Goal: Task Accomplishment & Management: Use online tool/utility

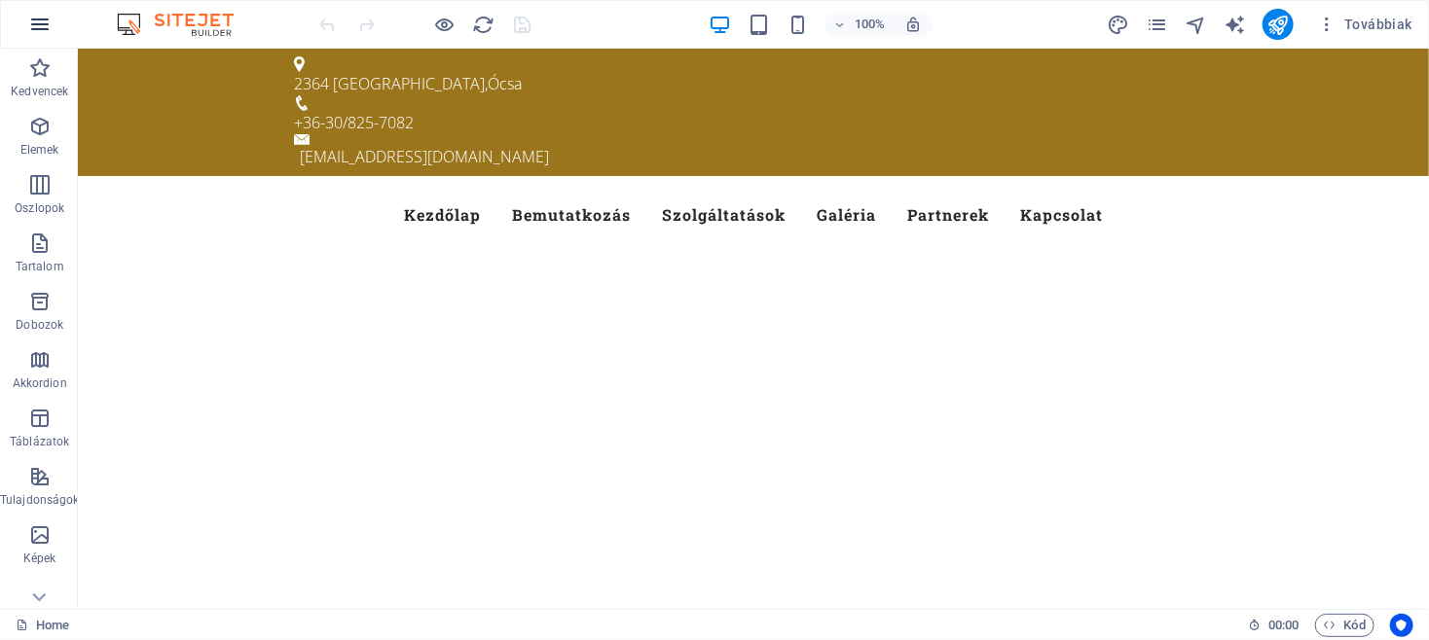
click at [24, 20] on button "button" at bounding box center [40, 24] width 47 height 47
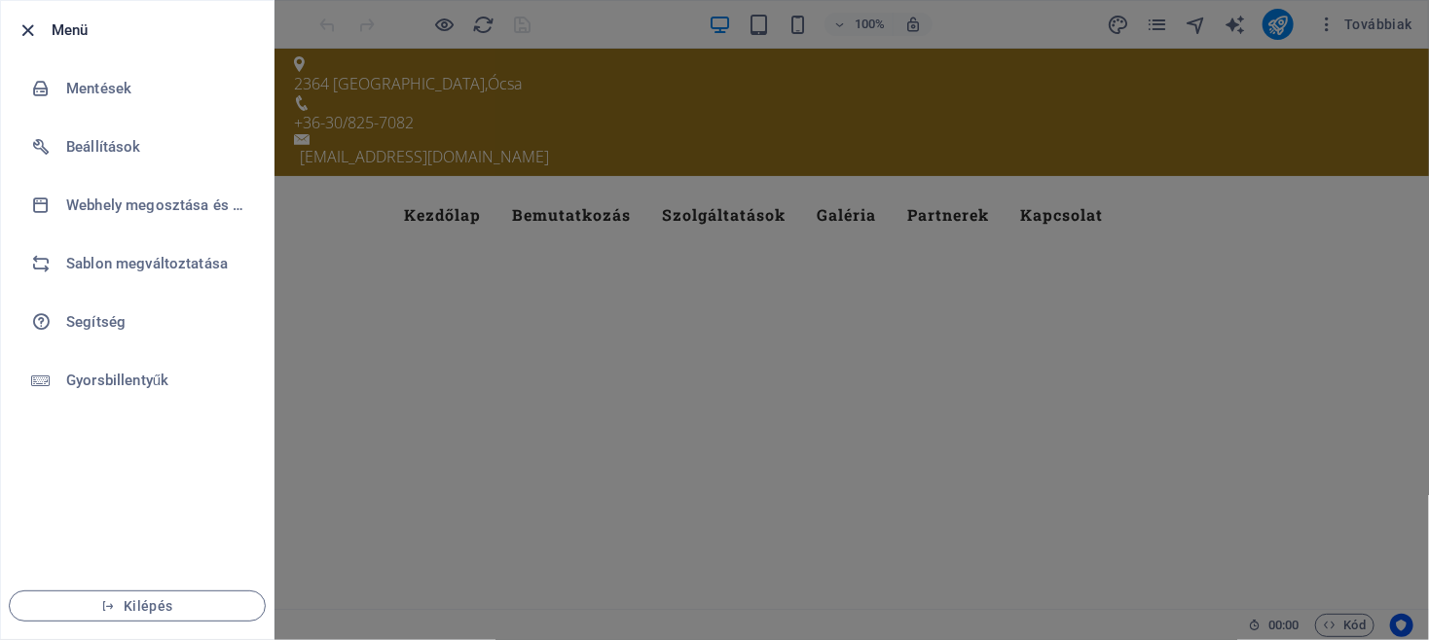
click at [31, 22] on icon "button" at bounding box center [29, 30] width 22 height 22
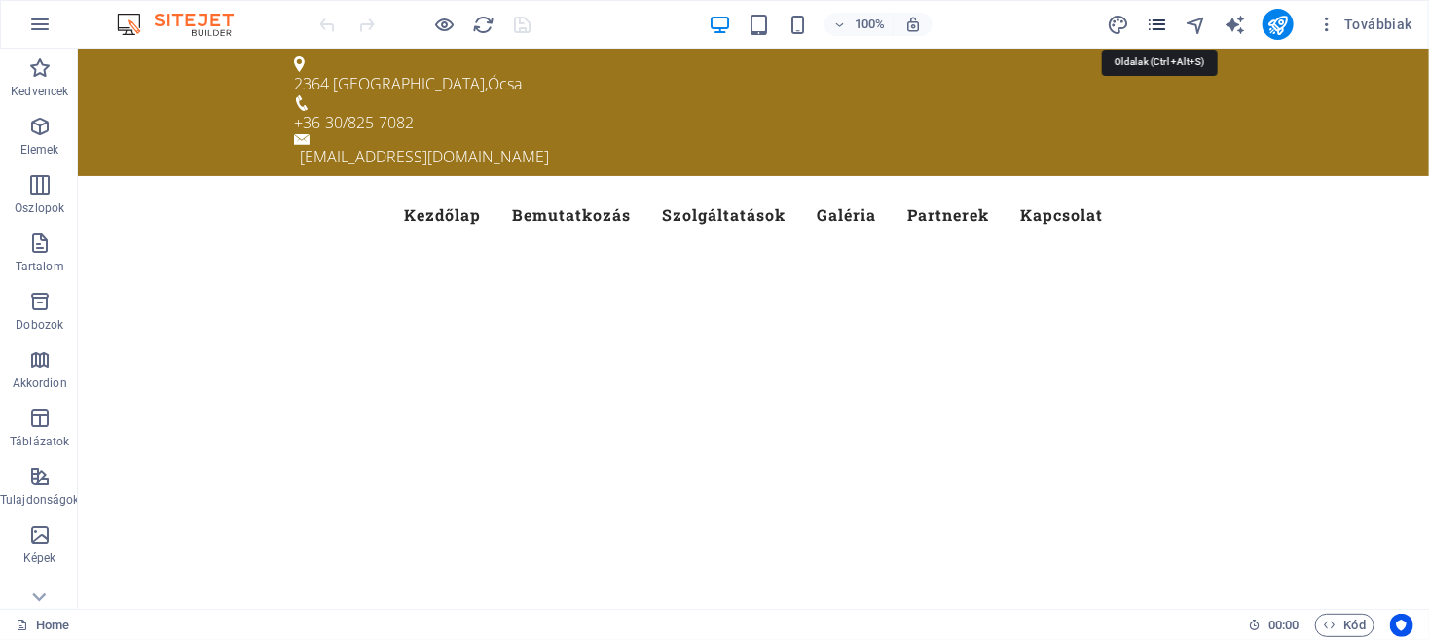
click at [1152, 27] on icon "pages" at bounding box center [1156, 25] width 22 height 22
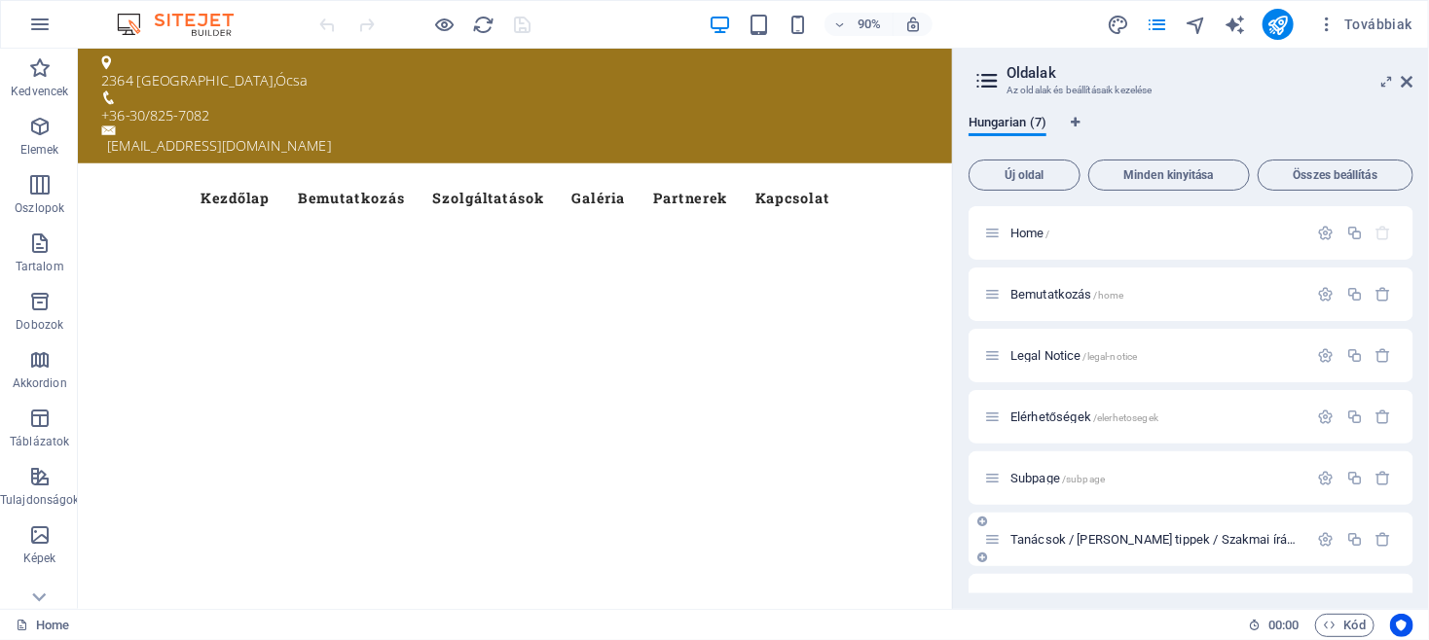
click at [1108, 532] on div "Tanácsok / Hasznos tippek / Szakmai írások /tanacsok-hasznos-tippek-szakmai-ira…" at bounding box center [1146, 539] width 324 height 22
click at [1111, 542] on span "Tanácsok / Hasznos tippek / Szakmai írások /tanacsok-hasznos-tippek-szakmai-ira…" at bounding box center [1251, 539] width 483 height 15
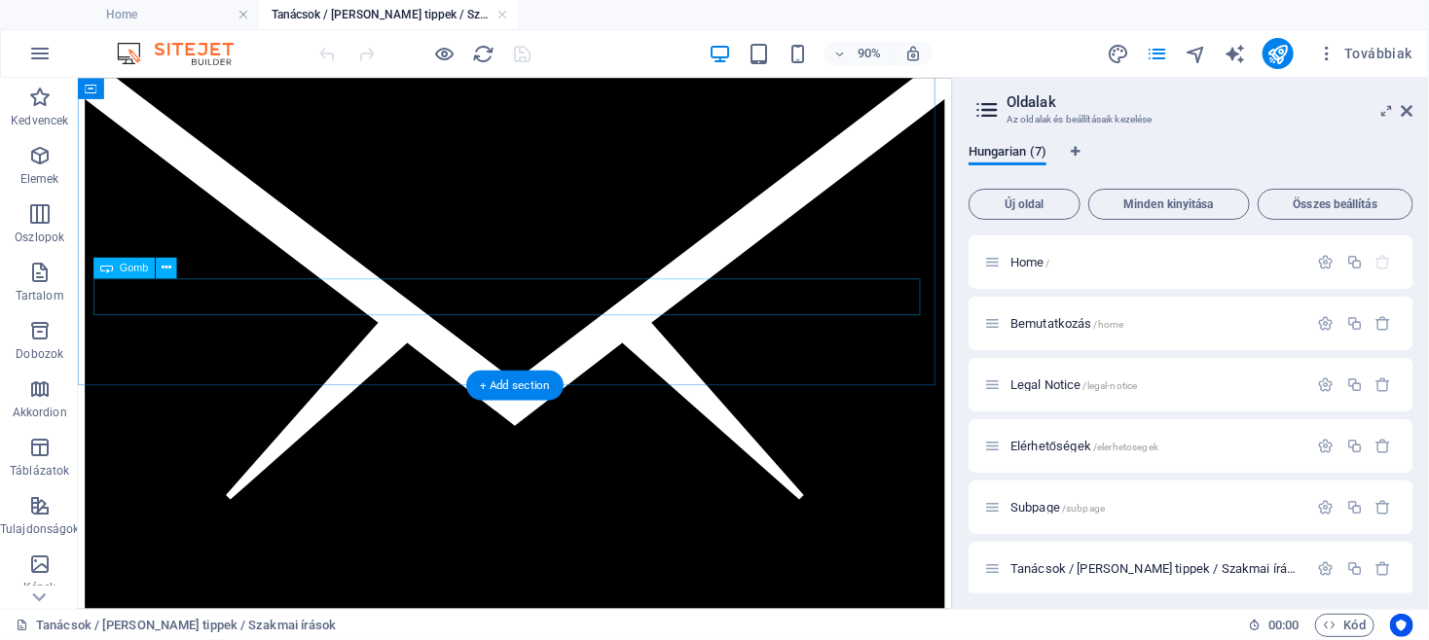
scroll to position [2607, 0]
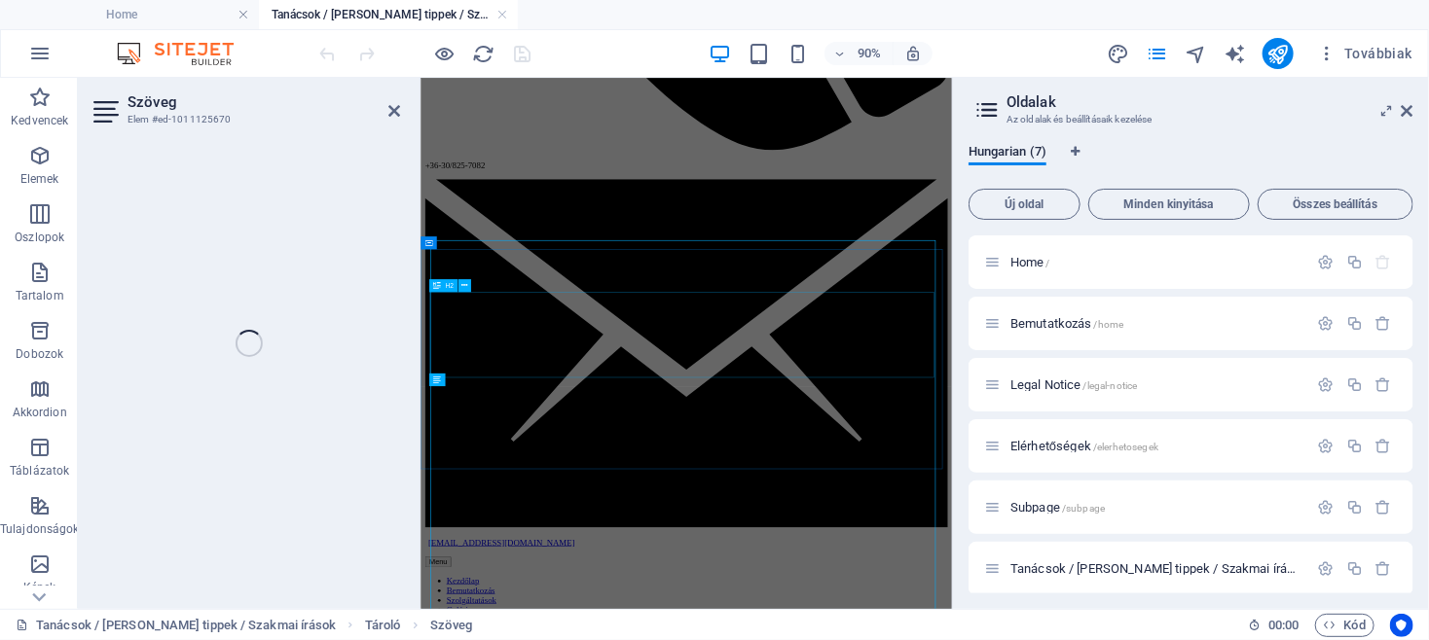
scroll to position [287, 0]
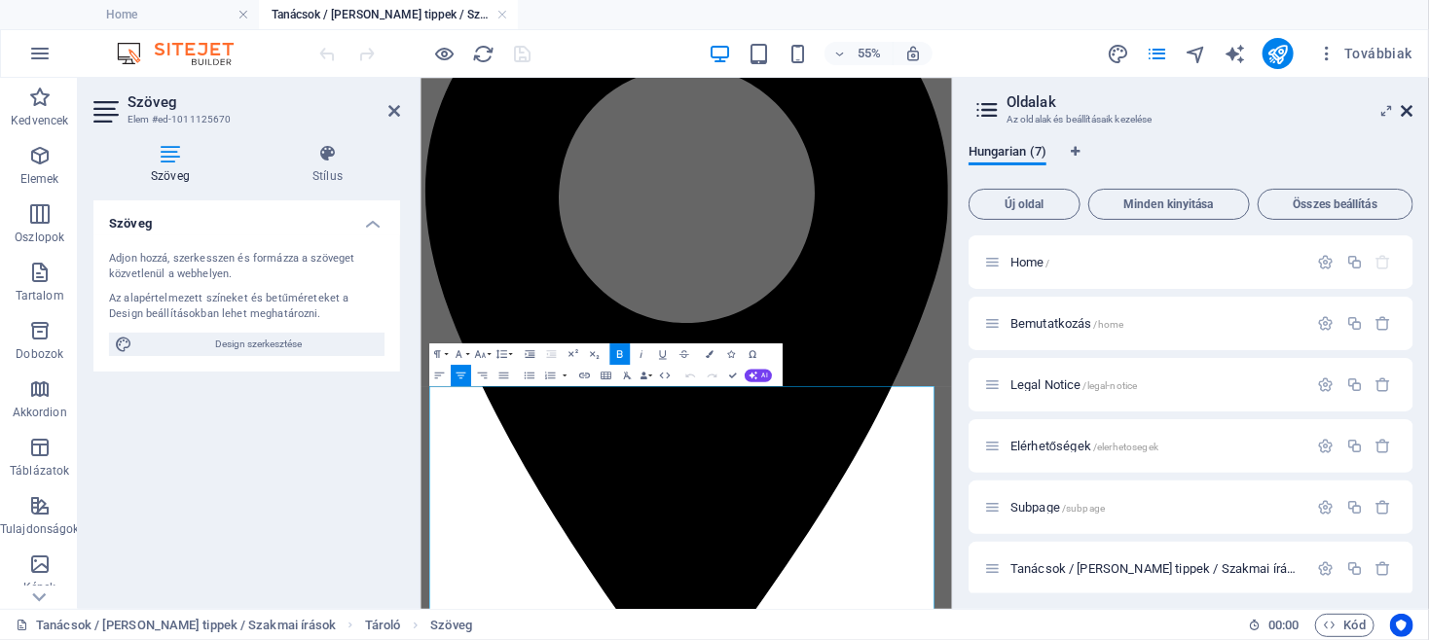
click at [1407, 104] on icon at bounding box center [1407, 111] width 12 height 16
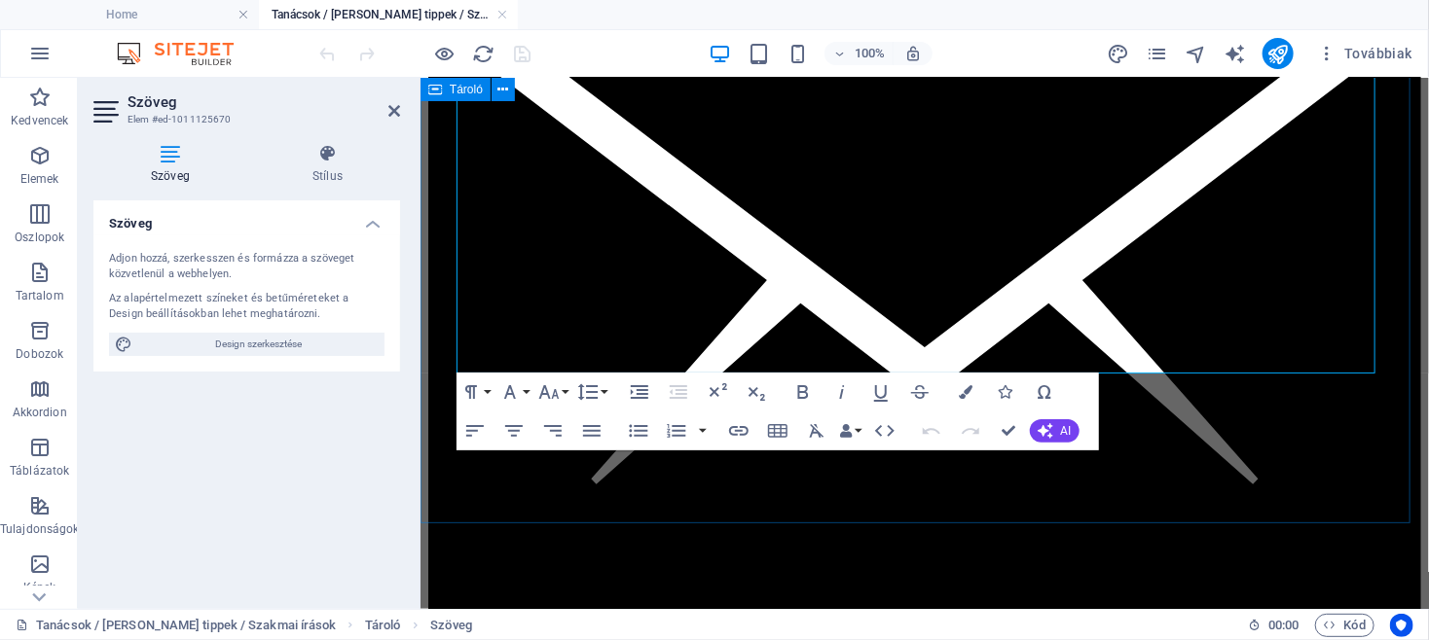
scroll to position [2583, 0]
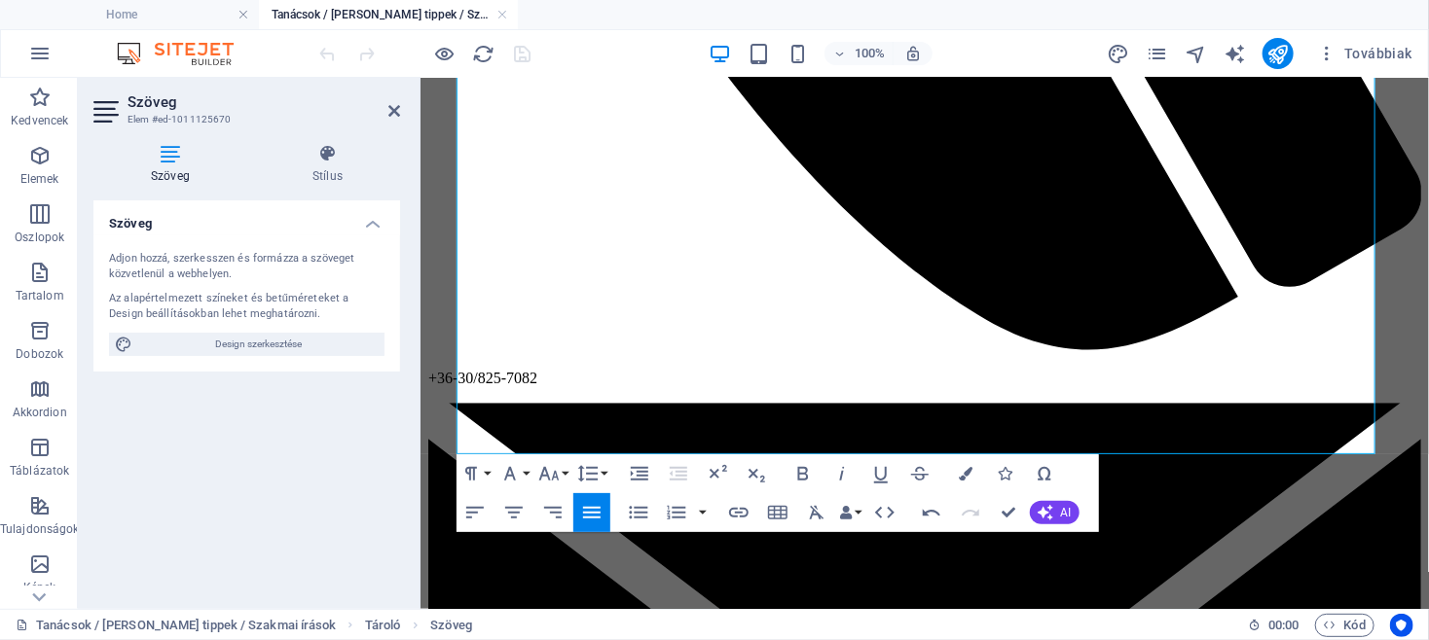
click at [371, 225] on h4 "Szöveg" at bounding box center [246, 217] width 307 height 35
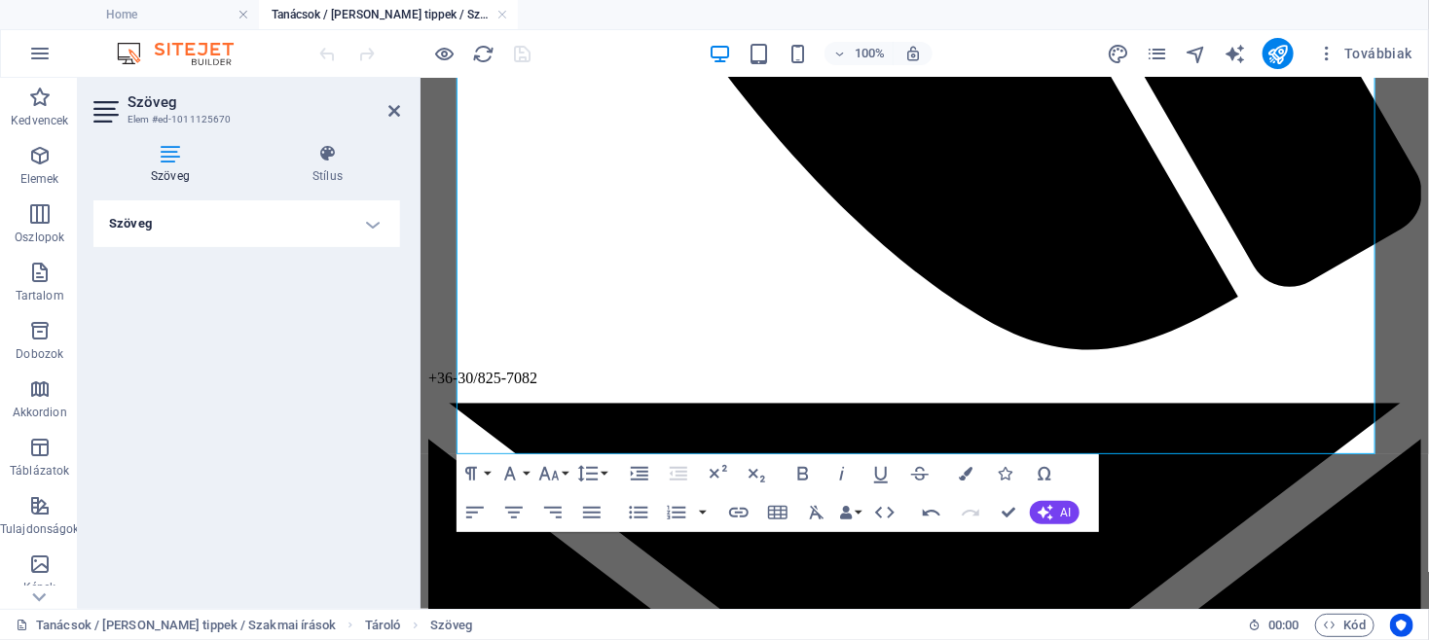
click at [371, 225] on h4 "Szöveg" at bounding box center [246, 223] width 307 height 47
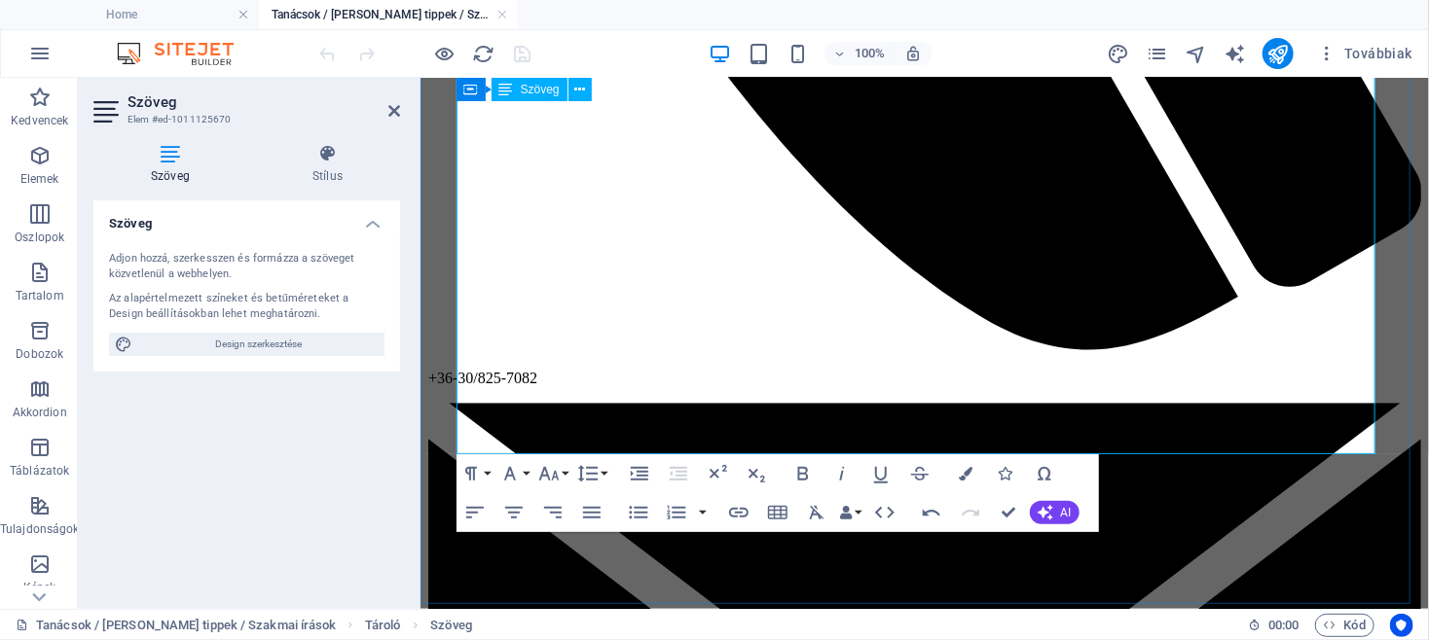
drag, startPoint x: 471, startPoint y: 426, endPoint x: 482, endPoint y: 410, distance: 19.7
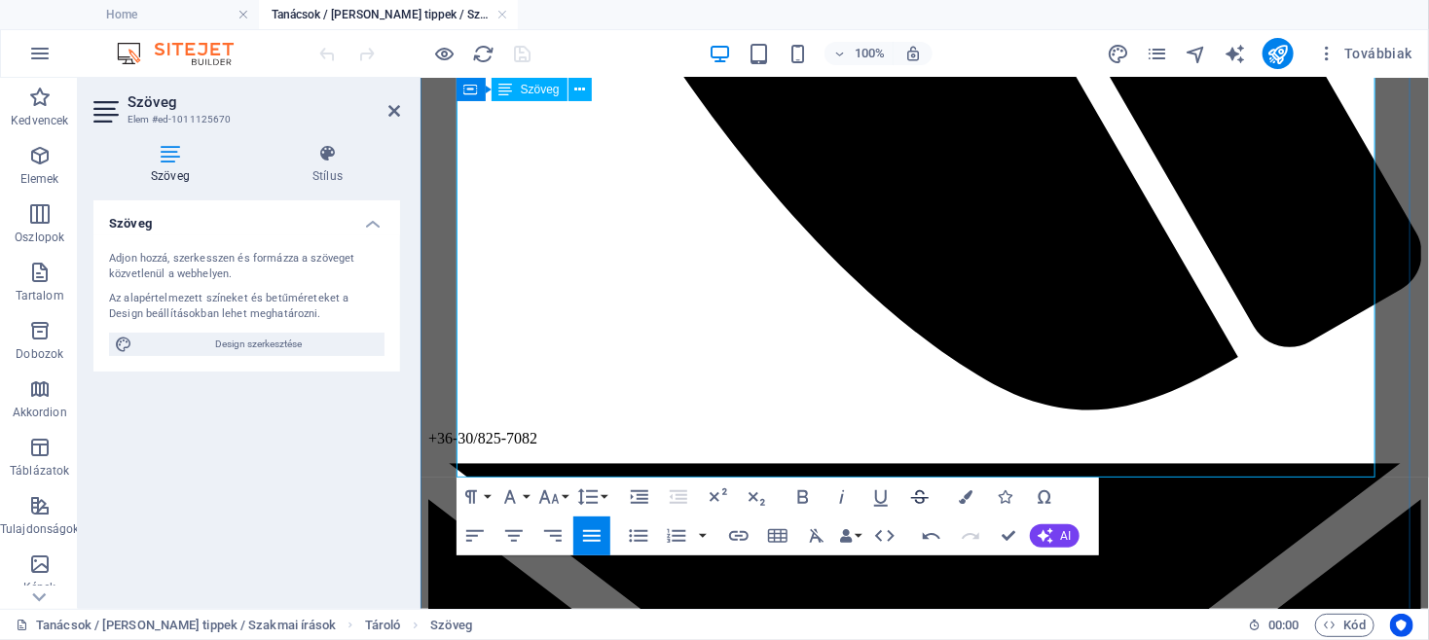
scroll to position [2479, 0]
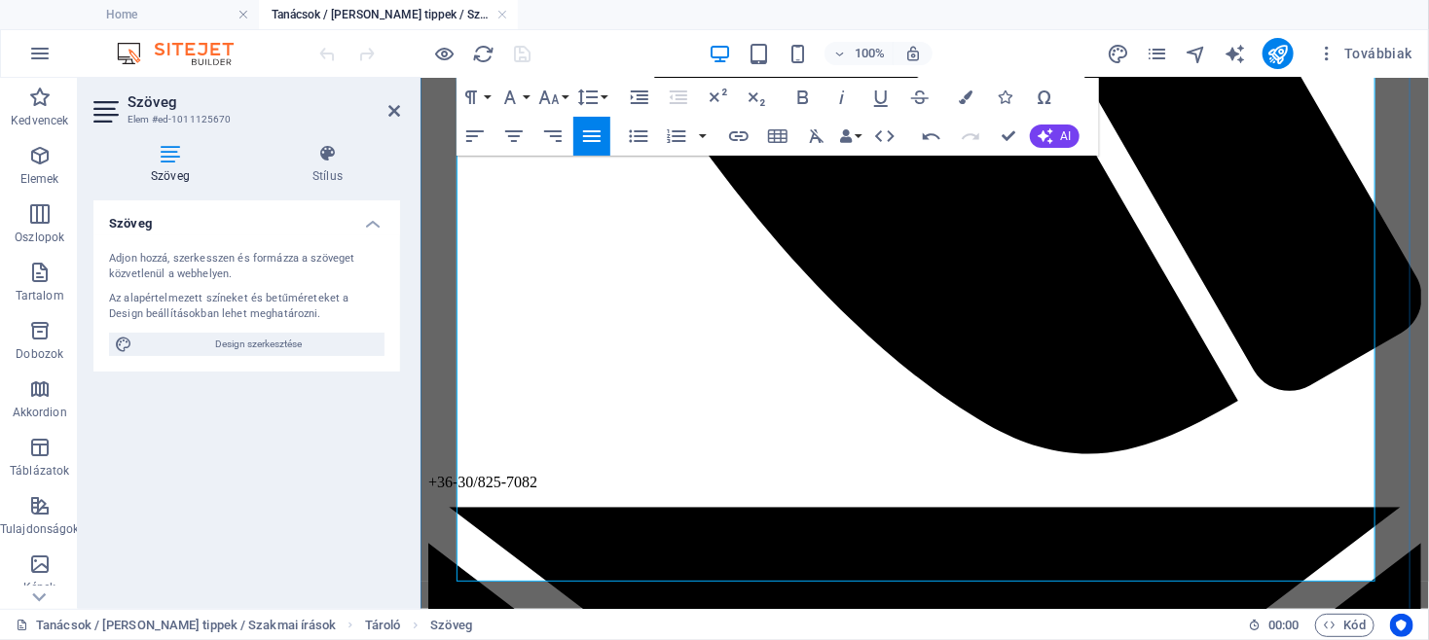
drag, startPoint x: 538, startPoint y: 511, endPoint x: 496, endPoint y: 511, distance: 41.8
drag, startPoint x: 484, startPoint y: 510, endPoint x: 464, endPoint y: 506, distance: 19.8
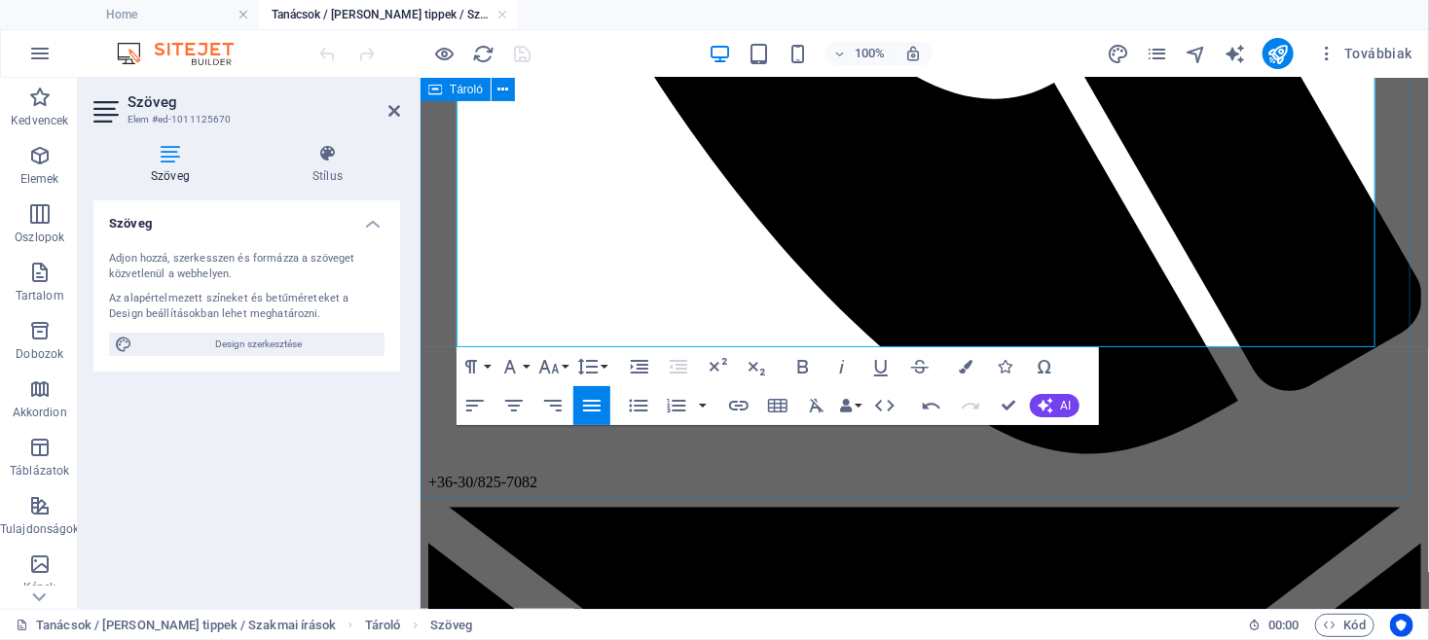
scroll to position [2791, 0]
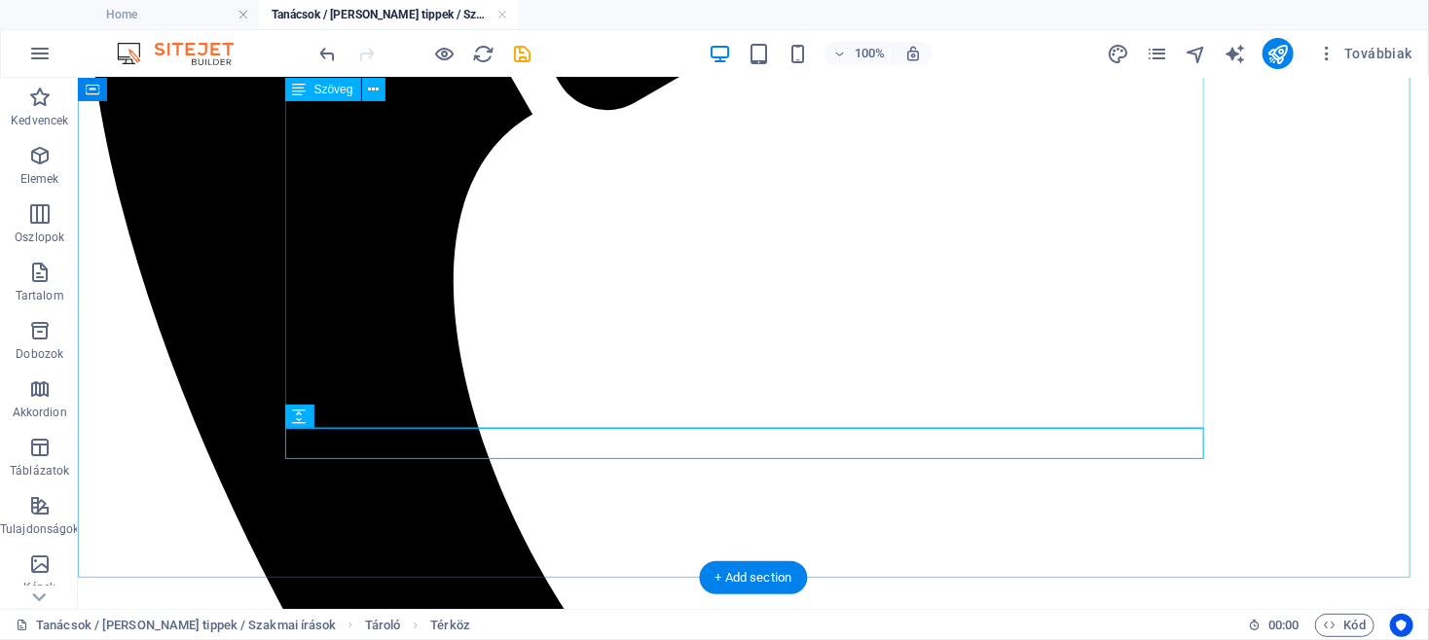
scroll to position [2583, 0]
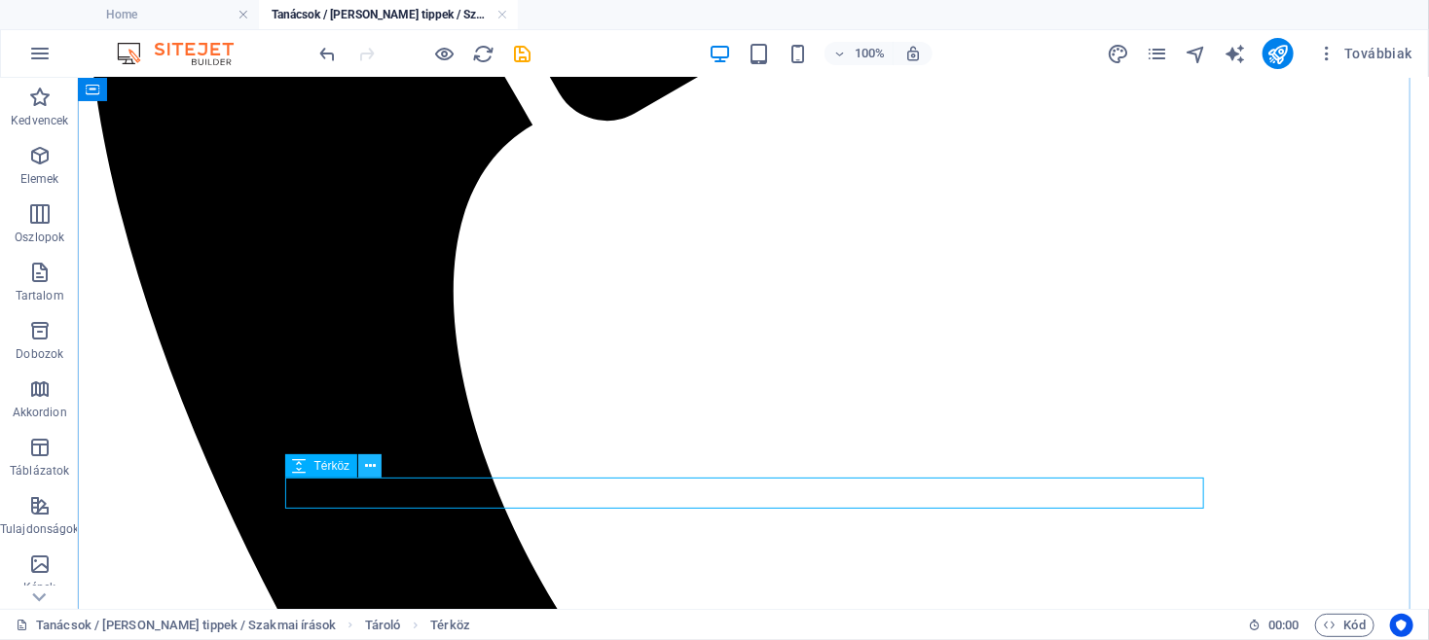
click at [374, 468] on icon at bounding box center [370, 466] width 11 height 20
click at [370, 463] on icon at bounding box center [370, 466] width 11 height 20
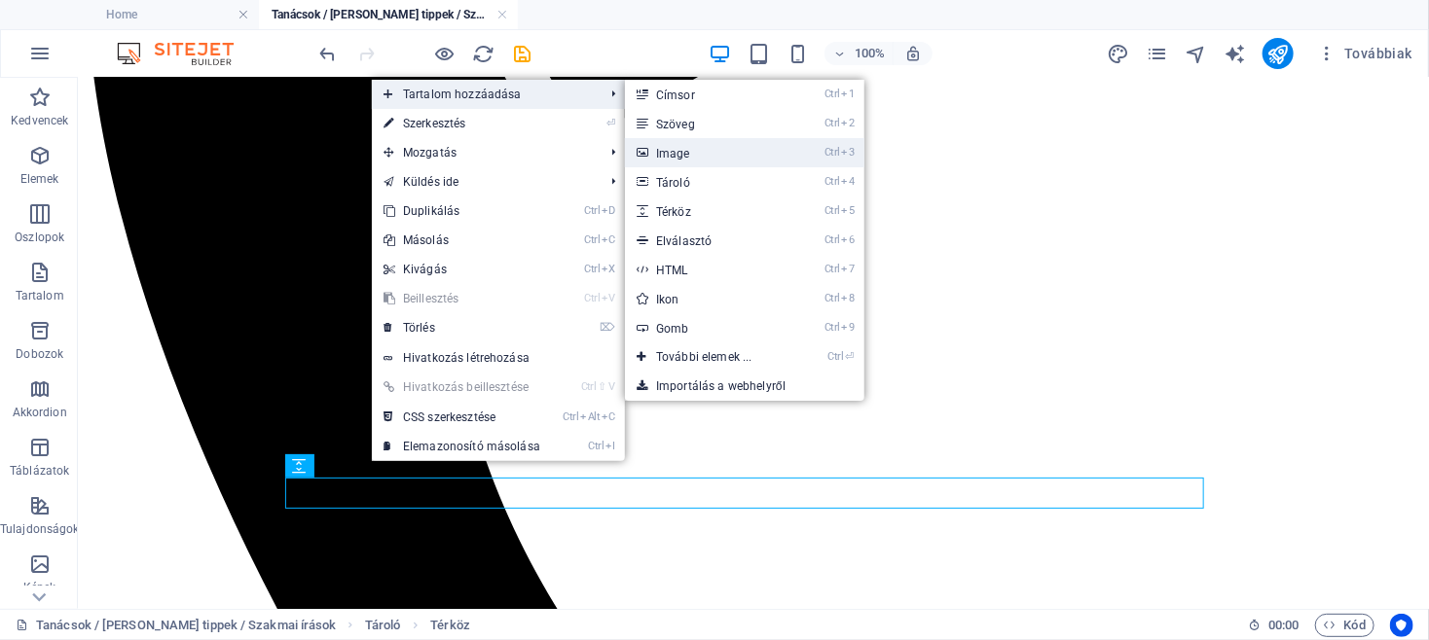
click at [686, 155] on link "Ctrl 3 Image" at bounding box center [708, 152] width 166 height 29
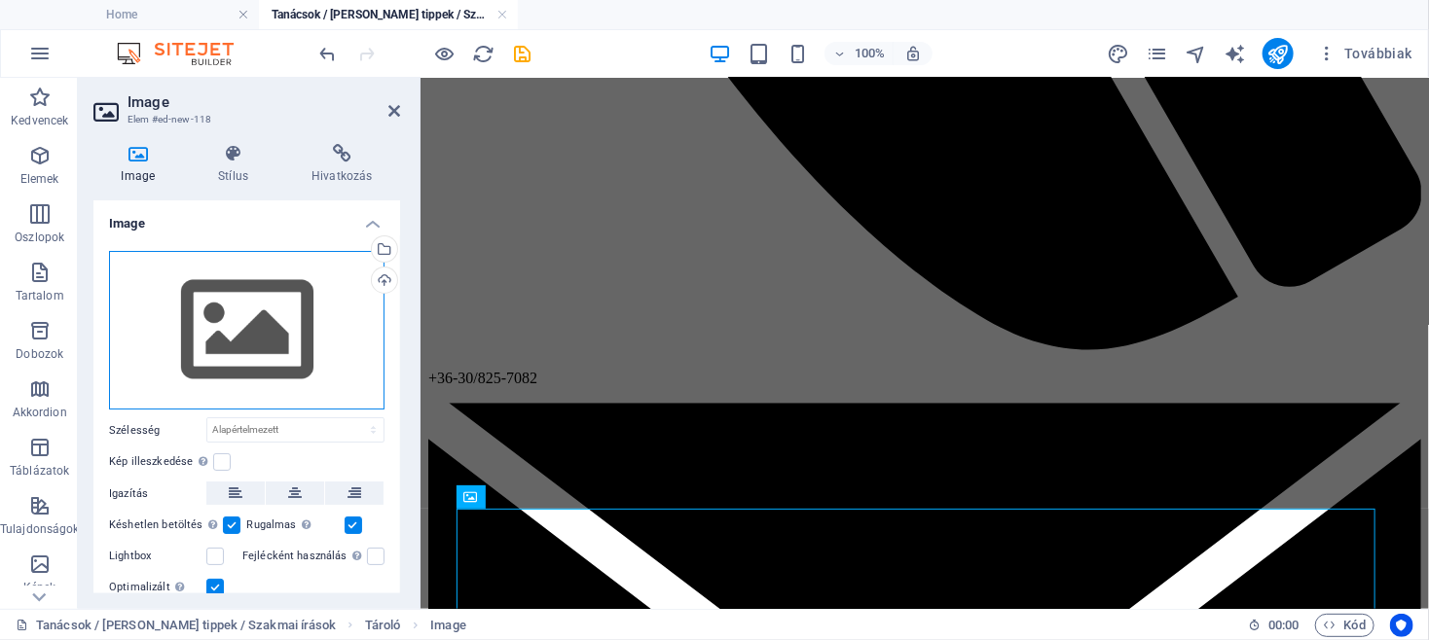
click at [221, 310] on div "Húzza ide a fájlokat, kattintson a fájlok kiválasztásához, vagy válasszon fájlo…" at bounding box center [246, 331] width 275 height 160
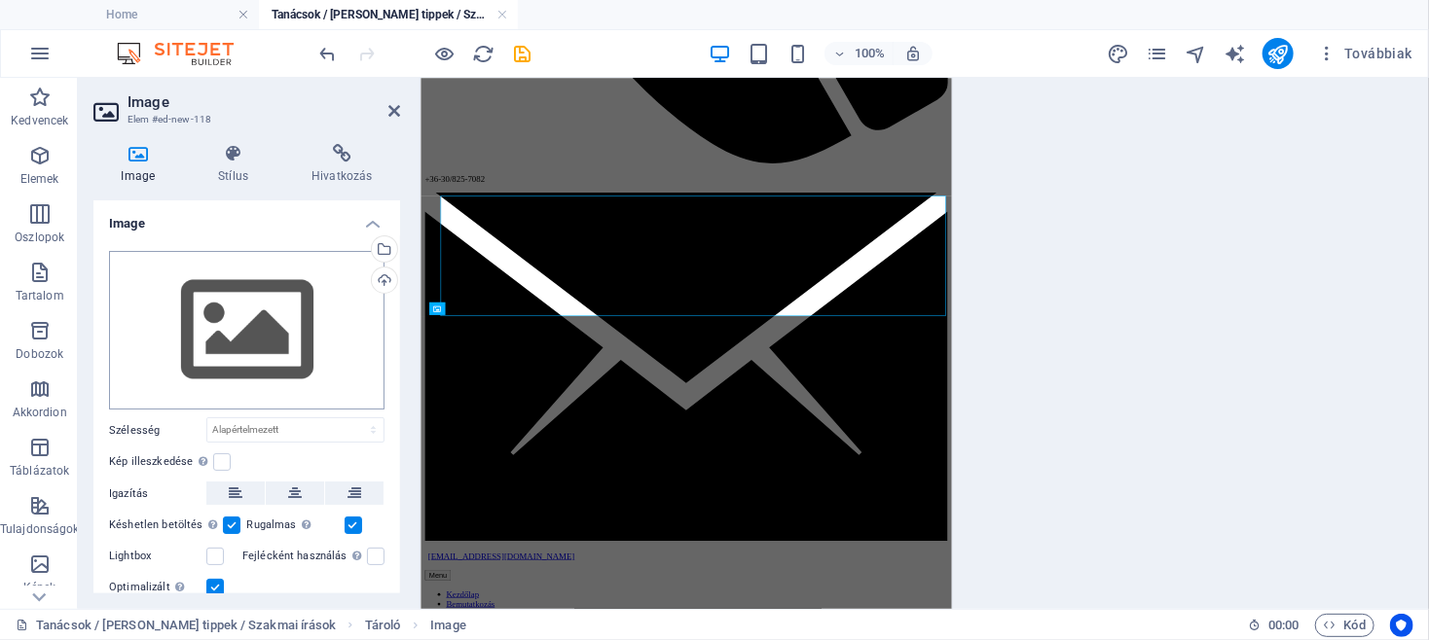
click at [221, 310] on body "TökMag Kert Home Tanácsok / Hasznos tippek / Szakmai írások Kedvencek Elemek Os…" at bounding box center [714, 320] width 1429 height 640
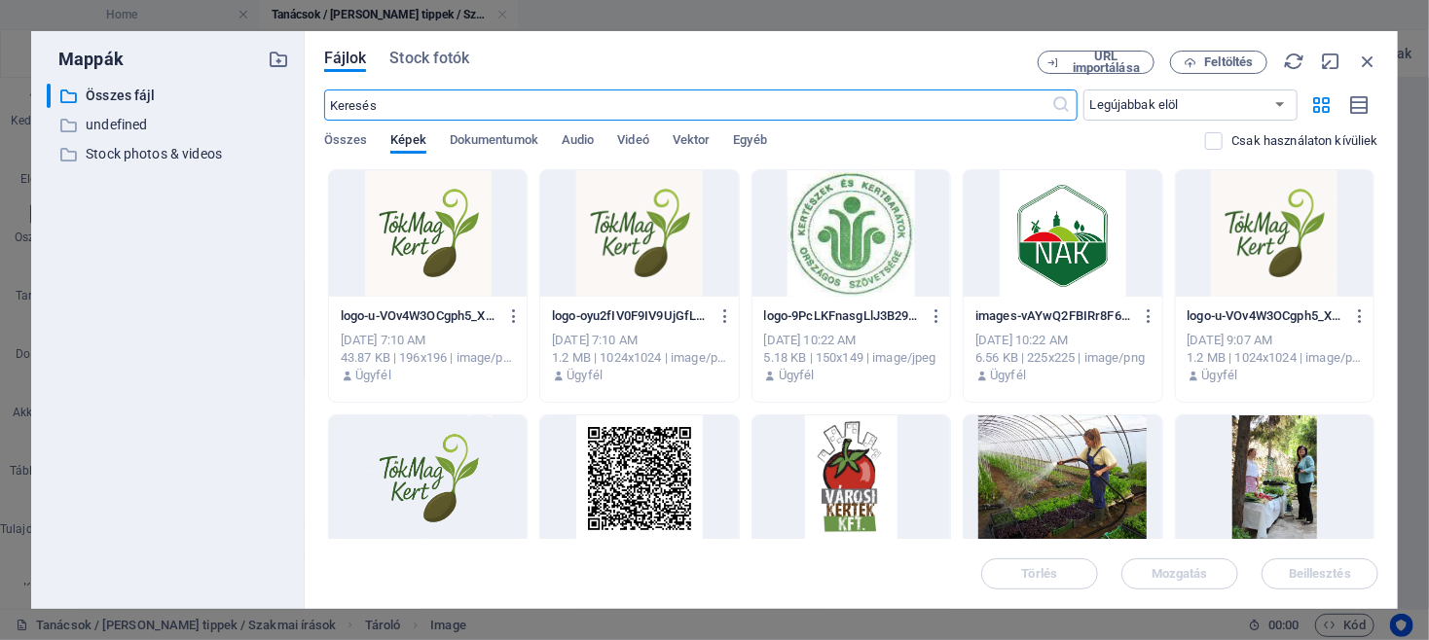
scroll to position [2800, 0]
click at [1217, 53] on button "Feltöltés" at bounding box center [1218, 62] width 97 height 23
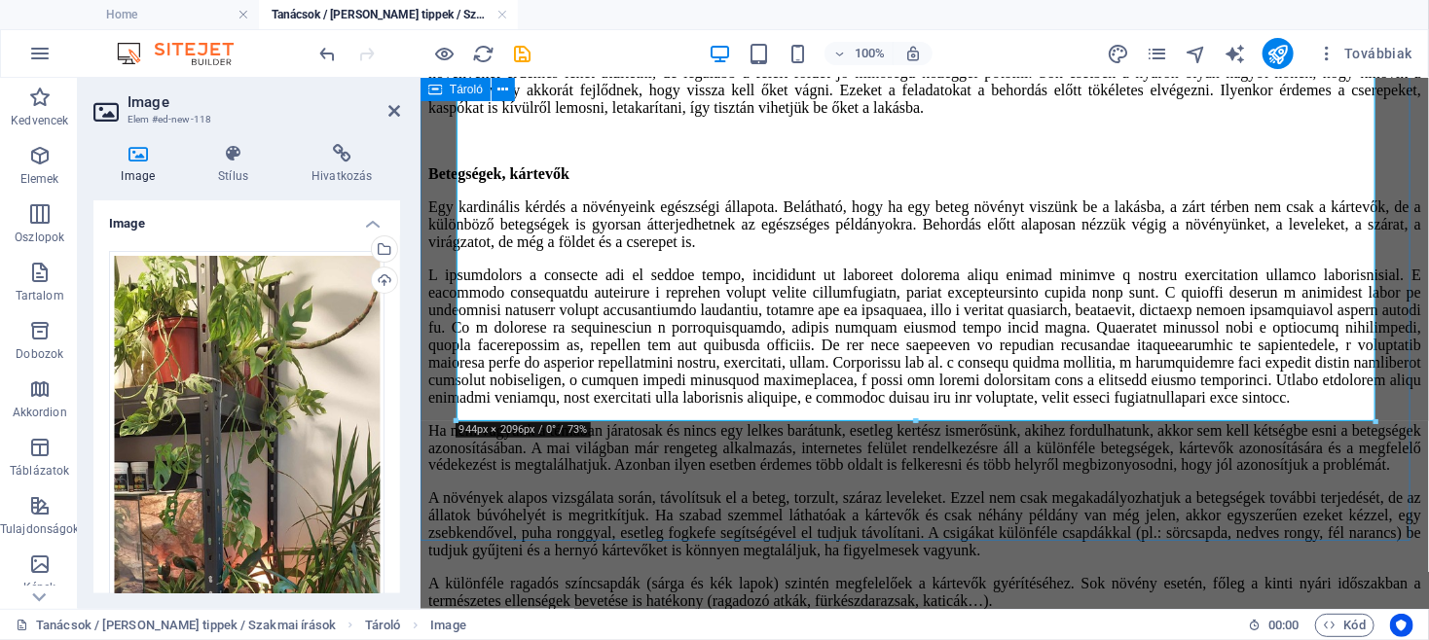
scroll to position [4669, 0]
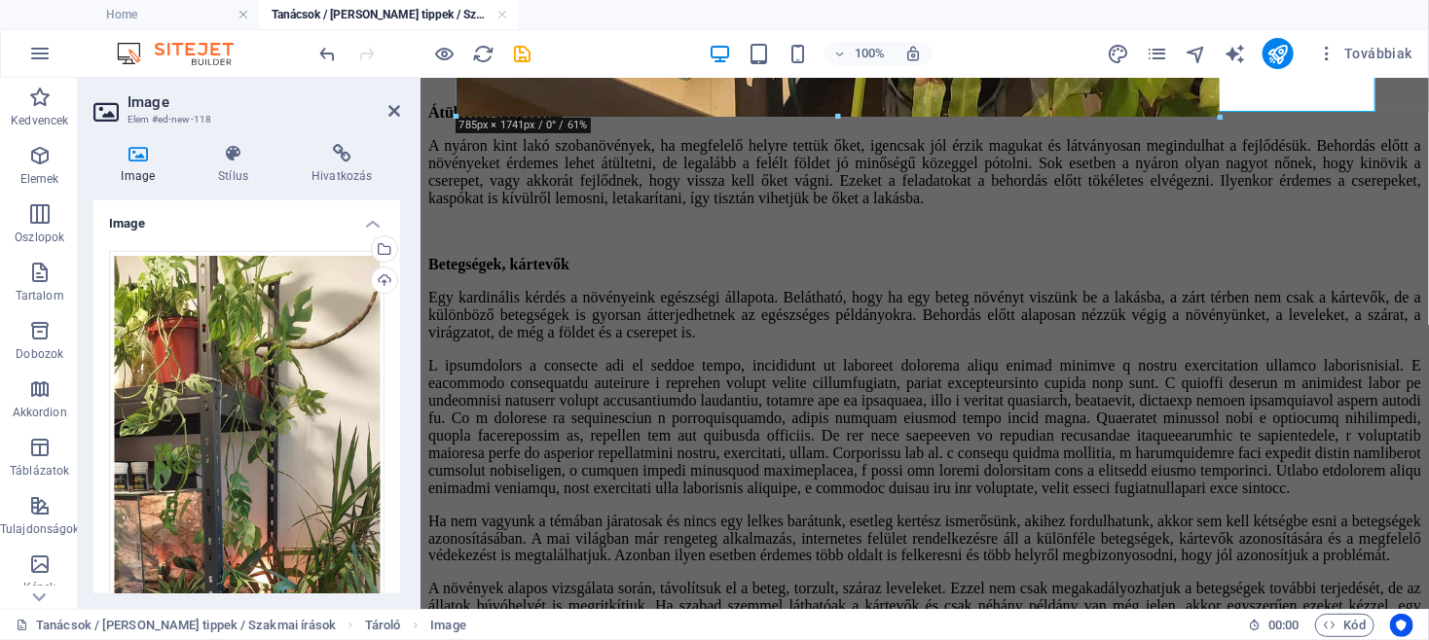
drag, startPoint x: 1372, startPoint y: 463, endPoint x: 942, endPoint y: 110, distance: 556.6
type input "781"
select select "px"
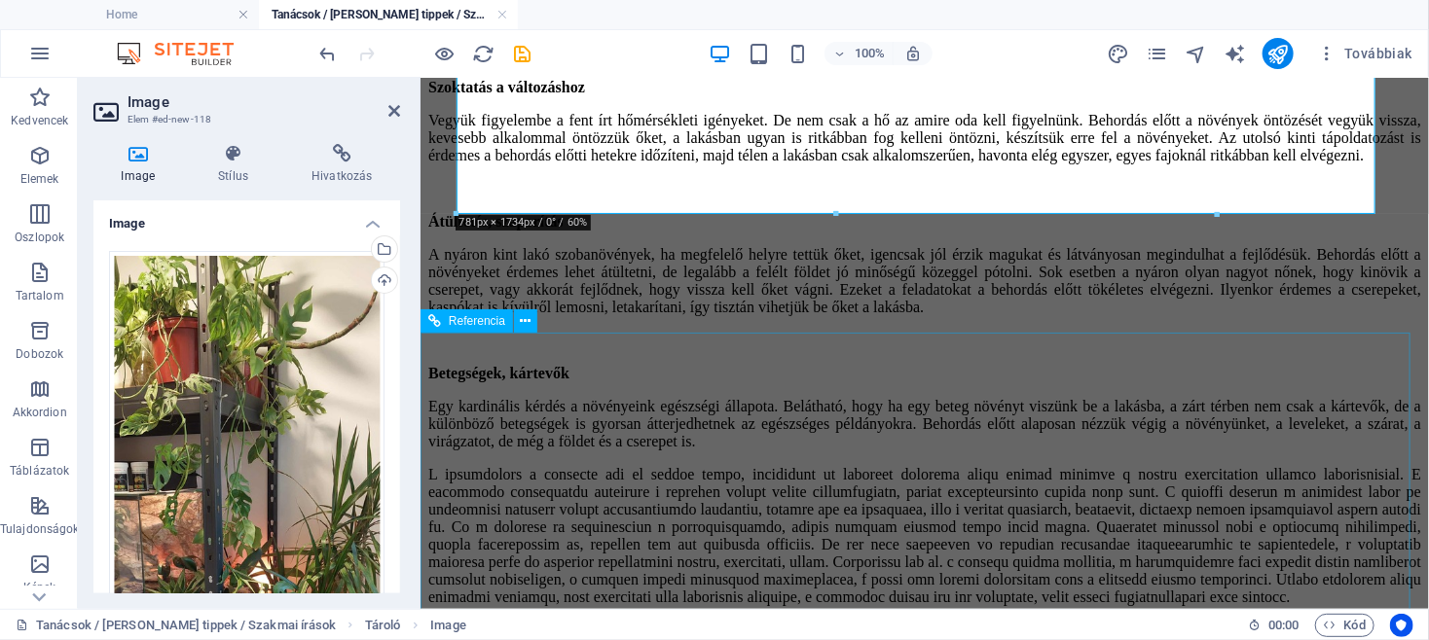
scroll to position [4565, 0]
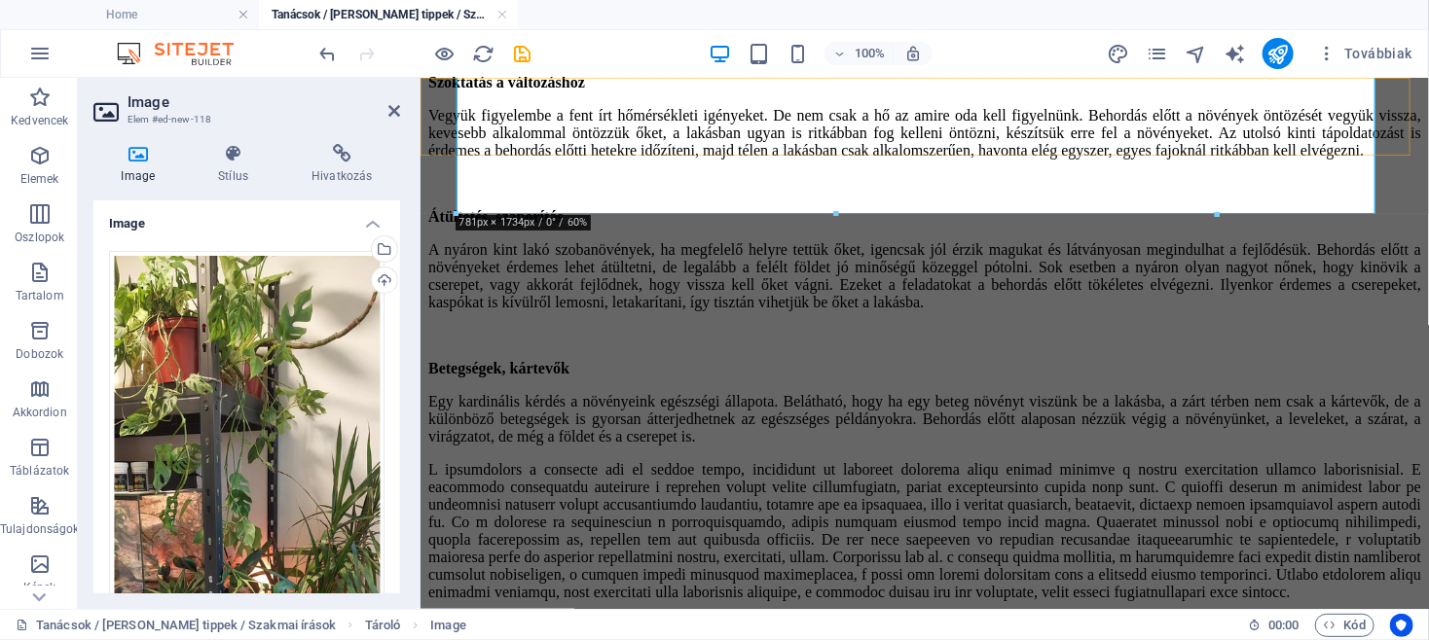
drag, startPoint x: 1632, startPoint y: 288, endPoint x: 1088, endPoint y: 123, distance: 568.6
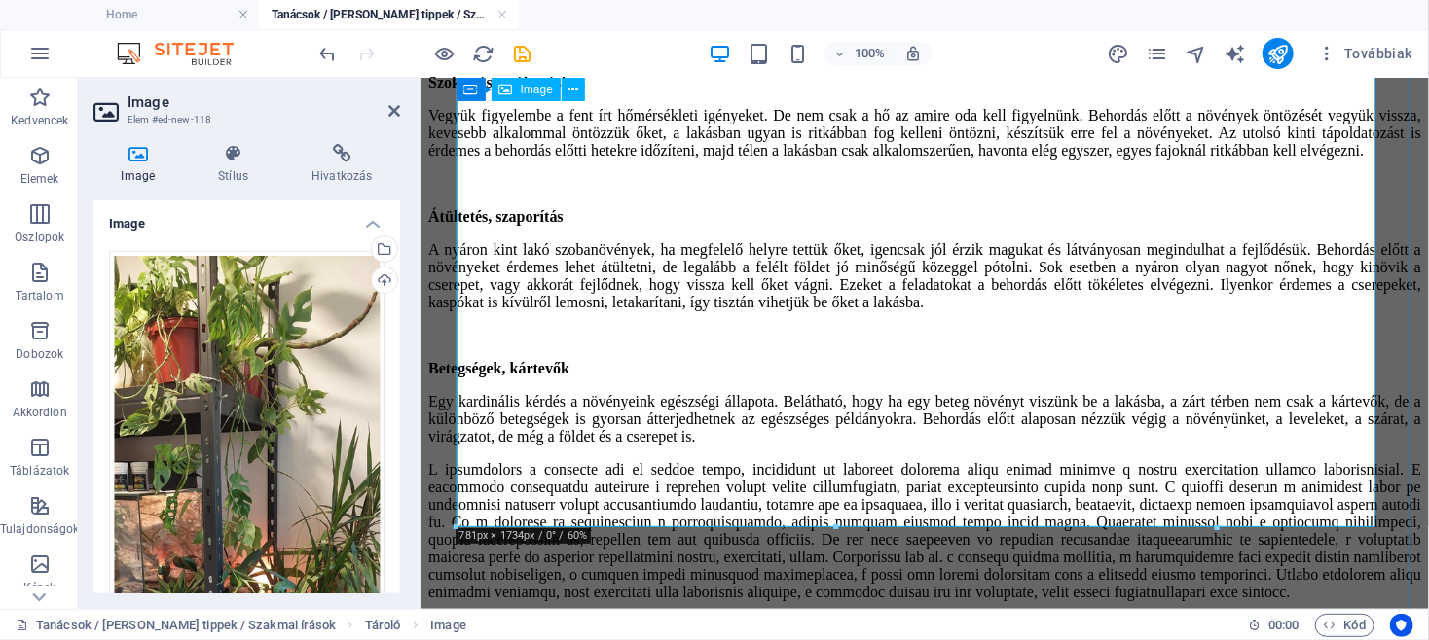
scroll to position [4252, 0]
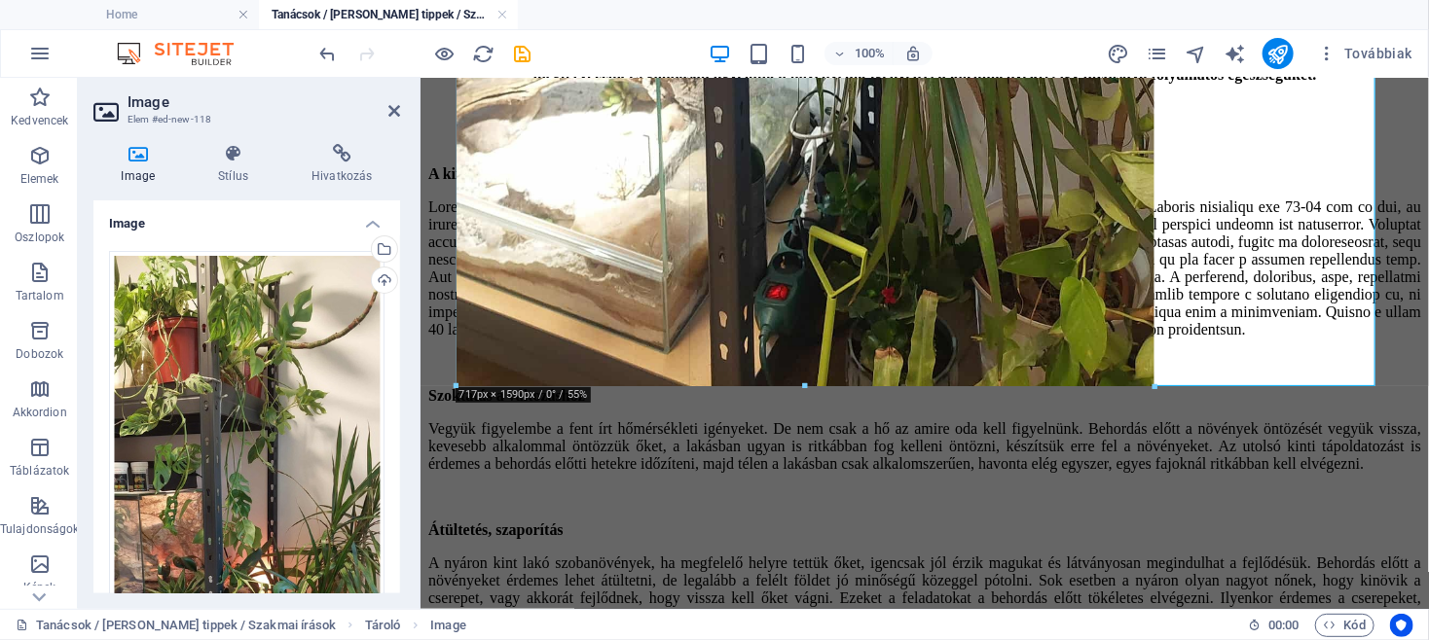
click at [652, 67] on div "100% Továbbiak" at bounding box center [868, 53] width 1104 height 31
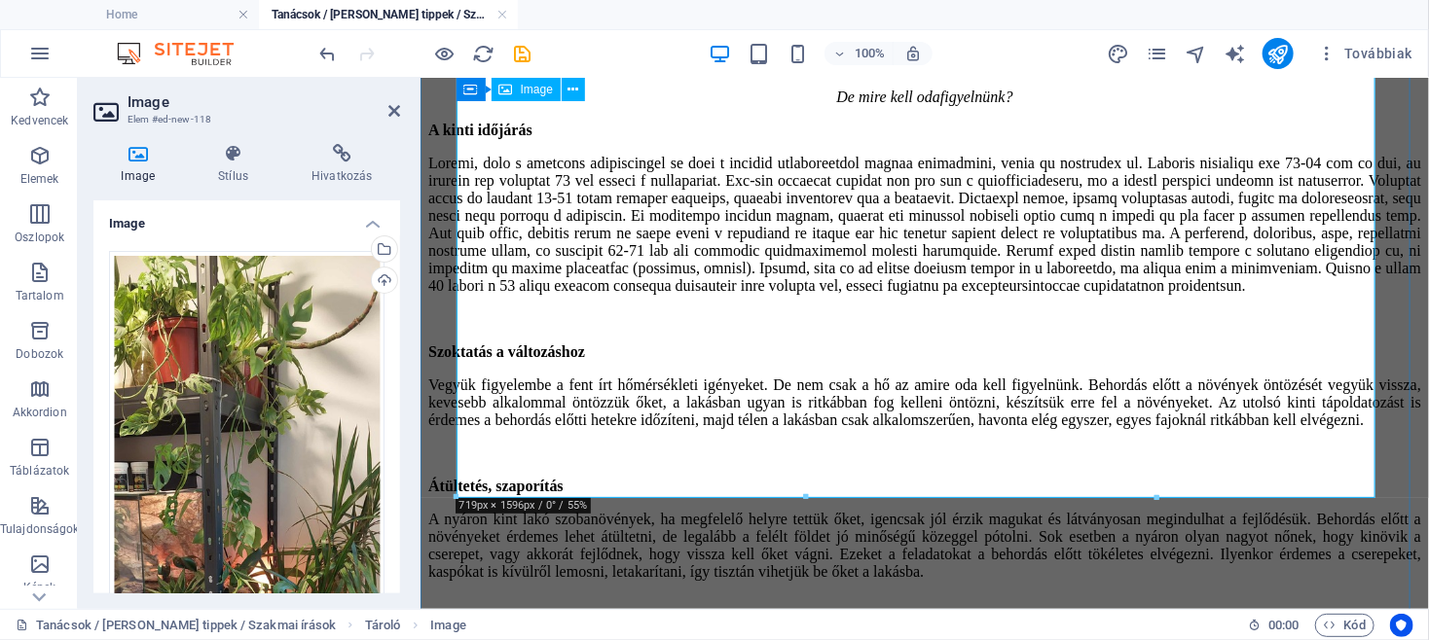
scroll to position [4148, 0]
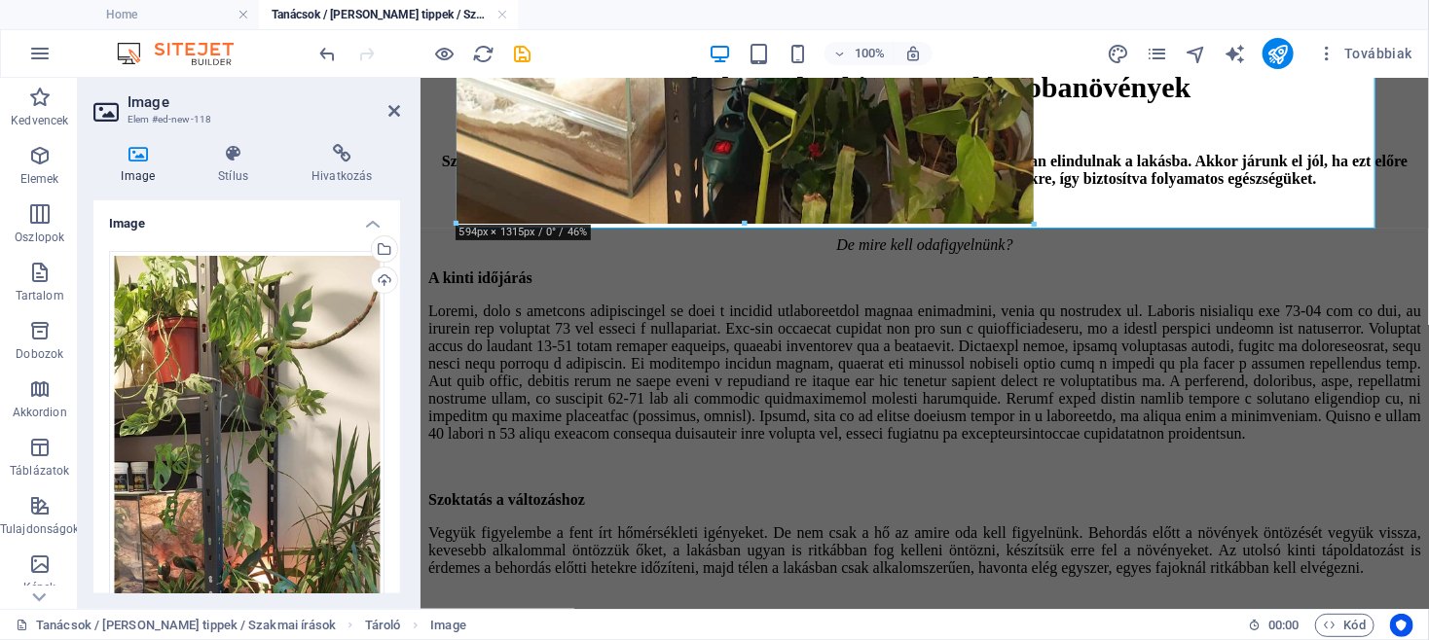
drag, startPoint x: 1158, startPoint y: 499, endPoint x: 692, endPoint y: 193, distance: 557.9
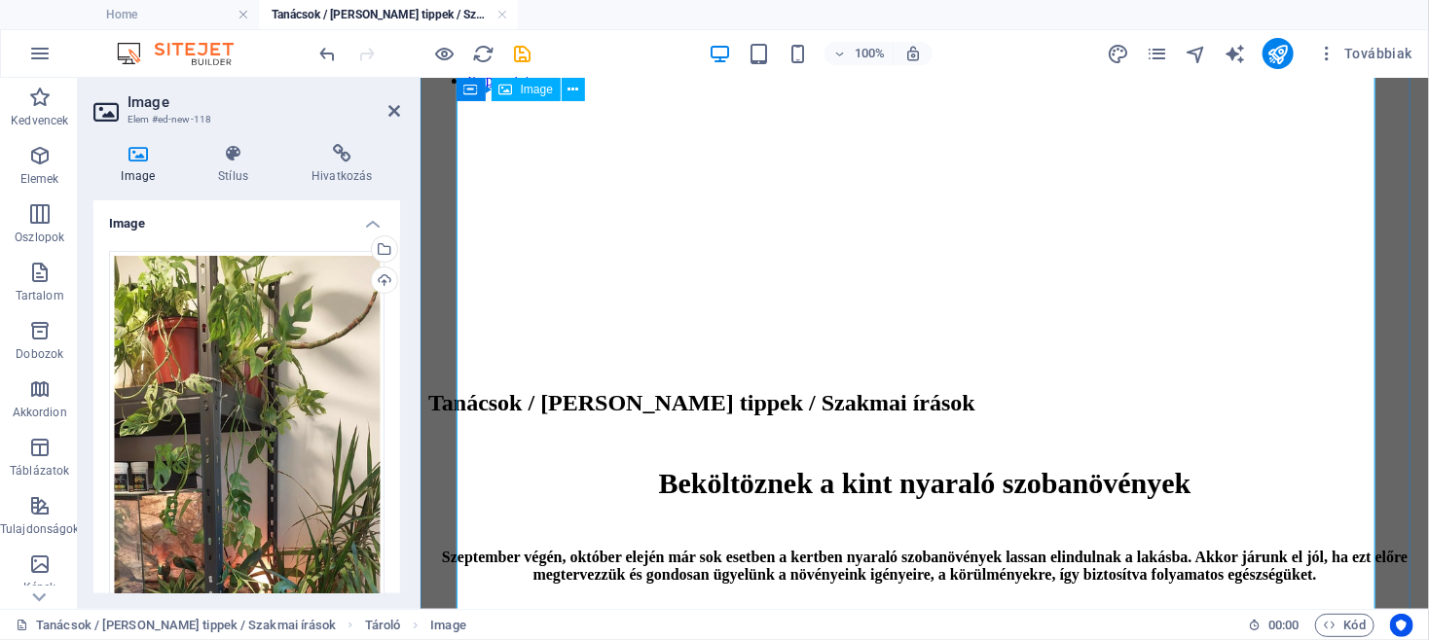
scroll to position [3834, 0]
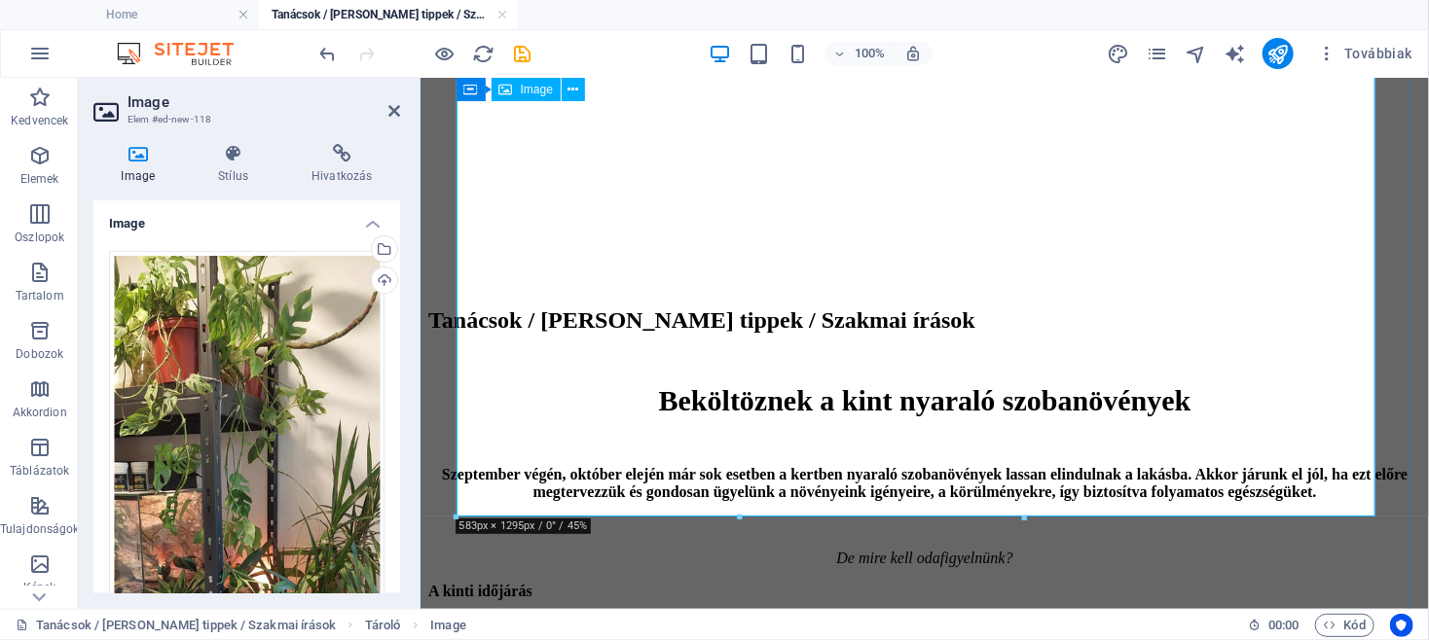
drag, startPoint x: 1441, startPoint y: 592, endPoint x: 710, endPoint y: 243, distance: 809.7
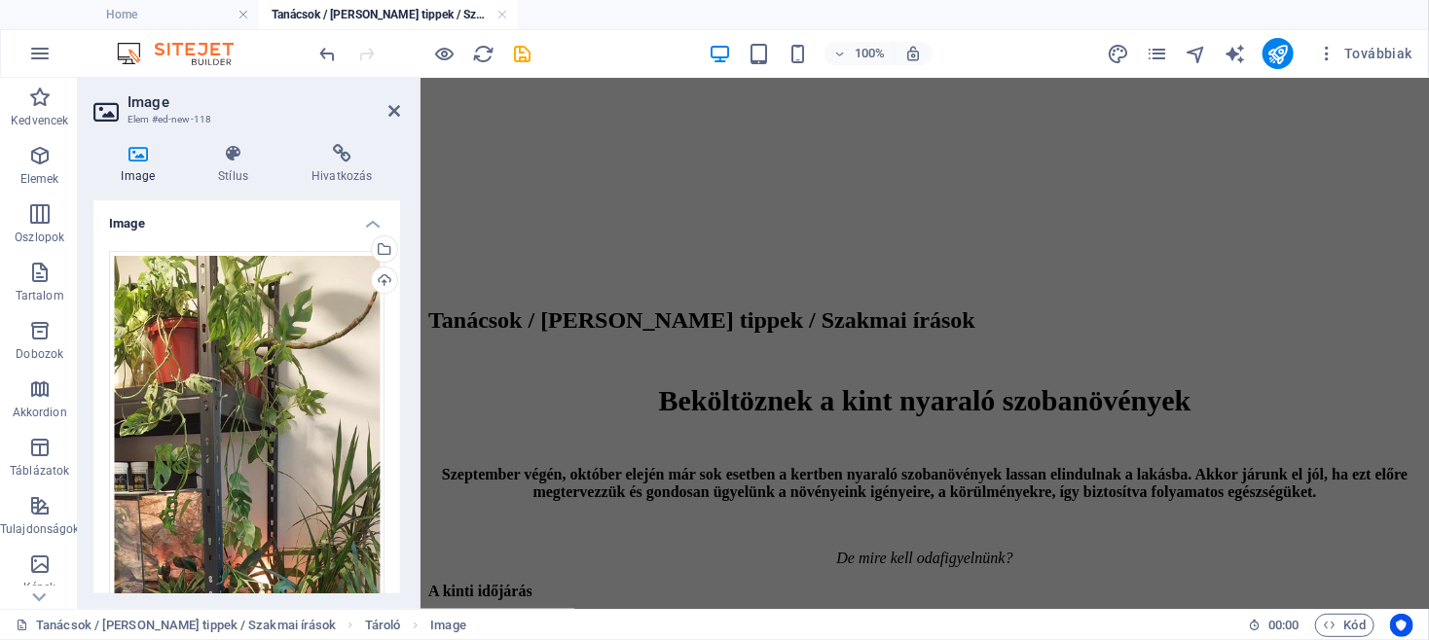
drag, startPoint x: 1022, startPoint y: 521, endPoint x: 742, endPoint y: 205, distance: 421.9
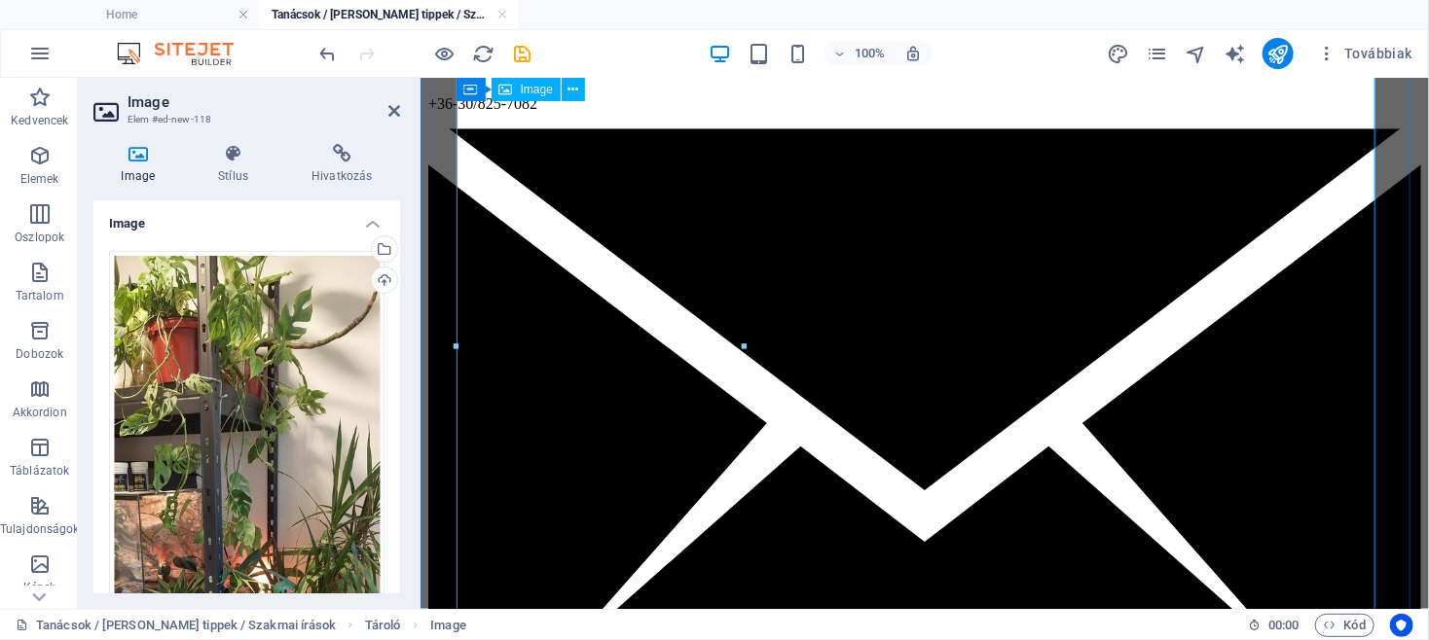
scroll to position [2650, 0]
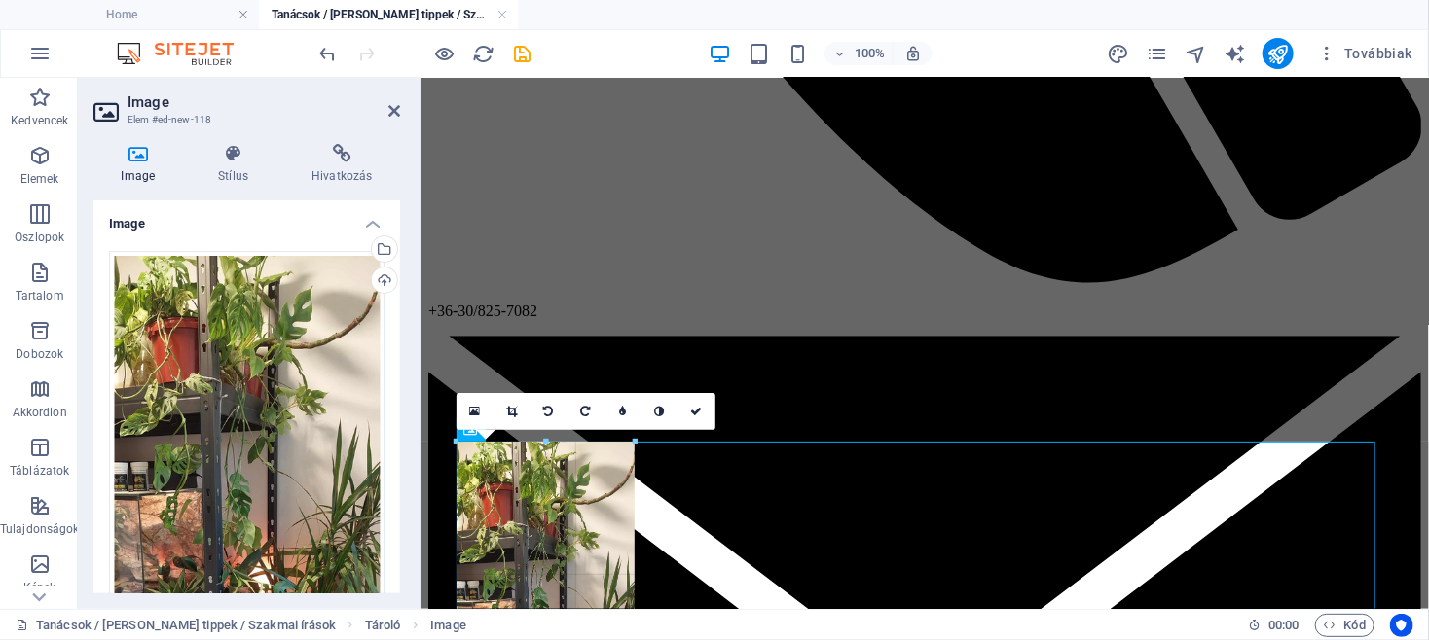
drag, startPoint x: 454, startPoint y: 441, endPoint x: 961, endPoint y: 682, distance: 560.7
type input "184"
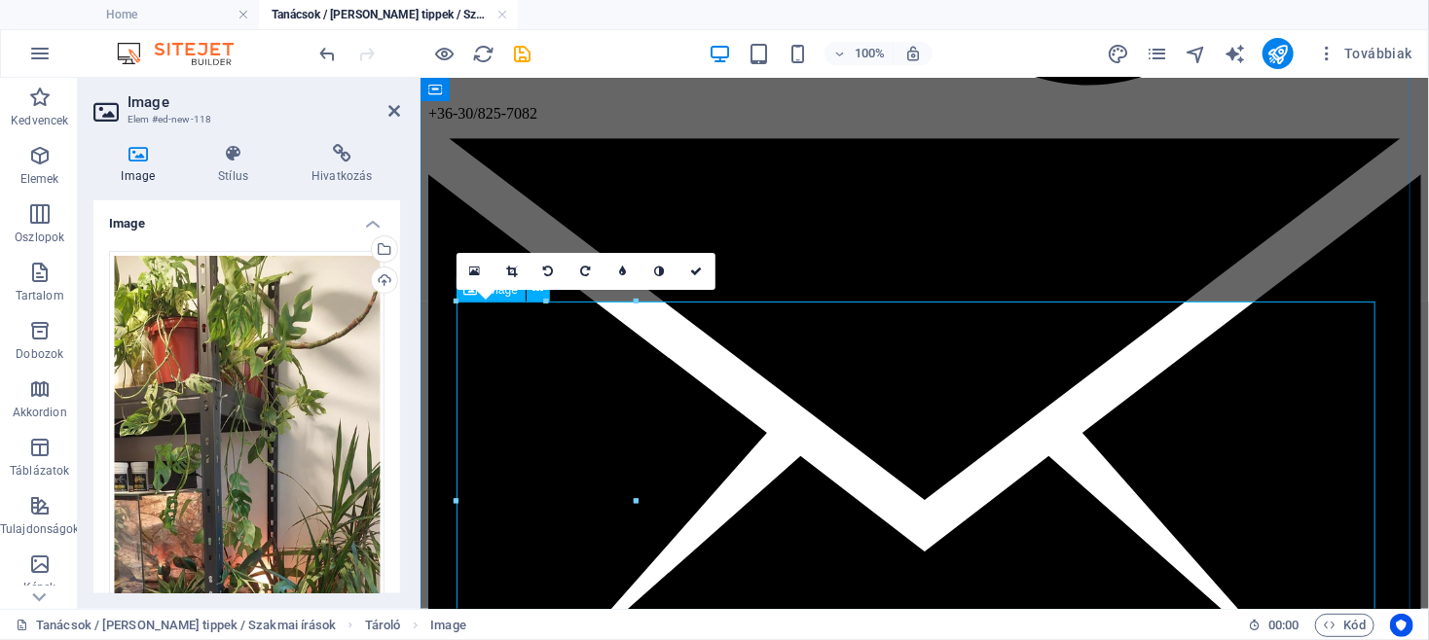
scroll to position [2858, 0]
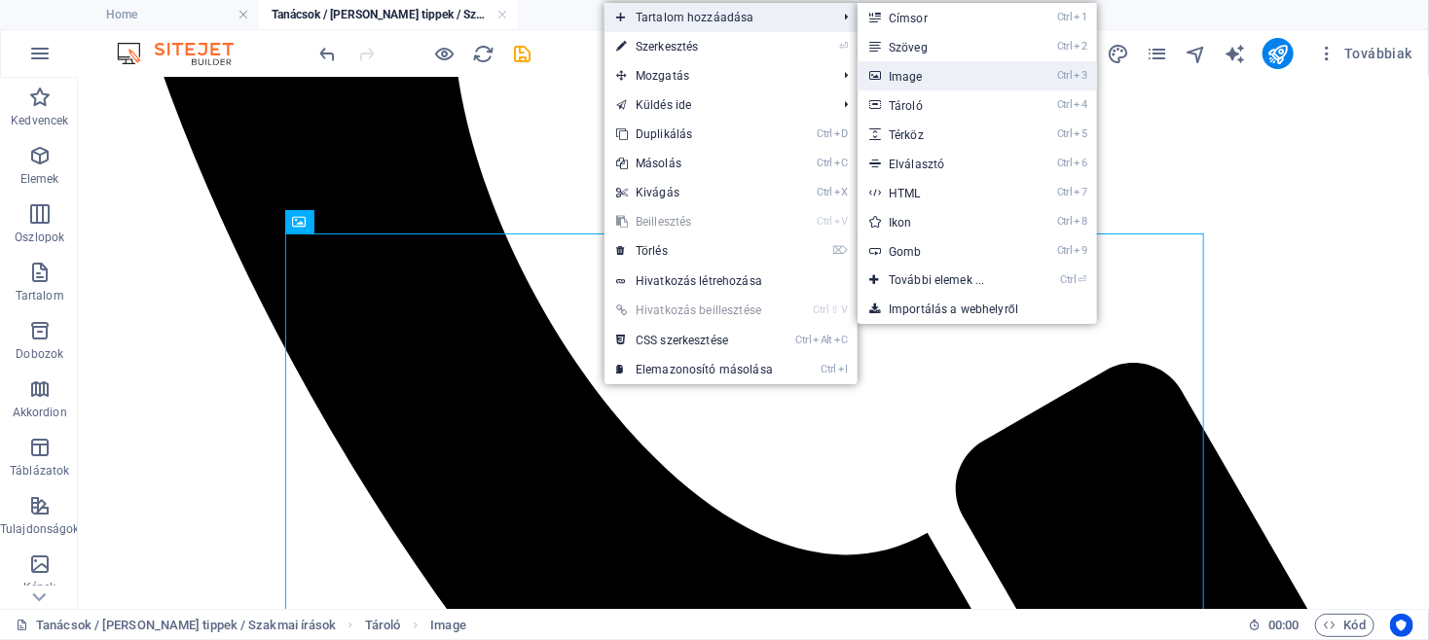
click at [934, 71] on link "Ctrl 3 Image" at bounding box center [940, 75] width 166 height 29
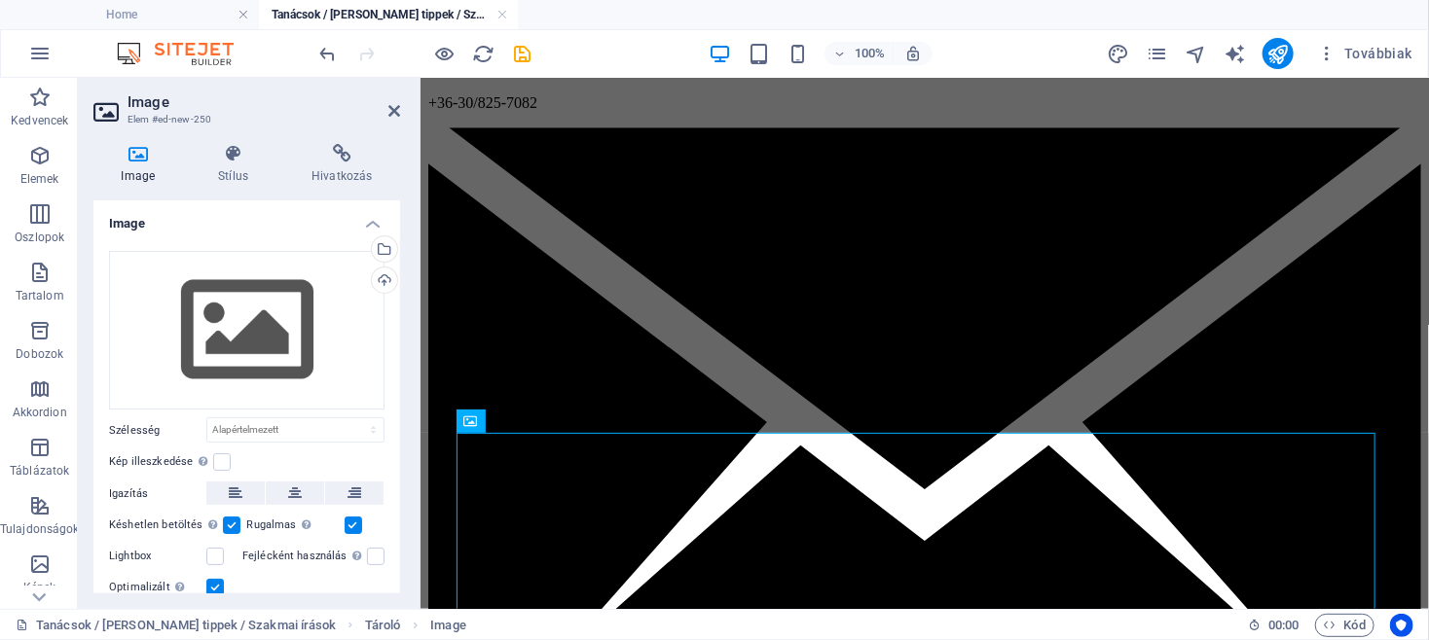
scroll to position [3256, 0]
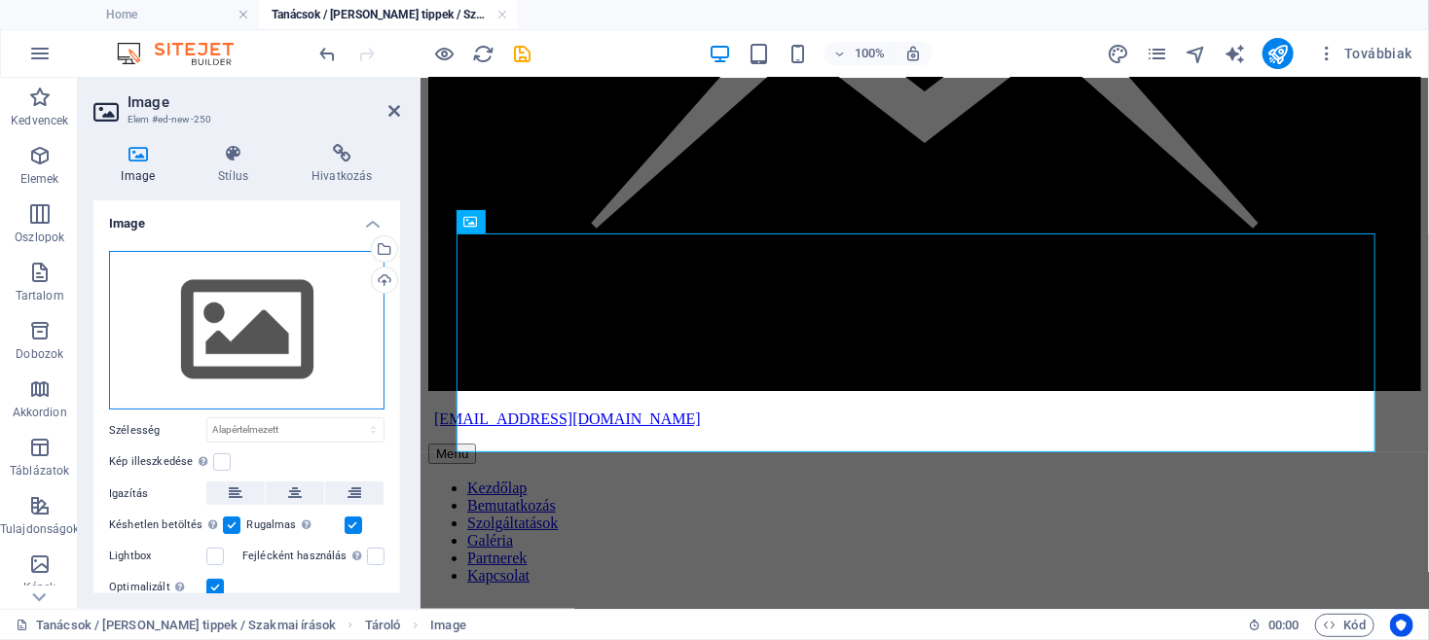
click at [252, 315] on div "Húzza ide a fájlokat, kattintson a fájlok kiválasztásához, vagy válasszon fájlo…" at bounding box center [246, 331] width 275 height 160
click at [252, 315] on body "TökMag Kert Home Tanácsok / Hasznos tippek / Szakmai írások Kedvencek Elemek Os…" at bounding box center [714, 320] width 1429 height 640
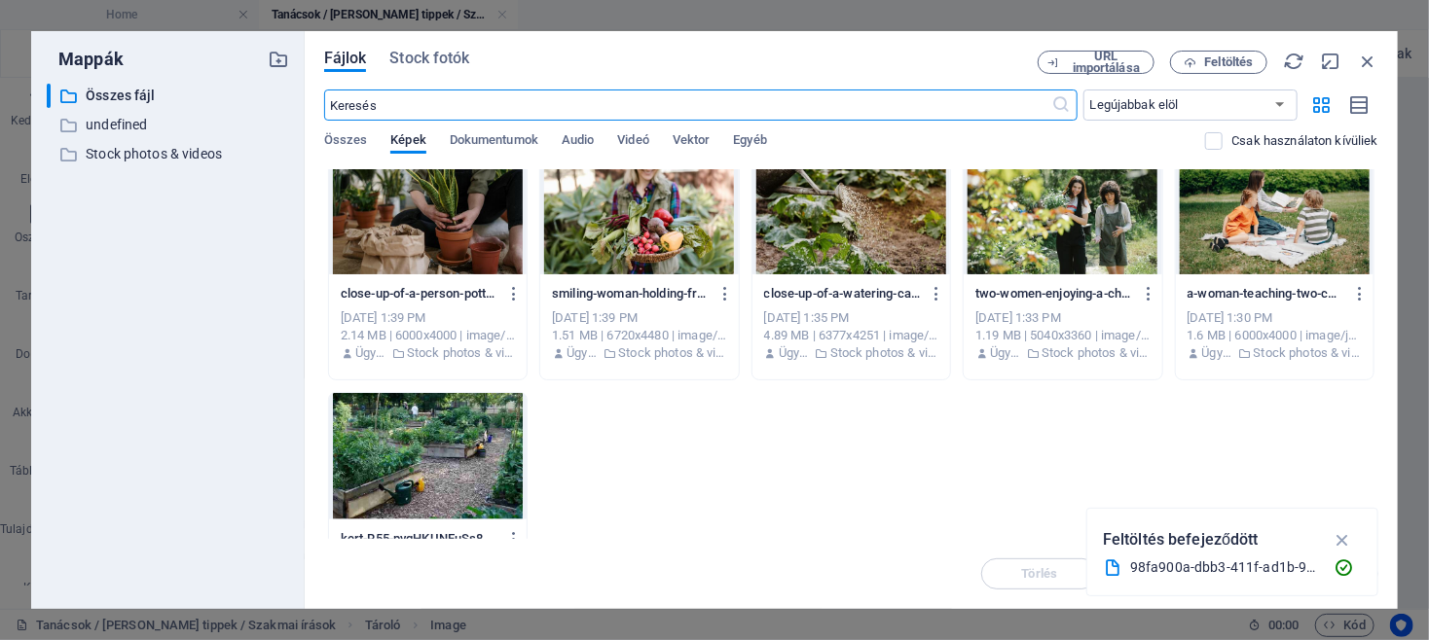
scroll to position [913, 0]
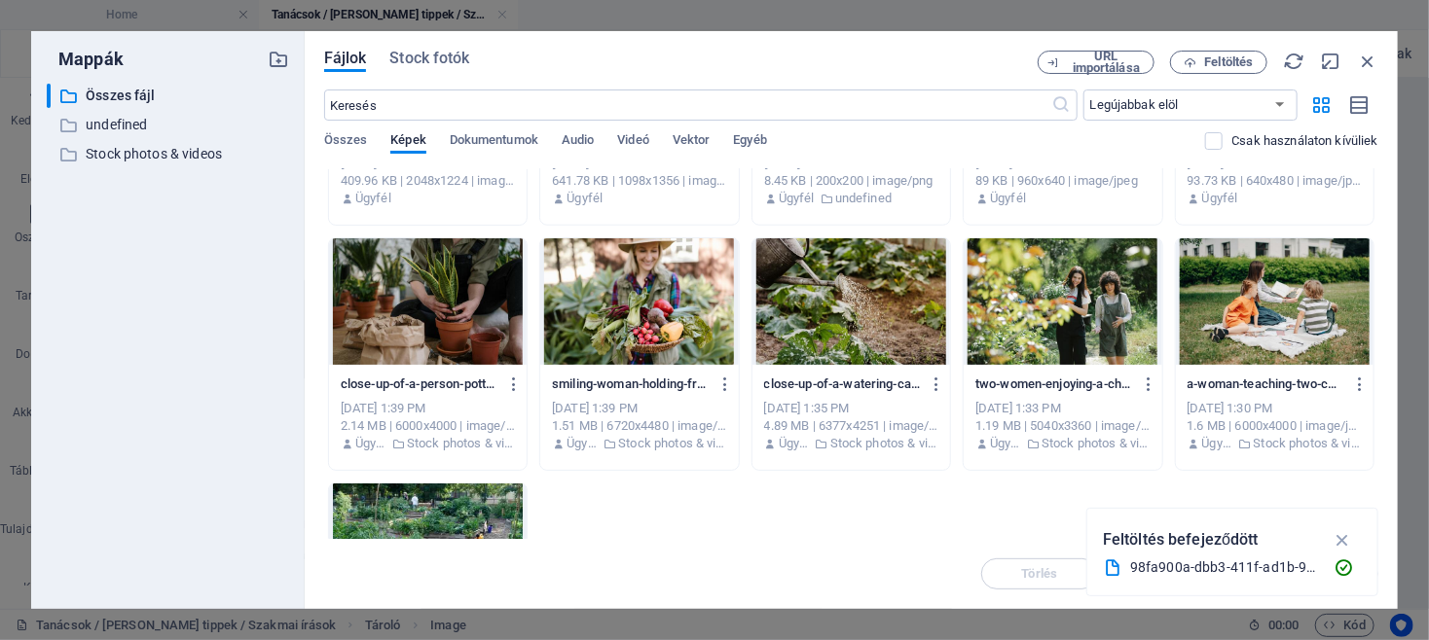
click at [463, 323] on div at bounding box center [428, 301] width 198 height 127
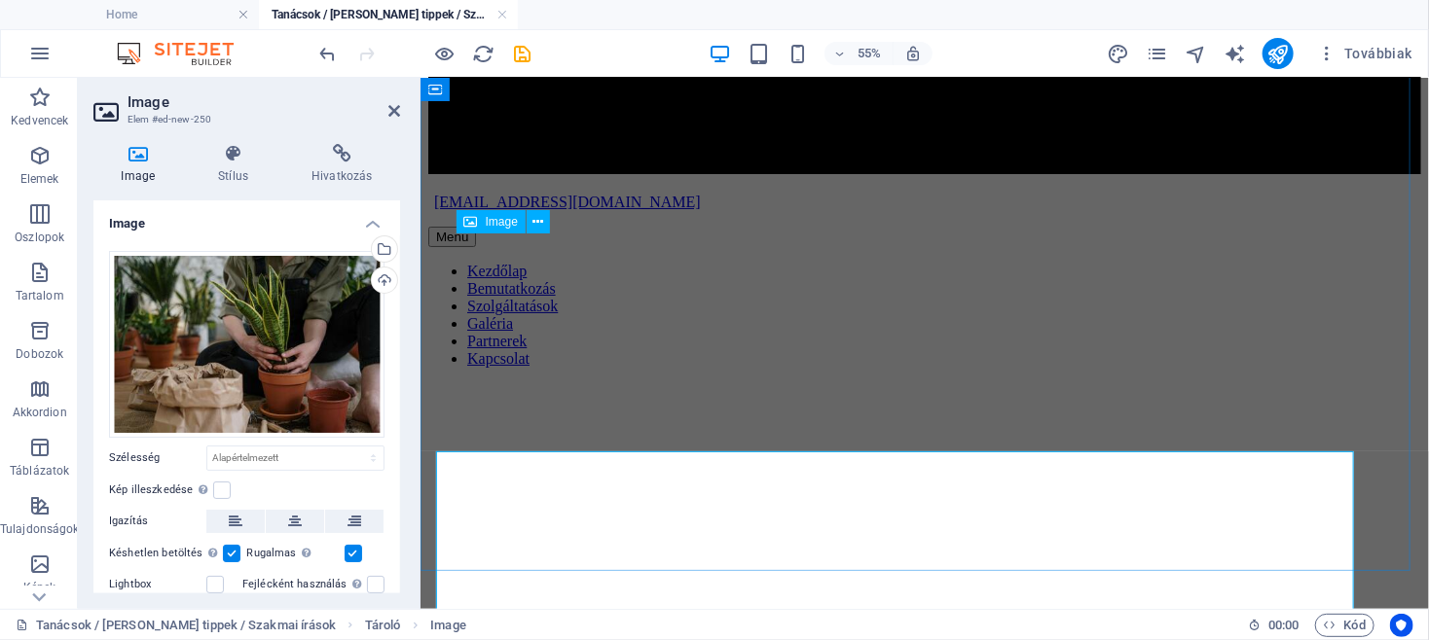
scroll to position [3256, 0]
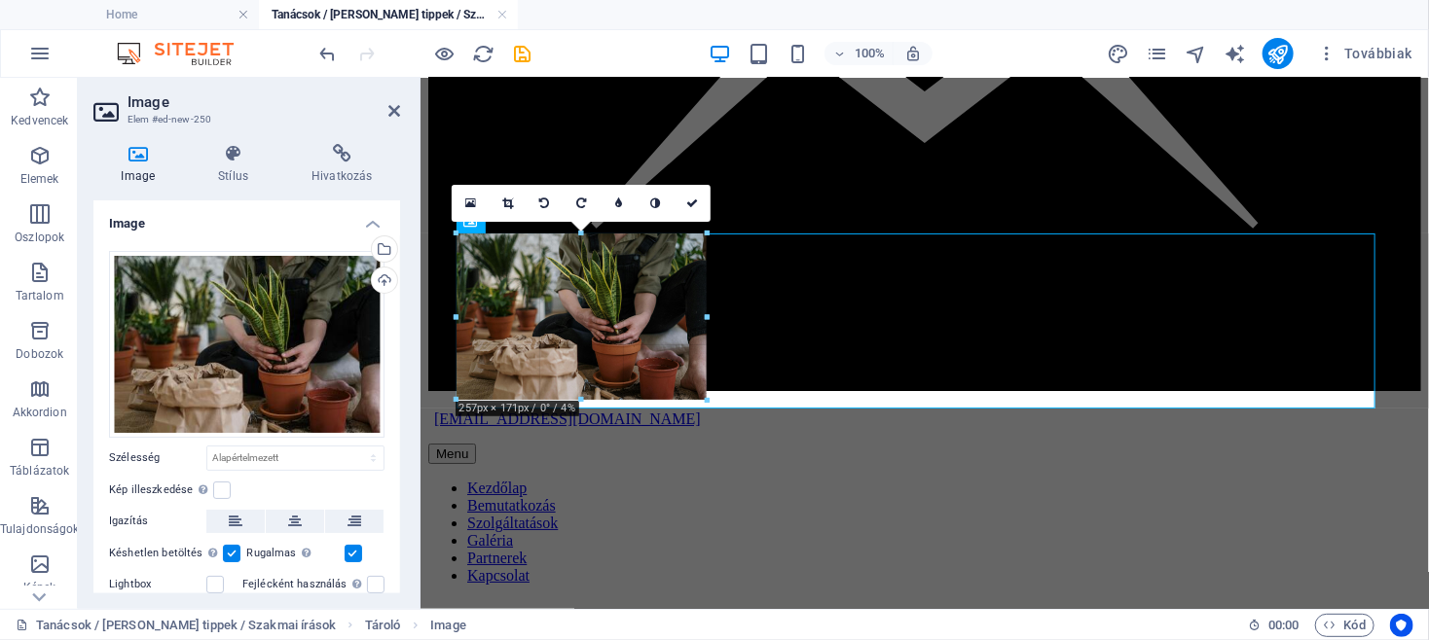
drag, startPoint x: 32, startPoint y: 158, endPoint x: 1388, endPoint y: 682, distance: 1453.6
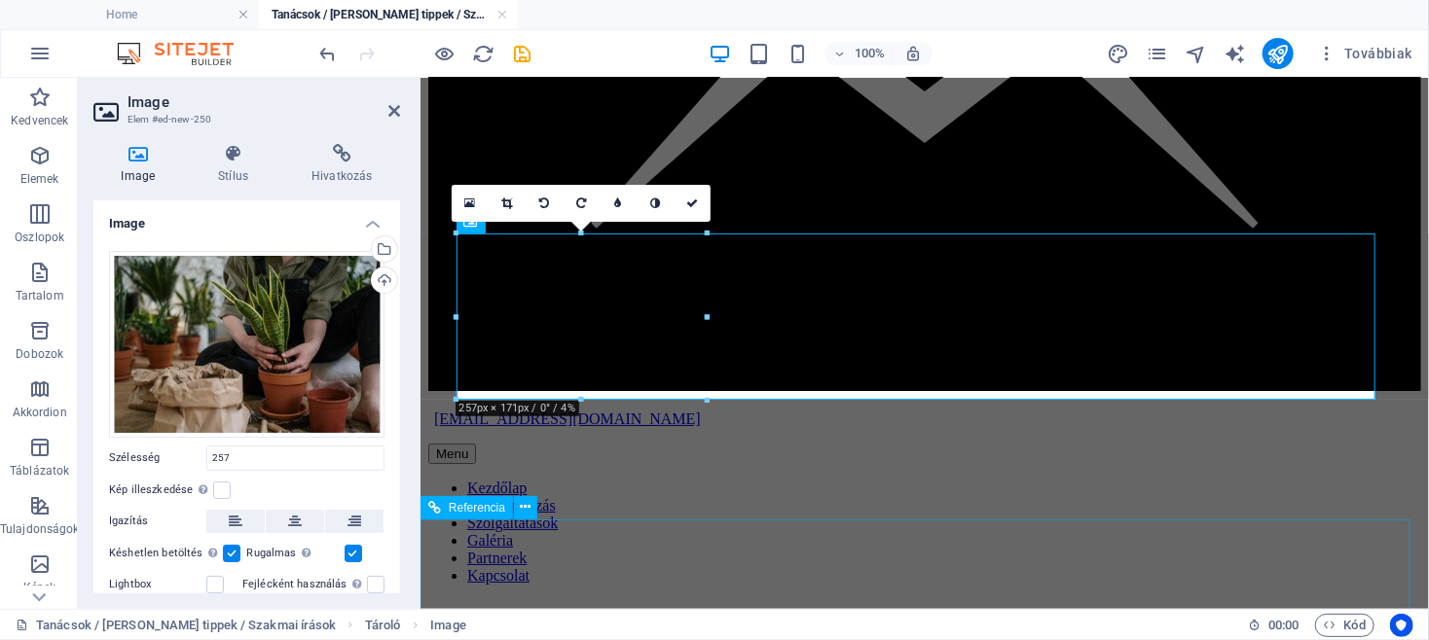
type input "257"
select select "px"
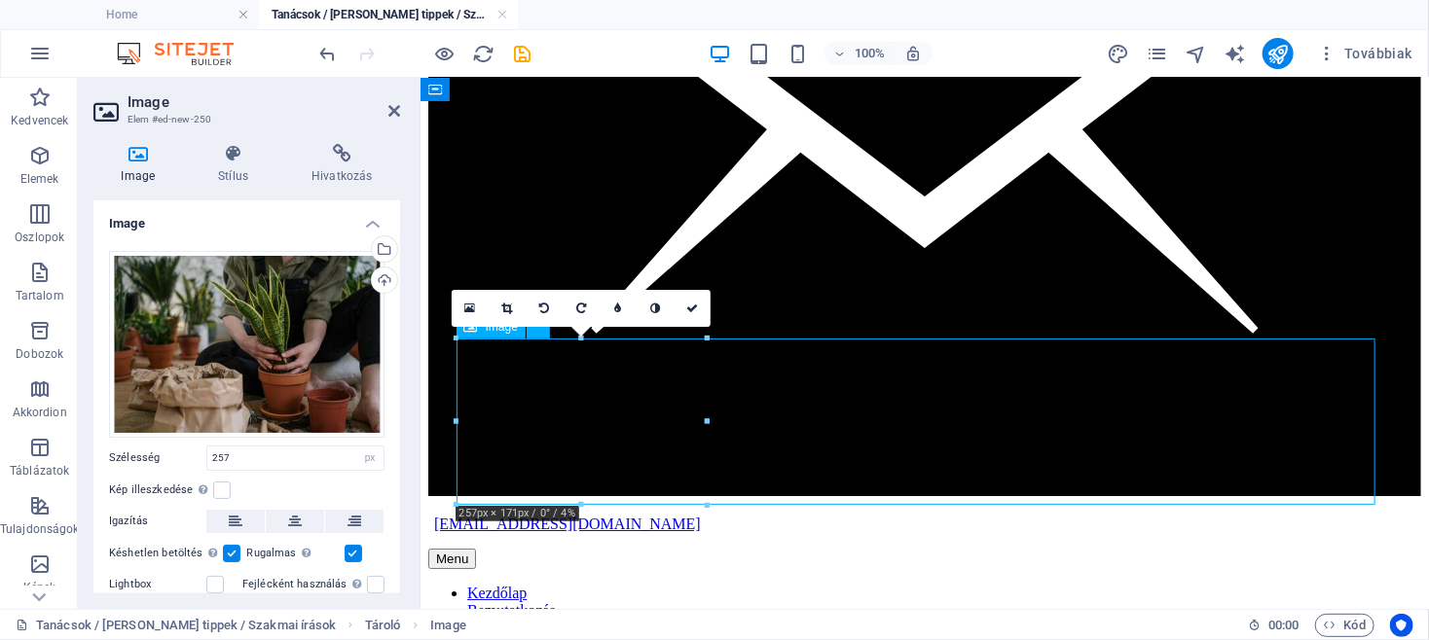
scroll to position [3318, 0]
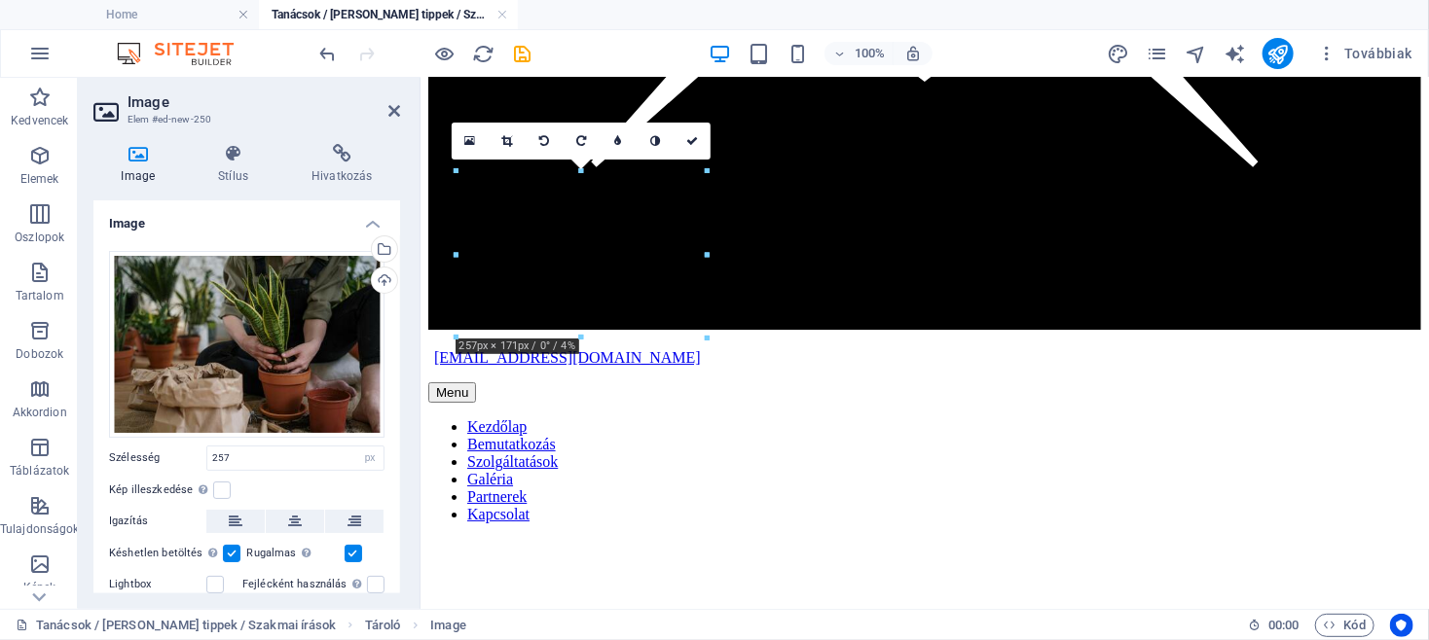
drag, startPoint x: 612, startPoint y: 396, endPoint x: 772, endPoint y: 284, distance: 194.9
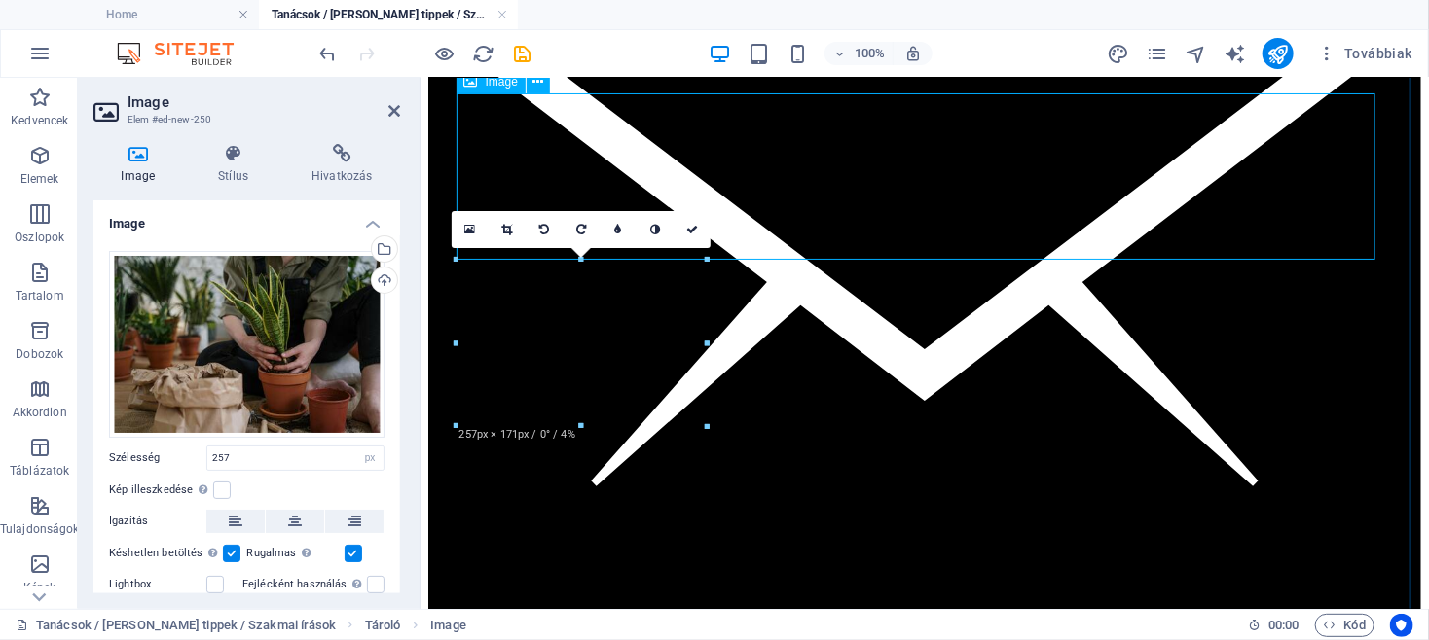
scroll to position [2832, 0]
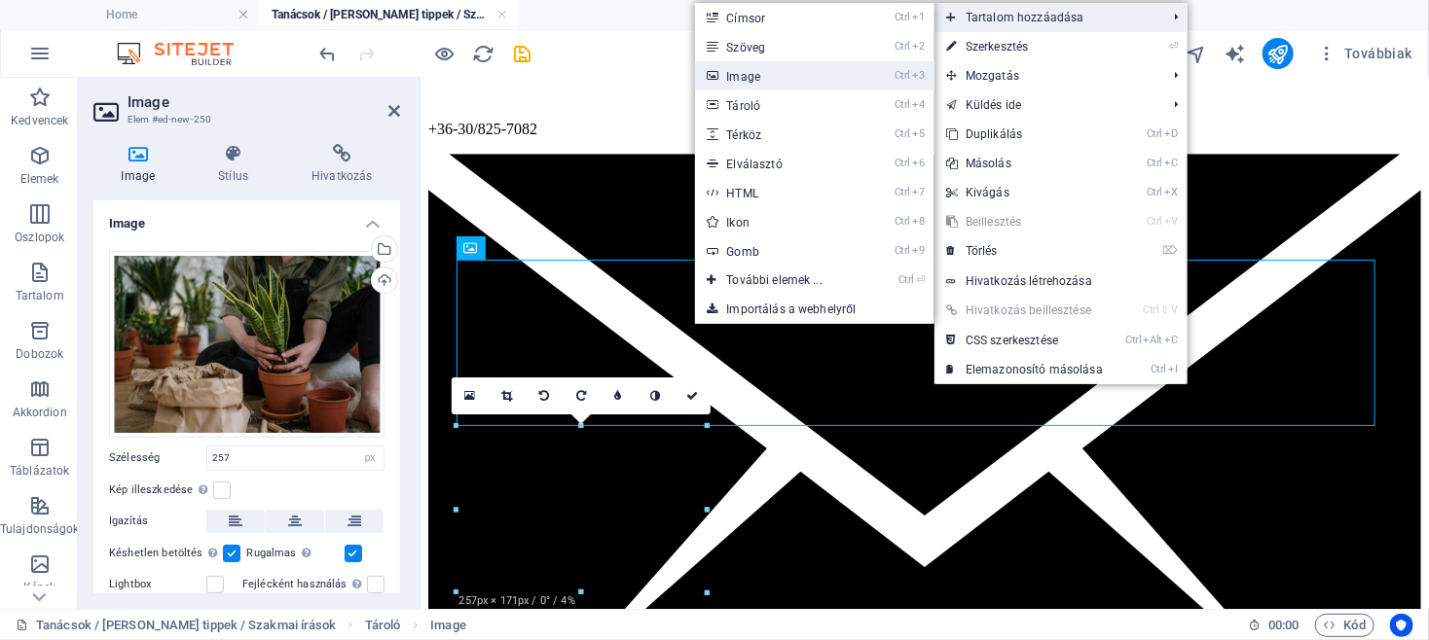
click at [771, 84] on link "Ctrl 3 Image" at bounding box center [778, 75] width 166 height 29
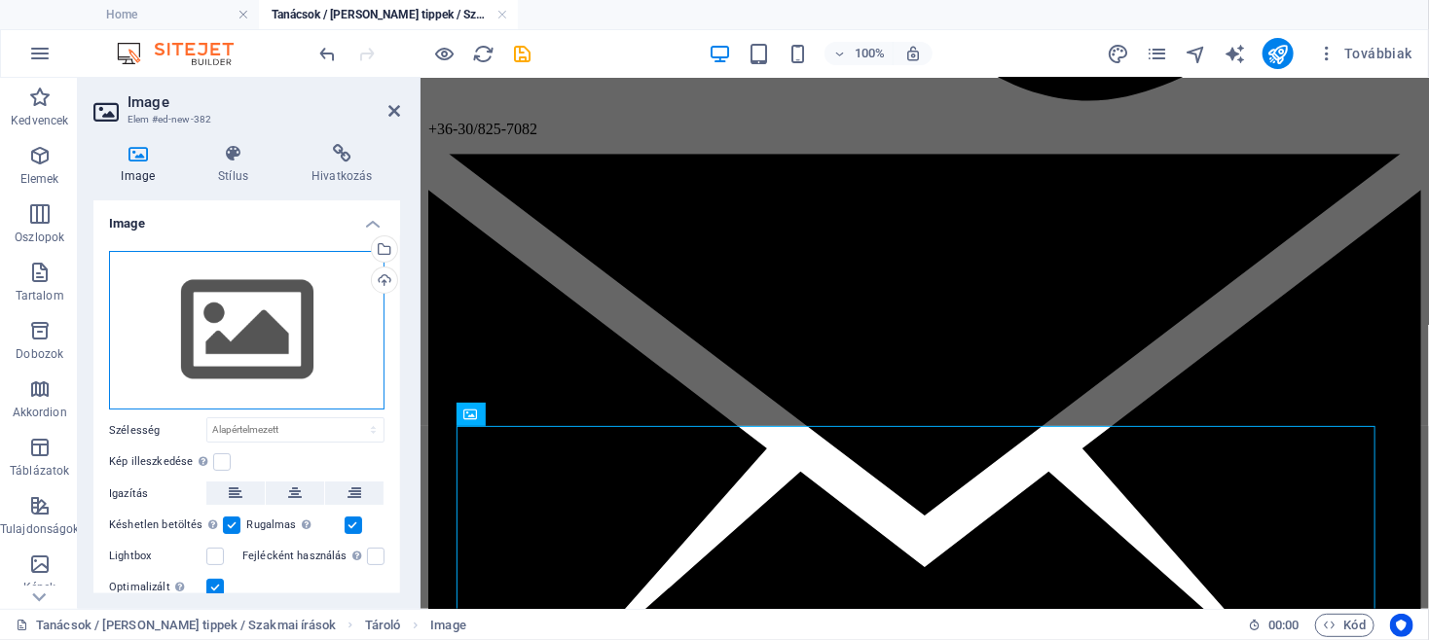
click at [233, 332] on div "Húzza ide a fájlokat, kattintson a fájlok kiválasztásához, vagy válasszon fájlo…" at bounding box center [246, 331] width 275 height 160
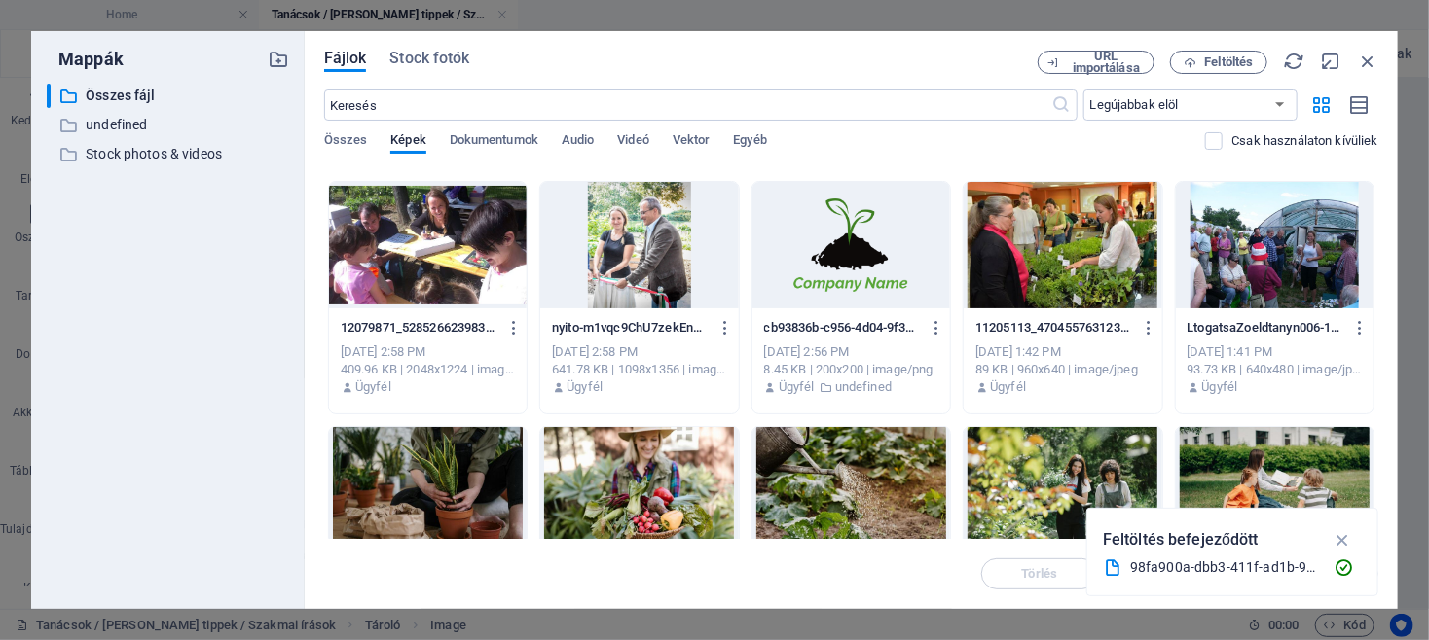
scroll to position [177, 0]
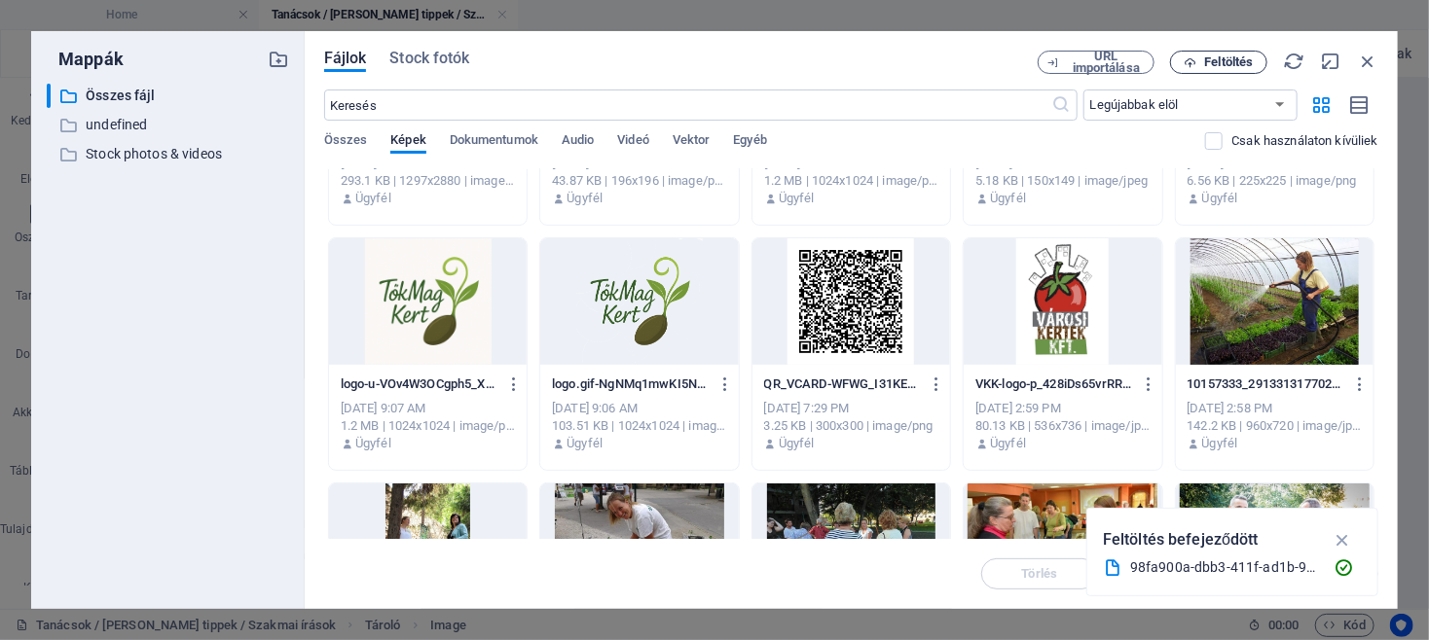
click at [1218, 62] on span "Feltöltés" at bounding box center [1229, 62] width 49 height 12
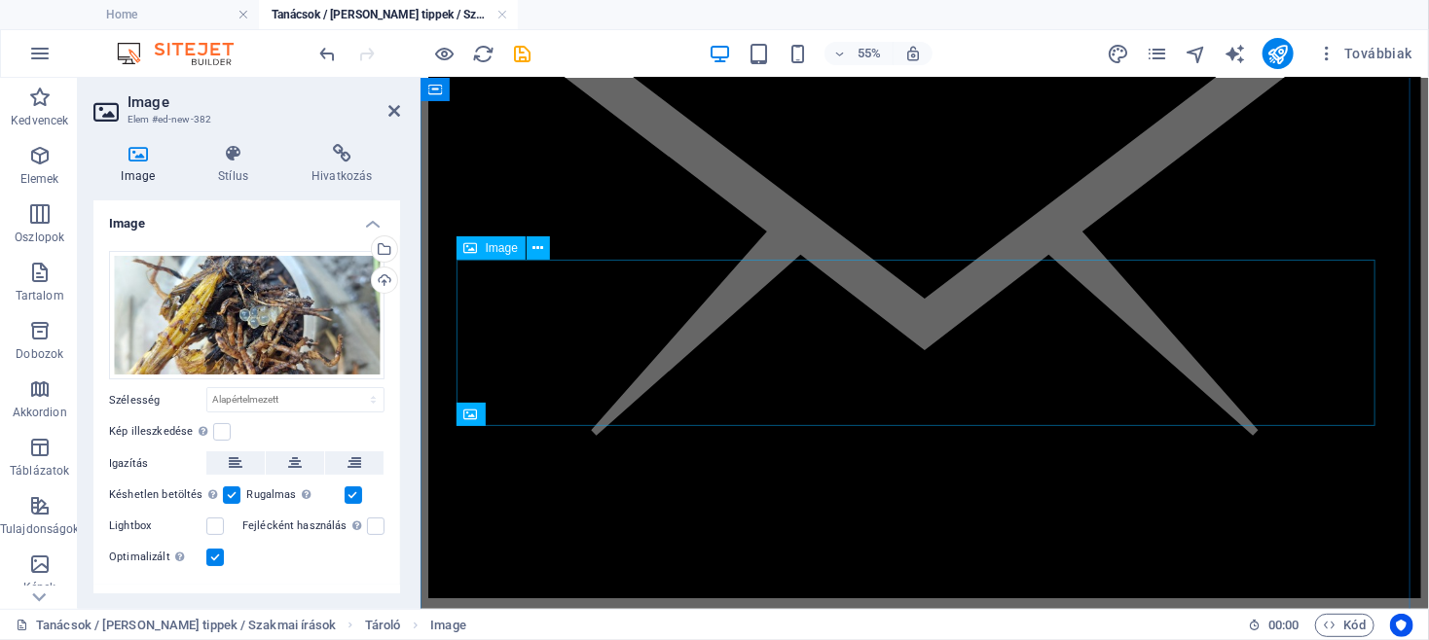
scroll to position [2832, 0]
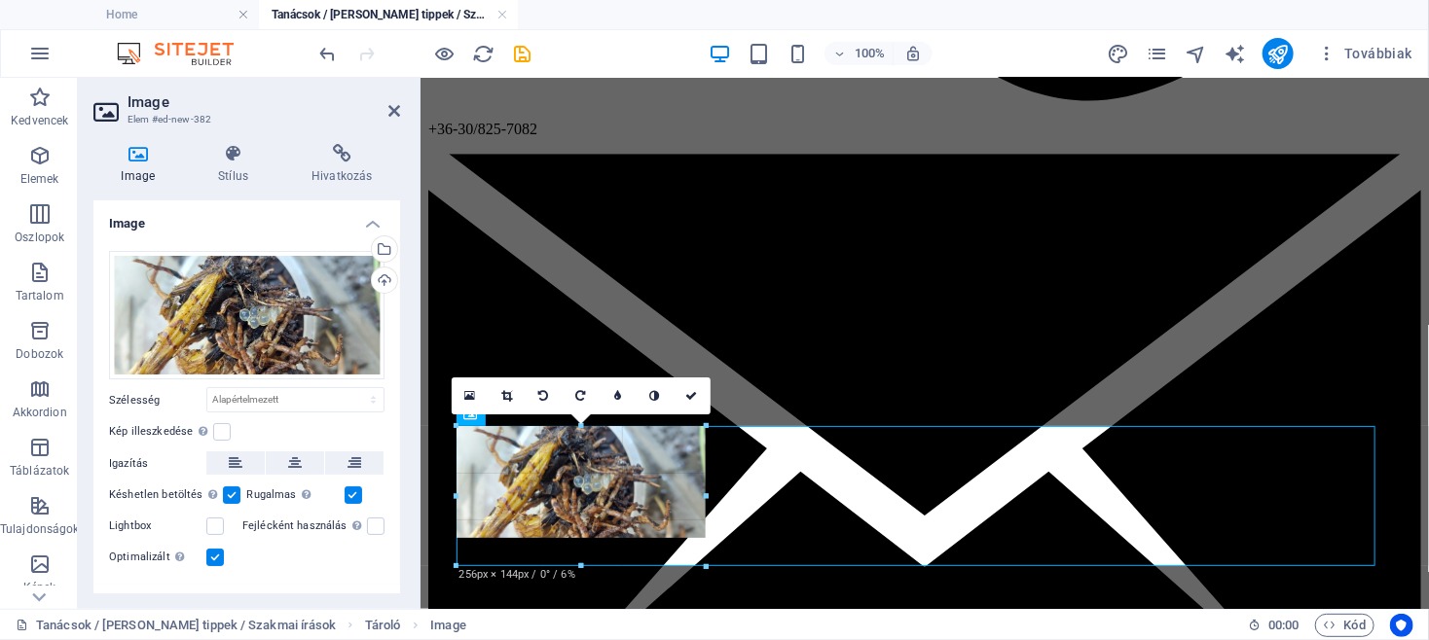
drag, startPoint x: 457, startPoint y: 429, endPoint x: 623, endPoint y: 551, distance: 205.4
type input "256"
select select "px"
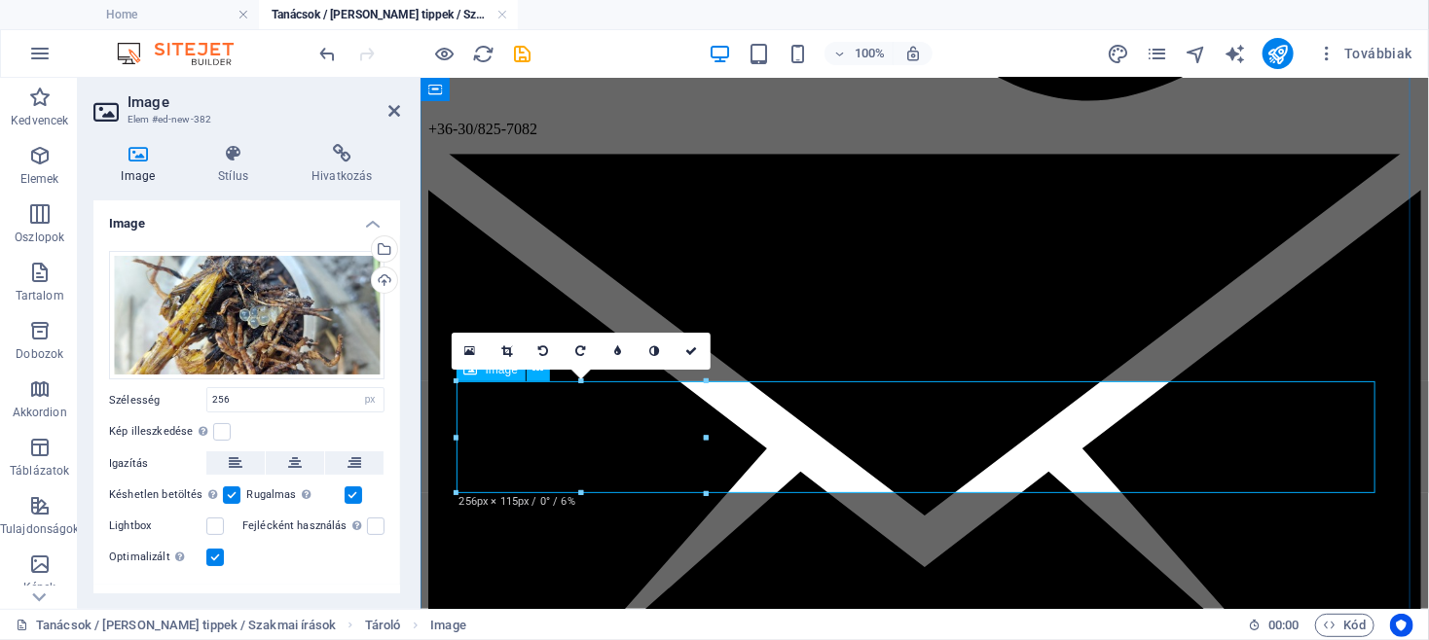
scroll to position [2936, 0]
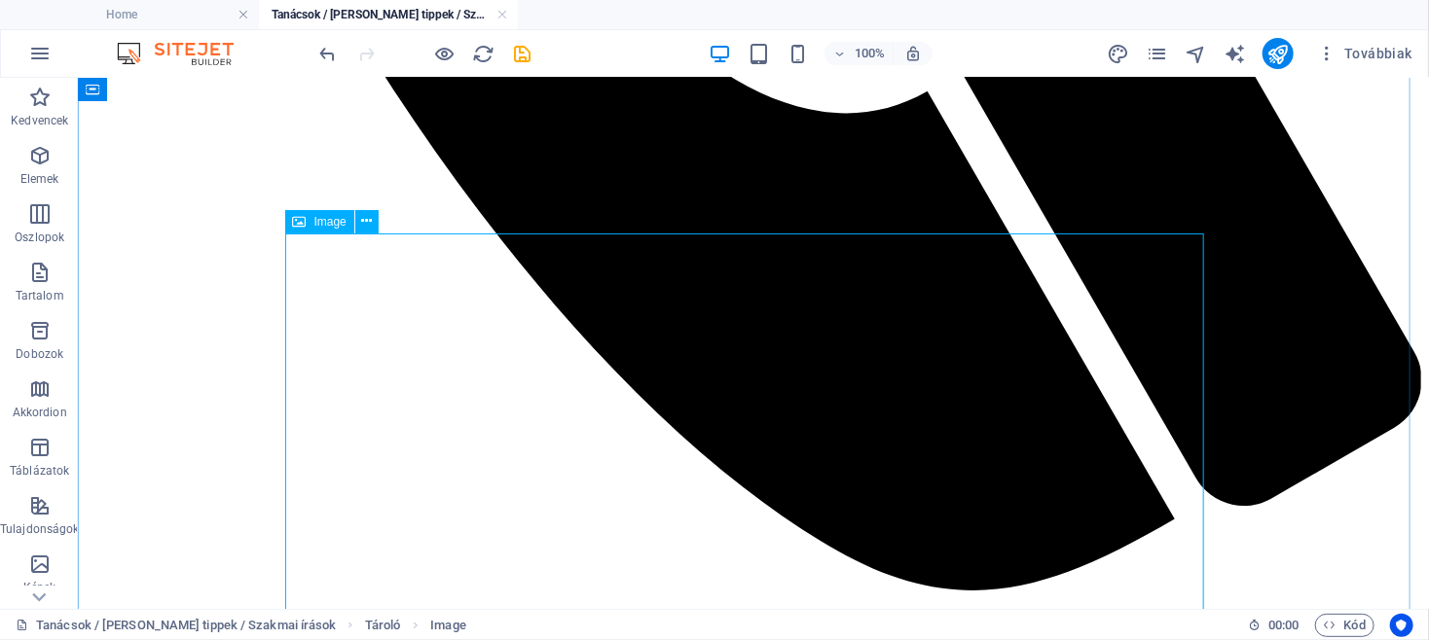
scroll to position [3354, 0]
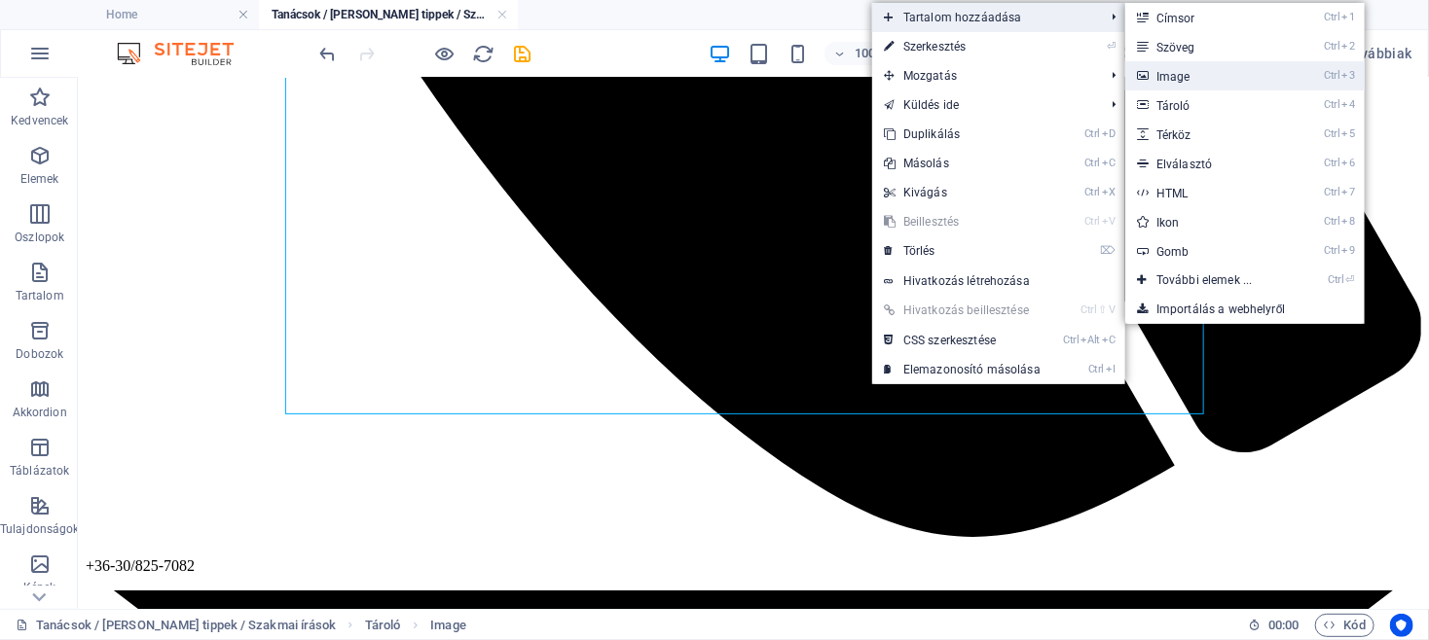
click at [1180, 77] on link "Ctrl 3 Image" at bounding box center [1208, 75] width 166 height 29
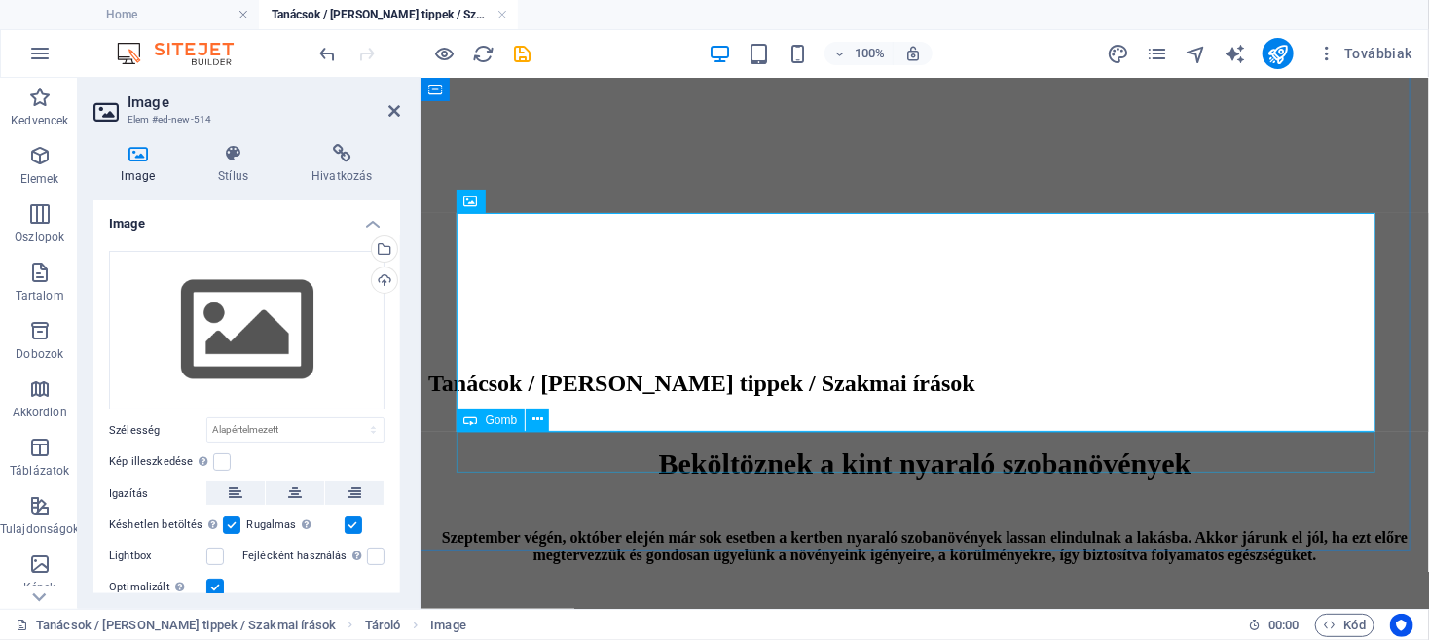
scroll to position [3458, 0]
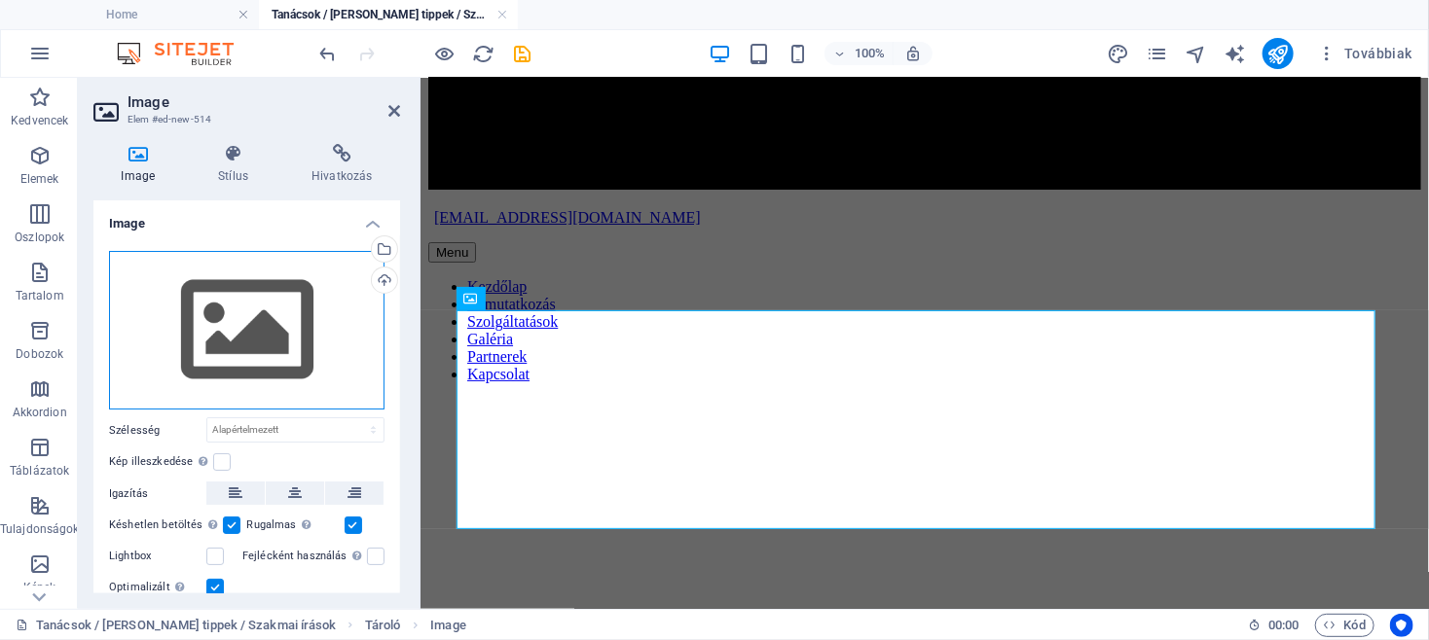
click at [270, 305] on div "Húzza ide a fájlokat, kattintson a fájlok kiválasztásához, vagy válasszon fájlo…" at bounding box center [246, 331] width 275 height 160
click at [270, 305] on body "TökMag Kert Home Tanácsok / Hasznos tippek / Szakmai írások Kedvencek Elemek Os…" at bounding box center [714, 320] width 1429 height 640
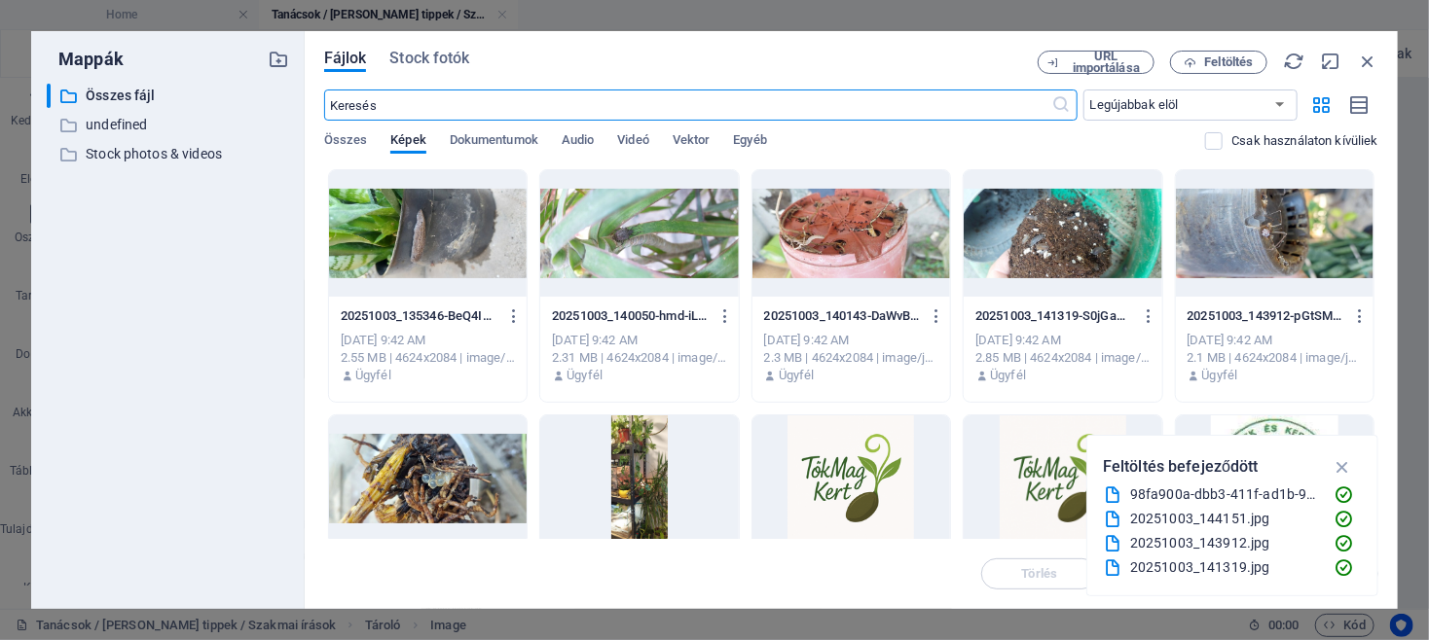
scroll to position [3675, 0]
click at [1277, 214] on div at bounding box center [1275, 233] width 198 height 127
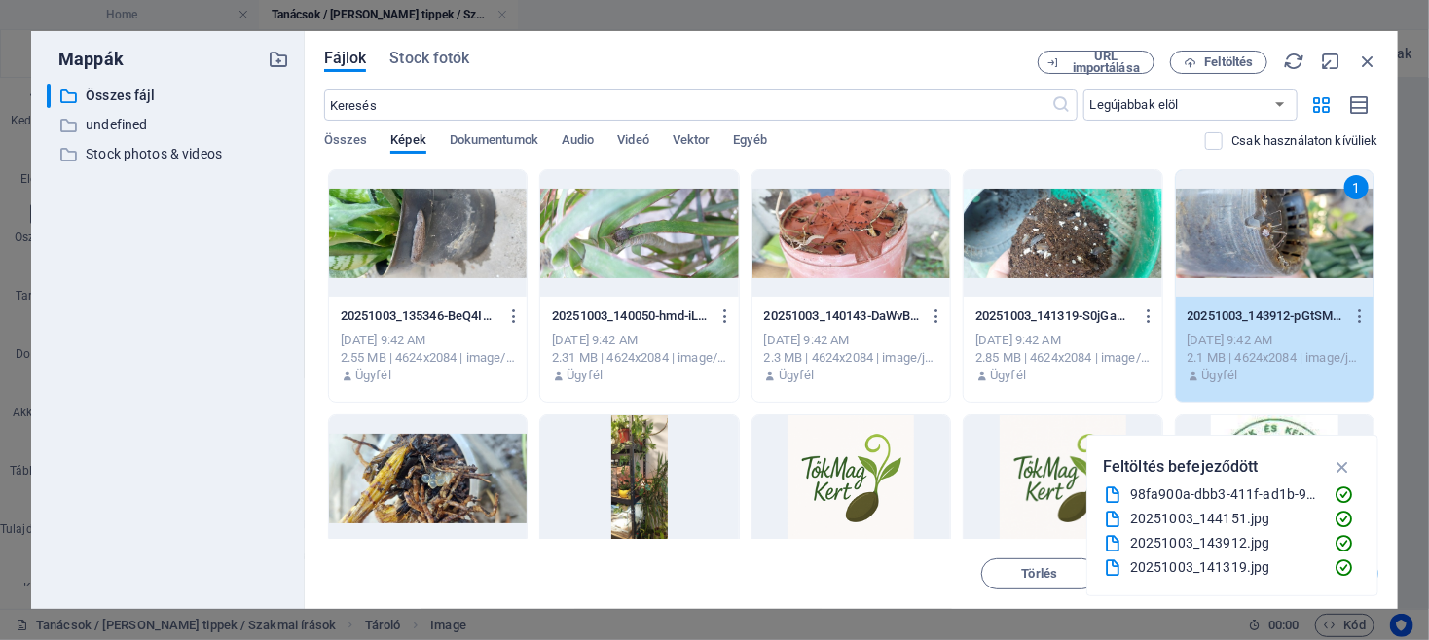
click at [1277, 214] on div "1" at bounding box center [1275, 233] width 198 height 127
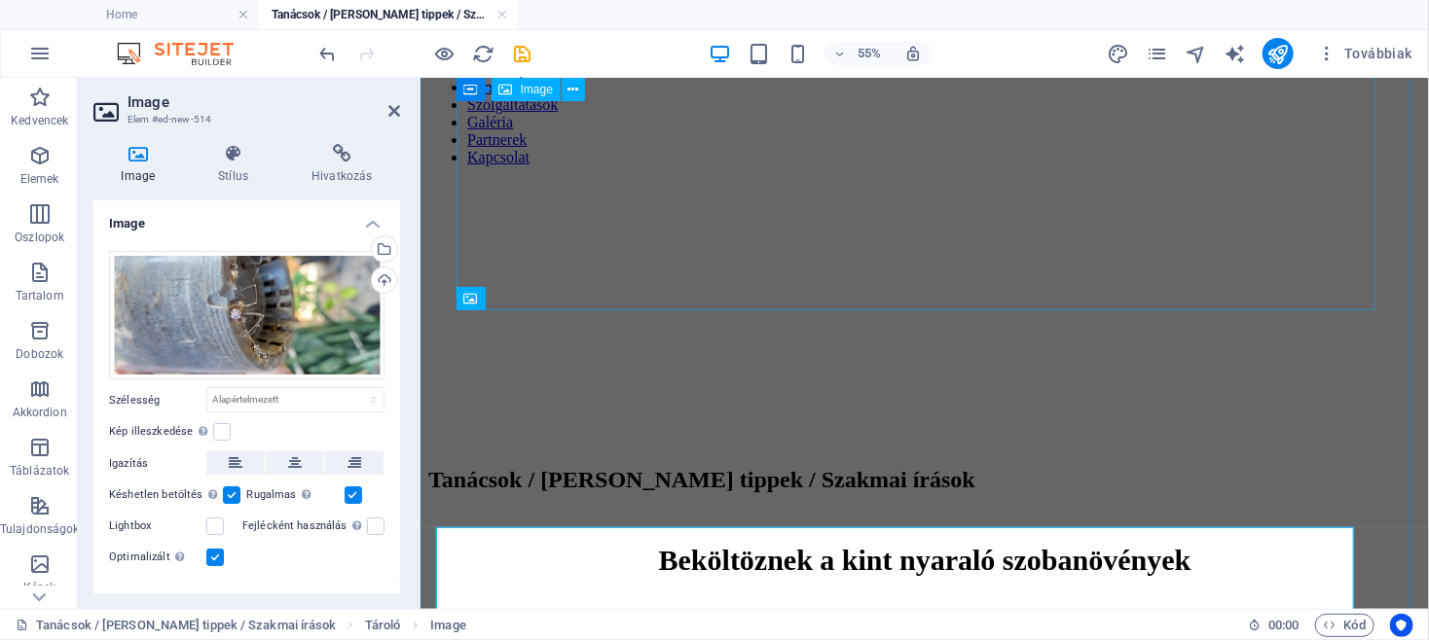
scroll to position [3458, 0]
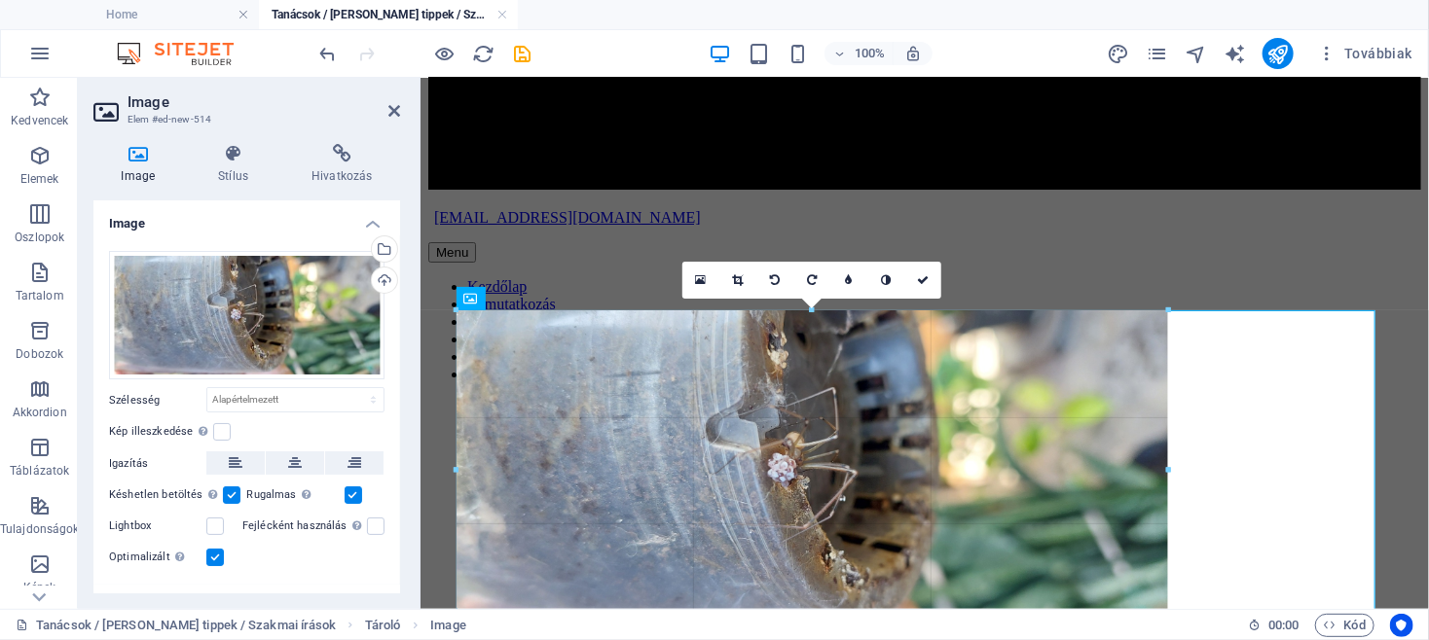
drag, startPoint x: 1378, startPoint y: 313, endPoint x: 432, endPoint y: 400, distance: 949.9
type input "749"
select select "px"
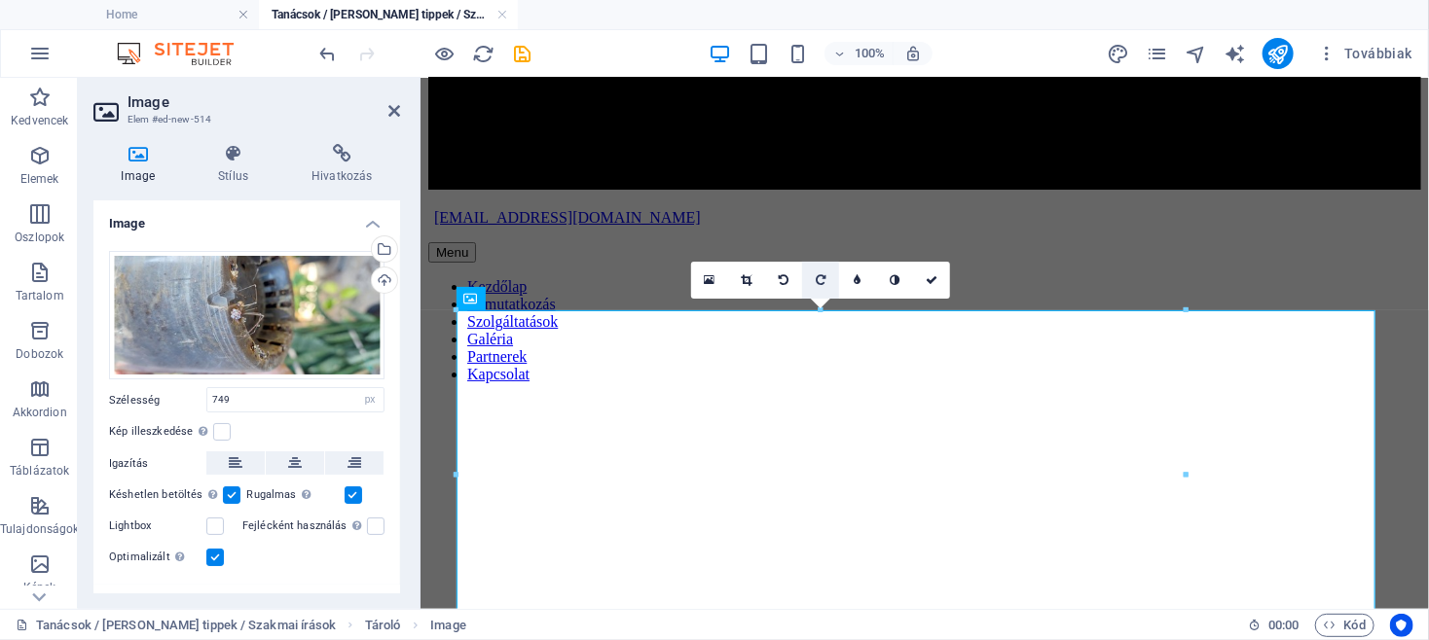
click at [817, 278] on icon at bounding box center [821, 280] width 10 height 12
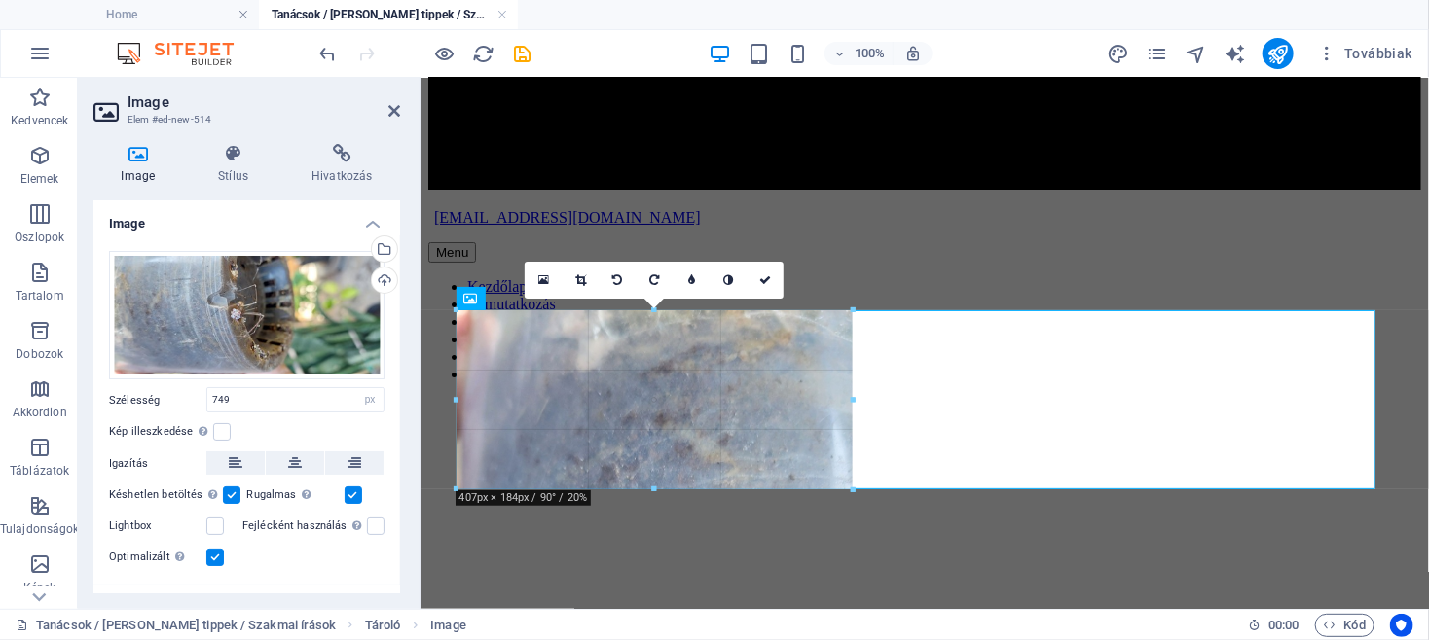
drag, startPoint x: 1184, startPoint y: 313, endPoint x: 298, endPoint y: 378, distance: 888.9
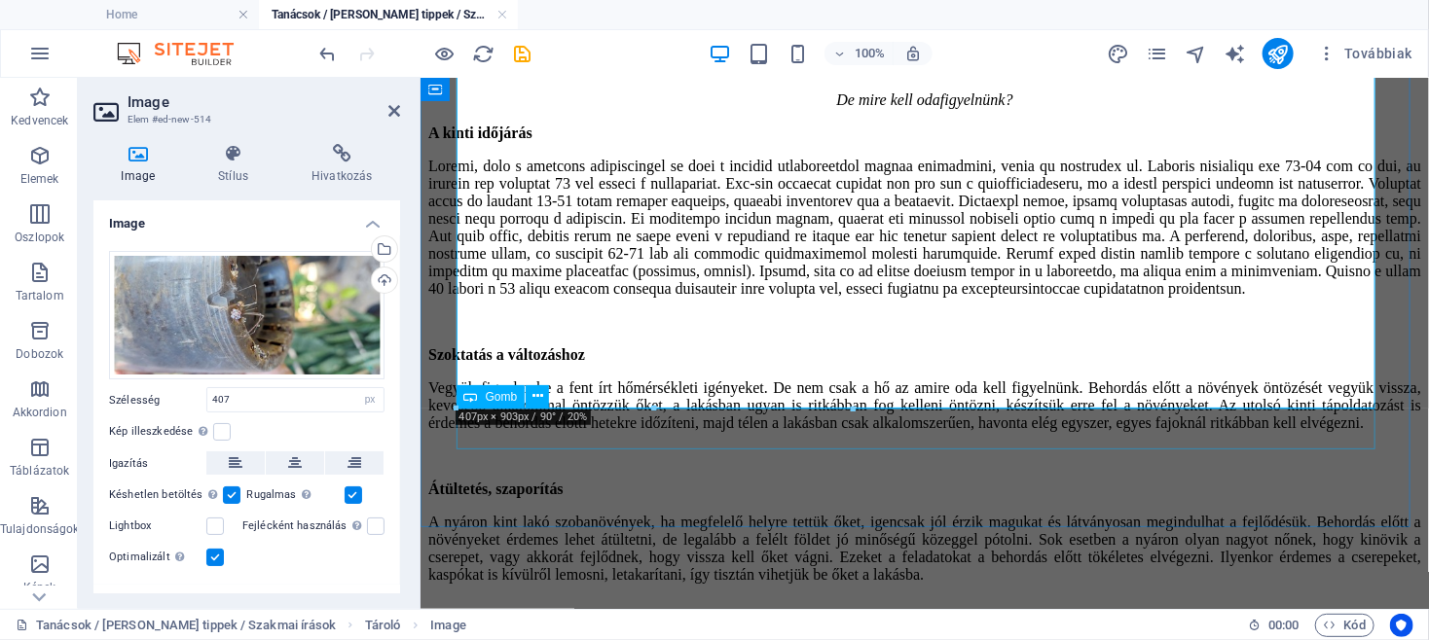
scroll to position [4188, 0]
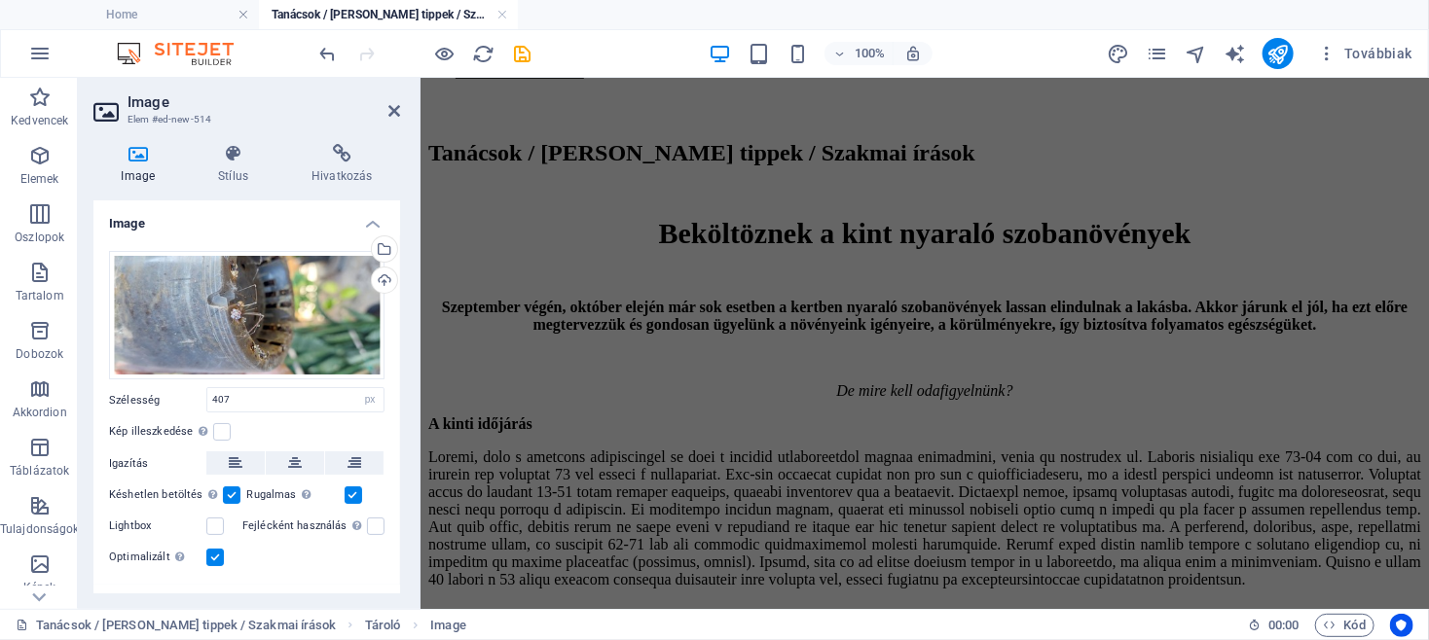
drag, startPoint x: 854, startPoint y: 458, endPoint x: 214, endPoint y: 88, distance: 740.0
type input "130"
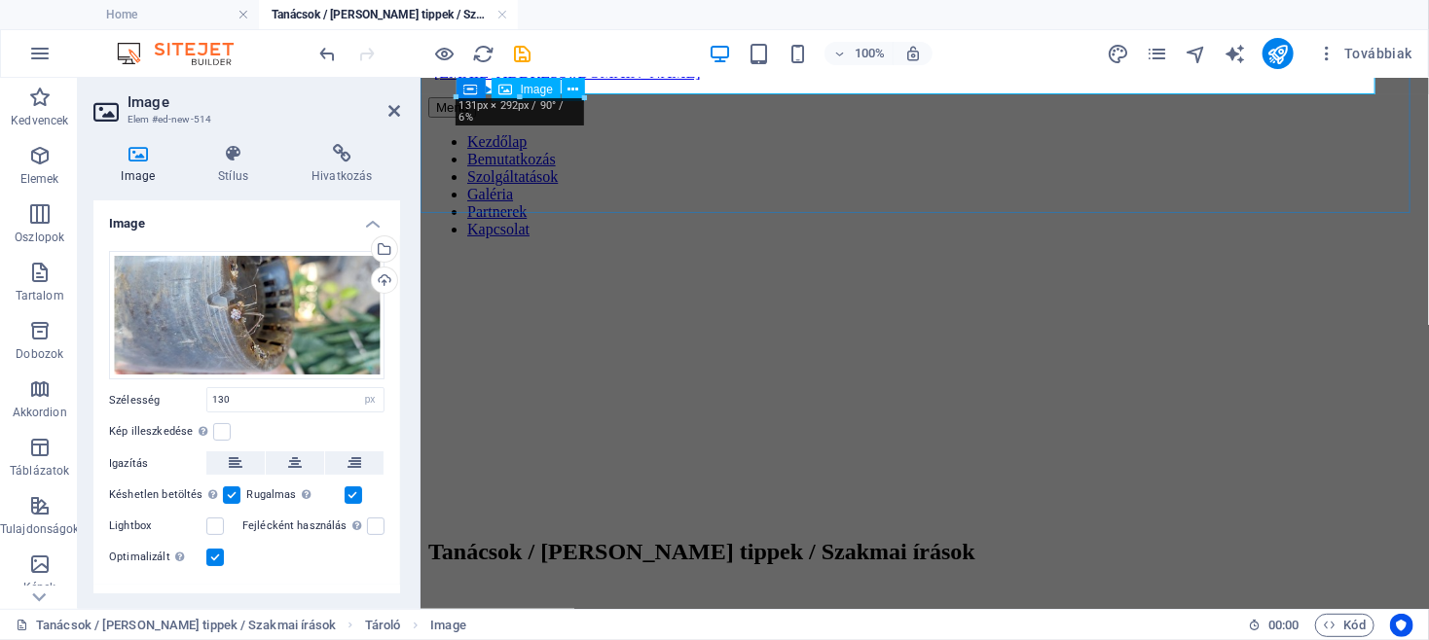
scroll to position [3565, 0]
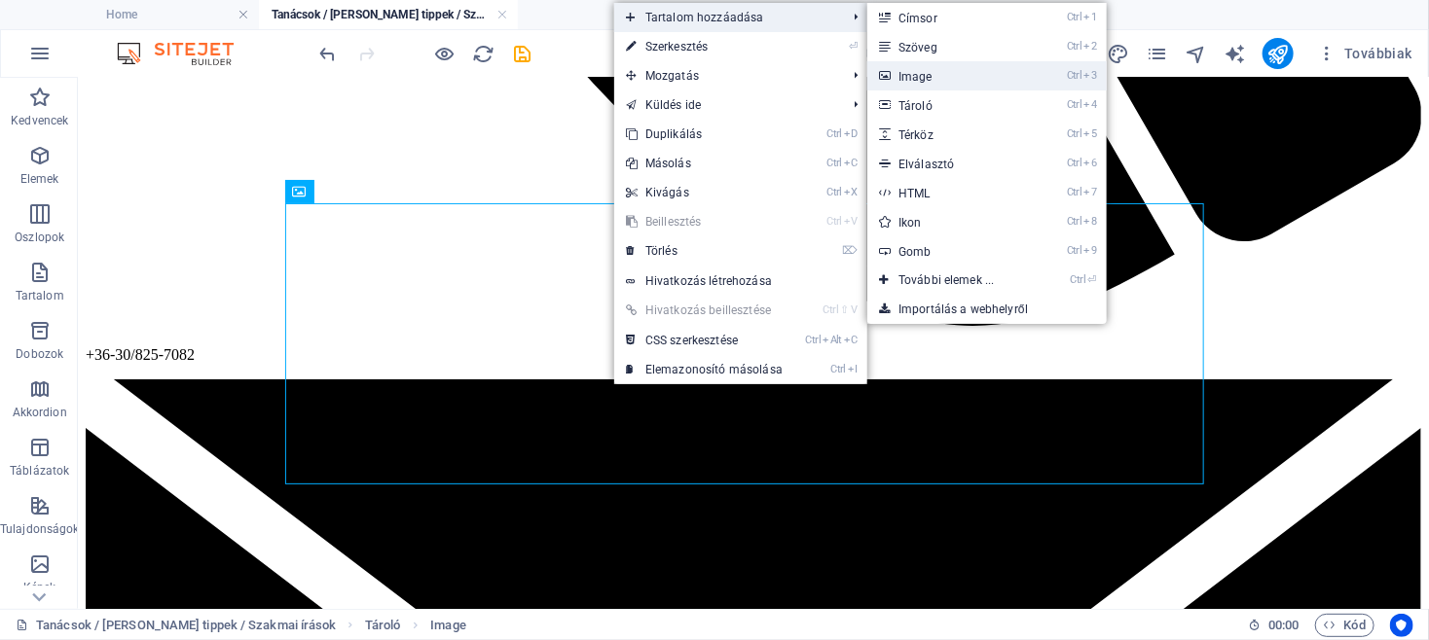
click at [935, 78] on link "Ctrl 3 Image" at bounding box center [950, 75] width 166 height 29
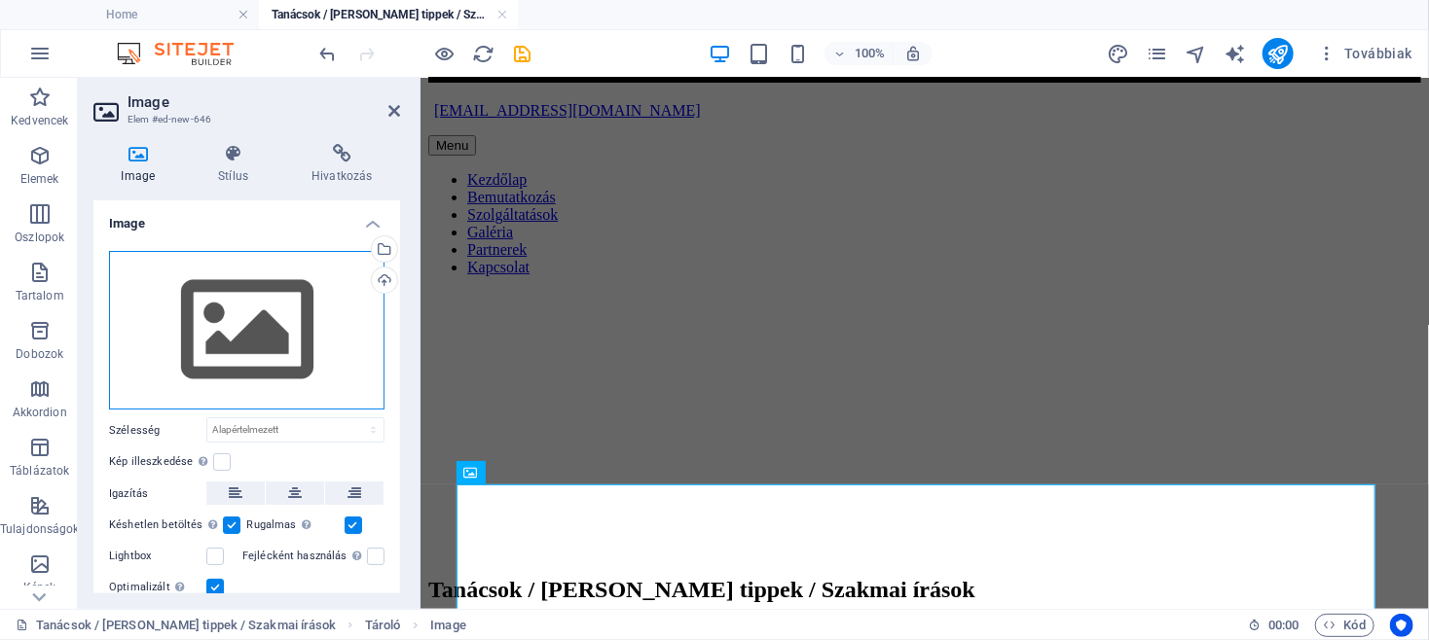
click at [241, 346] on div "Húzza ide a fájlokat, kattintson a fájlok kiválasztásához, vagy válasszon fájlo…" at bounding box center [246, 331] width 275 height 160
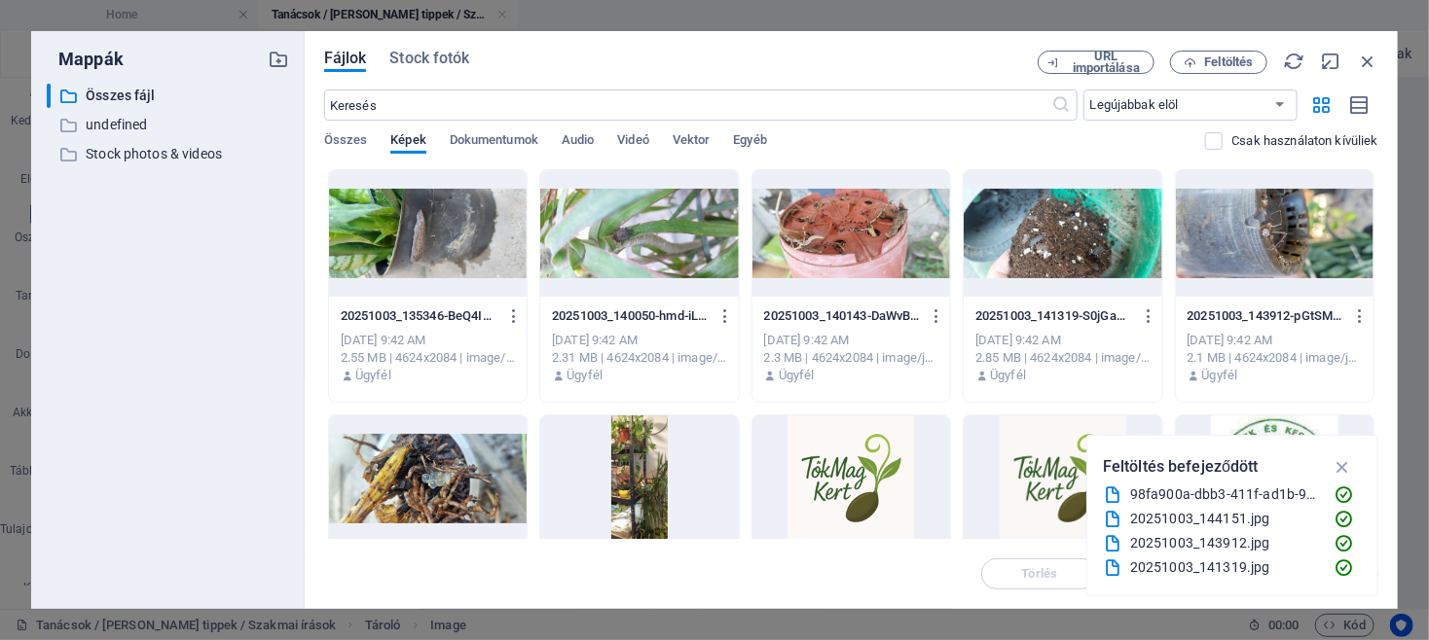
scroll to position [3783, 0]
click at [893, 232] on div at bounding box center [851, 233] width 198 height 127
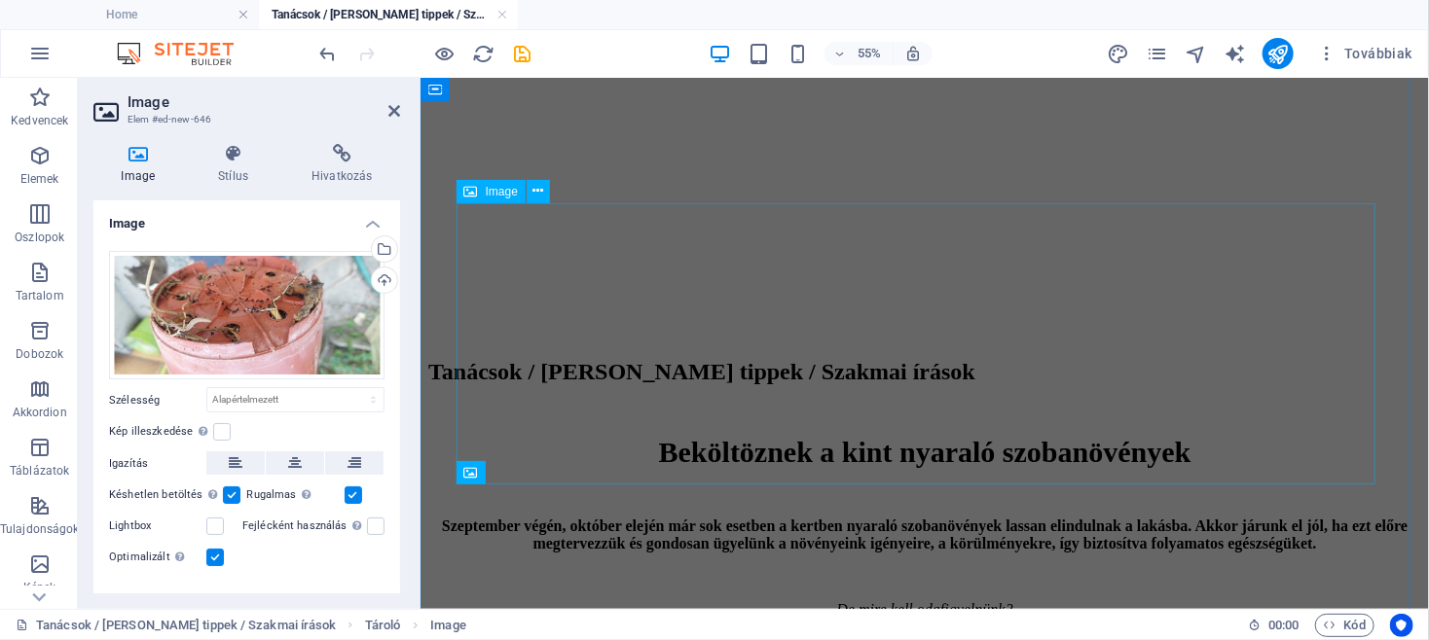
scroll to position [3565, 0]
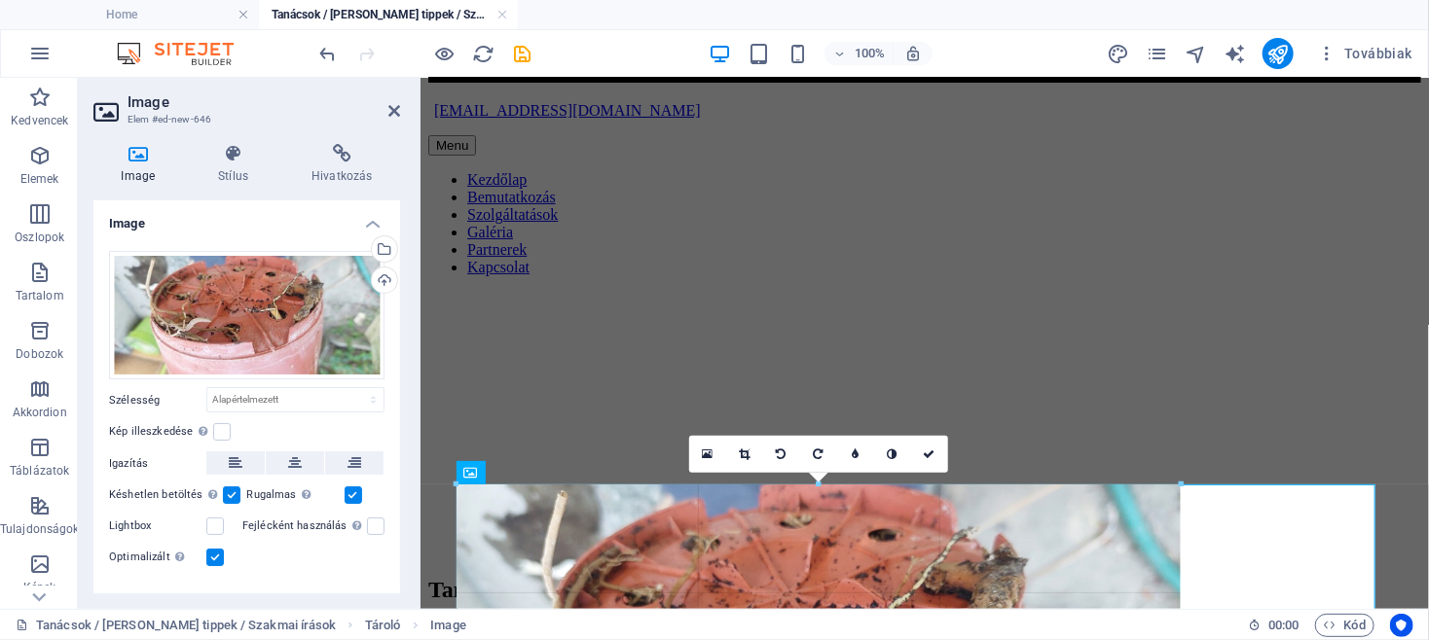
drag, startPoint x: 1375, startPoint y: 484, endPoint x: 549, endPoint y: 572, distance: 831.0
type input "744"
select select "px"
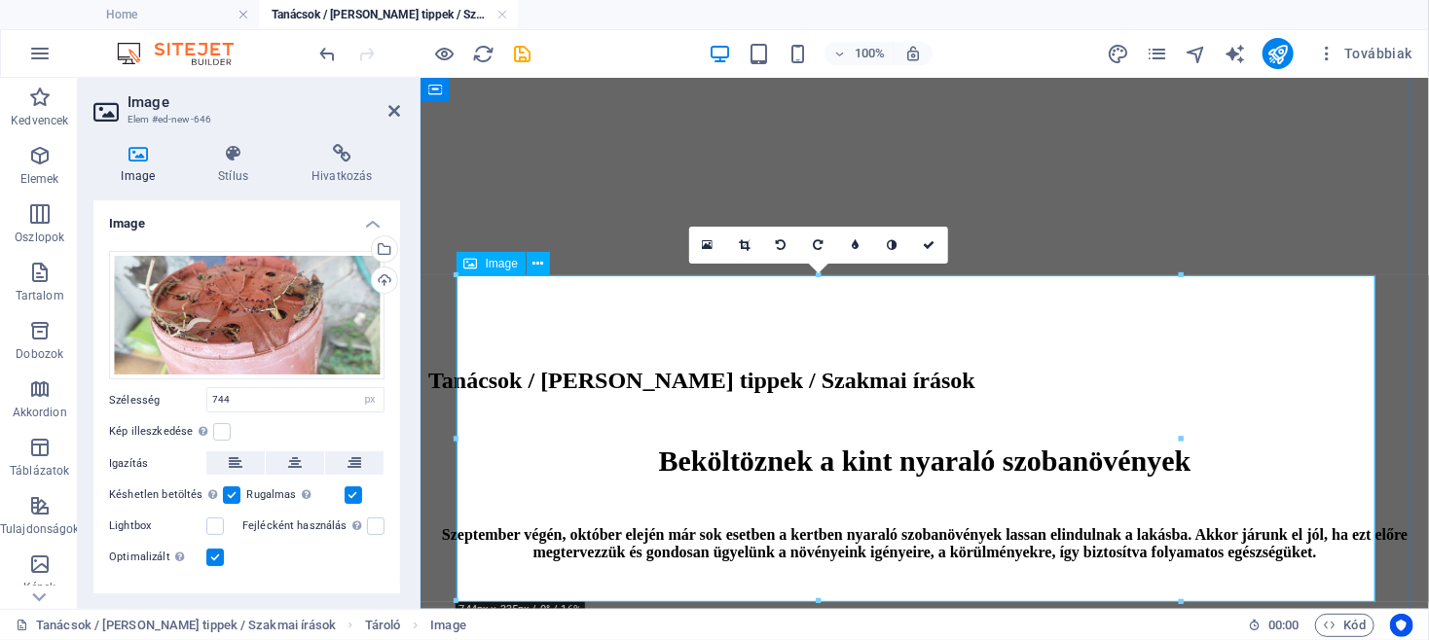
scroll to position [3878, 0]
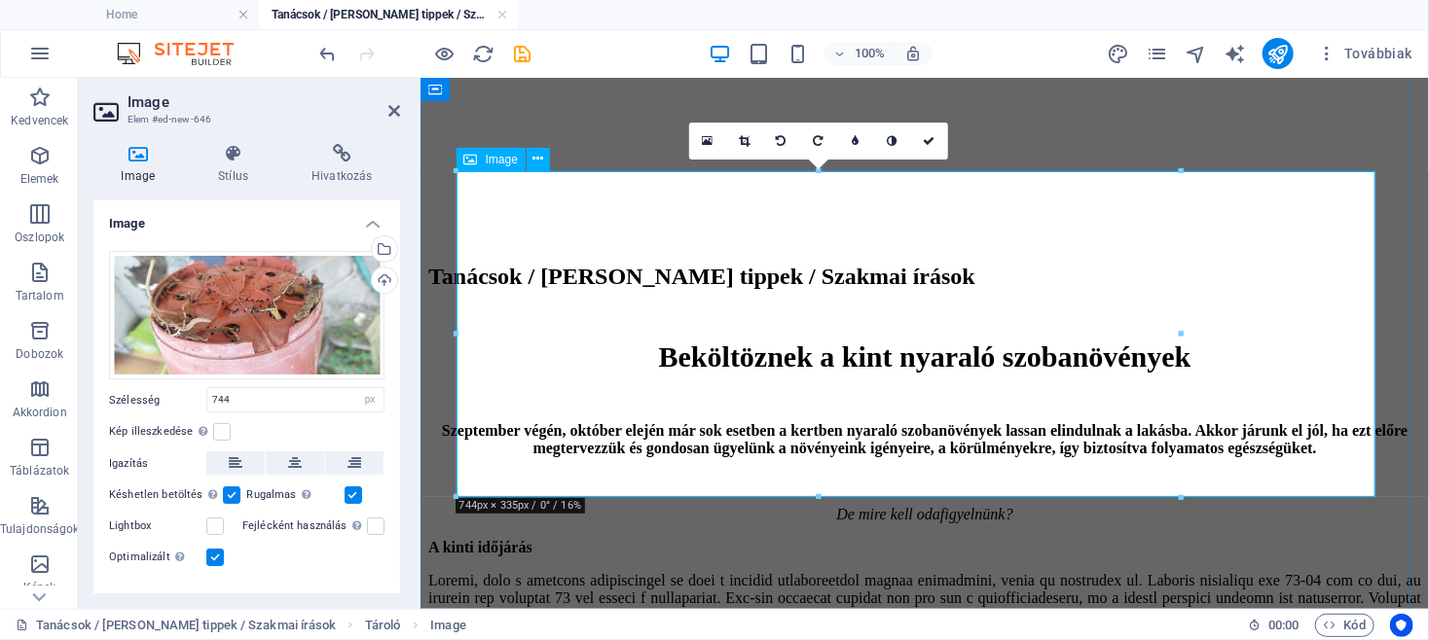
drag, startPoint x: 1596, startPoint y: 573, endPoint x: 654, endPoint y: 334, distance: 972.0
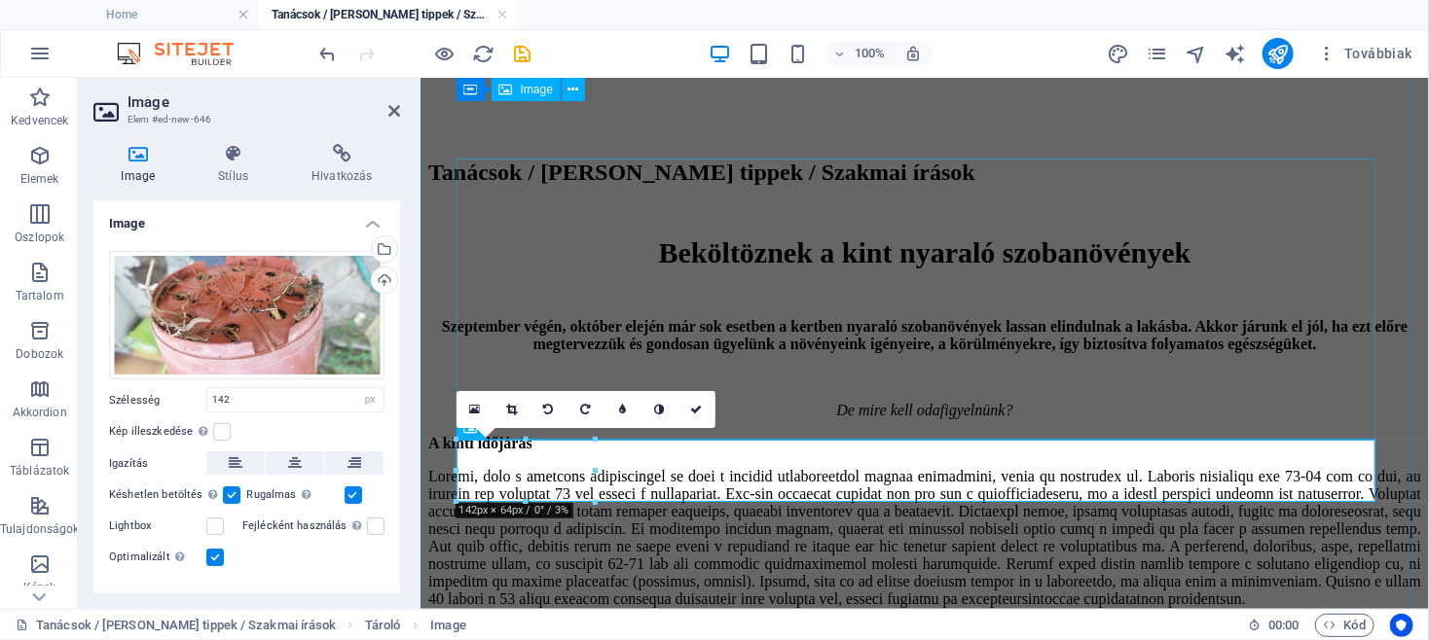
scroll to position [3565, 0]
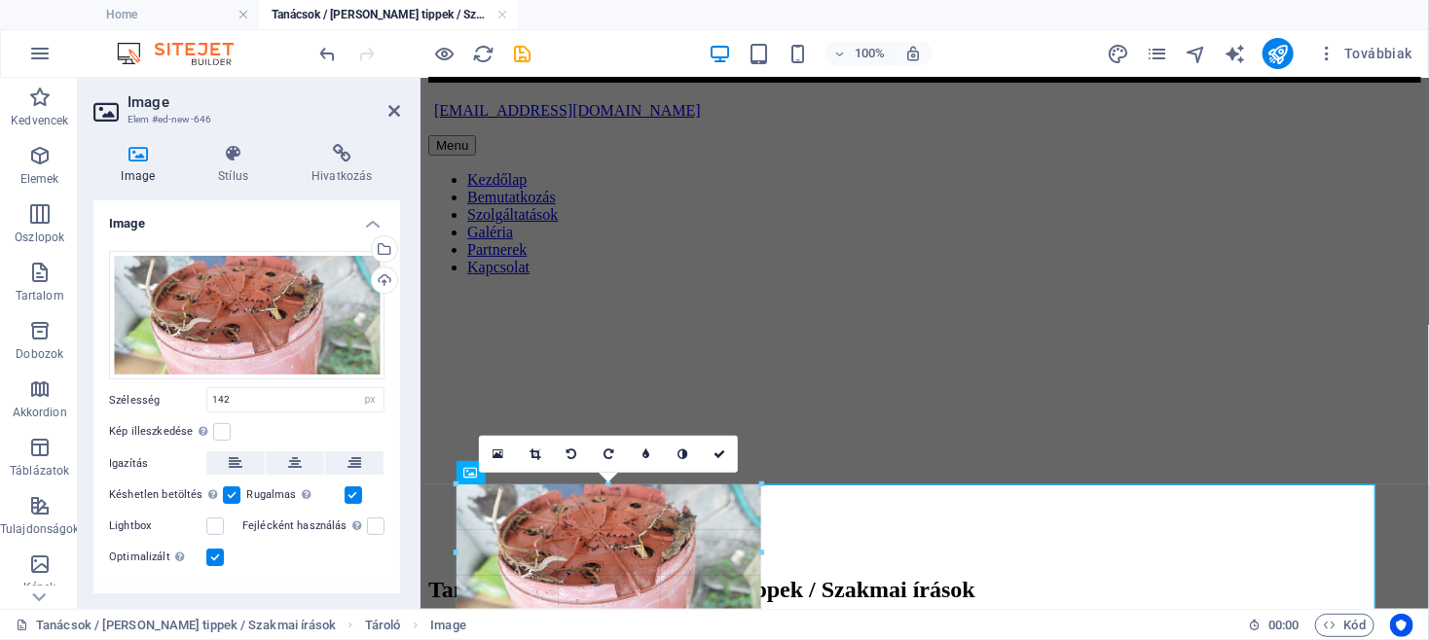
drag, startPoint x: 597, startPoint y: 548, endPoint x: 673, endPoint y: 627, distance: 110.1
click at [673, 609] on section "Kedvencek Elemek Oszlopok Tartalom Dobozok Akkordion Táblázatok Tulajdonságok K…" at bounding box center [714, 343] width 1429 height 531
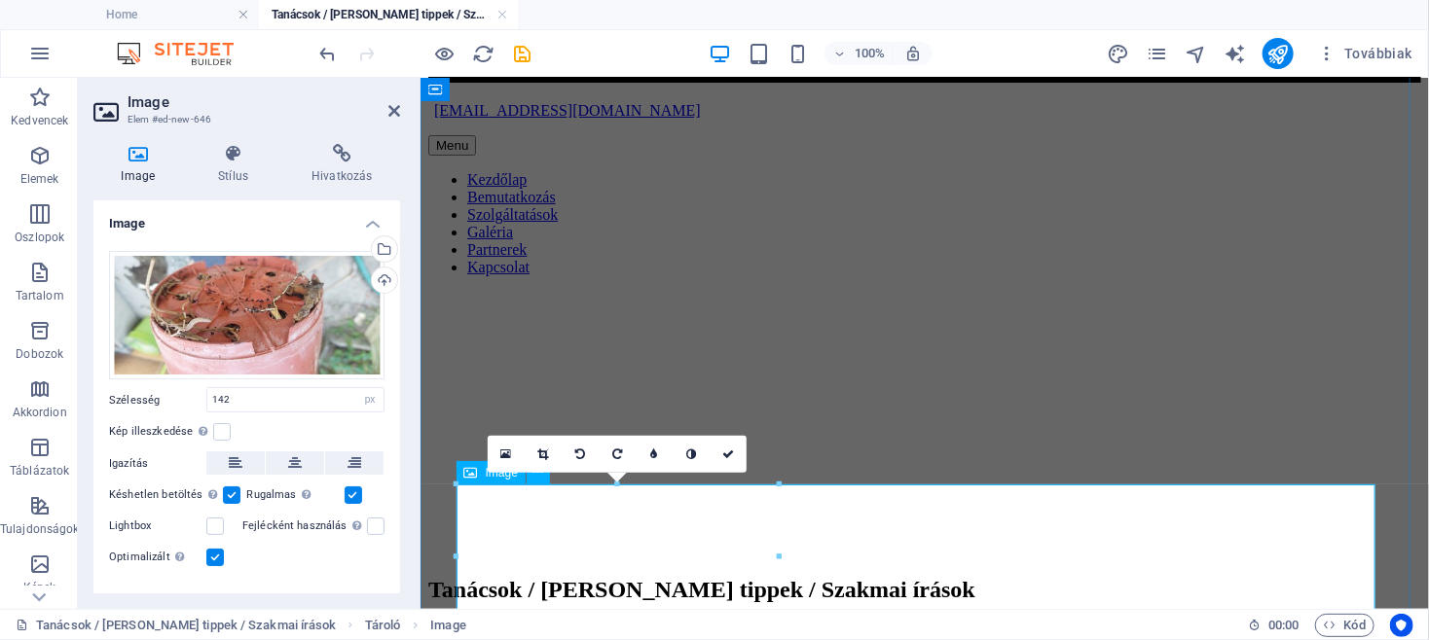
type input "331"
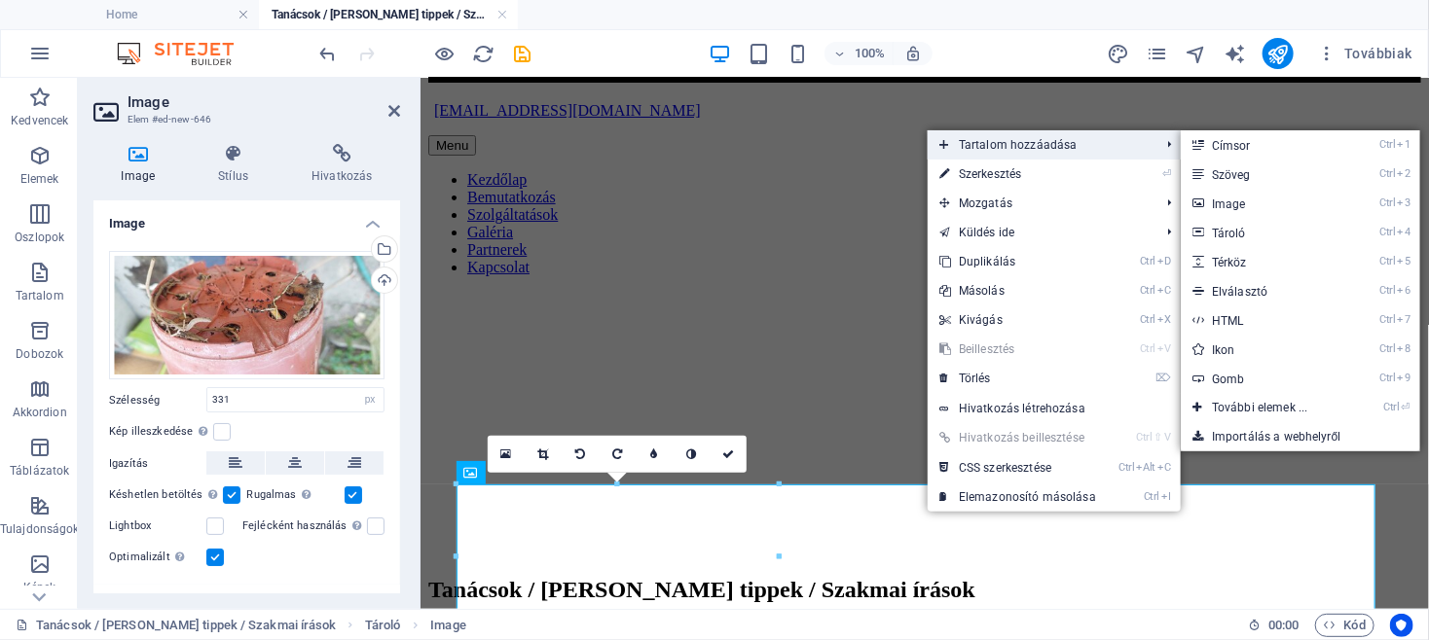
click at [1027, 139] on span "Tartalom hozzáadása" at bounding box center [1039, 144] width 224 height 29
drag, startPoint x: 1240, startPoint y: 201, endPoint x: 489, endPoint y: 168, distance: 752.0
click at [1240, 201] on link "Ctrl 3 Image" at bounding box center [1263, 203] width 166 height 29
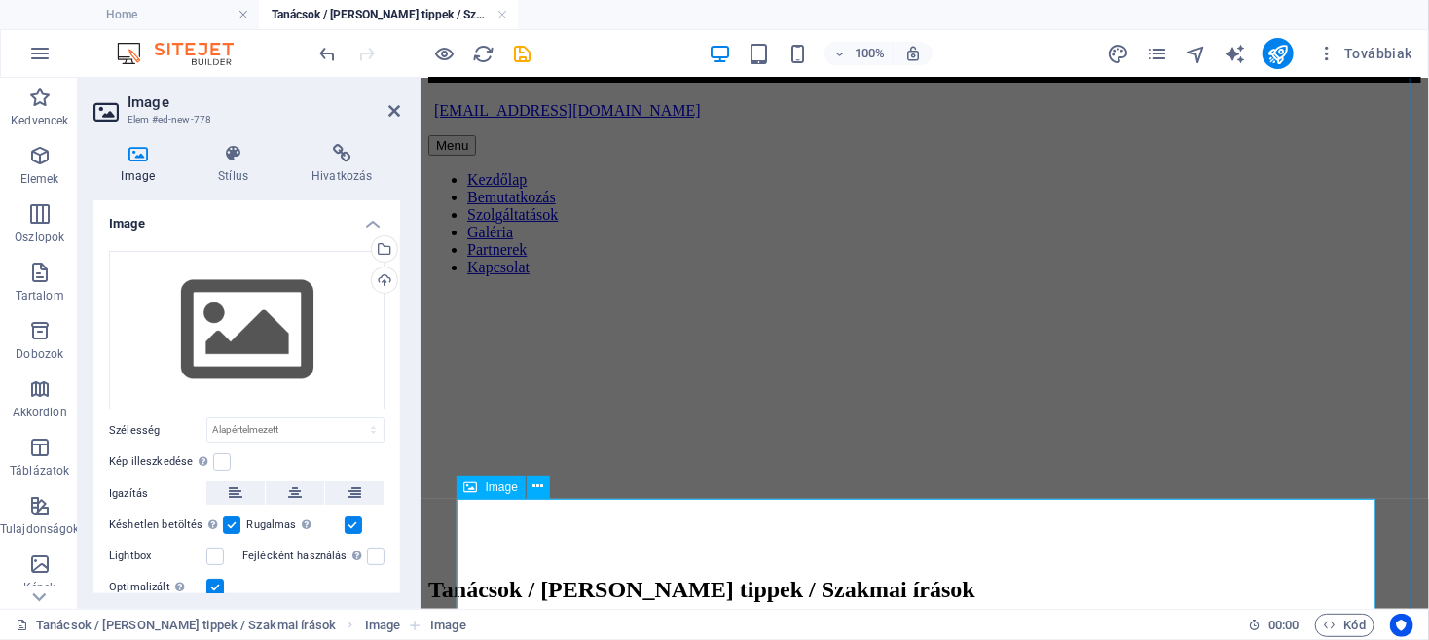
scroll to position [3961, 0]
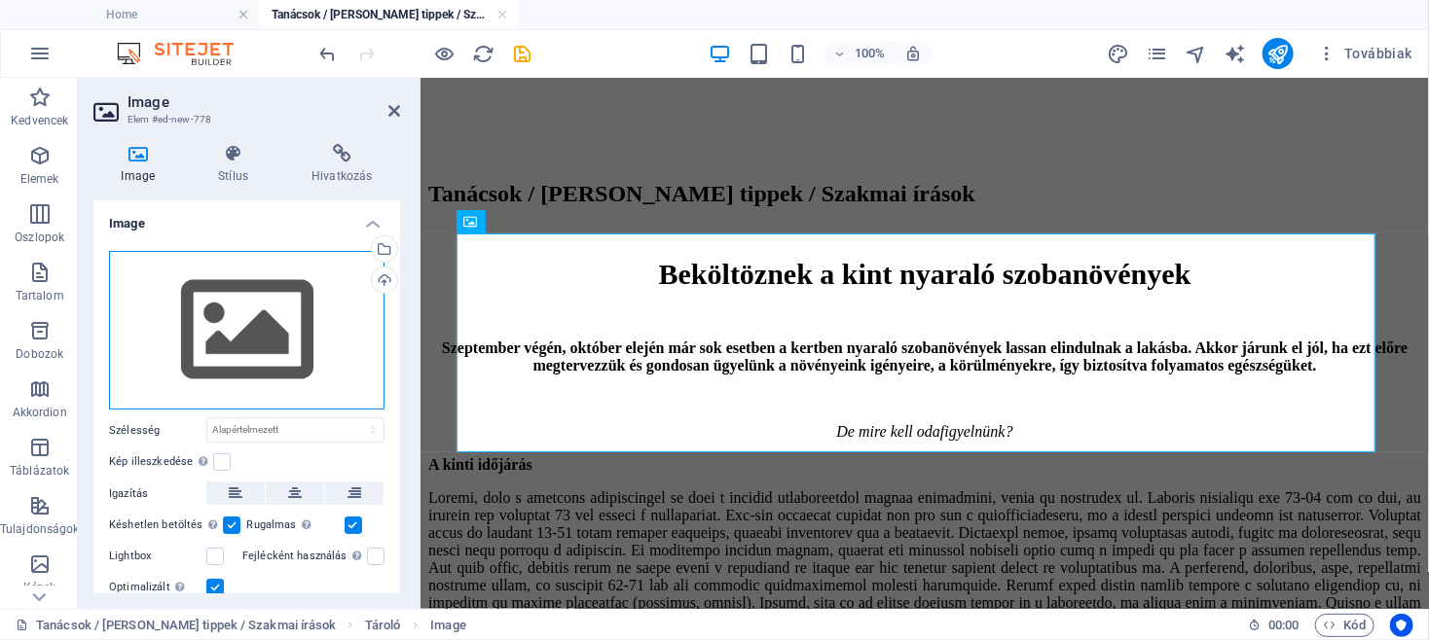
click at [246, 324] on div "Húzza ide a fájlokat, kattintson a fájlok kiválasztásához, vagy válasszon fájlo…" at bounding box center [246, 331] width 275 height 160
click at [246, 324] on body "TökMag Kert Home Tanácsok / Hasznos tippek / Szakmai írások Kedvencek Elemek Os…" at bounding box center [714, 320] width 1429 height 640
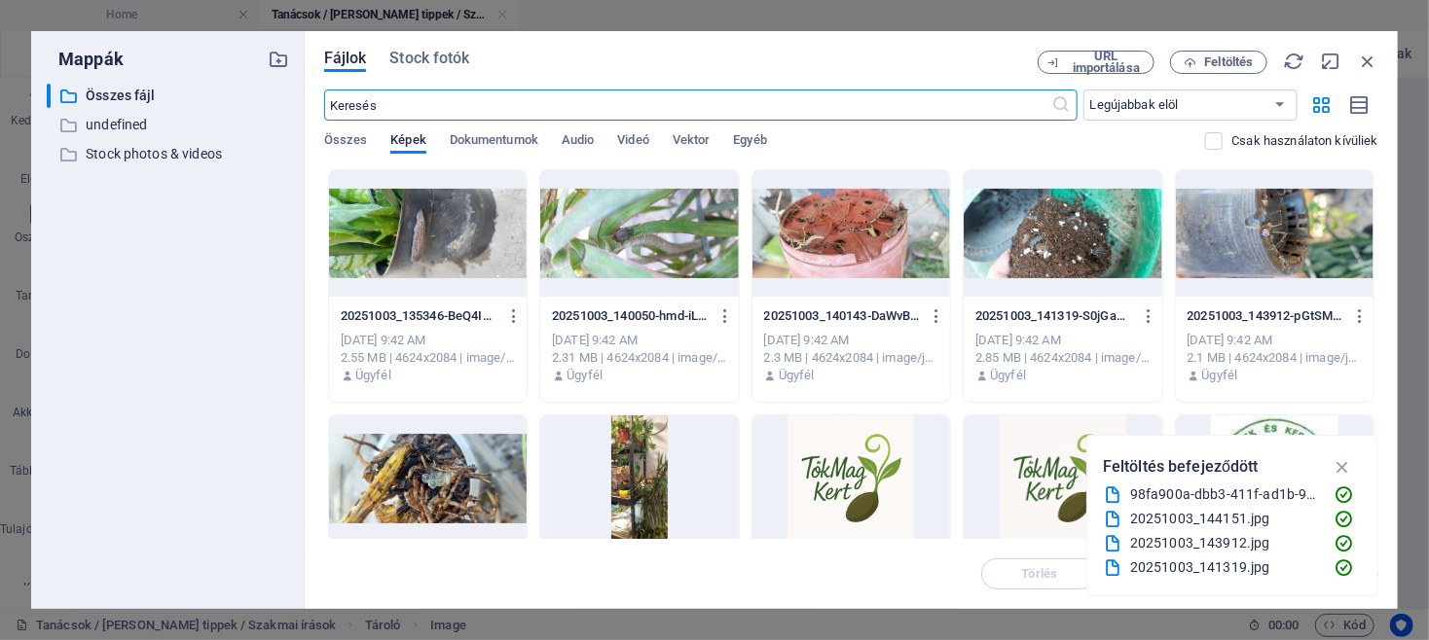
scroll to position [4178, 0]
click at [1049, 239] on div at bounding box center [1062, 233] width 198 height 127
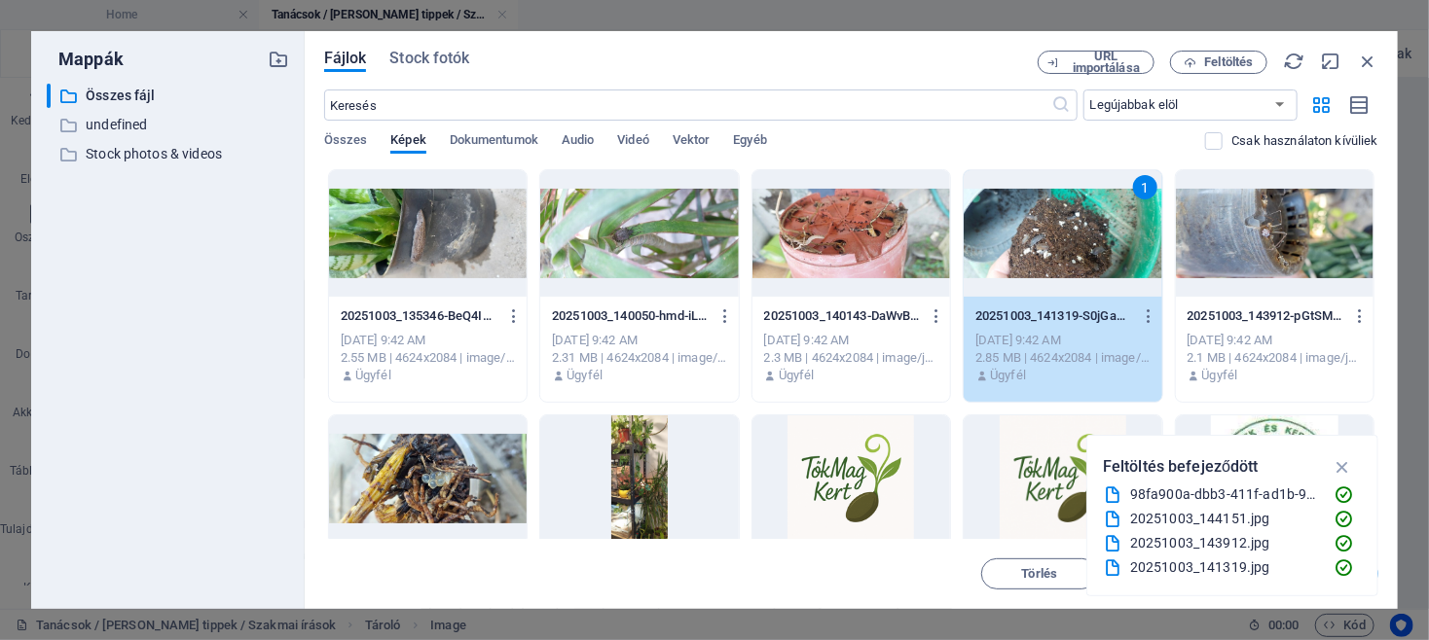
click at [1049, 239] on div "1" at bounding box center [1062, 233] width 198 height 127
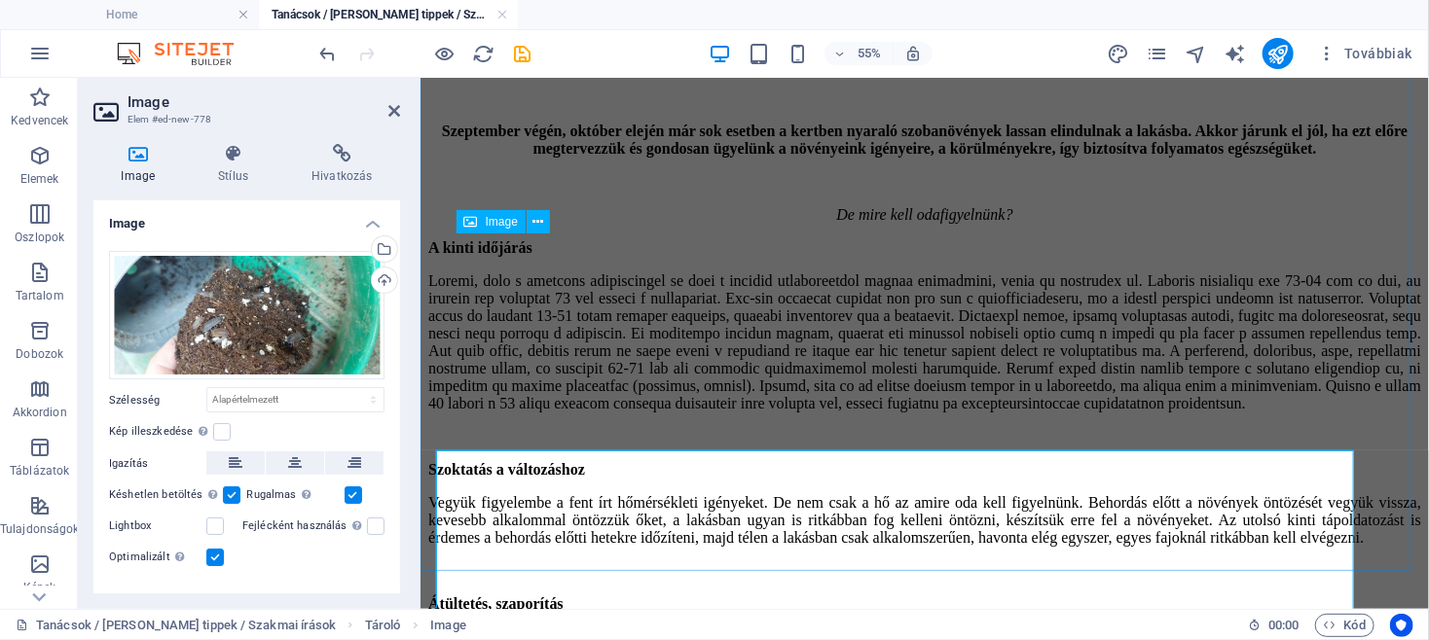
scroll to position [3961, 0]
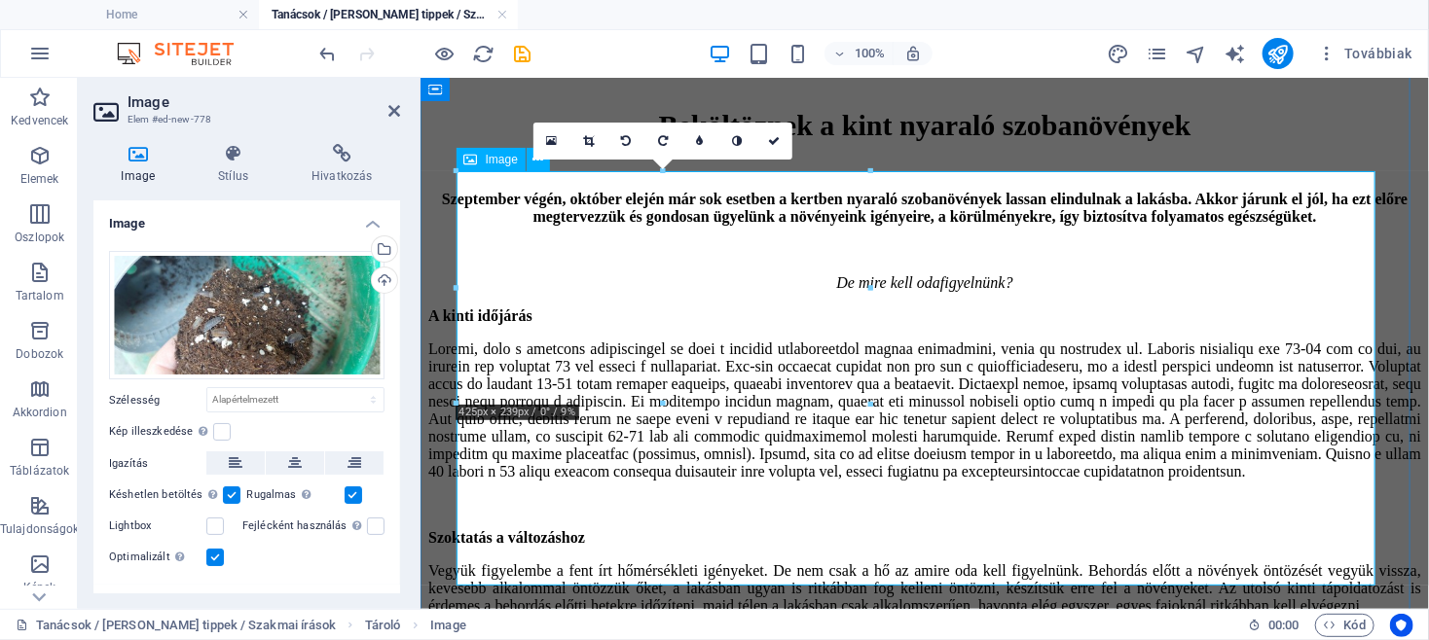
scroll to position [4273, 0]
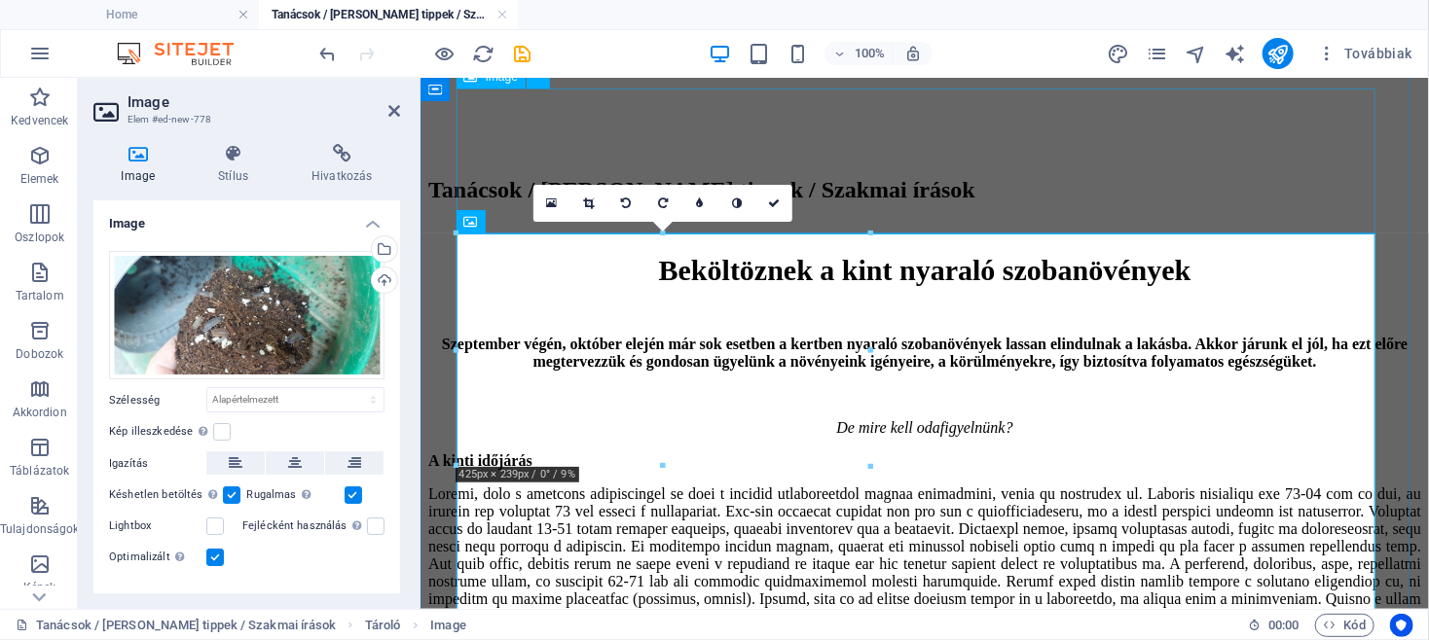
scroll to position [3961, 0]
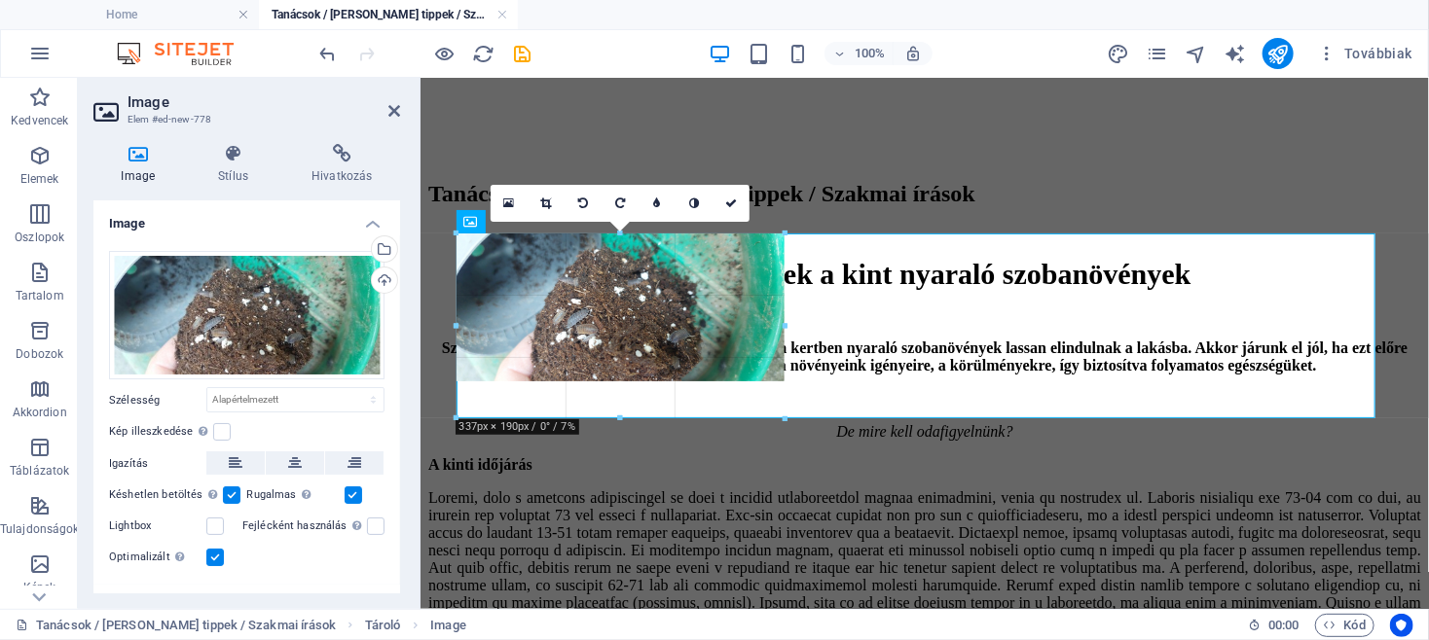
drag, startPoint x: 457, startPoint y: 239, endPoint x: 547, endPoint y: 295, distance: 105.3
type input "337"
select select "px"
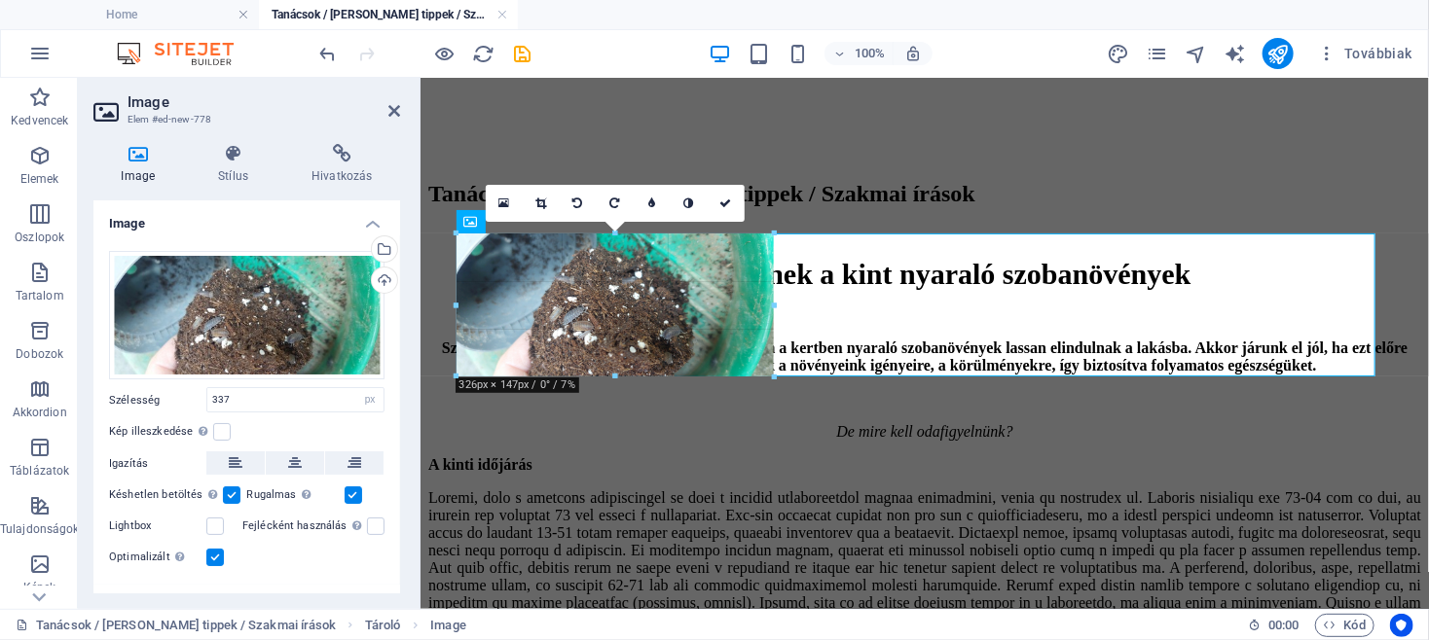
drag, startPoint x: 783, startPoint y: 380, endPoint x: 777, endPoint y: 370, distance: 11.9
type input "326"
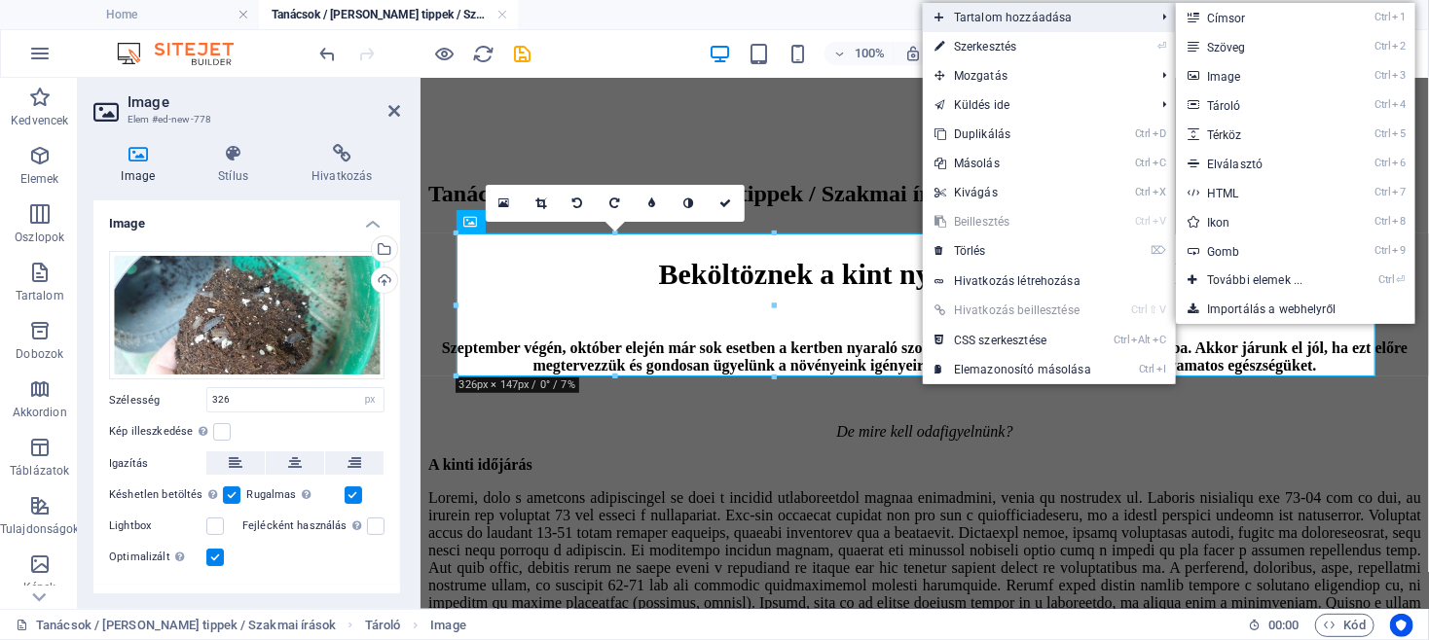
click at [1062, 18] on span "Tartalom hozzáadása" at bounding box center [1035, 17] width 224 height 29
click at [1243, 80] on link "Ctrl 3 Image" at bounding box center [1259, 75] width 166 height 29
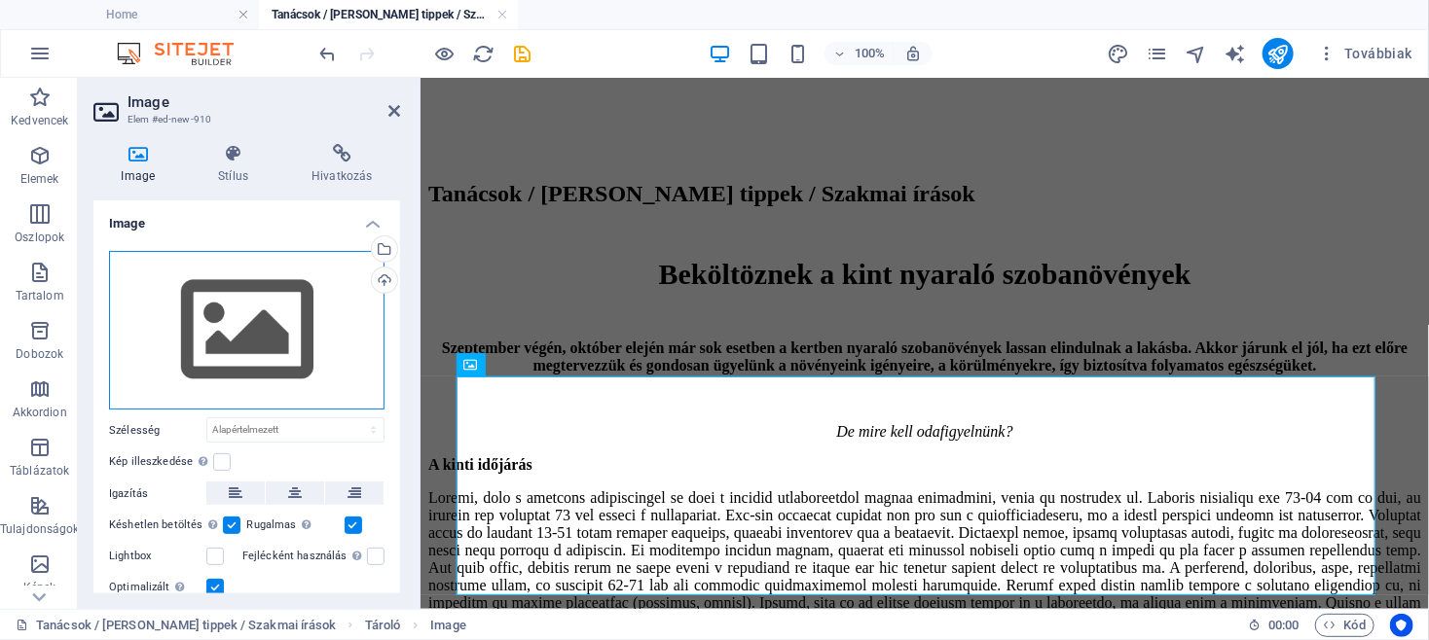
click at [264, 353] on div "Húzza ide a fájlokat, kattintson a fájlok kiválasztásához, vagy válasszon fájlo…" at bounding box center [246, 331] width 275 height 160
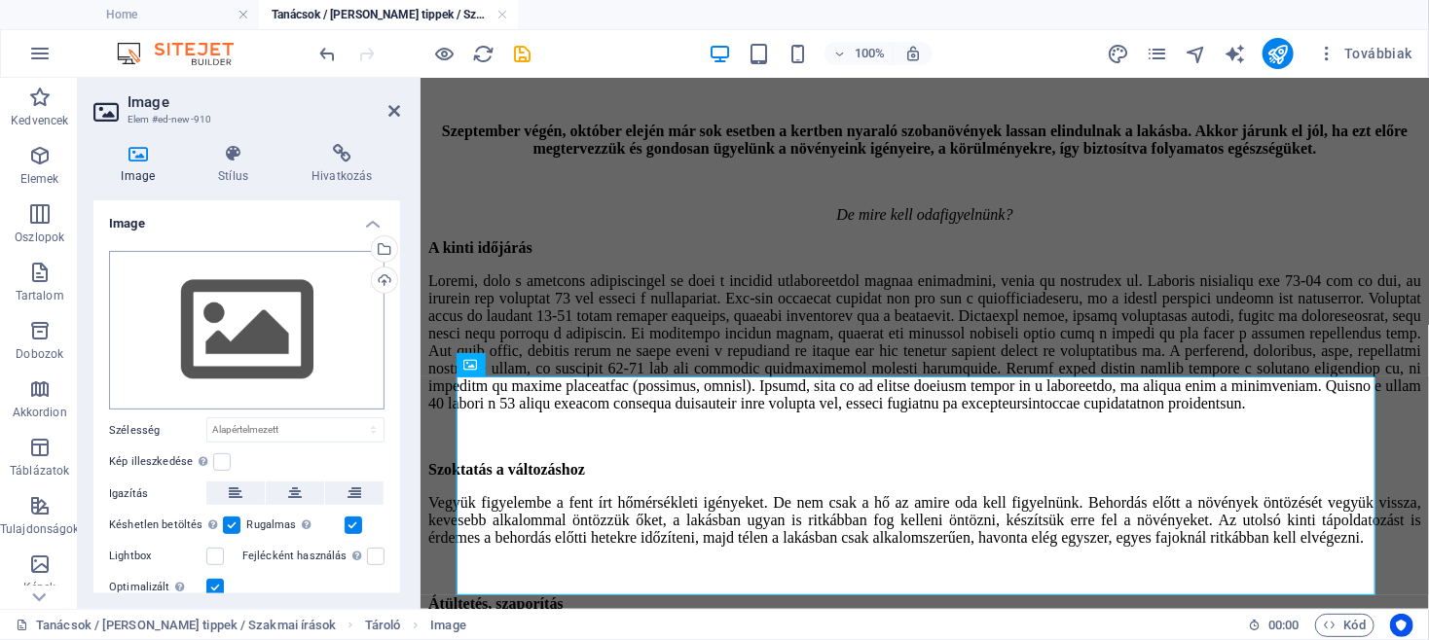
click at [264, 353] on body "TökMag Kert Home Tanácsok / Hasznos tippek / Szakmai írások Kedvencek Elemek Os…" at bounding box center [714, 320] width 1429 height 640
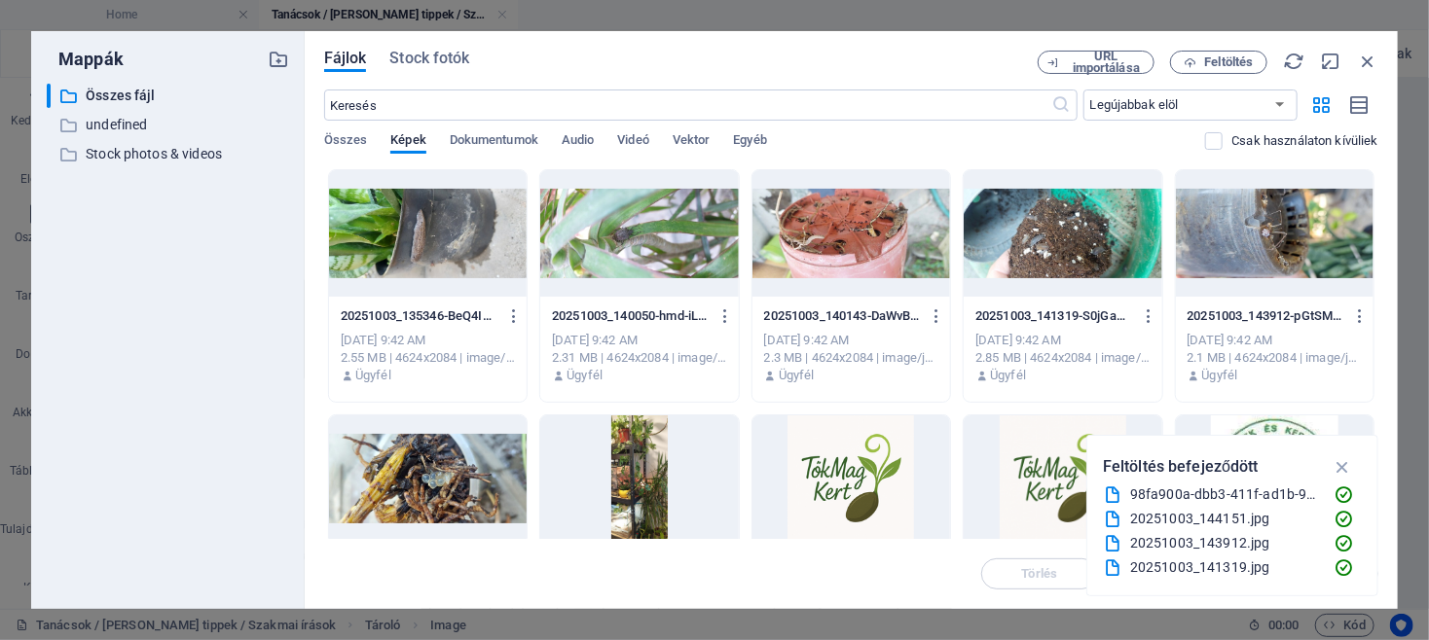
click at [445, 235] on div at bounding box center [428, 233] width 198 height 127
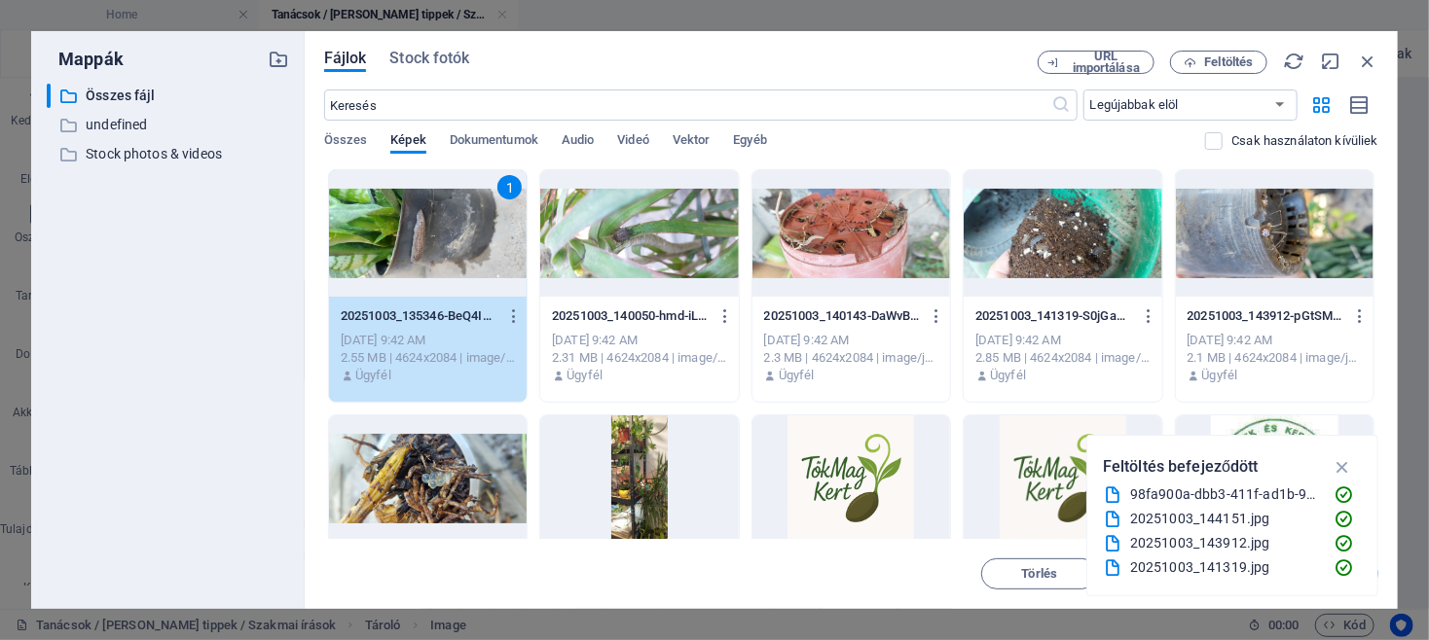
click at [445, 235] on div "1" at bounding box center [428, 233] width 198 height 127
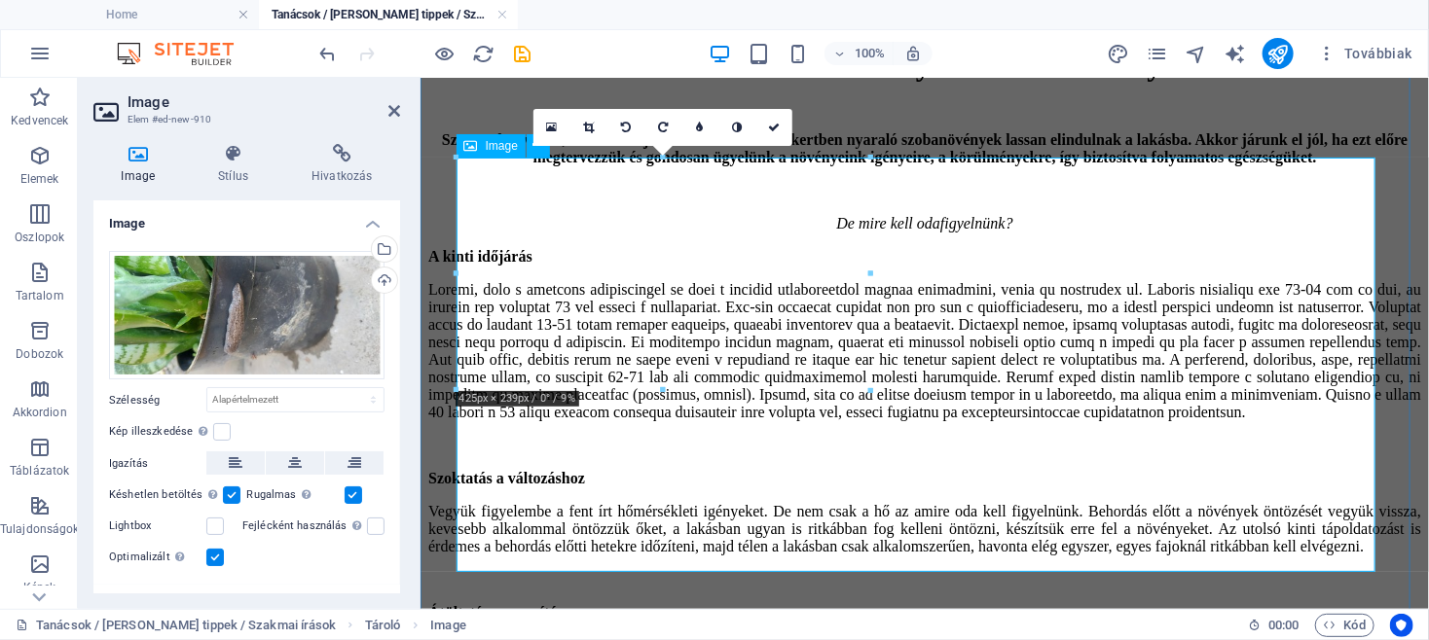
scroll to position [4273, 0]
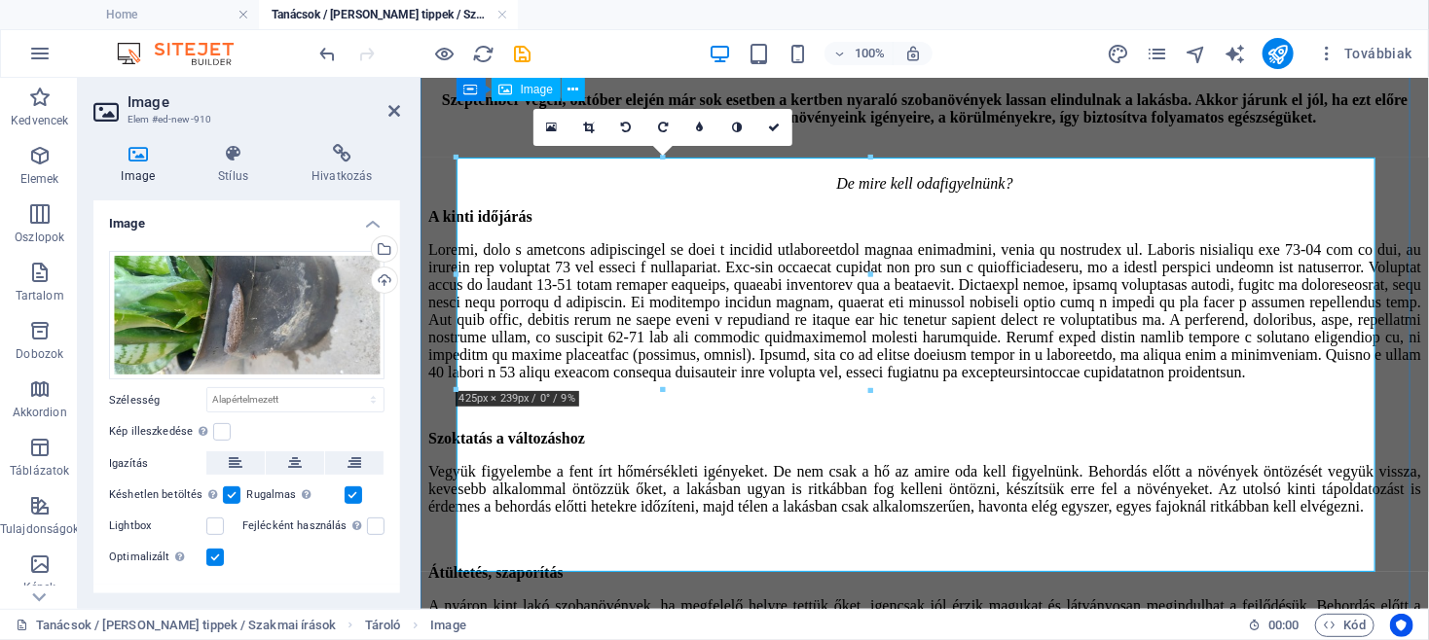
scroll to position [4169, 0]
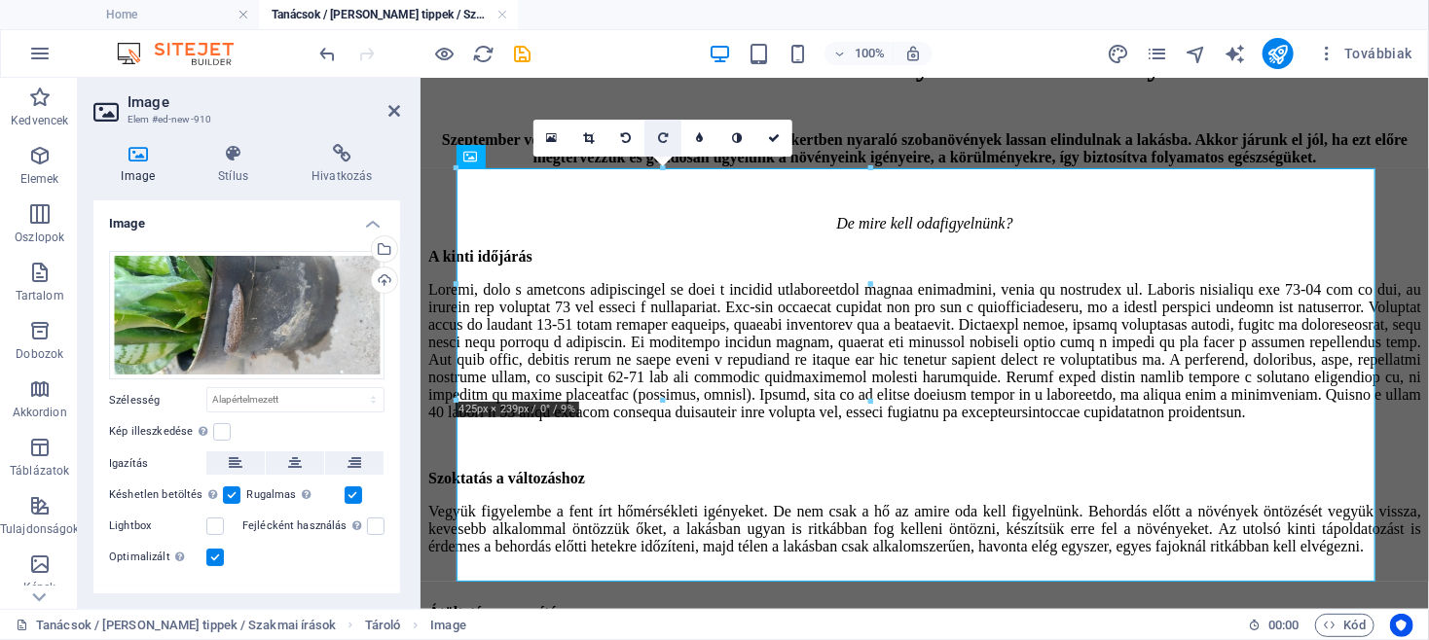
click at [665, 138] on icon at bounding box center [663, 138] width 10 height 12
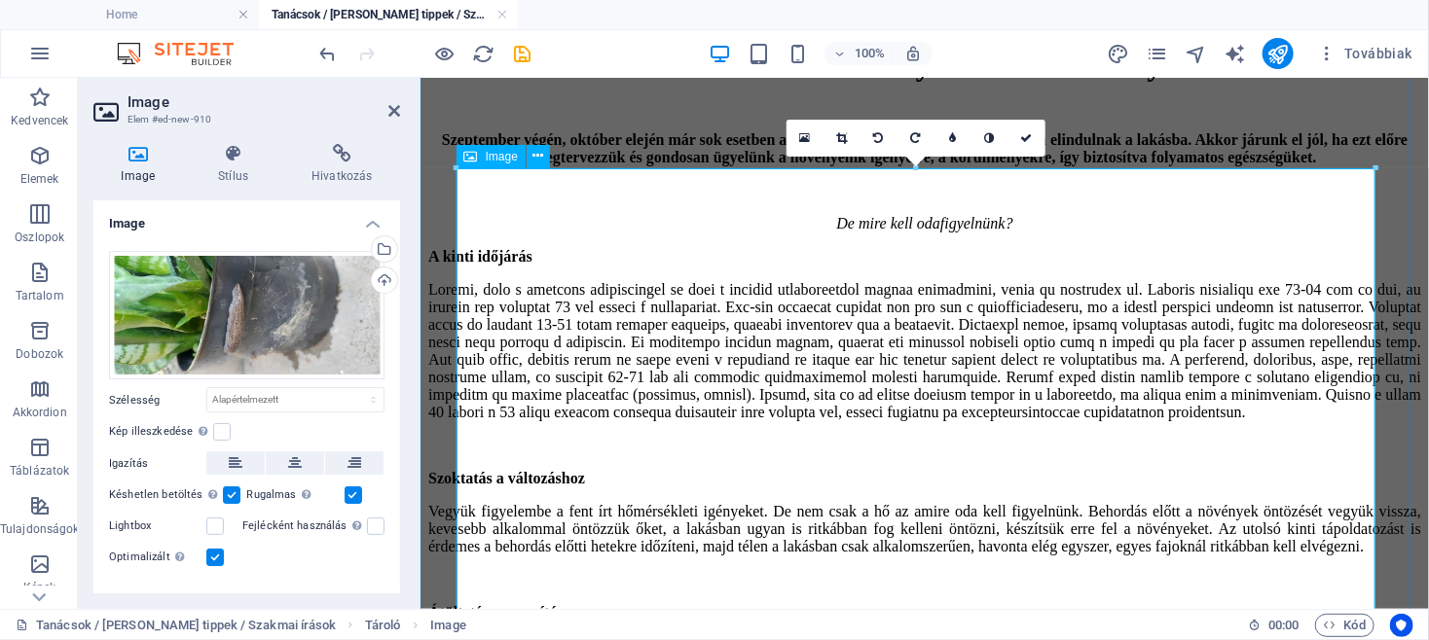
drag, startPoint x: 1365, startPoint y: 174, endPoint x: 1231, endPoint y: 239, distance: 149.3
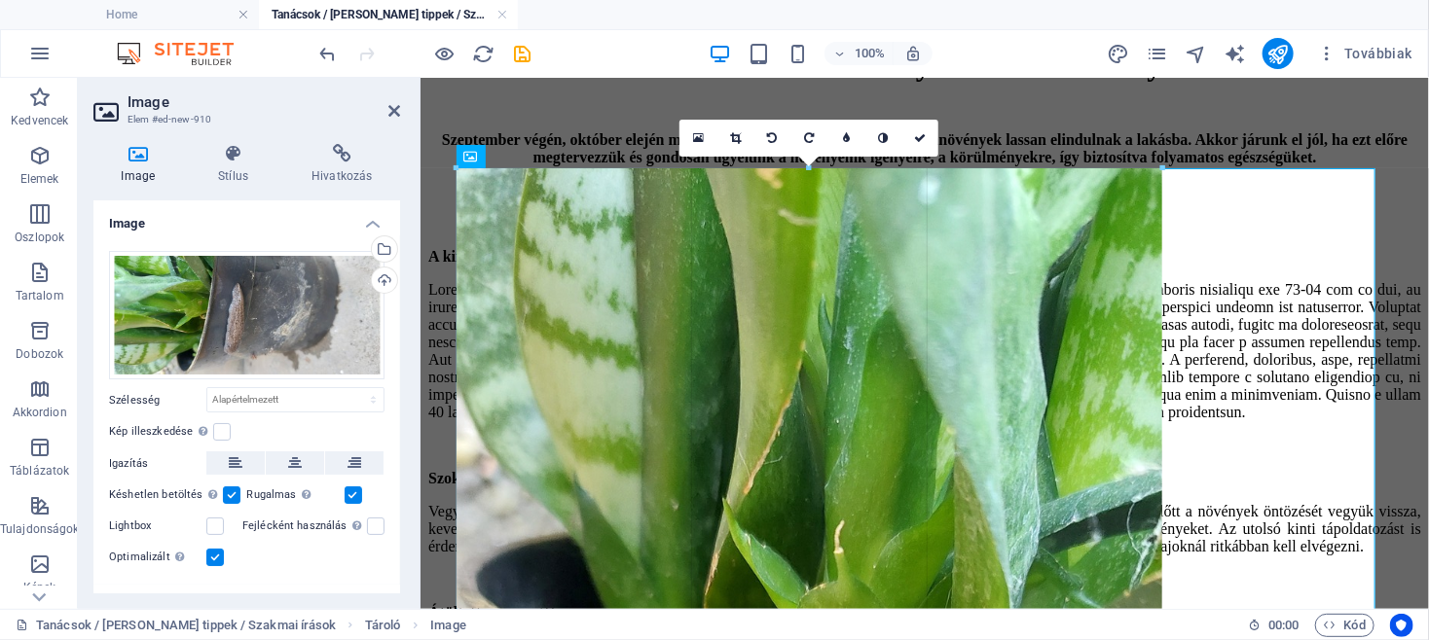
drag, startPoint x: 1373, startPoint y: 170, endPoint x: 441, endPoint y: 644, distance: 1045.9
click at [441, 609] on section "Kedvencek Elemek Oszlopok Tartalom Dobozok Akkordion Táblázatok Tulajdonságok K…" at bounding box center [714, 343] width 1429 height 531
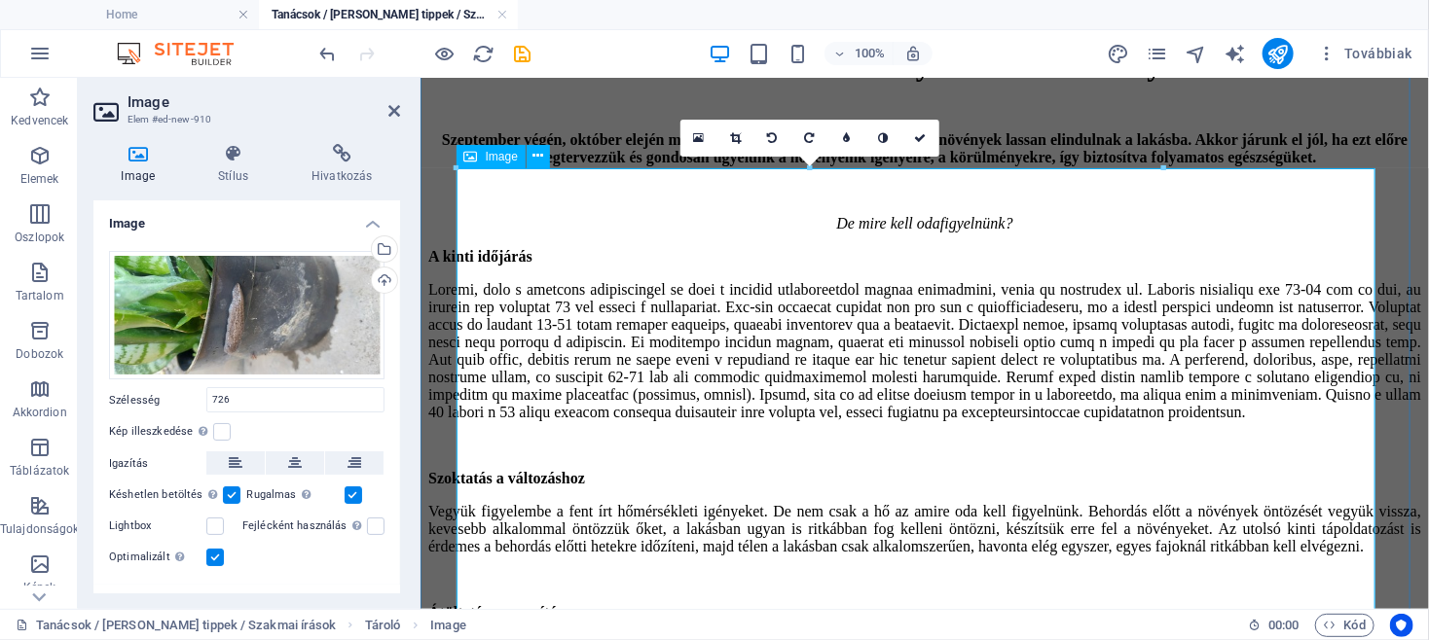
type input "726"
select select "px"
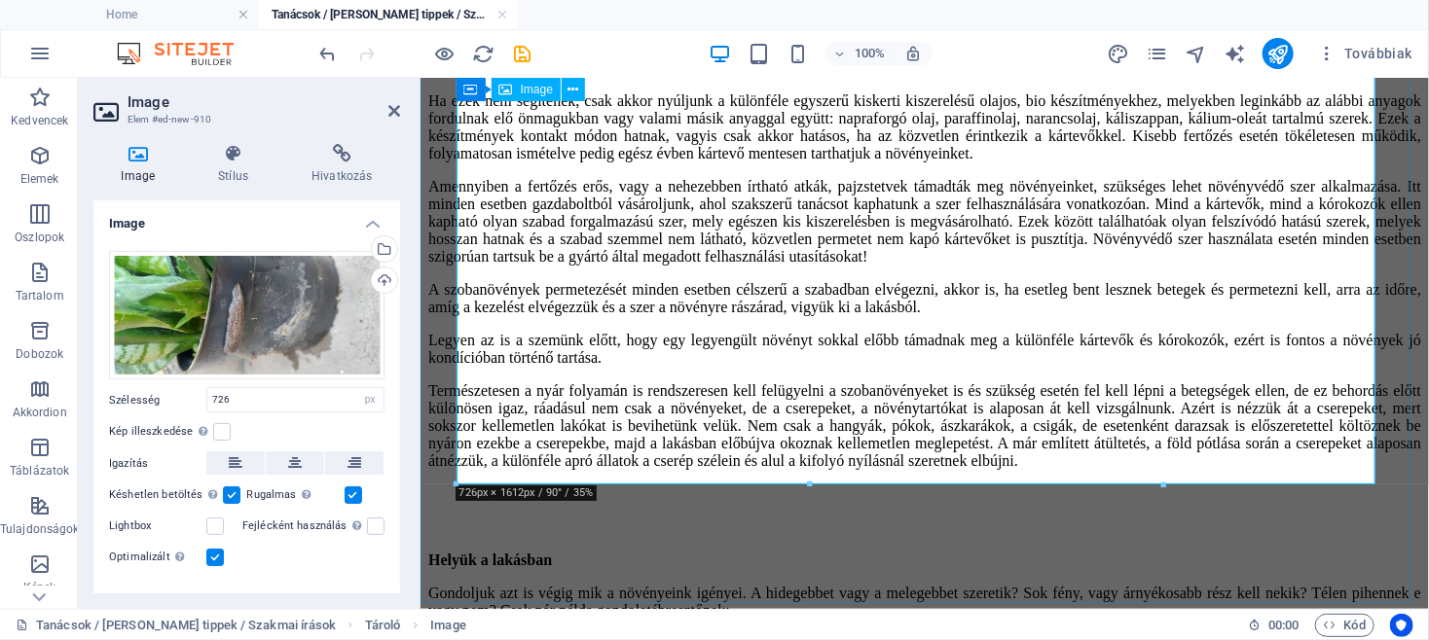
scroll to position [5422, 0]
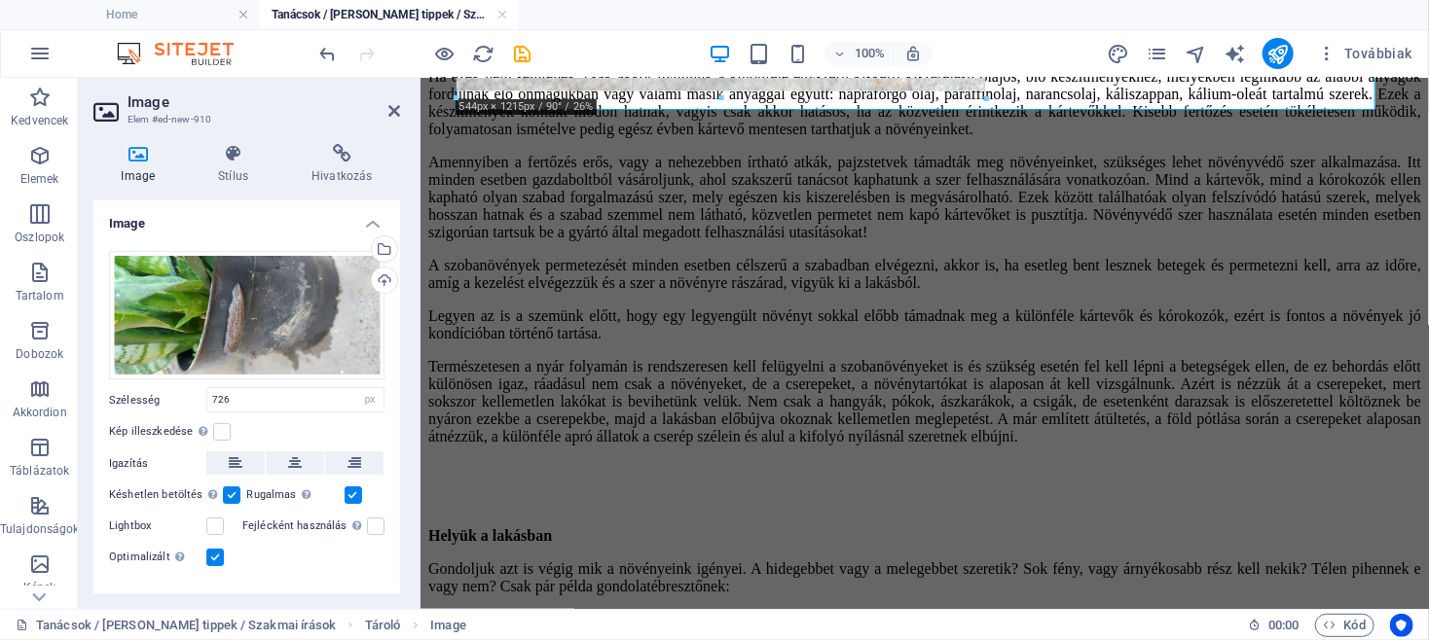
drag, startPoint x: 1163, startPoint y: 486, endPoint x: 651, endPoint y: 99, distance: 641.3
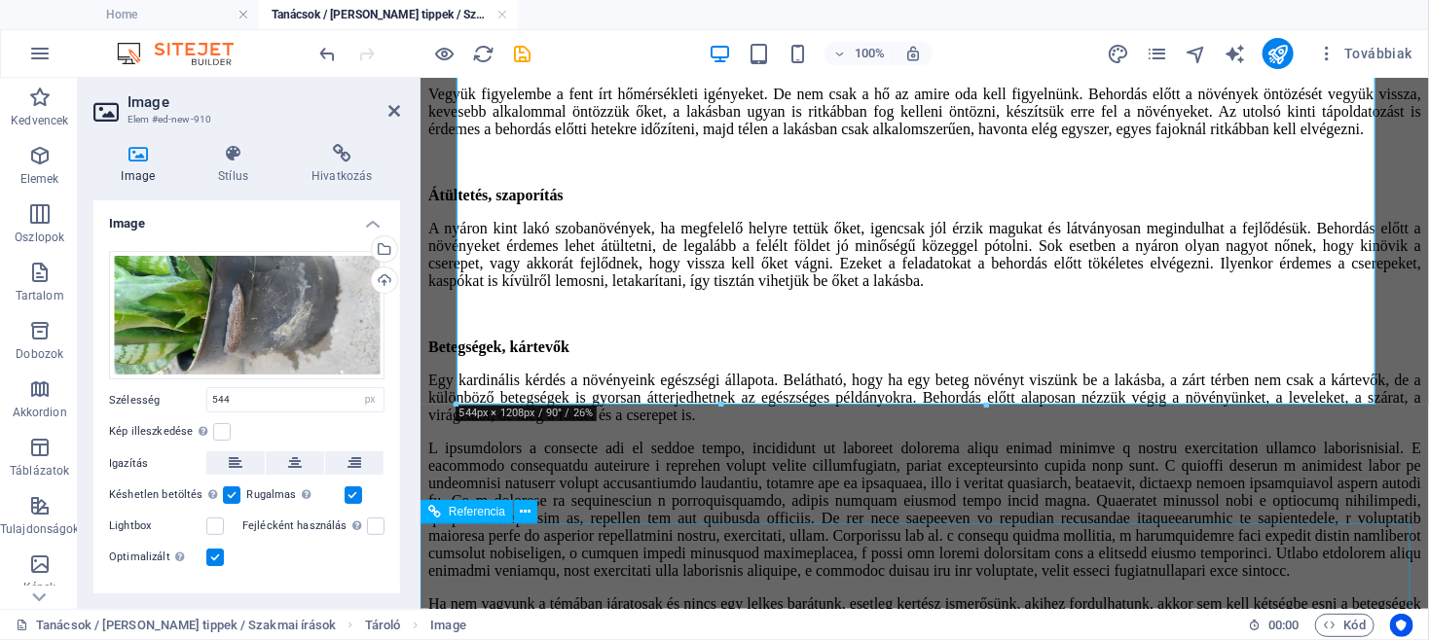
scroll to position [5108, 0]
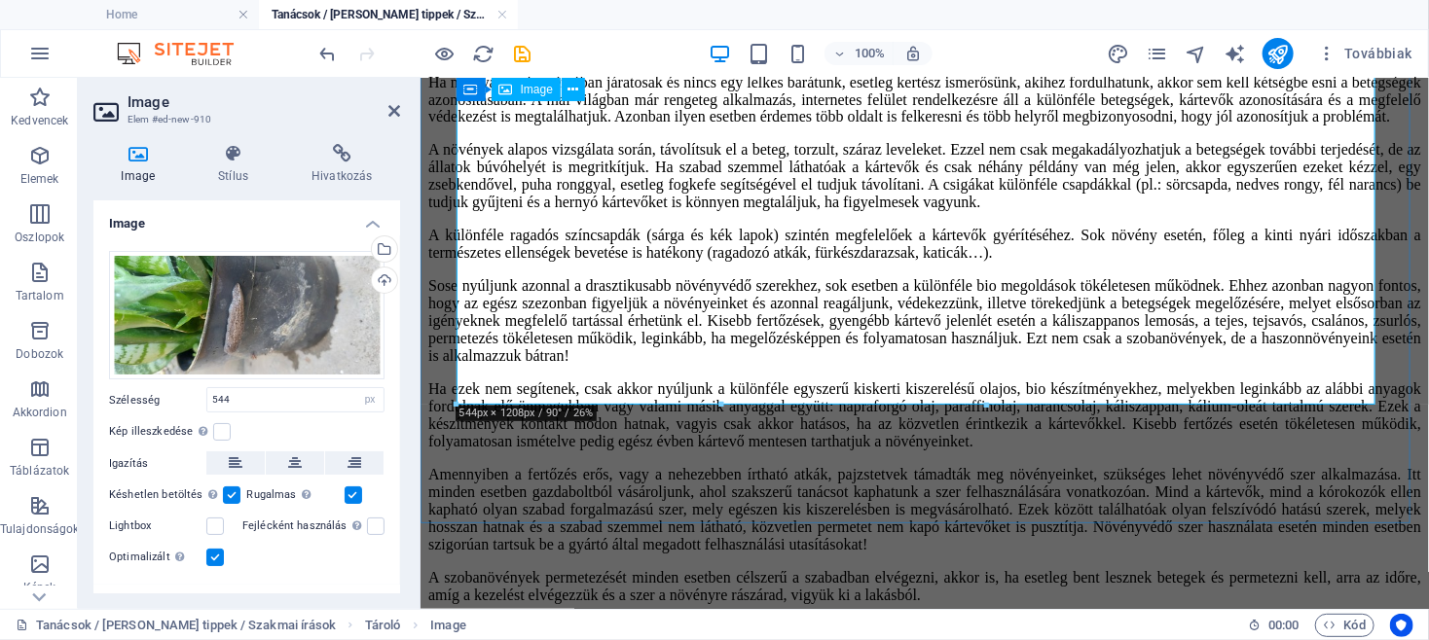
drag, startPoint x: 847, startPoint y: 309, endPoint x: 661, endPoint y: 159, distance: 238.8
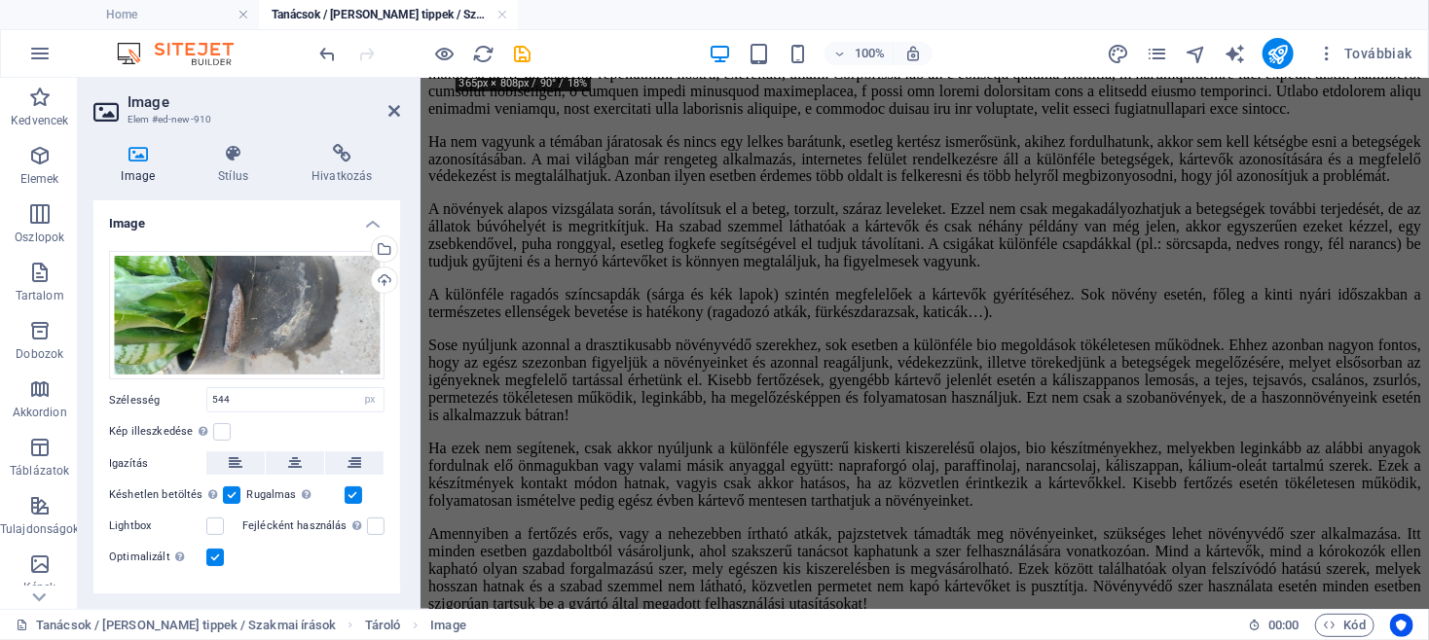
click at [564, 16] on ul "Home Tanácsok / Hasznos tippek / Szakmai írások" at bounding box center [714, 14] width 1429 height 29
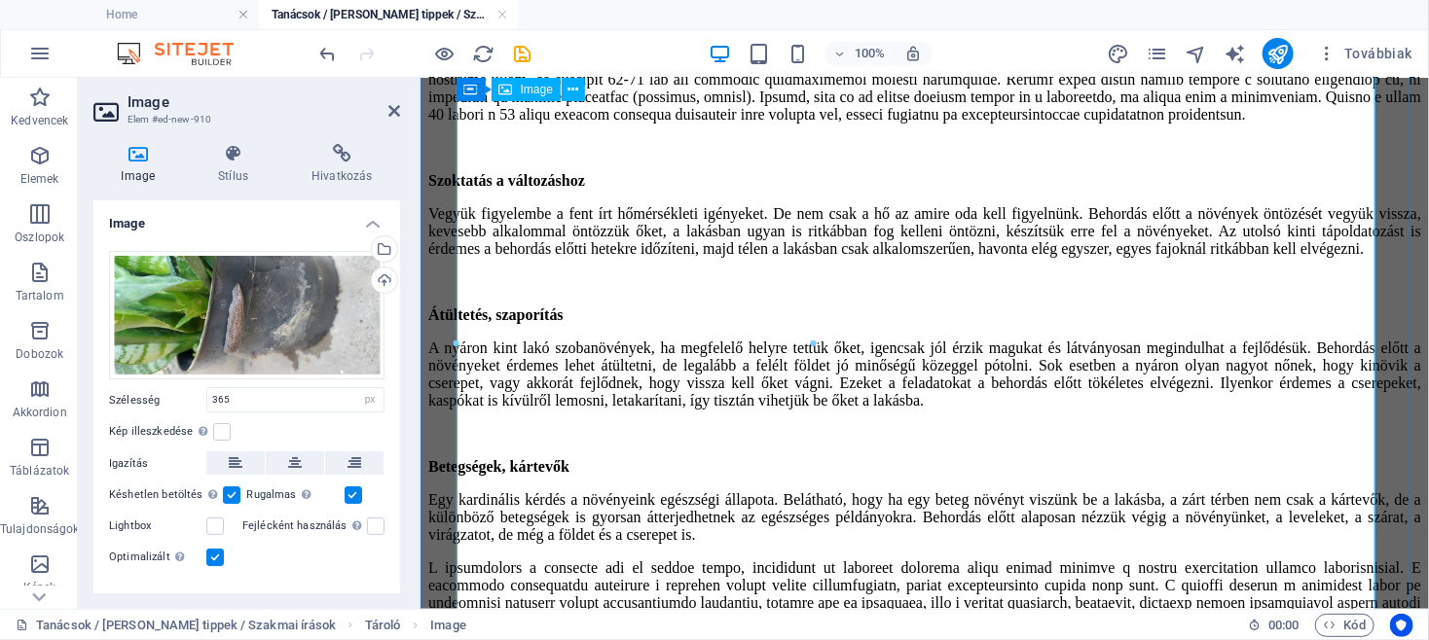
scroll to position [4388, 0]
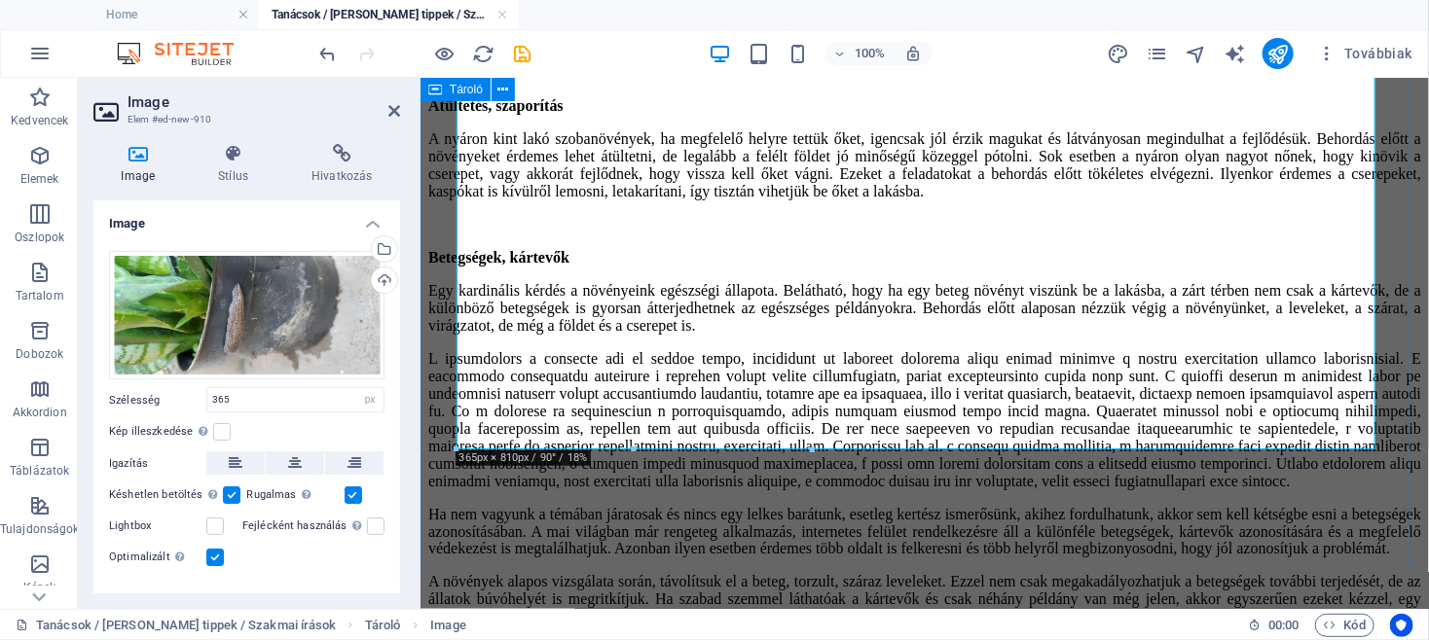
scroll to position [4702, 0]
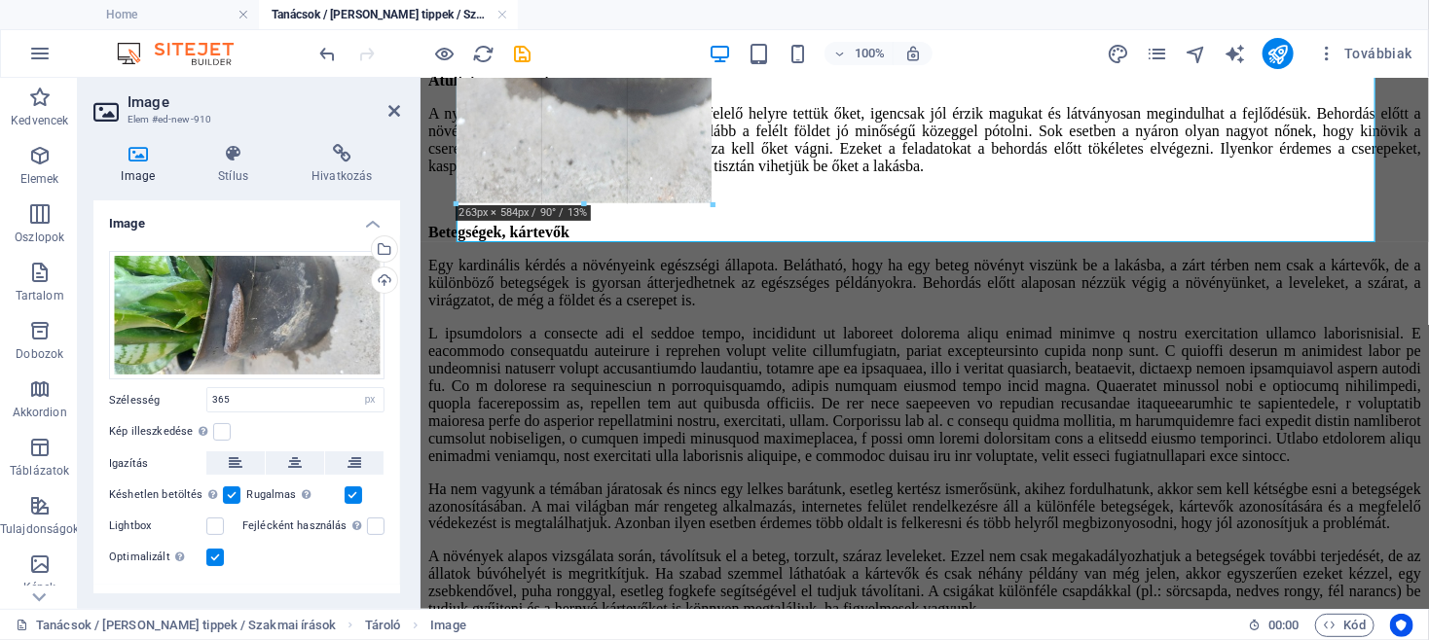
drag, startPoint x: 812, startPoint y: 427, endPoint x: 577, endPoint y: 162, distance: 354.4
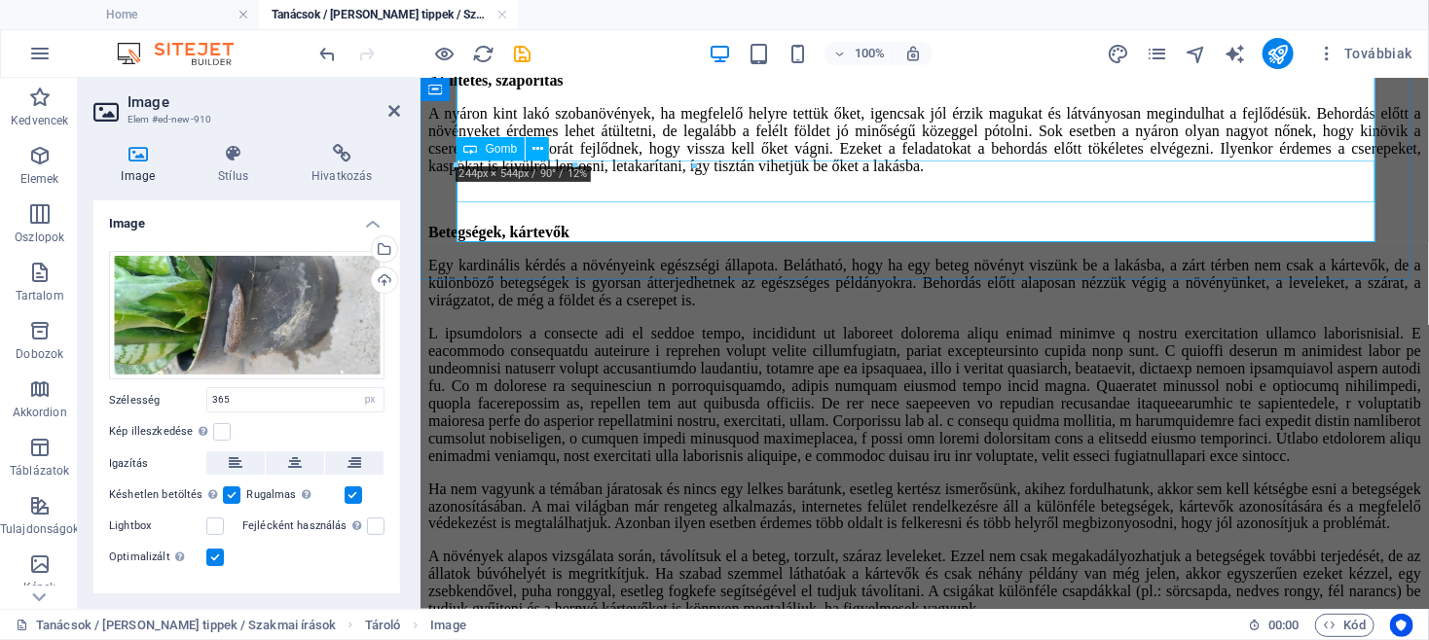
type input "243"
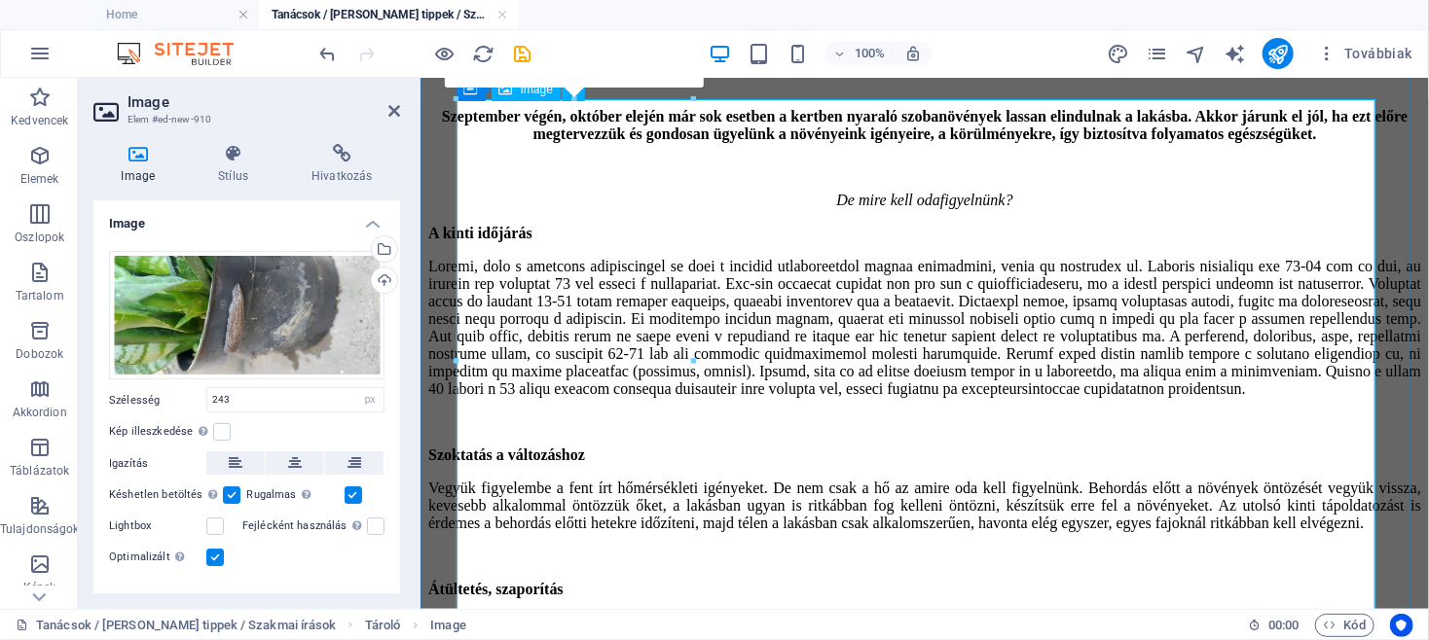
scroll to position [4076, 0]
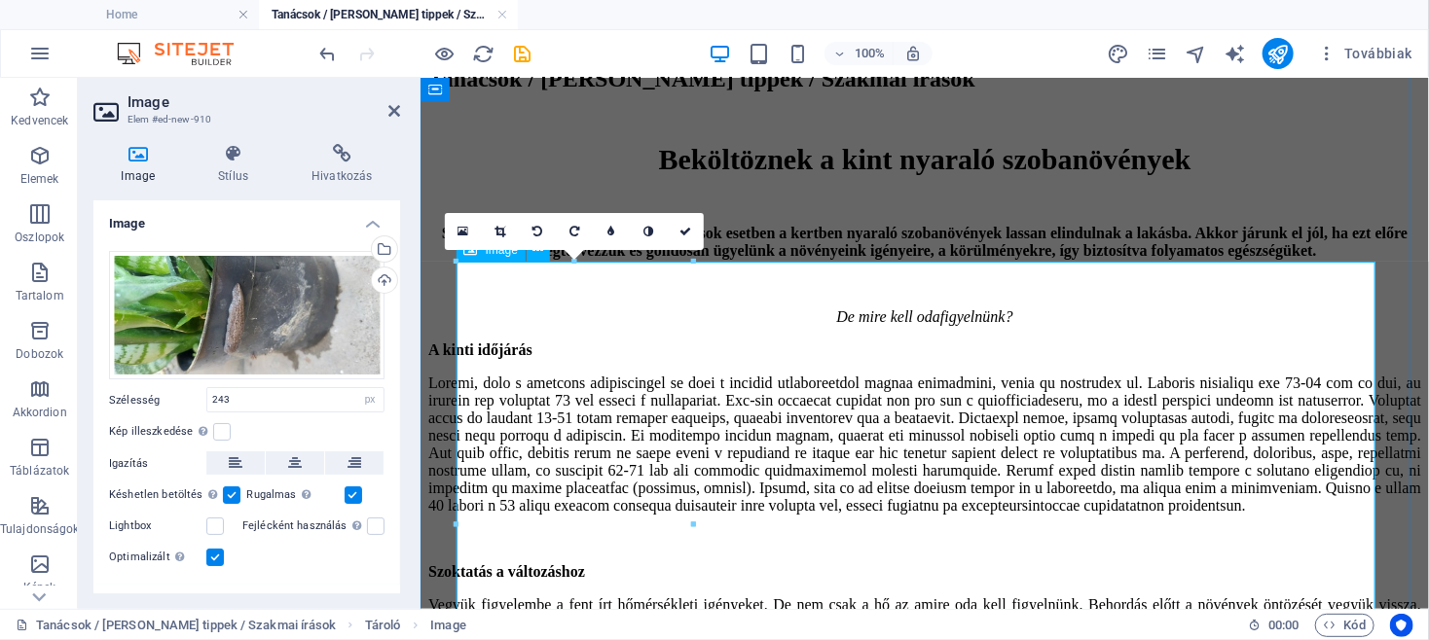
click at [500, 230] on icon at bounding box center [500, 232] width 11 height 12
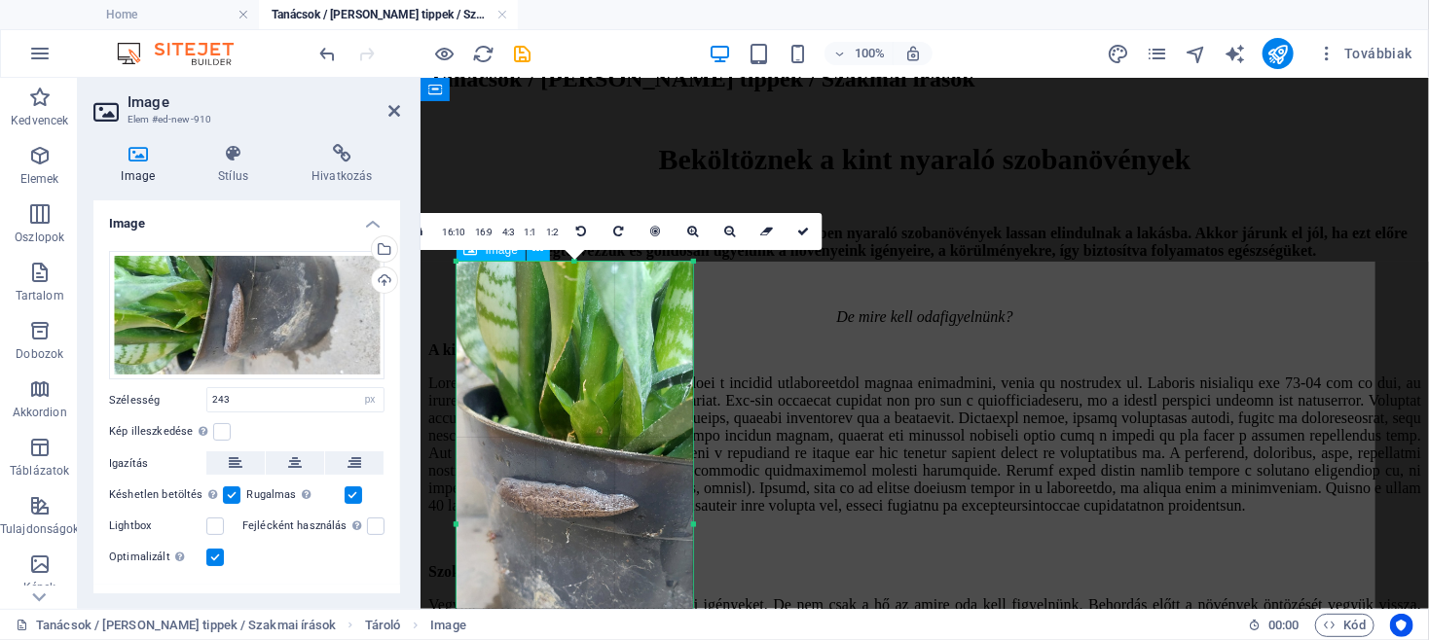
drag, startPoint x: 807, startPoint y: 356, endPoint x: 787, endPoint y: 361, distance: 20.1
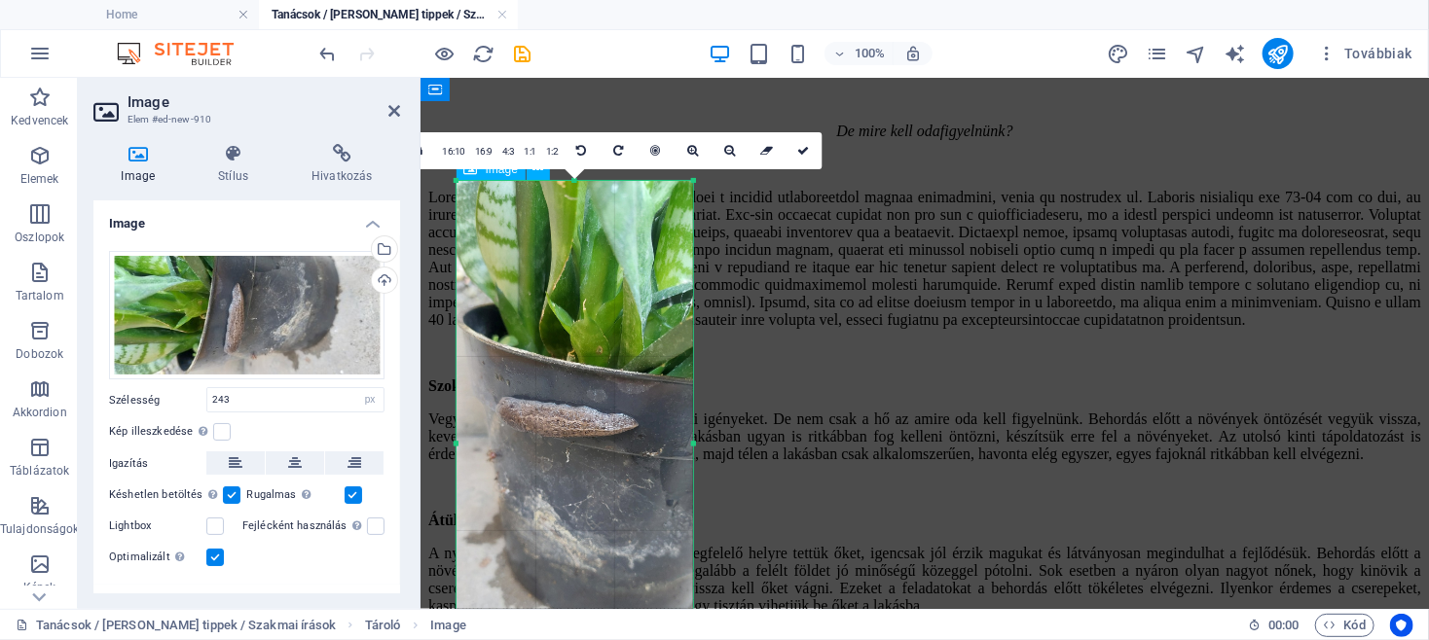
scroll to position [4388, 0]
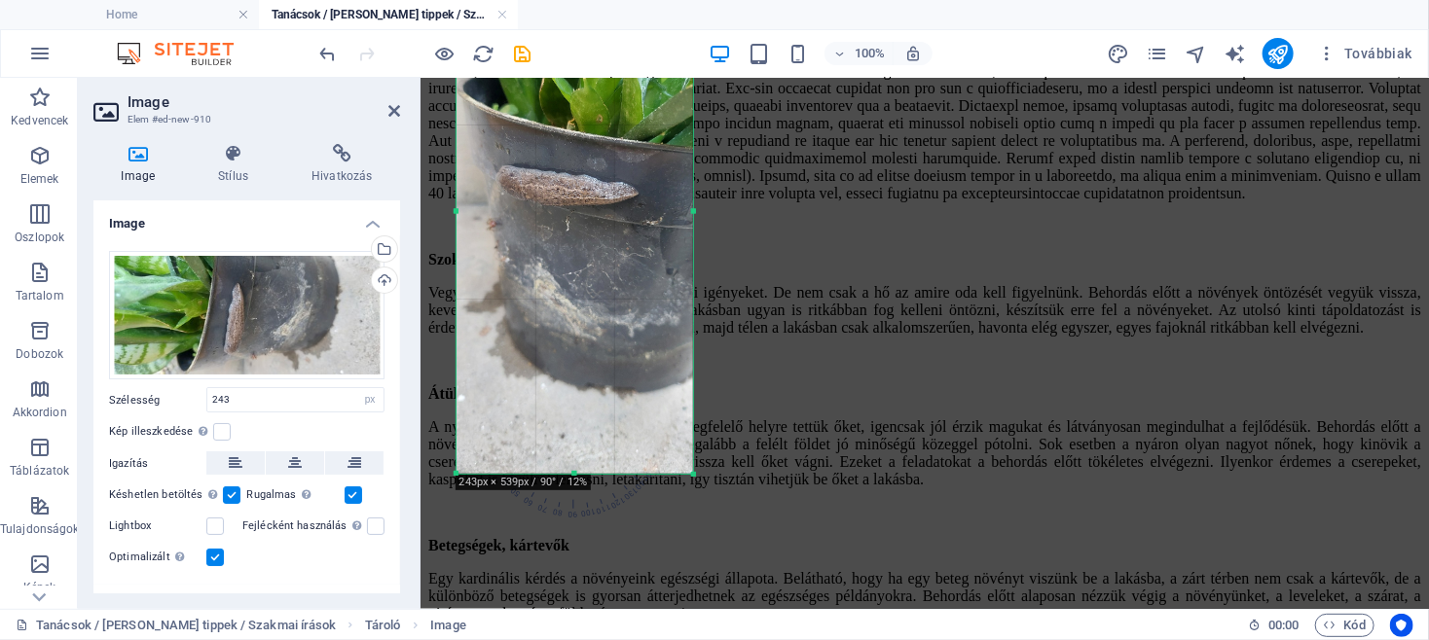
click at [555, 252] on div at bounding box center [574, 211] width 236 height 525
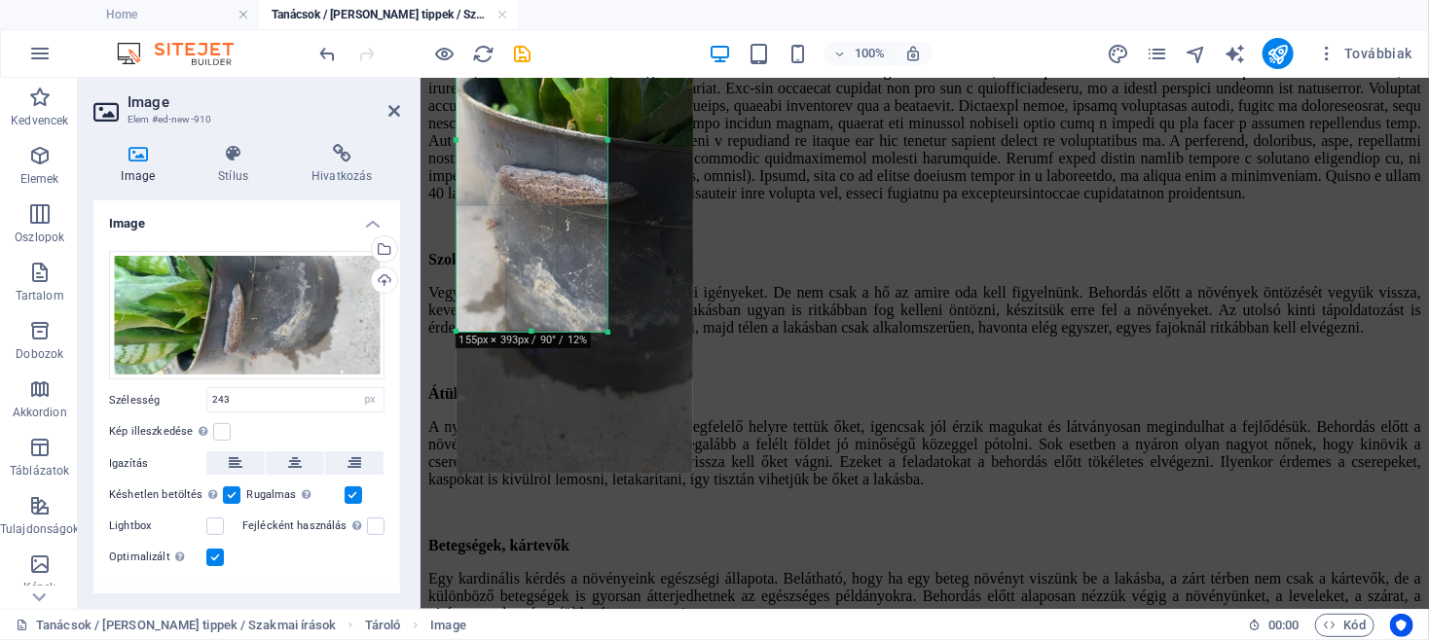
drag, startPoint x: 692, startPoint y: 476, endPoint x: 606, endPoint y: 334, distance: 165.9
click at [606, 334] on div at bounding box center [608, 333] width 12 height 12
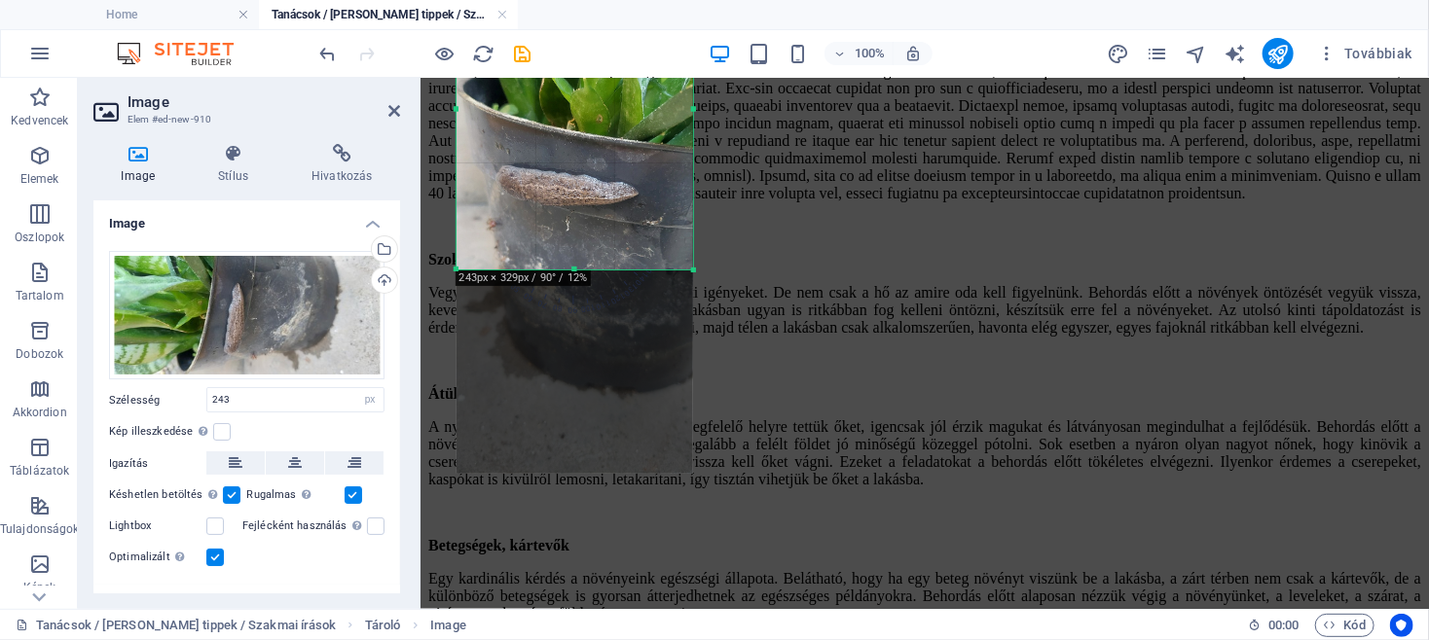
drag, startPoint x: 606, startPoint y: 334, endPoint x: 686, endPoint y: 272, distance: 101.2
click at [686, 270] on div "180 170 160 150 140 130 120 110 100 90 80 70 60 50 40 30 20 10 0 -10 -20 -30 -4…" at bounding box center [574, 109] width 236 height 320
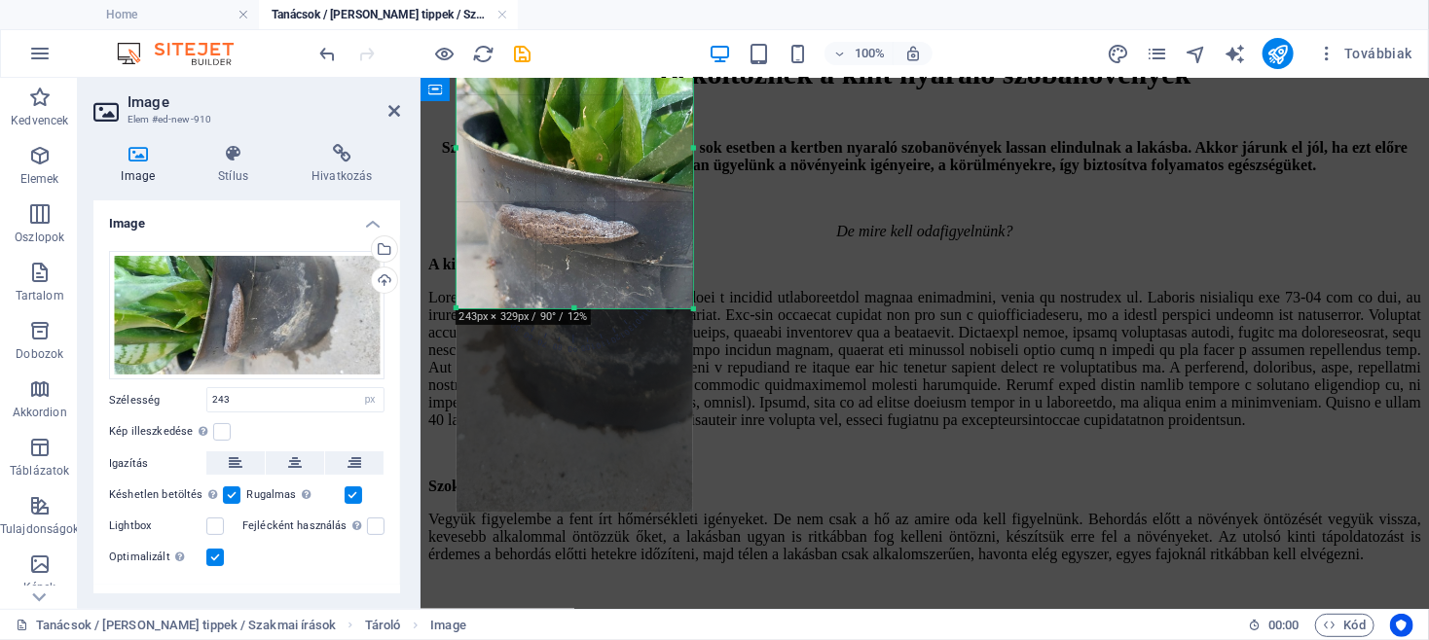
scroll to position [3971, 0]
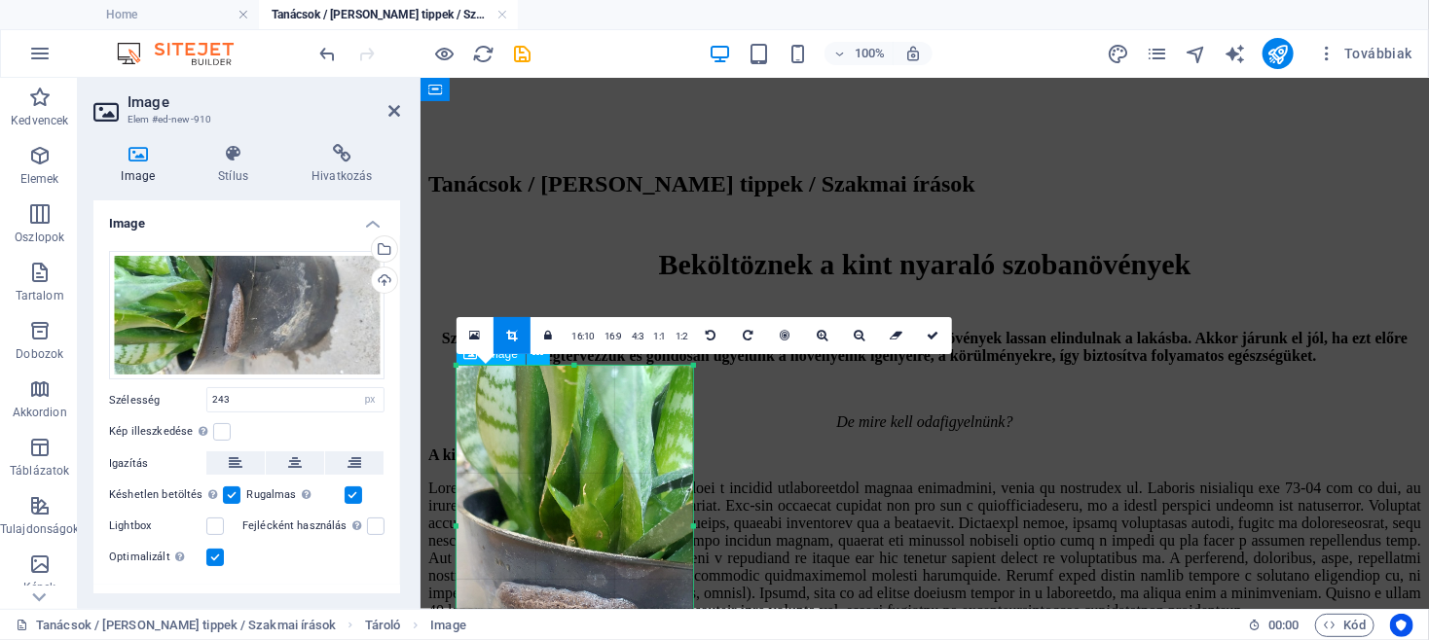
click at [472, 336] on icon at bounding box center [474, 336] width 11 height 14
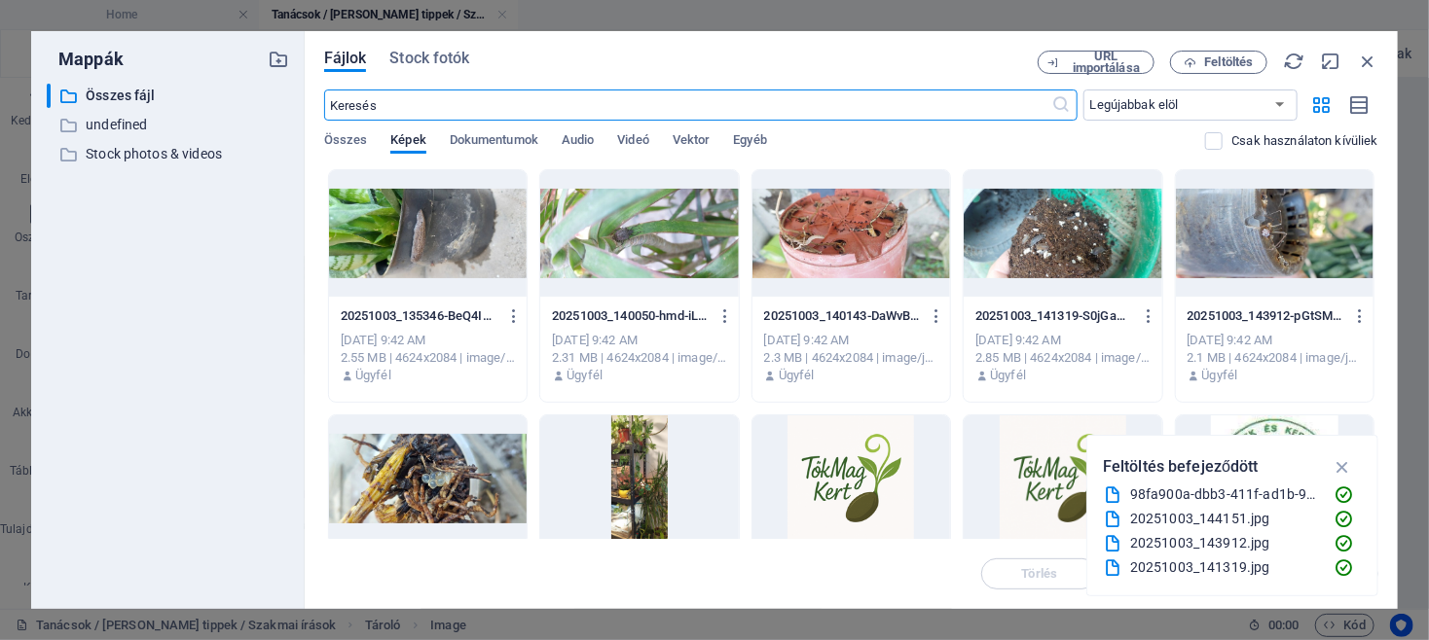
scroll to position [4189, 0]
click at [1368, 56] on icon "button" at bounding box center [1367, 61] width 21 height 21
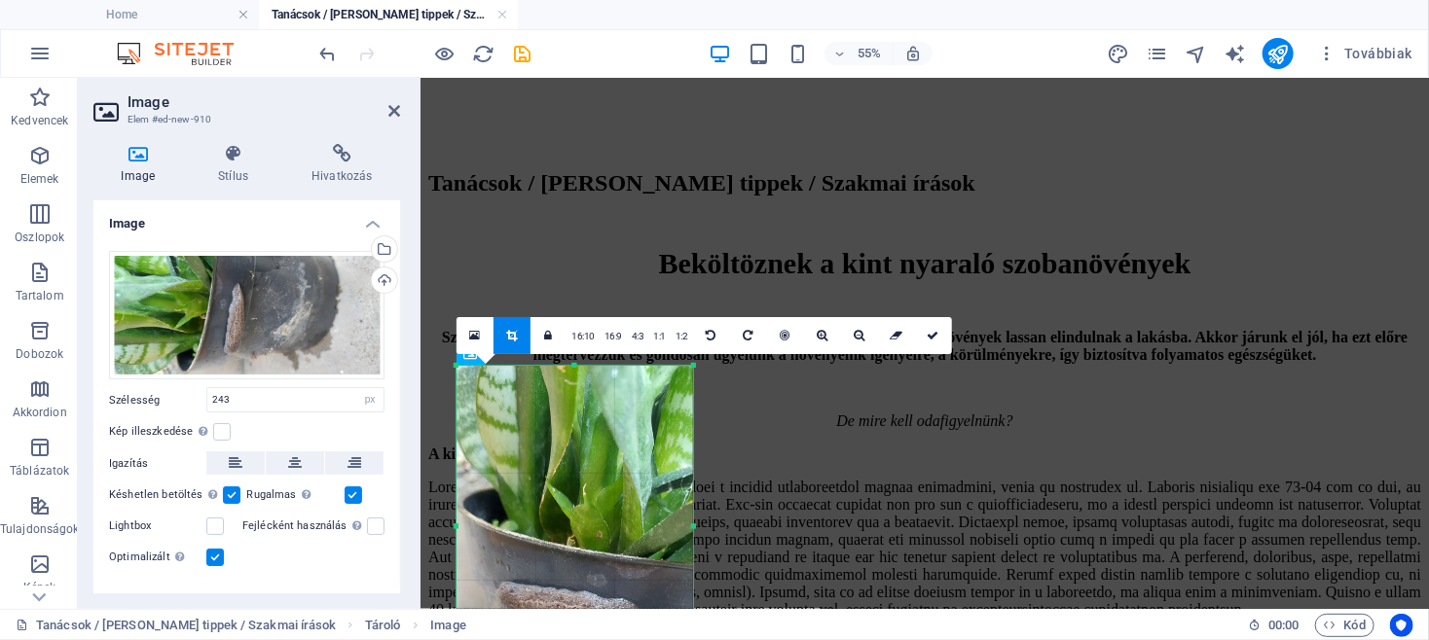
scroll to position [3971, 0]
click at [817, 338] on icon at bounding box center [822, 336] width 11 height 12
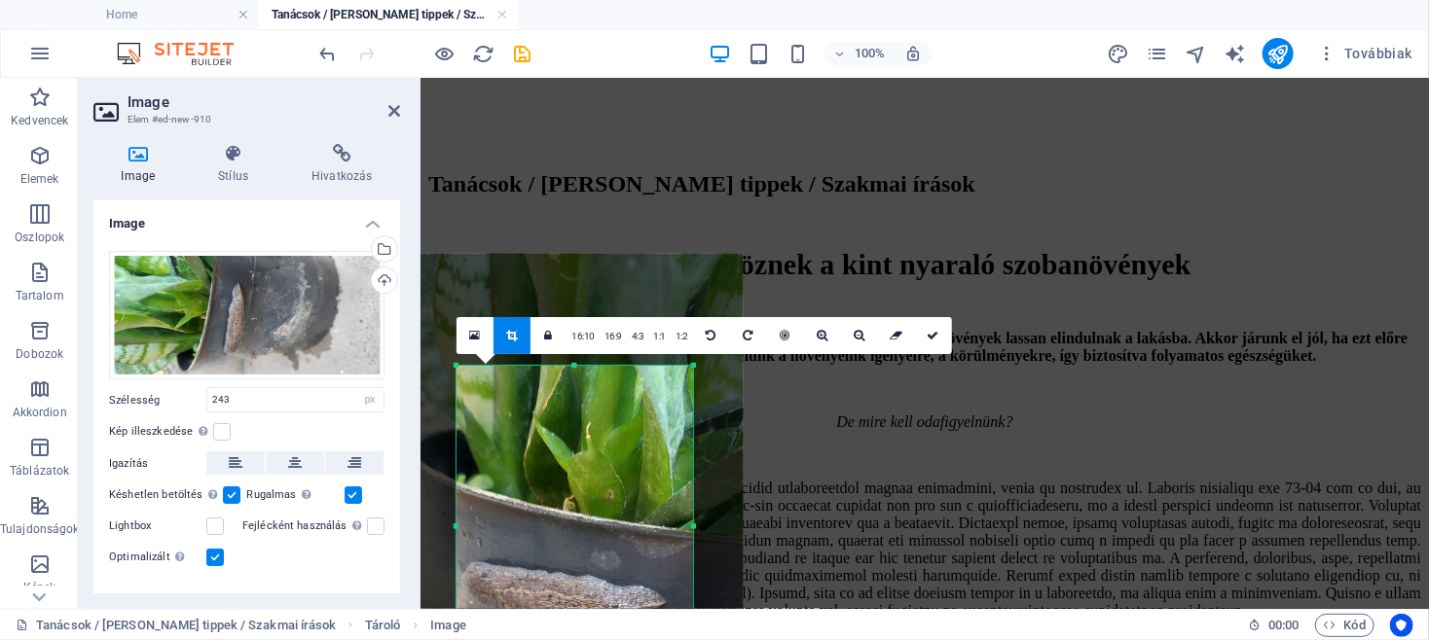
click at [838, 338] on div "16:10 16:9 4:3 1:1 1:2 0" at bounding box center [703, 335] width 495 height 37
click at [851, 333] on link at bounding box center [859, 335] width 37 height 37
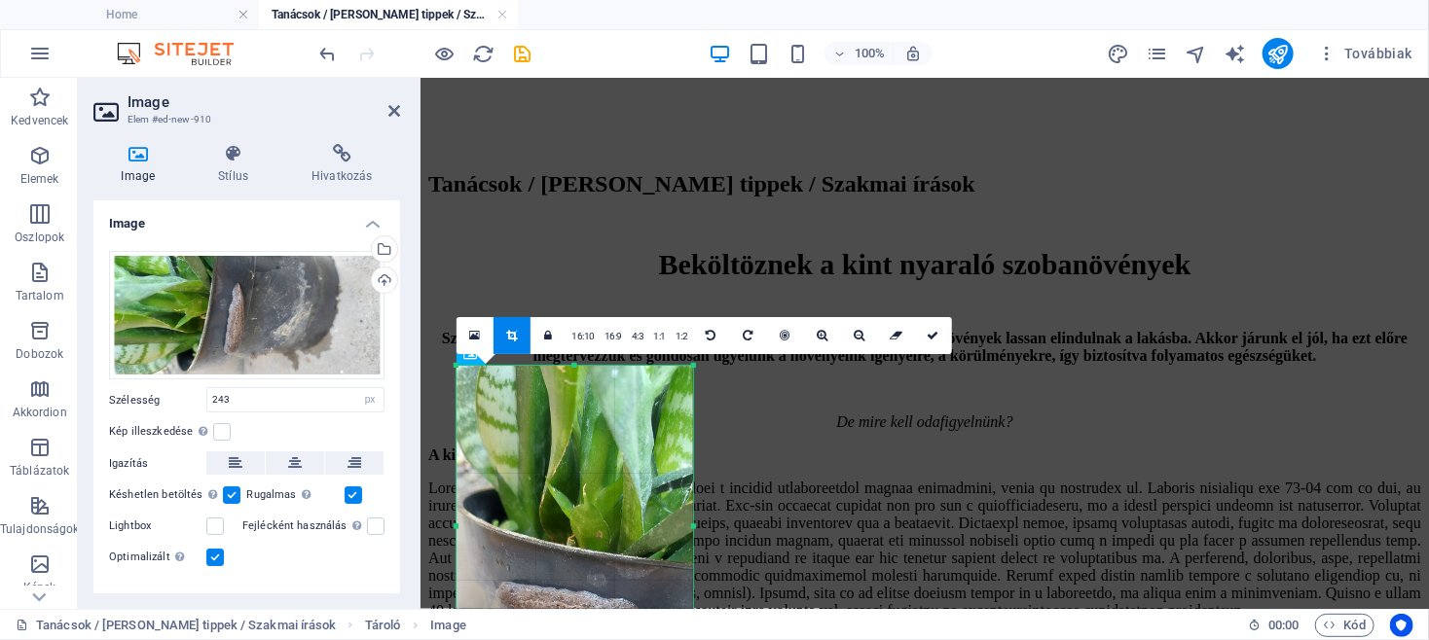
click at [519, 344] on link at bounding box center [511, 335] width 37 height 37
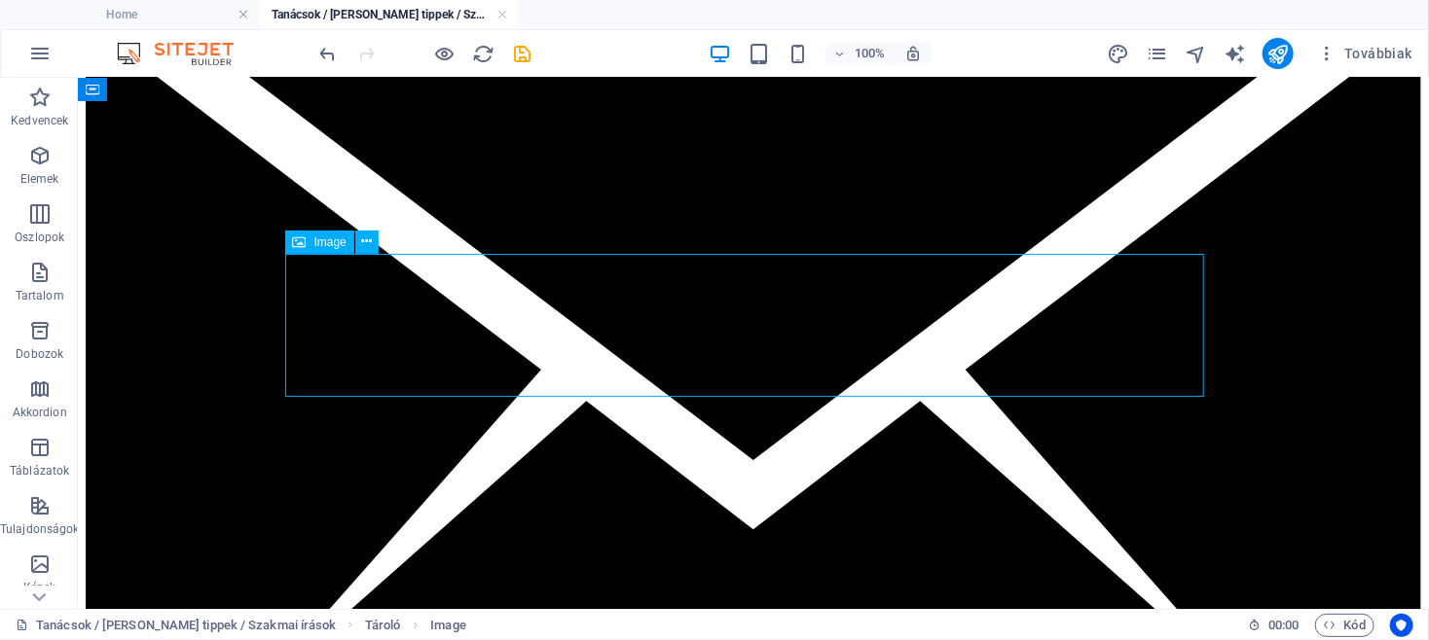
scroll to position [3867, 0]
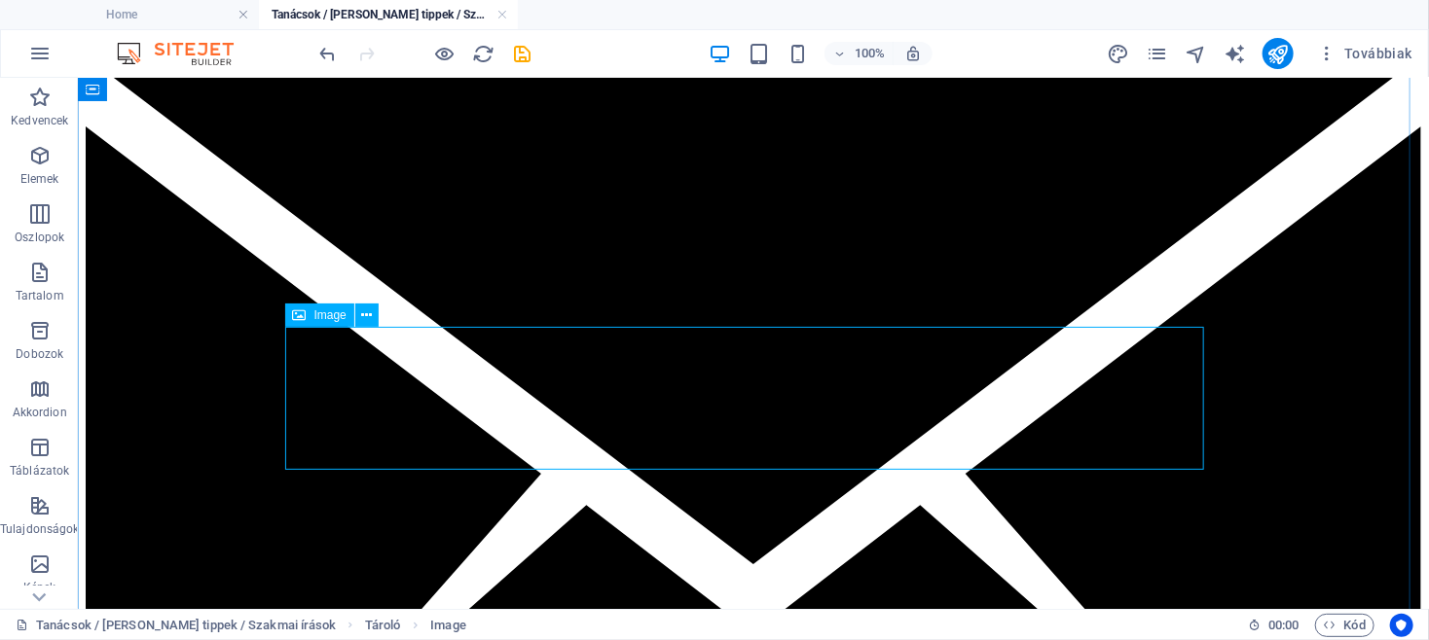
select select "px"
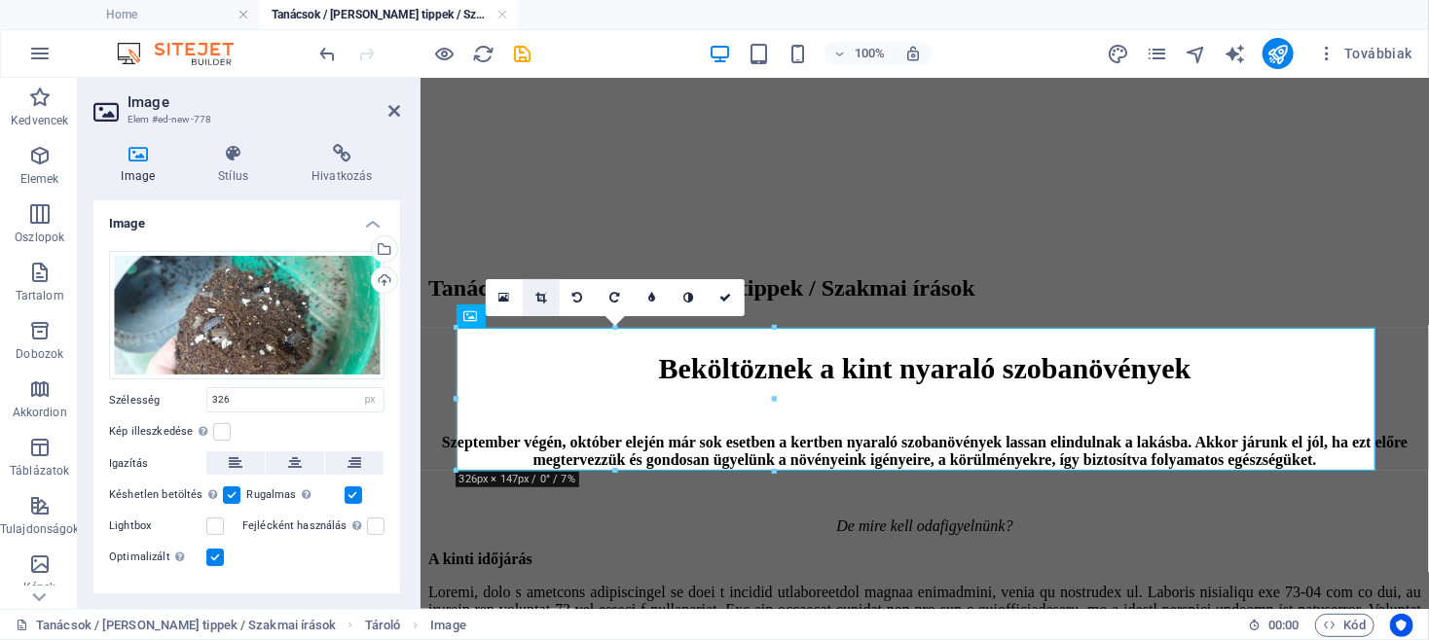
click at [542, 298] on icon at bounding box center [540, 298] width 11 height 12
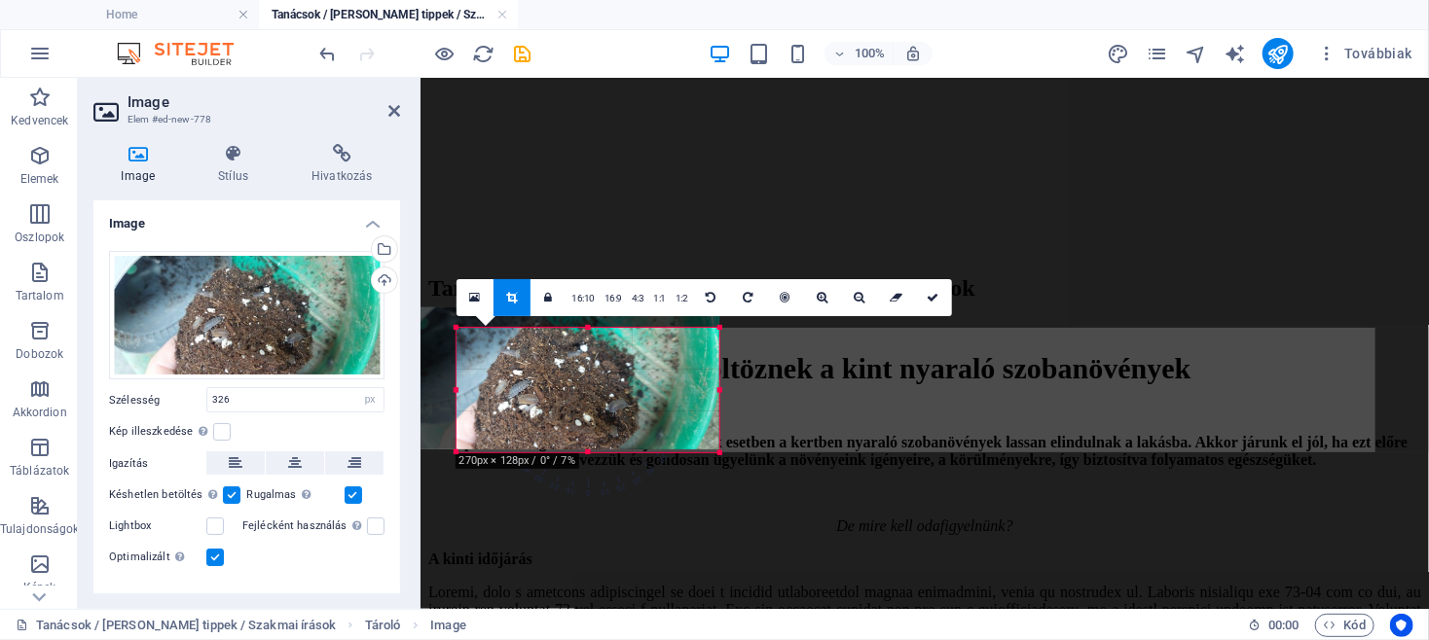
drag, startPoint x: 456, startPoint y: 330, endPoint x: 511, endPoint y: 350, distance: 58.2
click at [511, 350] on div "180 170 160 150 140 130 120 110 100 90 80 70 60 50 40 30 20 10 0 -10 -20 -30 -4…" at bounding box center [587, 390] width 263 height 125
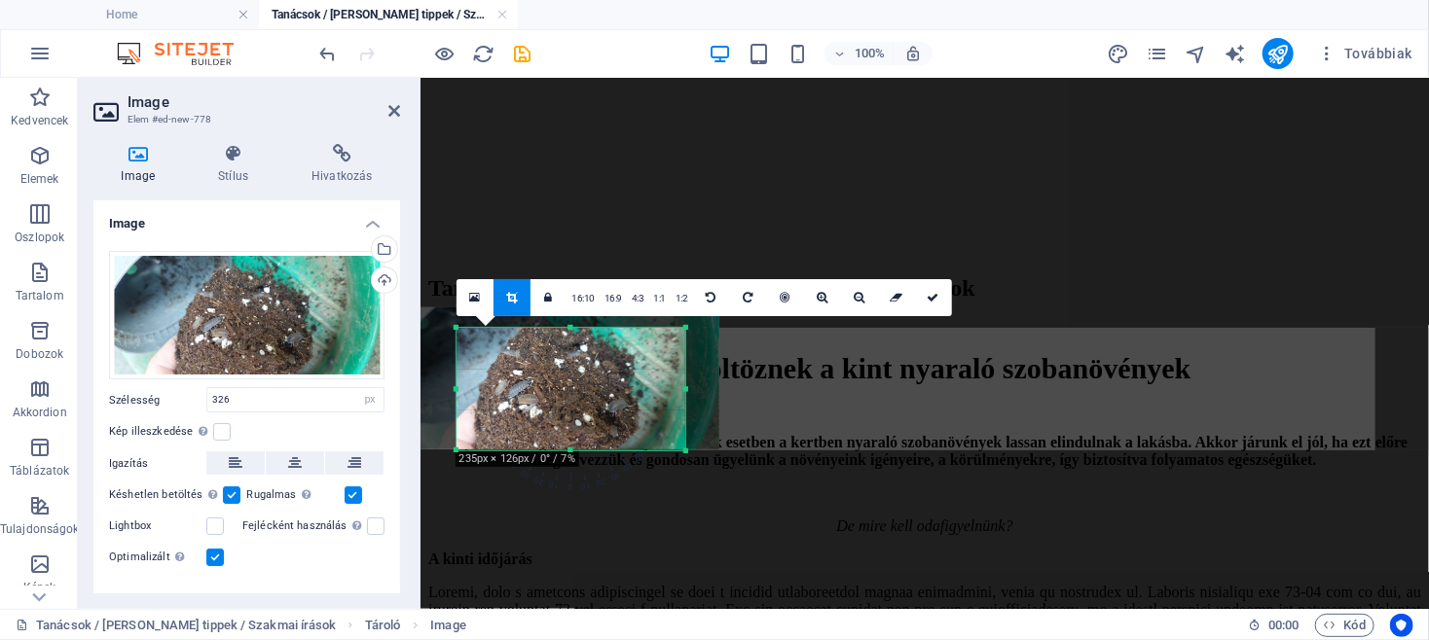
drag, startPoint x: 716, startPoint y: 390, endPoint x: 682, endPoint y: 383, distance: 34.7
click at [682, 383] on div at bounding box center [685, 389] width 7 height 123
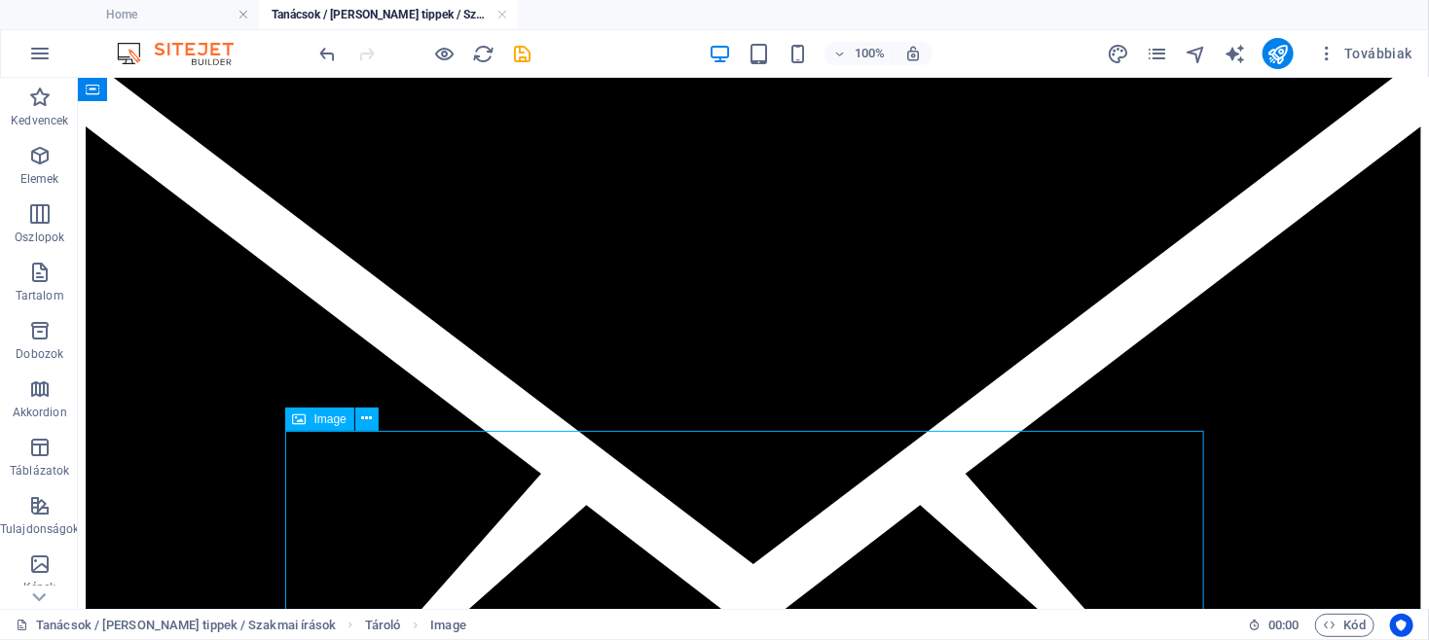
select select "px"
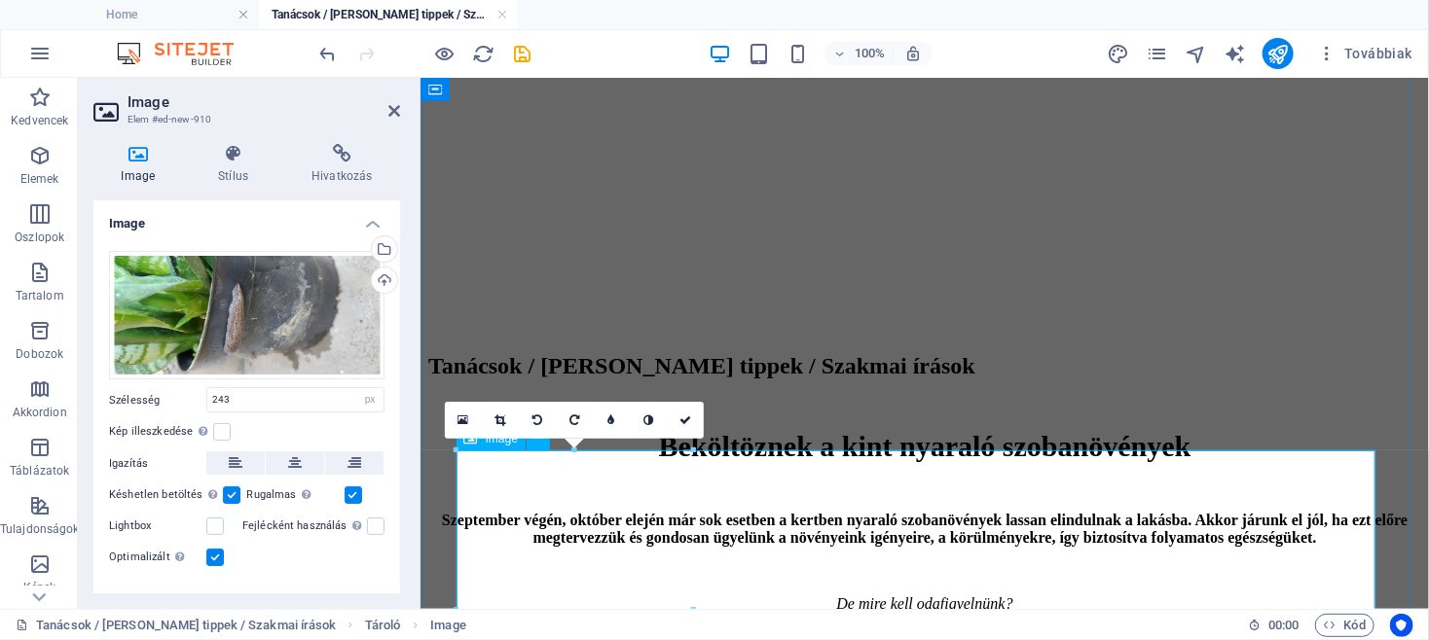
scroll to position [3658, 0]
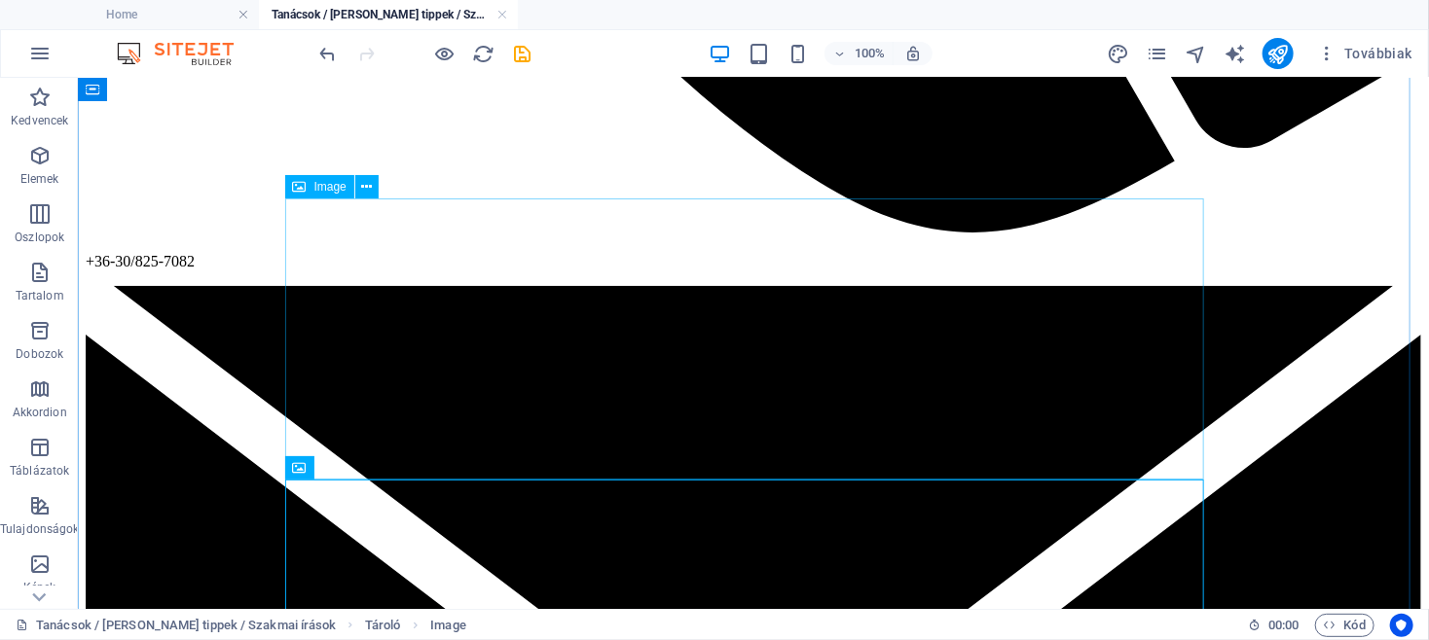
scroll to position [3554, 0]
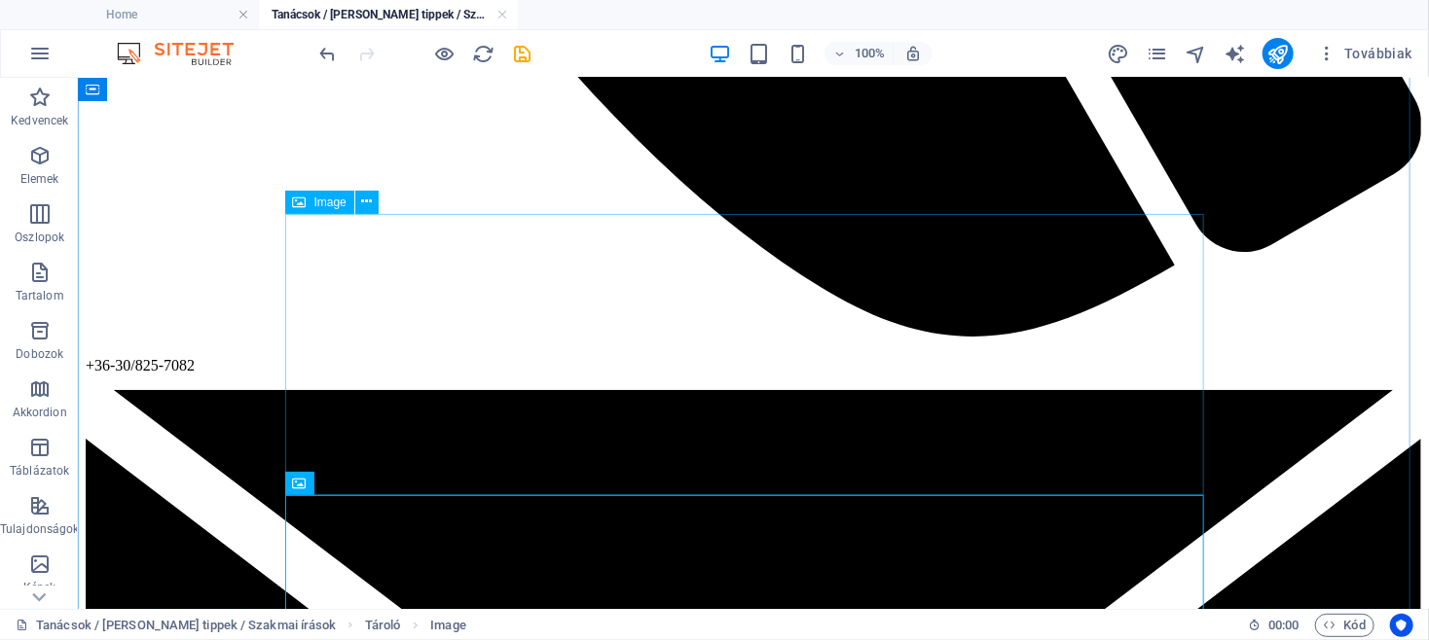
select select "px"
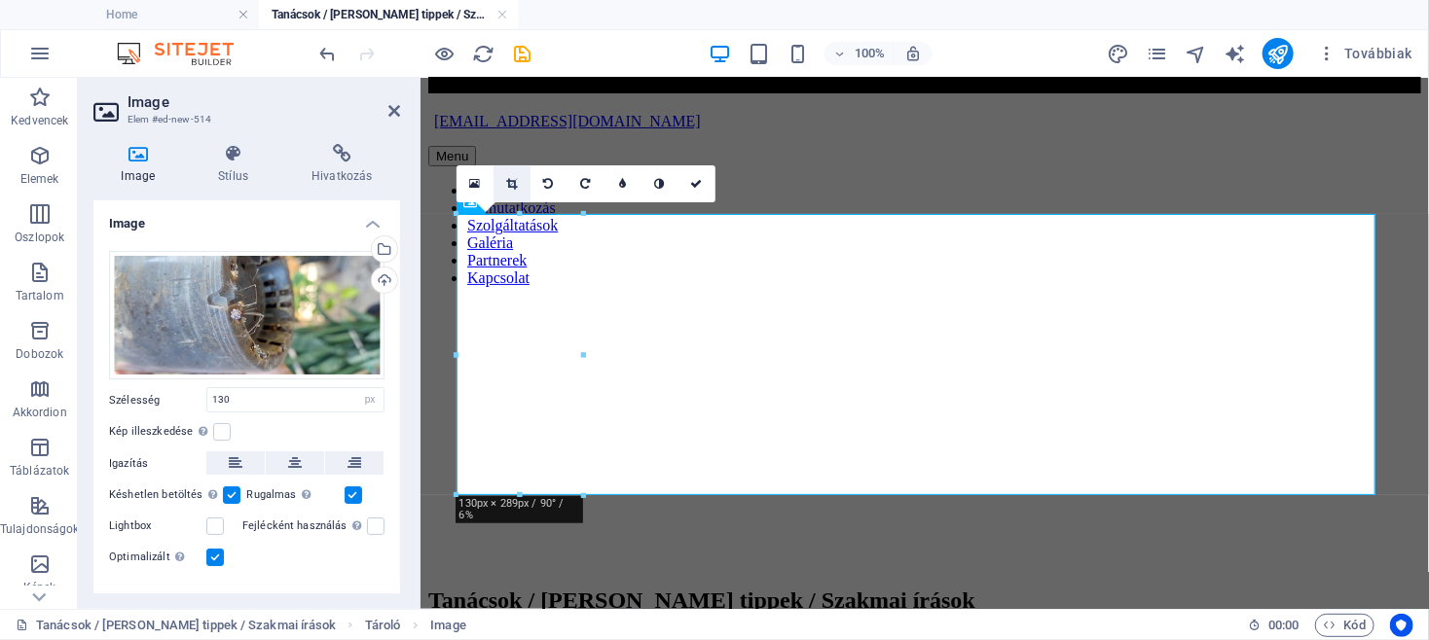
click at [512, 180] on icon at bounding box center [511, 184] width 11 height 12
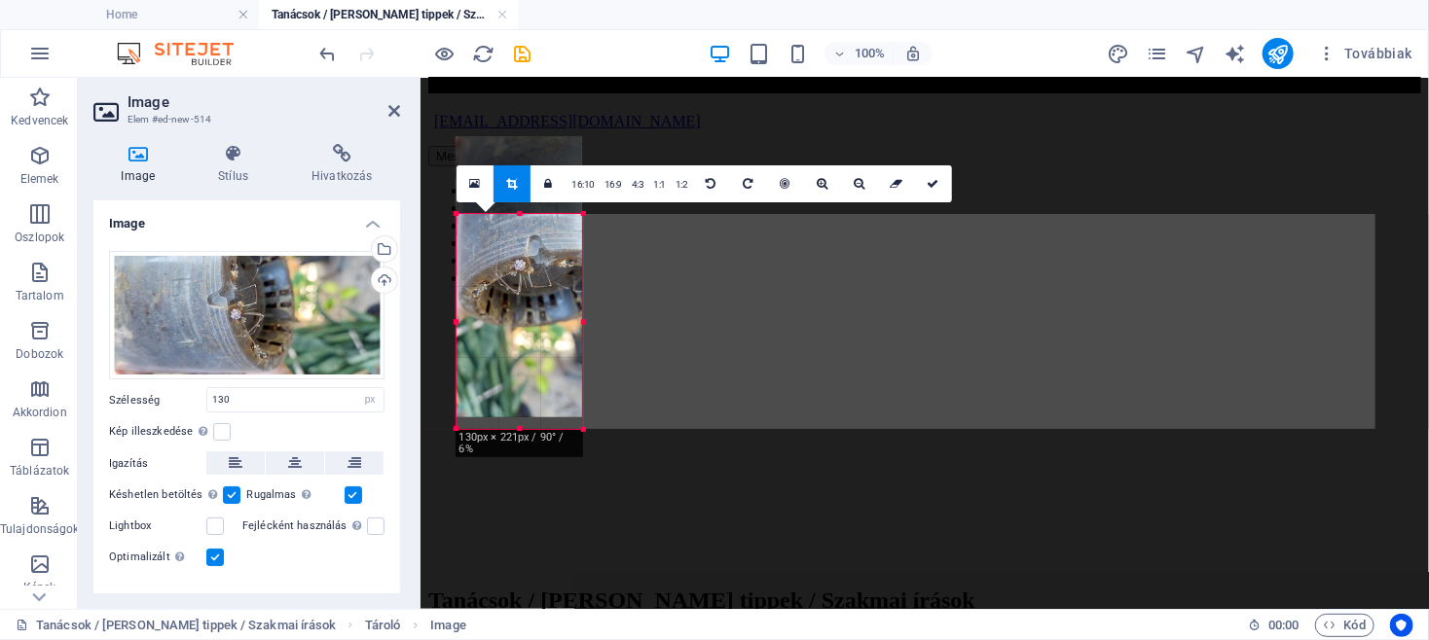
drag, startPoint x: 580, startPoint y: 216, endPoint x: 583, endPoint y: 282, distance: 66.2
click at [583, 282] on div "180 170 160 150 140 130 120 110 100 90 80 70 60 50 40 30 20 10 0 -10 -20 -30 -4…" at bounding box center [519, 321] width 127 height 215
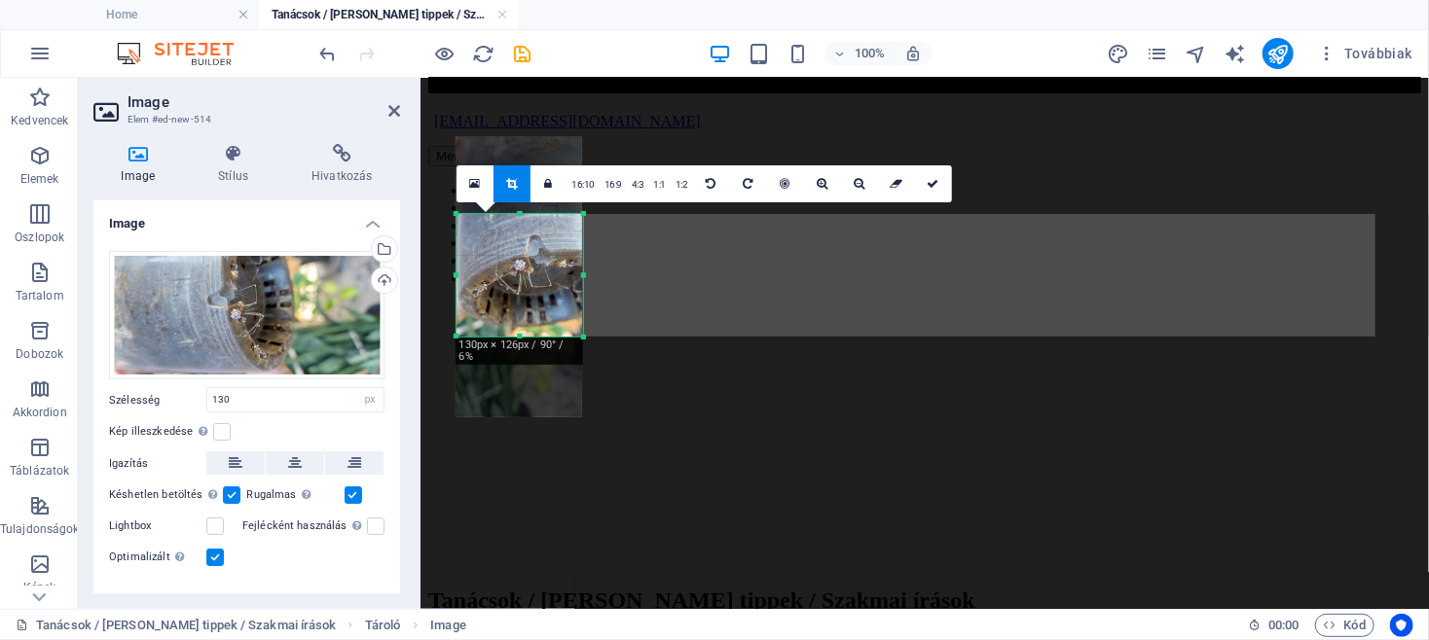
drag, startPoint x: 522, startPoint y: 416, endPoint x: 538, endPoint y: 335, distance: 82.5
click at [538, 335] on div at bounding box center [519, 337] width 127 height 7
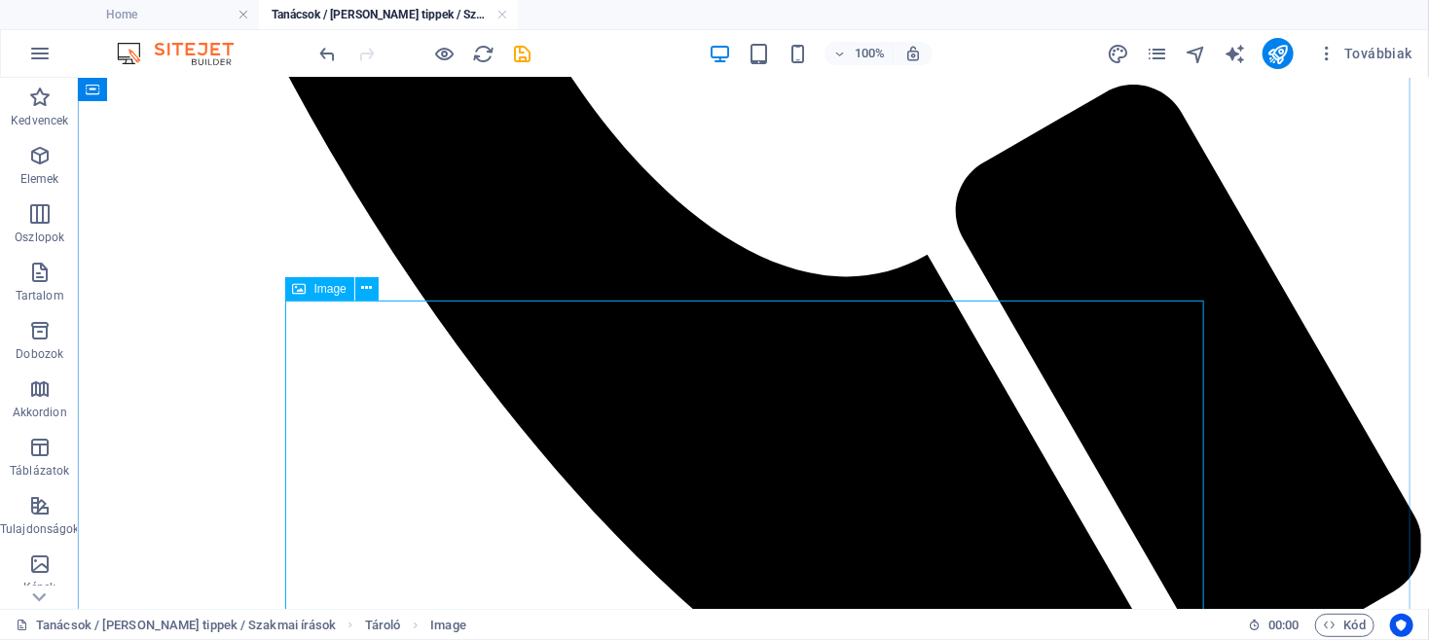
scroll to position [2927, 0]
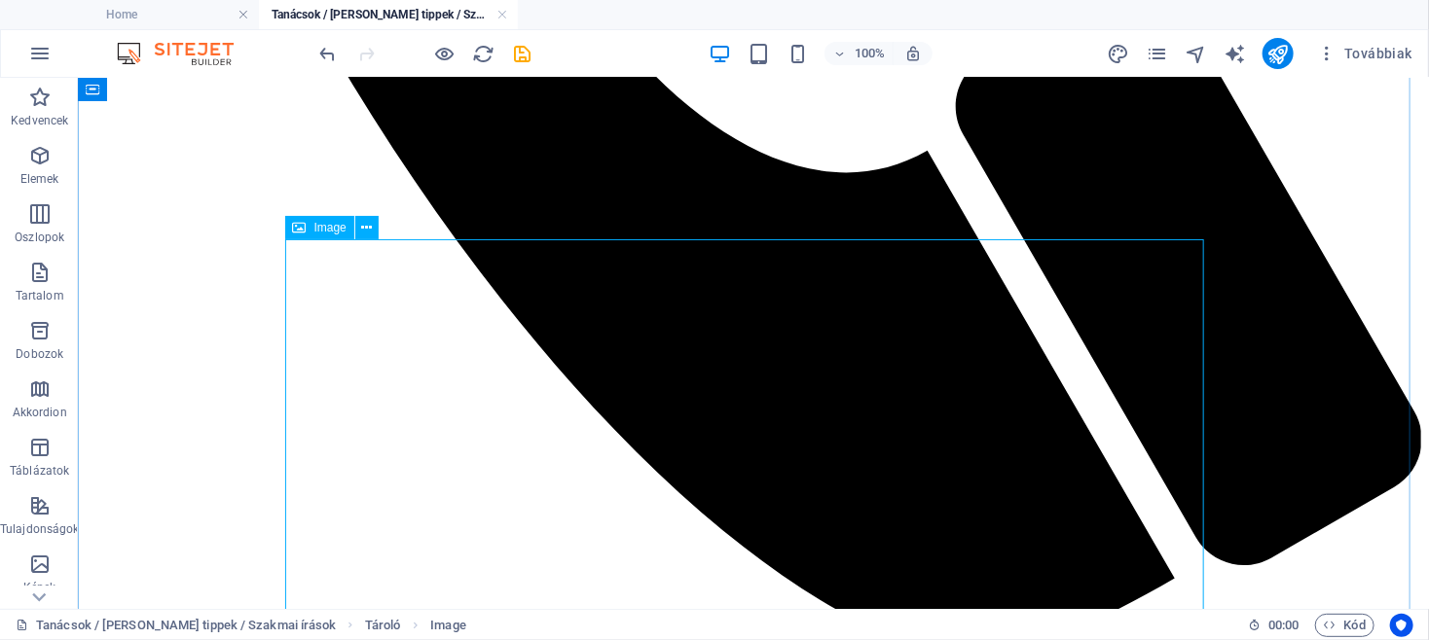
scroll to position [3032, 0]
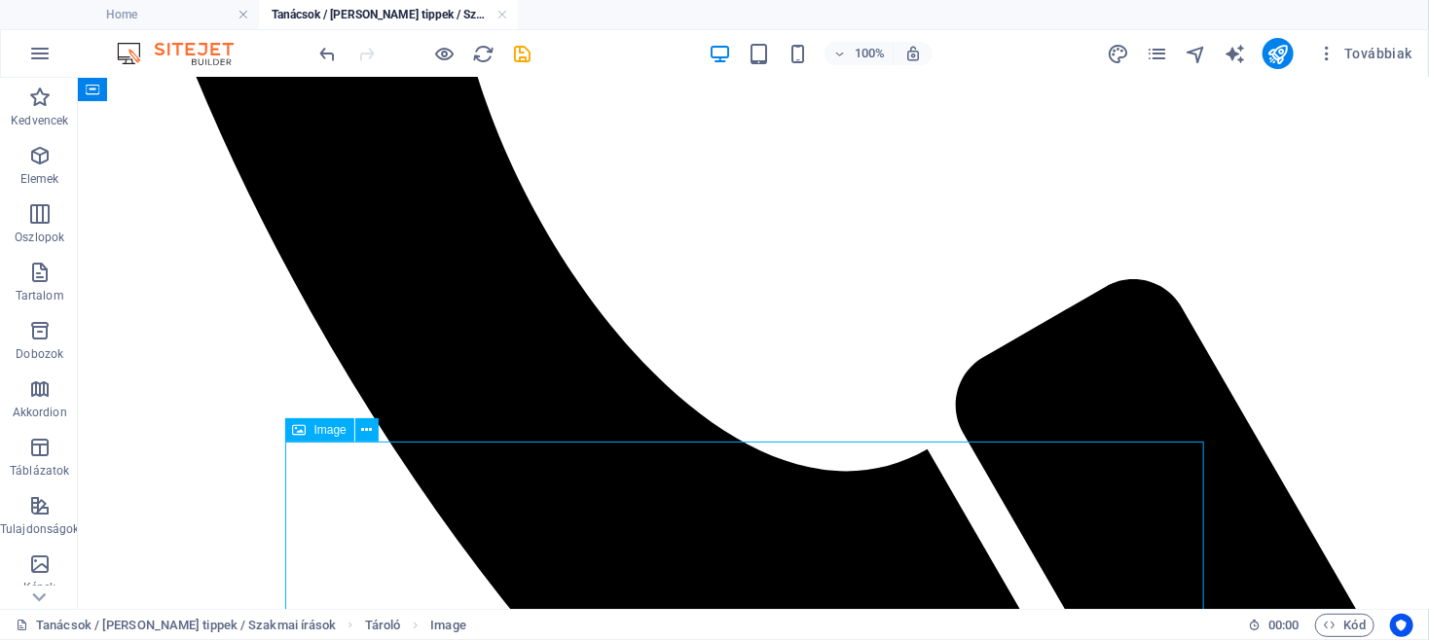
scroll to position [2927, 0]
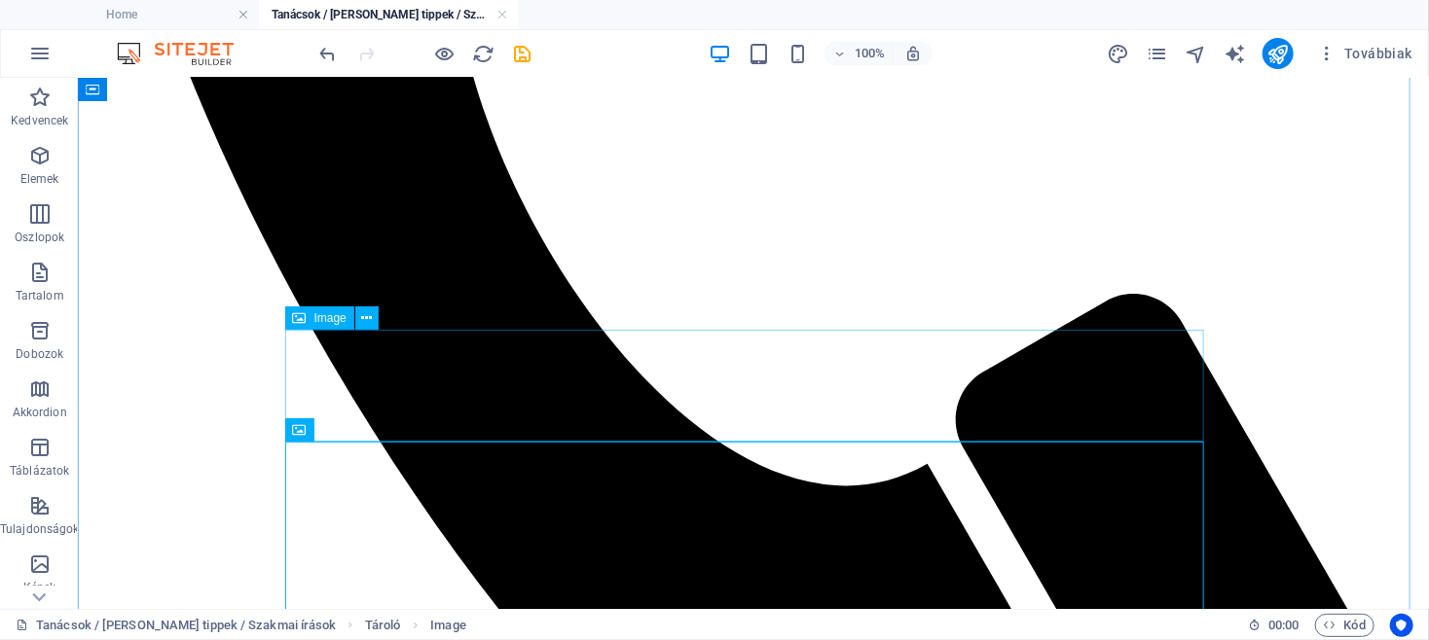
select select "px"
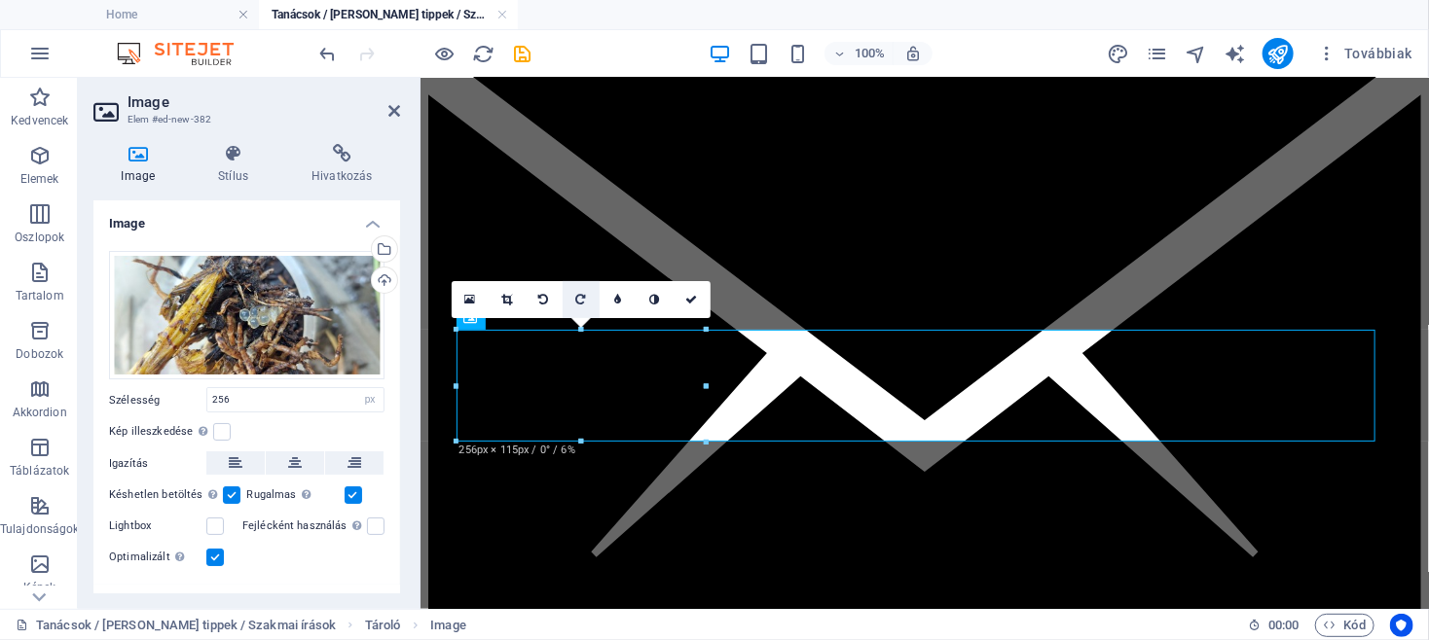
drag, startPoint x: 584, startPoint y: 306, endPoint x: 159, endPoint y: 376, distance: 431.0
click at [584, 306] on icon at bounding box center [581, 300] width 10 height 12
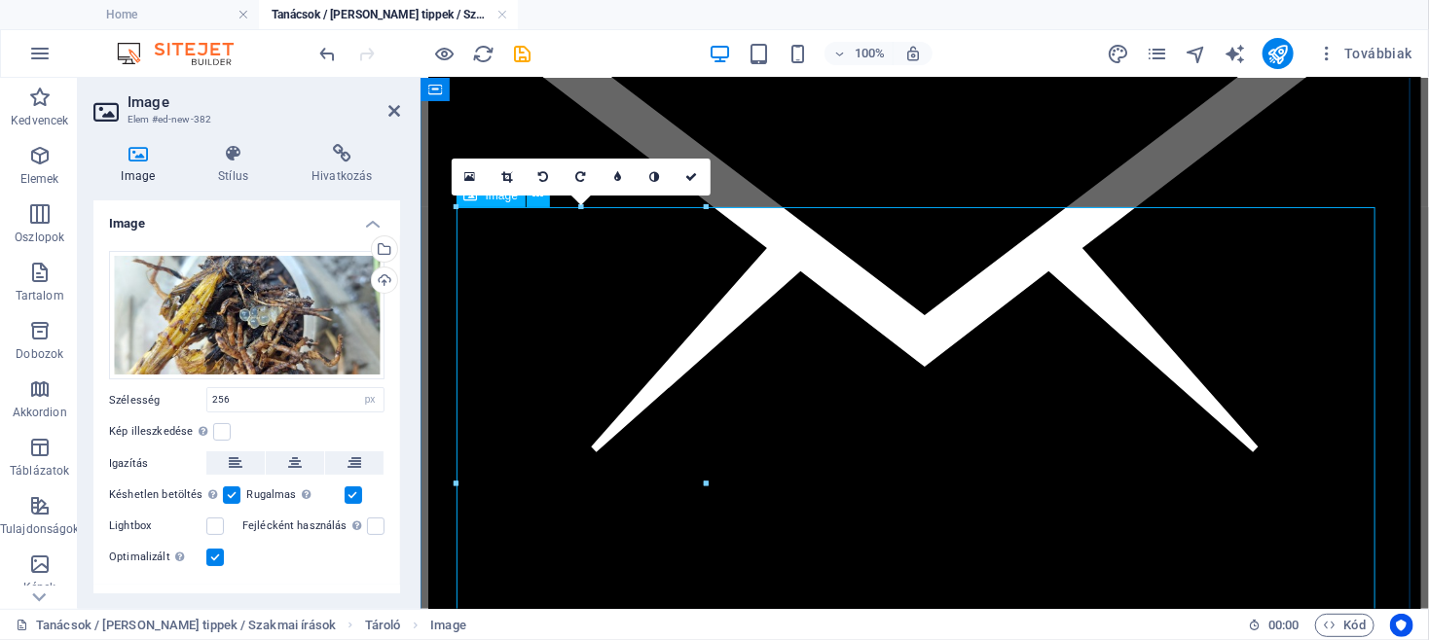
scroll to position [3241, 0]
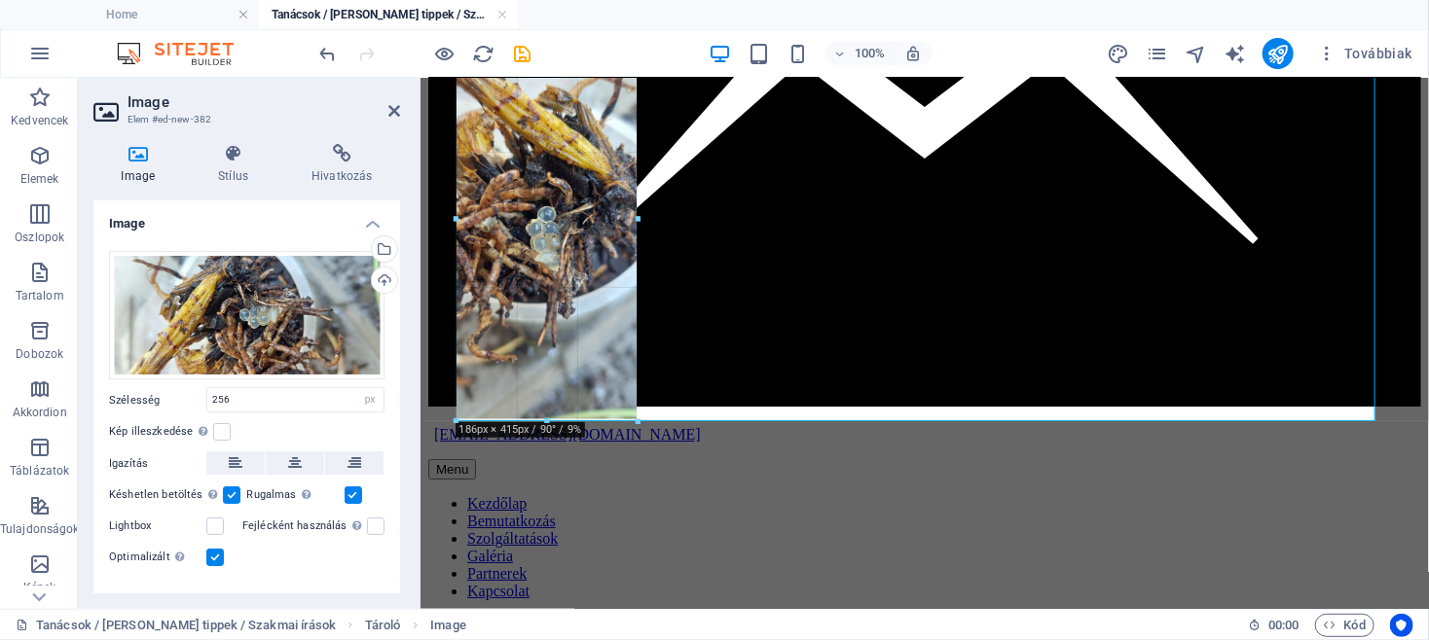
drag, startPoint x: 705, startPoint y: 571, endPoint x: 590, endPoint y: 422, distance: 188.0
type input "185"
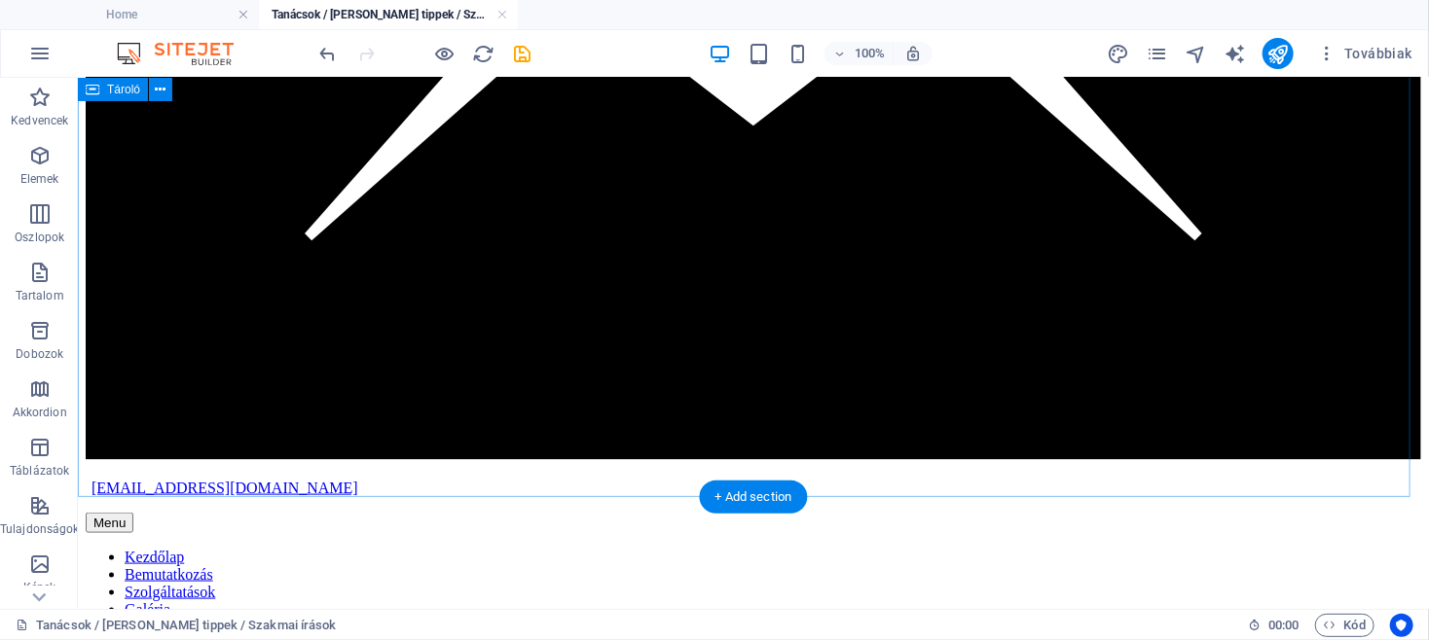
scroll to position [4388, 0]
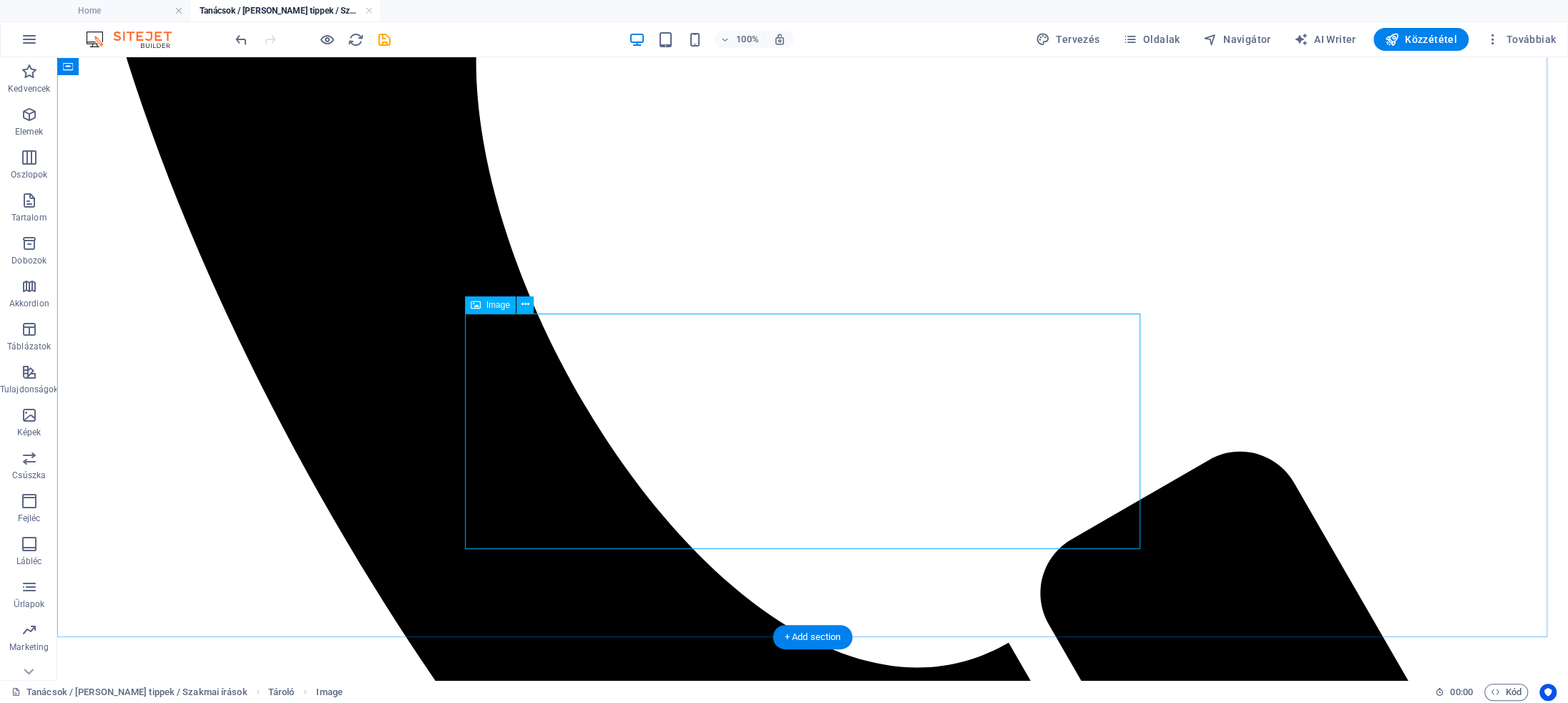
scroll to position [2950, 0]
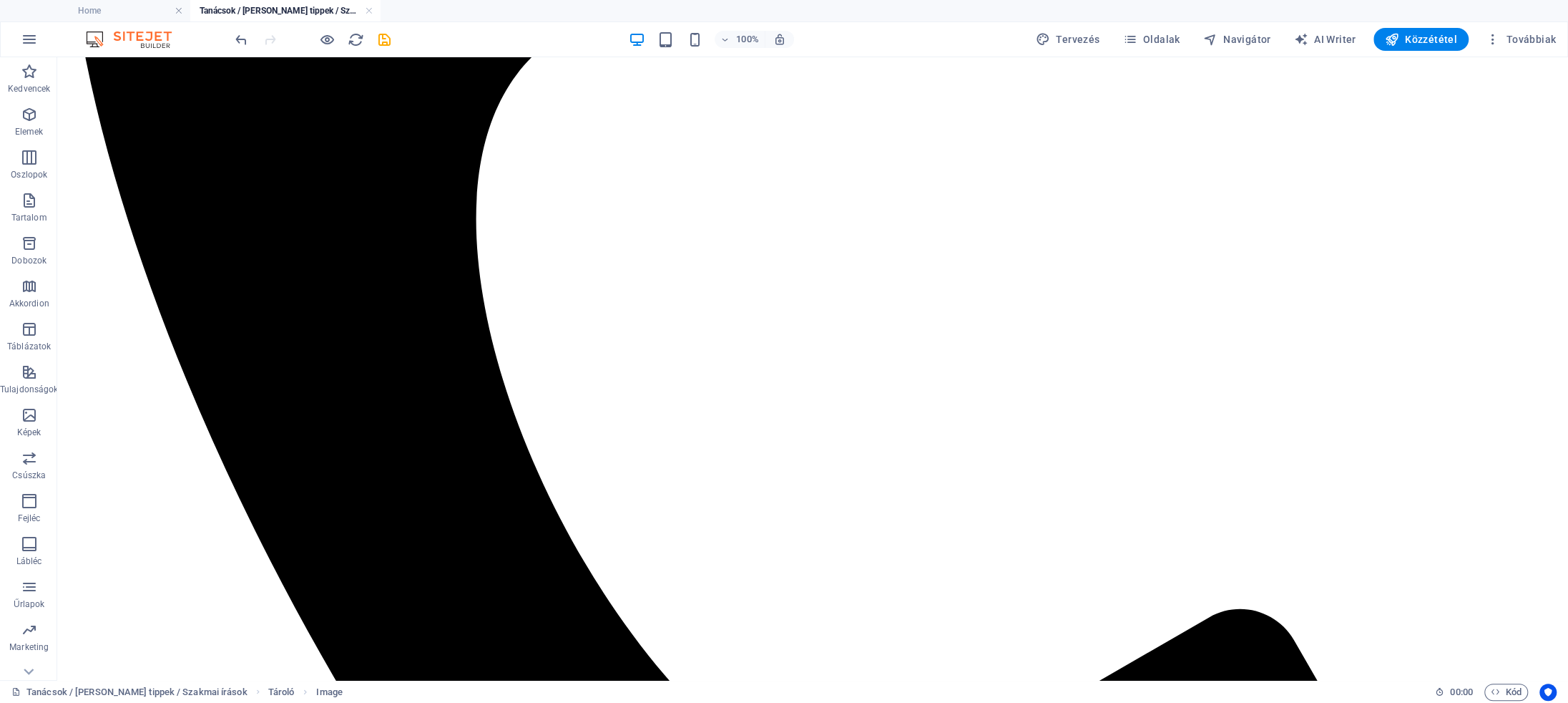
drag, startPoint x: 570, startPoint y: 563, endPoint x: 617, endPoint y: 209, distance: 357.1
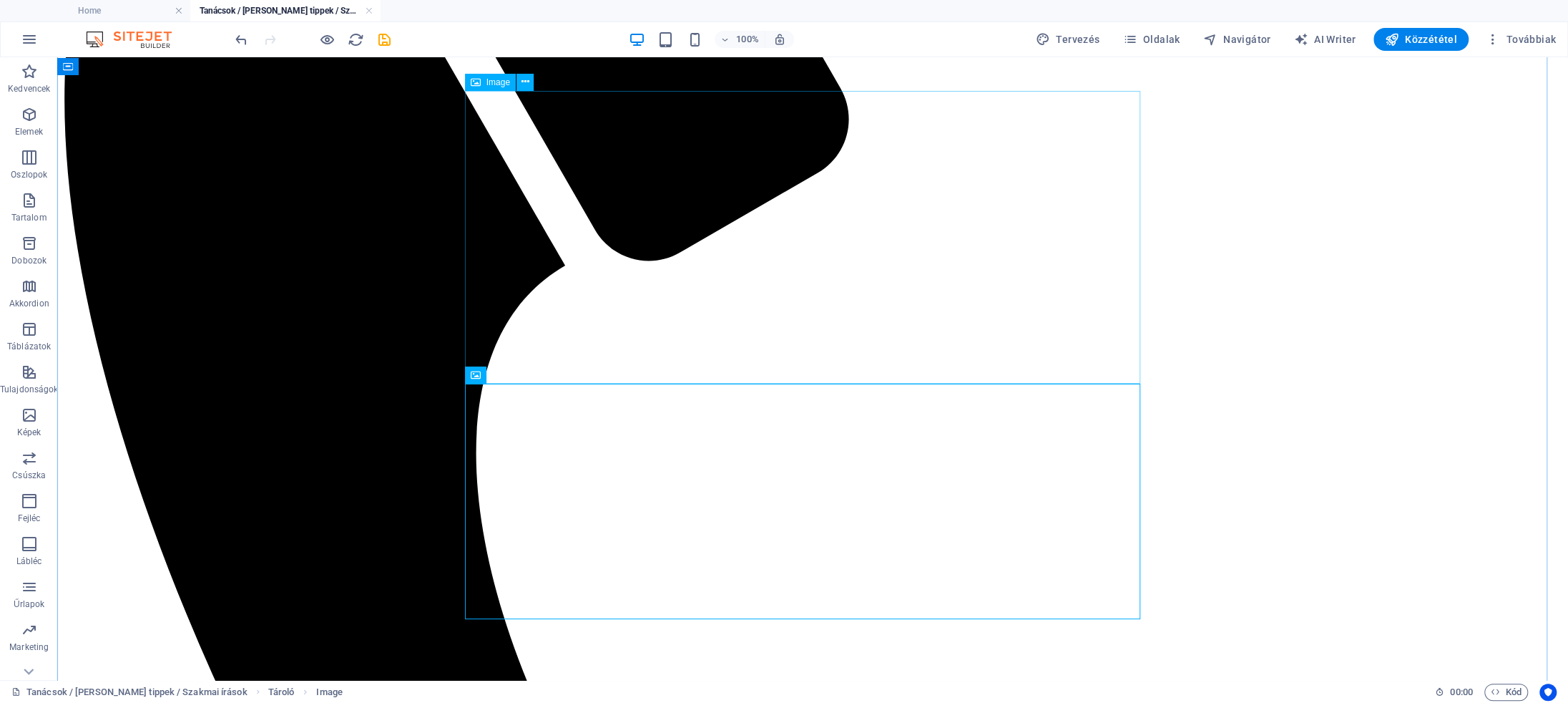
scroll to position [2713, 0]
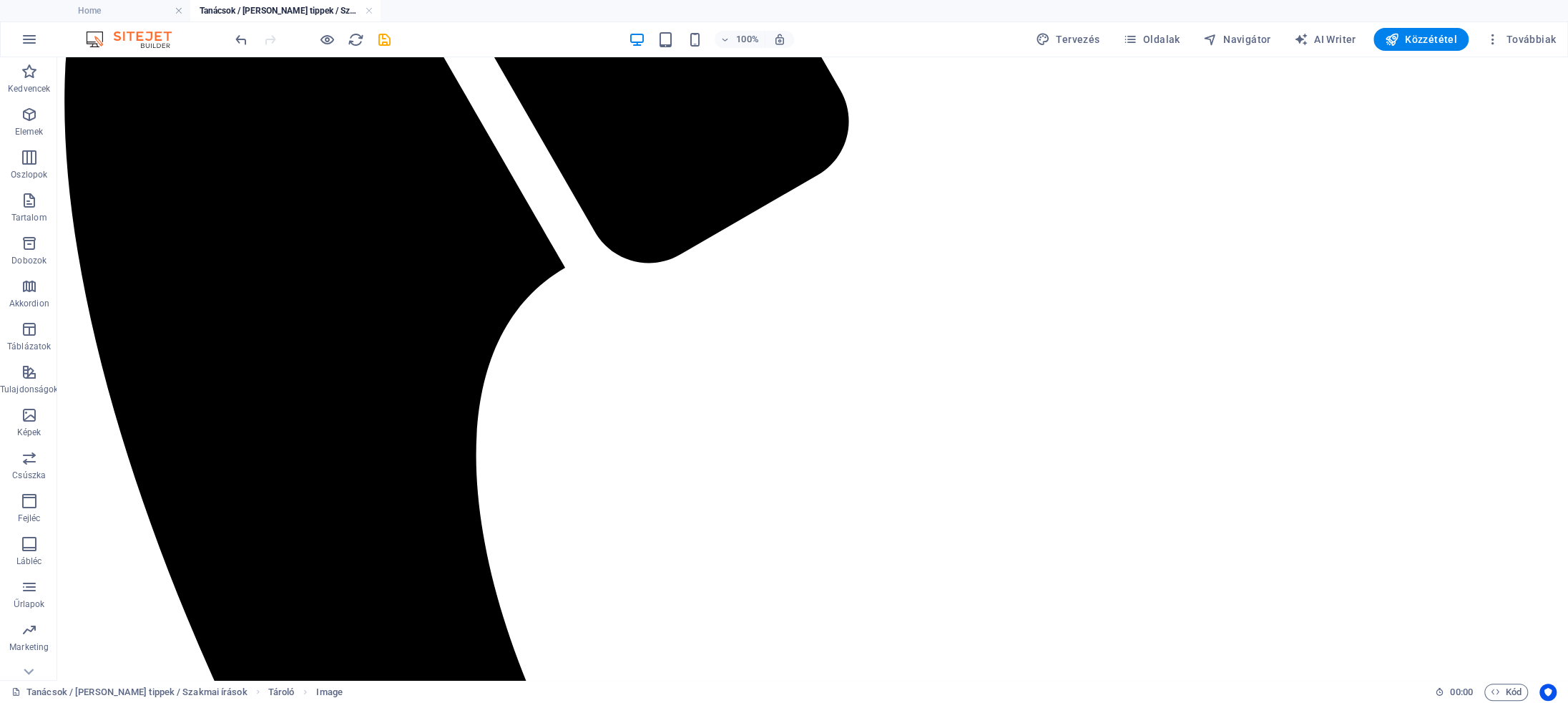
drag, startPoint x: 524, startPoint y: 517, endPoint x: 551, endPoint y: 218, distance: 300.2
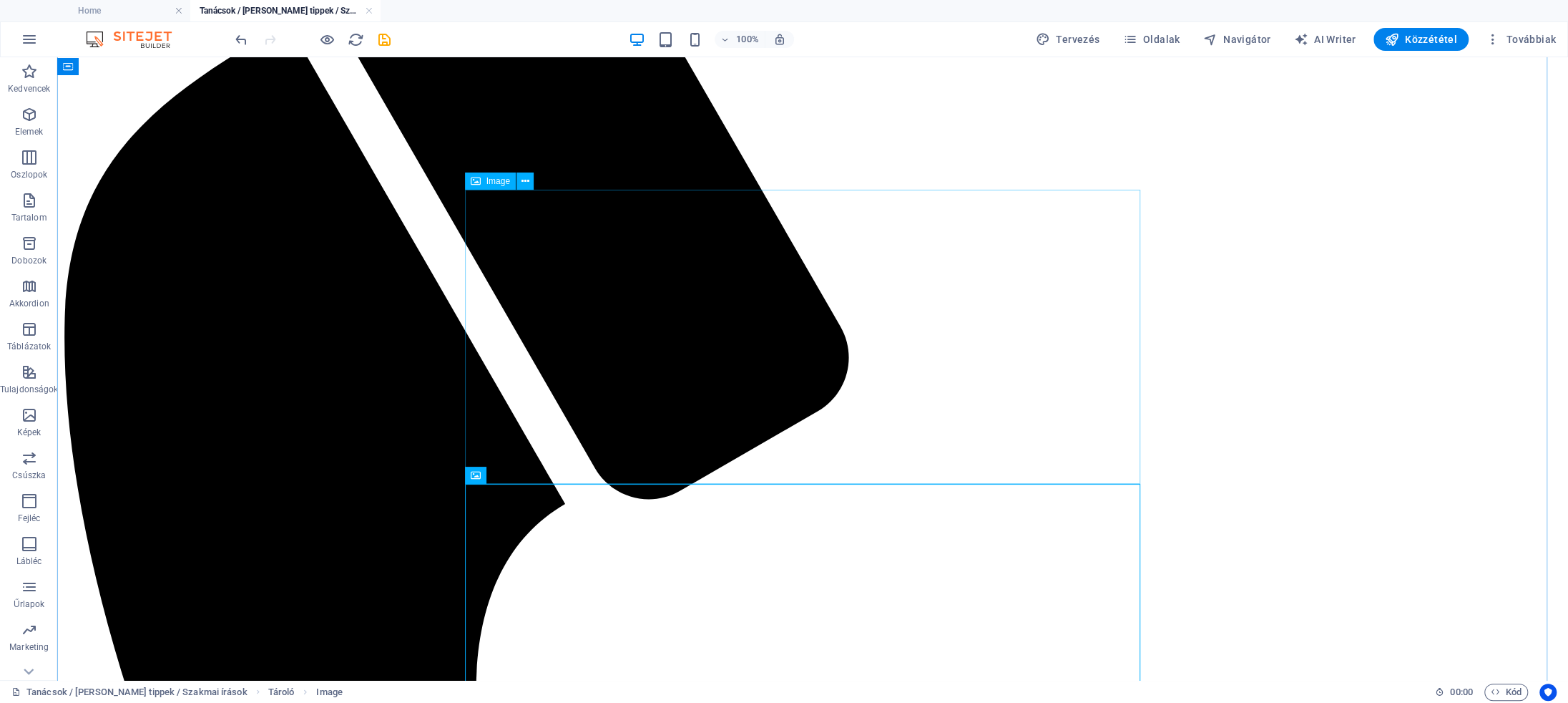
scroll to position [2319, 0]
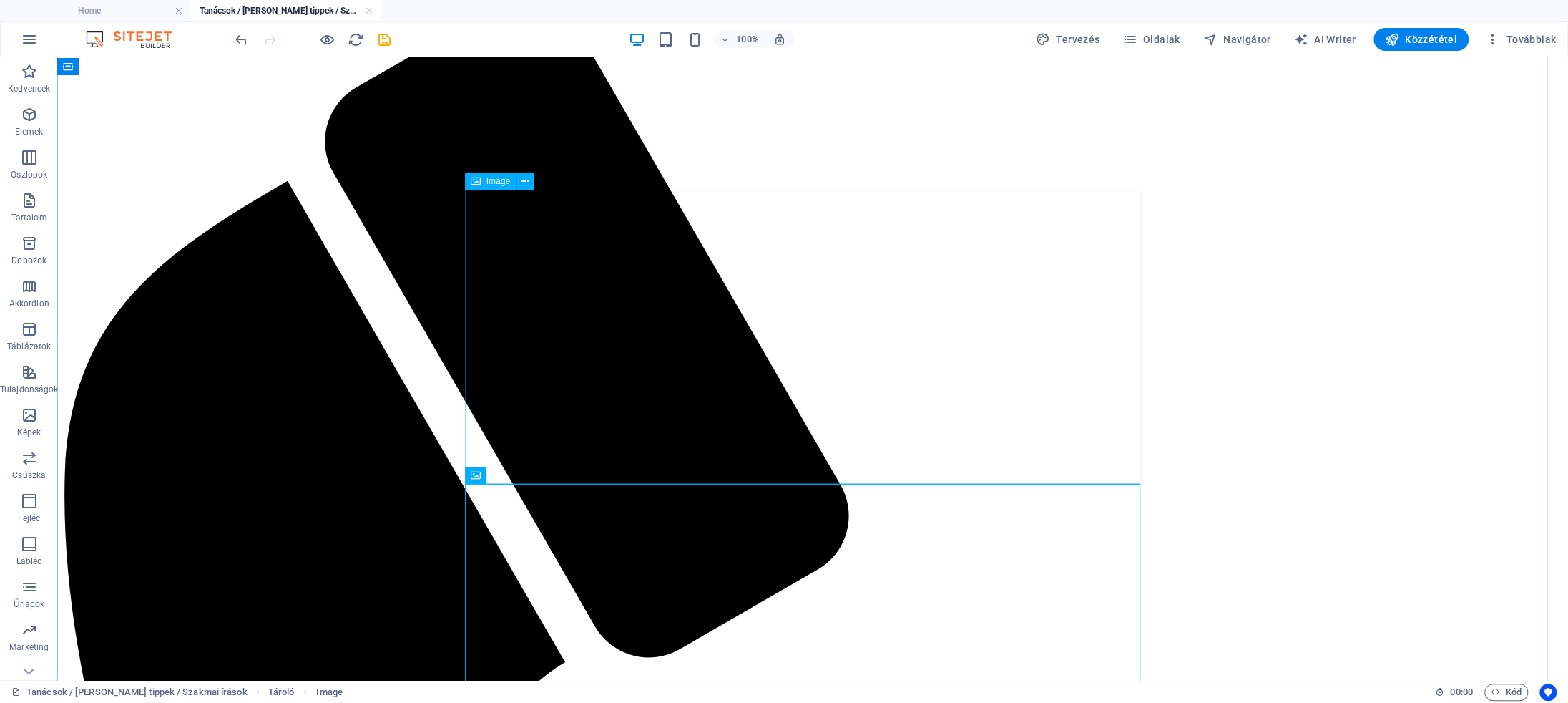
select select "px"
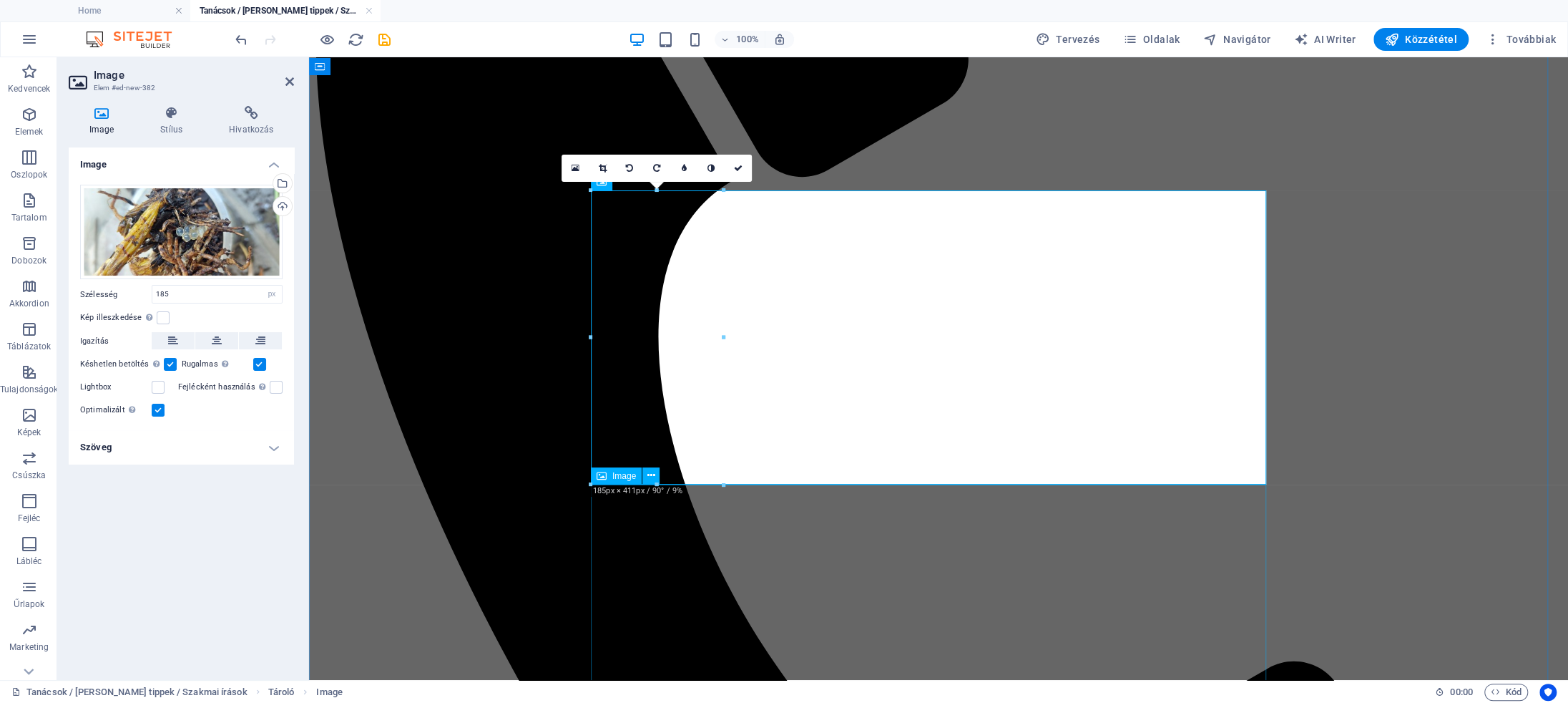
drag, startPoint x: 1035, startPoint y: 546, endPoint x: 767, endPoint y: 512, distance: 270.1
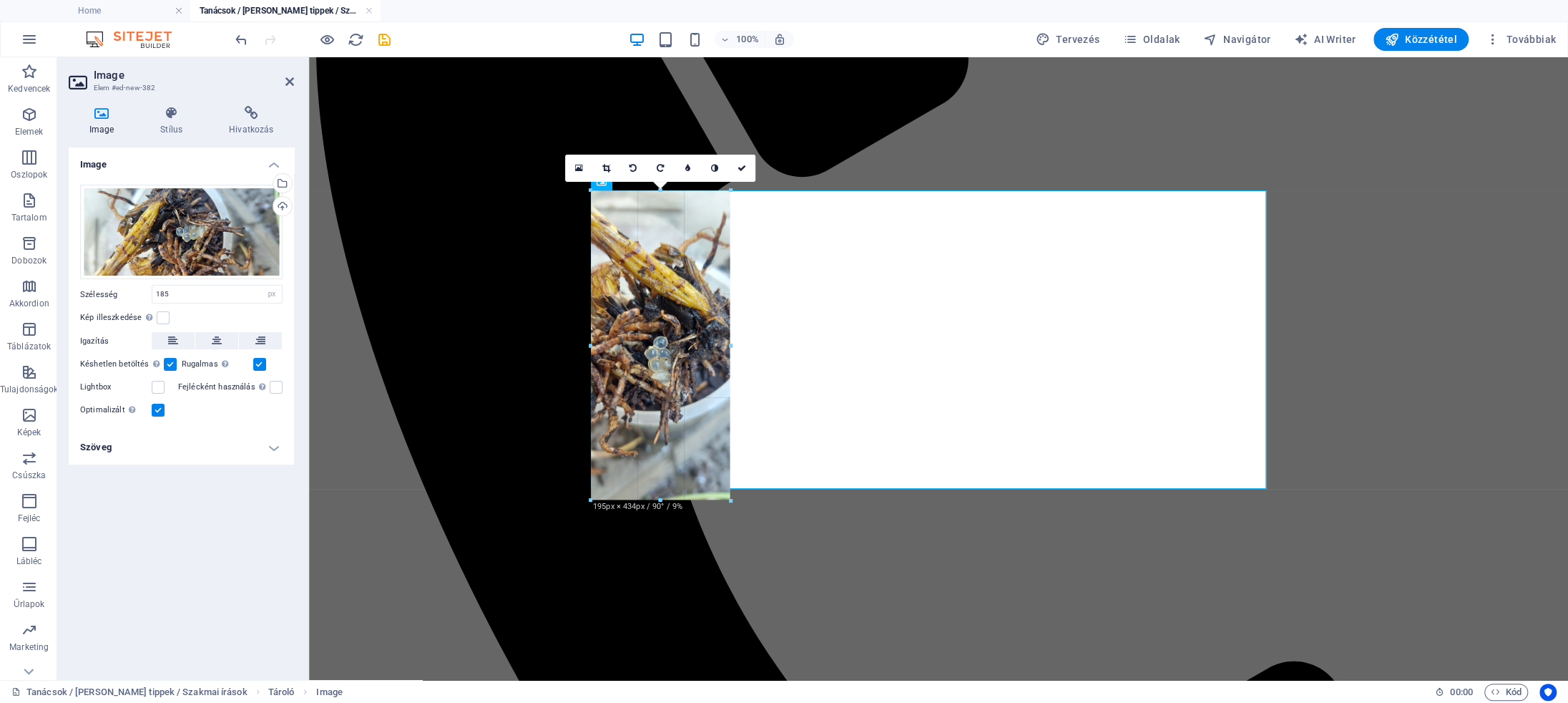
drag, startPoint x: 721, startPoint y: 190, endPoint x: 734, endPoint y: 190, distance: 13.0
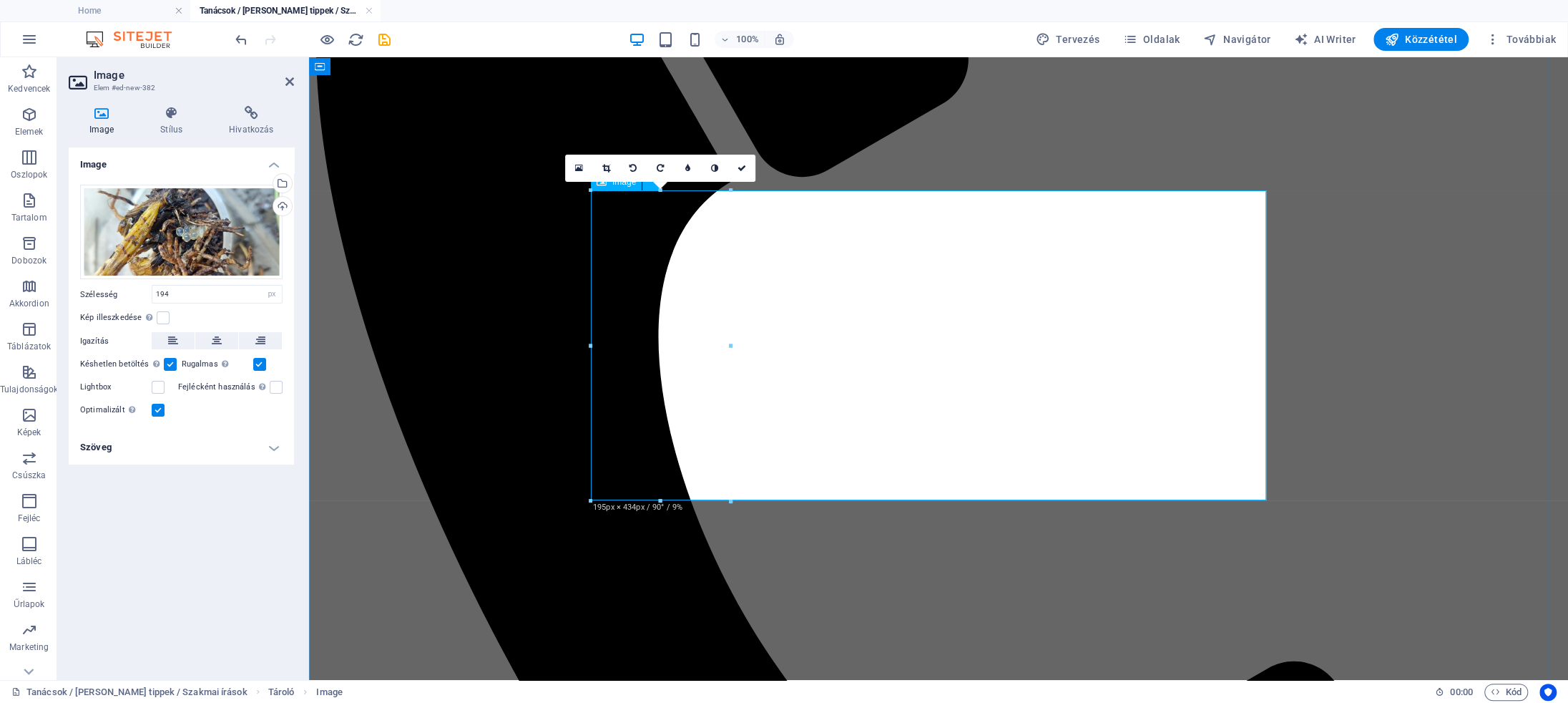
type input "194"
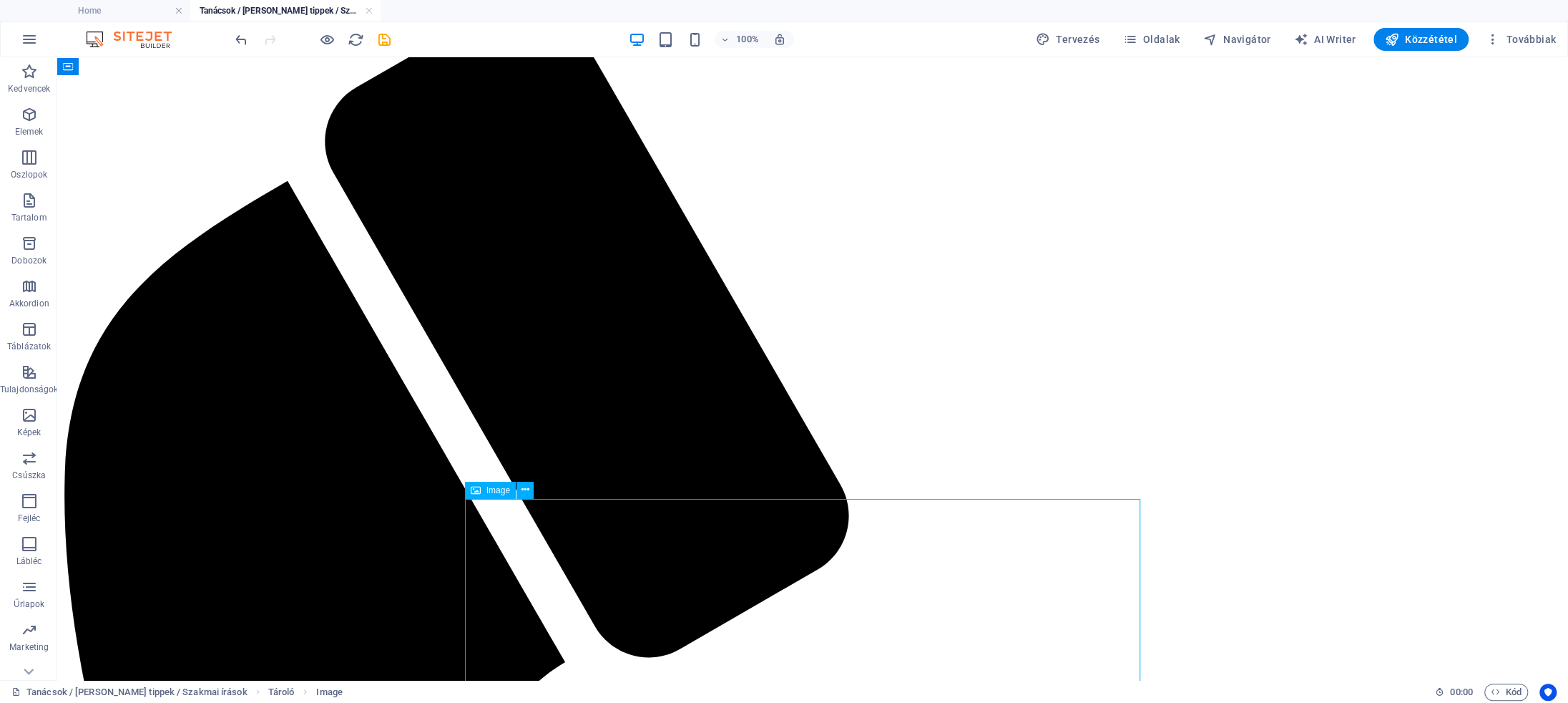
select select "px"
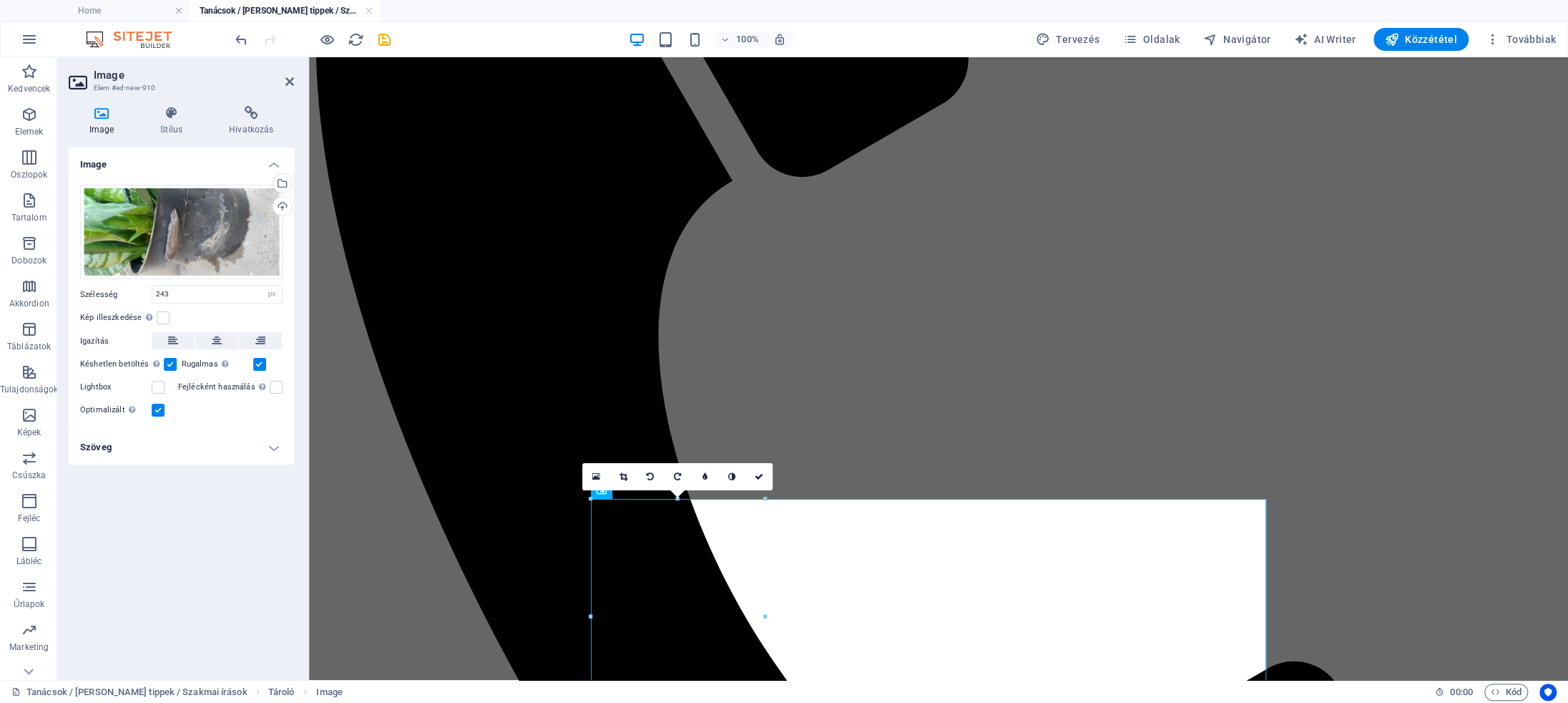
click at [765, 470] on div "16:10 16:9 4:3 1:1 1:2 0" at bounding box center [677, 477] width 190 height 27
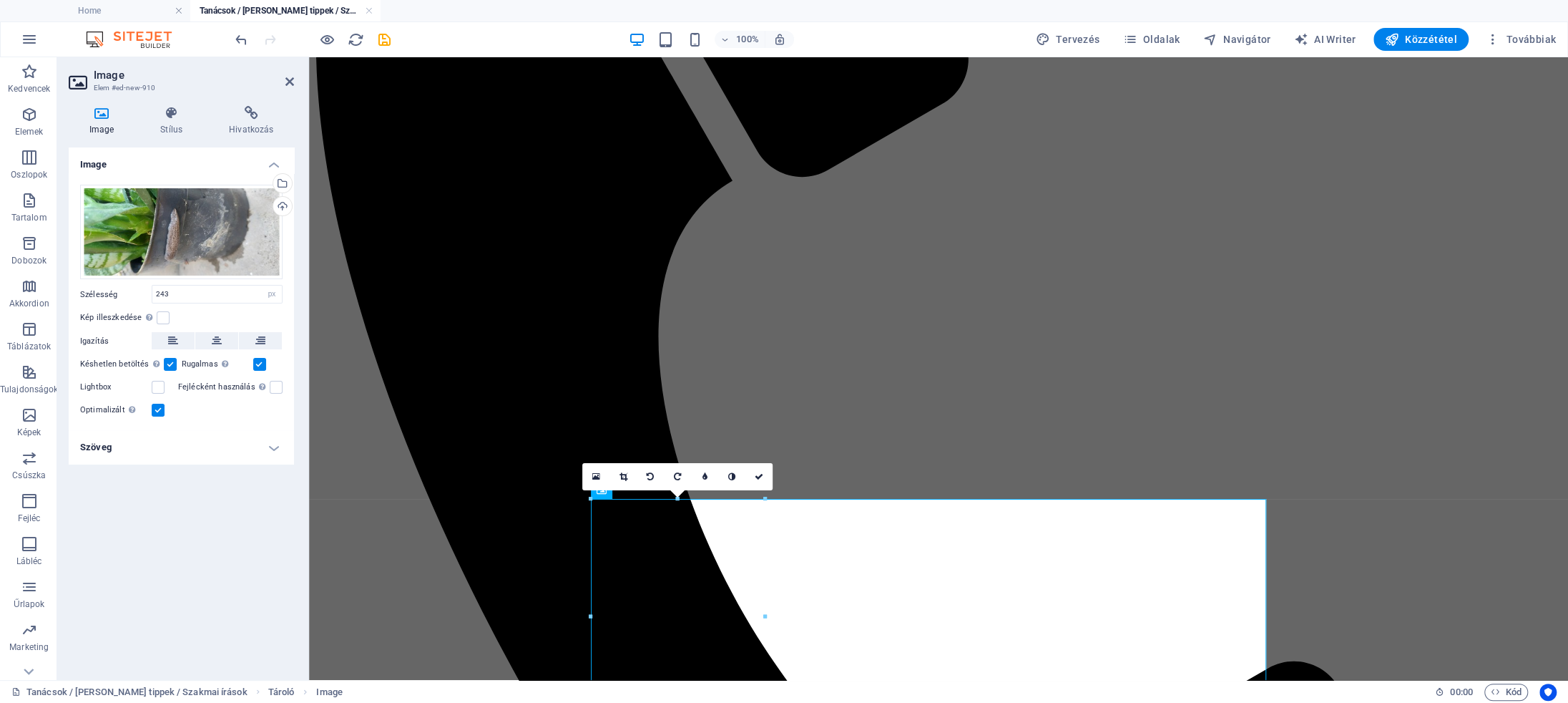
click at [764, 470] on div "16:10 16:9 4:3 1:1 1:2 0" at bounding box center [677, 477] width 190 height 27
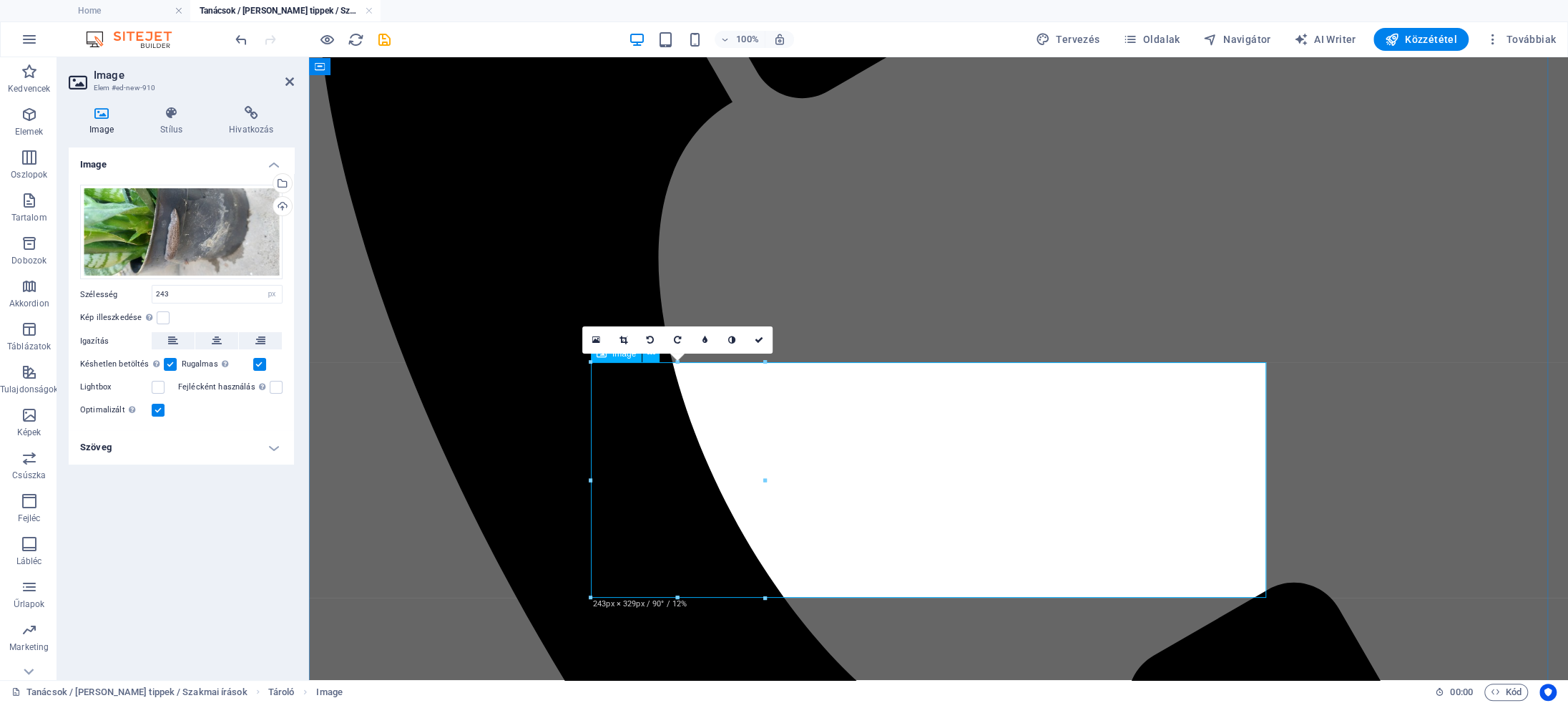
scroll to position [2477, 0]
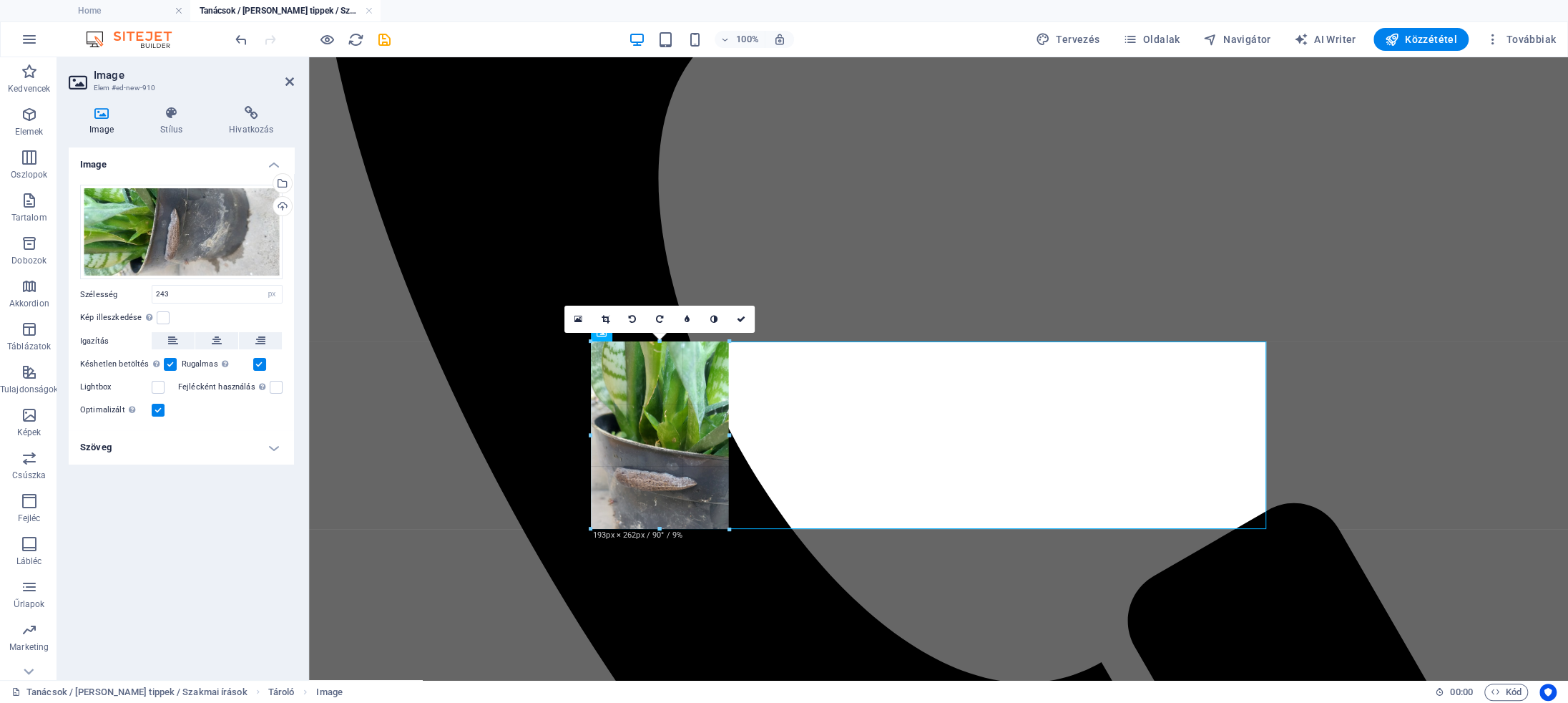
drag, startPoint x: 762, startPoint y: 576, endPoint x: 712, endPoint y: 528, distance: 69.3
type input "193"
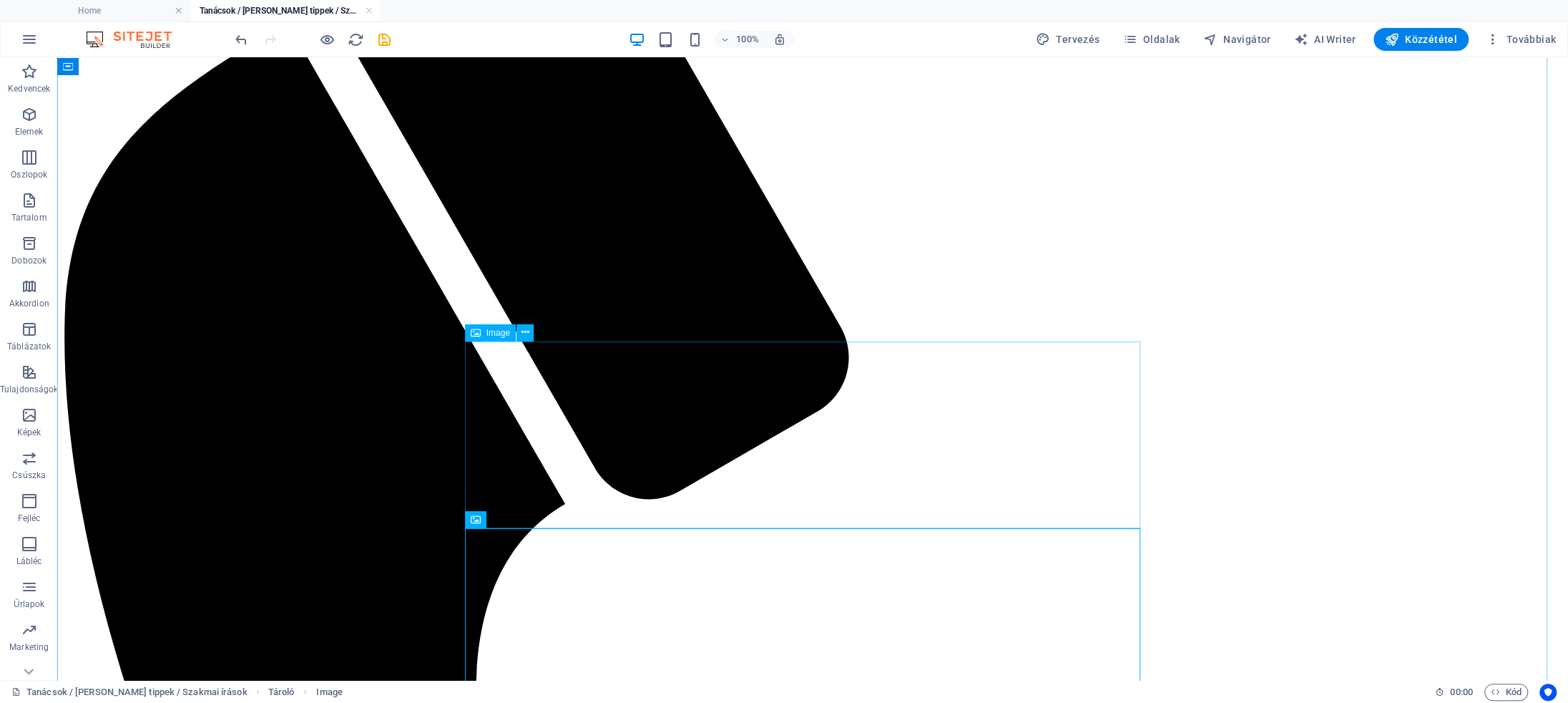
scroll to position [2319, 0]
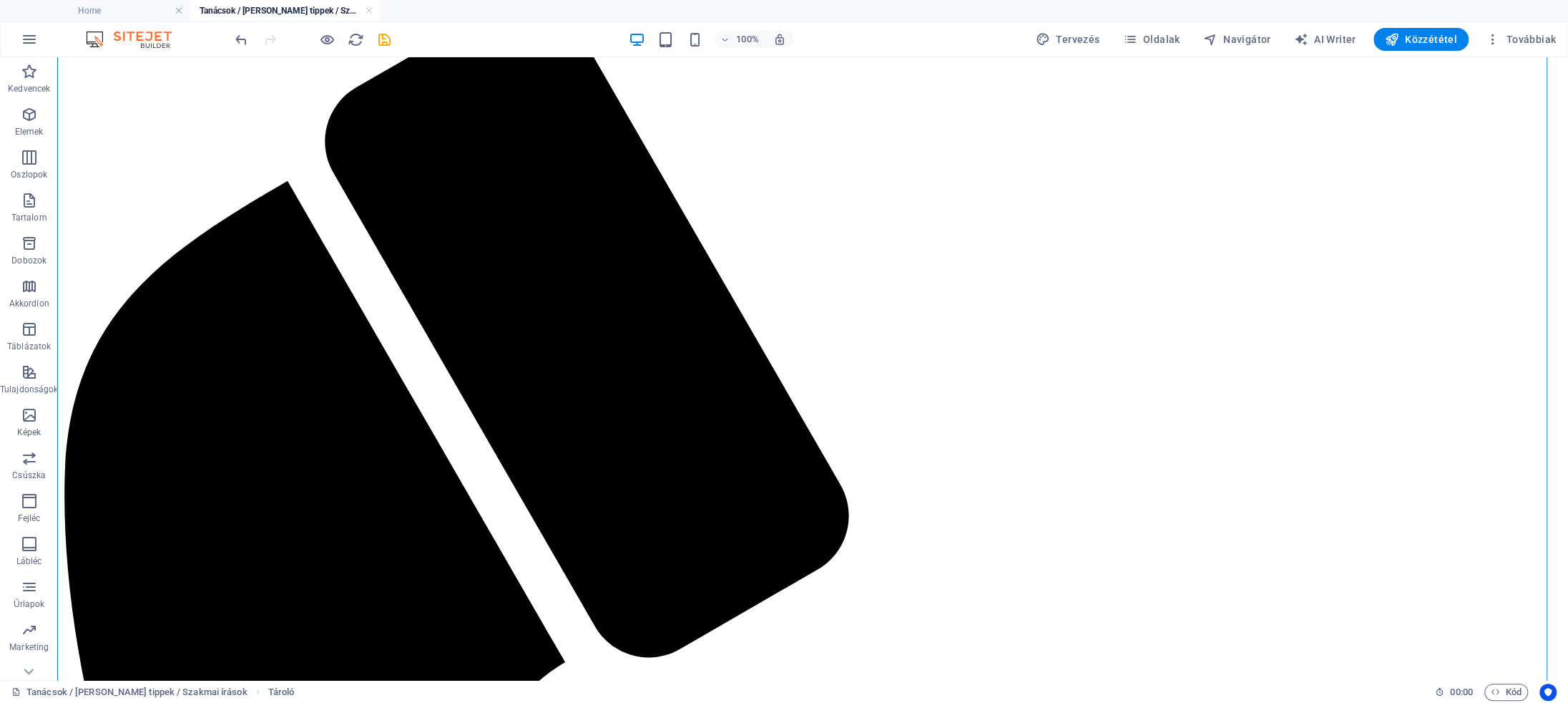
drag, startPoint x: 543, startPoint y: 539, endPoint x: 539, endPoint y: 192, distance: 347.0
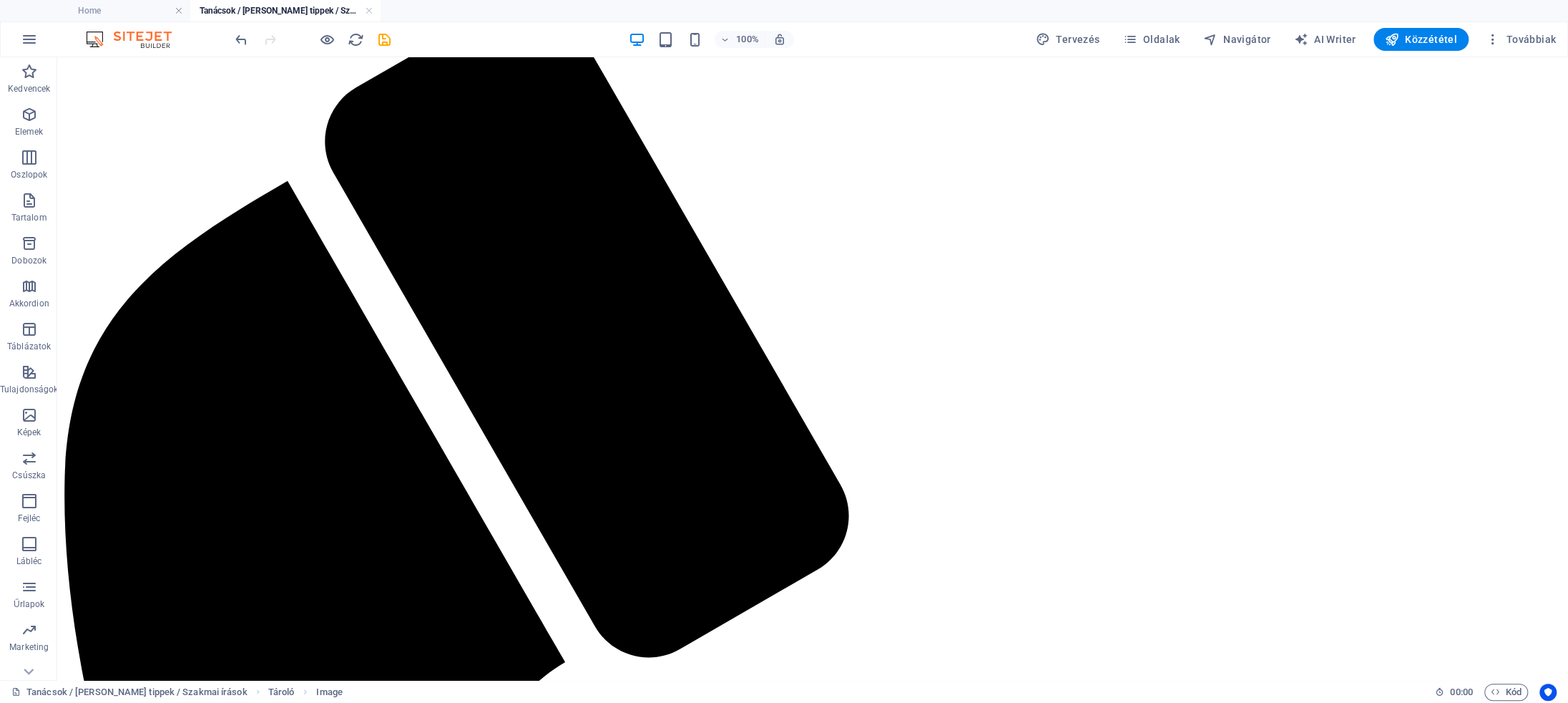
drag, startPoint x: 556, startPoint y: 577, endPoint x: 654, endPoint y: 215, distance: 375.0
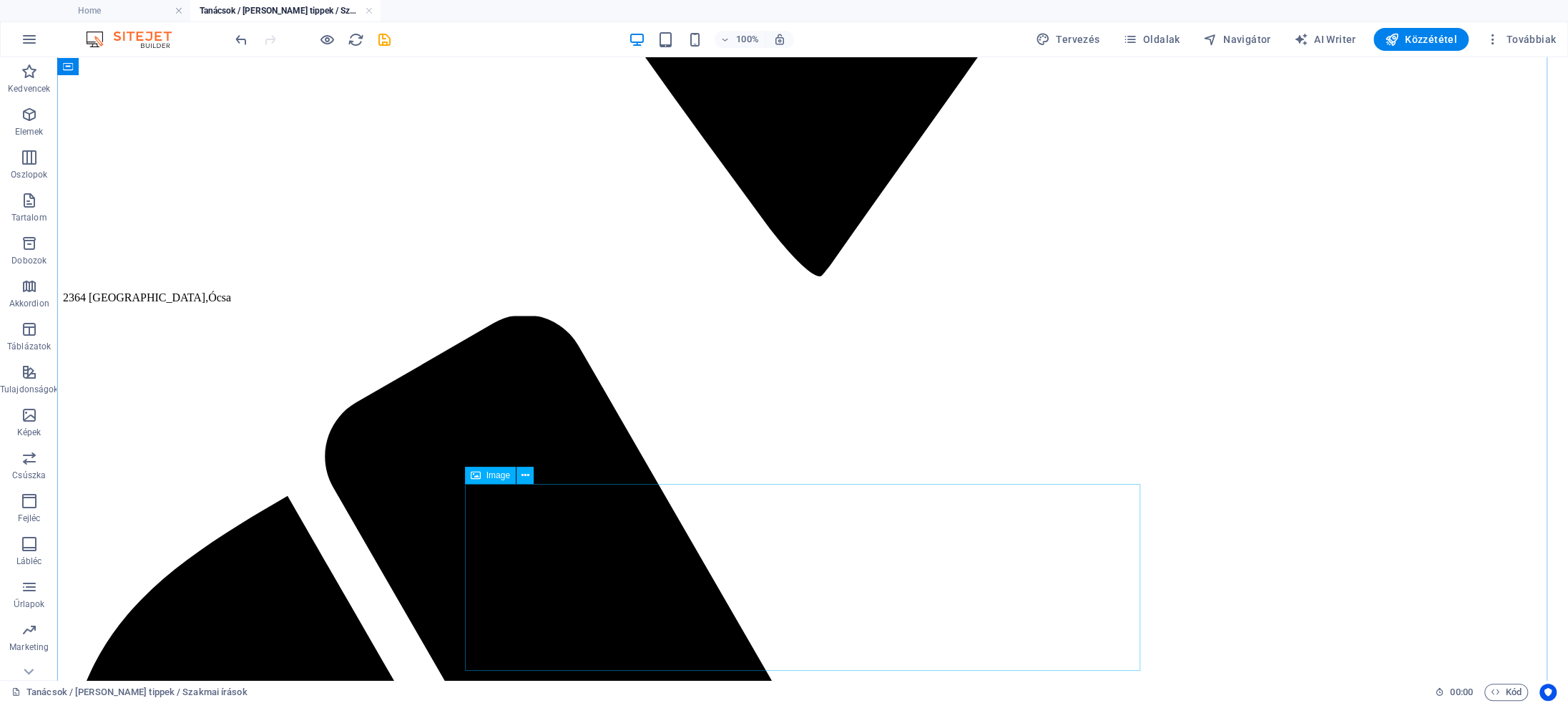
scroll to position [2083, 0]
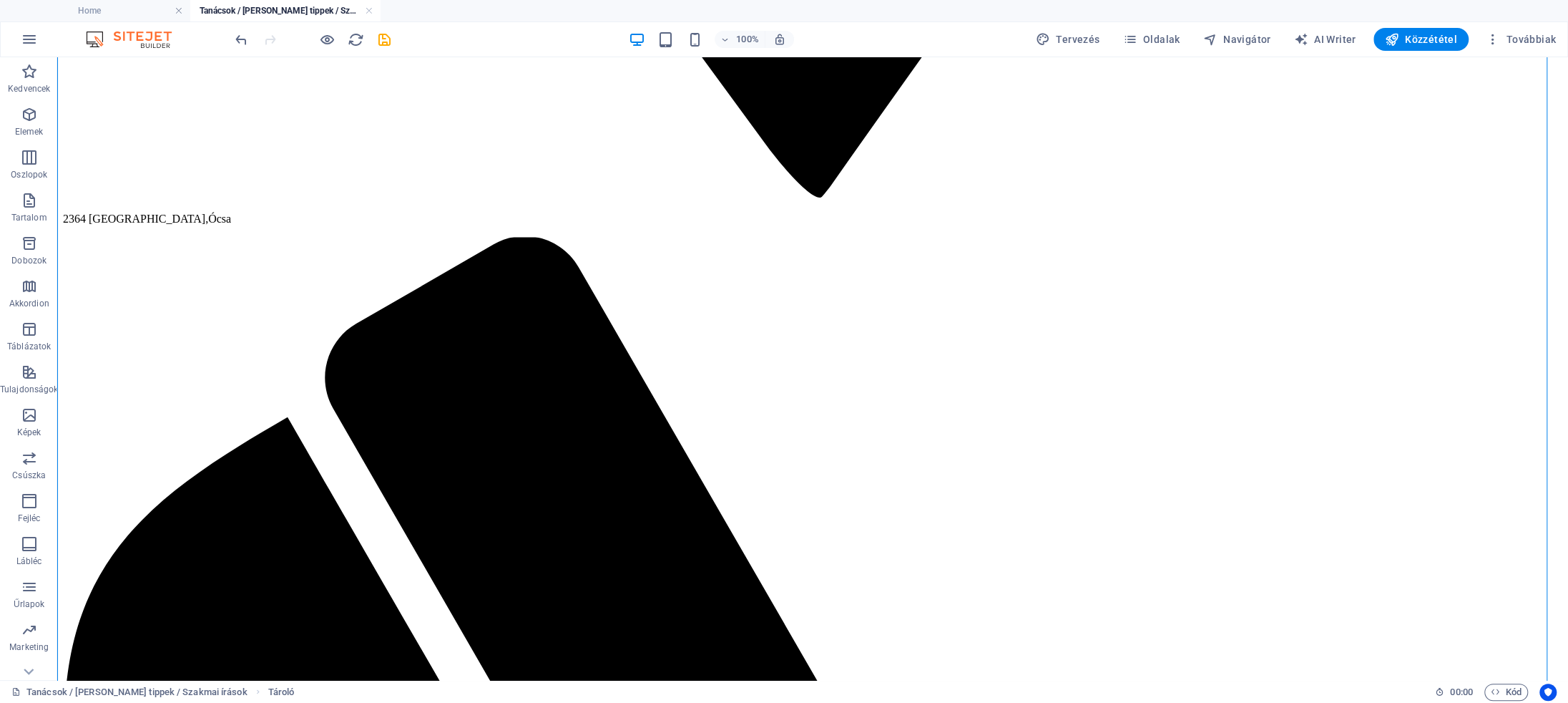
drag, startPoint x: 554, startPoint y: 508, endPoint x: 730, endPoint y: 376, distance: 220.0
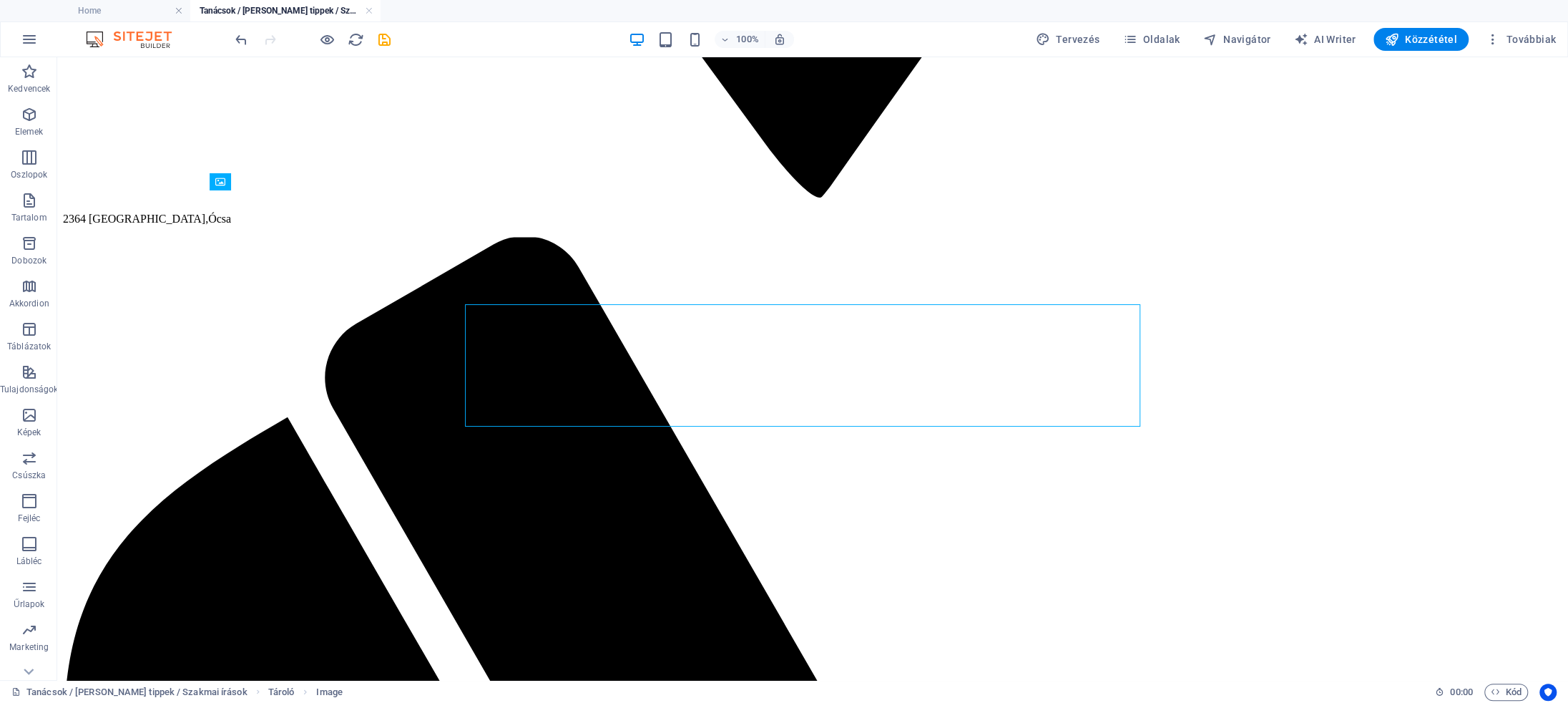
select select "px"
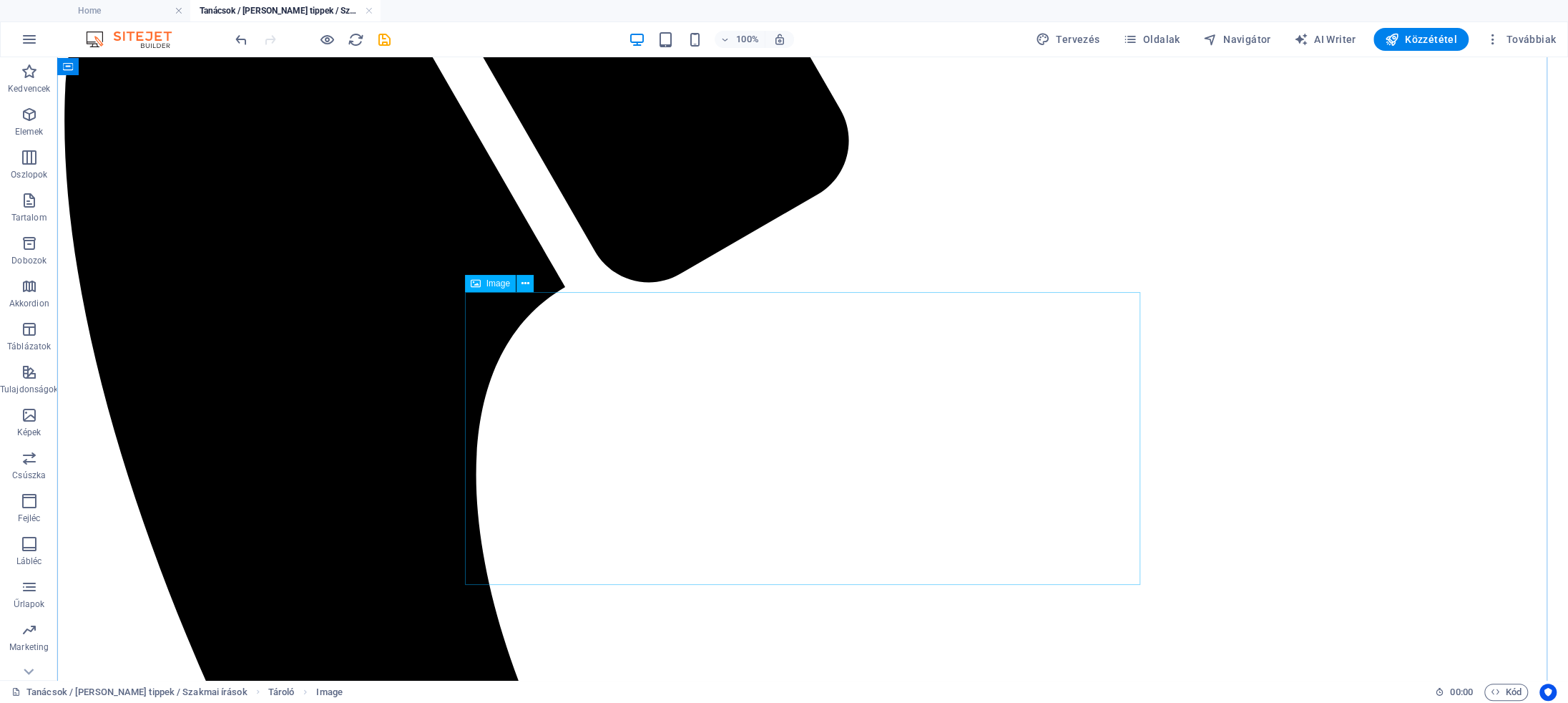
scroll to position [2713, 0]
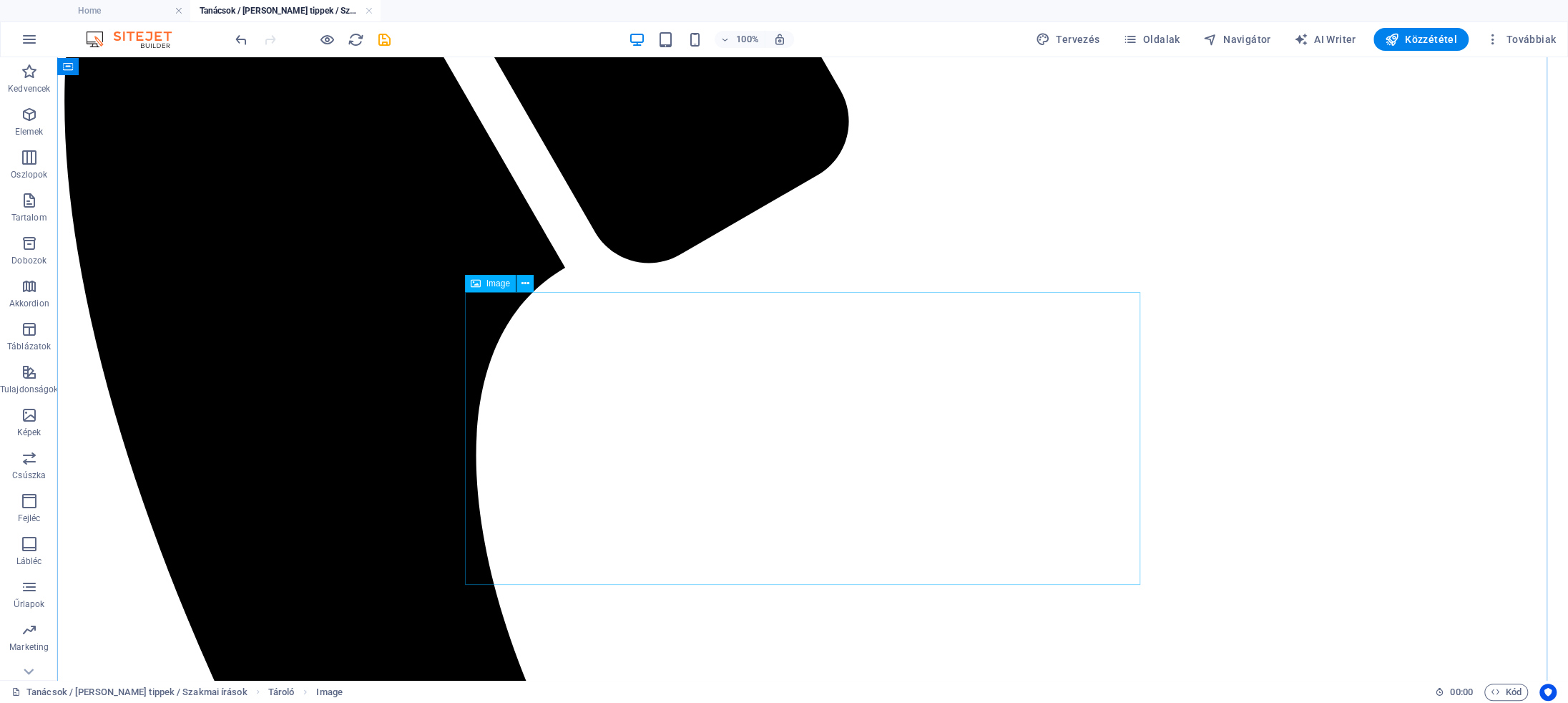
select select "px"
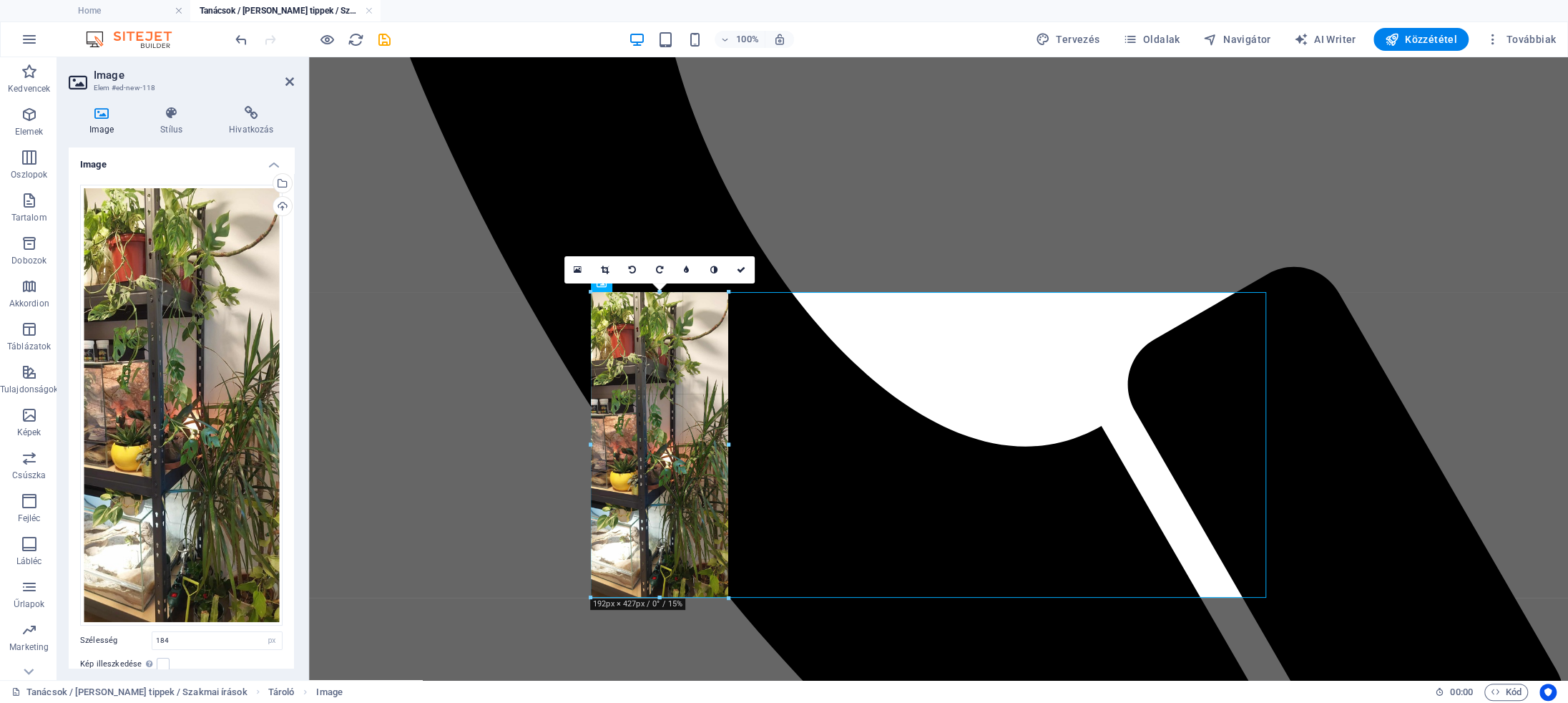
drag, startPoint x: 720, startPoint y: 582, endPoint x: 730, endPoint y: 585, distance: 10.4
type input "192"
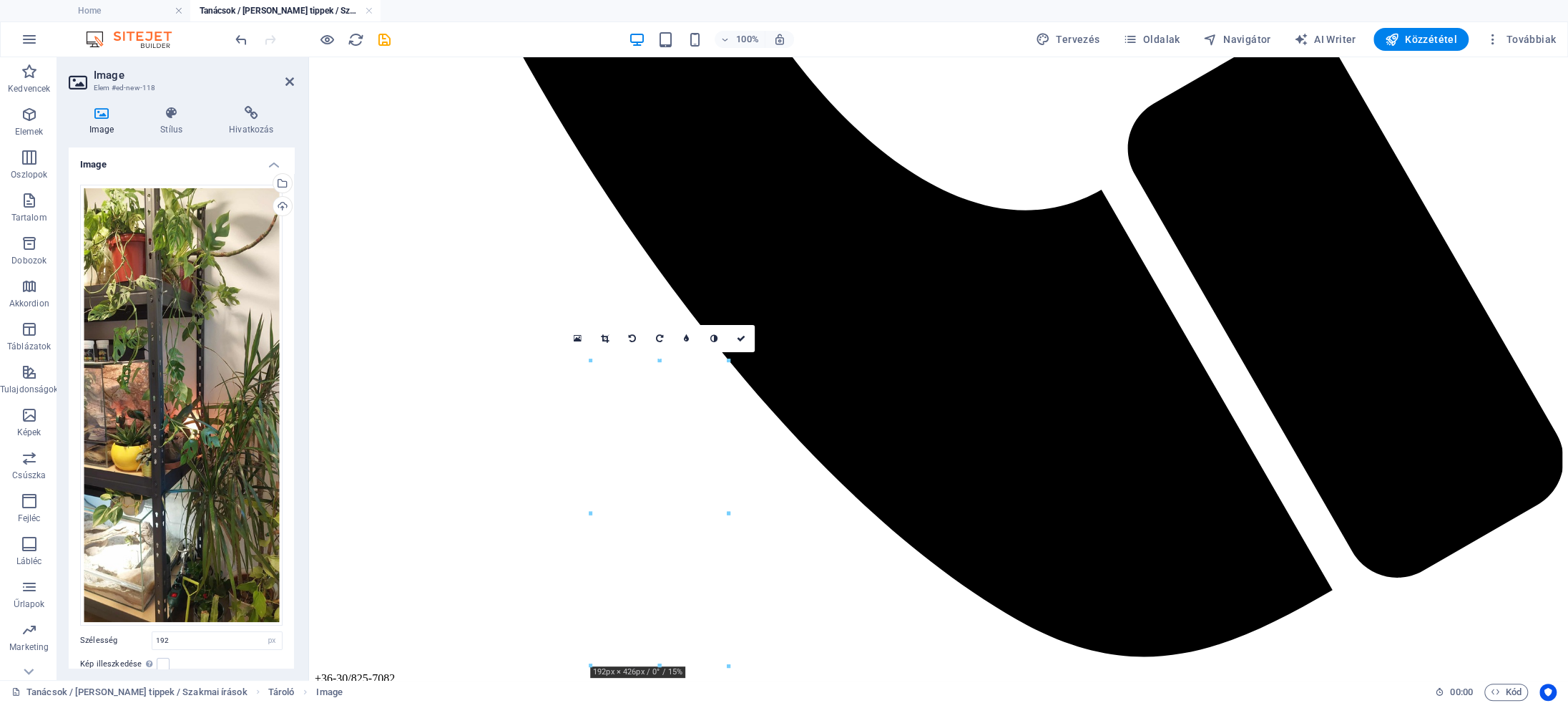
scroll to position [2644, 0]
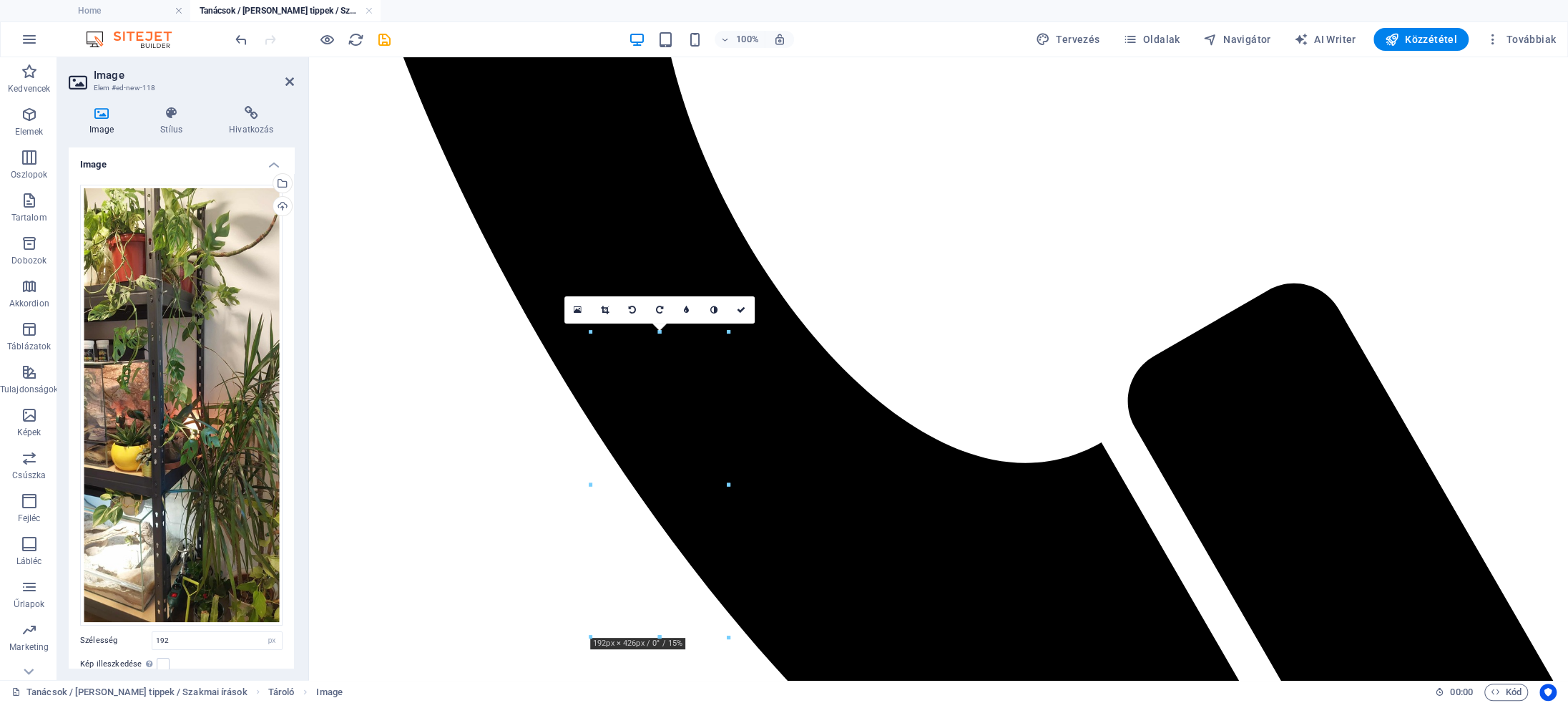
drag, startPoint x: 681, startPoint y: 242, endPoint x: 645, endPoint y: 594, distance: 353.8
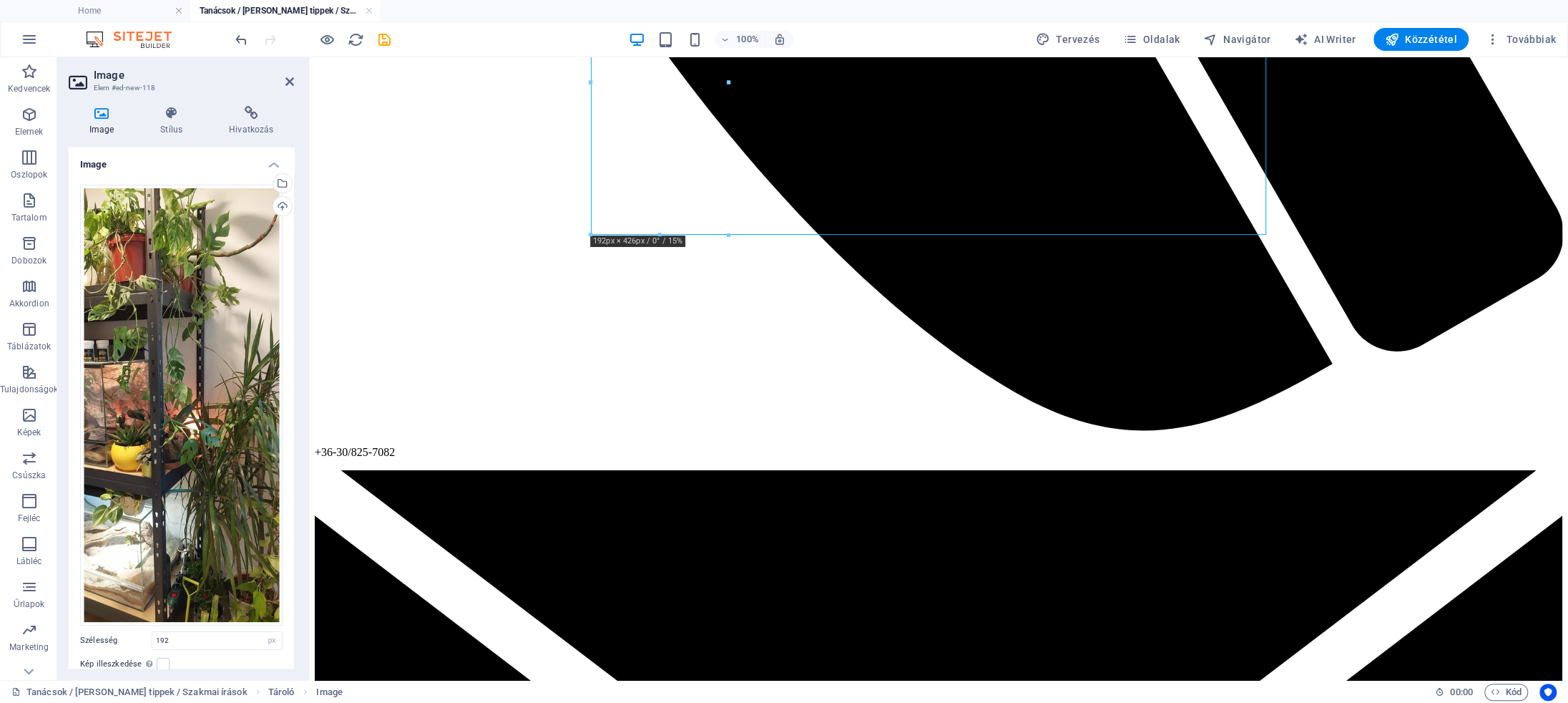
scroll to position [2871, 0]
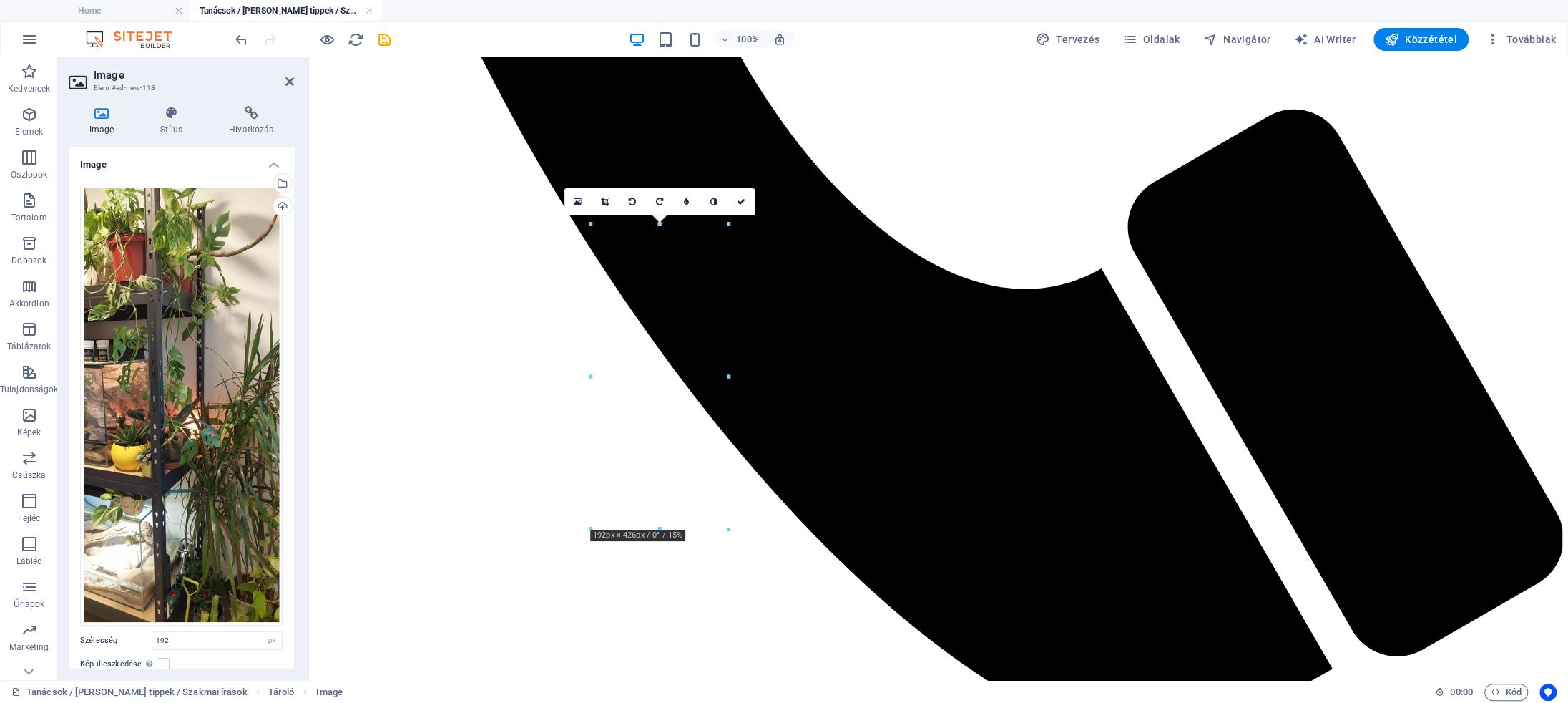
drag, startPoint x: 651, startPoint y: 318, endPoint x: 684, endPoint y: 454, distance: 139.9
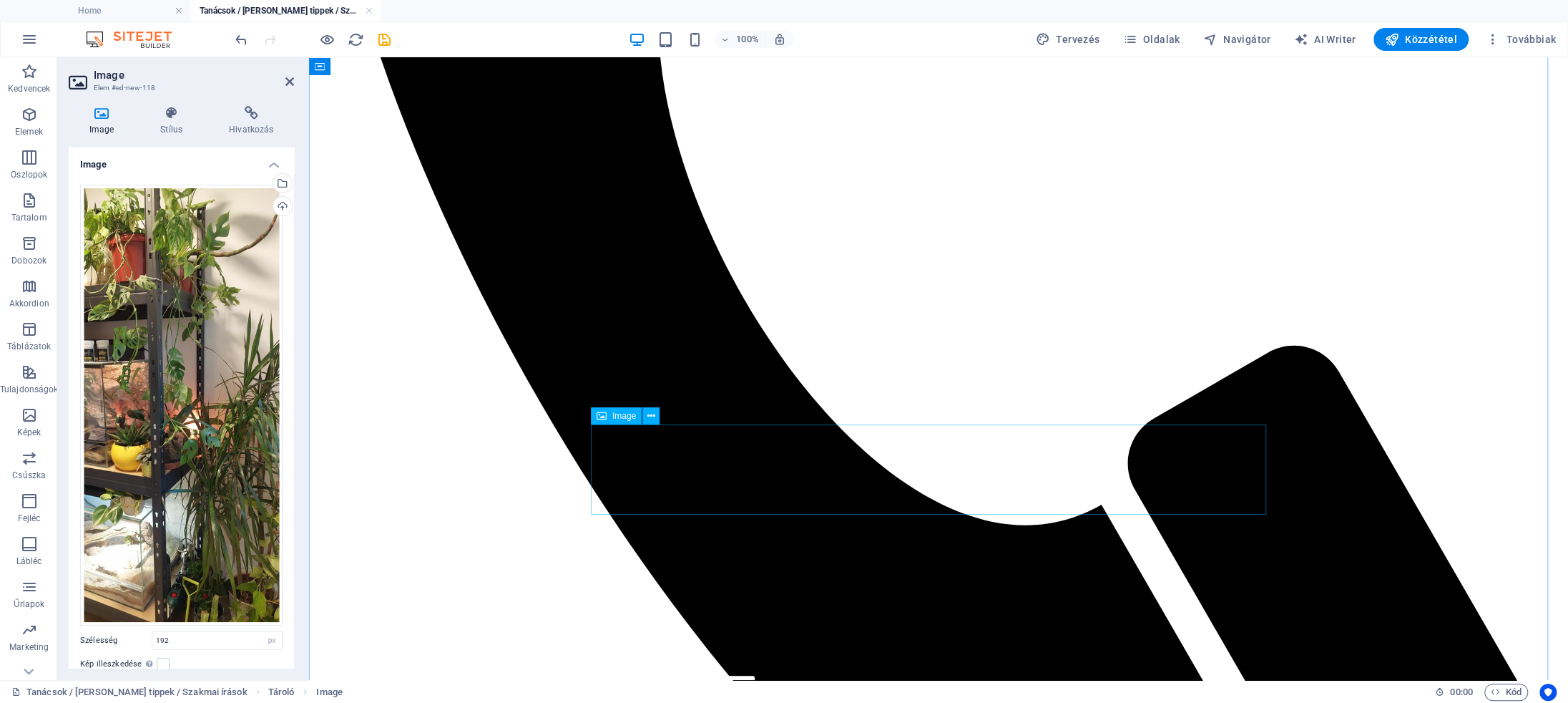
scroll to position [2555, 0]
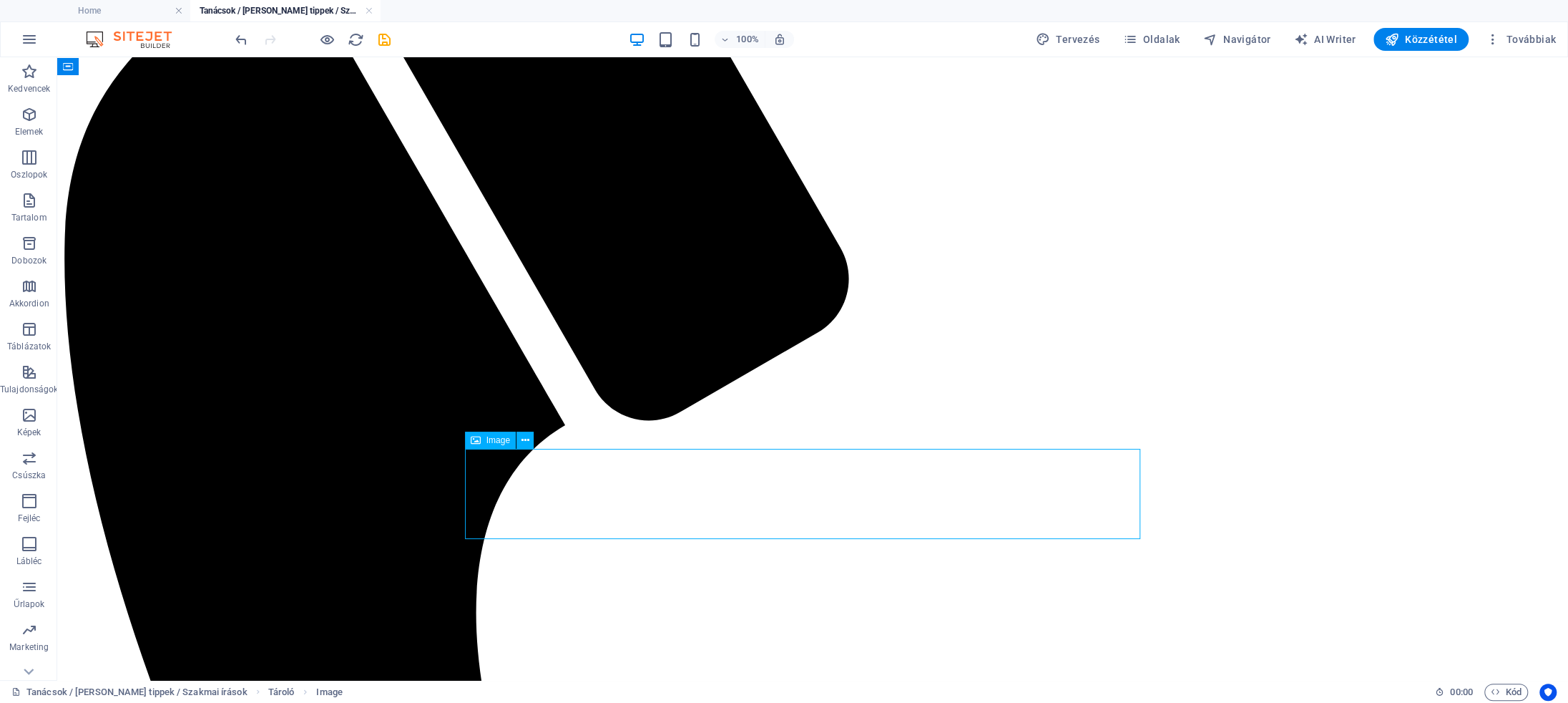
select select "px"
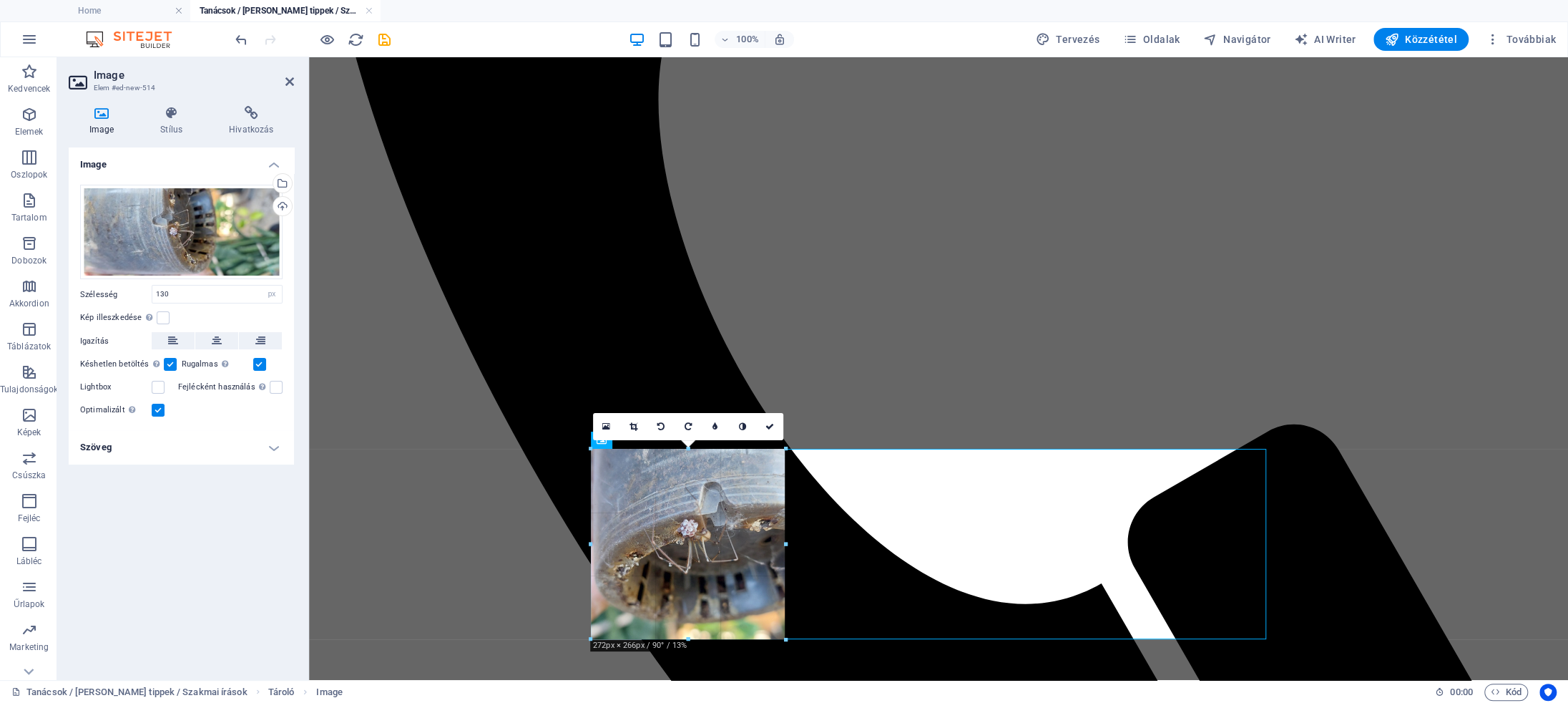
drag, startPoint x: 681, startPoint y: 539, endPoint x: 784, endPoint y: 574, distance: 108.8
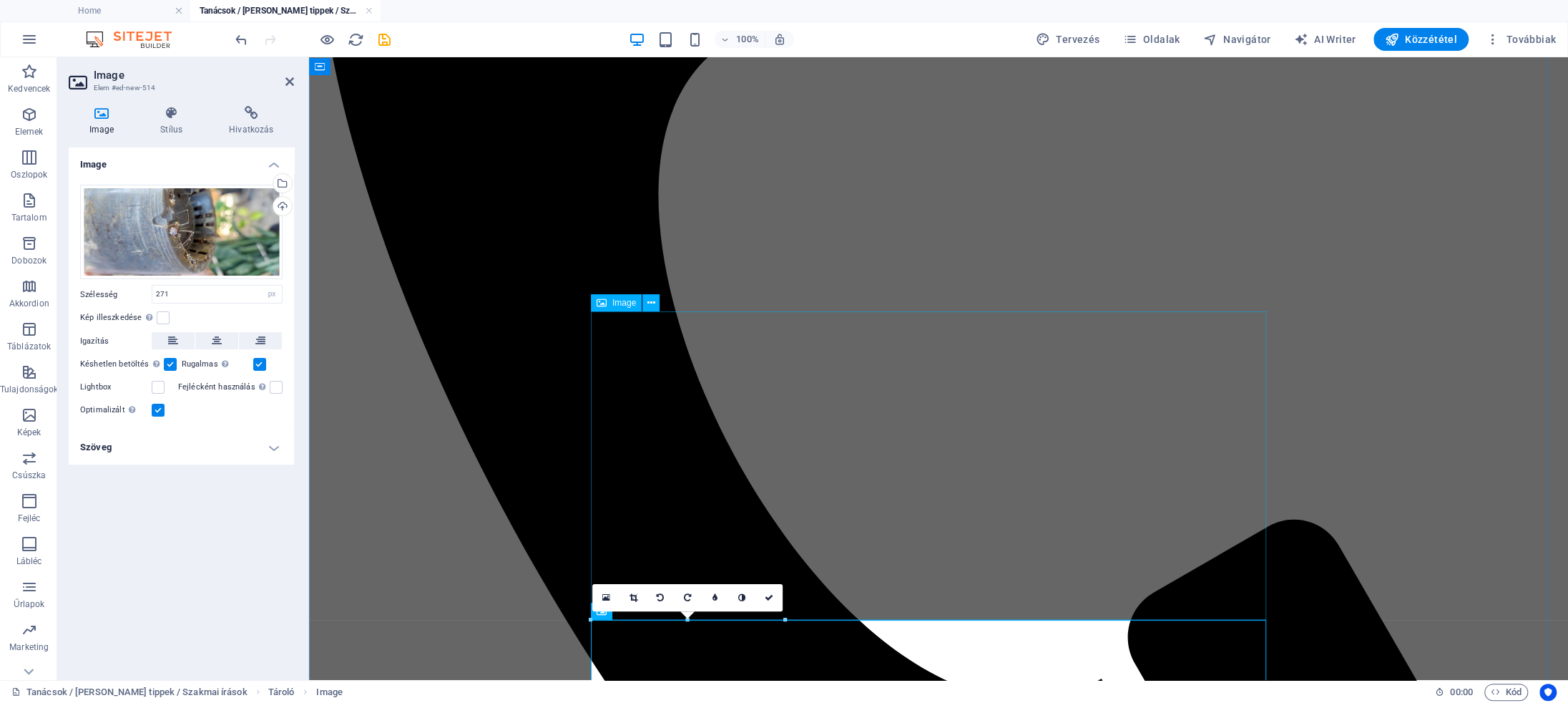
scroll to position [2477, 0]
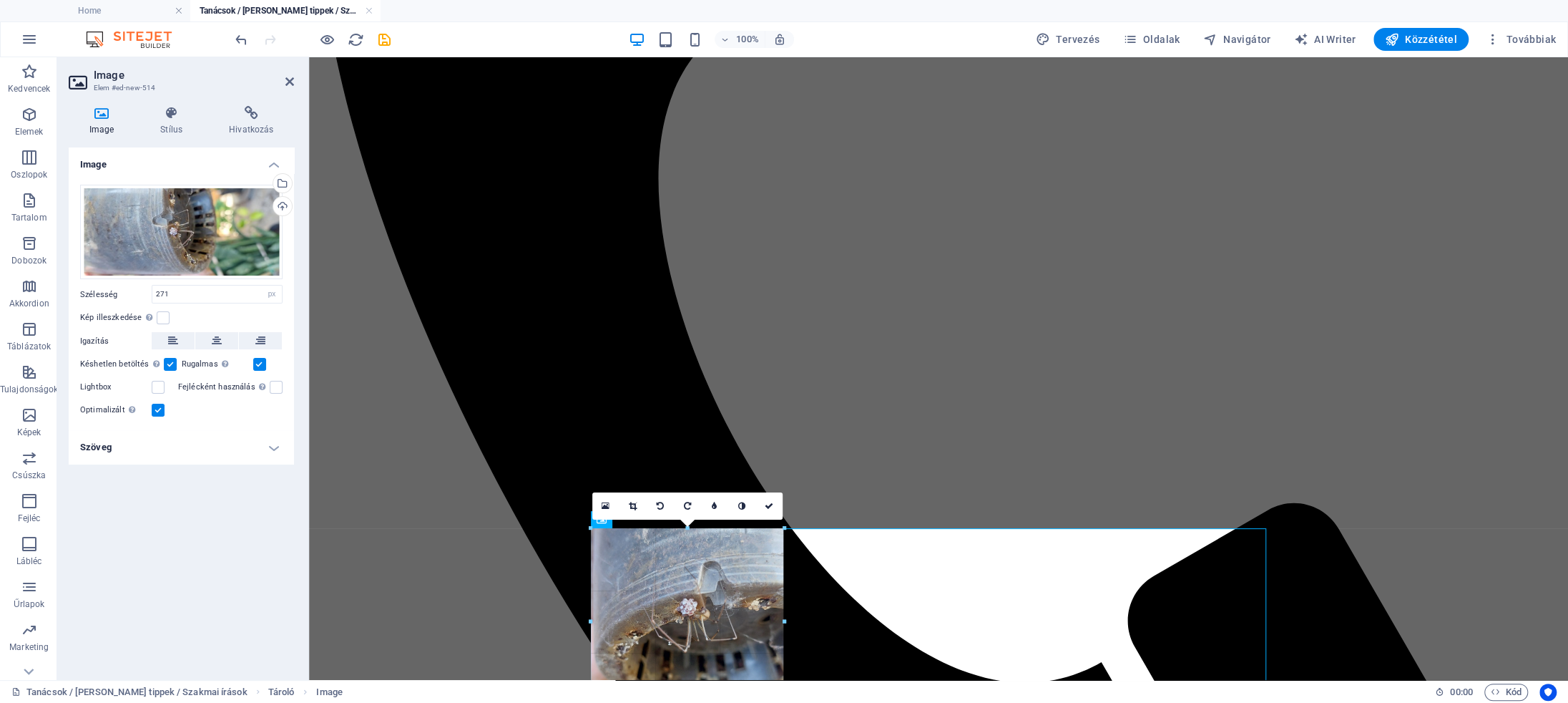
drag, startPoint x: 785, startPoint y: 527, endPoint x: 750, endPoint y: 531, distance: 35.2
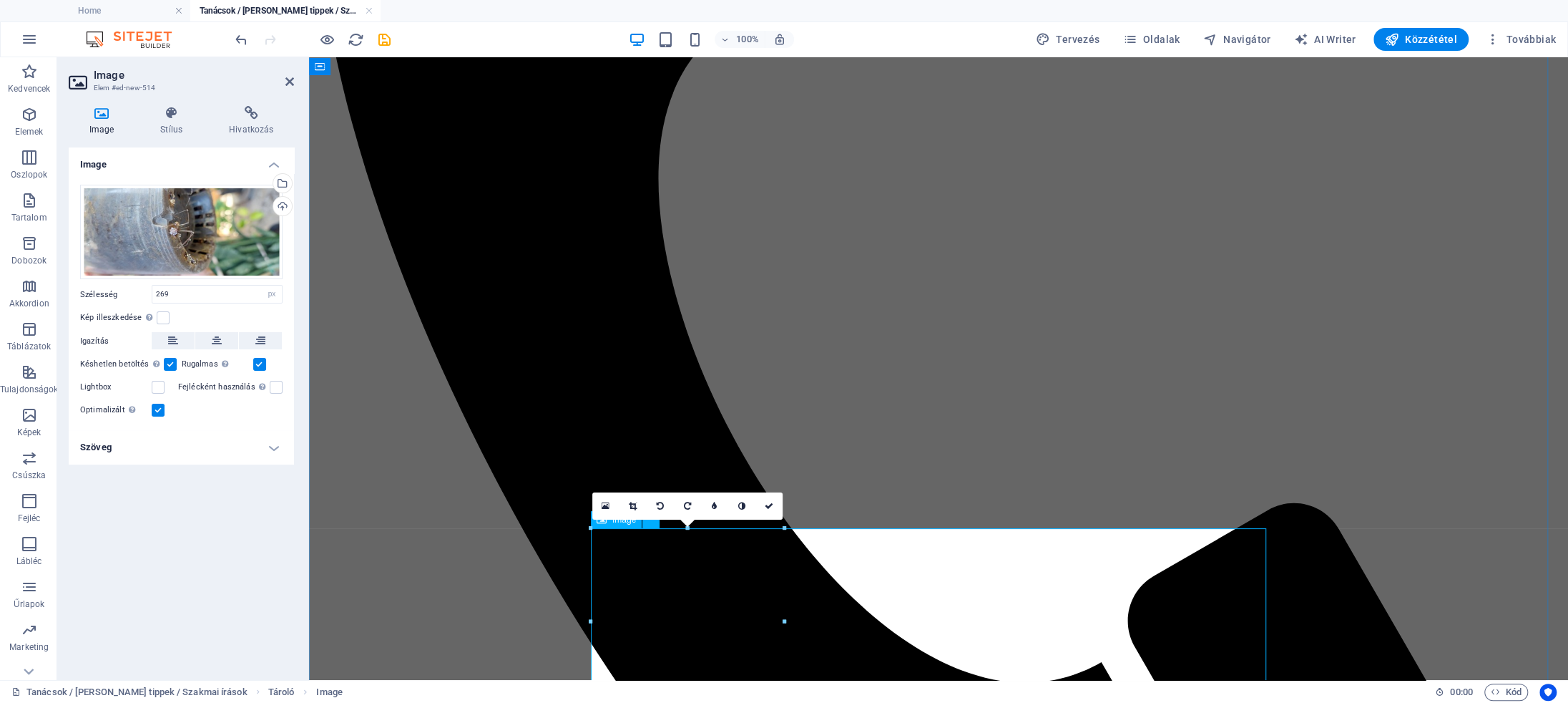
scroll to position [2713, 0]
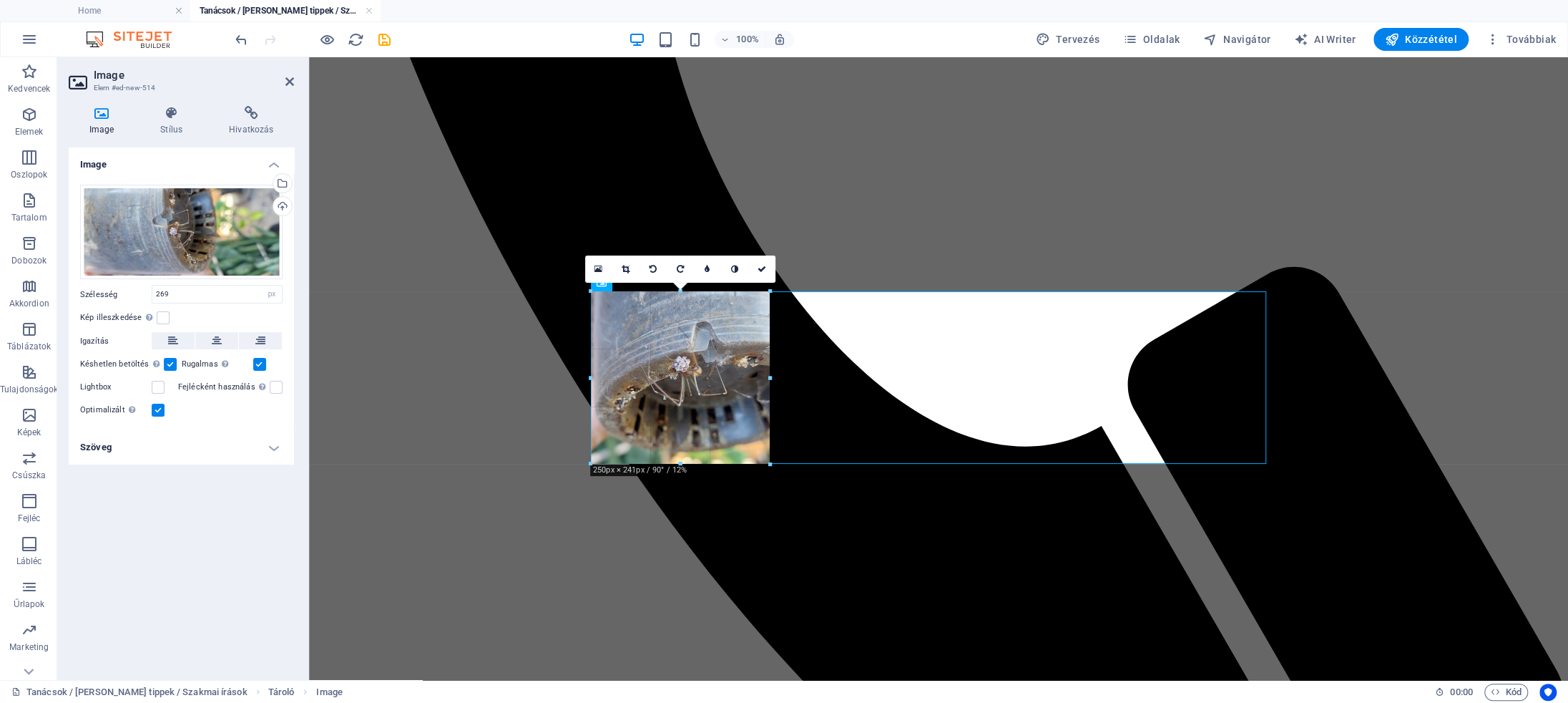
drag, startPoint x: 785, startPoint y: 477, endPoint x: 767, endPoint y: 463, distance: 22.8
type input "249"
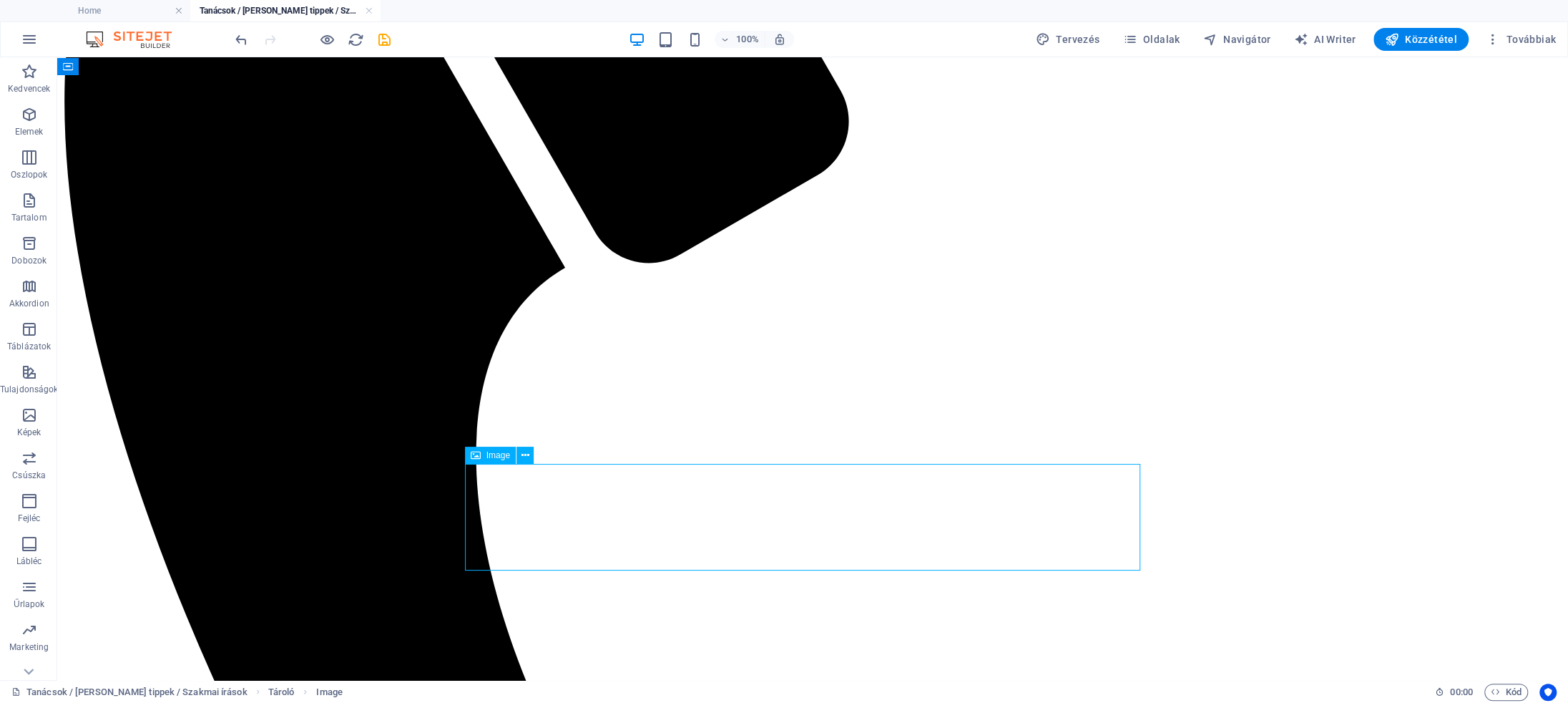
select select "px"
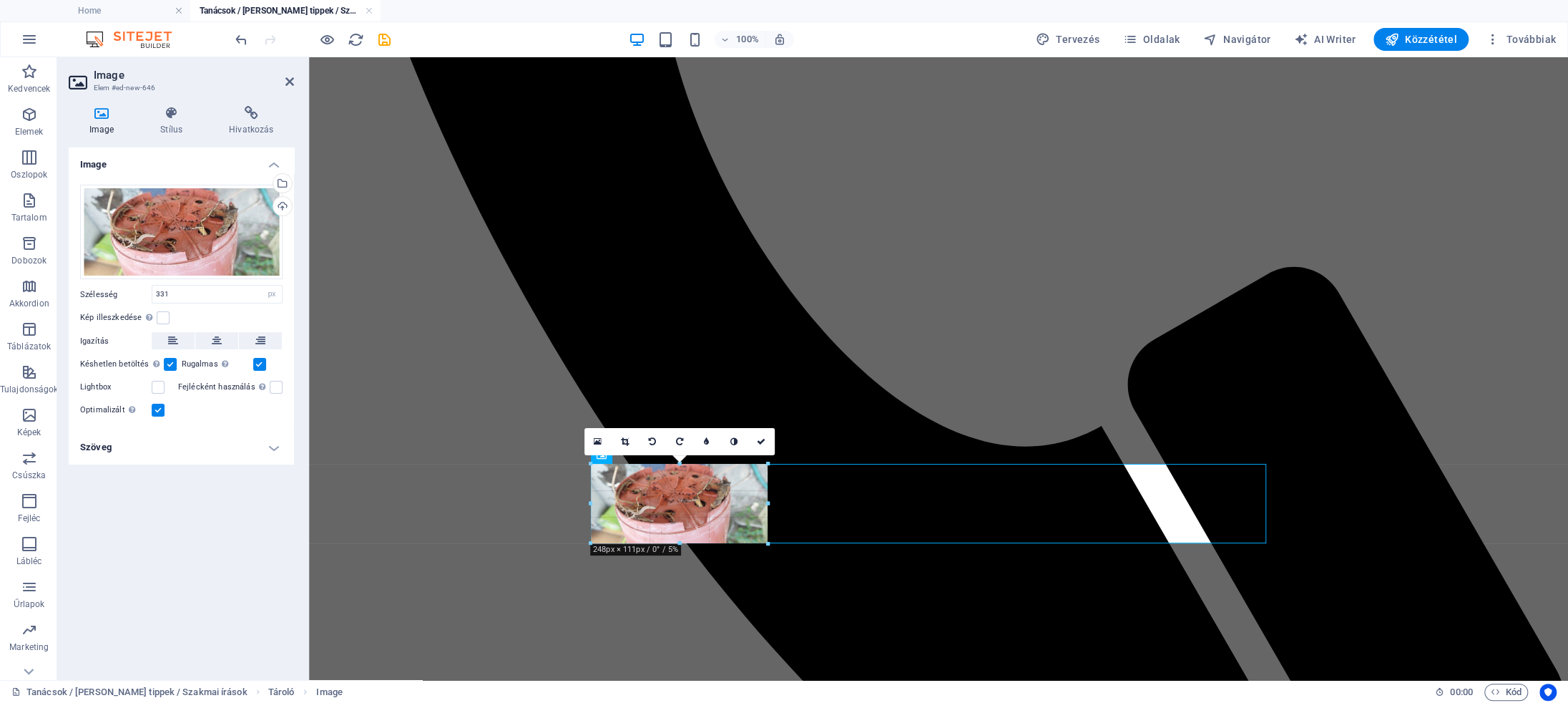
drag, startPoint x: 828, startPoint y: 573, endPoint x: 765, endPoint y: 542, distance: 70.2
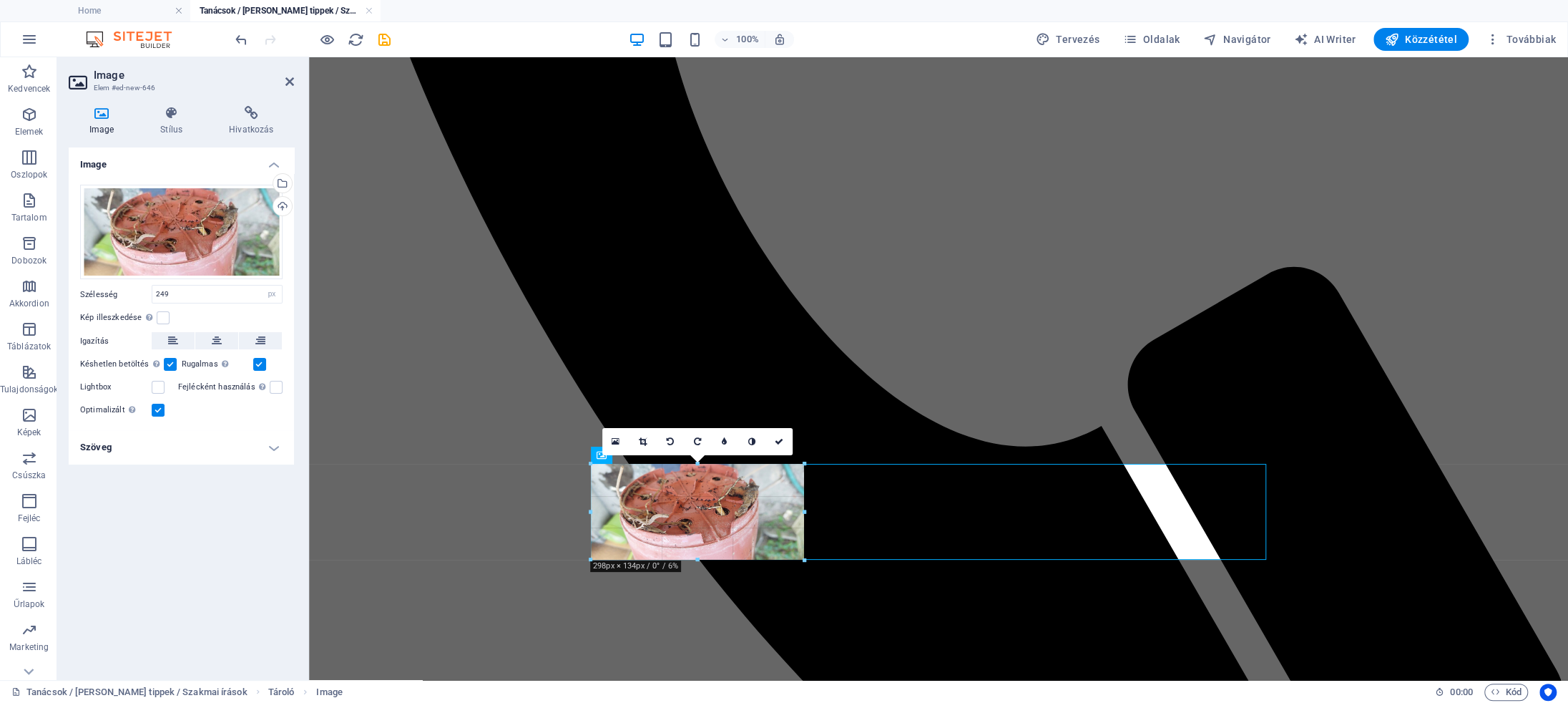
drag, startPoint x: 680, startPoint y: 544, endPoint x: 681, endPoint y: 564, distance: 20.0
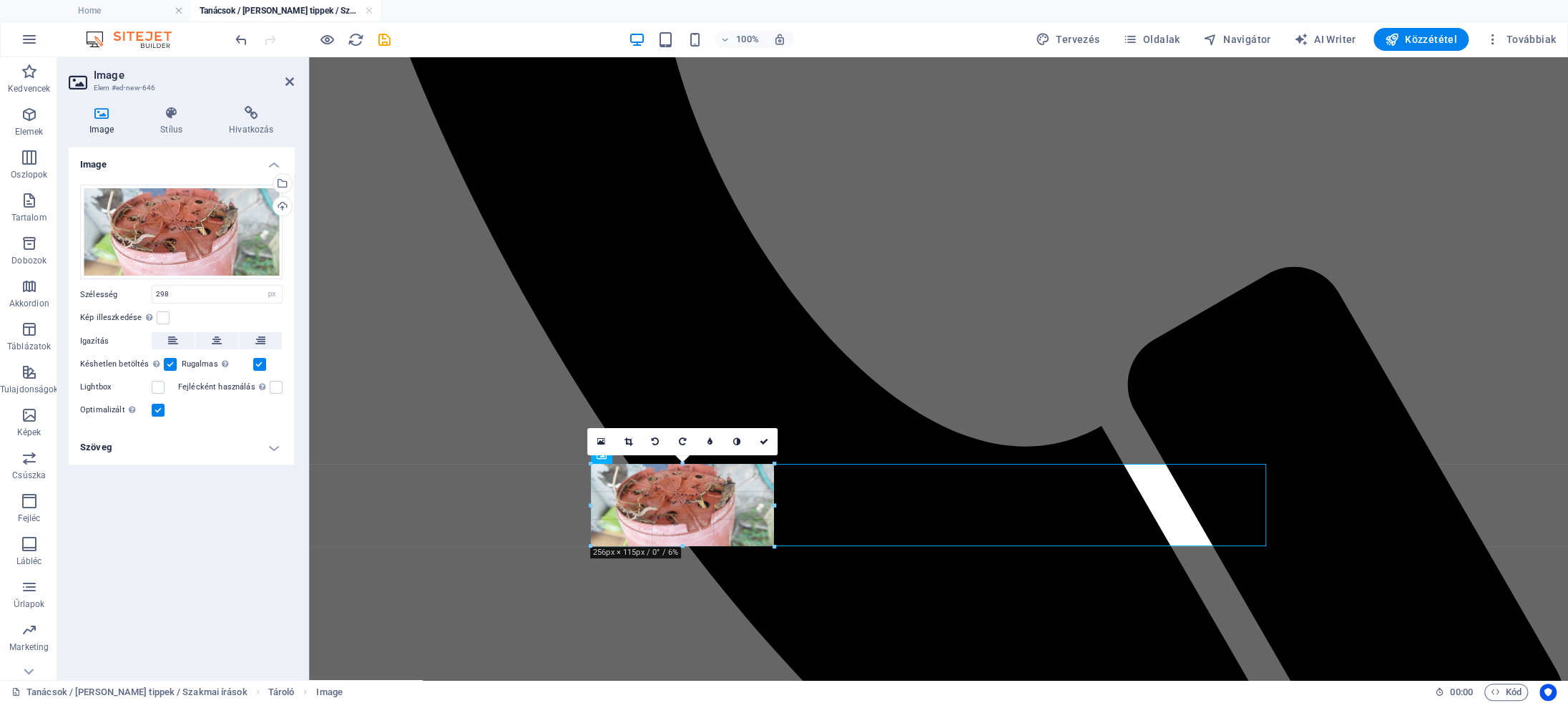
drag, startPoint x: 592, startPoint y: 465, endPoint x: 635, endPoint y: 476, distance: 44.4
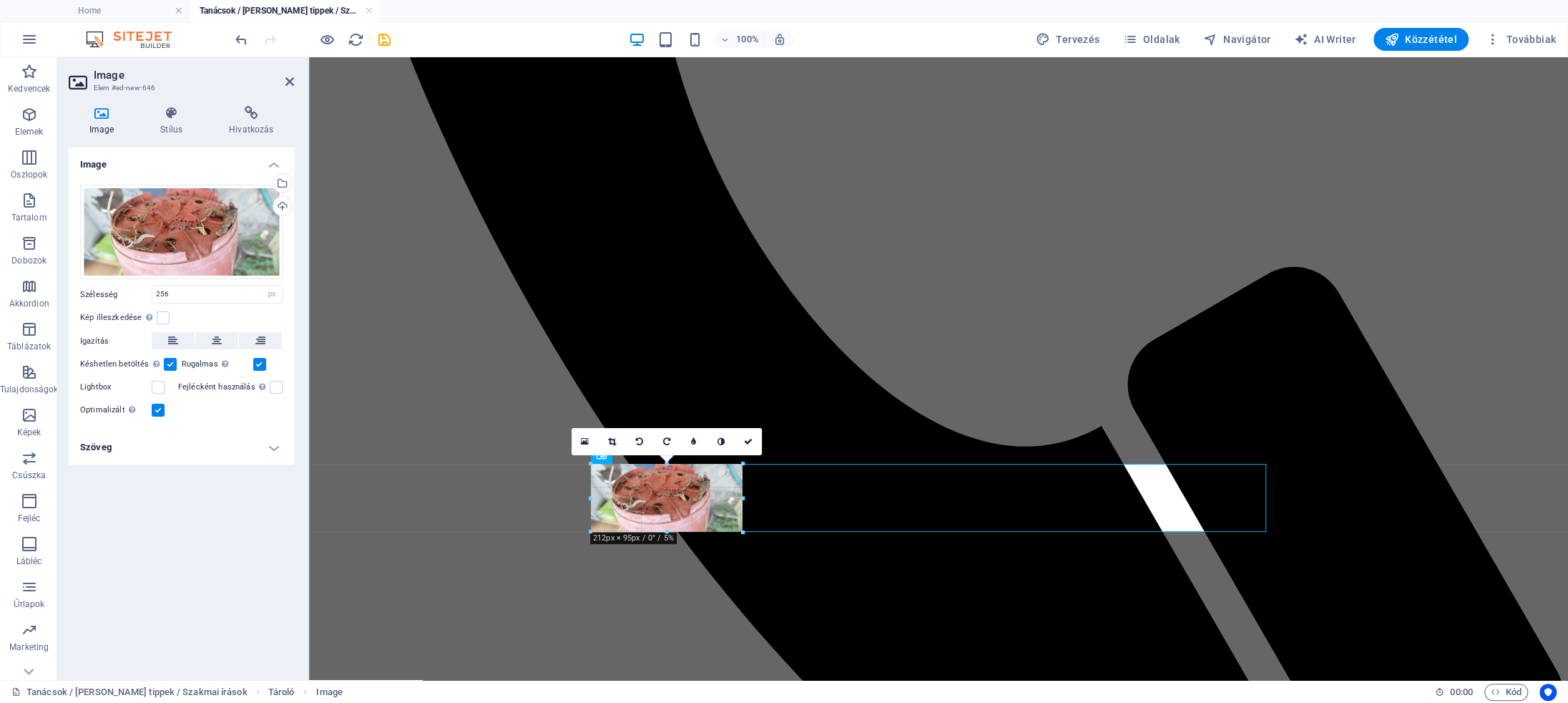
drag, startPoint x: 774, startPoint y: 503, endPoint x: 742, endPoint y: 499, distance: 32.2
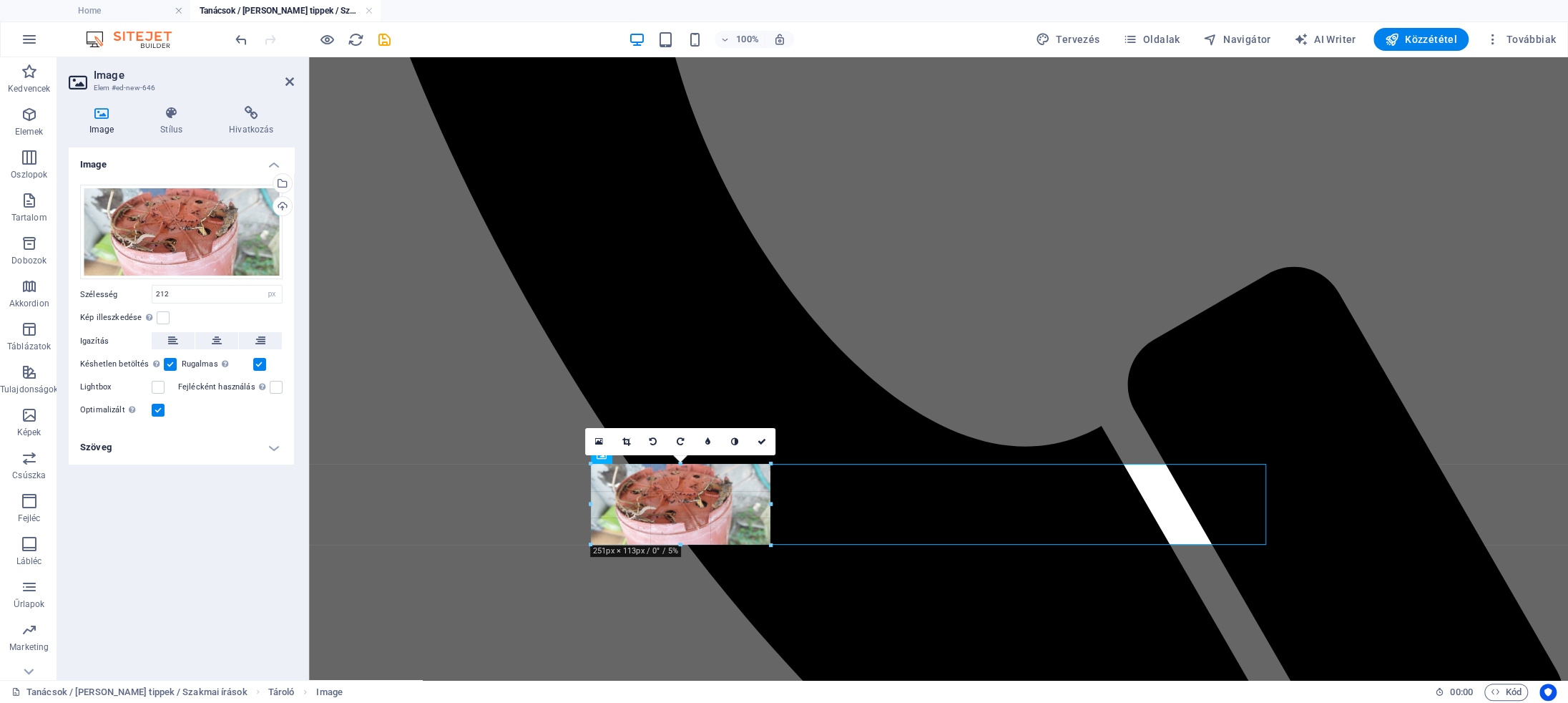
drag, startPoint x: 745, startPoint y: 533, endPoint x: 744, endPoint y: 546, distance: 13.0
type input "252"
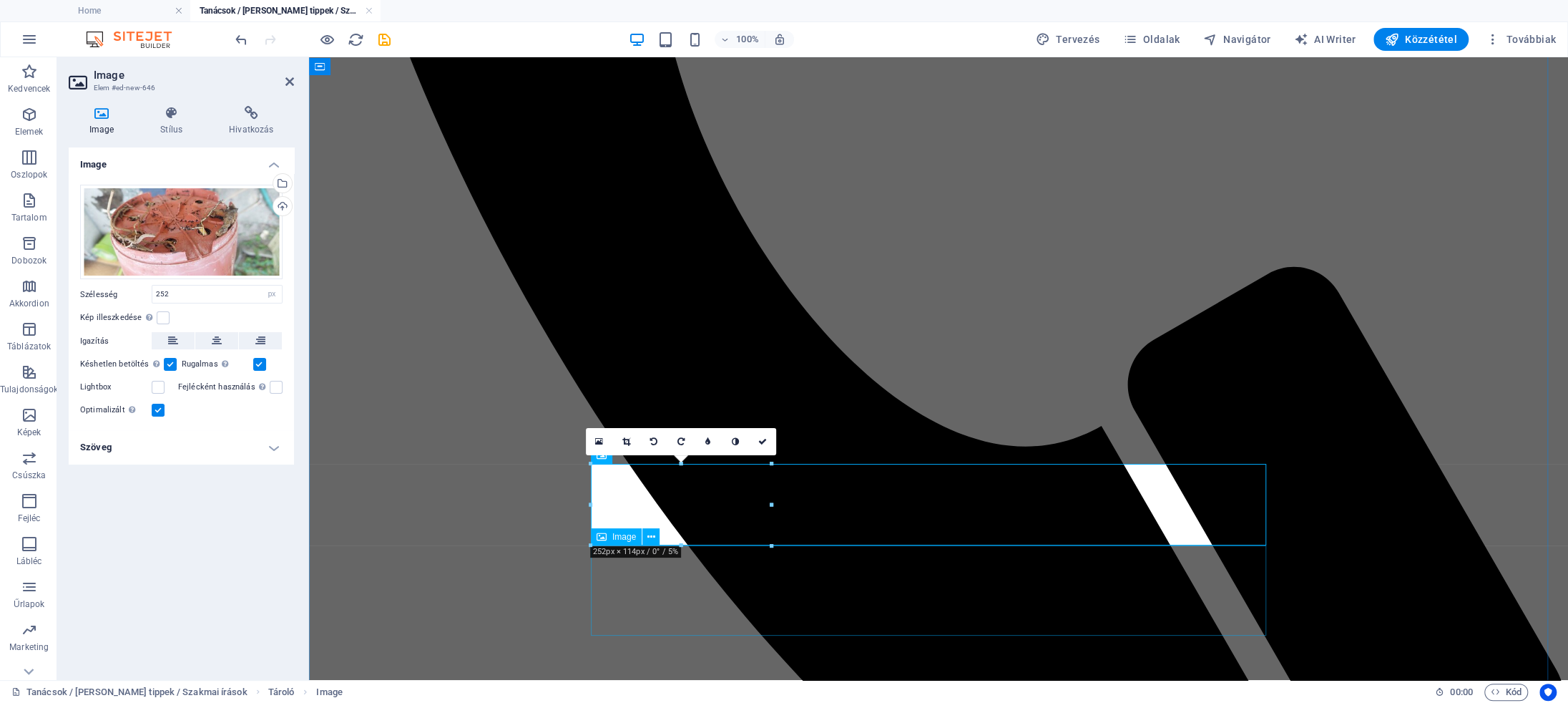
select select "px"
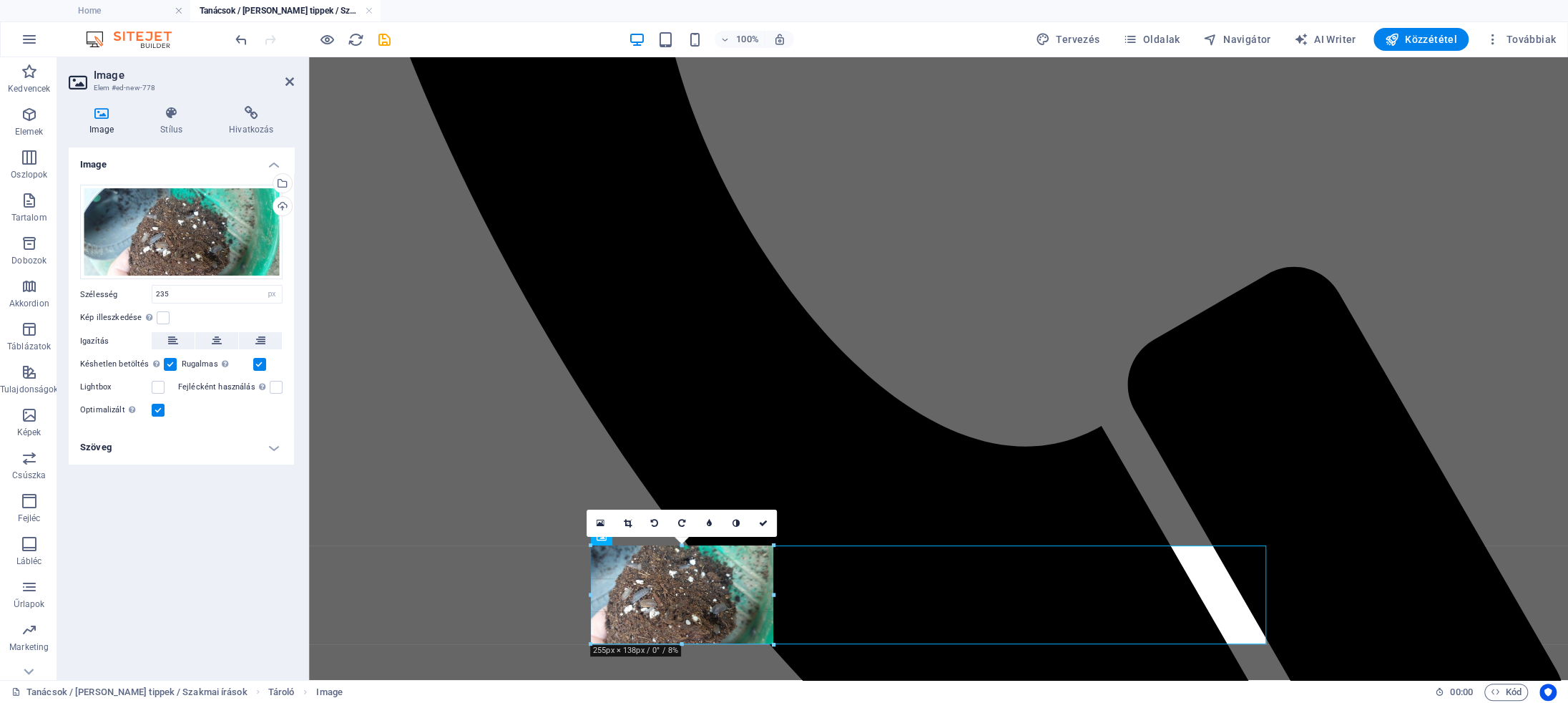
drag, startPoint x: 757, startPoint y: 638, endPoint x: 771, endPoint y: 643, distance: 14.9
type input "255"
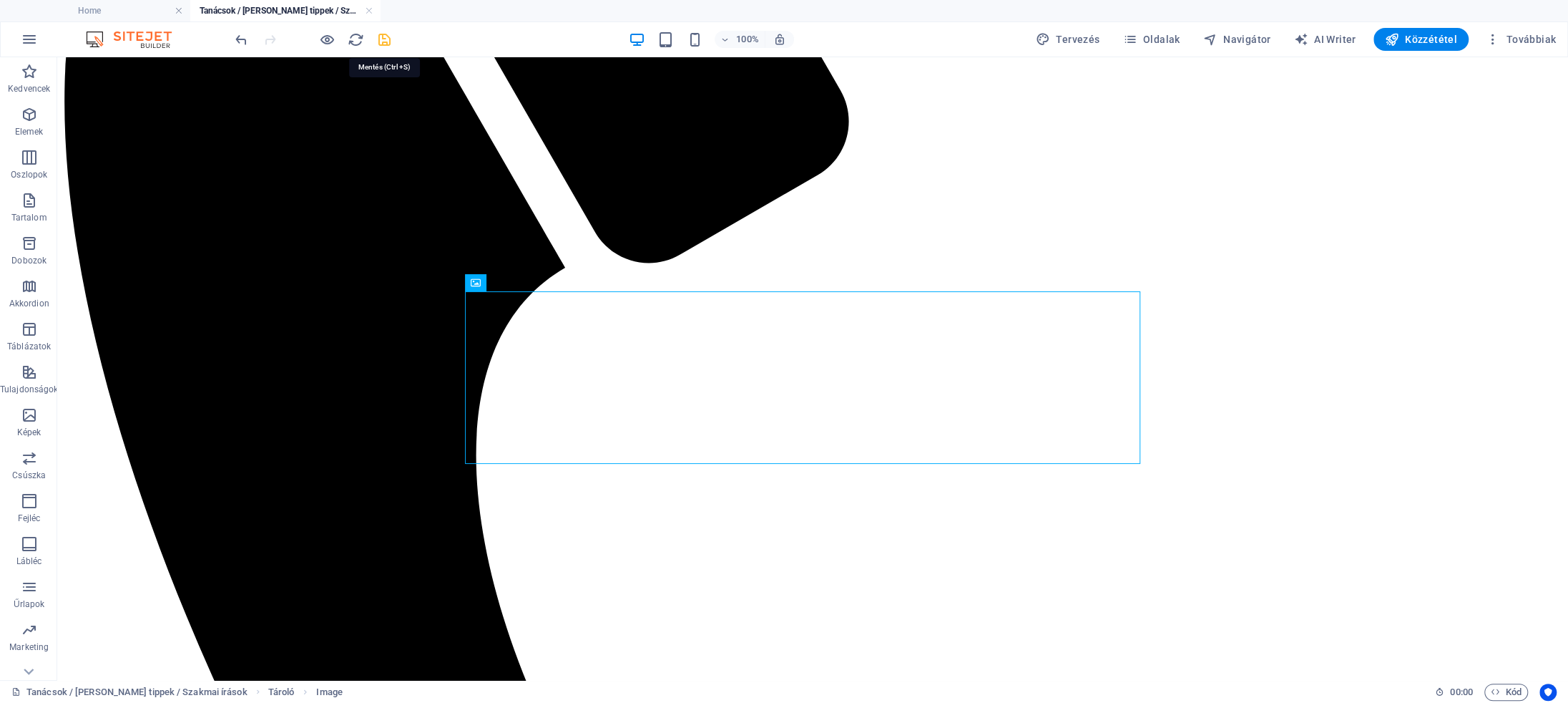
click at [388, 40] on icon "save" at bounding box center [384, 40] width 16 height 16
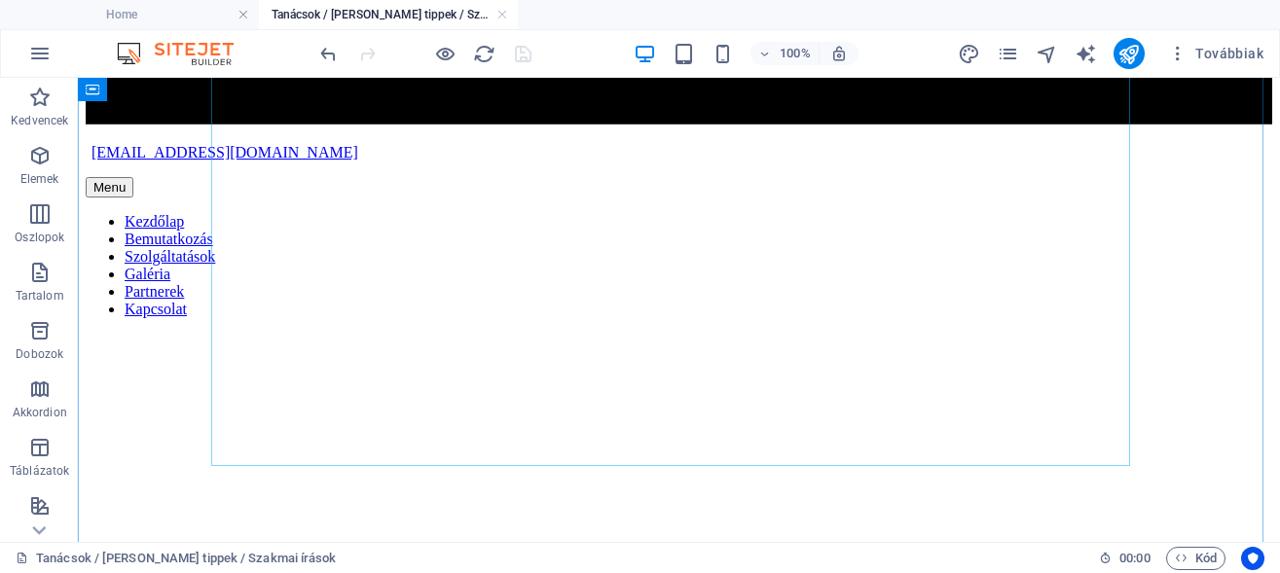
scroll to position [4393, 0]
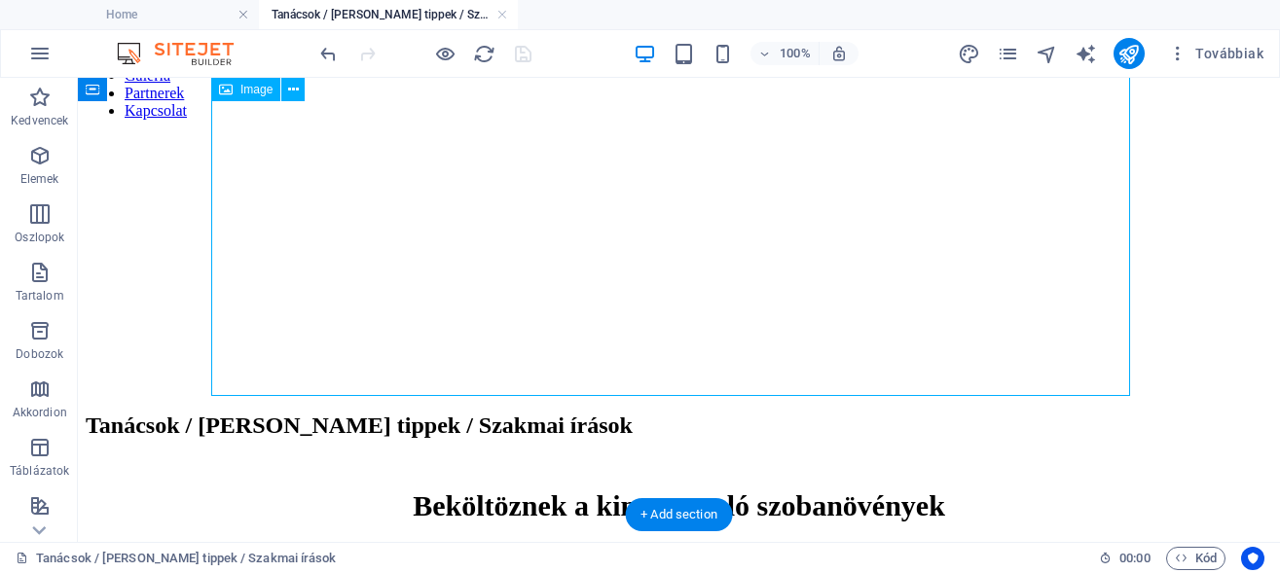
select select "px"
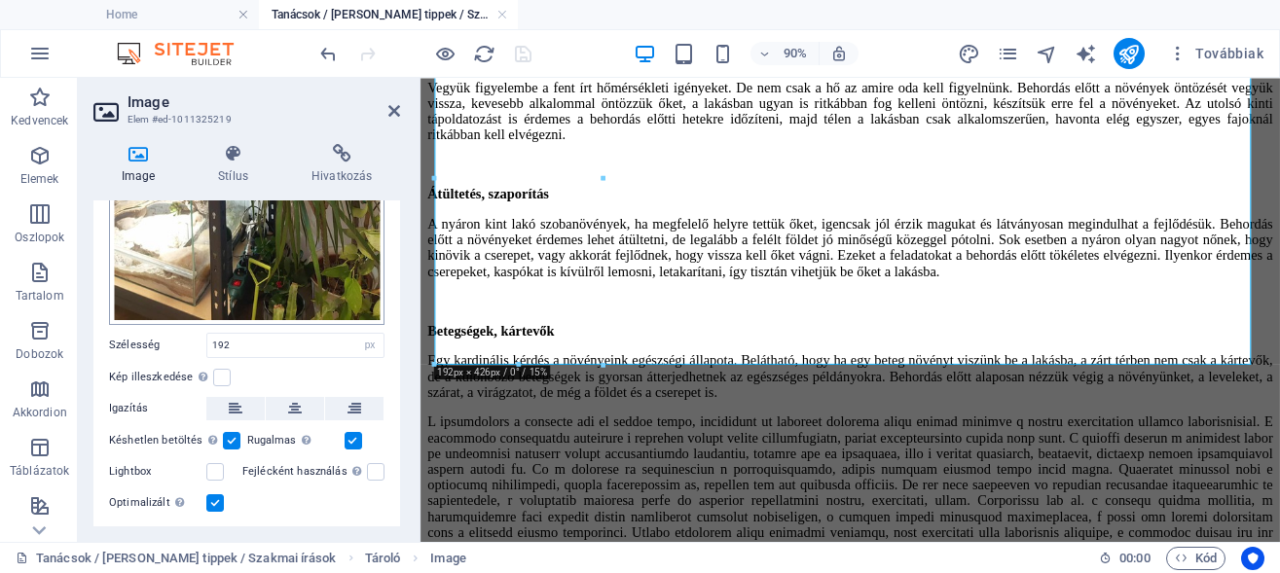
scroll to position [539, 0]
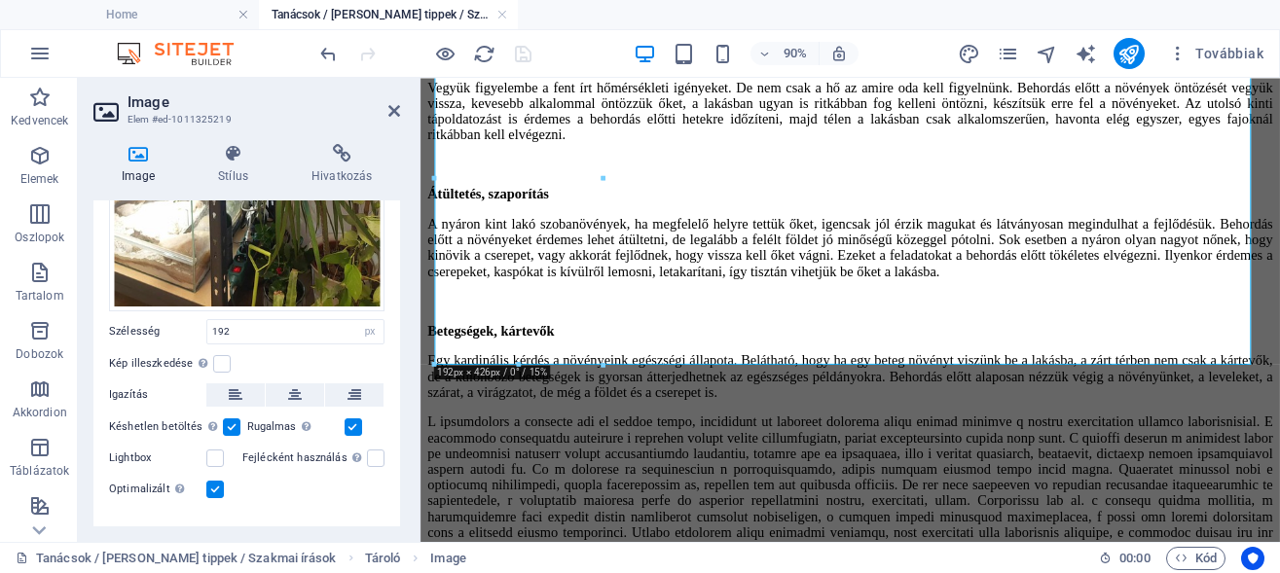
click at [361, 517] on h4 "Szöveg" at bounding box center [246, 540] width 307 height 47
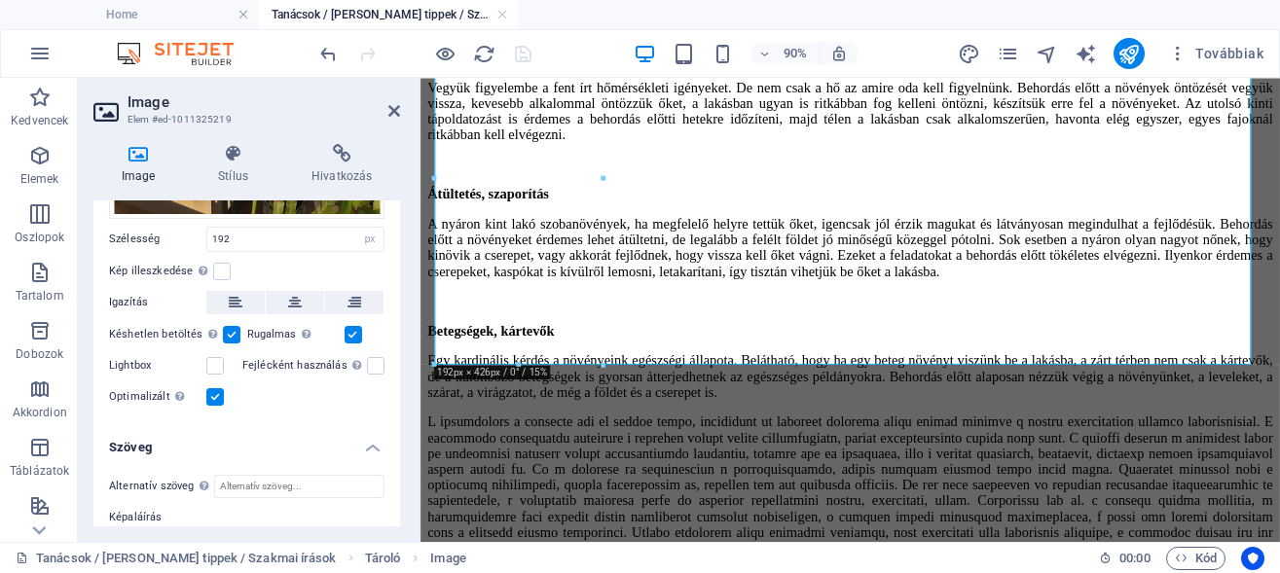
scroll to position [714, 0]
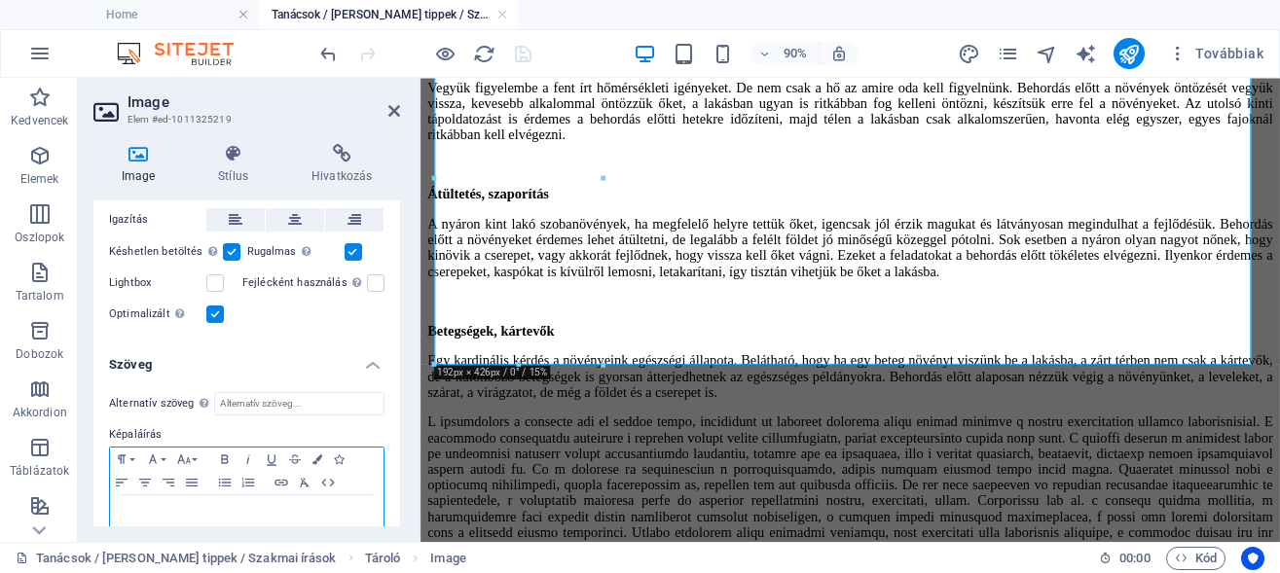
click at [174, 495] on div at bounding box center [246, 524] width 273 height 58
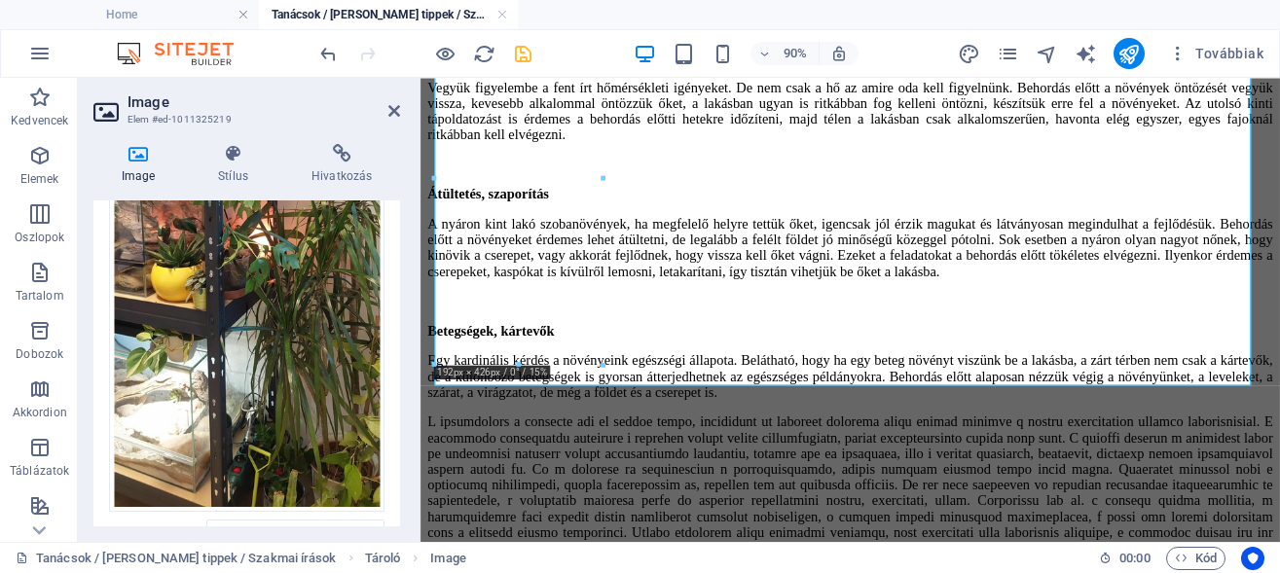
scroll to position [276, 0]
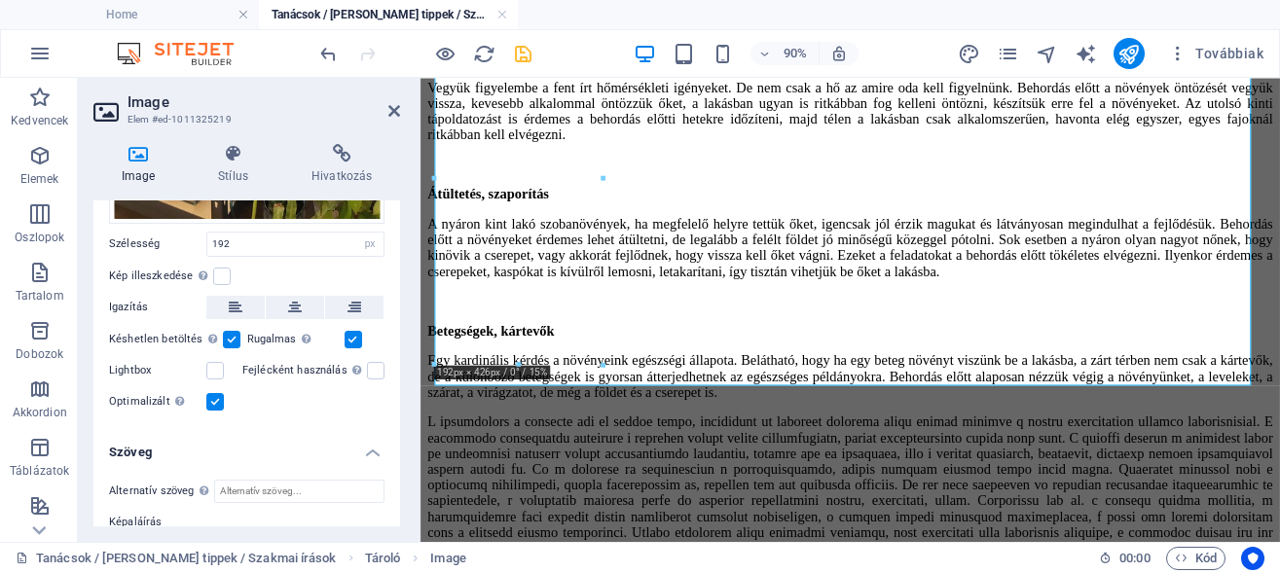
scroll to position [722, 0]
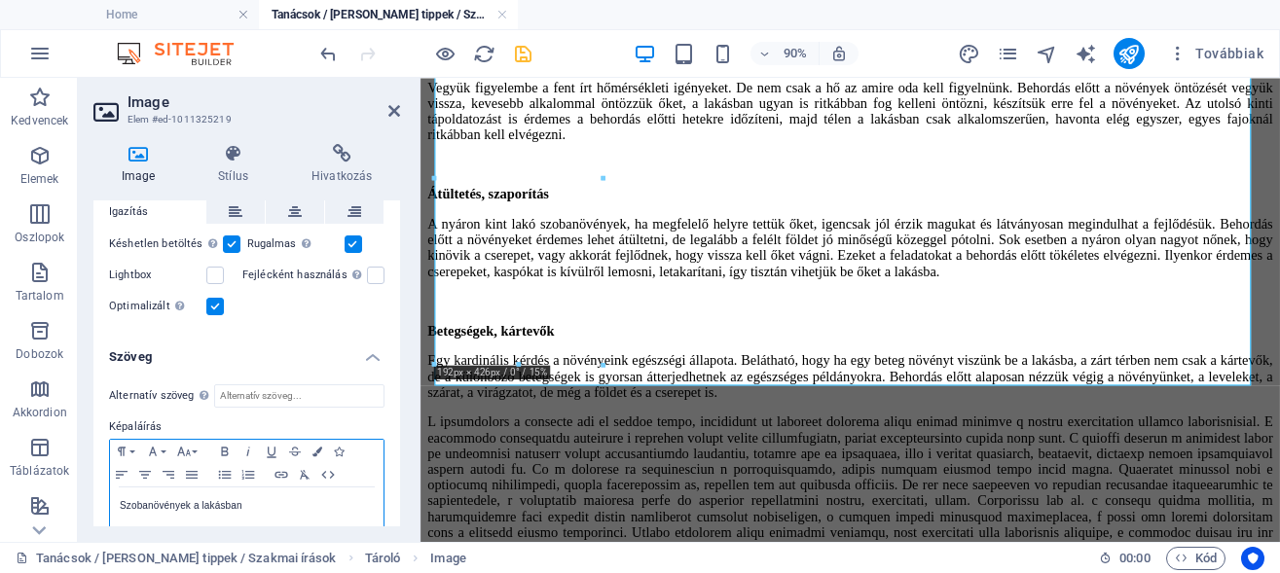
click at [254, 497] on p "Szobanövények a lakásban" at bounding box center [247, 506] width 254 height 18
click at [341, 497] on p "Kis helyen is sok növényt lehet a lakásban teleltetni" at bounding box center [247, 506] width 254 height 18
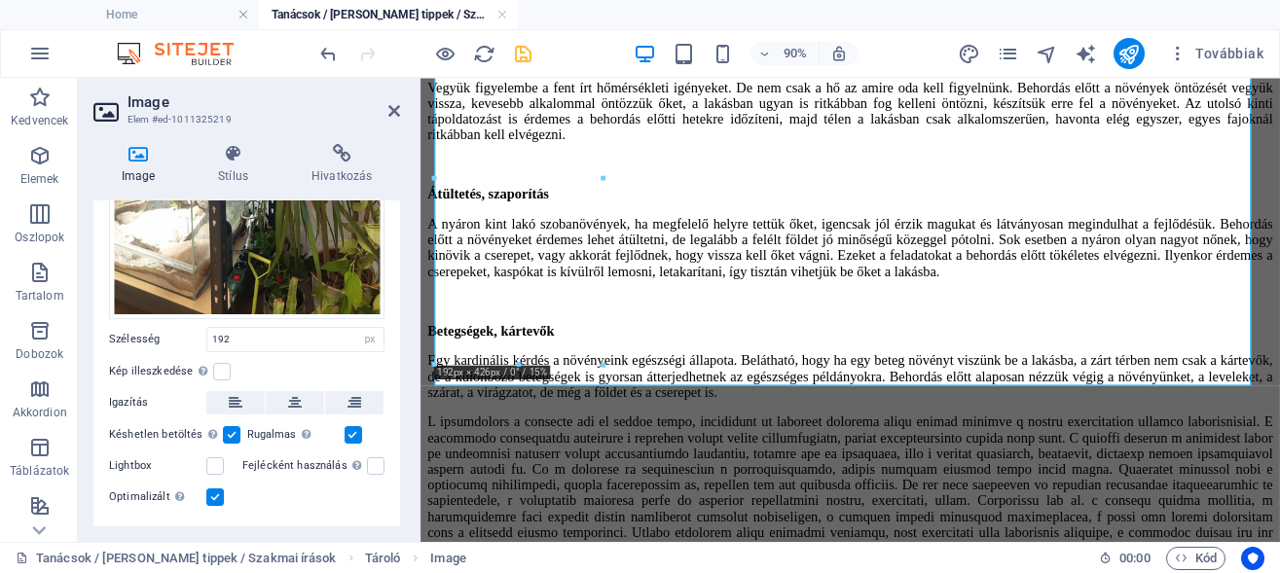
scroll to position [547, 0]
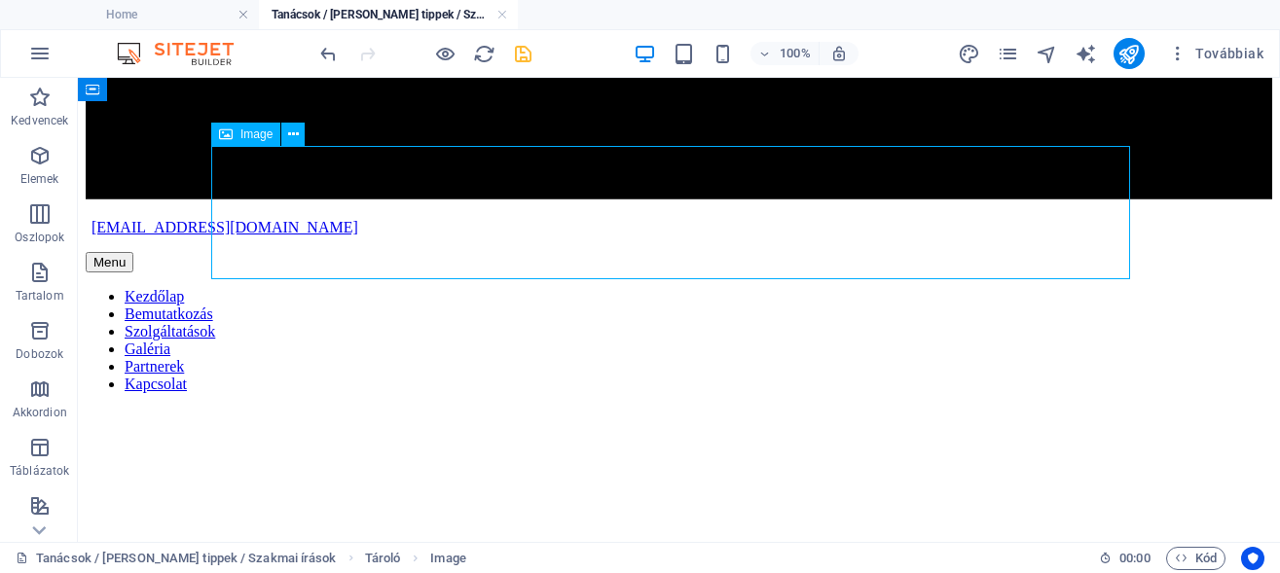
select select "px"
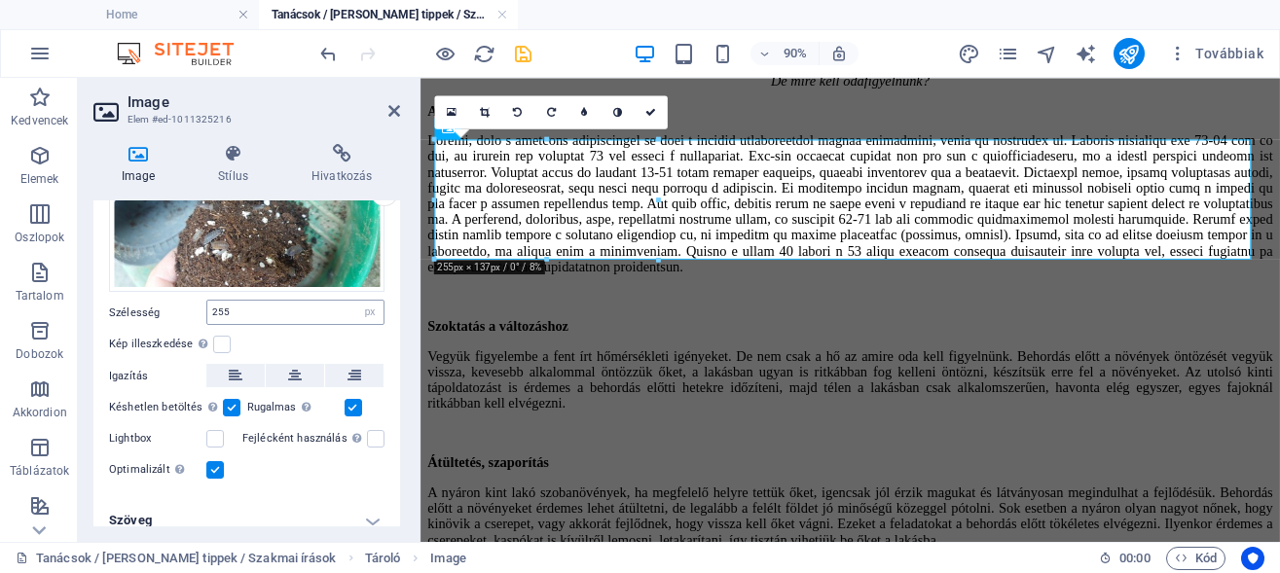
scroll to position [98, 0]
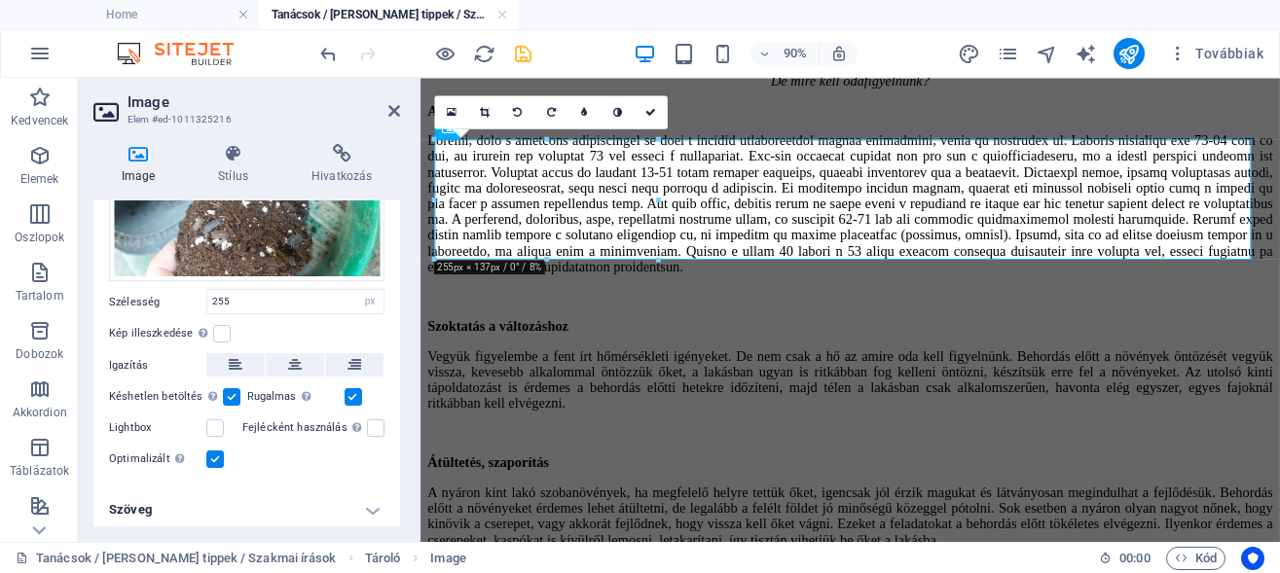
click at [353, 508] on h4 "Szöveg" at bounding box center [246, 510] width 307 height 47
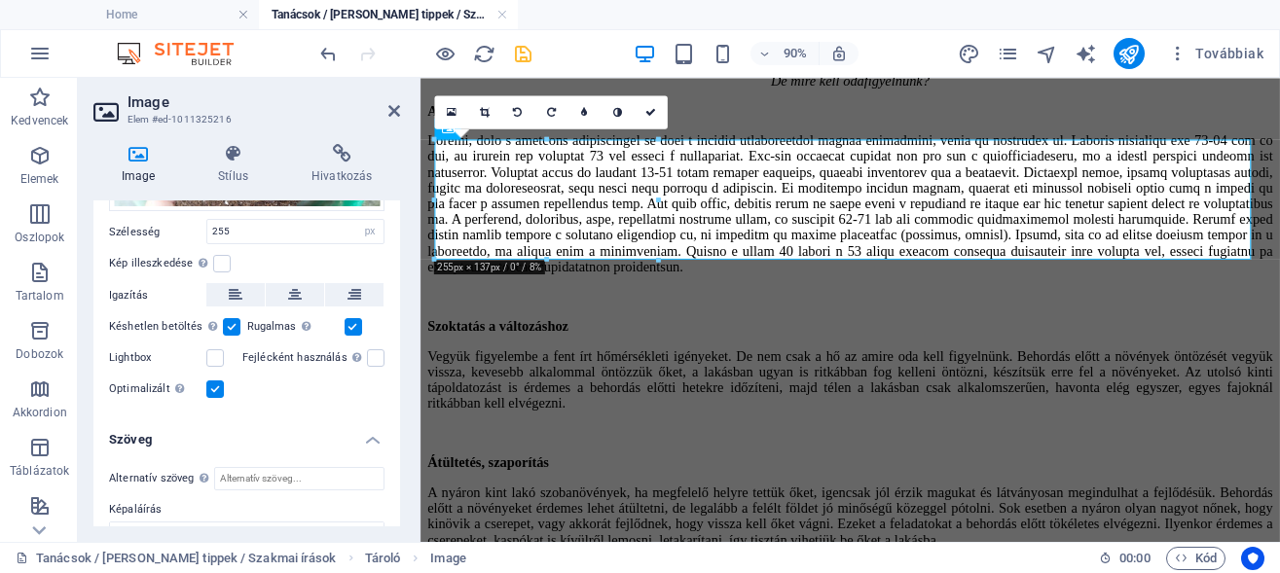
scroll to position [273, 0]
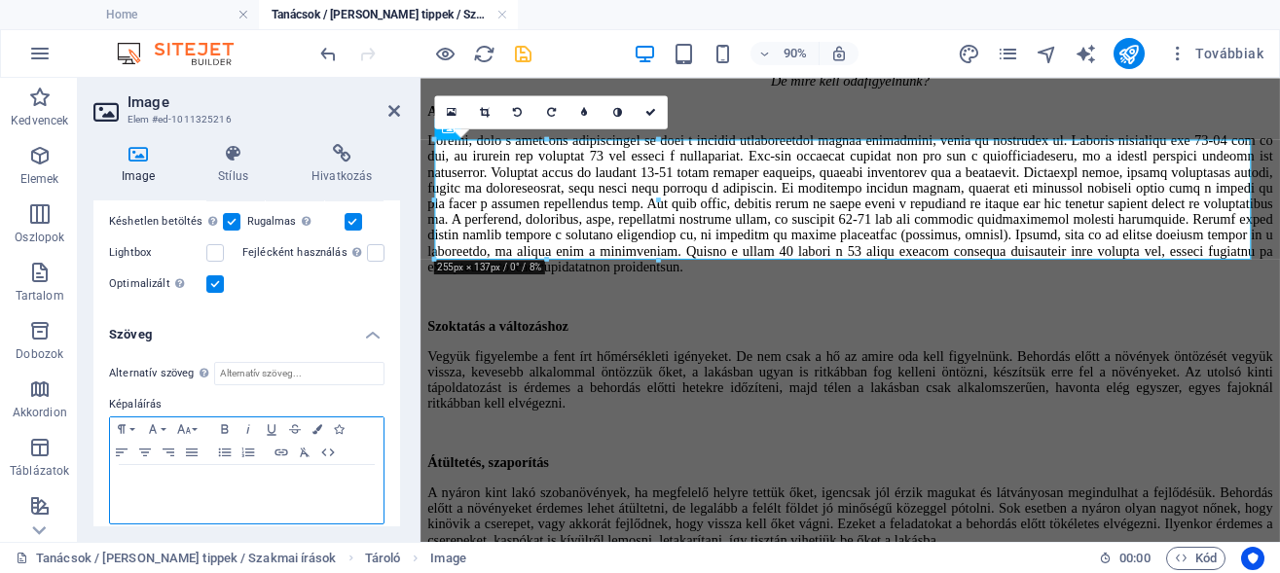
click at [183, 476] on p at bounding box center [247, 484] width 254 height 18
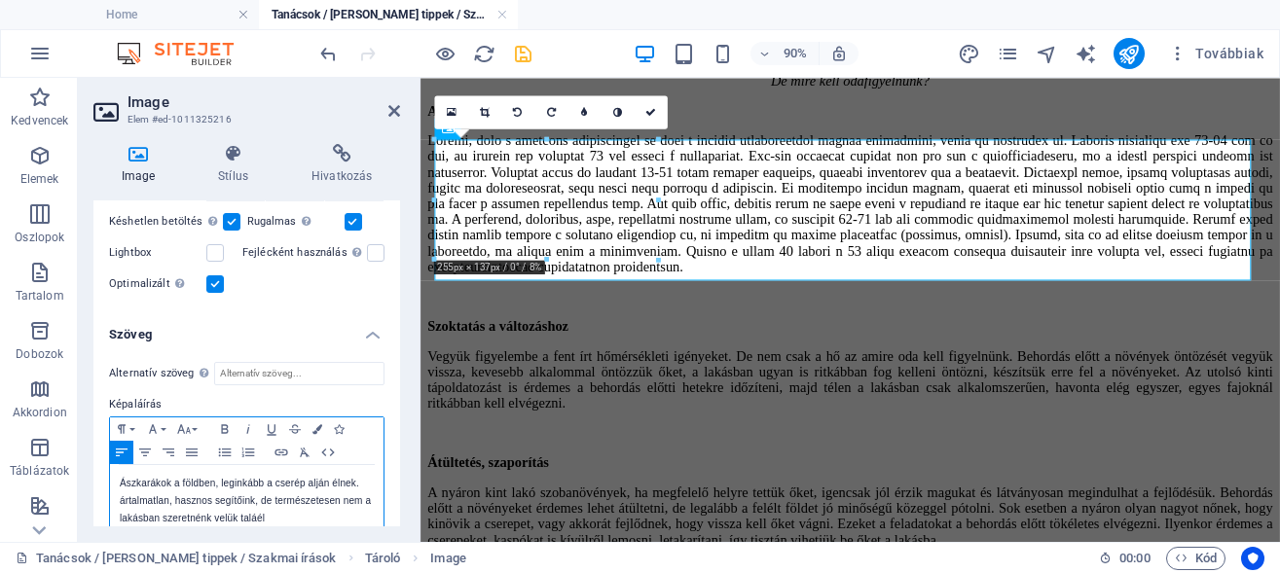
scroll to position [282, 0]
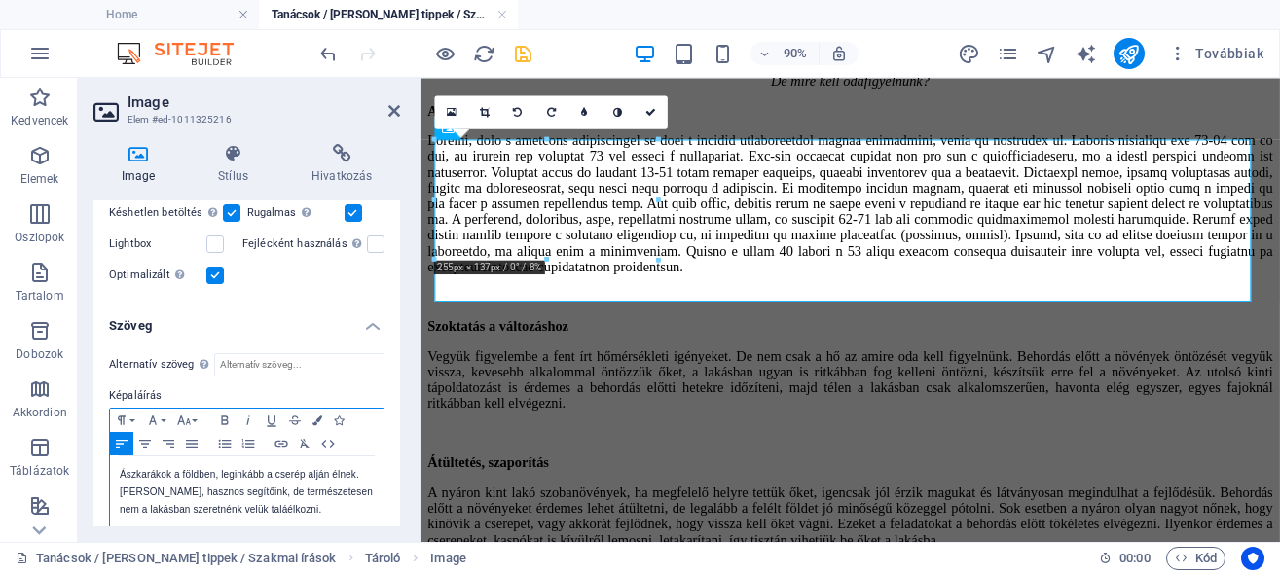
click at [138, 519] on p "Ászkarákok a földben, leginkább a cserép alján élnek. ártalmatlan, hasznos segí…" at bounding box center [247, 492] width 254 height 53
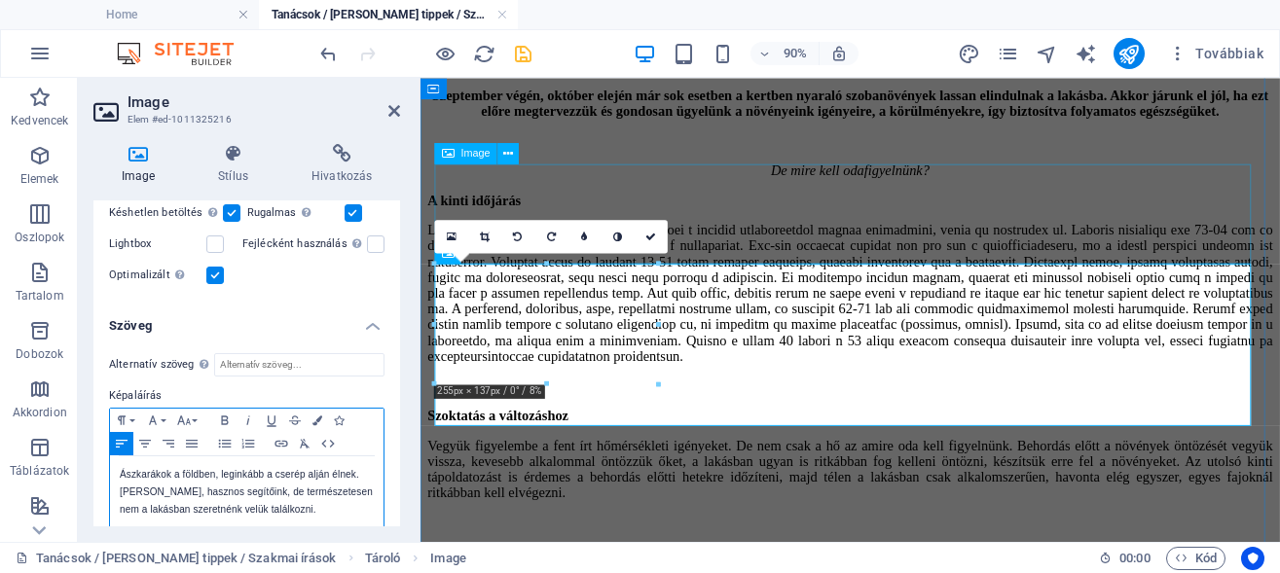
scroll to position [3921, 0]
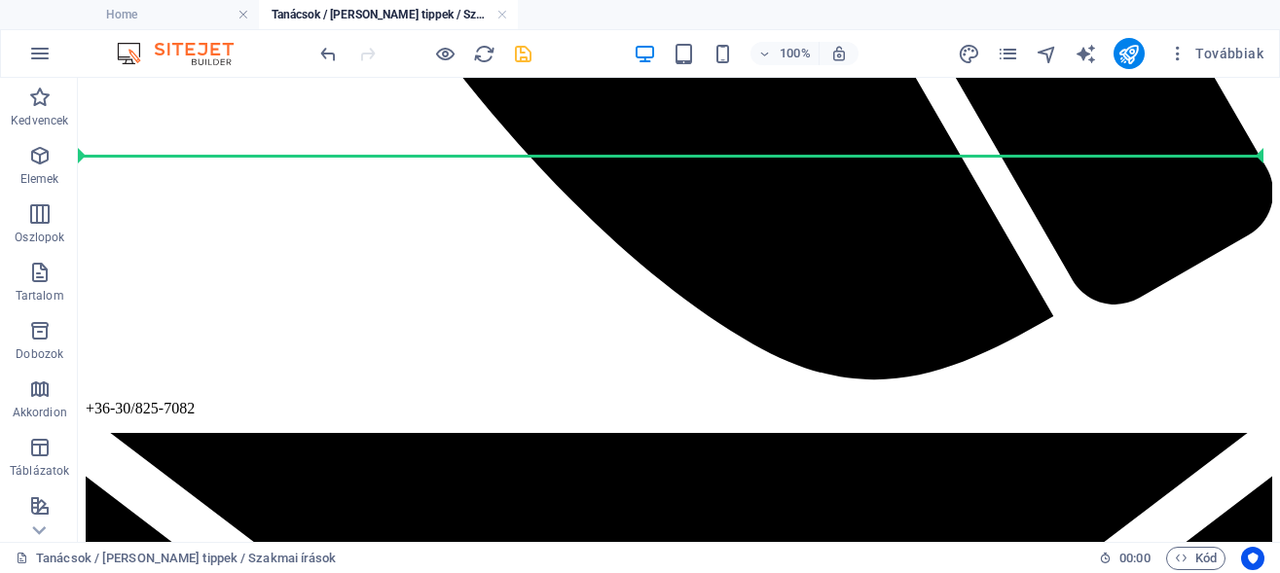
scroll to position [3066, 0]
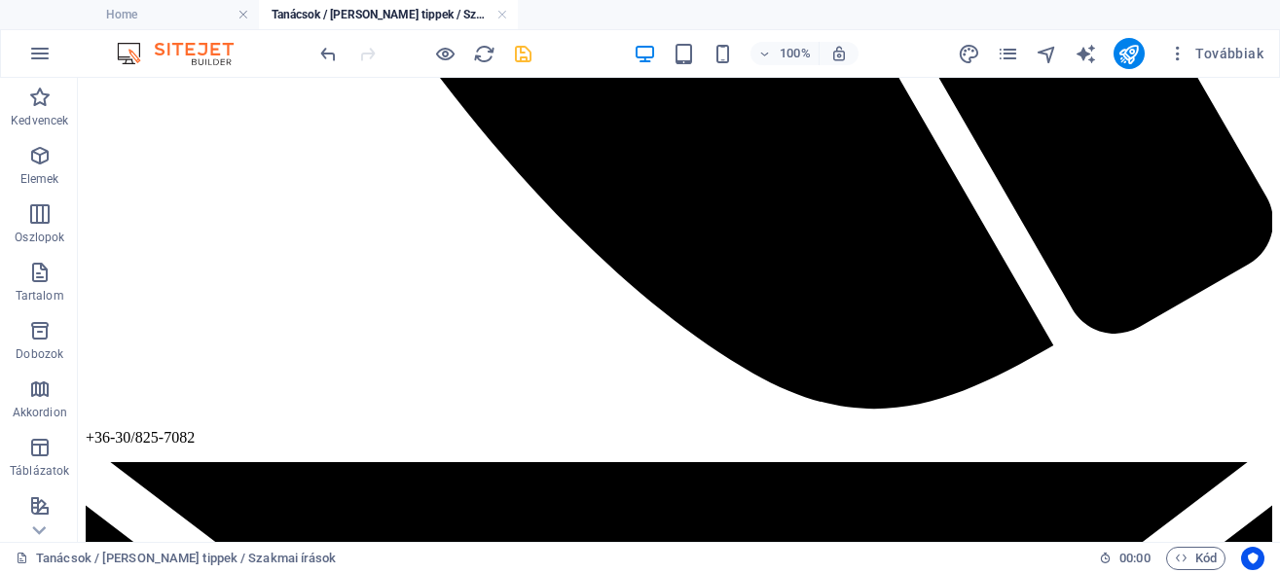
drag, startPoint x: 359, startPoint y: 473, endPoint x: 342, endPoint y: 192, distance: 281.8
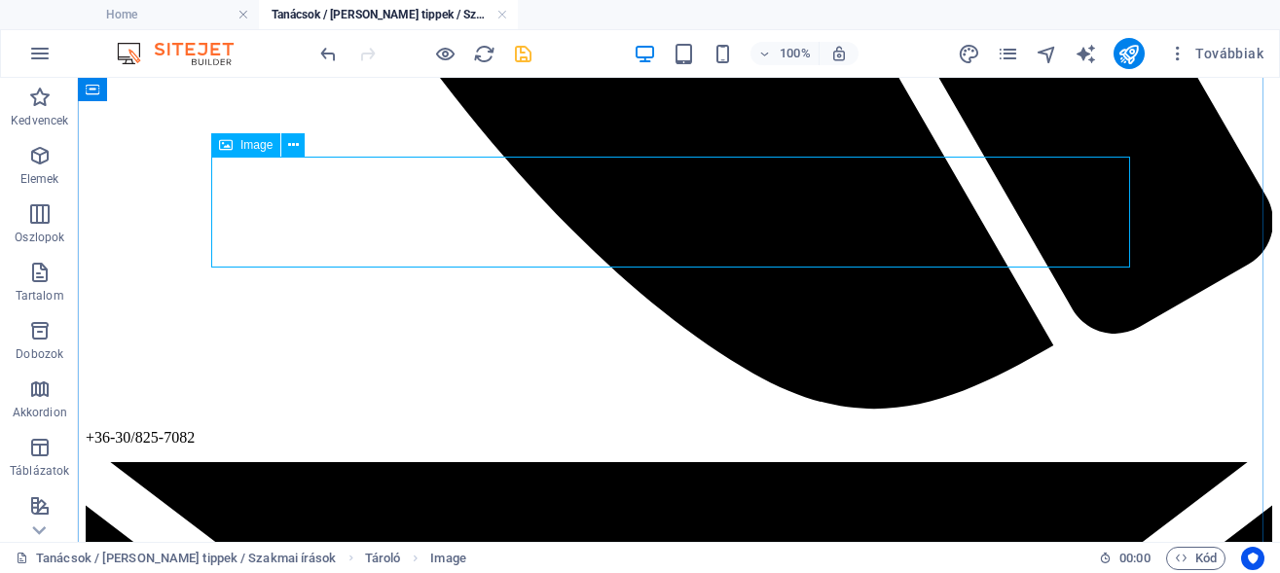
select select "px"
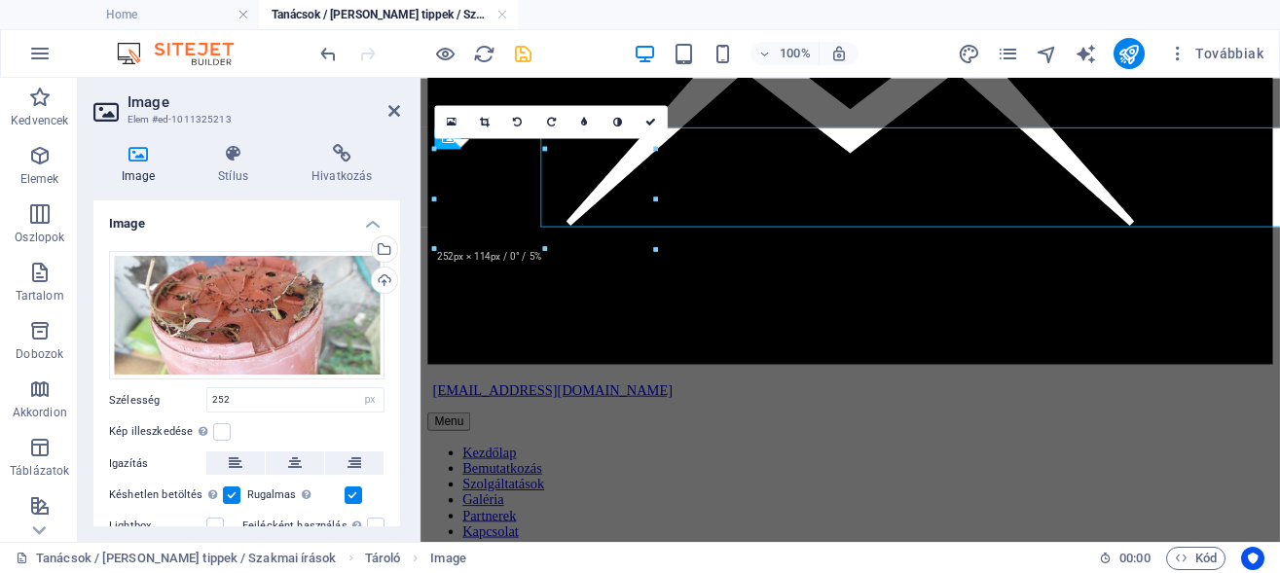
scroll to position [3090, 0]
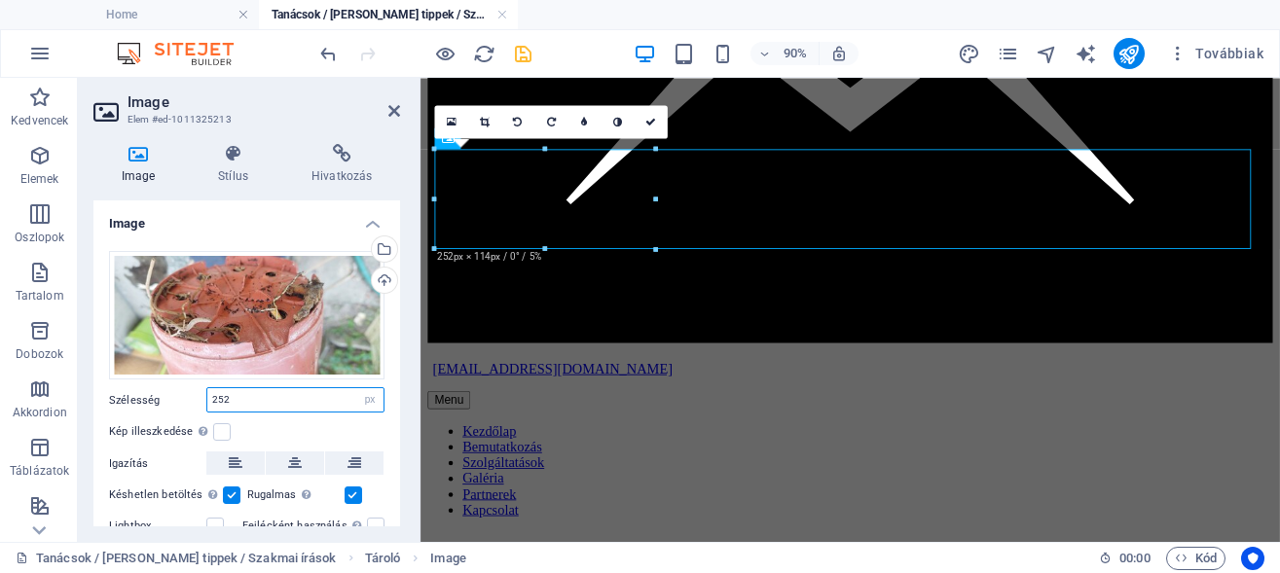
click at [239, 391] on input "252" at bounding box center [295, 399] width 176 height 23
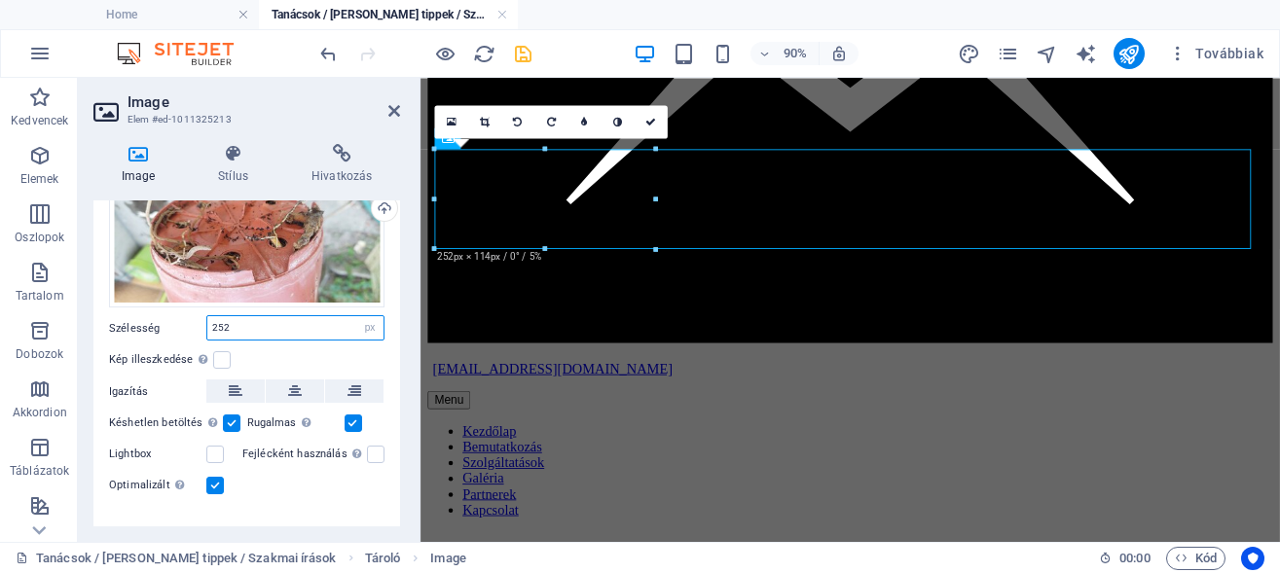
scroll to position [98, 0]
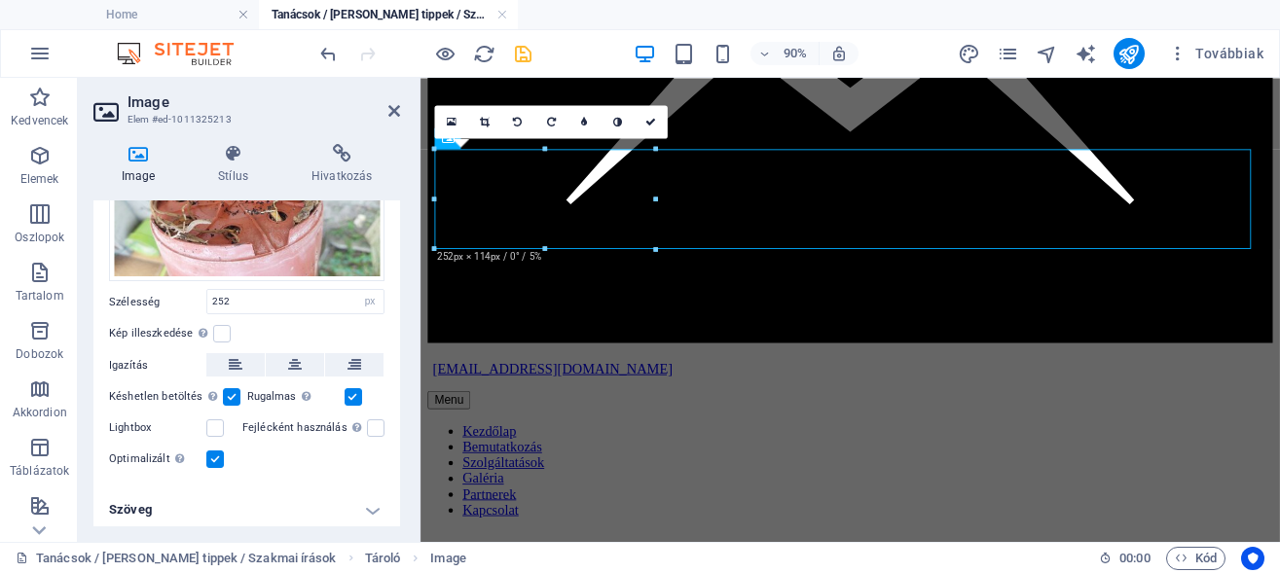
click at [354, 508] on h4 "Szöveg" at bounding box center [246, 510] width 307 height 47
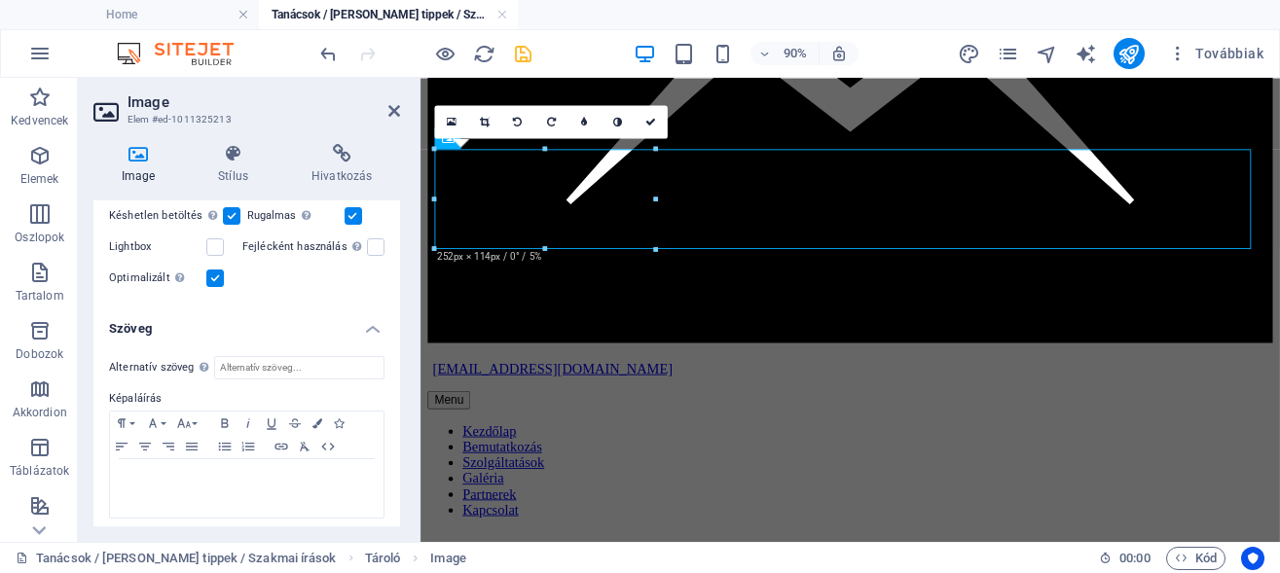
scroll to position [281, 0]
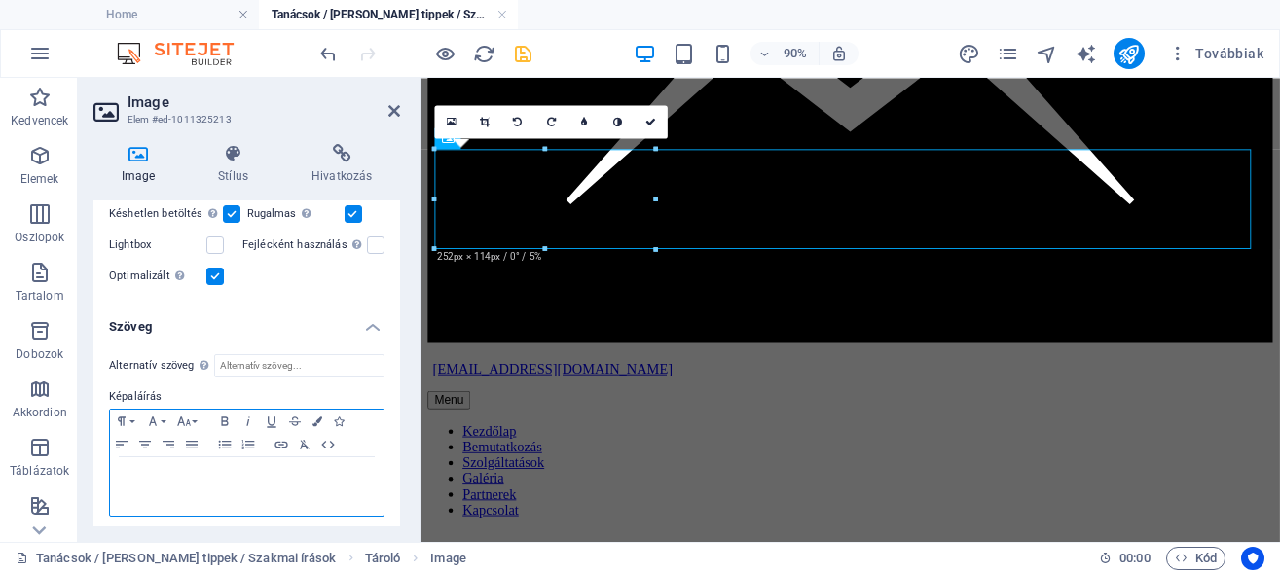
click at [204, 474] on p at bounding box center [247, 476] width 254 height 18
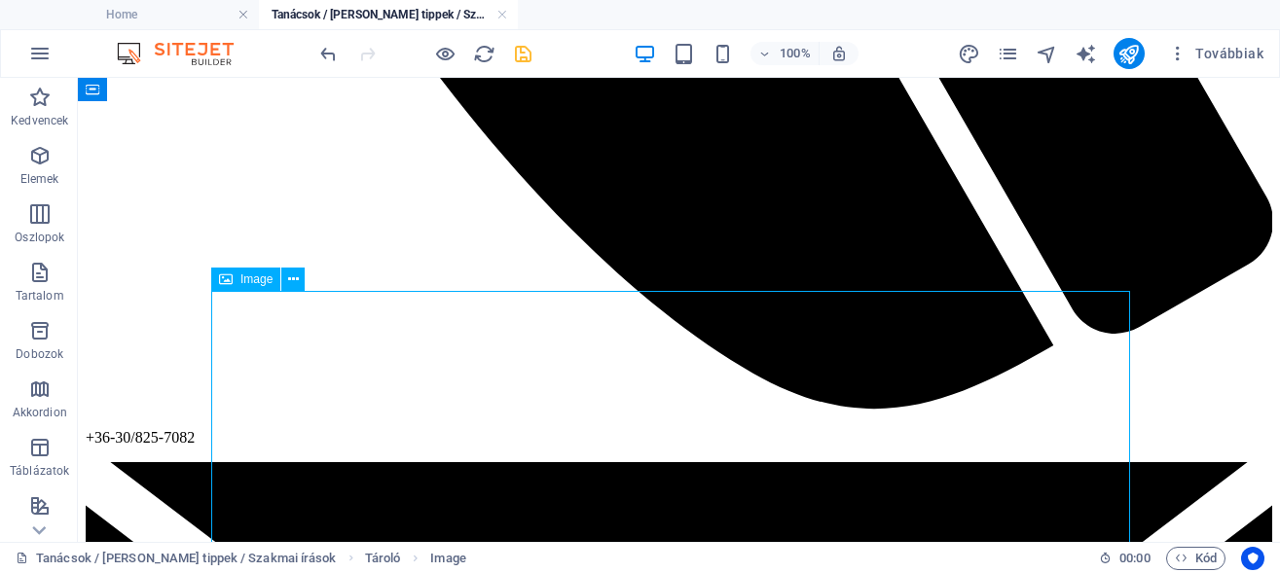
select select "px"
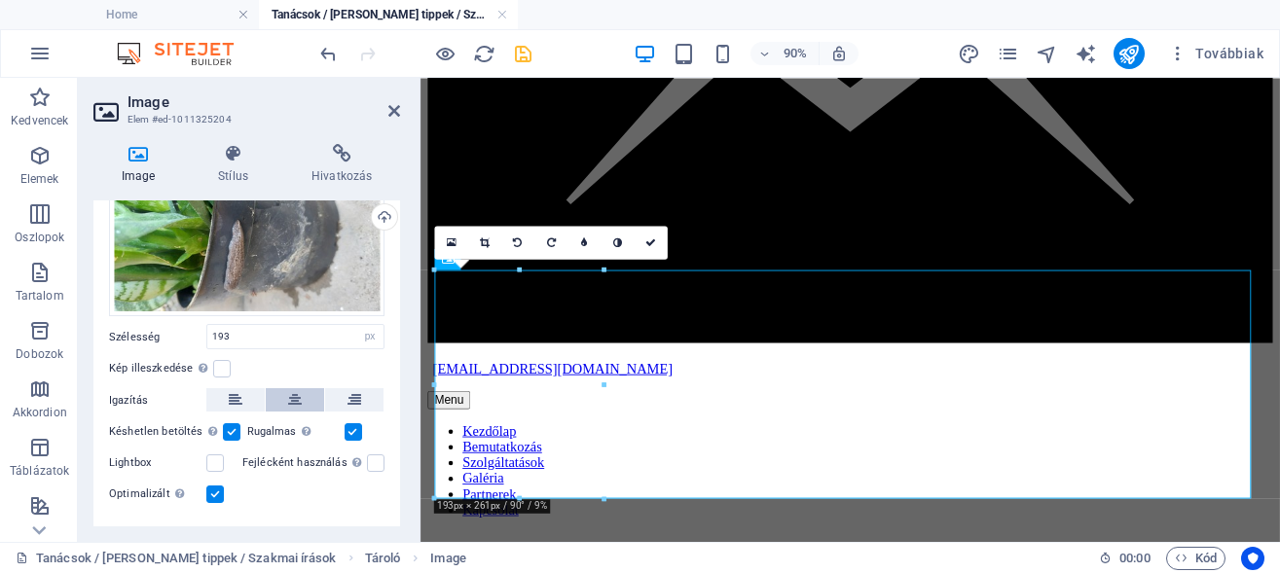
scroll to position [98, 0]
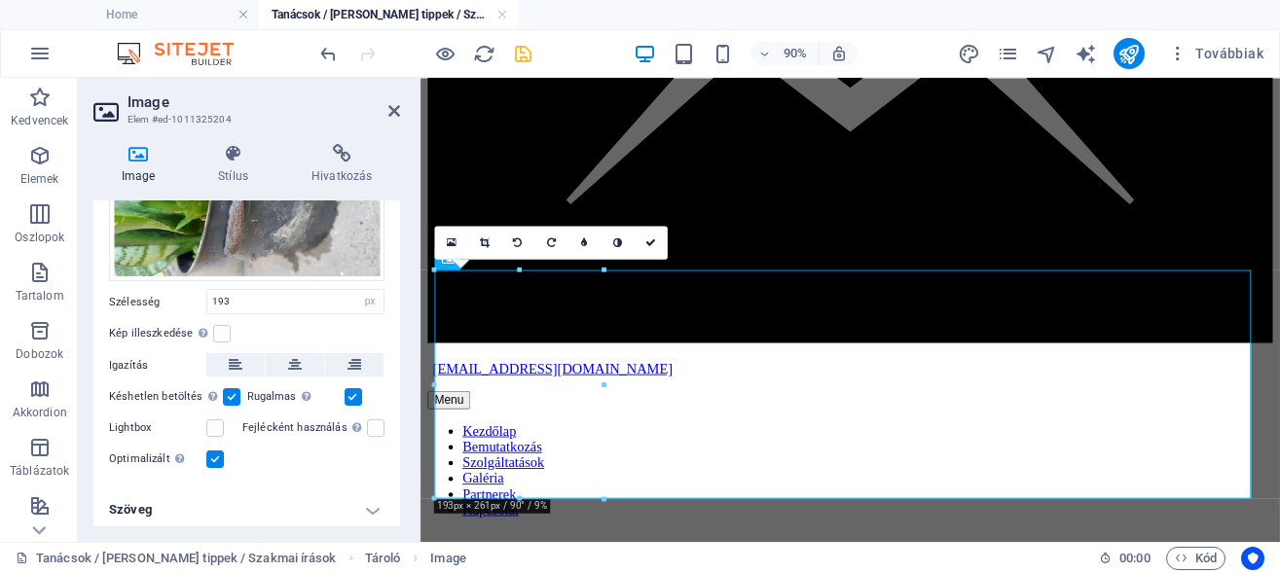
click at [357, 506] on h4 "Szöveg" at bounding box center [246, 510] width 307 height 47
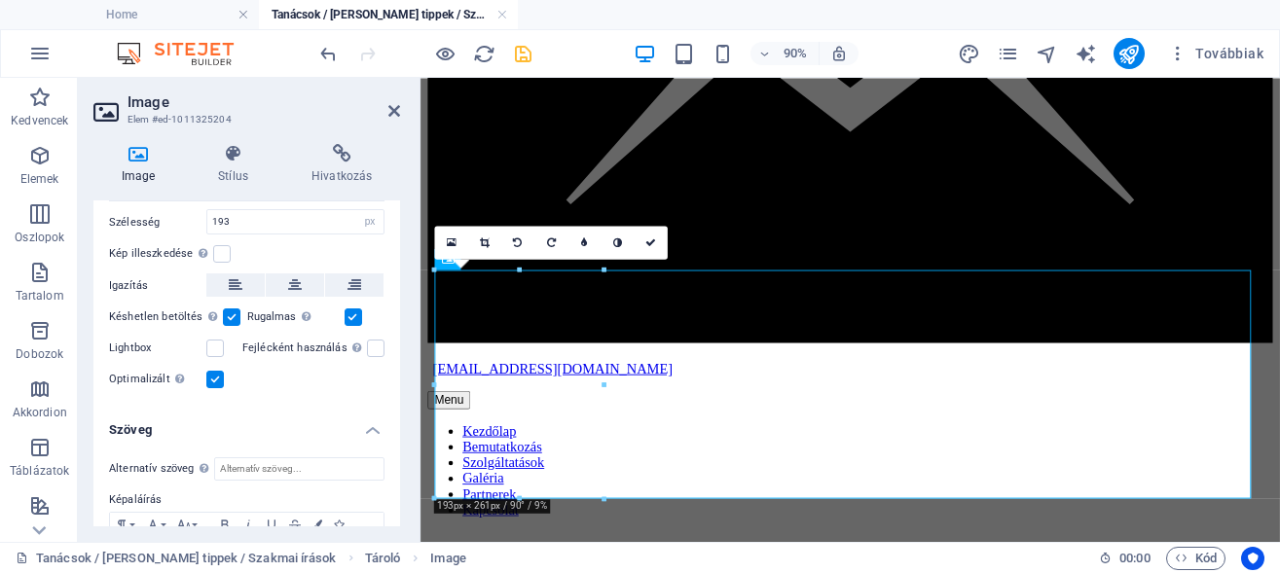
scroll to position [273, 0]
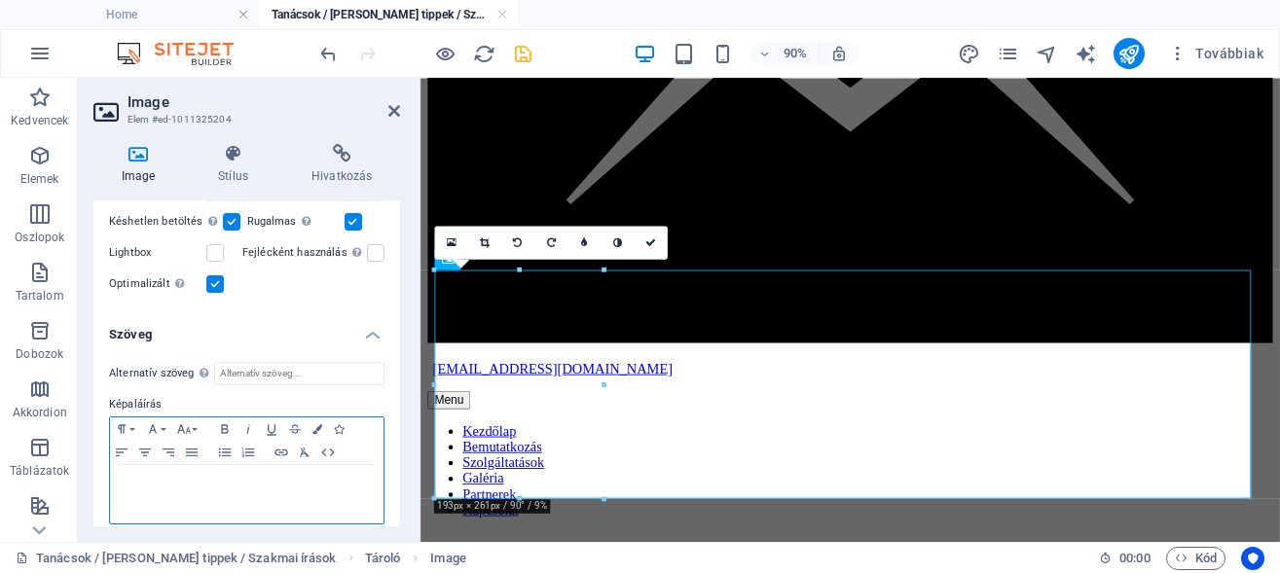
click at [200, 483] on p at bounding box center [247, 484] width 254 height 18
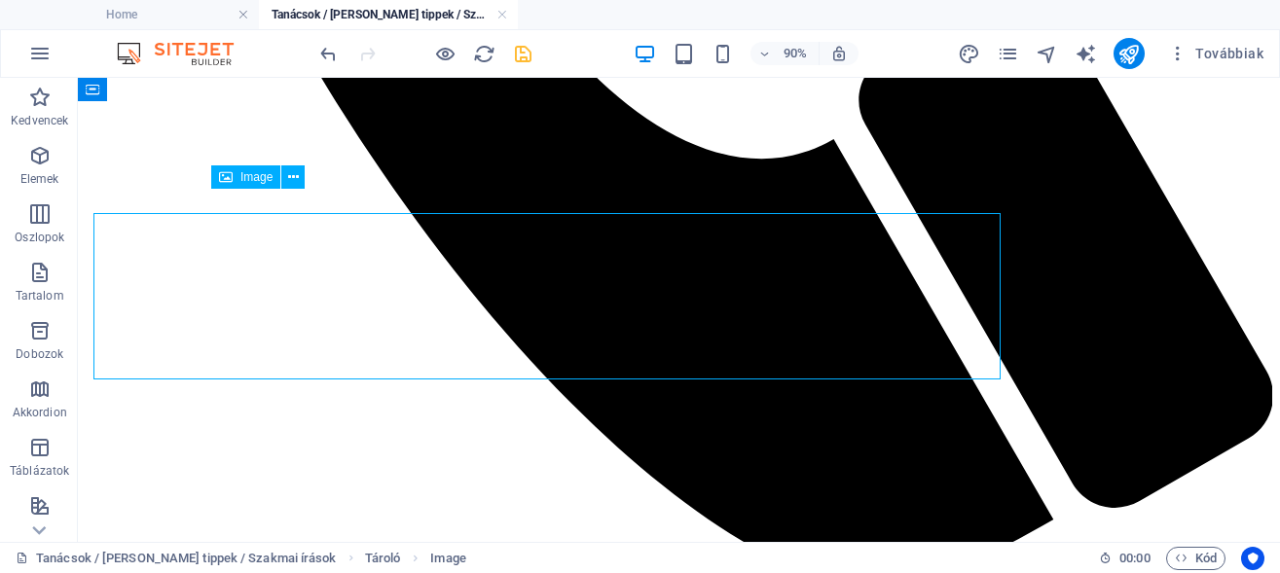
scroll to position [2867, 0]
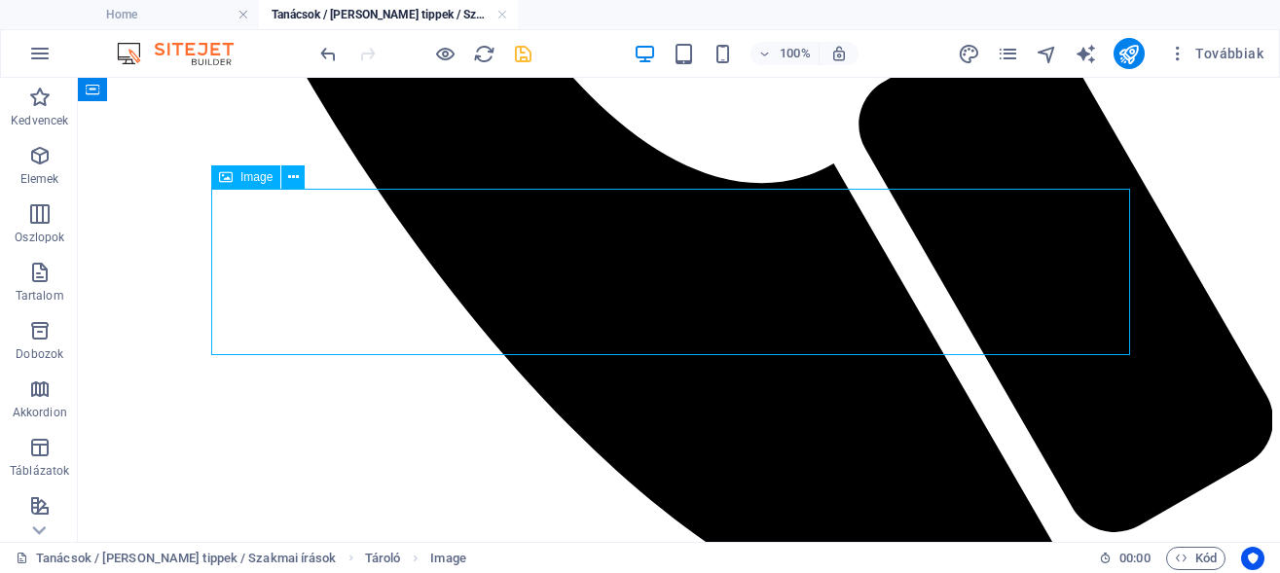
select select "px"
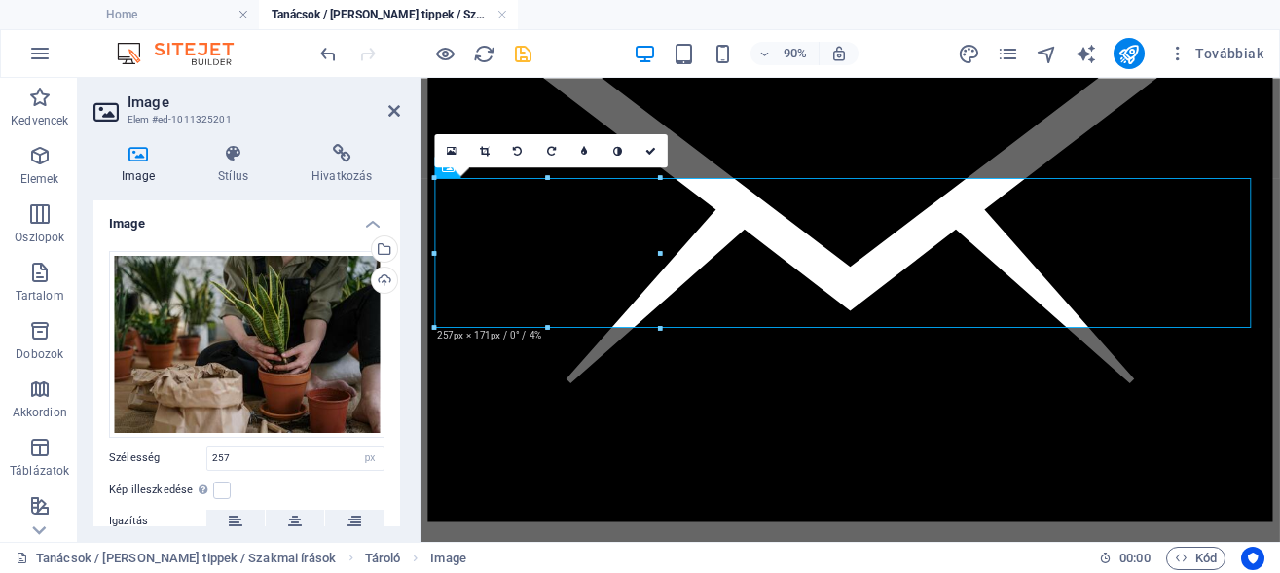
scroll to position [152, 0]
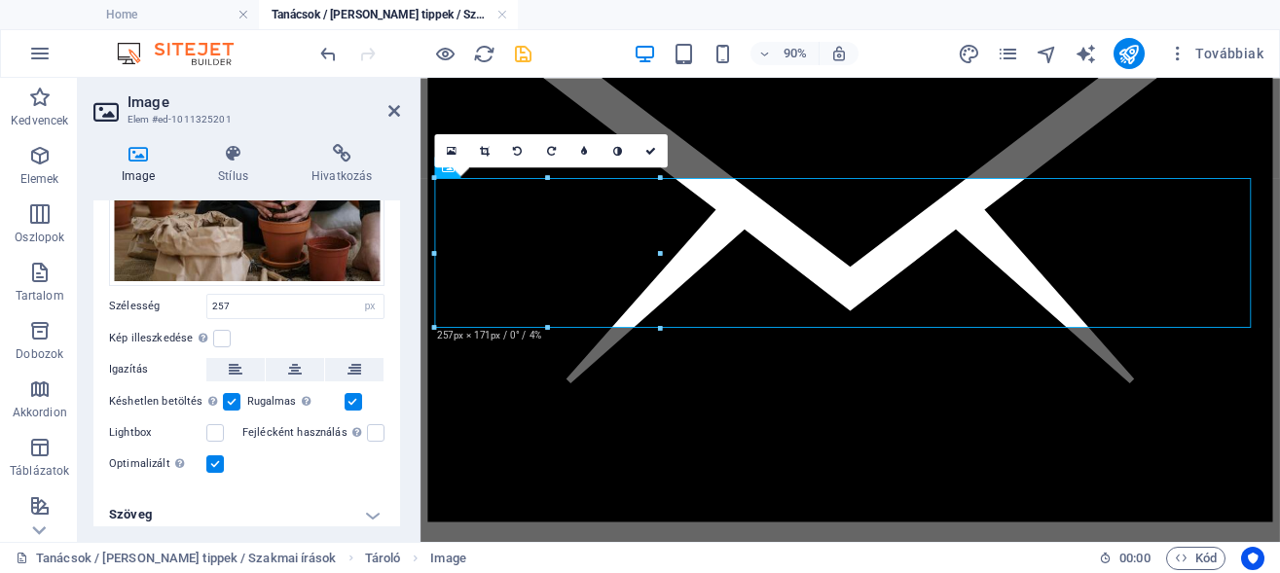
click at [359, 503] on h4 "Szöveg" at bounding box center [246, 514] width 307 height 47
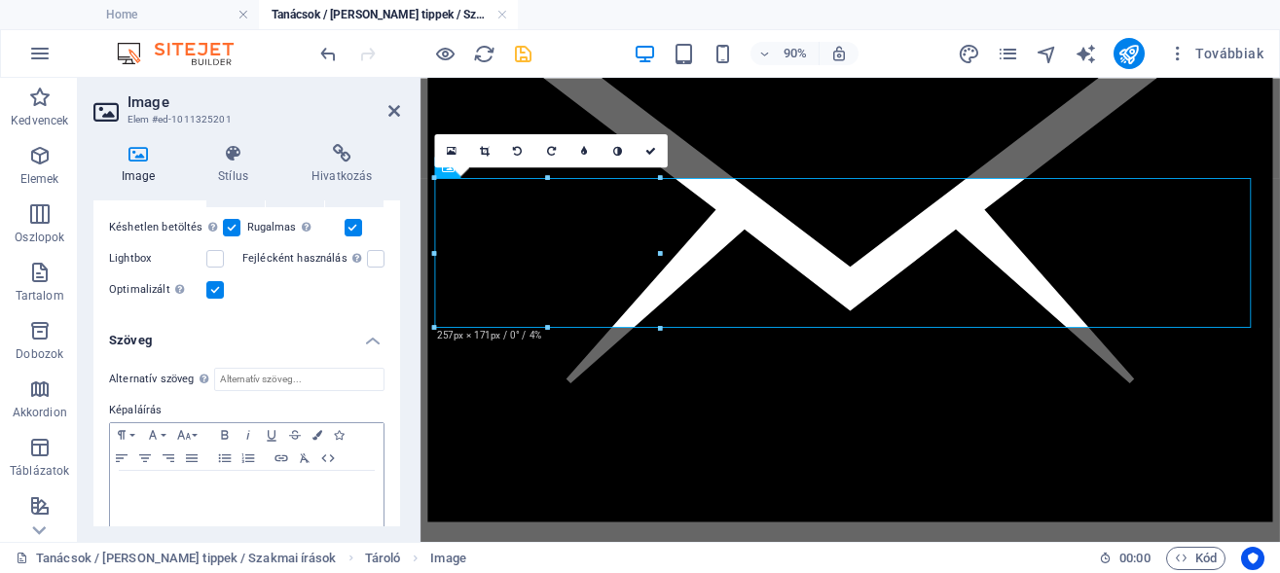
scroll to position [335, 0]
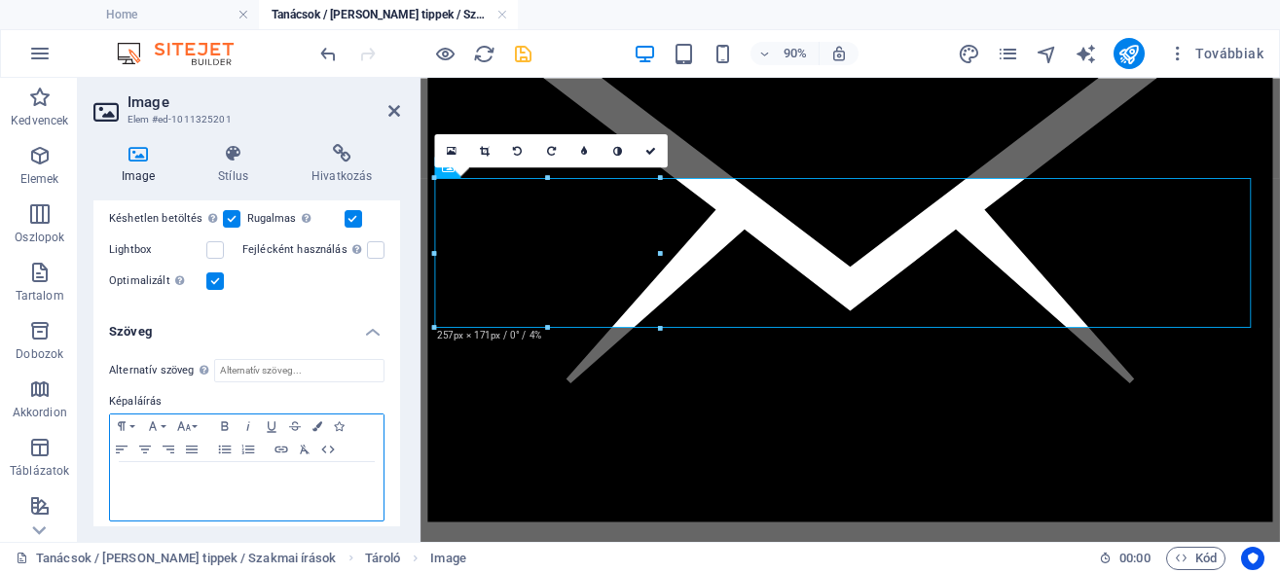
click at [183, 474] on p at bounding box center [247, 481] width 254 height 18
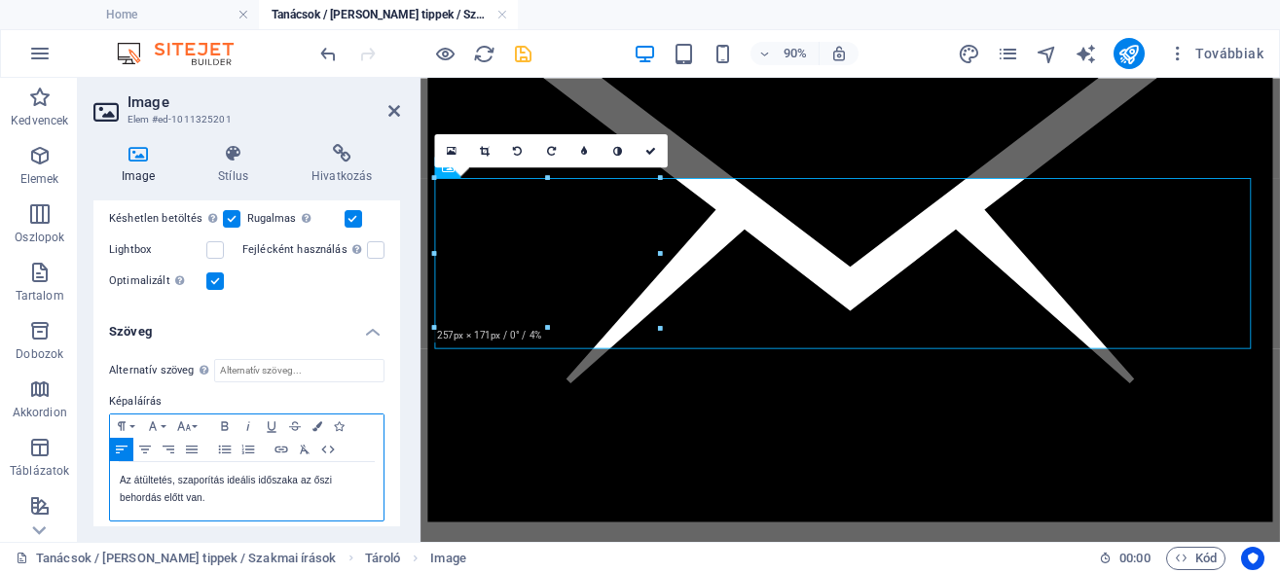
click at [124, 472] on p "Az átültetés, szaporítás ideális időszaka az őszi behordás előtt van." at bounding box center [247, 489] width 254 height 35
click at [118, 484] on div "Szobanövények esetében a z átültetés, szaporítás ideális időszaka az őszi behor…" at bounding box center [246, 491] width 273 height 58
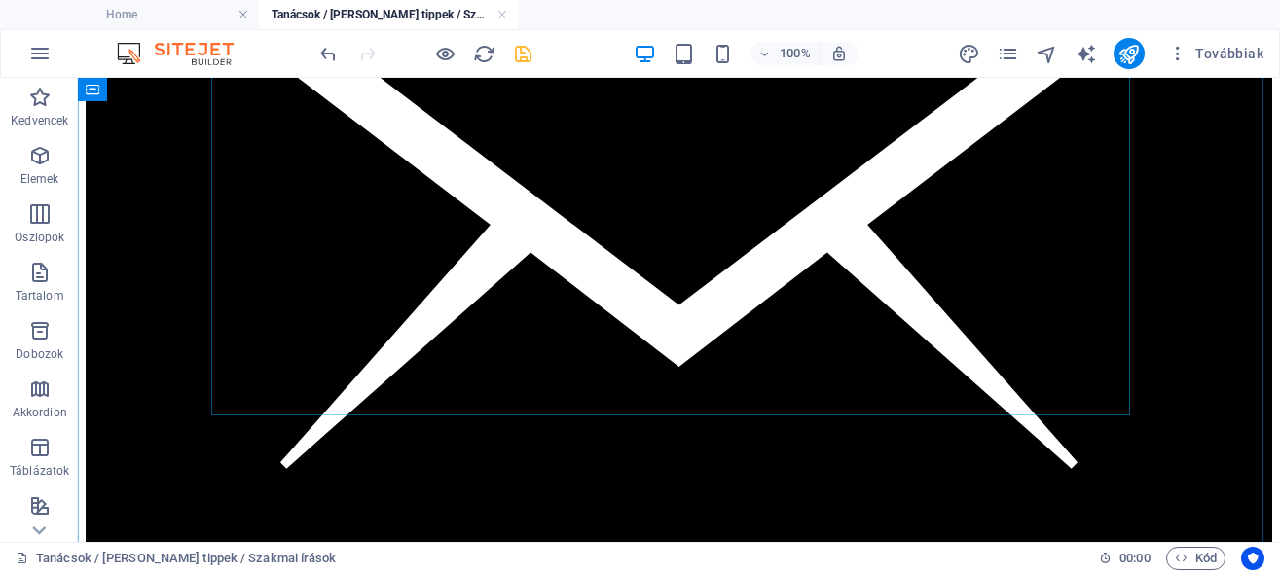
scroll to position [3661, 0]
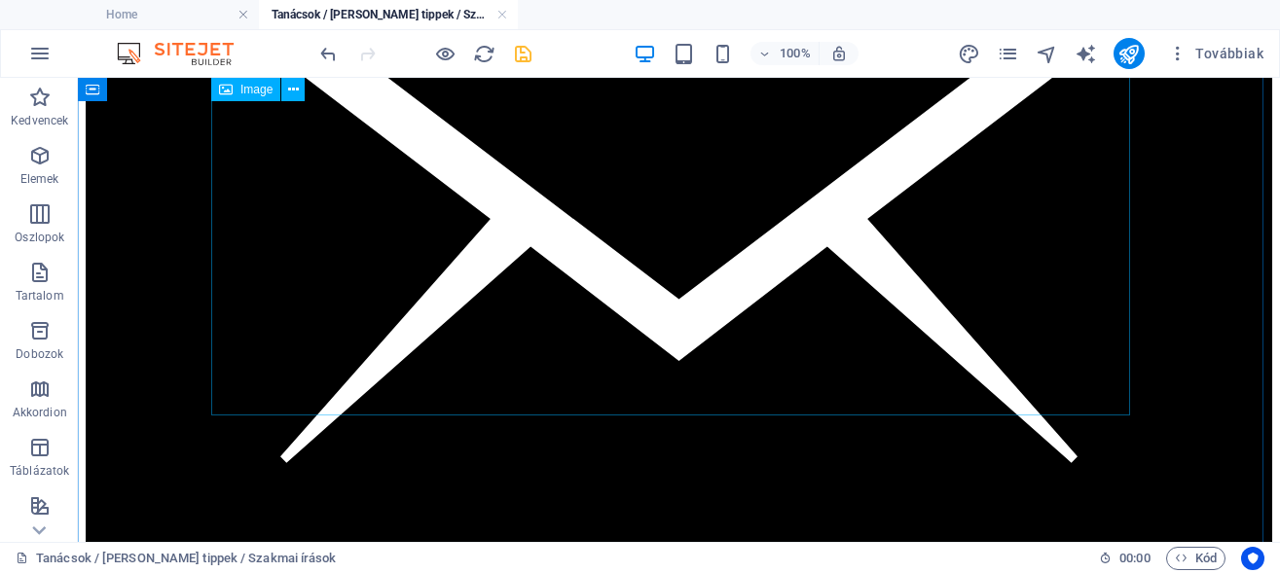
select select "px"
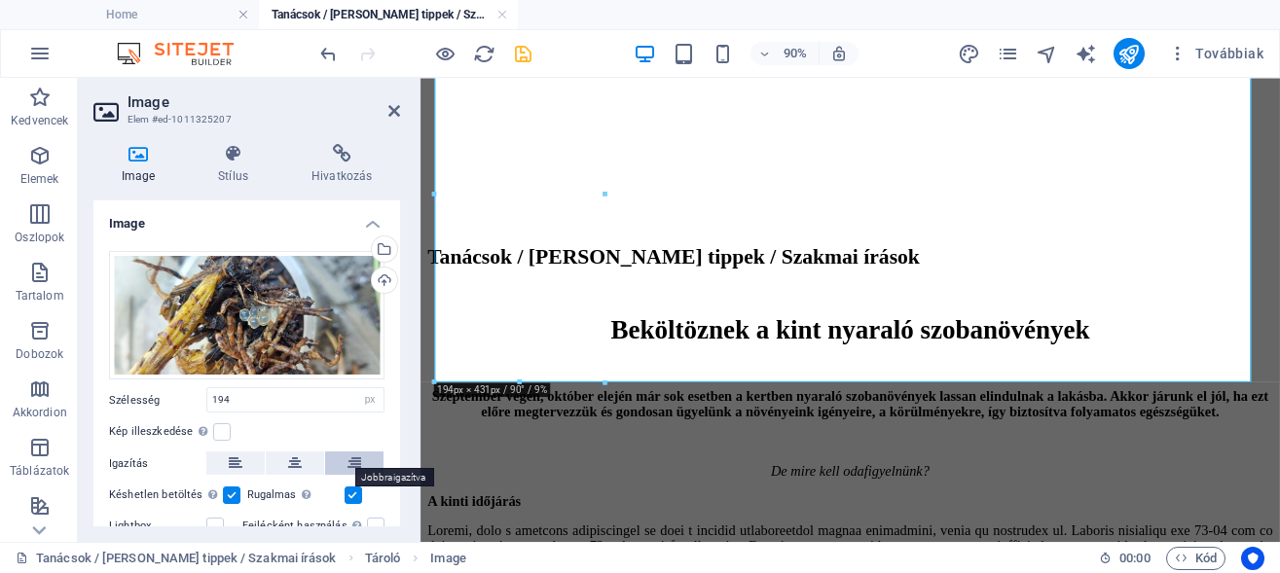
scroll to position [98, 0]
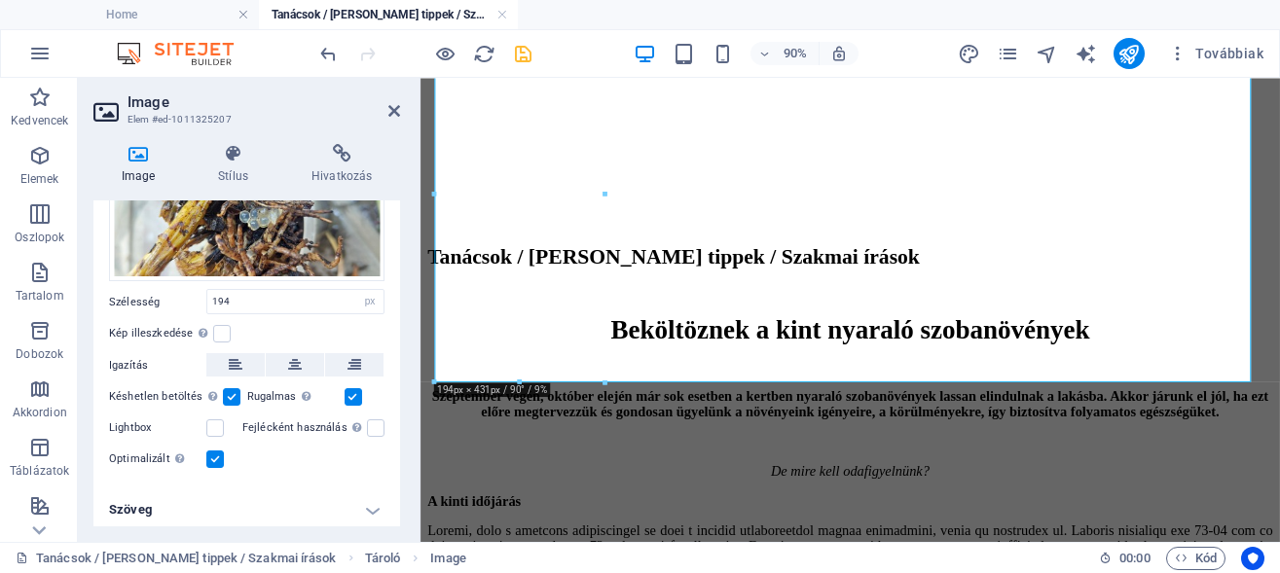
click at [355, 505] on h4 "Szöveg" at bounding box center [246, 510] width 307 height 47
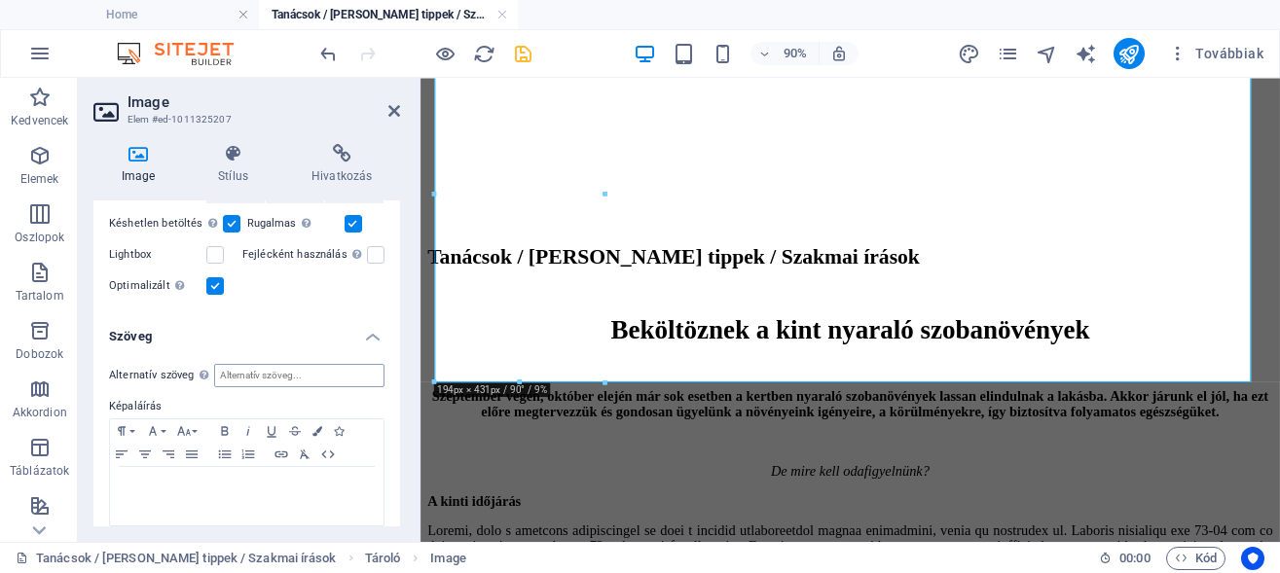
scroll to position [281, 0]
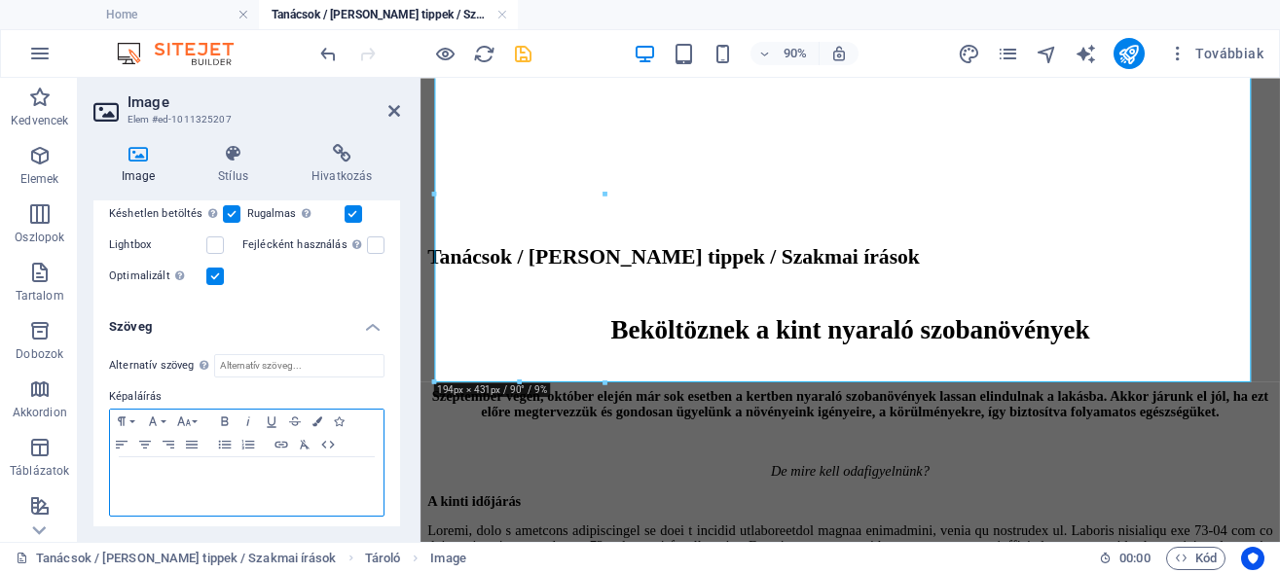
click at [199, 479] on div at bounding box center [246, 486] width 273 height 58
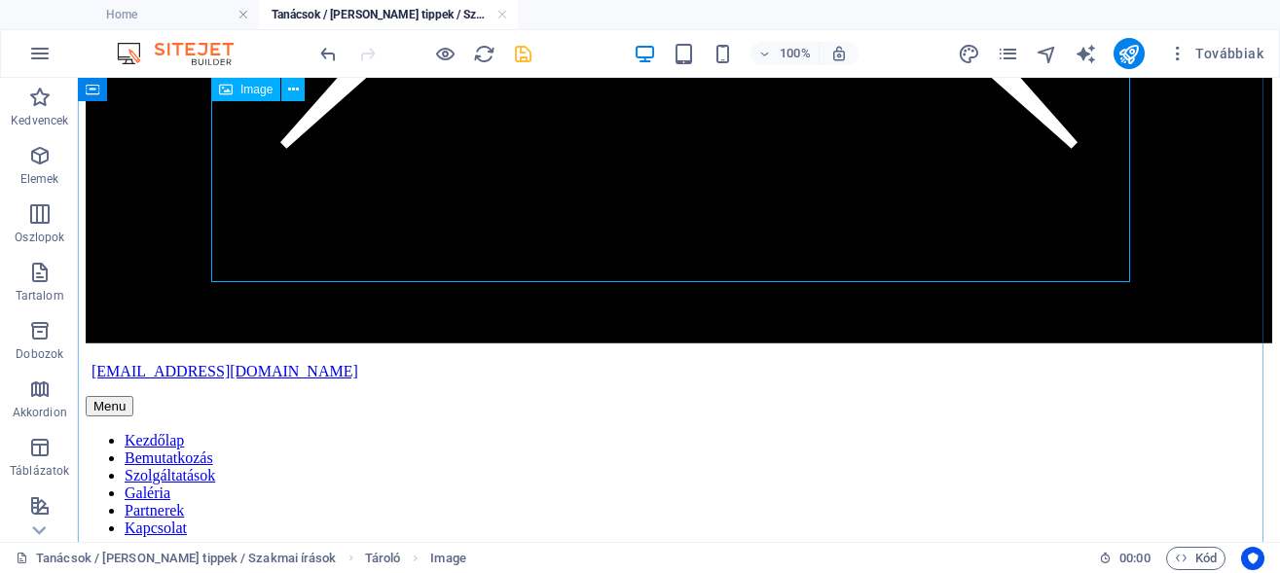
scroll to position [3959, 0]
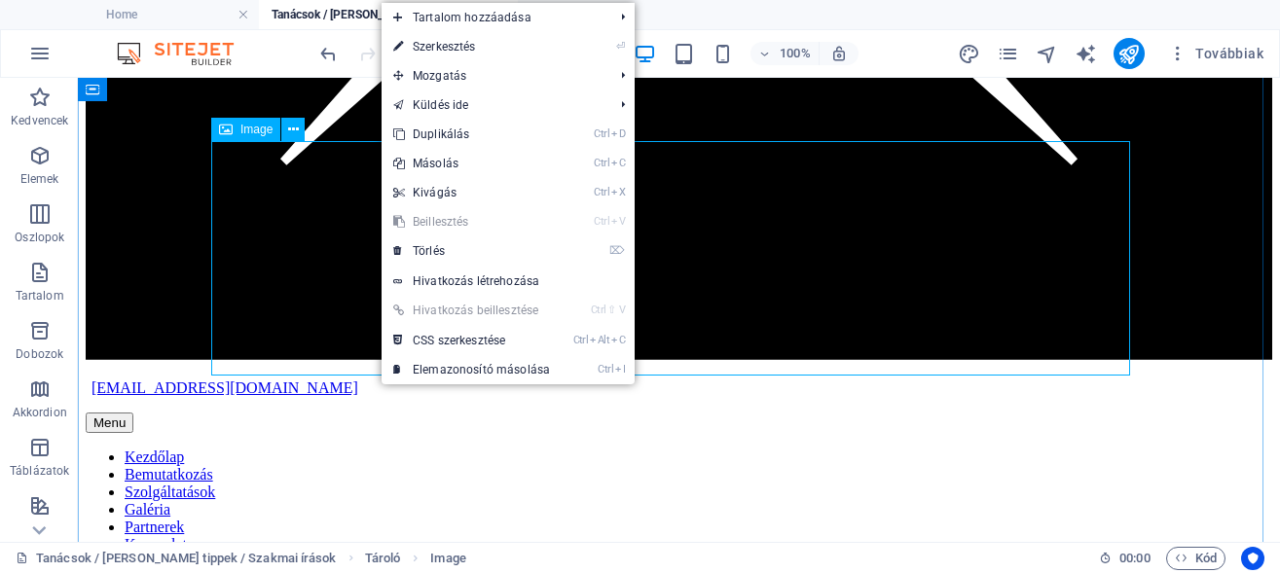
select select "px"
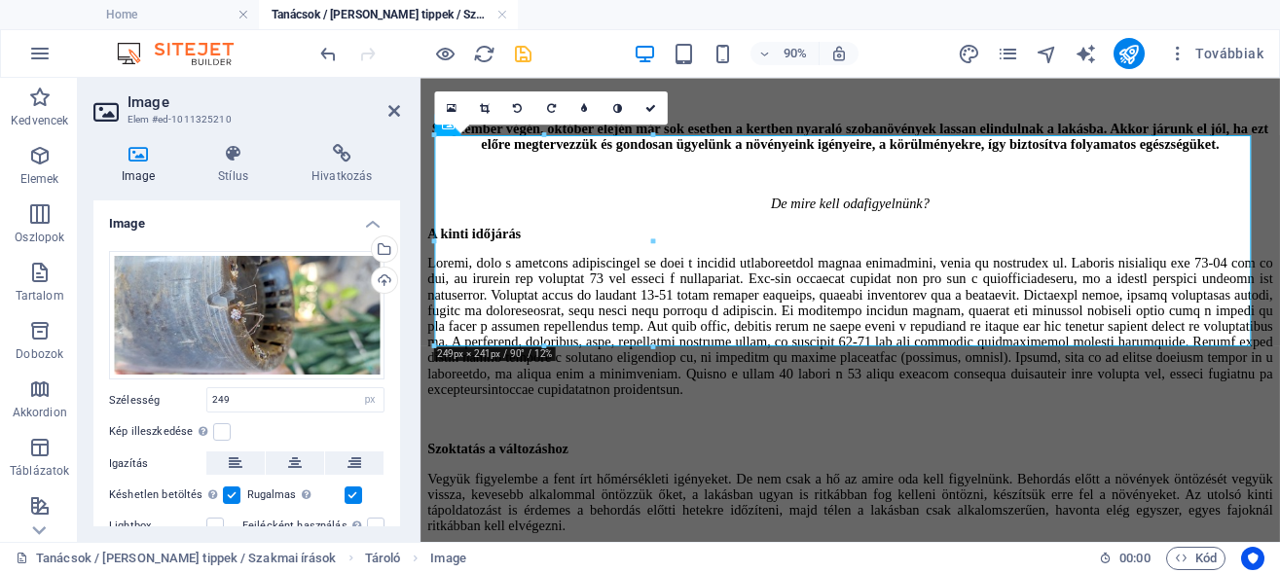
scroll to position [98, 0]
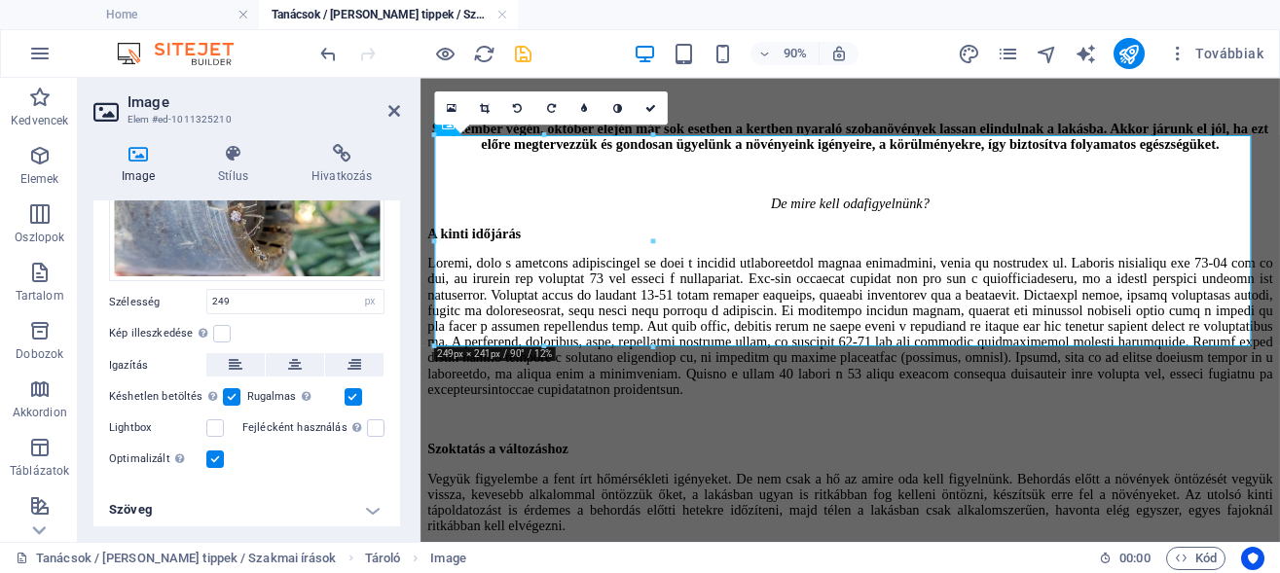
click at [359, 507] on h4 "Szöveg" at bounding box center [246, 510] width 307 height 47
click at [355, 502] on h4 "Szöveg" at bounding box center [246, 504] width 307 height 35
click at [355, 504] on h4 "Szöveg" at bounding box center [246, 510] width 307 height 47
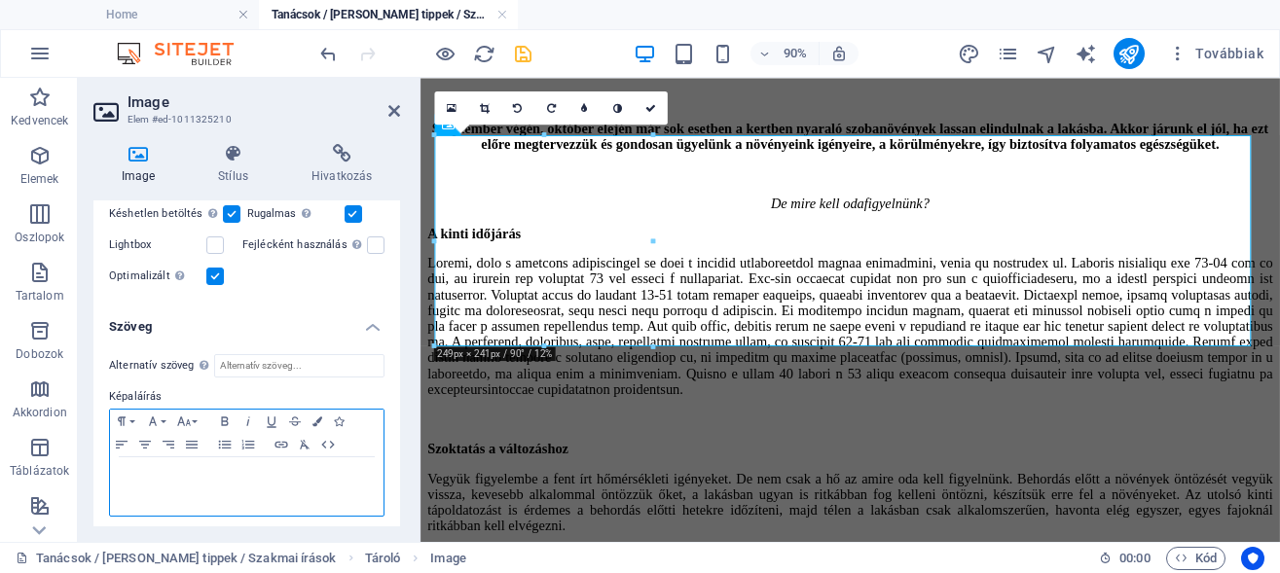
click at [209, 458] on div at bounding box center [246, 486] width 273 height 58
click at [209, 459] on div at bounding box center [246, 486] width 273 height 58
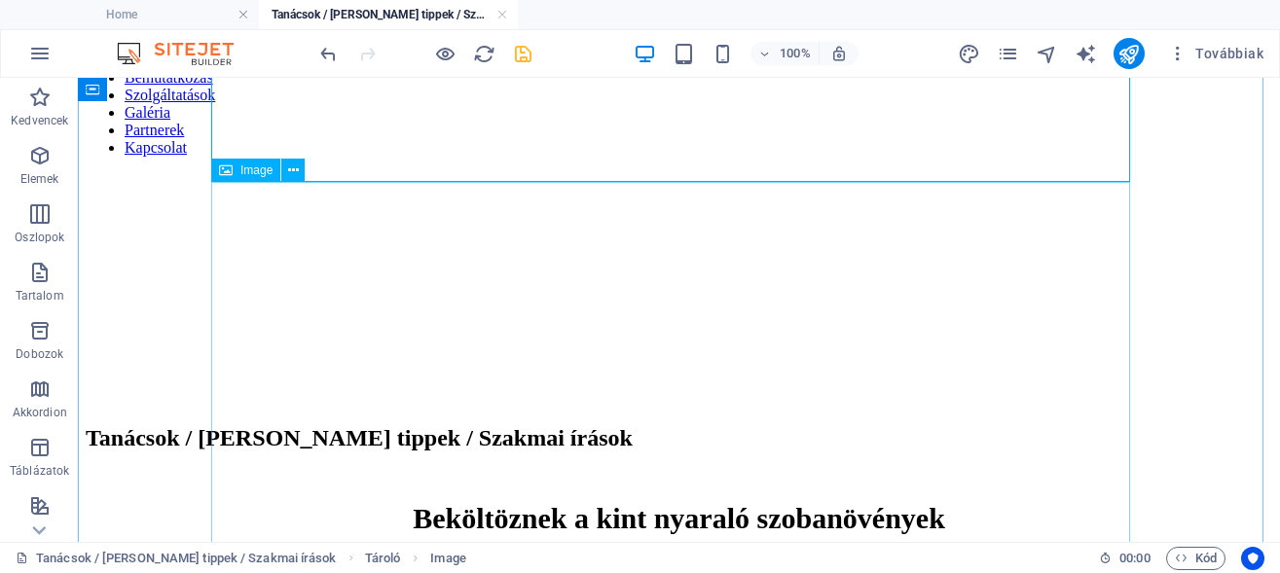
scroll to position [4158, 0]
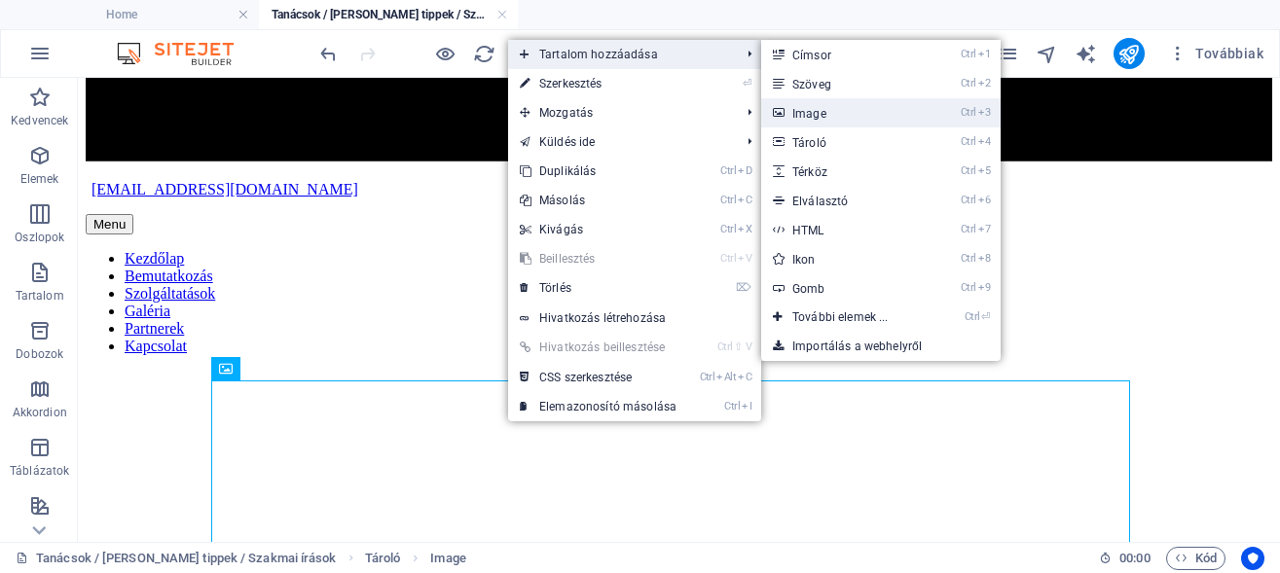
click at [826, 114] on link "Ctrl 3 Image" at bounding box center [844, 112] width 166 height 29
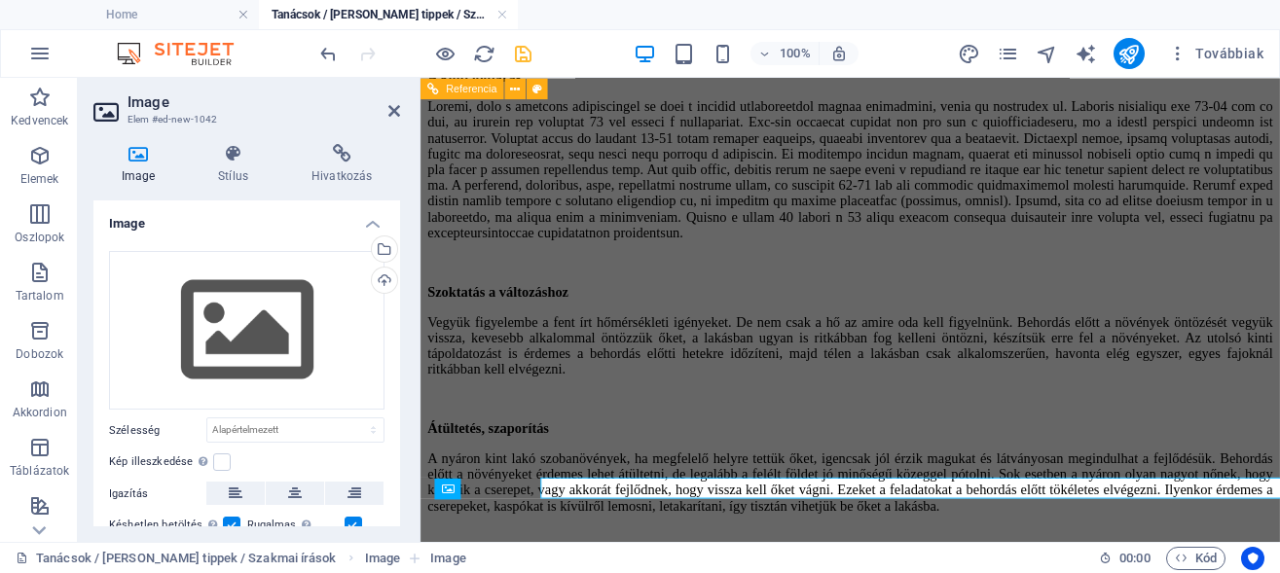
scroll to position [4775, 0]
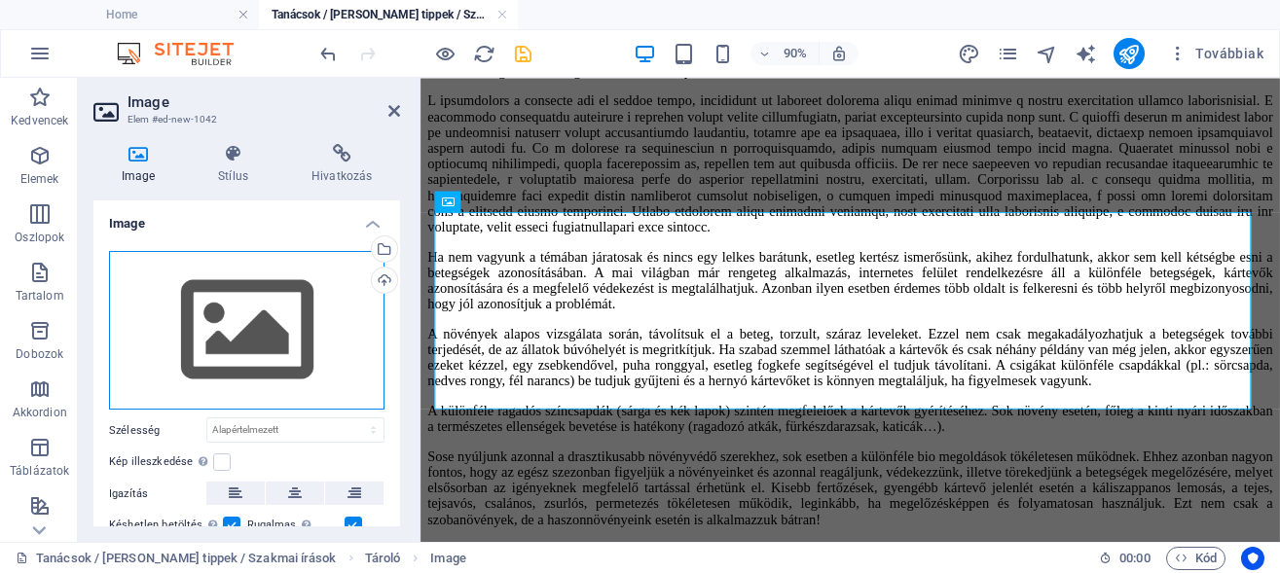
click at [315, 317] on div "Húzza ide a fájlokat, kattintson a fájlok kiválasztásához, vagy válasszon fájlo…" at bounding box center [246, 331] width 275 height 160
click at [315, 317] on body "TökMag Kert Home Tanácsok / Hasznos tippek / Szakmai írások Kedvencek Elemek Os…" at bounding box center [640, 286] width 1280 height 573
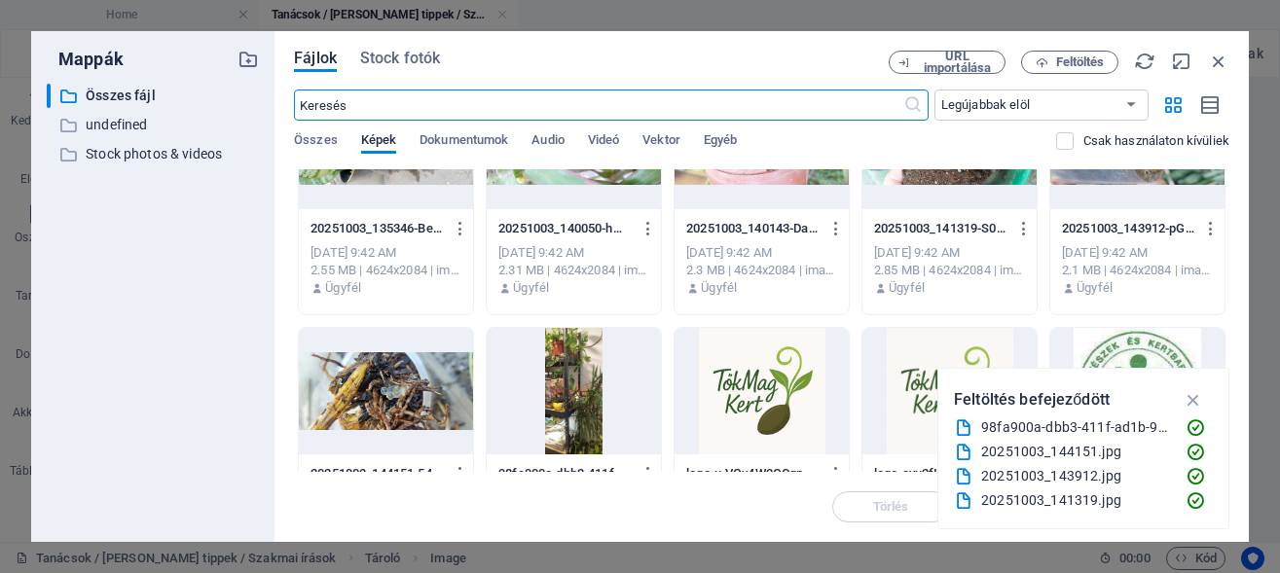
scroll to position [0, 0]
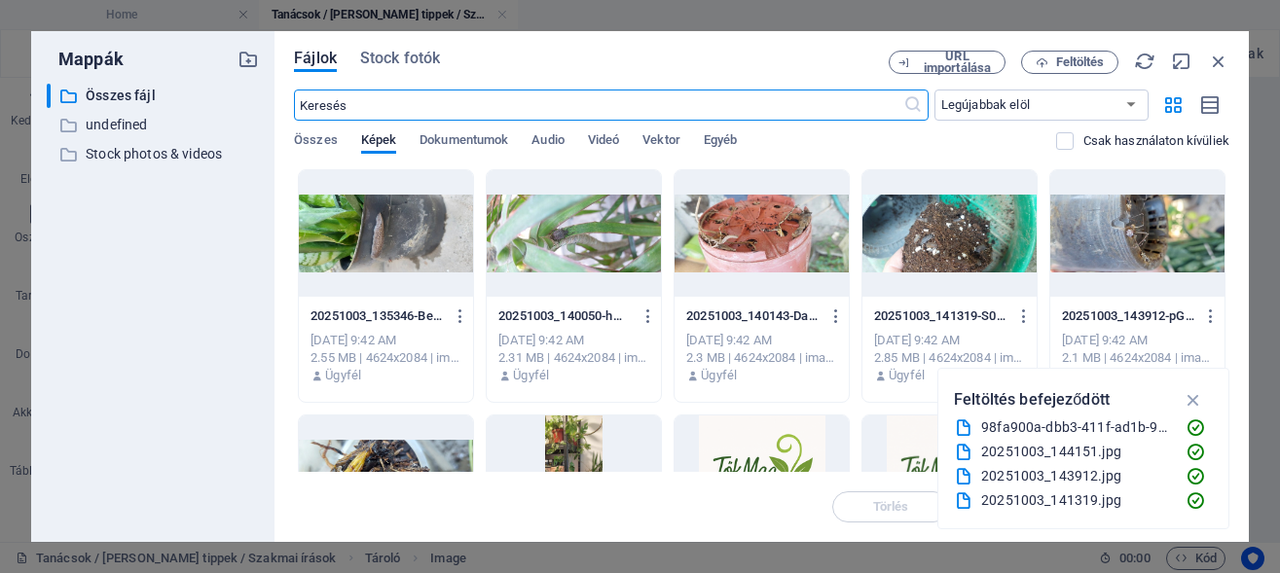
click at [646, 235] on div at bounding box center [574, 233] width 174 height 127
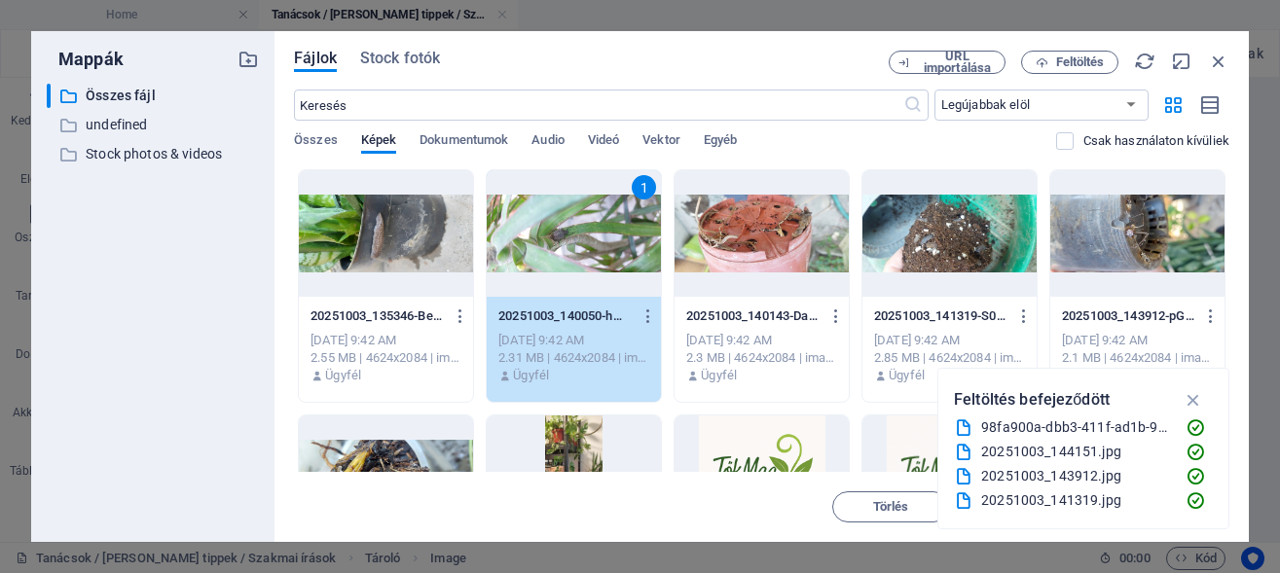
click at [646, 235] on div "1" at bounding box center [574, 233] width 174 height 127
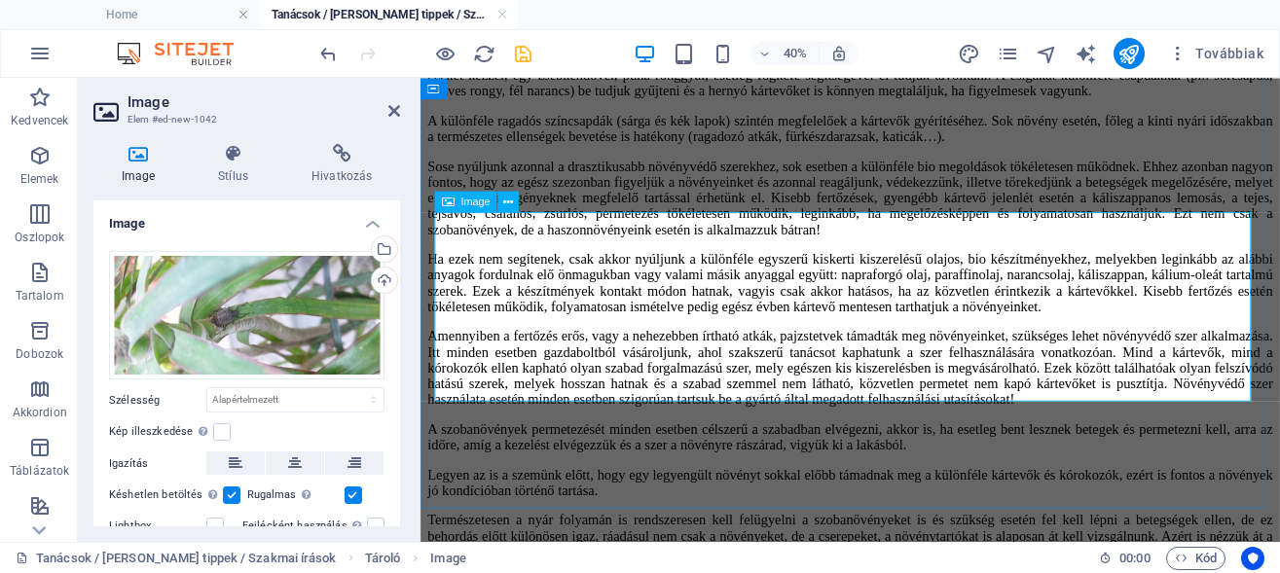
scroll to position [4775, 0]
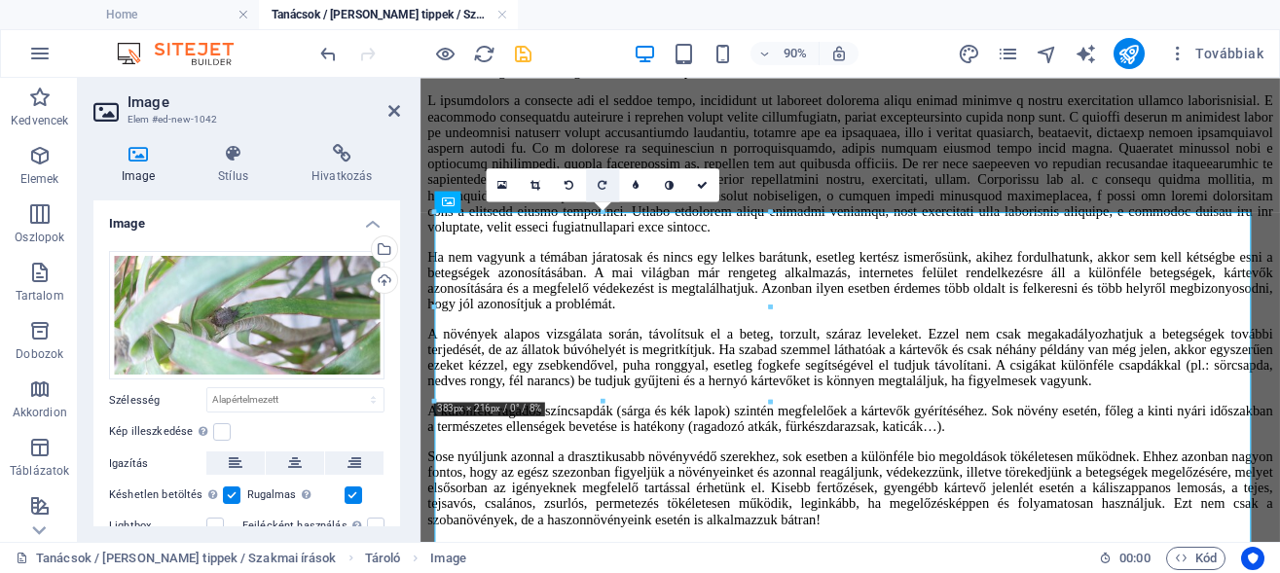
click at [602, 186] on icon at bounding box center [602, 184] width 9 height 11
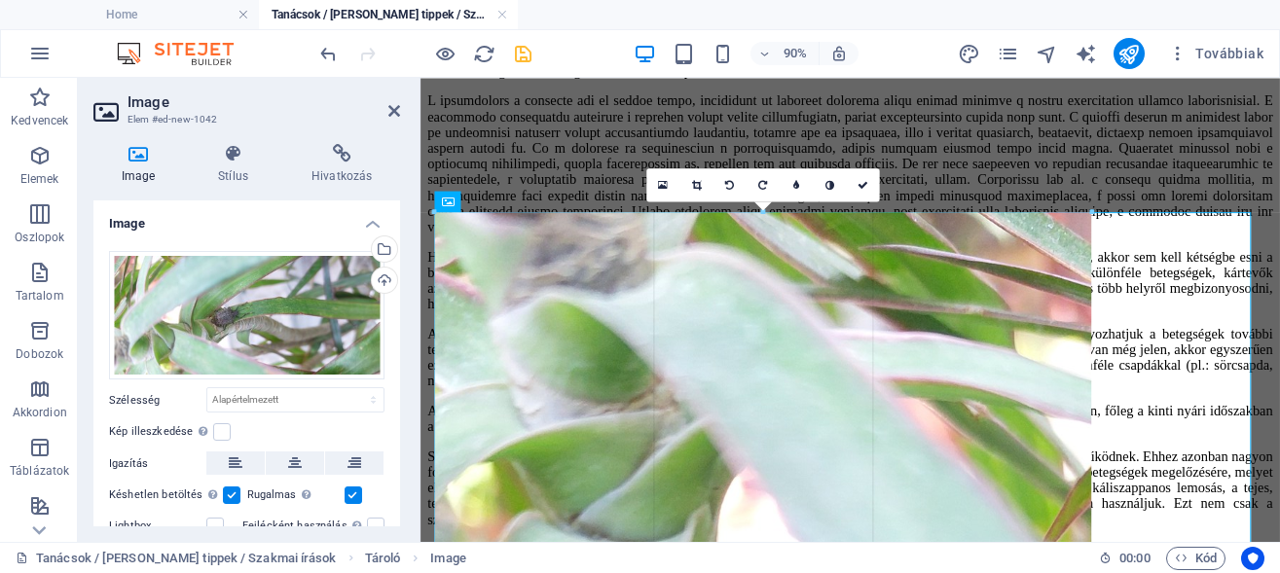
drag, startPoint x: 1251, startPoint y: 213, endPoint x: 298, endPoint y: 599, distance: 1028.1
type input "754"
select select "px"
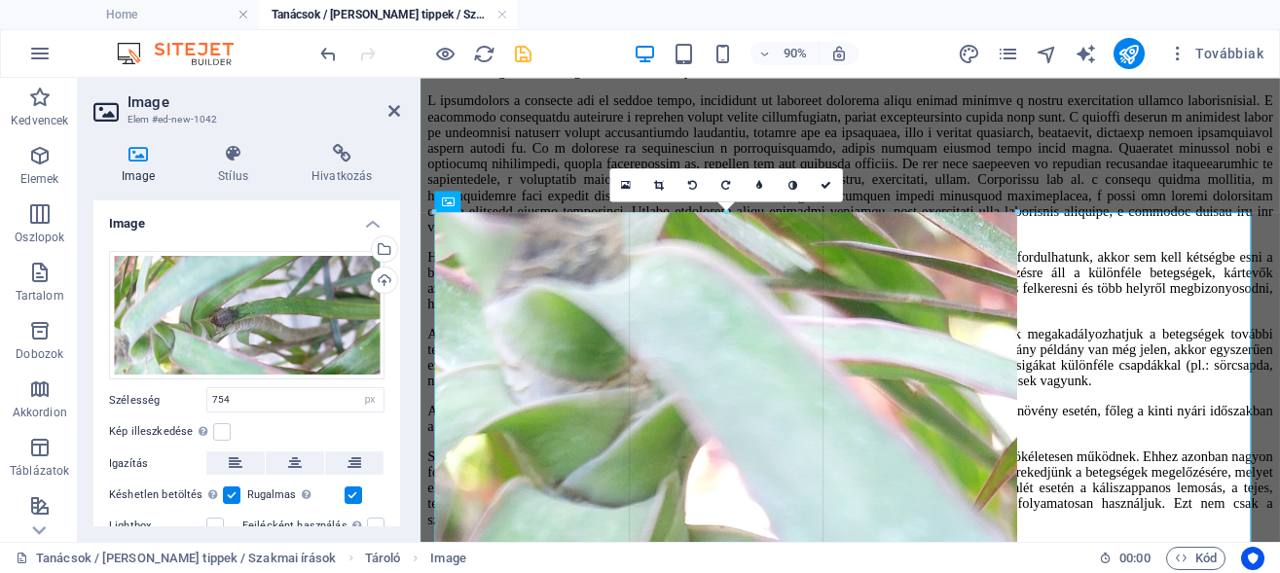
drag, startPoint x: 1096, startPoint y: 210, endPoint x: 415, endPoint y: 419, distance: 712.6
click at [415, 419] on div "Image Elem #ed-new-1042 Image Stílus Hivatkozás Image Húzza ide a fájlokat, kat…" at bounding box center [679, 310] width 1202 height 464
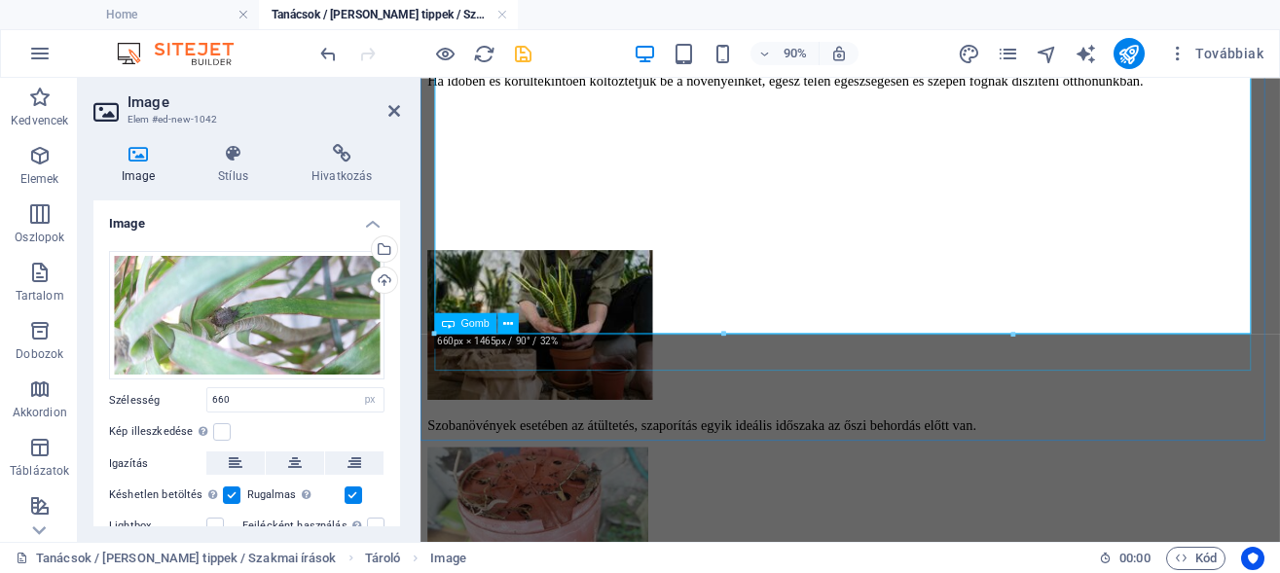
scroll to position [6064, 0]
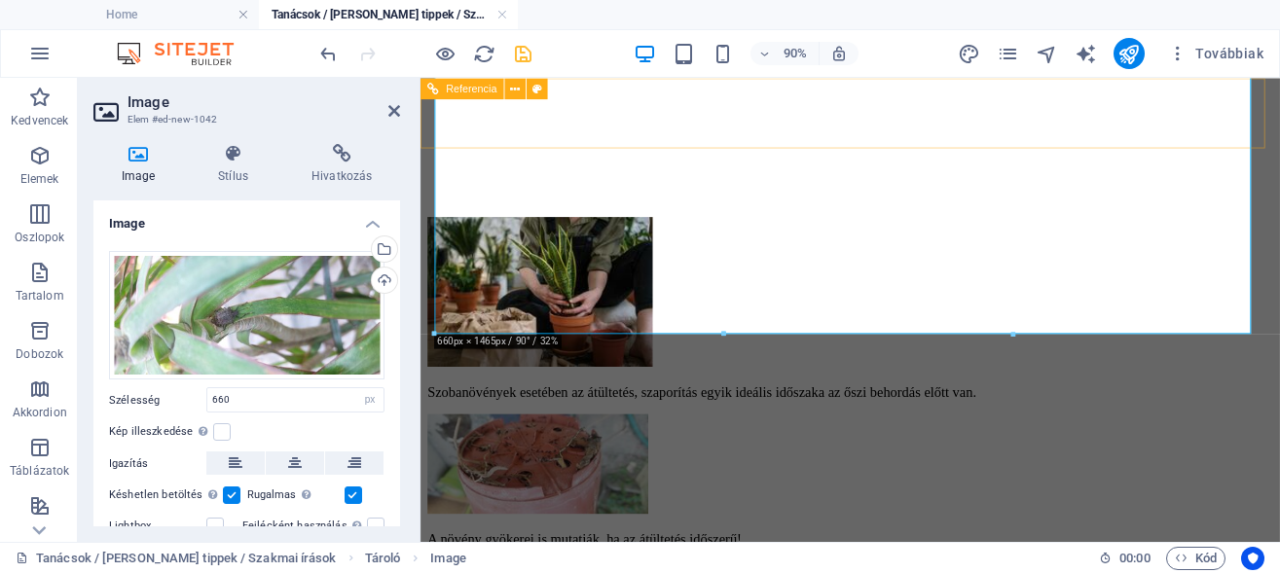
drag, startPoint x: 1434, startPoint y: 411, endPoint x: 828, endPoint y: 149, distance: 659.5
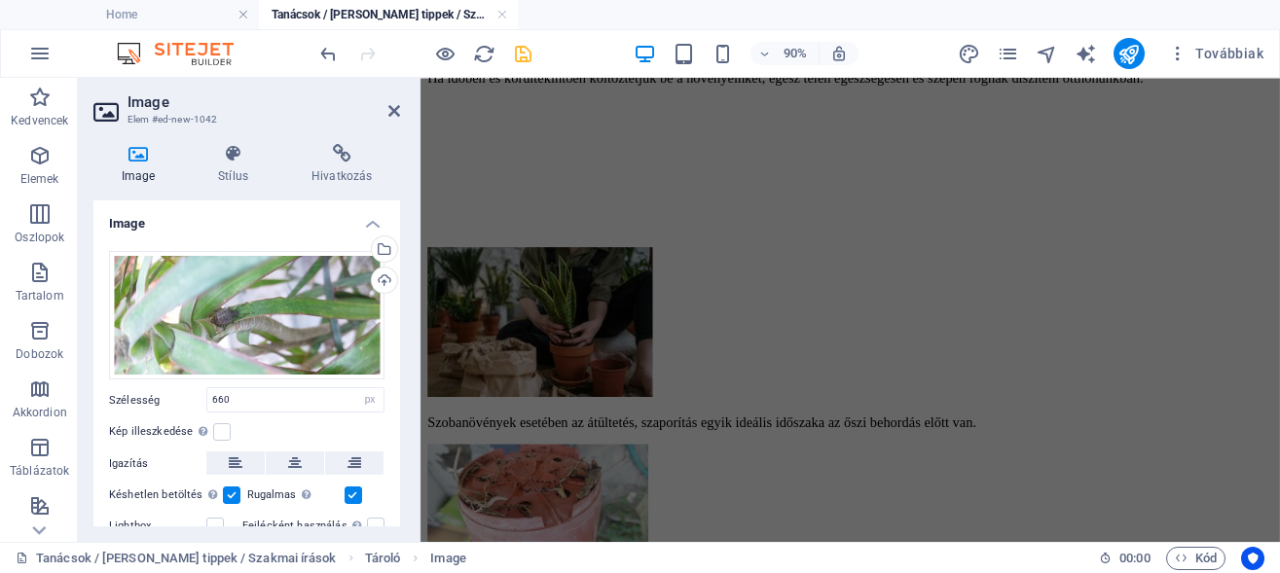
drag, startPoint x: 1011, startPoint y: 334, endPoint x: 658, endPoint y: -12, distance: 494.1
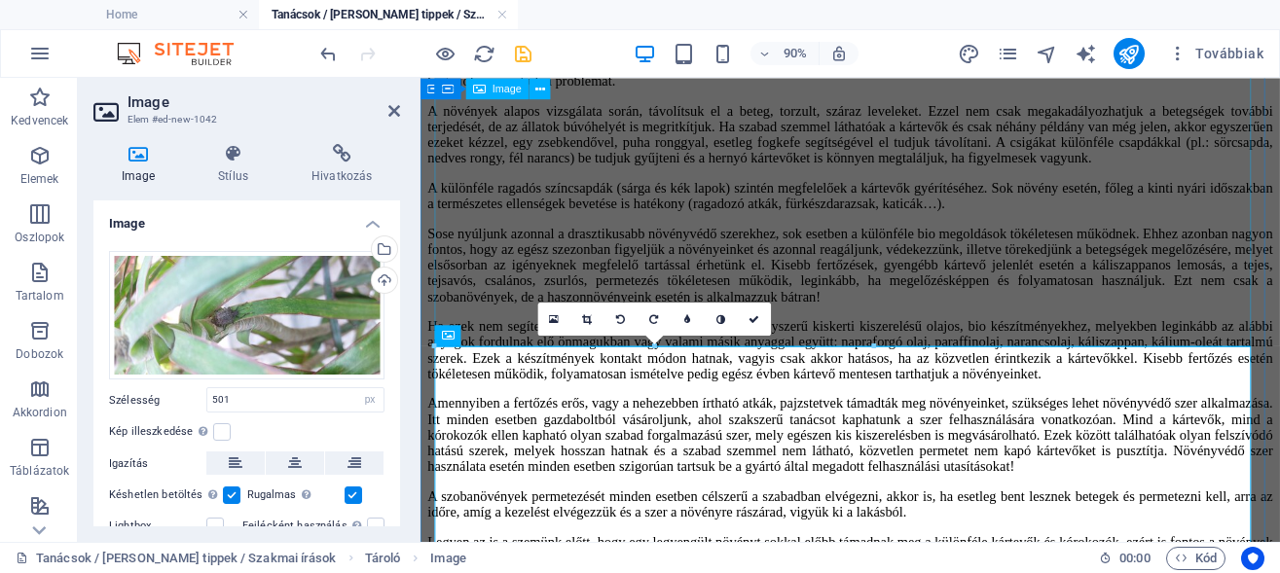
scroll to position [4625, 0]
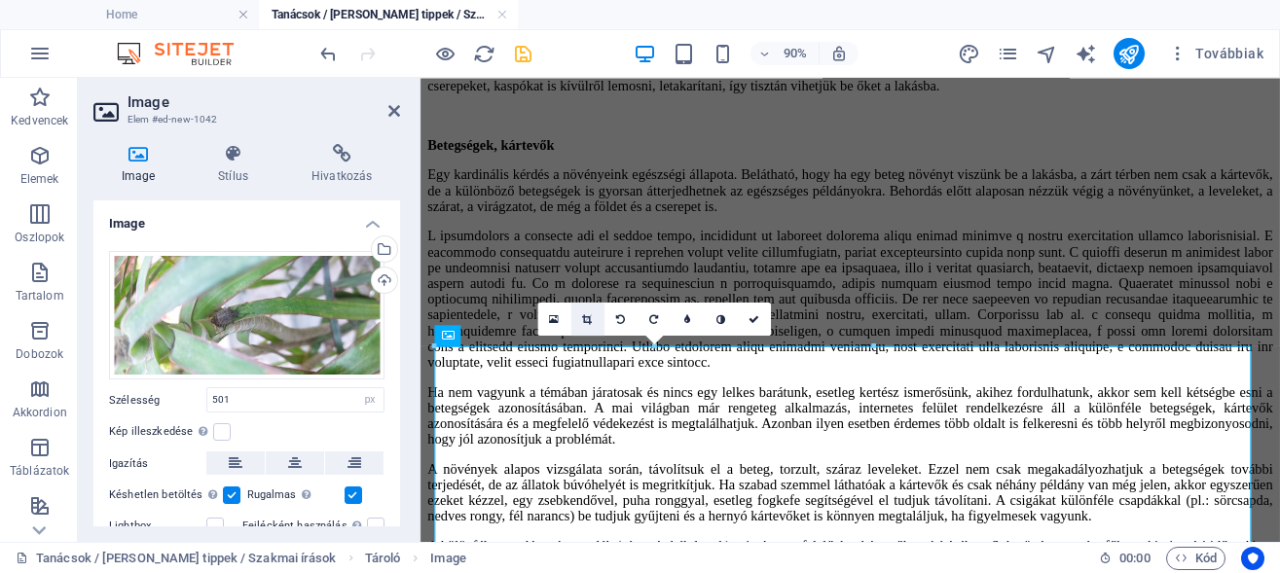
click at [586, 320] on icon at bounding box center [587, 319] width 10 height 11
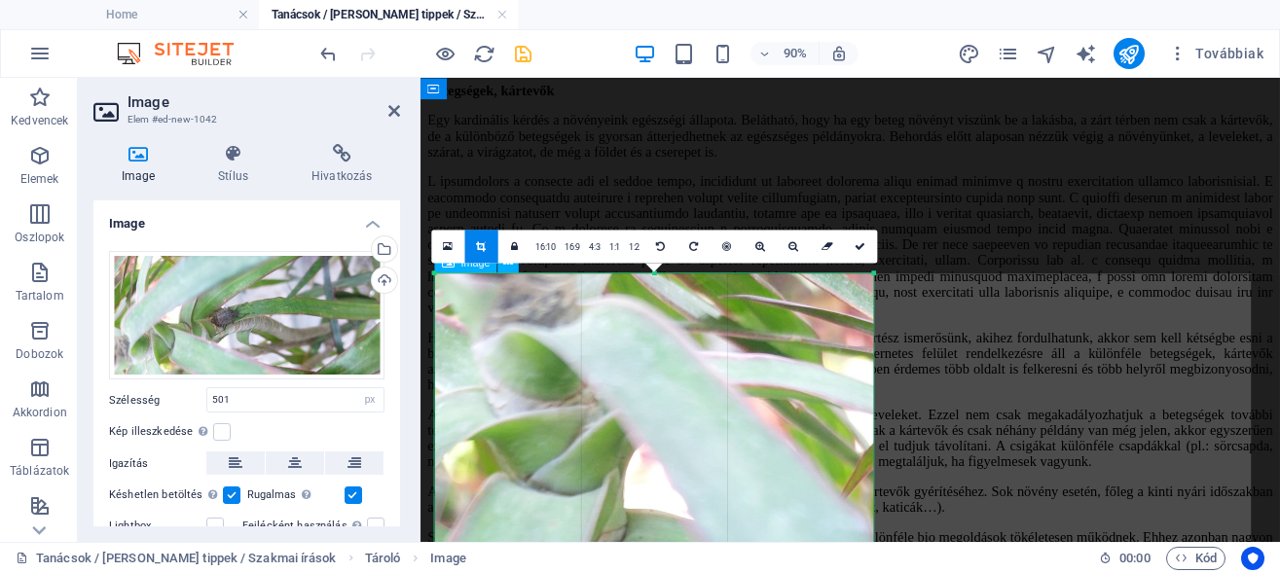
scroll to position [4724, 0]
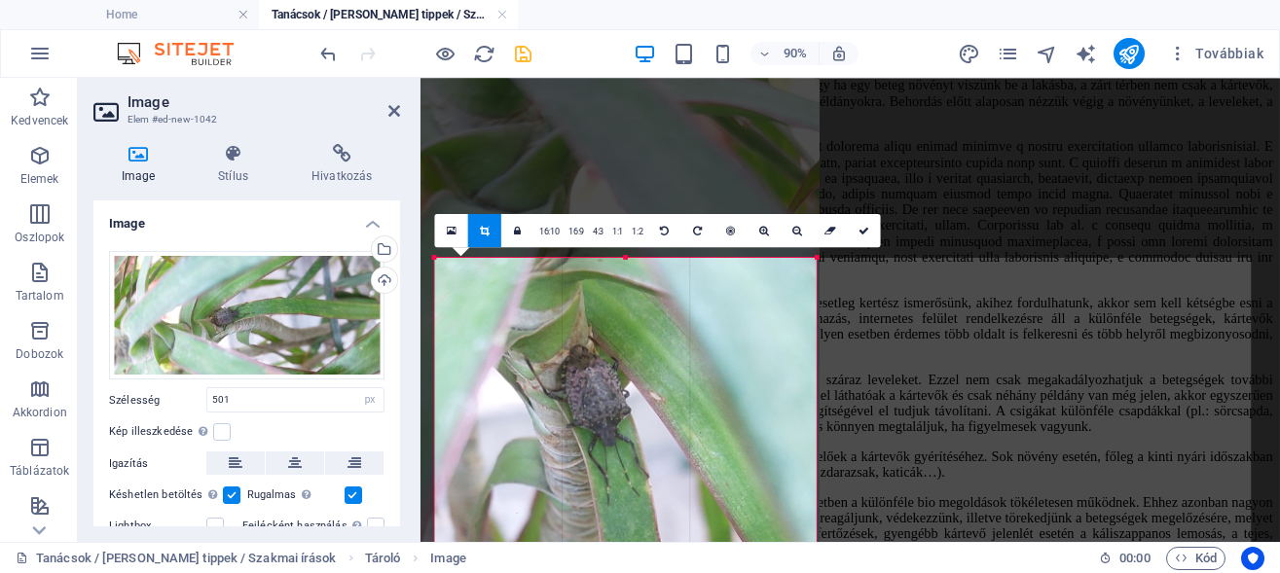
drag, startPoint x: 436, startPoint y: 260, endPoint x: 496, endPoint y: 370, distance: 125.4
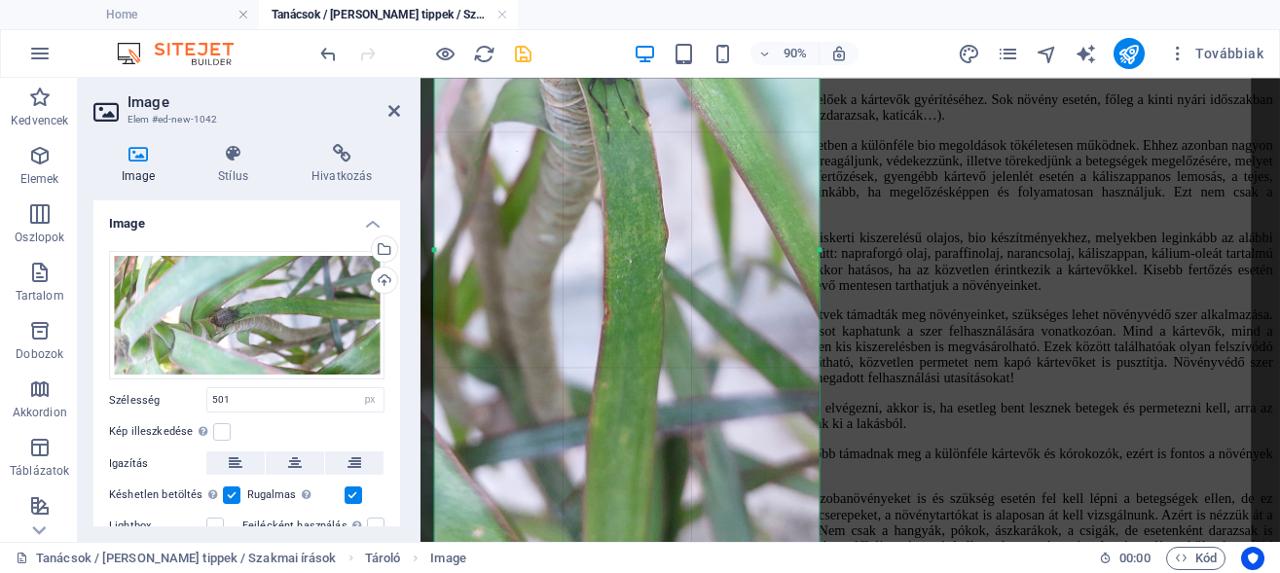
scroll to position [5320, 0]
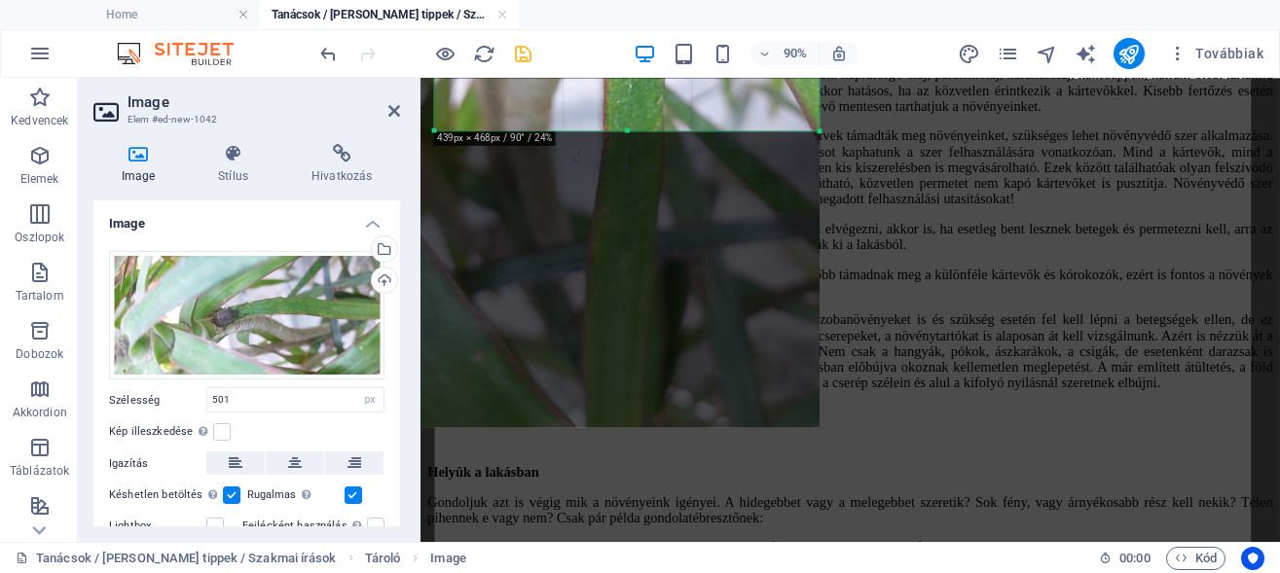
drag, startPoint x: 628, startPoint y: 425, endPoint x: 629, endPoint y: 96, distance: 328.9
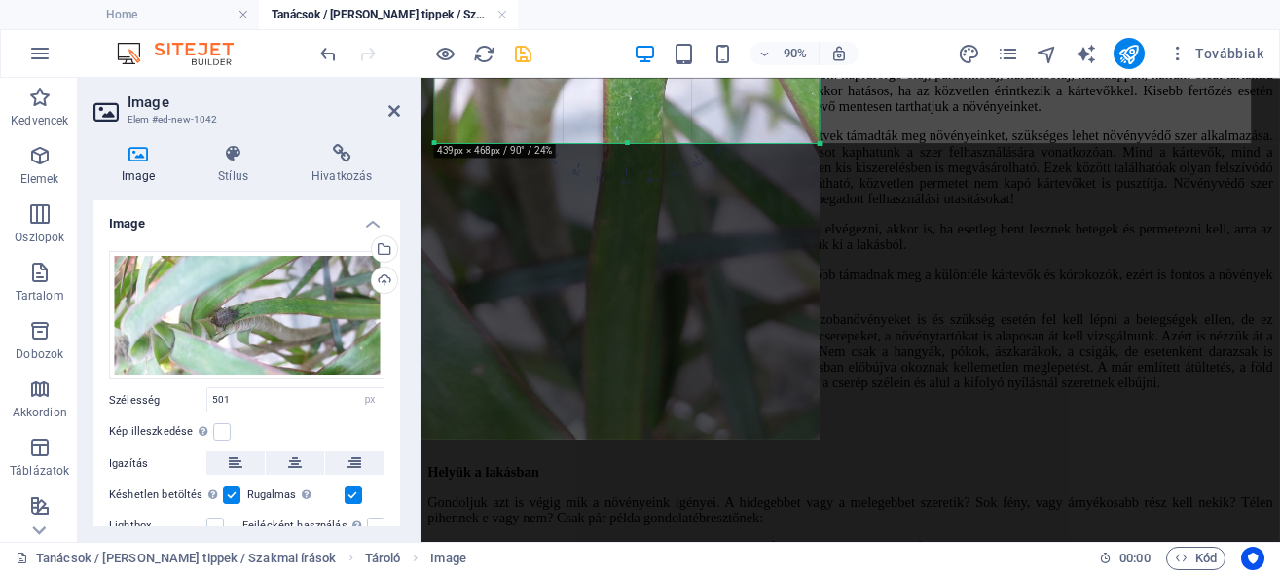
scroll to position [5022, 0]
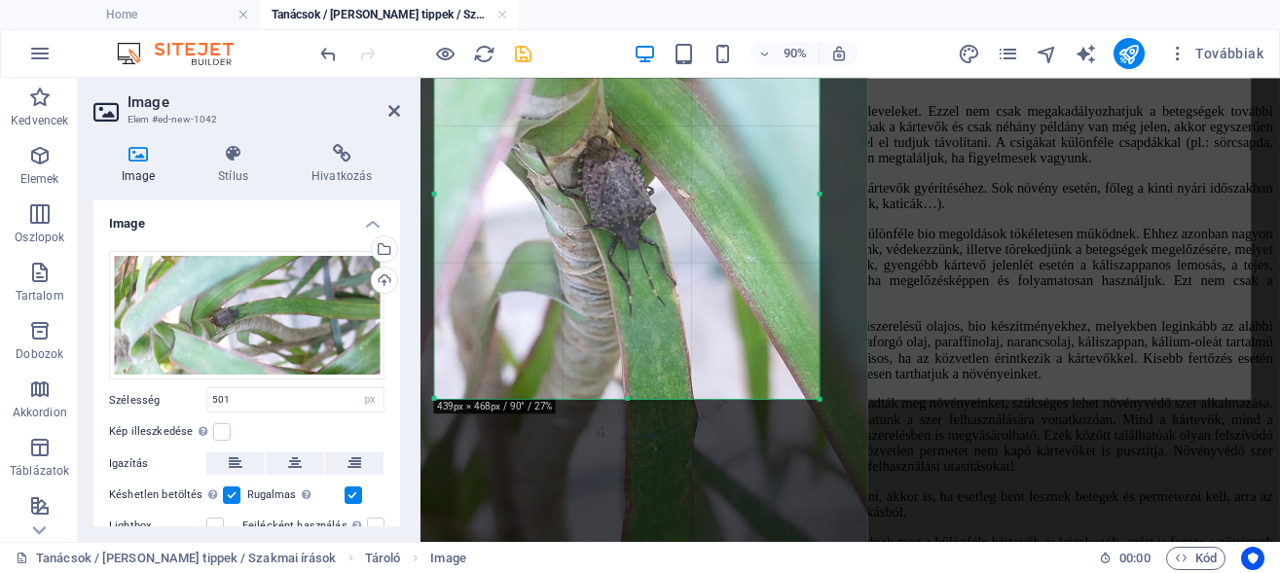
drag, startPoint x: 698, startPoint y: 177, endPoint x: 655, endPoint y: 276, distance: 108.1
click at [655, 276] on div at bounding box center [621, 284] width 493 height 1095
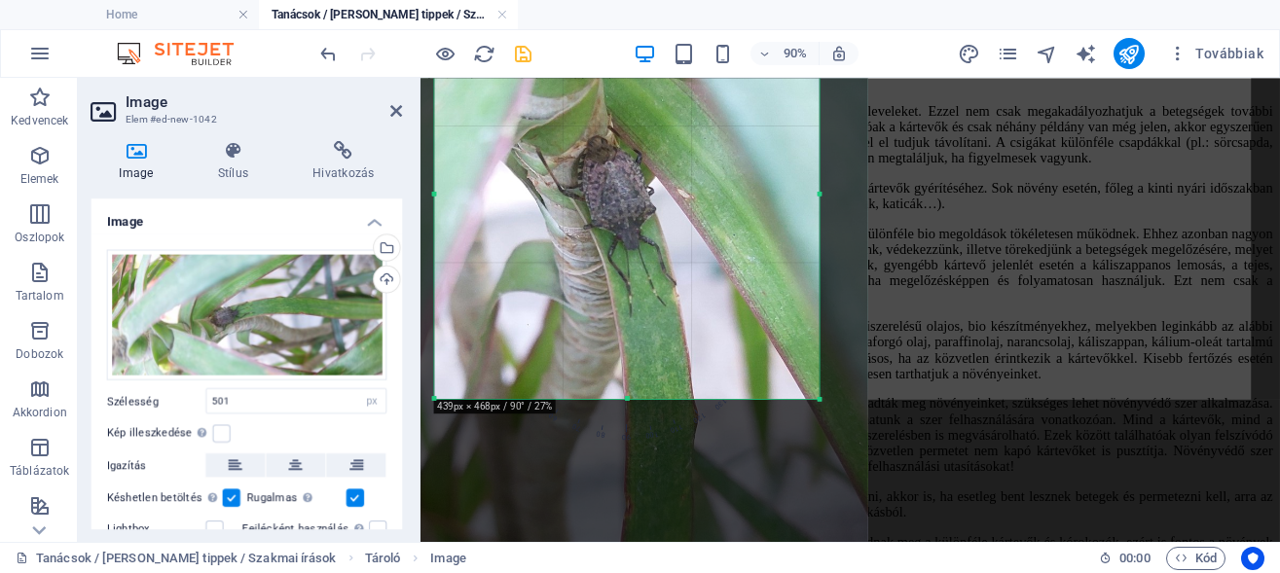
scroll to position [98, 0]
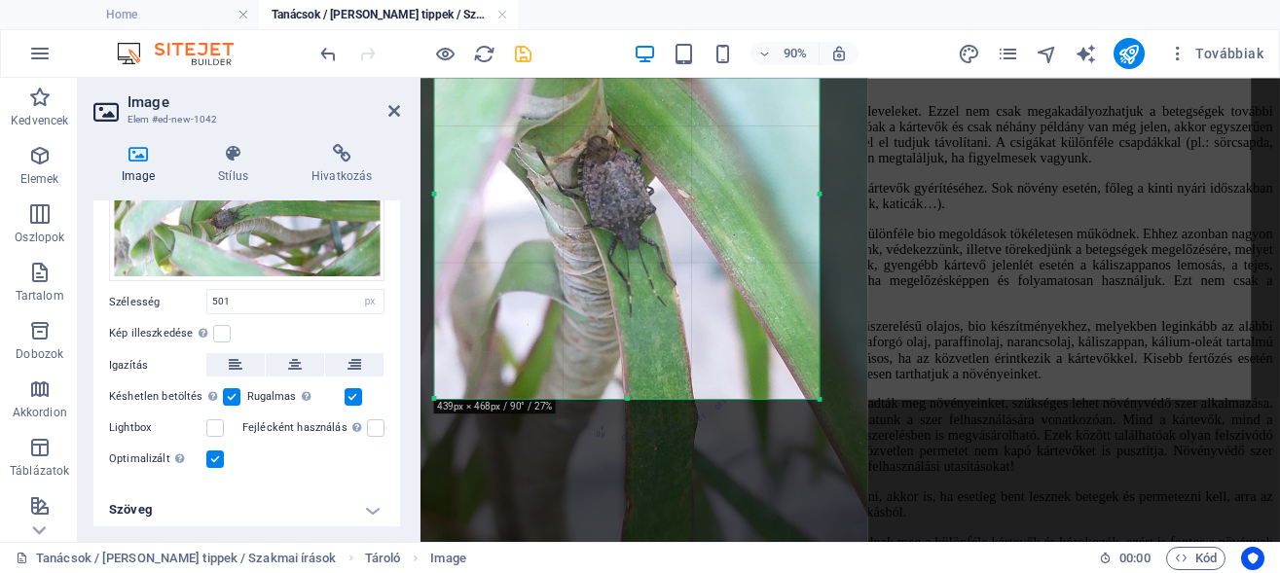
click at [360, 506] on h4 "Szöveg" at bounding box center [246, 510] width 307 height 47
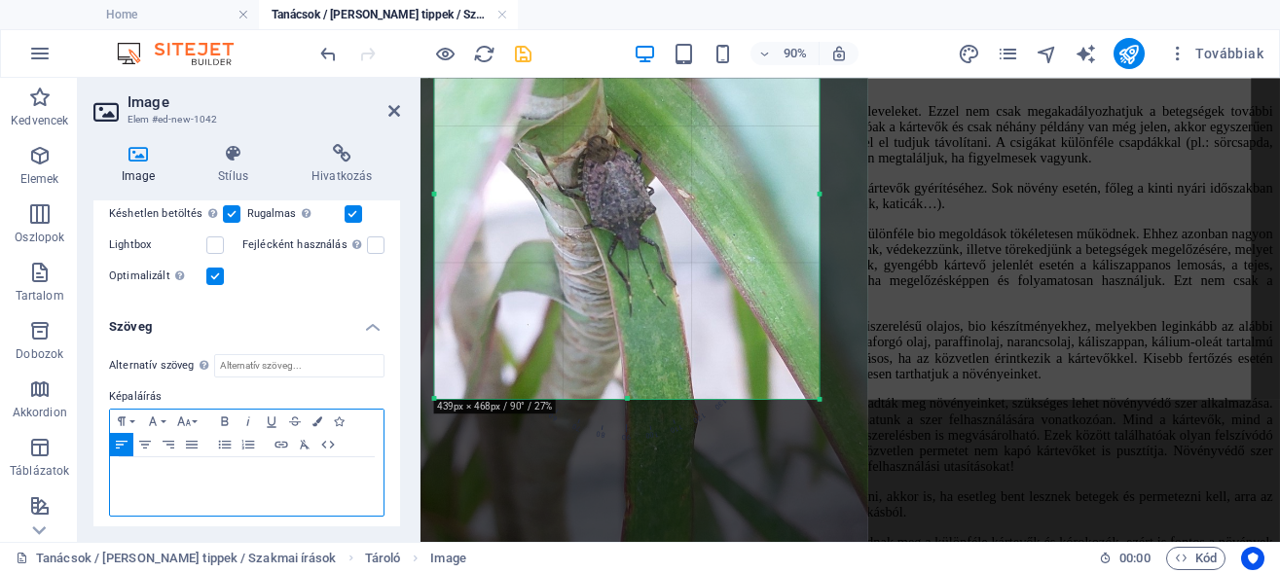
click at [184, 480] on div at bounding box center [246, 486] width 273 height 58
type input "439"
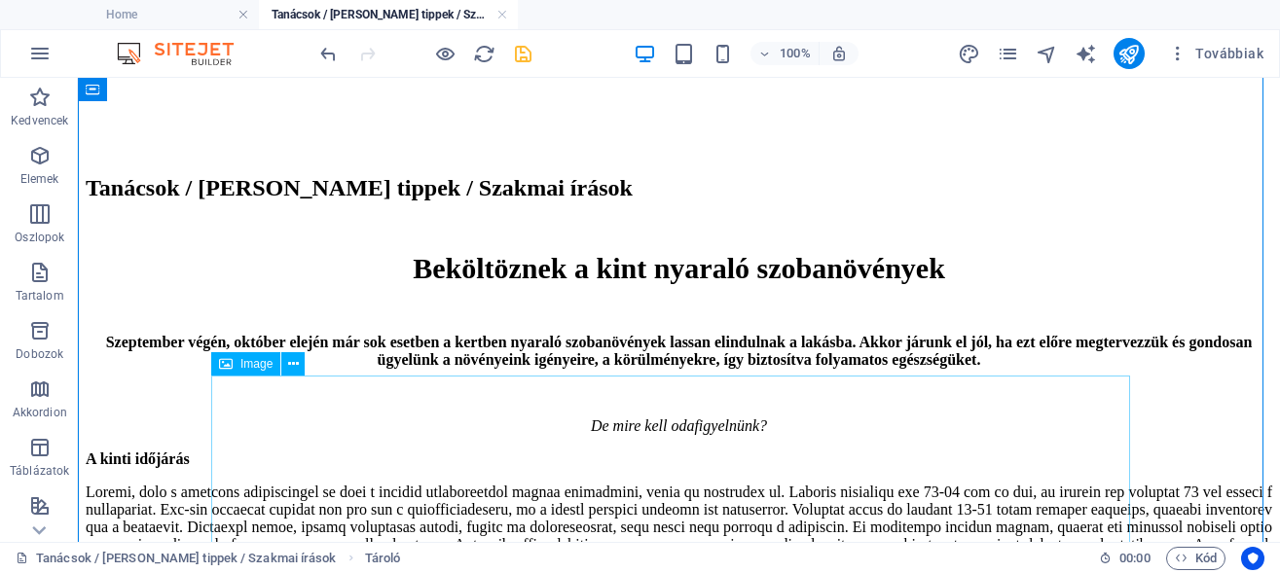
scroll to position [4600, 0]
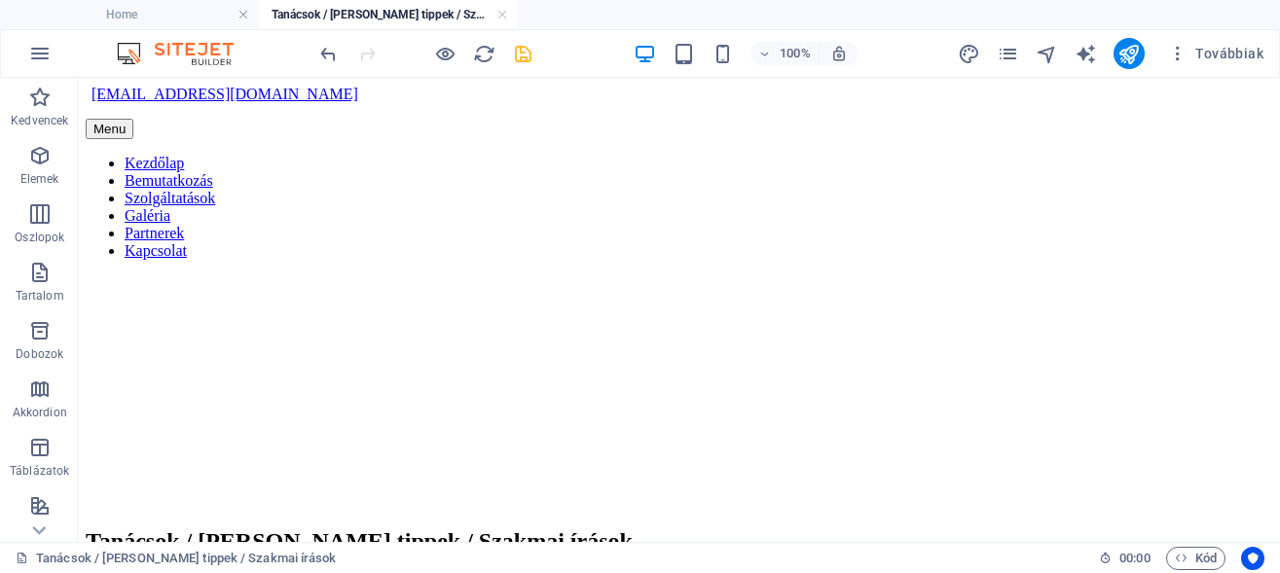
drag, startPoint x: 339, startPoint y: 281, endPoint x: 427, endPoint y: 419, distance: 164.1
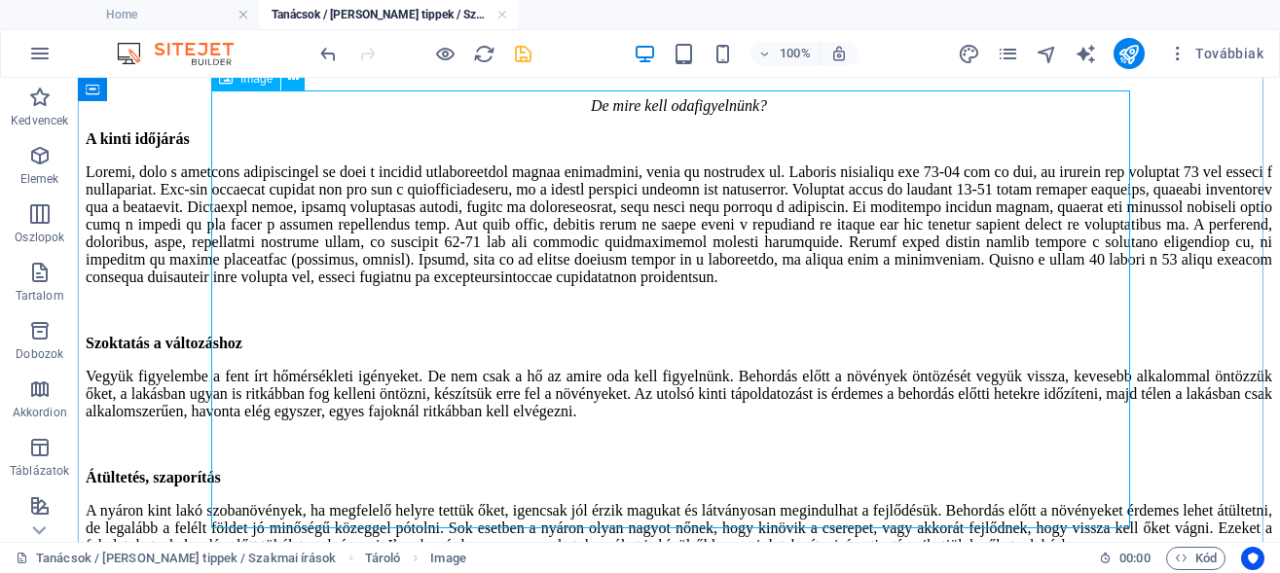
scroll to position [4529, 0]
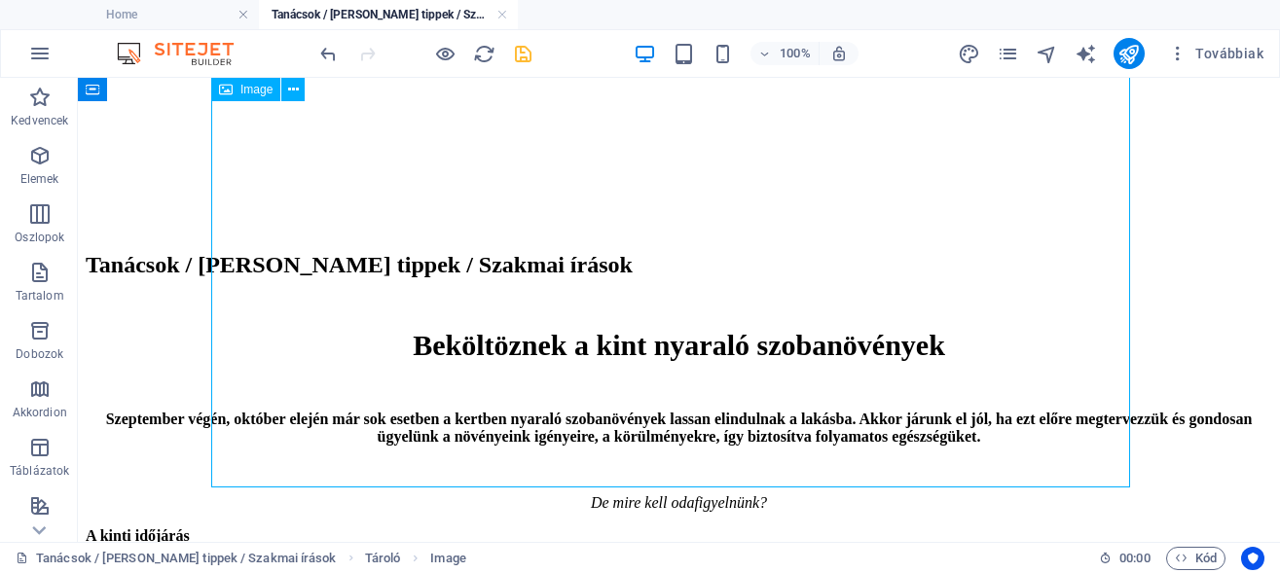
select select "px"
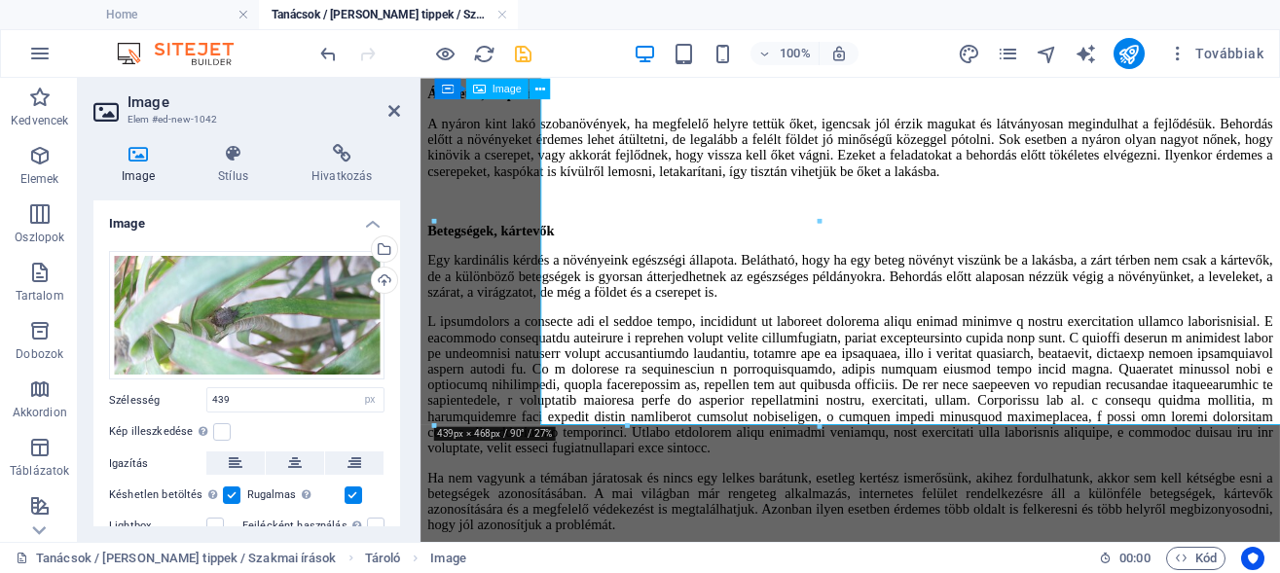
scroll to position [4554, 0]
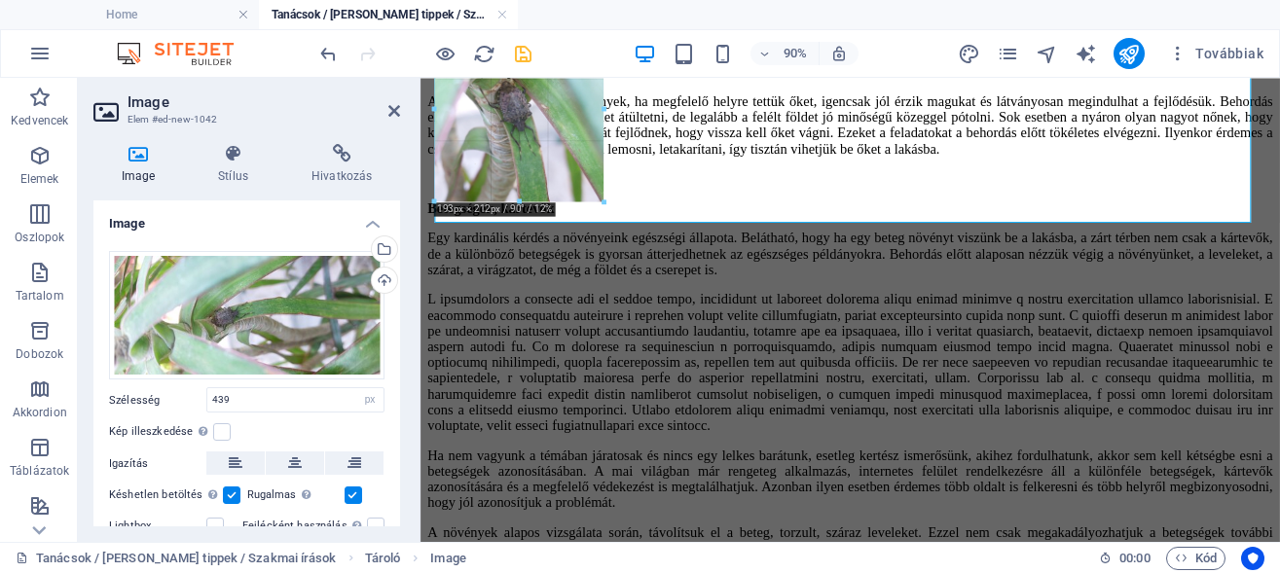
drag, startPoint x: 817, startPoint y: 425, endPoint x: 482, endPoint y: 176, distance: 418.1
type input "193"
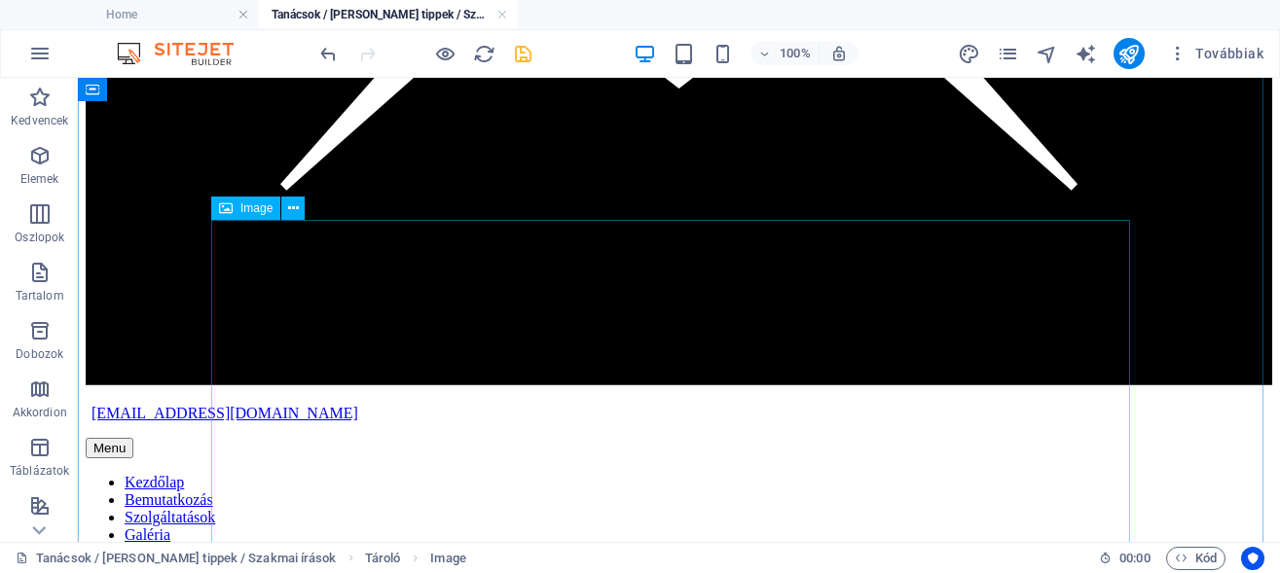
scroll to position [3437, 0]
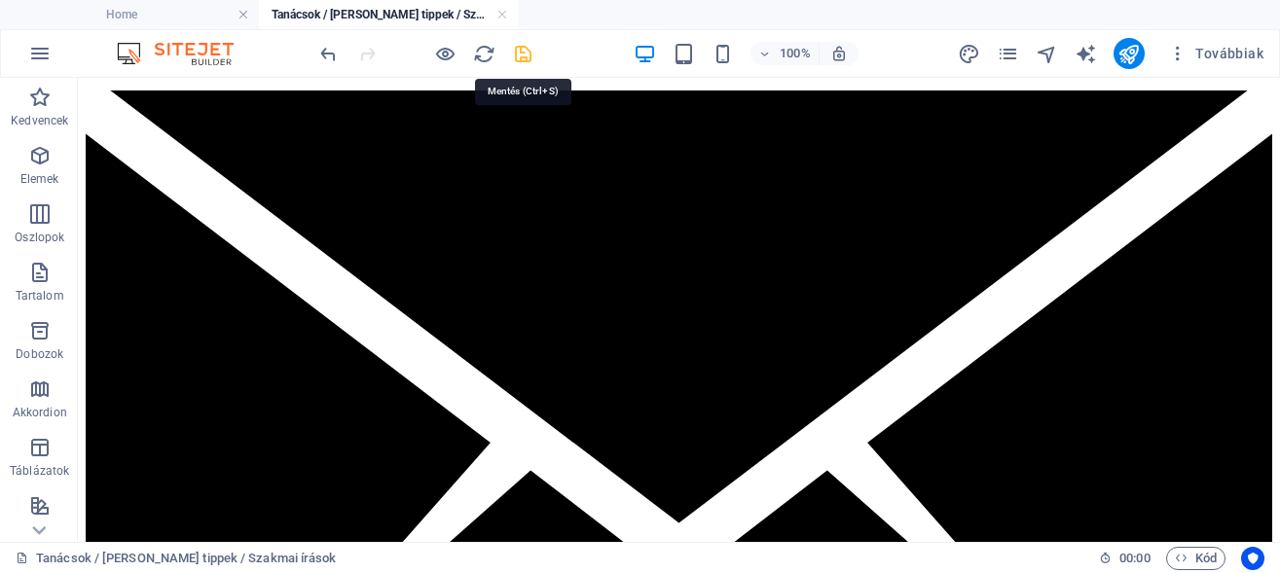
click at [515, 57] on icon "save" at bounding box center [523, 54] width 22 height 22
click at [1130, 55] on icon "publish" at bounding box center [1128, 54] width 22 height 22
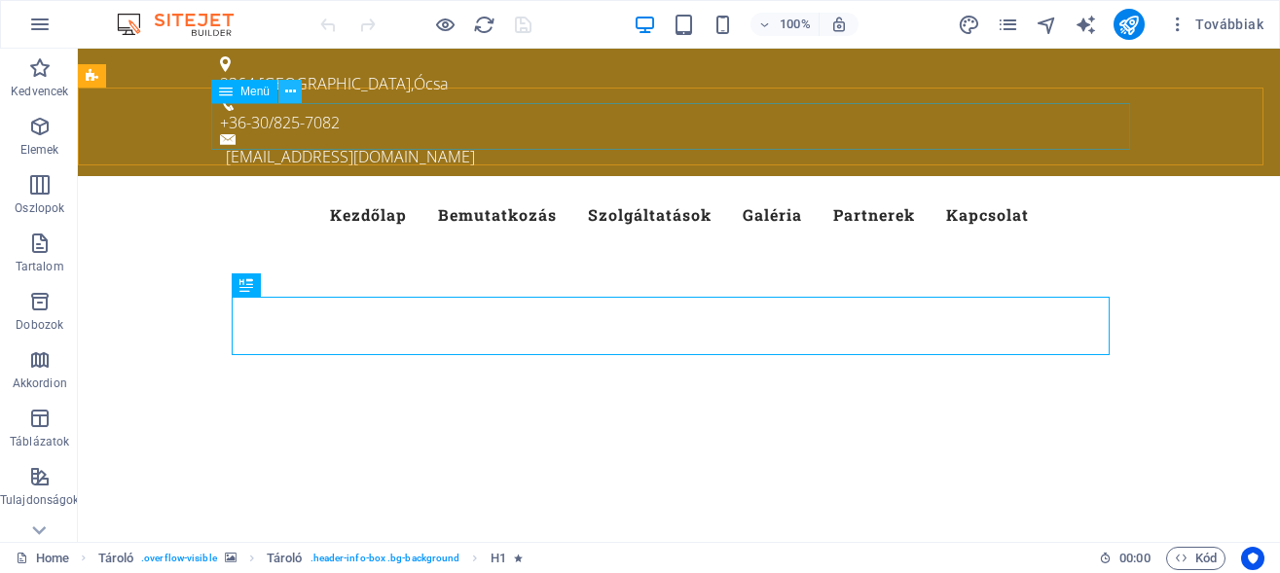
click at [286, 92] on icon at bounding box center [290, 92] width 11 height 20
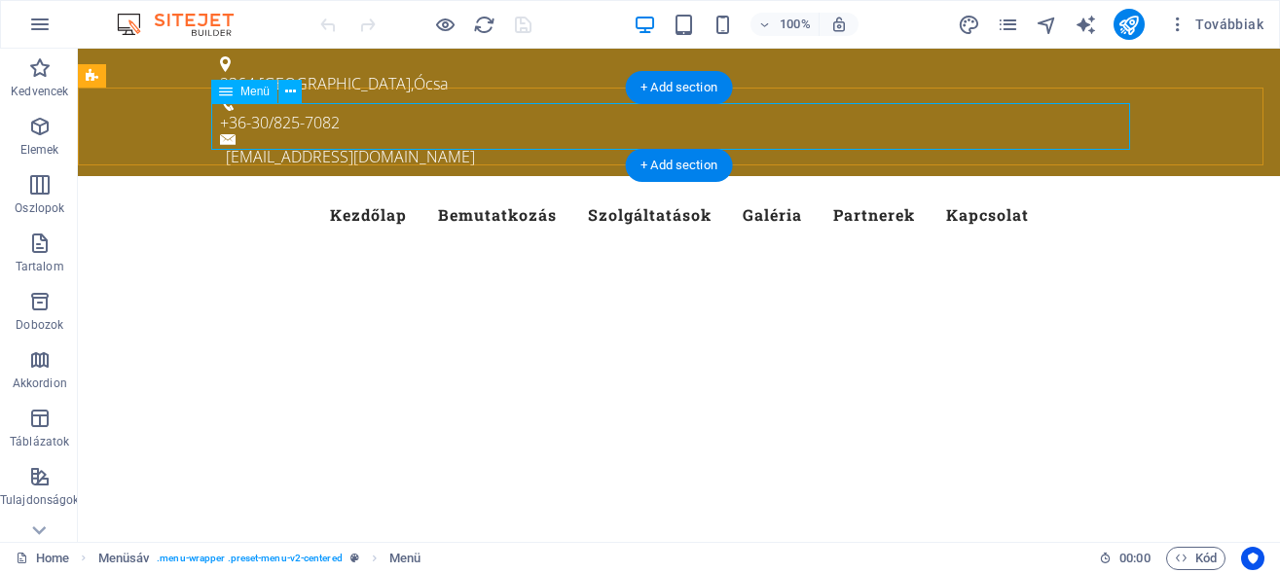
click at [944, 192] on nav "Kezdőlap Bemutatkozás Szolgáltatások Galéria Partnerek Kapcsolat" at bounding box center [679, 215] width 919 height 47
click at [968, 192] on nav "Kezdőlap Bemutatkozás Szolgáltatások Galéria Partnerek Kapcsolat" at bounding box center [679, 215] width 919 height 47
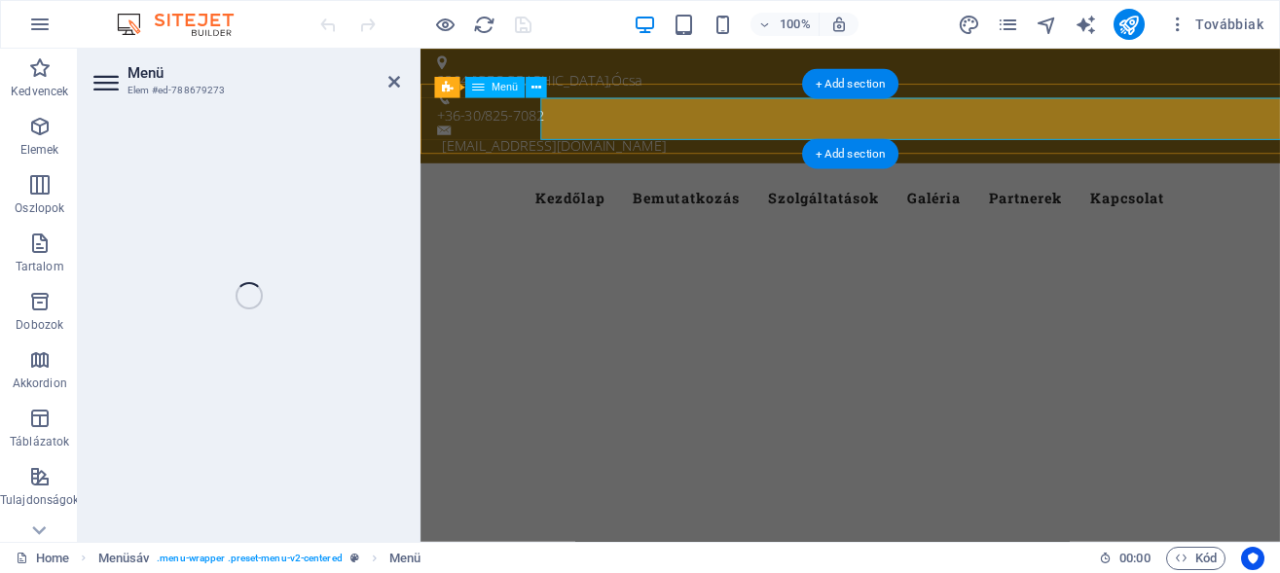
select select
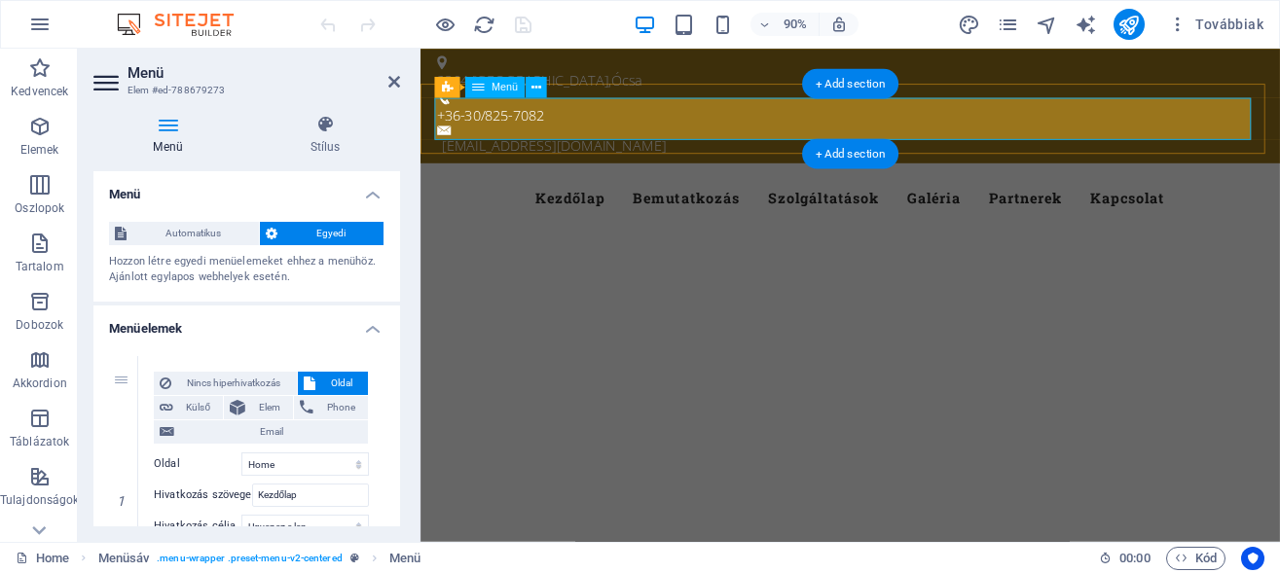
click at [1279, 192] on nav "Kezdőlap Bemutatkozás Szolgáltatások Galéria Partnerek Kapcsolat" at bounding box center [898, 215] width 919 height 47
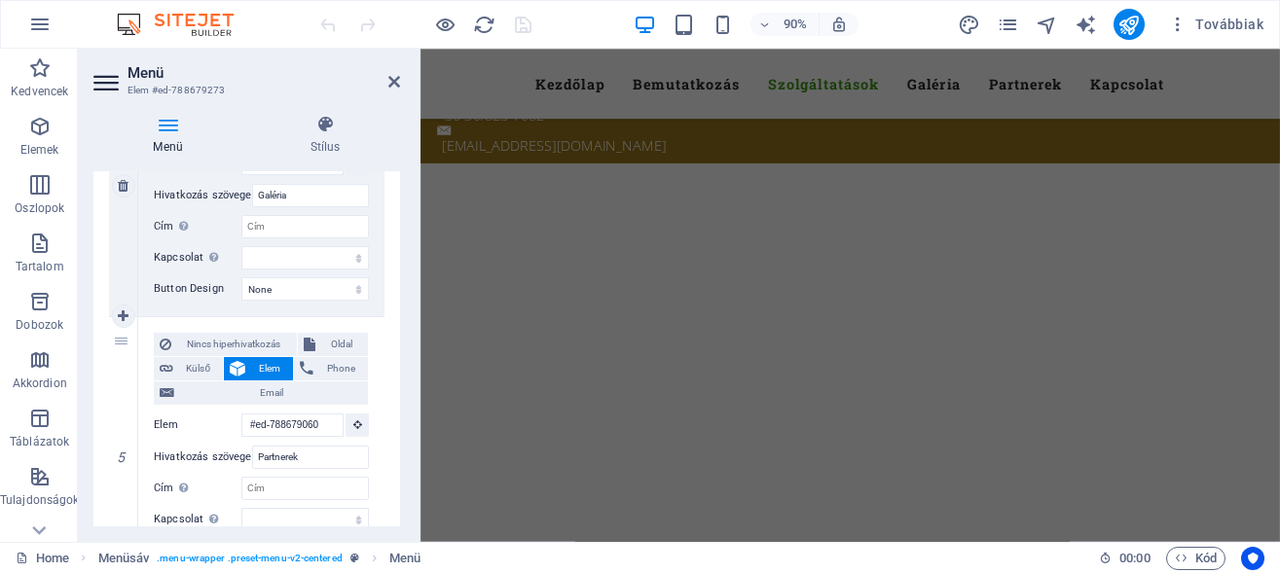
scroll to position [1149, 0]
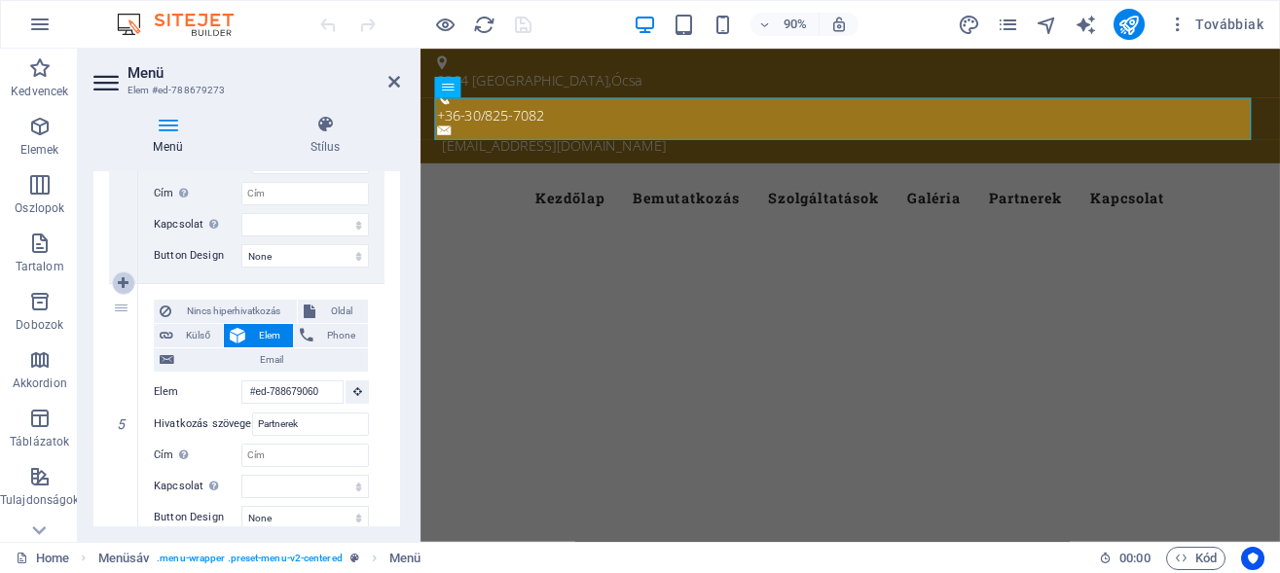
click at [125, 280] on icon at bounding box center [123, 283] width 11 height 14
select select
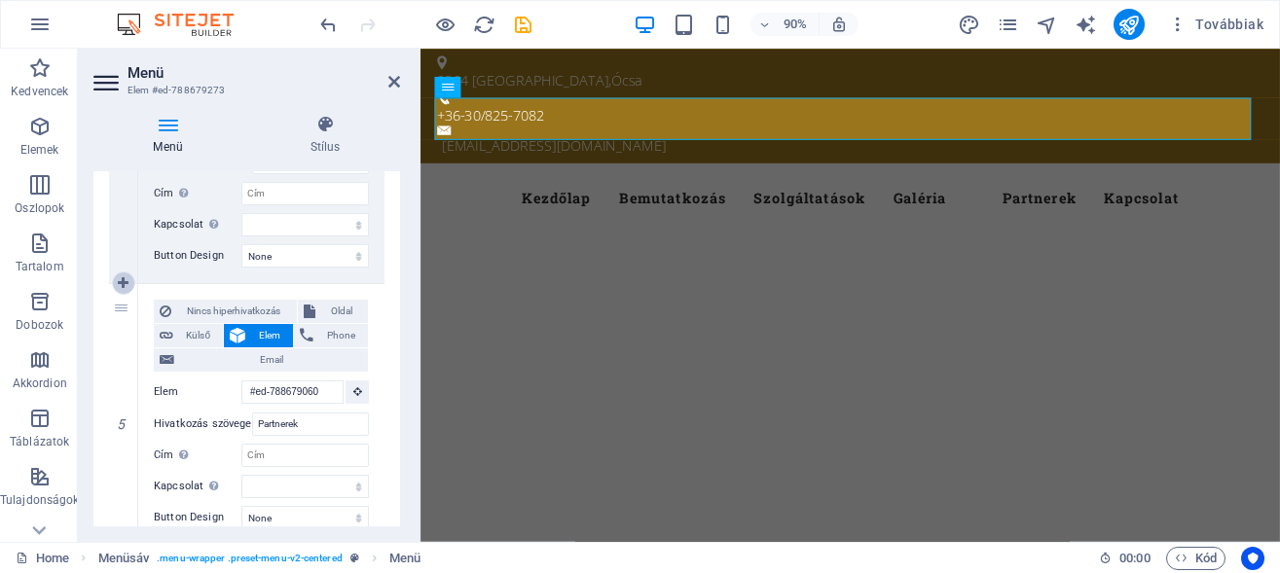
select select
type input "#ed-788679060"
type input "Partnerek"
select select
click at [326, 309] on span "Oldal" at bounding box center [342, 311] width 42 height 23
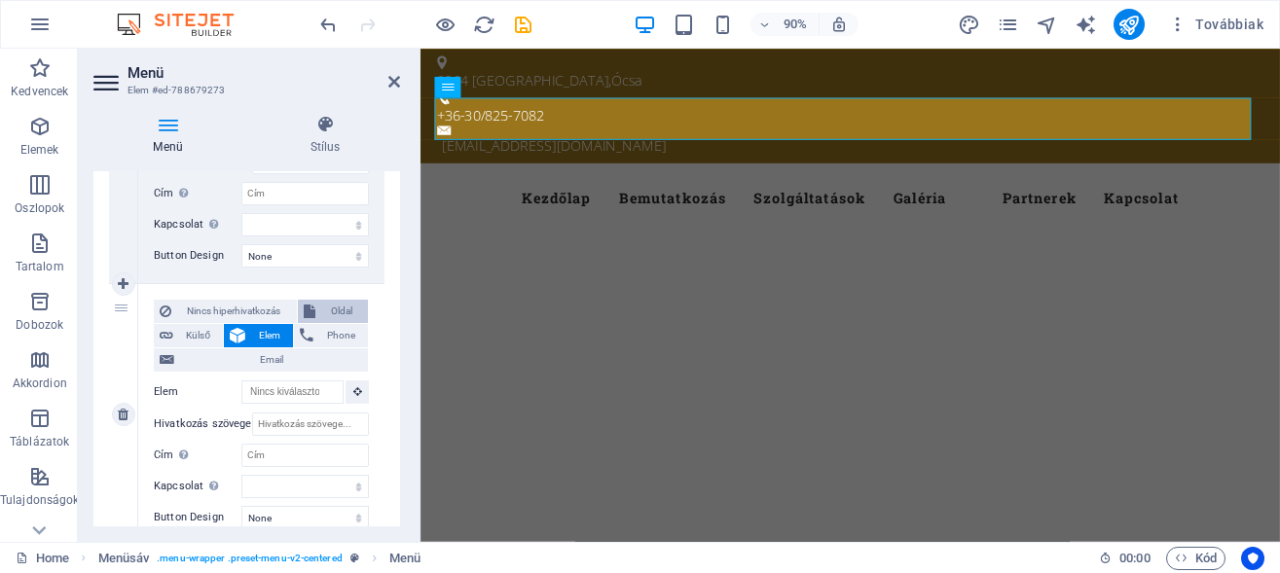
select select
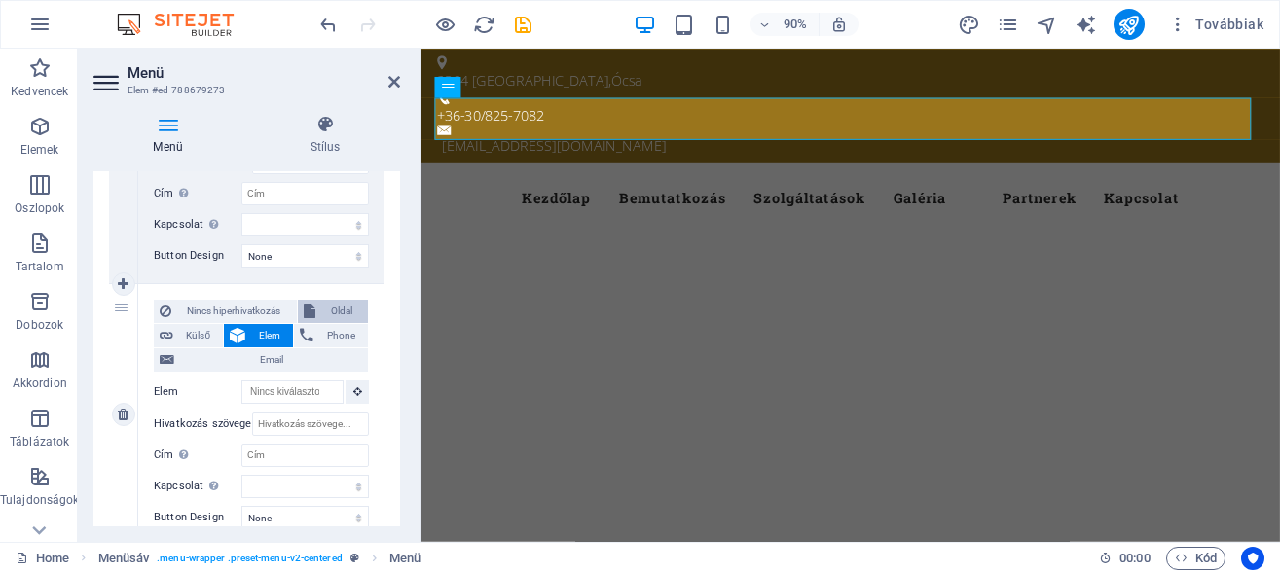
select select
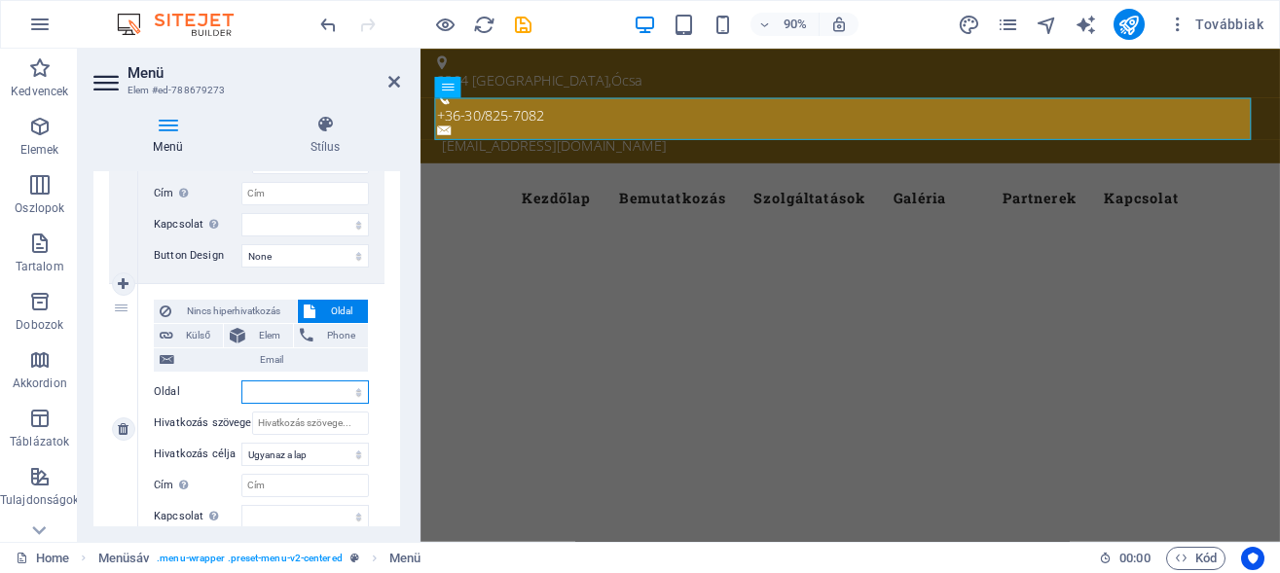
click at [285, 391] on select "Home Bemutatkozás Legal Notice Elérhetőségek Subpage Tanácsok / Hasznos tippek …" at bounding box center [304, 392] width 127 height 23
select select "5"
click option "Tanácsok / [PERSON_NAME] tippek / Szakmai írások" at bounding box center [0, 0] width 0 height 0
select select
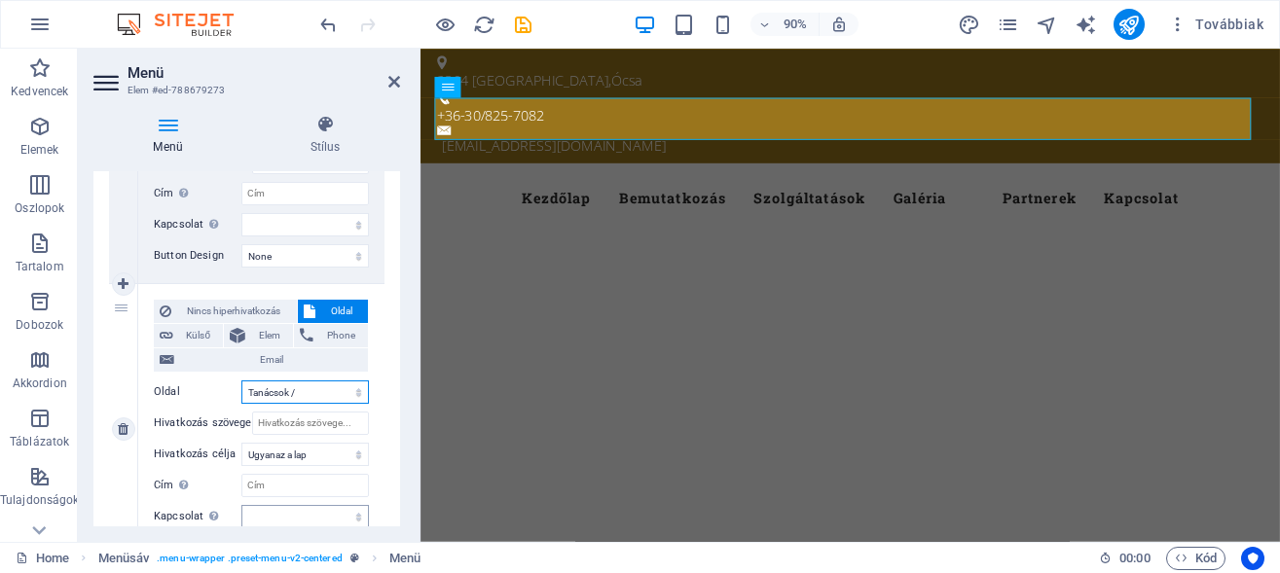
select select
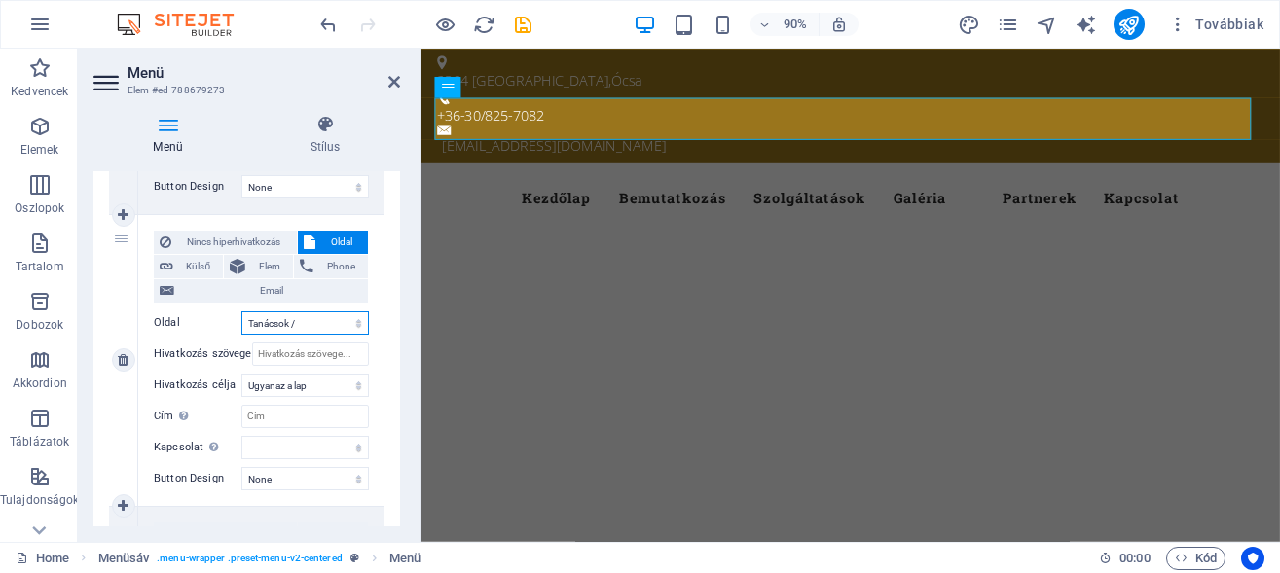
scroll to position [1237, 0]
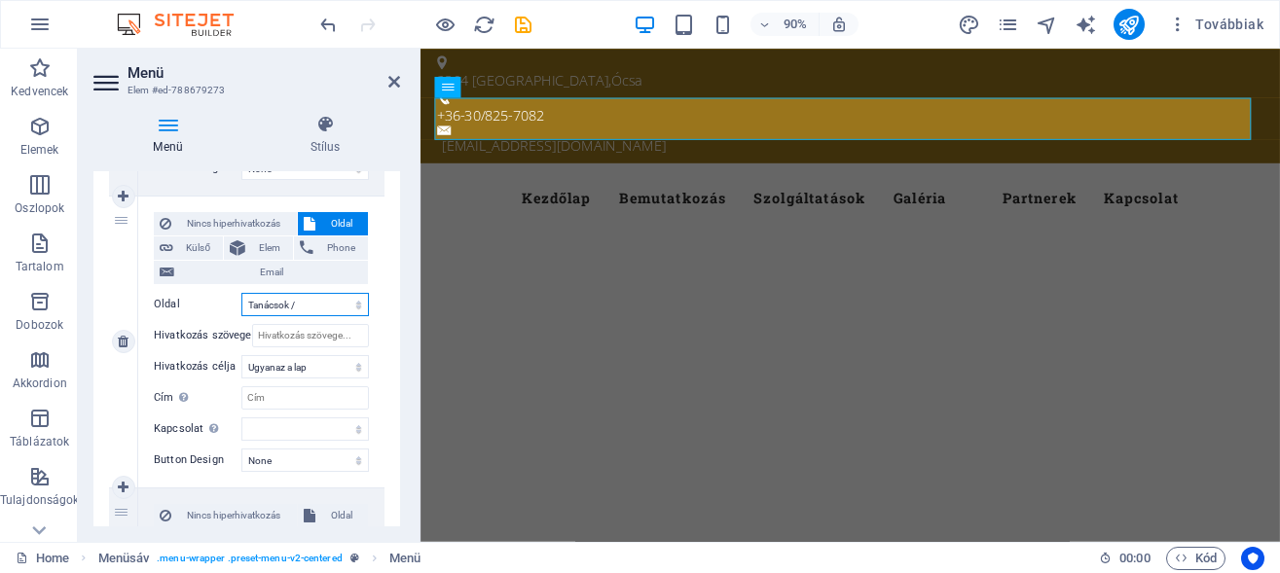
click option "Tanácsok / [PERSON_NAME] tippek / Szakmai írások" at bounding box center [0, 0] width 0 height 0
click at [294, 304] on select "Home Bemutatkozás Legal Notice Elérhetőségek Subpage Tanácsok / Hasznos tippek …" at bounding box center [304, 304] width 127 height 23
click at [269, 397] on input "Cím További hivatkozás leírás, ne legyen azonos a hivatkozás szövegével. A címe…" at bounding box center [304, 397] width 127 height 23
type input "Blog"
select select
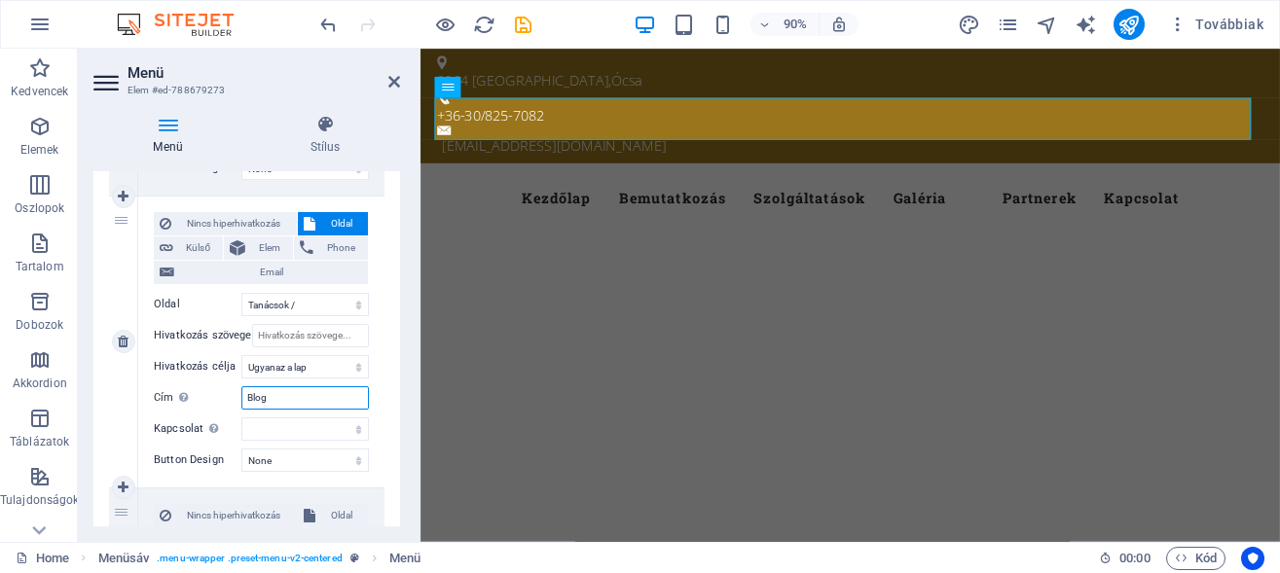
select select
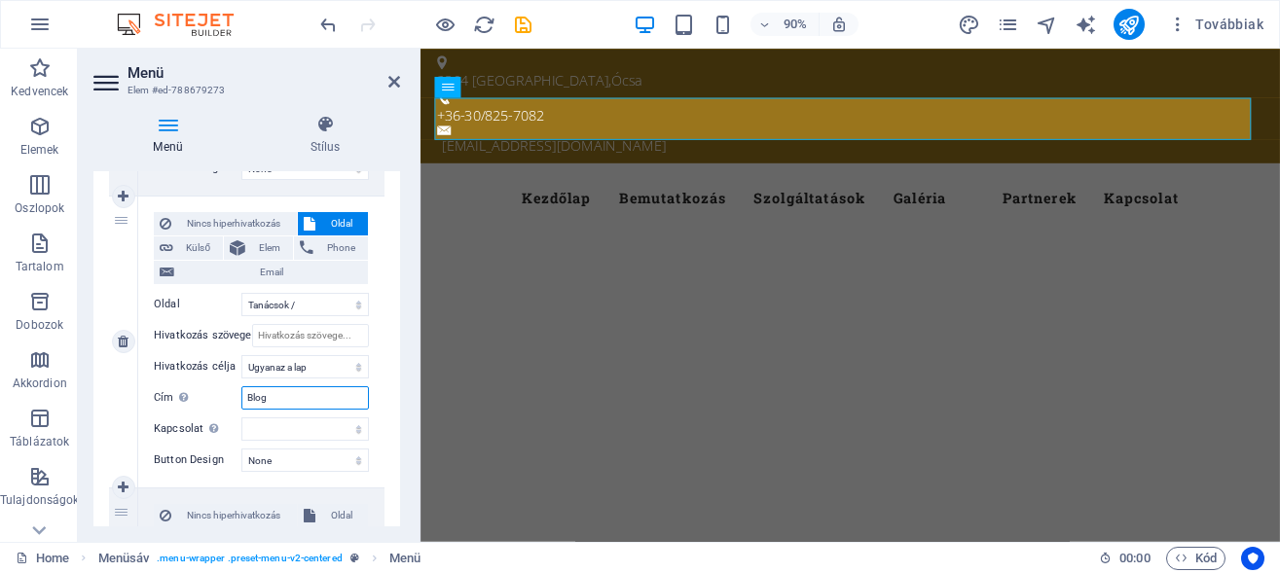
select select
type input "B"
select select
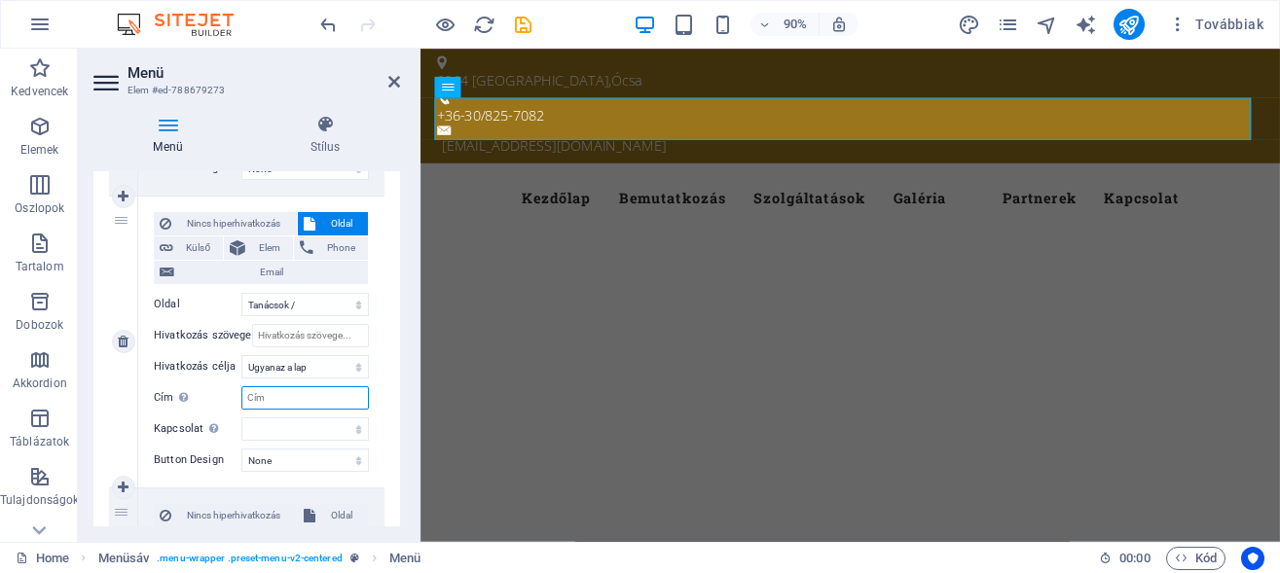
select select
type input "Tudástár"
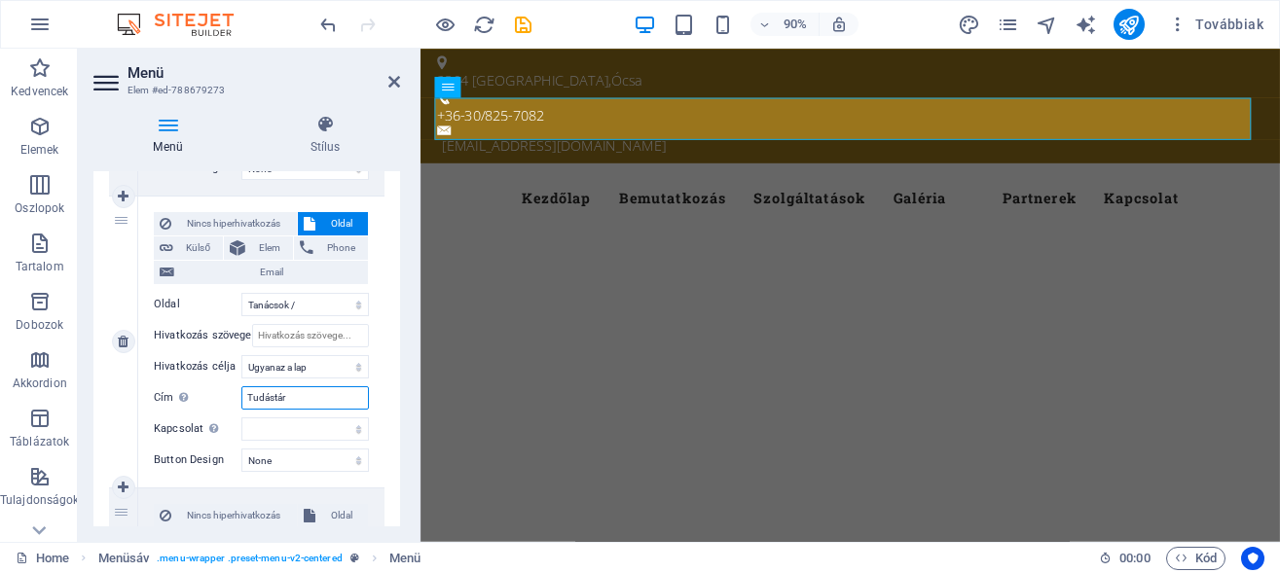
select select
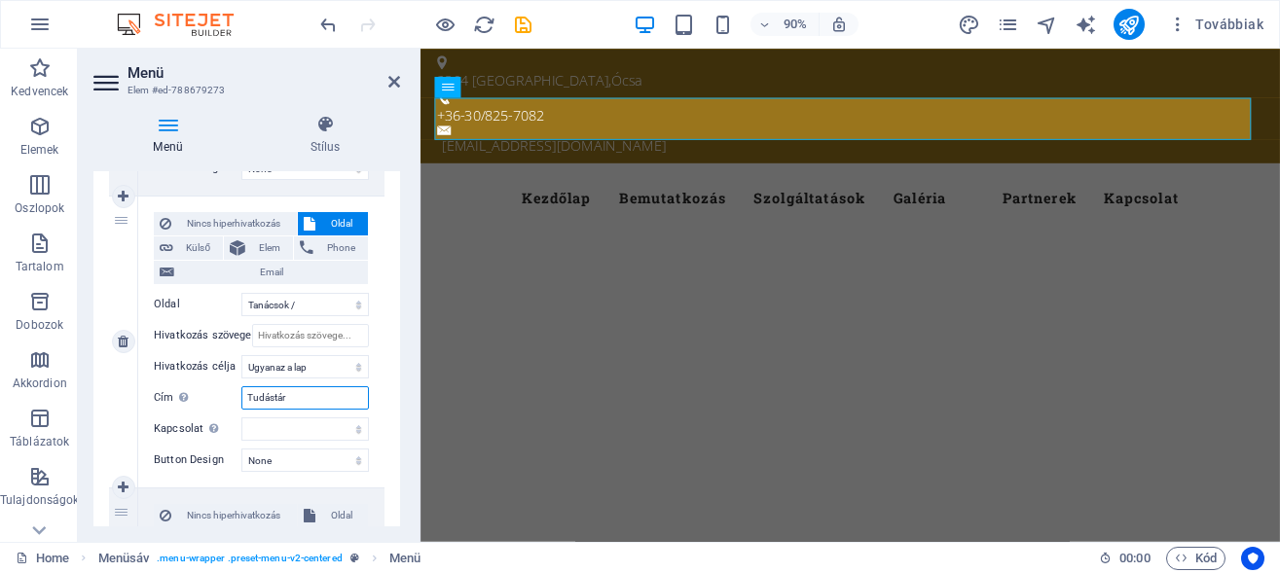
select select
click at [272, 395] on input "Tudástár" at bounding box center [304, 397] width 127 height 23
type input "Tudás tár"
select select
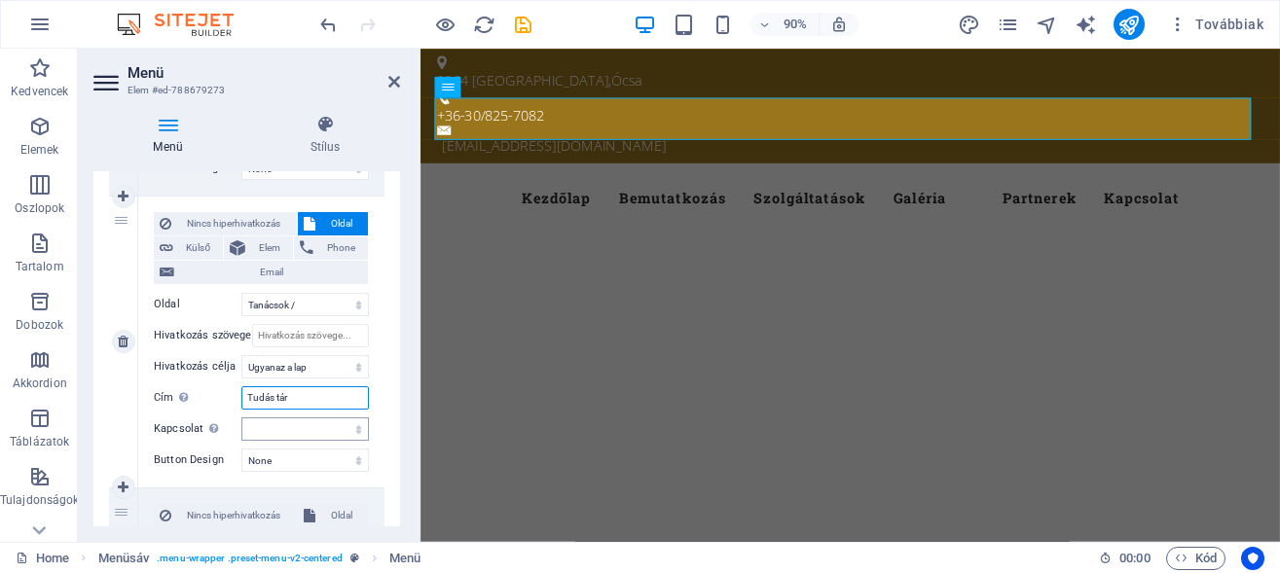
select select
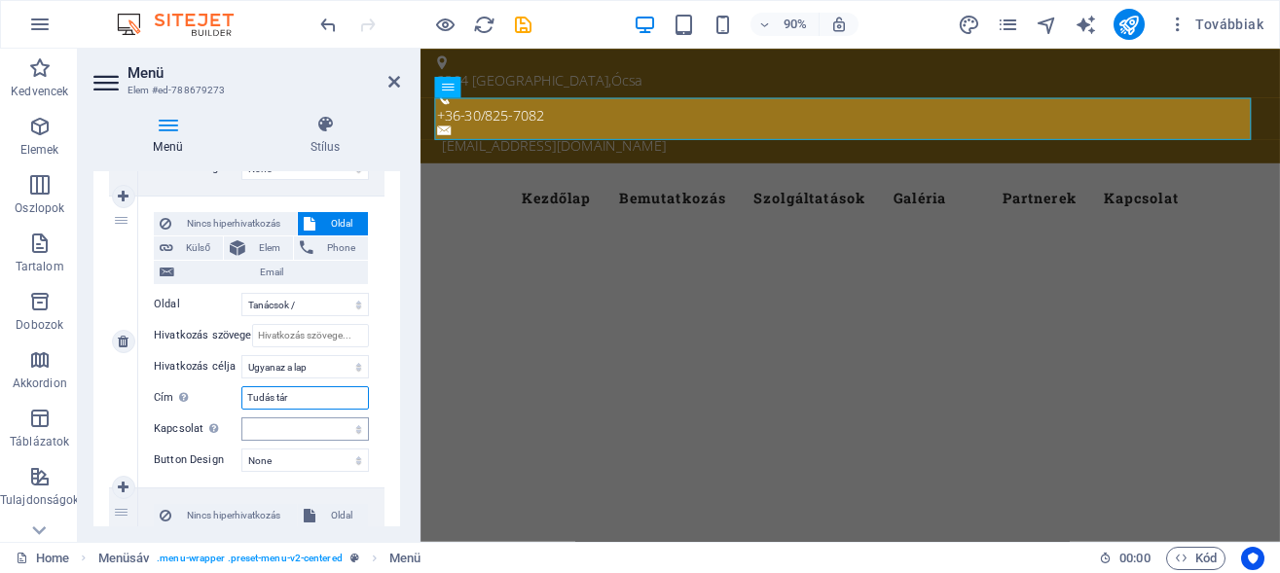
select select
type input "Tudástár"
select select
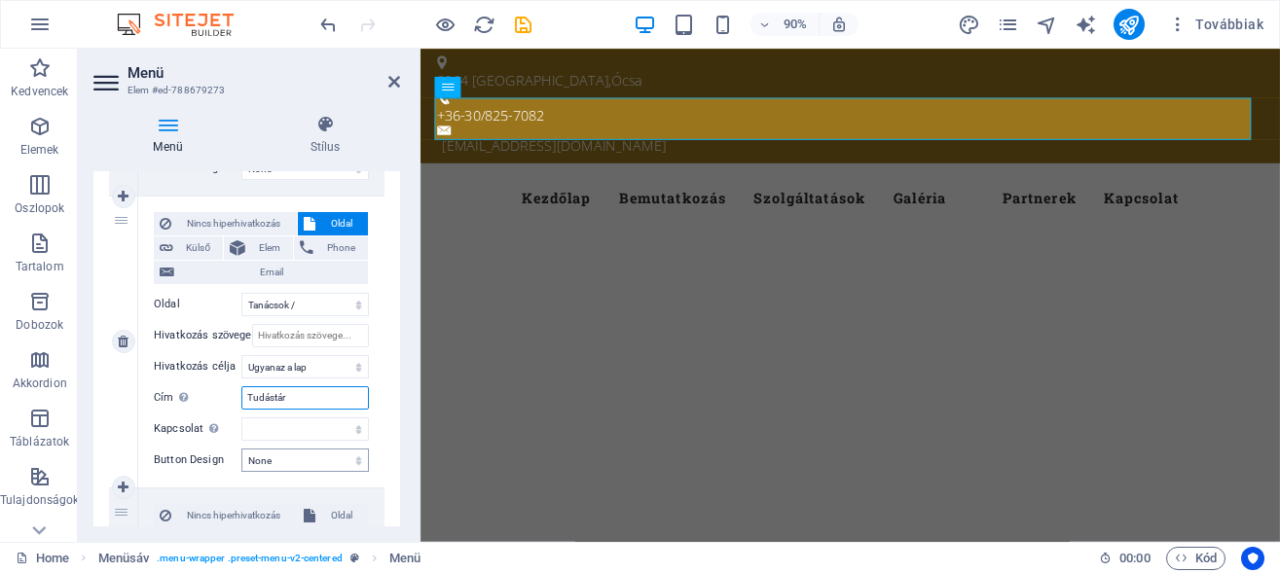
select select
type input "Tudástár"
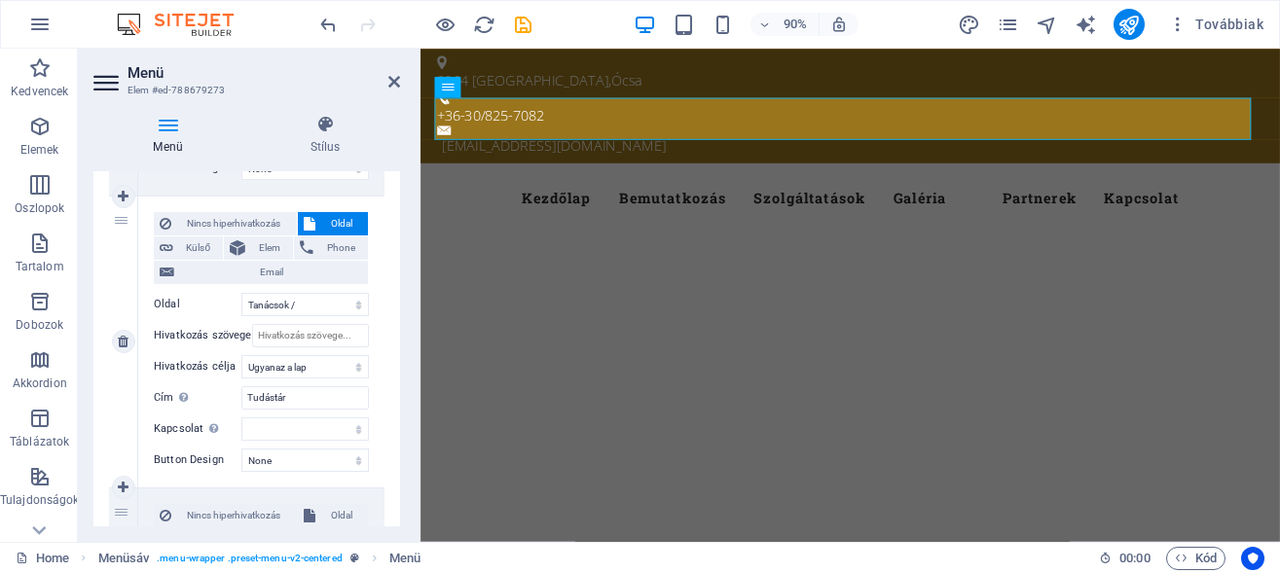
click at [358, 320] on div "Nincs hiperhivatkozás Oldal Külső Elem Phone Email Oldal Home Bemutatkozás Lega…" at bounding box center [261, 342] width 246 height 291
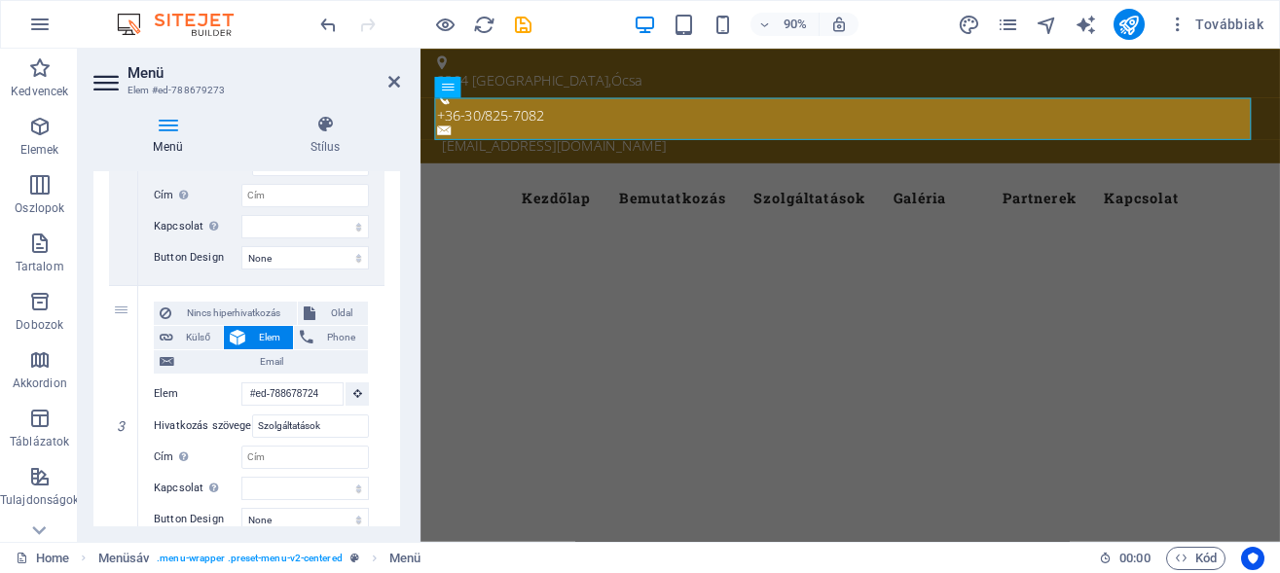
scroll to position [974, 0]
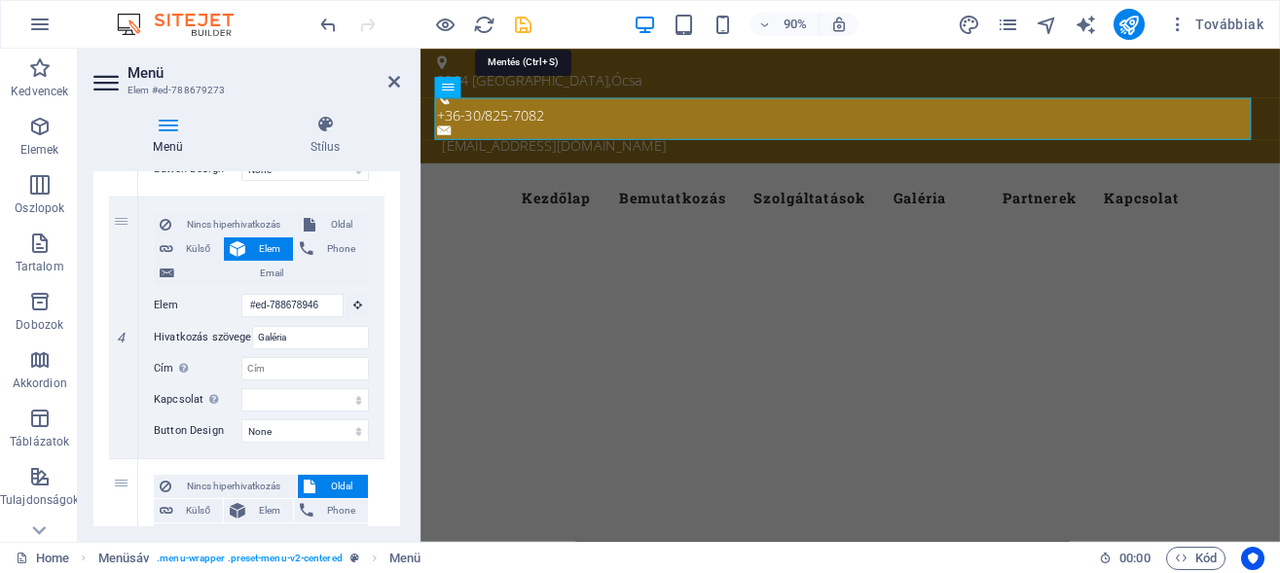
click at [529, 32] on icon "save" at bounding box center [523, 25] width 22 height 22
checkbox input "false"
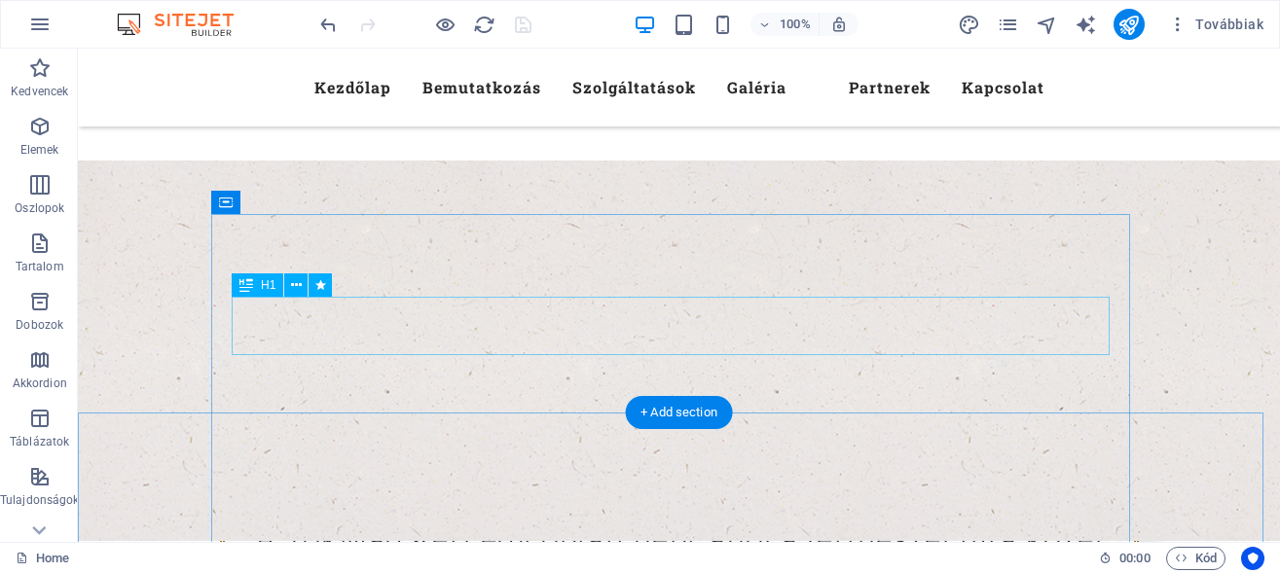
scroll to position [0, 0]
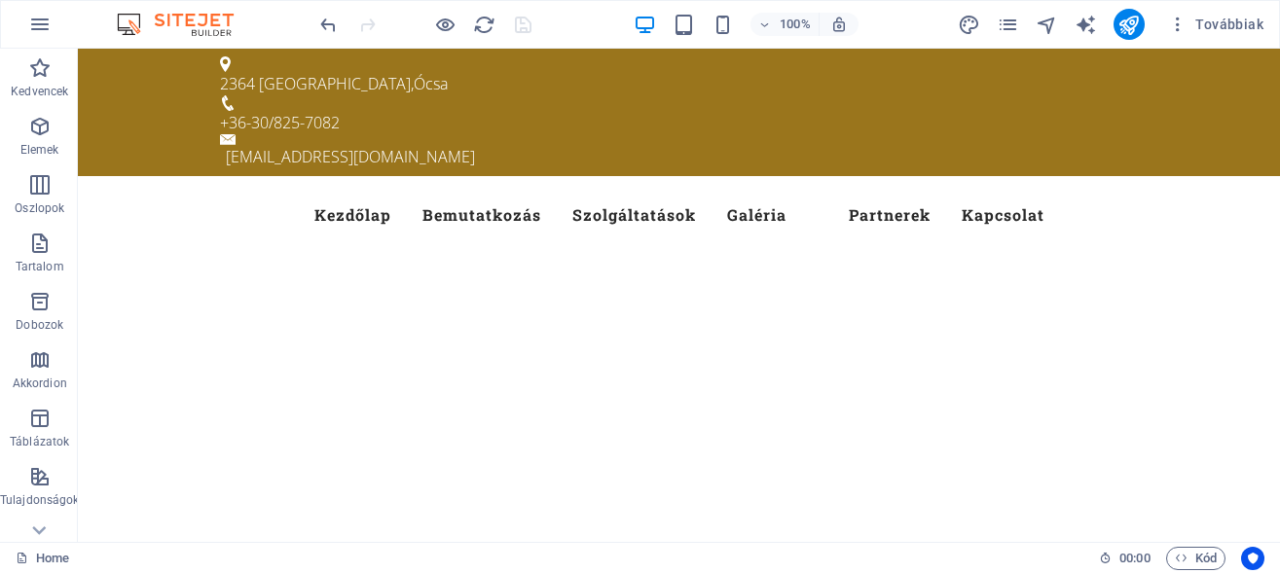
drag, startPoint x: 521, startPoint y: 22, endPoint x: 763, endPoint y: 76, distance: 248.2
click at [521, 22] on div at bounding box center [425, 24] width 218 height 31
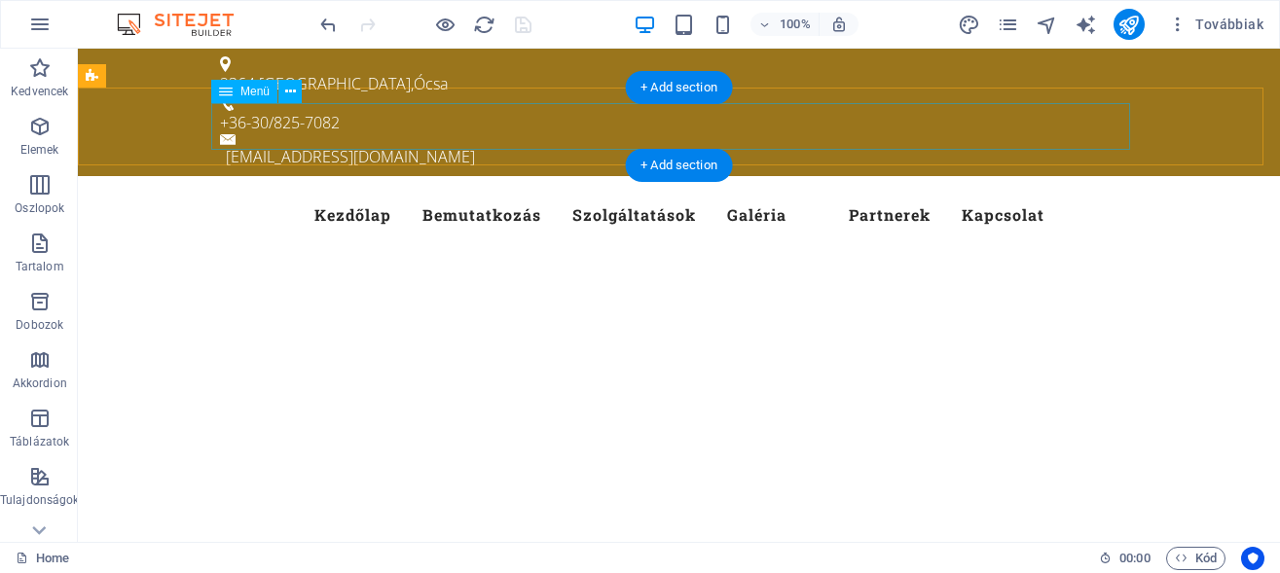
click at [801, 192] on nav "Kezdőlap Bemutatkozás Szolgáltatások Galéria Partnerek Kapcsolat" at bounding box center [679, 215] width 919 height 47
select select
select select "5"
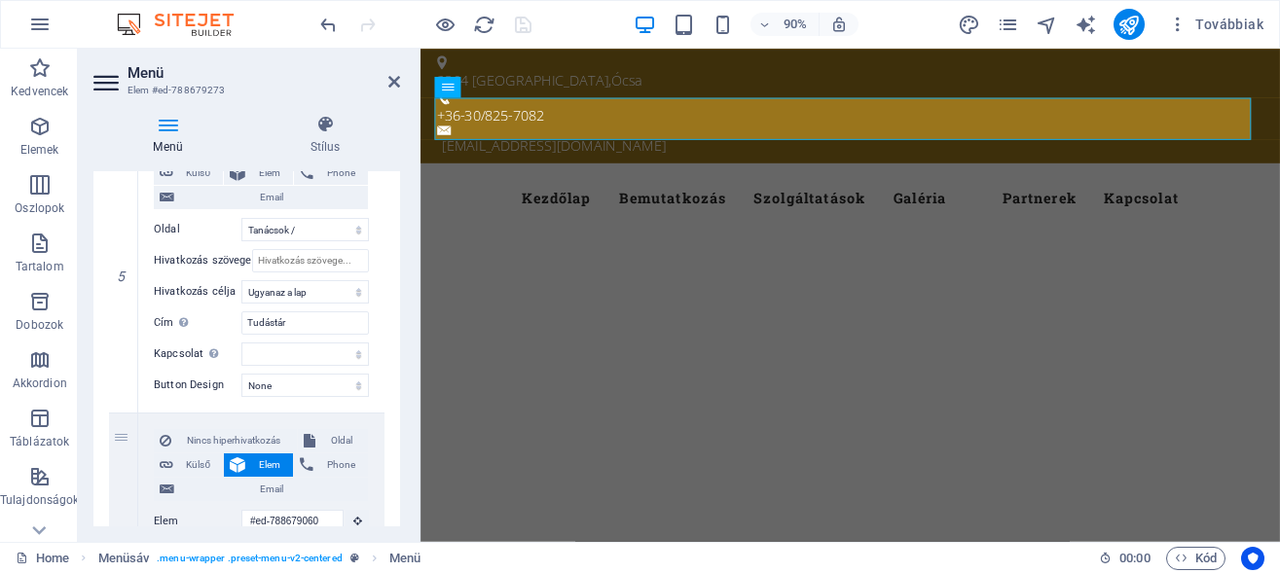
scroll to position [1314, 0]
click at [241, 278] on select "Új lap Ugyanaz a lap Átfedés" at bounding box center [304, 289] width 127 height 23
select select "blank"
click option "Új lap" at bounding box center [0, 0] width 0 height 0
select select
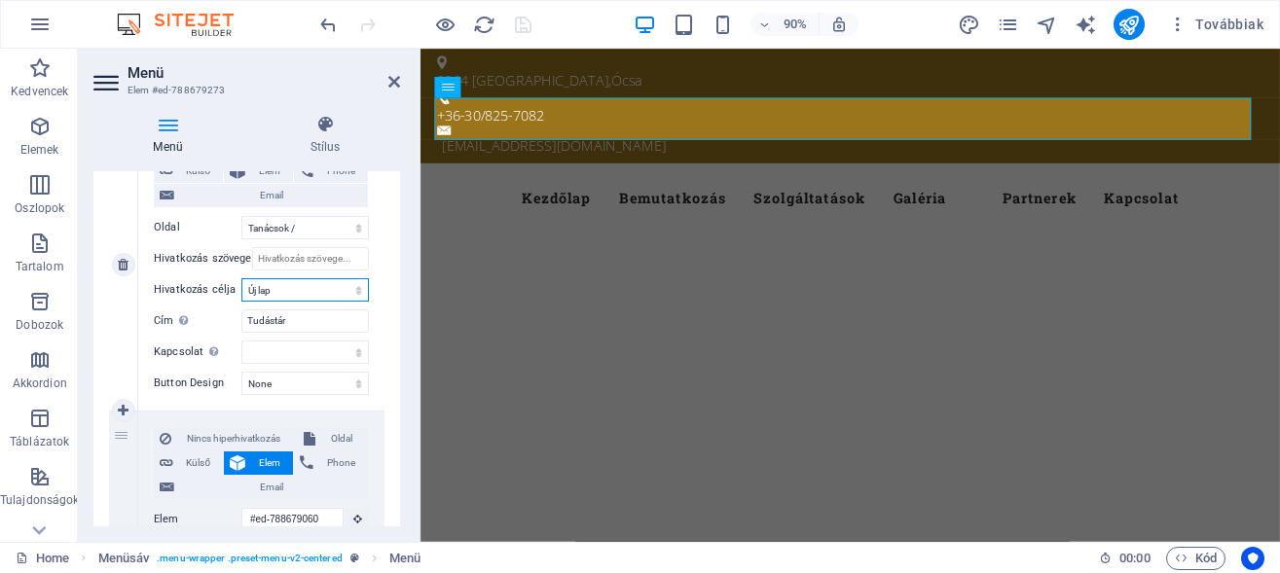
select select
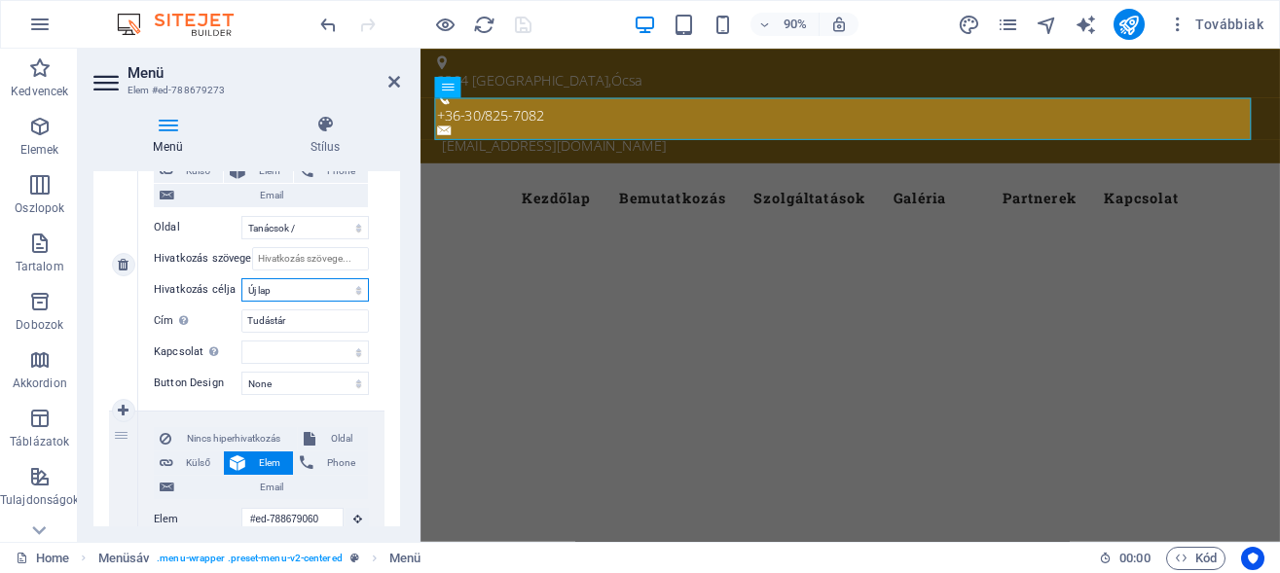
select select
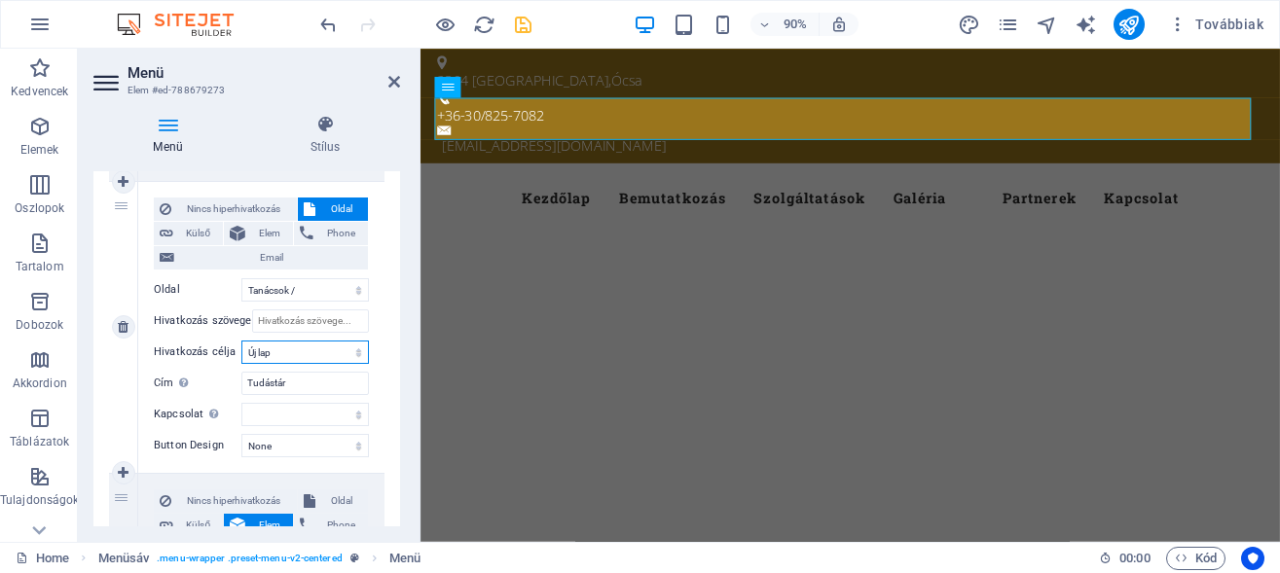
scroll to position [1226, 0]
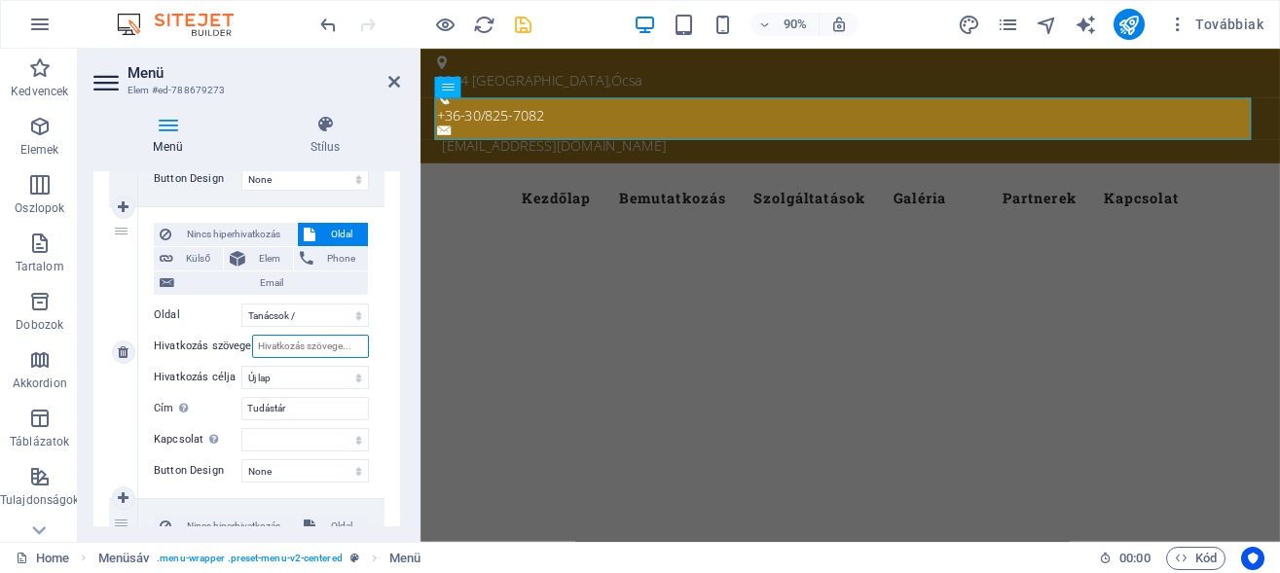
click at [324, 344] on input "Hivatkozás szövege" at bounding box center [310, 346] width 117 height 23
click at [334, 346] on input "Hivatkozás szövege" at bounding box center [310, 346] width 117 height 23
click at [334, 347] on input "Hivatkozás szövege" at bounding box center [310, 346] width 117 height 23
type input "Tudástár"
select select
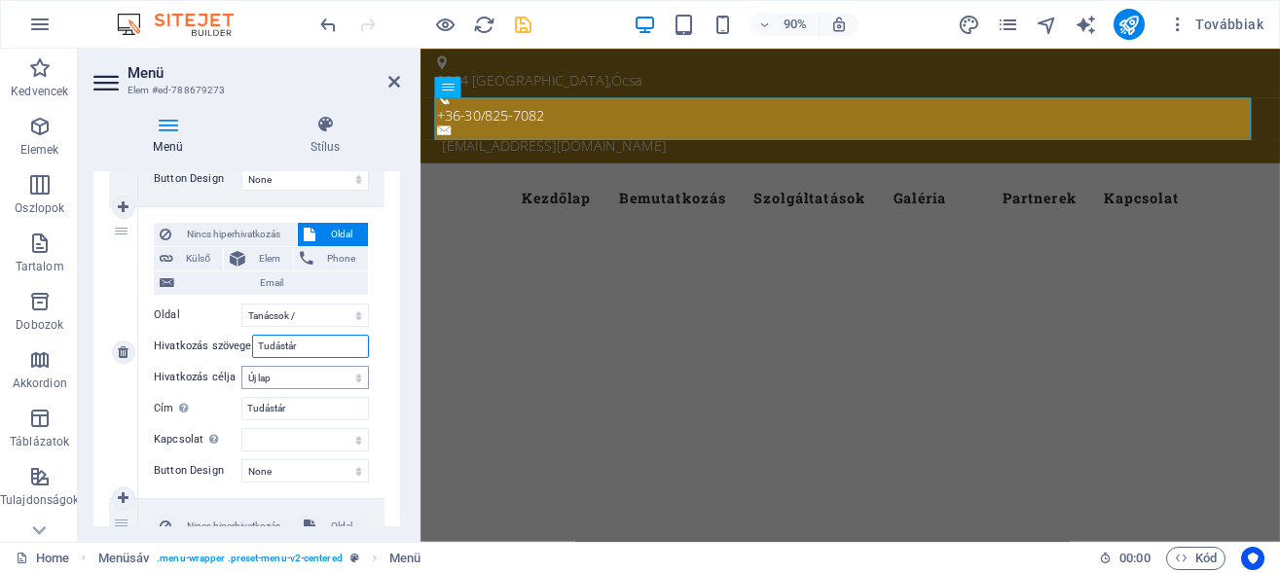
select select
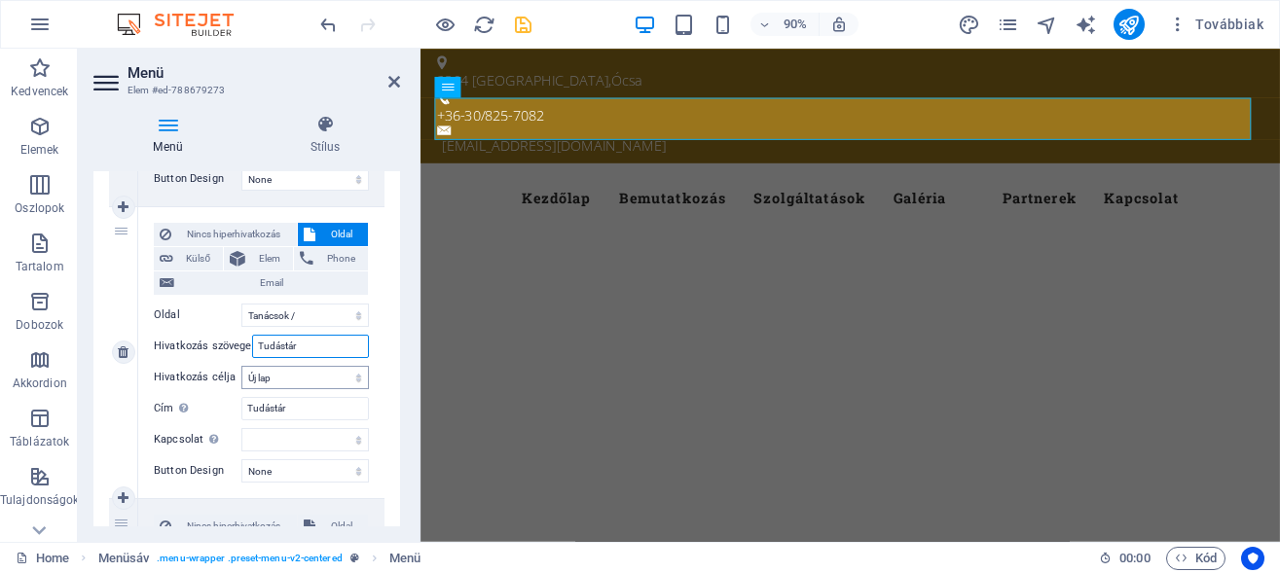
select select
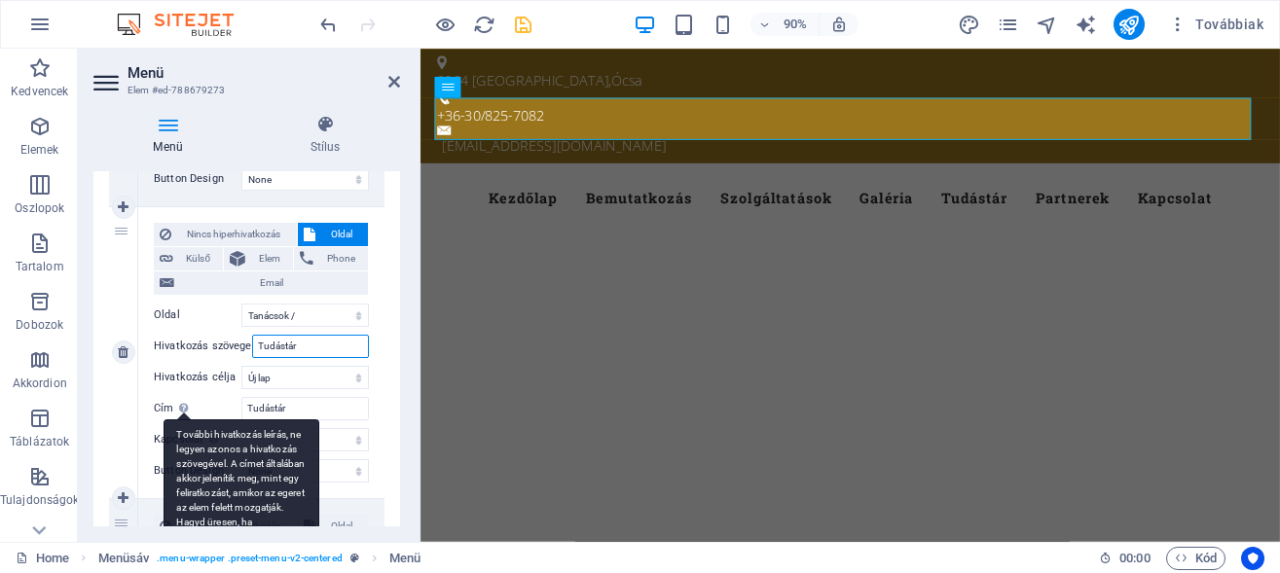
scroll to position [1314, 0]
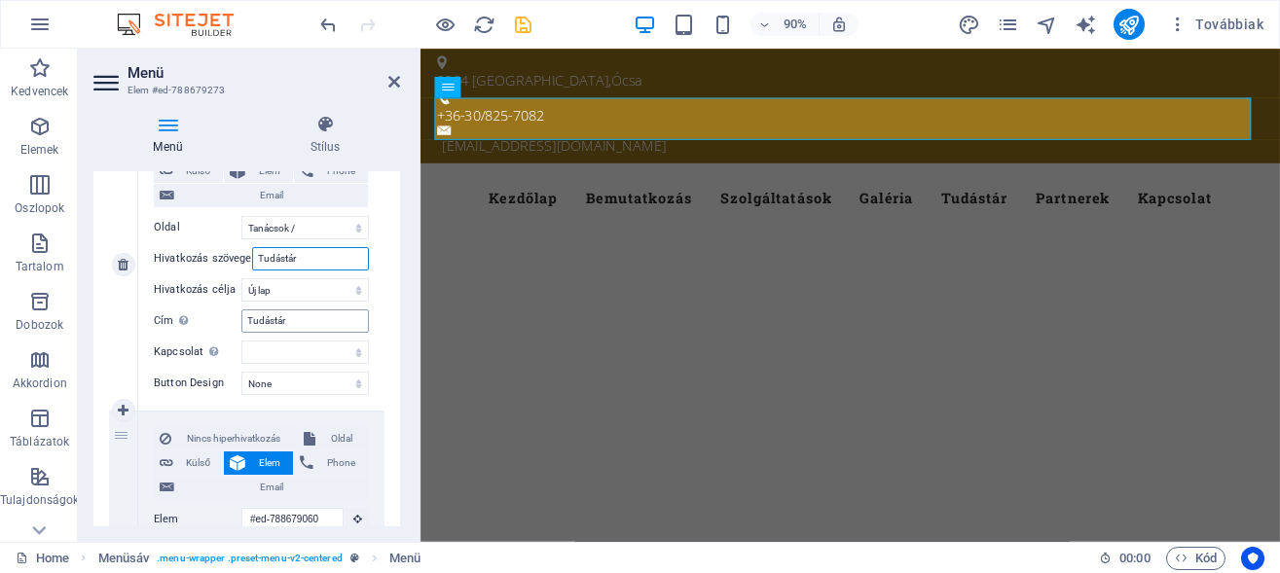
type input "Tudástár"
drag, startPoint x: 304, startPoint y: 318, endPoint x: 190, endPoint y: 311, distance: 114.1
click at [241, 311] on input "Tudástár" at bounding box center [304, 320] width 127 height 23
type input "tanács"
select select
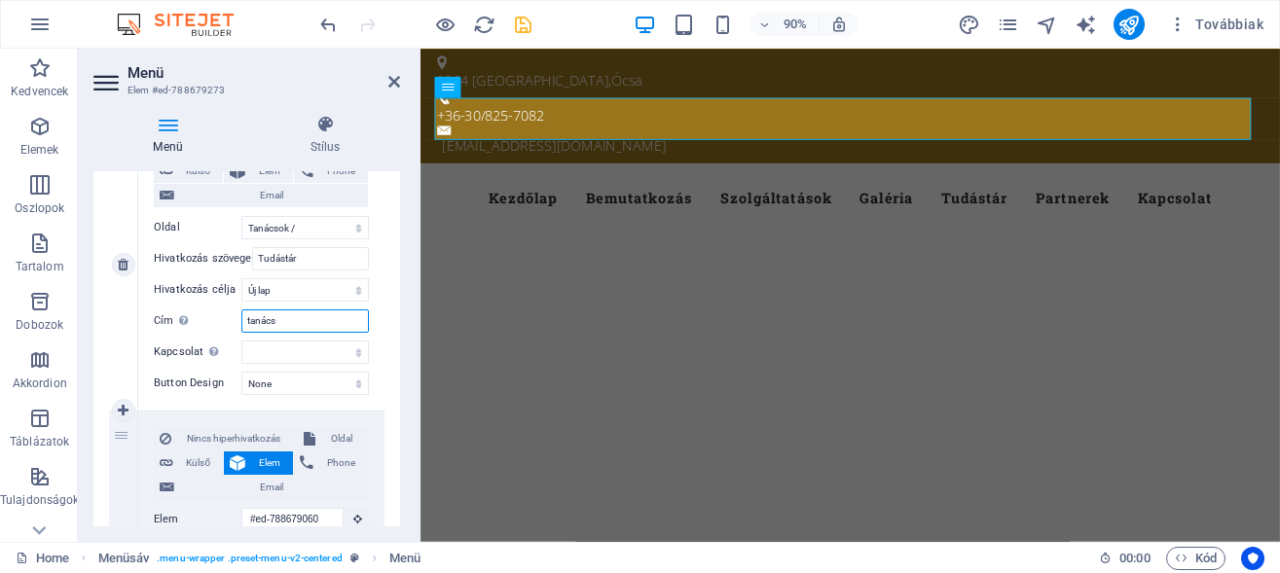
select select
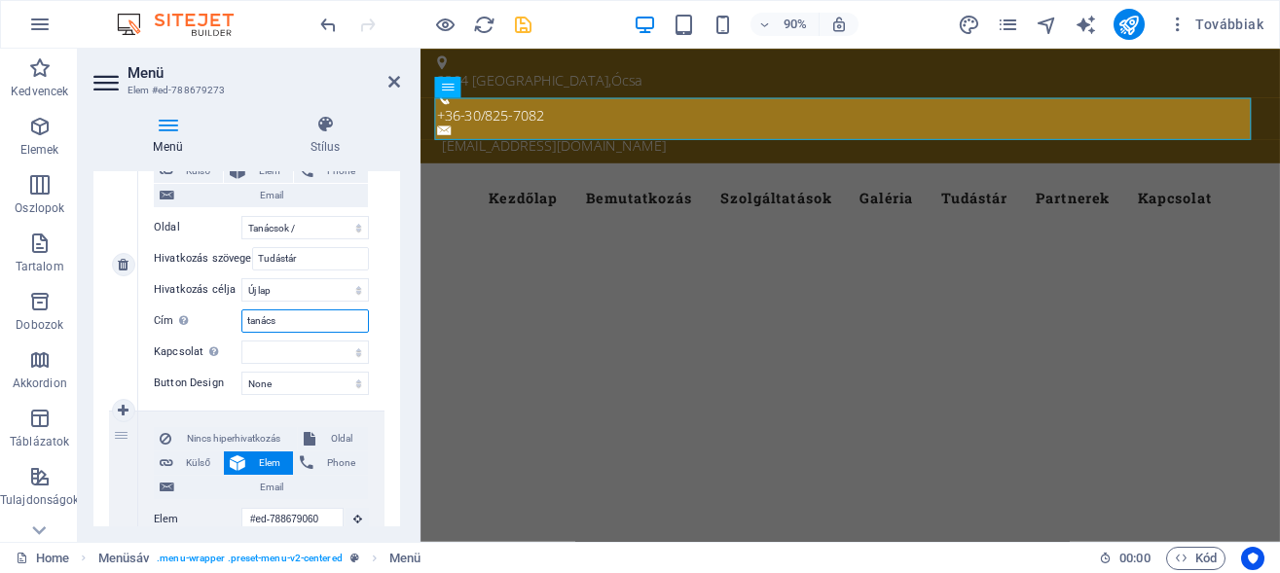
select select
type input "t"
type input "T"
select select
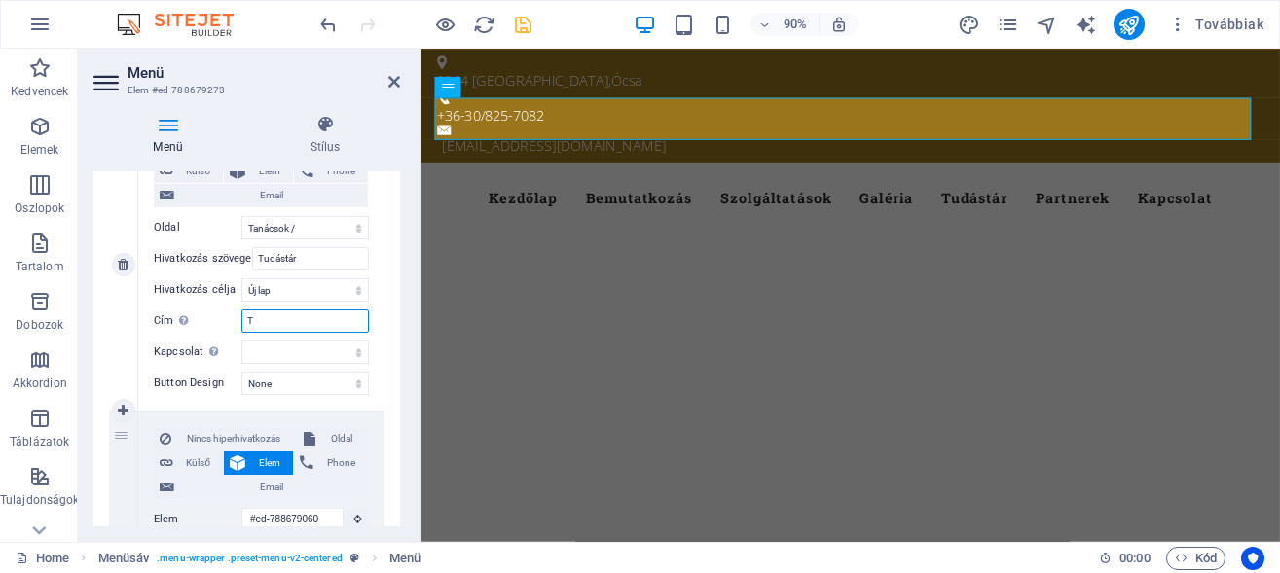
select select
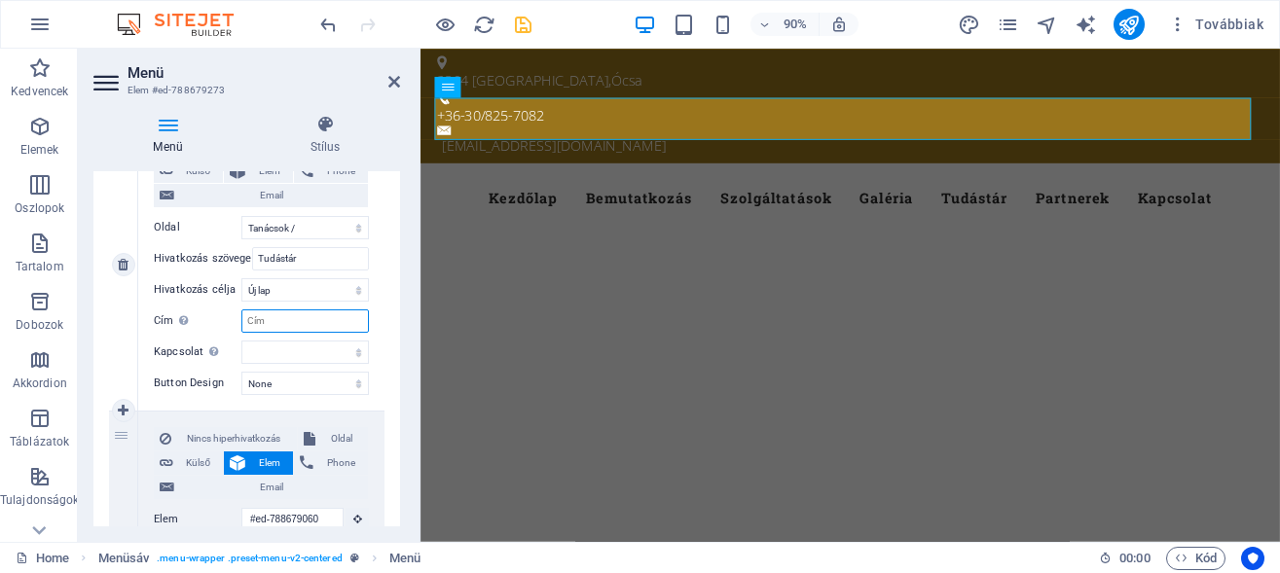
select select
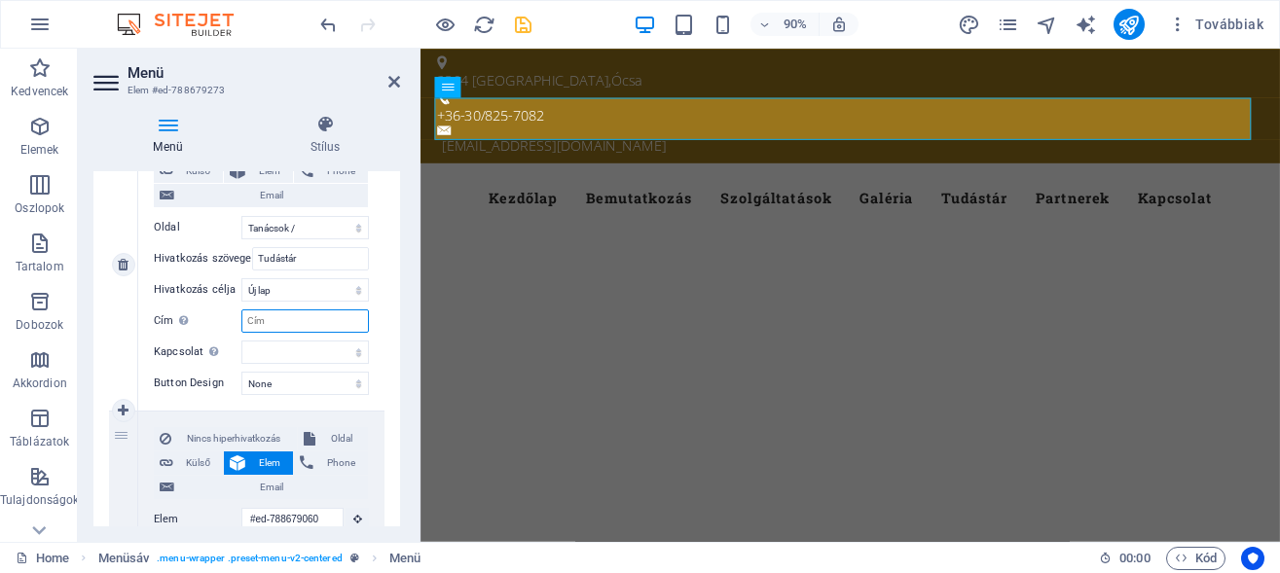
select select
type input "Szakmai t"
select select
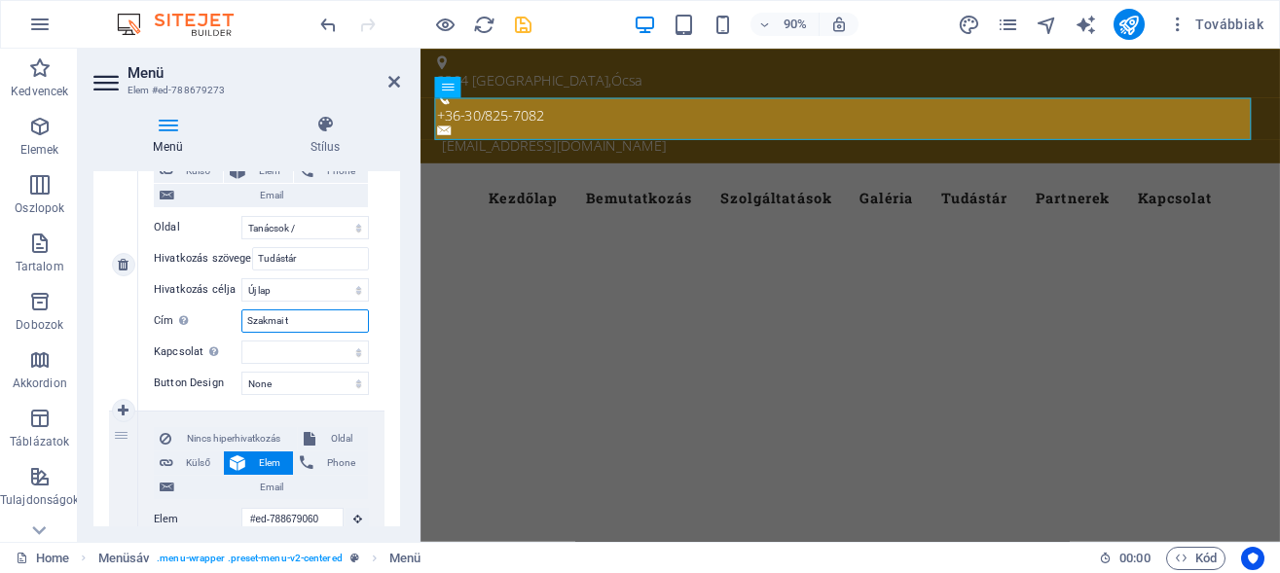
select select
type input "Szakmai ta"
select select
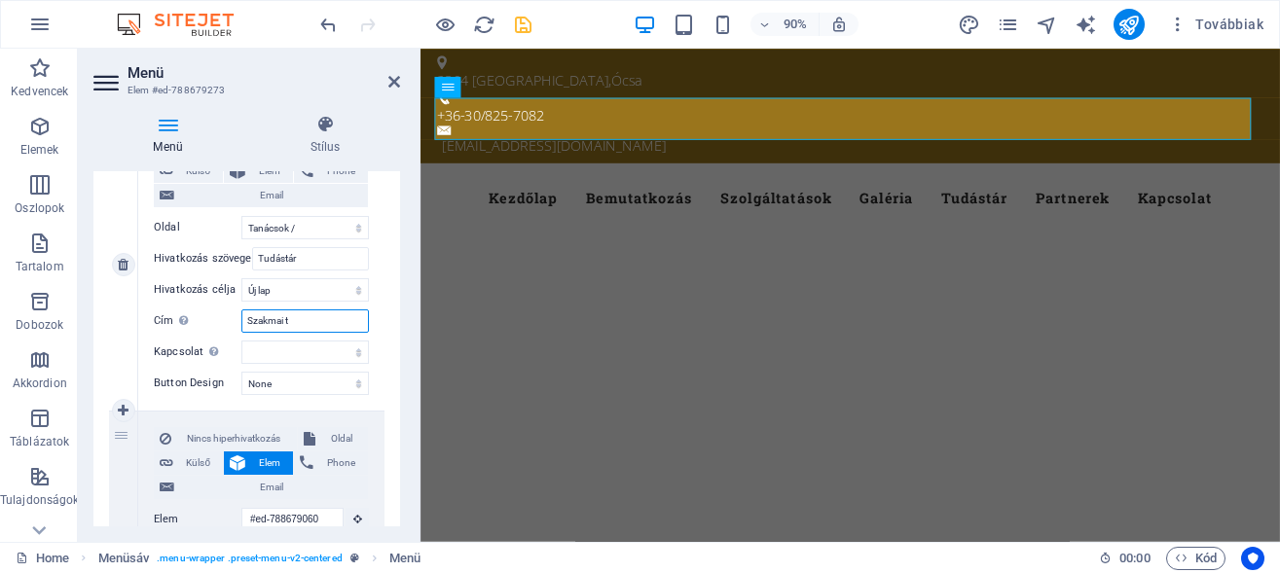
select select
type input "Szakmai tanácsok, ajánlások"
select select
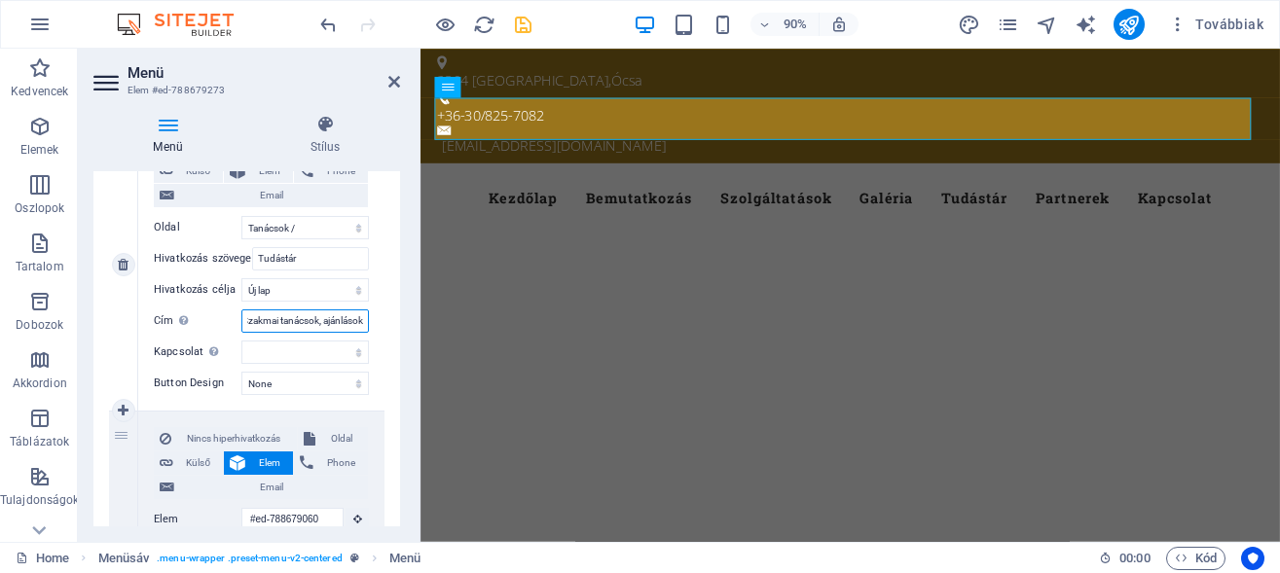
select select
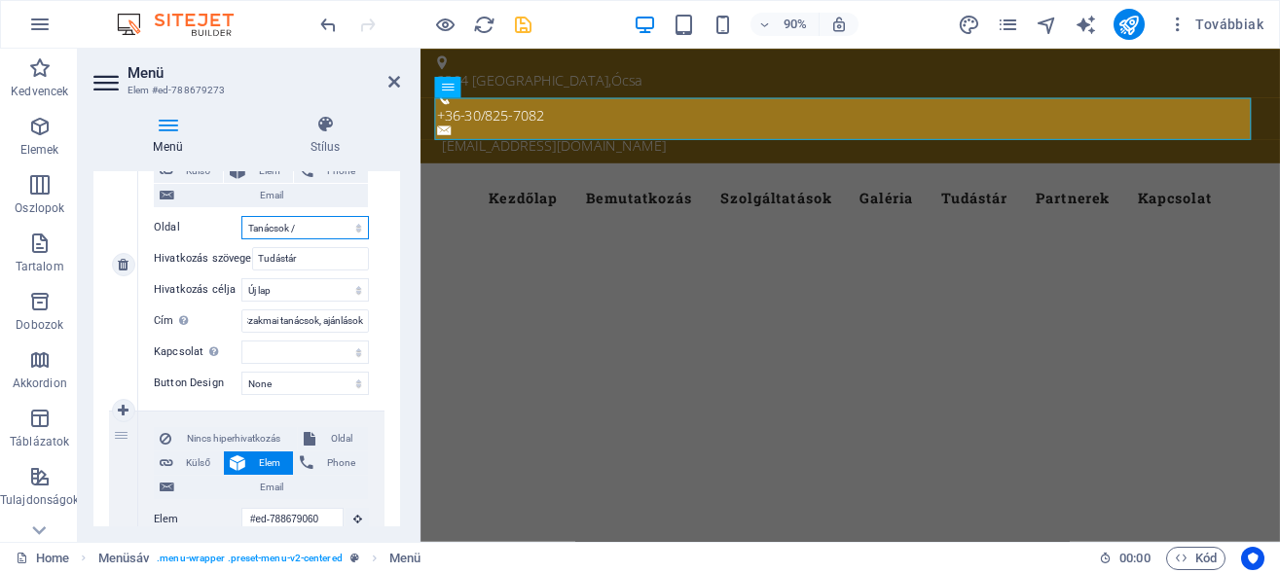
click at [345, 228] on select "Home Bemutatkozás Legal Notice Elérhetőségek Subpage Tanácsok / Hasznos tippek …" at bounding box center [304, 227] width 127 height 23
click at [285, 318] on input "Szakmai tanácsok, ajánlások" at bounding box center [304, 320] width 127 height 23
click at [249, 319] on input "Szakmai tanácsok, ajánlások" at bounding box center [304, 320] width 127 height 23
type input "Szakmai tanácsok, ajánlások, hasznos tippek"
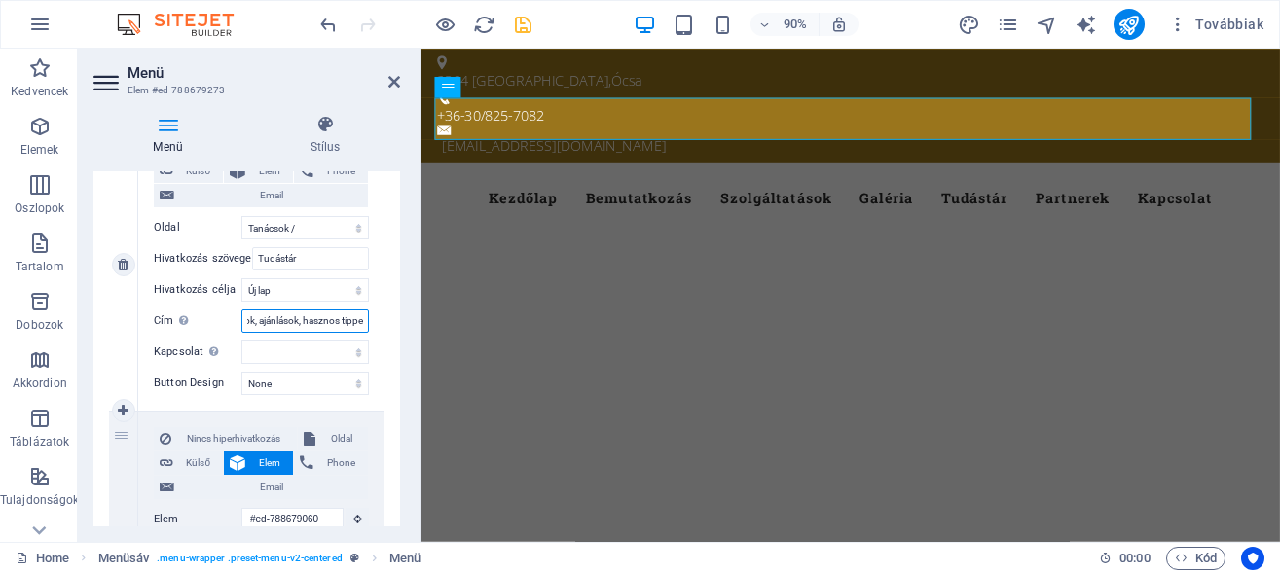
scroll to position [0, 95]
select select
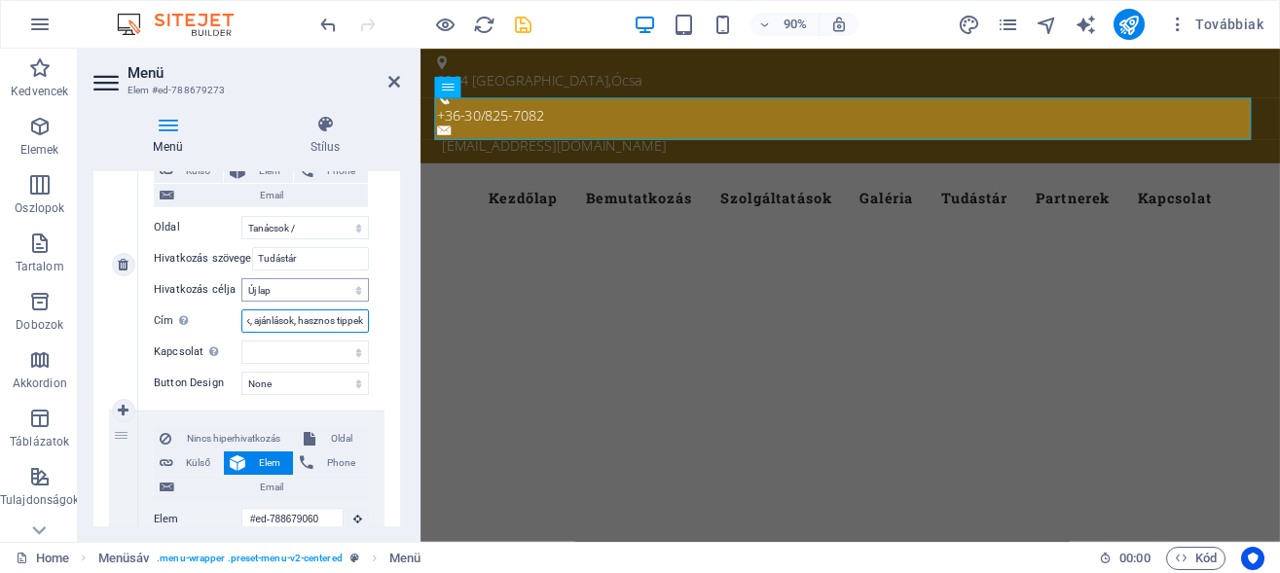
select select
type input "Szakmai tanácsok, ajánlások, hasznos tippek"
click at [364, 239] on div "Nincs hiperhivatkozás Oldal Külső Elem Phone Email Oldal Home Bemutatkozás Lega…" at bounding box center [261, 265] width 246 height 291
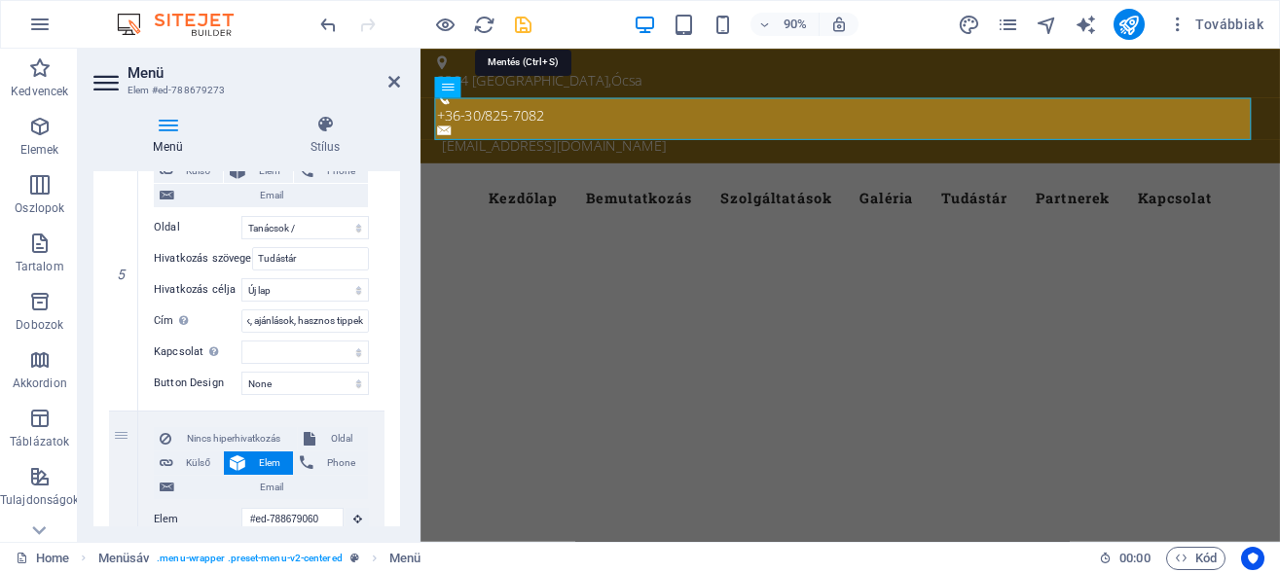
click at [527, 20] on icon "save" at bounding box center [523, 25] width 22 height 22
checkbox input "false"
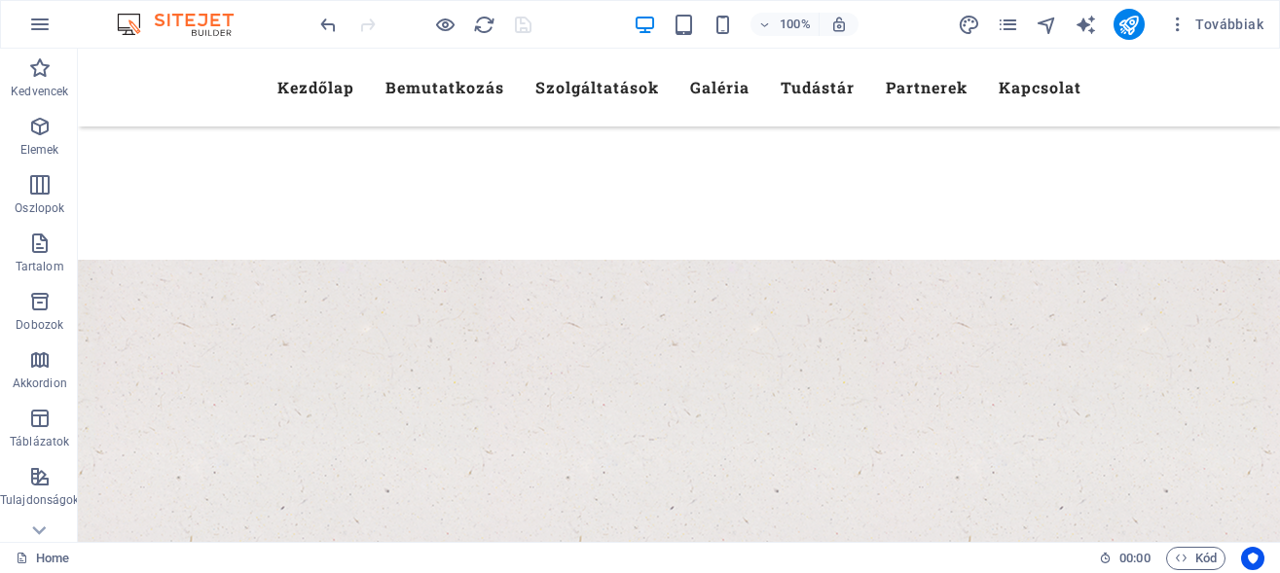
scroll to position [596, 0]
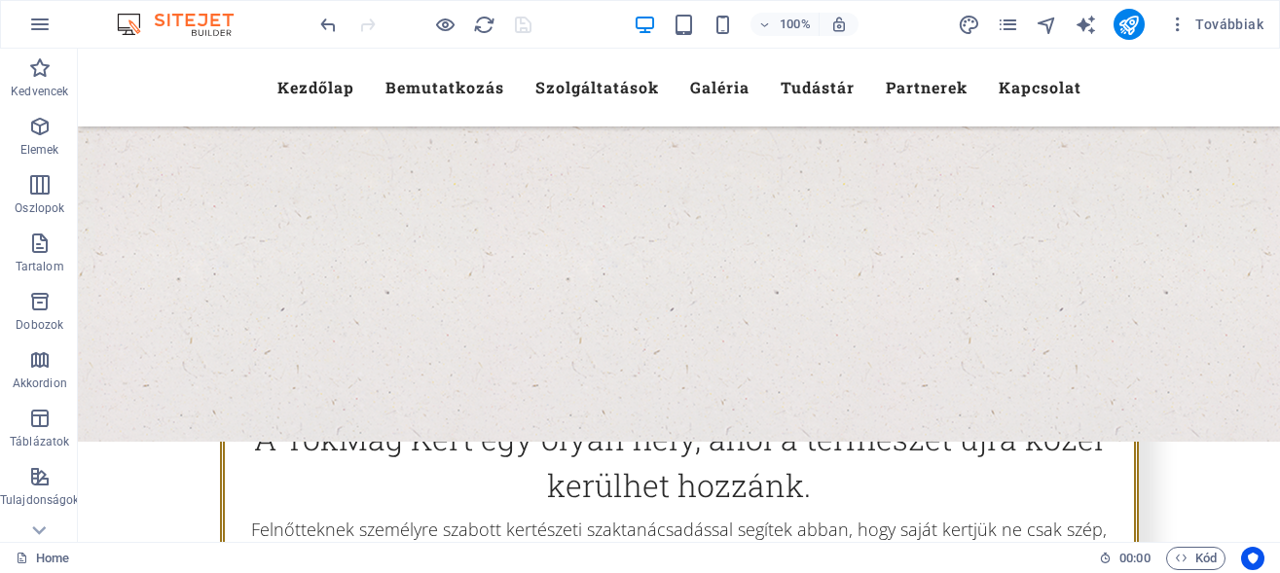
click at [530, 18] on div at bounding box center [425, 24] width 218 height 31
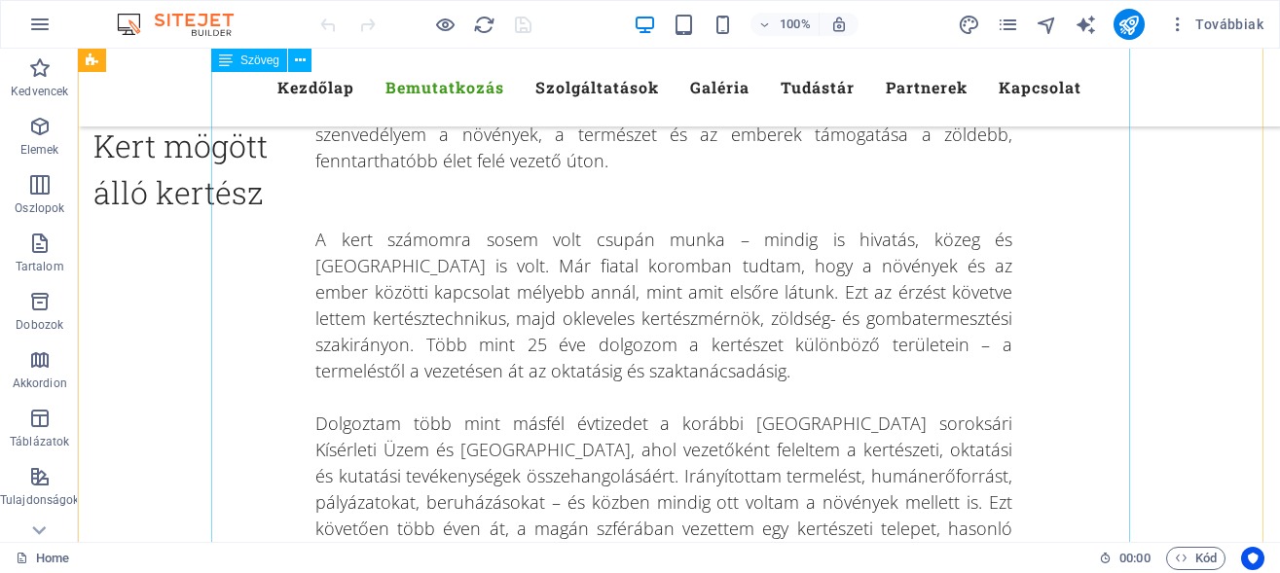
scroll to position [2382, 0]
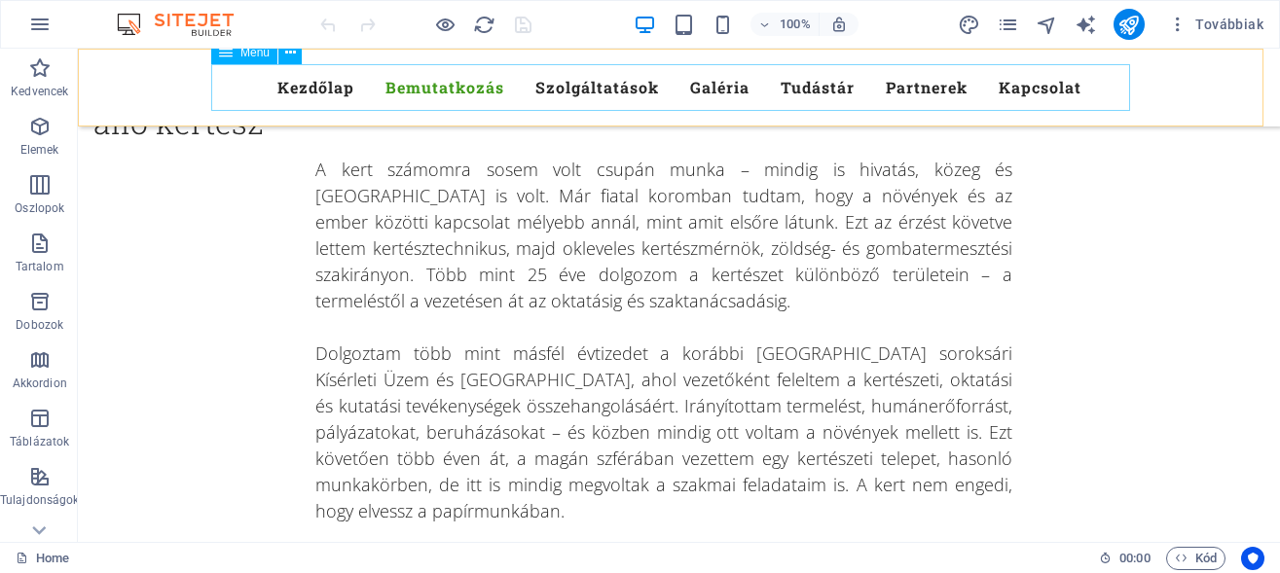
click at [802, 85] on nav "Kezdőlap Bemutatkozás Szolgáltatások Galéria Tudástár Partnerek Kapcsolat" at bounding box center [679, 87] width 919 height 47
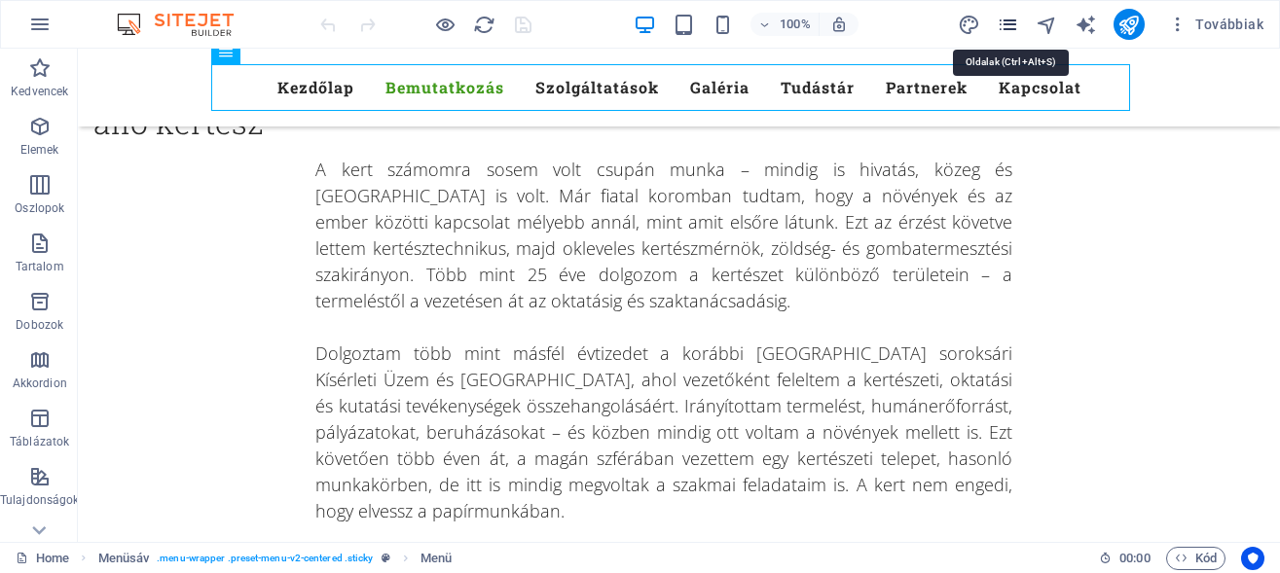
click at [1010, 21] on icon "pages" at bounding box center [1008, 25] width 22 height 22
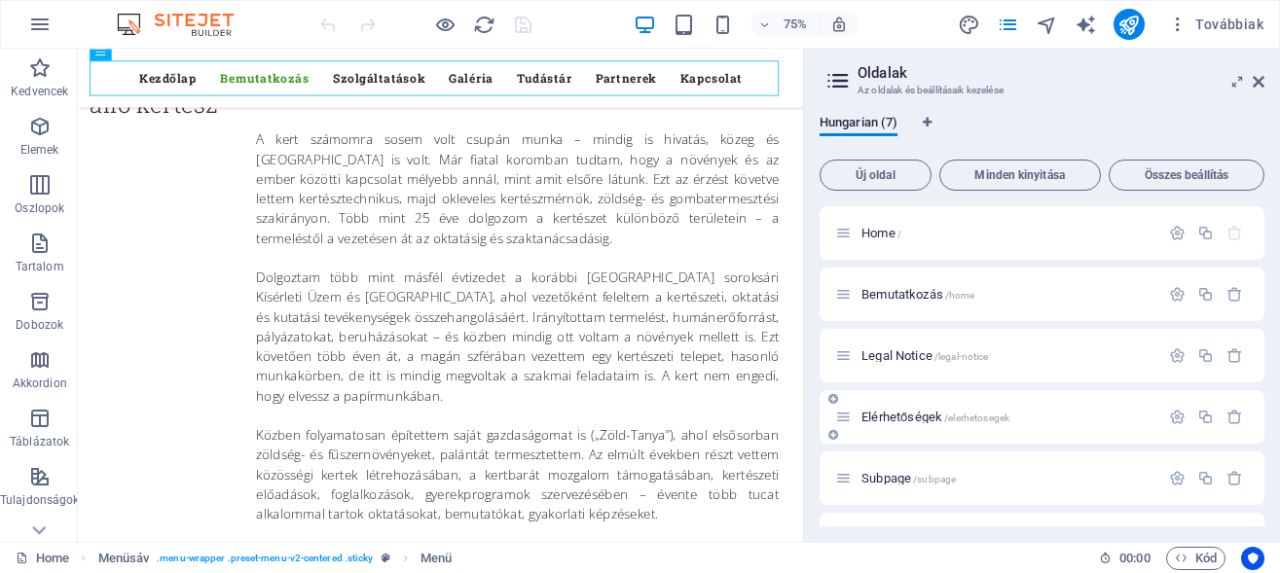
scroll to position [109, 0]
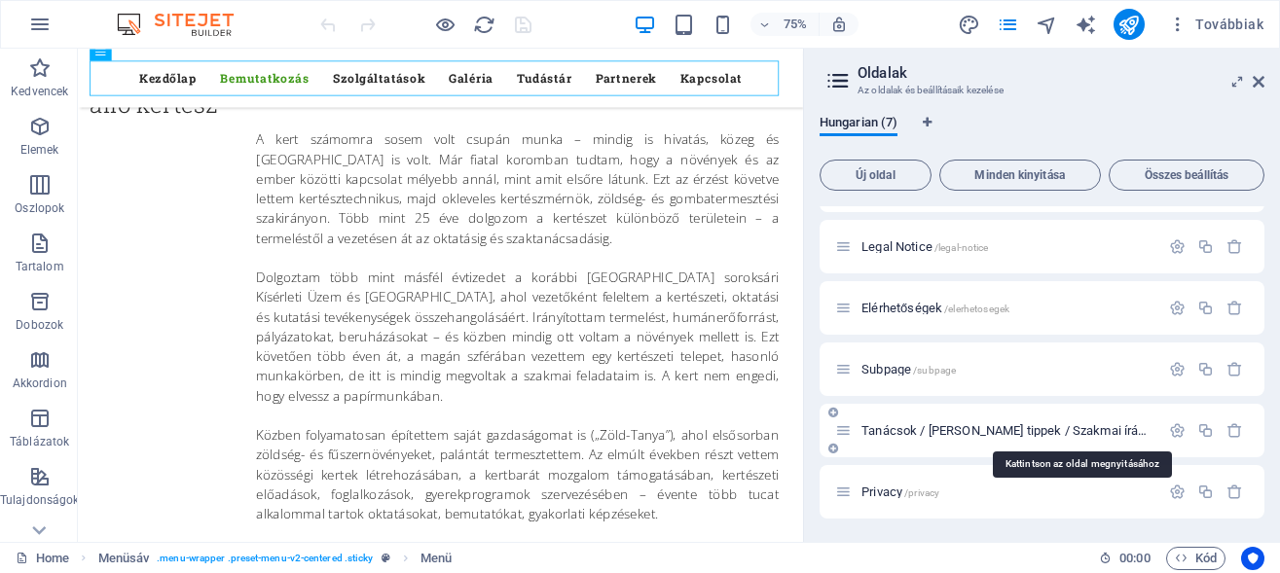
click at [913, 427] on span "Tanácsok / Hasznos tippek / Szakmai írások /tanacsok-hasznos-tippek-szakmai-ira…" at bounding box center [1102, 430] width 483 height 15
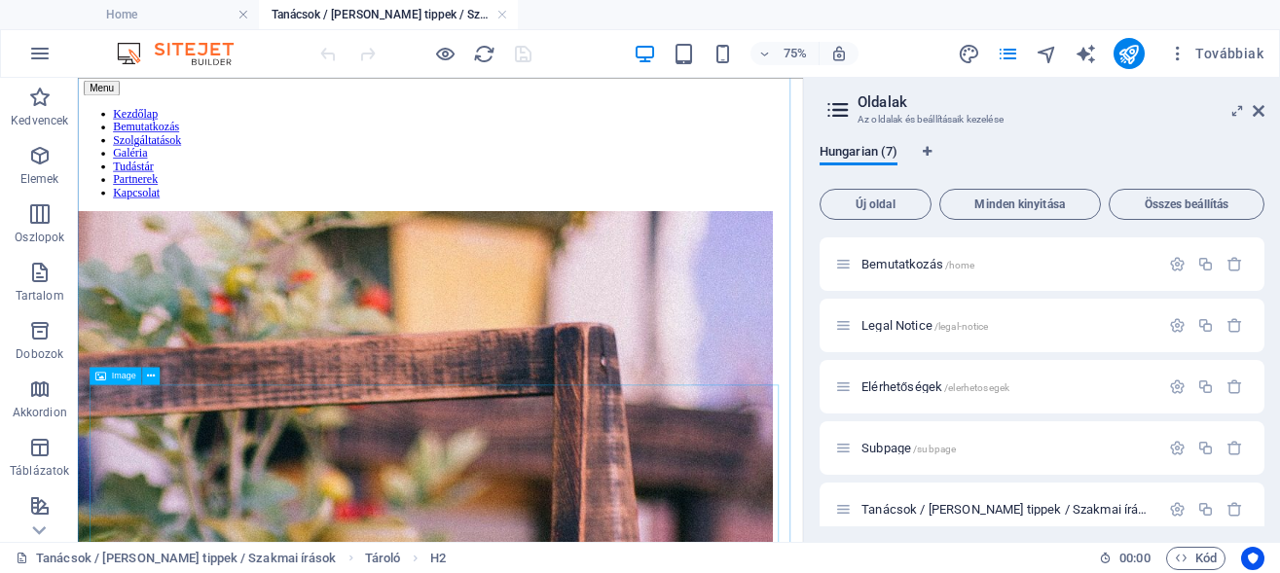
scroll to position [3971, 0]
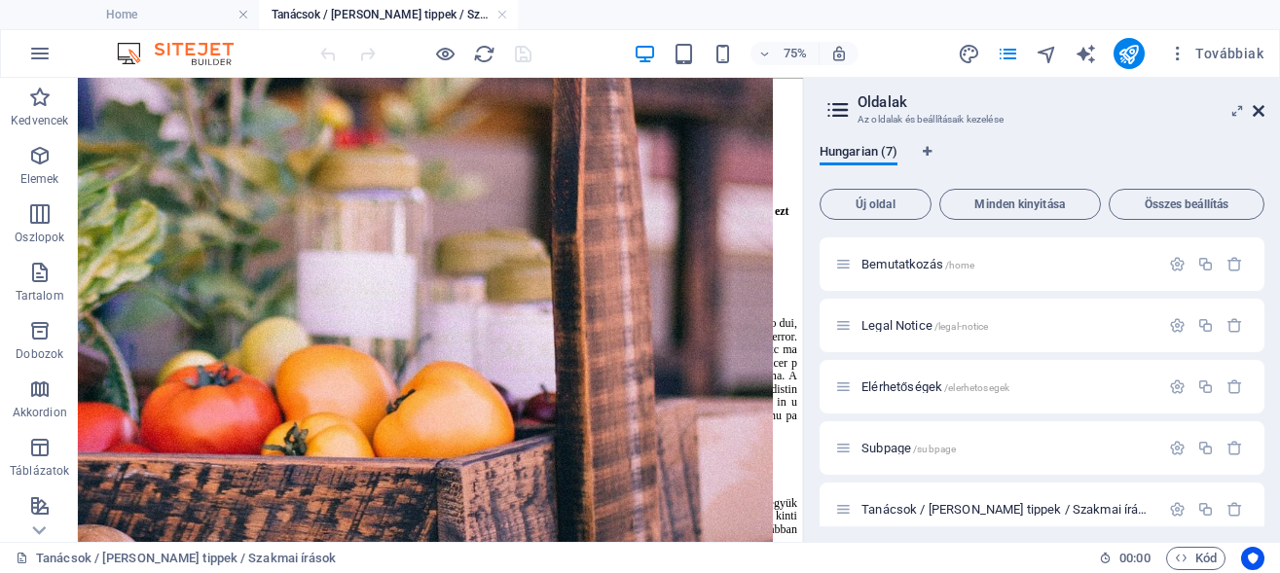
click at [1256, 109] on icon at bounding box center [1259, 111] width 12 height 16
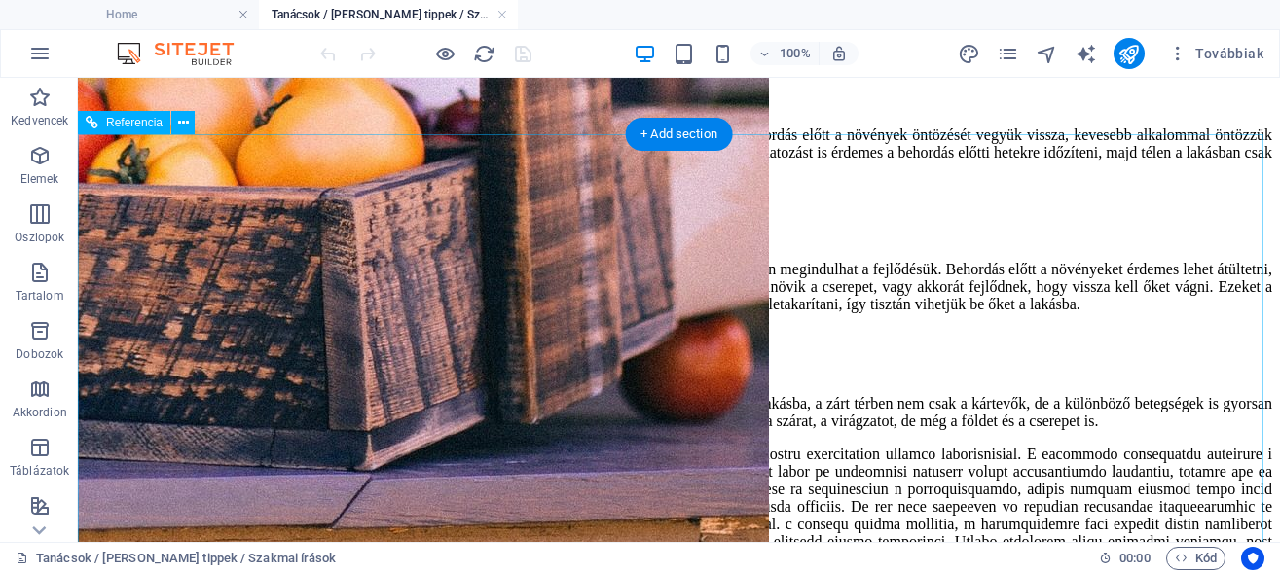
scroll to position [4987, 0]
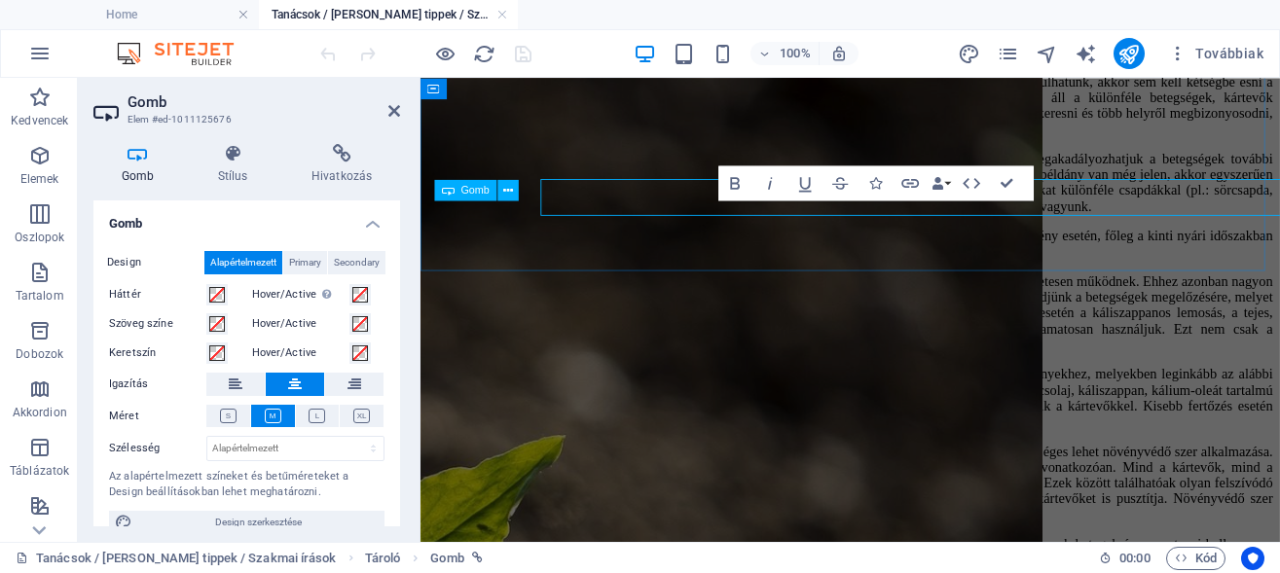
scroll to position [5011, 0]
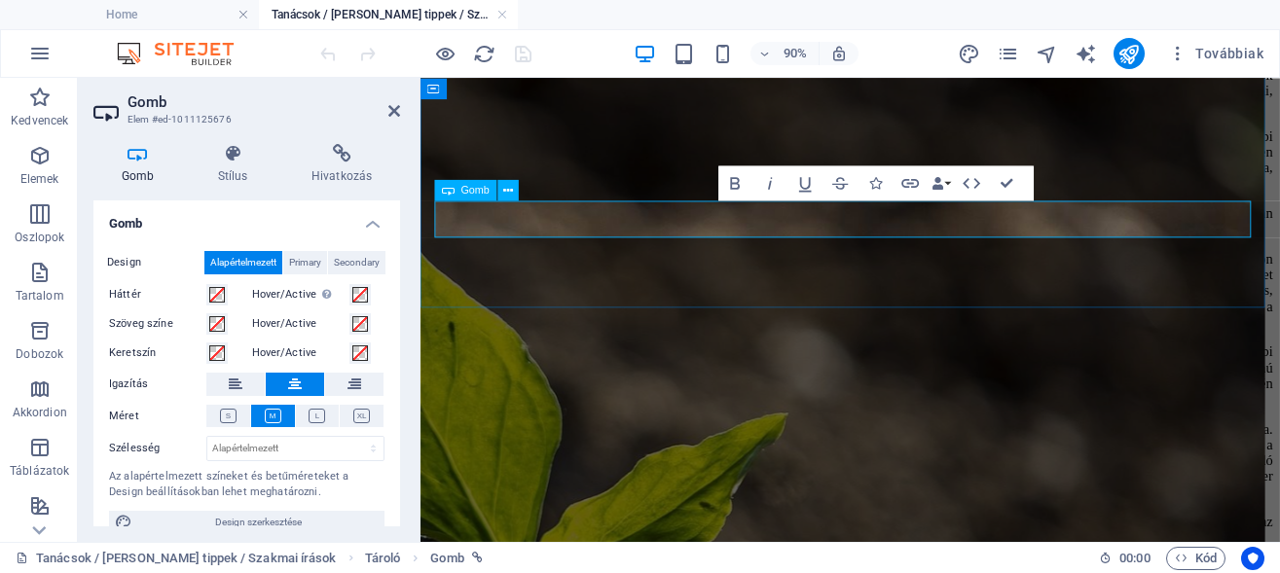
drag, startPoint x: 1016, startPoint y: 233, endPoint x: 709, endPoint y: 235, distance: 306.6
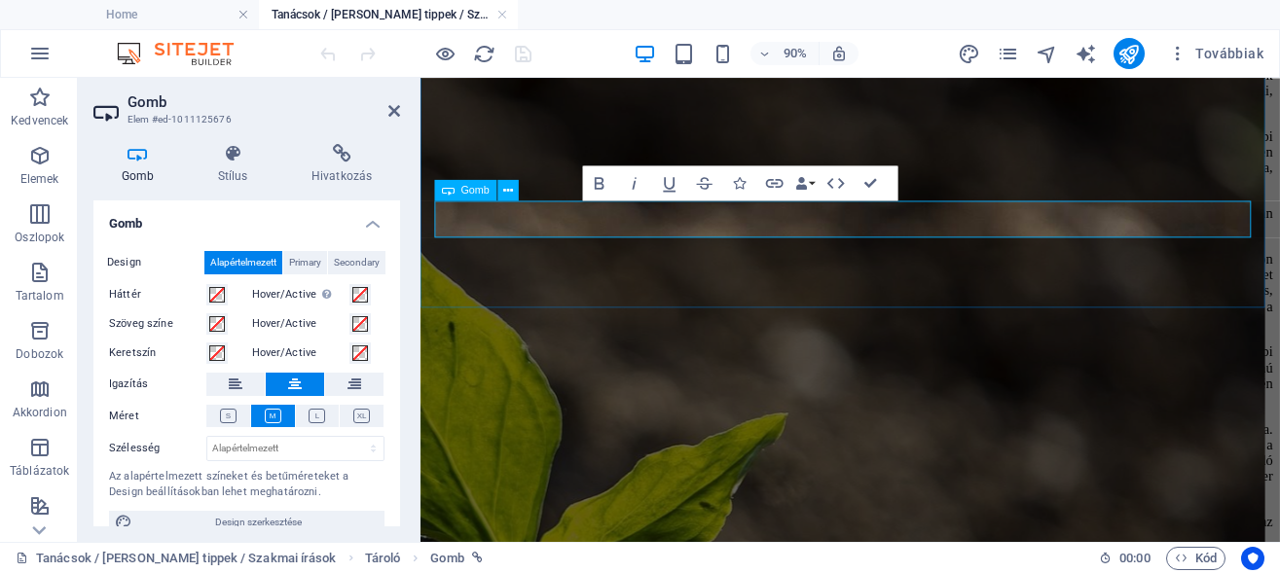
drag, startPoint x: 1169, startPoint y: 232, endPoint x: 992, endPoint y: 228, distance: 177.2
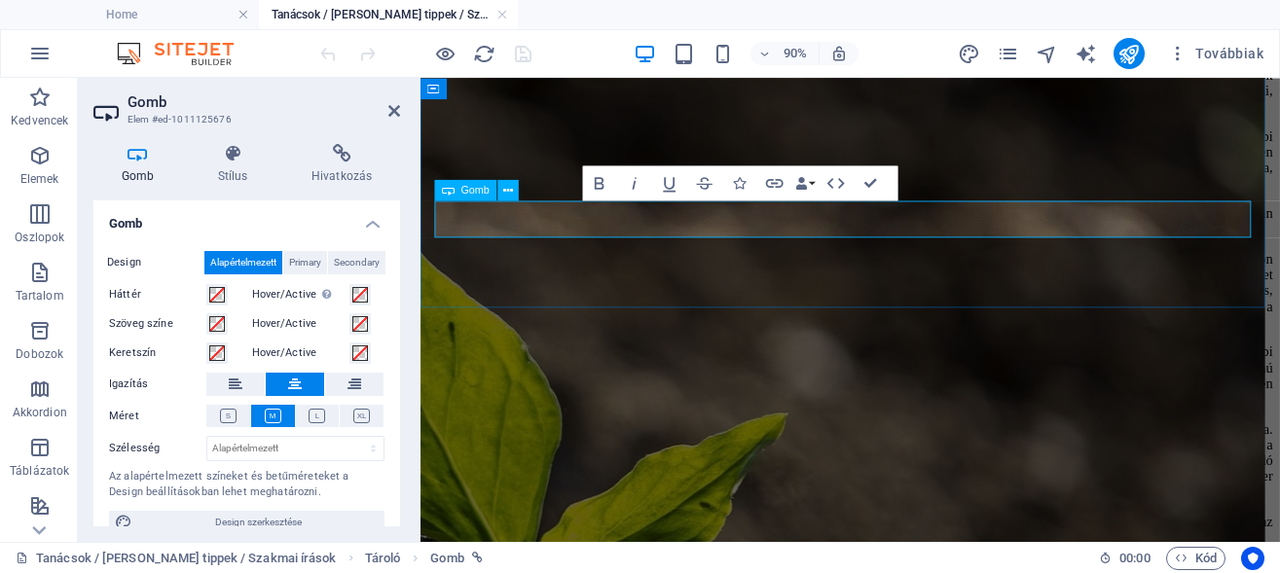
click at [775, 179] on icon "button" at bounding box center [774, 182] width 21 height 21
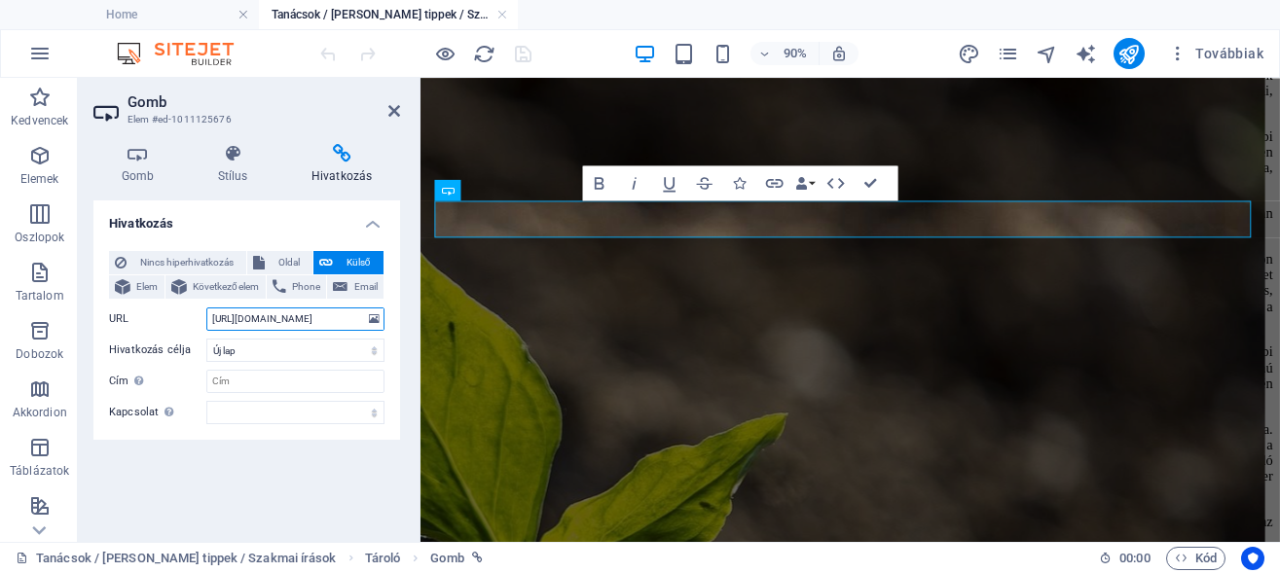
click at [271, 331] on input "https://support.thewebsiteeditor.com/hc/en-us/articles/13251544769559-How-to-cr…" at bounding box center [295, 319] width 178 height 23
click at [272, 331] on input "https://support.thewebsiteeditor.com/hc/en-us/articles/13251544769559-How-to-cr…" at bounding box center [295, 319] width 178 height 23
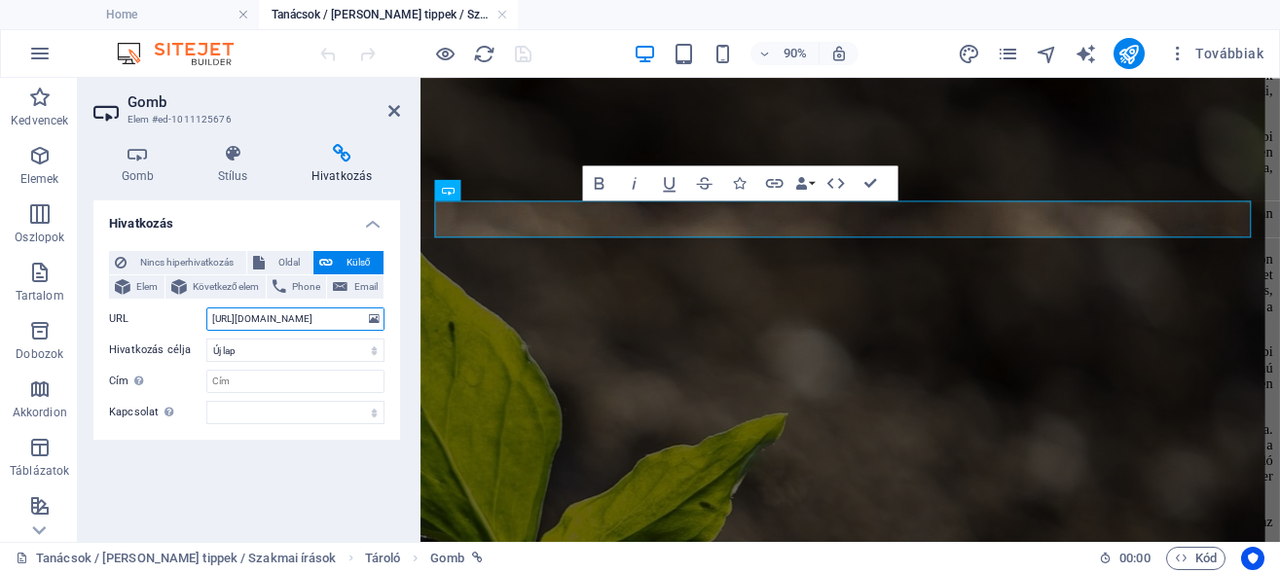
scroll to position [0, 41]
type input "https://www.facebook.com/tokmagkert"
click at [272, 362] on select "Új lap Ugyanaz a lap Átfedés" at bounding box center [295, 350] width 178 height 23
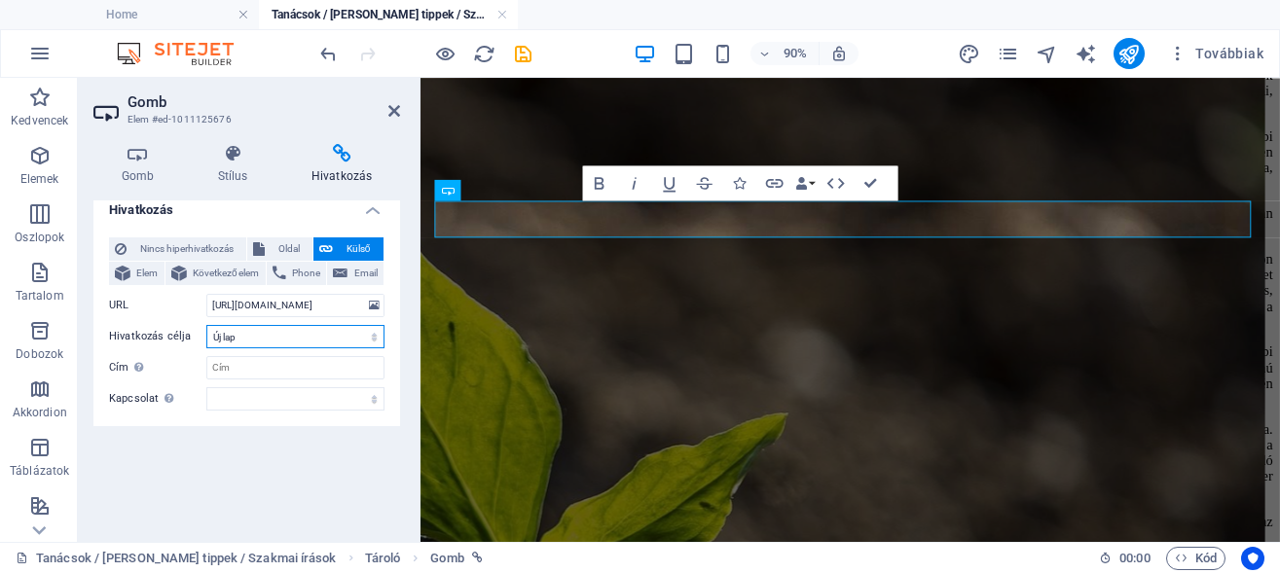
scroll to position [39, 0]
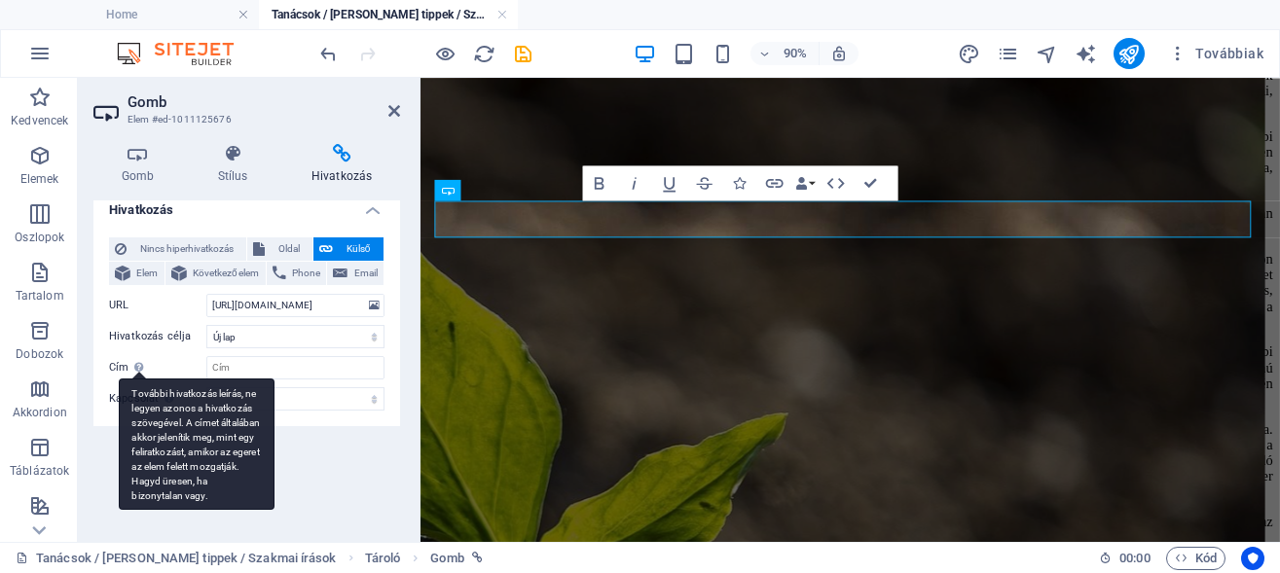
click at [139, 379] on div "További hivatkozás leírás, ne legyen azonos a hivatkozás szövegével. A címet ál…" at bounding box center [197, 444] width 156 height 131
click at [206, 366] on input "Cím További hivatkozás leírás, ne legyen azonos a hivatkozás szövegével. A címe…" at bounding box center [295, 367] width 178 height 23
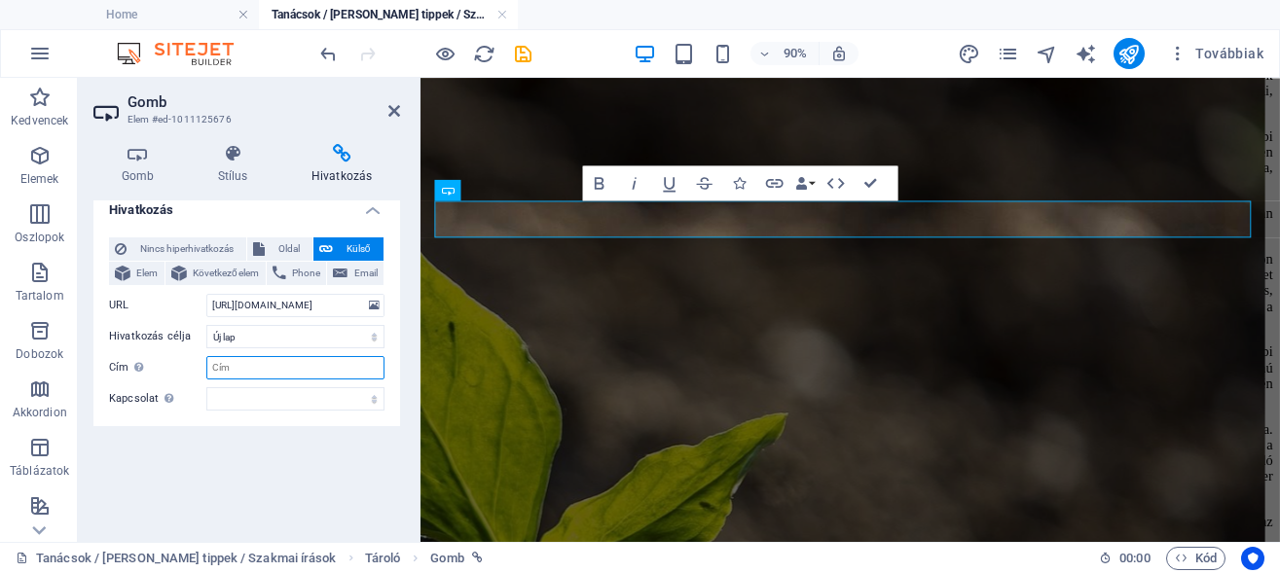
click at [255, 368] on input "Cím További hivatkozás leírás, ne legyen azonos a hivatkozás szövegével. A címe…" at bounding box center [295, 367] width 178 height 23
click at [209, 363] on input "TökMag Kert Facebook oldalára" at bounding box center [295, 367] width 178 height 23
type input "Irány a TökMag Kert Facebook oldalára"
click at [306, 469] on div "Hivatkozás Nincs hiperhivatkozás Oldal Külső Elem Következő elem Phone Email Ol…" at bounding box center [246, 363] width 307 height 326
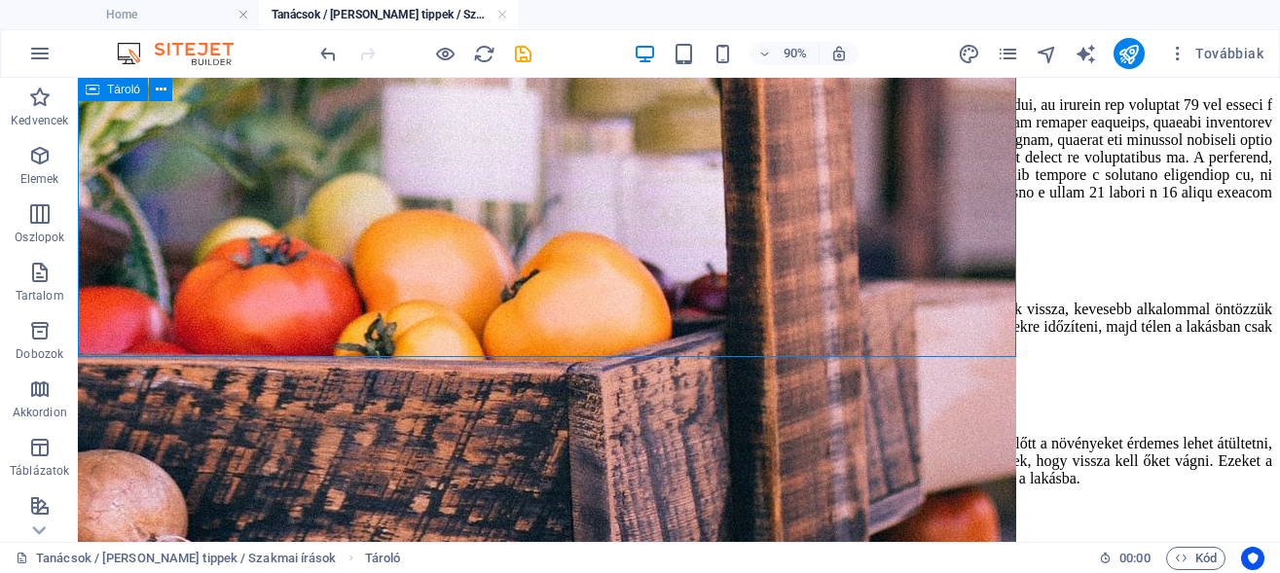
scroll to position [4987, 0]
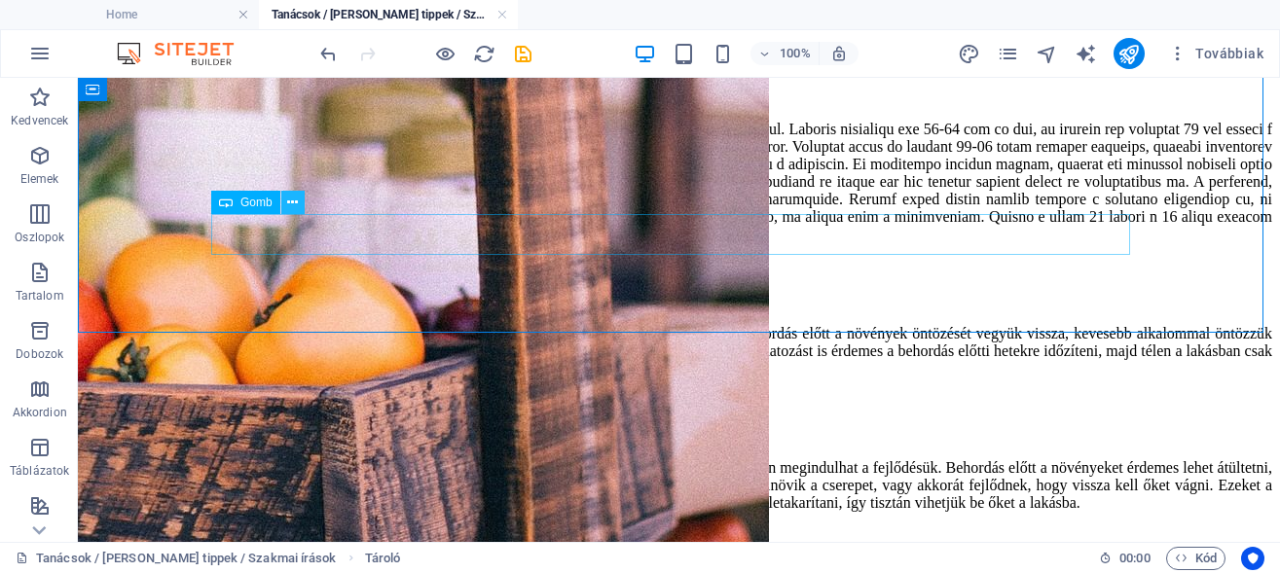
click at [292, 203] on icon at bounding box center [292, 203] width 11 height 20
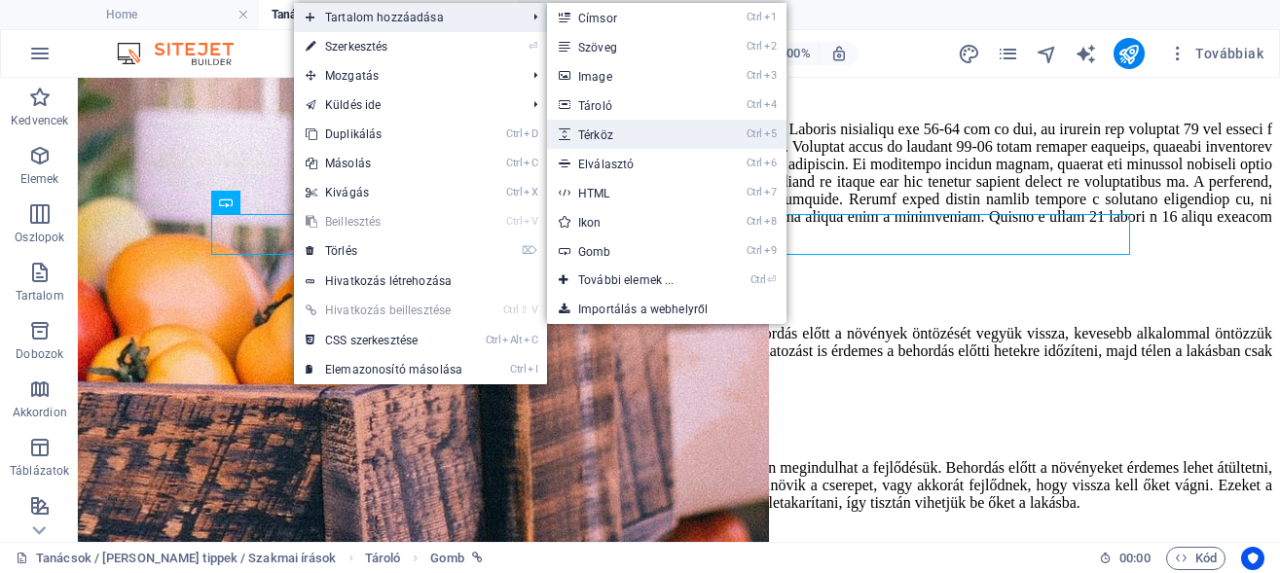
click at [636, 134] on link "Ctrl 5 Térköz" at bounding box center [630, 134] width 166 height 29
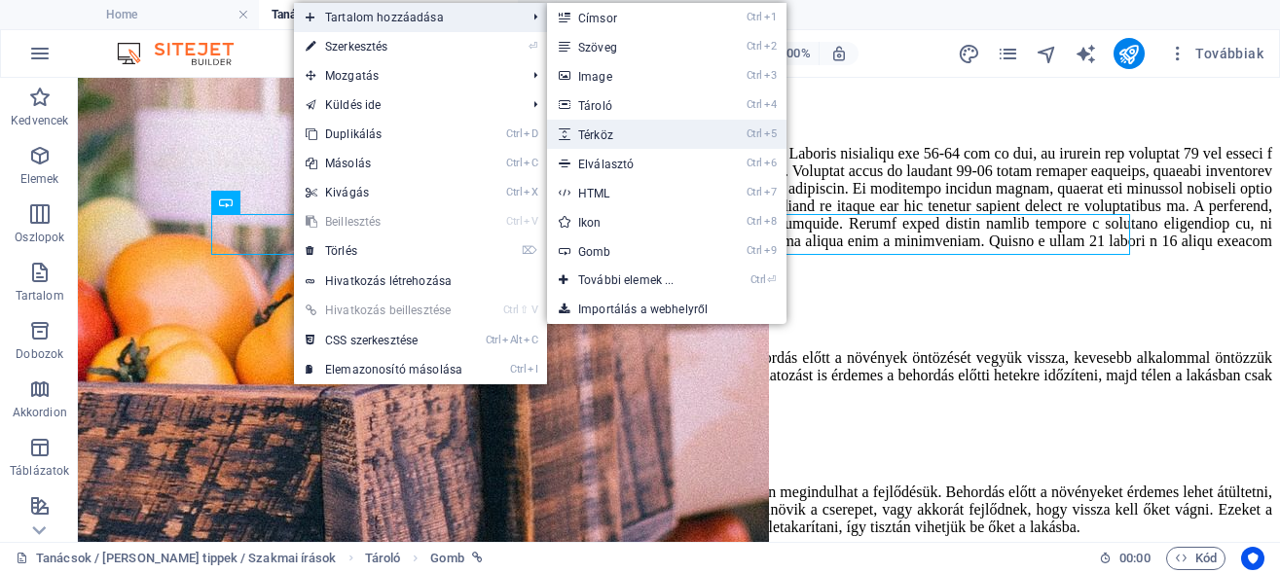
select select "px"
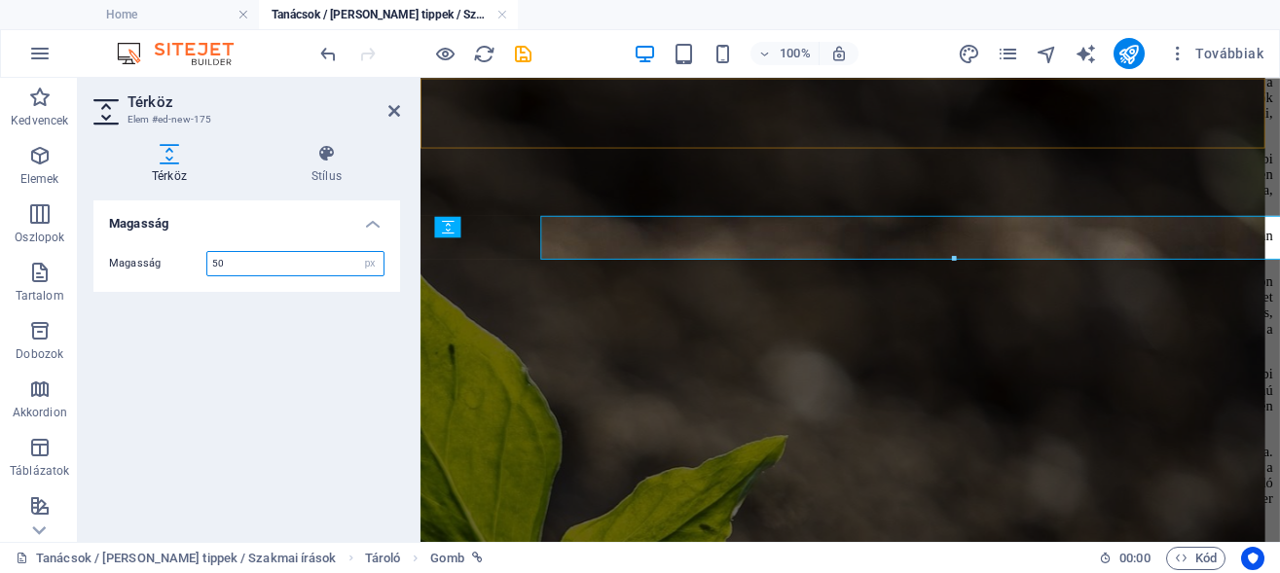
scroll to position [5011, 0]
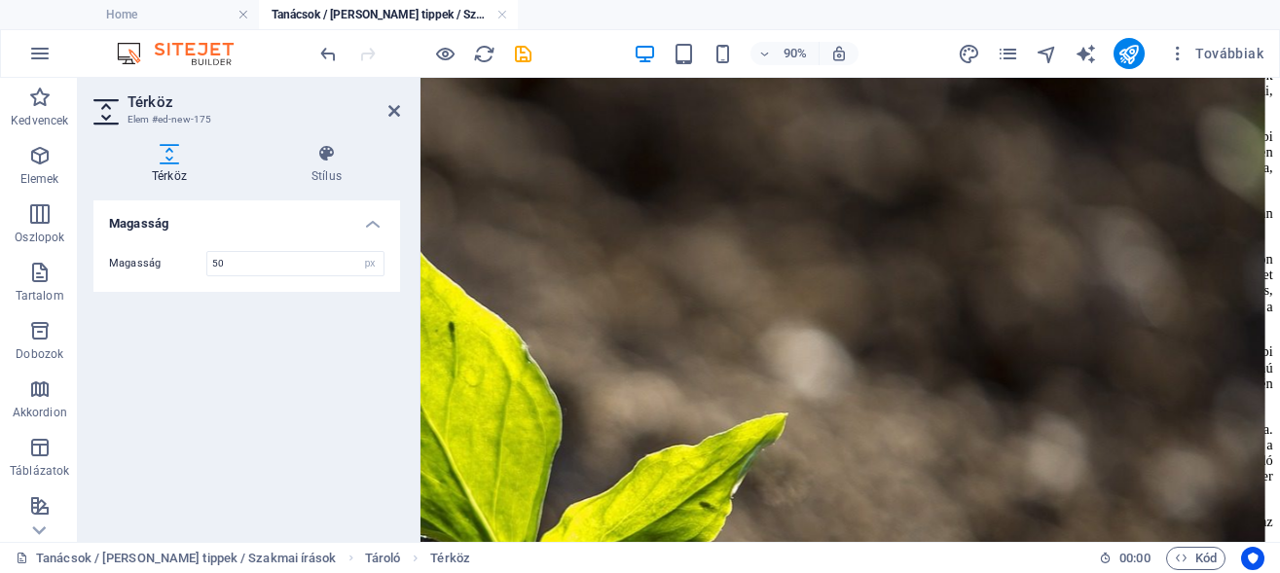
drag, startPoint x: 510, startPoint y: 280, endPoint x: 498, endPoint y: 232, distance: 50.0
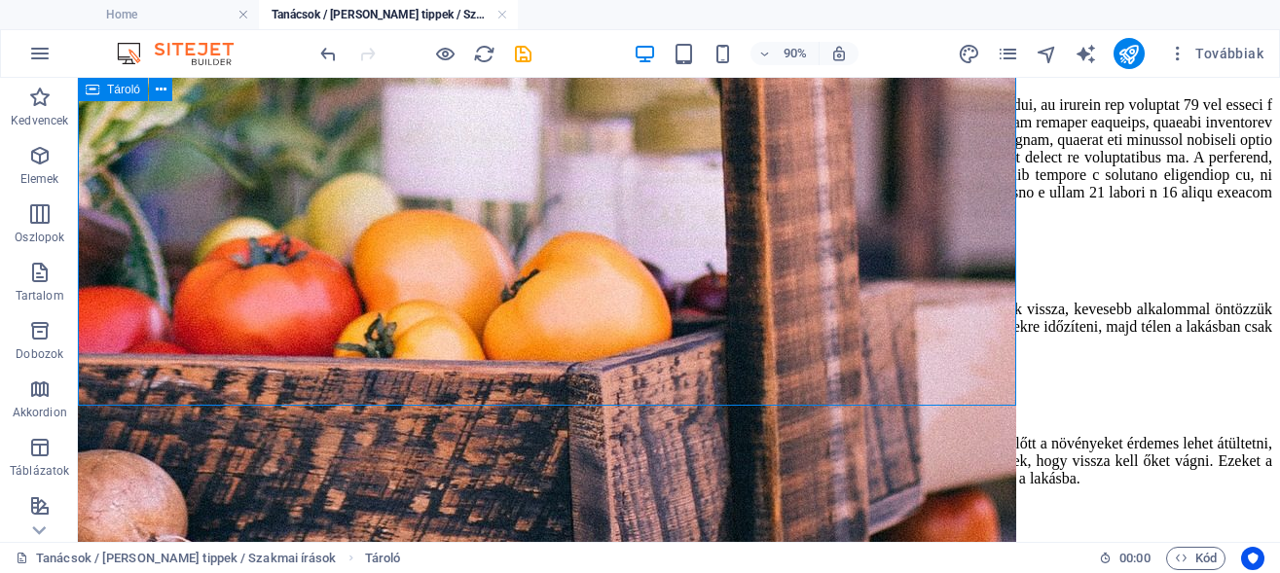
scroll to position [4987, 0]
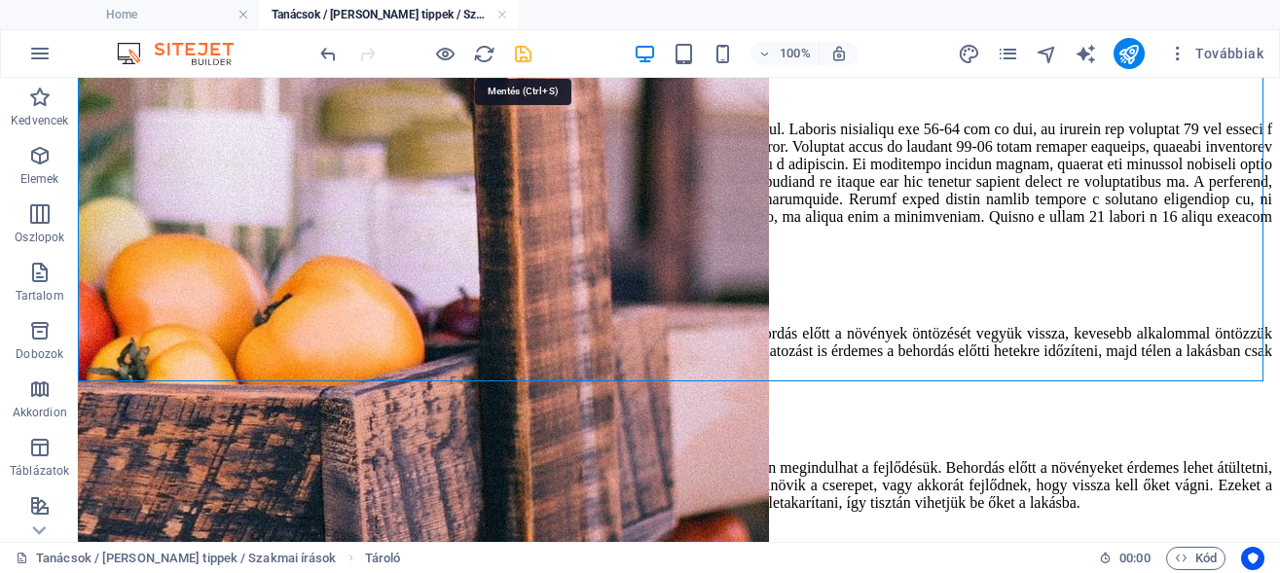
click at [518, 49] on icon "save" at bounding box center [523, 54] width 22 height 22
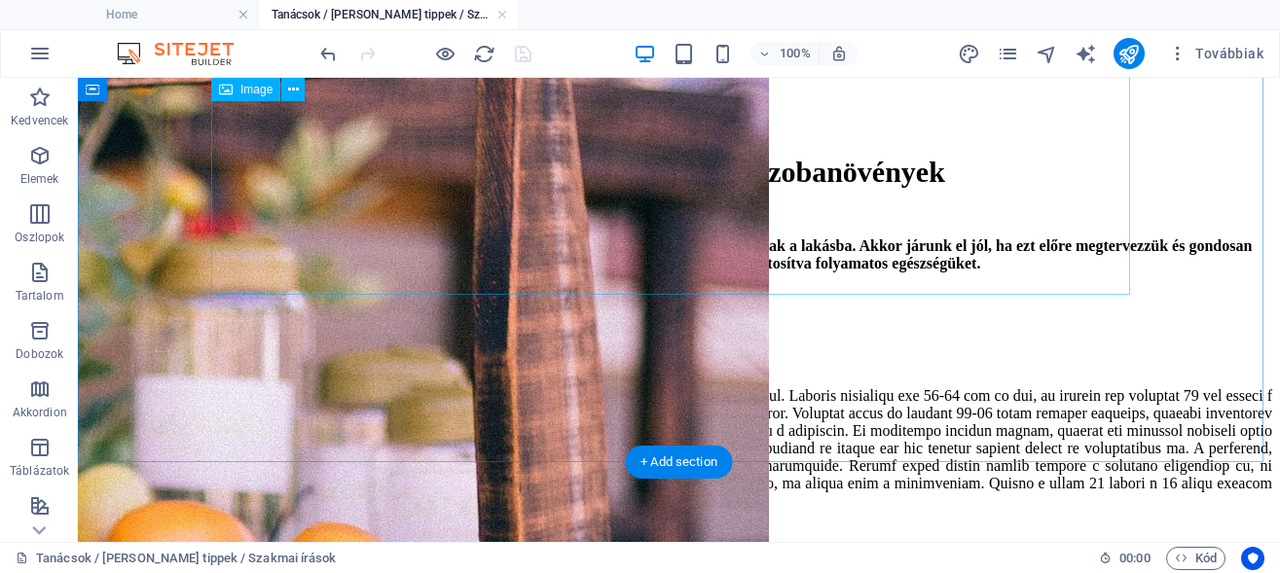
scroll to position [4689, 0]
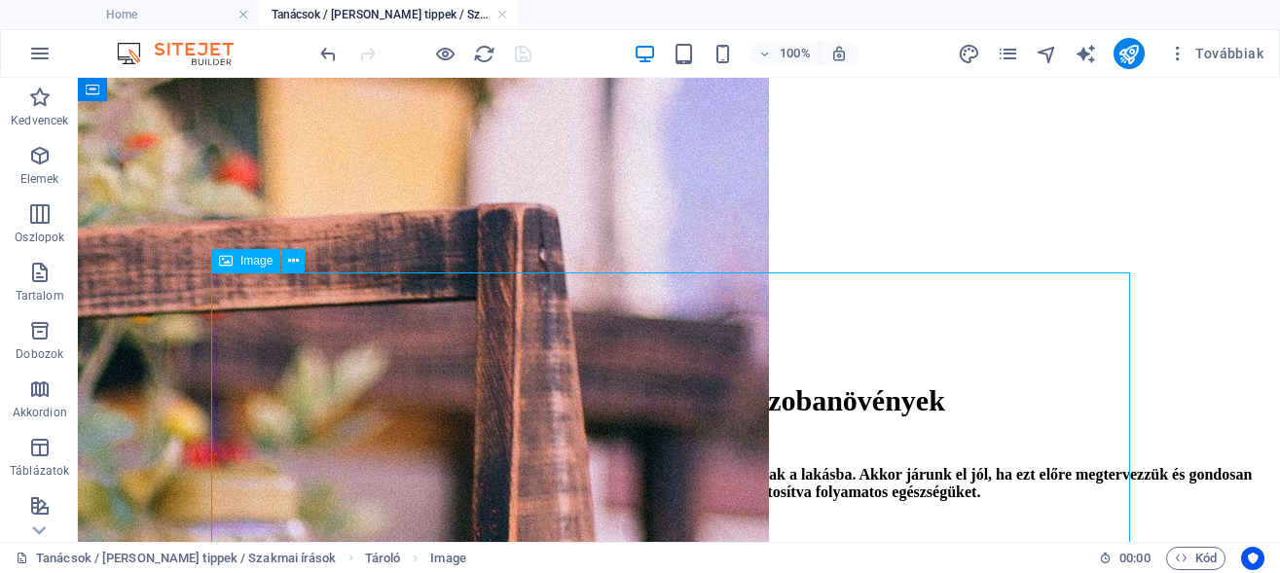
scroll to position [4490, 0]
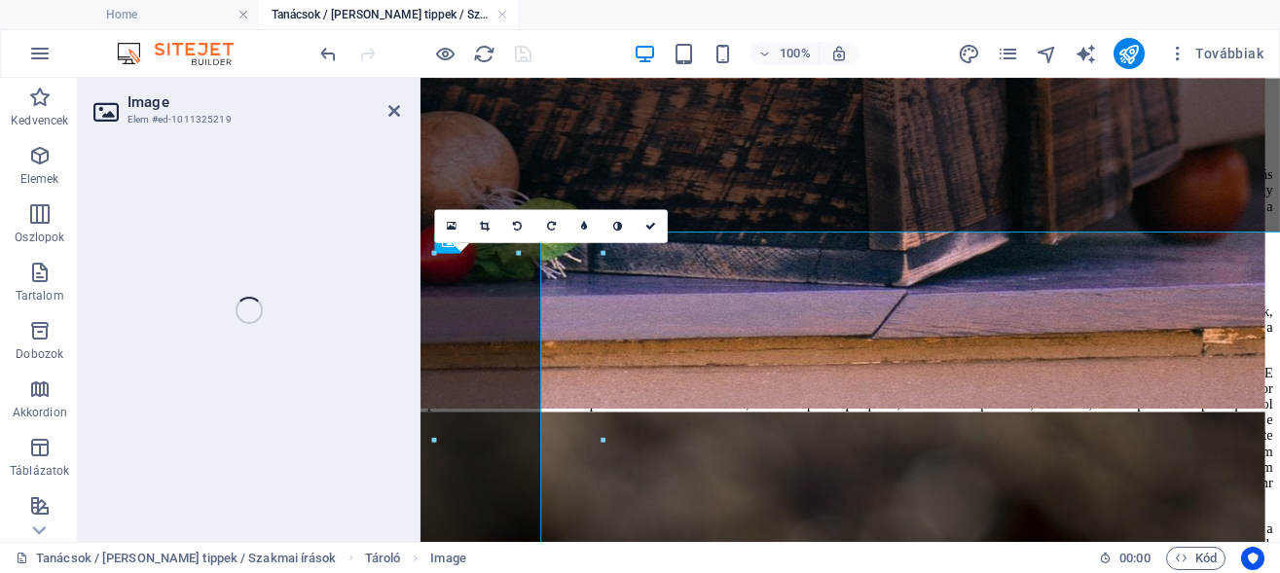
scroll to position [4515, 0]
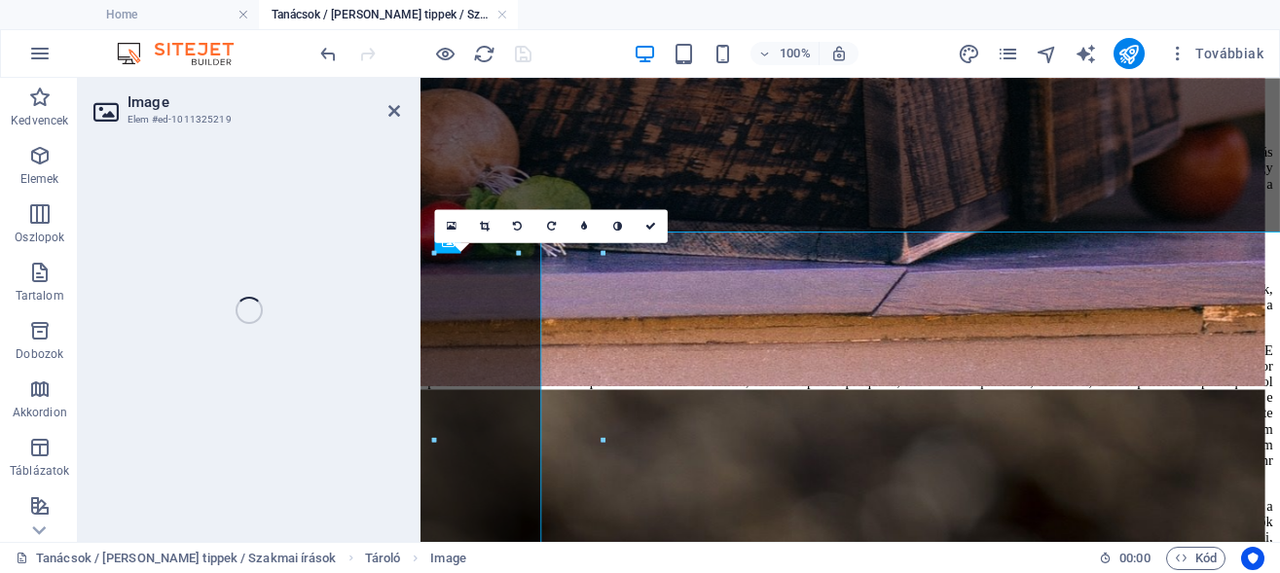
select select "px"
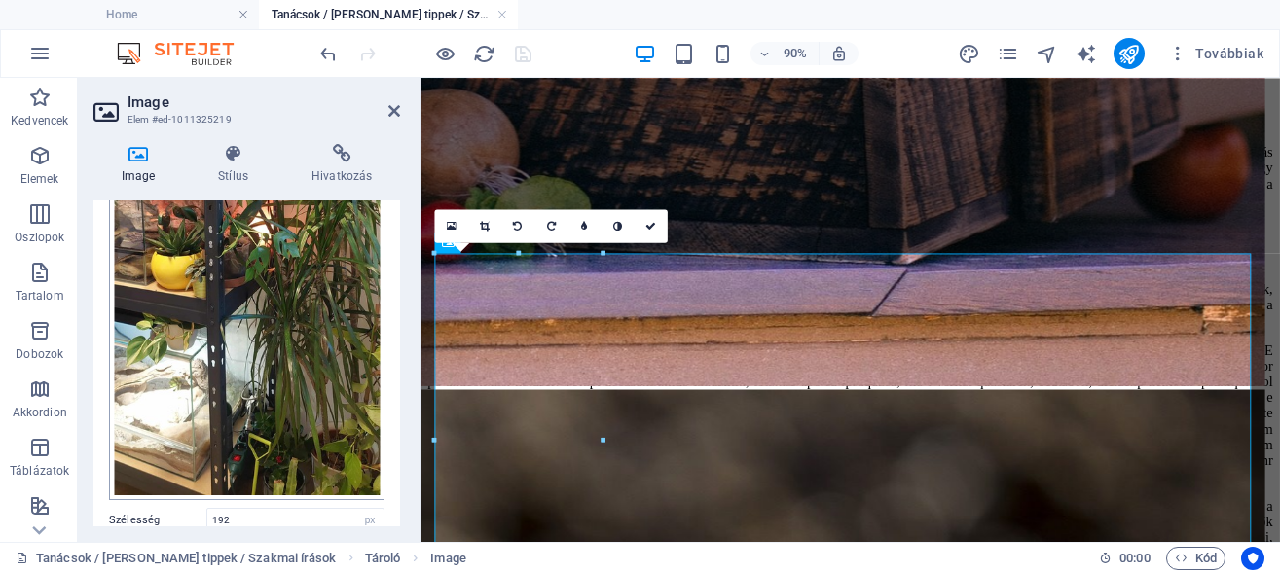
scroll to position [539, 0]
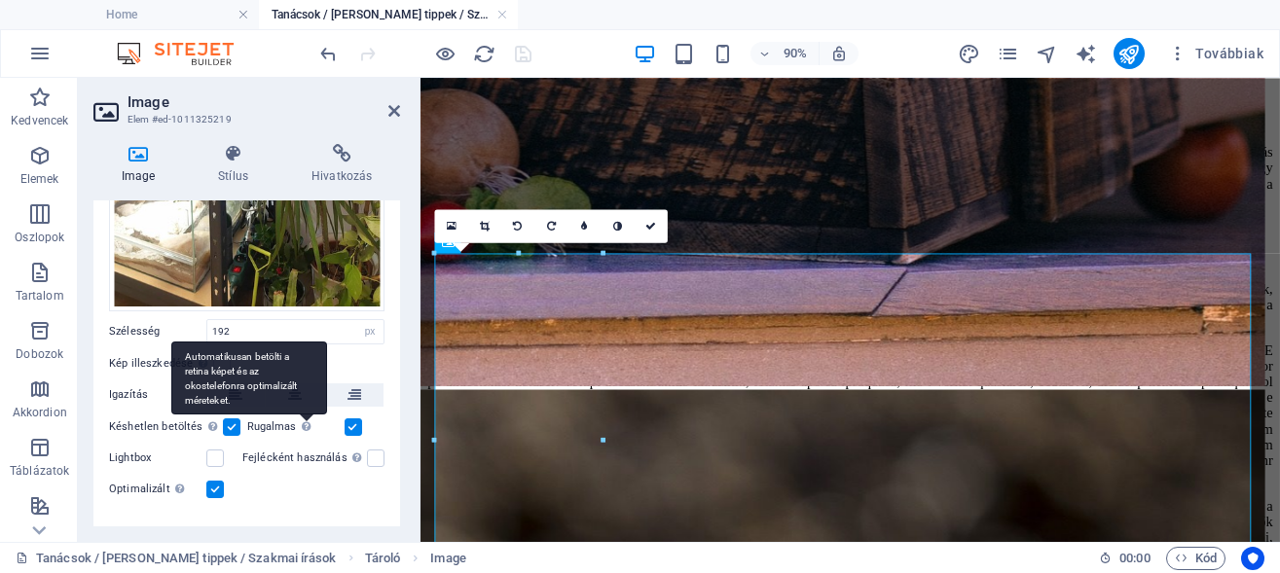
click at [286, 360] on div "Automatikusan betölti a retina képet és az okostelefonra optimalizált méreteket." at bounding box center [249, 378] width 156 height 73
click at [0, 0] on input "Rugalmas Automatikusan betölti a retina képet és az okostelefonra optimalizált …" at bounding box center [0, 0] width 0 height 0
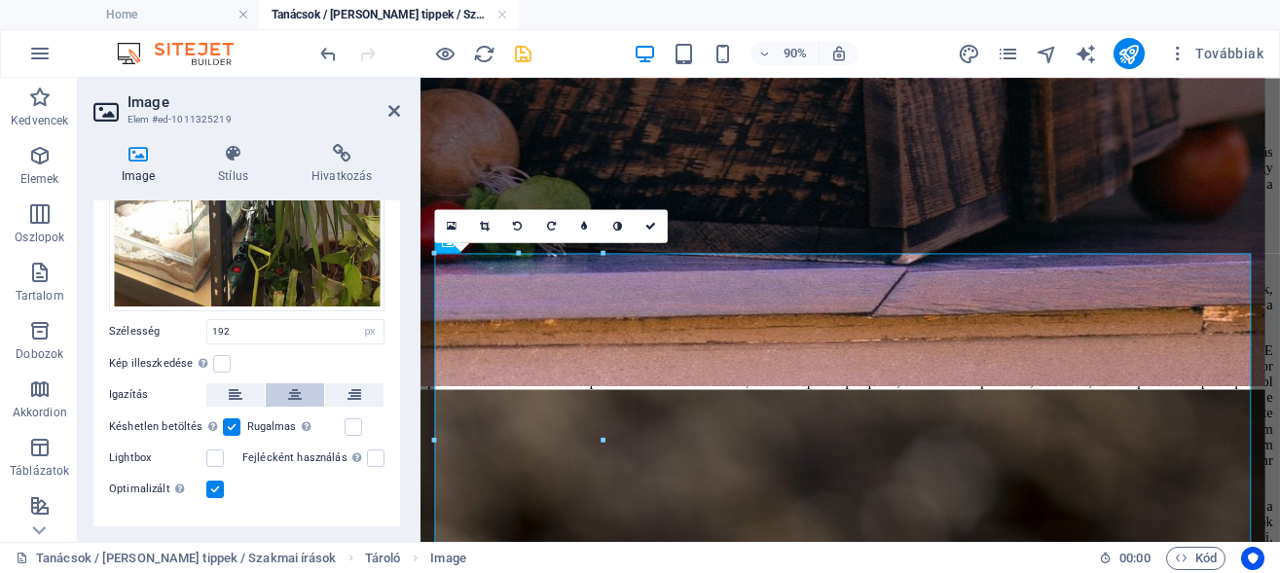
click at [288, 383] on icon at bounding box center [295, 394] width 14 height 23
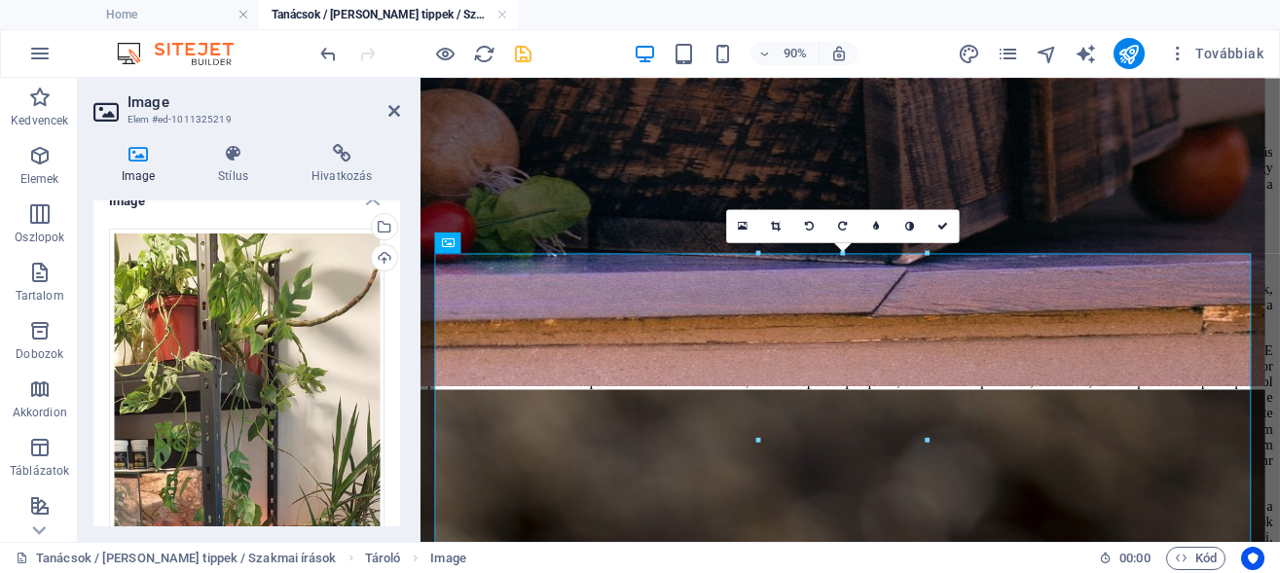
scroll to position [0, 0]
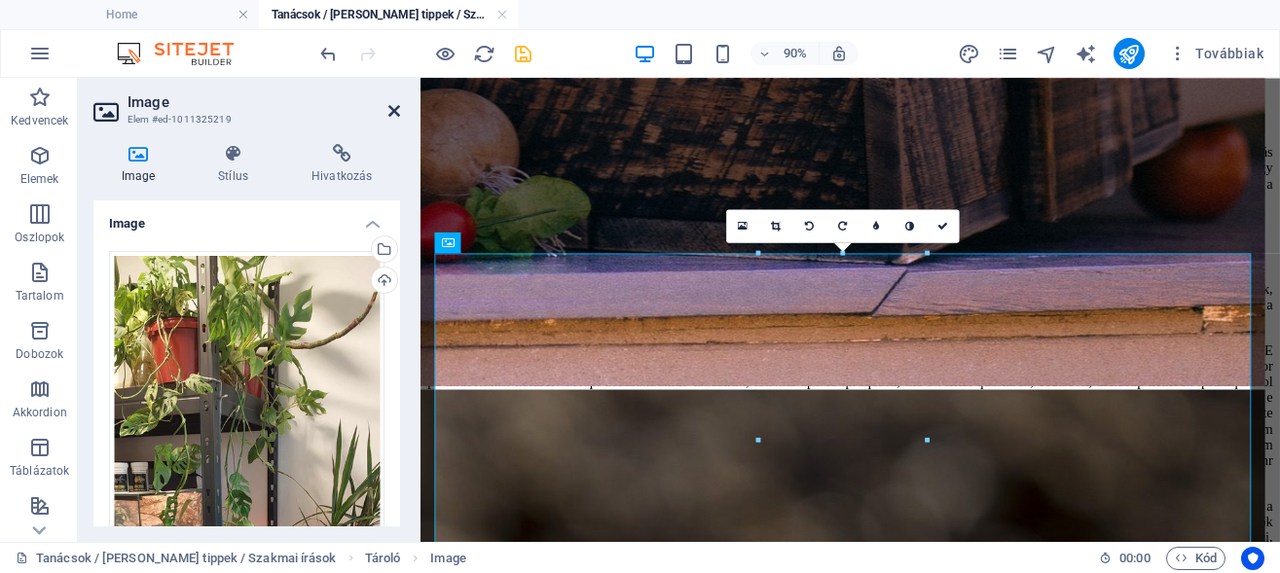
click at [388, 103] on icon at bounding box center [394, 111] width 12 height 16
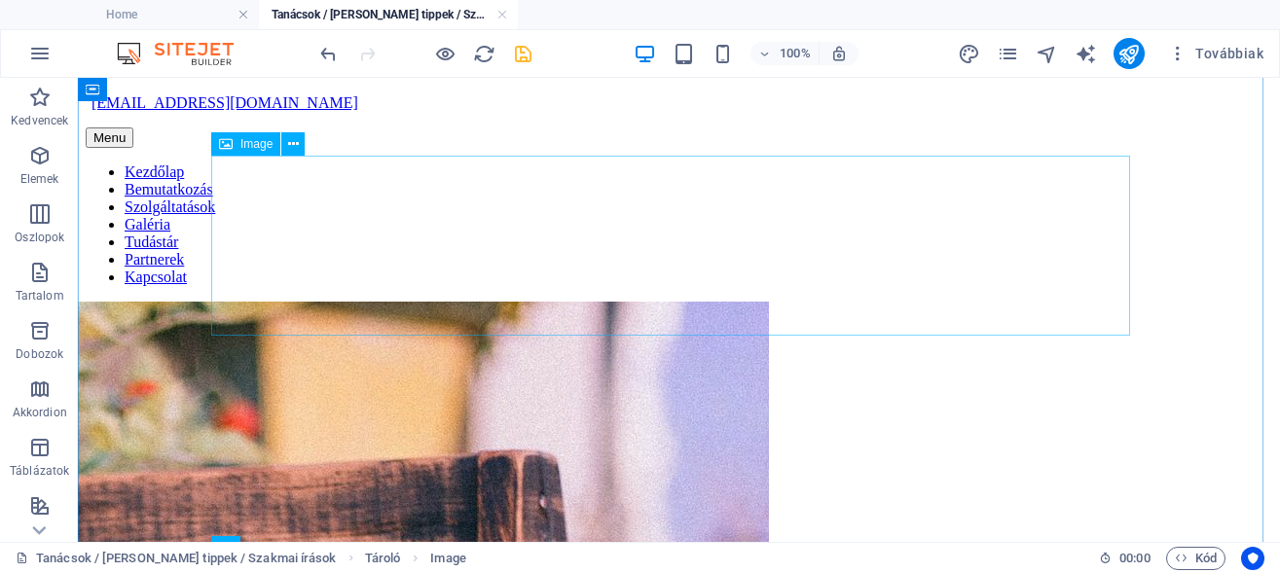
scroll to position [4193, 0]
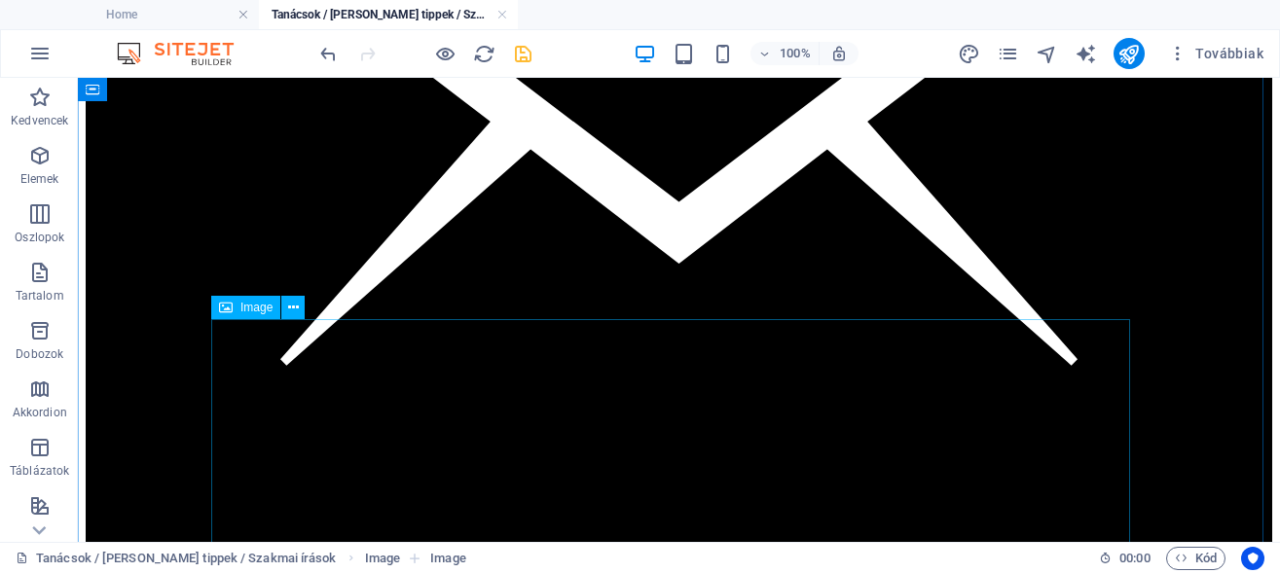
scroll to position [3696, 0]
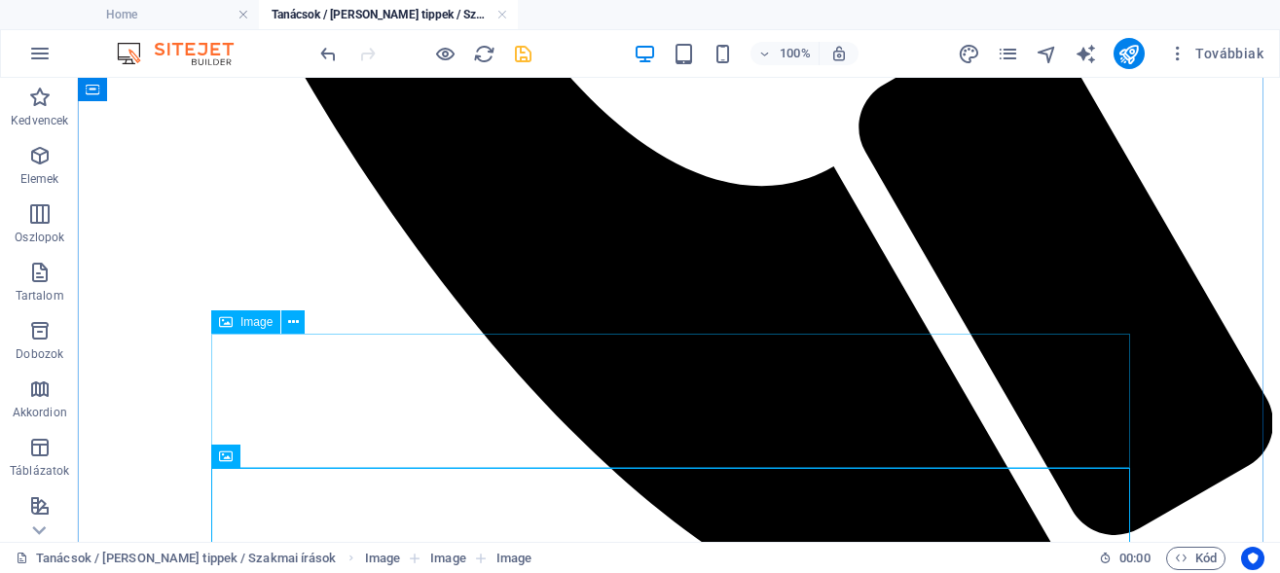
scroll to position [2803, 0]
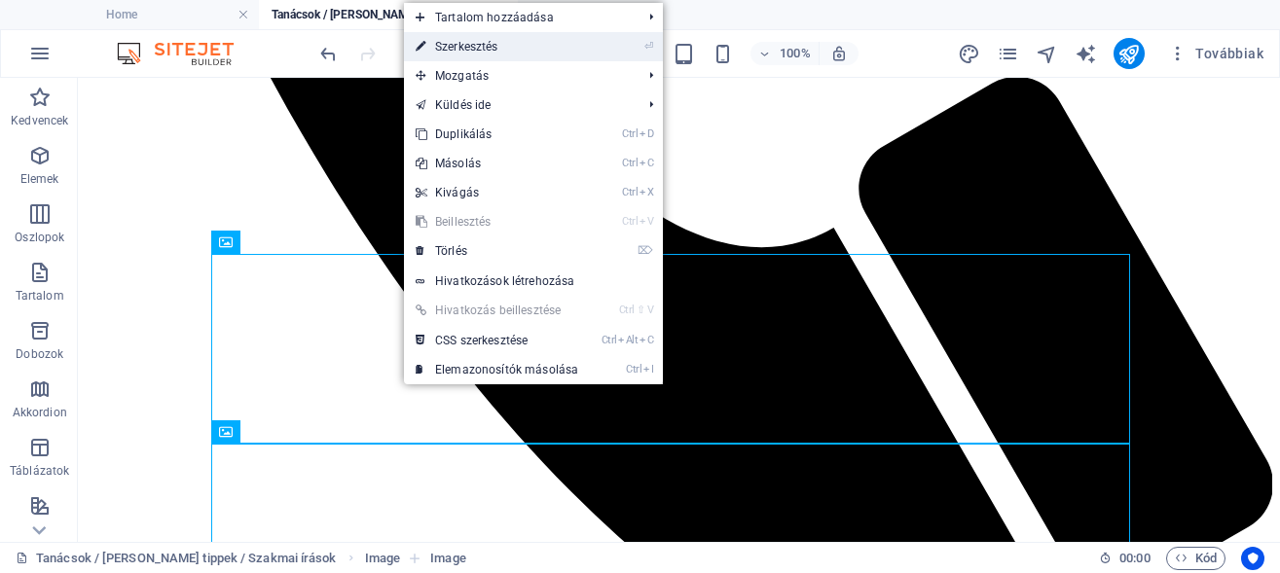
click at [587, 43] on link "⏎ Szerkesztés" at bounding box center [497, 46] width 186 height 29
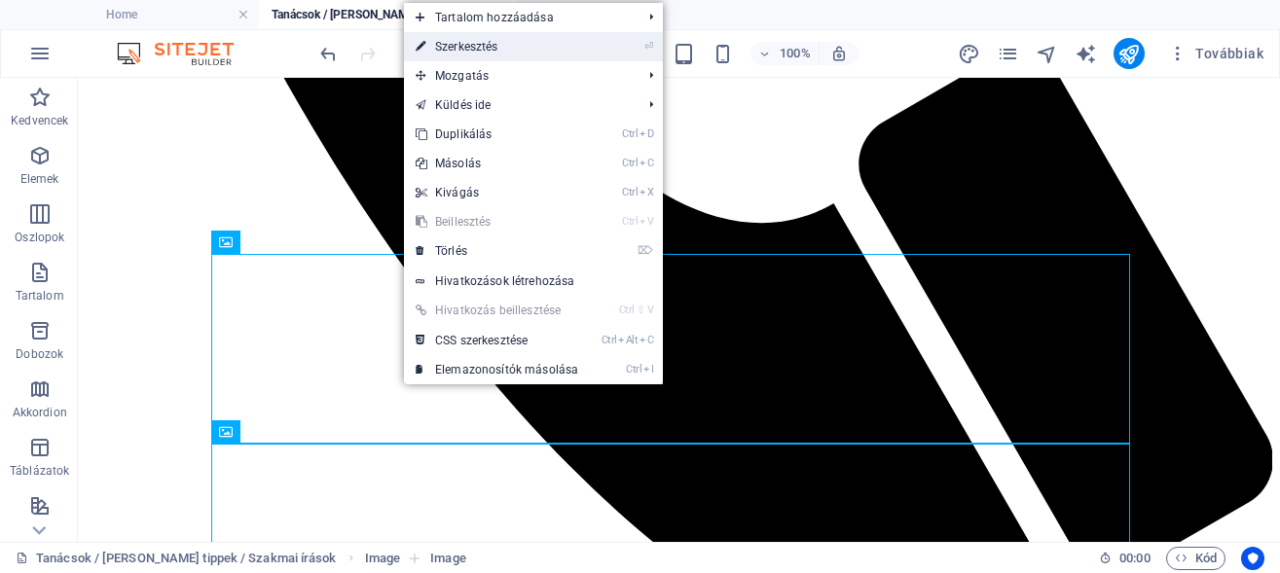
select select "px"
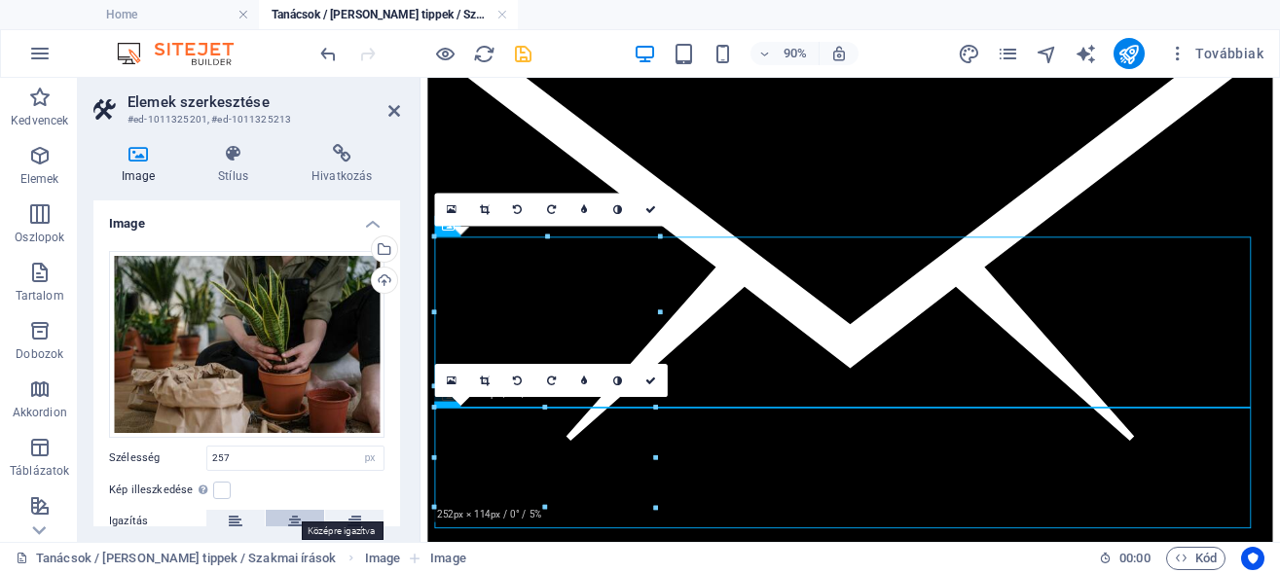
click at [290, 511] on icon at bounding box center [295, 521] width 14 height 23
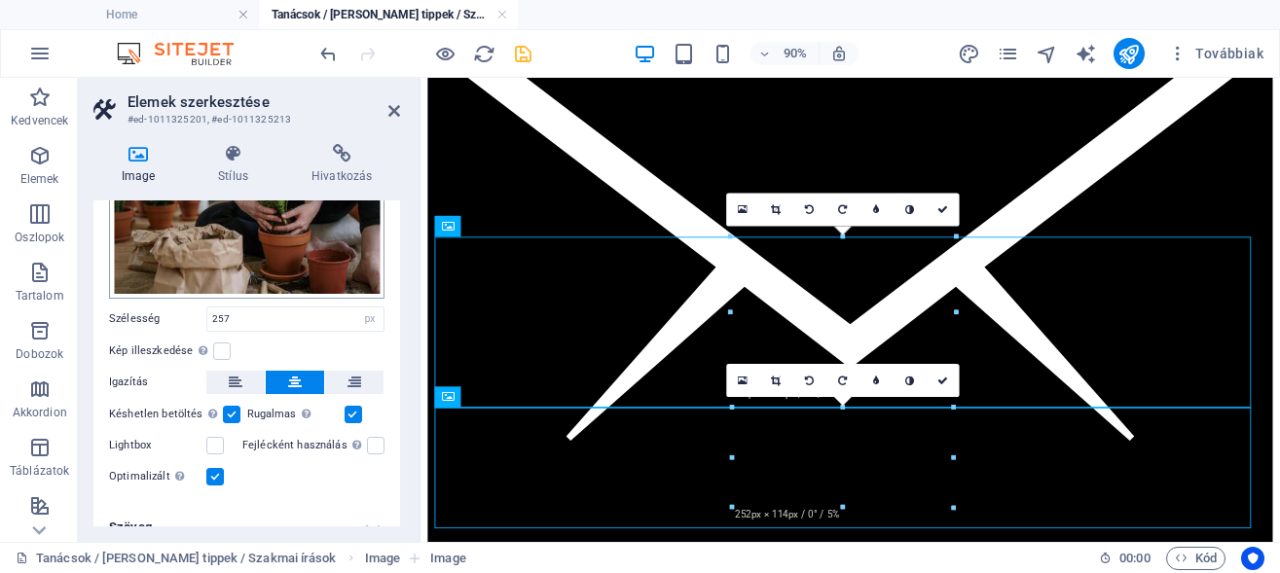
scroll to position [152, 0]
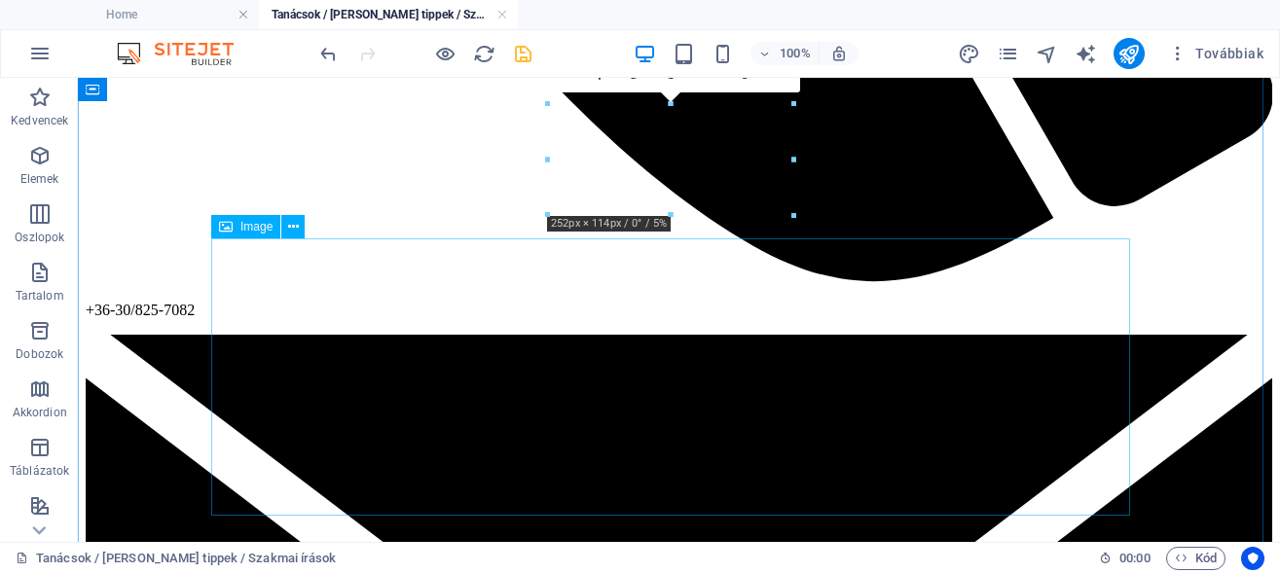
scroll to position [3200, 0]
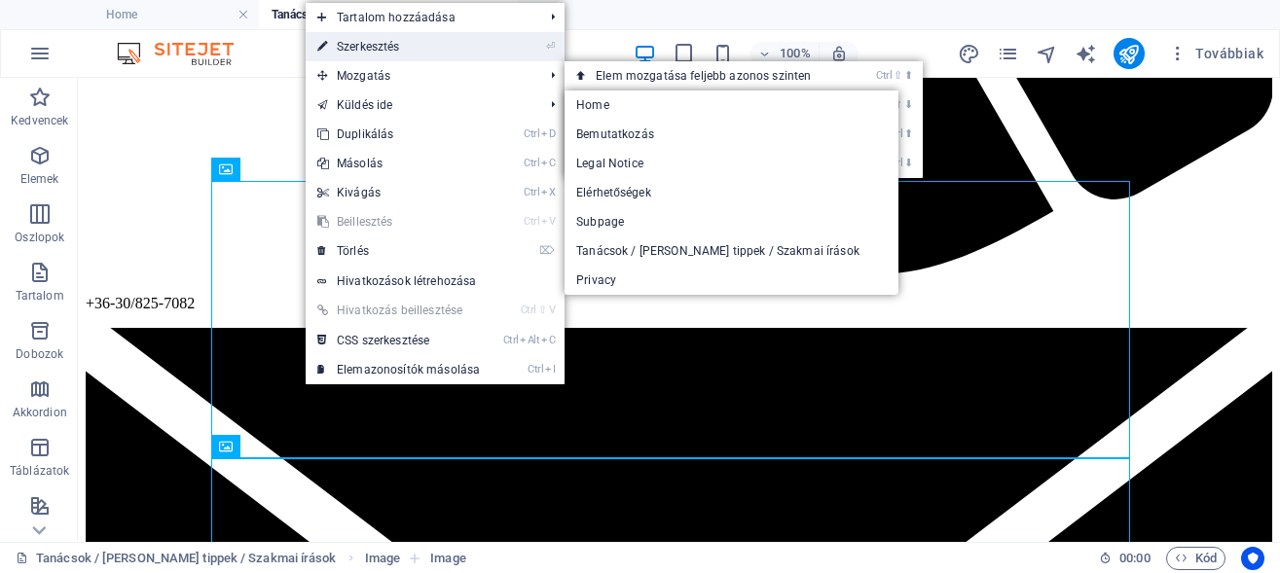
click at [375, 45] on link "⏎ Szerkesztés" at bounding box center [399, 46] width 186 height 29
select select "px"
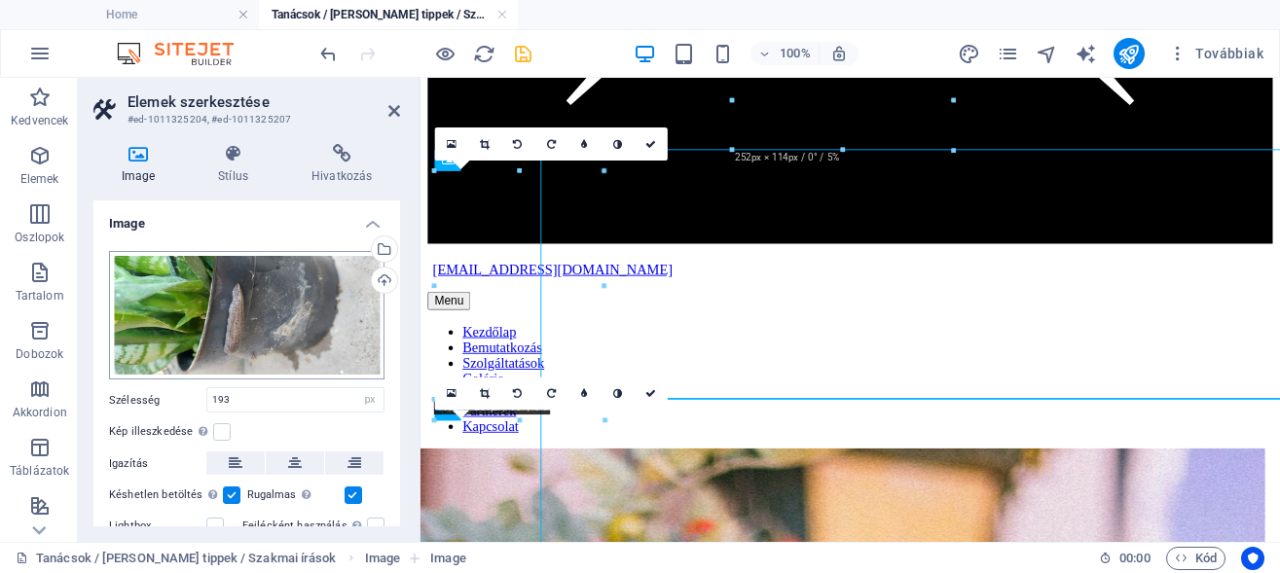
scroll to position [3224, 0]
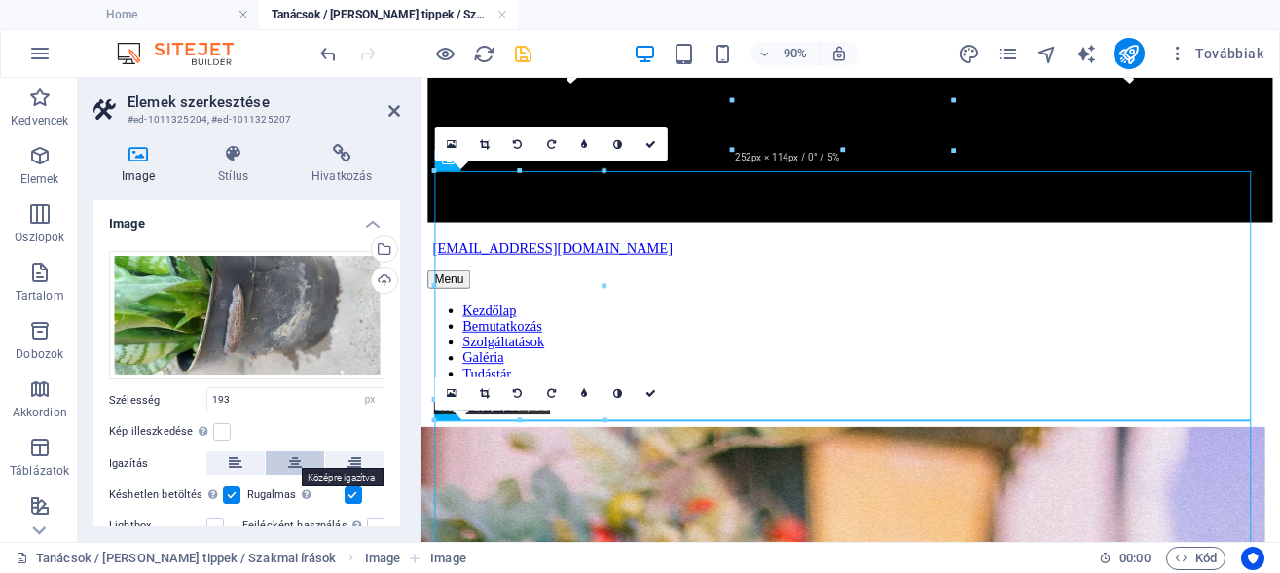
click at [288, 452] on icon at bounding box center [295, 463] width 14 height 23
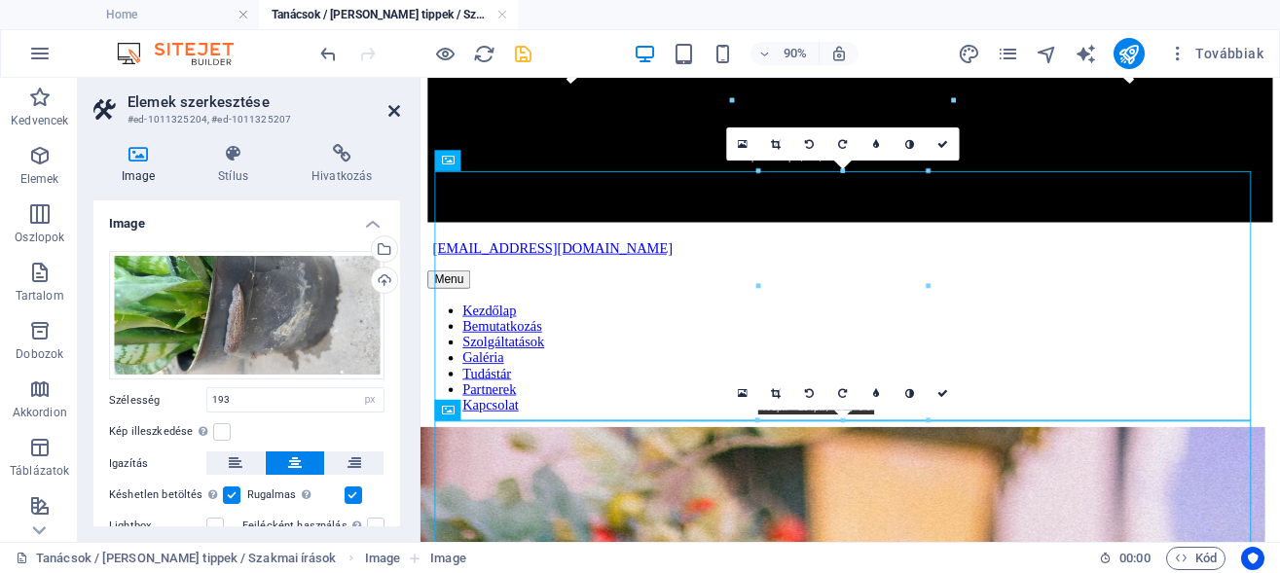
click at [388, 107] on icon at bounding box center [394, 111] width 12 height 16
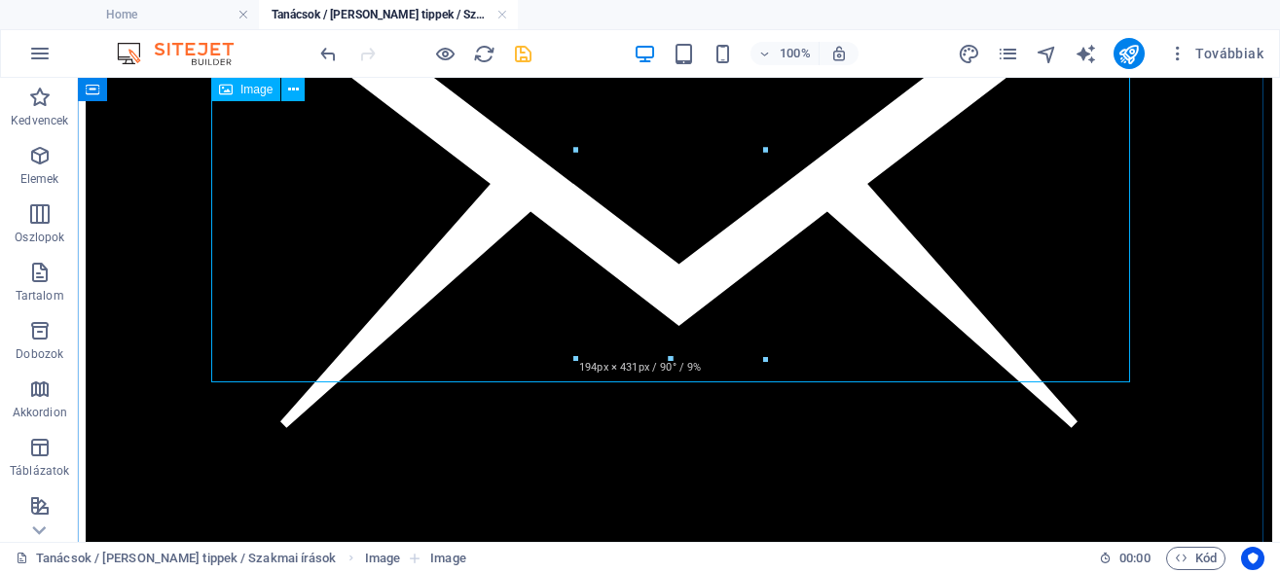
scroll to position [4093, 0]
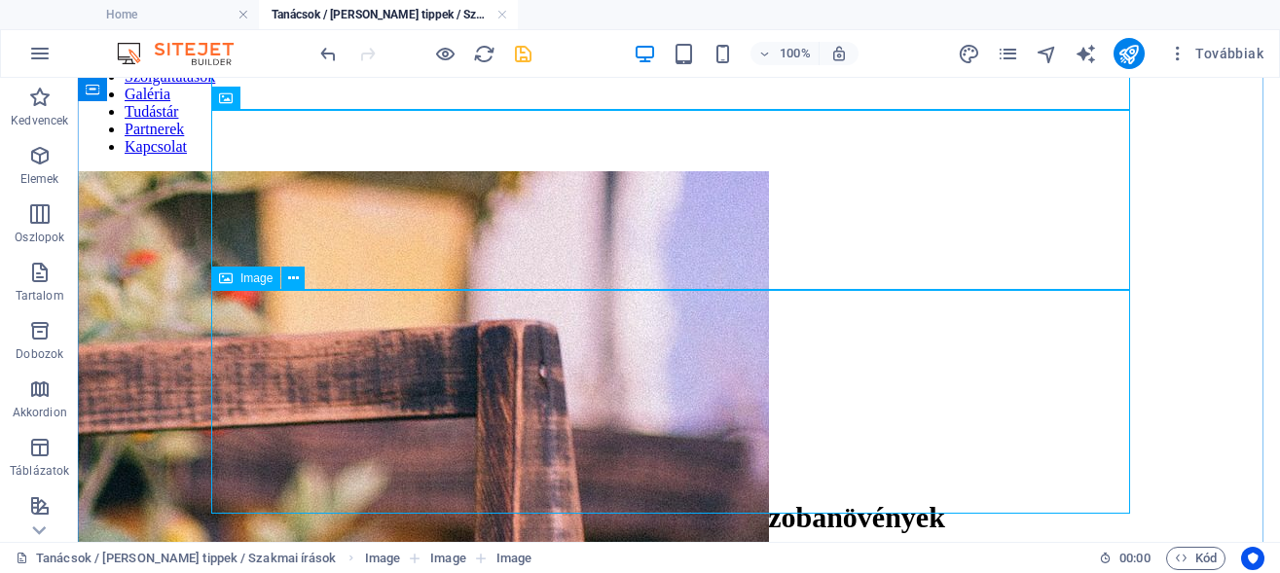
scroll to position [4391, 0]
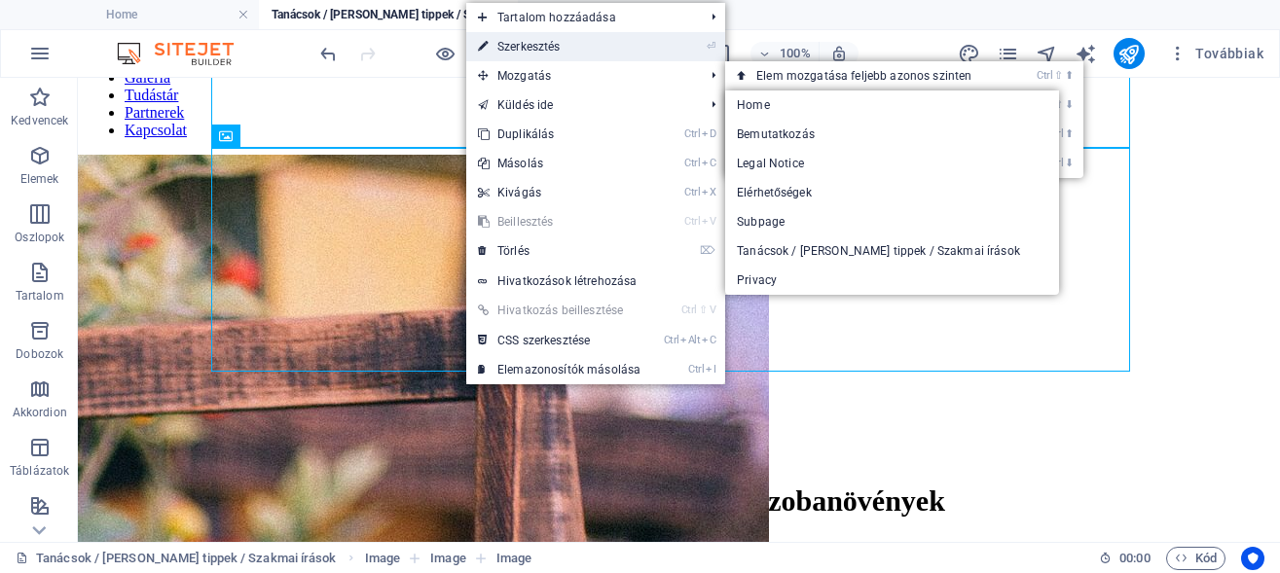
click at [550, 45] on link "⏎ Szerkesztés" at bounding box center [559, 46] width 186 height 29
select select "px"
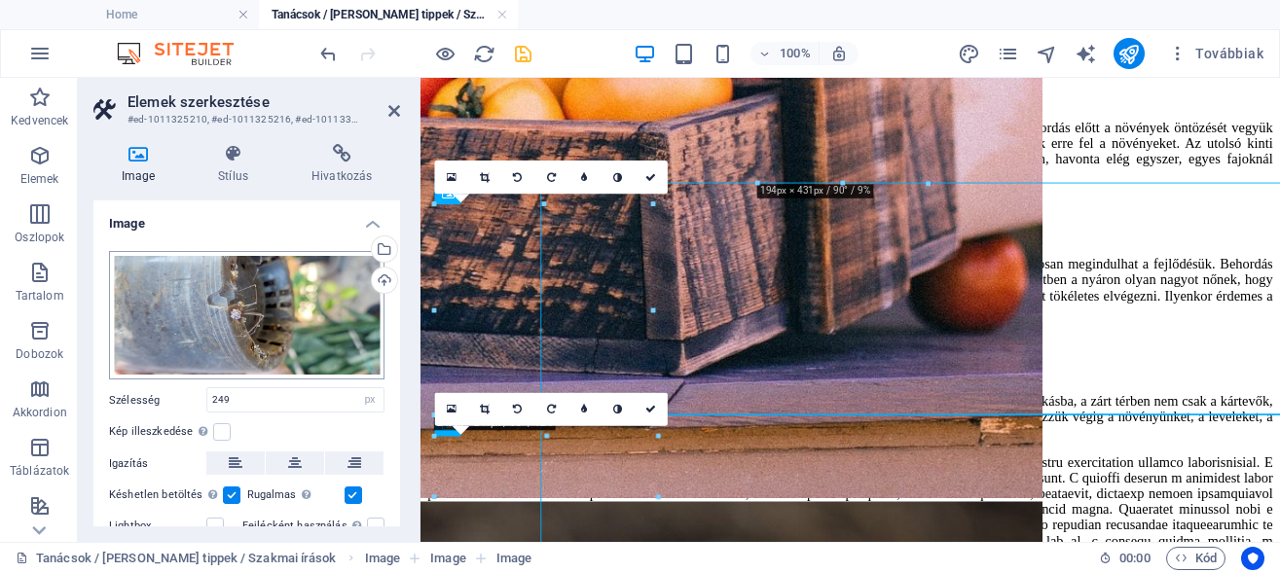
scroll to position [3906, 0]
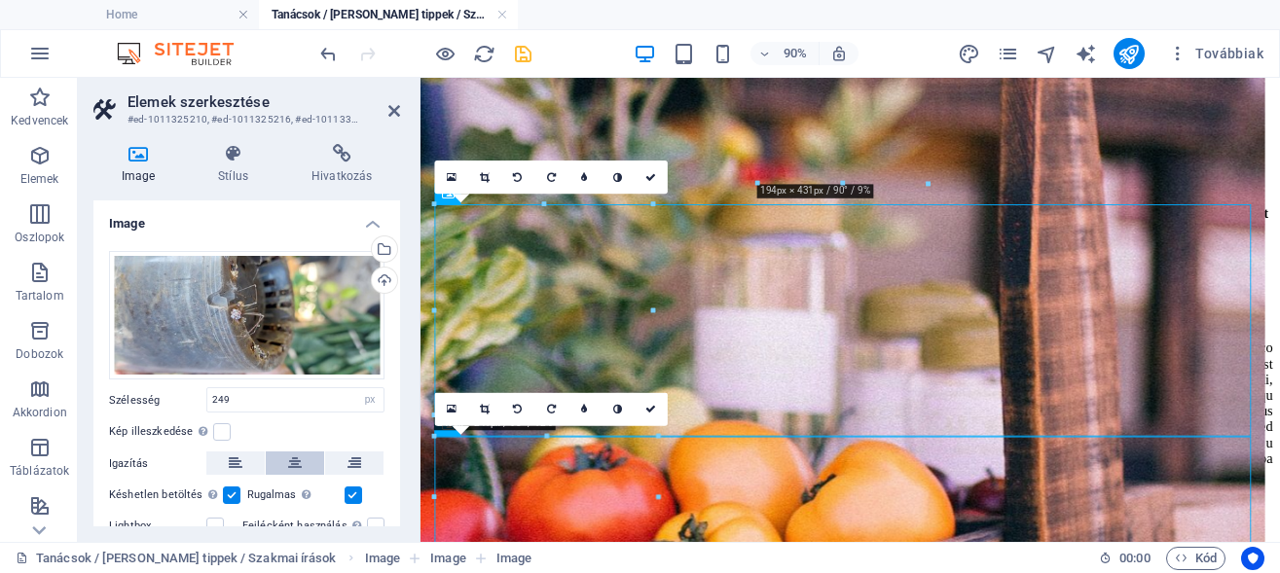
click at [292, 456] on icon at bounding box center [295, 463] width 14 height 23
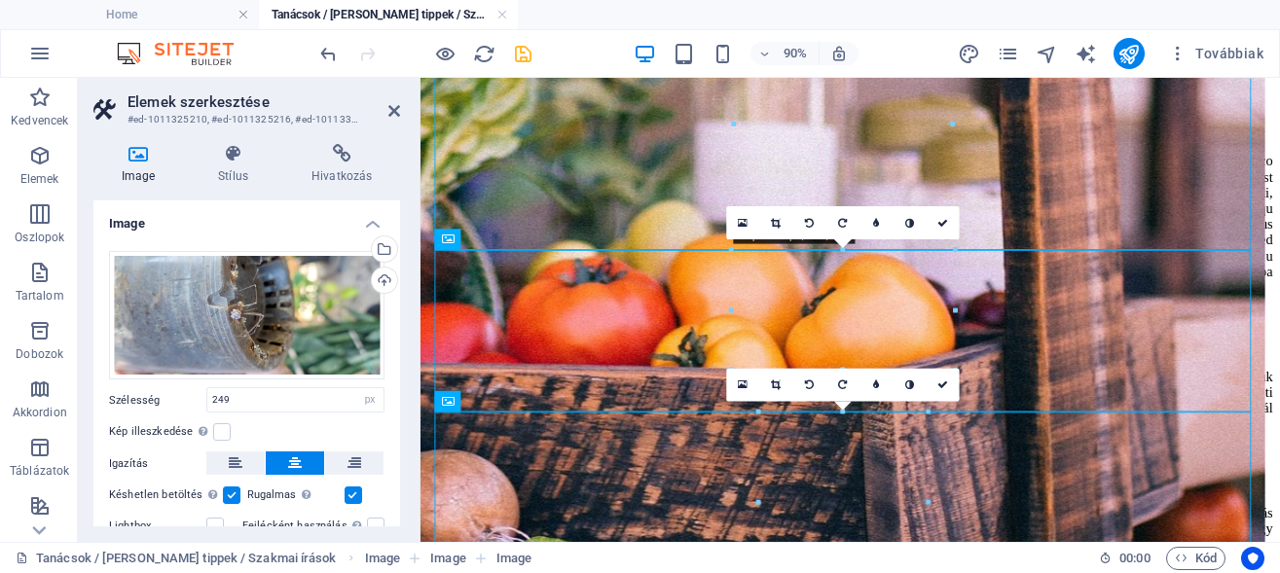
scroll to position [4339, 0]
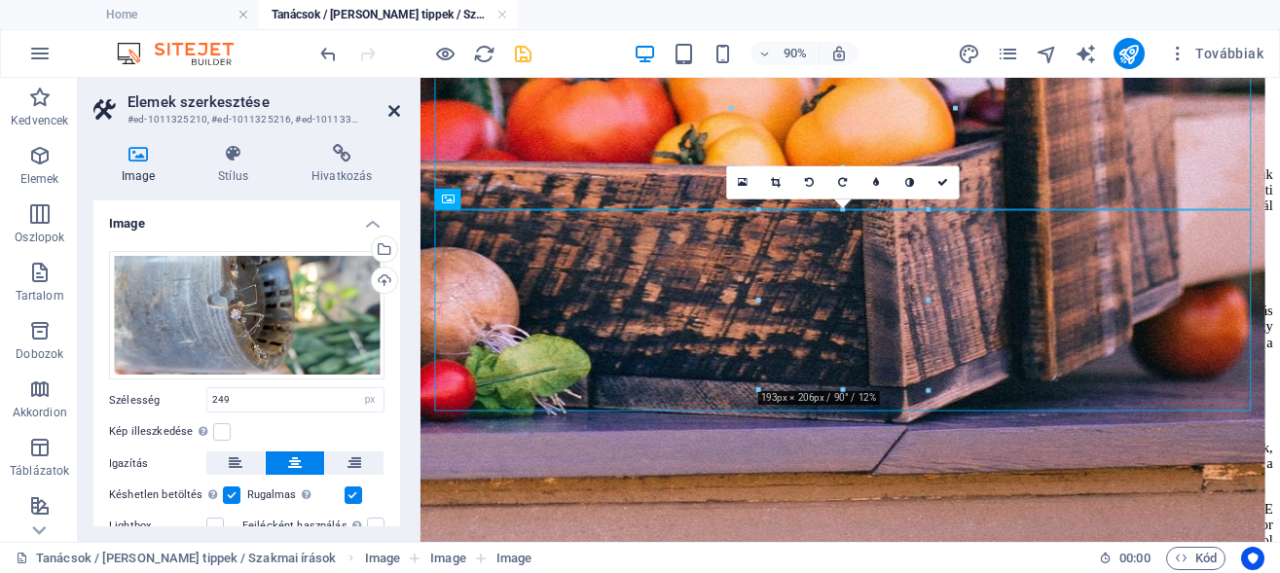
click at [390, 109] on icon at bounding box center [394, 111] width 12 height 16
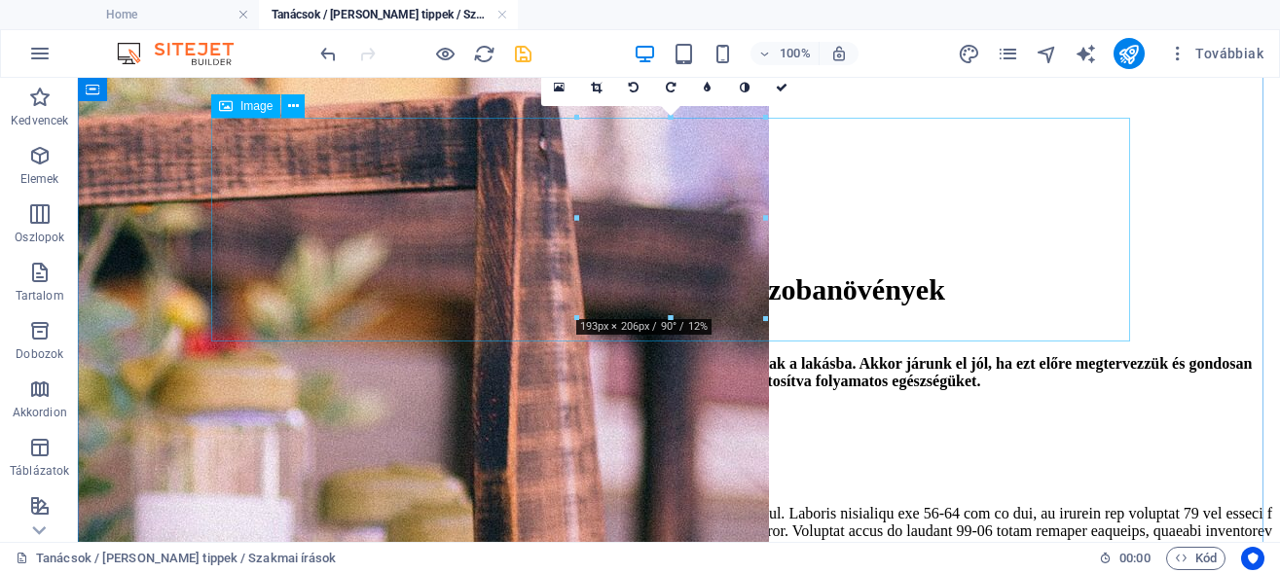
scroll to position [4205, 0]
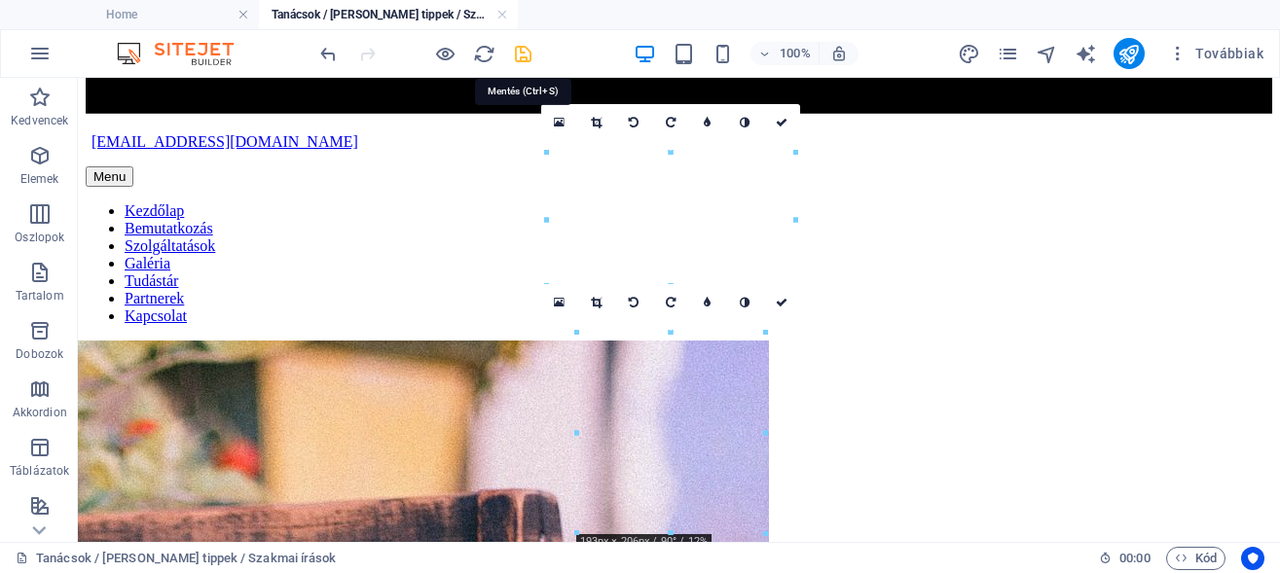
click at [515, 52] on icon "save" at bounding box center [523, 54] width 22 height 22
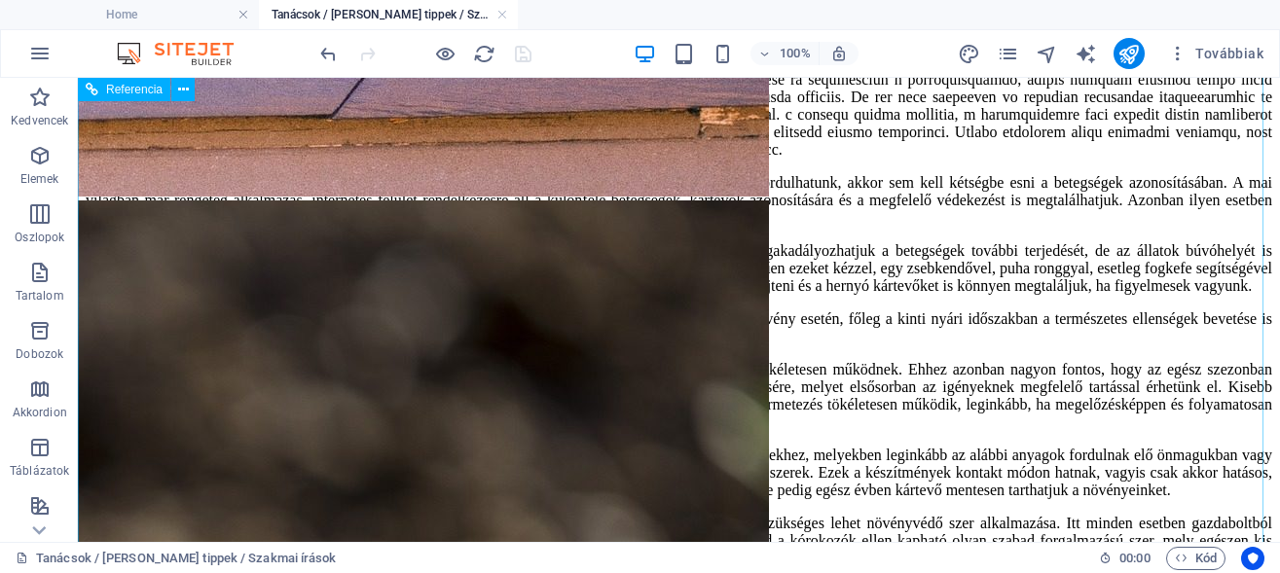
scroll to position [5682, 0]
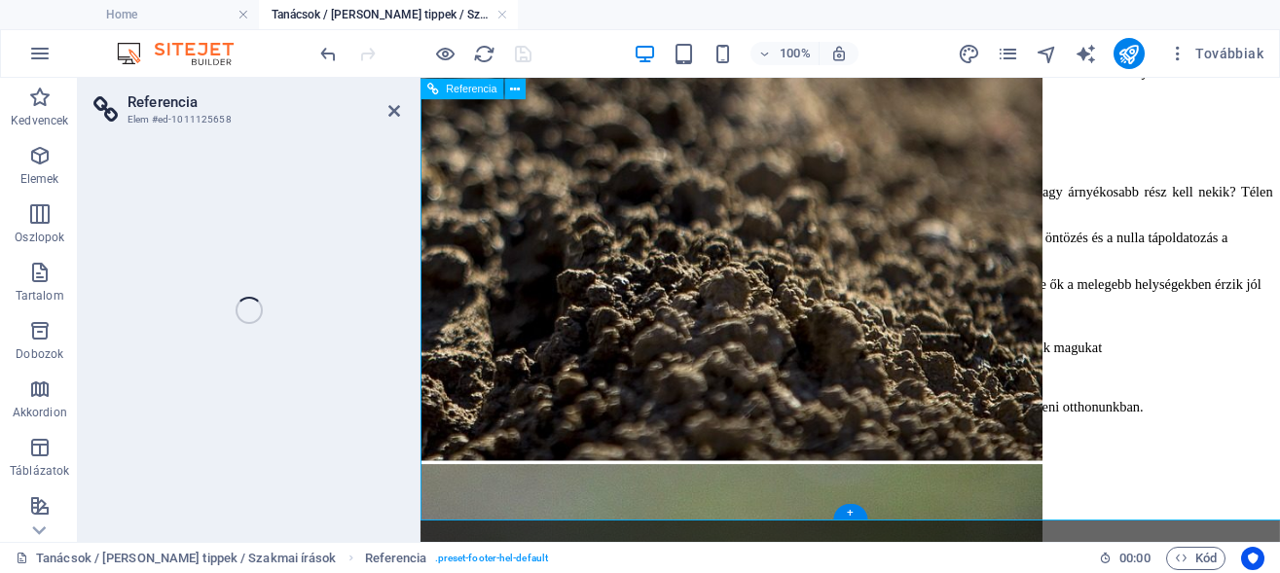
scroll to position [5654, 0]
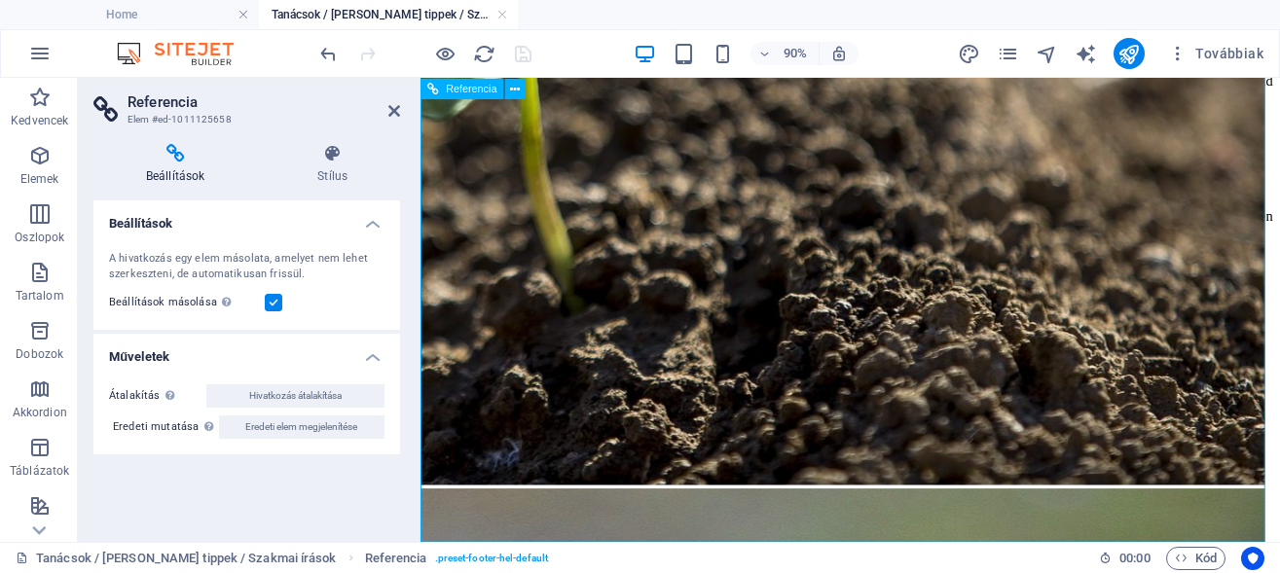
click at [335, 158] on icon at bounding box center [332, 153] width 135 height 19
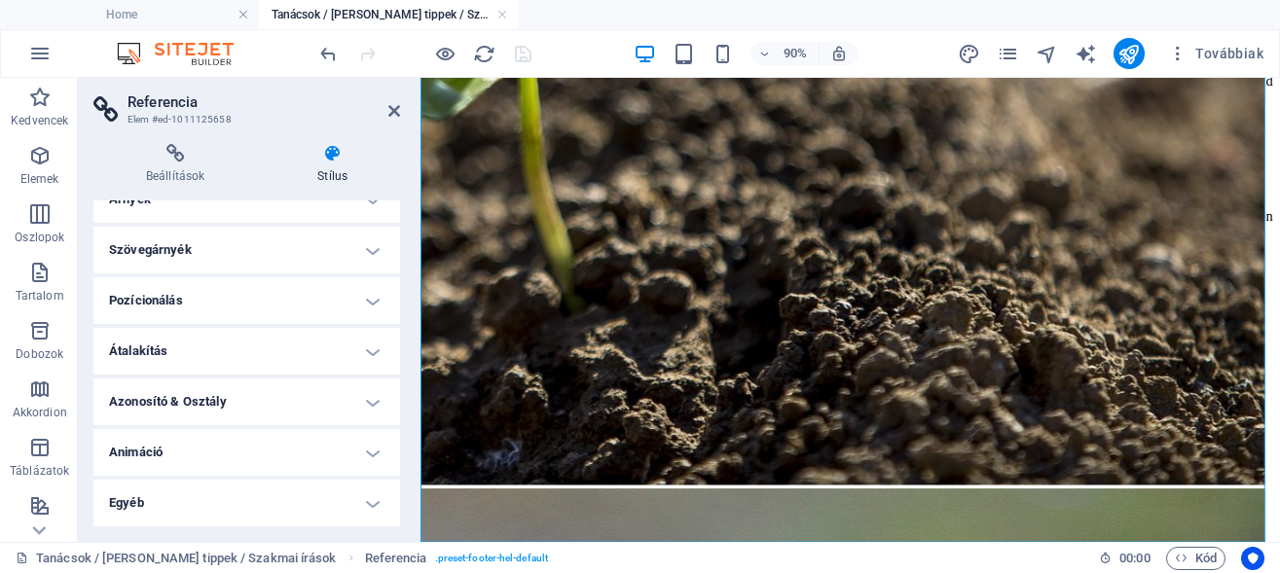
scroll to position [0, 0]
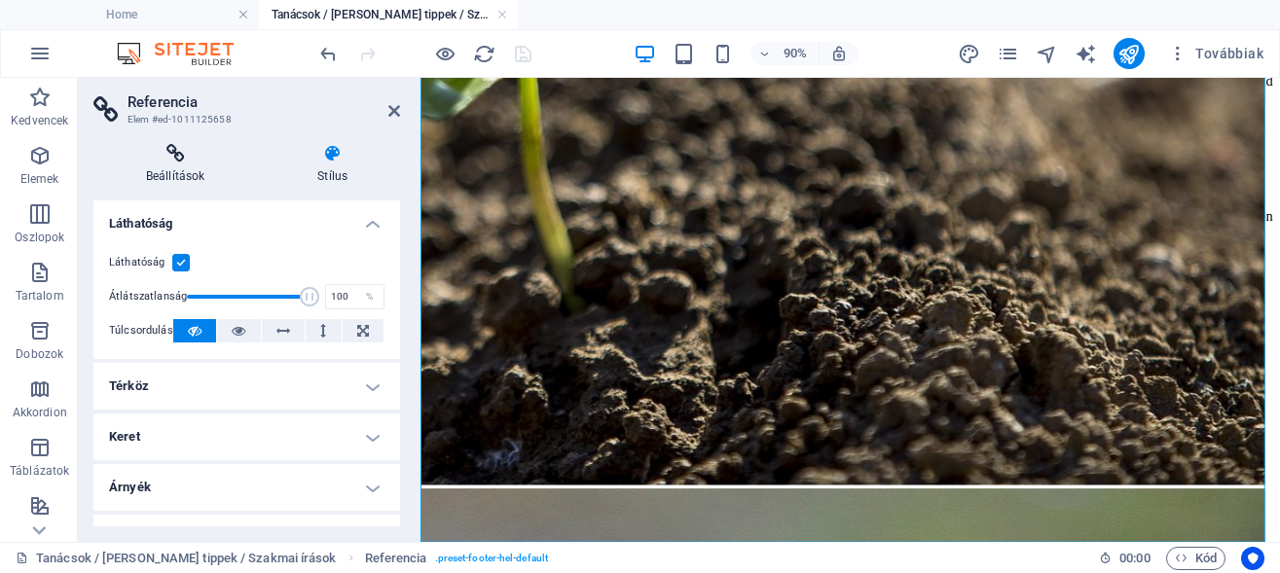
click at [171, 151] on icon at bounding box center [174, 153] width 163 height 19
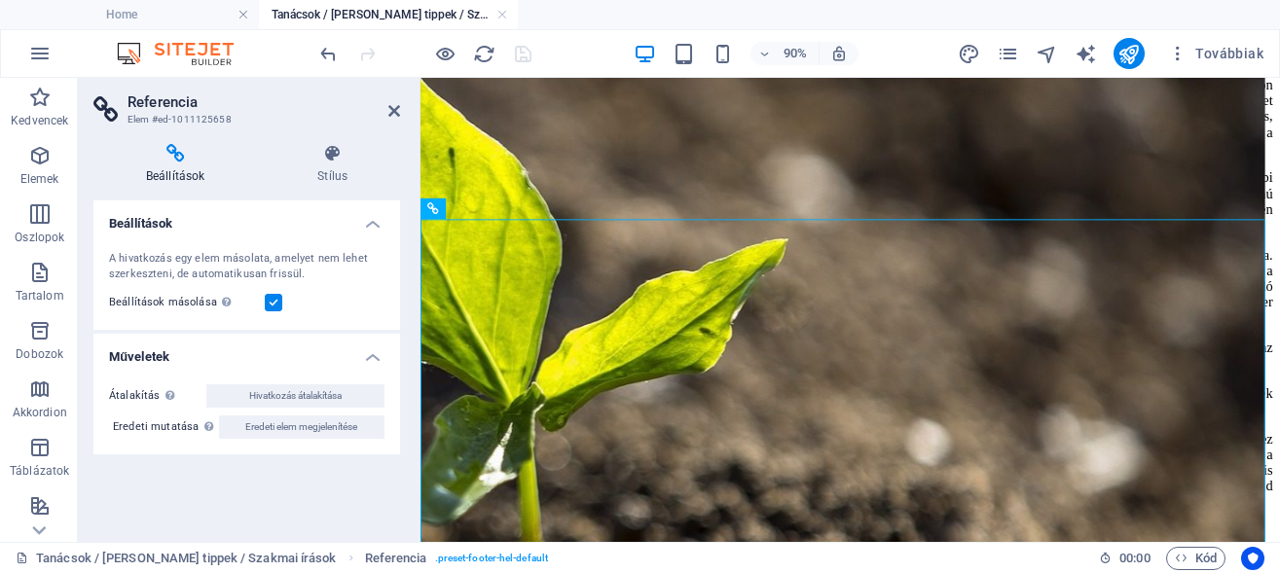
scroll to position [5158, 0]
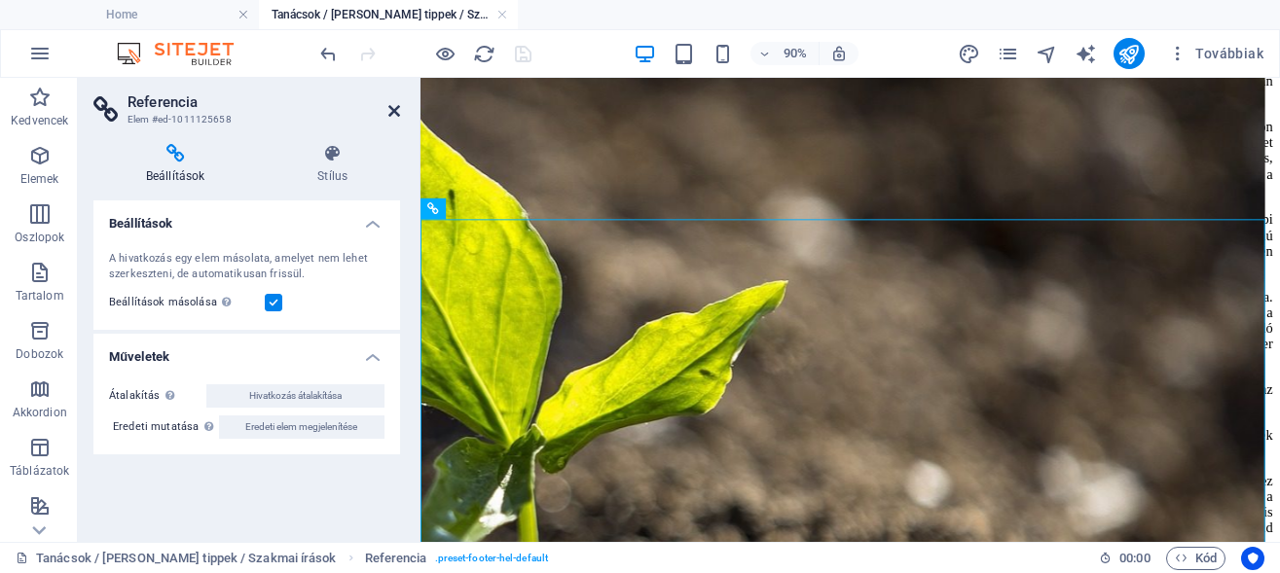
click at [397, 112] on icon at bounding box center [394, 111] width 12 height 16
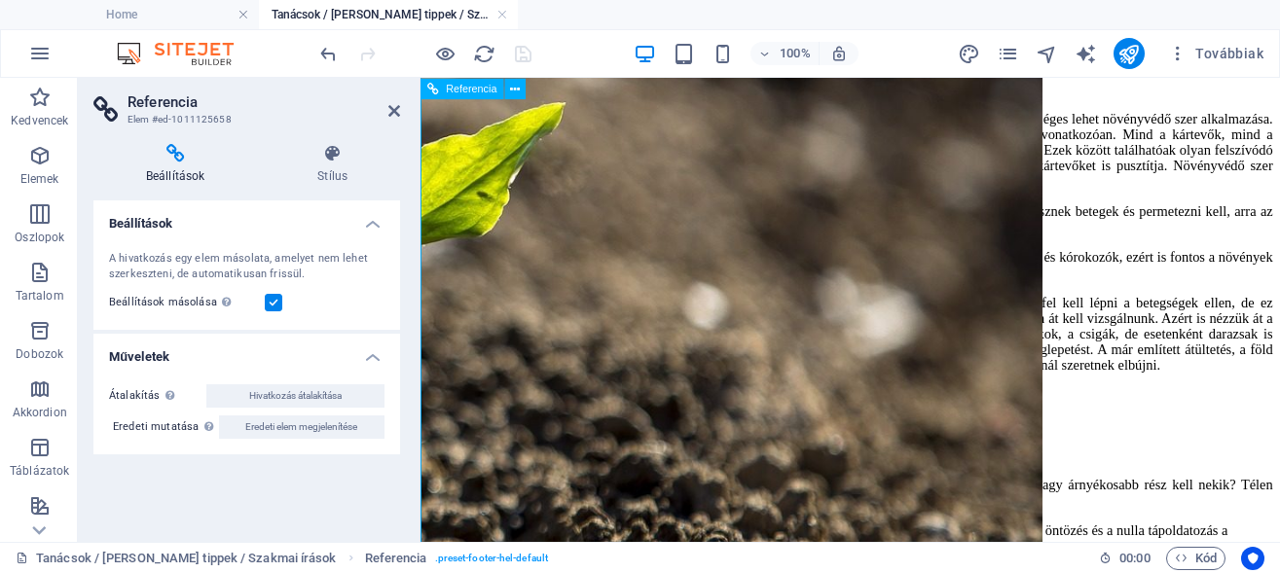
scroll to position [5381, 0]
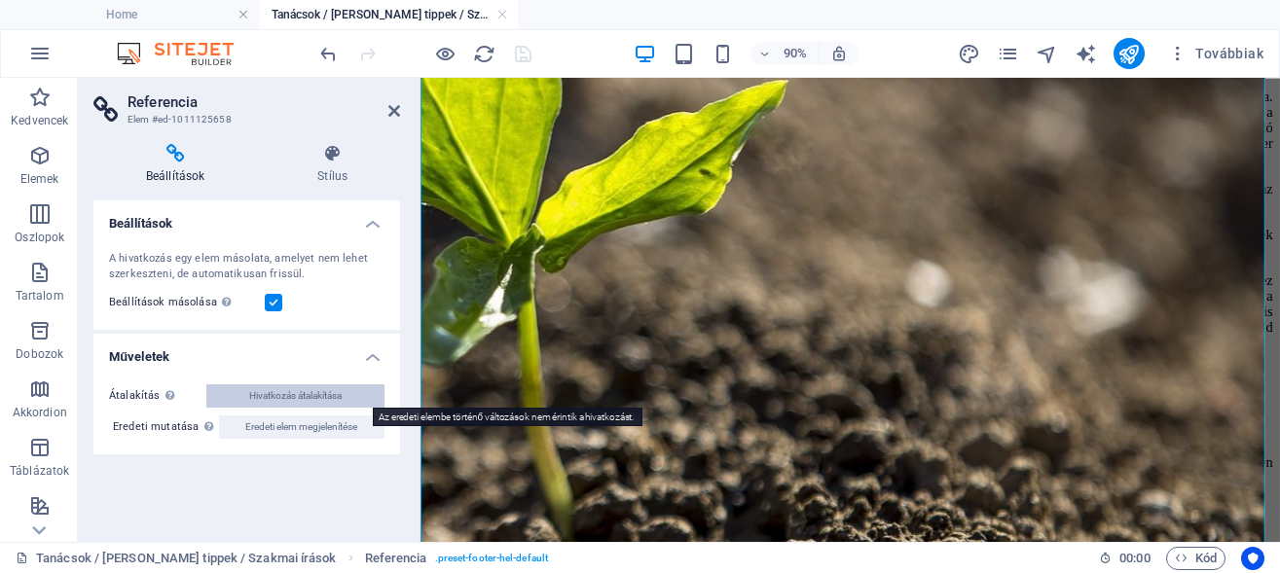
click at [345, 391] on button "Hivatkozás átalakítása" at bounding box center [295, 395] width 178 height 23
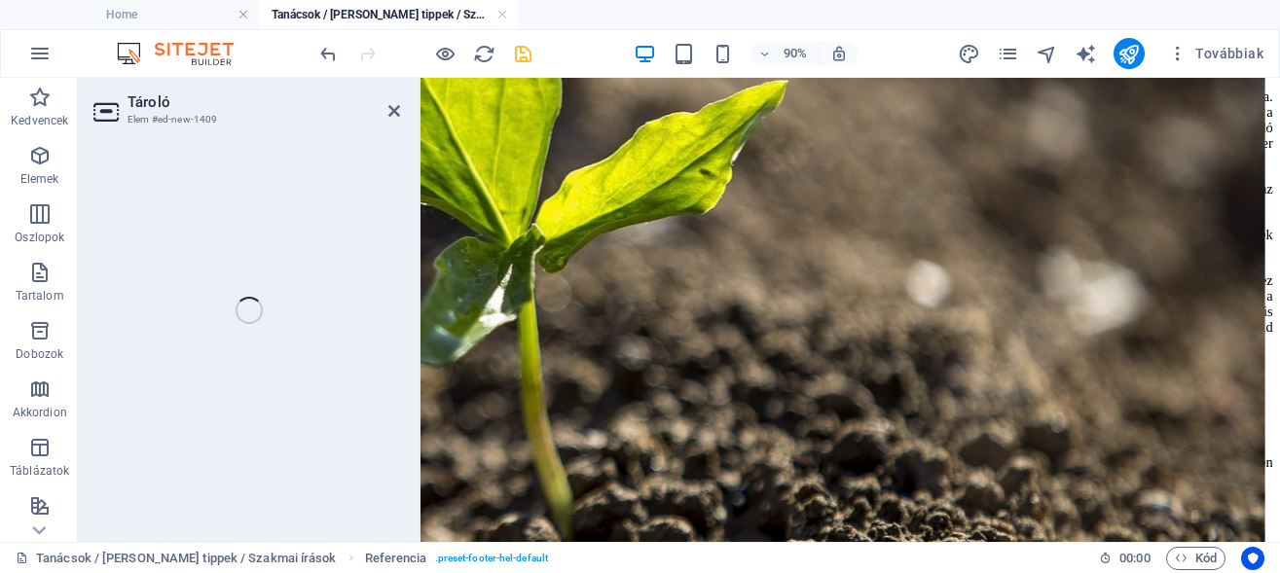
select select "footer"
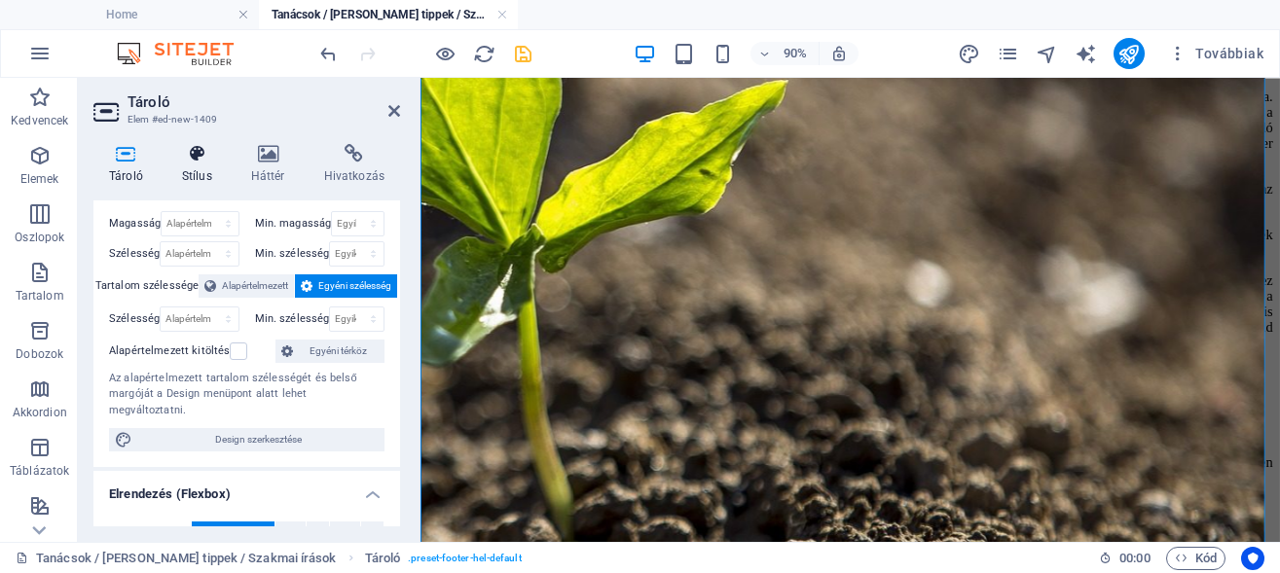
scroll to position [0, 0]
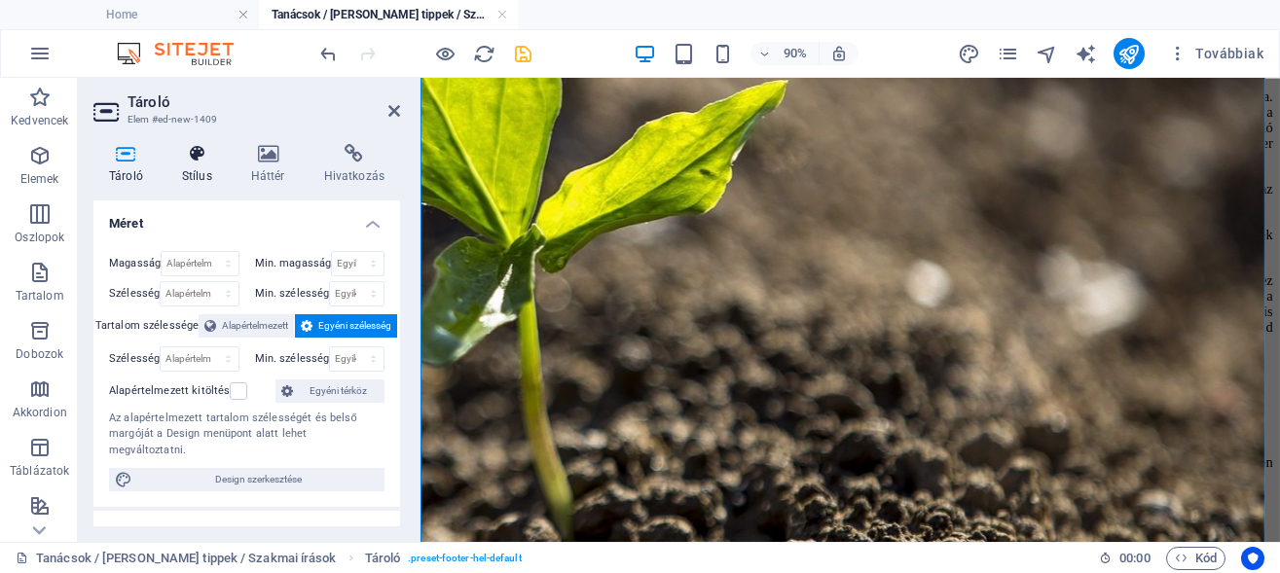
click at [198, 156] on icon at bounding box center [196, 153] width 61 height 19
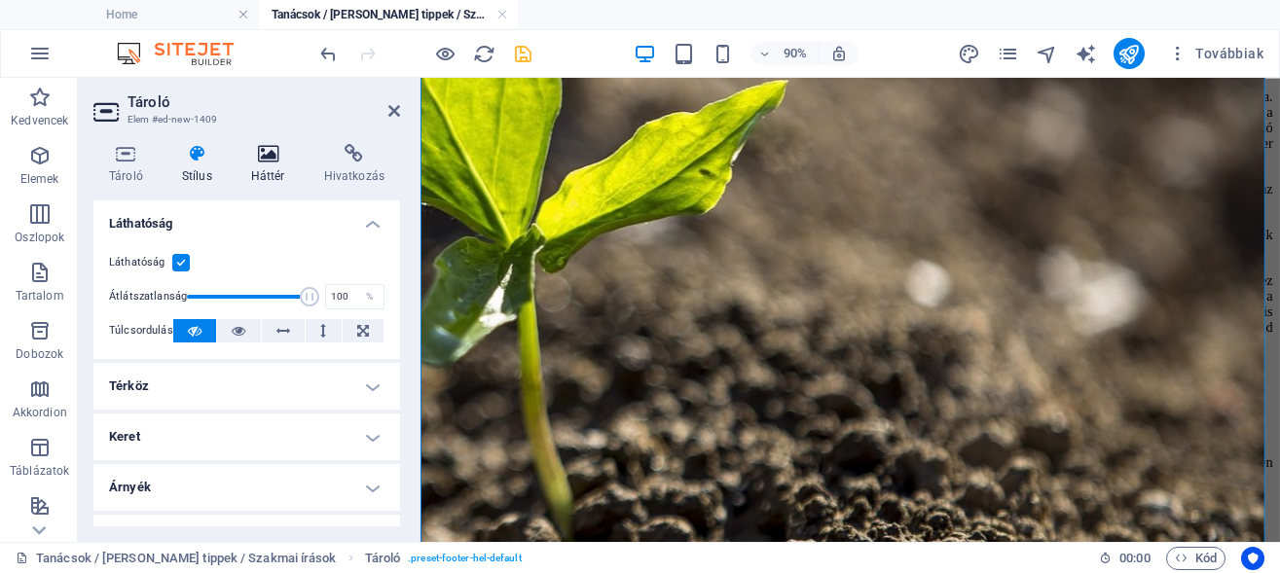
click at [283, 158] on icon at bounding box center [268, 153] width 65 height 19
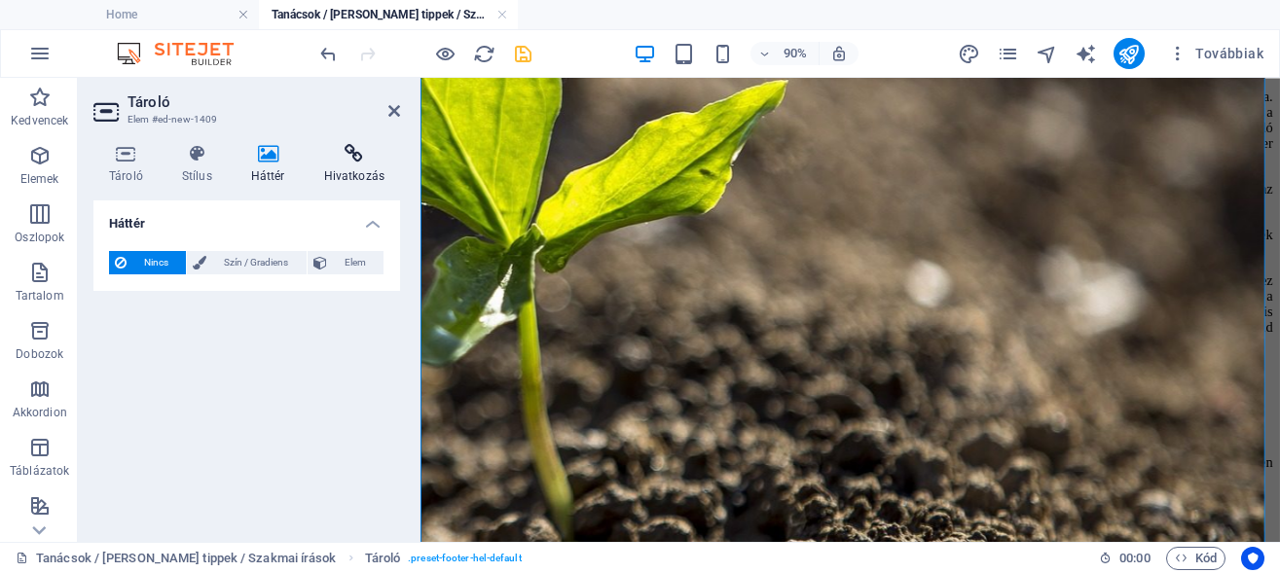
click at [349, 155] on icon at bounding box center [354, 153] width 91 height 19
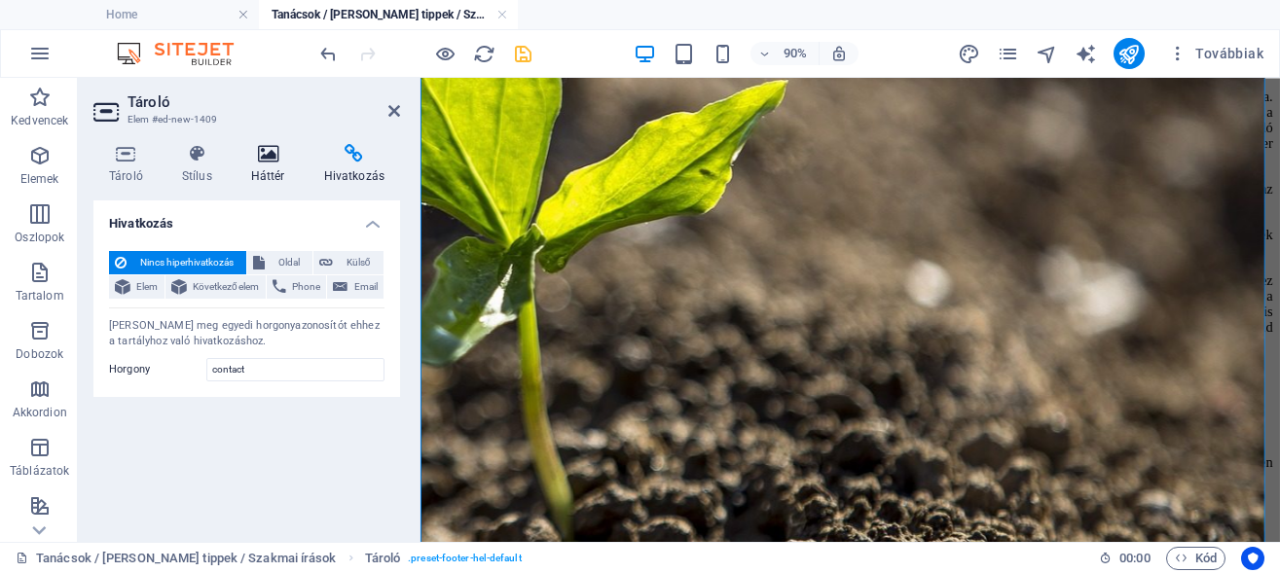
click at [263, 159] on icon at bounding box center [268, 153] width 65 height 19
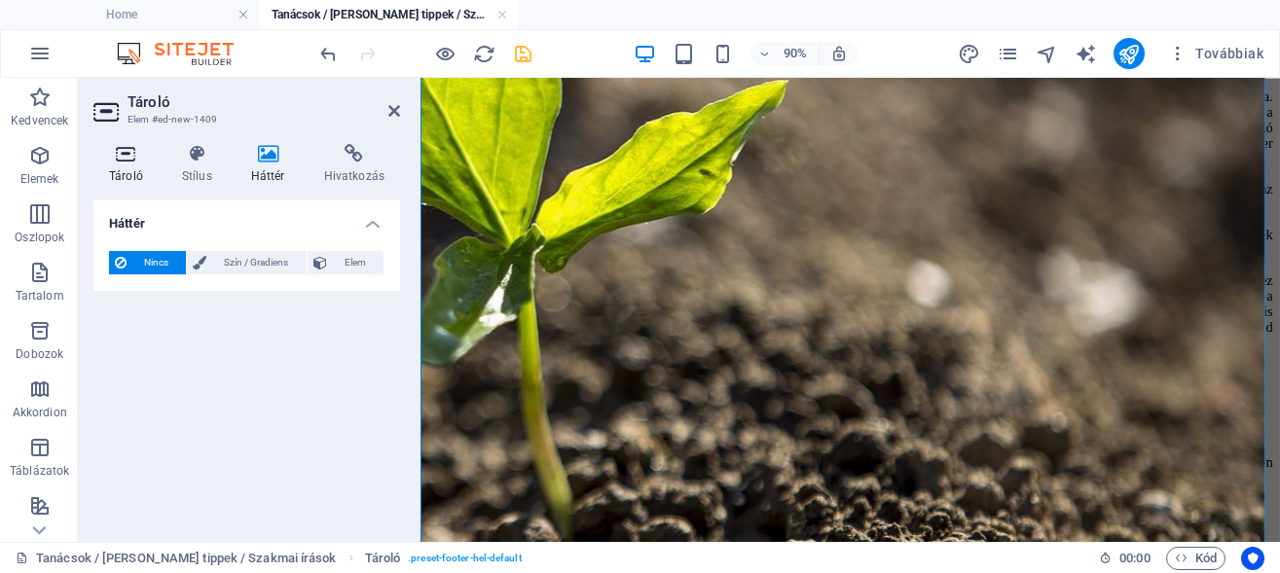
click at [162, 160] on h4 "Tároló" at bounding box center [129, 164] width 73 height 41
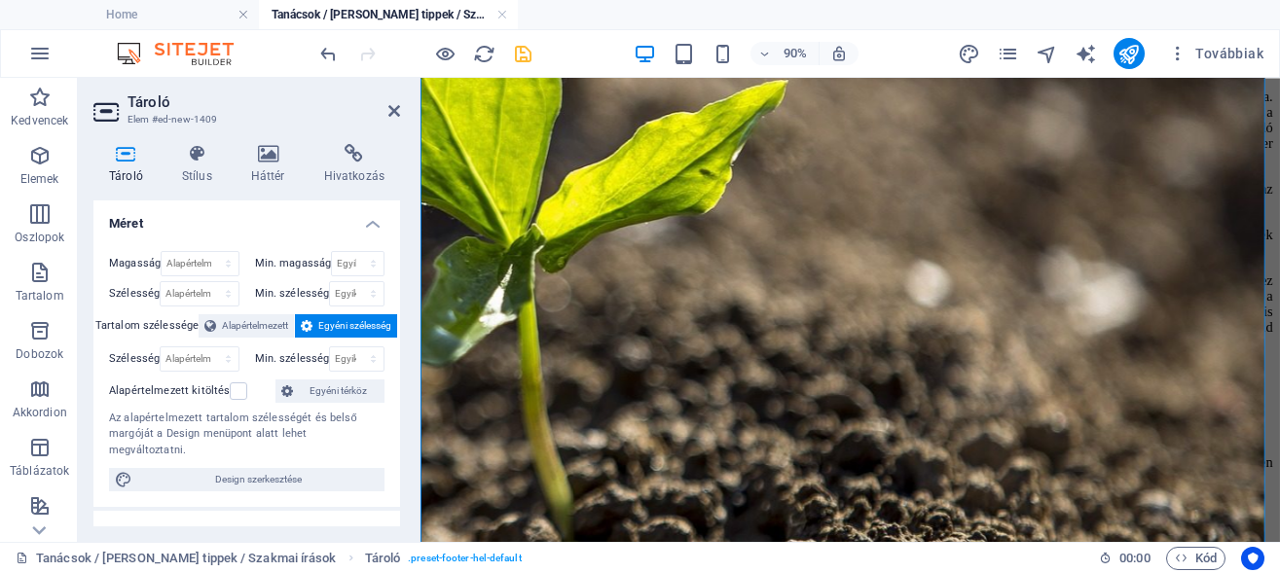
click at [120, 156] on icon at bounding box center [125, 153] width 65 height 19
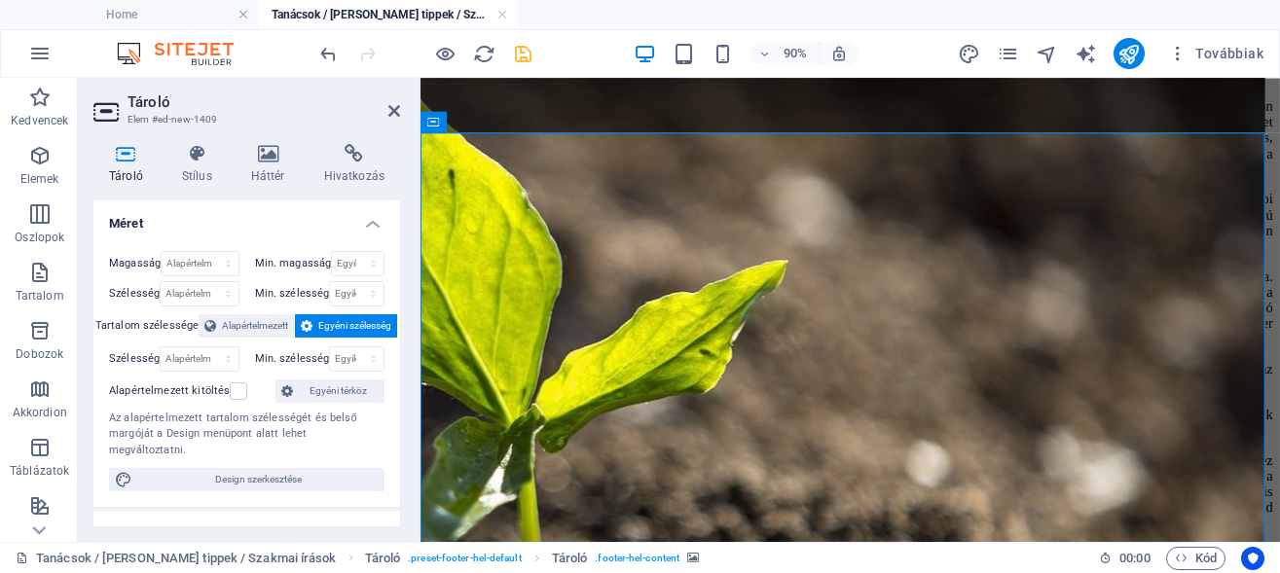
scroll to position [5281, 0]
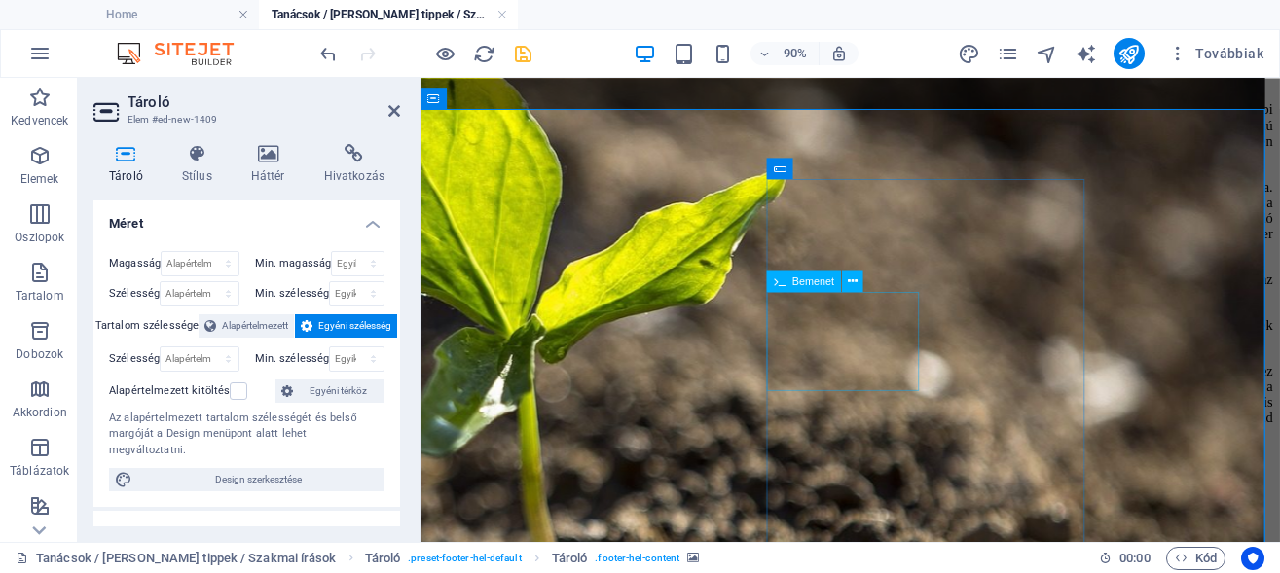
drag, startPoint x: 880, startPoint y: 363, endPoint x: 896, endPoint y: 298, distance: 67.3
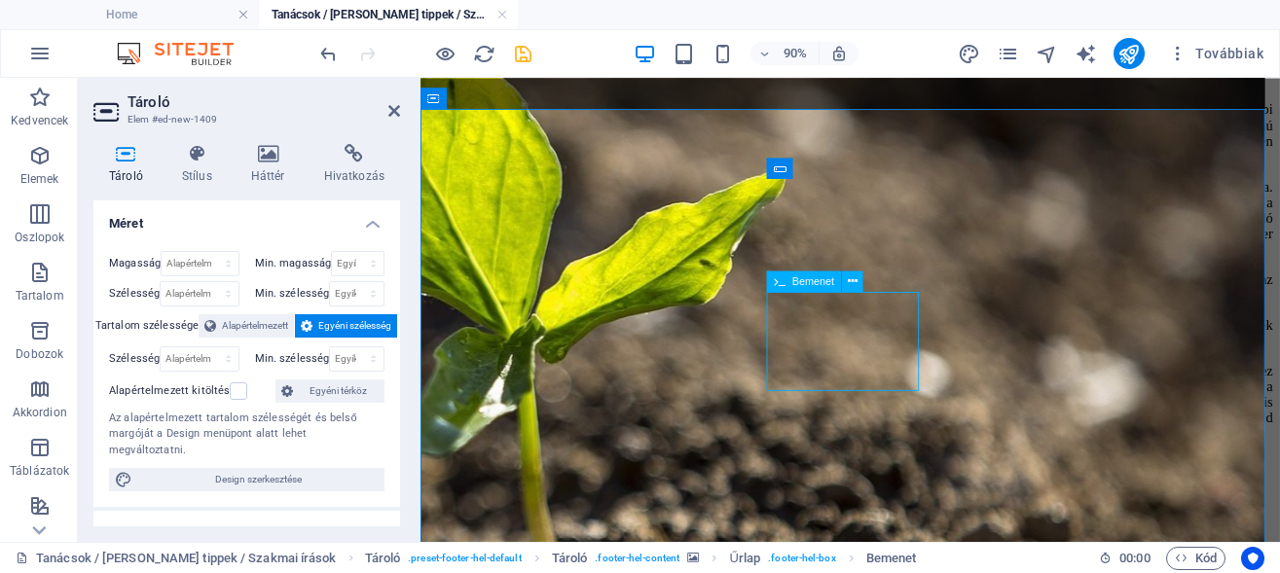
drag, startPoint x: 969, startPoint y: 332, endPoint x: 1003, endPoint y: 338, distance: 34.6
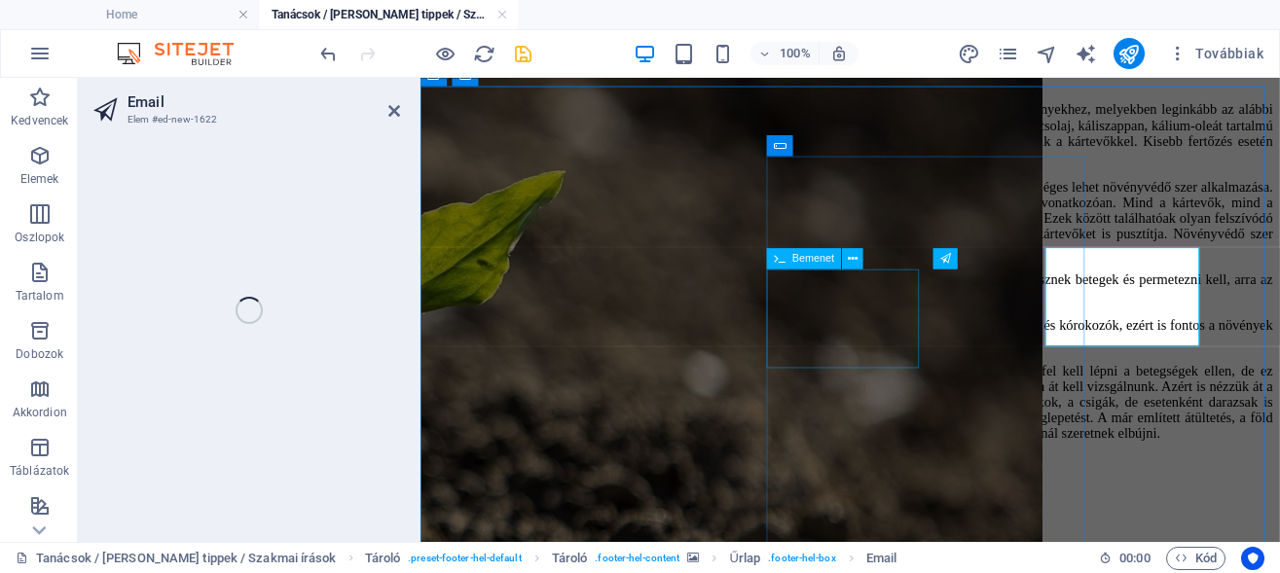
scroll to position [5305, 0]
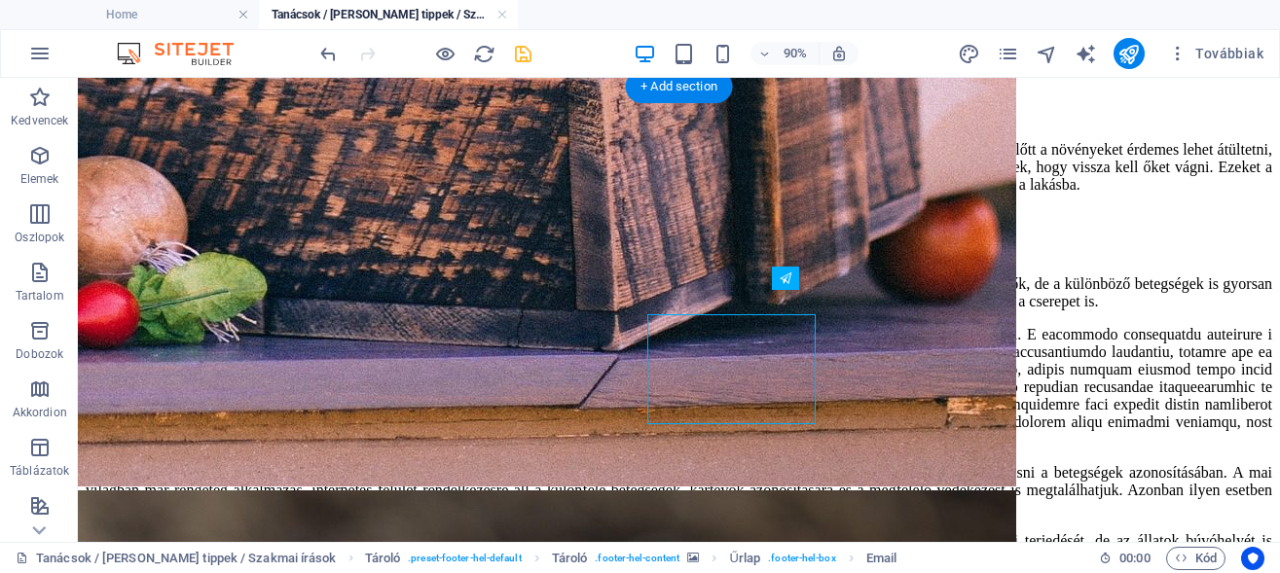
scroll to position [5281, 0]
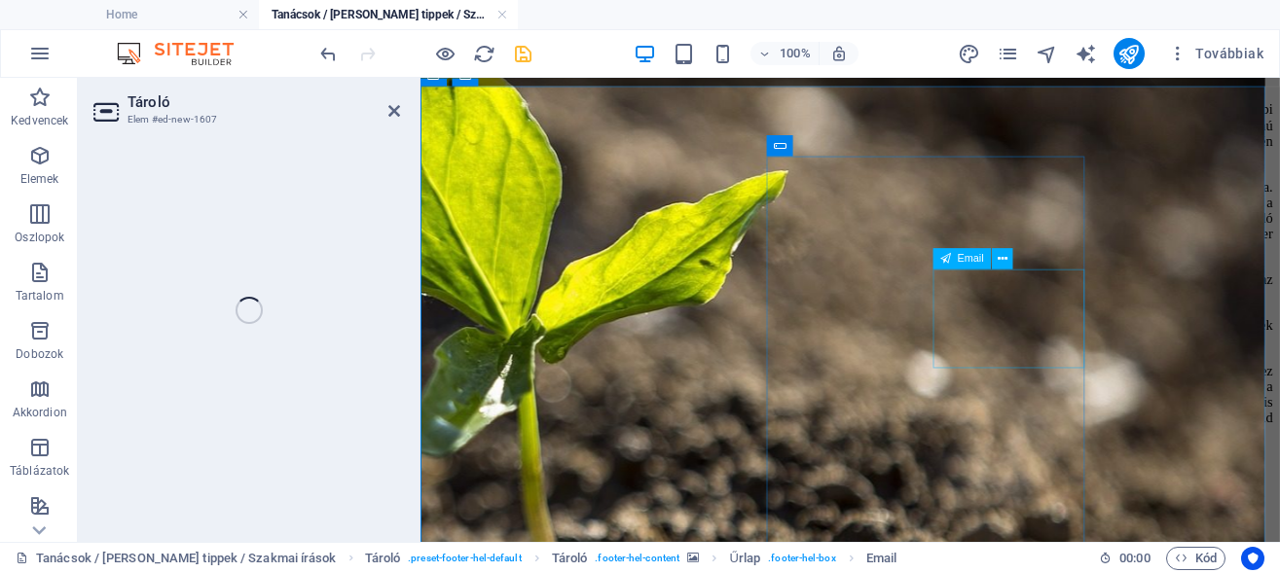
scroll to position [5305, 0]
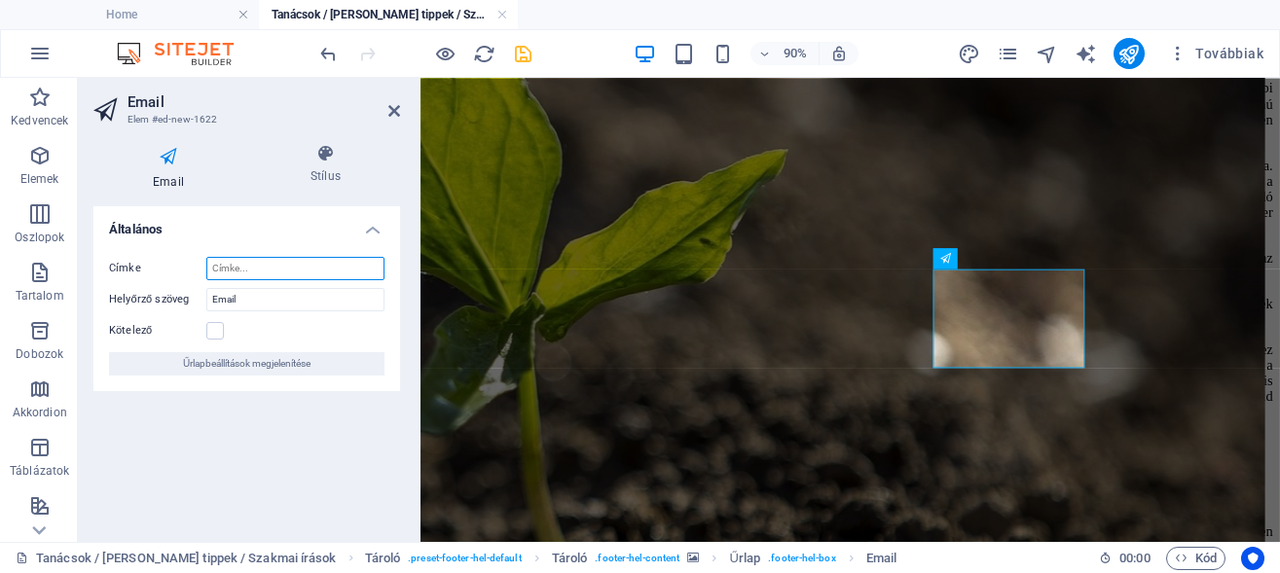
click at [236, 271] on input "Címke" at bounding box center [295, 268] width 178 height 23
type input "e"
type input "Email cím"
drag, startPoint x: 249, startPoint y: 301, endPoint x: 156, endPoint y: 293, distance: 93.8
click at [206, 293] on input "Email" at bounding box center [295, 299] width 178 height 23
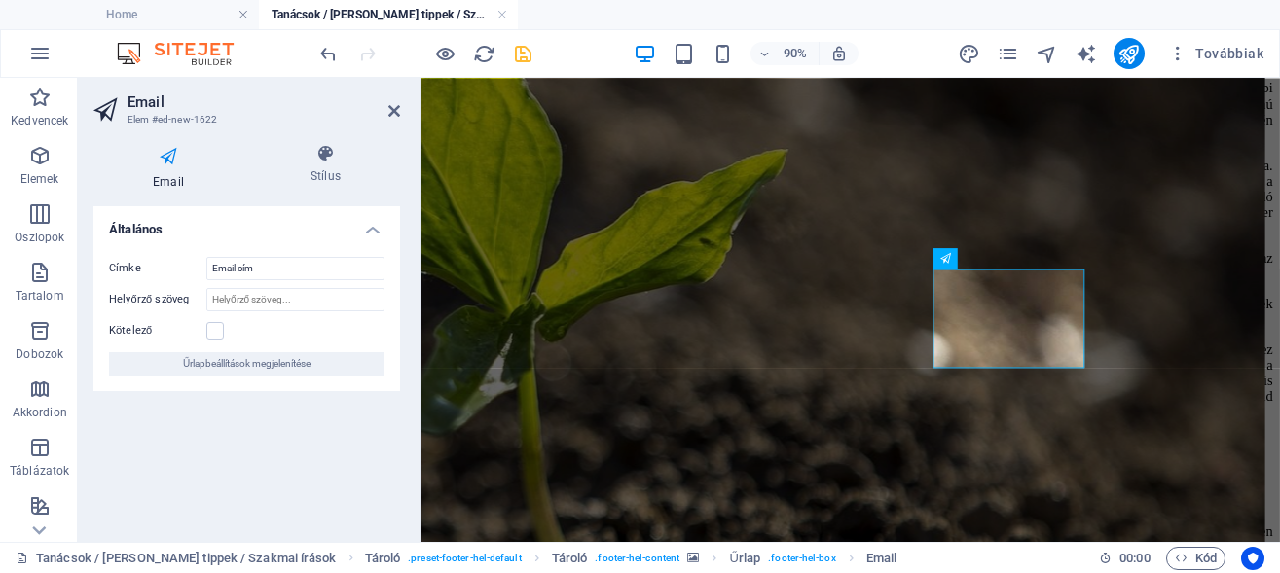
click at [354, 474] on div "Általános Címke Email cím Helyőrző szöveg Kötelező Űrlapbeállítások megjeleníté…" at bounding box center [246, 366] width 307 height 320
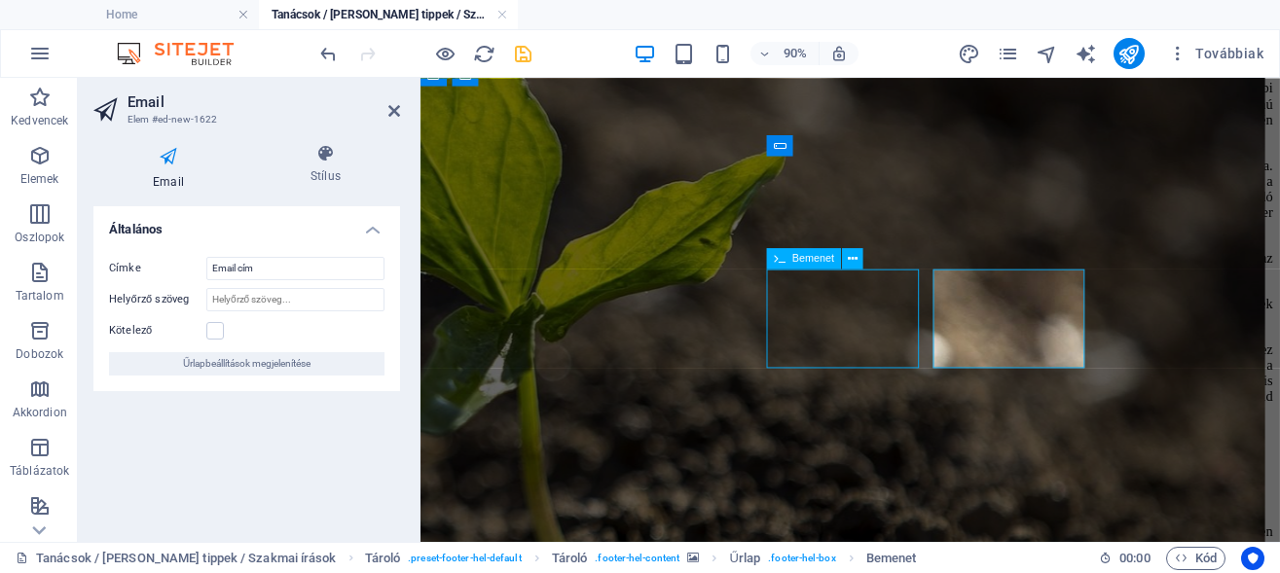
scroll to position [5281, 0]
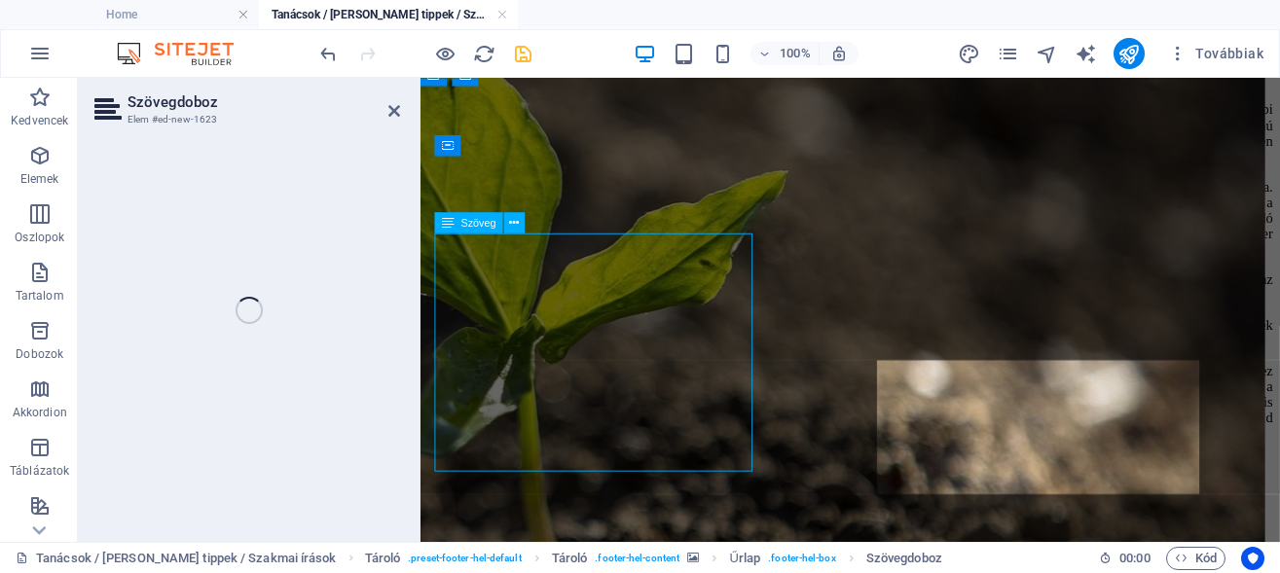
scroll to position [5305, 0]
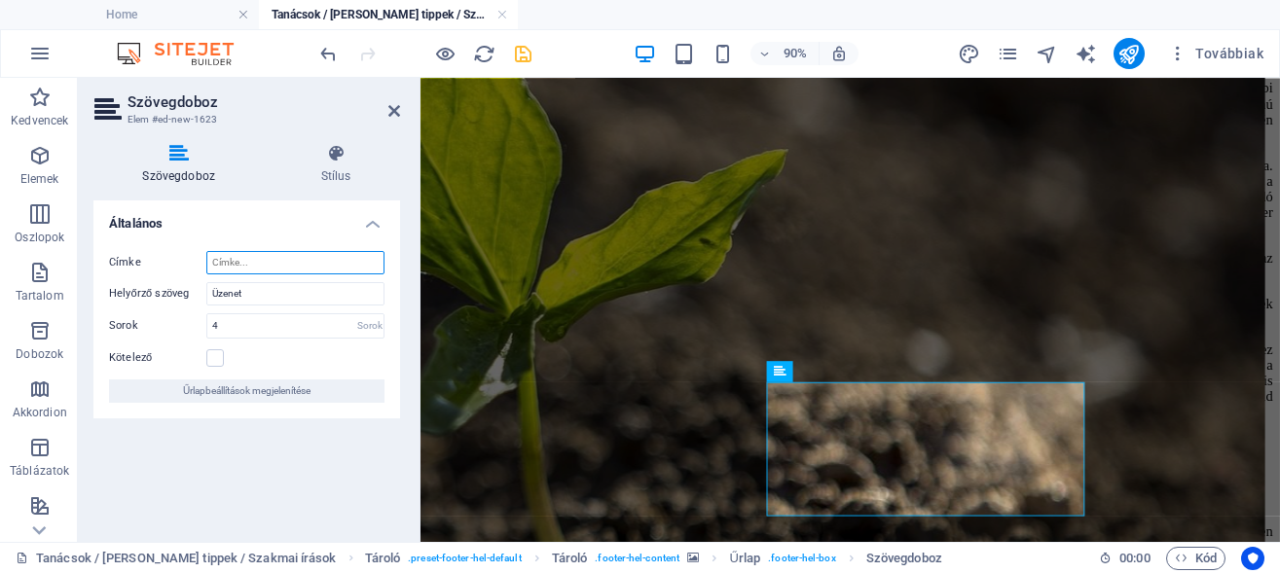
click at [260, 262] on input "Címke" at bounding box center [295, 262] width 178 height 23
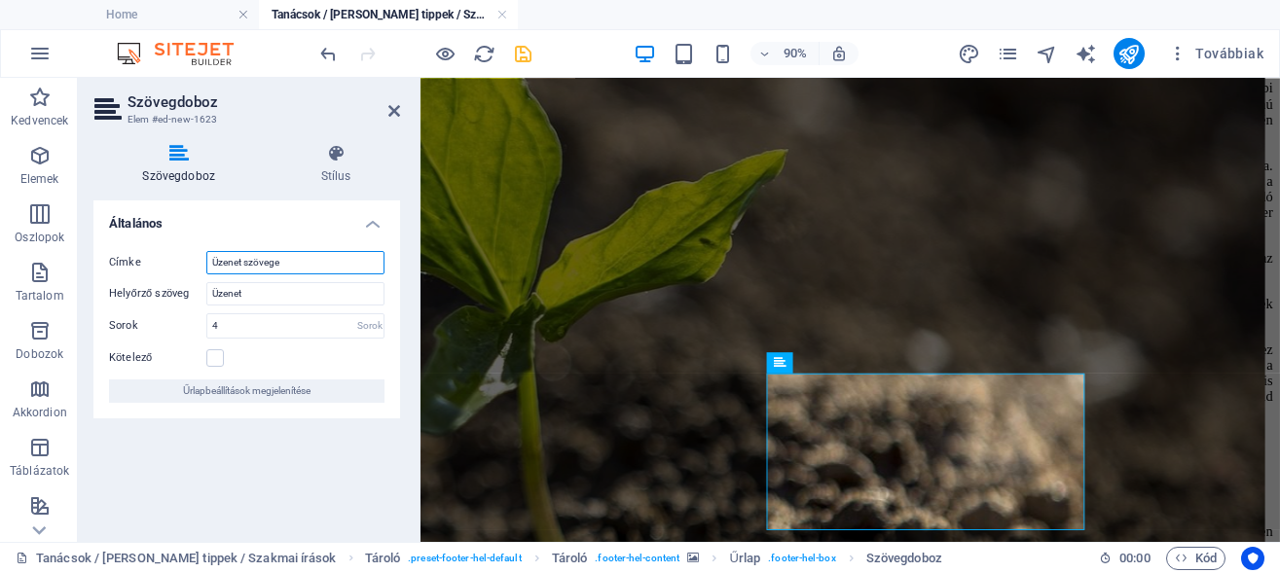
click at [269, 260] on input "Üzenet szövege" at bounding box center [295, 262] width 178 height 23
type input "Üzenet"
drag, startPoint x: 250, startPoint y: 298, endPoint x: 182, endPoint y: 290, distance: 68.6
click at [206, 290] on input "Üzenet" at bounding box center [295, 293] width 178 height 23
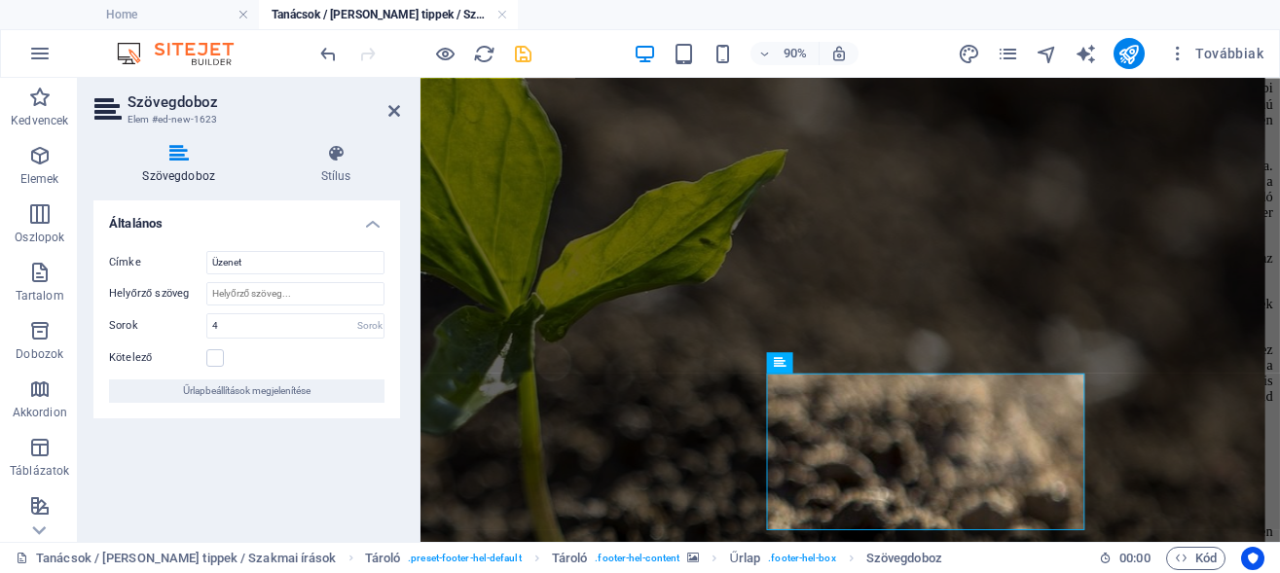
click at [222, 510] on div "Általános Címke Üzenet Helyőrző szöveg Sorok 4 Sorok Kötelező Űrlapbeállítások …" at bounding box center [246, 363] width 307 height 326
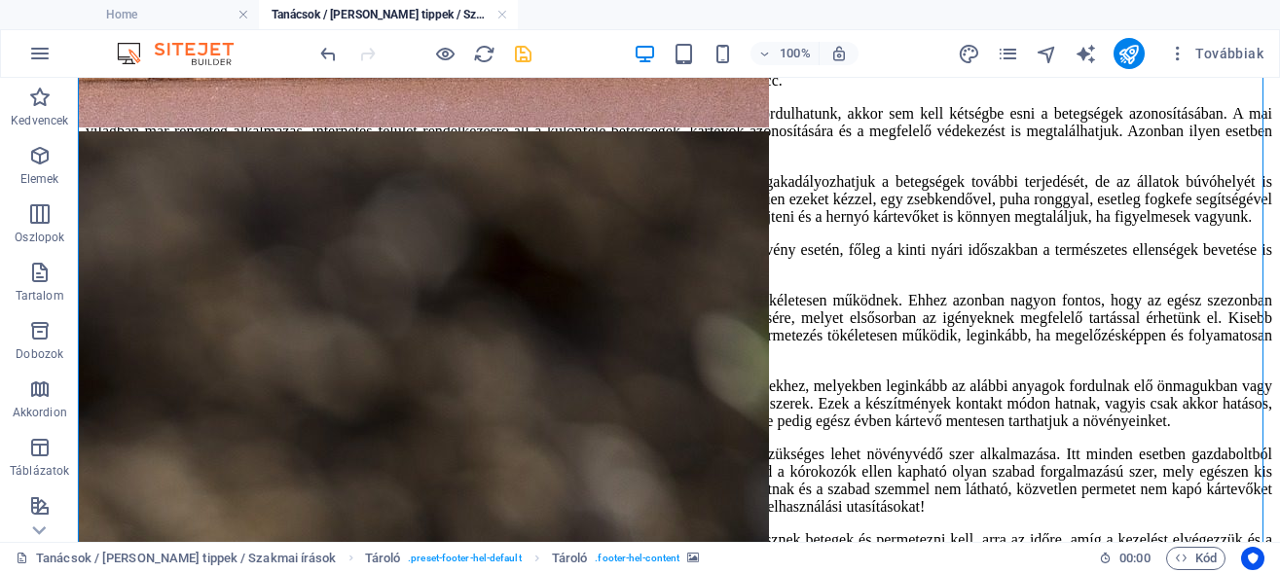
scroll to position [5678, 0]
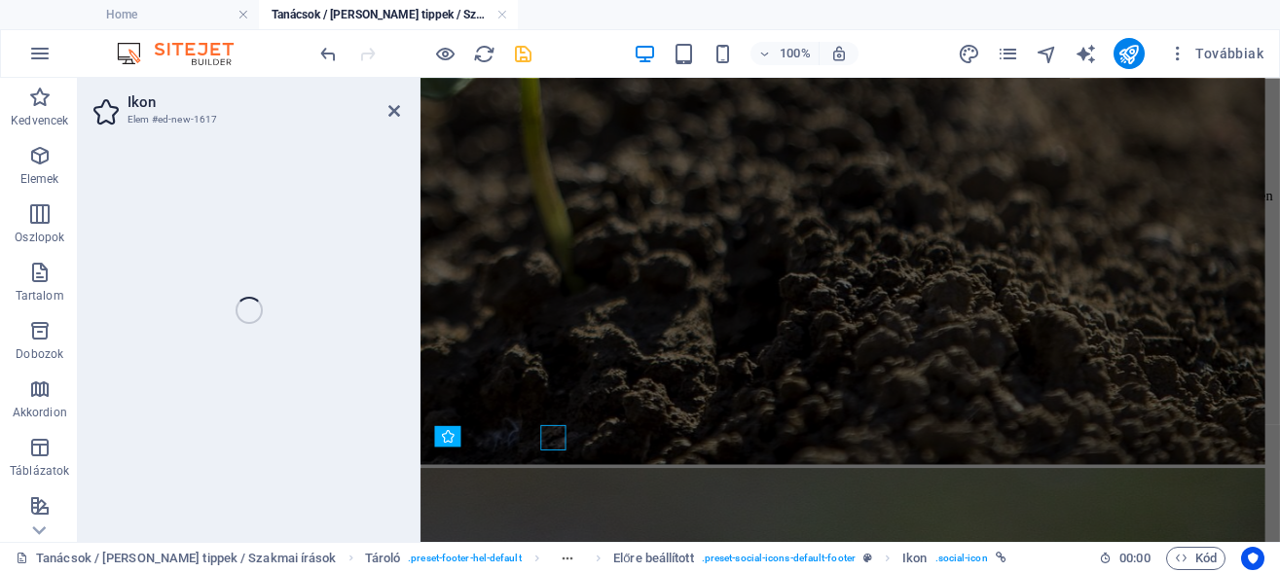
scroll to position [5654, 0]
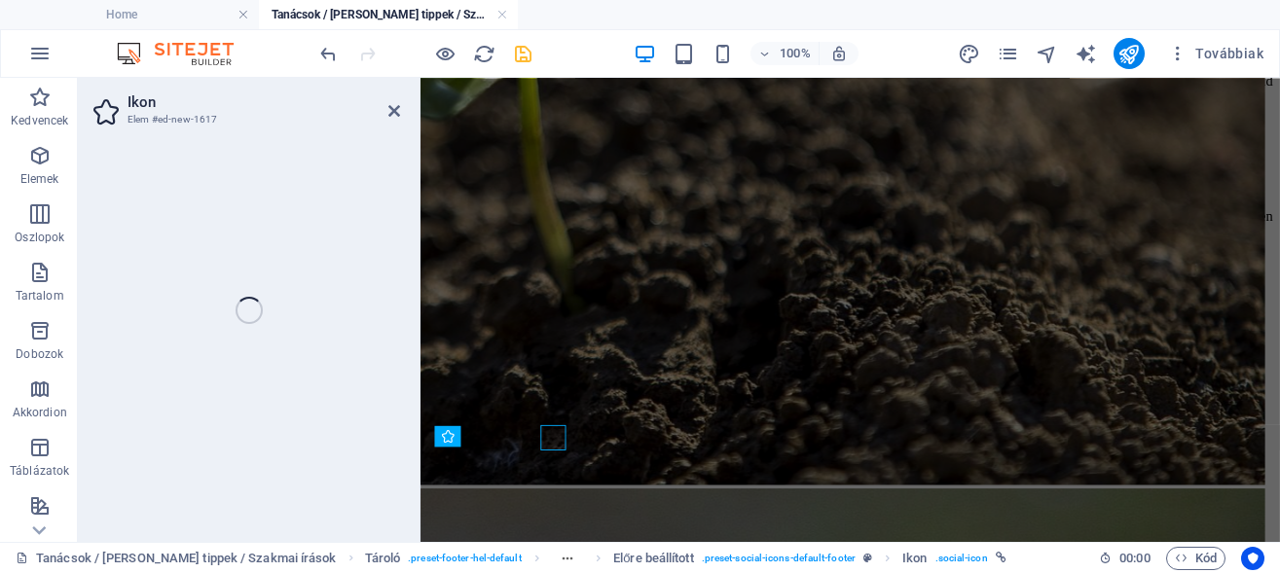
select select "xMidYMid"
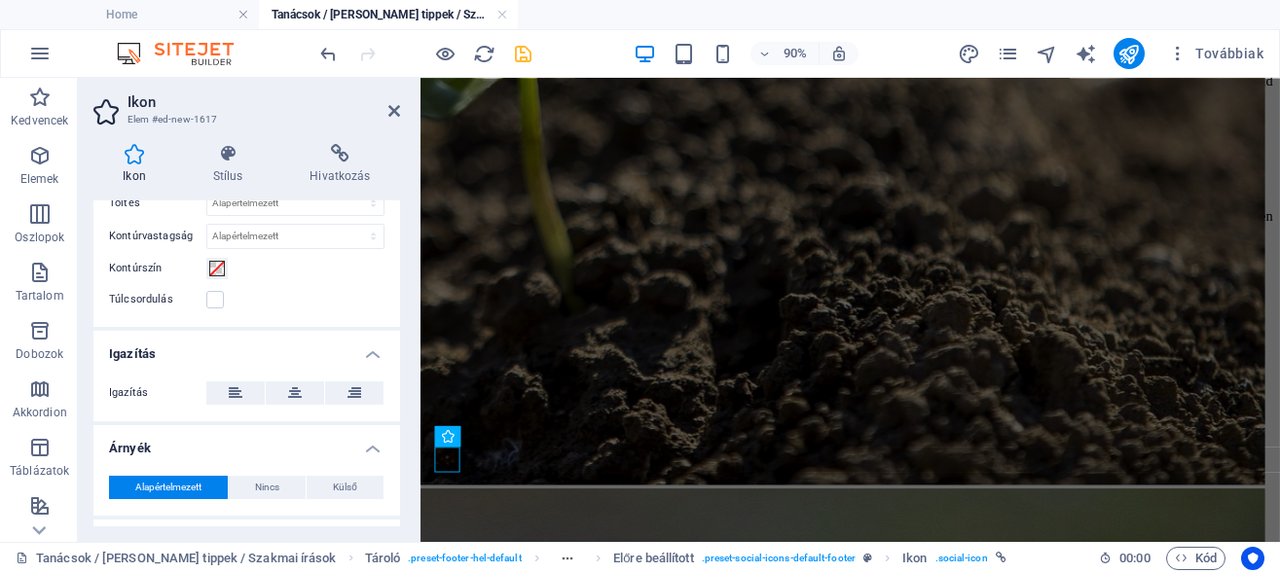
scroll to position [696, 0]
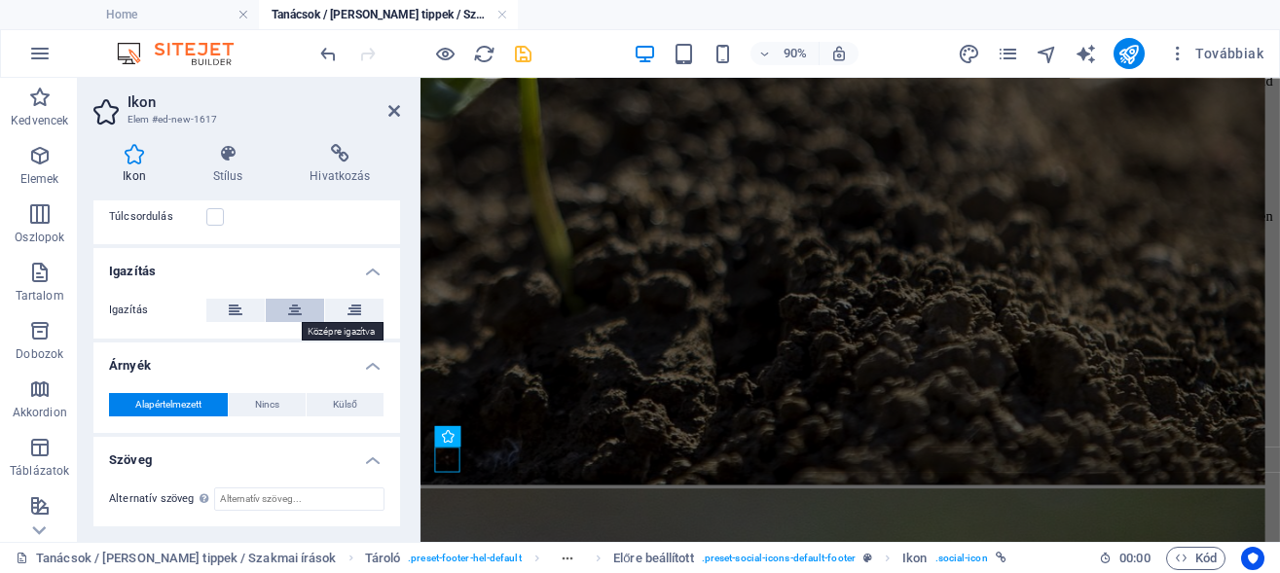
click at [290, 307] on icon at bounding box center [295, 310] width 14 height 23
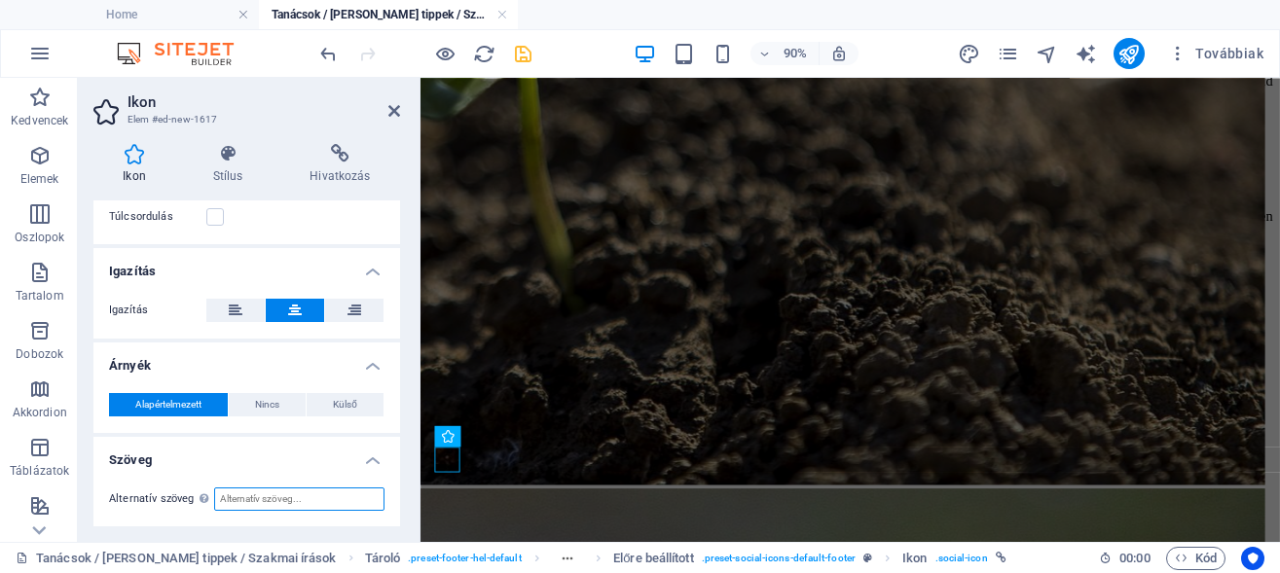
click at [248, 499] on input "Alternatív szöveg Az alternatív szöveget azok az eszközök használják, amelyek n…" at bounding box center [299, 499] width 170 height 23
type input "Irány a TökMag Kert Facebook oldala"
click at [306, 101] on h2 "Ikon" at bounding box center [263, 102] width 272 height 18
click at [334, 150] on icon at bounding box center [340, 153] width 120 height 19
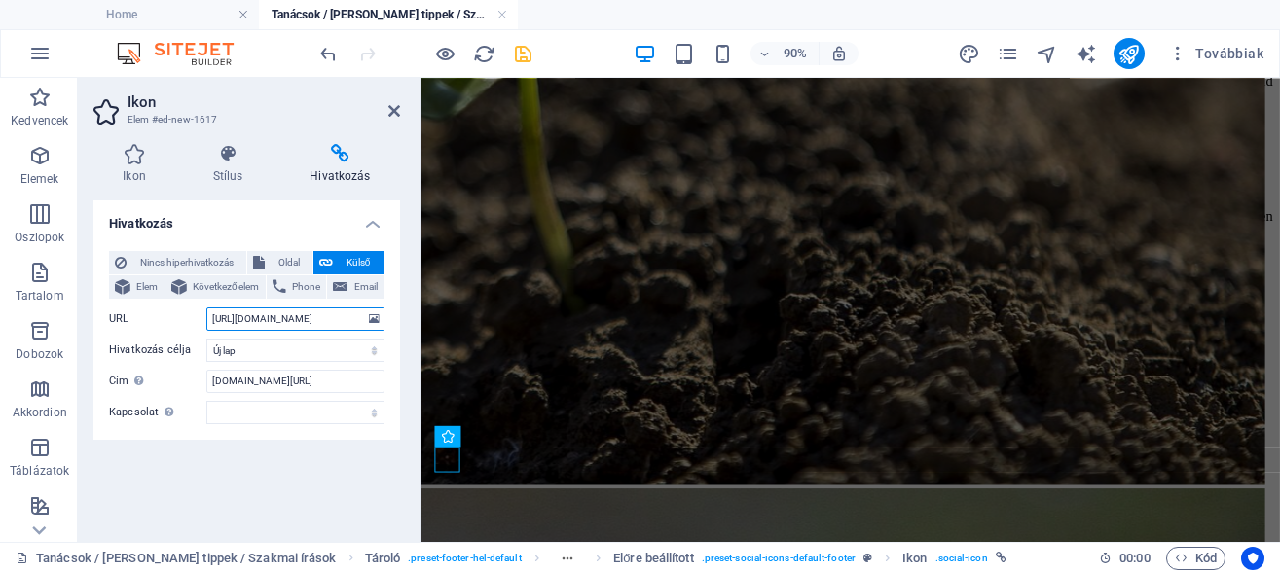
click at [301, 331] on input "https://www.facebook.com/tokmagkert" at bounding box center [295, 319] width 178 height 23
click at [217, 393] on input "www.facebook.com/tokmagkert" at bounding box center [295, 381] width 178 height 23
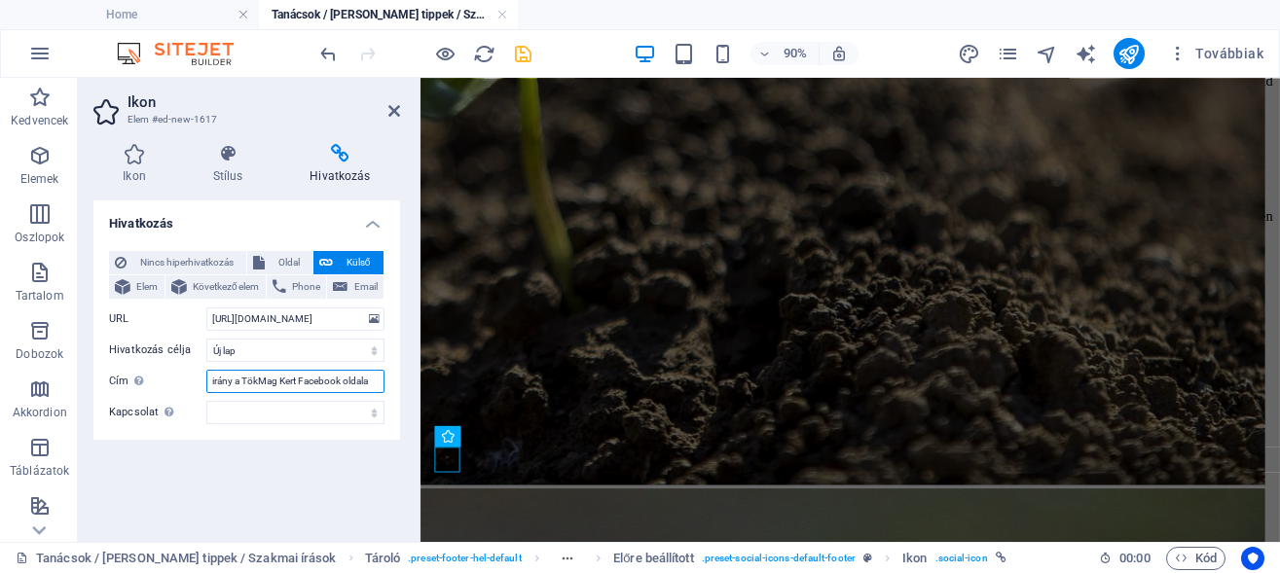
scroll to position [0, 10]
type input "irány a TökMag Kert Facebook oldala"
click at [236, 507] on div "Hivatkozás Nincs hiperhivatkozás Oldal Külső Elem Következő elem Phone Email Ol…" at bounding box center [246, 363] width 307 height 326
click at [520, 53] on icon "save" at bounding box center [523, 54] width 22 height 22
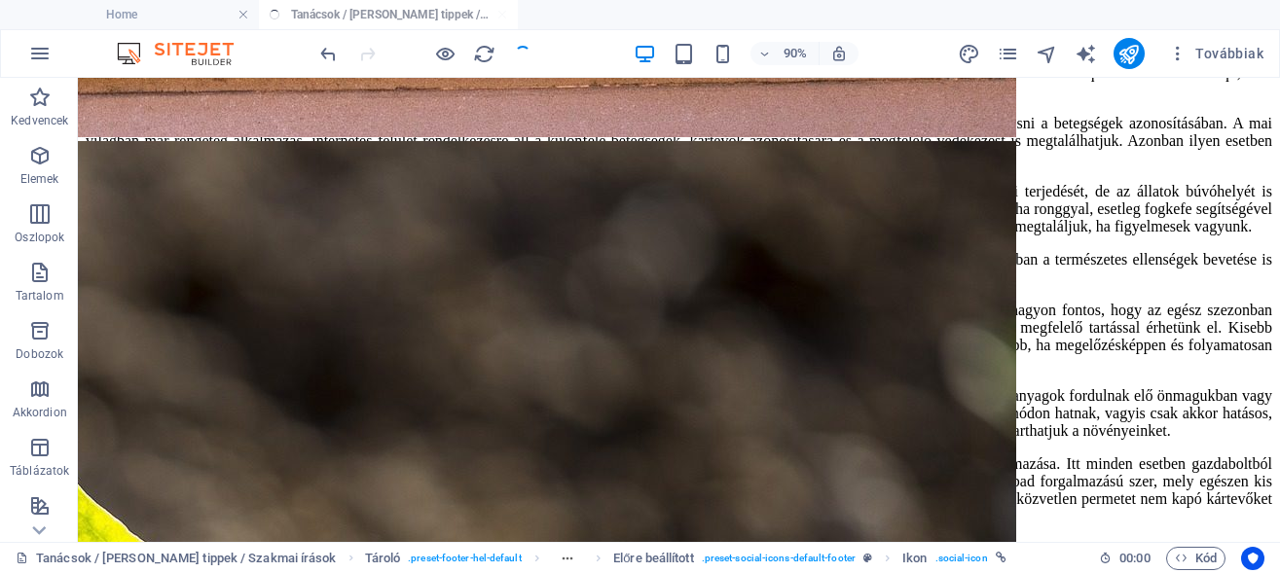
scroll to position [5630, 0]
checkbox input "false"
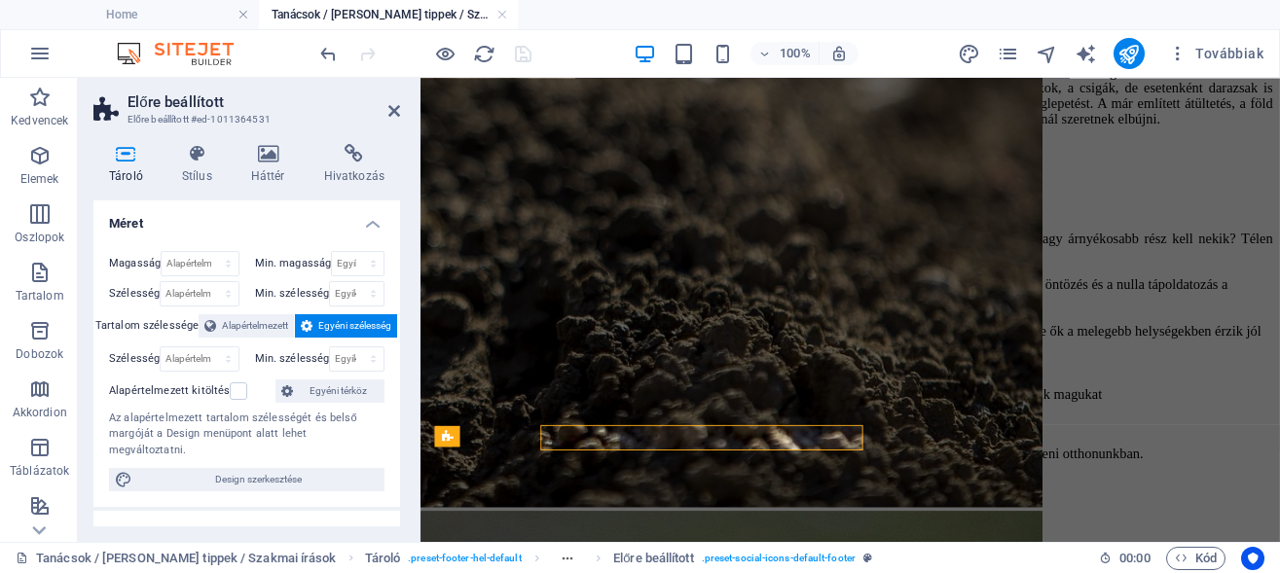
scroll to position [5654, 0]
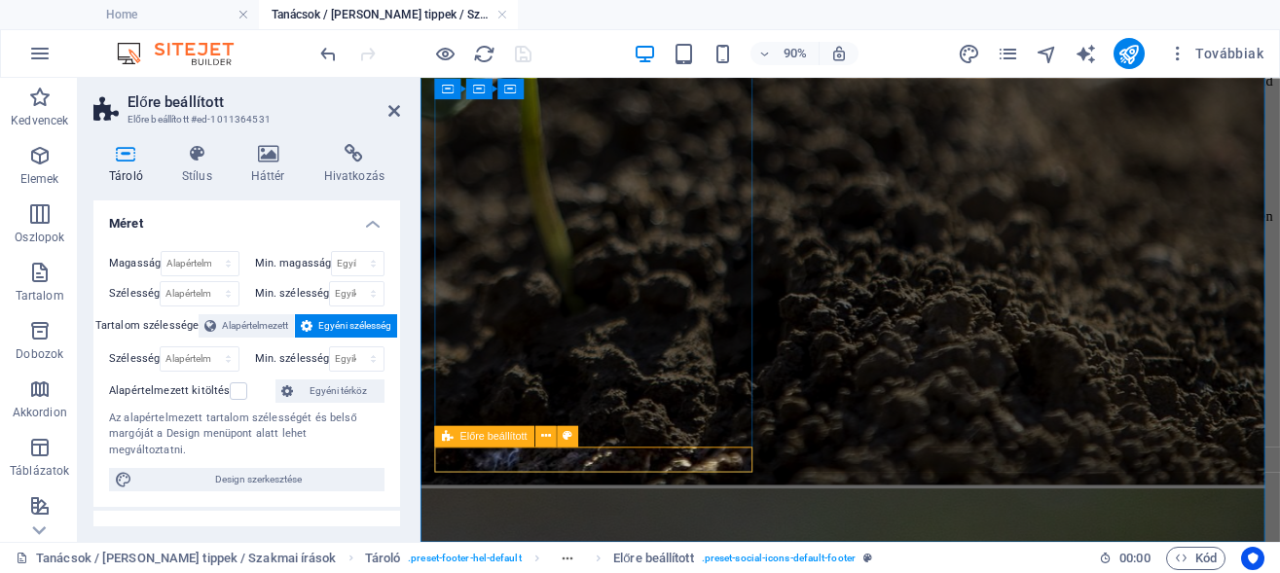
scroll to position [478, 0]
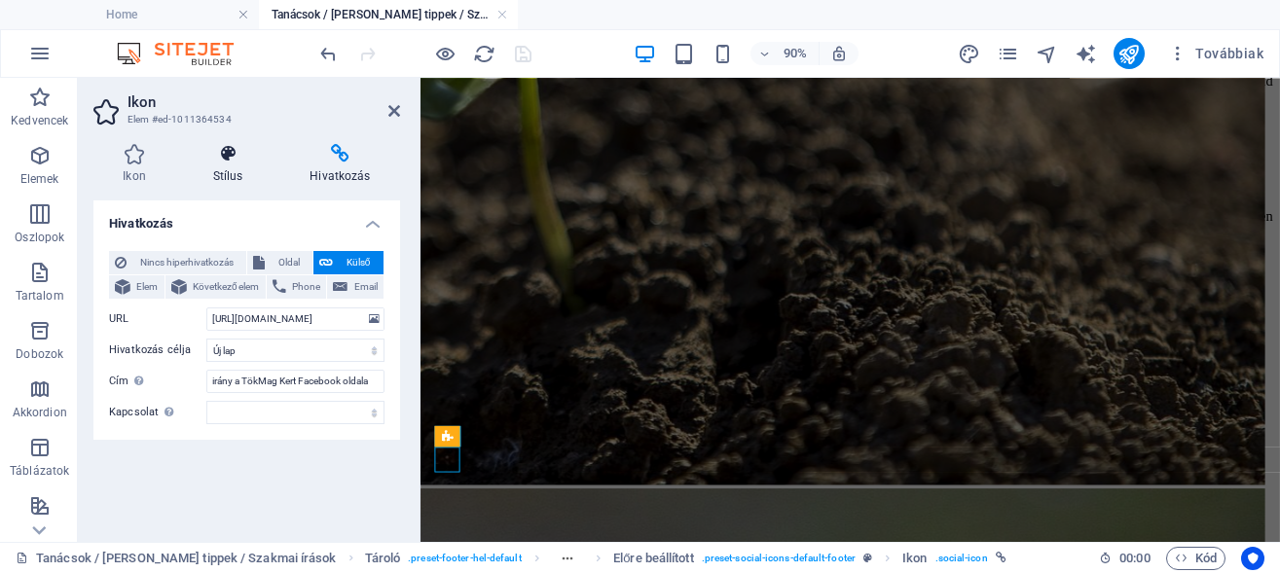
click at [224, 169] on h4 "Stílus" at bounding box center [231, 164] width 97 height 41
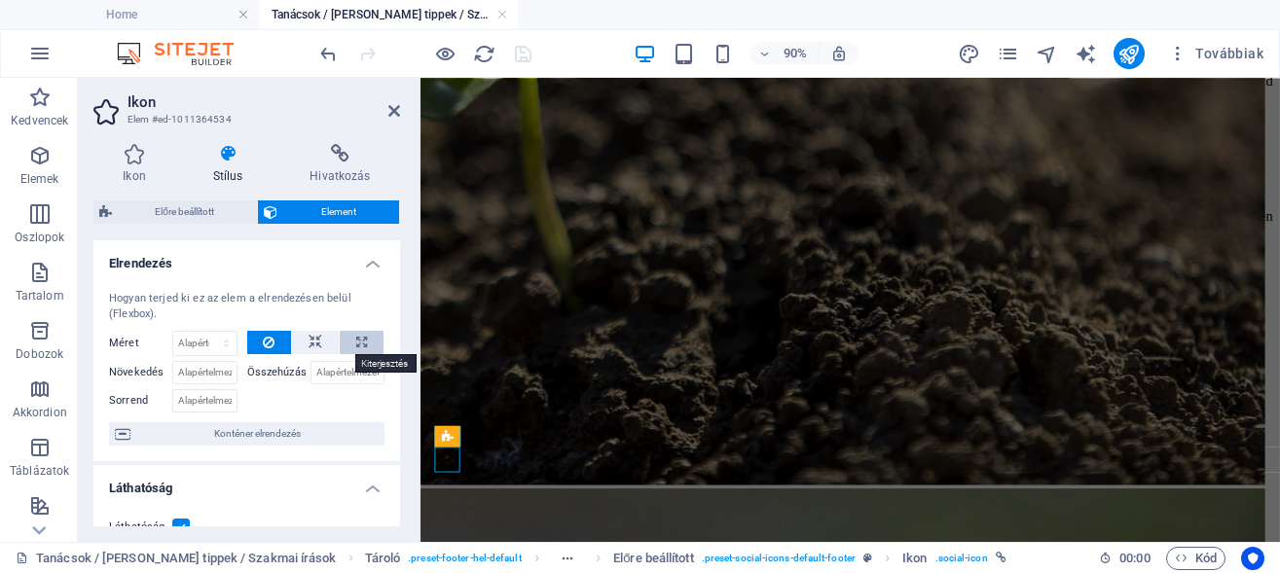
click at [356, 341] on icon at bounding box center [361, 342] width 11 height 23
type input "100"
select select "%"
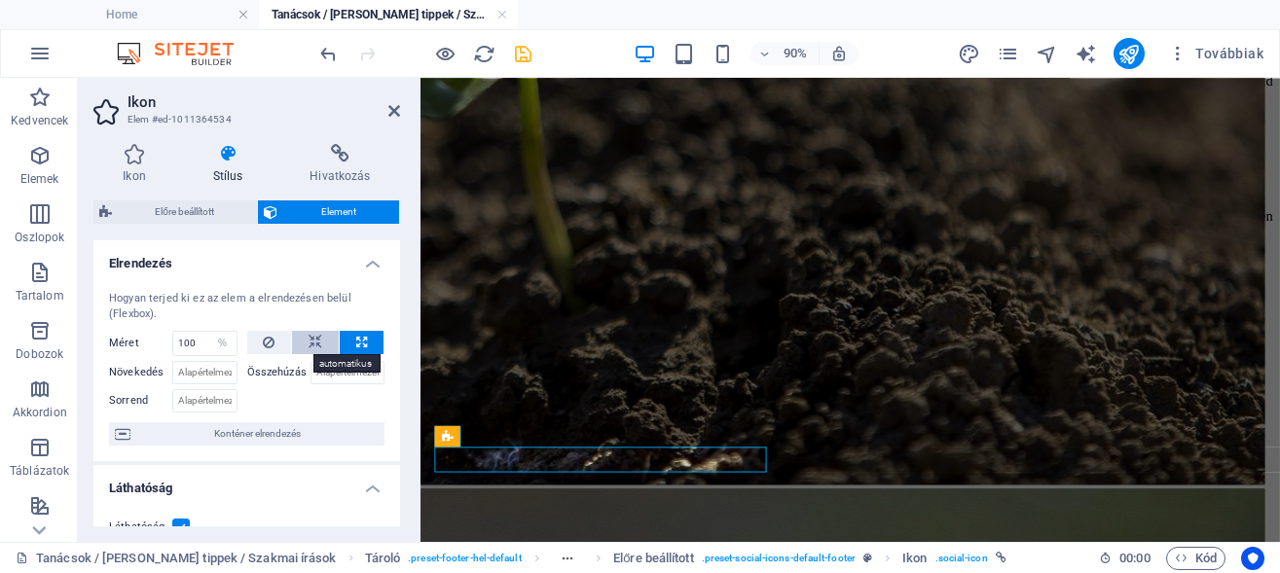
click at [309, 346] on icon at bounding box center [316, 342] width 14 height 23
select select "DISABLED_OPTION_VALUE"
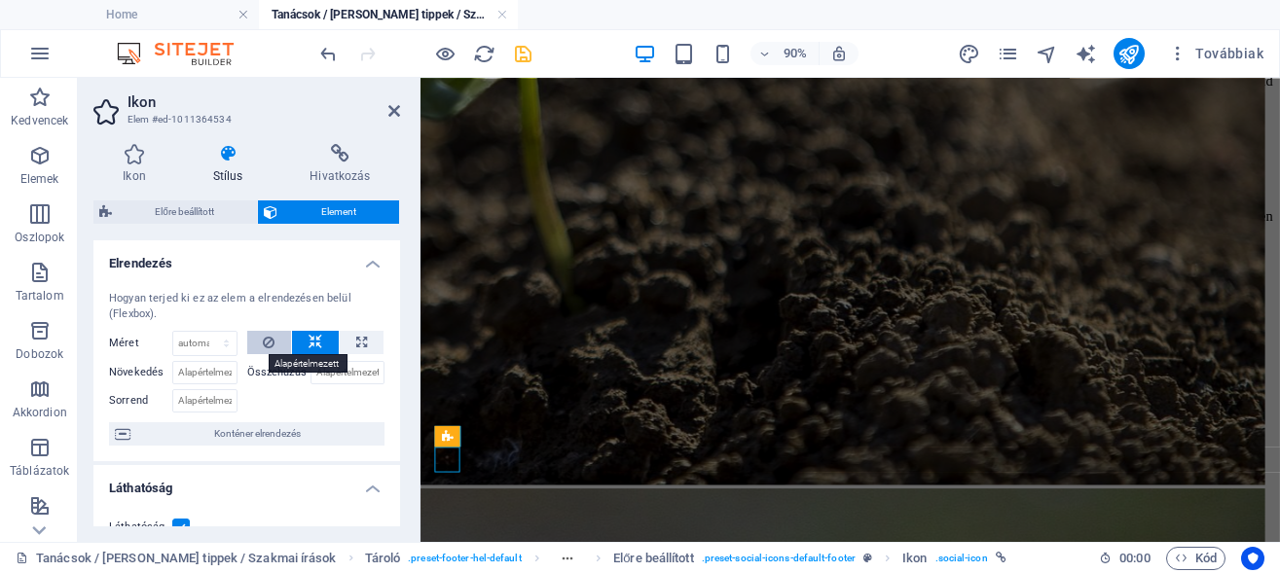
click at [263, 341] on icon at bounding box center [269, 342] width 12 height 23
click at [309, 341] on icon at bounding box center [316, 342] width 14 height 23
click at [338, 371] on input "Összehúzás" at bounding box center [347, 372] width 75 height 23
click at [255, 379] on label "Összehúzás" at bounding box center [278, 372] width 63 height 23
click at [310, 379] on input "Összehúzás" at bounding box center [347, 372] width 75 height 23
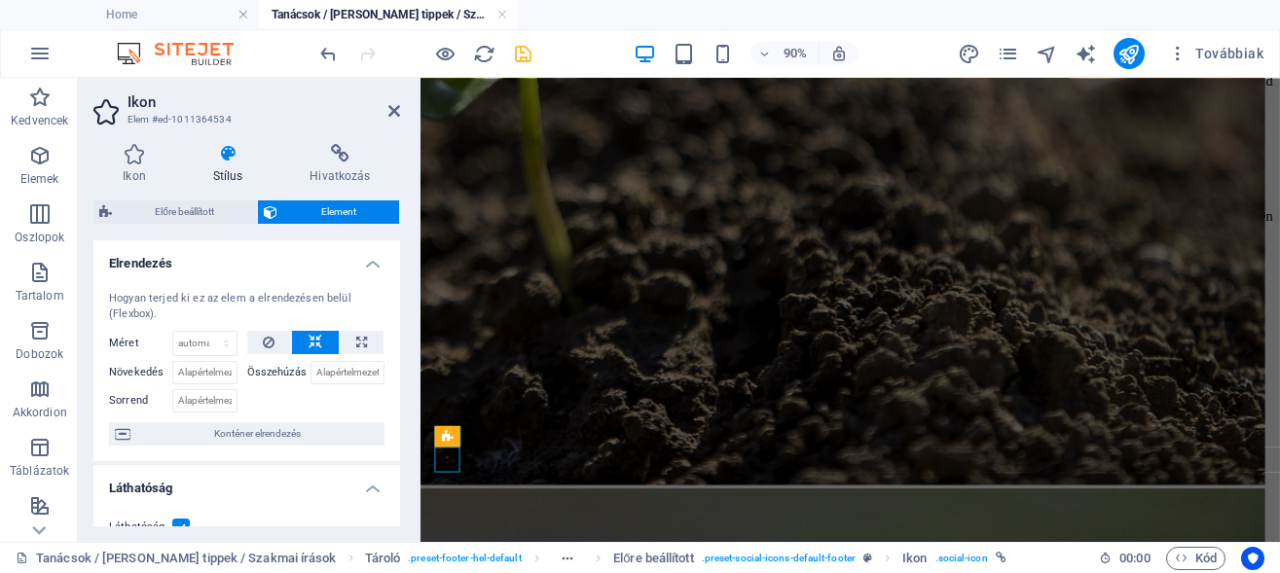
click at [255, 374] on label "Összehúzás" at bounding box center [278, 372] width 63 height 23
click at [310, 374] on input "Összehúzás" at bounding box center [347, 372] width 75 height 23
click at [203, 373] on input "Növekedés" at bounding box center [204, 372] width 65 height 23
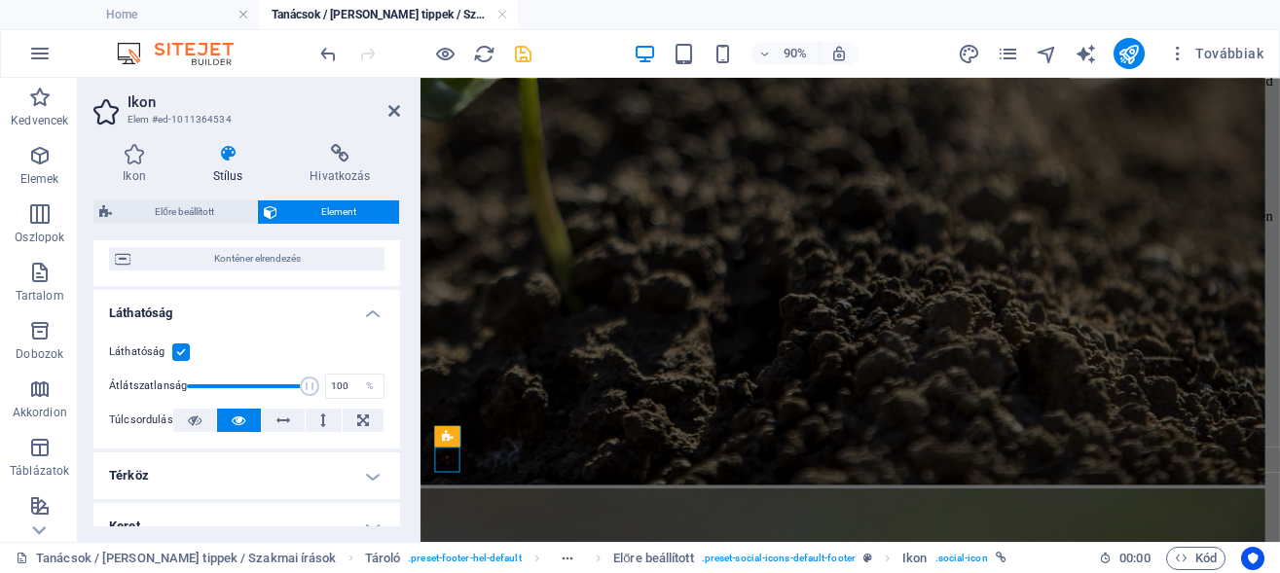
scroll to position [263, 0]
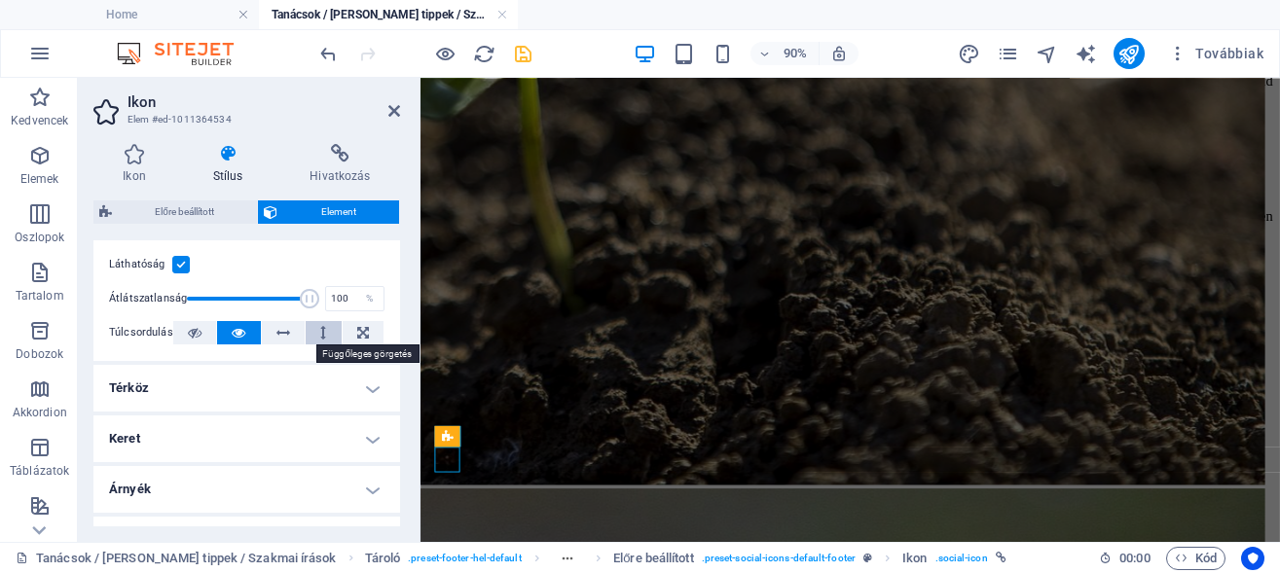
click at [320, 333] on icon at bounding box center [323, 332] width 6 height 23
click at [237, 333] on icon at bounding box center [239, 332] width 14 height 23
click at [357, 332] on icon at bounding box center [363, 332] width 12 height 23
click at [222, 336] on button at bounding box center [238, 332] width 43 height 23
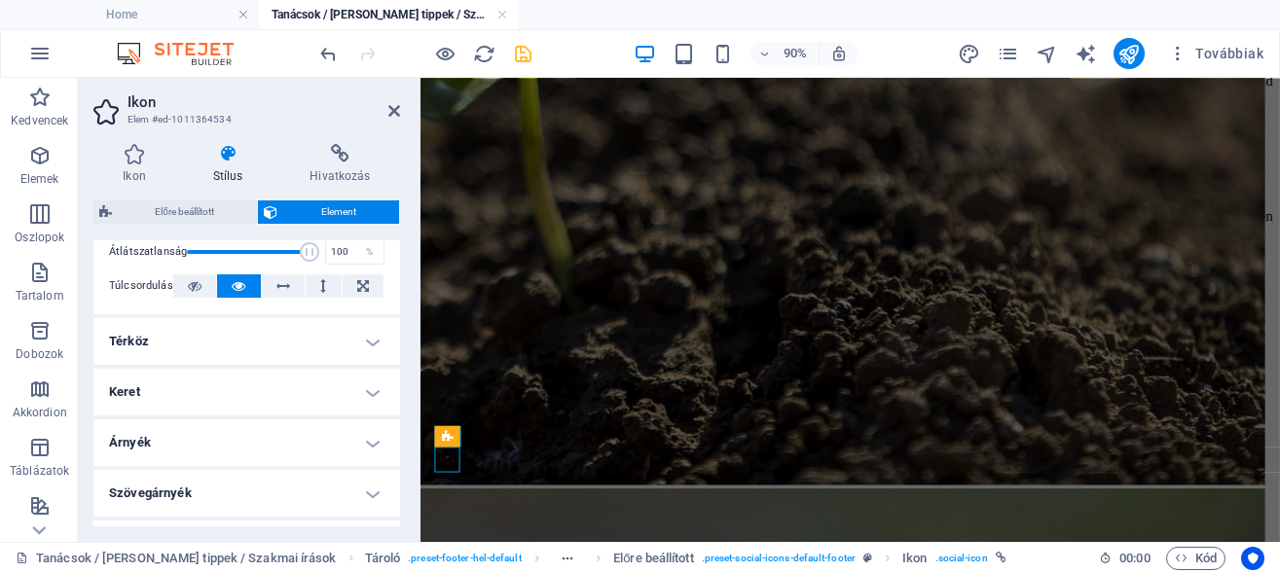
scroll to position [350, 0]
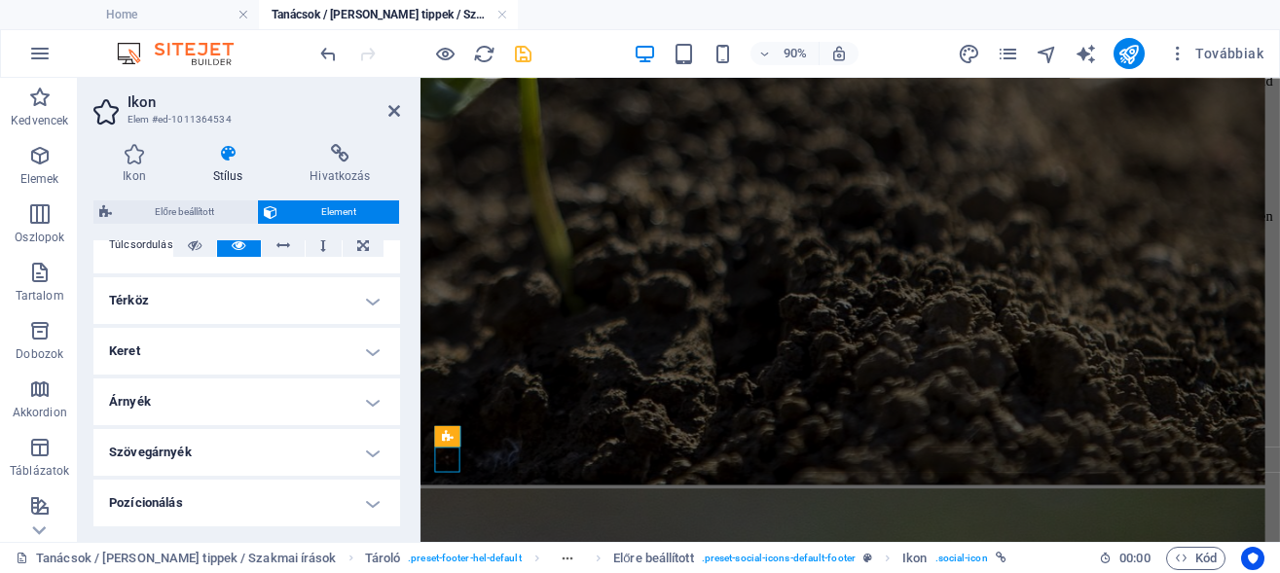
click at [242, 334] on h4 "Keret" at bounding box center [246, 351] width 307 height 47
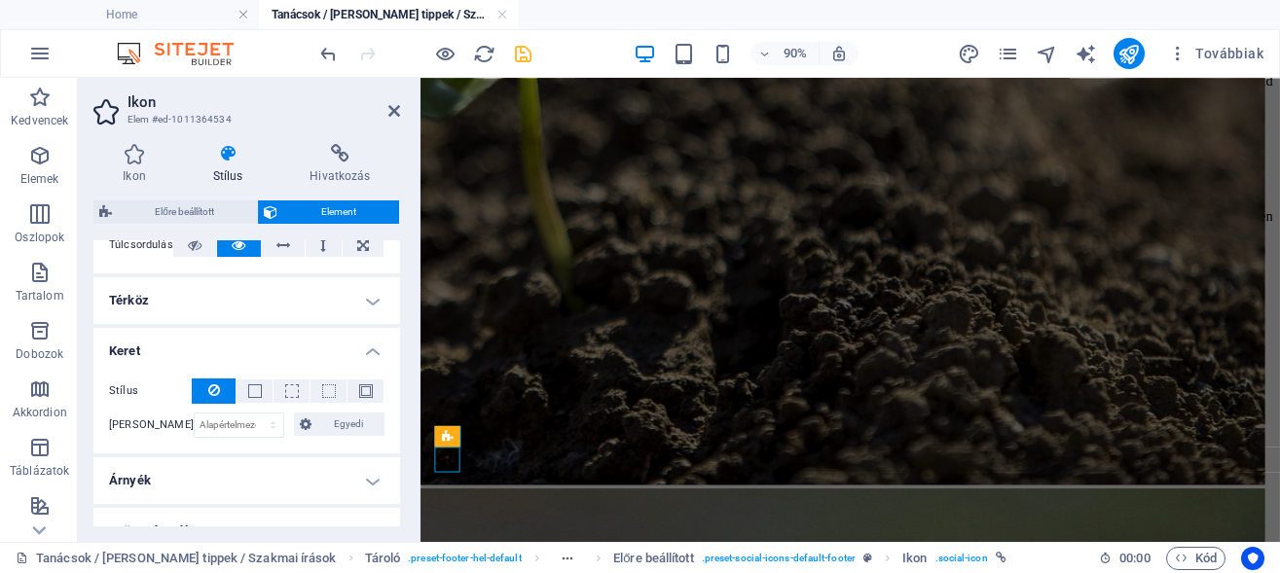
click at [242, 334] on h4 "Keret" at bounding box center [246, 345] width 307 height 35
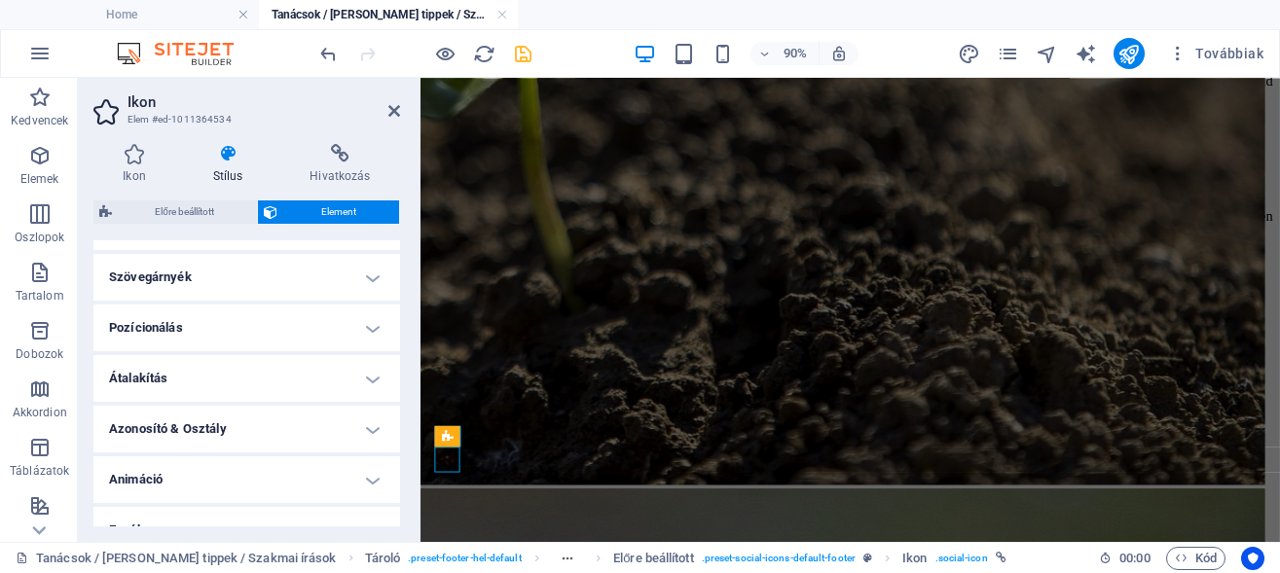
scroll to position [553, 0]
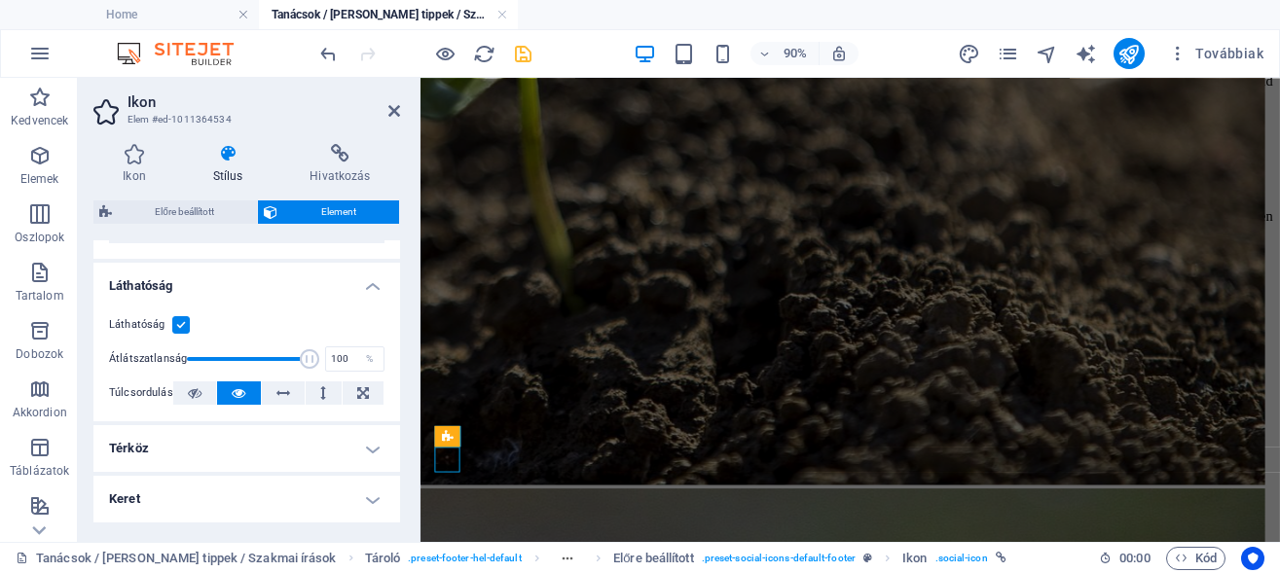
scroll to position [0, 0]
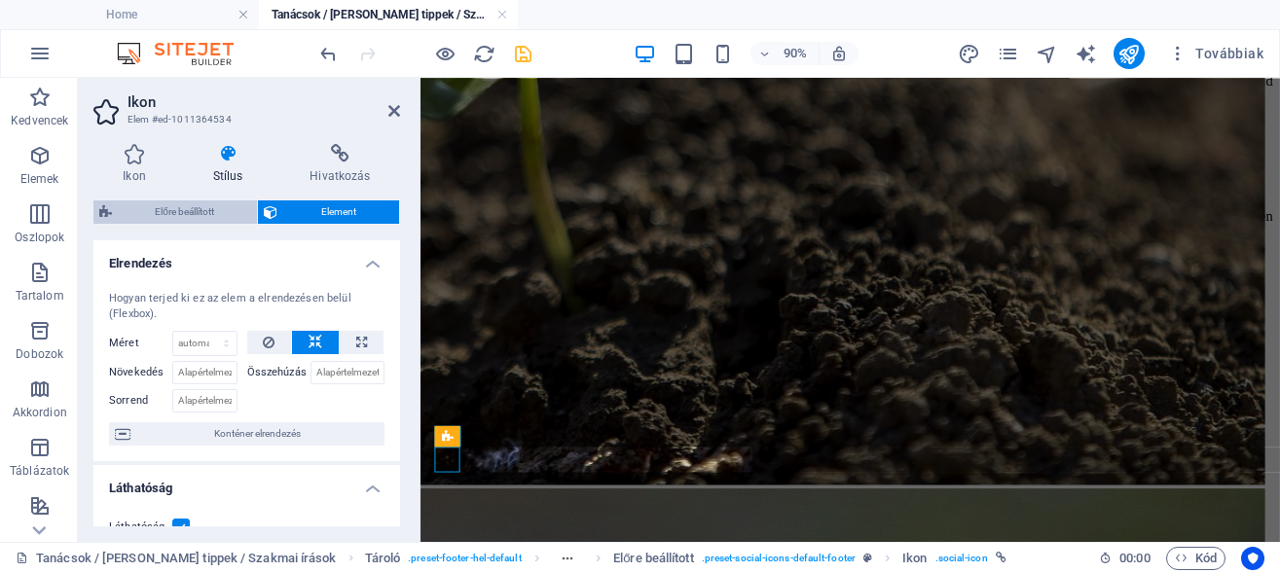
click at [216, 207] on span "Előre beállított" at bounding box center [184, 211] width 133 height 23
select select "px"
select select "rem"
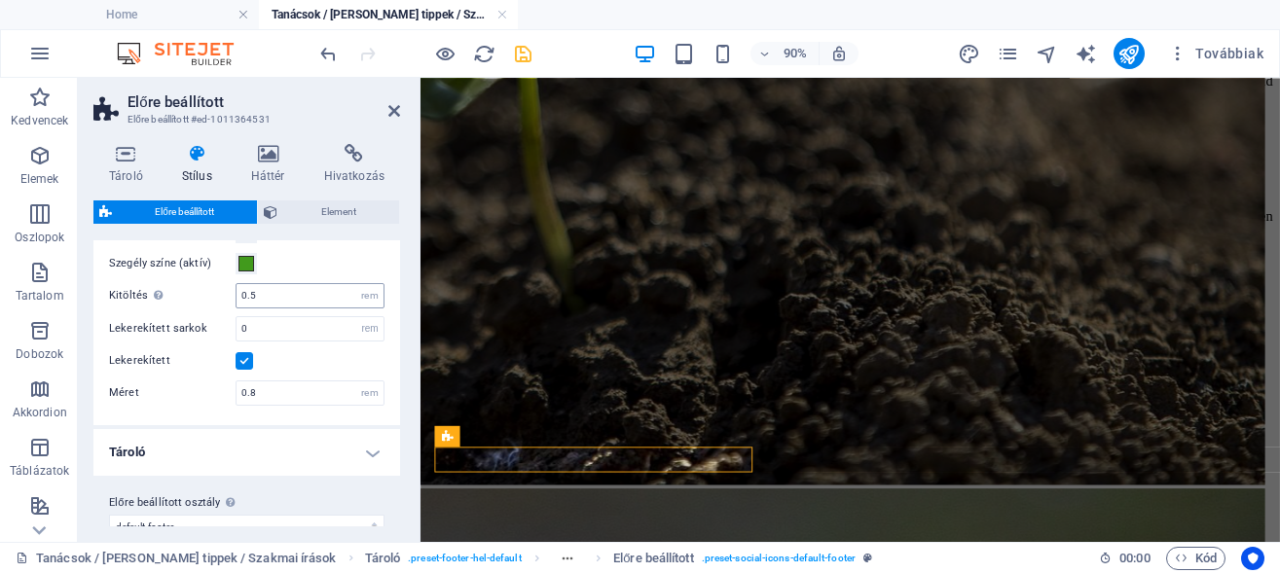
scroll to position [290, 0]
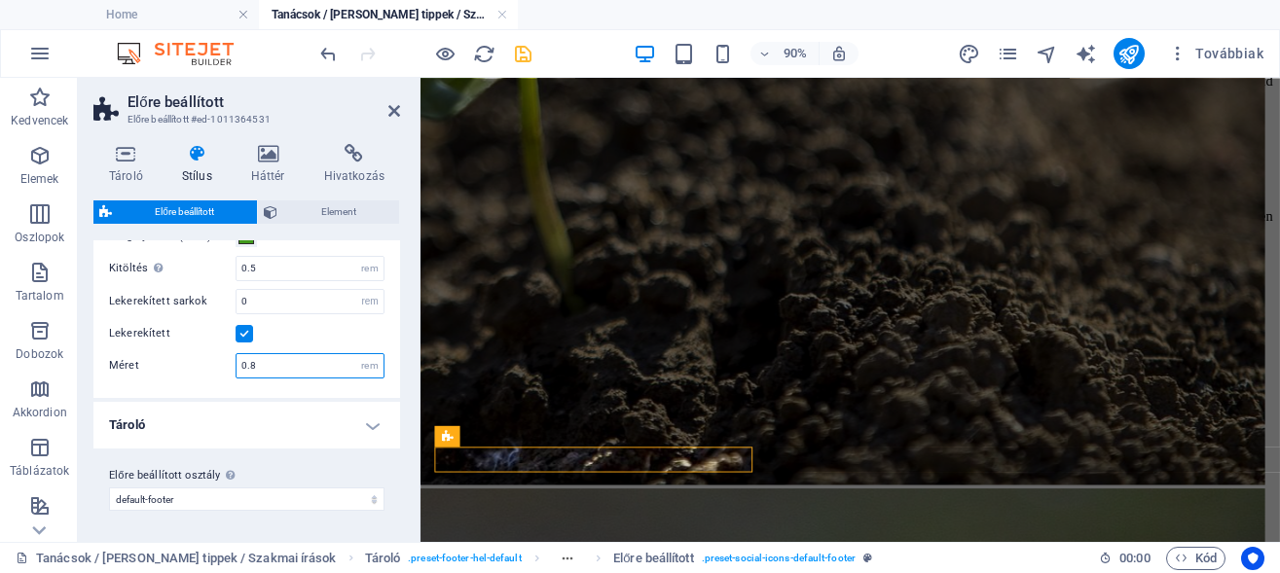
click at [264, 368] on input "0.8" at bounding box center [309, 365] width 147 height 23
type input "0"
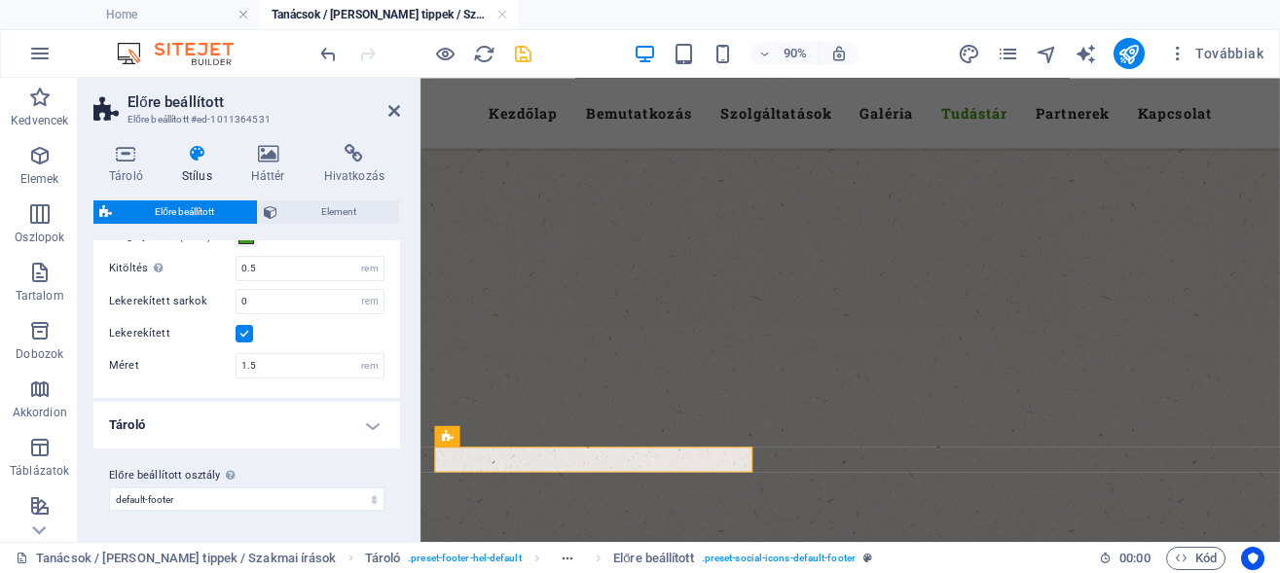
click at [192, 420] on h4 "Tároló" at bounding box center [246, 425] width 307 height 47
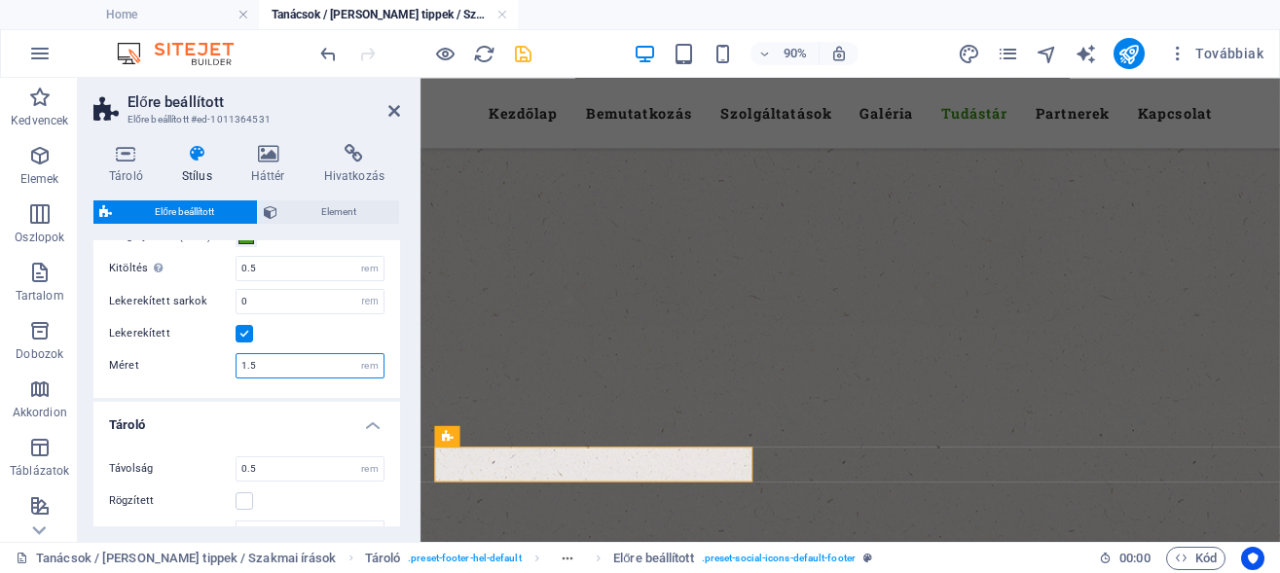
drag, startPoint x: 260, startPoint y: 362, endPoint x: 228, endPoint y: 361, distance: 32.1
click at [236, 361] on input "1.5" at bounding box center [309, 365] width 147 height 23
type input "2"
click at [240, 423] on h4 "Tároló" at bounding box center [246, 419] width 307 height 35
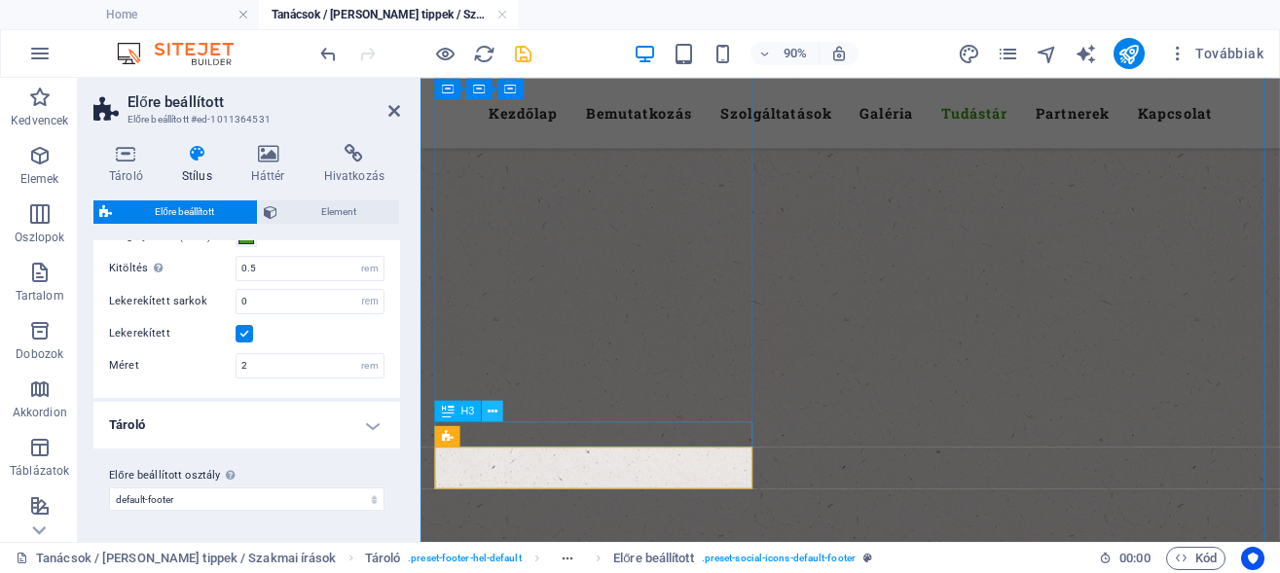
click at [487, 404] on button at bounding box center [492, 410] width 21 height 21
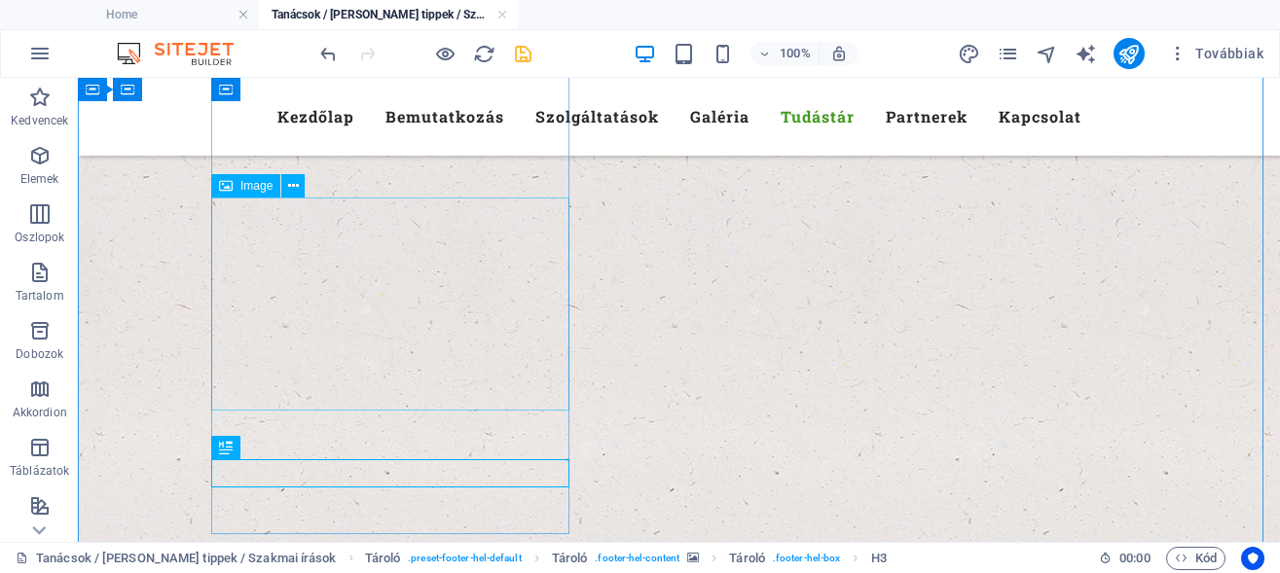
scroll to position [5630, 0]
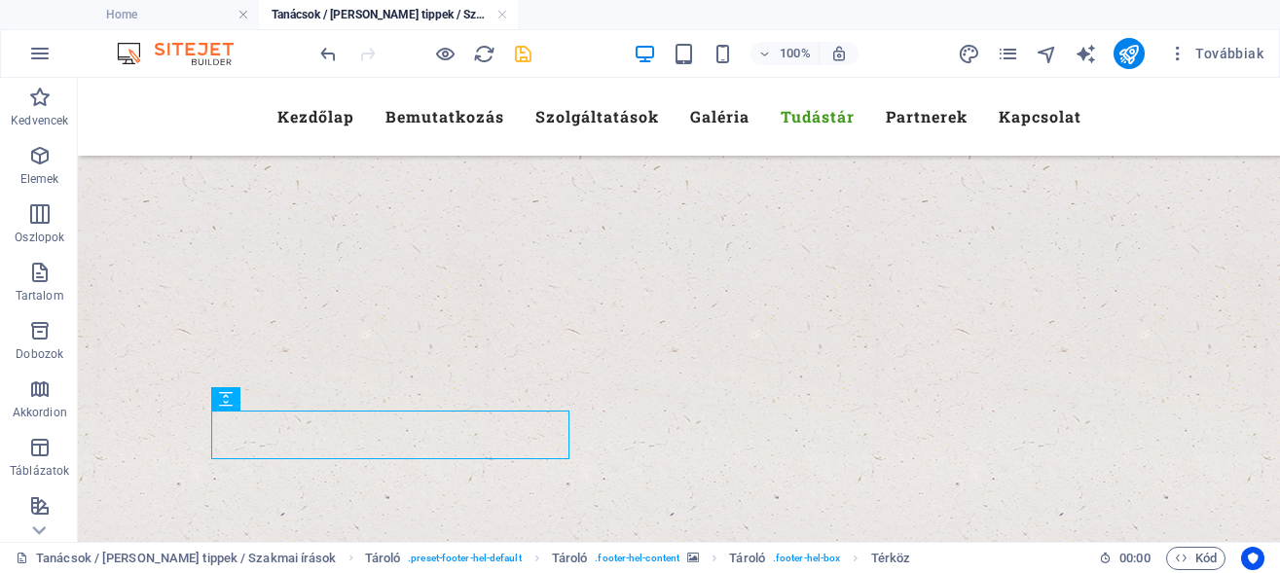
click at [678, 534] on figure at bounding box center [679, 456] width 1202 height 874
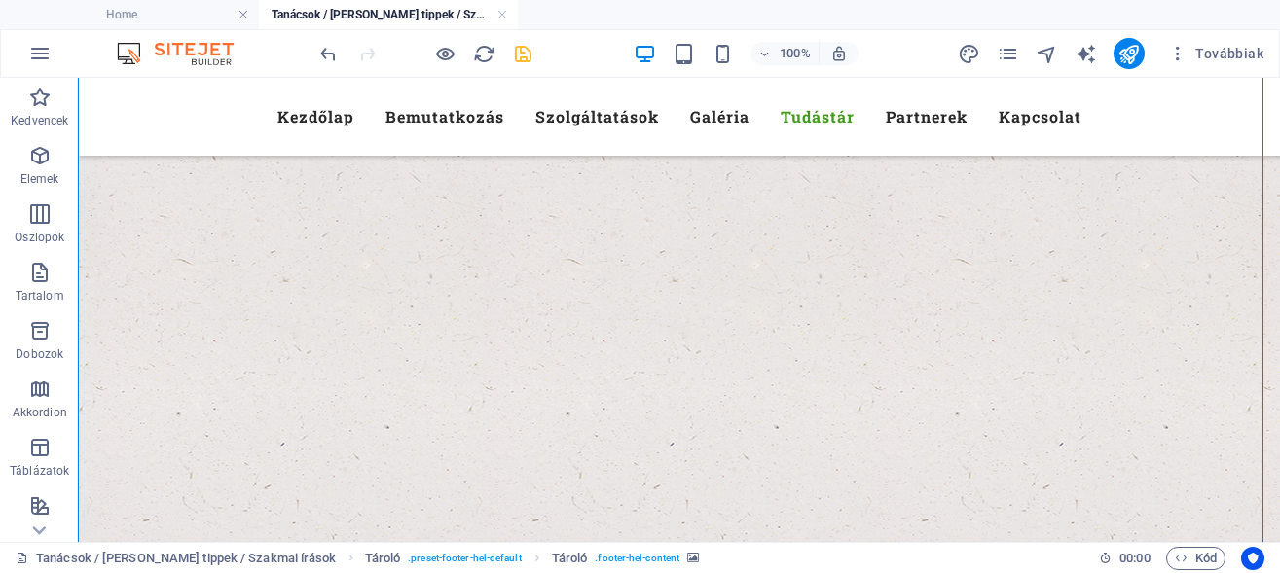
scroll to position [5402, 0]
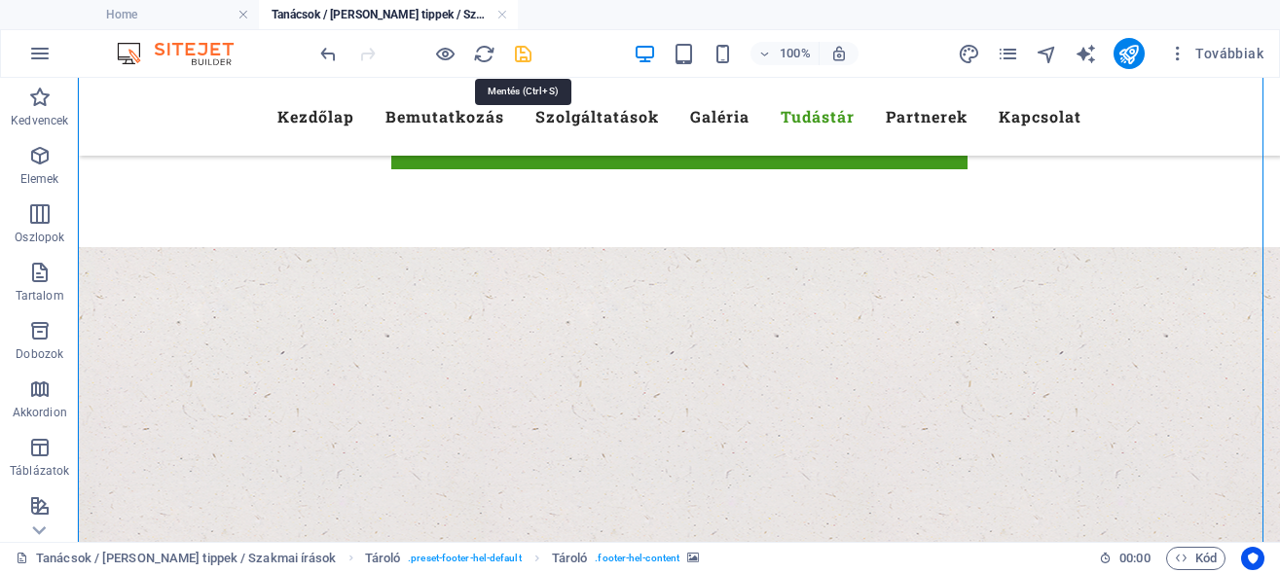
click at [522, 51] on icon "save" at bounding box center [523, 54] width 22 height 22
checkbox input "false"
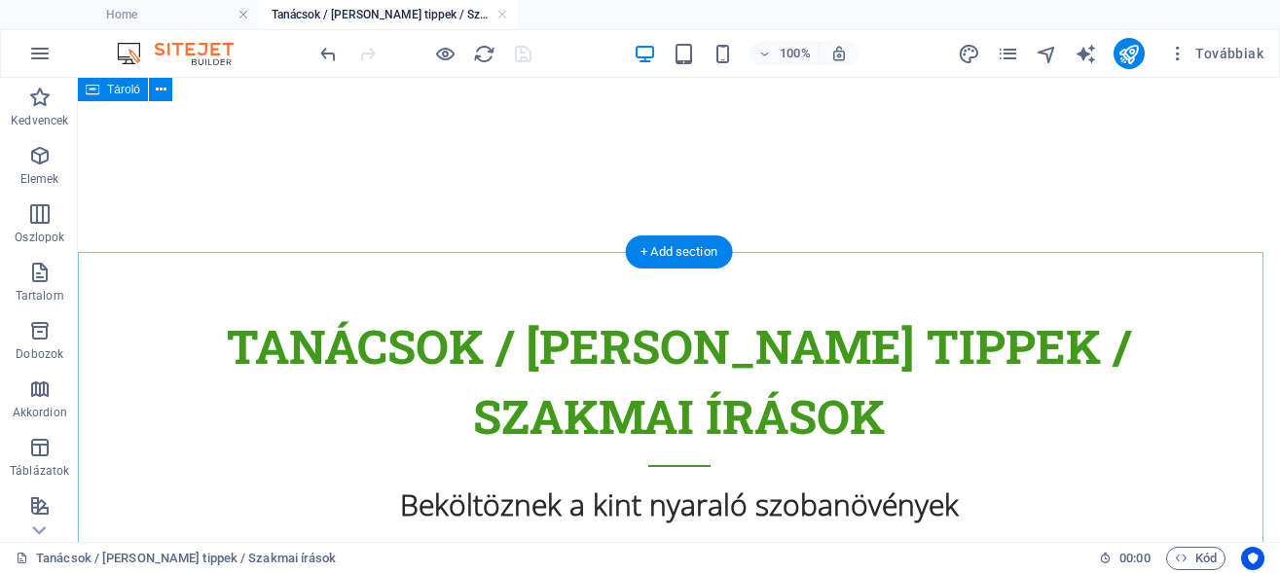
scroll to position [0, 0]
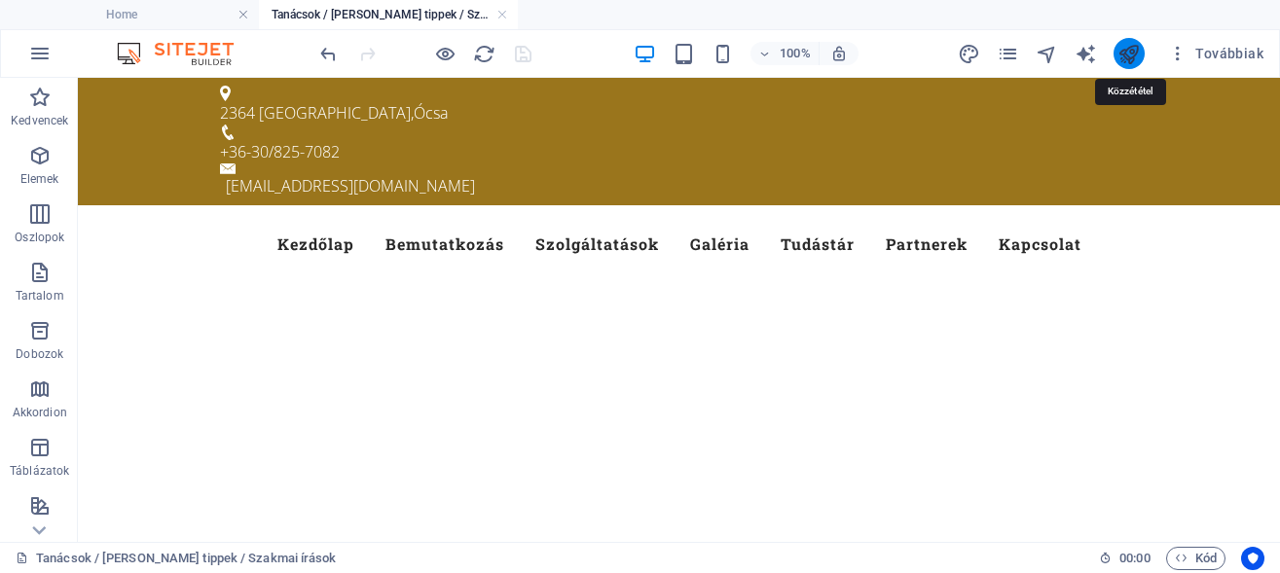
click at [1132, 50] on icon "publish" at bounding box center [1128, 54] width 22 height 22
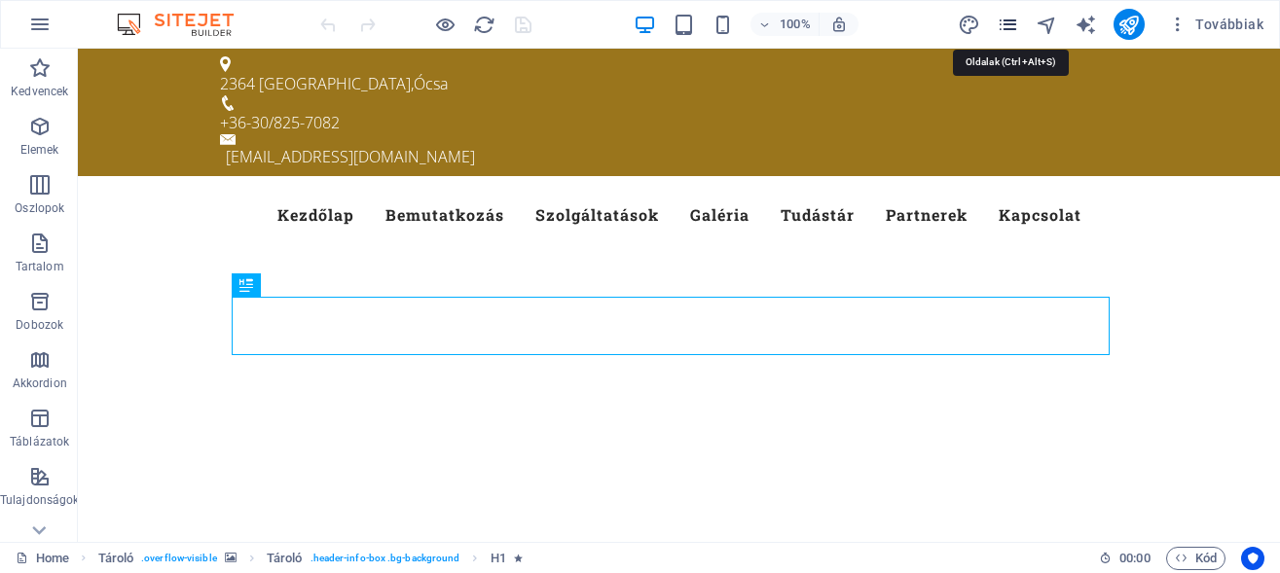
click at [1009, 28] on icon "pages" at bounding box center [1008, 25] width 22 height 22
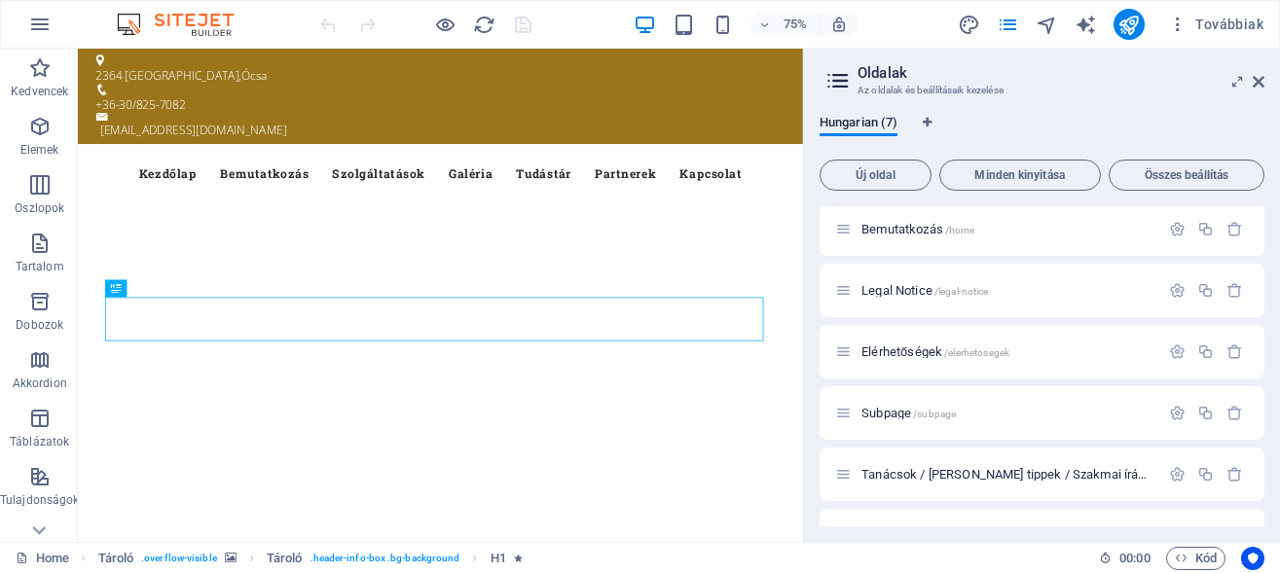
scroll to position [109, 0]
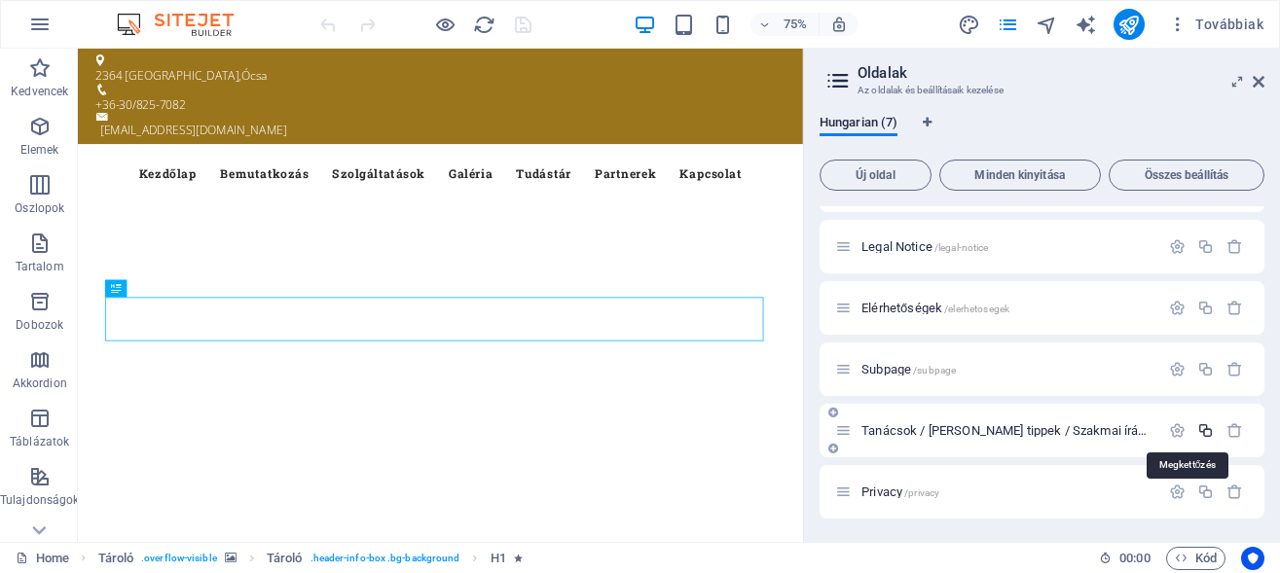
click at [1197, 429] on icon "button" at bounding box center [1205, 430] width 17 height 17
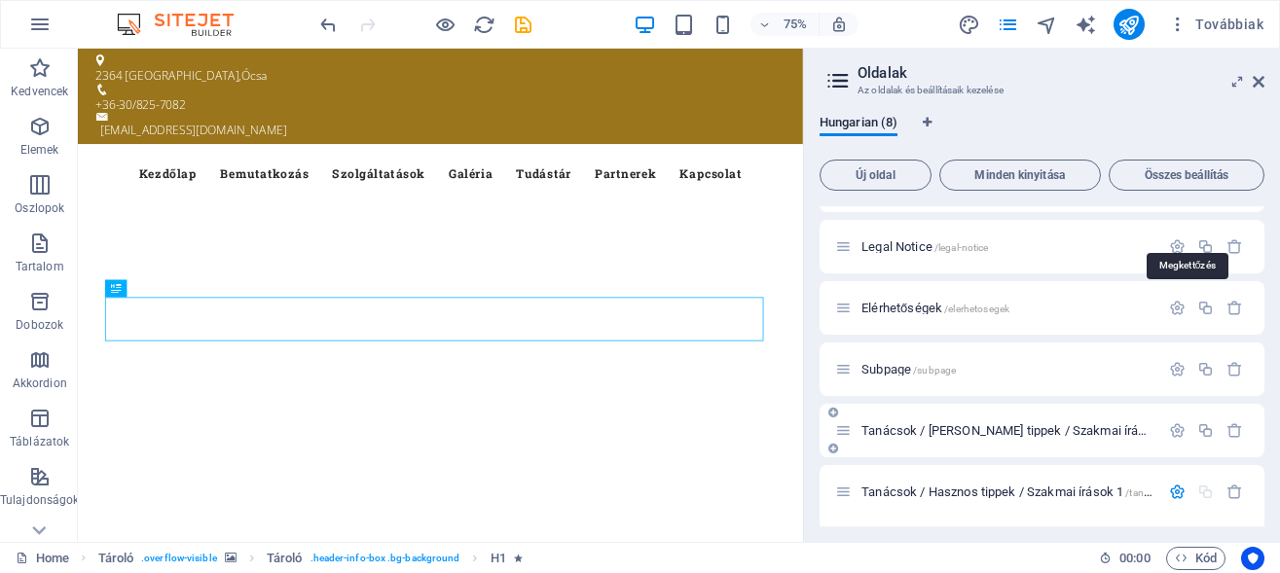
scroll to position [309, 0]
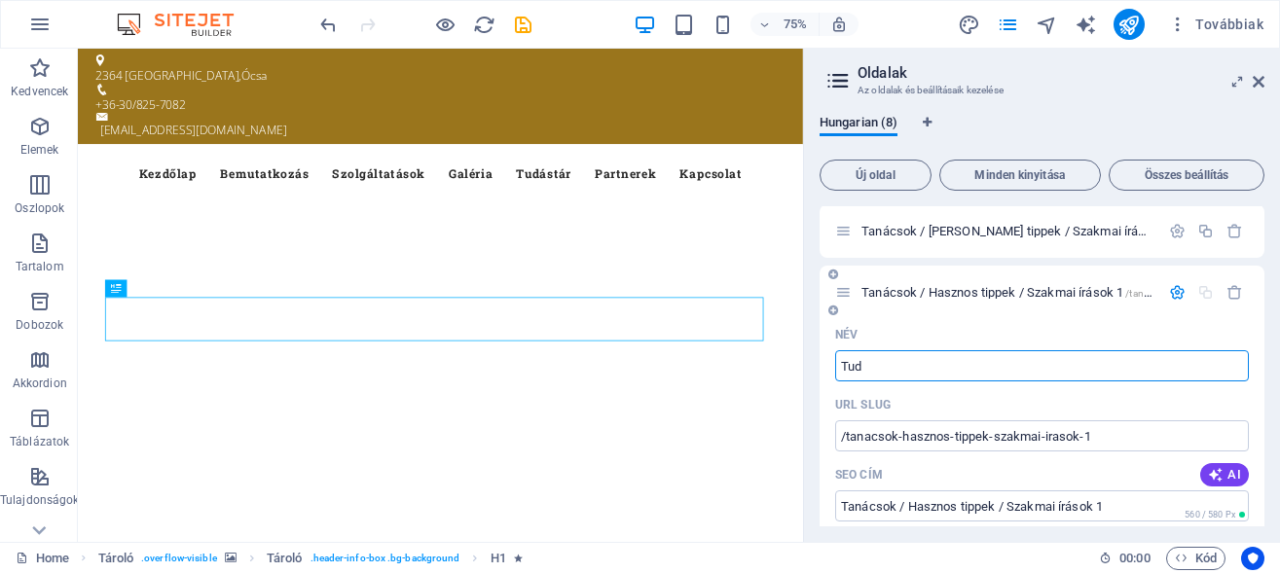
type input "Tudá"
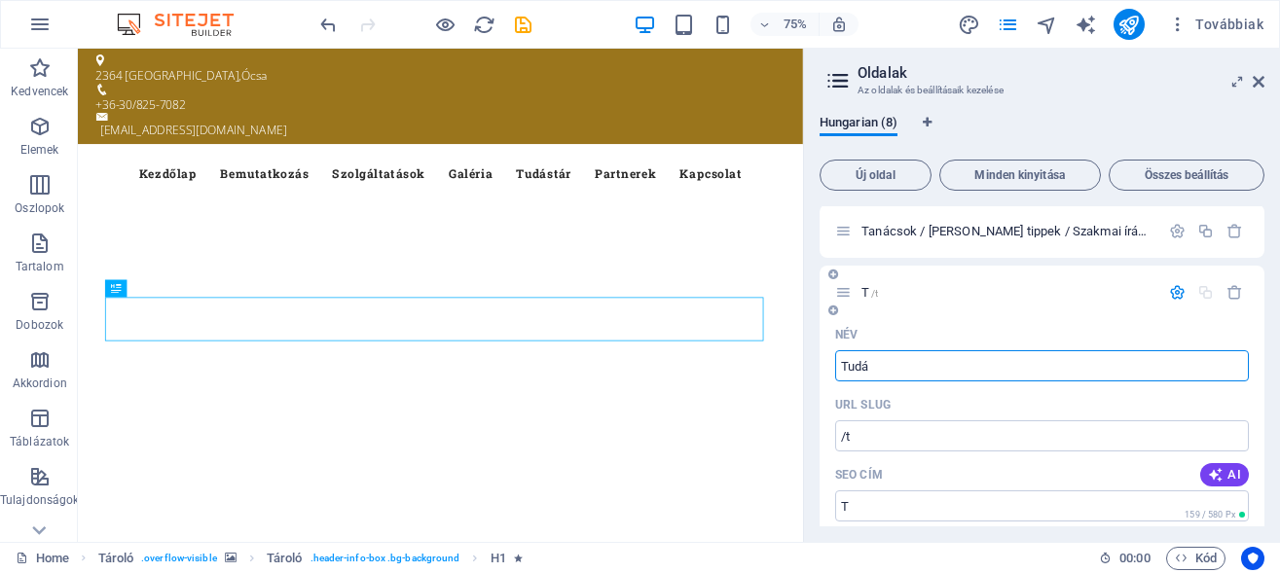
type input "/t"
type input "T"
type input "Tudástár"
type input "/tudastar"
type input "Tudástár"
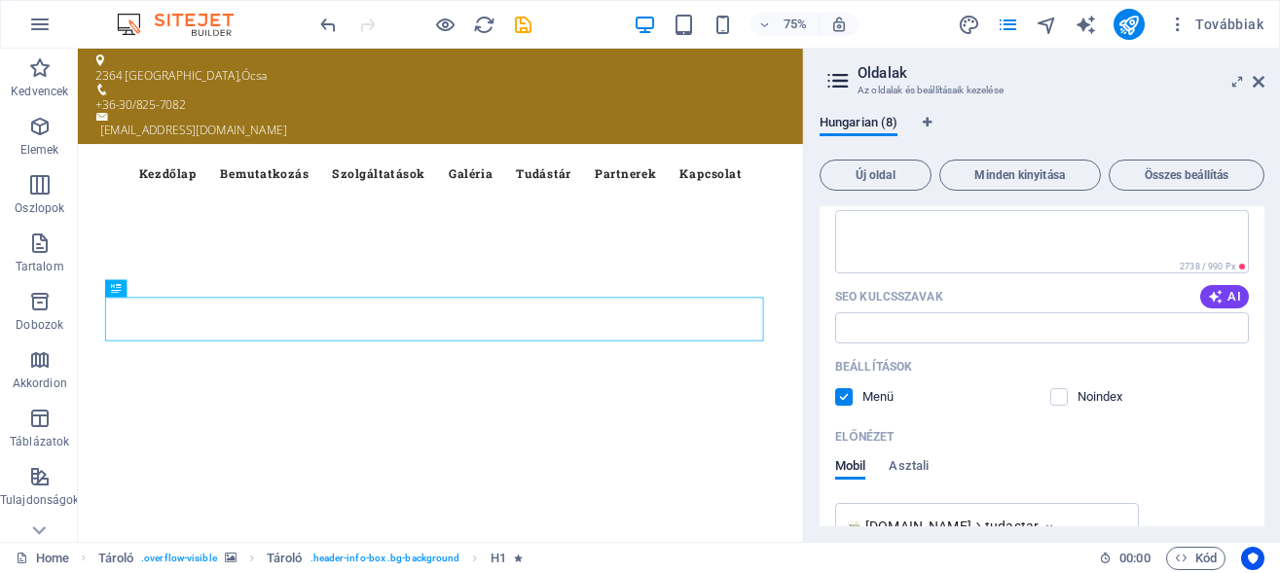
scroll to position [571, 0]
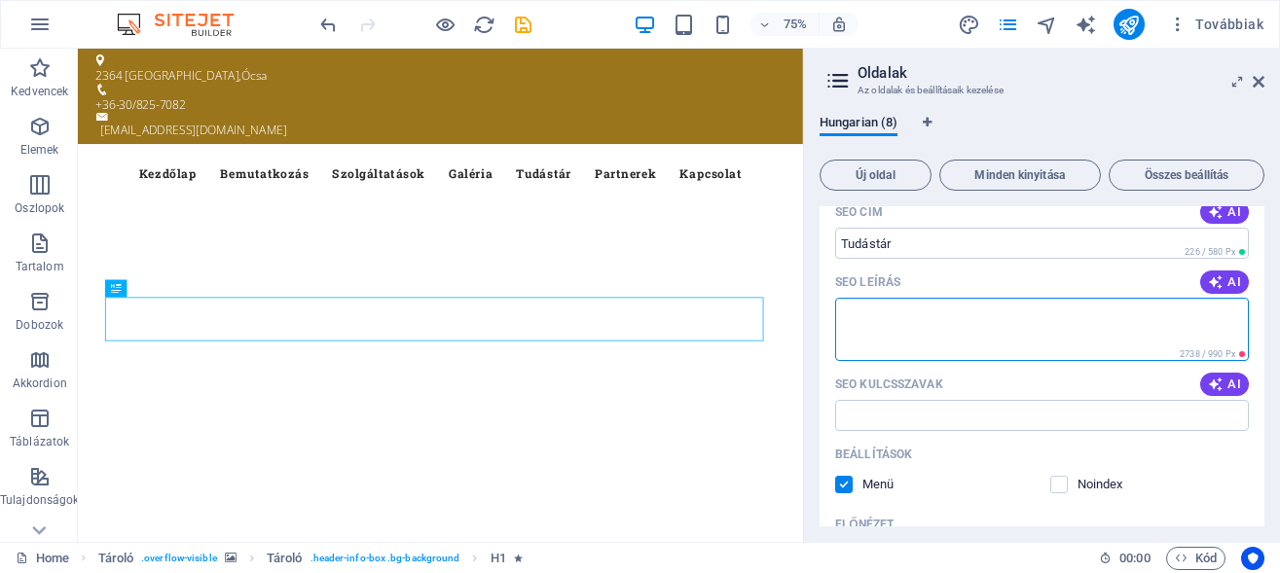
click at [892, 316] on textarea "SEO leírás" at bounding box center [1042, 329] width 414 height 63
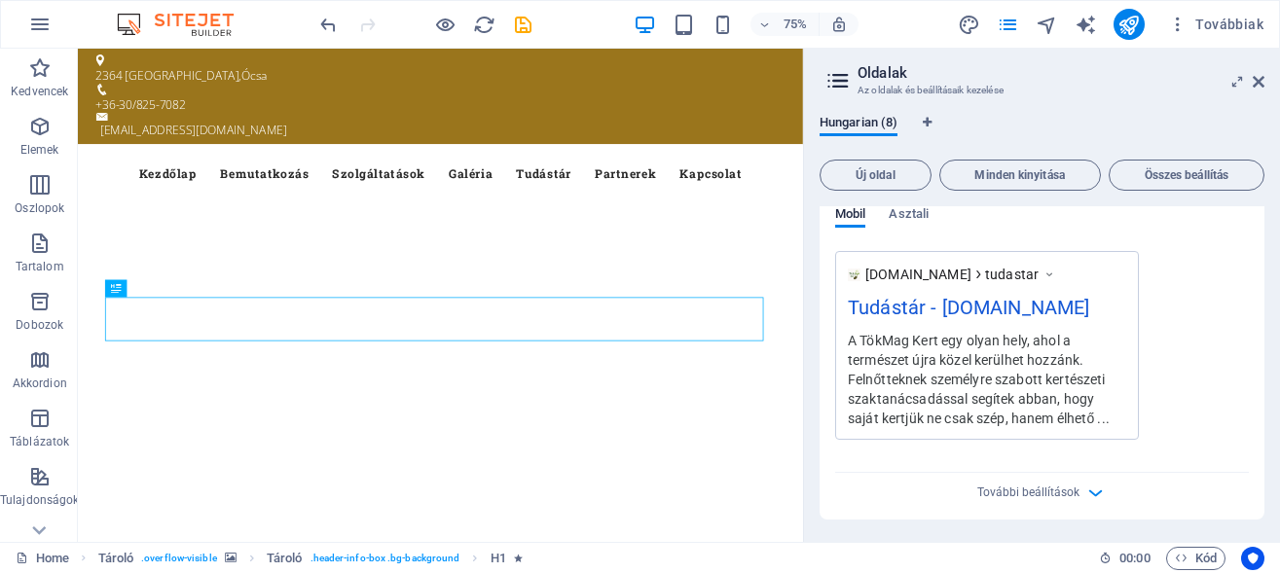
scroll to position [922, 0]
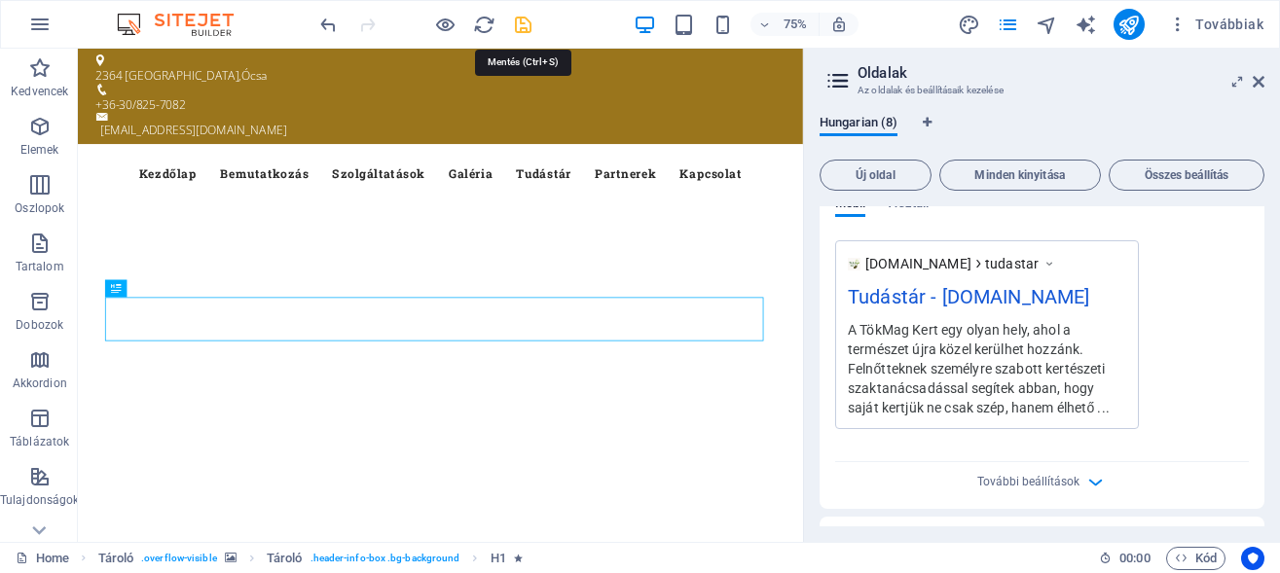
click at [521, 22] on icon "save" at bounding box center [523, 25] width 22 height 22
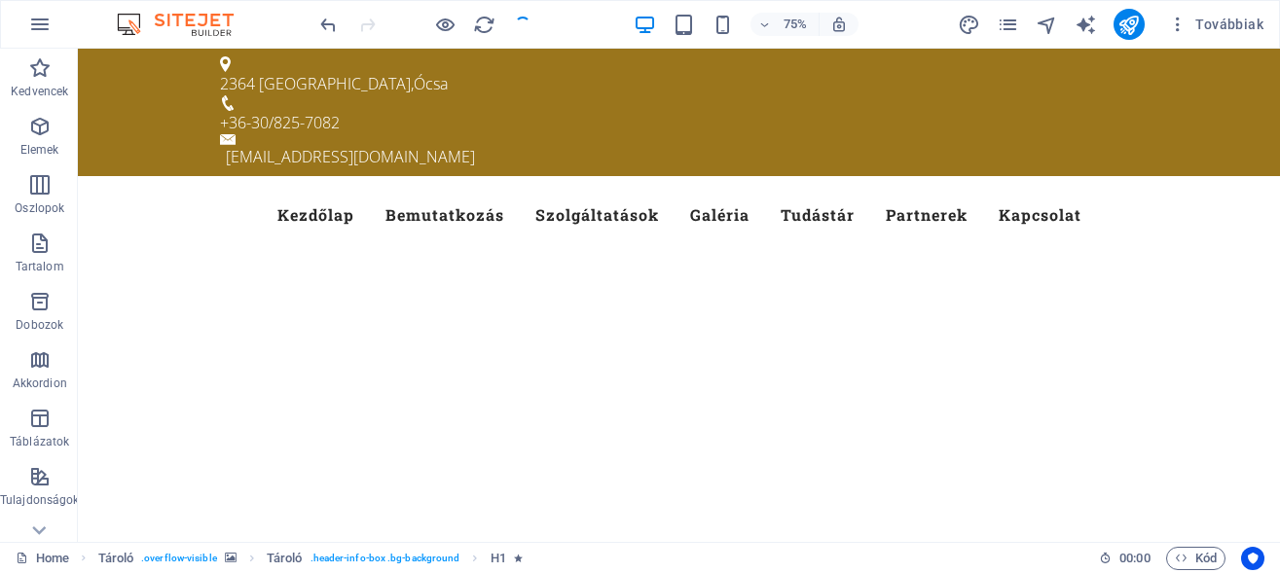
checkbox input "false"
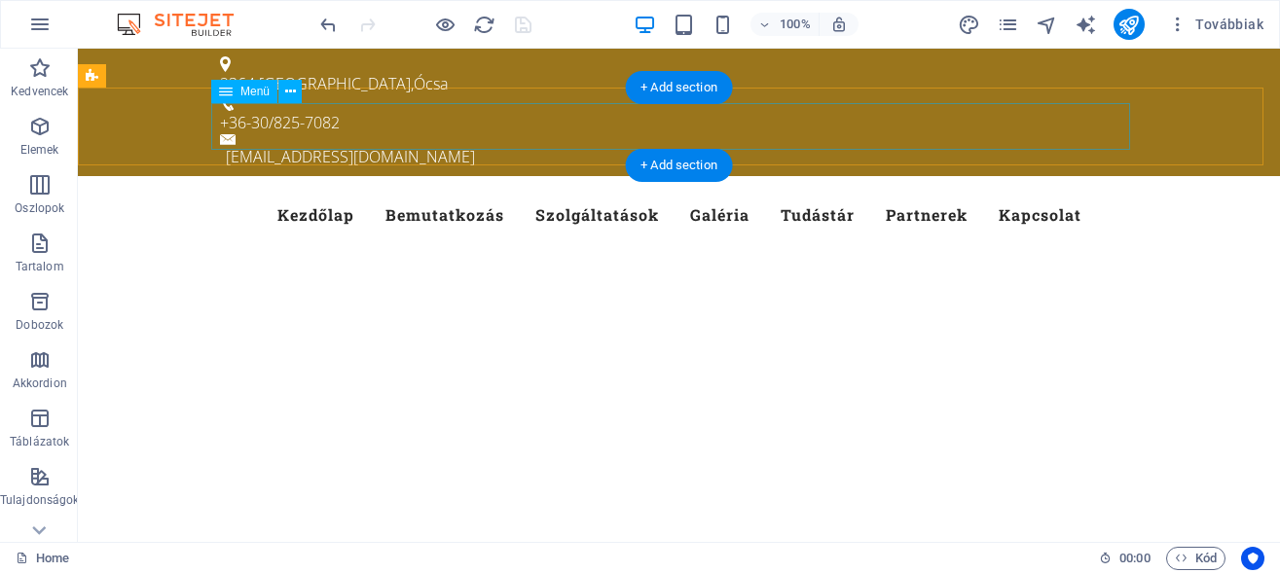
click at [802, 192] on nav "Kezdőlap Bemutatkozás Szolgáltatások Galéria Tudástár Partnerek Kapcsolat" at bounding box center [679, 215] width 919 height 47
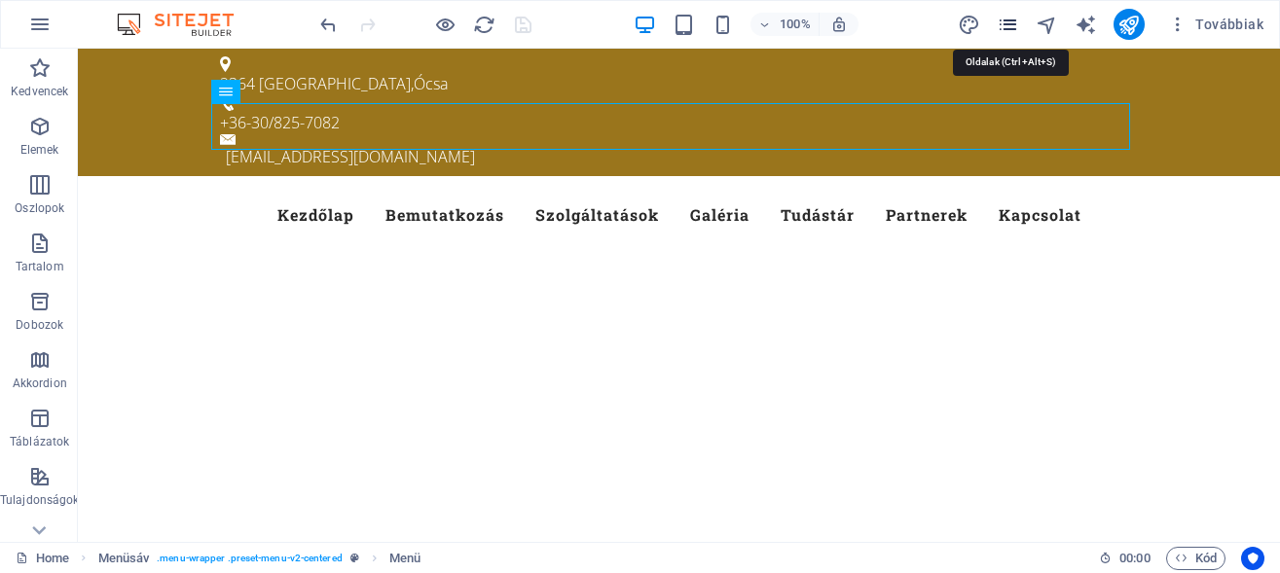
click at [1005, 18] on icon "pages" at bounding box center [1008, 25] width 22 height 22
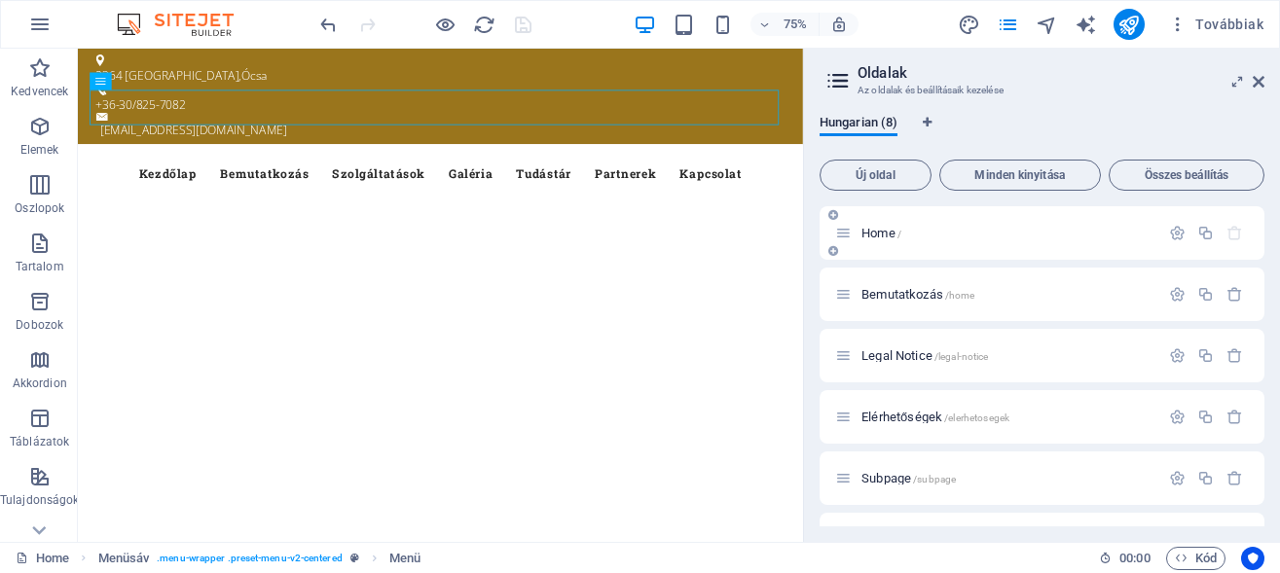
click at [931, 232] on p "Home /" at bounding box center [1007, 233] width 292 height 13
click at [864, 231] on span "Home /" at bounding box center [881, 233] width 40 height 15
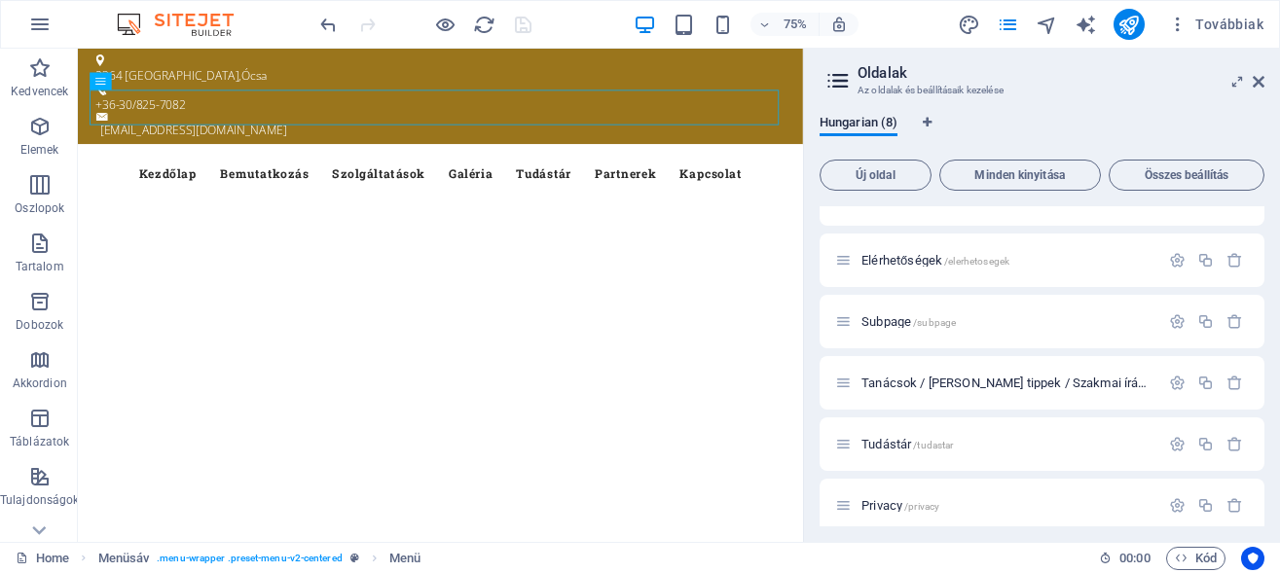
scroll to position [170, 0]
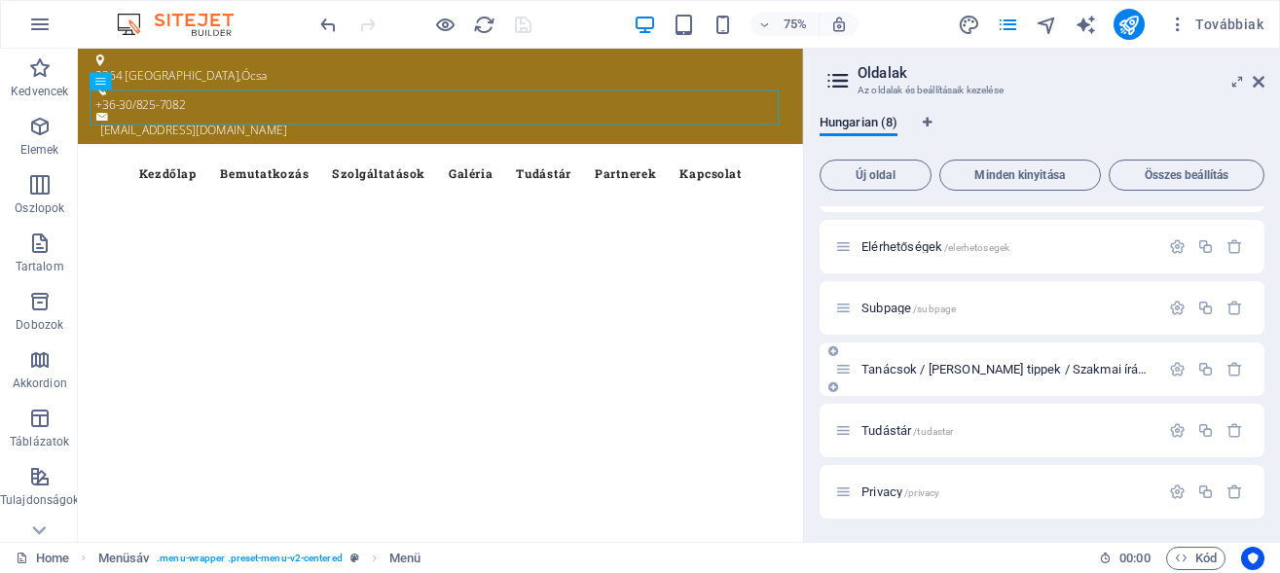
click at [1064, 369] on span "Tanácsok / Hasznos tippek / Szakmai írások /tanacsok-hasznos-tippek-szakmai-ira…" at bounding box center [1102, 369] width 483 height 15
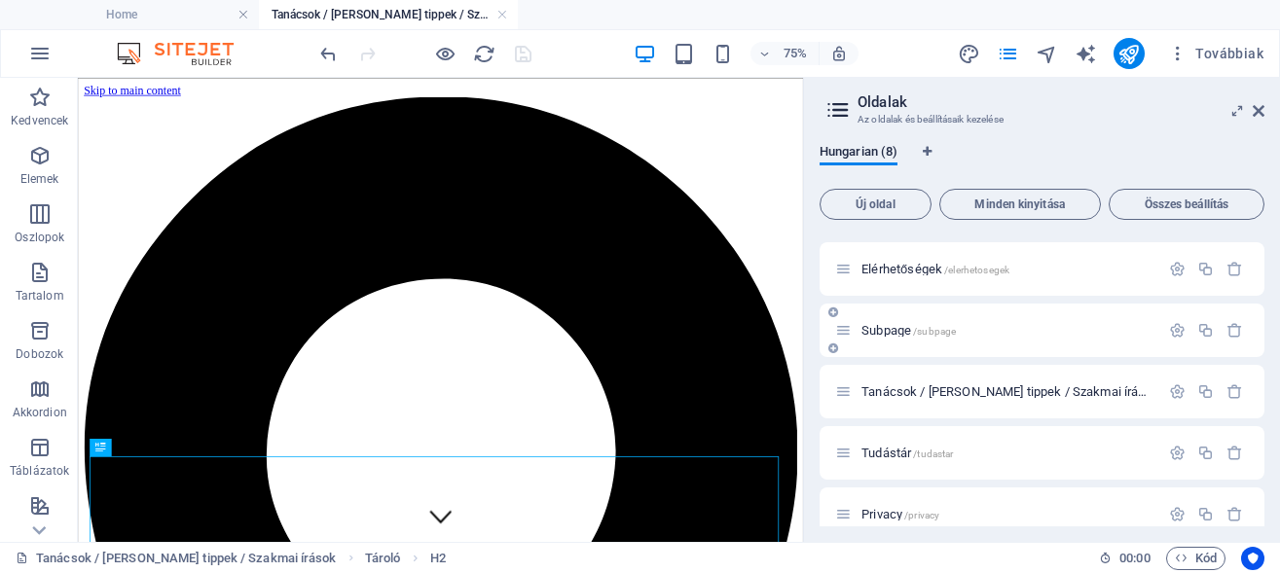
scroll to position [200, 0]
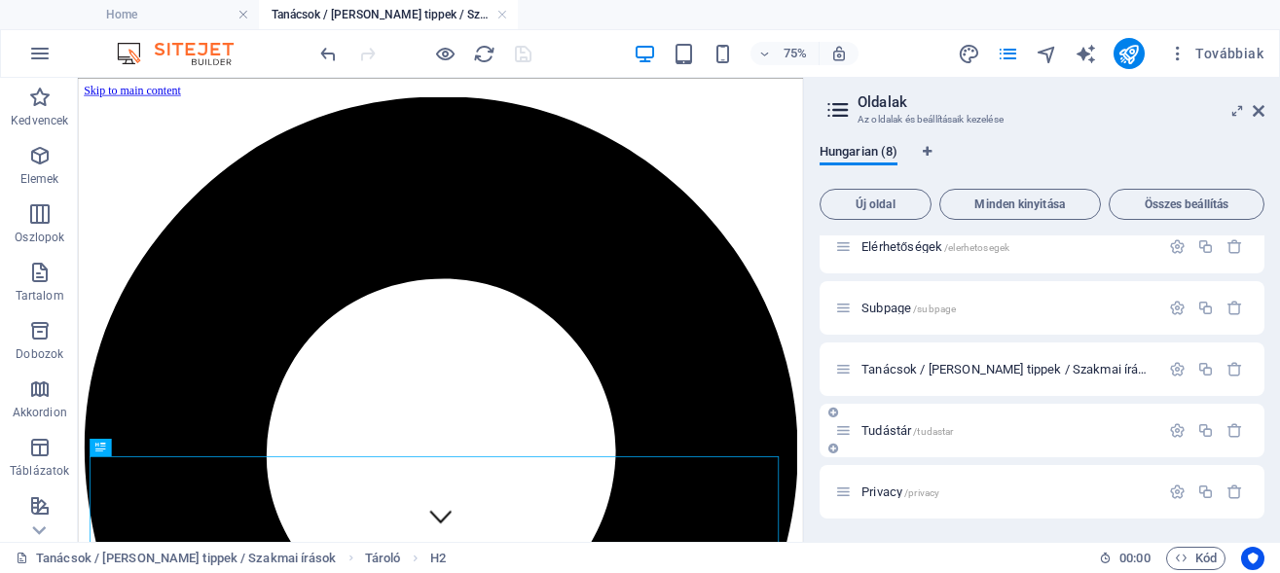
click at [890, 426] on span "Tudástár /tudastar" at bounding box center [906, 430] width 91 height 15
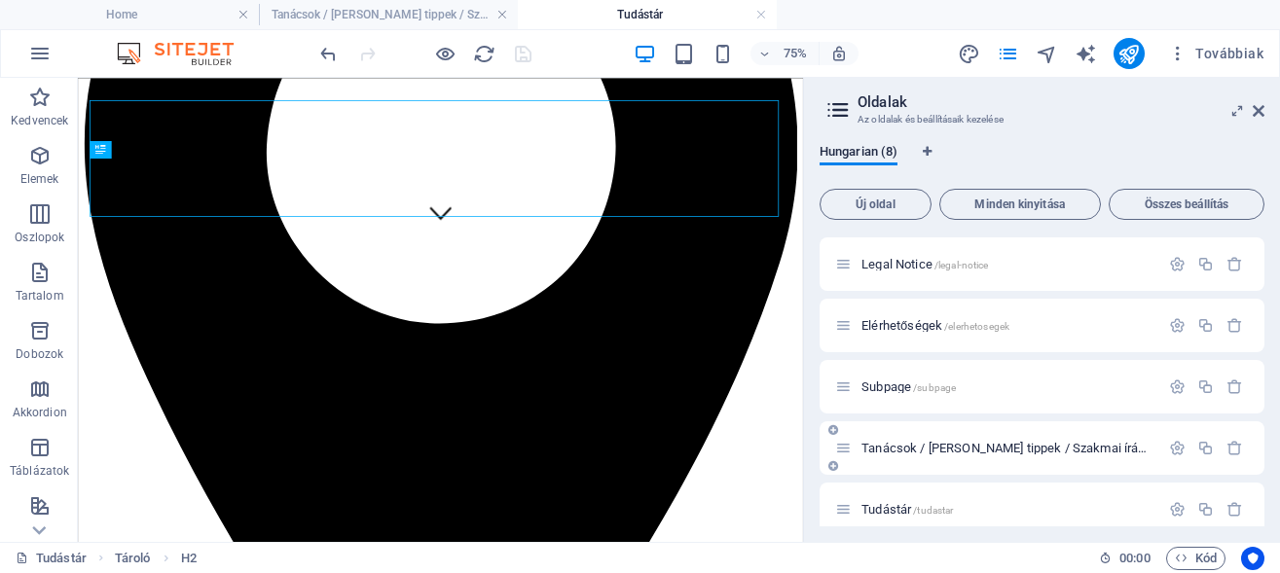
scroll to position [397, 0]
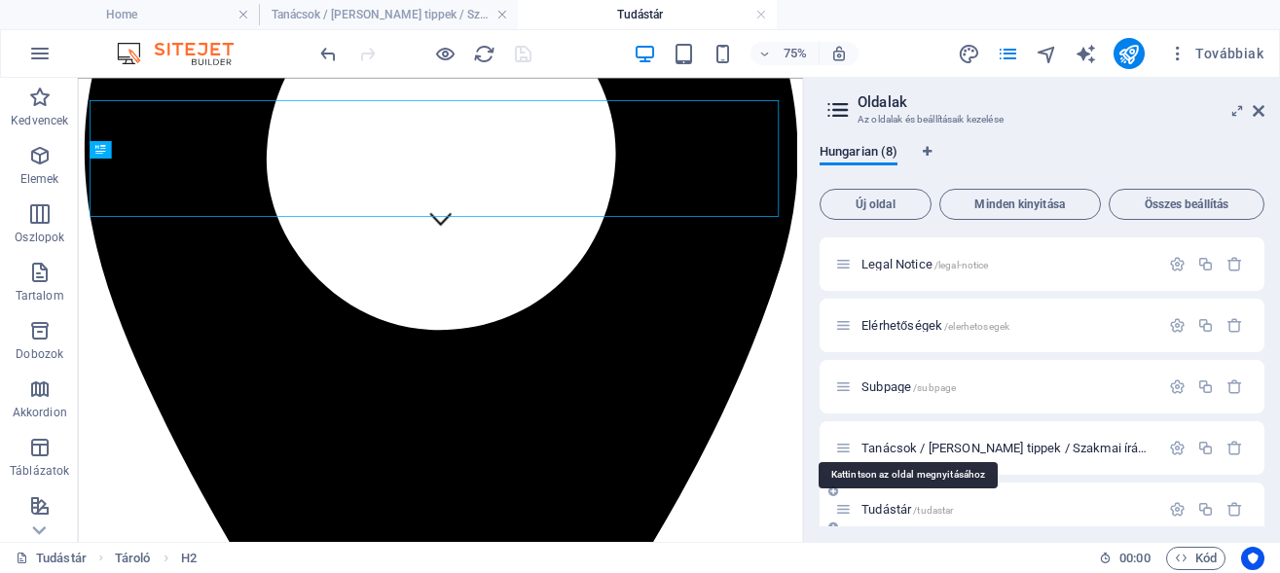
click at [878, 505] on span "Tudástár /tudastar" at bounding box center [906, 509] width 91 height 15
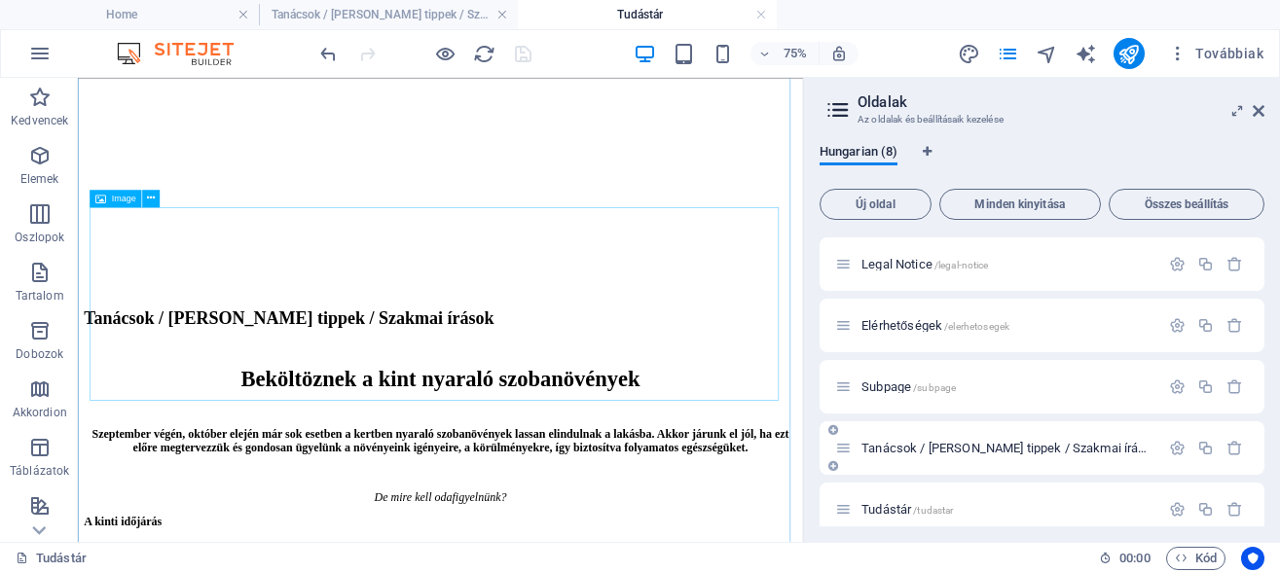
scroll to position [4268, 0]
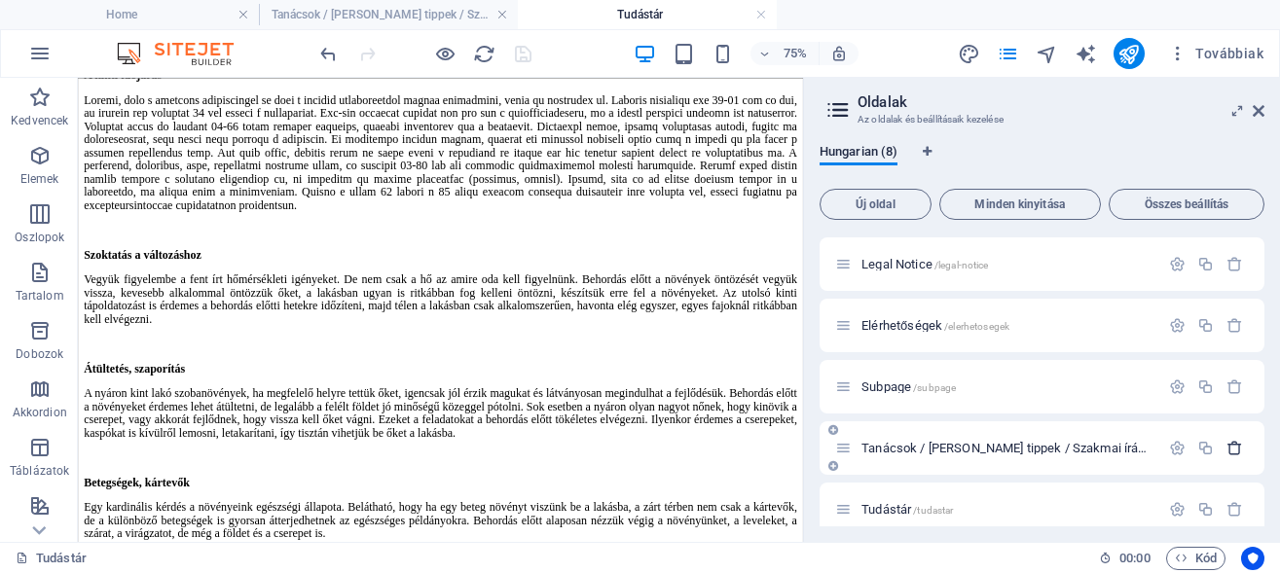
click at [1226, 448] on icon "button" at bounding box center [1234, 448] width 17 height 17
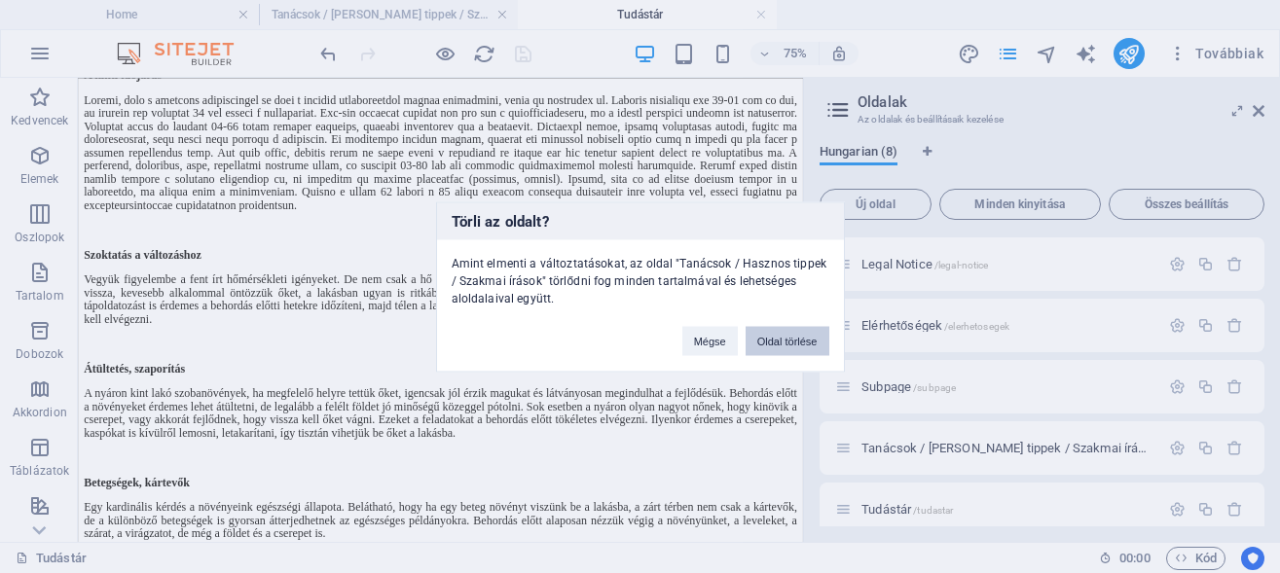
click at [785, 342] on button "Oldal törlése" at bounding box center [787, 340] width 84 height 29
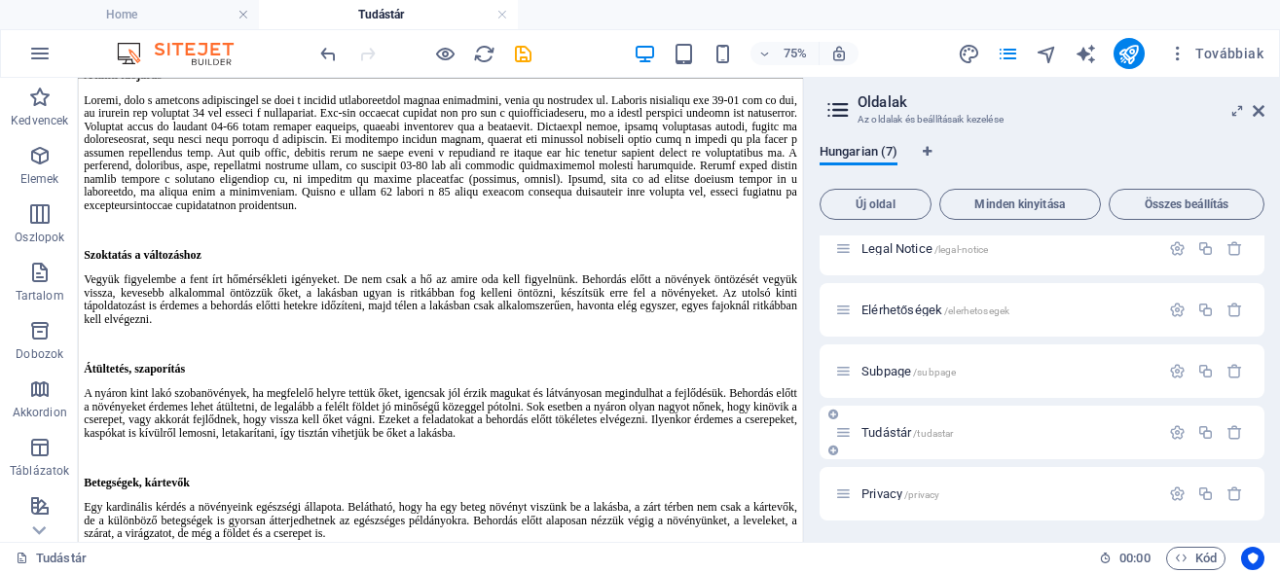
scroll to position [138, 0]
click at [903, 307] on span "Elérhetőségek /elerhetosegek" at bounding box center [935, 308] width 148 height 15
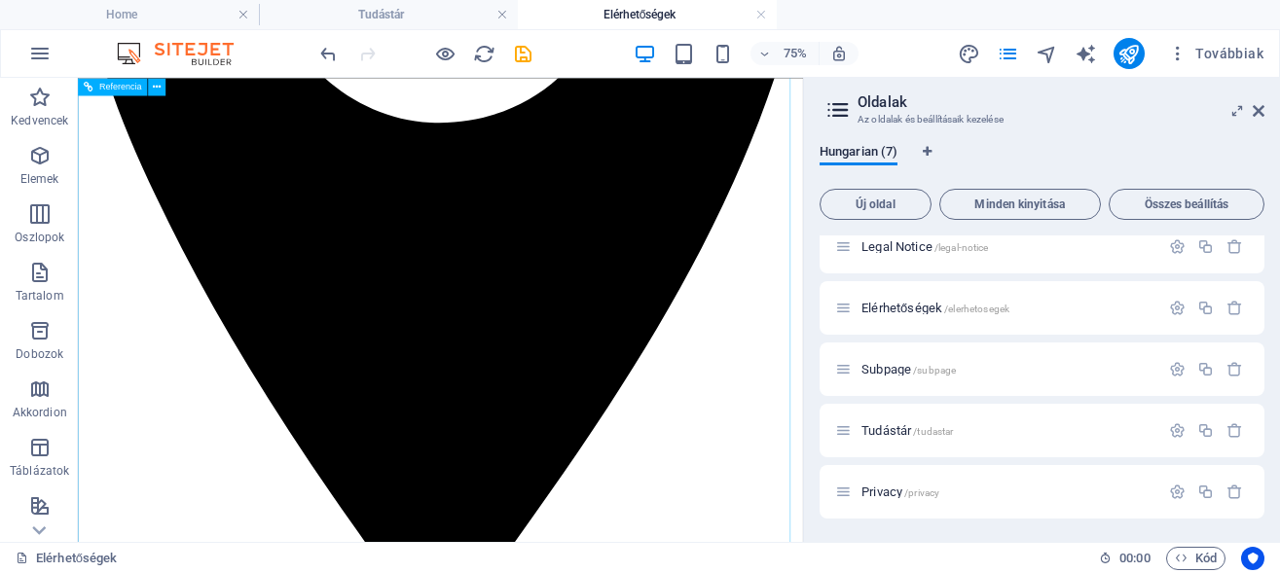
scroll to position [642, 0]
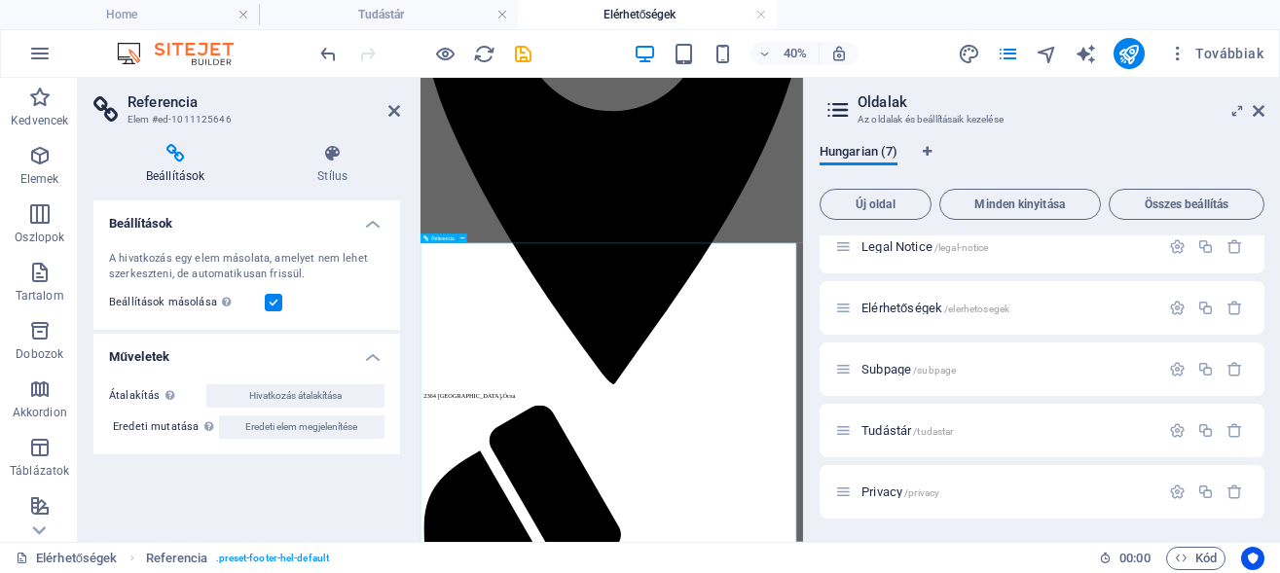
click at [341, 159] on icon at bounding box center [332, 153] width 135 height 19
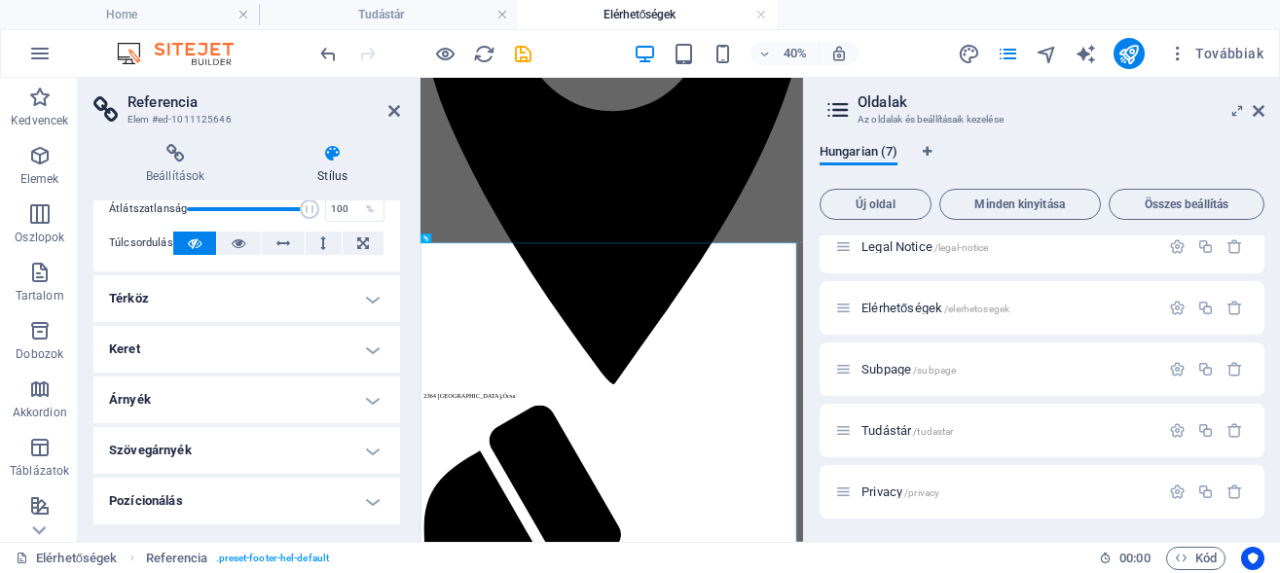
scroll to position [0, 0]
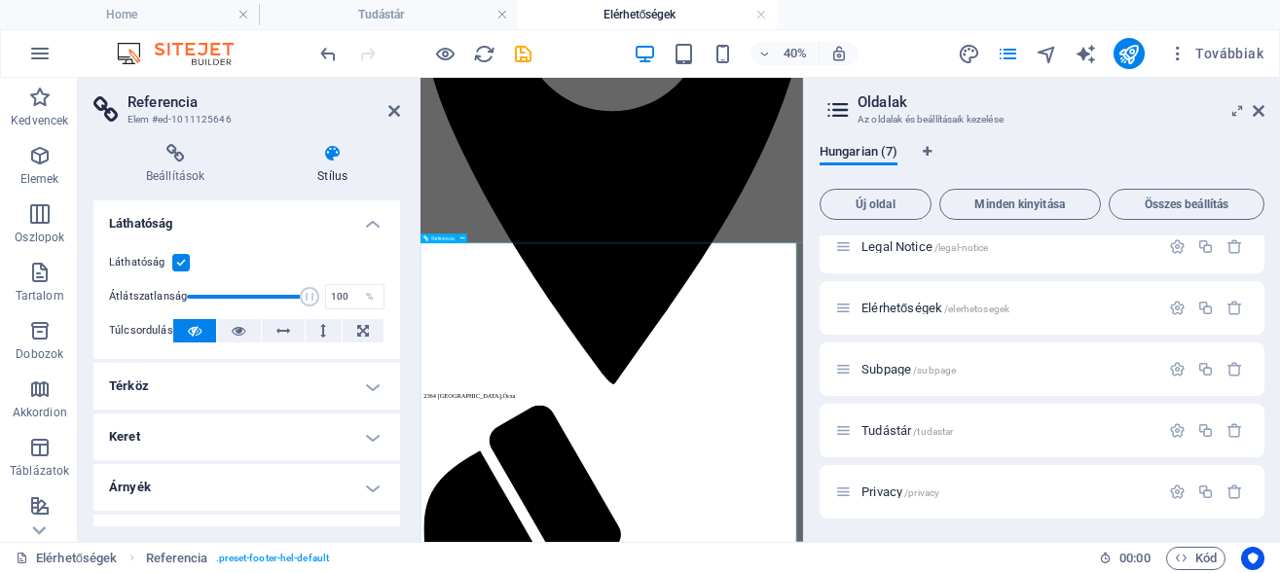
drag, startPoint x: 1053, startPoint y: 715, endPoint x: 1014, endPoint y: 898, distance: 187.1
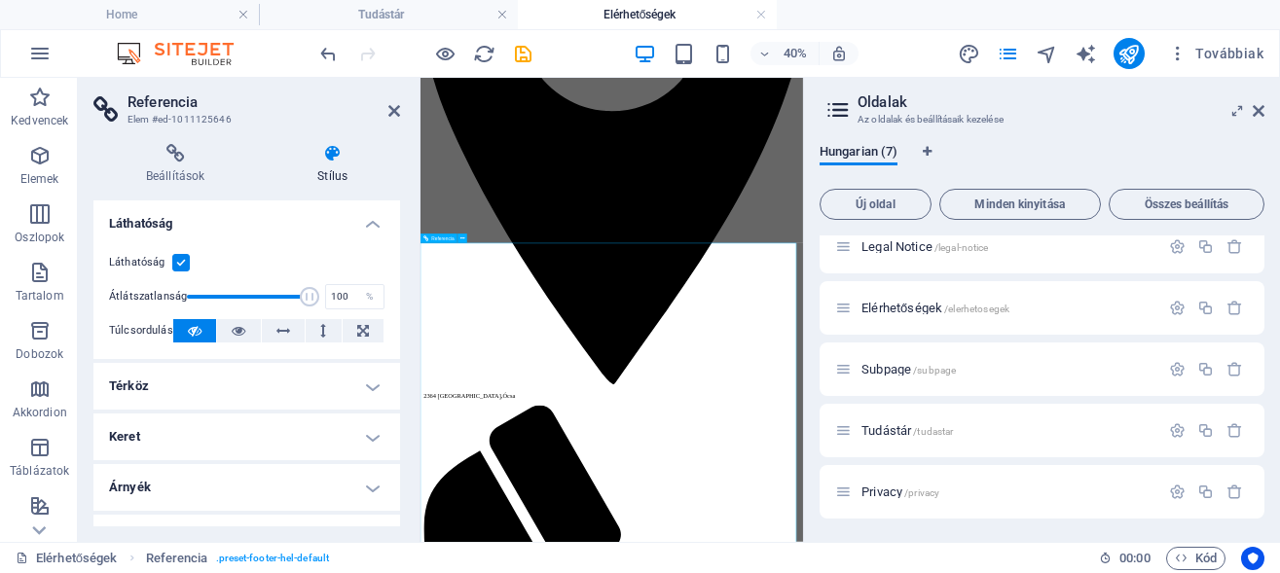
click at [167, 155] on icon at bounding box center [174, 153] width 163 height 19
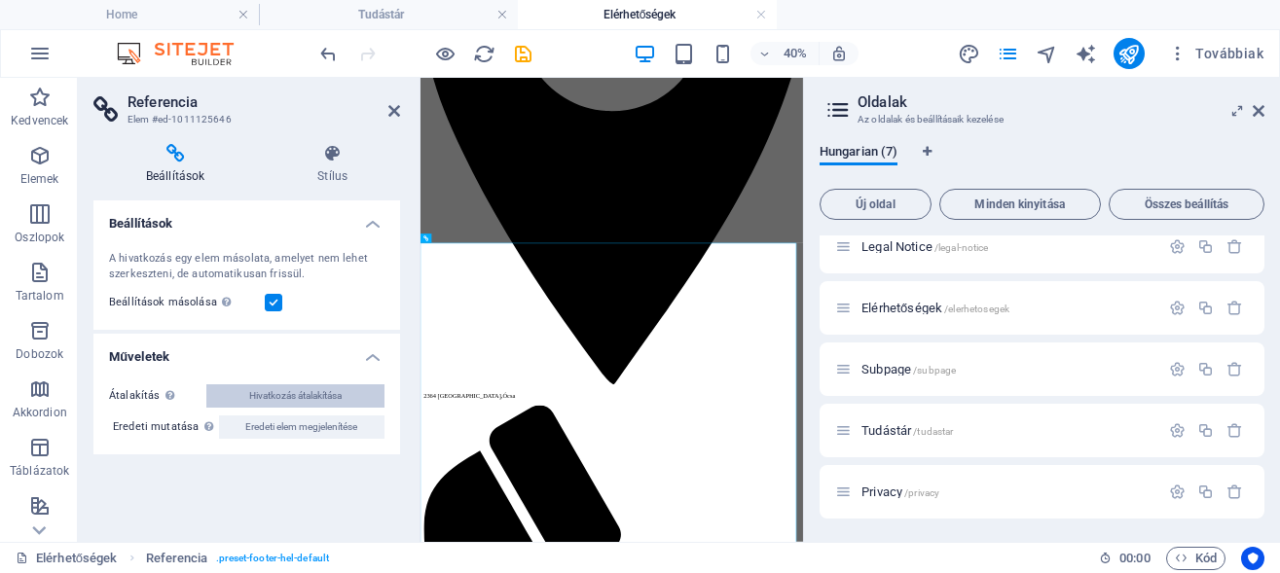
click at [293, 394] on span "Hivatkozás átalakítása" at bounding box center [295, 395] width 92 height 23
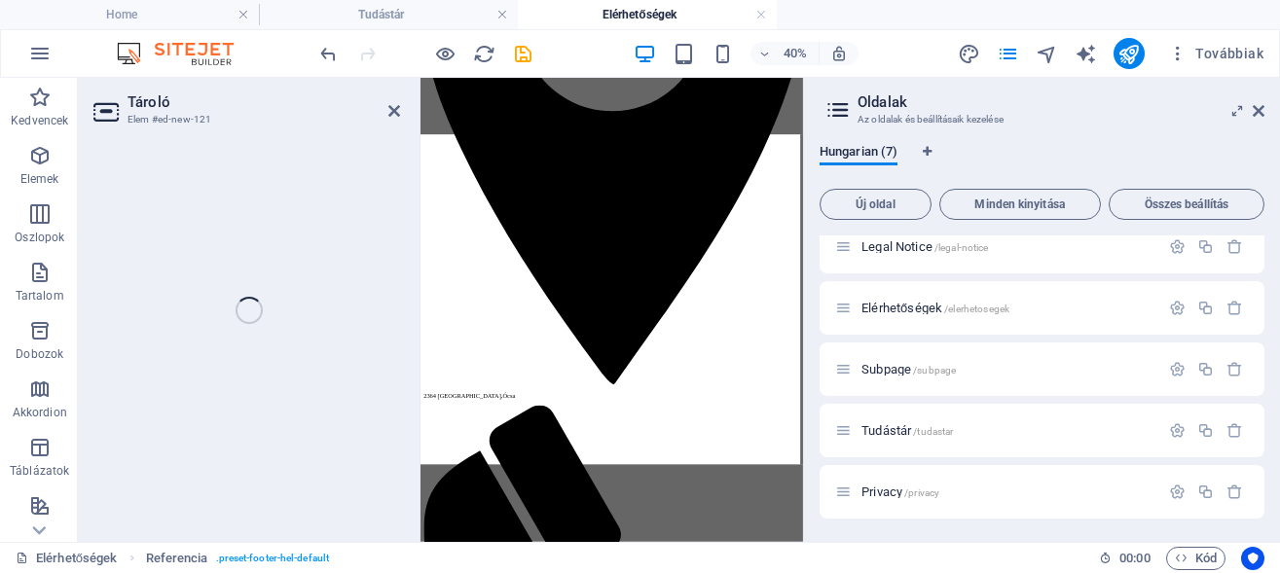
click at [293, 394] on div "Tároló Elem #ed-new-121 Drag here to replace the existing content. Press “Ctrl”…" at bounding box center [440, 310] width 725 height 464
select select "footer"
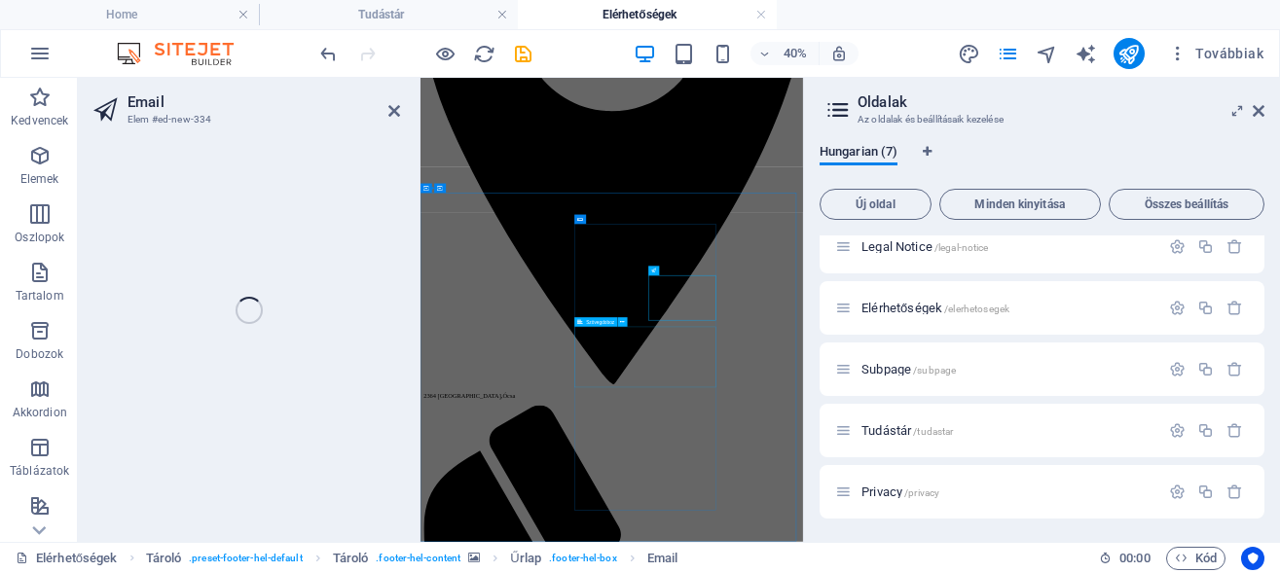
scroll to position [768, 0]
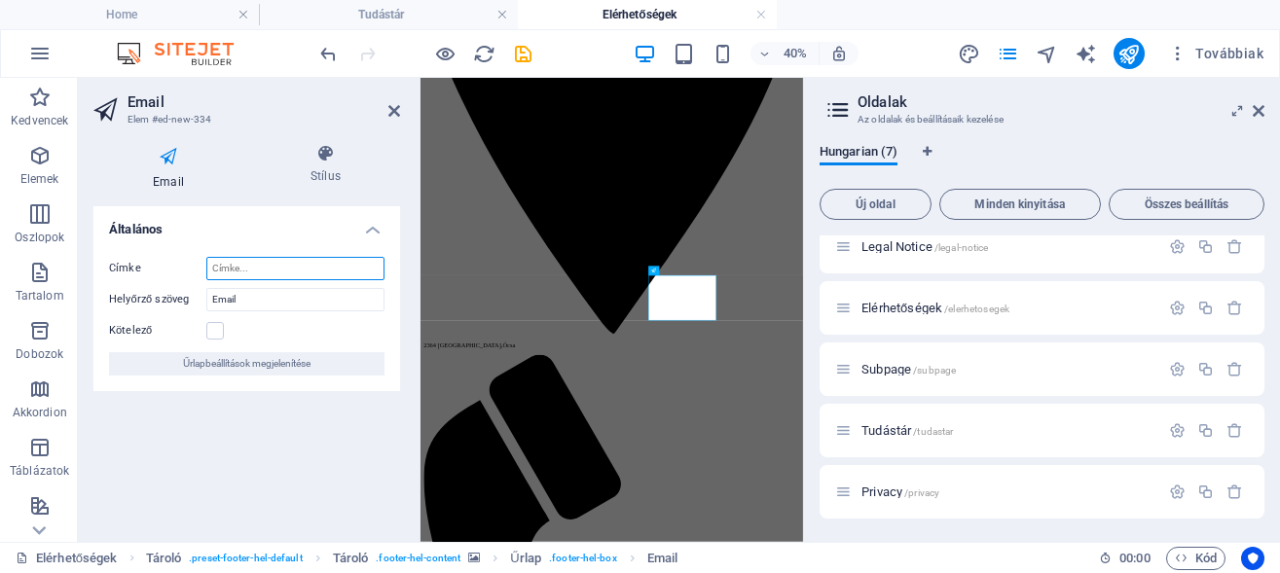
click at [257, 266] on input "Címke" at bounding box center [295, 268] width 178 height 23
type input "Email"
drag, startPoint x: 246, startPoint y: 300, endPoint x: 178, endPoint y: 291, distance: 68.7
click at [206, 291] on input "Email" at bounding box center [295, 299] width 178 height 23
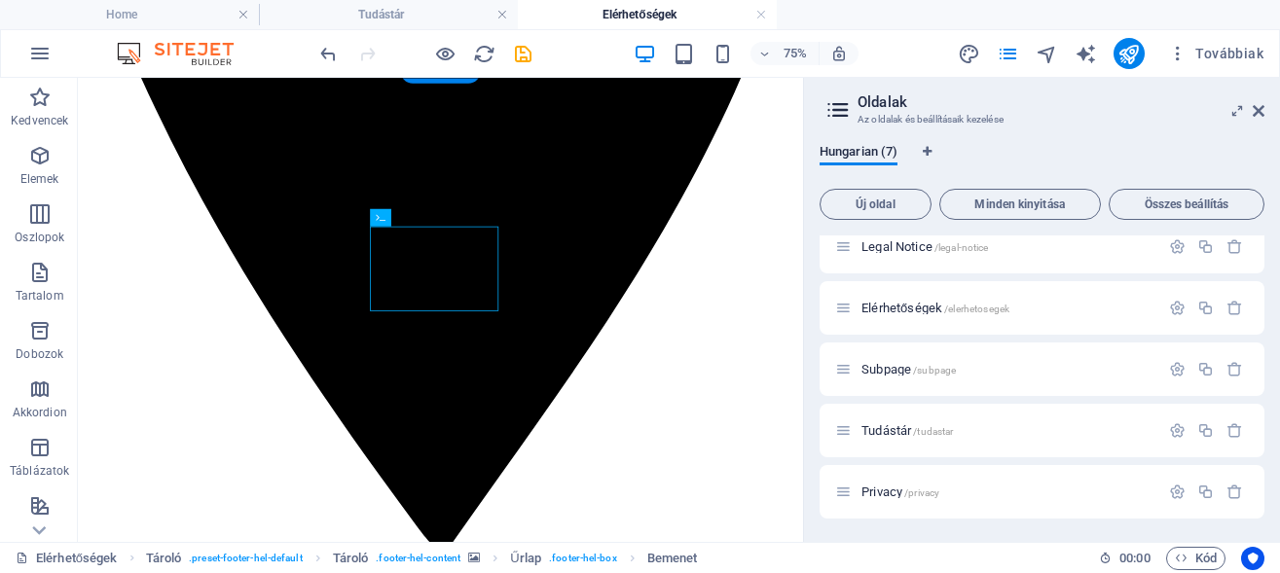
scroll to position [795, 0]
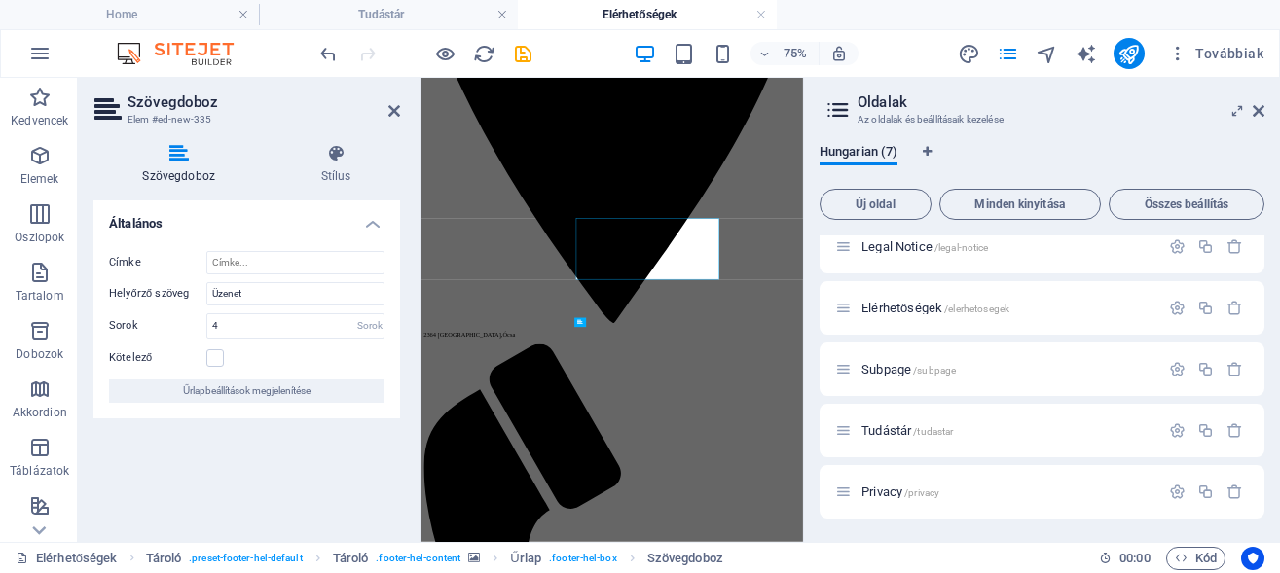
scroll to position [768, 0]
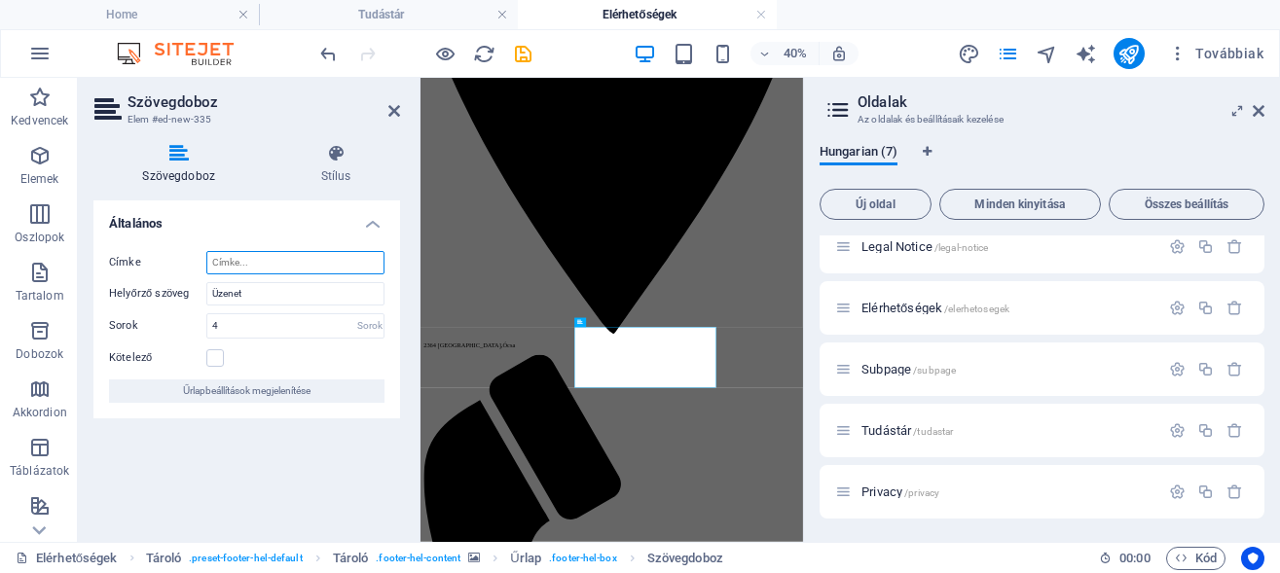
click at [263, 263] on input "Címke" at bounding box center [295, 262] width 178 height 23
type input "Üzenet"
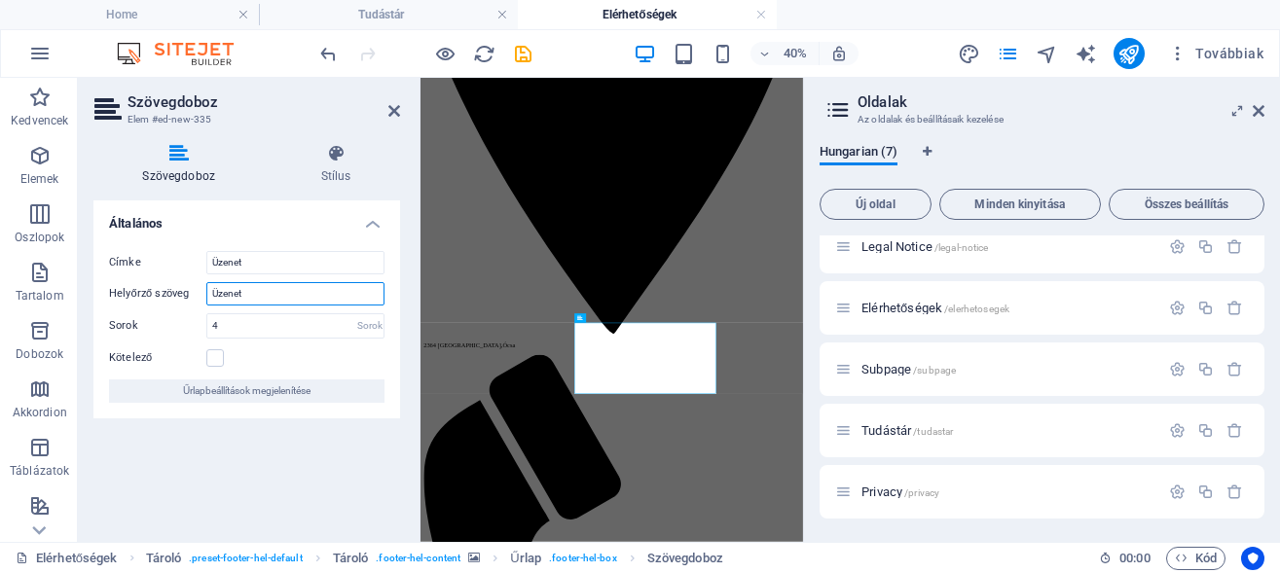
drag, startPoint x: 266, startPoint y: 289, endPoint x: 140, endPoint y: 282, distance: 125.7
click at [206, 282] on input "Üzenet" at bounding box center [295, 293] width 178 height 23
click at [255, 480] on div "Általános Címke Üzenet Helyőrző szöveg Sorok 4 Sorok Kötelező Űrlapbeállítások …" at bounding box center [246, 363] width 307 height 326
click at [272, 294] on input "Helyőrző szöveg" at bounding box center [295, 293] width 178 height 23
click at [252, 481] on div "Általános Címke Üzenet Helyőrző szöveg Sorok 4 Sorok Kötelező Űrlapbeállítások …" at bounding box center [246, 363] width 307 height 326
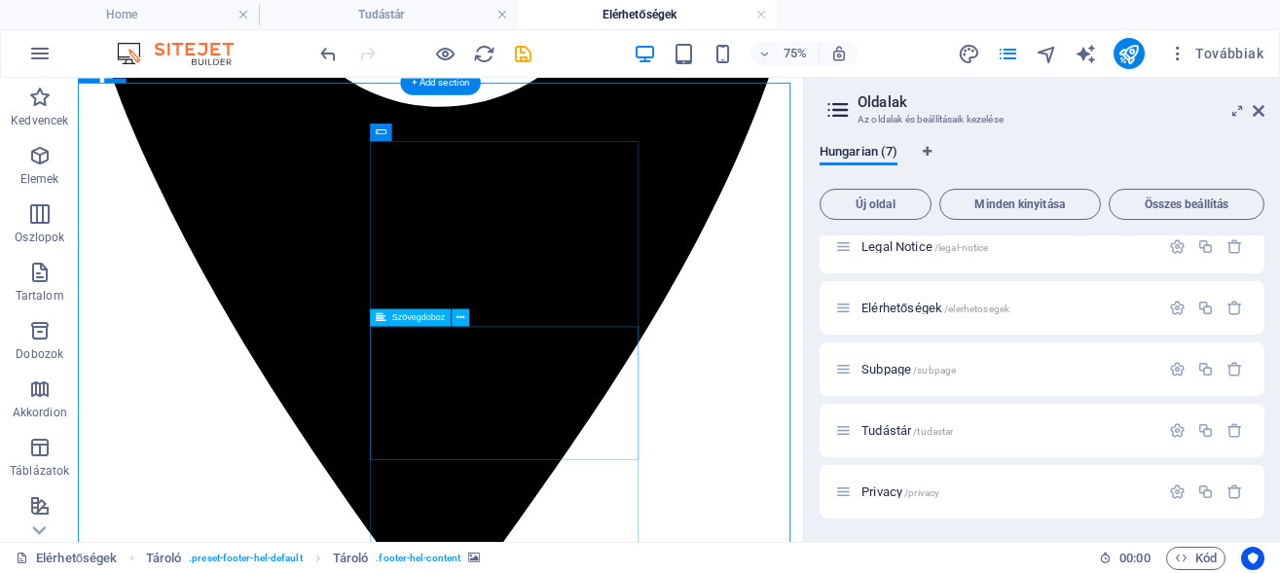
scroll to position [893, 0]
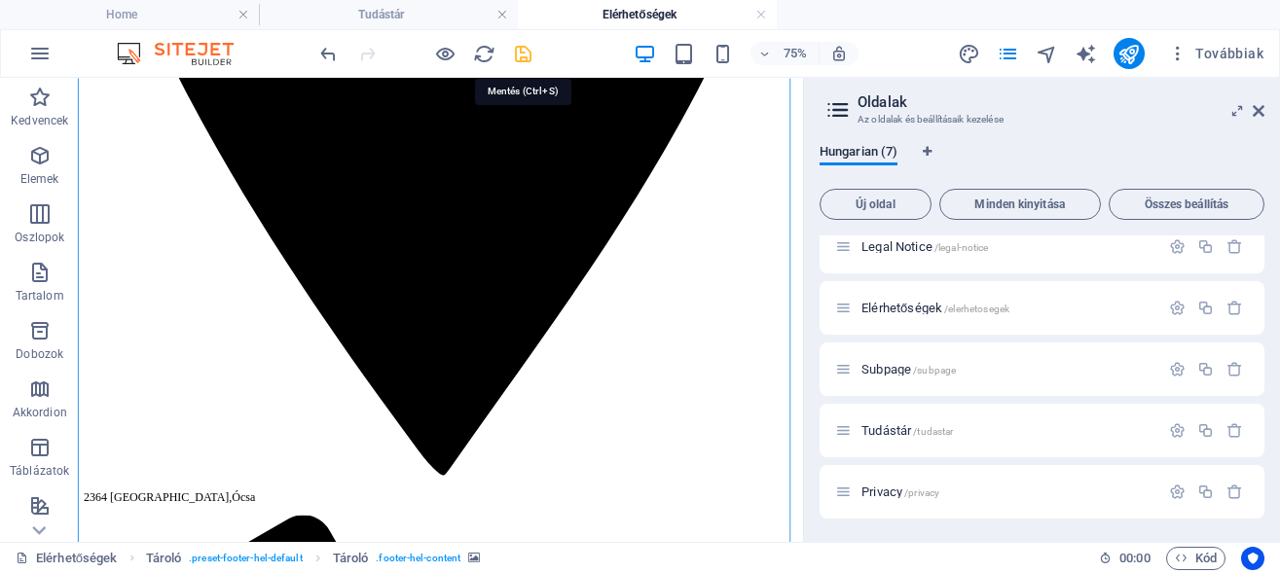
click at [518, 58] on icon "save" at bounding box center [523, 54] width 22 height 22
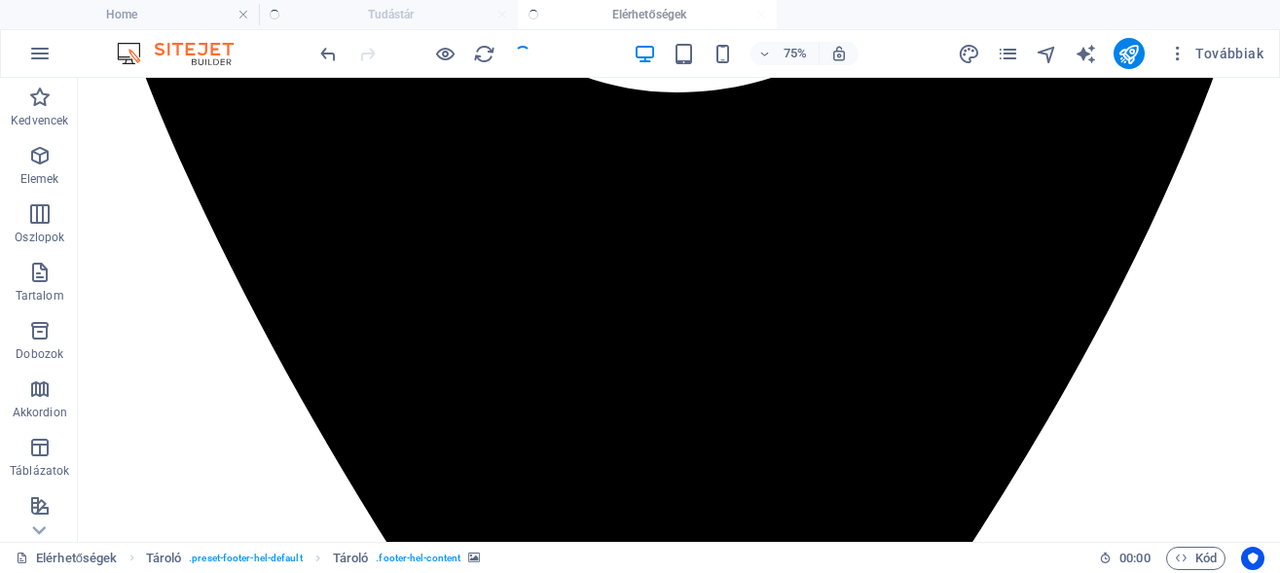
checkbox input "false"
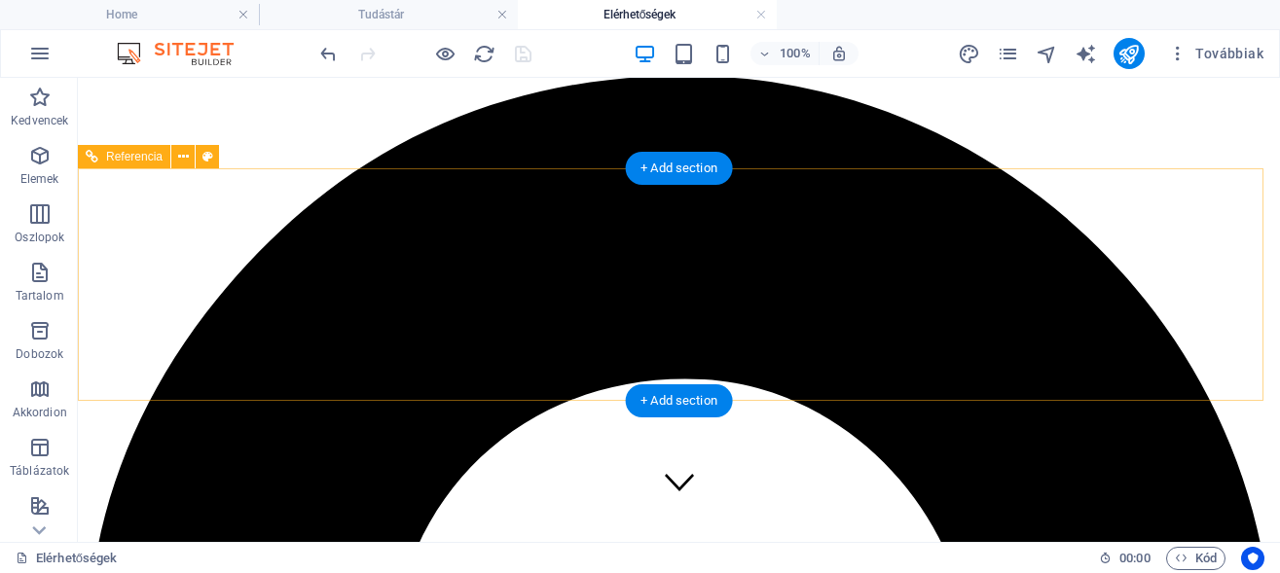
scroll to position [0, 0]
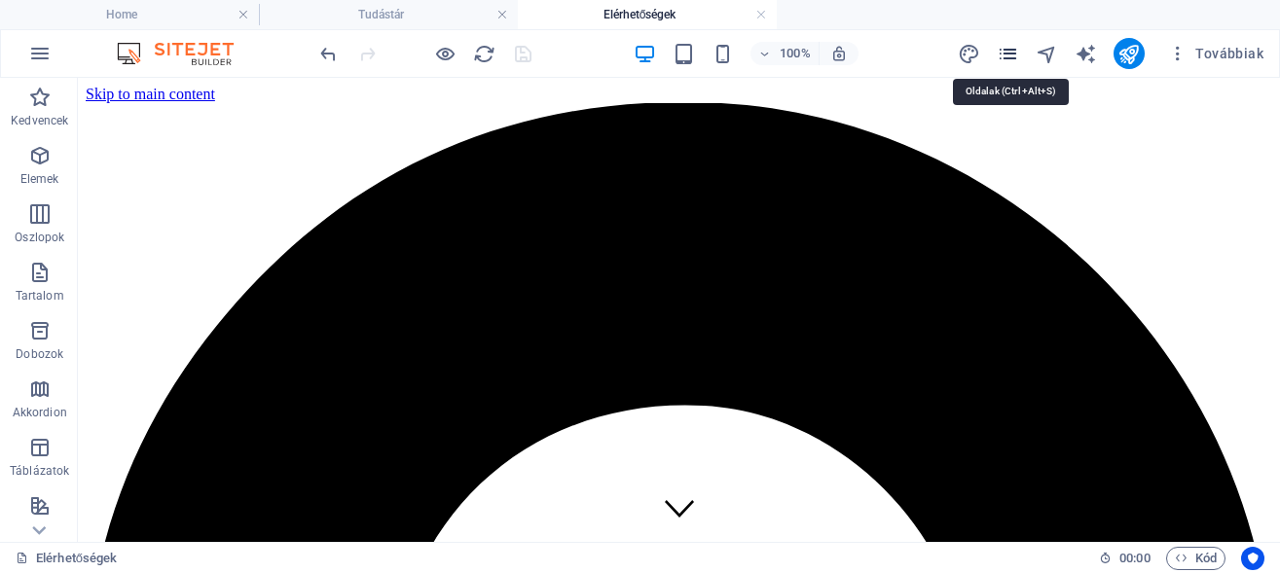
click at [1007, 53] on icon "pages" at bounding box center [1008, 54] width 22 height 22
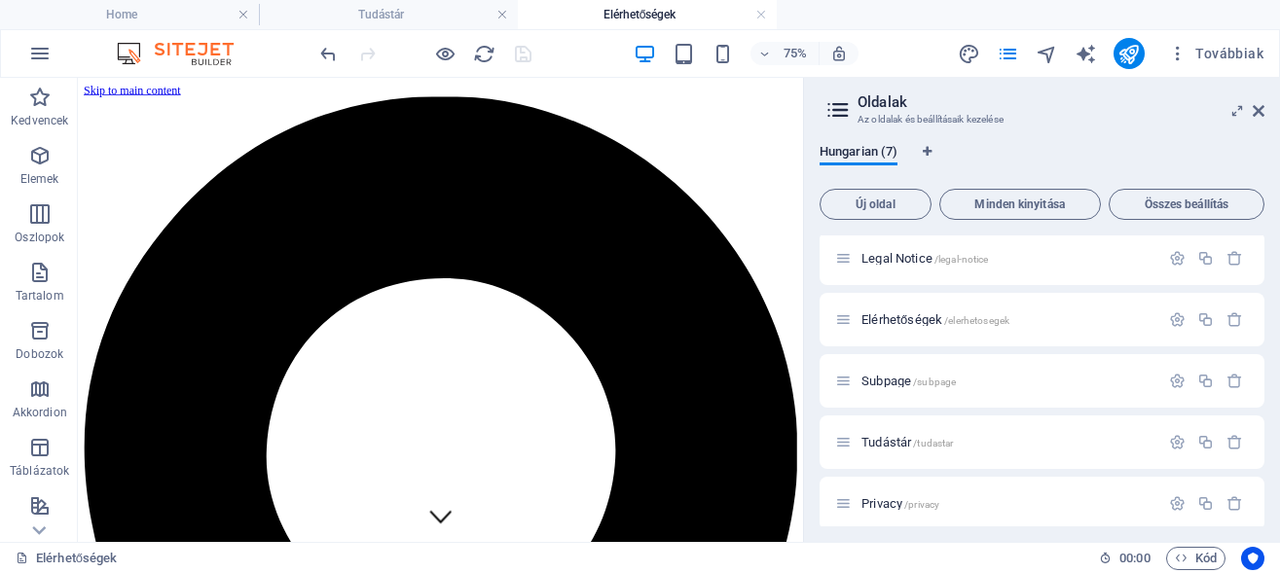
scroll to position [138, 0]
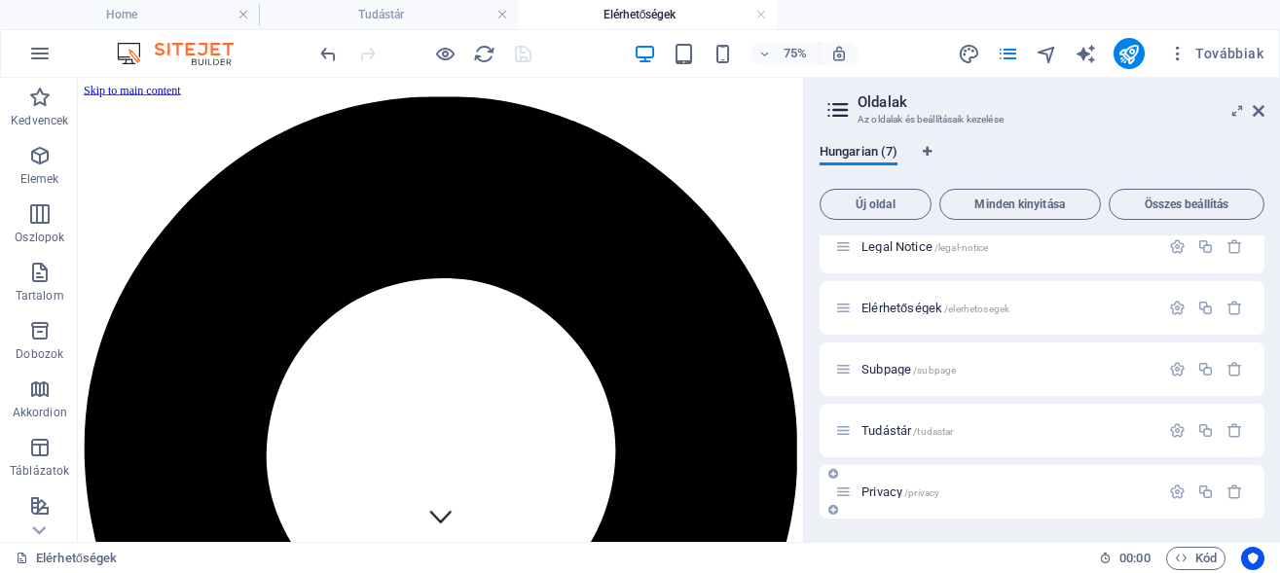
click at [880, 493] on span "Privacy /privacy" at bounding box center [900, 492] width 78 height 15
click at [888, 433] on span "Tudástár /tudastar" at bounding box center [906, 430] width 91 height 15
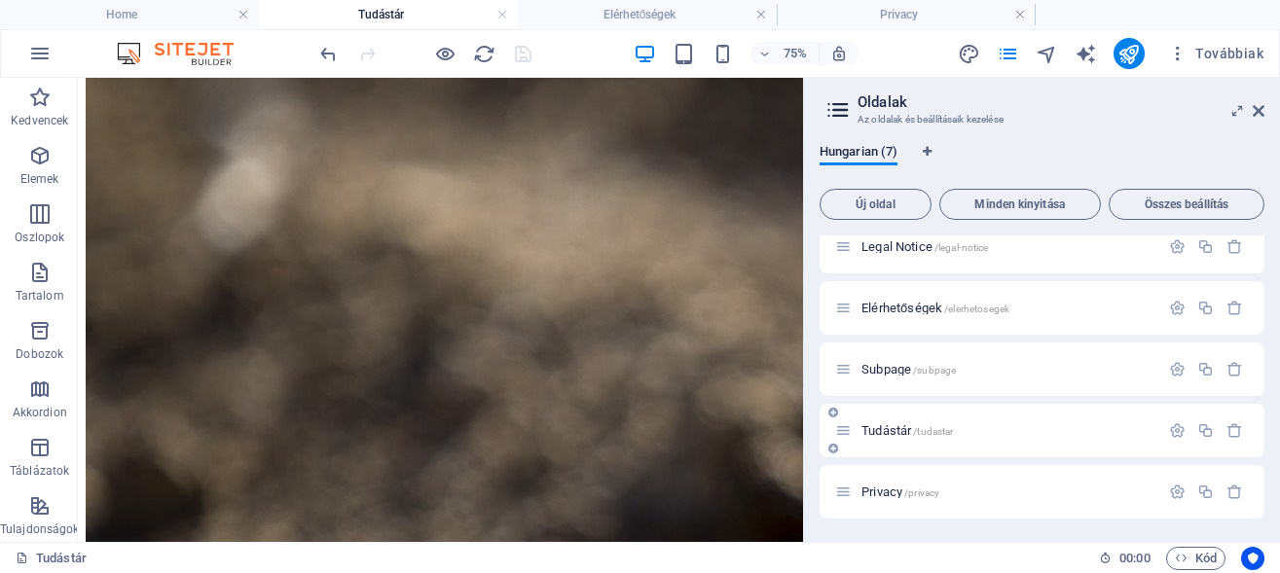
scroll to position [3865, 0]
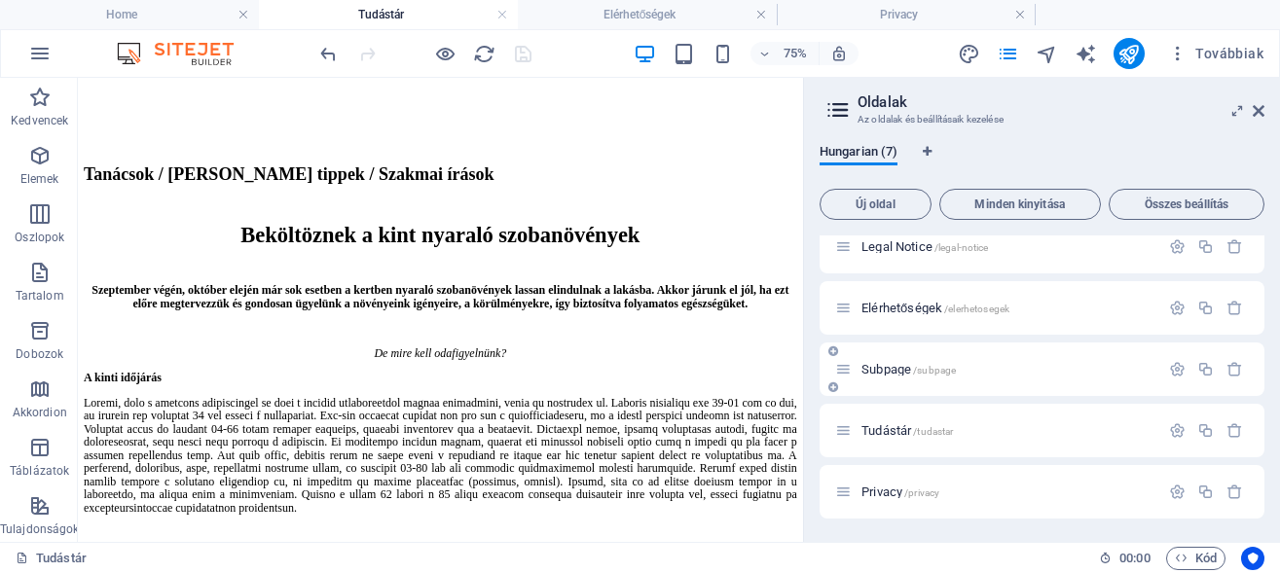
click at [889, 374] on span "Subpage /subpage" at bounding box center [908, 369] width 94 height 15
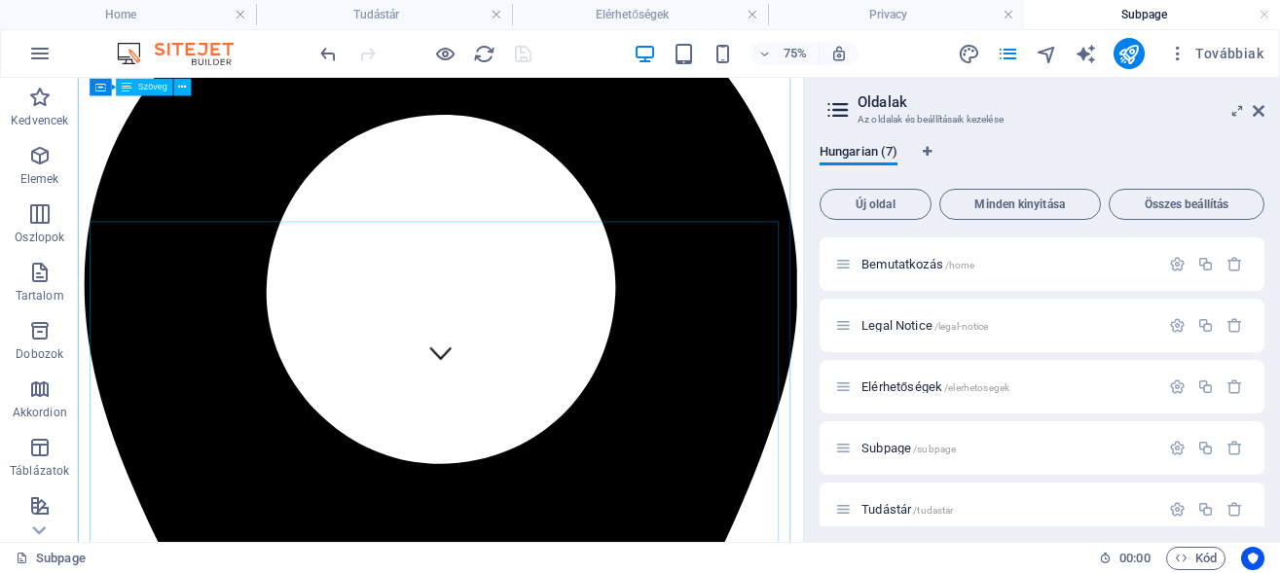
scroll to position [199, 0]
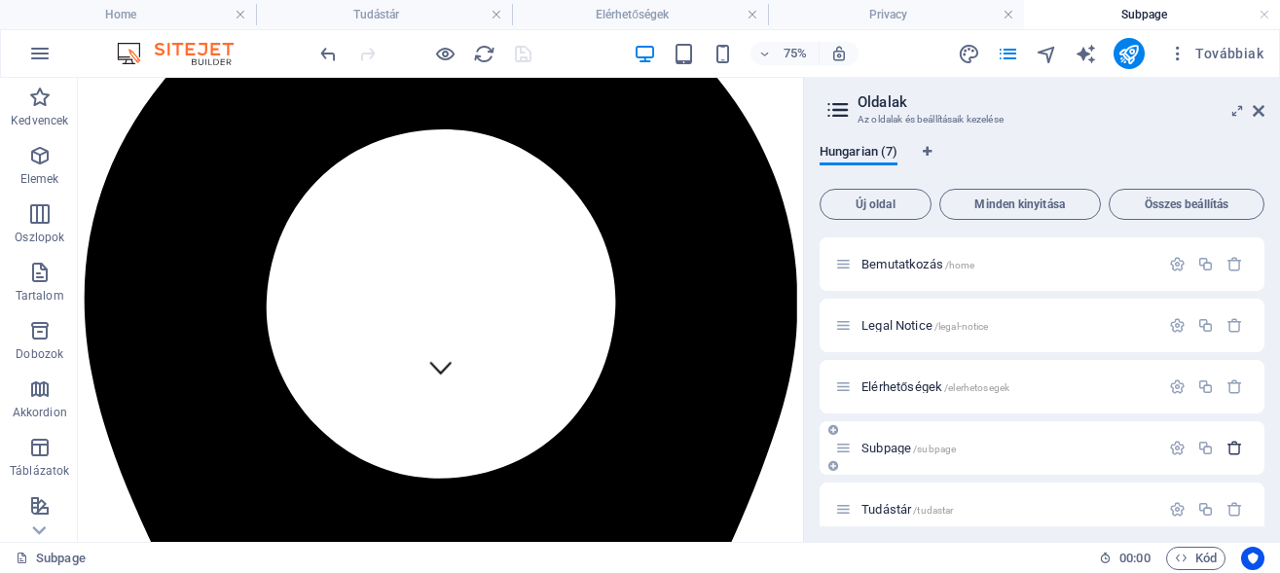
click at [1226, 448] on icon "button" at bounding box center [1234, 448] width 17 height 17
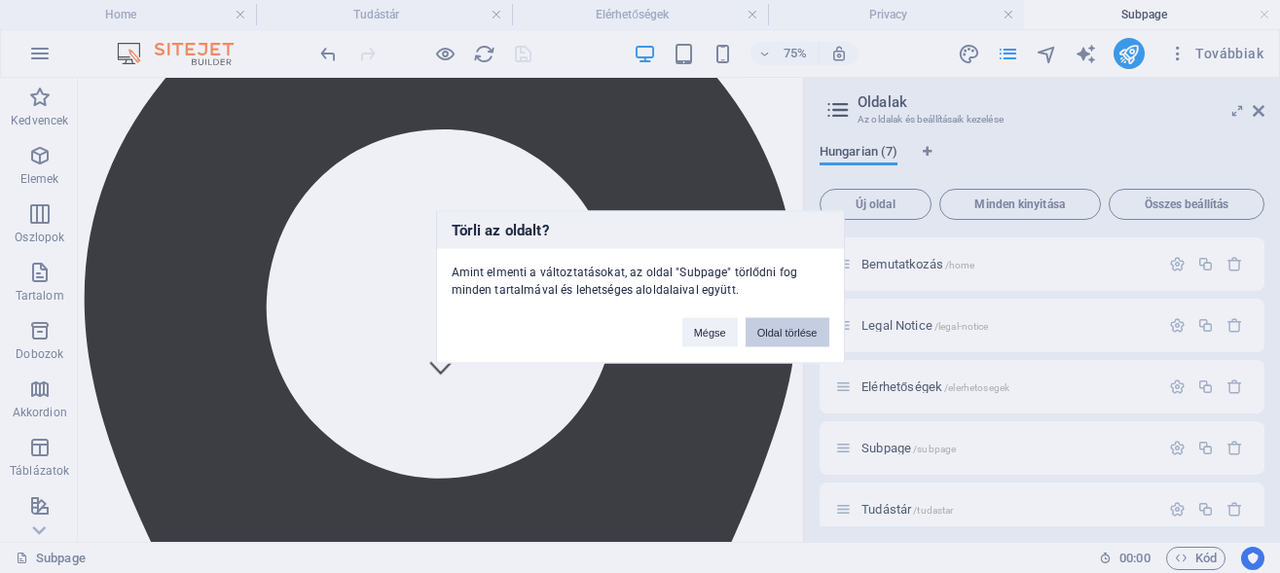
click at [808, 327] on button "Oldal törlése" at bounding box center [787, 331] width 84 height 29
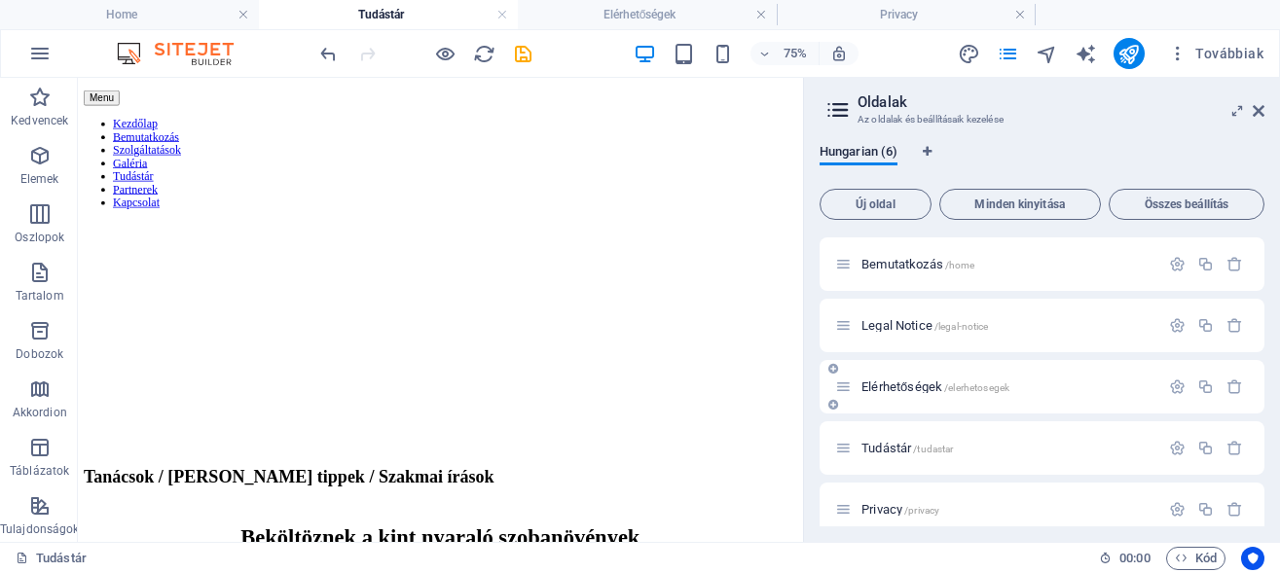
scroll to position [0, 0]
click at [903, 380] on span "Legal Notice /legal-notice" at bounding box center [924, 385] width 127 height 15
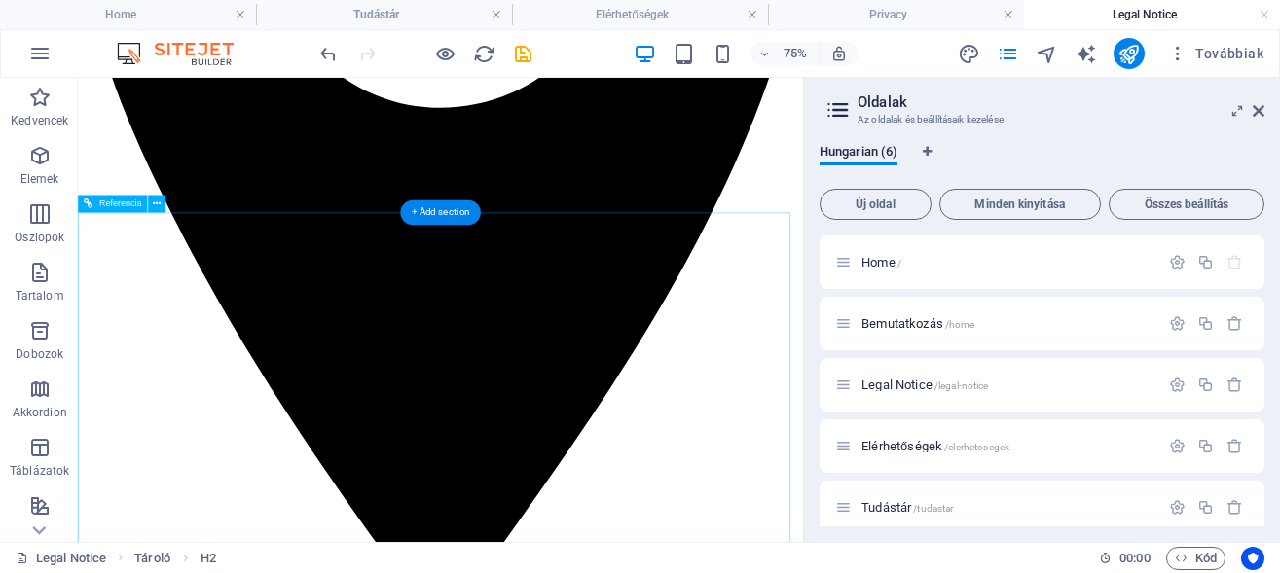
scroll to position [695, 0]
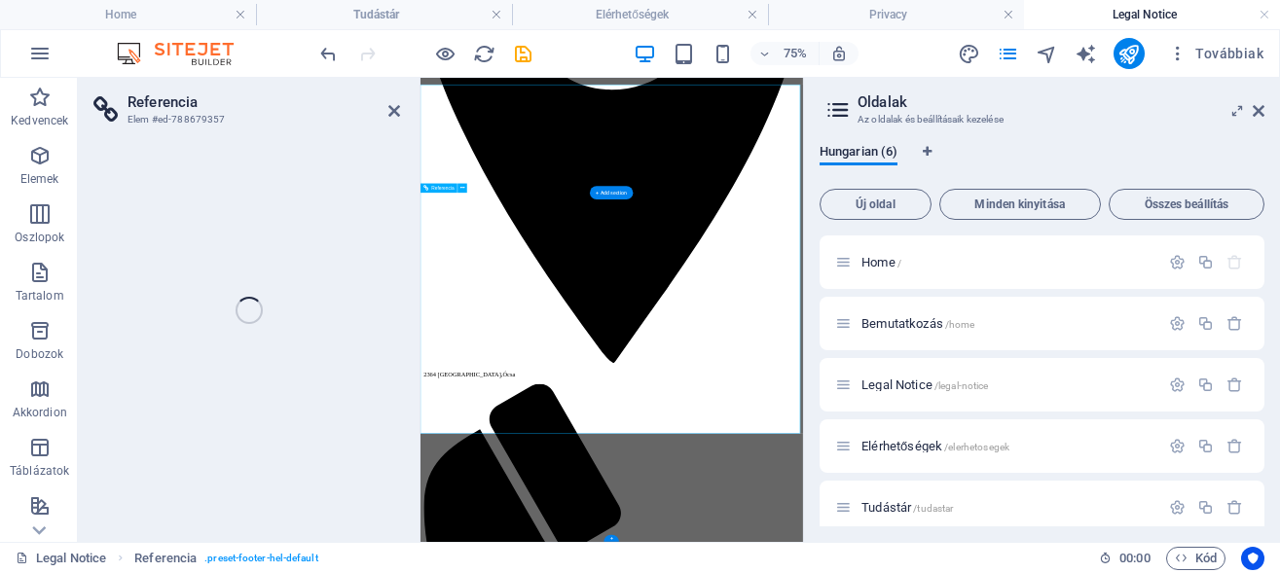
scroll to position [768, 0]
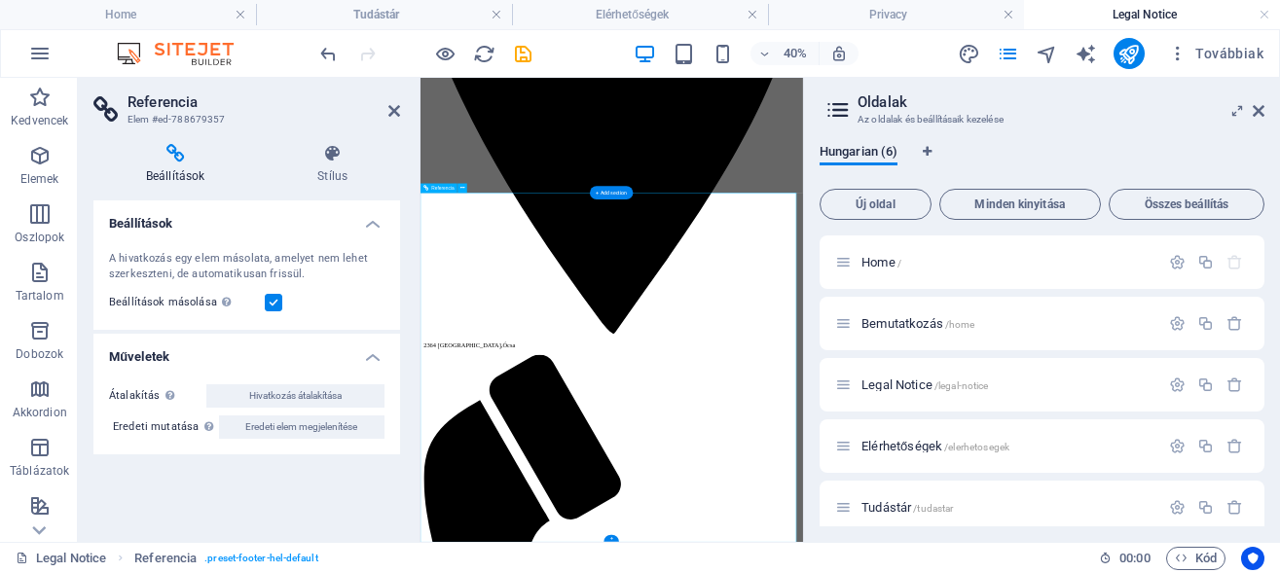
click at [277, 398] on span "Hivatkozás átalakítása" at bounding box center [295, 395] width 92 height 23
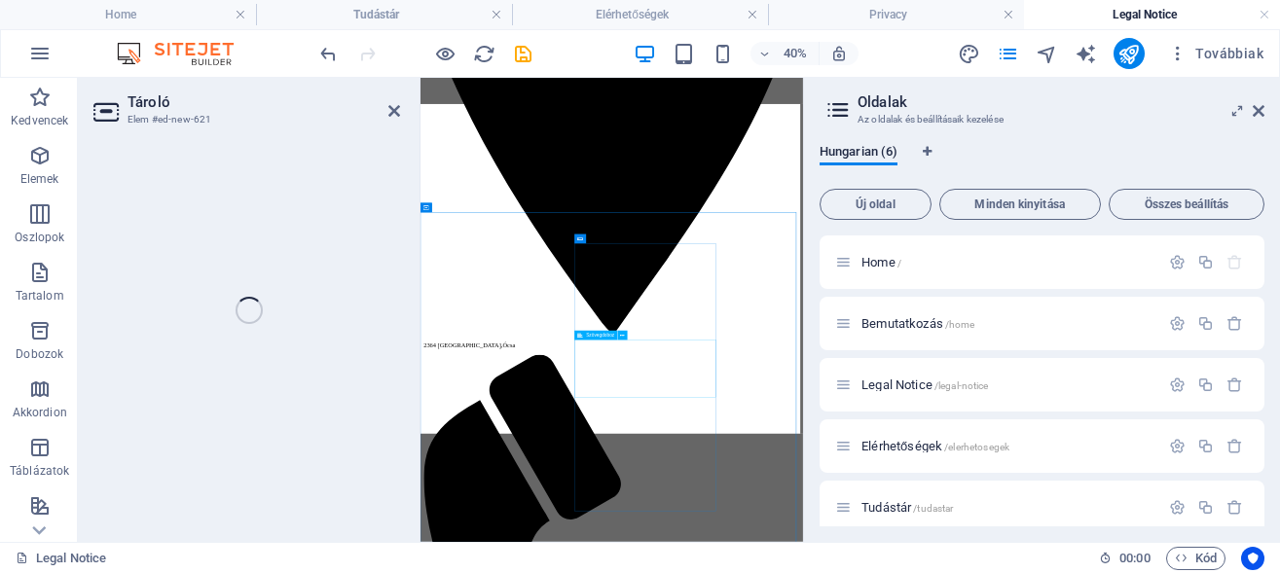
select select "footer"
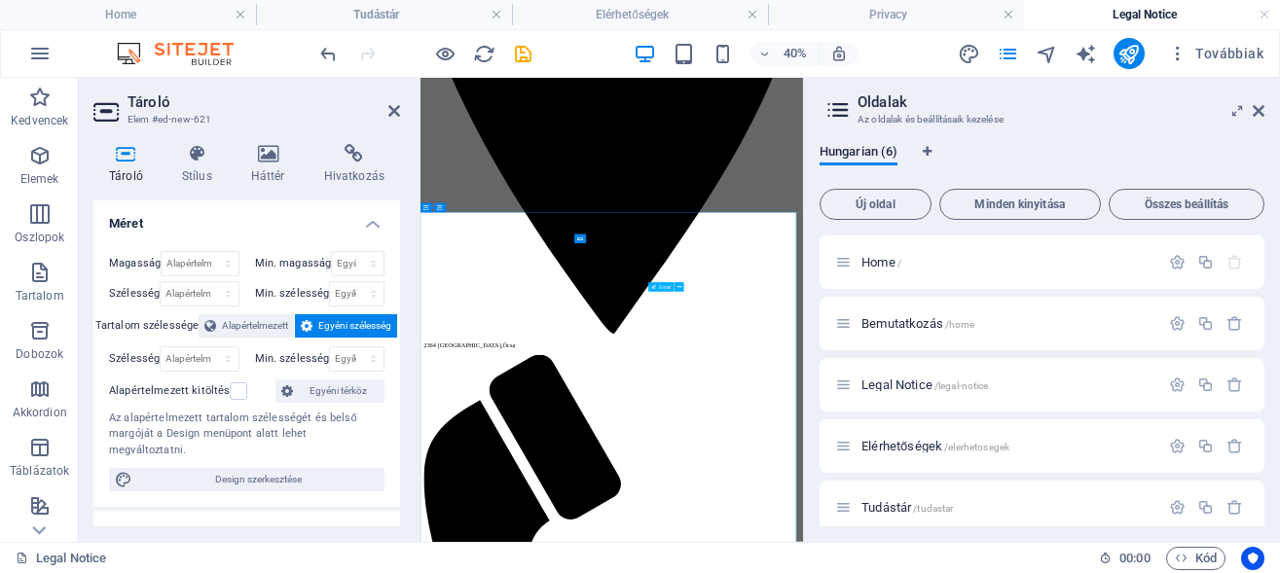
scroll to position [719, 0]
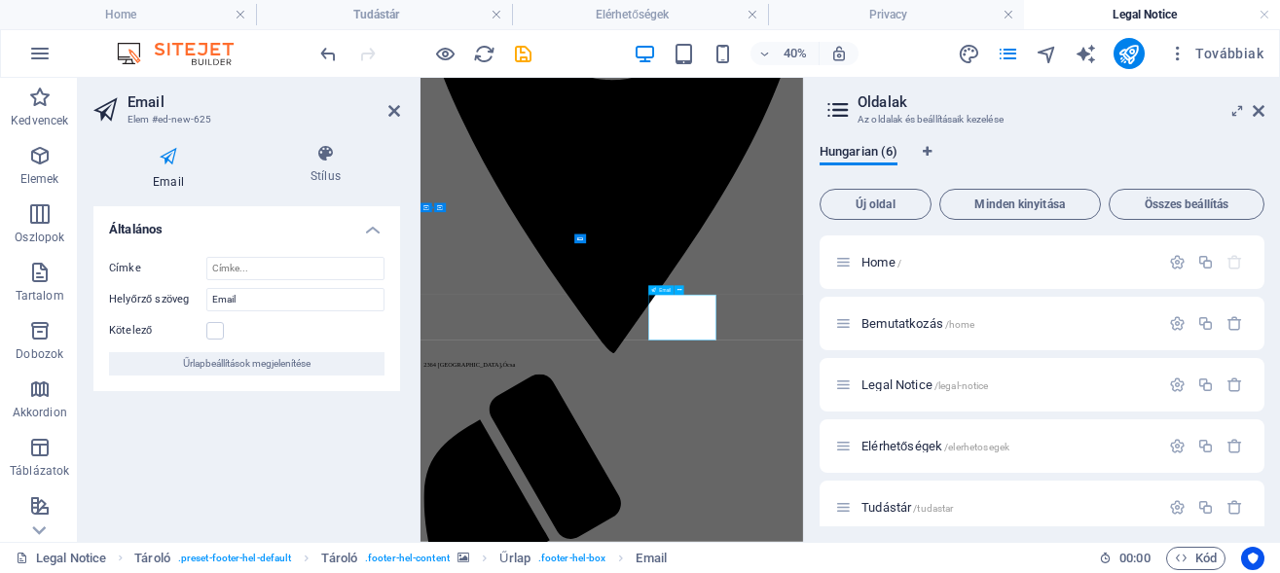
click at [247, 275] on input "Címke" at bounding box center [295, 268] width 178 height 23
type input "Email"
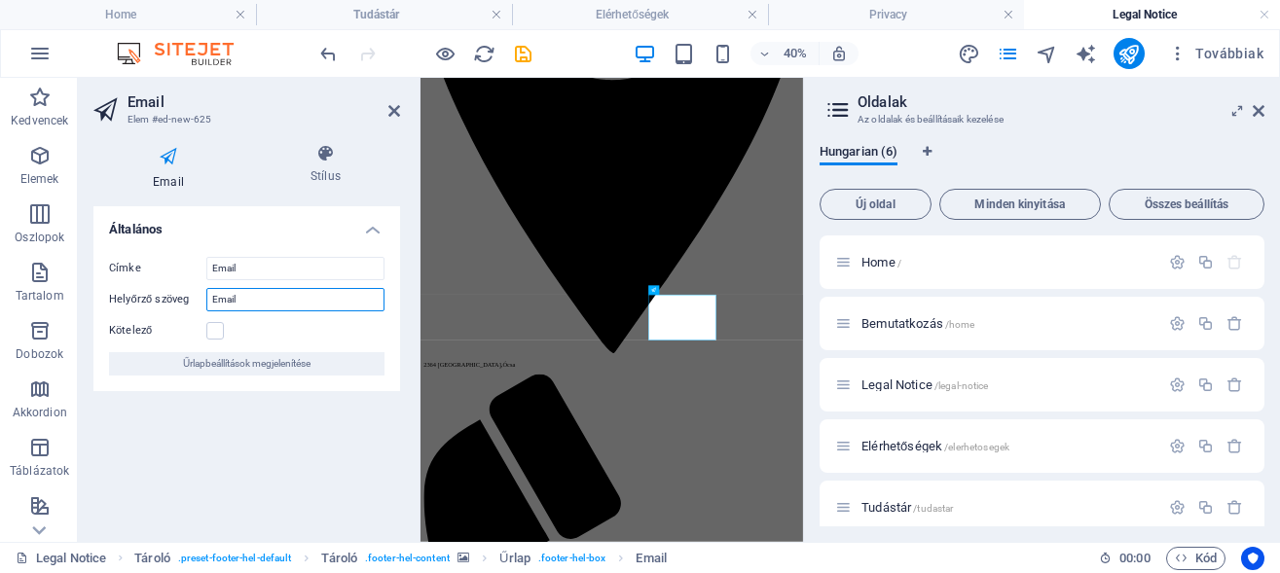
drag, startPoint x: 252, startPoint y: 299, endPoint x: 154, endPoint y: 299, distance: 98.3
click at [206, 299] on input "Email" at bounding box center [295, 299] width 178 height 23
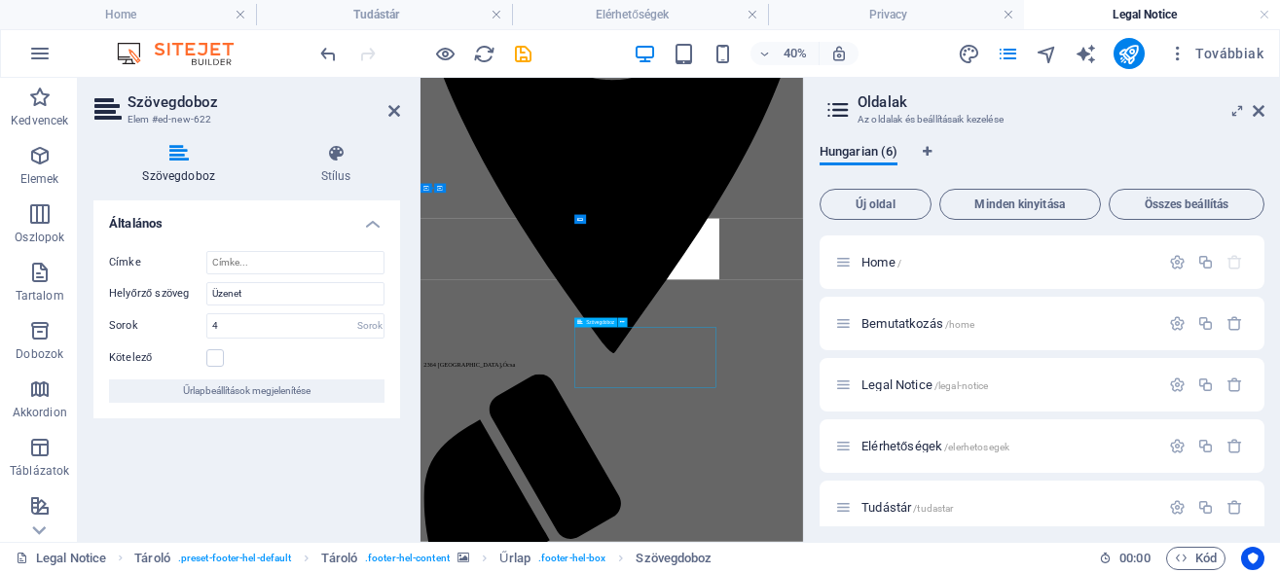
scroll to position [768, 0]
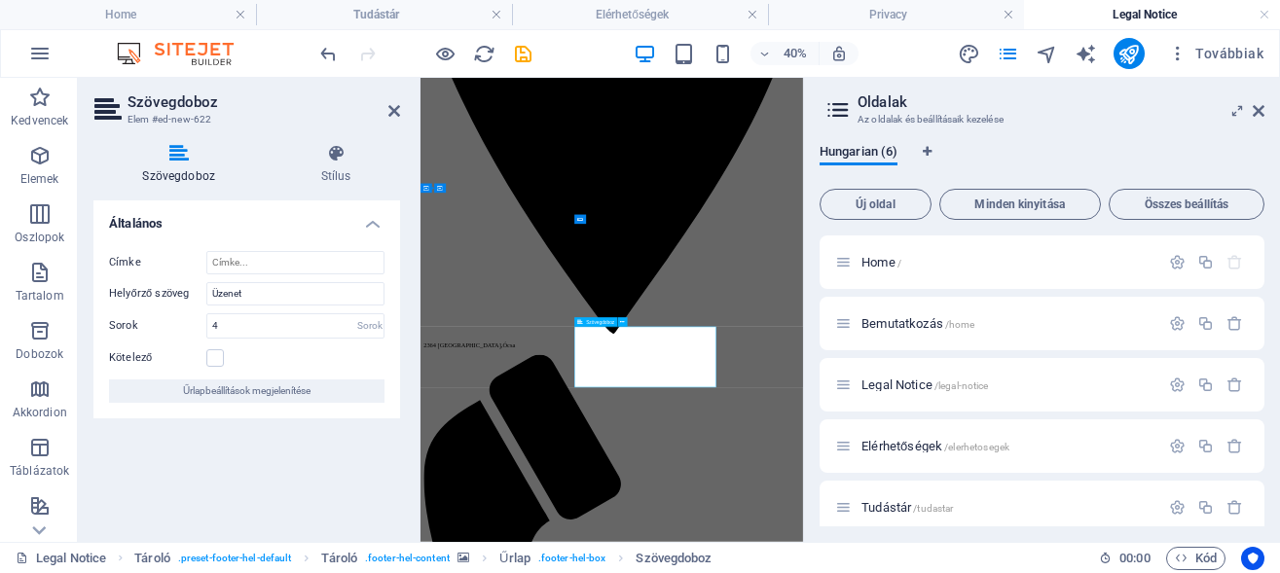
click at [274, 262] on input "Címke" at bounding box center [295, 262] width 178 height 23
type input "Üzenet"
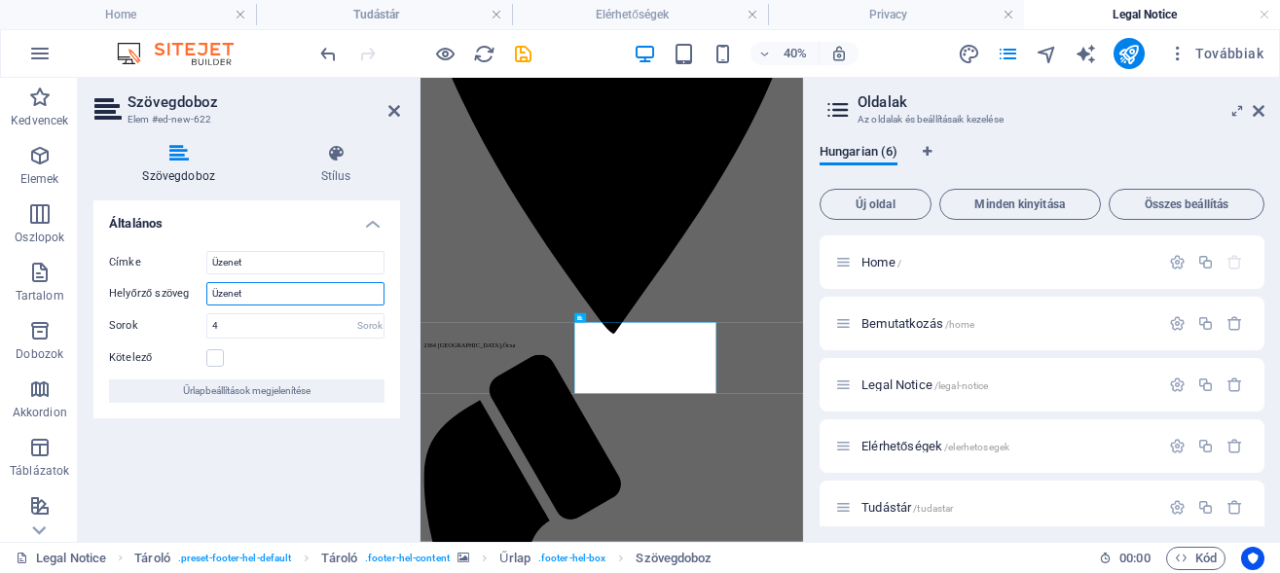
drag, startPoint x: 303, startPoint y: 301, endPoint x: 115, endPoint y: 300, distance: 187.8
click at [206, 300] on input "Üzenet" at bounding box center [295, 293] width 178 height 23
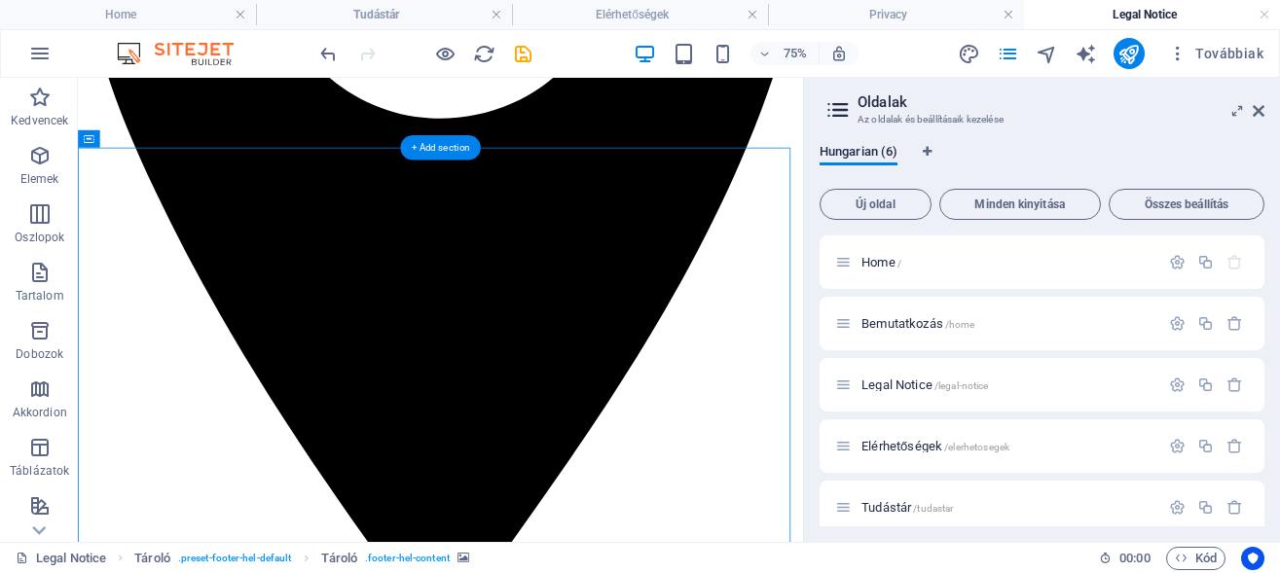
scroll to position [695, 0]
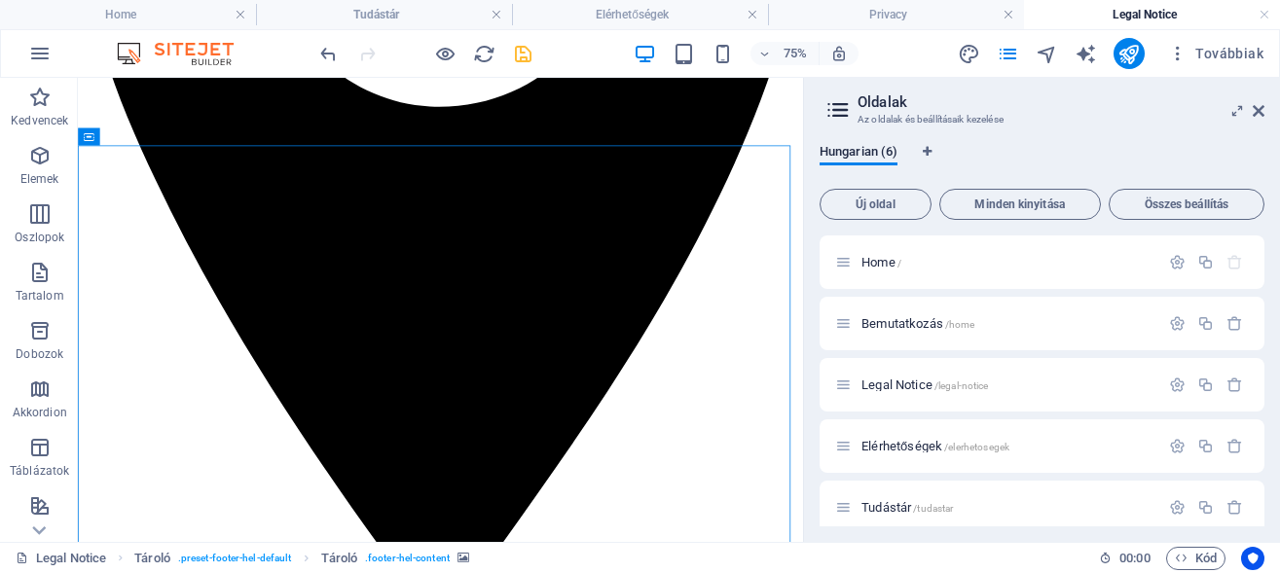
drag, startPoint x: 517, startPoint y: 48, endPoint x: 492, endPoint y: 46, distance: 24.4
click at [517, 48] on icon "save" at bounding box center [523, 54] width 22 height 22
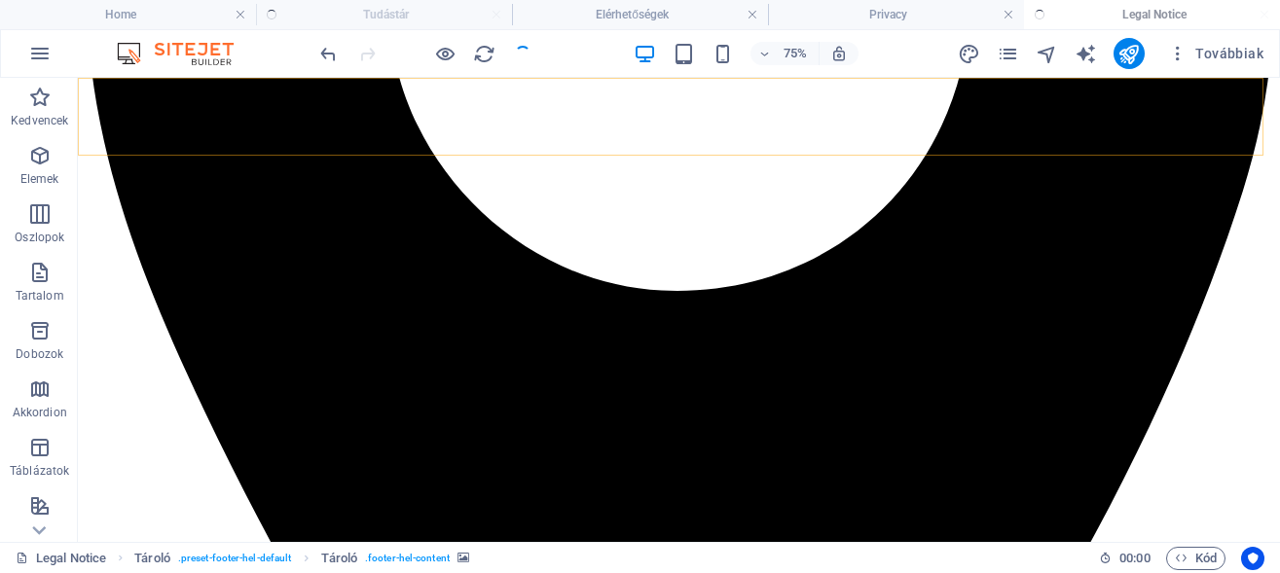
scroll to position [619, 0]
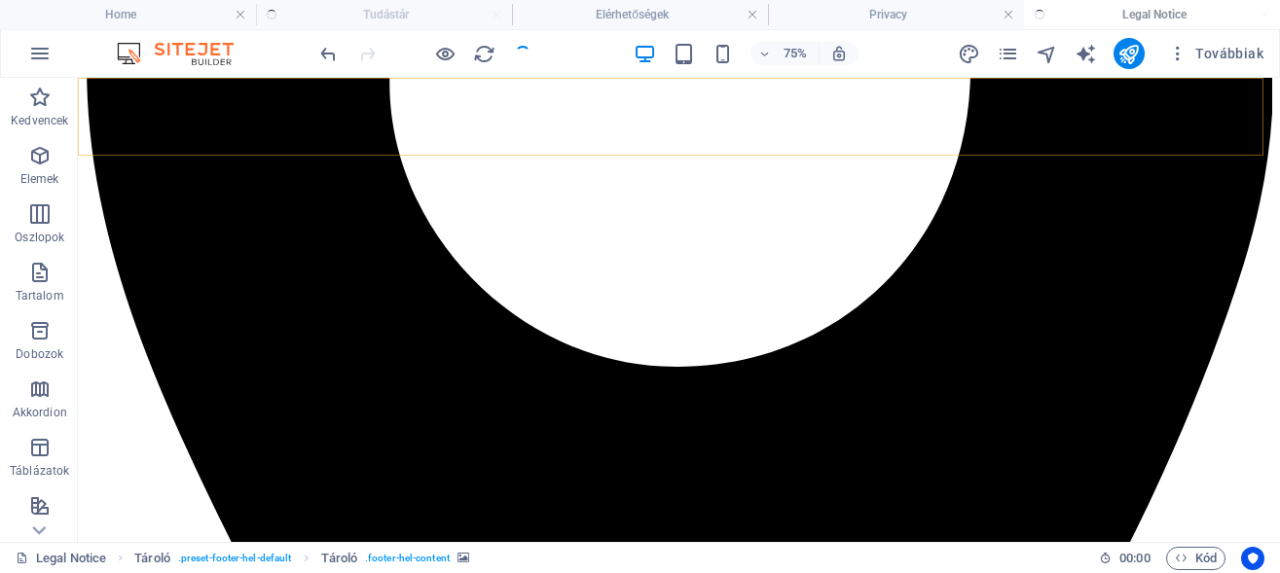
checkbox input "false"
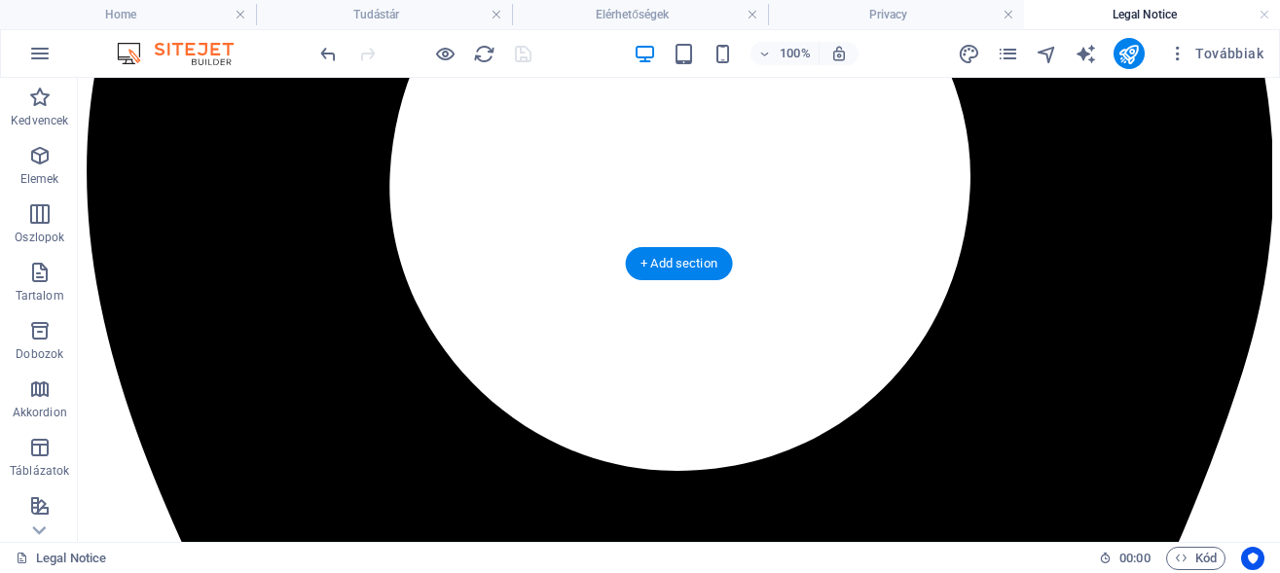
scroll to position [126, 0]
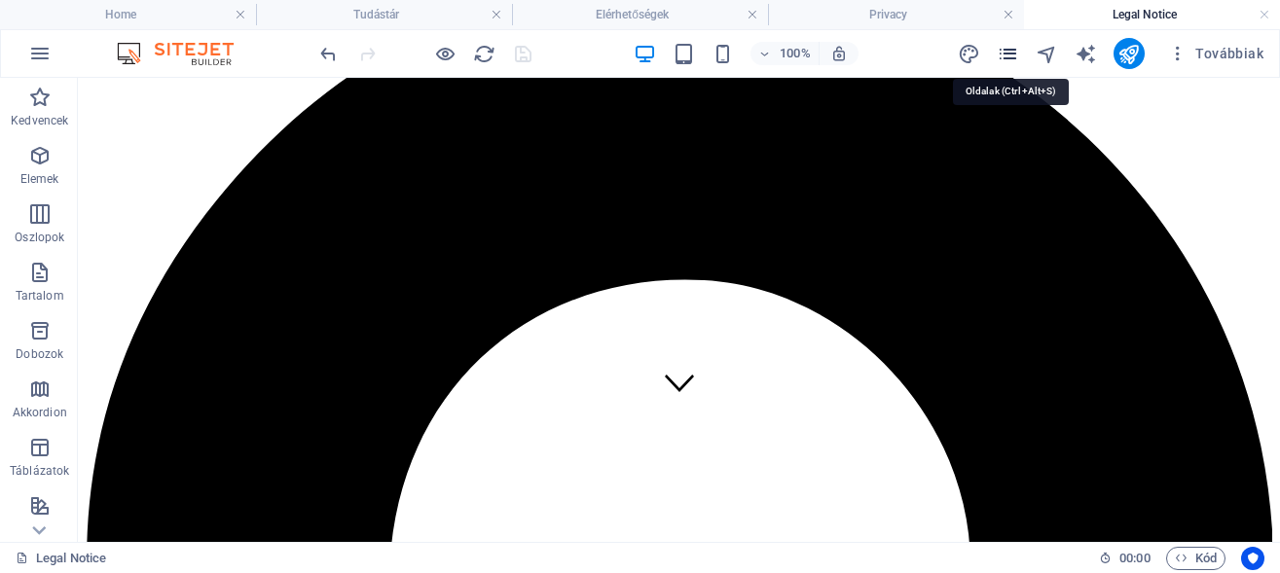
click at [1002, 50] on icon "pages" at bounding box center [1008, 54] width 22 height 22
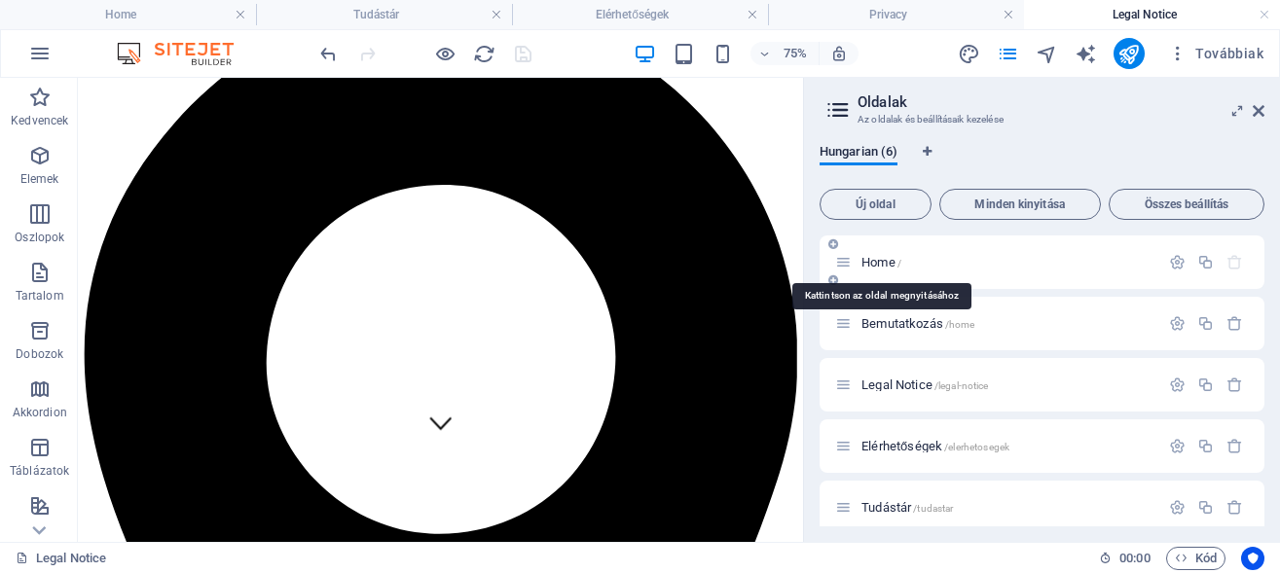
click at [882, 262] on span "Home /" at bounding box center [881, 262] width 40 height 15
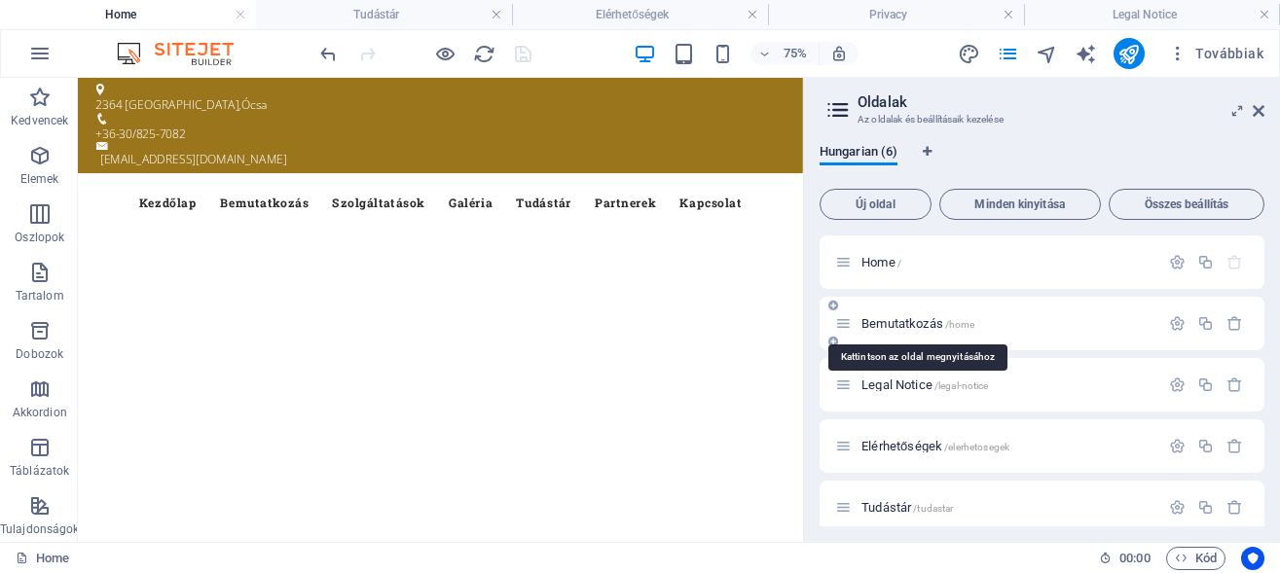
click at [887, 322] on span "Bemutatkozás /home" at bounding box center [917, 323] width 113 height 15
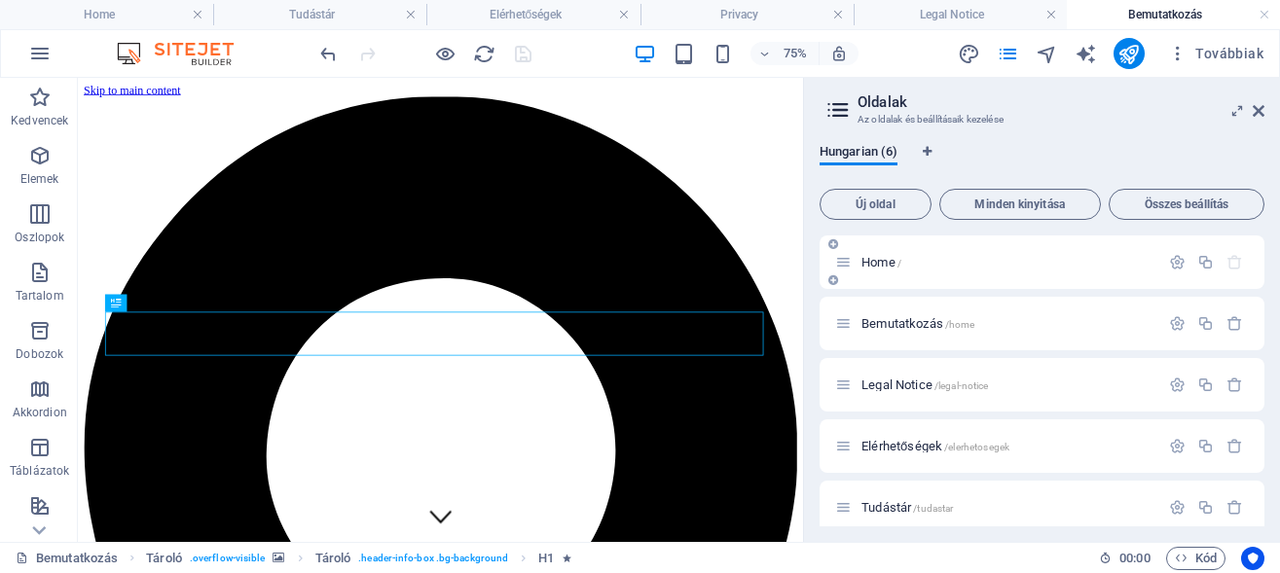
scroll to position [0, 0]
click at [876, 256] on span "Home /" at bounding box center [881, 262] width 40 height 15
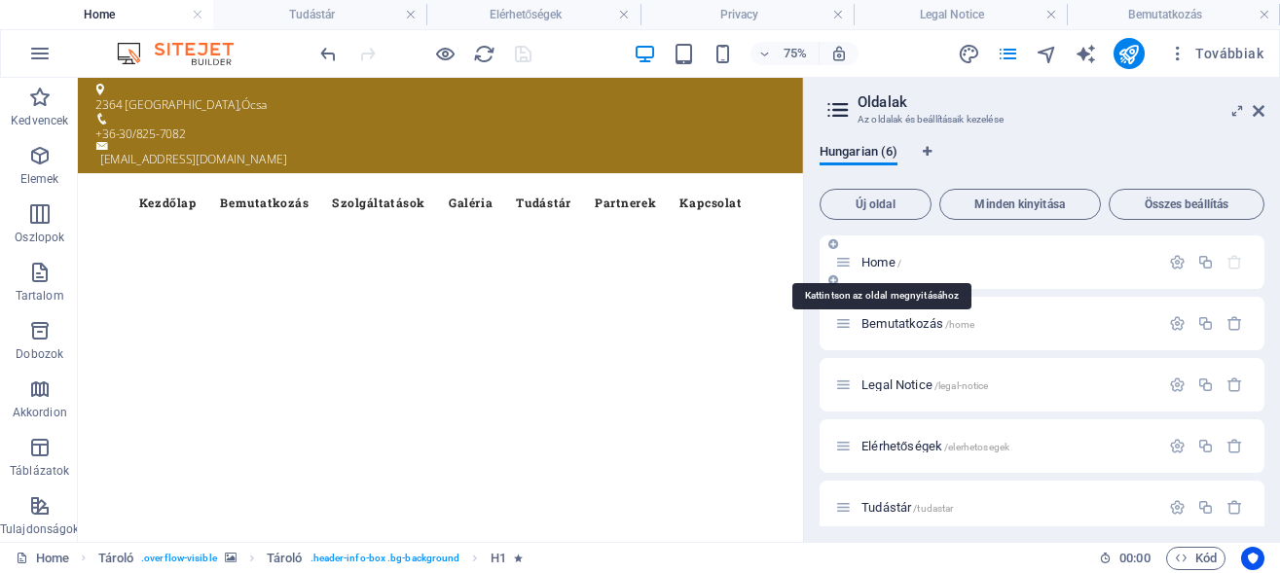
click at [866, 258] on span "Home /" at bounding box center [881, 262] width 40 height 15
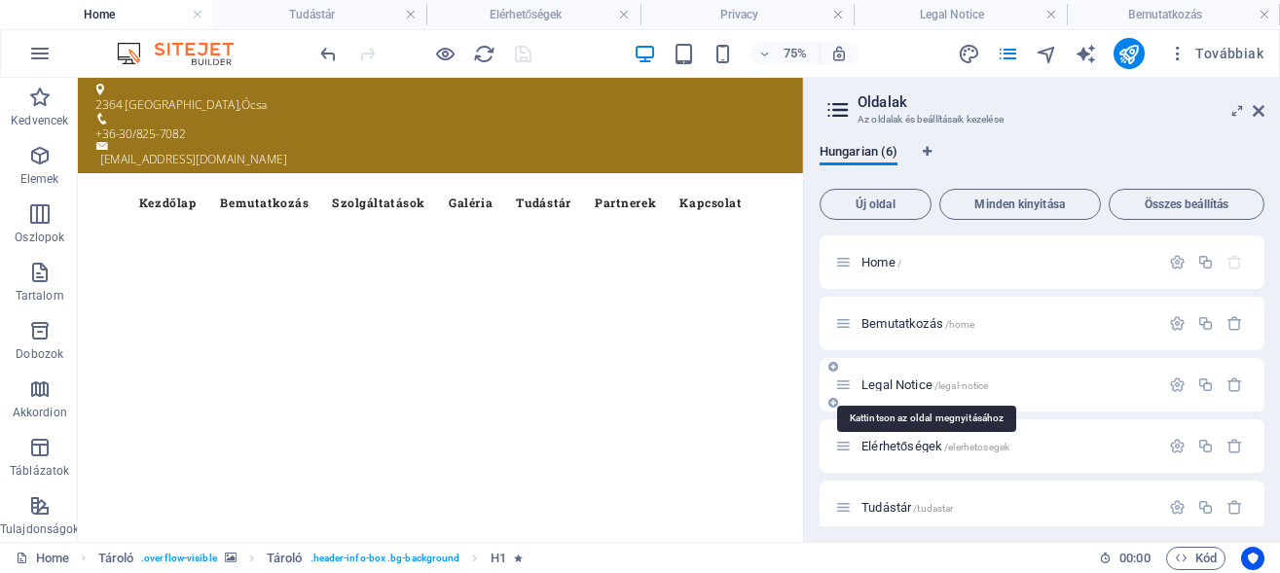
click at [914, 390] on span "Legal Notice /legal-notice" at bounding box center [924, 385] width 127 height 15
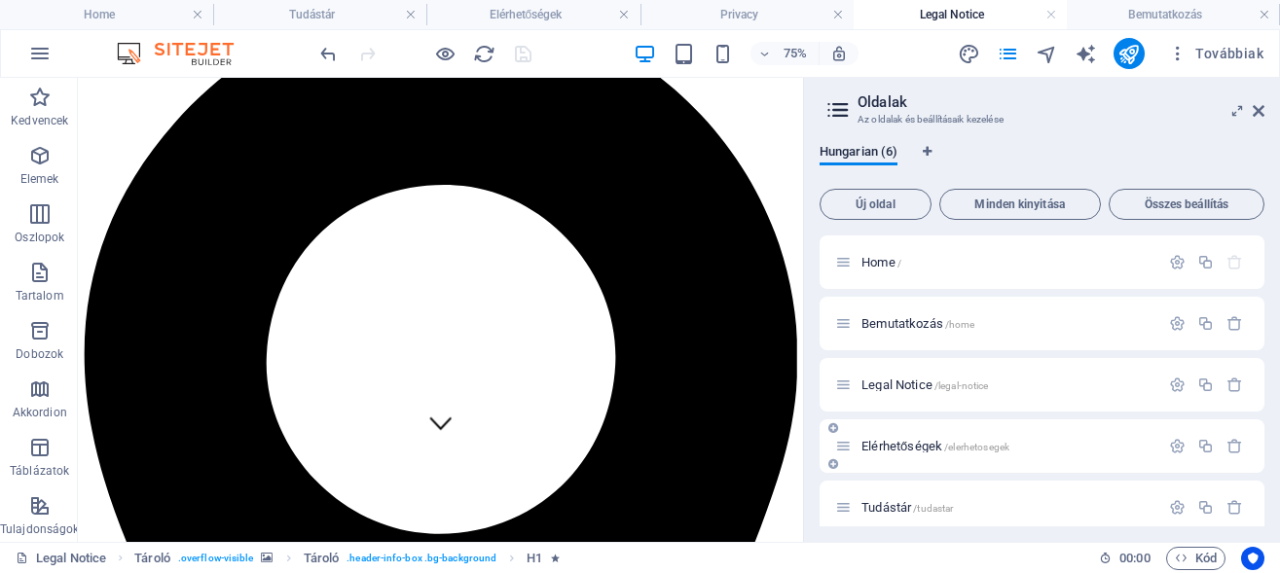
click at [900, 437] on div "Elérhetőségek /elerhetosegek" at bounding box center [997, 446] width 324 height 22
click at [911, 443] on span "Elérhetőségek /elerhetosegek" at bounding box center [935, 446] width 148 height 15
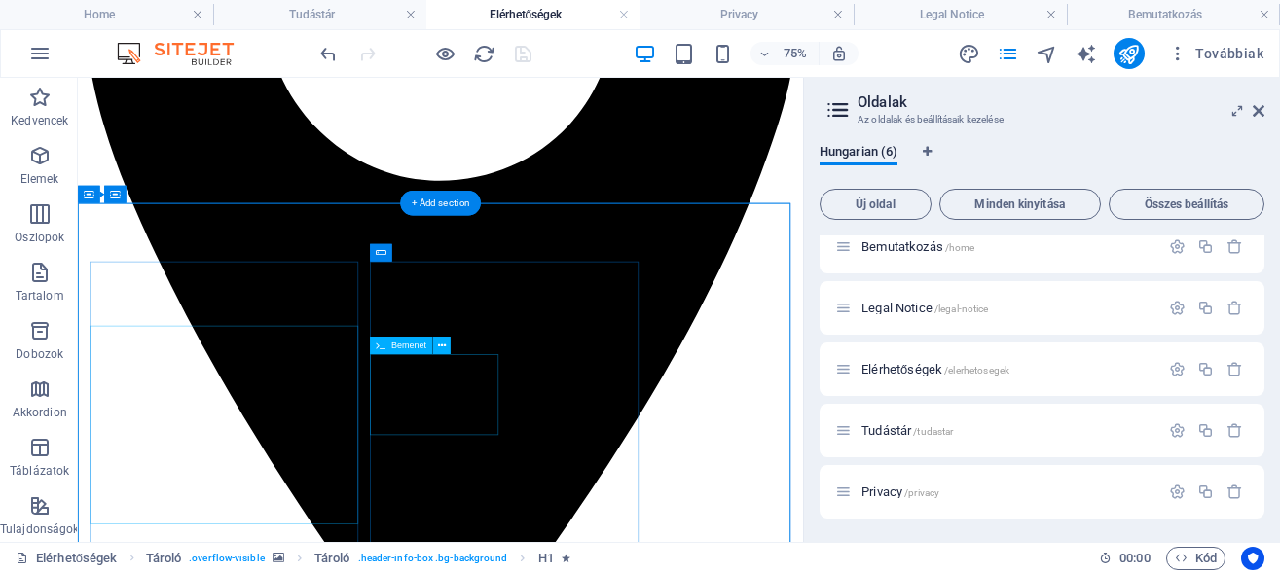
scroll to position [794, 0]
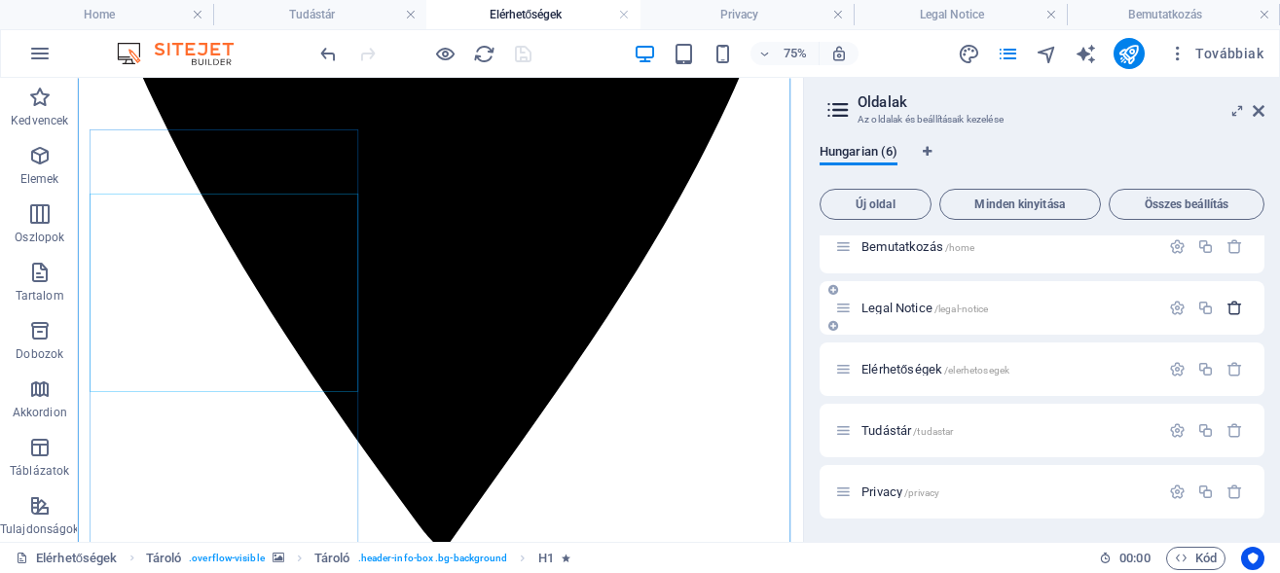
click at [1226, 307] on icon "button" at bounding box center [1234, 308] width 17 height 17
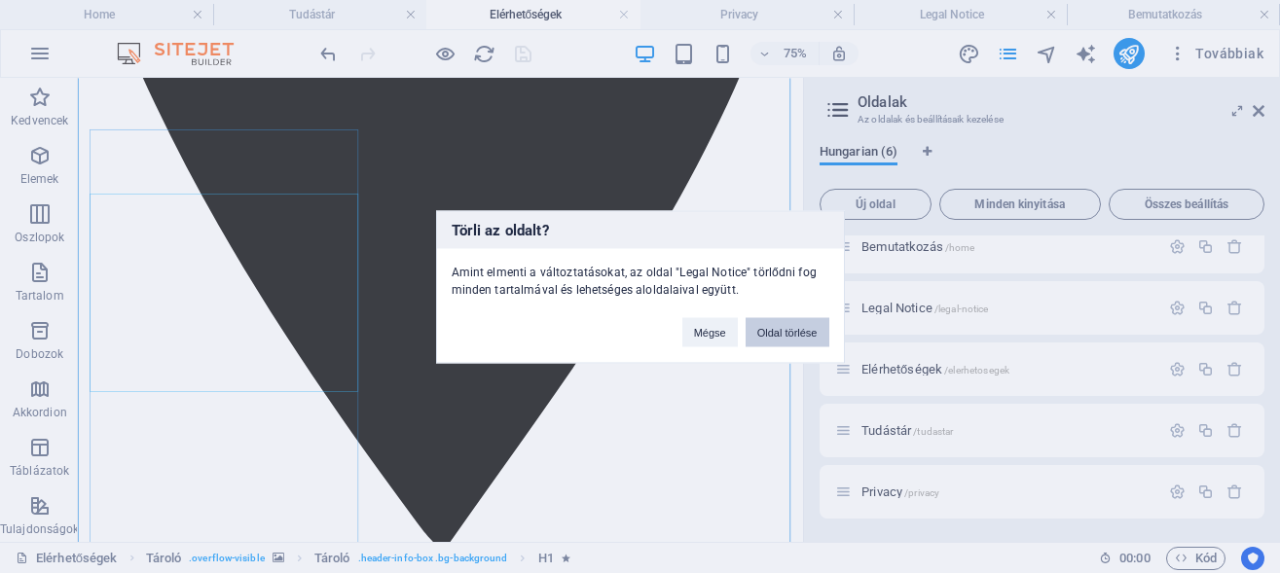
click at [780, 326] on button "Oldal törlése" at bounding box center [787, 331] width 84 height 29
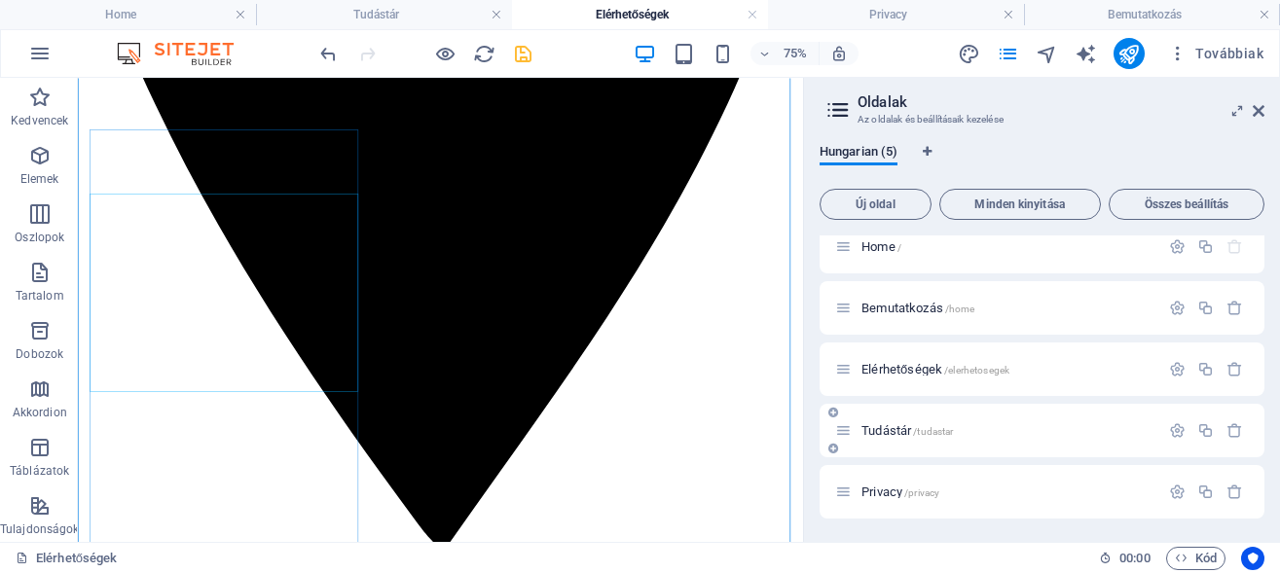
scroll to position [0, 0]
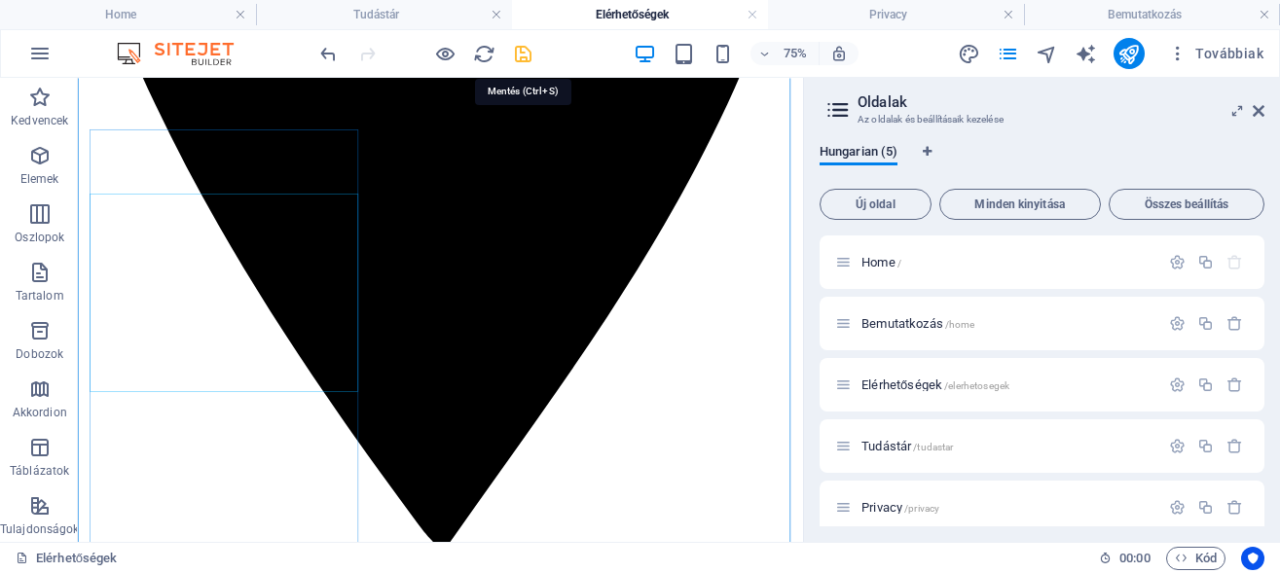
click at [526, 50] on icon "save" at bounding box center [523, 54] width 22 height 22
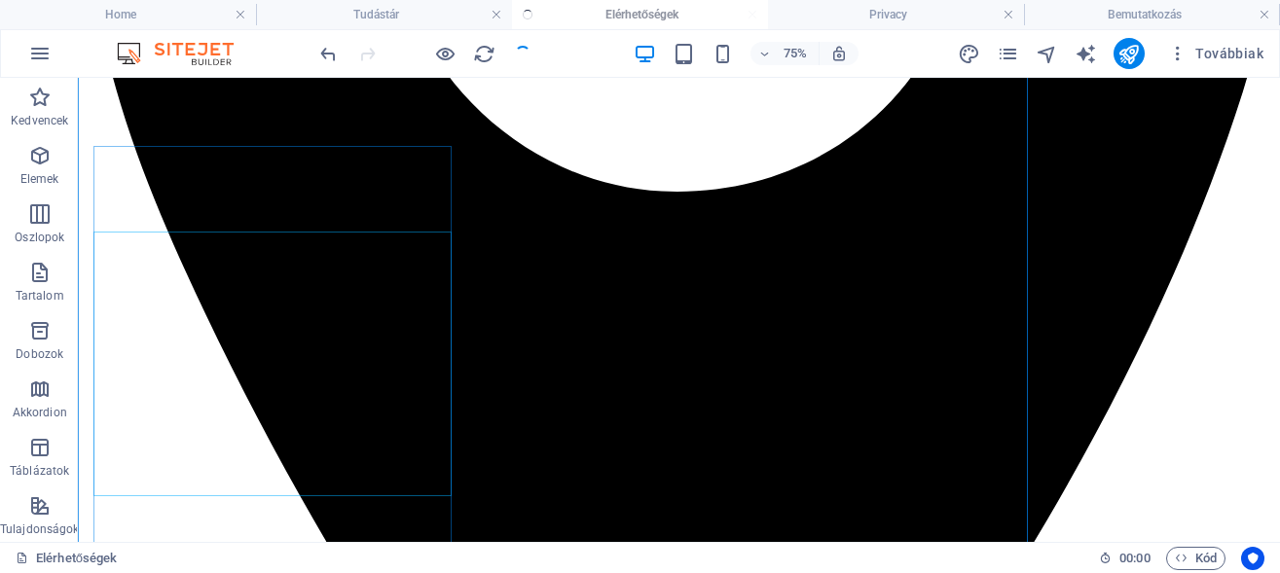
checkbox input "false"
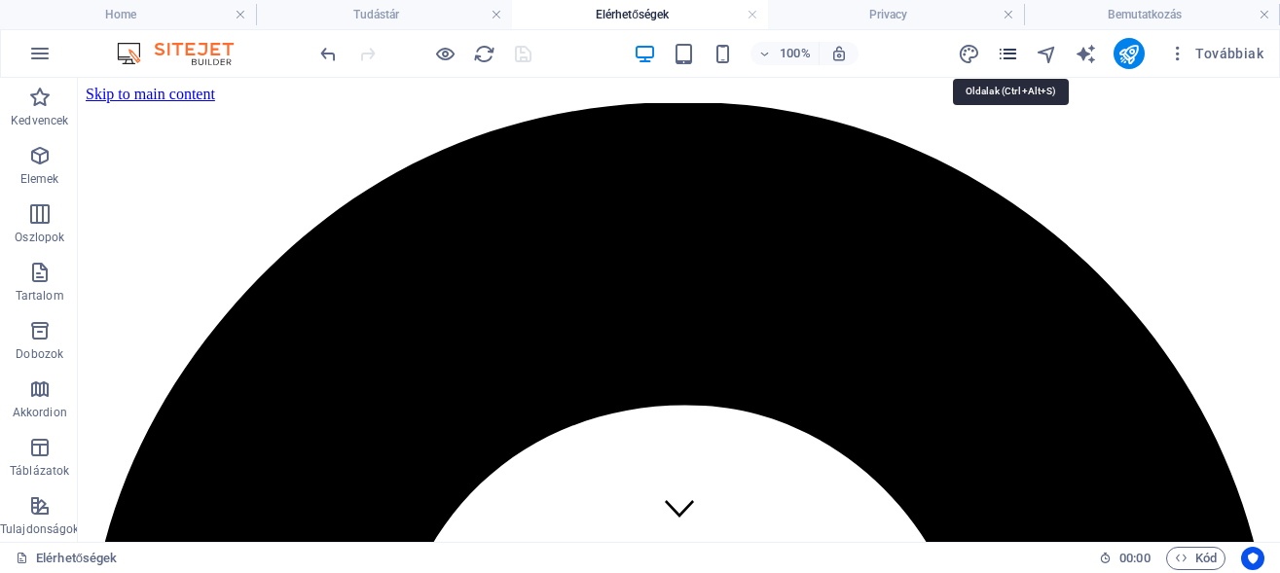
click at [1012, 52] on icon "pages" at bounding box center [1008, 54] width 22 height 22
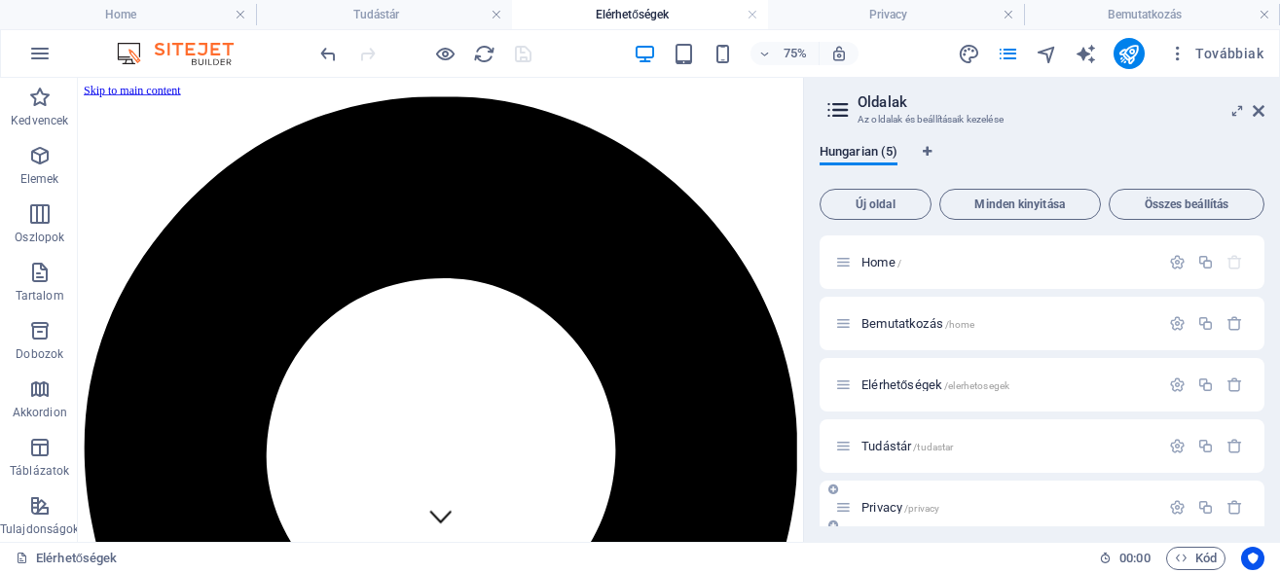
scroll to position [16, 0]
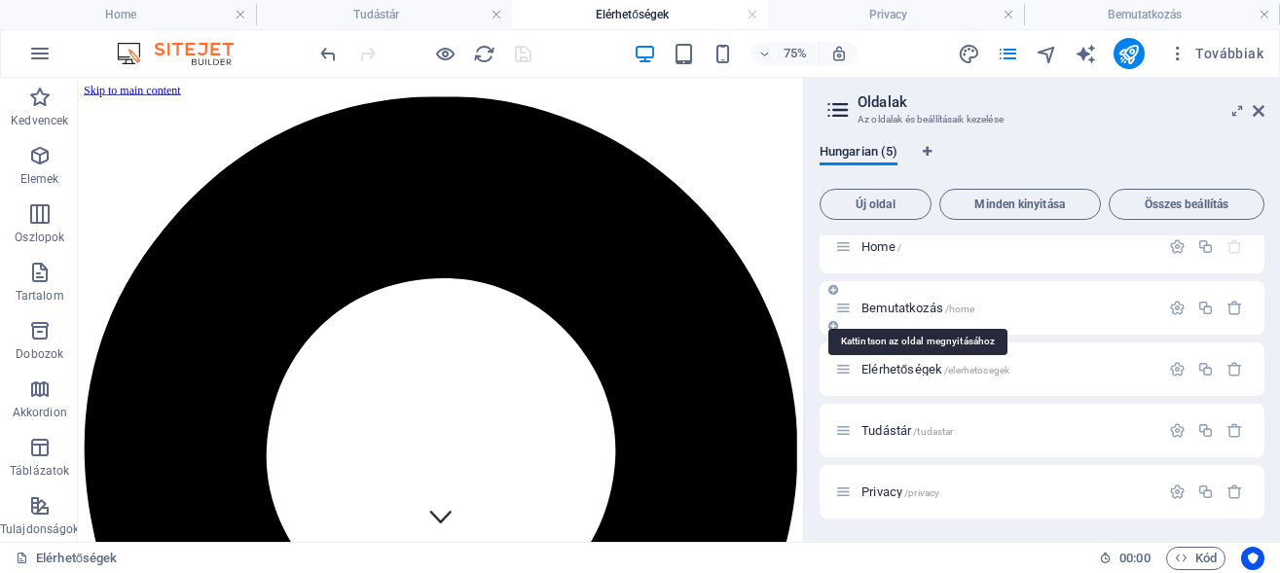
click at [889, 310] on span "Bemutatkozás /home" at bounding box center [917, 308] width 113 height 15
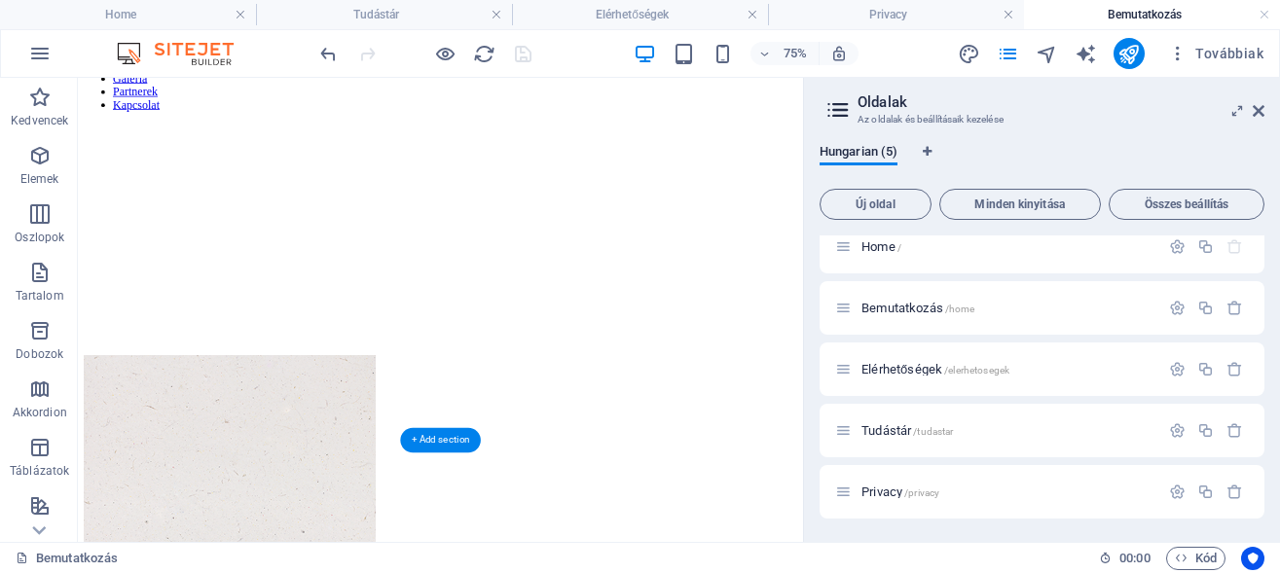
scroll to position [3772, 0]
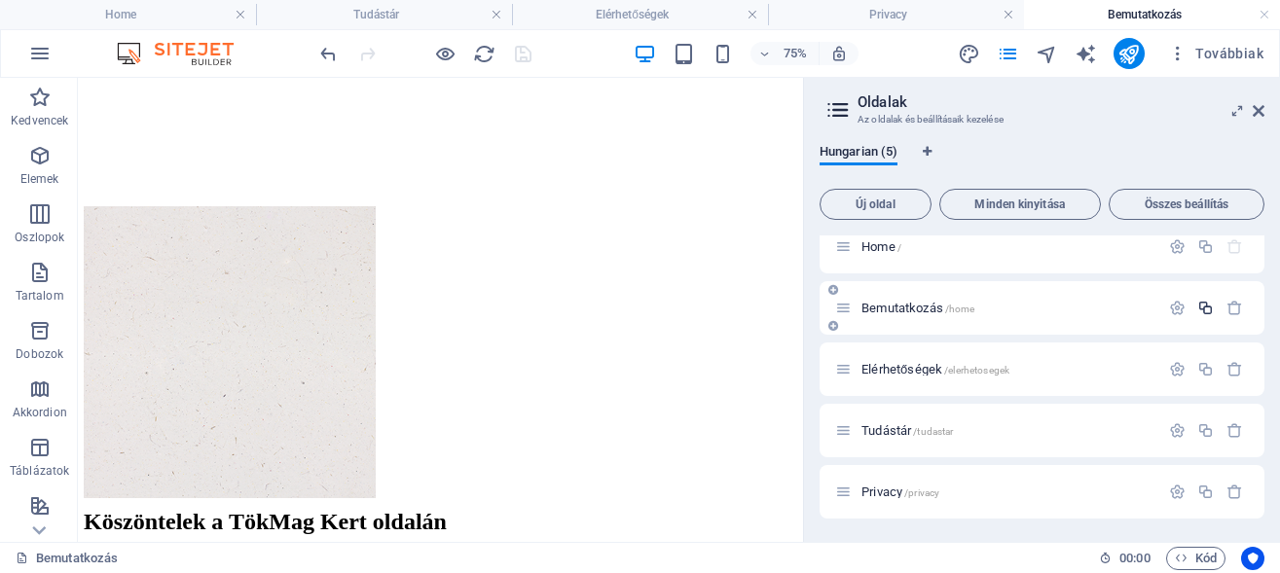
click at [1191, 302] on button "button" at bounding box center [1205, 308] width 28 height 17
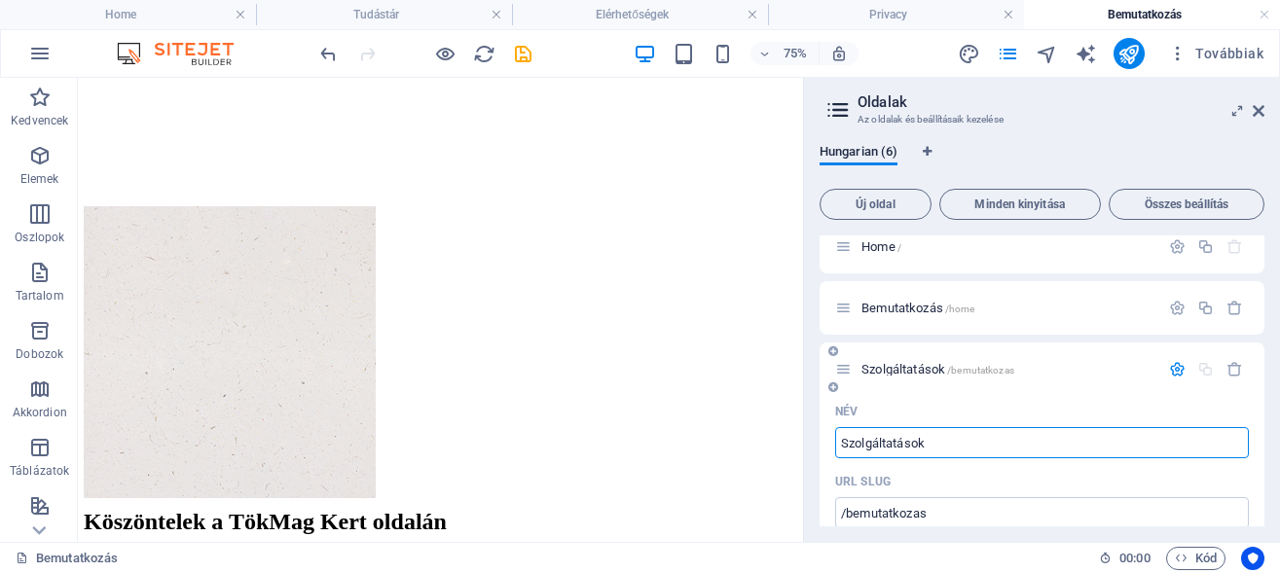
type input "Szolgáltatások"
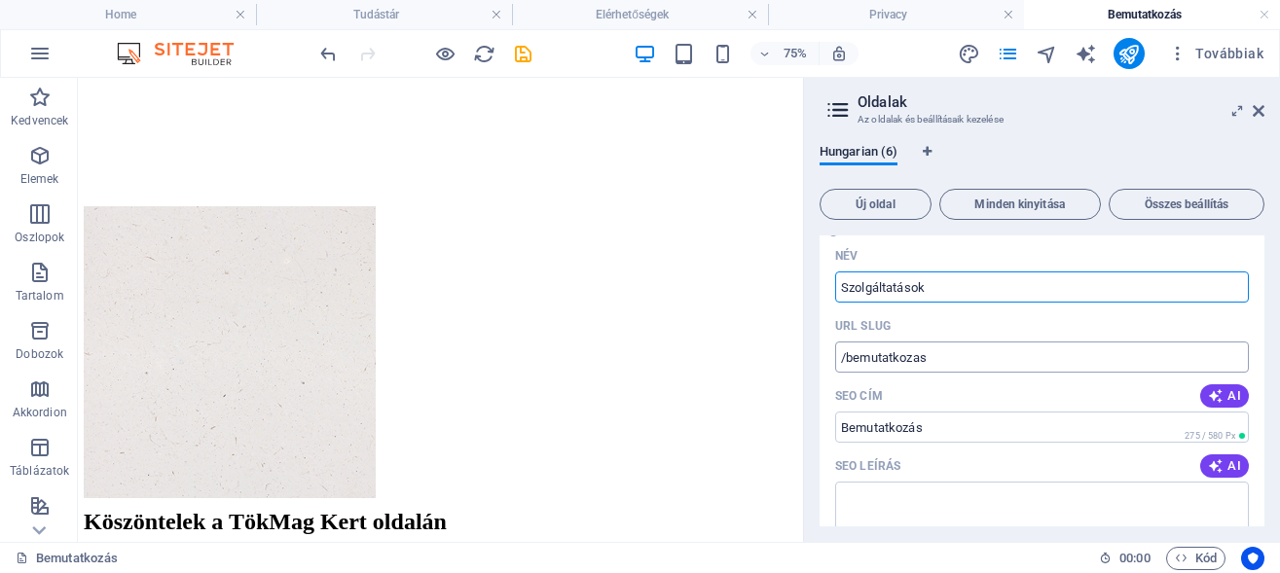
scroll to position [191, 0]
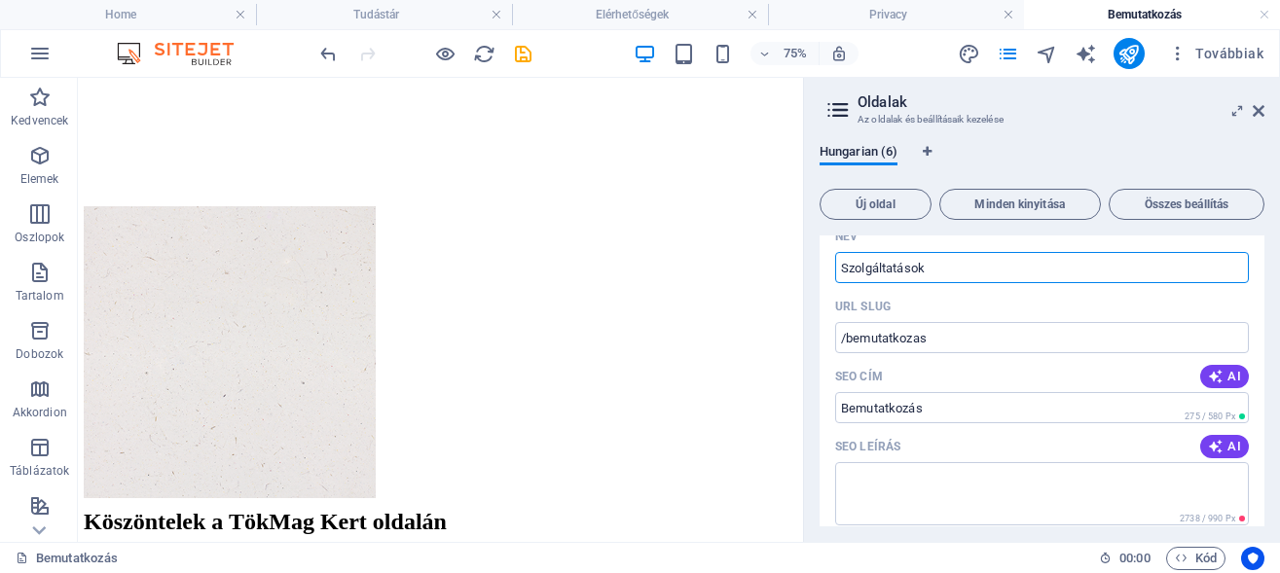
click at [1005, 305] on div "URL SLUG" at bounding box center [1042, 306] width 414 height 31
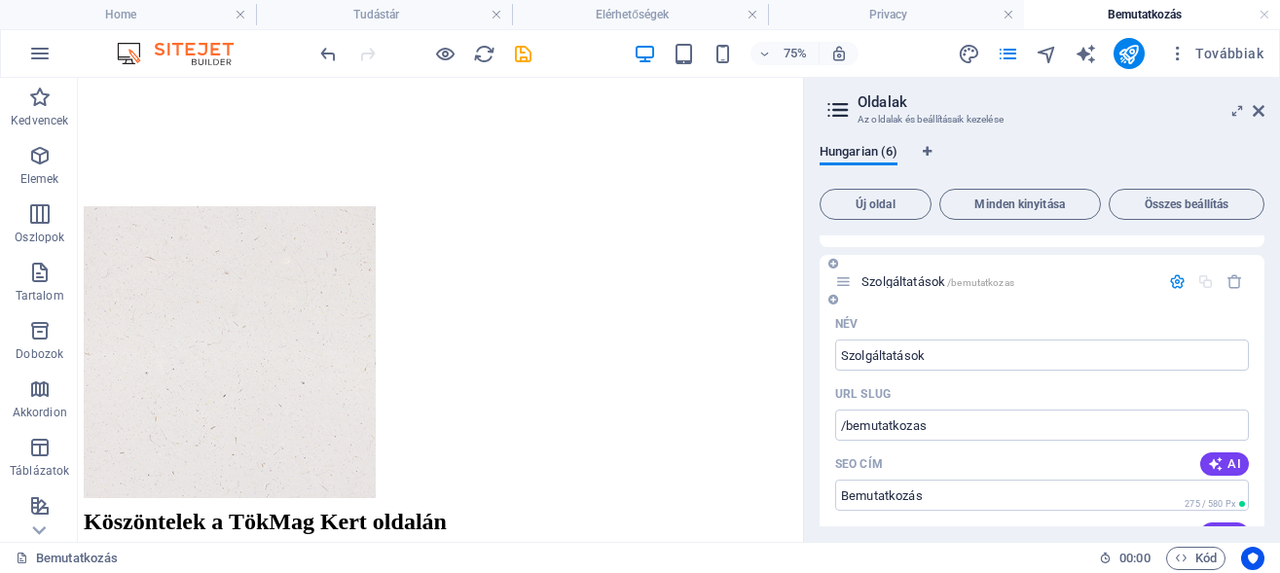
click at [971, 298] on div "Szolgáltatások /bemutatkozas" at bounding box center [1041, 282] width 445 height 54
click at [840, 278] on icon at bounding box center [843, 281] width 17 height 17
click at [945, 278] on span "Szolgáltatások /bemutatkozas" at bounding box center [937, 281] width 153 height 15
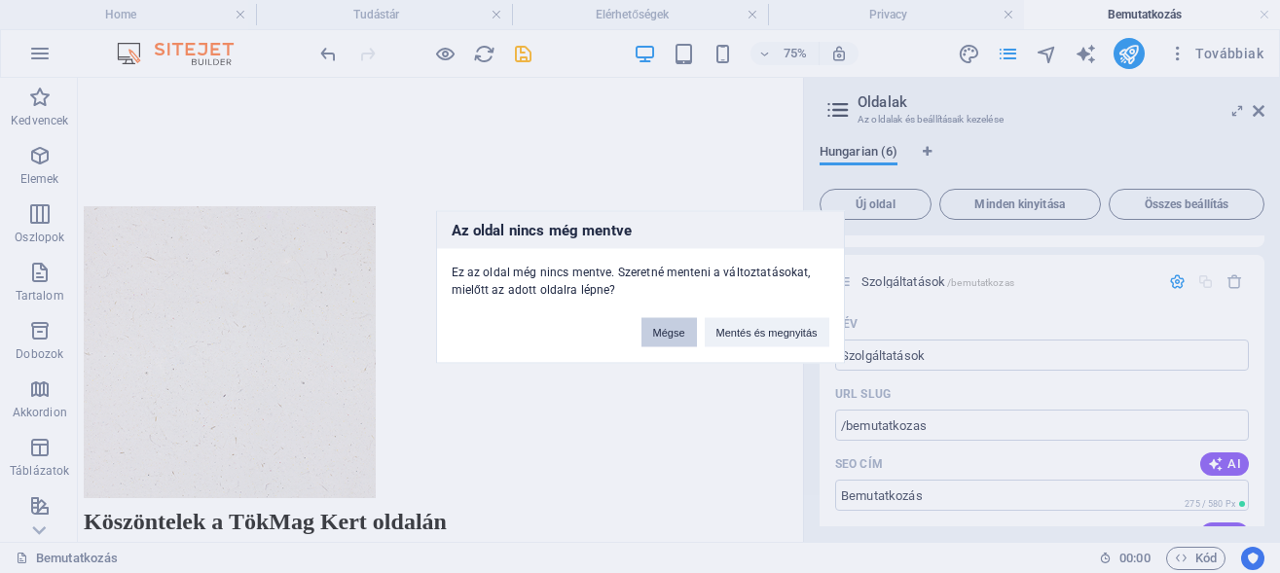
drag, startPoint x: 666, startPoint y: 334, endPoint x: 795, endPoint y: 340, distance: 129.6
click at [666, 334] on button "Mégse" at bounding box center [668, 331] width 55 height 29
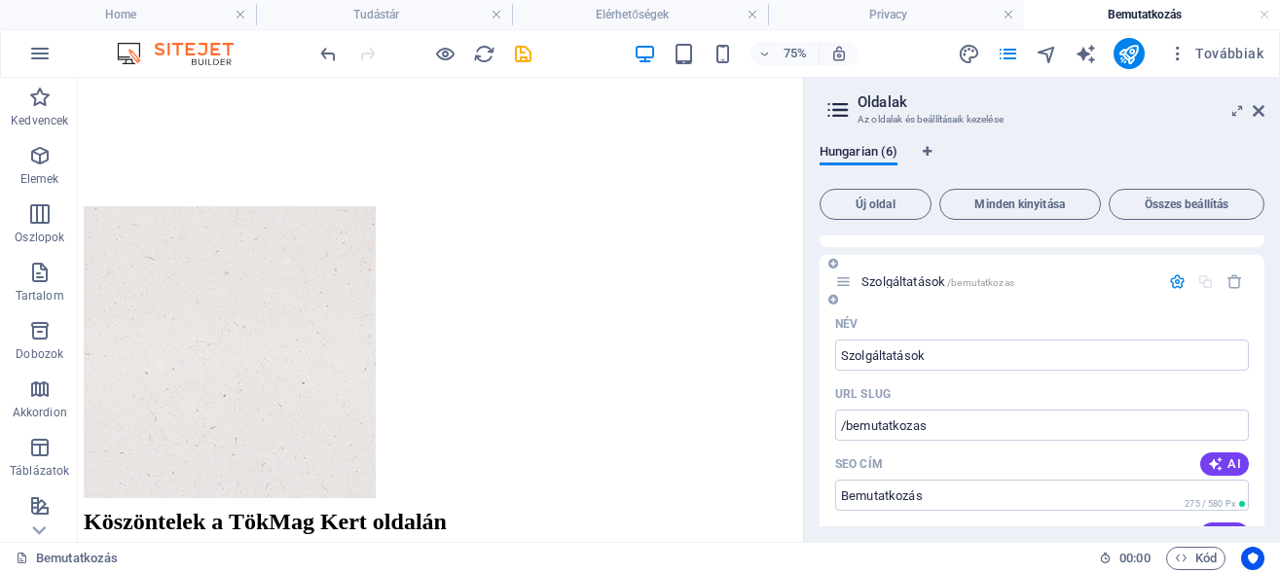
click at [1169, 277] on icon "button" at bounding box center [1177, 281] width 17 height 17
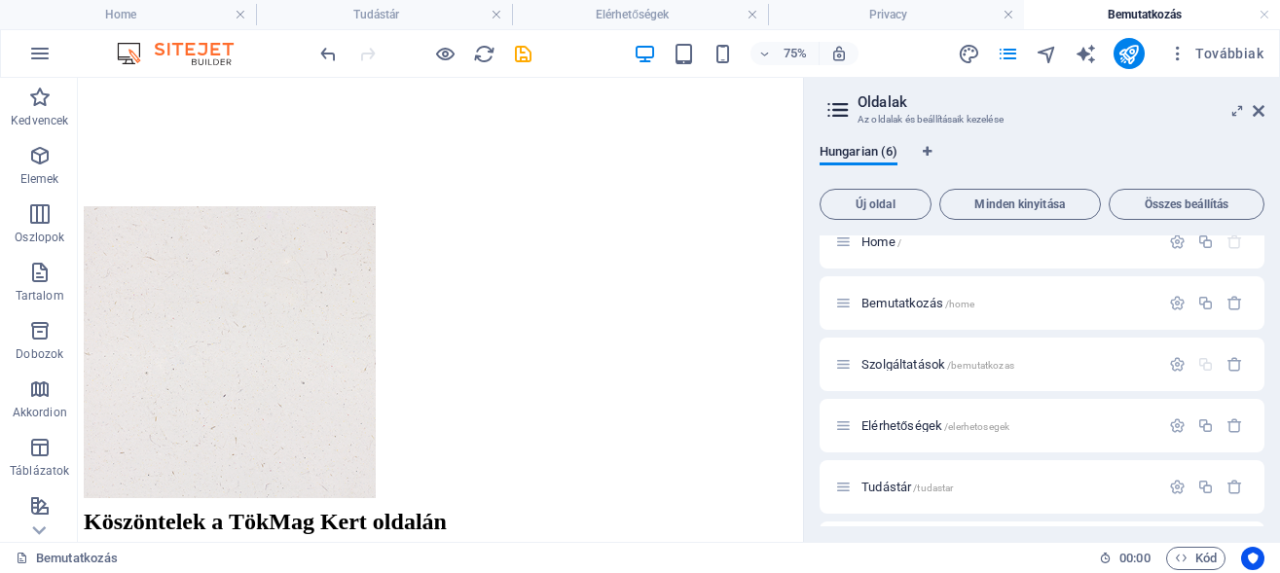
scroll to position [0, 0]
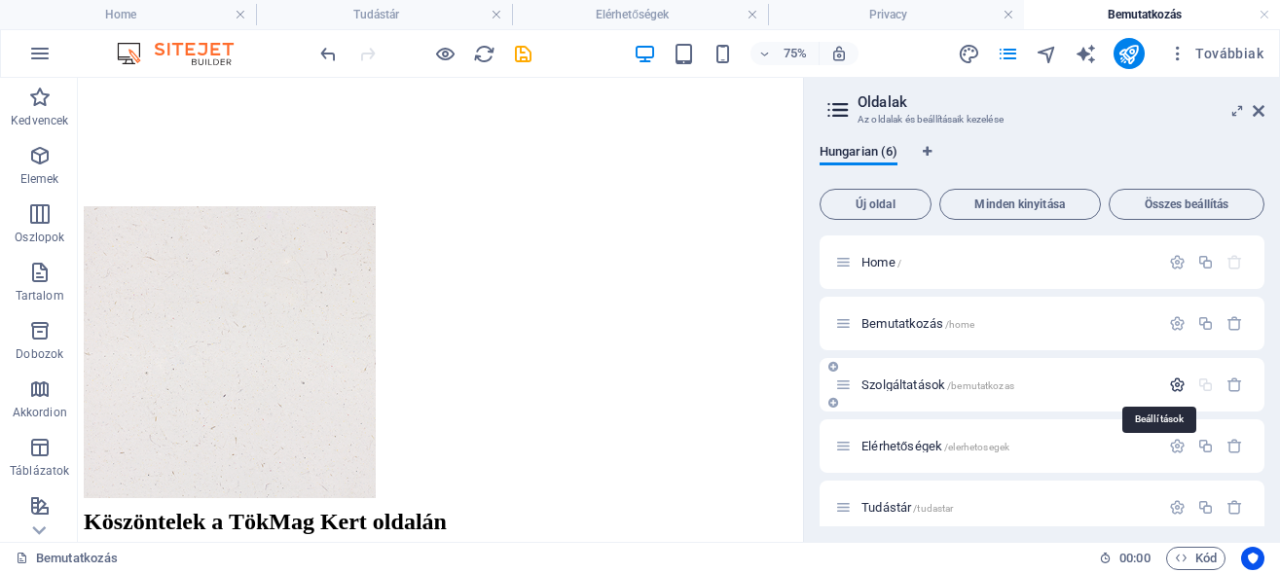
click at [1169, 384] on icon "button" at bounding box center [1177, 385] width 17 height 17
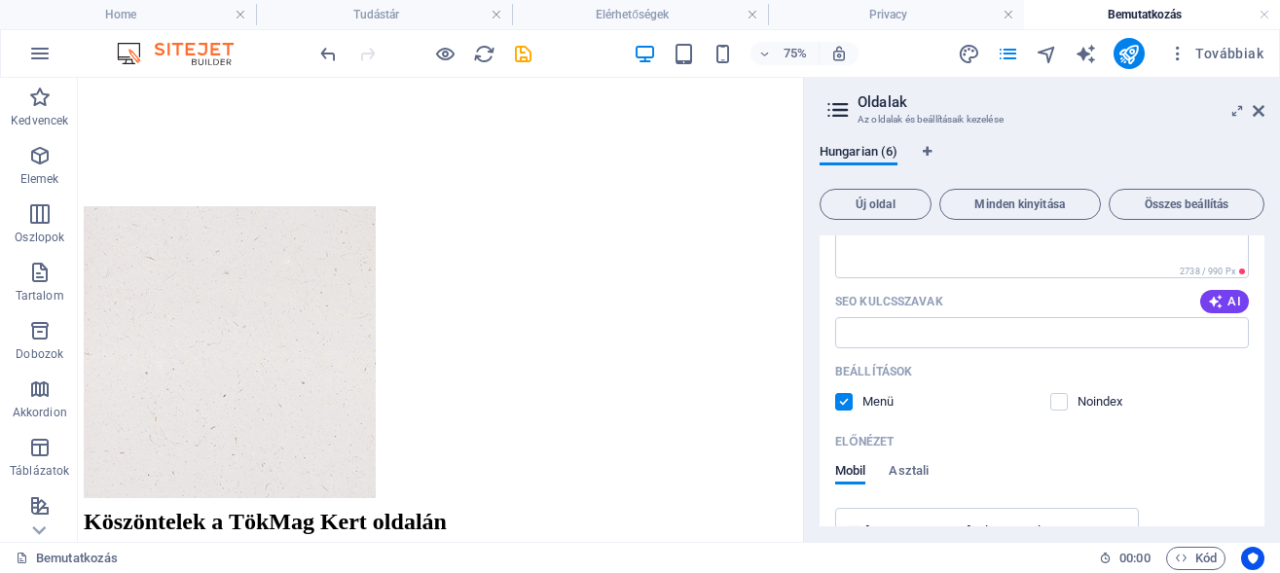
scroll to position [613, 0]
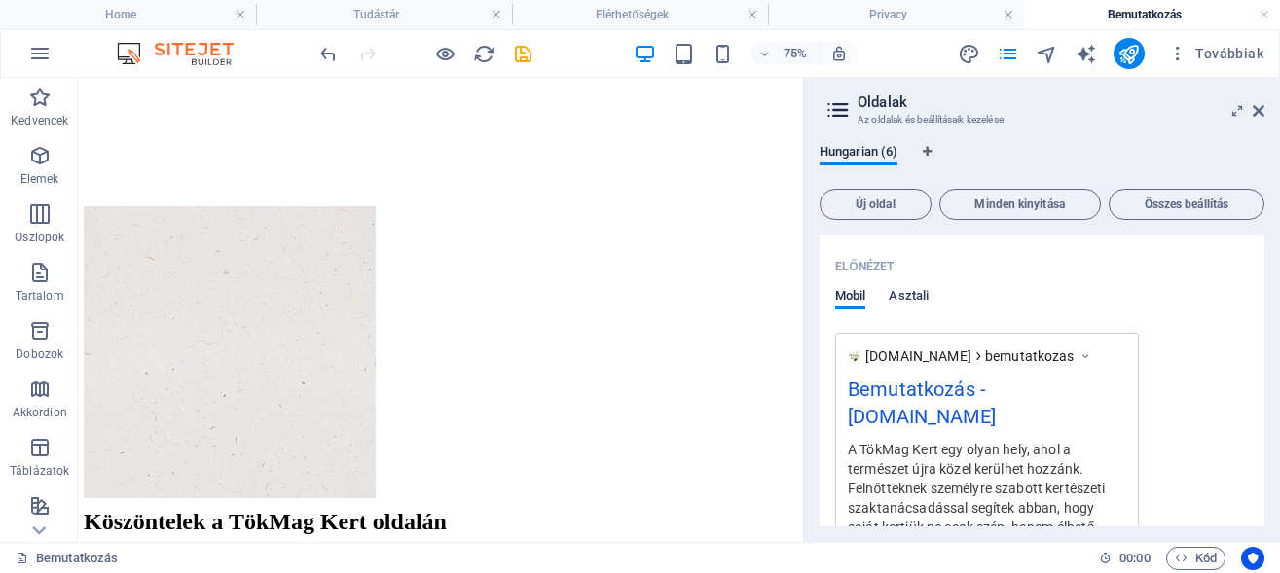
click at [912, 289] on span "Asztali" at bounding box center [909, 297] width 40 height 27
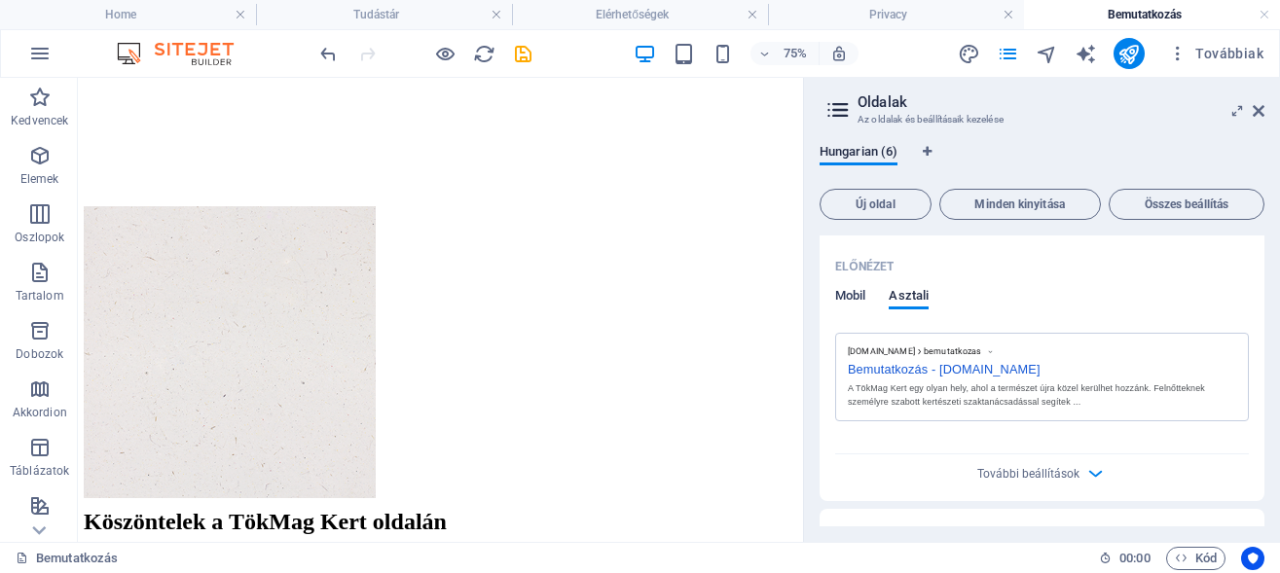
click at [854, 293] on span "Mobil" at bounding box center [850, 297] width 30 height 27
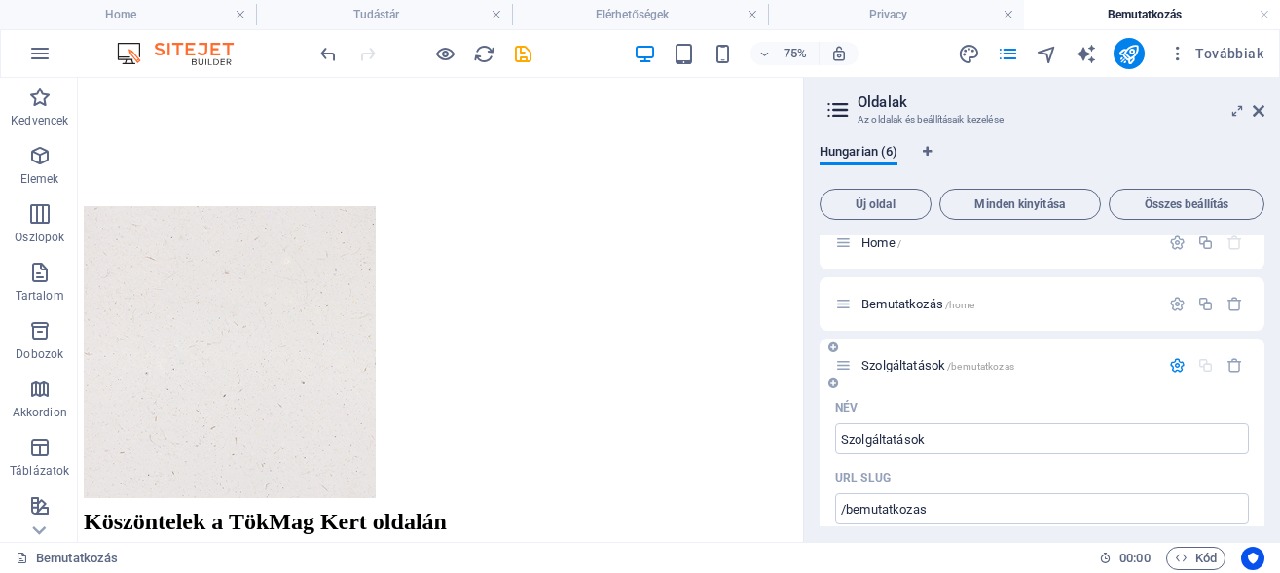
scroll to position [0, 0]
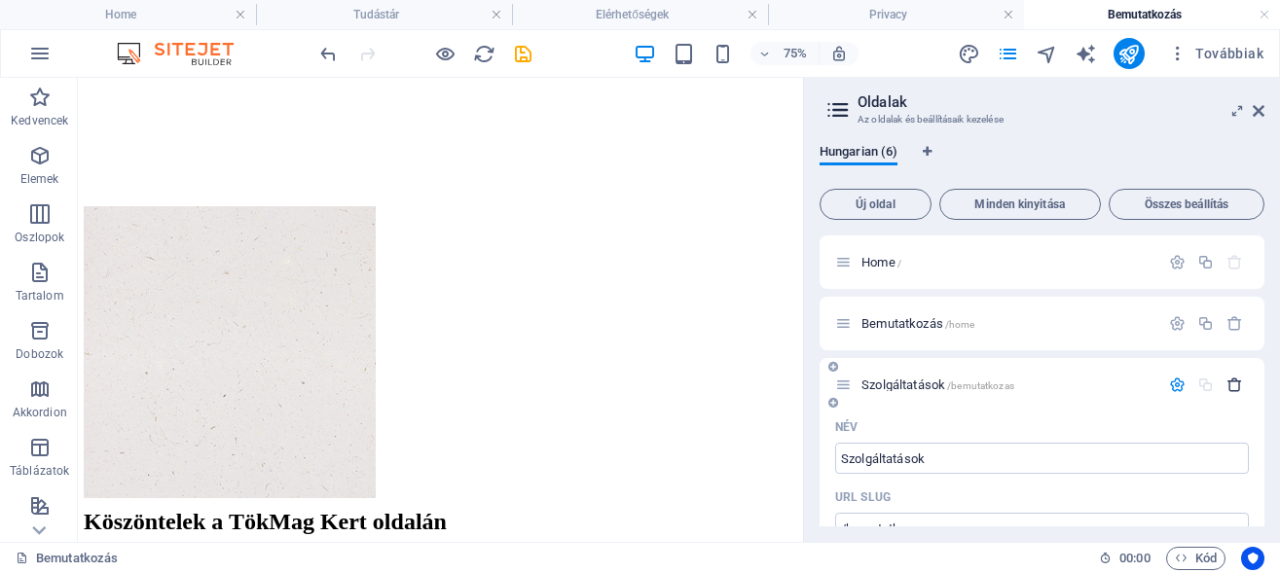
click at [1226, 381] on icon "button" at bounding box center [1234, 385] width 17 height 17
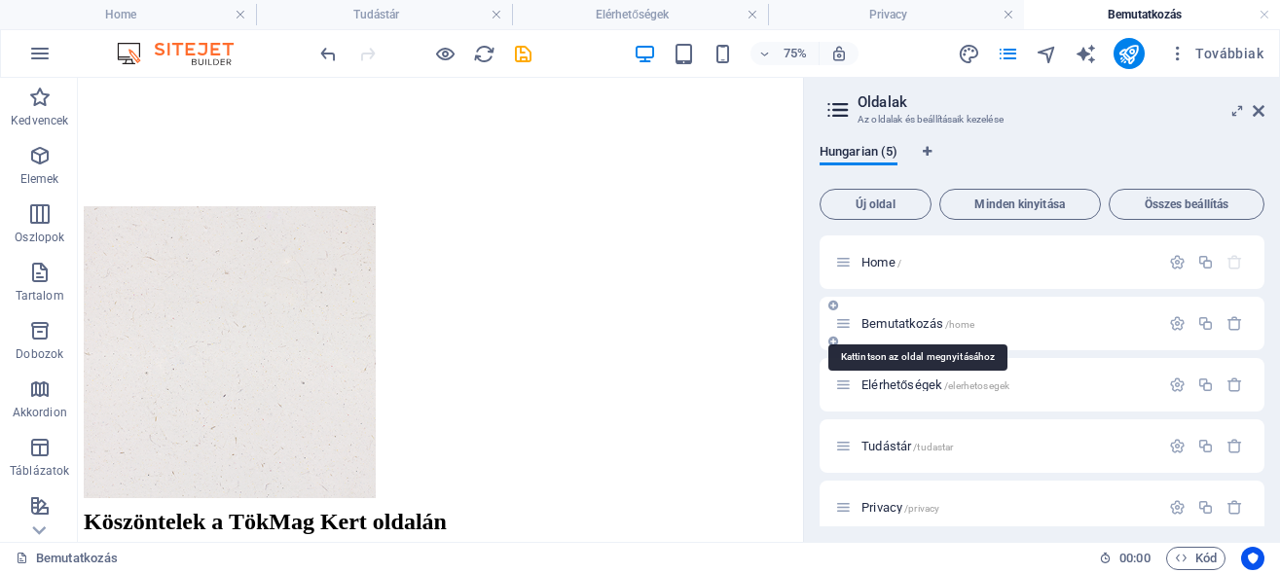
click at [905, 324] on span "Bemutatkozás /home" at bounding box center [917, 323] width 113 height 15
click at [901, 324] on span "Bemutatkozás /home" at bounding box center [917, 323] width 113 height 15
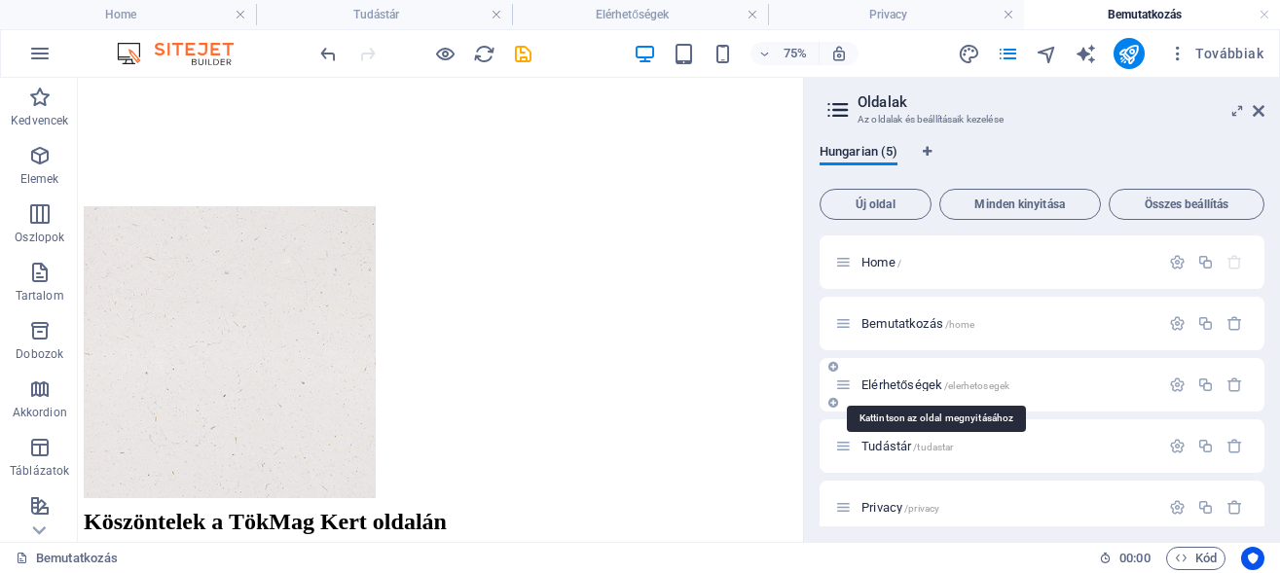
click at [899, 380] on span "Elérhetőségek /elerhetosegek" at bounding box center [935, 385] width 148 height 15
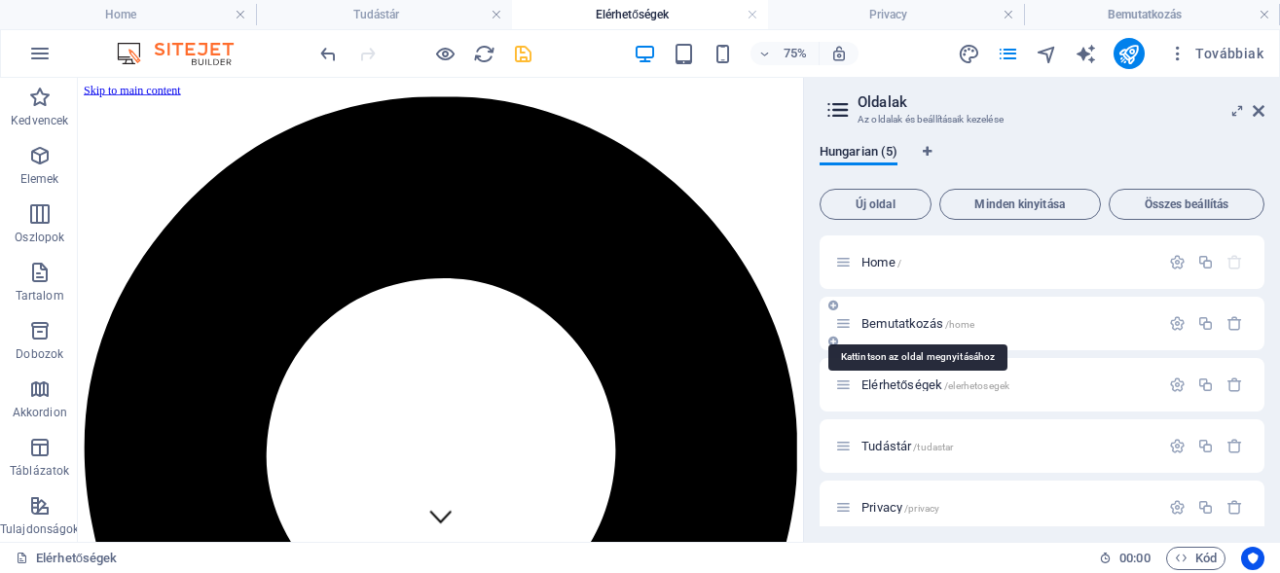
click at [899, 327] on span "Bemutatkozás /home" at bounding box center [917, 323] width 113 height 15
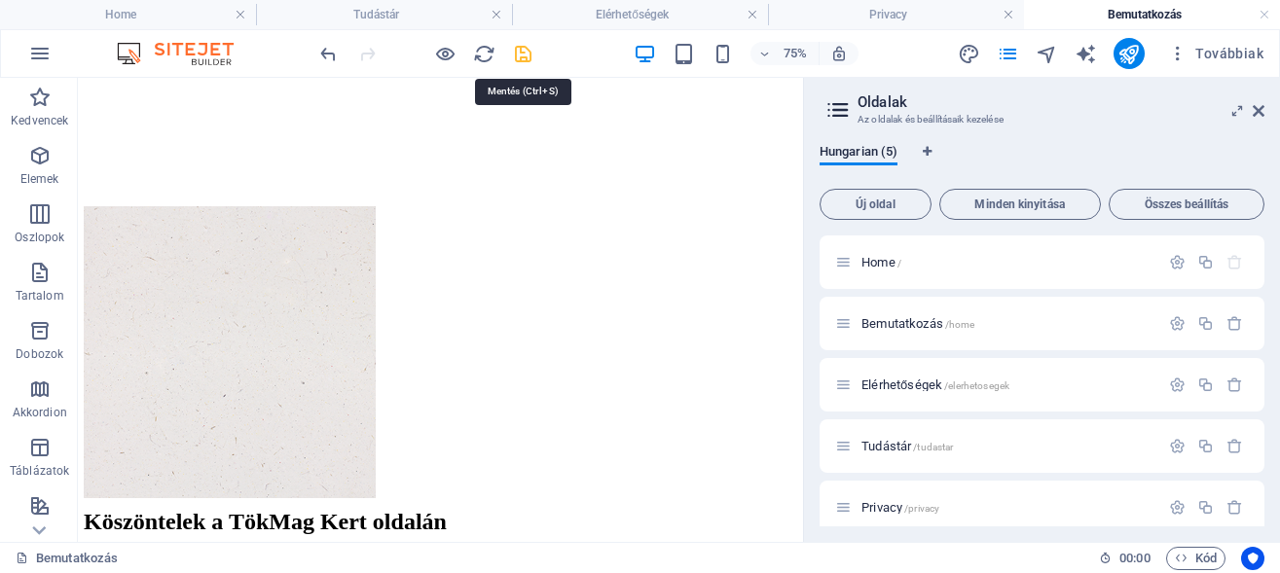
click at [515, 49] on icon "save" at bounding box center [523, 54] width 22 height 22
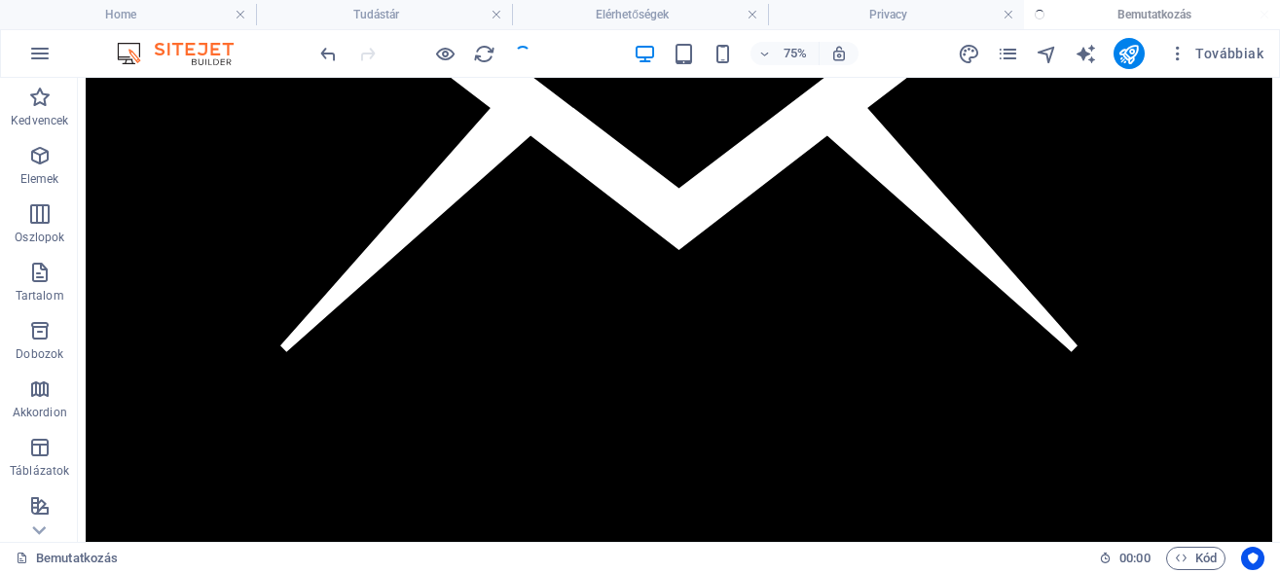
checkbox input "false"
click at [1131, 54] on icon "publish" at bounding box center [1128, 54] width 22 height 22
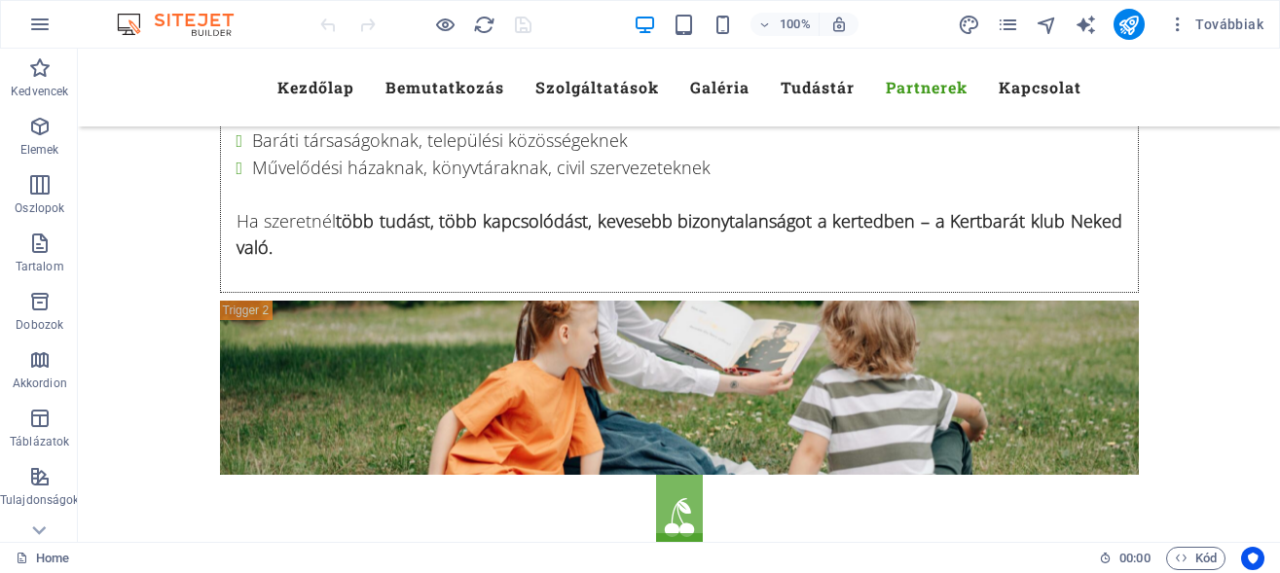
scroll to position [14933, 0]
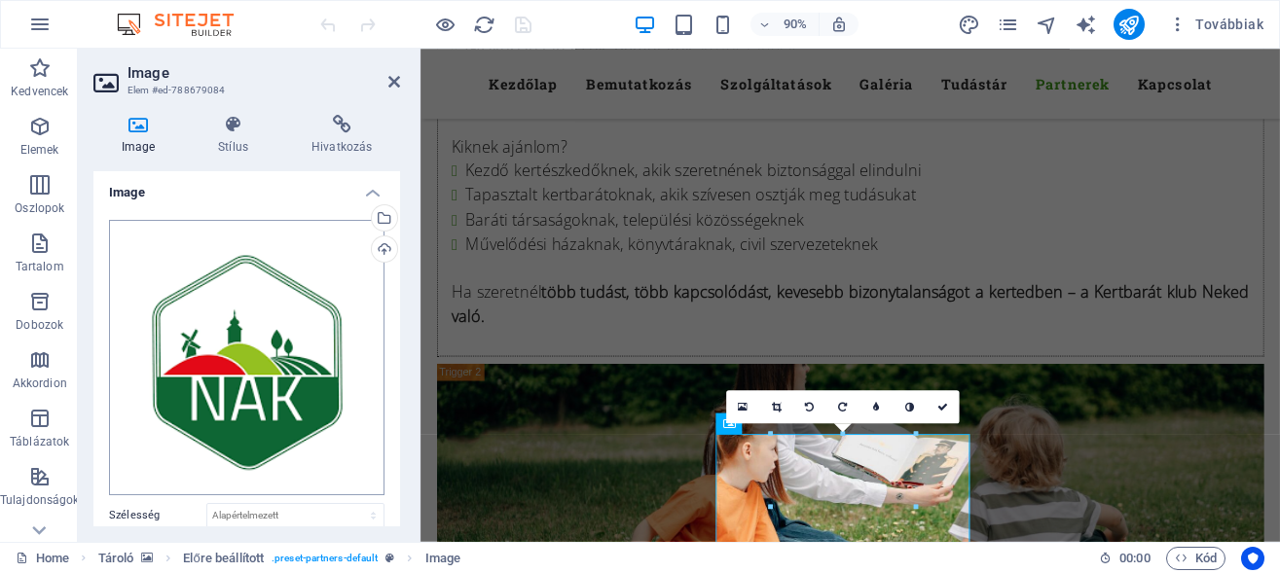
scroll to position [0, 0]
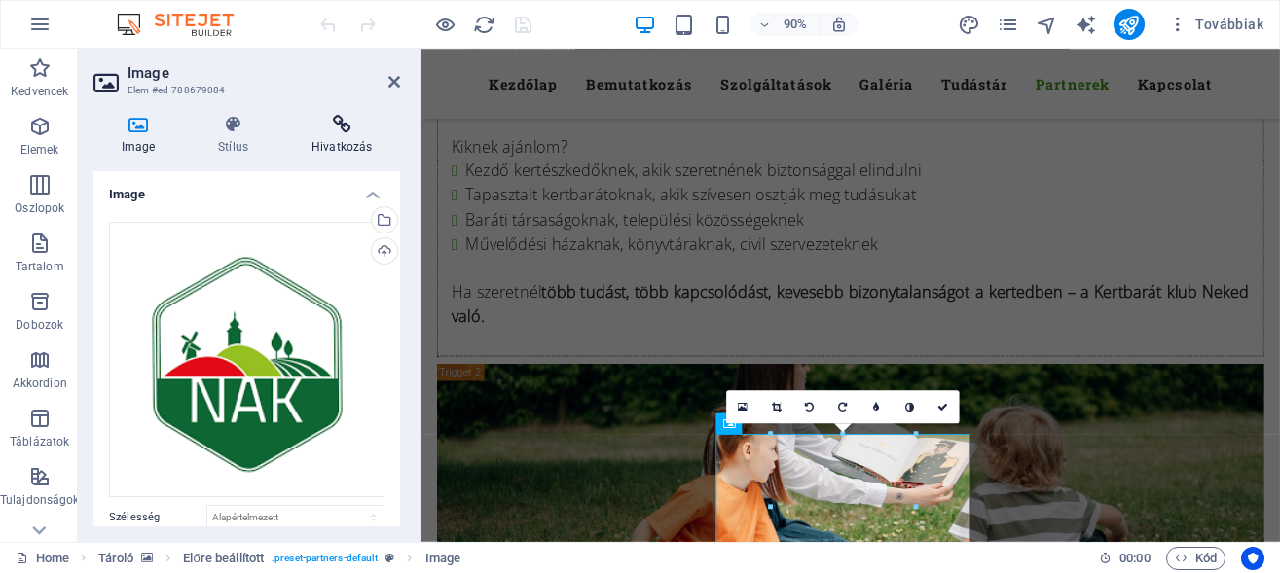
click at [361, 136] on h4 "Hivatkozás" at bounding box center [342, 135] width 116 height 41
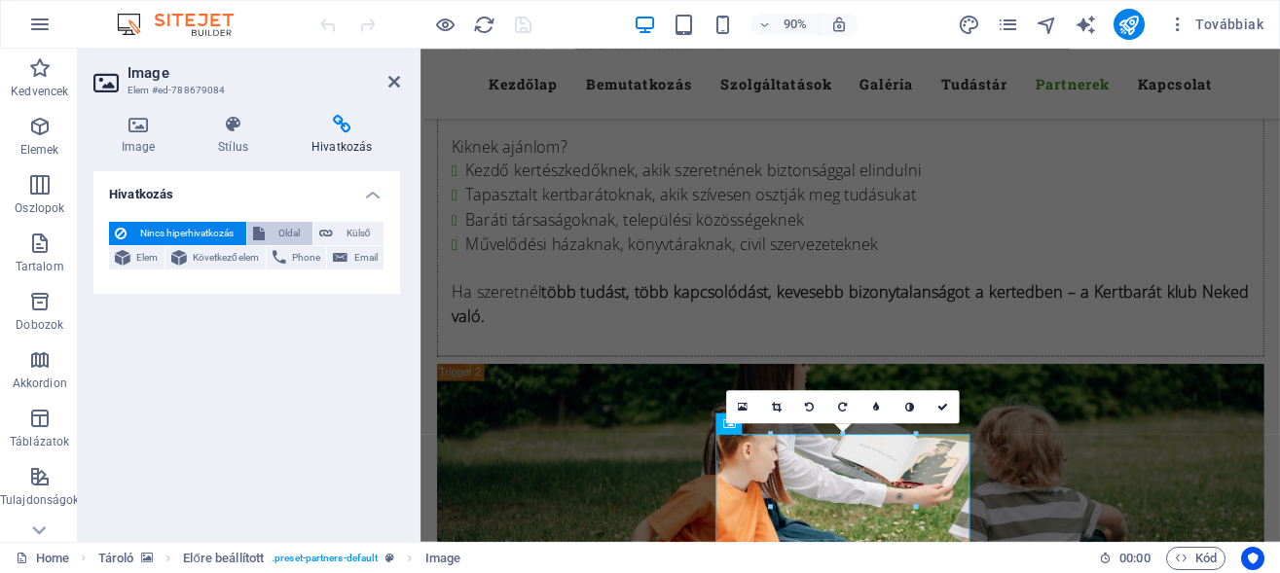
click at [291, 231] on span "Oldal" at bounding box center [289, 233] width 36 height 23
select select
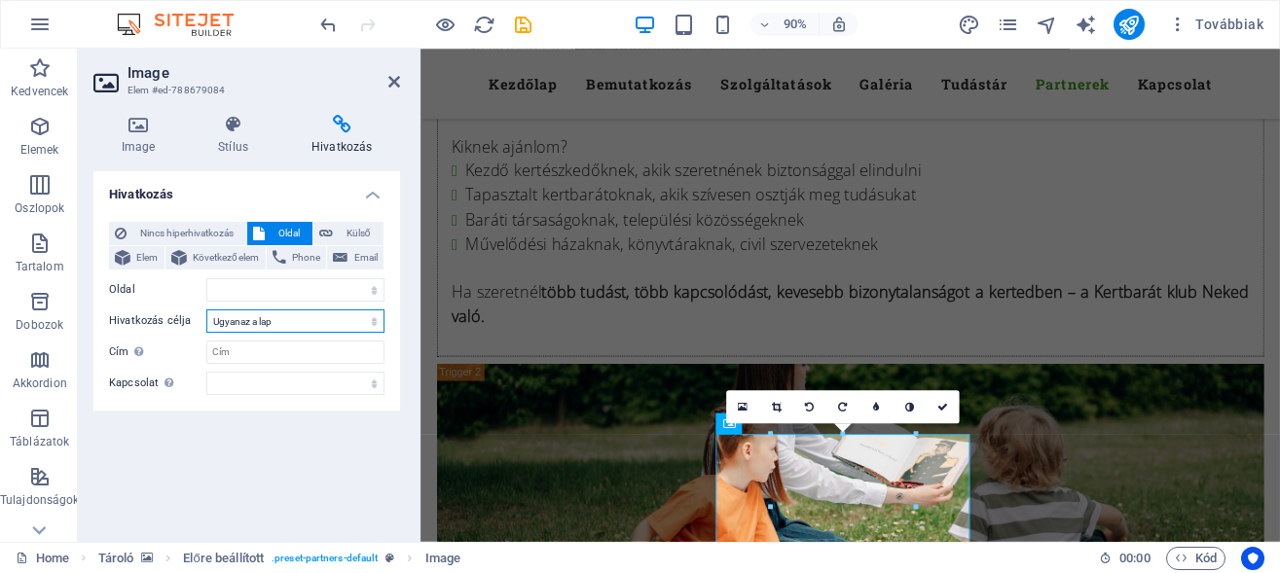
select select "blank"
click option "Új lap" at bounding box center [0, 0] width 0 height 0
select select
click at [236, 287] on select "Home Bemutatkozás Elérhetőségek Tudástár Privacy" at bounding box center [295, 289] width 178 height 23
click at [236, 352] on input "Cím További hivatkozás leírás, ne legyen azonos a hivatkozás szövegével. A címe…" at bounding box center [295, 352] width 178 height 23
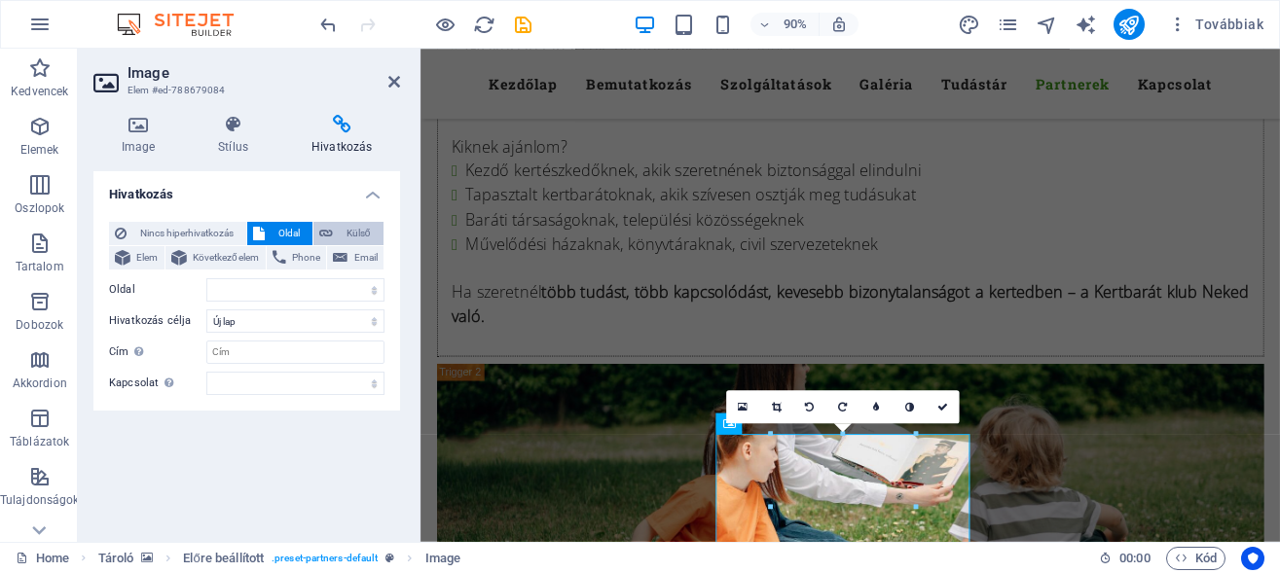
click at [338, 227] on button "Külső" at bounding box center [348, 233] width 70 height 23
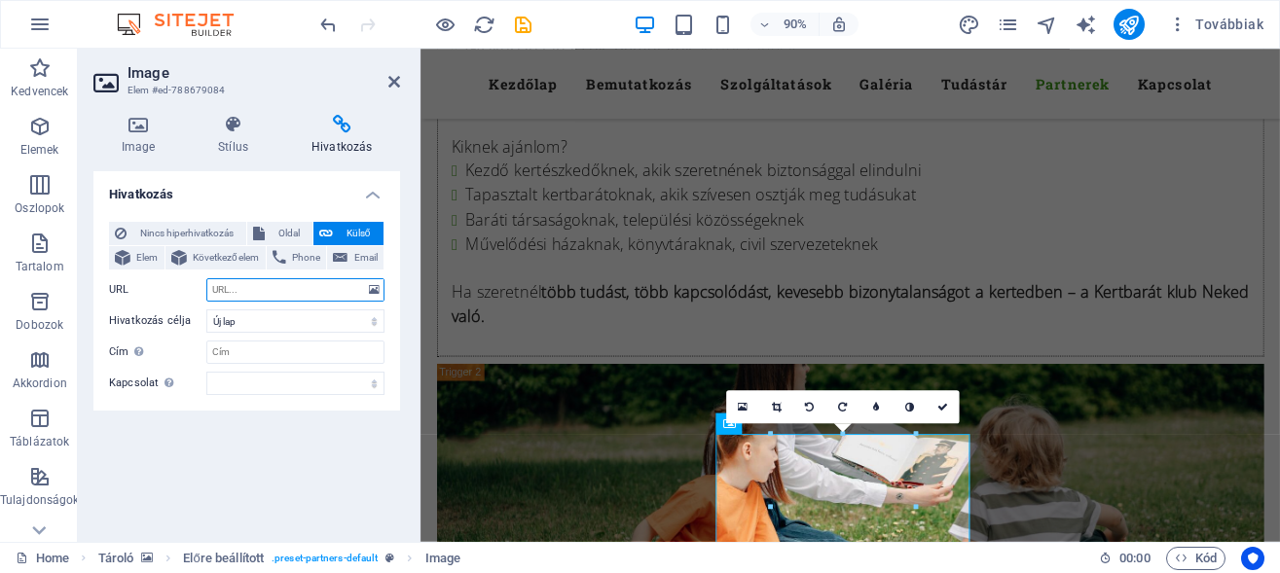
paste input "[URL][DOMAIN_NAME]"
type input "[URL][DOMAIN_NAME]"
click at [283, 236] on span "Oldal" at bounding box center [289, 233] width 36 height 23
select select
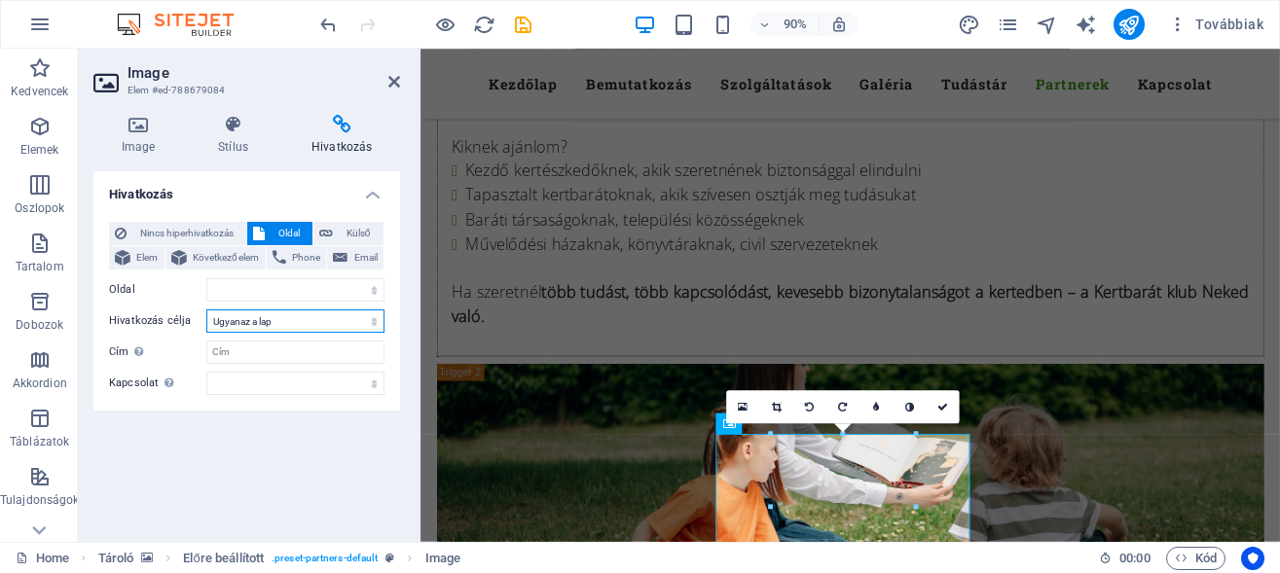
click option "Ugyanaz a lap" at bounding box center [0, 0] width 0 height 0
click at [193, 228] on span "Nincs hiperhivatkozás" at bounding box center [186, 233] width 108 height 23
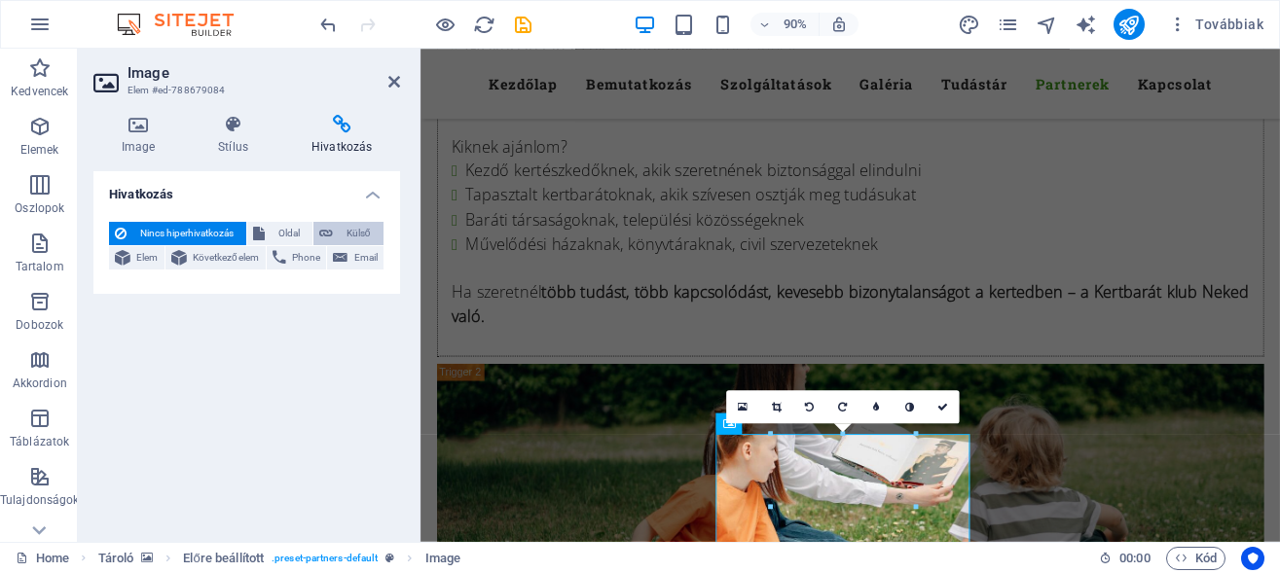
click at [352, 234] on span "Külső" at bounding box center [358, 233] width 39 height 23
select select "blank"
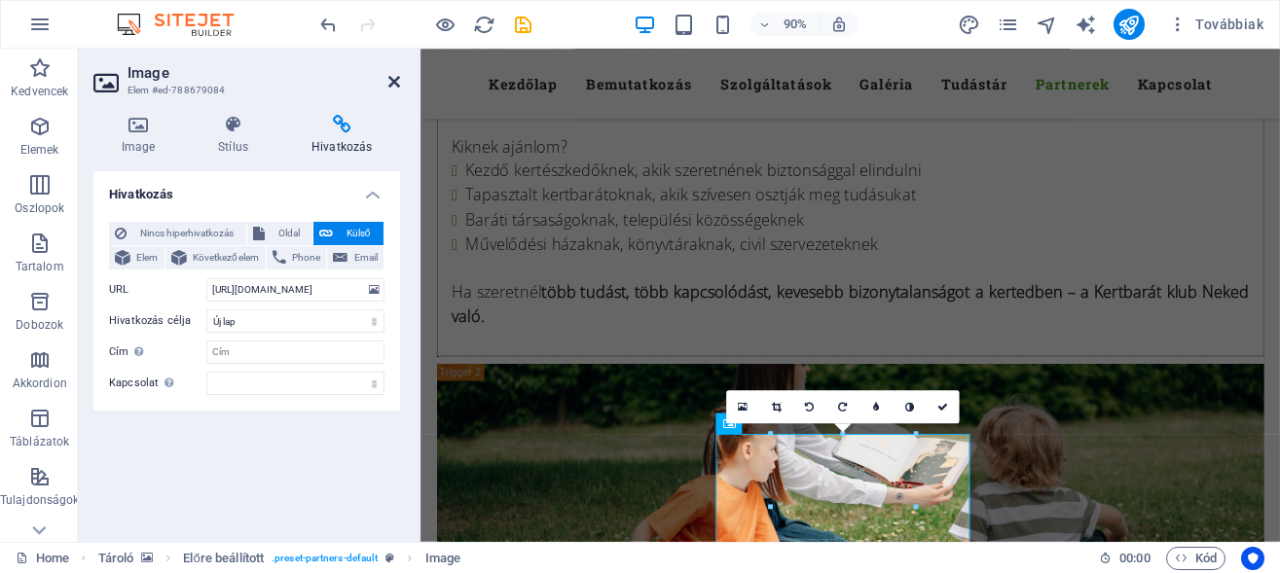
click at [396, 80] on icon at bounding box center [394, 82] width 12 height 16
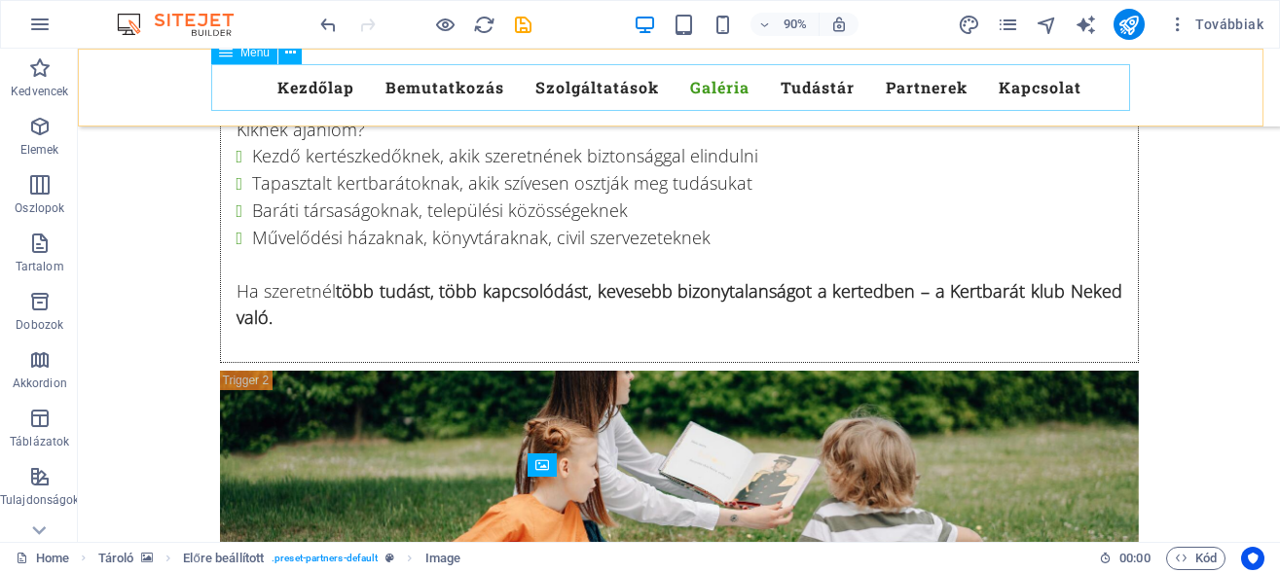
scroll to position [14828, 0]
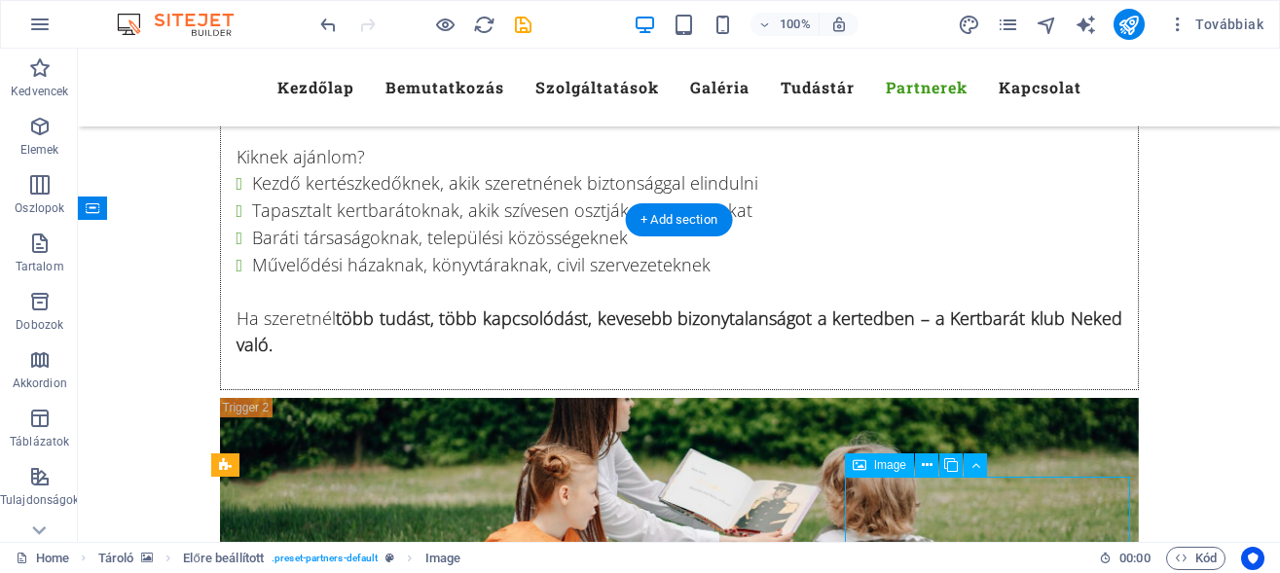
select select "px"
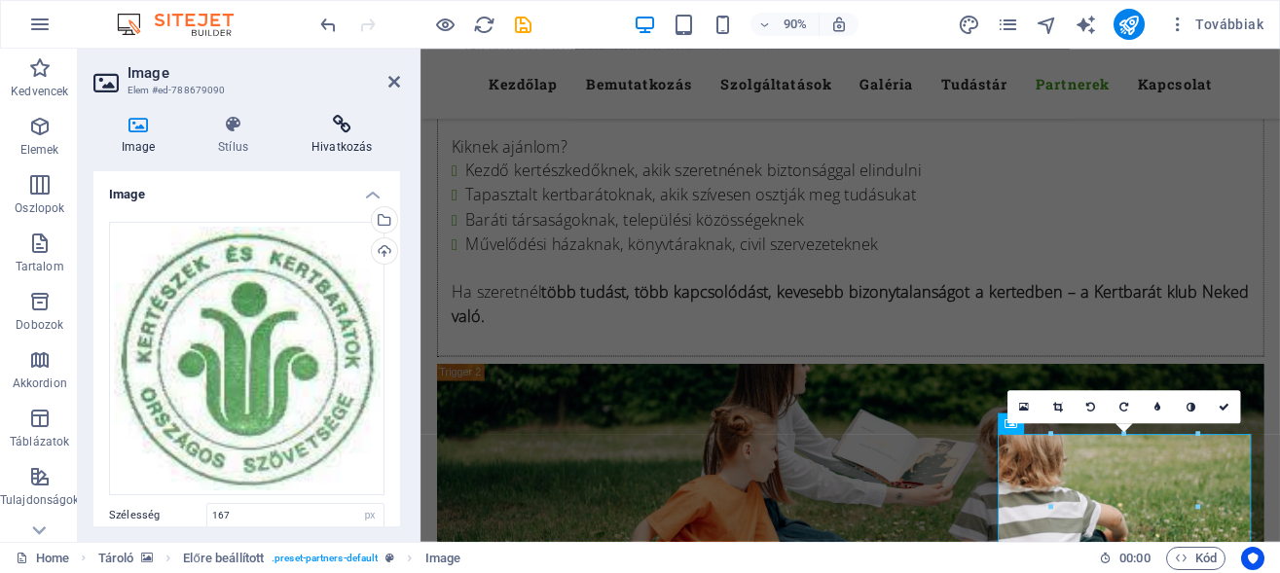
click at [344, 133] on icon at bounding box center [342, 124] width 116 height 19
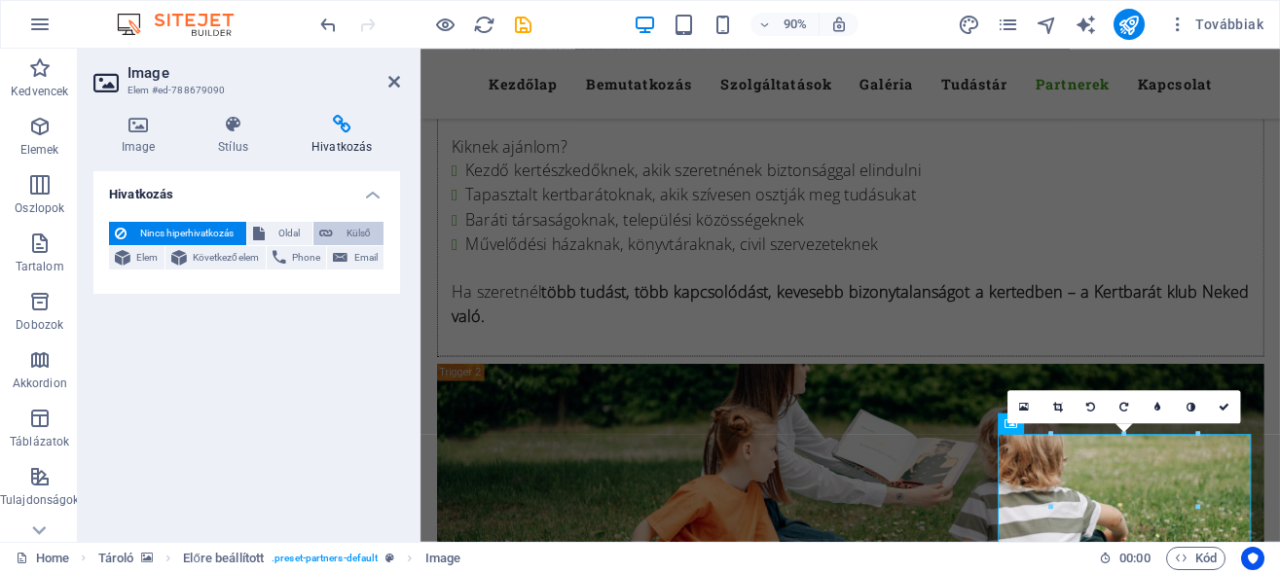
click at [356, 236] on span "Külső" at bounding box center [358, 233] width 39 height 23
select select "blank"
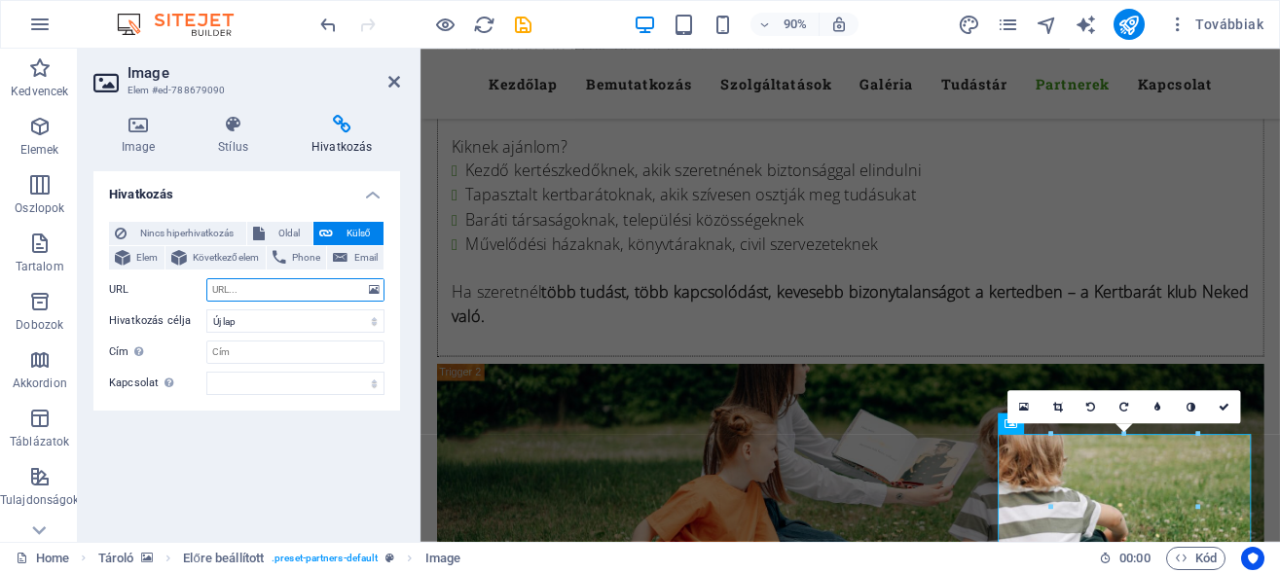
paste input "[URL][DOMAIN_NAME]"
type input "[URL][DOMAIN_NAME]"
click at [398, 80] on icon at bounding box center [394, 82] width 12 height 16
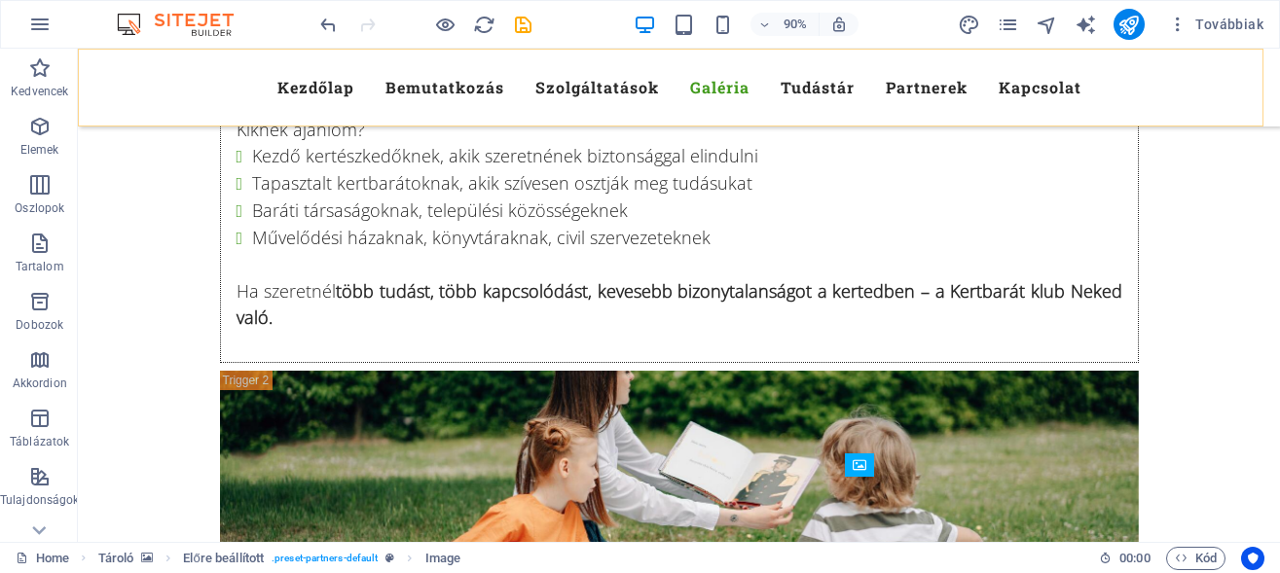
scroll to position [14828, 0]
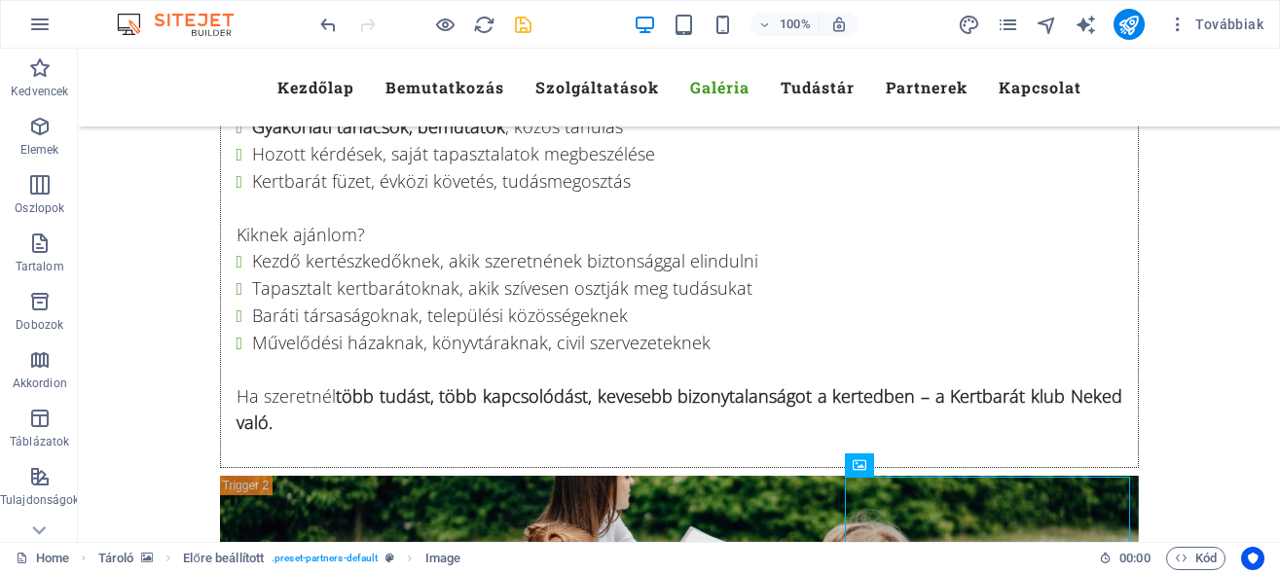
click at [519, 23] on icon "save" at bounding box center [523, 25] width 22 height 22
checkbox input "false"
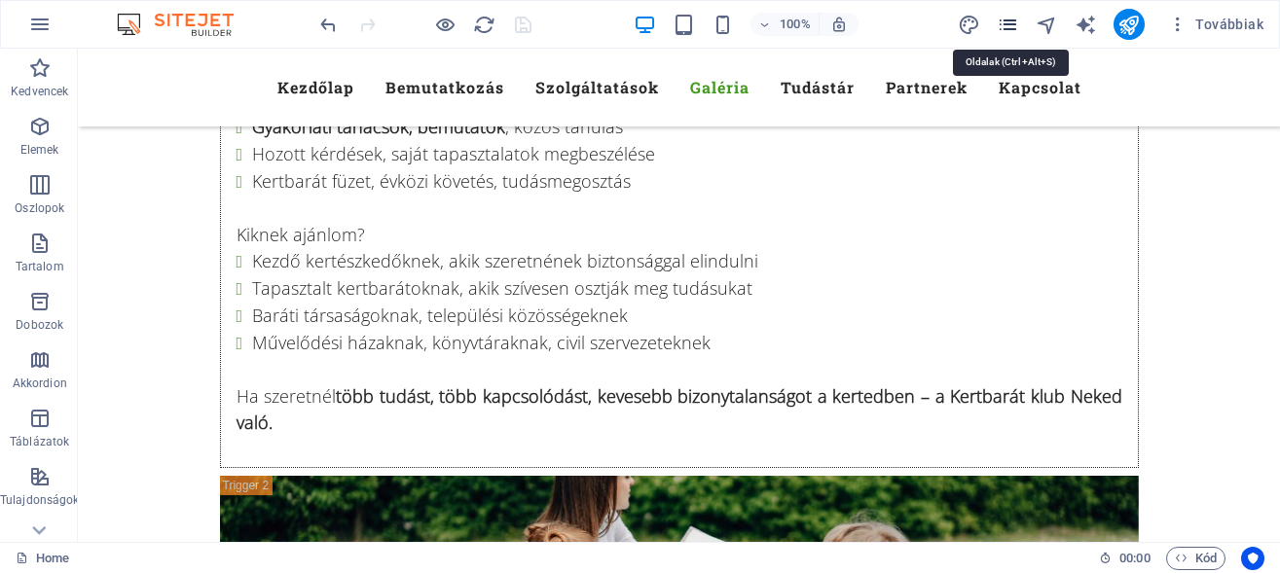
click at [1013, 25] on icon "pages" at bounding box center [1008, 25] width 22 height 22
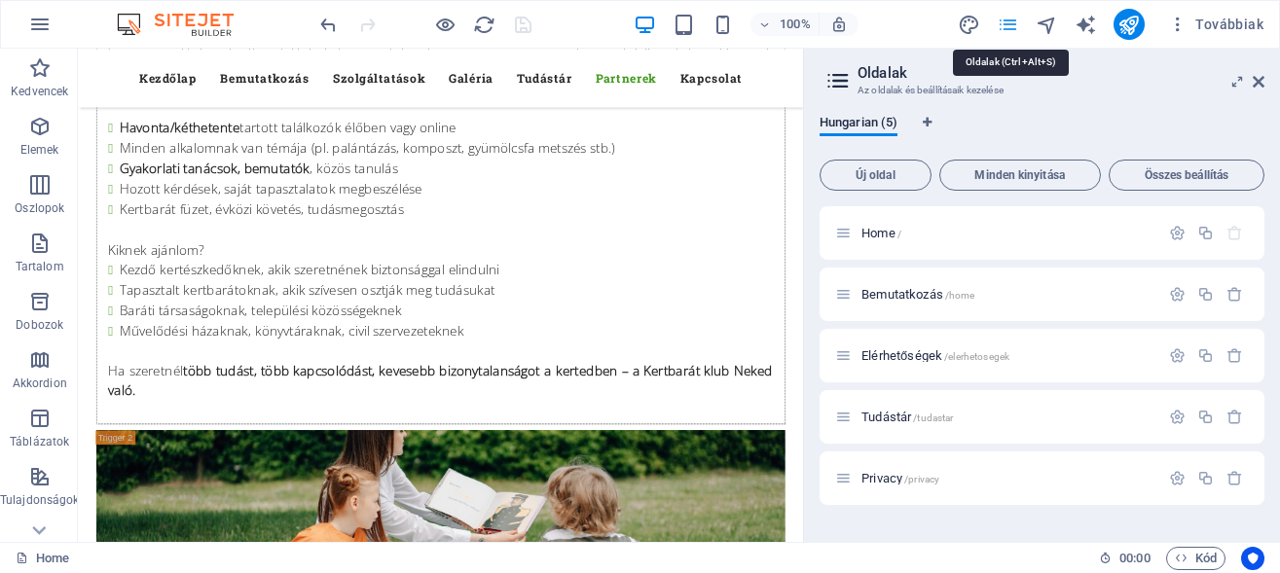
scroll to position [14909, 0]
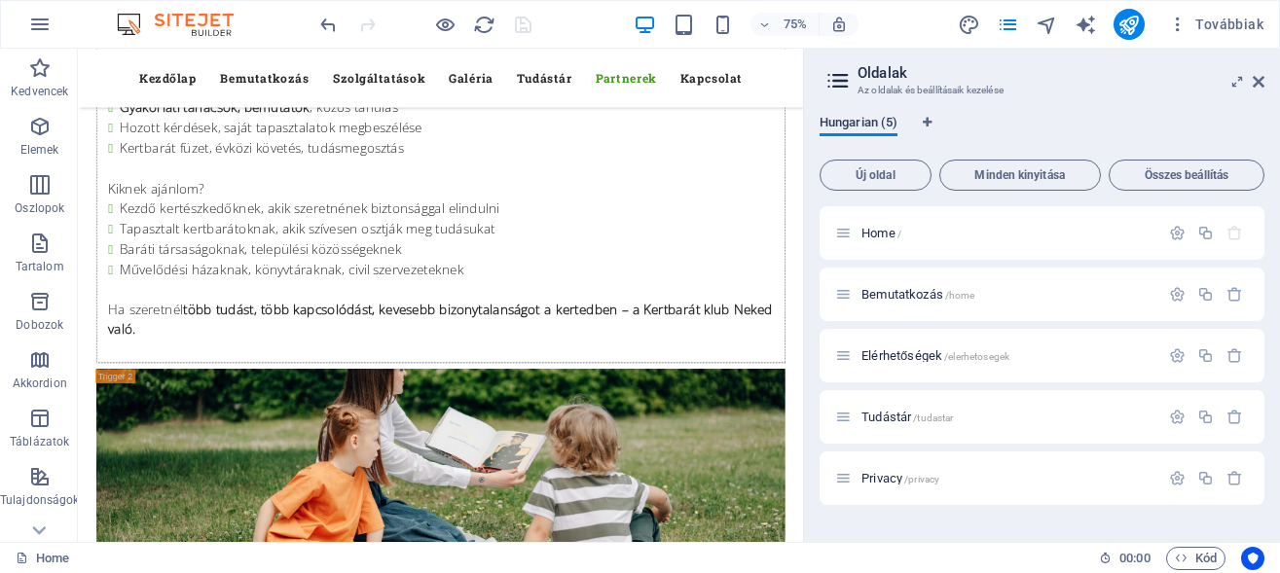
click at [850, 128] on span "Hungarian (5)" at bounding box center [858, 124] width 78 height 27
click at [849, 127] on span "Hungarian (5)" at bounding box center [858, 124] width 78 height 27
click at [925, 119] on icon "Nyelv fülek" at bounding box center [927, 123] width 9 height 12
select select "65"
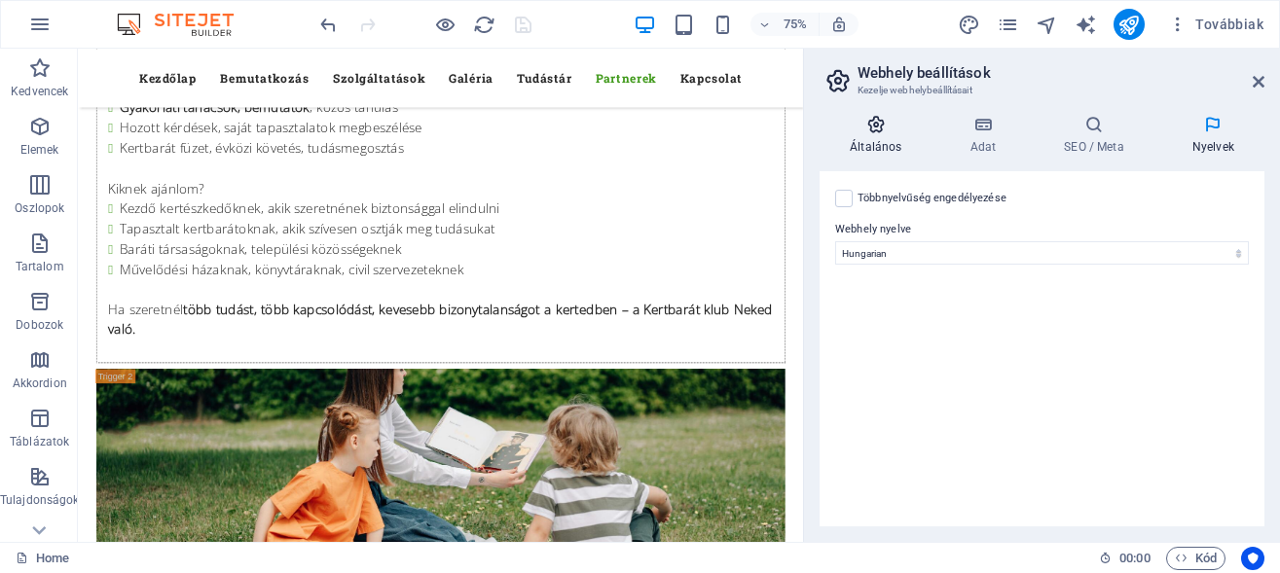
click at [882, 117] on icon at bounding box center [875, 124] width 112 height 19
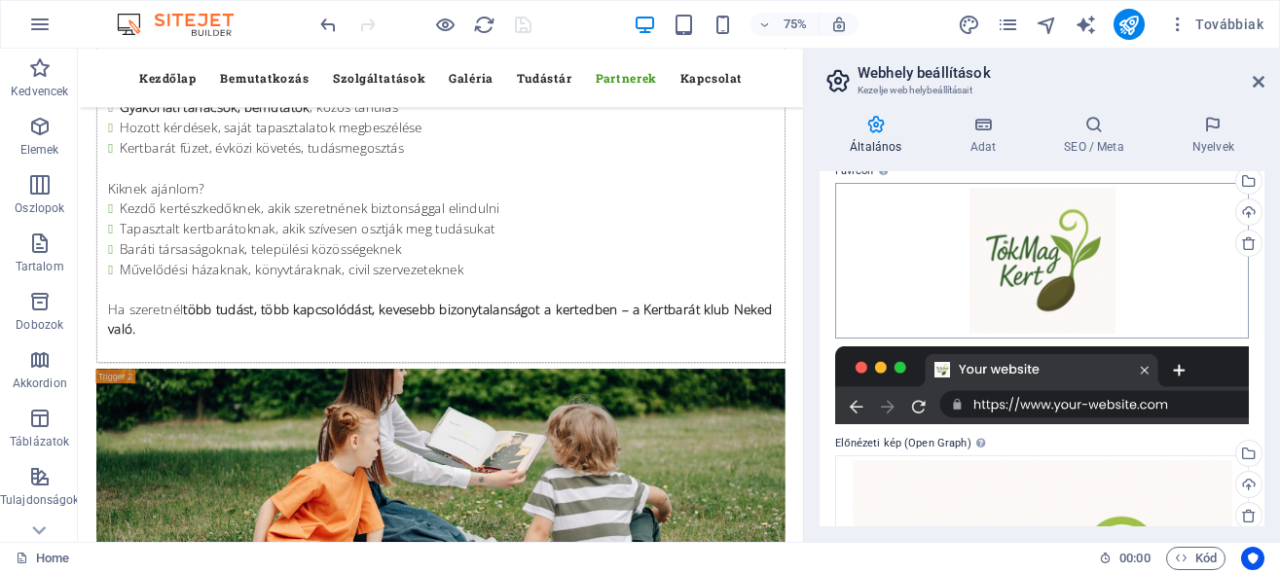
scroll to position [175, 0]
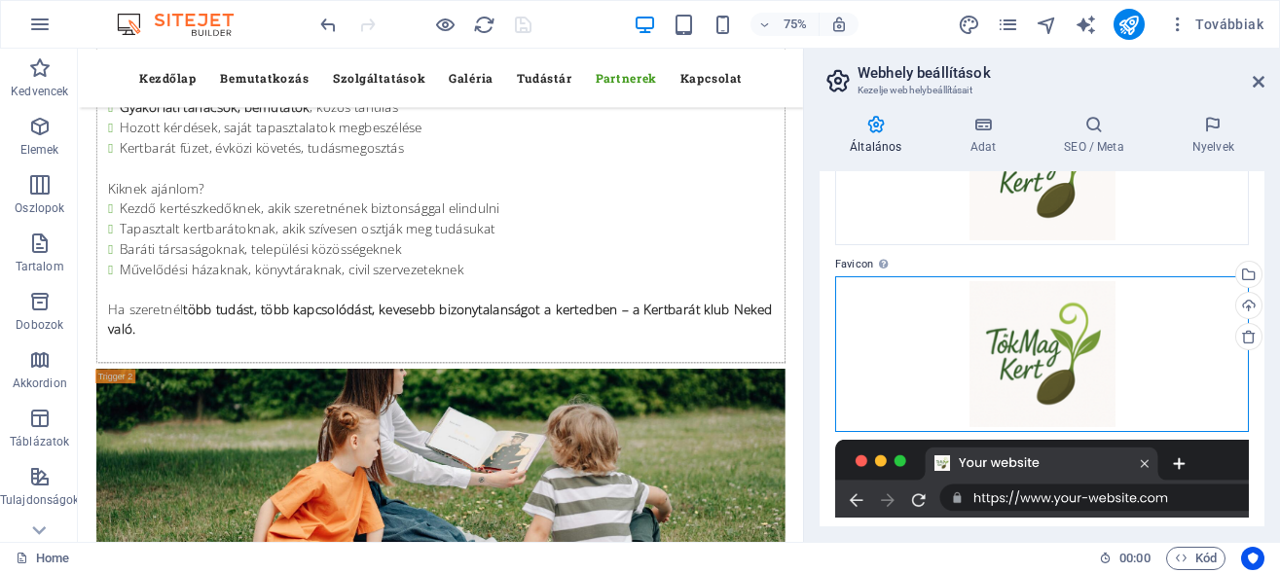
click at [1026, 330] on div "Húzza ide a fájlokat, kattintson a fájlok kiválasztásához, vagy válasszon fájlo…" at bounding box center [1042, 354] width 414 height 156
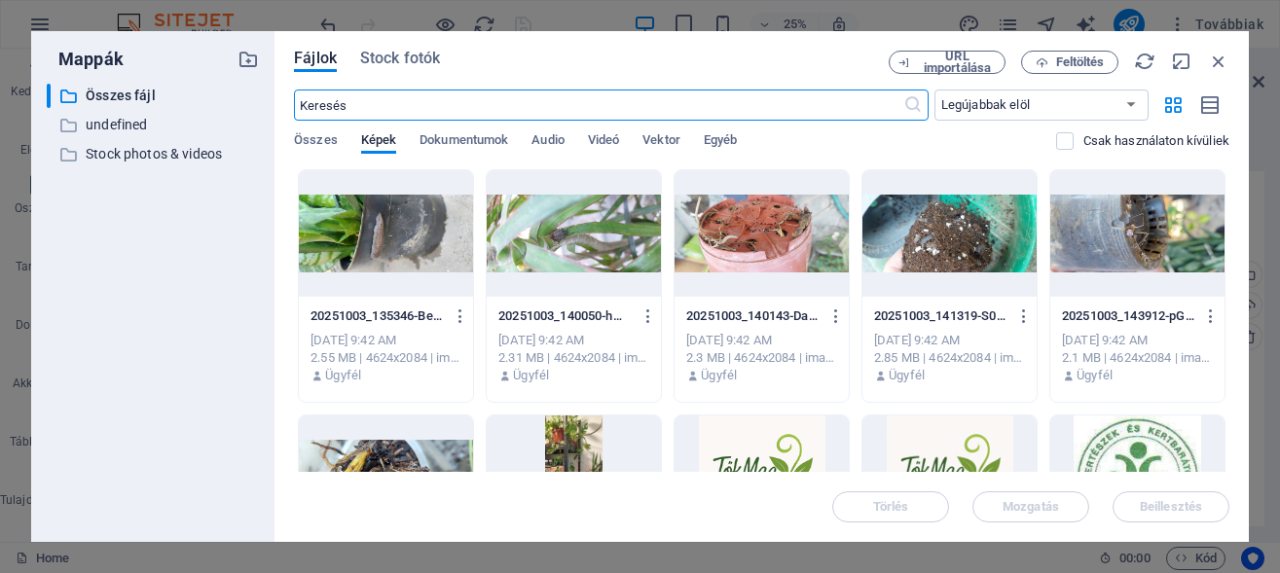
scroll to position [15396, 0]
click at [1220, 58] on icon "button" at bounding box center [1218, 61] width 21 height 21
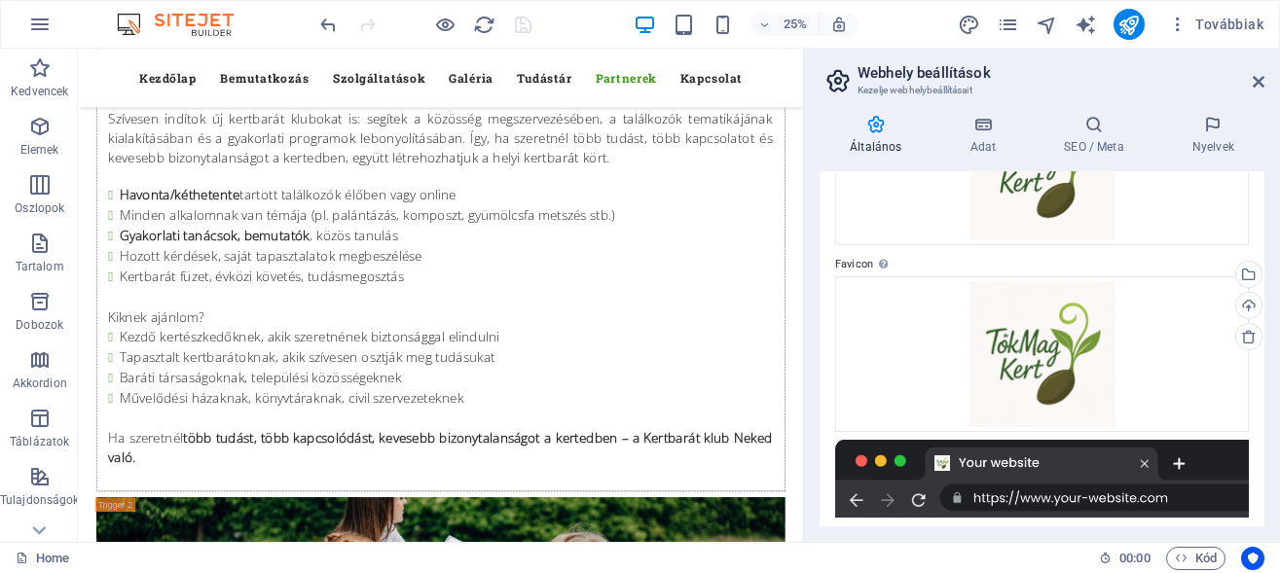
scroll to position [14738, 0]
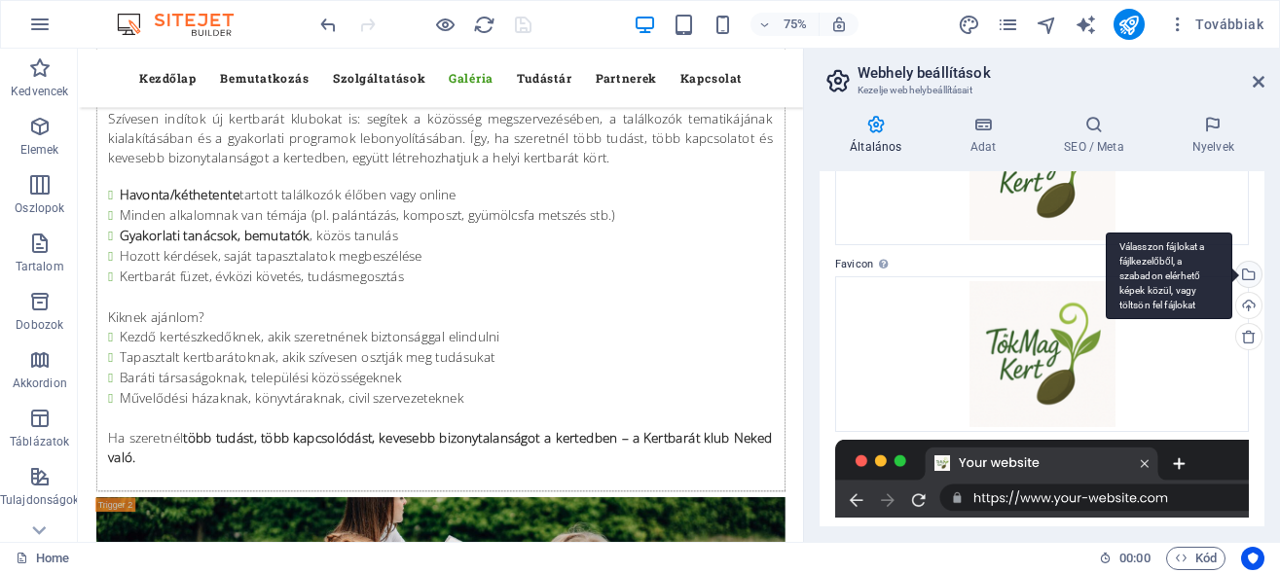
click at [1234, 279] on div "Válasszon fájlokat a fájlkezelőből, a szabadon elérhető képek közül, vagy tölts…" at bounding box center [1246, 276] width 29 height 29
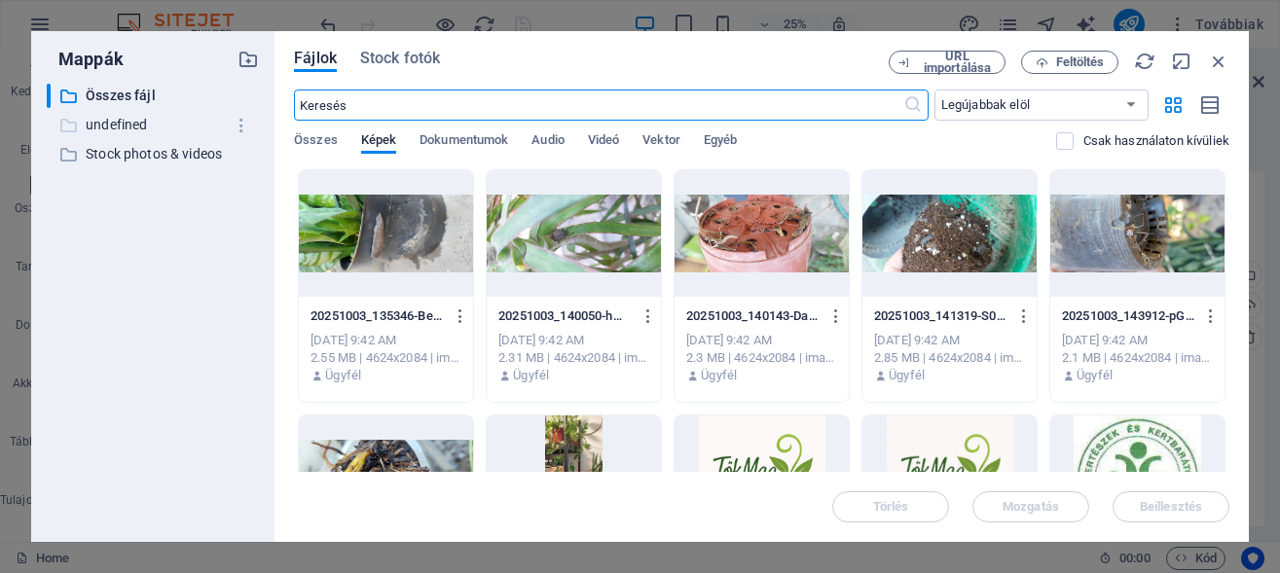
click at [127, 121] on p "undefined" at bounding box center [154, 125] width 137 height 22
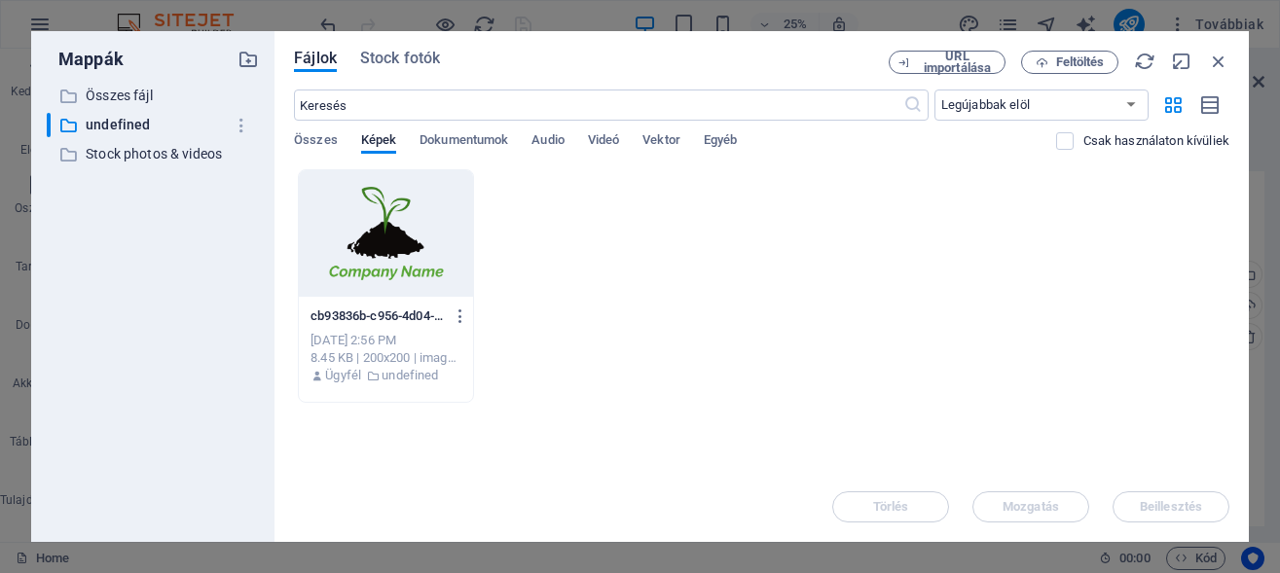
click at [167, 307] on div "​ Összes fájl Összes fájl ​ undefined undefined ​ Stock photos & videos Stock p…" at bounding box center [153, 305] width 212 height 443
click at [470, 312] on icon "button" at bounding box center [461, 317] width 18 height 18
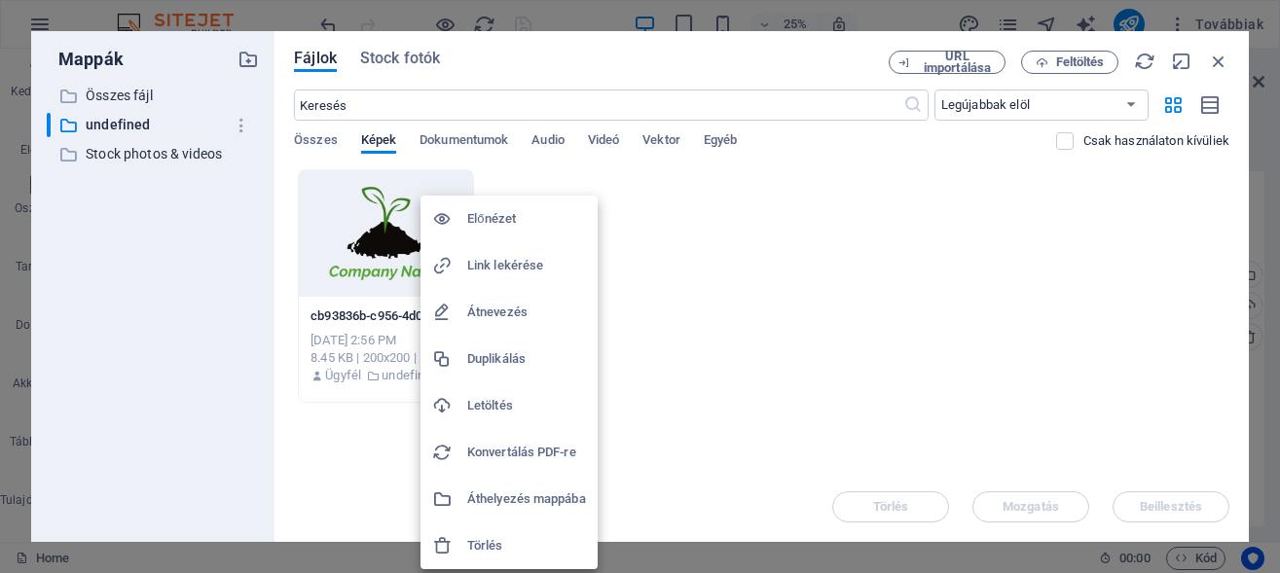
click at [773, 372] on div at bounding box center [640, 286] width 1280 height 573
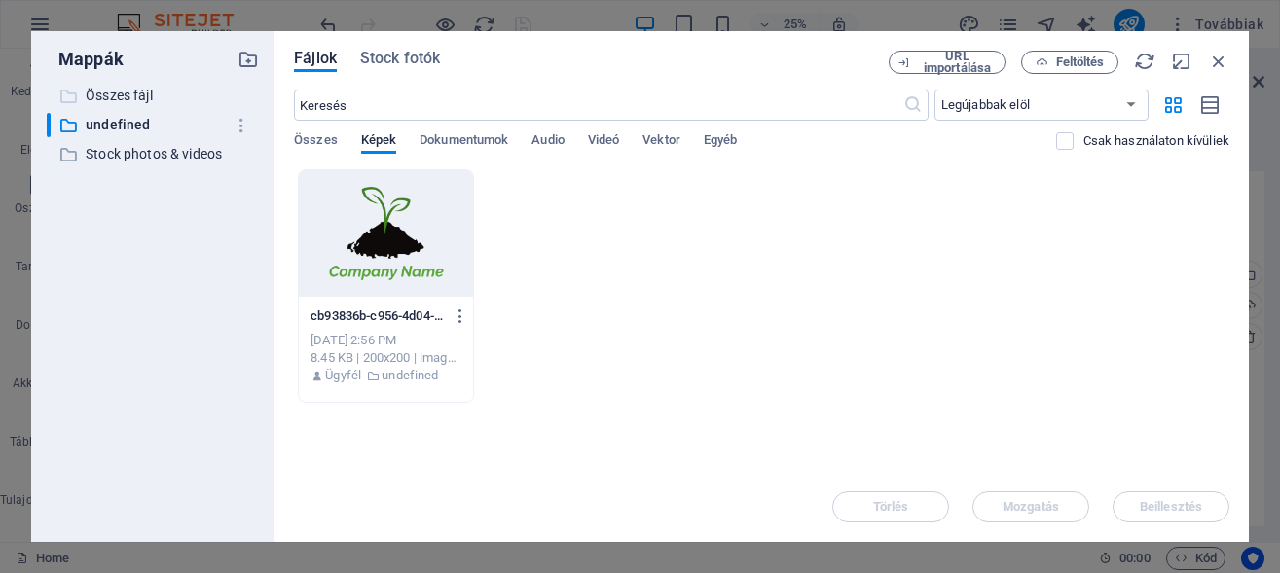
click at [127, 97] on p "Összes fájl" at bounding box center [154, 96] width 137 height 22
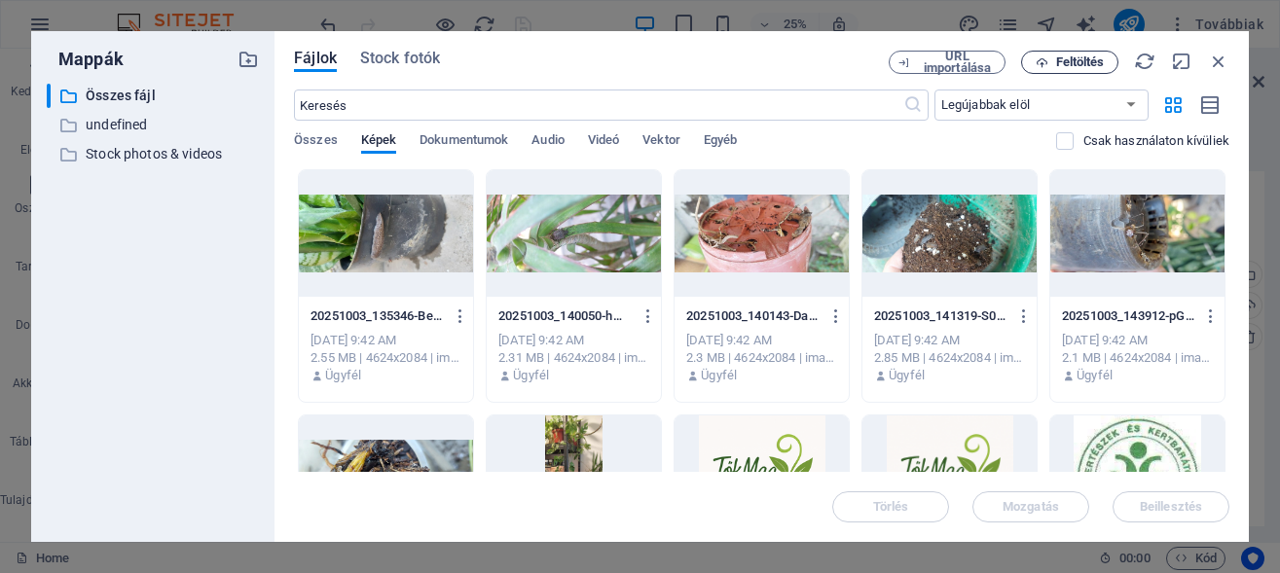
click at [1069, 63] on span "Feltöltés" at bounding box center [1080, 62] width 49 height 12
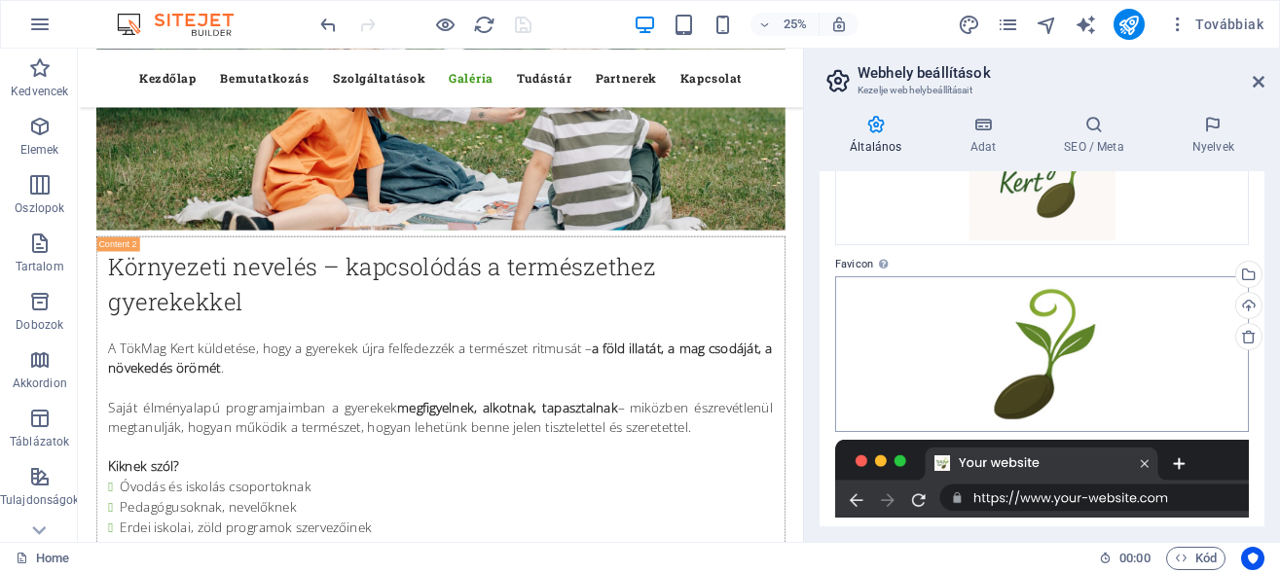
scroll to position [14738, 0]
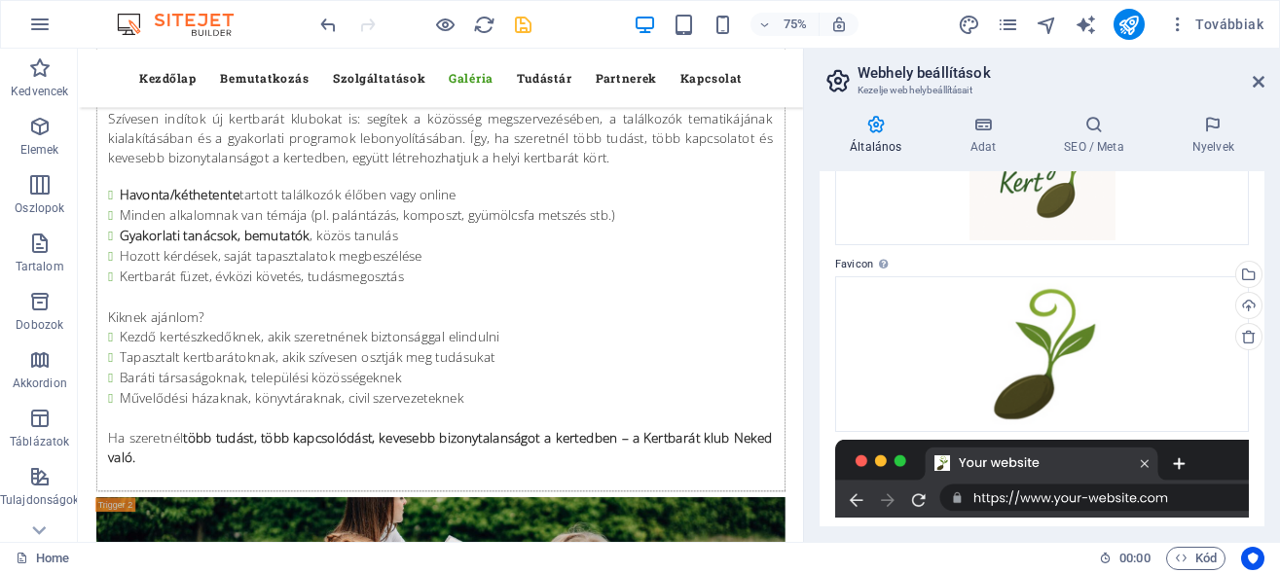
click at [890, 128] on icon at bounding box center [875, 124] width 112 height 19
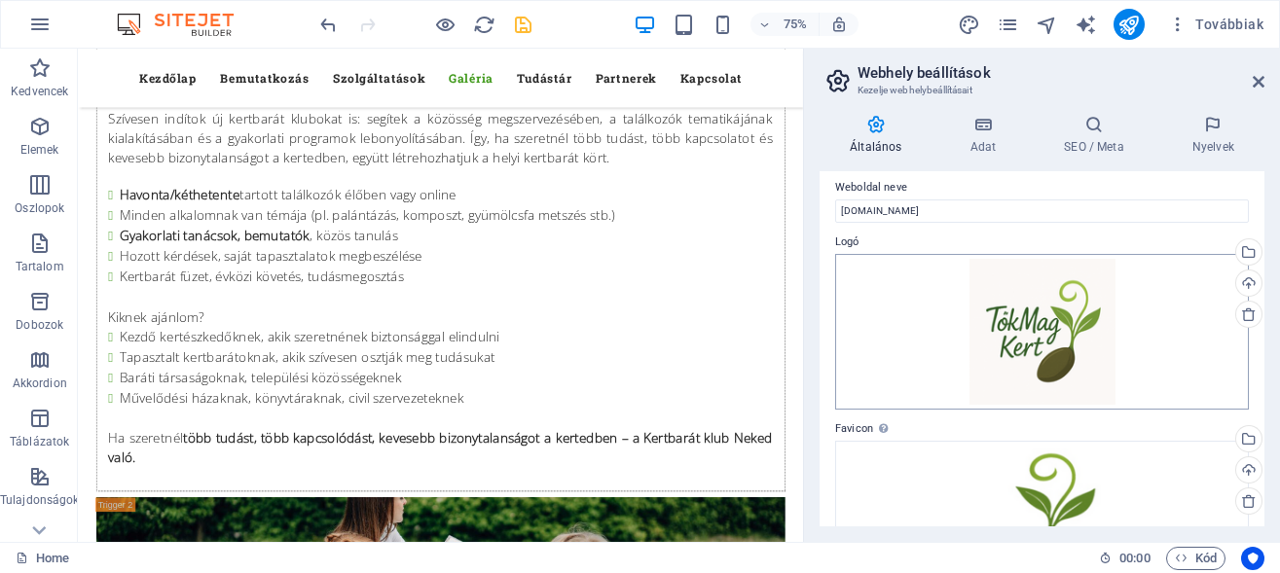
scroll to position [0, 0]
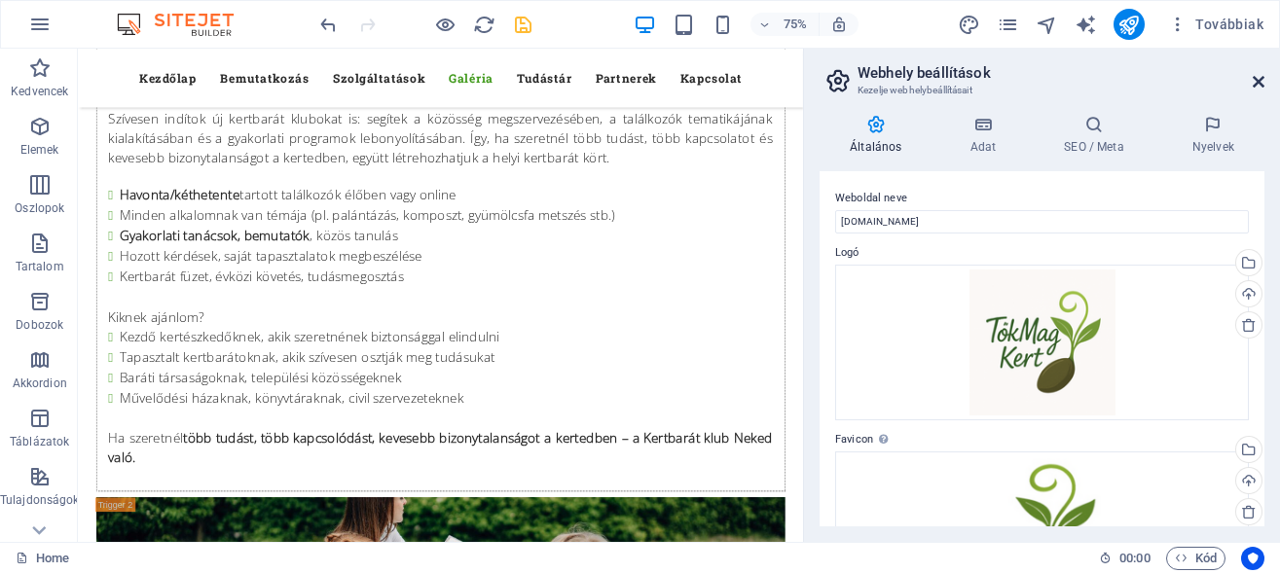
click at [1259, 82] on icon at bounding box center [1259, 82] width 12 height 16
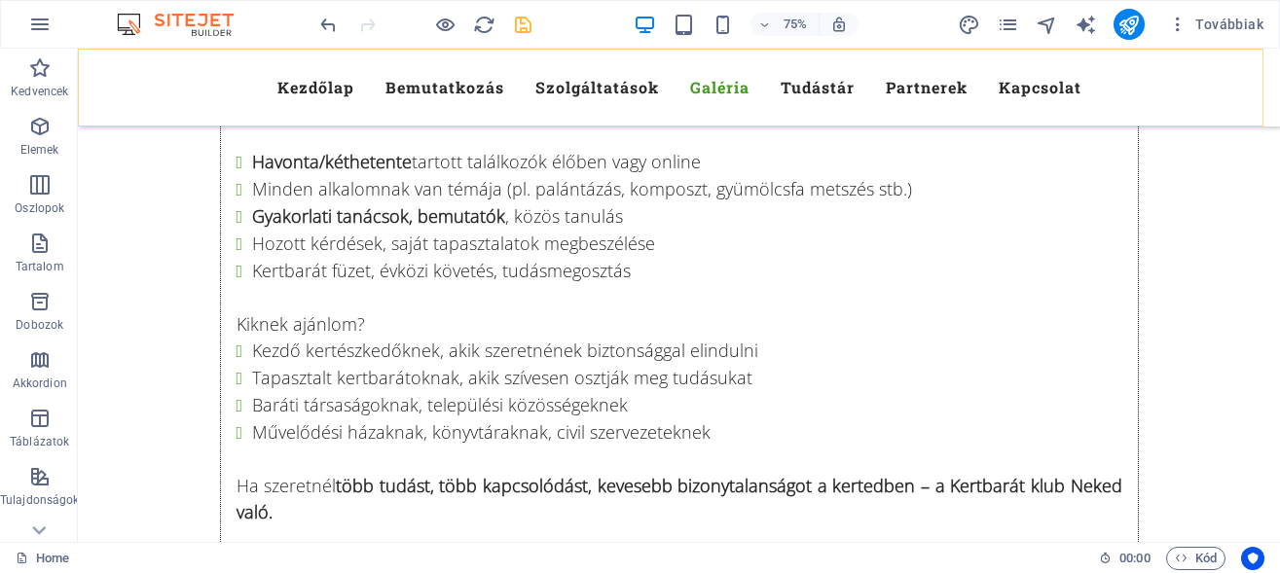
scroll to position [14655, 0]
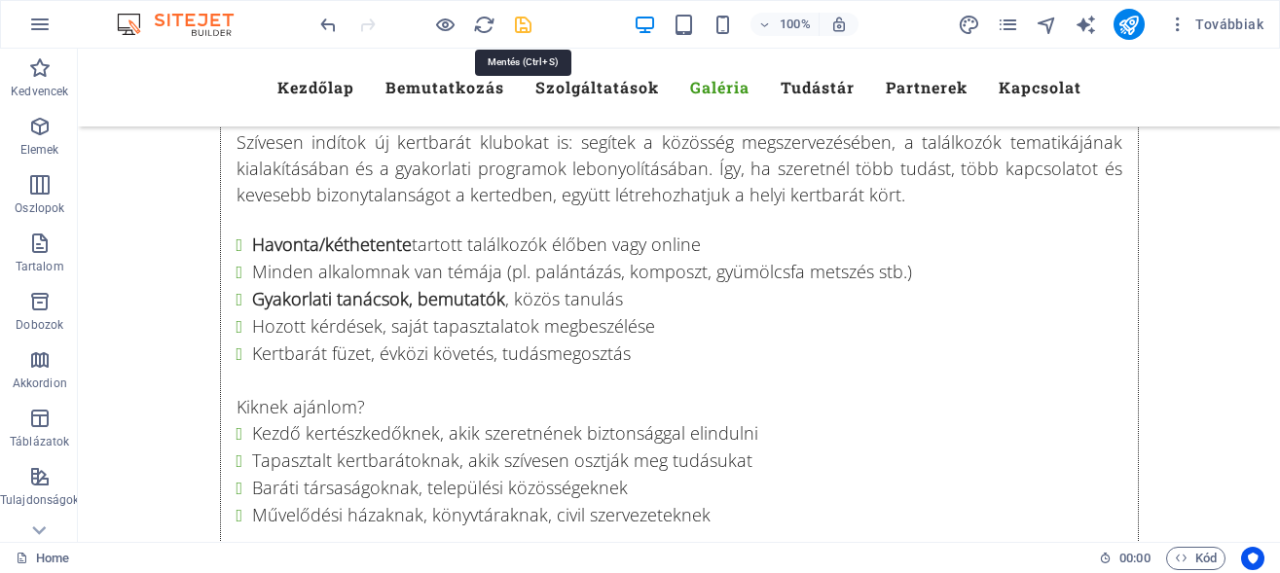
click at [518, 18] on icon "save" at bounding box center [523, 25] width 22 height 22
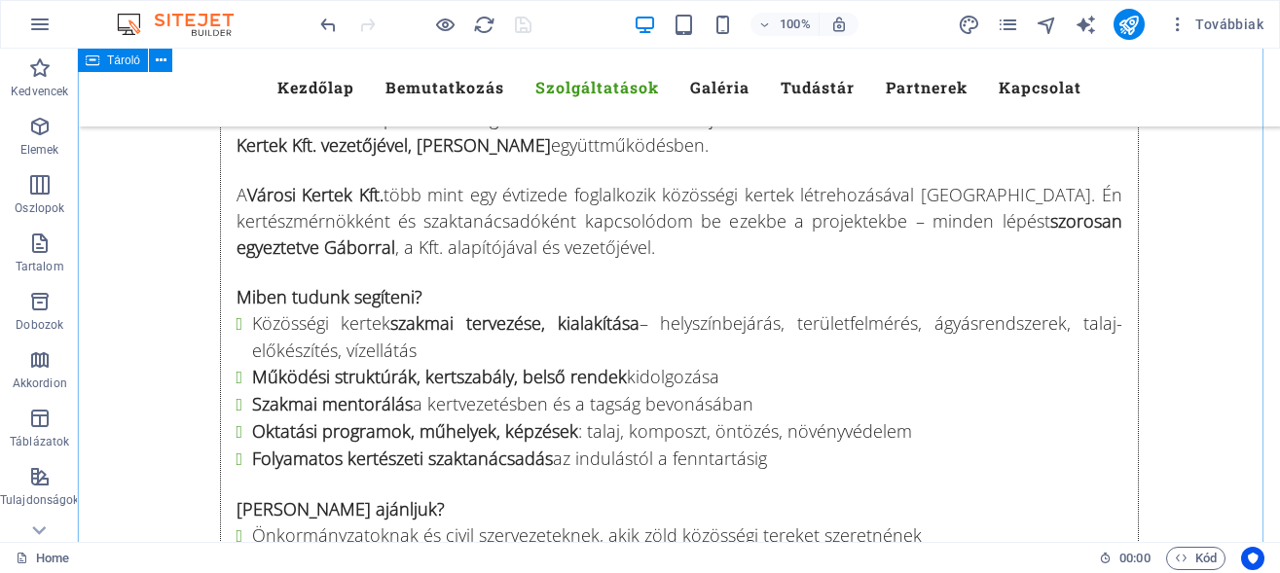
scroll to position [10883, 0]
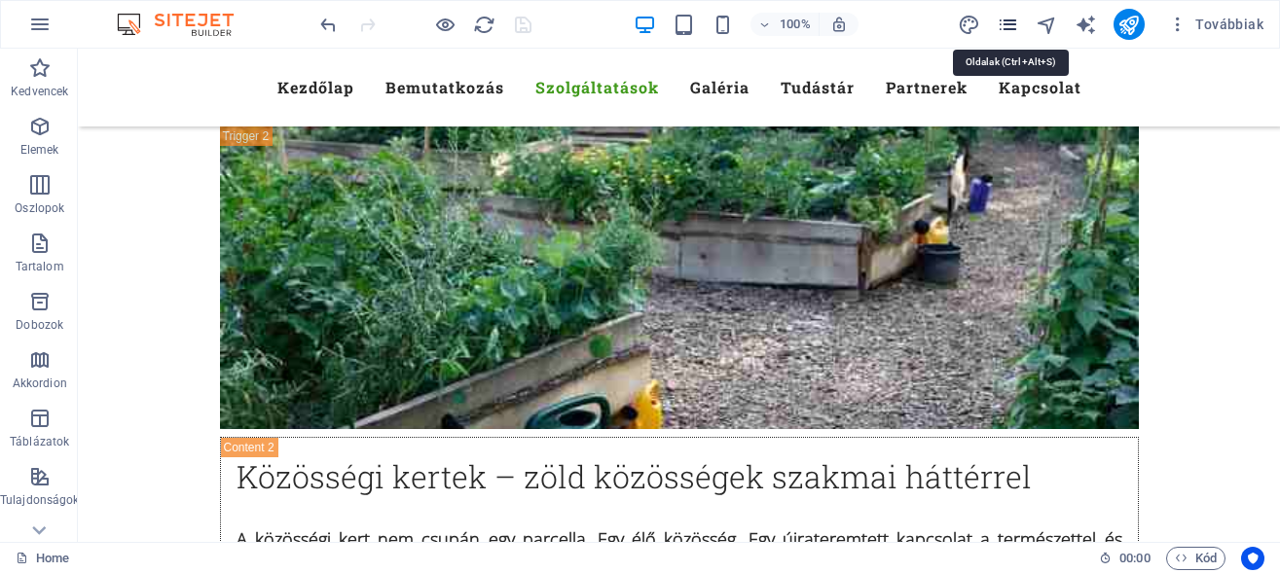
click at [1002, 29] on icon "pages" at bounding box center [1008, 25] width 22 height 22
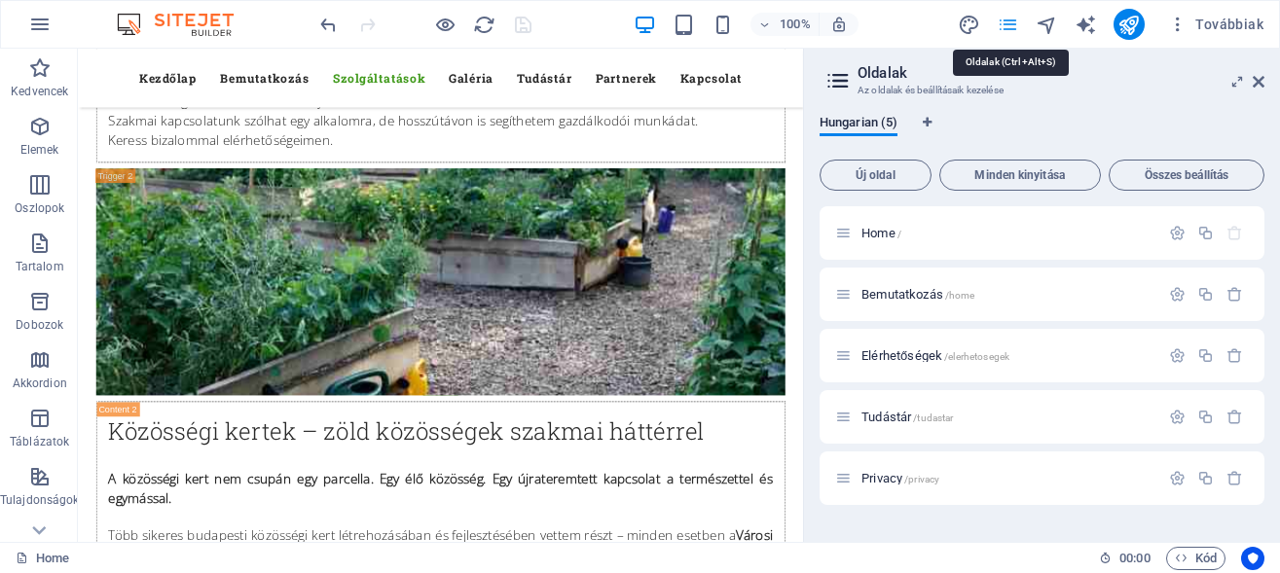
scroll to position [10966, 0]
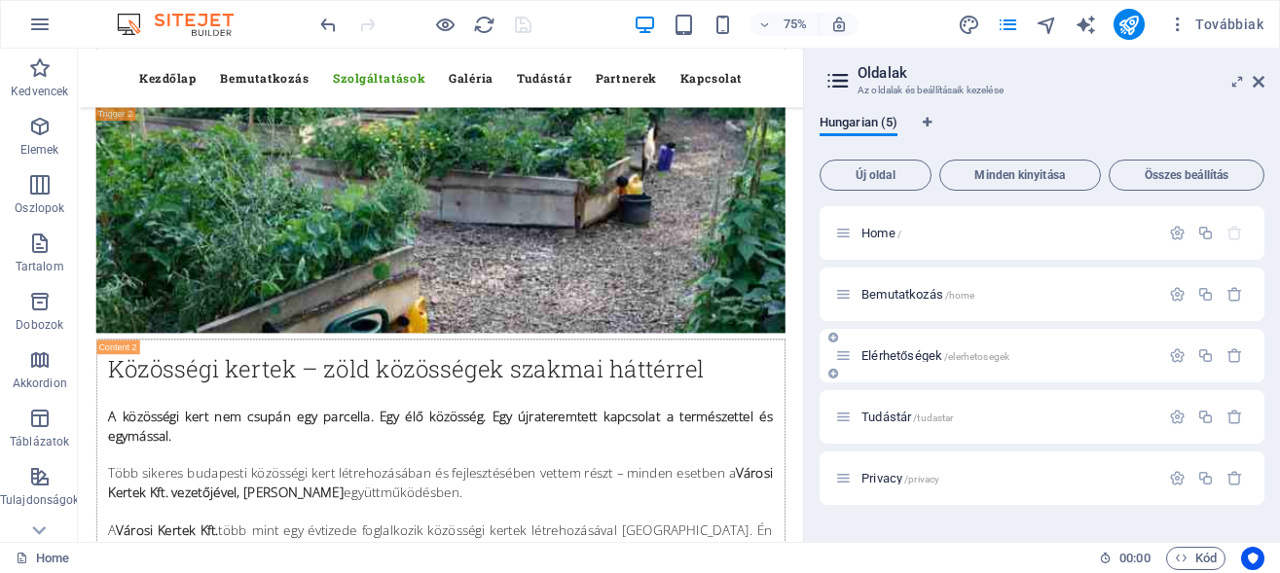
click at [832, 340] on icon at bounding box center [833, 338] width 10 height 12
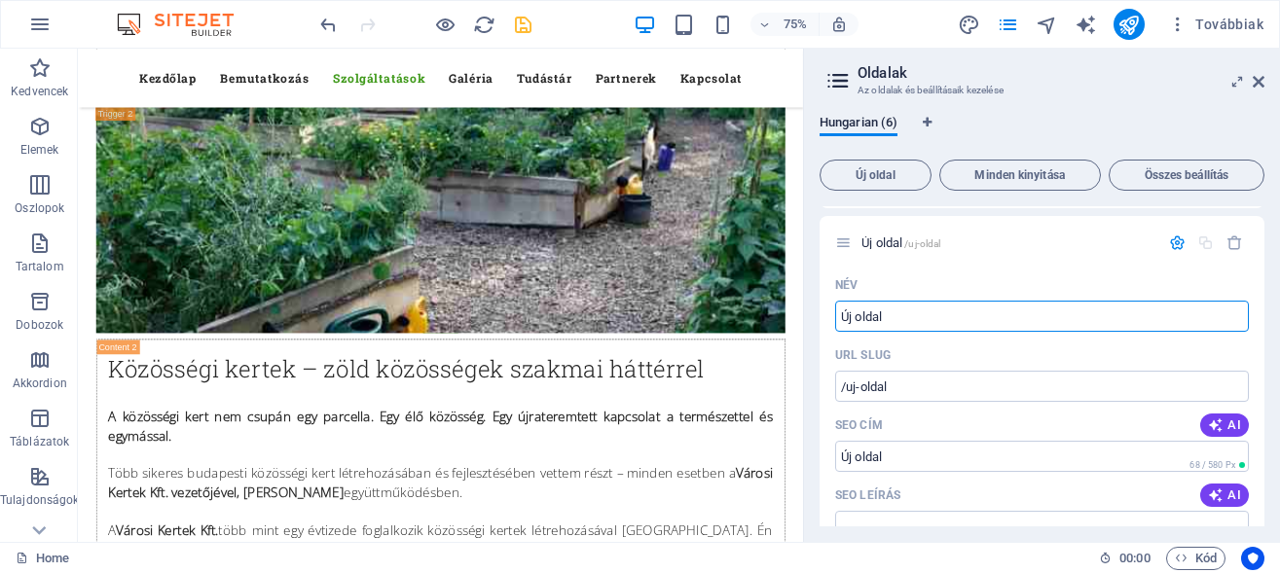
scroll to position [0, 0]
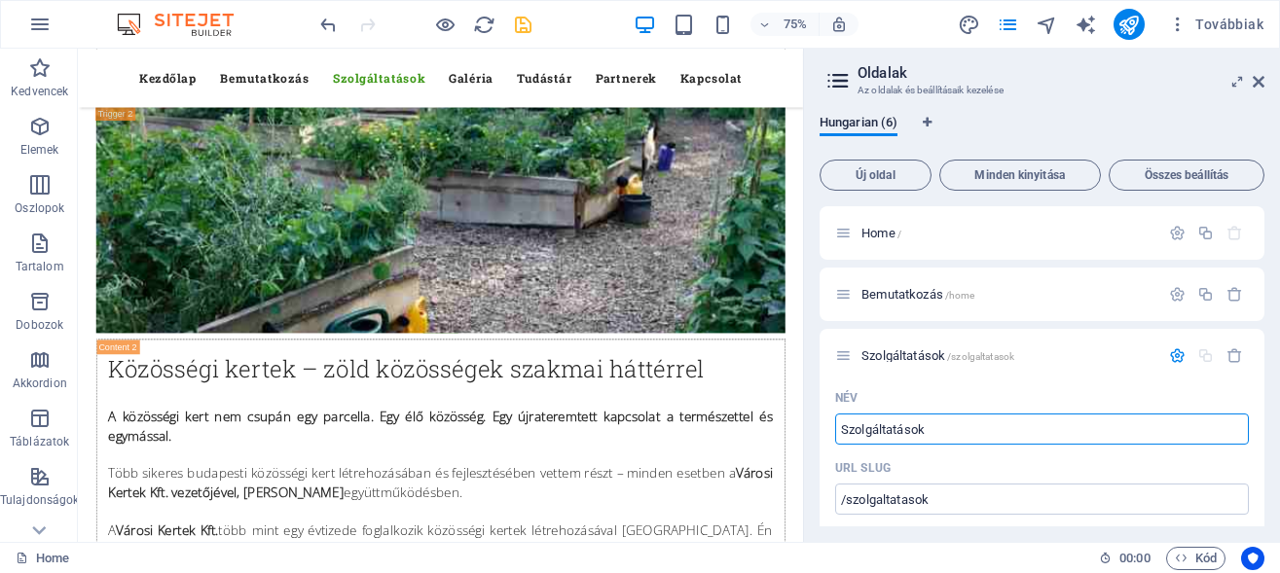
type input "Szolgáltatások"
type input "/szolgaltatasok"
click at [983, 463] on div "URL SLUG" at bounding box center [1042, 468] width 414 height 31
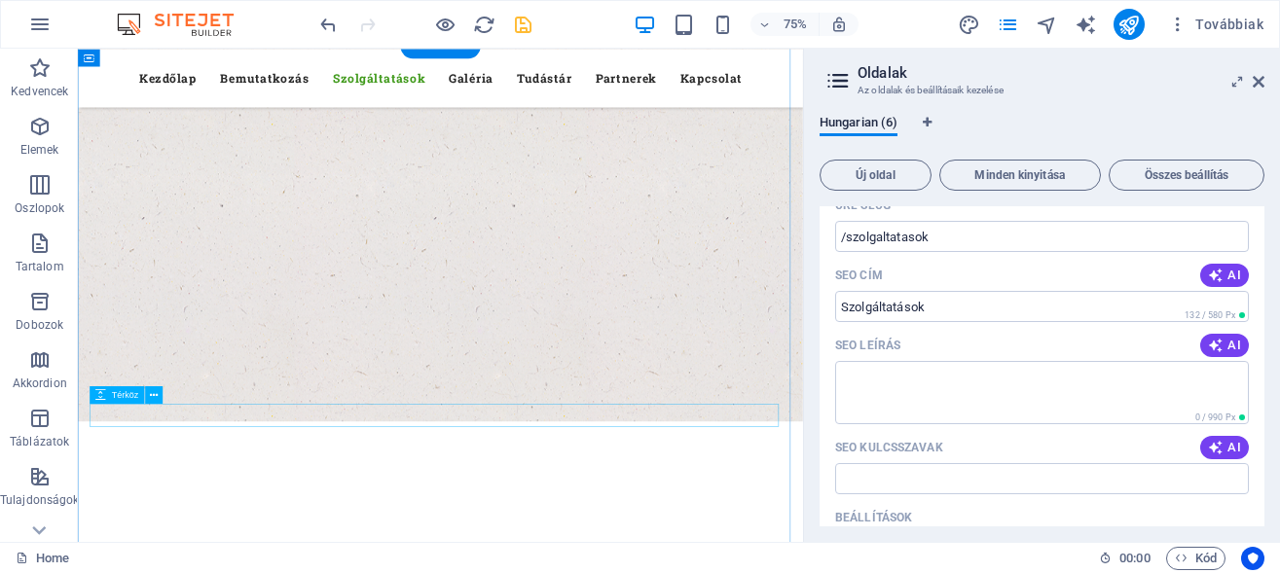
scroll to position [4017, 0]
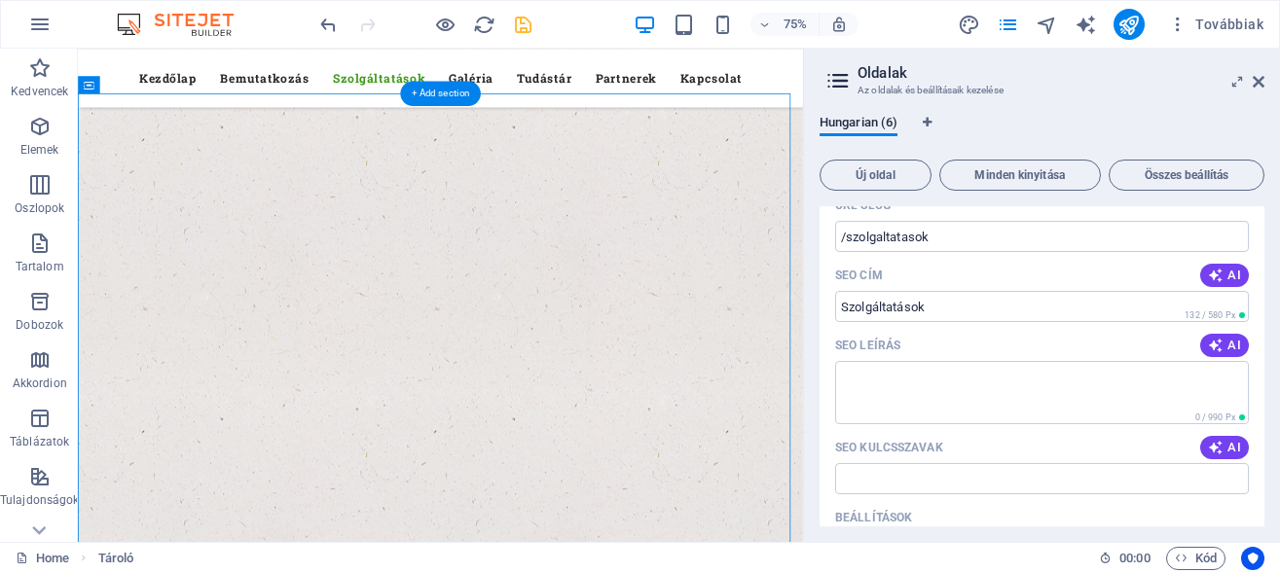
drag, startPoint x: 316, startPoint y: 550, endPoint x: 105, endPoint y: 313, distance: 317.1
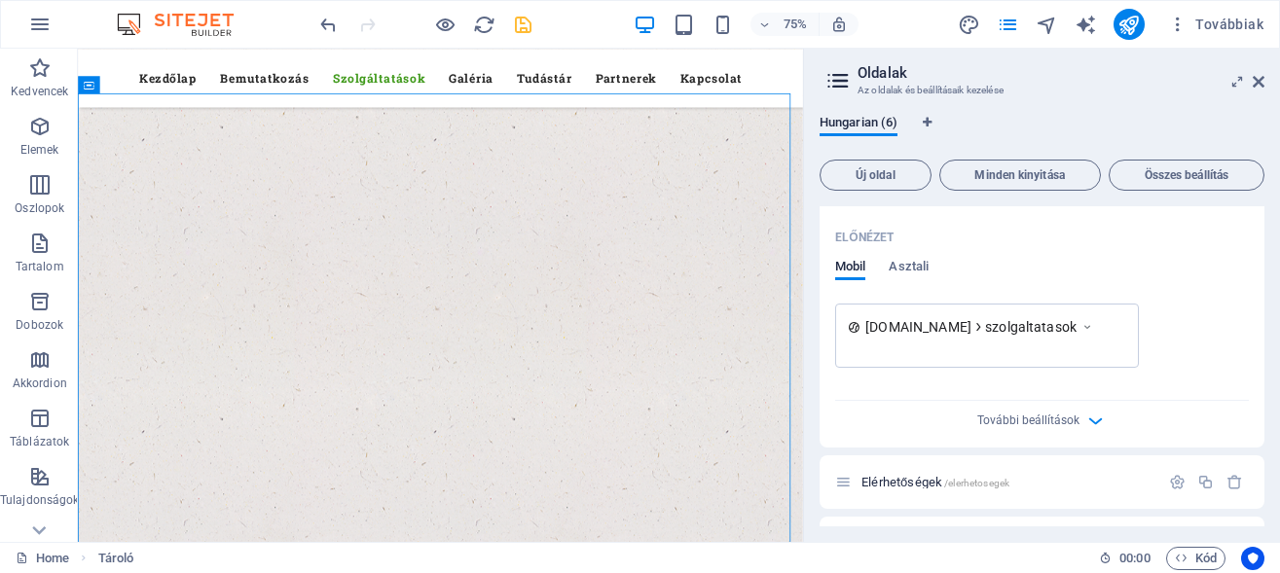
scroll to position [701, 0]
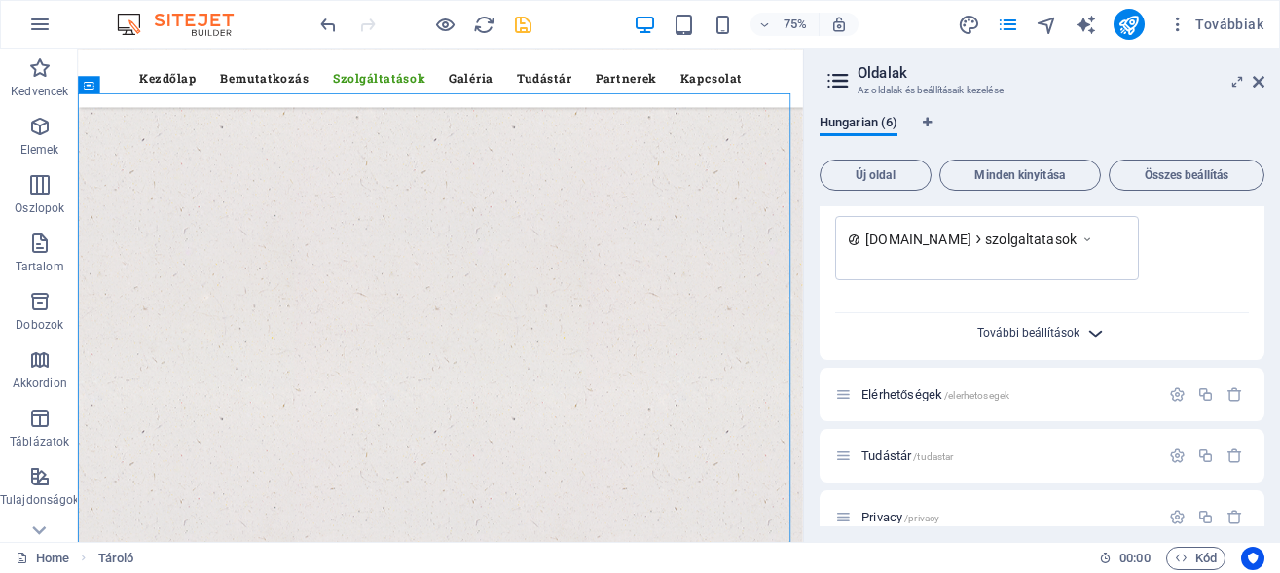
click at [1044, 330] on span "További beállítások" at bounding box center [1028, 333] width 102 height 14
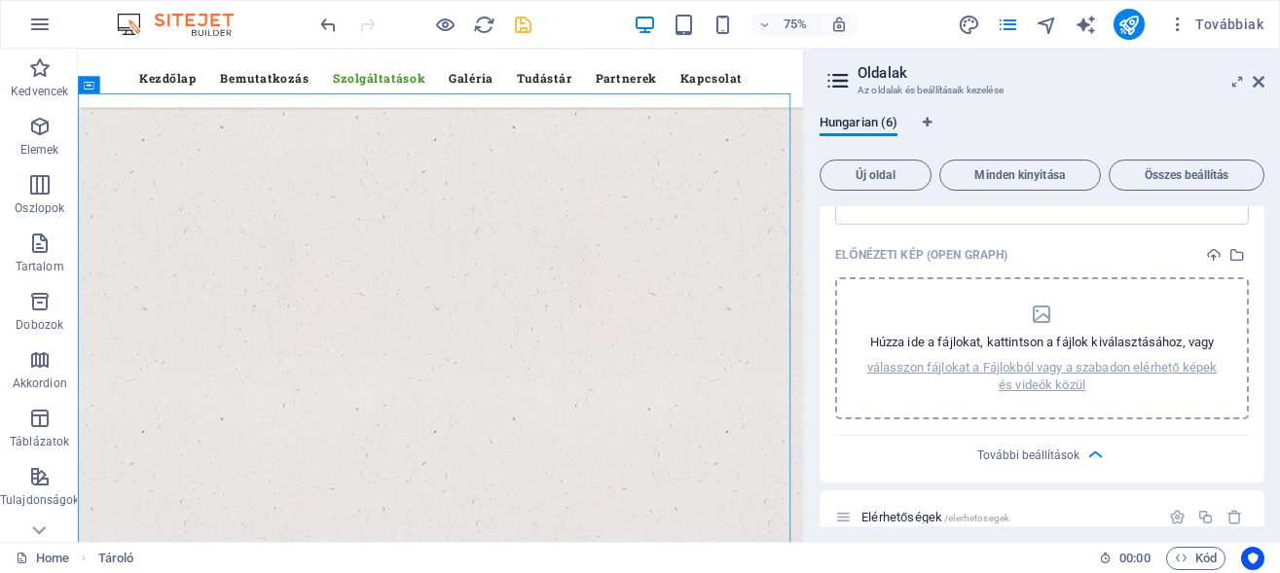
scroll to position [1041, 0]
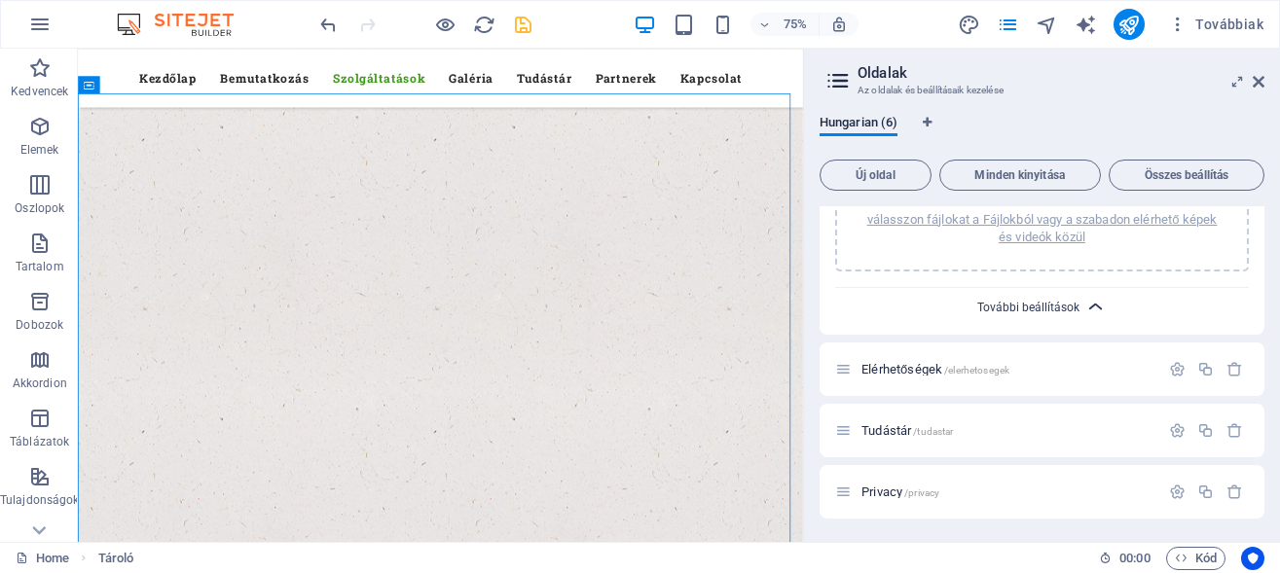
click at [1034, 309] on span "További beállítások" at bounding box center [1028, 308] width 102 height 14
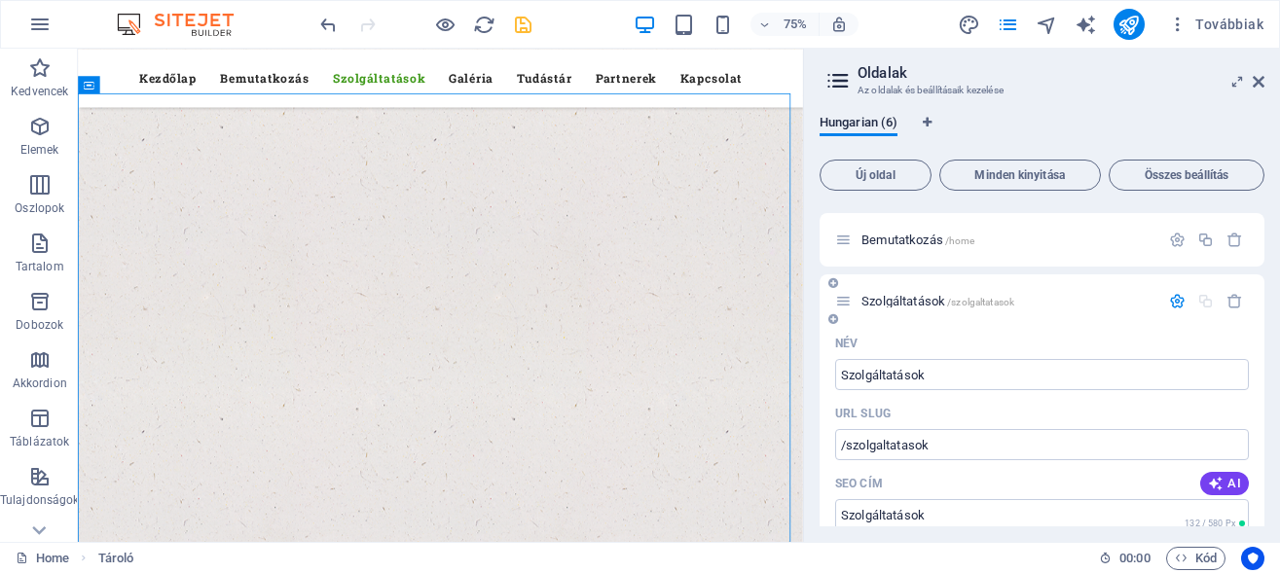
scroll to position [25, 0]
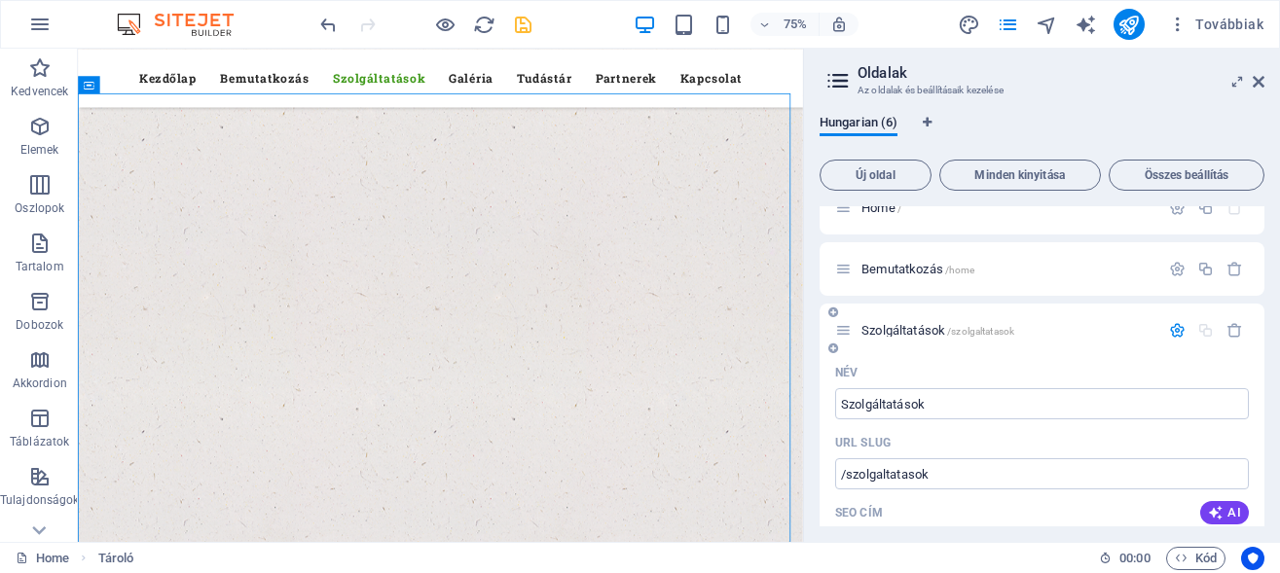
click at [951, 363] on div "Név" at bounding box center [1042, 372] width 414 height 31
click at [524, 21] on icon "save" at bounding box center [523, 25] width 22 height 22
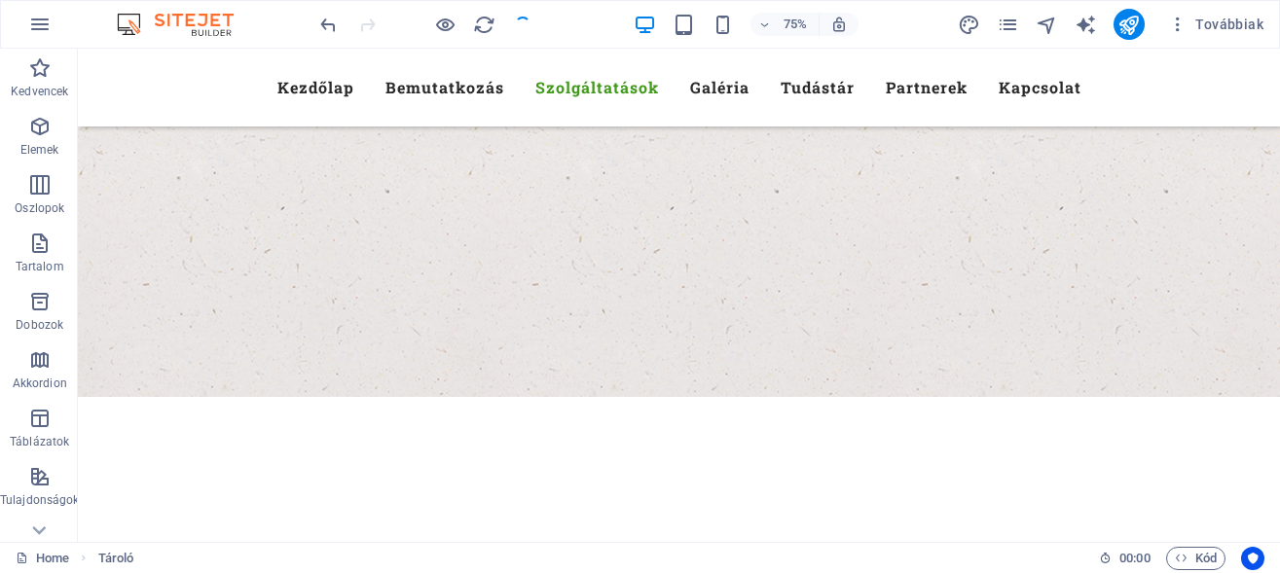
checkbox input "false"
click at [581, 84] on nav "Kezdőlap Bemutatkozás Szolgáltatások Galéria Tudástár Partnerek Kapcsolat" at bounding box center [679, 87] width 919 height 47
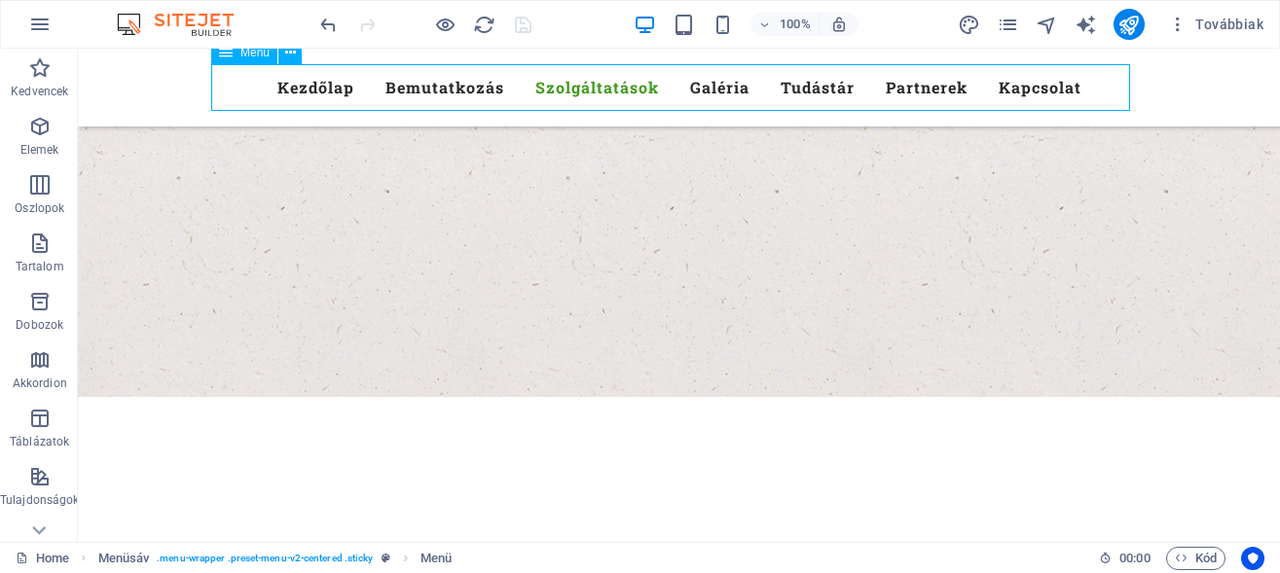
click at [1018, 90] on nav "Kezdőlap Bemutatkozás Szolgáltatások Galéria Tudástár Partnerek Kapcsolat" at bounding box center [679, 87] width 919 height 47
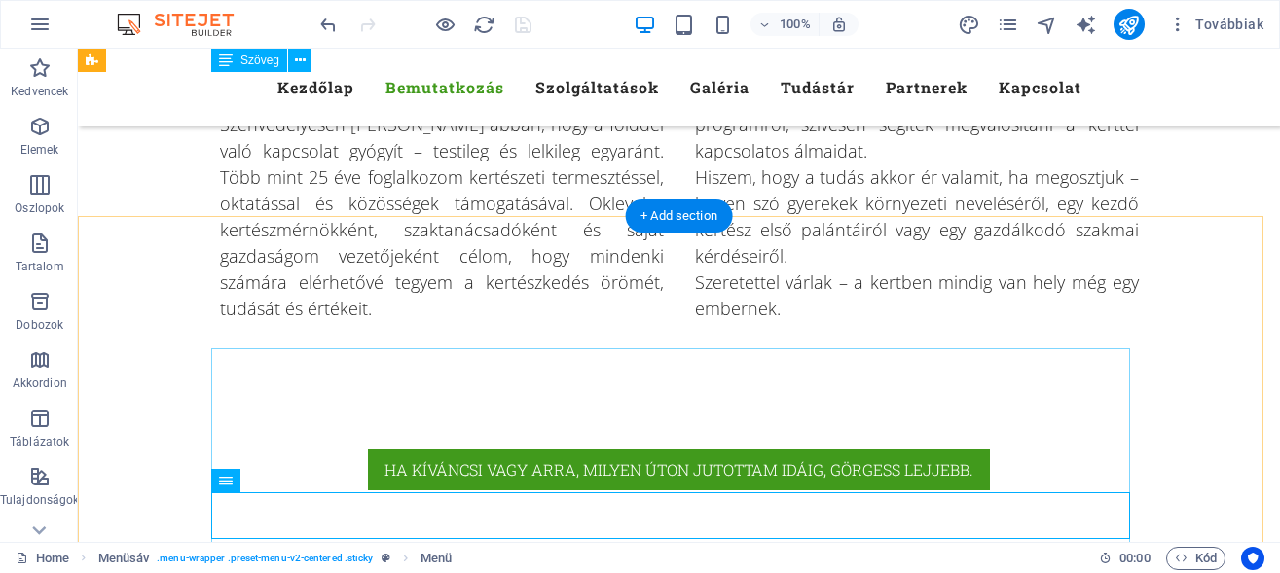
scroll to position [1139, 0]
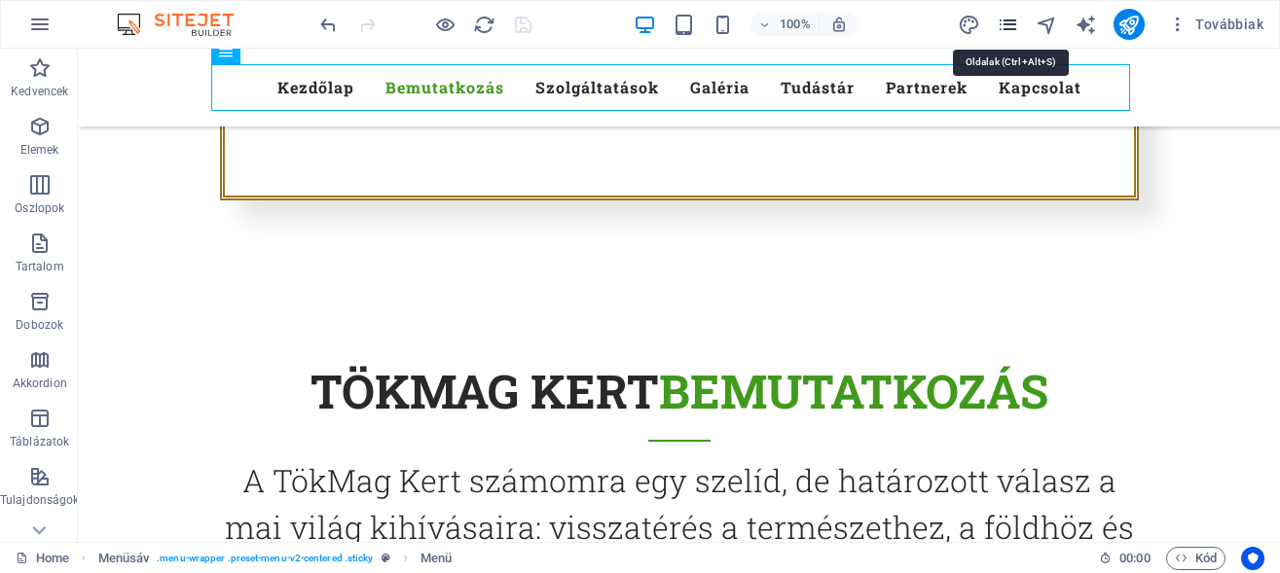
click at [1002, 25] on icon "pages" at bounding box center [1008, 25] width 22 height 22
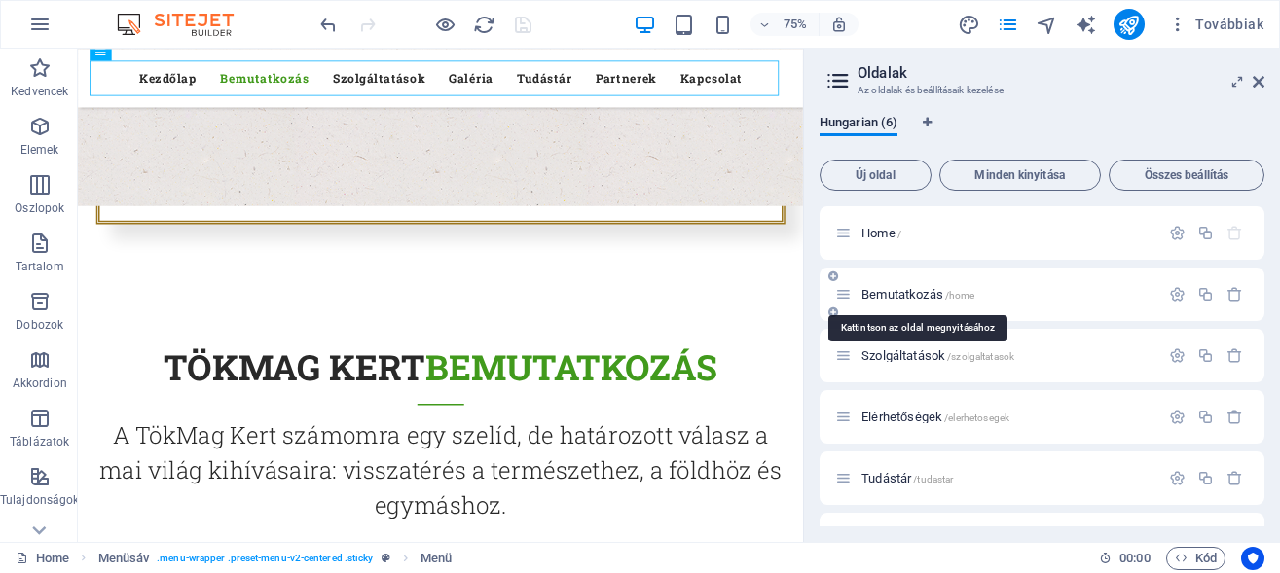
click at [900, 295] on span "Bemutatkozás /home" at bounding box center [917, 294] width 113 height 15
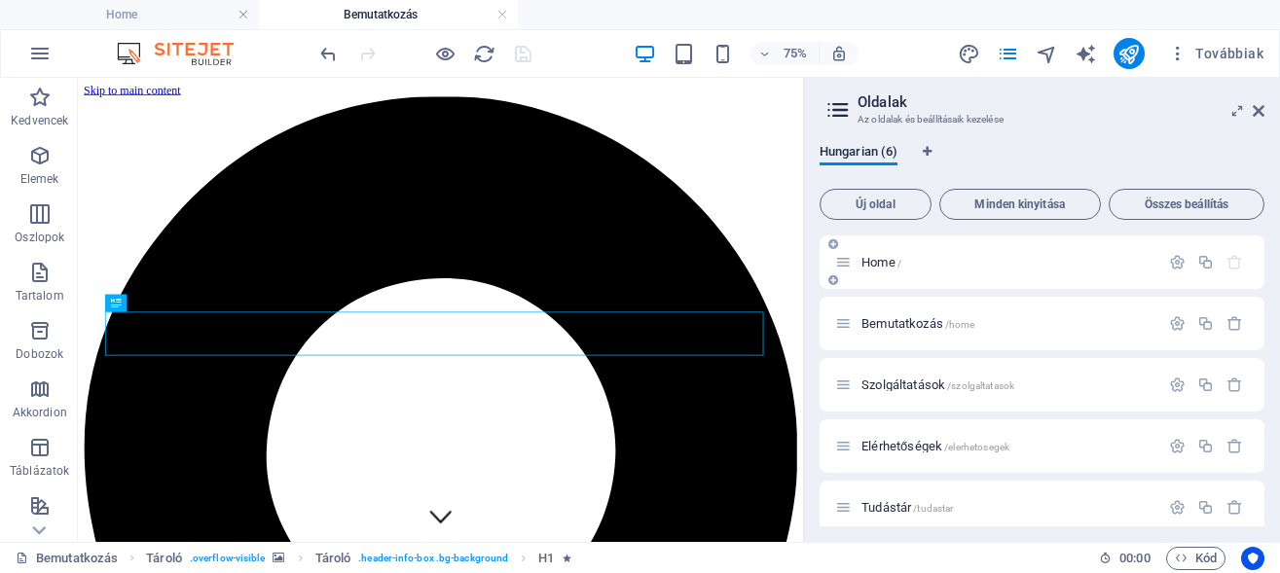
scroll to position [0, 0]
click at [890, 381] on span "Szolgáltatások /szolgaltatasok" at bounding box center [937, 385] width 153 height 15
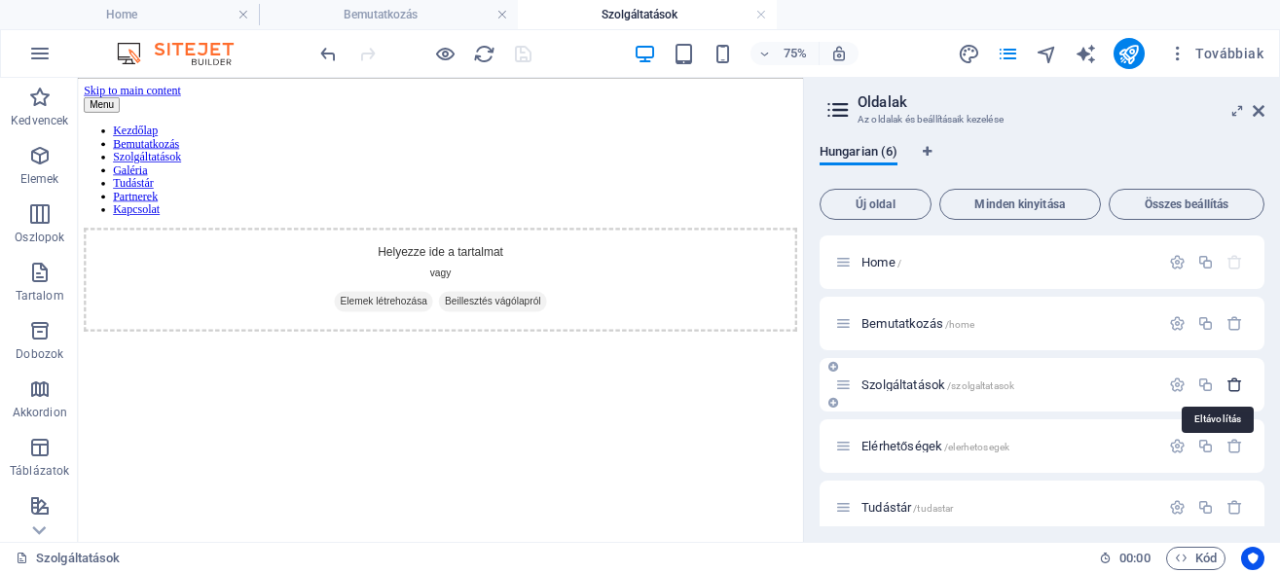
click at [1226, 383] on icon "button" at bounding box center [1234, 385] width 17 height 17
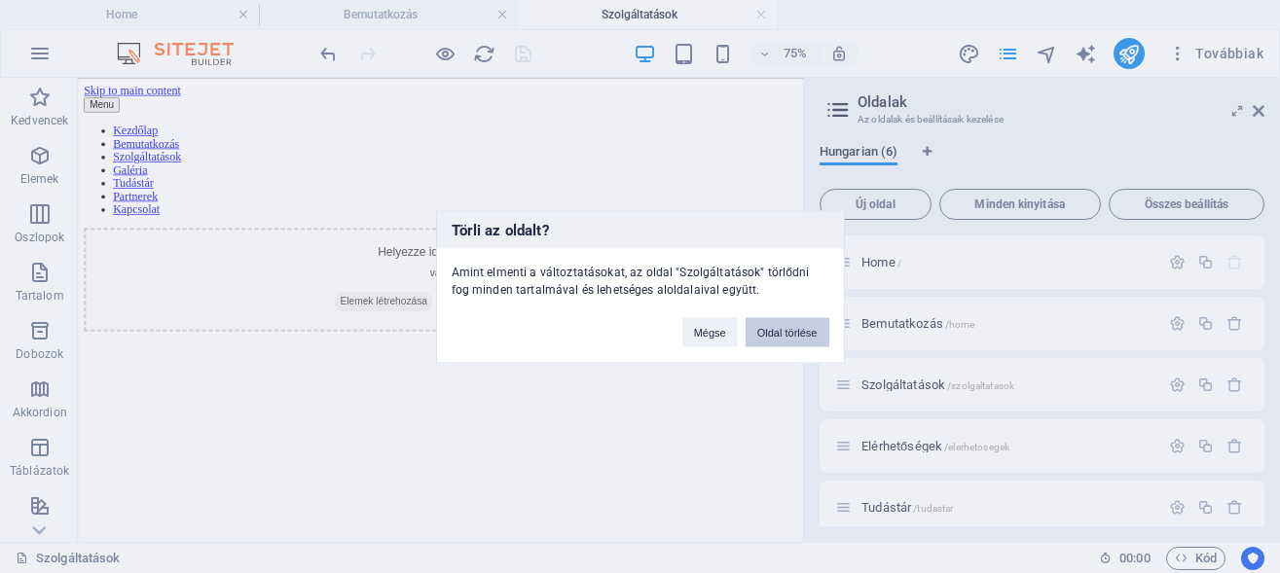
click at [784, 328] on button "Oldal törlése" at bounding box center [787, 331] width 84 height 29
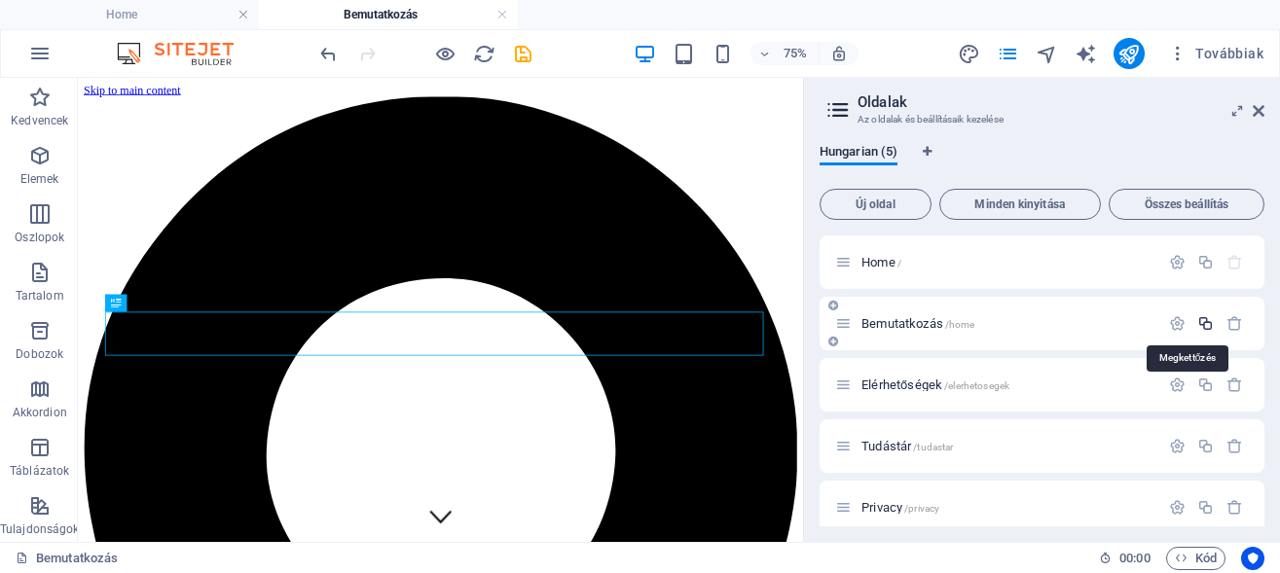
click at [1197, 324] on icon "button" at bounding box center [1205, 323] width 17 height 17
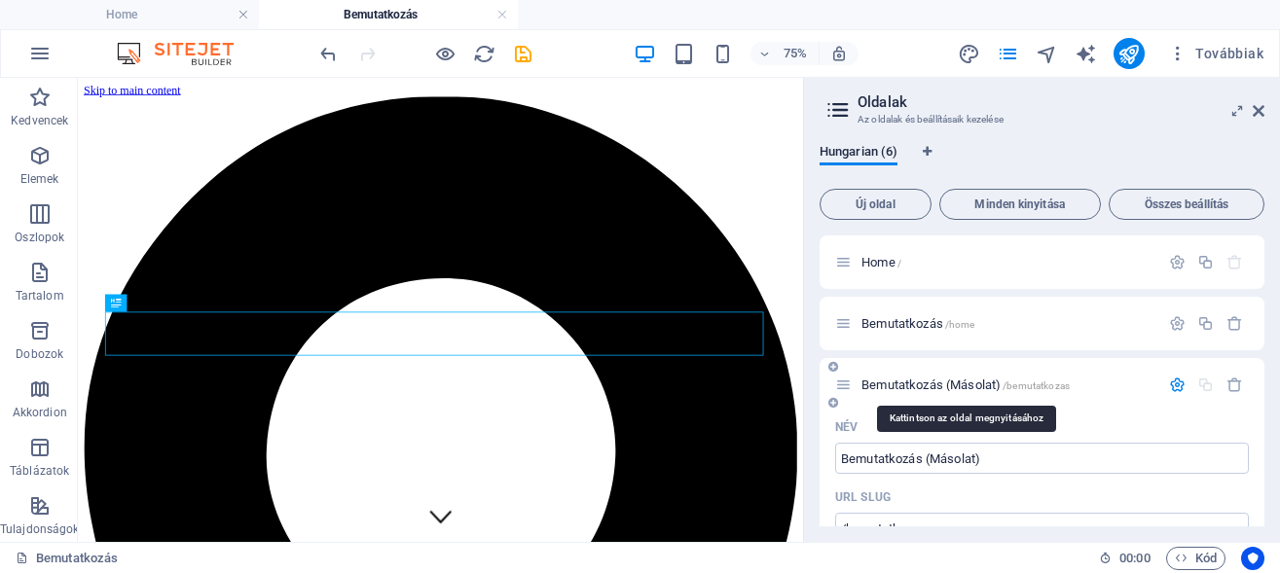
click at [886, 382] on span "Bemutatkozás (Másolat) /bemutatkozas" at bounding box center [965, 385] width 208 height 15
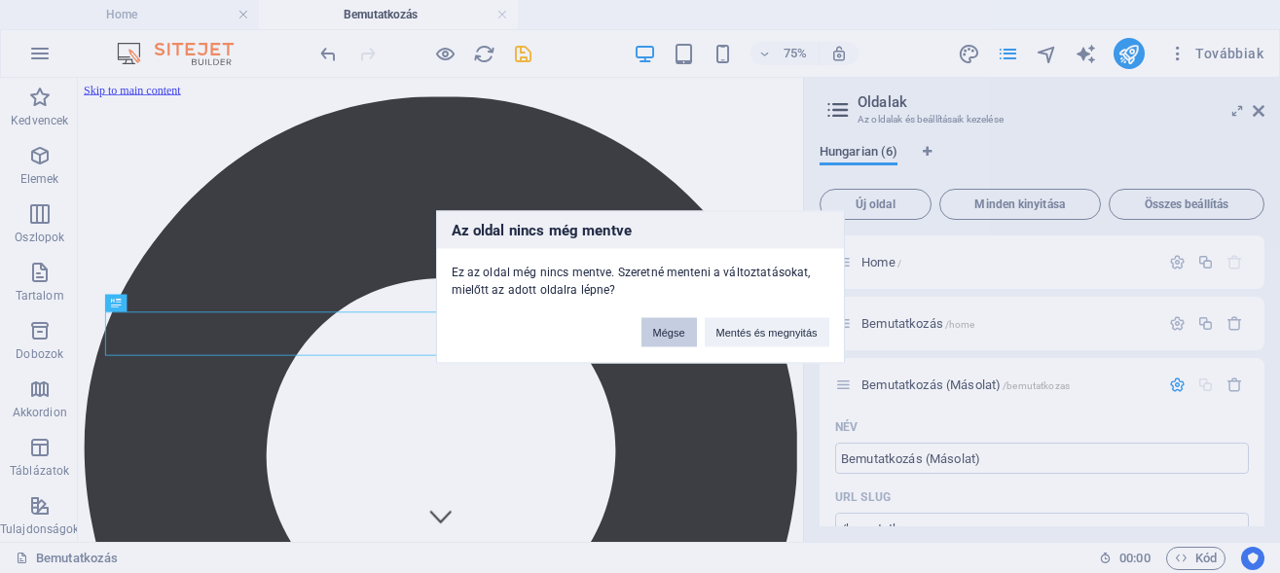
click at [675, 327] on button "Mégse" at bounding box center [668, 331] width 55 height 29
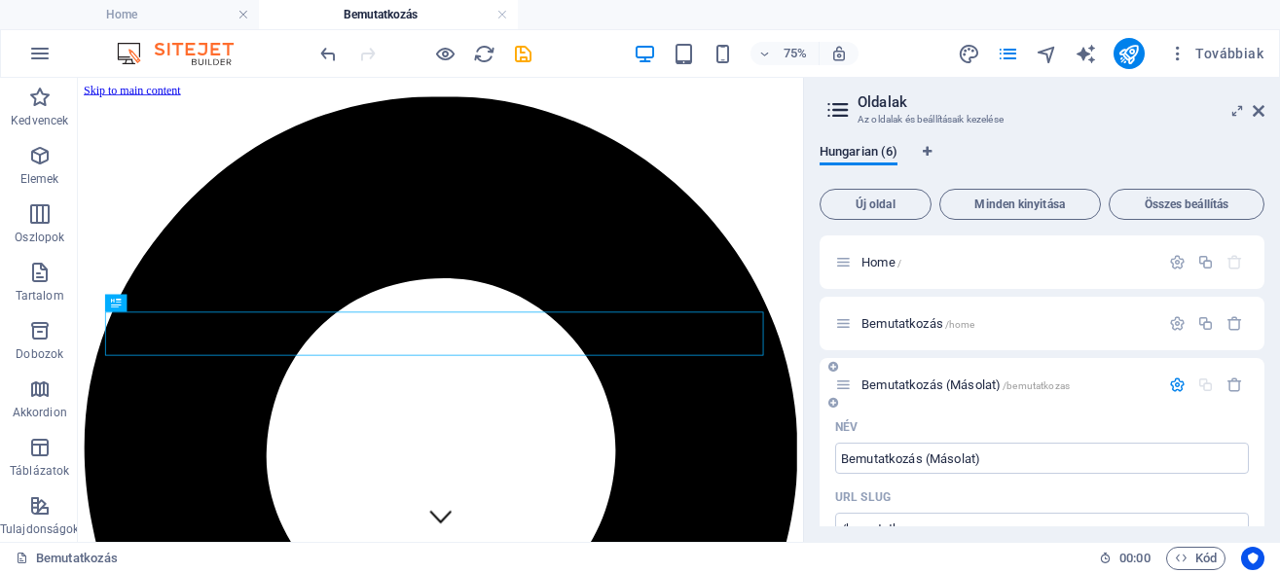
click at [1169, 384] on icon "button" at bounding box center [1177, 385] width 17 height 17
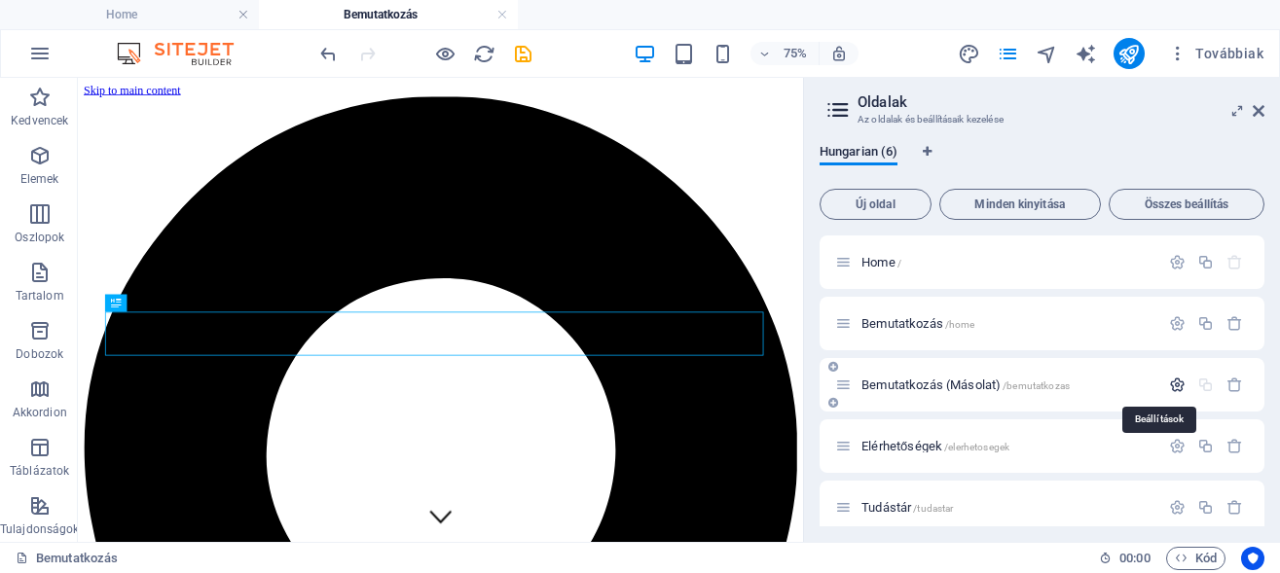
click at [1169, 384] on icon "button" at bounding box center [1177, 385] width 17 height 17
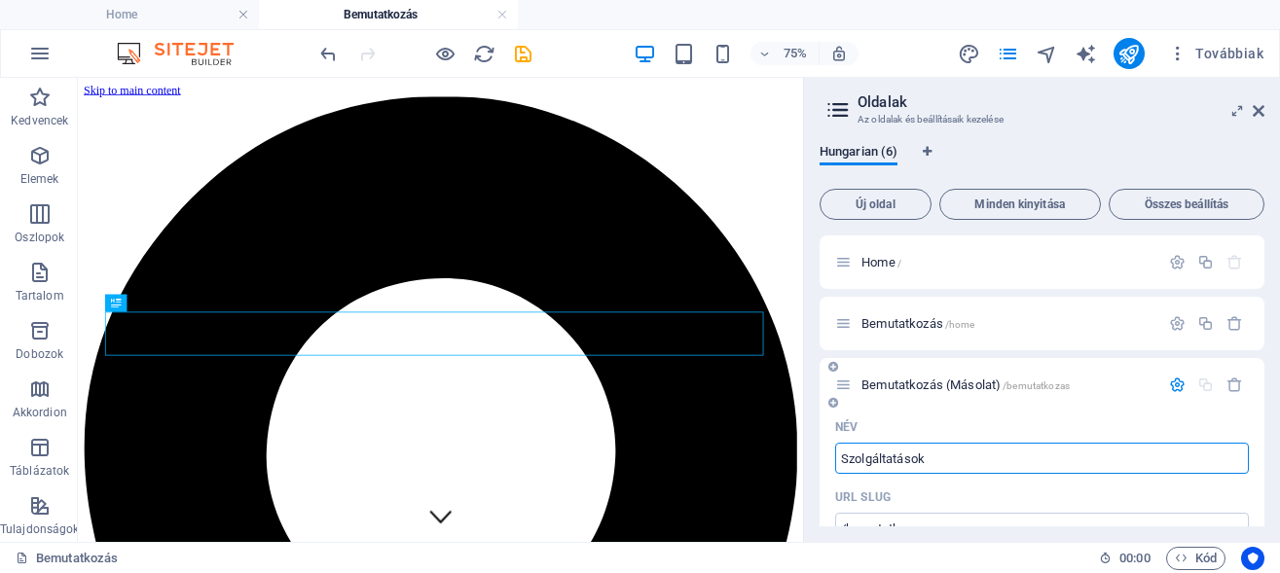
type input "Szolgáltatások"
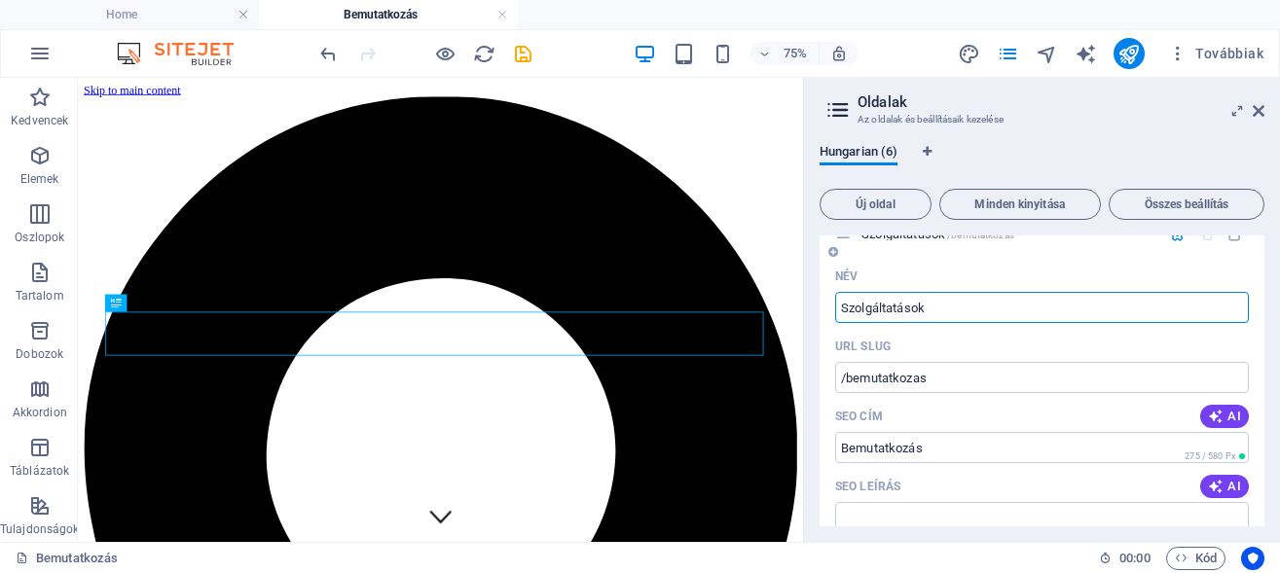
scroll to position [175, 0]
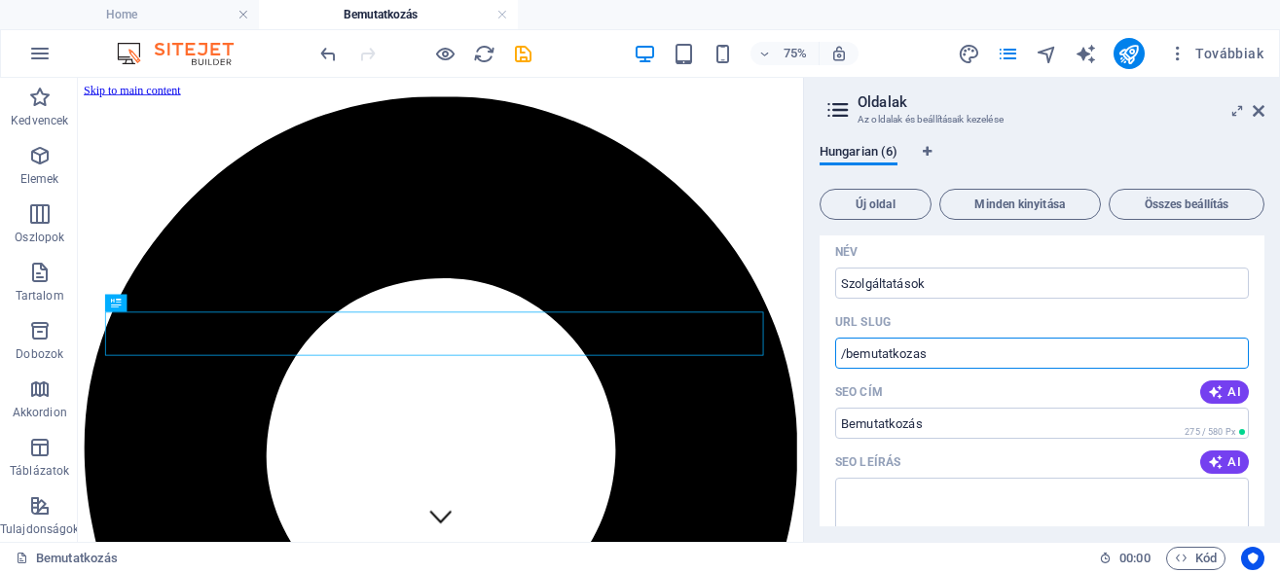
drag, startPoint x: 942, startPoint y: 353, endPoint x: 844, endPoint y: 358, distance: 98.4
click at [844, 358] on input "/bemutatkozas" at bounding box center [1042, 353] width 414 height 31
type input "/Szolgaltatasok"
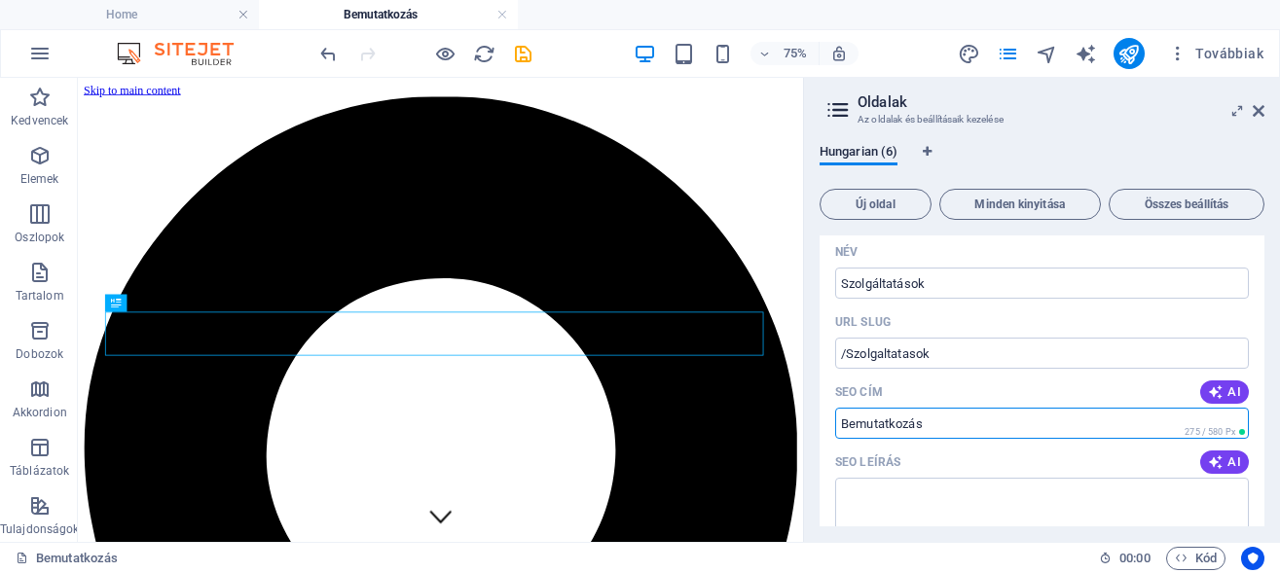
drag, startPoint x: 949, startPoint y: 424, endPoint x: 808, endPoint y: 430, distance: 141.2
click at [835, 430] on input "Bemutatkozás" at bounding box center [1042, 423] width 414 height 31
click at [908, 426] on input "Szolgáltatáok" at bounding box center [1042, 423] width 414 height 31
type input "Szolgáltatások"
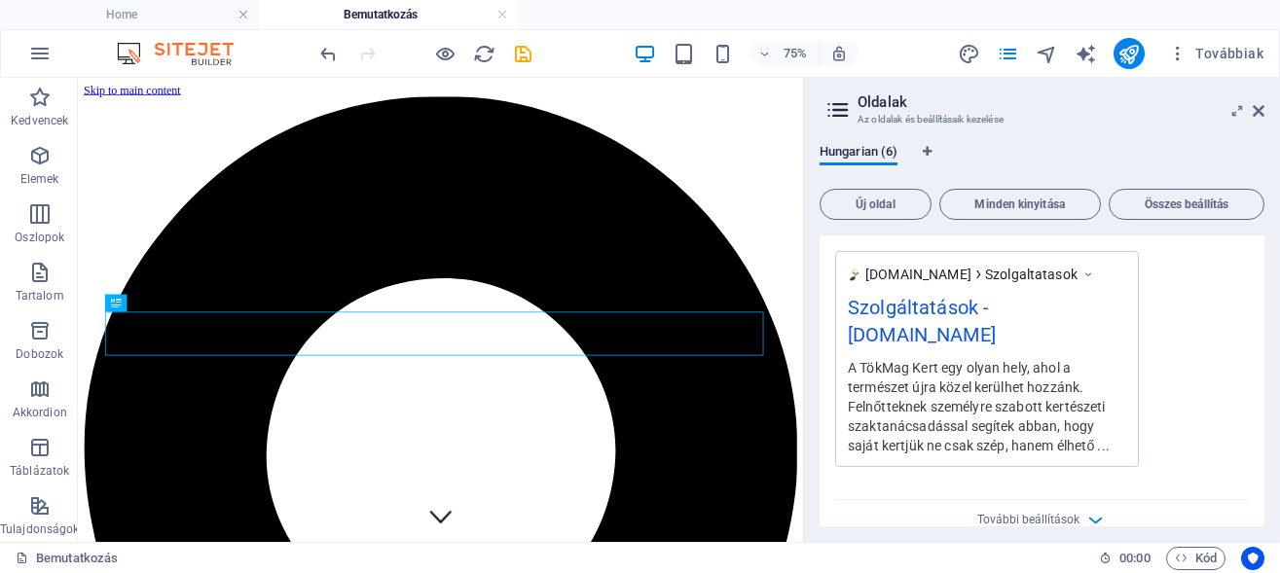
scroll to position [701, 0]
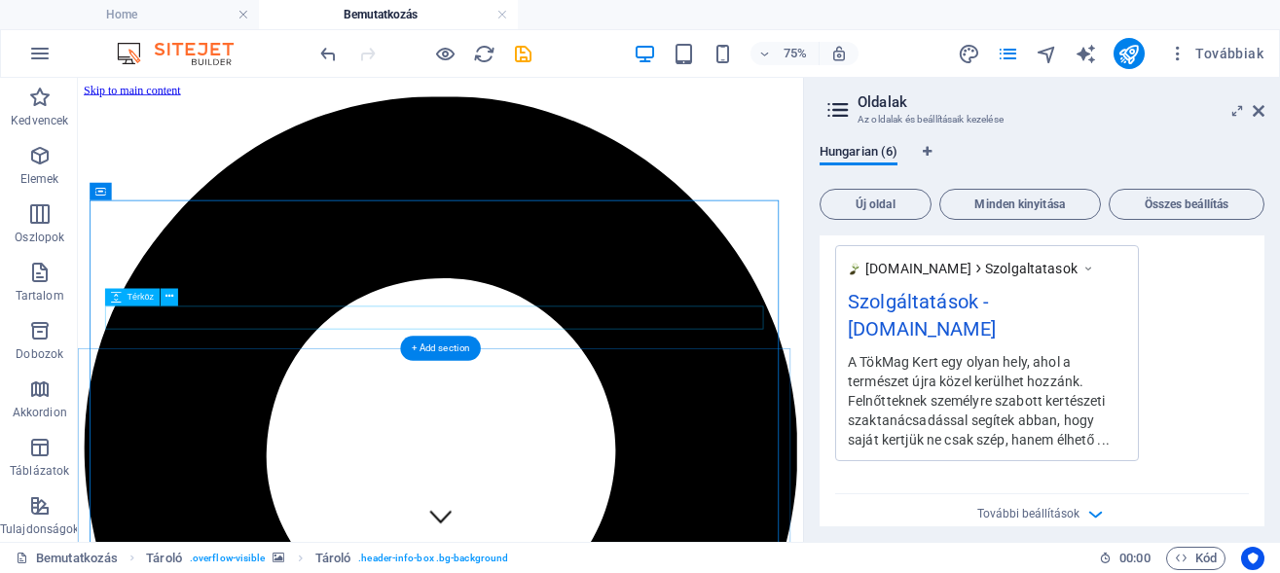
scroll to position [99, 0]
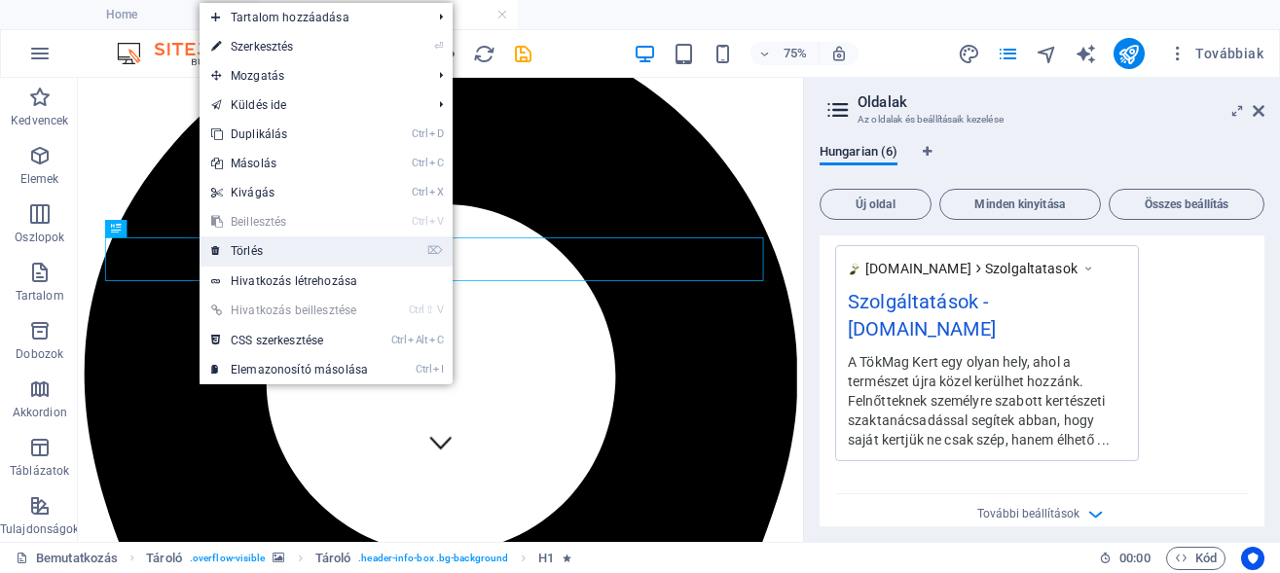
click at [233, 251] on link "⌦ Törlés" at bounding box center [290, 250] width 180 height 29
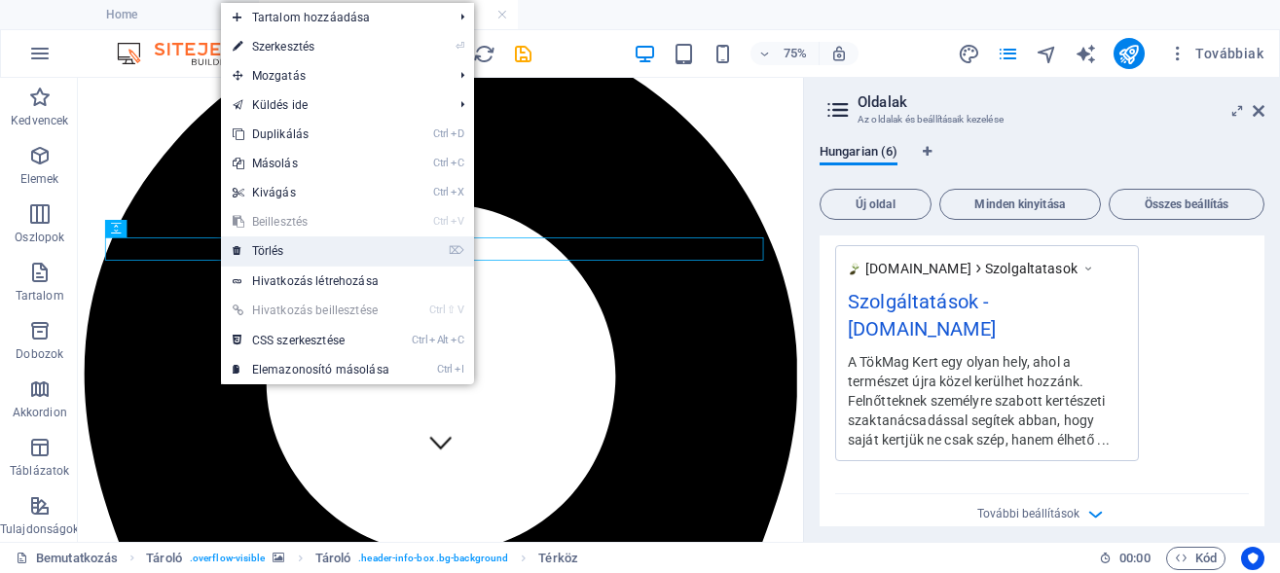
scroll to position [98, 0]
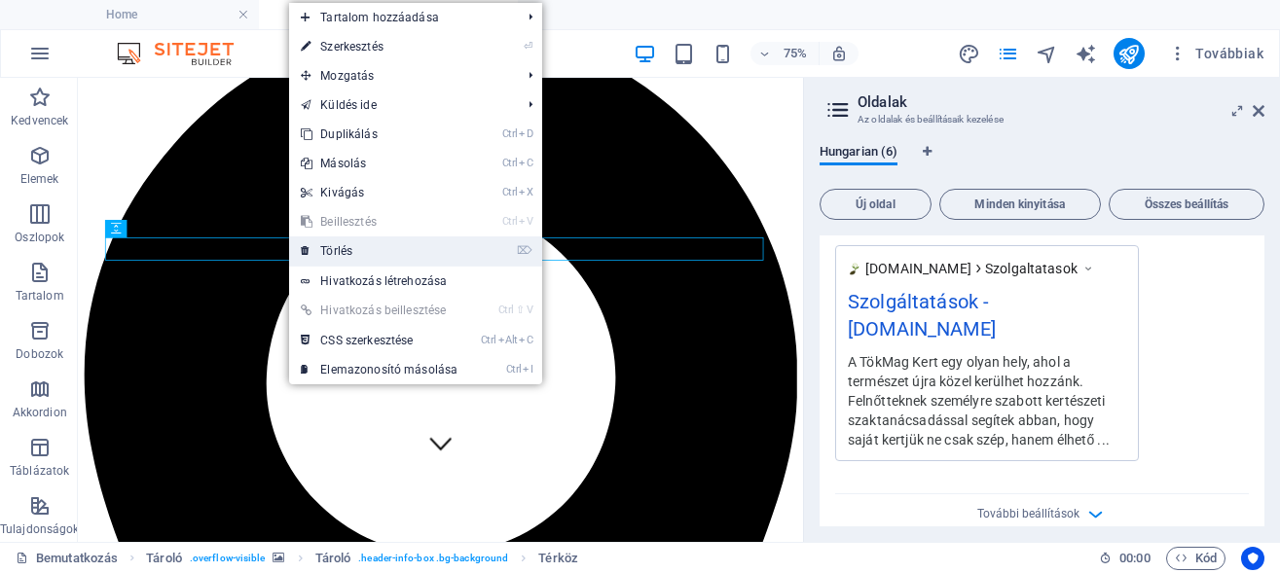
click at [335, 240] on link "⌦ Törlés" at bounding box center [379, 250] width 180 height 29
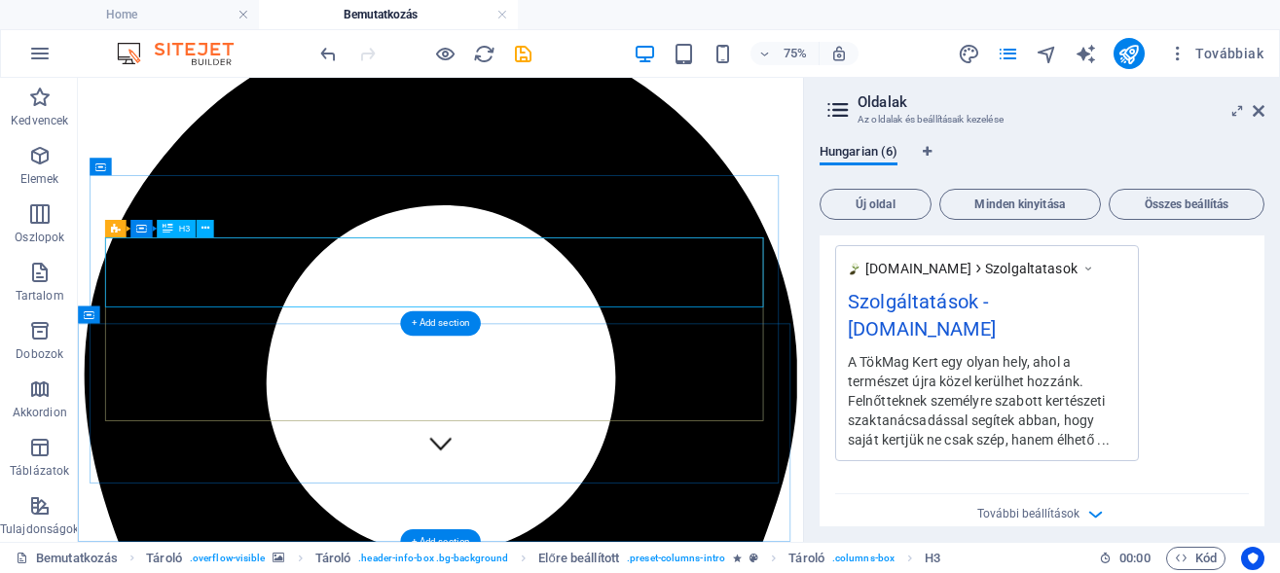
scroll to position [99, 0]
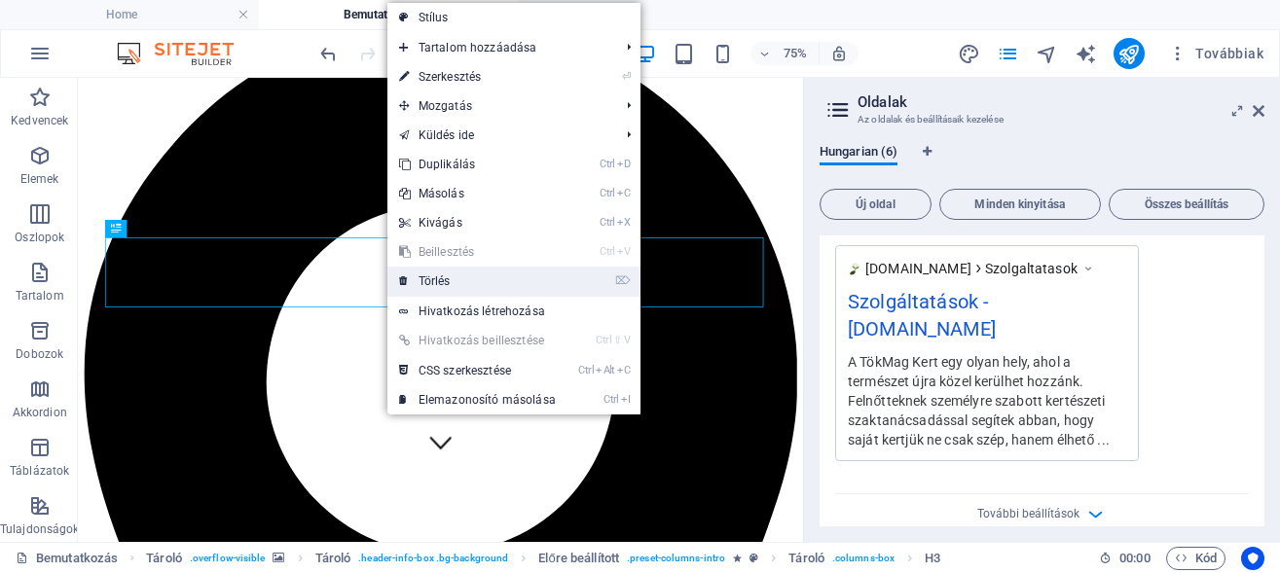
click at [439, 281] on link "⌦ Törlés" at bounding box center [477, 281] width 180 height 29
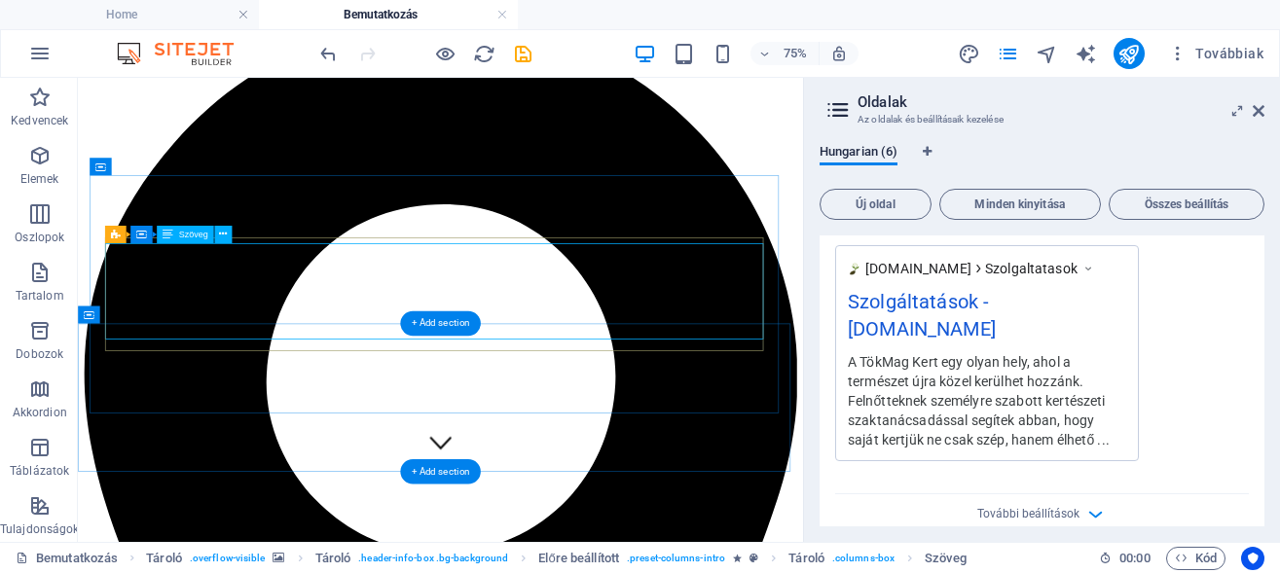
scroll to position [98, 0]
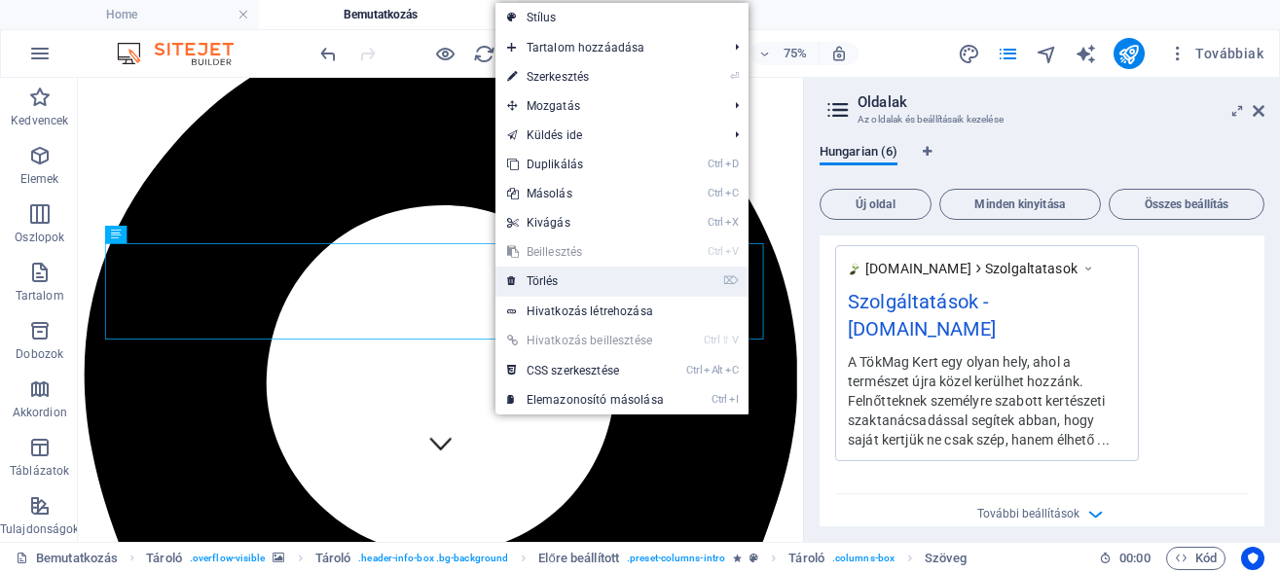
click at [533, 280] on link "⌦ Törlés" at bounding box center [585, 281] width 180 height 29
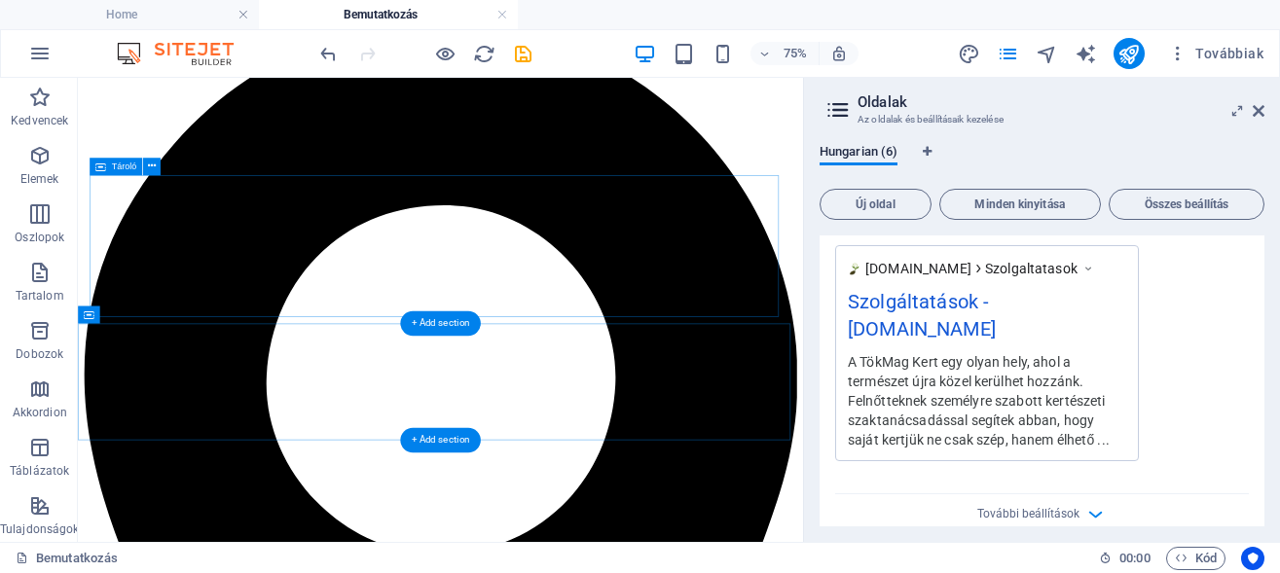
scroll to position [99, 0]
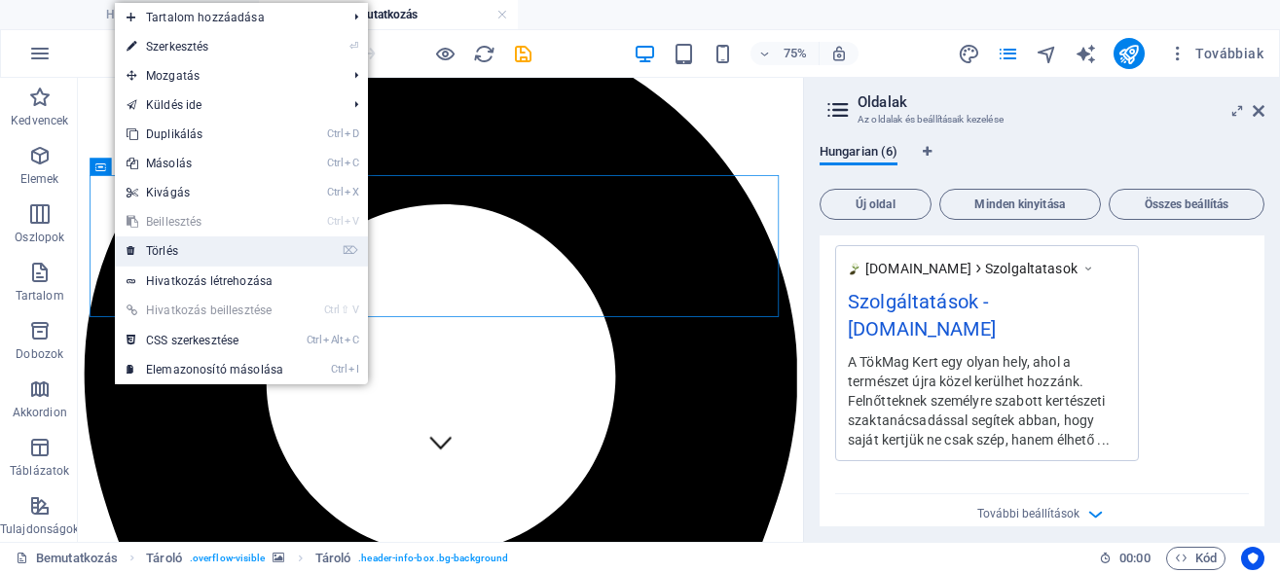
click at [172, 245] on link "⌦ Törlés" at bounding box center [205, 250] width 180 height 29
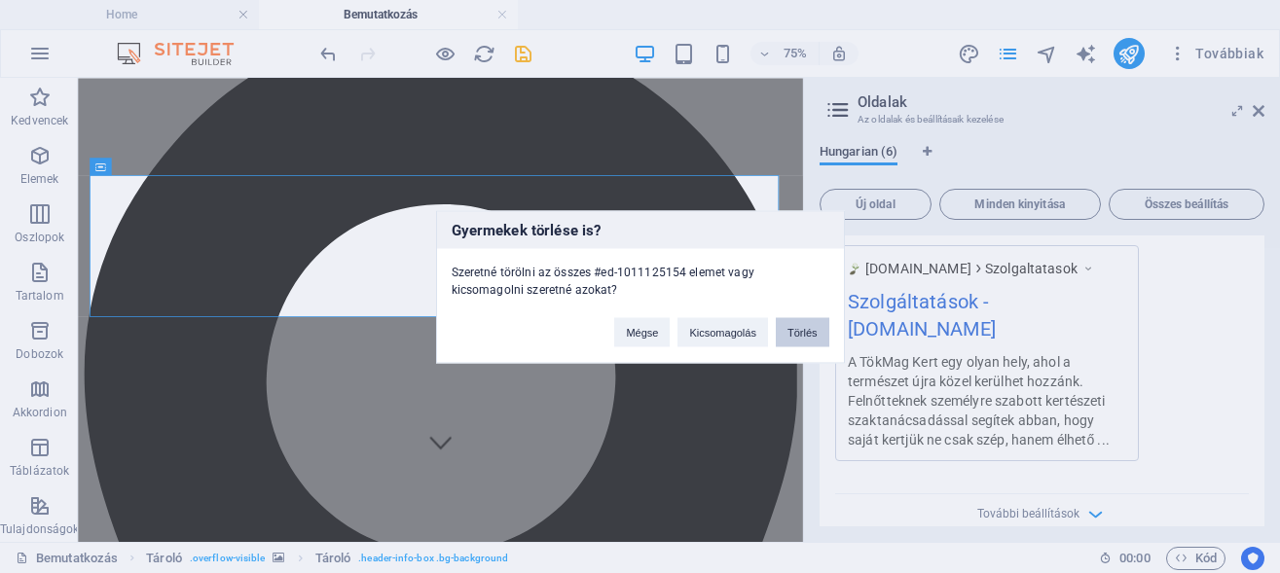
drag, startPoint x: 798, startPoint y: 338, endPoint x: 230, endPoint y: 174, distance: 591.4
click at [798, 338] on button "Törlés" at bounding box center [803, 331] width 54 height 29
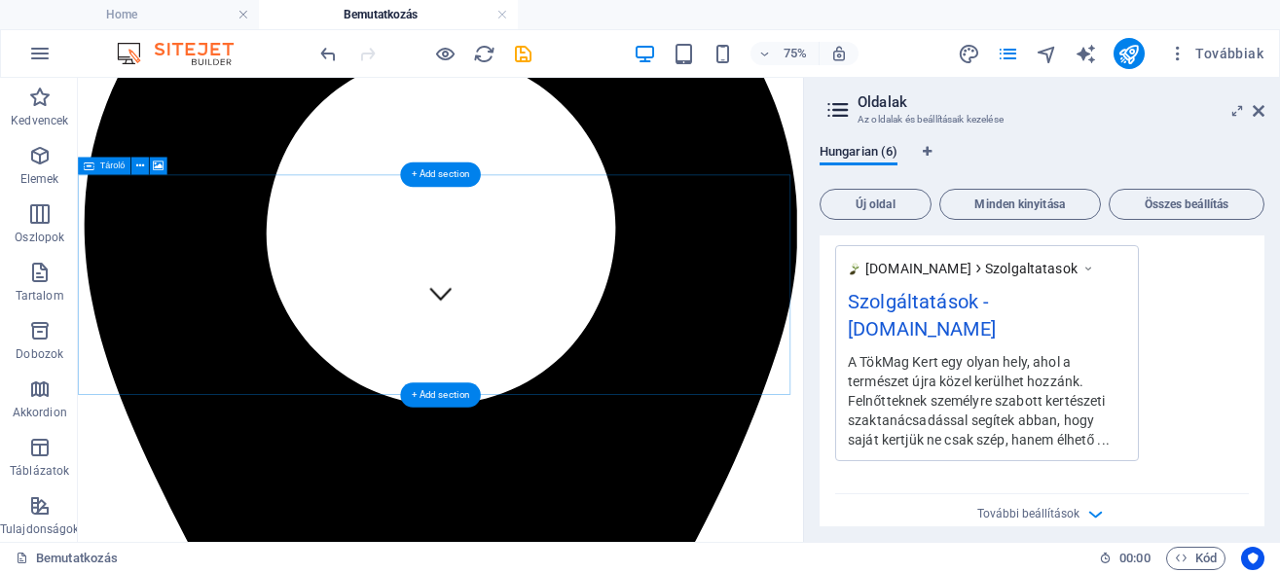
scroll to position [397, 0]
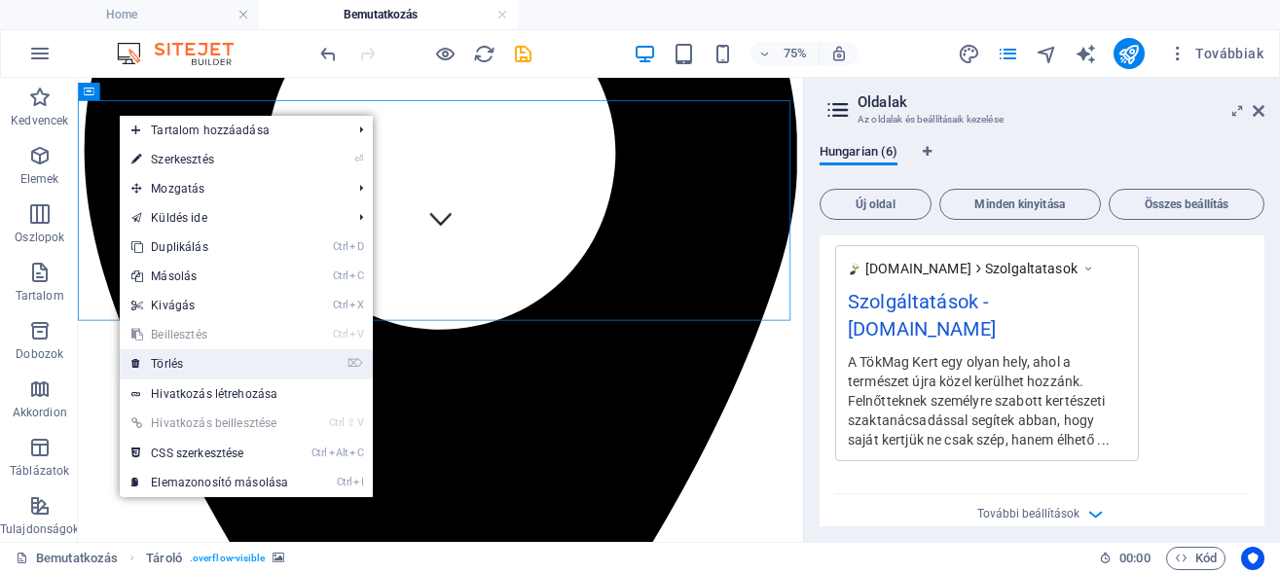
drag, startPoint x: 187, startPoint y: 359, endPoint x: 104, endPoint y: 32, distance: 337.3
click at [187, 359] on link "⌦ Törlés" at bounding box center [210, 363] width 180 height 29
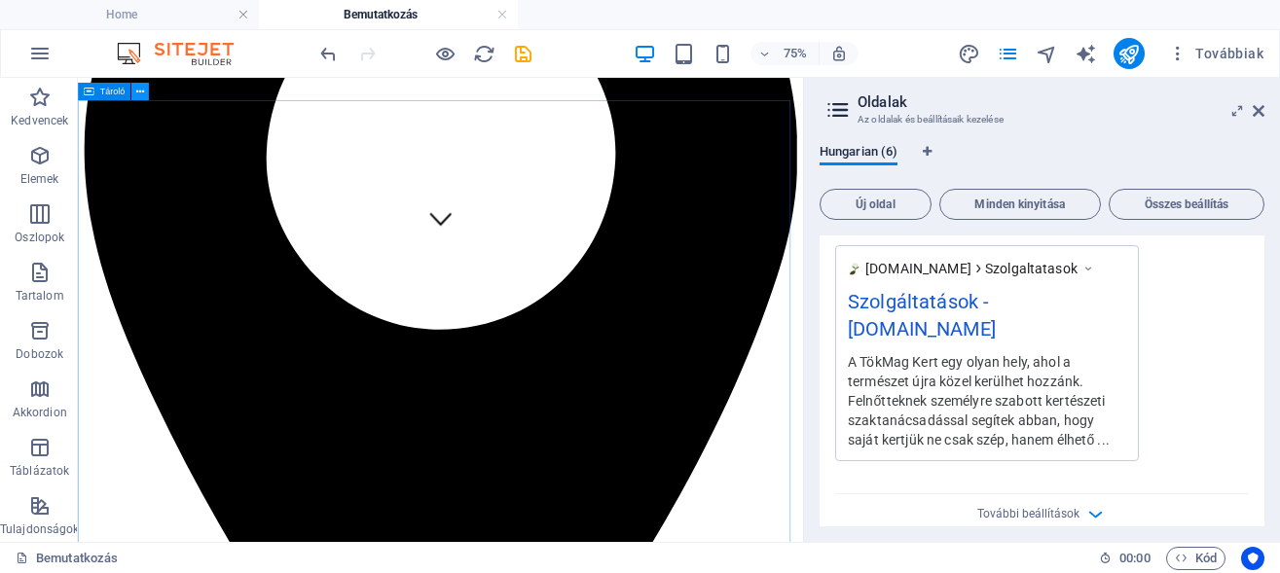
click at [140, 91] on icon at bounding box center [140, 92] width 8 height 16
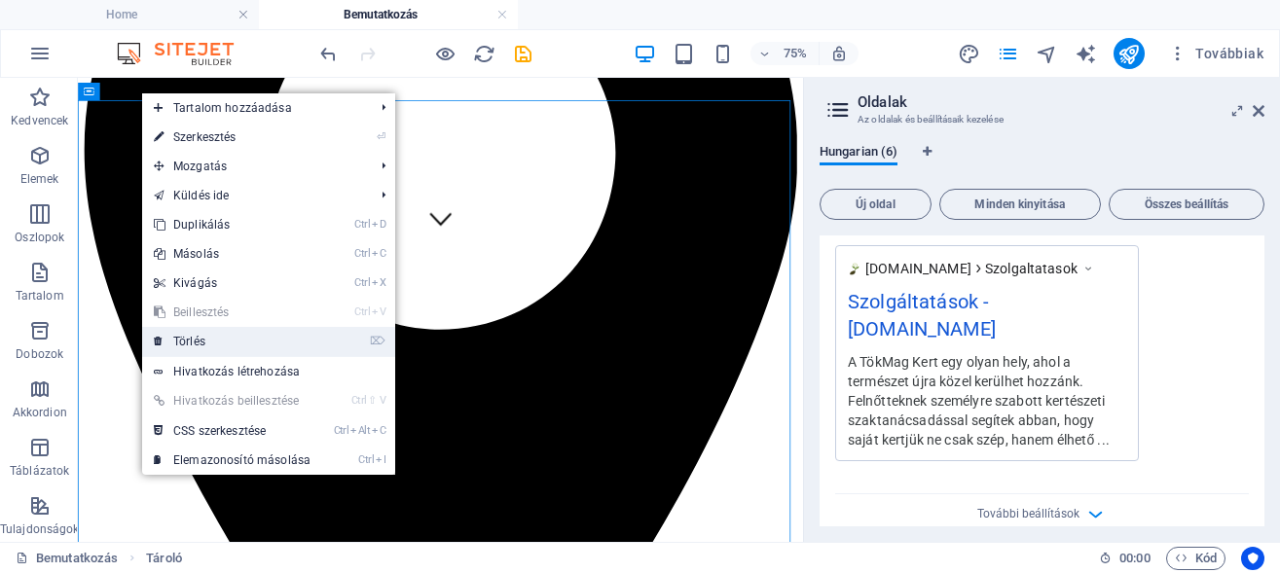
click at [210, 333] on link "⌦ Törlés" at bounding box center [232, 341] width 180 height 29
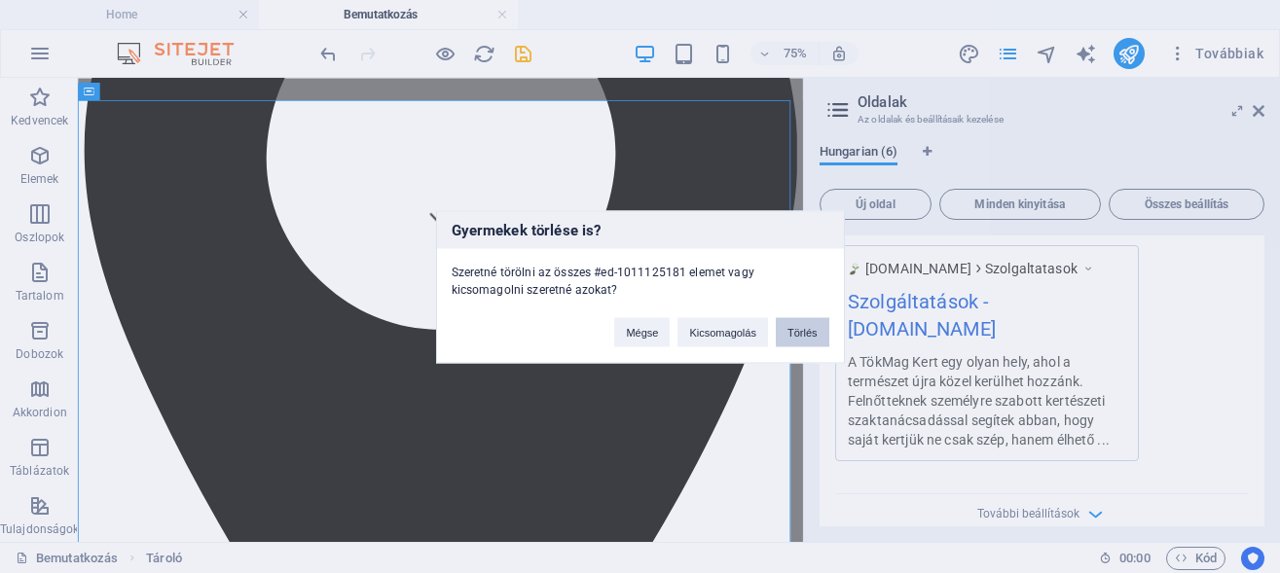
click at [792, 336] on button "Törlés" at bounding box center [803, 331] width 54 height 29
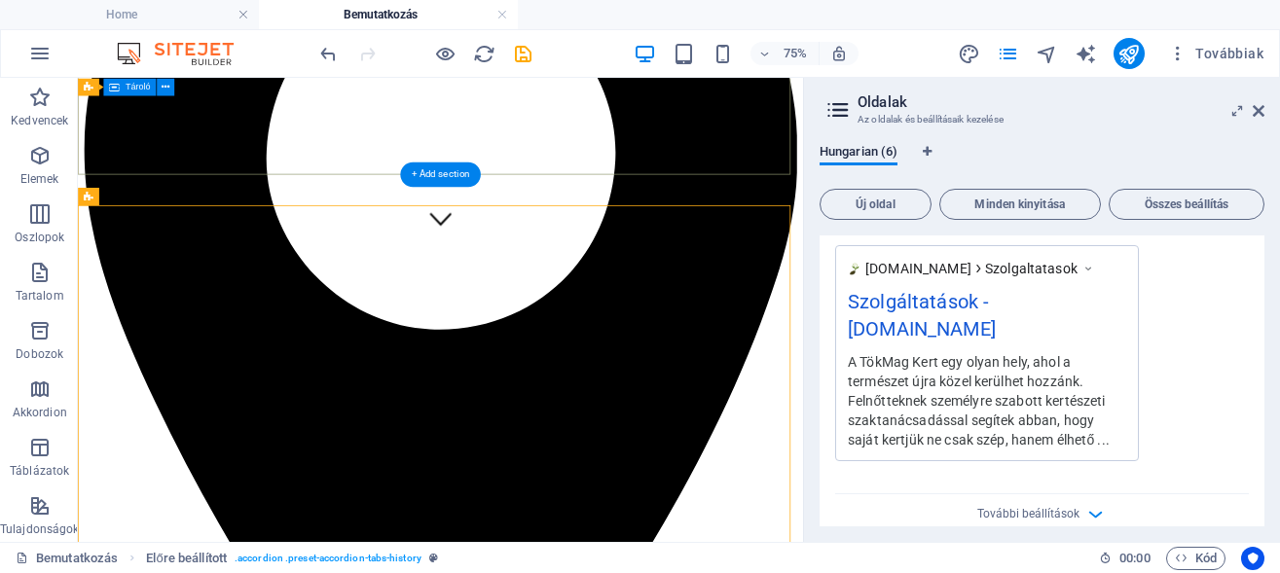
scroll to position [297, 0]
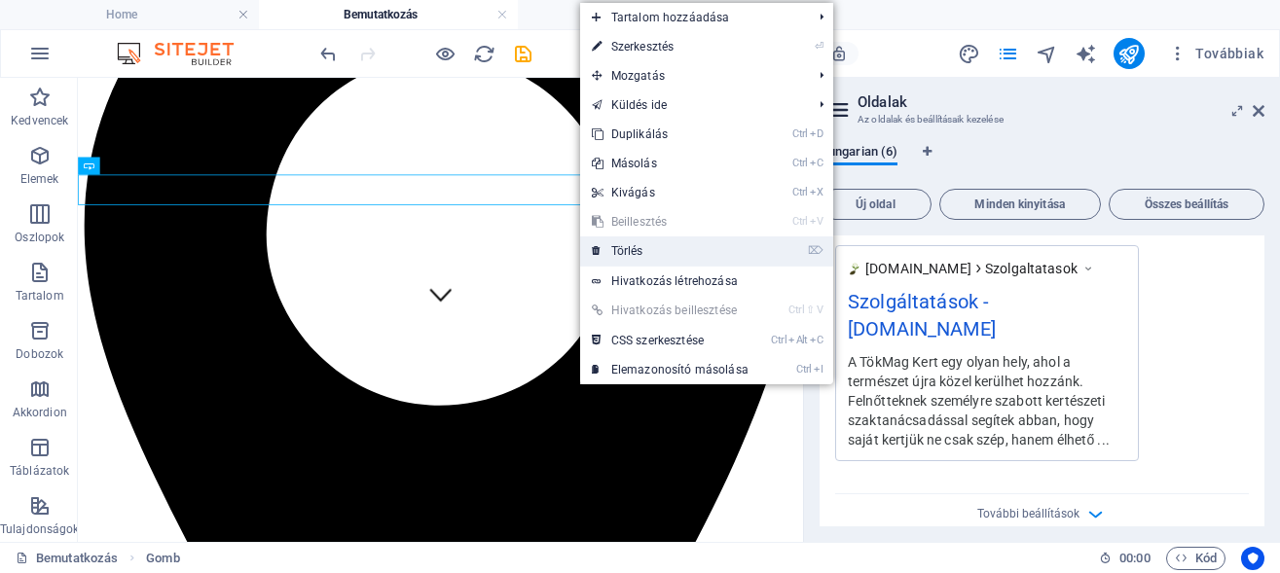
click at [629, 248] on link "⌦ Törlés" at bounding box center [670, 250] width 180 height 29
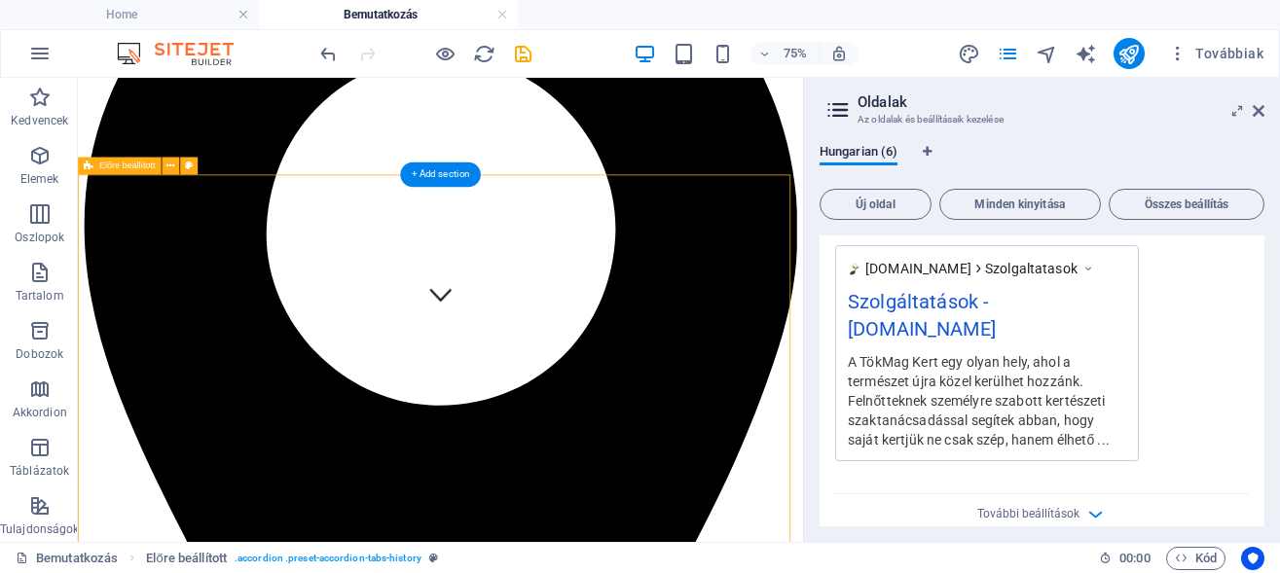
scroll to position [298, 0]
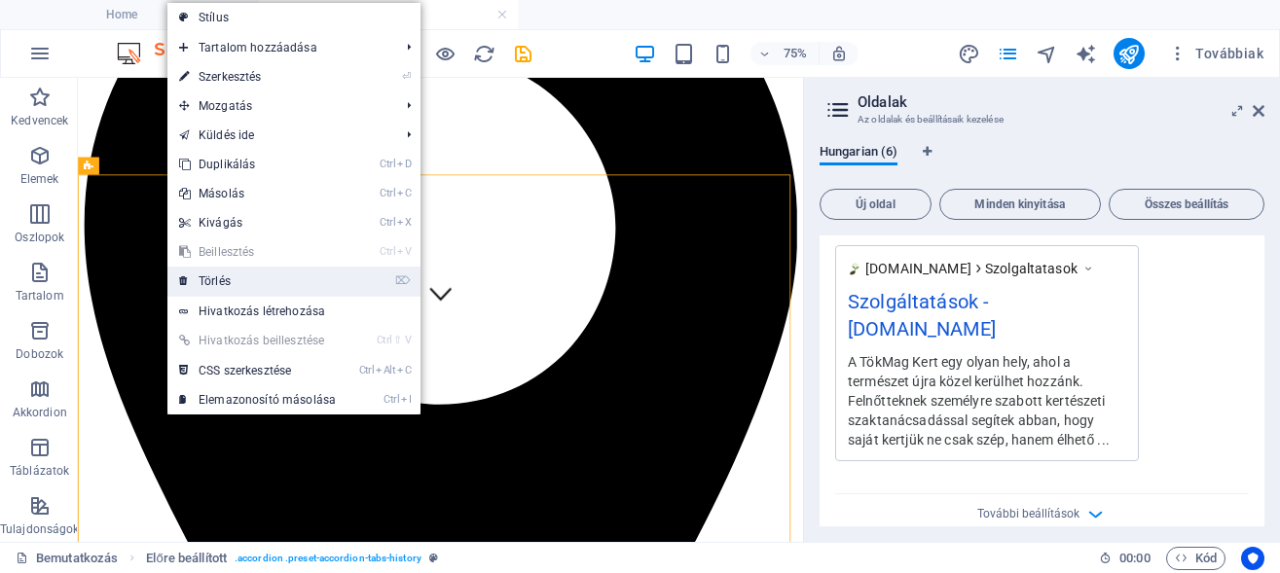
click at [212, 277] on link "⌦ Törlés" at bounding box center [257, 281] width 180 height 29
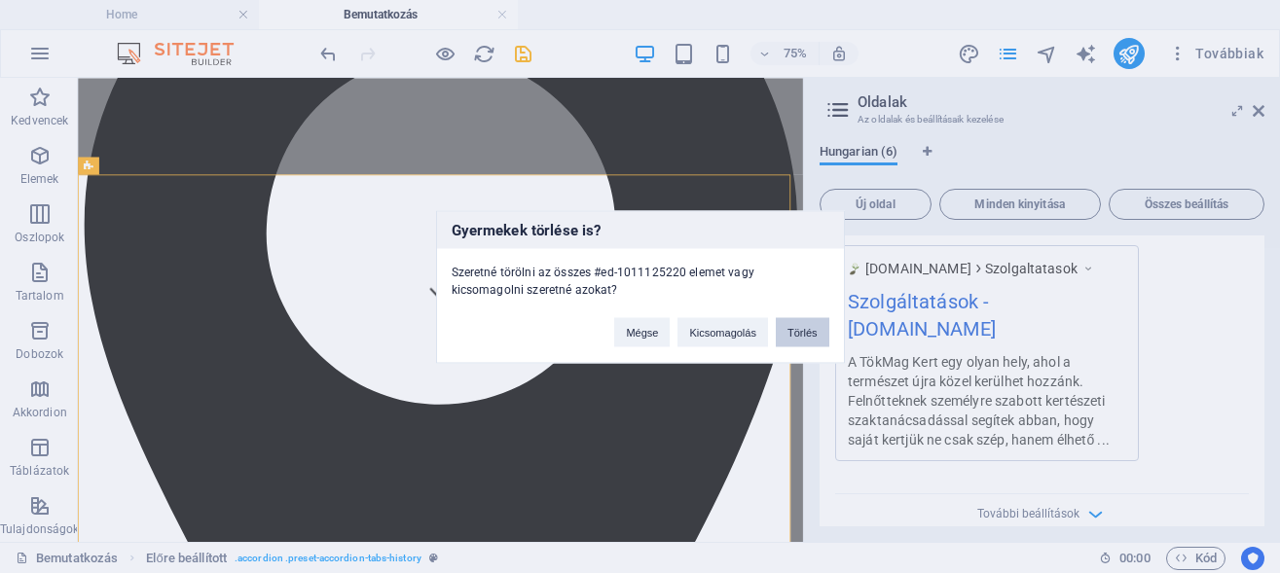
drag, startPoint x: 802, startPoint y: 333, endPoint x: 63, endPoint y: 195, distance: 751.5
click at [802, 333] on button "Törlés" at bounding box center [803, 331] width 54 height 29
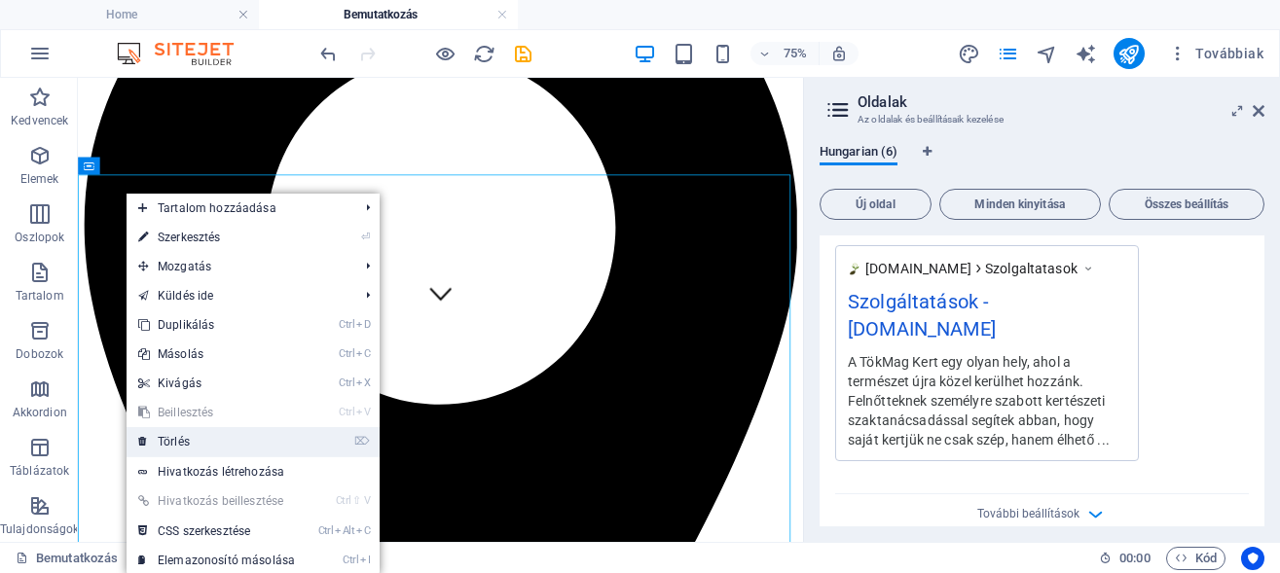
scroll to position [297, 0]
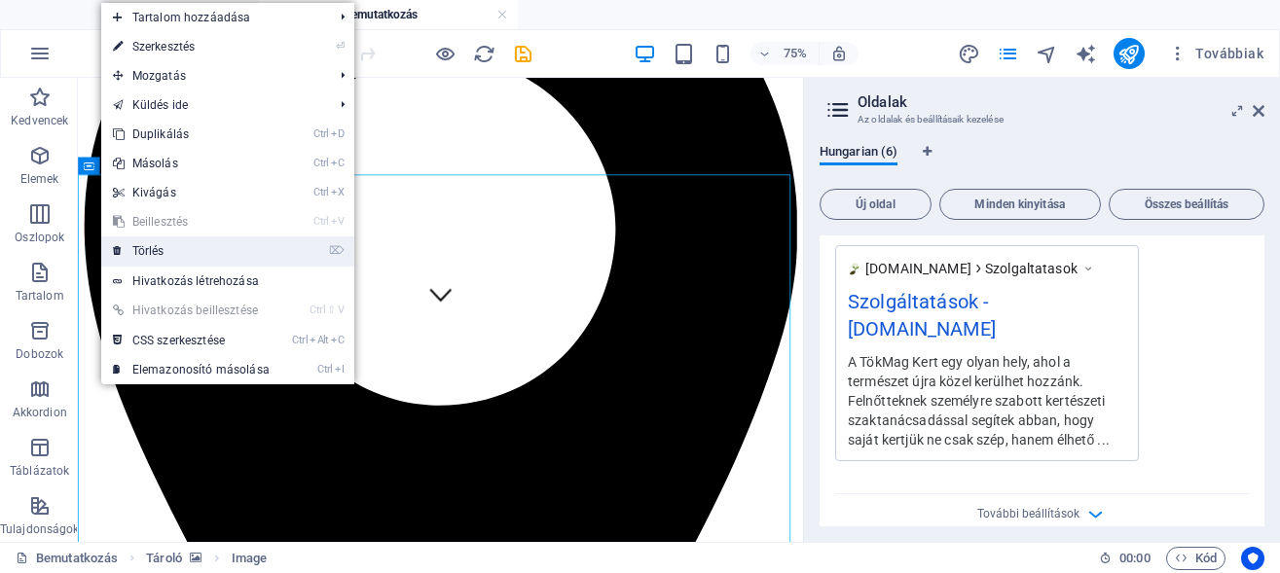
click at [161, 255] on link "⌦ Törlés" at bounding box center [191, 250] width 180 height 29
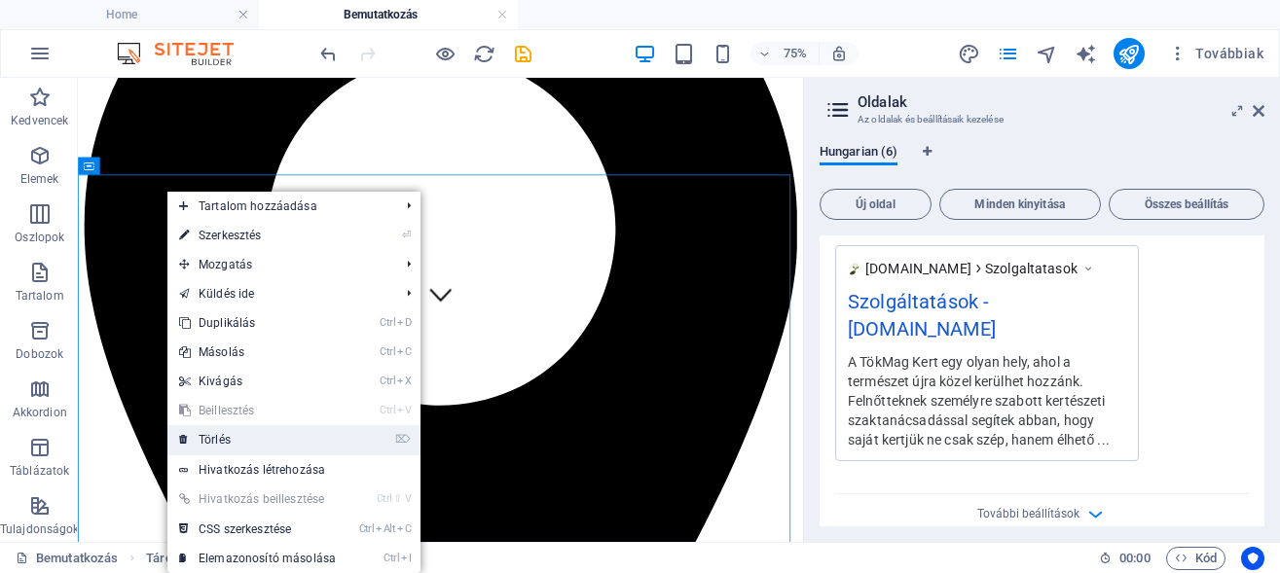
click at [228, 441] on link "⌦ Törlés" at bounding box center [257, 439] width 180 height 29
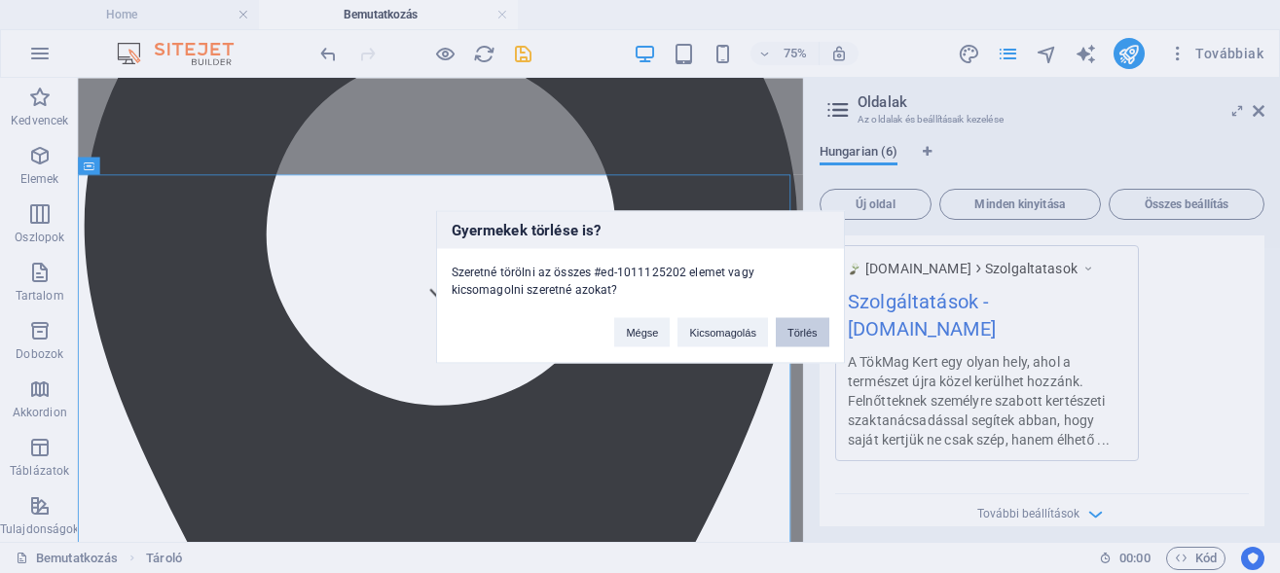
click at [809, 337] on button "Törlés" at bounding box center [803, 331] width 54 height 29
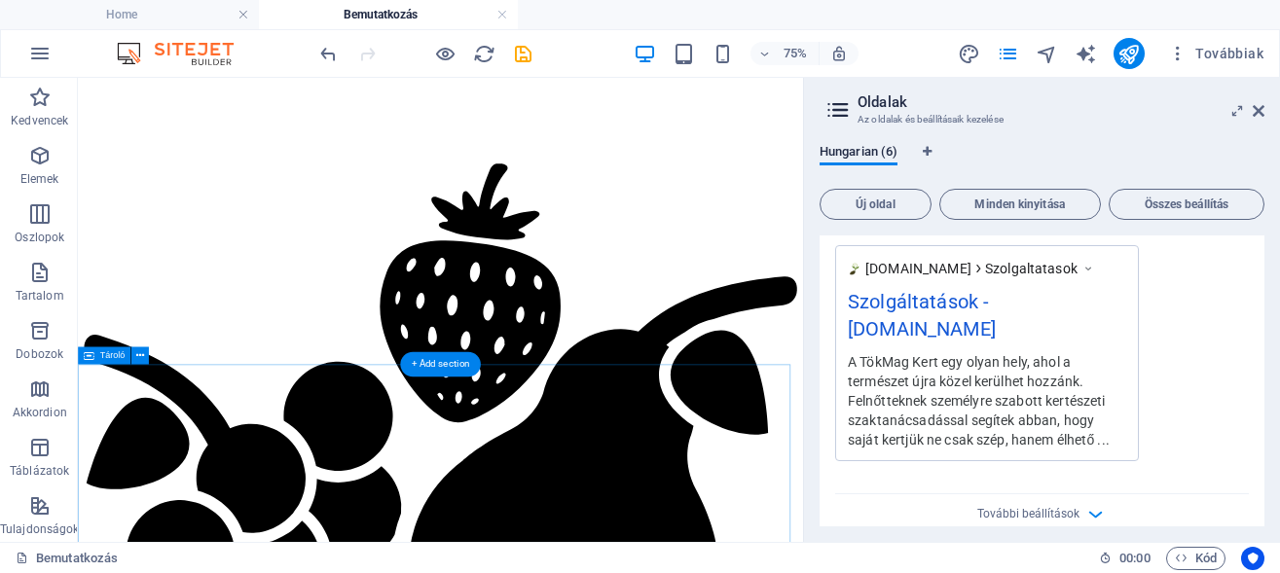
scroll to position [10522, 0]
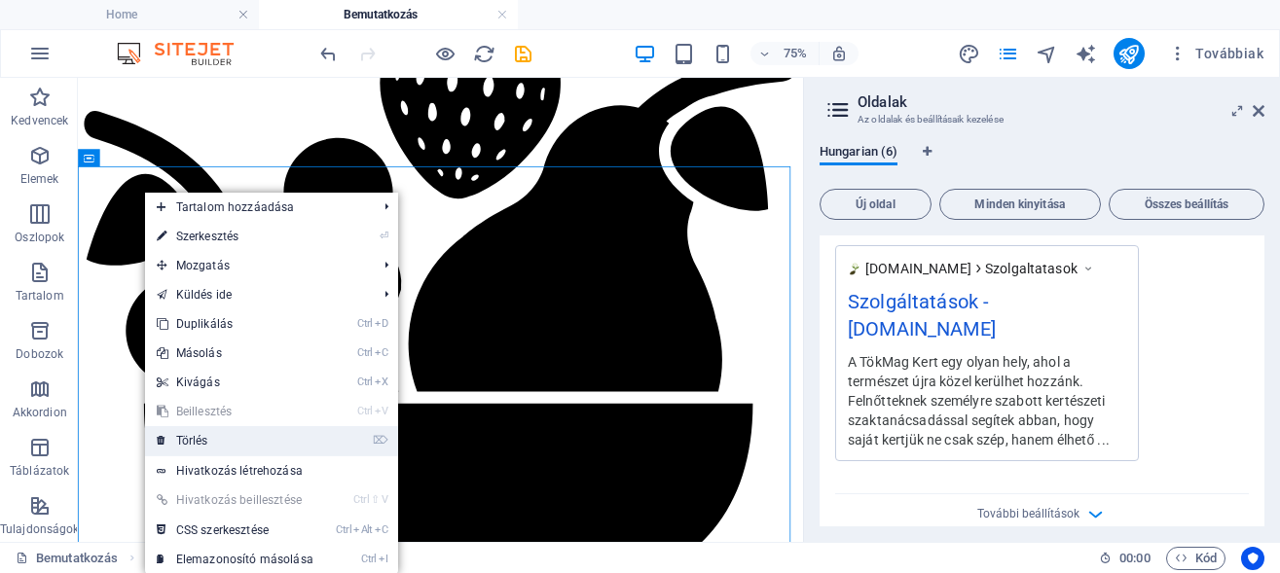
click at [222, 442] on link "⌦ Törlés" at bounding box center [235, 440] width 180 height 29
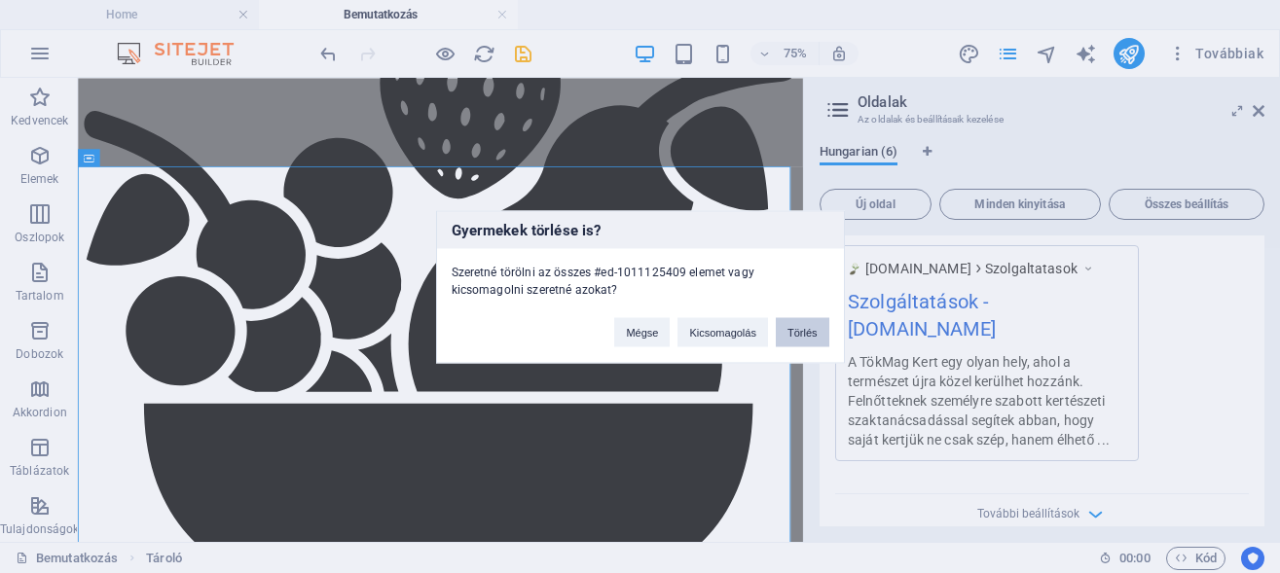
click at [800, 337] on button "Törlés" at bounding box center [803, 331] width 54 height 29
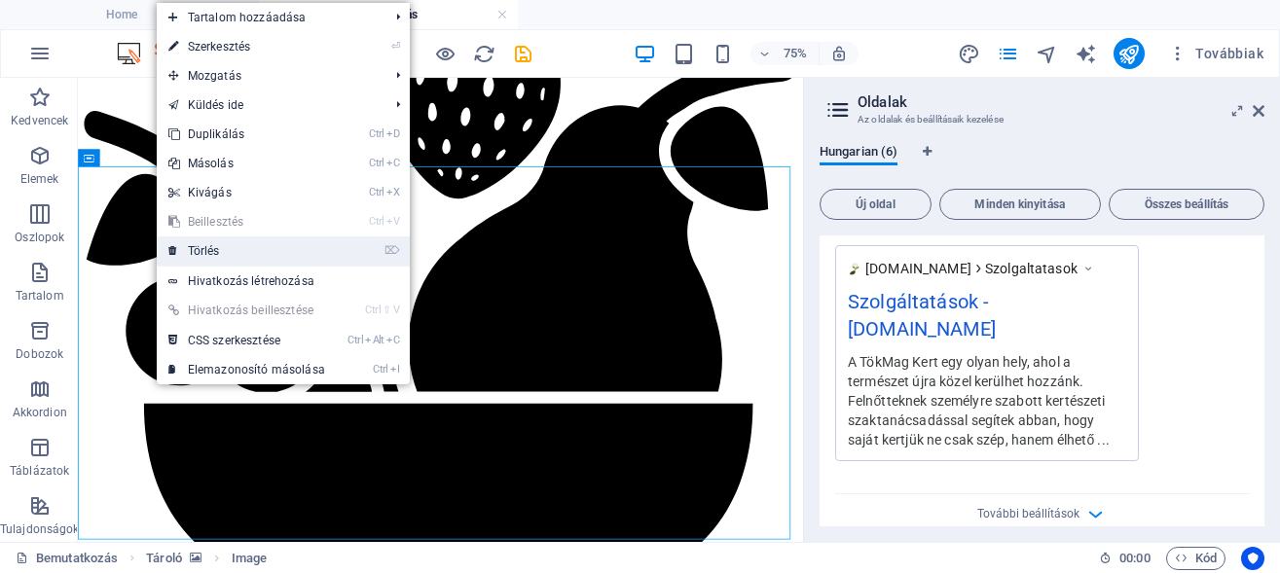
drag, startPoint x: 200, startPoint y: 241, endPoint x: 723, endPoint y: 330, distance: 530.1
click at [200, 241] on link "⌦ Törlés" at bounding box center [247, 250] width 180 height 29
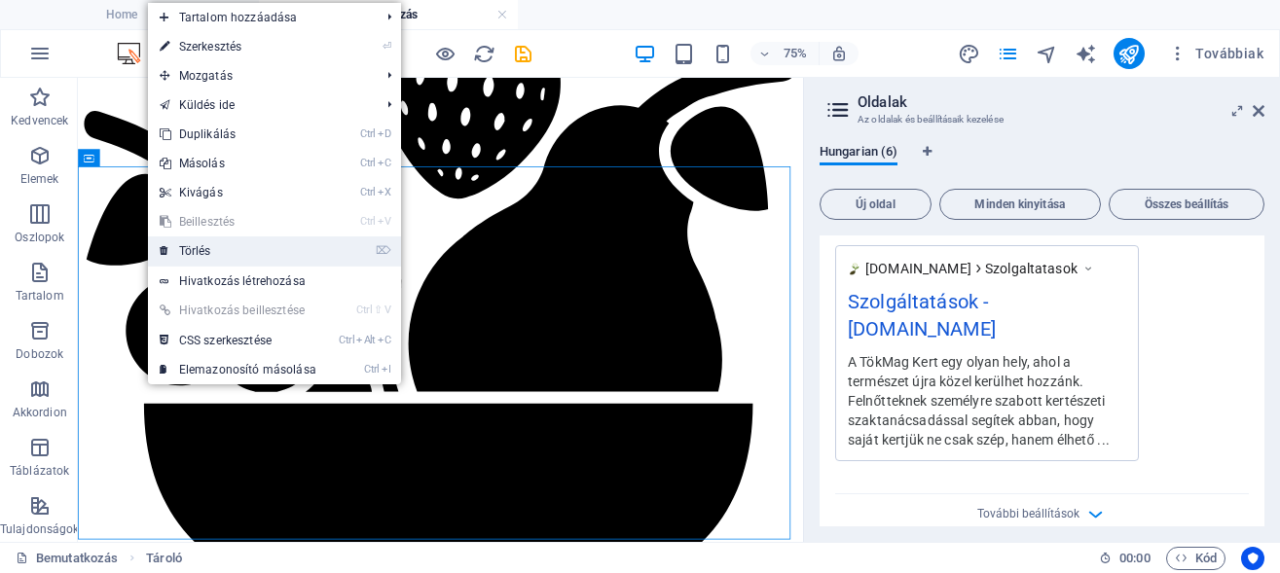
click at [176, 245] on link "⌦ Törlés" at bounding box center [238, 250] width 180 height 29
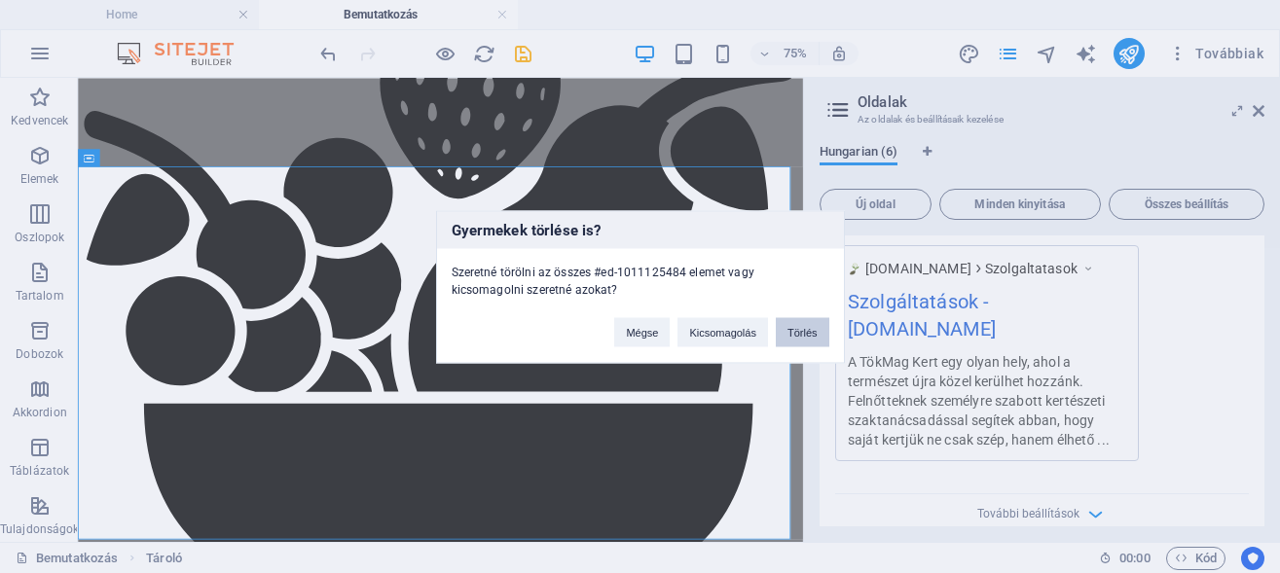
drag, startPoint x: 798, startPoint y: 336, endPoint x: 9, endPoint y: 149, distance: 811.1
click at [798, 336] on button "Törlés" at bounding box center [803, 331] width 54 height 29
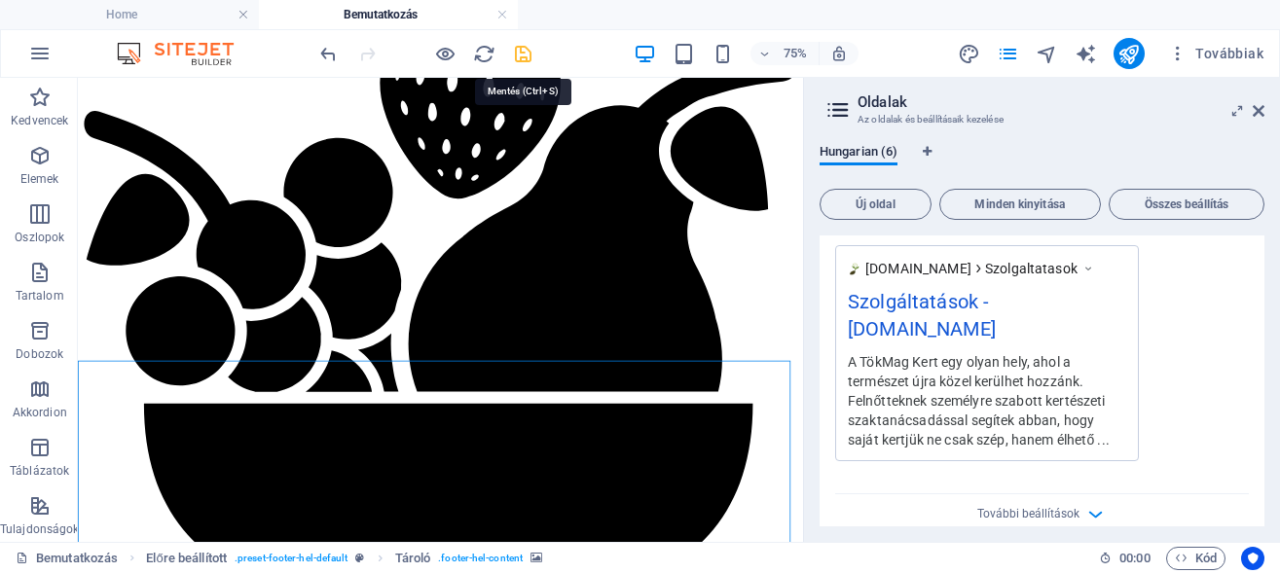
click at [523, 54] on icon "save" at bounding box center [523, 54] width 22 height 22
checkbox input "false"
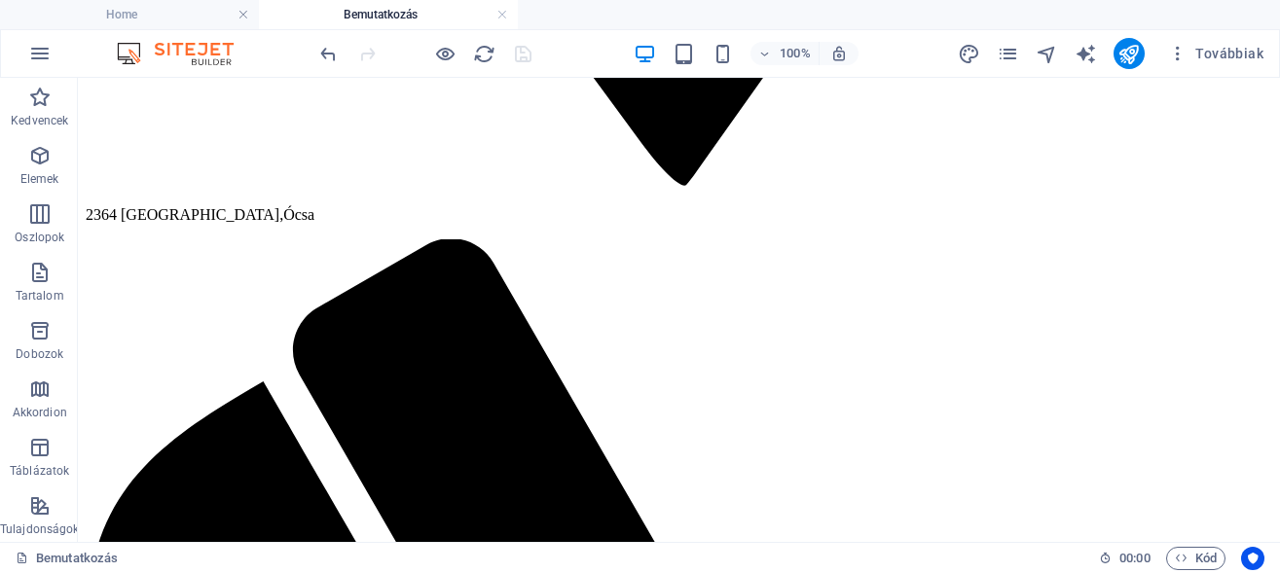
scroll to position [0, 0]
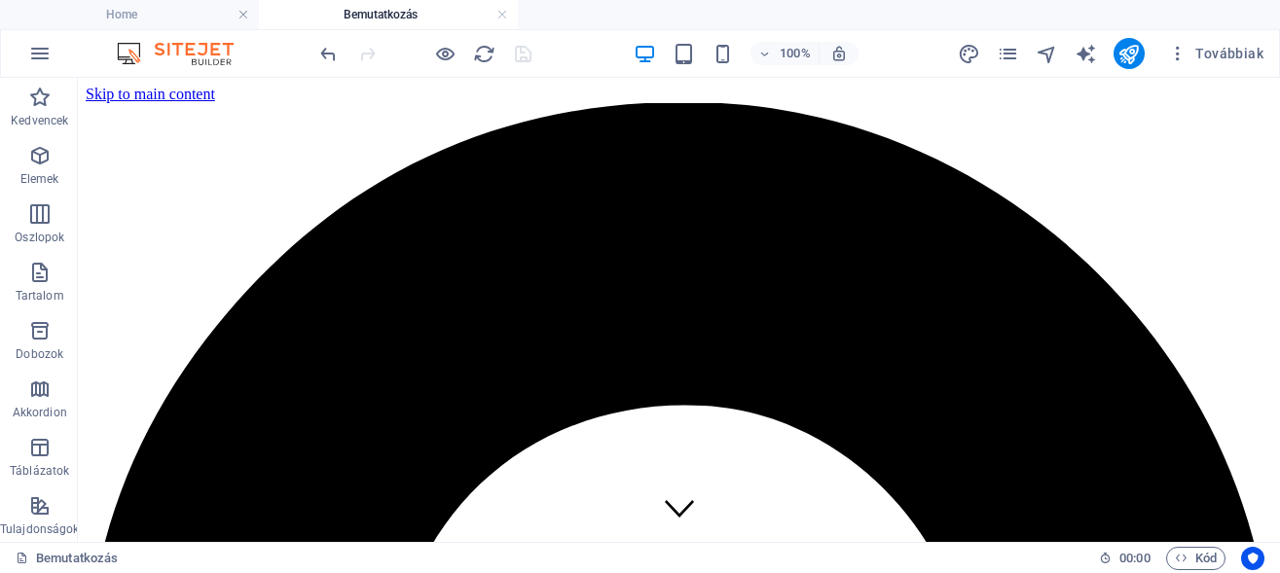
drag, startPoint x: 1276, startPoint y: 319, endPoint x: 1356, endPoint y: 152, distance: 185.4
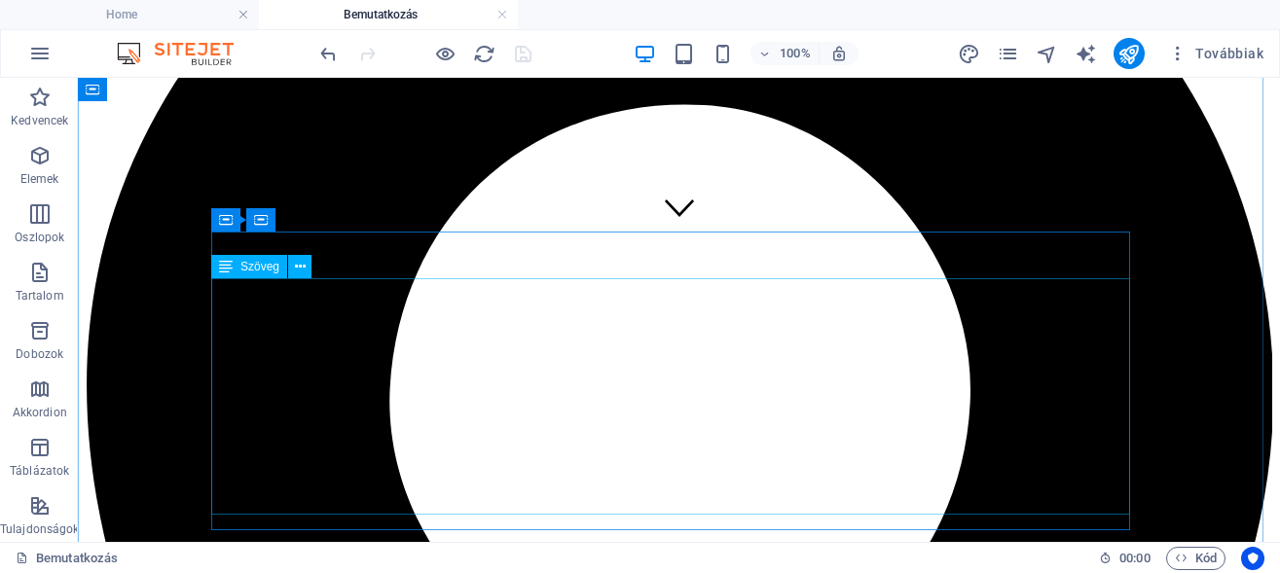
scroll to position [298, 0]
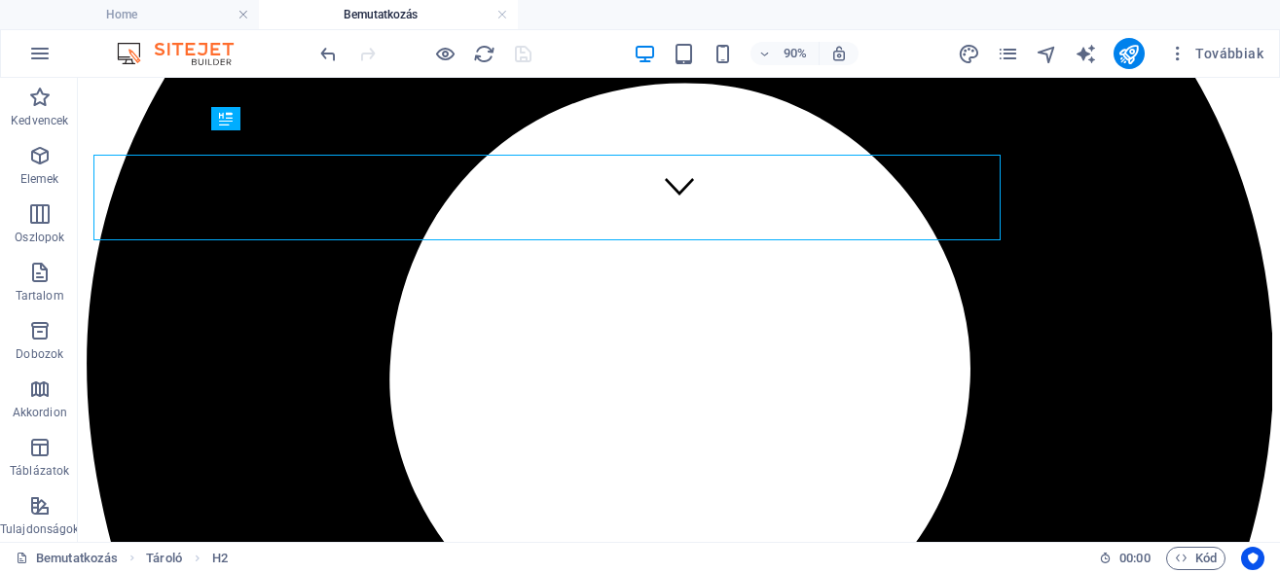
scroll to position [298, 0]
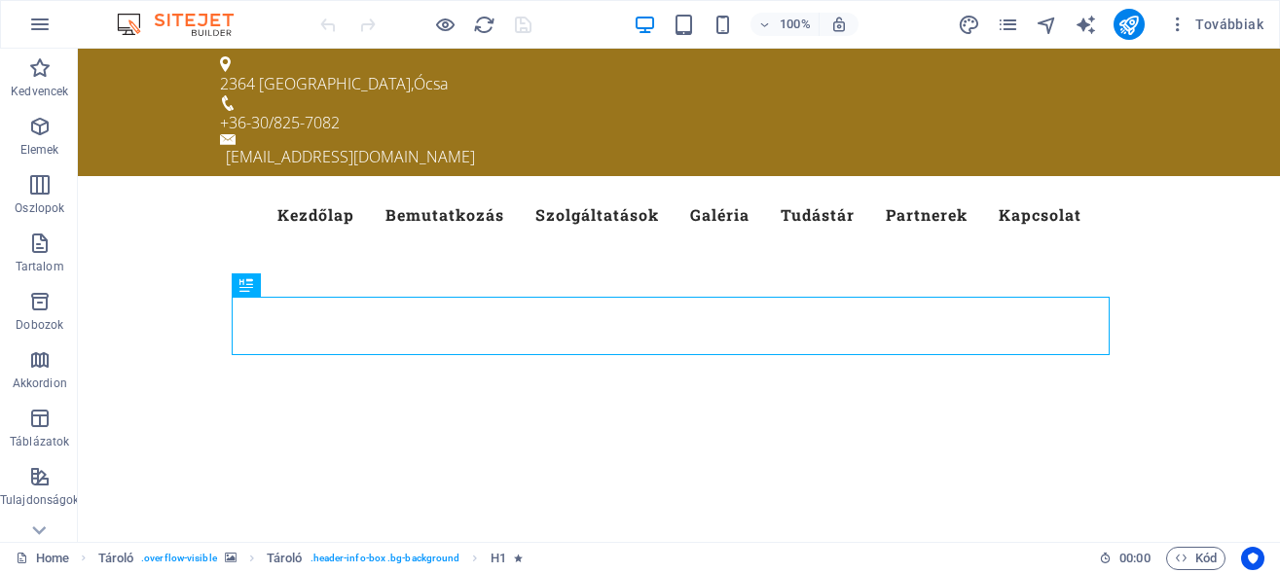
click at [1011, 37] on div "Továbbiak" at bounding box center [1114, 24] width 313 height 31
click at [1009, 24] on icon "pages" at bounding box center [1008, 25] width 22 height 22
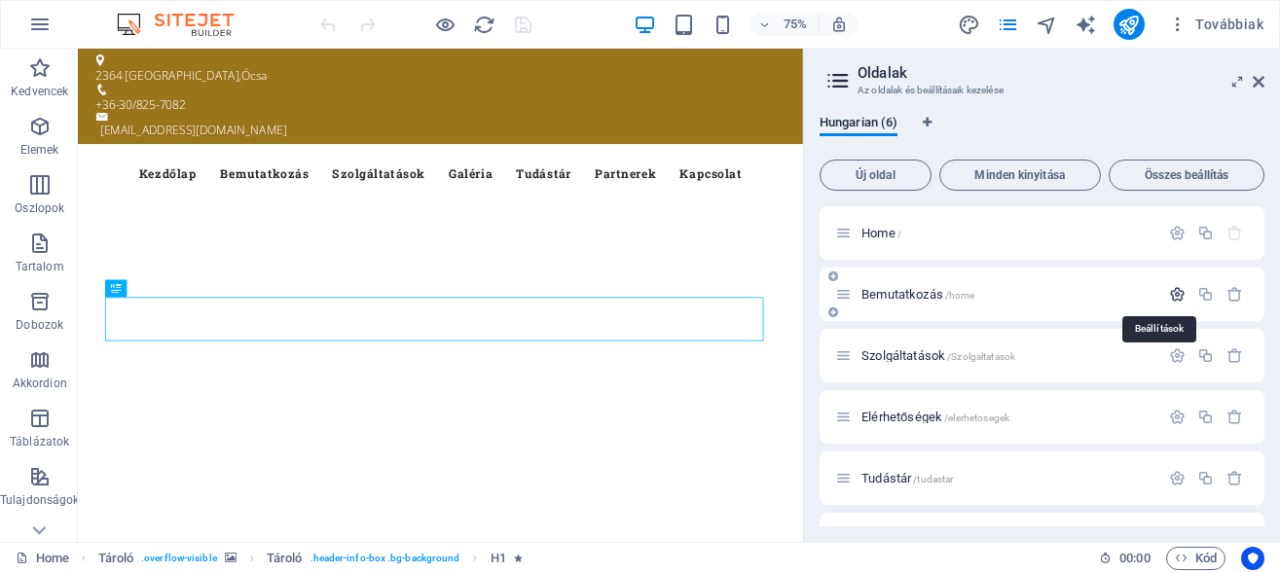
click at [1169, 294] on icon "button" at bounding box center [1177, 294] width 17 height 17
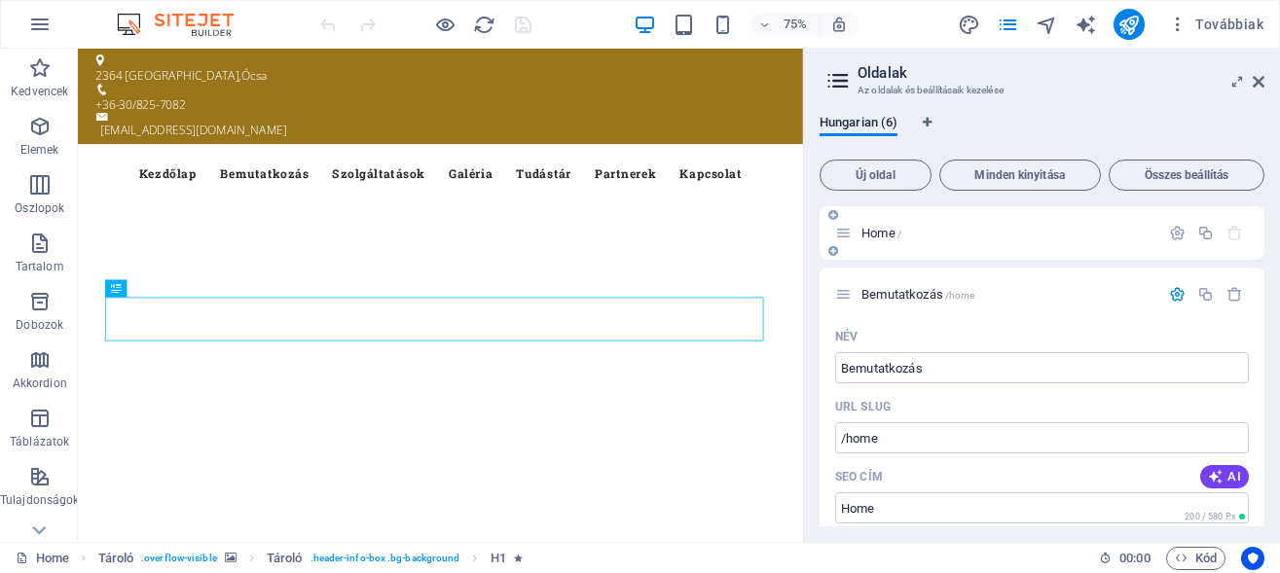
click at [887, 216] on div "Home /" at bounding box center [1041, 233] width 445 height 54
click at [885, 231] on span "Home /" at bounding box center [881, 233] width 40 height 15
click at [876, 230] on span "Home /" at bounding box center [881, 233] width 40 height 15
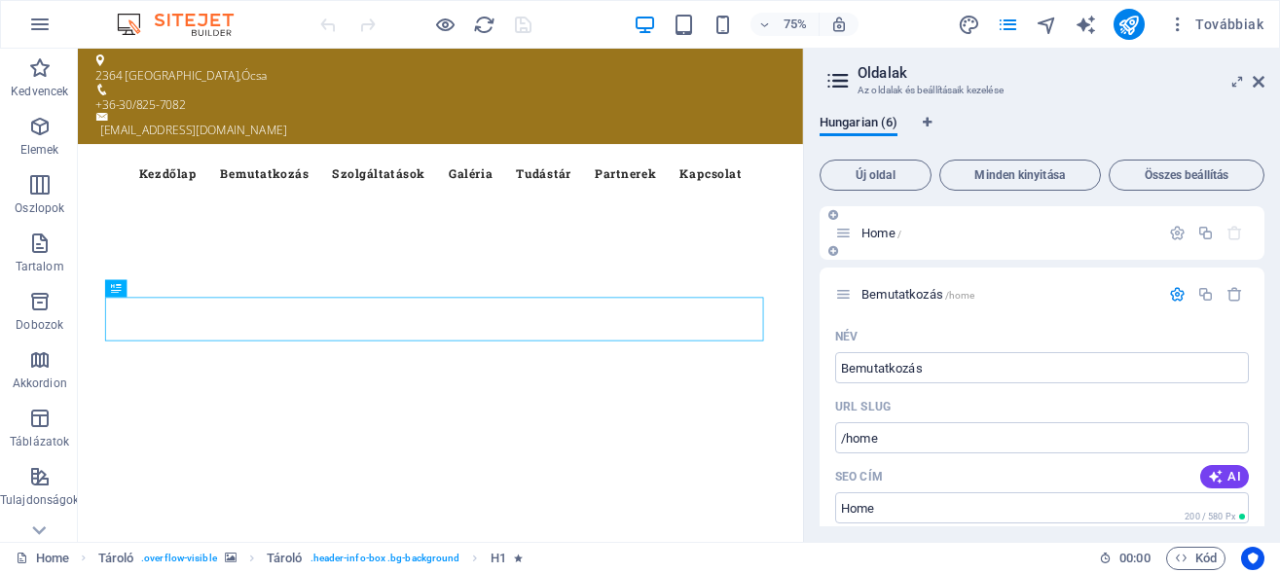
click at [843, 224] on div "Home /" at bounding box center [997, 233] width 324 height 22
click at [1163, 237] on button "button" at bounding box center [1177, 233] width 28 height 17
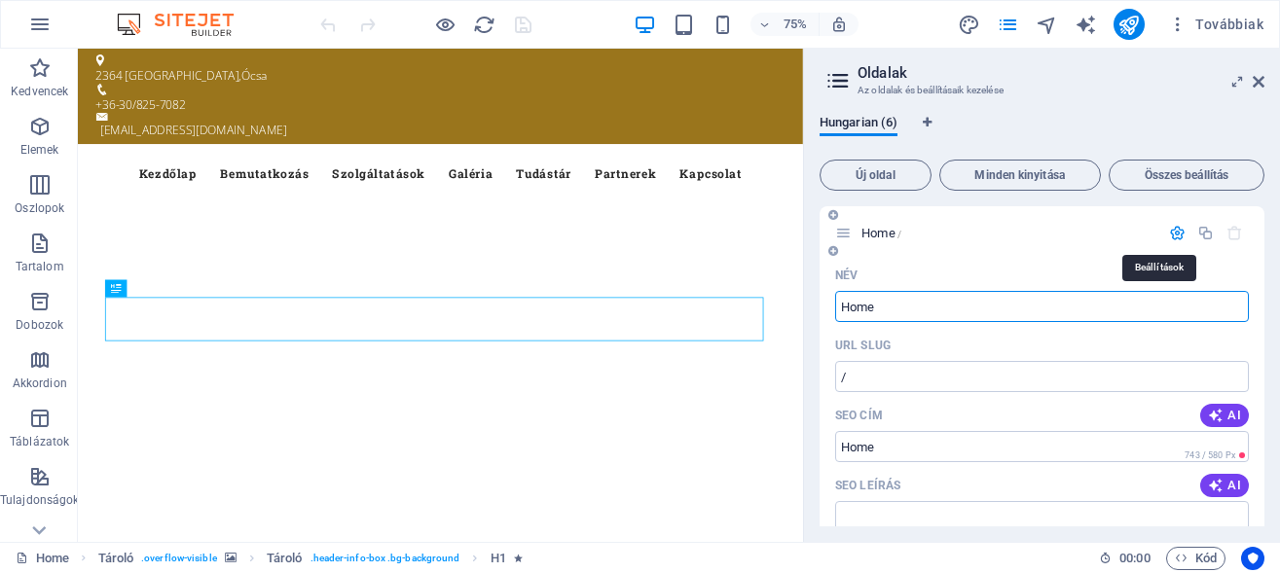
click at [1169, 234] on icon "button" at bounding box center [1177, 233] width 17 height 17
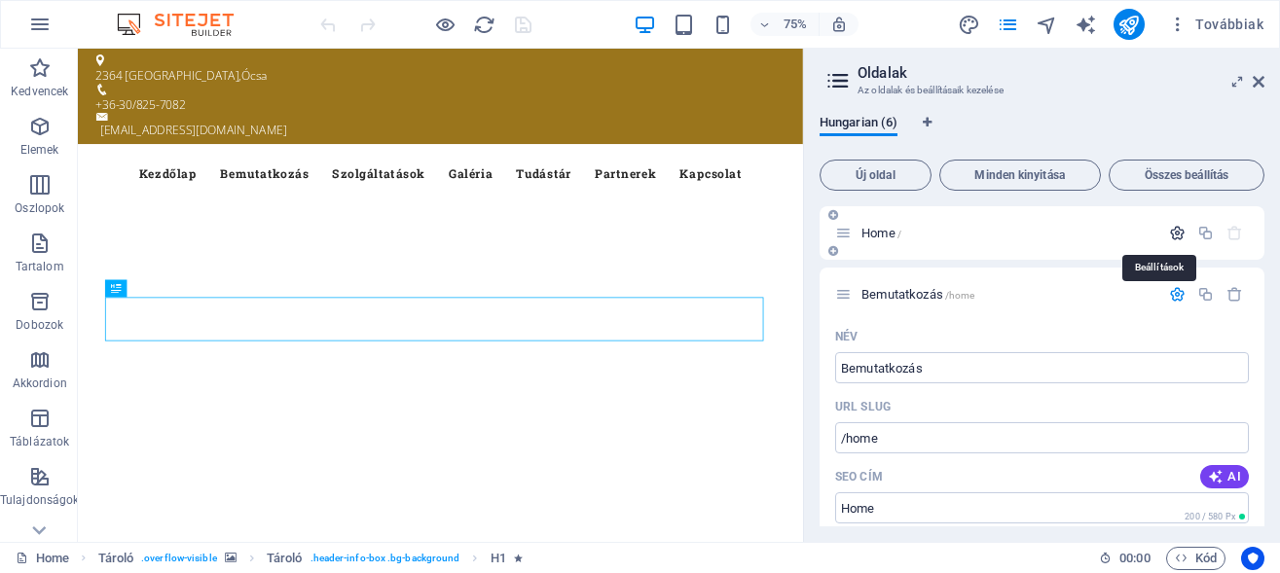
click at [1169, 234] on icon "button" at bounding box center [1177, 233] width 17 height 17
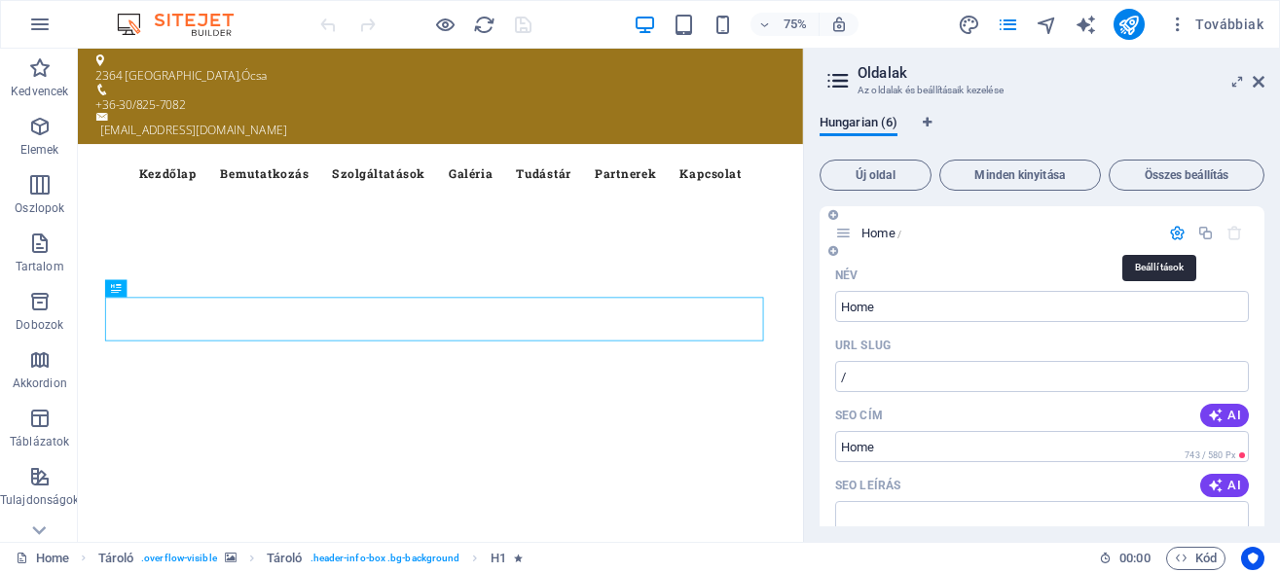
click at [1169, 233] on icon "button" at bounding box center [1177, 233] width 17 height 17
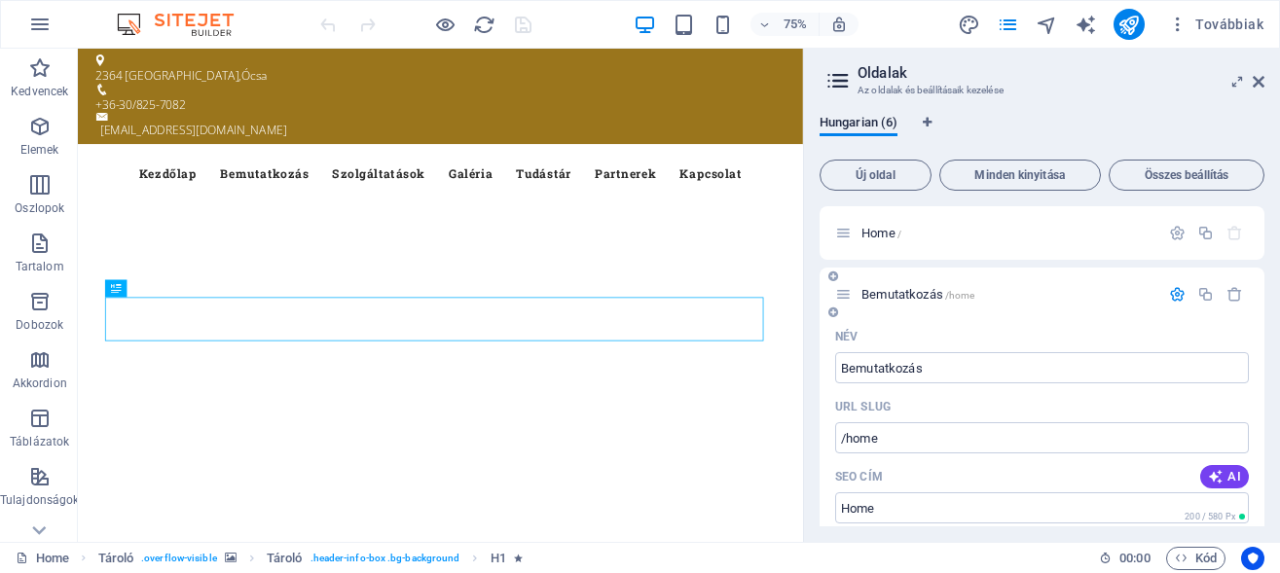
click at [1169, 293] on icon "button" at bounding box center [1177, 294] width 17 height 17
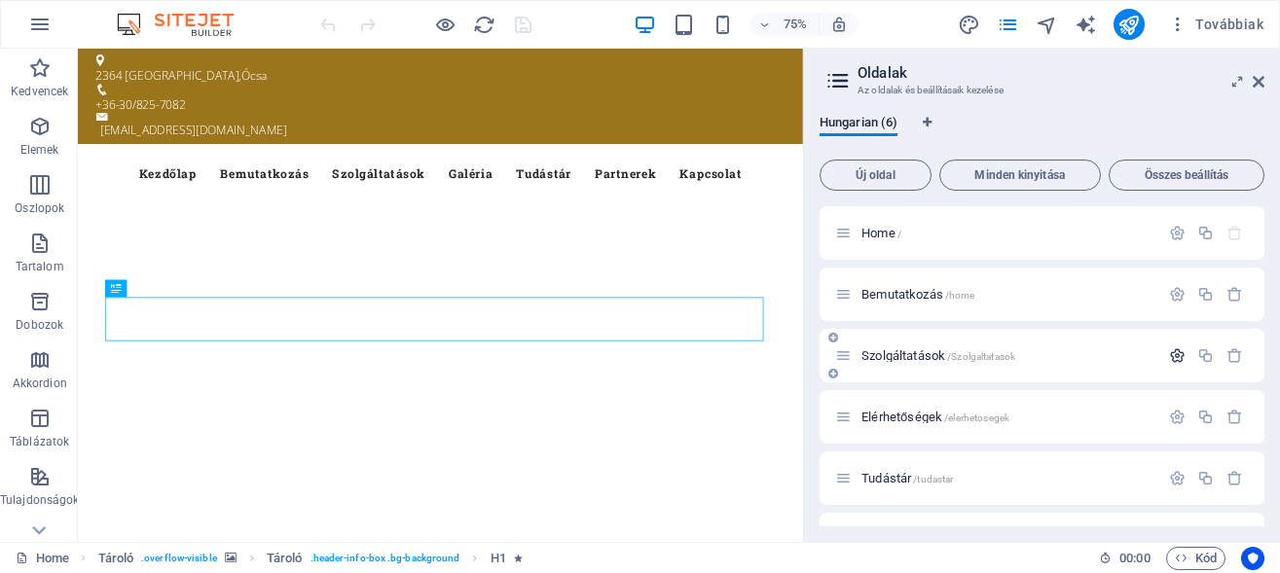
click at [1169, 356] on icon "button" at bounding box center [1177, 355] width 17 height 17
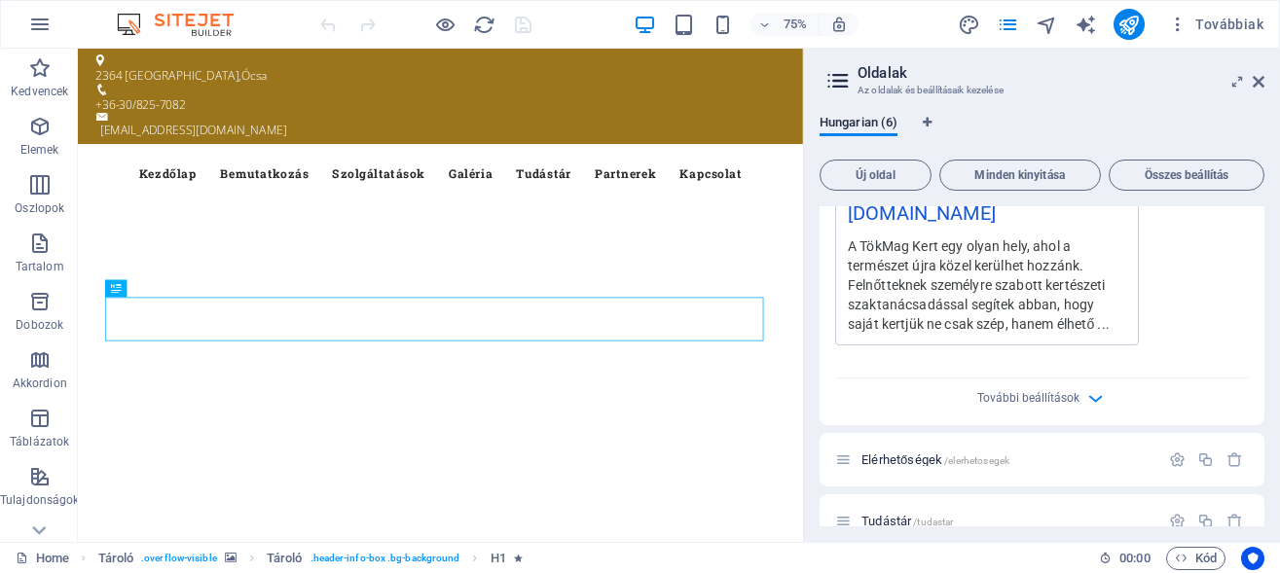
scroll to position [788, 0]
click at [1054, 390] on span "További beállítások" at bounding box center [1028, 397] width 102 height 14
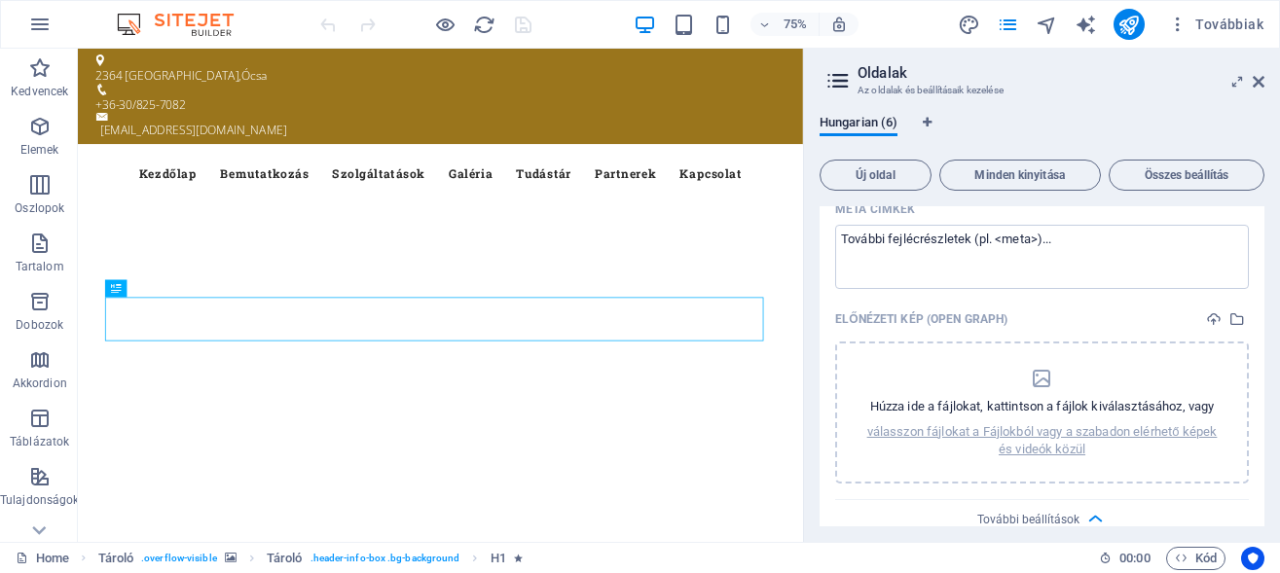
scroll to position [1139, 0]
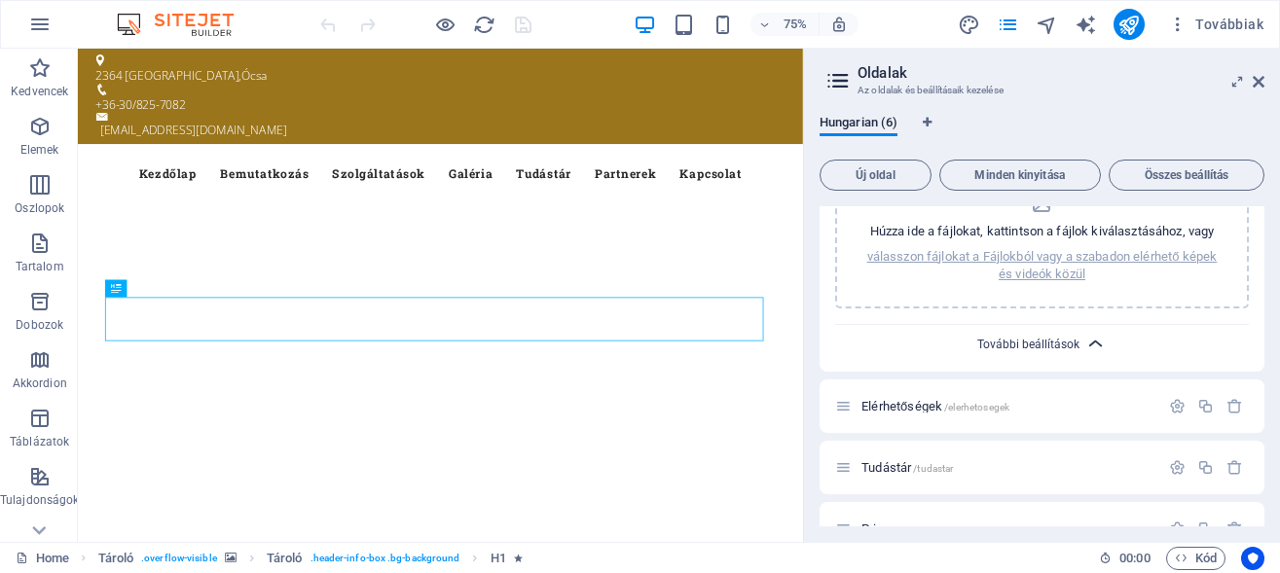
click at [1048, 338] on span "További beállítások" at bounding box center [1028, 345] width 102 height 14
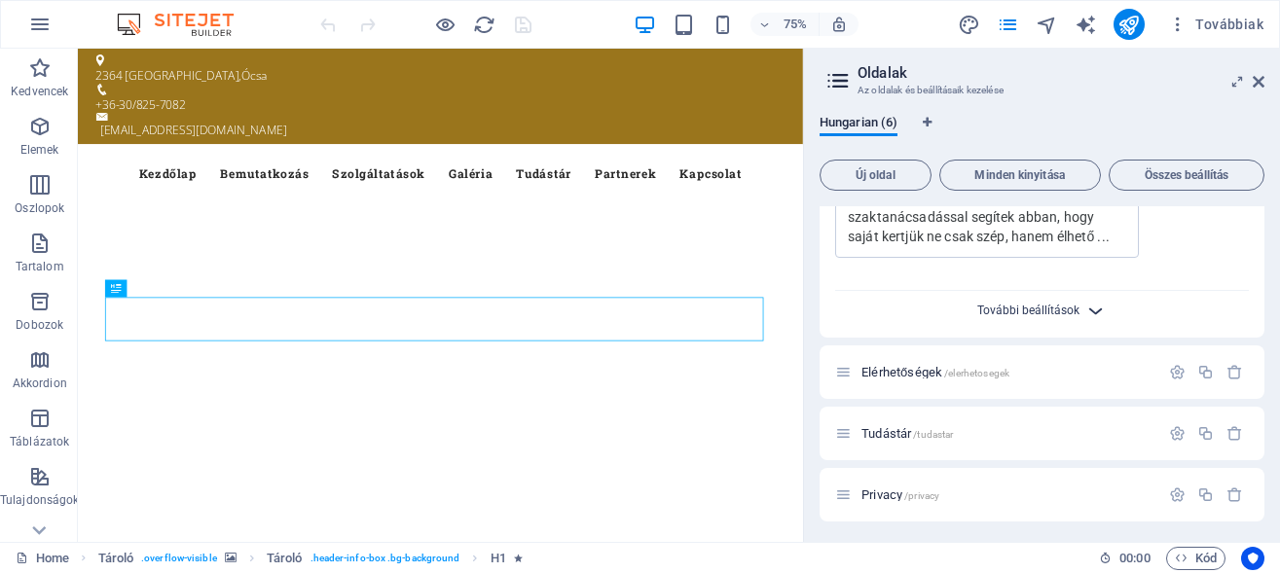
scroll to position [851, 0]
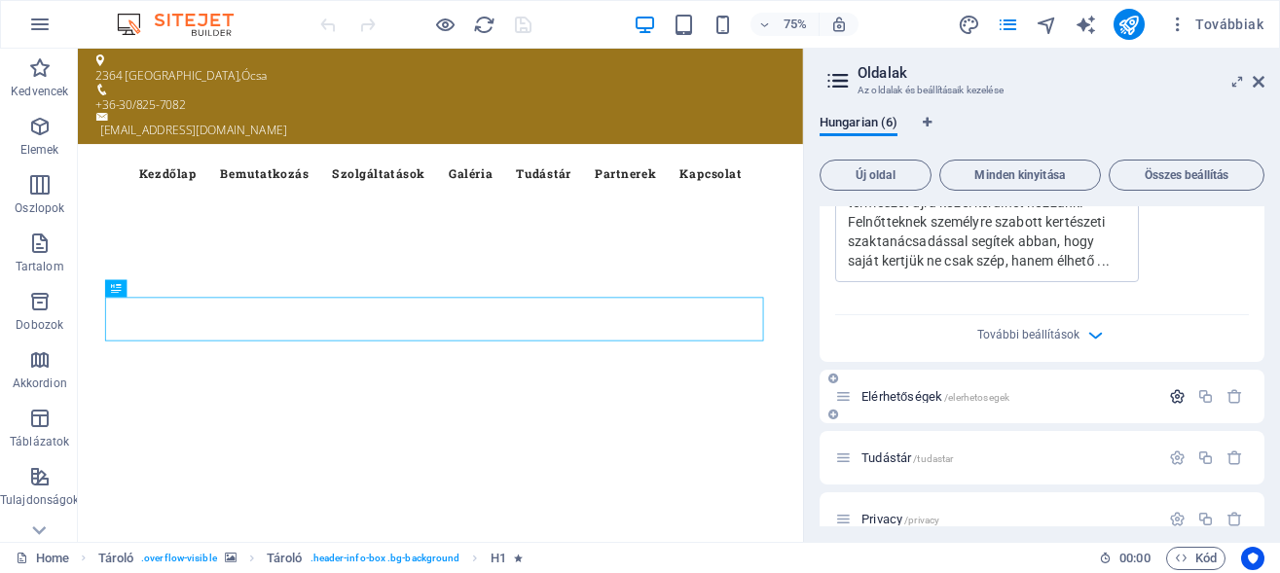
click at [1169, 388] on icon "button" at bounding box center [1177, 396] width 17 height 17
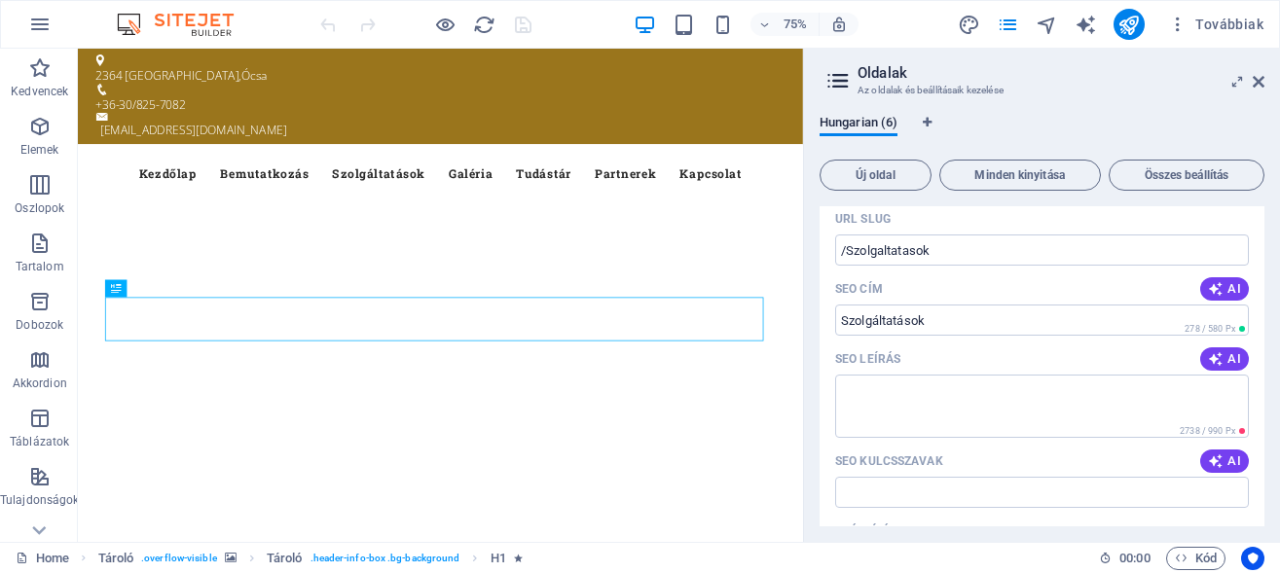
scroll to position [237, 0]
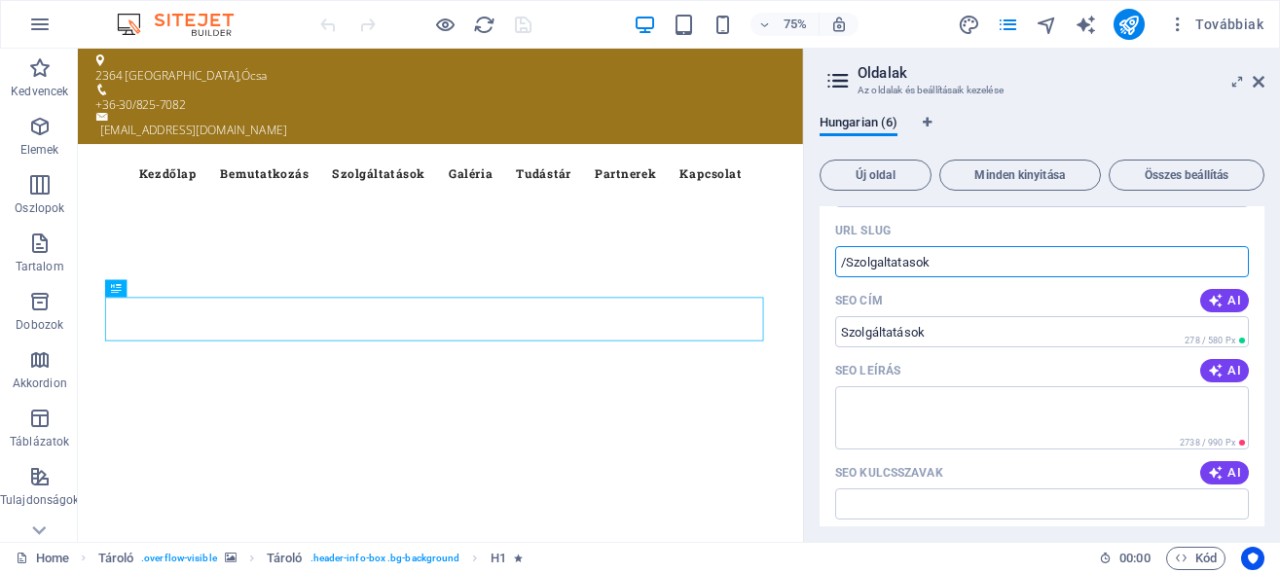
click at [852, 262] on input "/Szolgaltatasok" at bounding box center [1042, 261] width 414 height 31
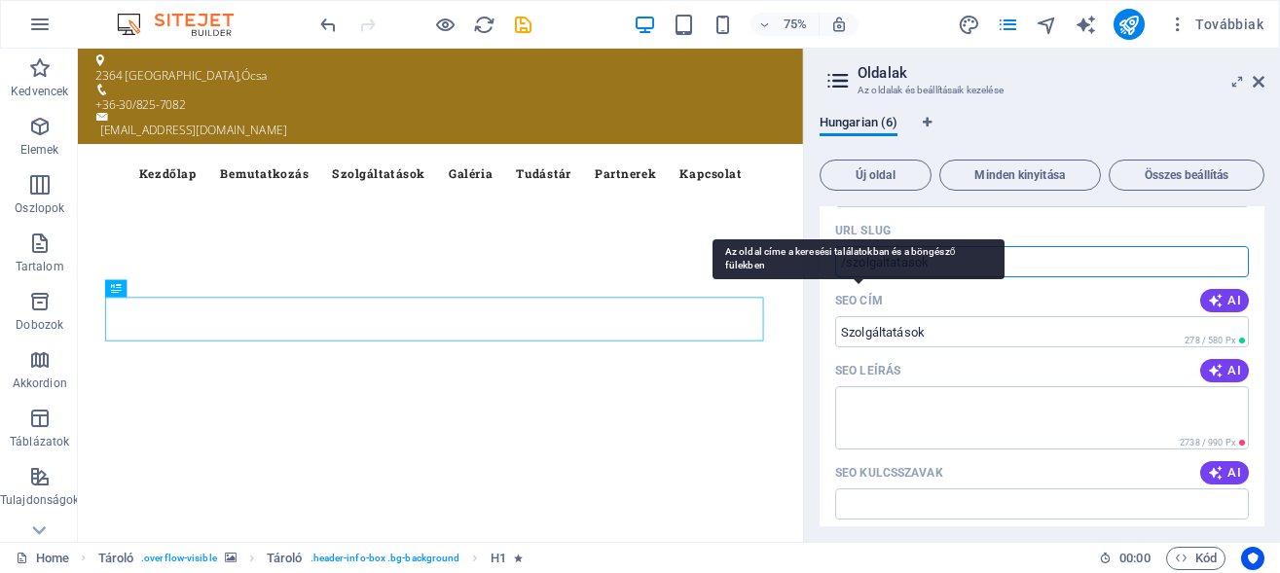
type input "/szolgaltatasok"
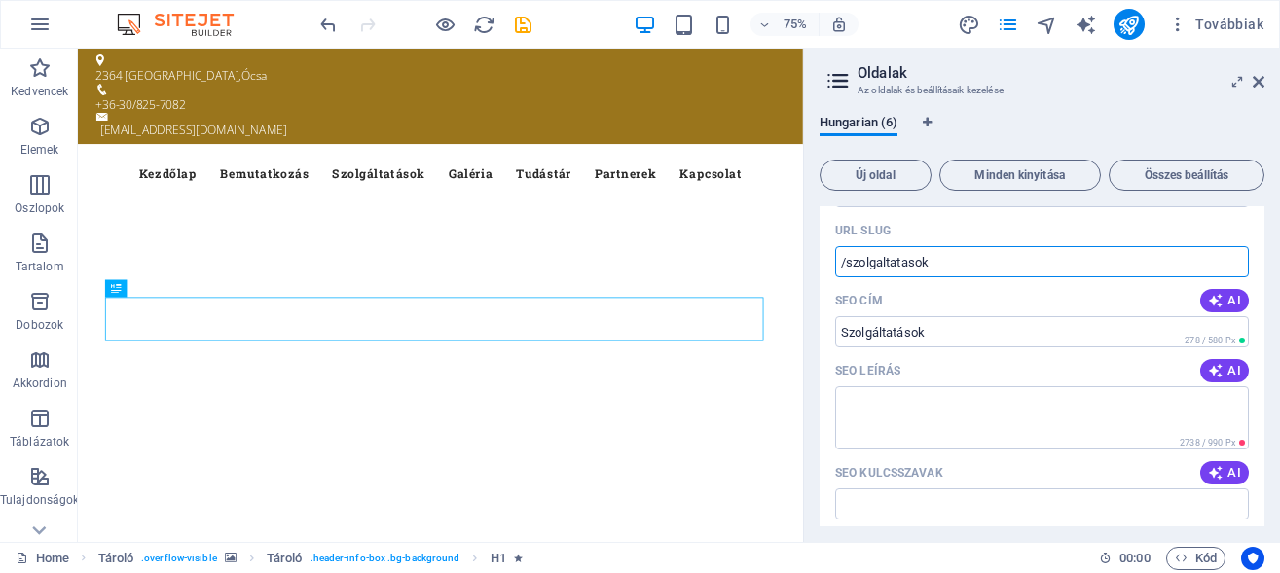
click at [976, 298] on div "SEO cím AI" at bounding box center [1042, 300] width 414 height 31
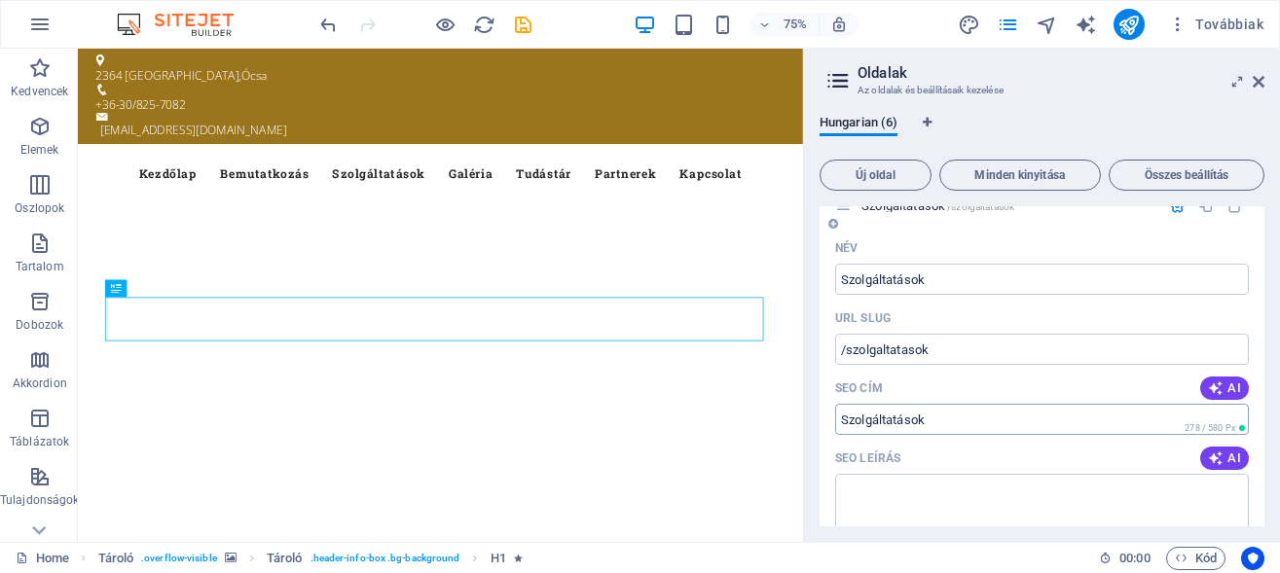
scroll to position [0, 0]
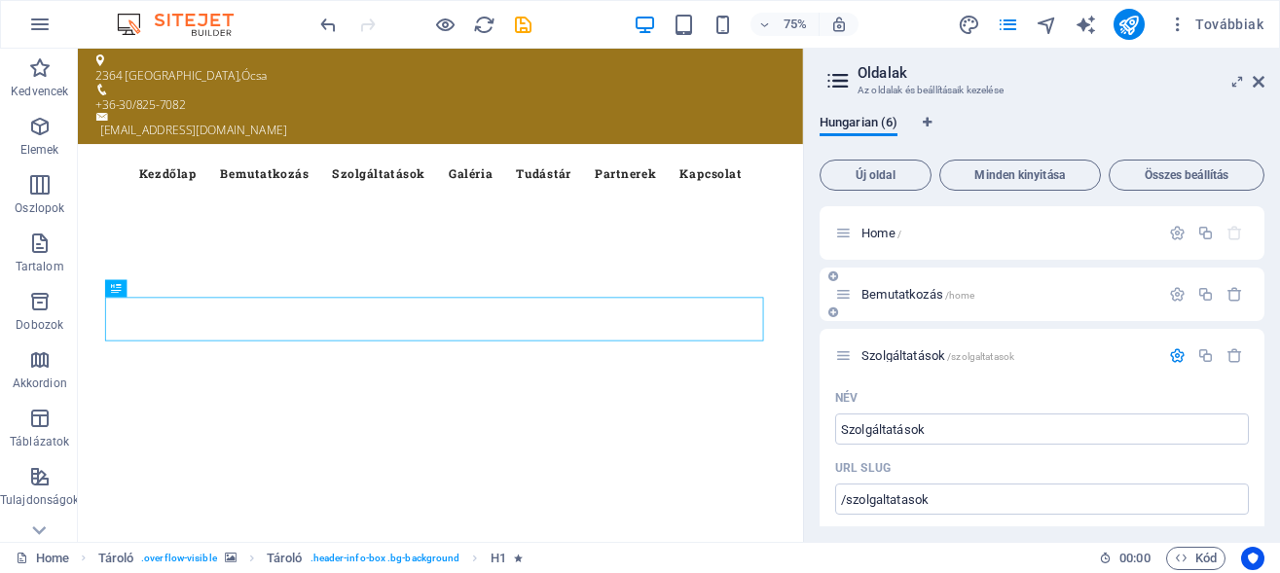
click at [891, 286] on div "Bemutatkozás /home" at bounding box center [997, 294] width 324 height 22
click at [1169, 286] on icon "button" at bounding box center [1177, 294] width 17 height 17
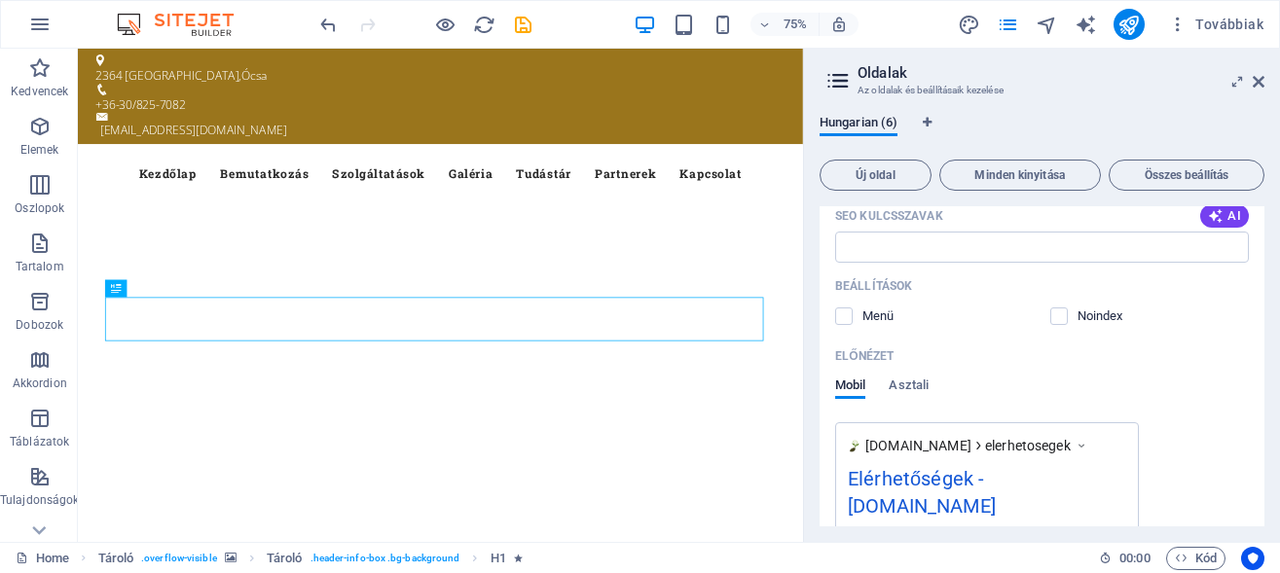
scroll to position [2457, 0]
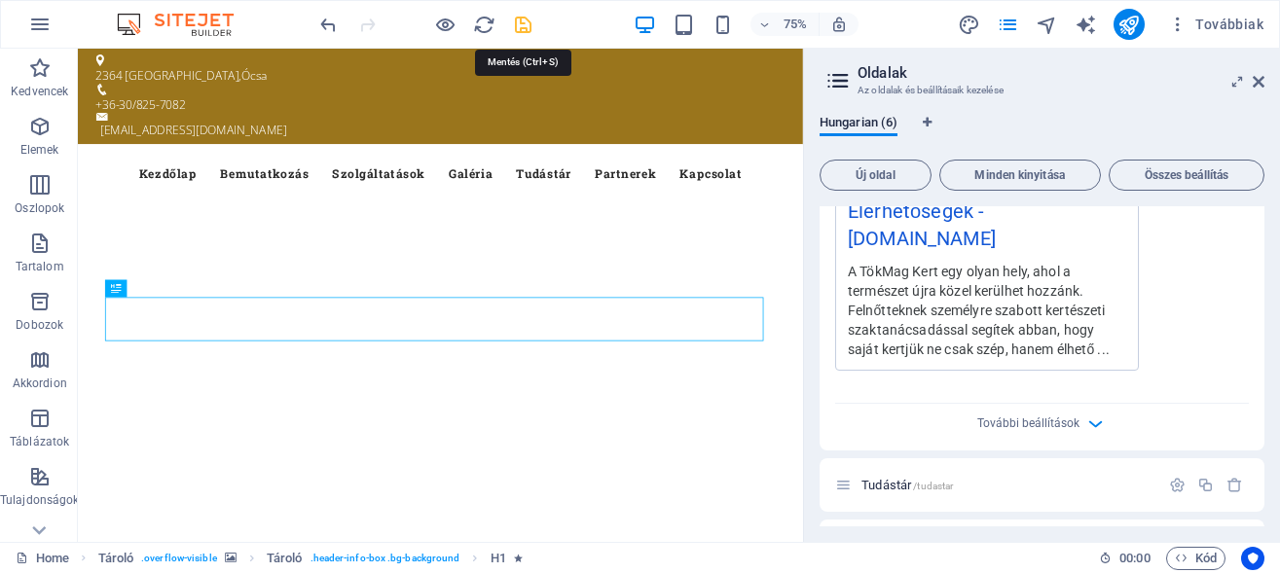
click at [518, 20] on icon "save" at bounding box center [523, 25] width 22 height 22
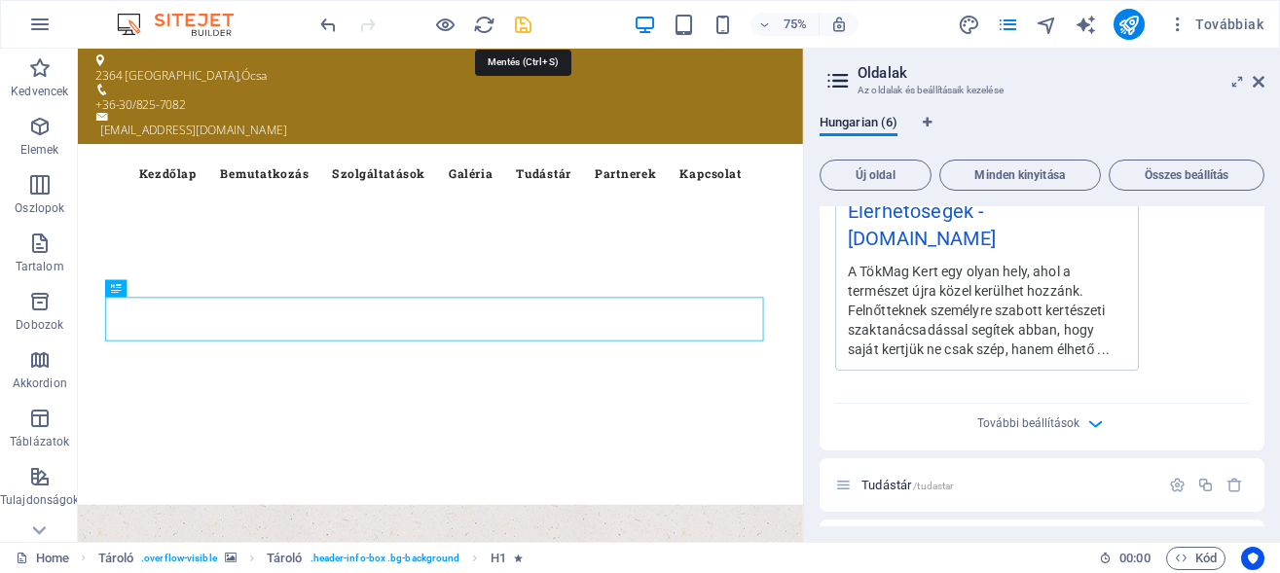
checkbox input "false"
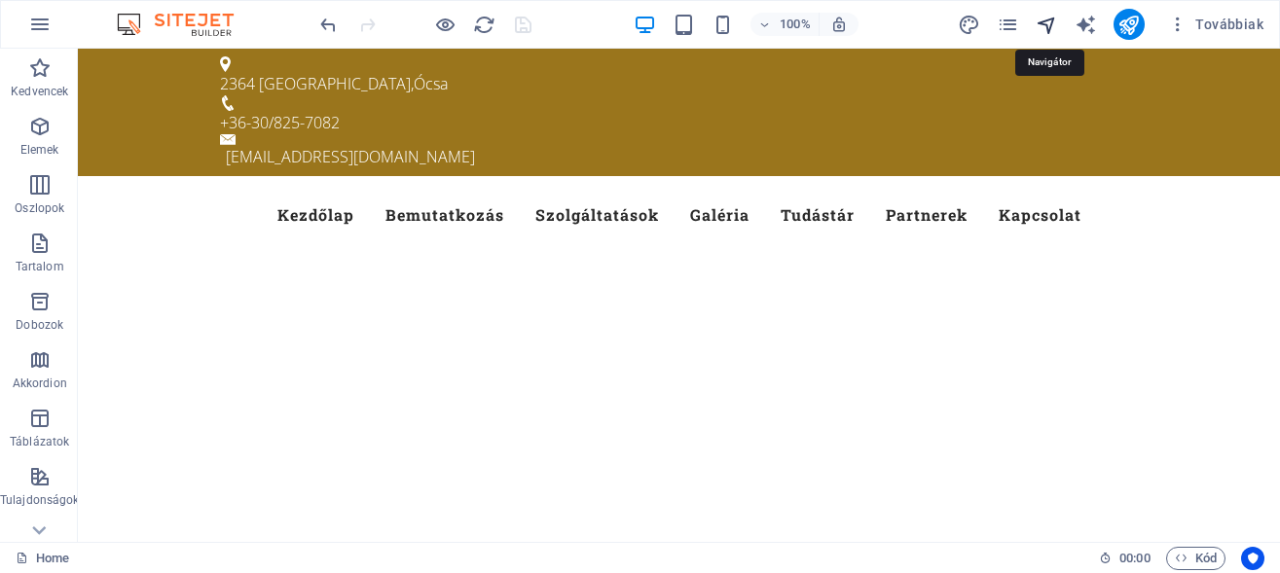
click at [1050, 22] on icon "navigator" at bounding box center [1046, 25] width 22 height 22
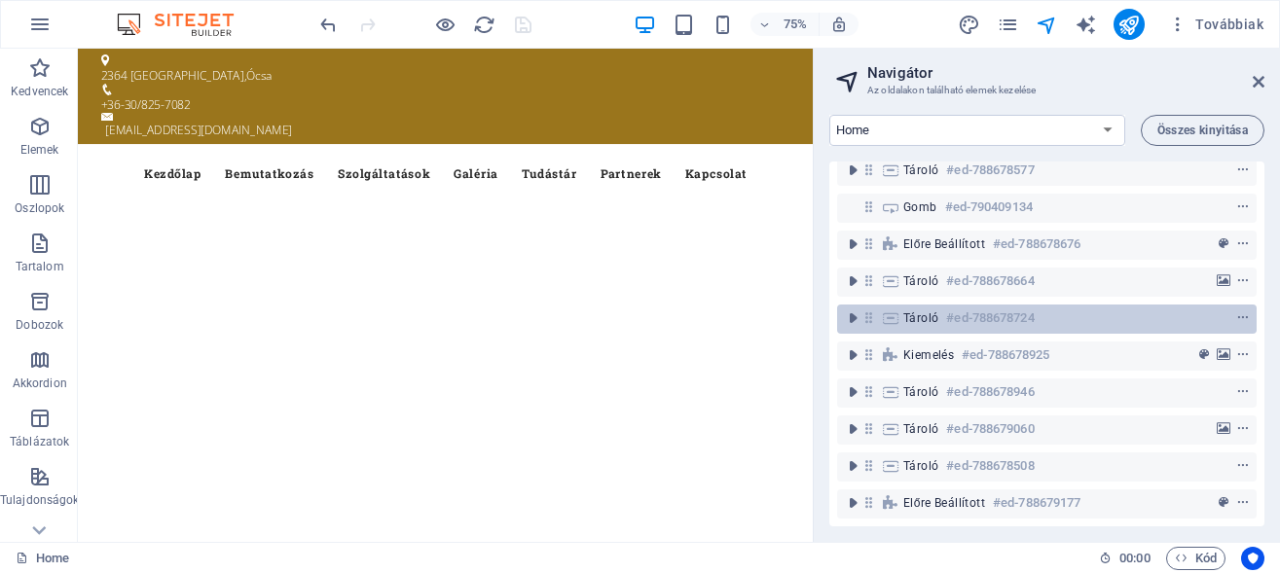
scroll to position [177, 0]
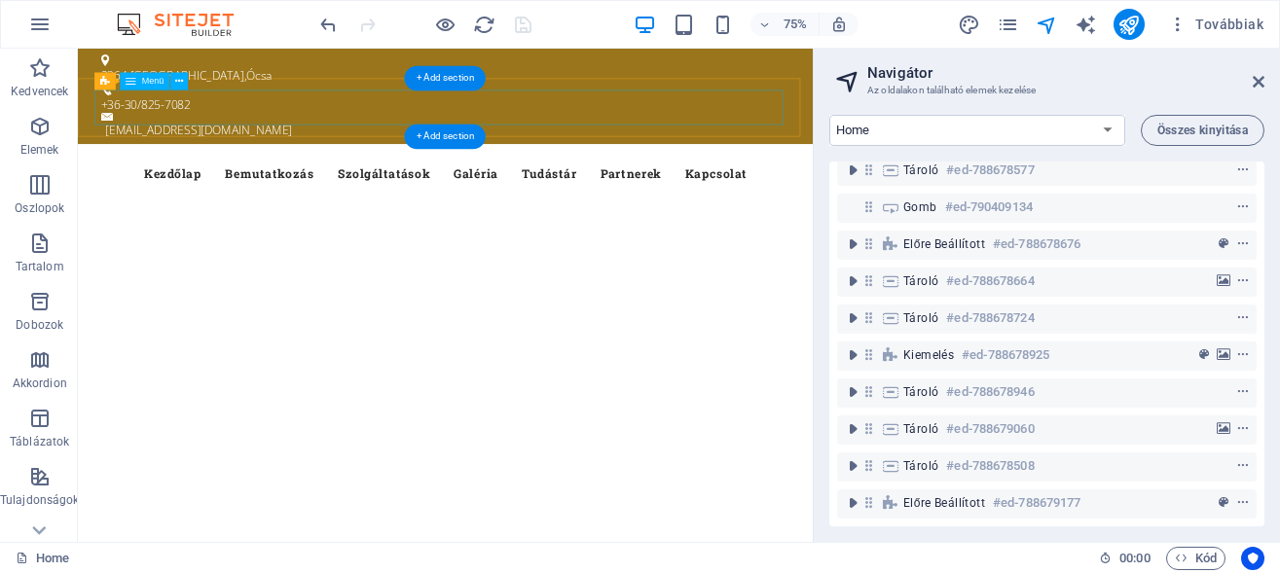
click at [478, 192] on nav "Kezdőlap Bemutatkozás Szolgáltatások Galéria Tudástár Partnerek Kapcsolat" at bounding box center [568, 215] width 919 height 47
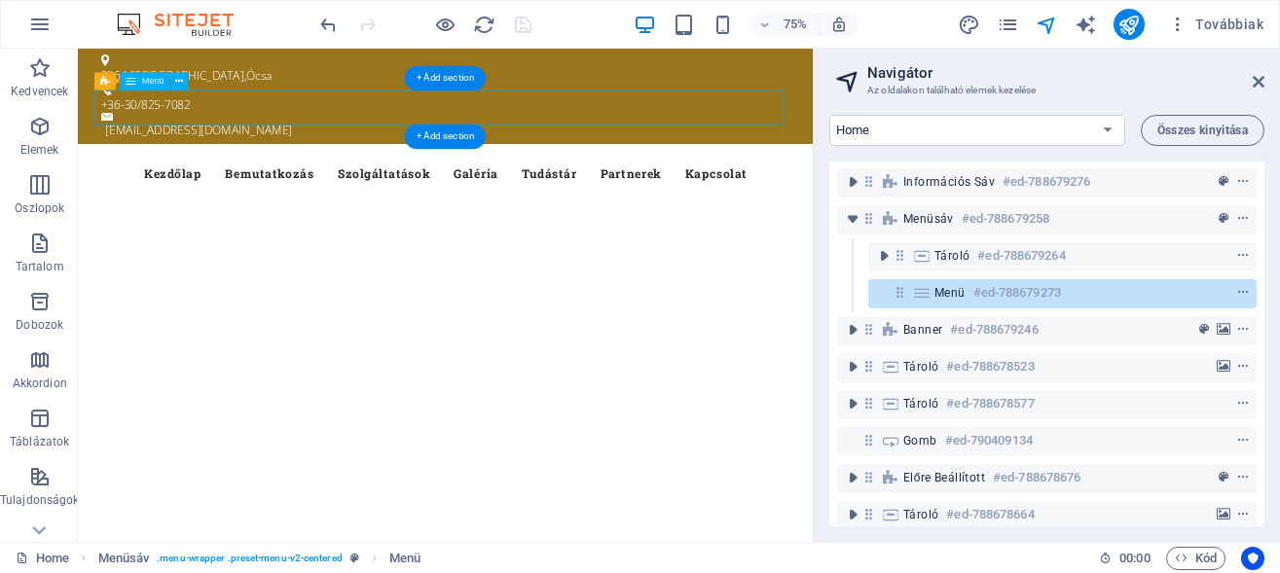
scroll to position [0, 0]
click at [478, 192] on nav "Kezdőlap Bemutatkozás Szolgáltatások Galéria Tudástár Partnerek Kapcsolat" at bounding box center [568, 215] width 919 height 47
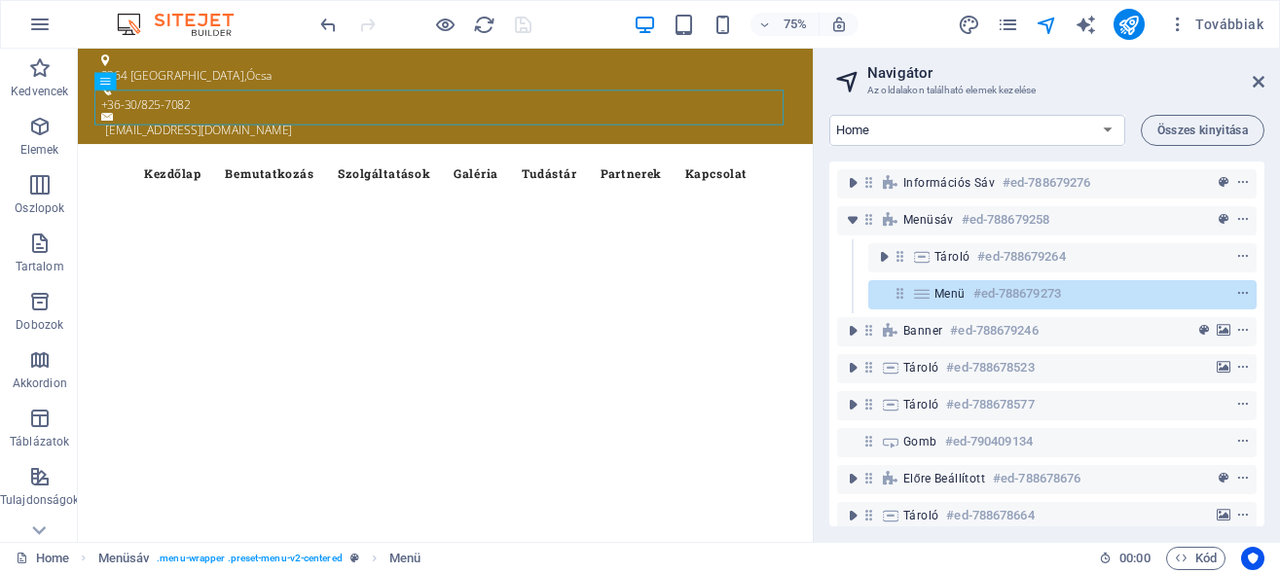
click at [1053, 66] on h2 "Navigátor" at bounding box center [1065, 73] width 397 height 18
click at [1011, 24] on icon "pages" at bounding box center [1008, 25] width 22 height 22
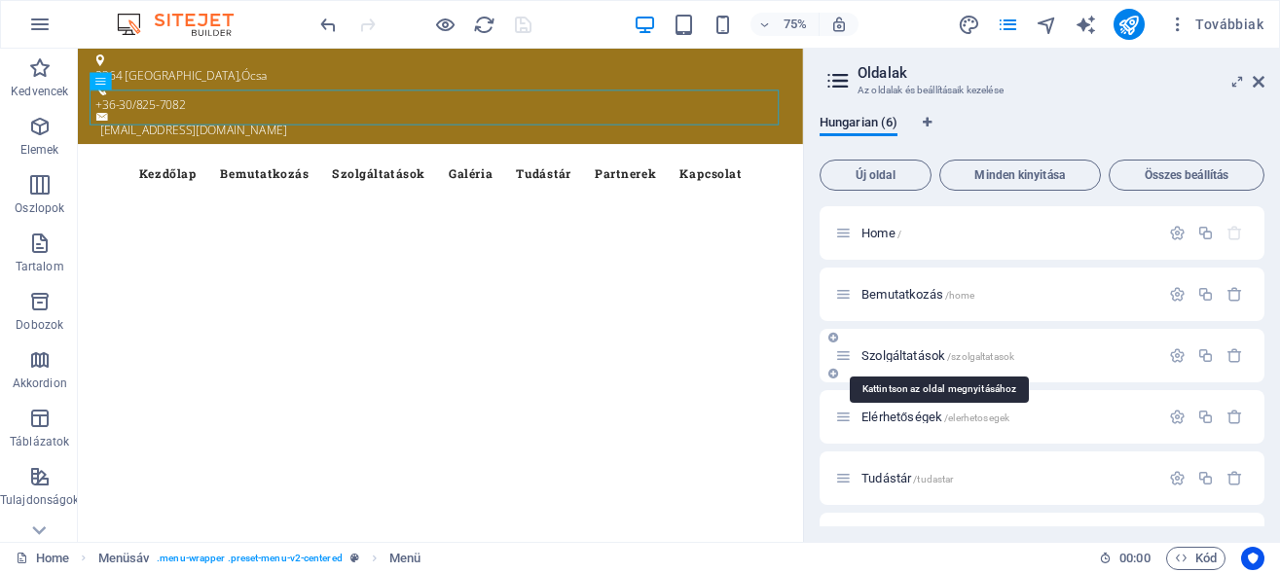
click at [895, 354] on span "Szolgáltatások /szolgaltatasok" at bounding box center [937, 355] width 153 height 15
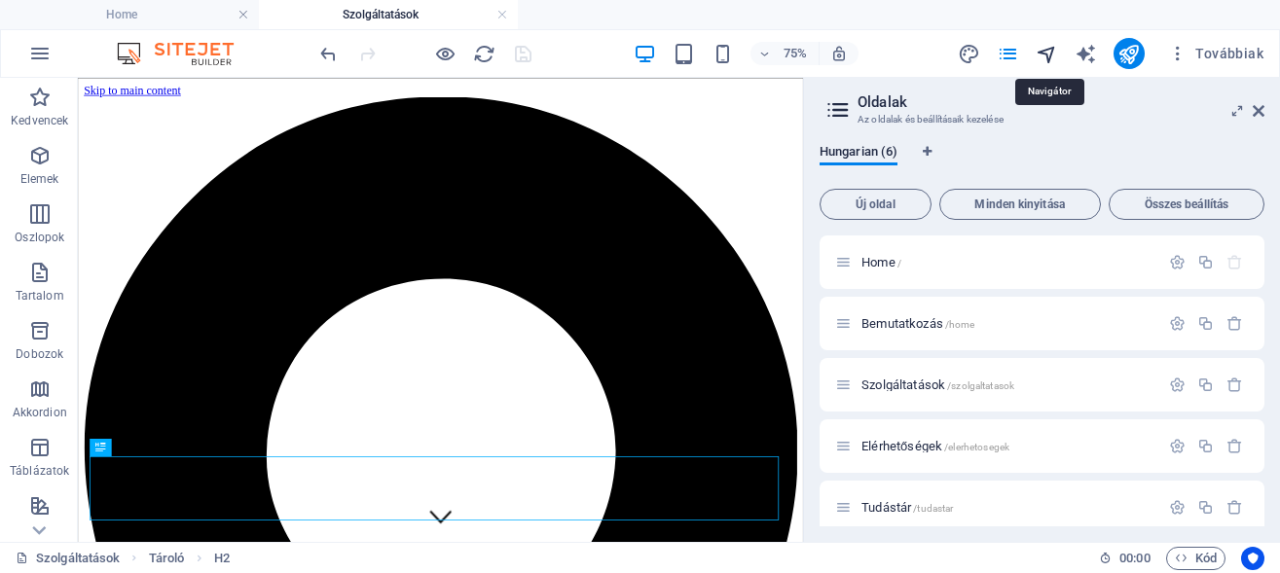
click at [1046, 53] on icon "navigator" at bounding box center [1046, 54] width 22 height 22
select select "18207829-hu"
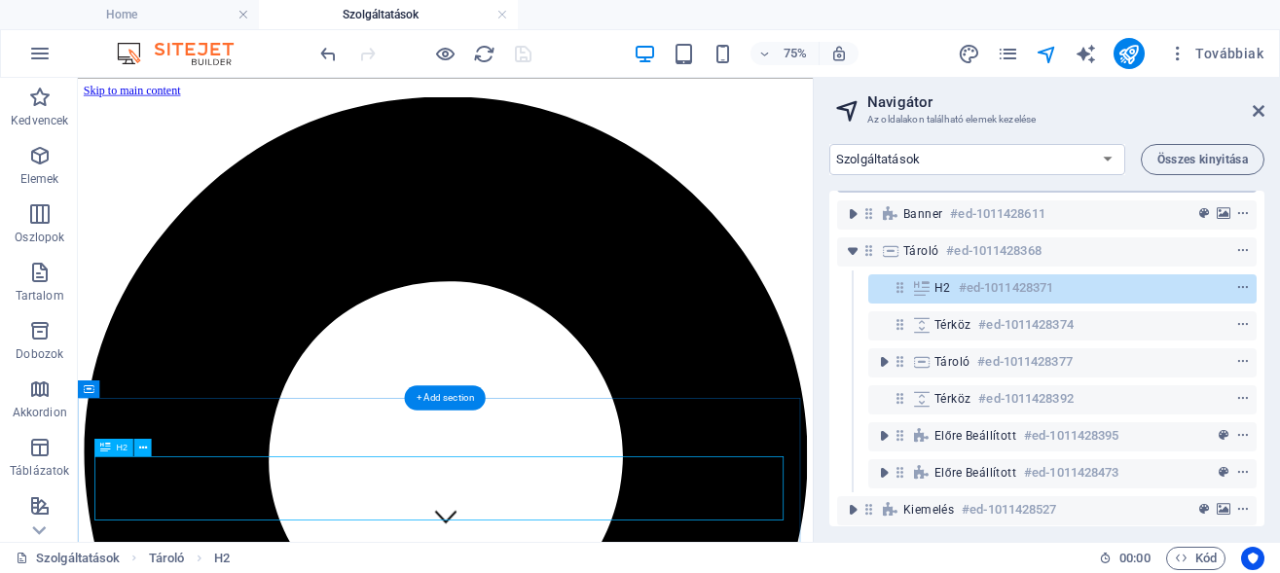
scroll to position [169, 0]
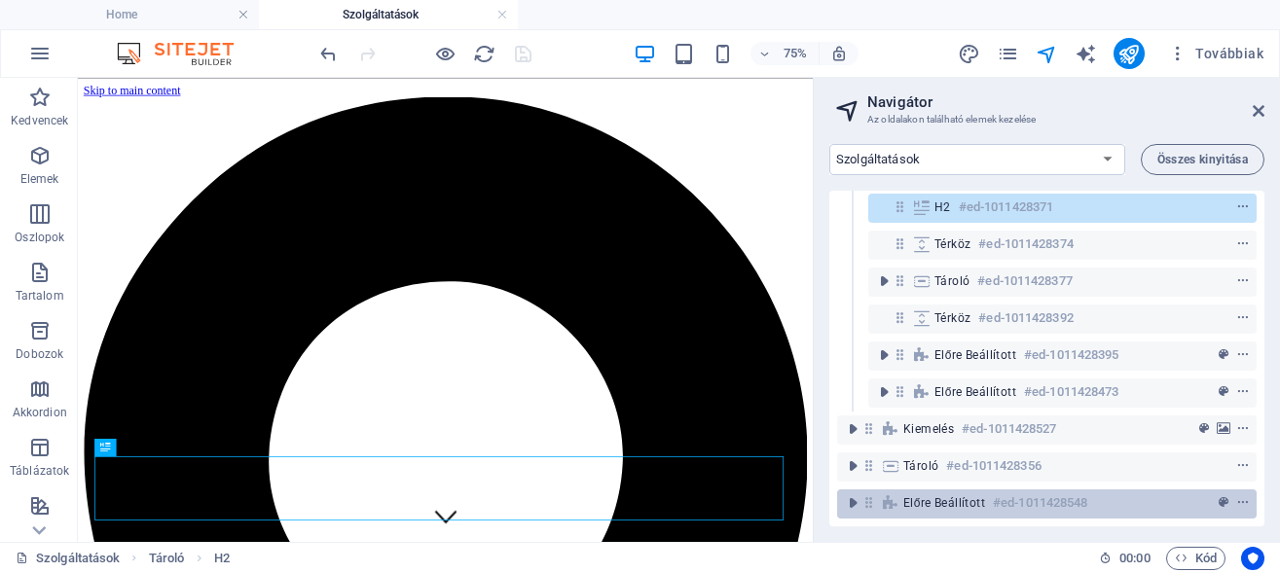
click at [959, 495] on span "Előre beállított" at bounding box center [944, 503] width 82 height 16
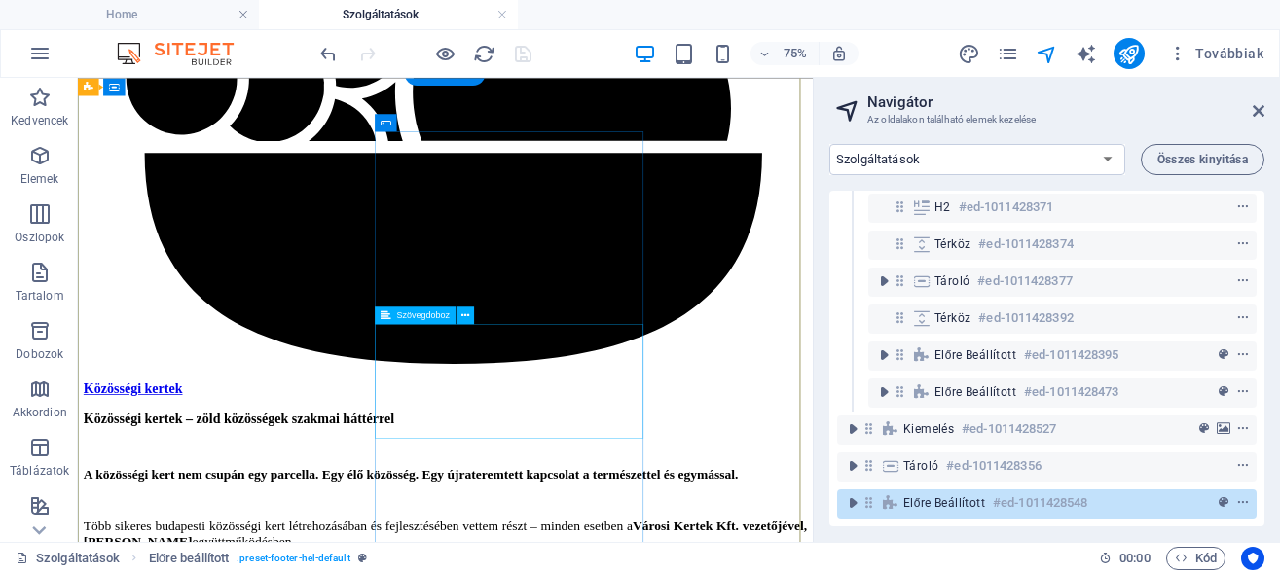
scroll to position [10806, 0]
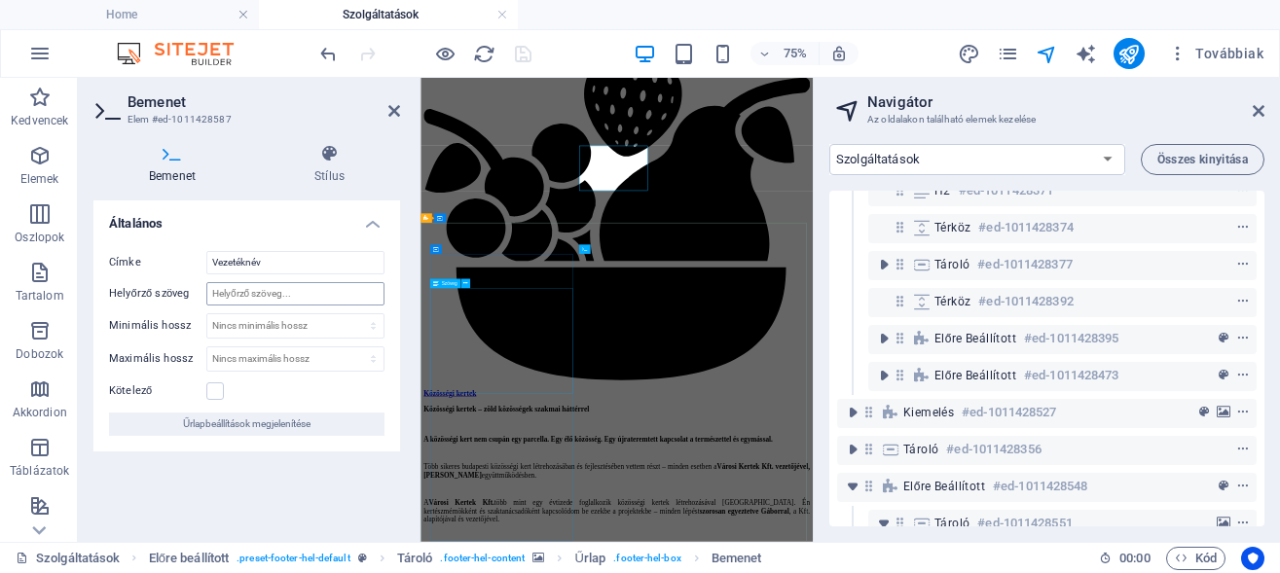
scroll to position [454, 0]
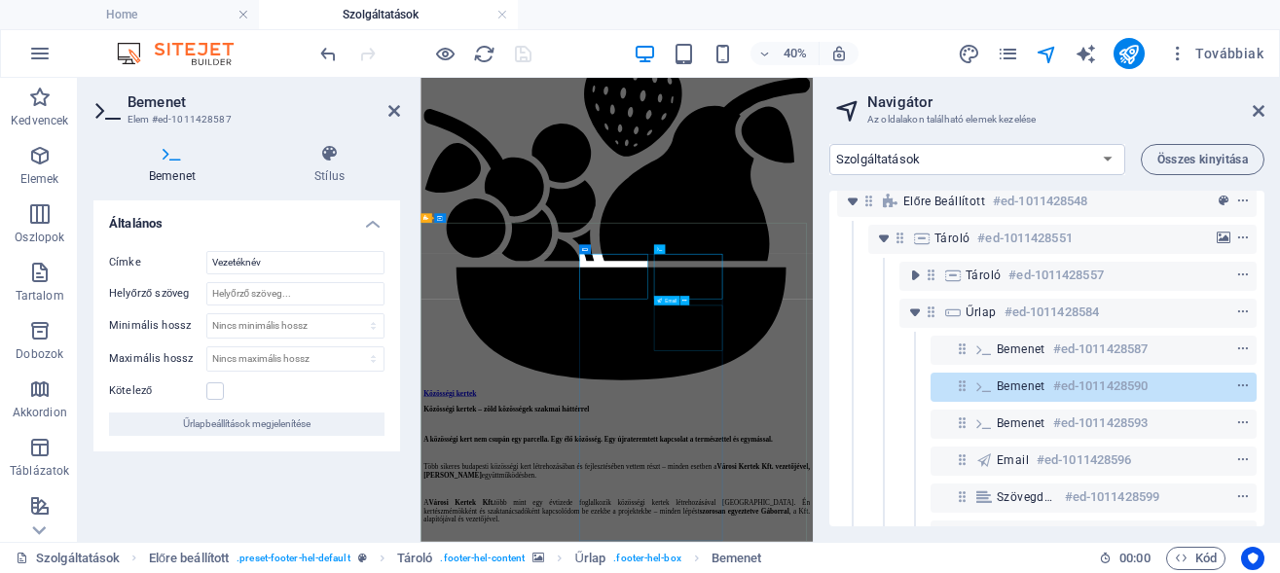
scroll to position [10536, 0]
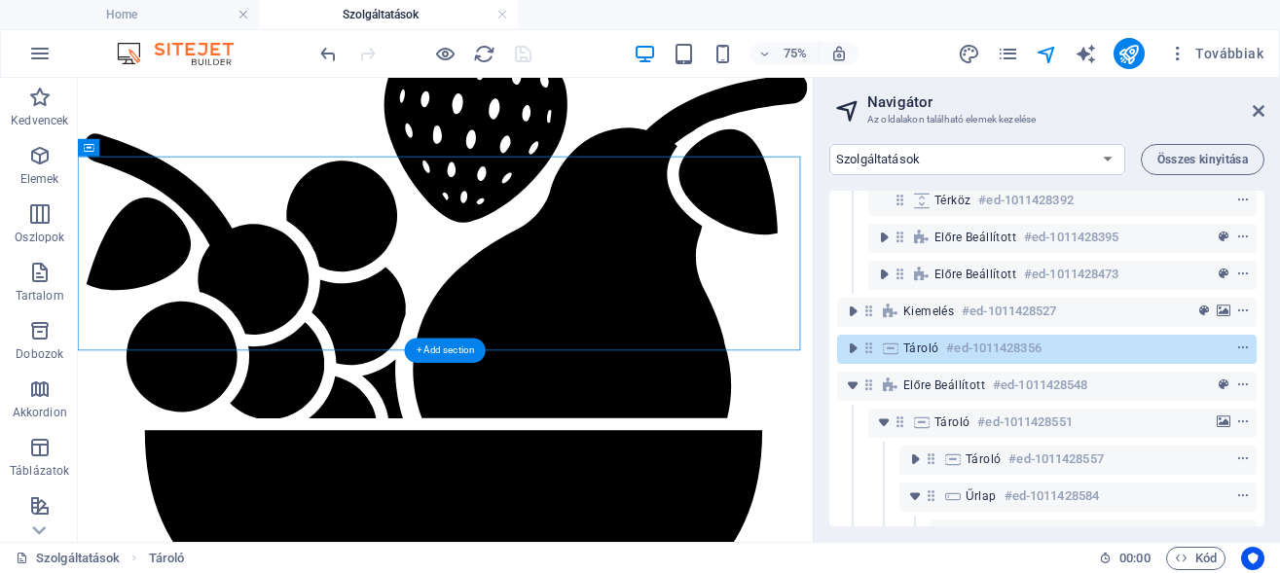
scroll to position [270, 0]
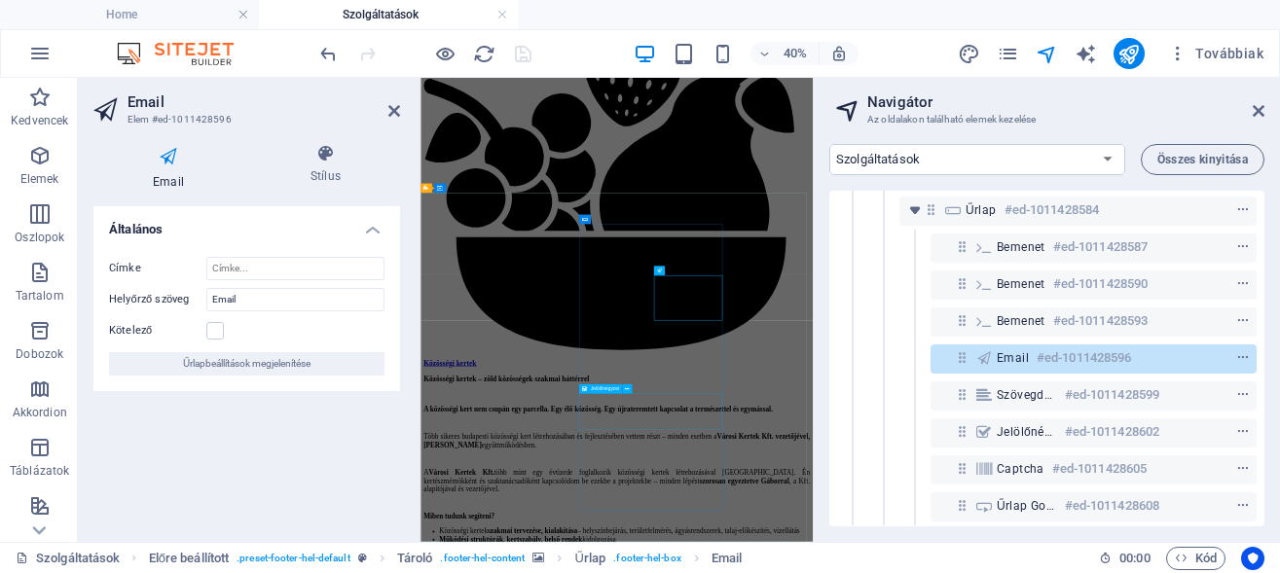
scroll to position [565, 0]
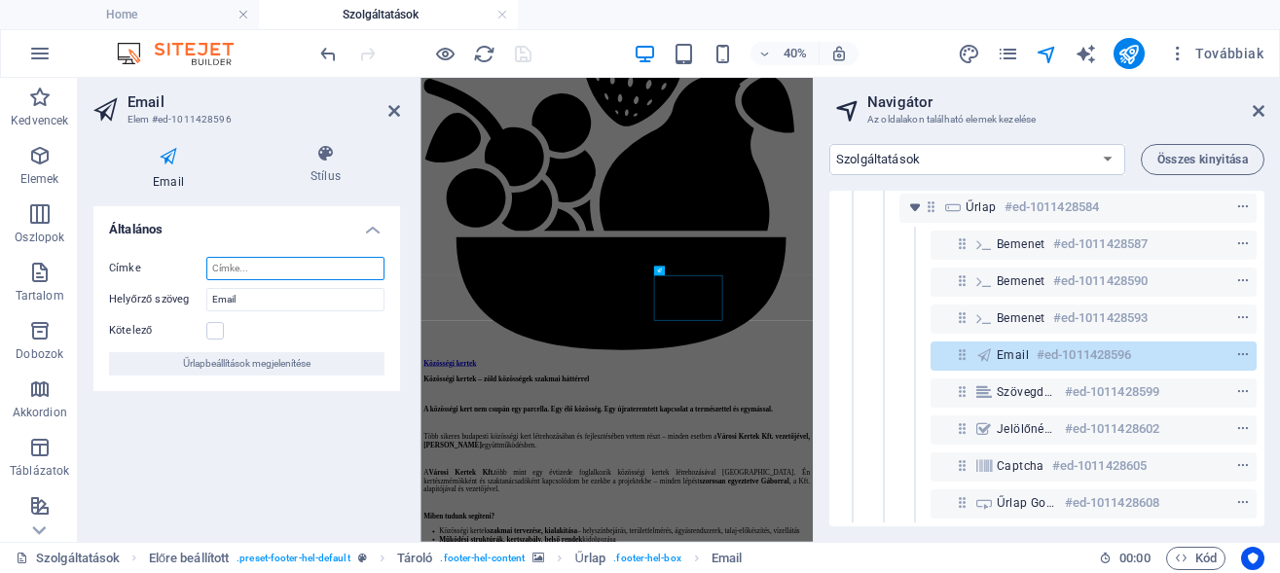
click at [253, 262] on input "Címke" at bounding box center [295, 268] width 178 height 23
click at [214, 273] on input "email" at bounding box center [295, 268] width 178 height 23
type input "Email"
drag, startPoint x: 253, startPoint y: 296, endPoint x: 172, endPoint y: 306, distance: 81.4
click at [206, 306] on input "Email" at bounding box center [295, 299] width 178 height 23
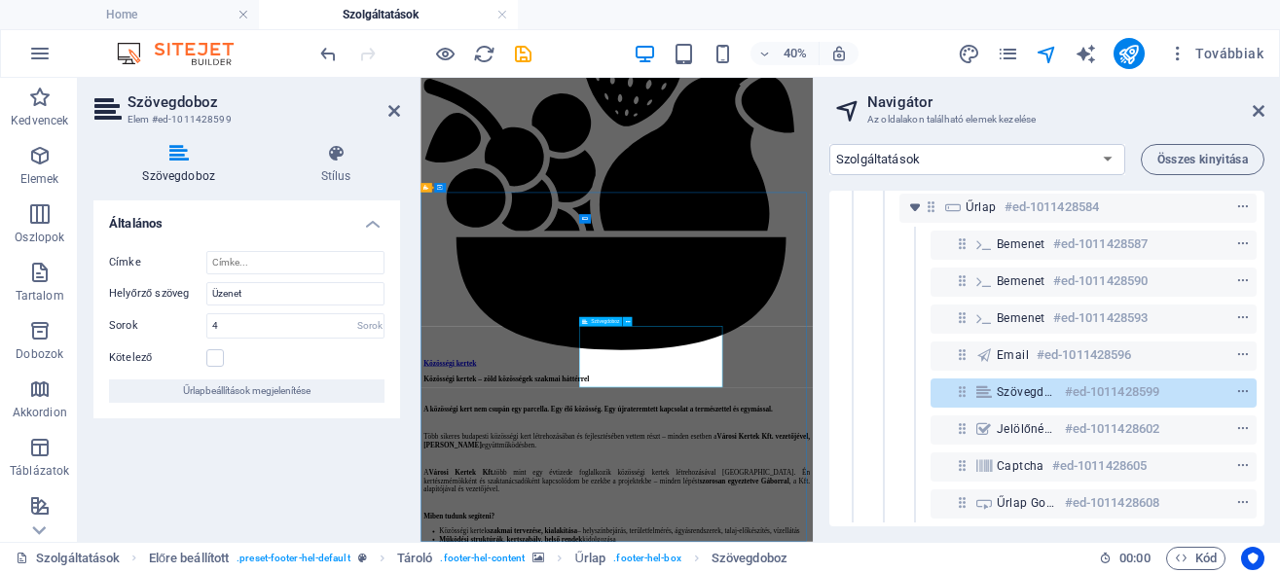
click at [253, 257] on input "Címke" at bounding box center [295, 262] width 178 height 23
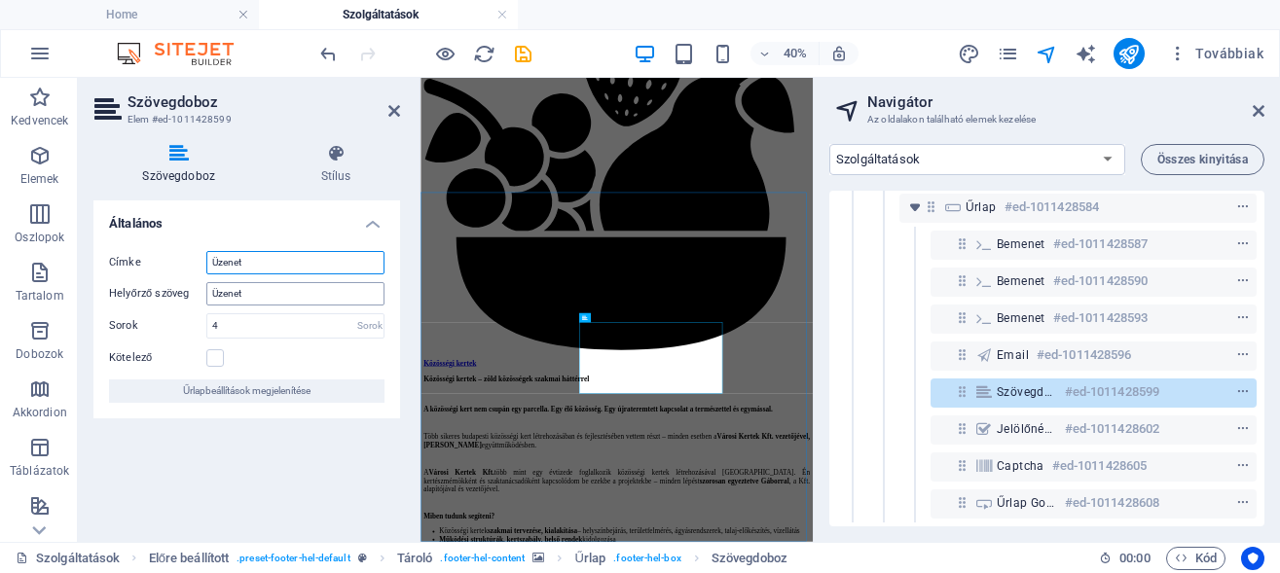
type input "Üzenet"
drag, startPoint x: 250, startPoint y: 294, endPoint x: 124, endPoint y: 293, distance: 126.5
click at [206, 293] on input "Üzenet" at bounding box center [295, 293] width 178 height 23
click at [254, 493] on div "Általános Címke Üzenet Helyőrző szöveg Sorok 4 Sorok Kötelező Űrlapbeállítások …" at bounding box center [246, 363] width 307 height 326
click at [530, 50] on icon "save" at bounding box center [523, 54] width 22 height 22
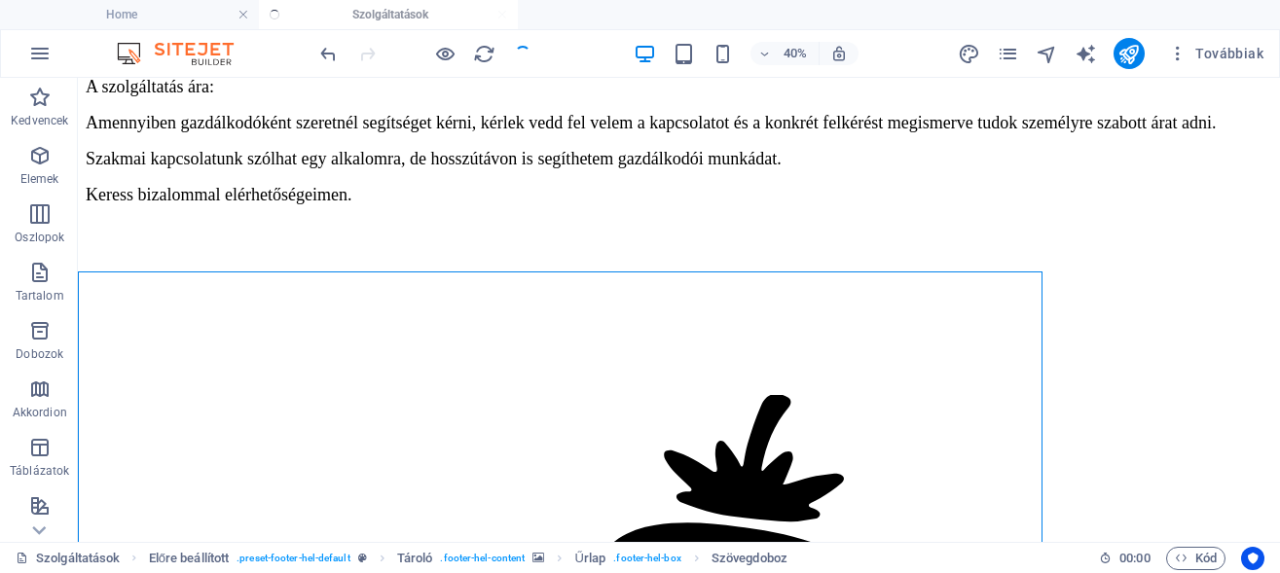
checkbox input "false"
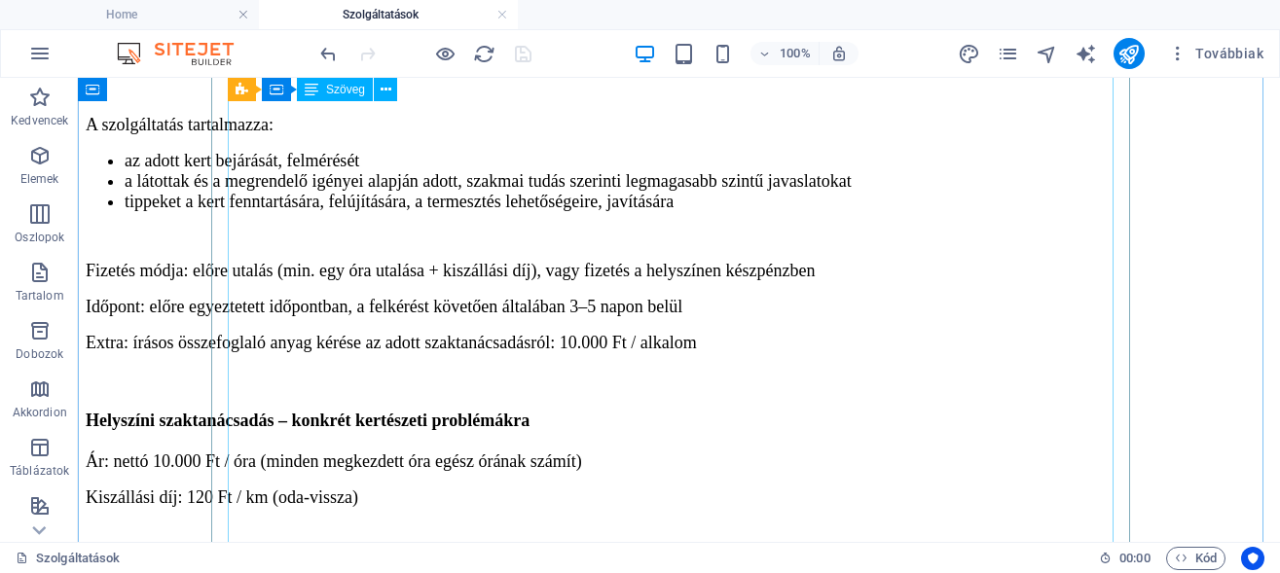
scroll to position [8056, 0]
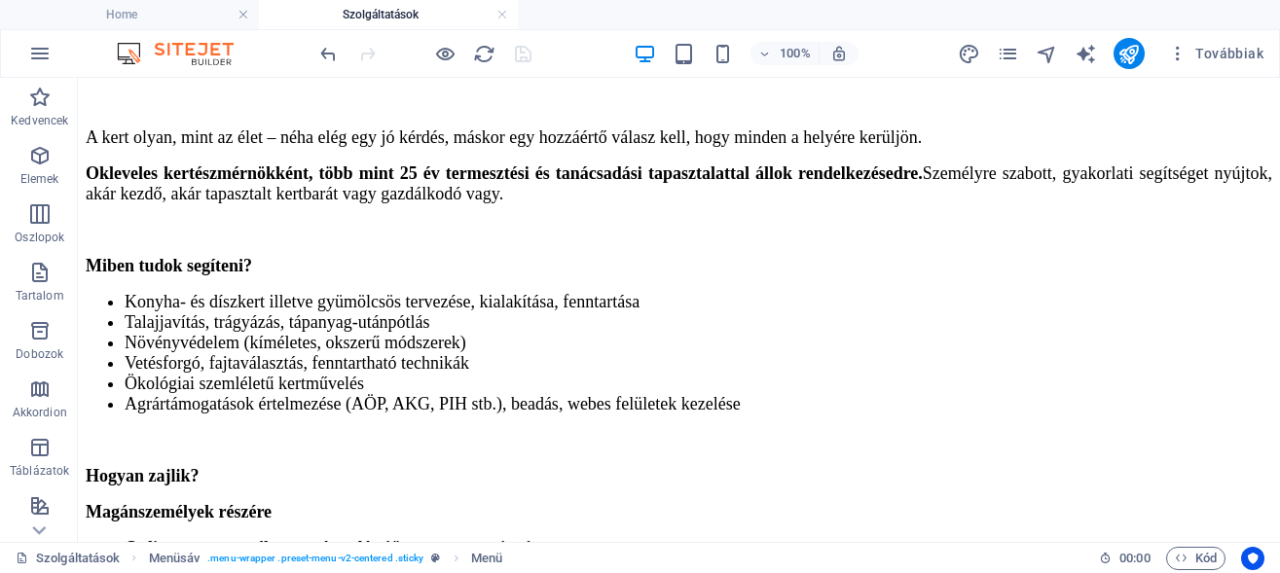
scroll to position [0, 0]
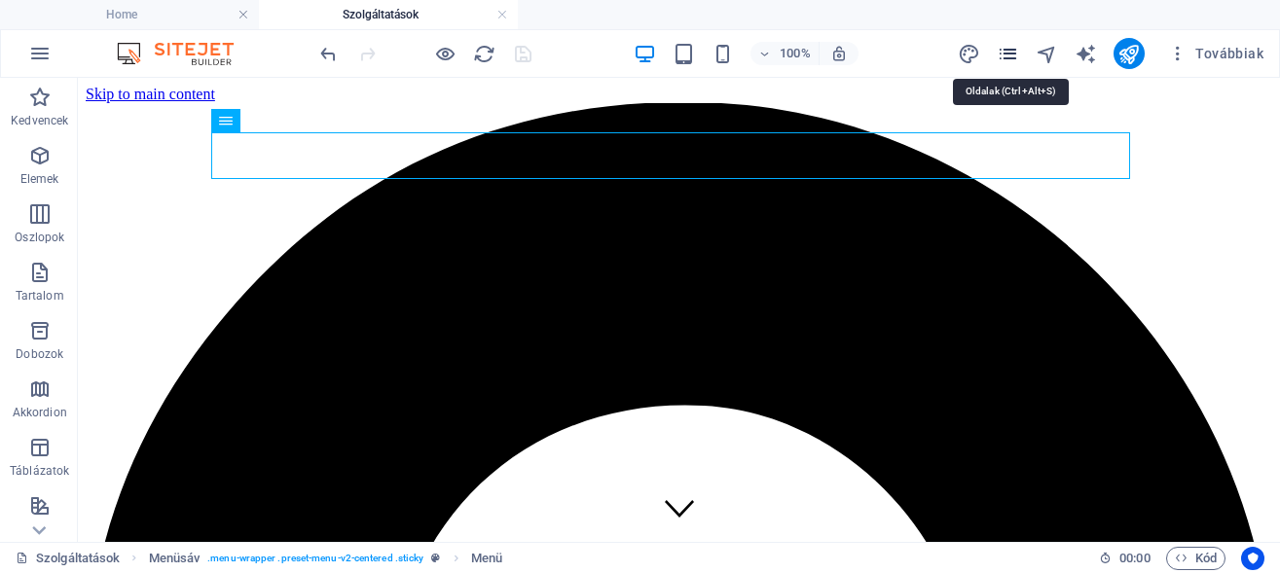
click at [1016, 56] on icon "pages" at bounding box center [1008, 54] width 22 height 22
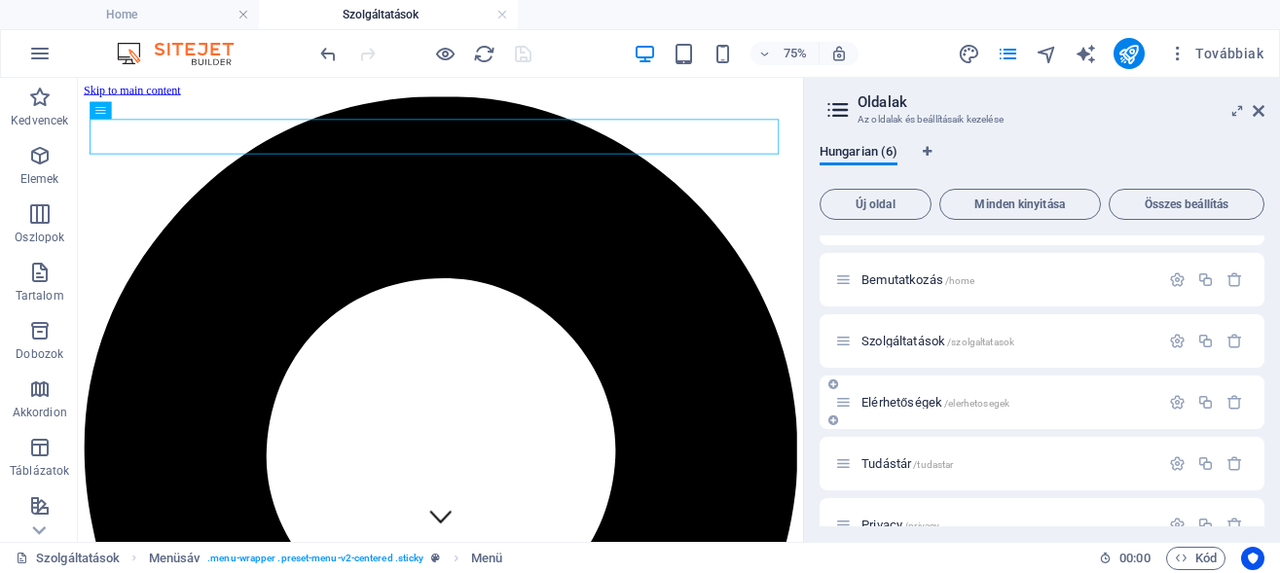
scroll to position [77, 0]
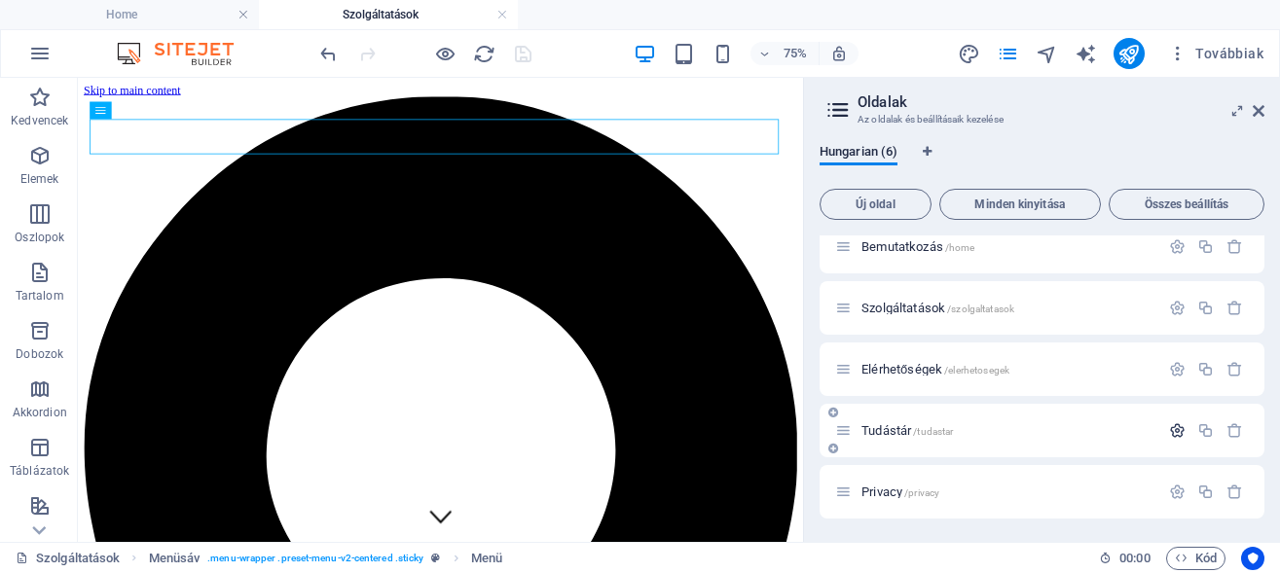
click at [1169, 430] on icon "button" at bounding box center [1177, 430] width 17 height 17
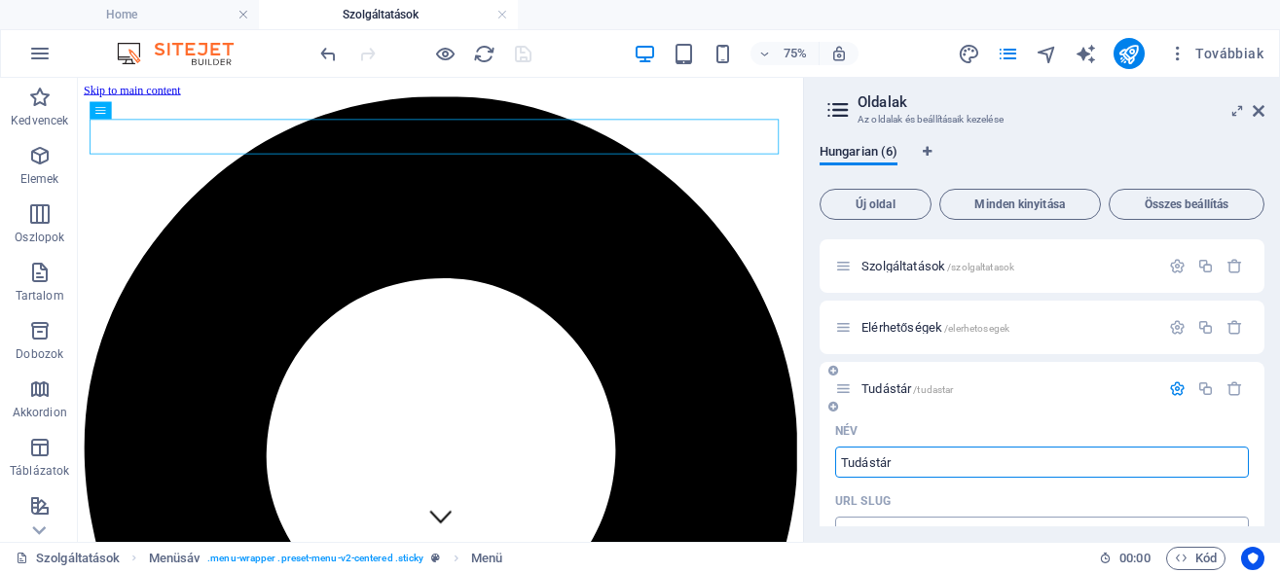
scroll to position [88, 0]
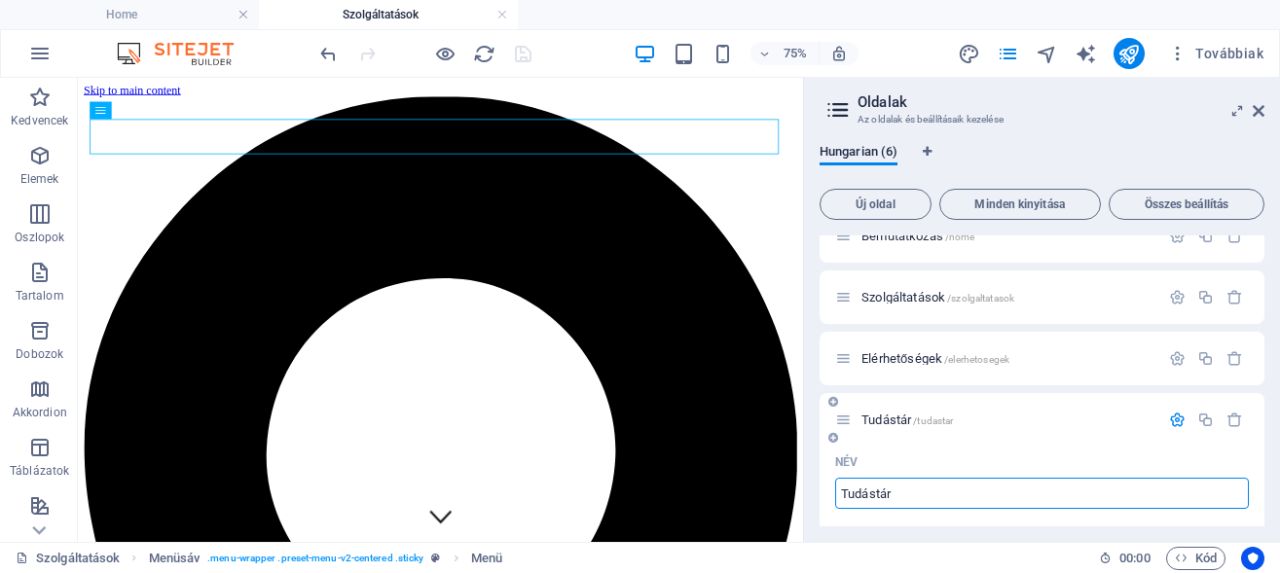
click at [877, 427] on div "Tudástár /tudastar" at bounding box center [997, 420] width 324 height 22
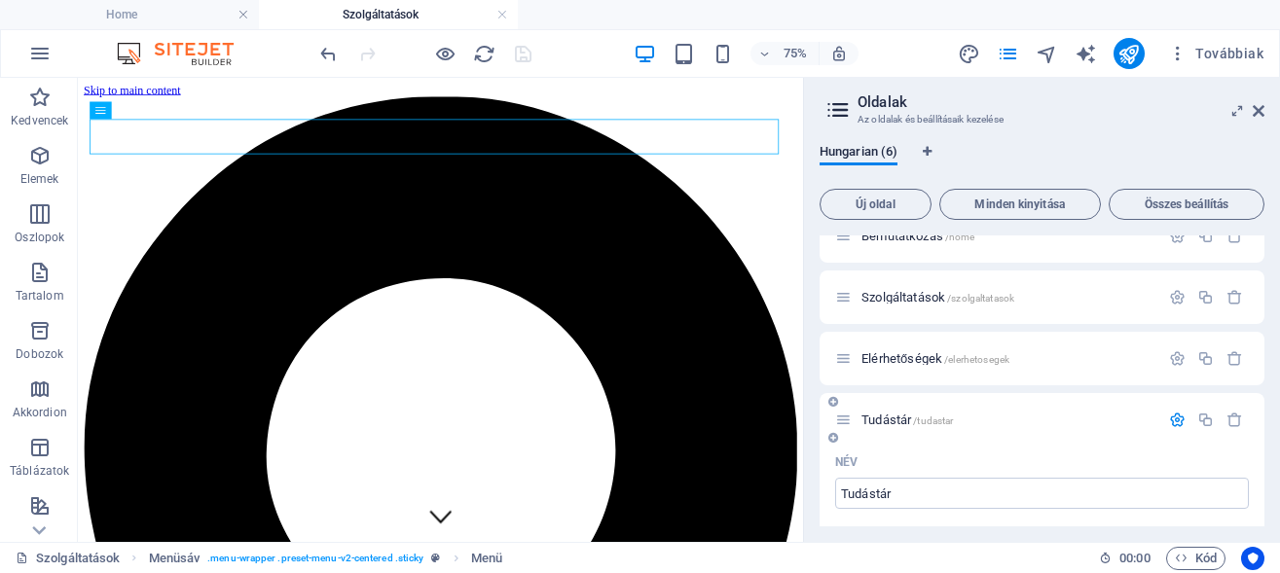
click at [842, 419] on icon at bounding box center [843, 420] width 17 height 17
click at [843, 419] on icon at bounding box center [843, 420] width 17 height 17
click at [846, 421] on icon at bounding box center [843, 420] width 17 height 17
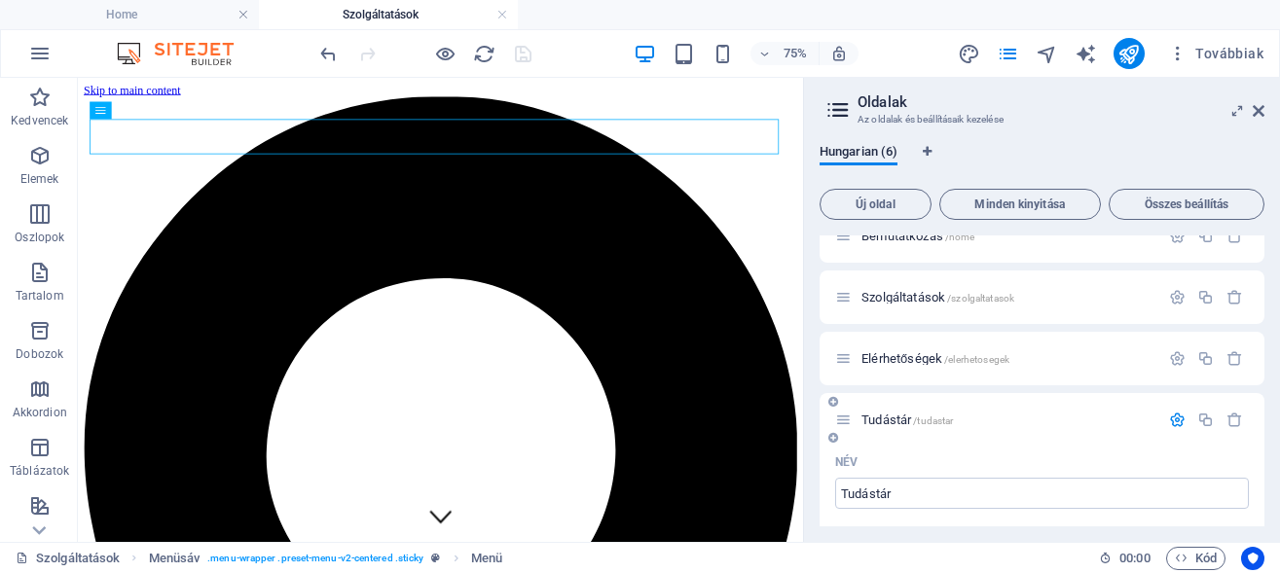
click at [876, 415] on span "Tudástár /tudastar" at bounding box center [906, 420] width 91 height 15
click at [876, 447] on div "Név" at bounding box center [1042, 462] width 414 height 31
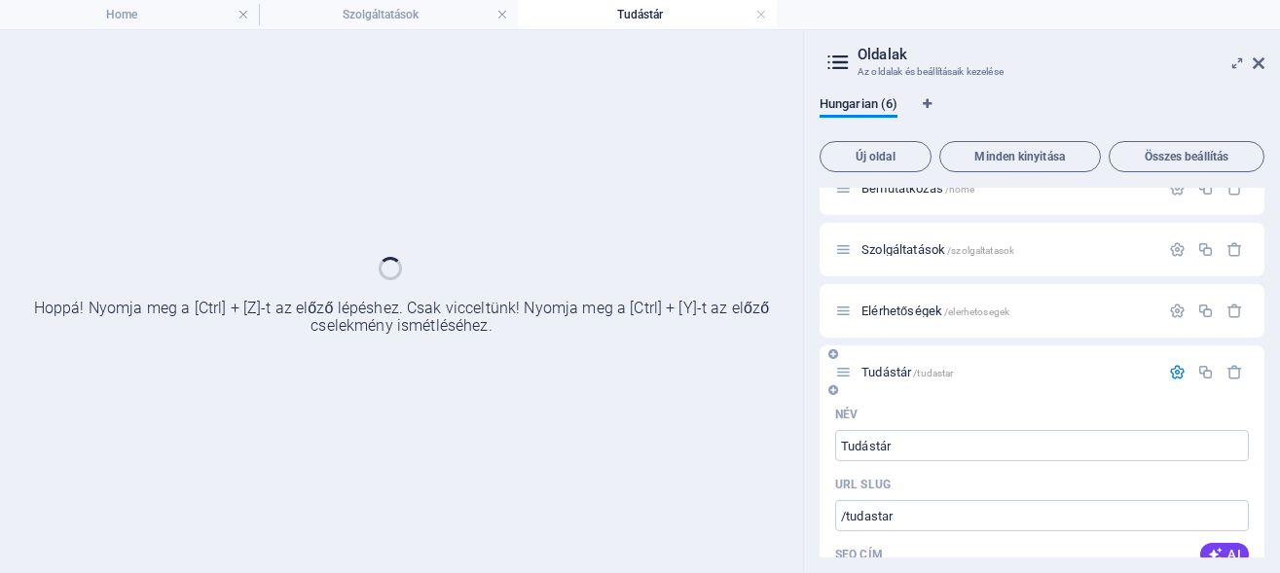
click at [876, 415] on div "Név" at bounding box center [1042, 414] width 414 height 31
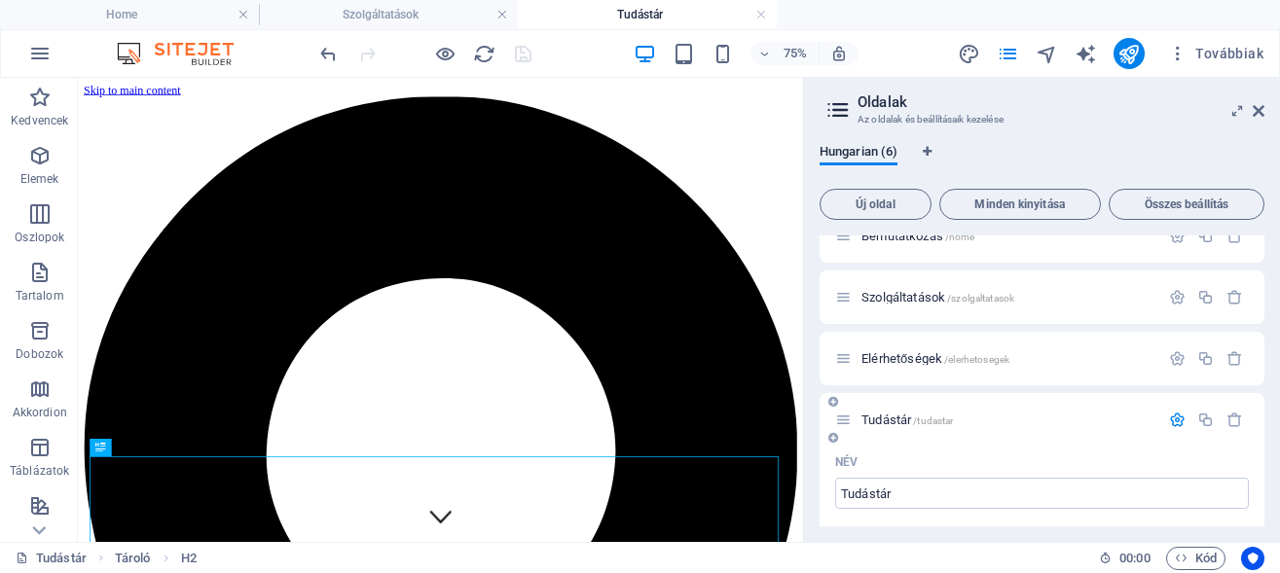
scroll to position [0, 0]
click at [1055, 60] on icon "navigator" at bounding box center [1046, 54] width 22 height 22
select select "18207289-hu"
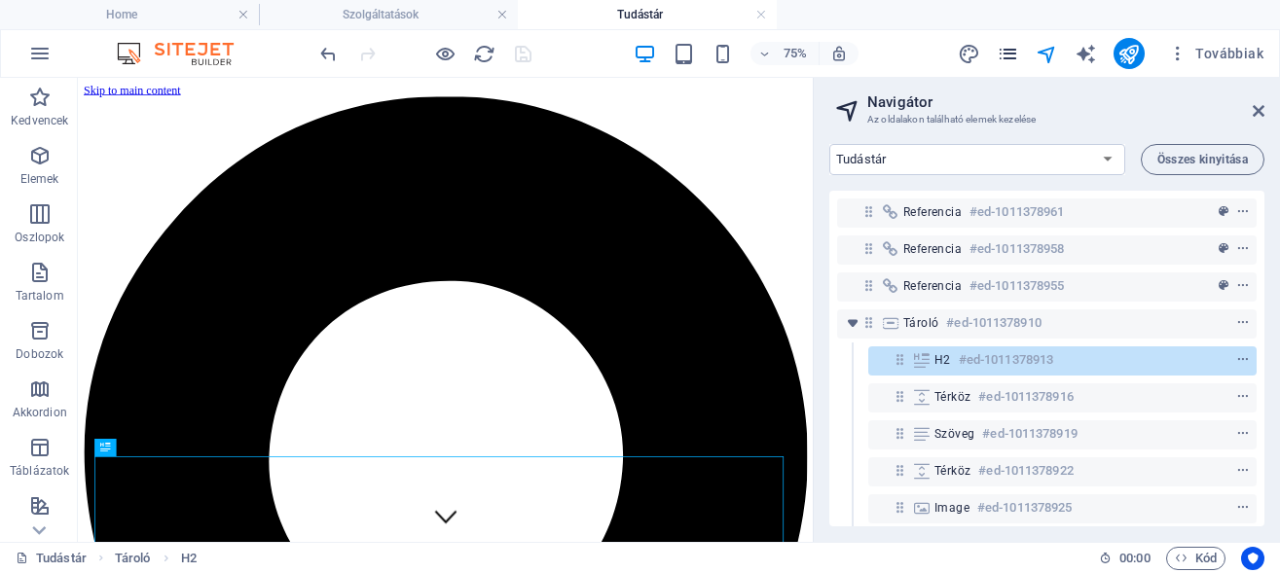
click at [1016, 49] on icon "pages" at bounding box center [1008, 54] width 22 height 22
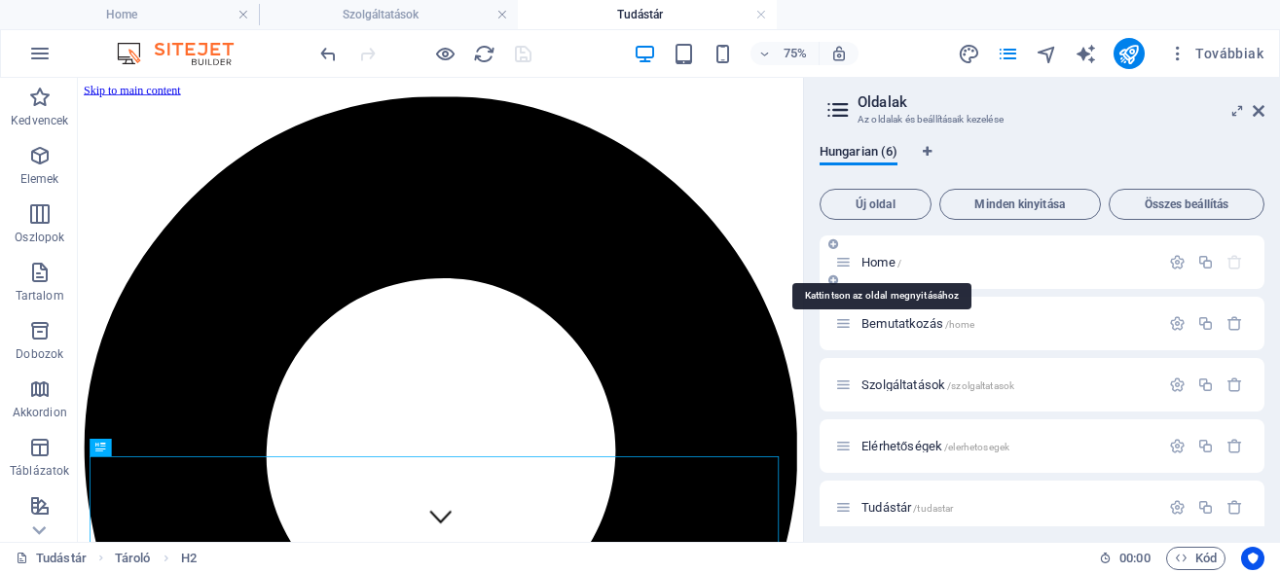
click at [882, 263] on span "Home /" at bounding box center [881, 262] width 40 height 15
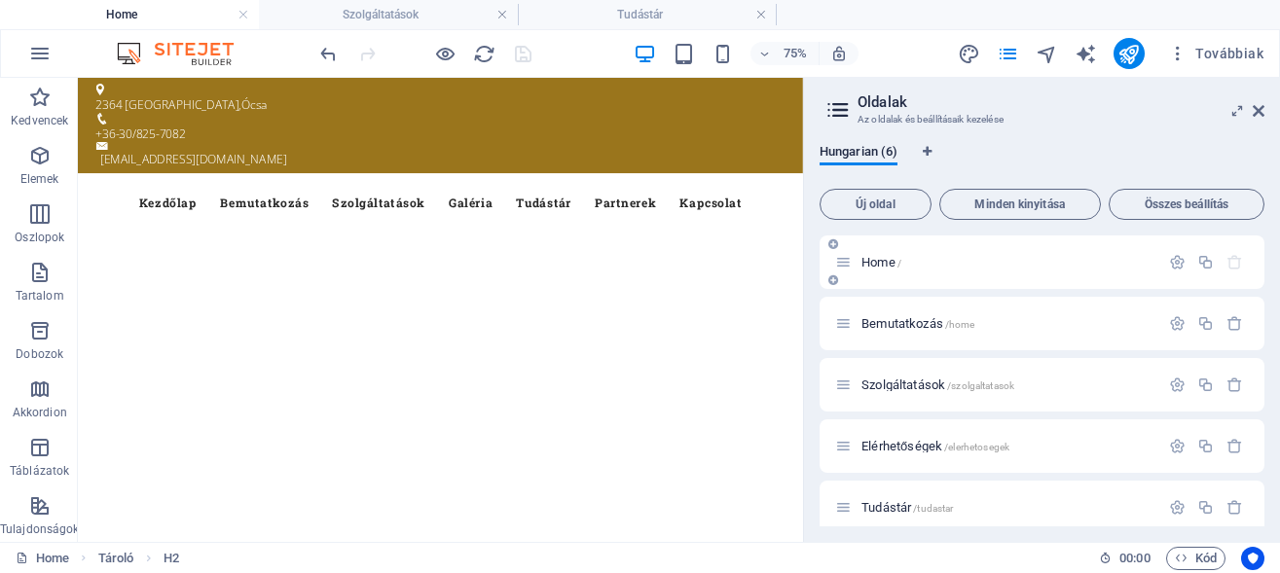
click at [876, 262] on span "Home /" at bounding box center [881, 262] width 40 height 15
click at [882, 319] on span "Bemutatkozás /home" at bounding box center [917, 323] width 113 height 15
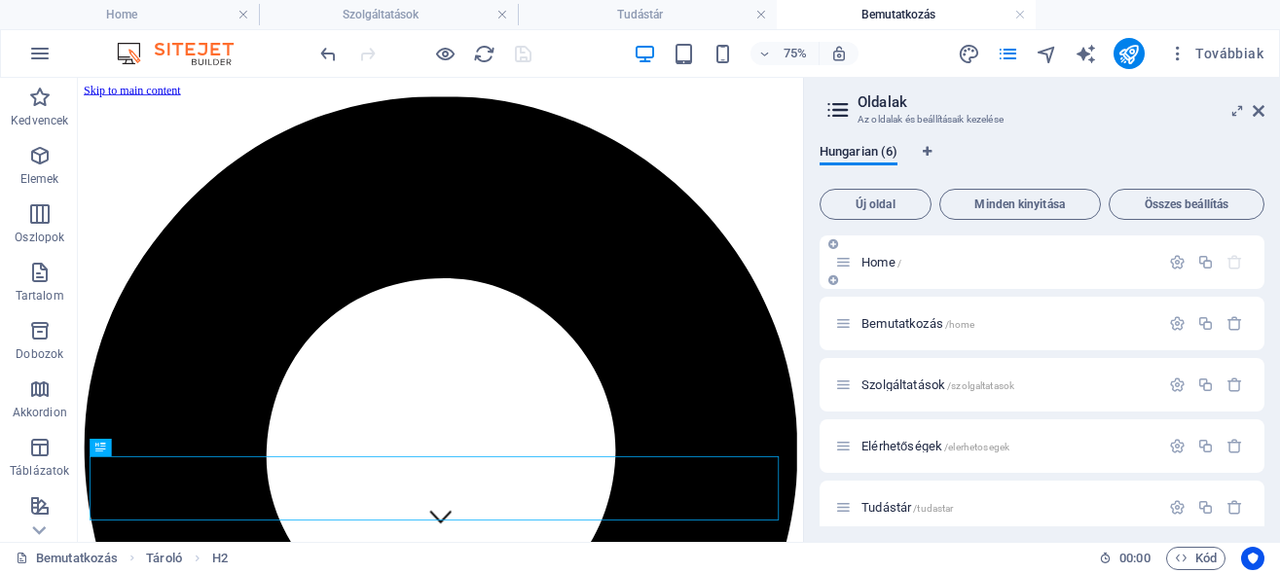
click at [880, 264] on span "Home /" at bounding box center [881, 262] width 40 height 15
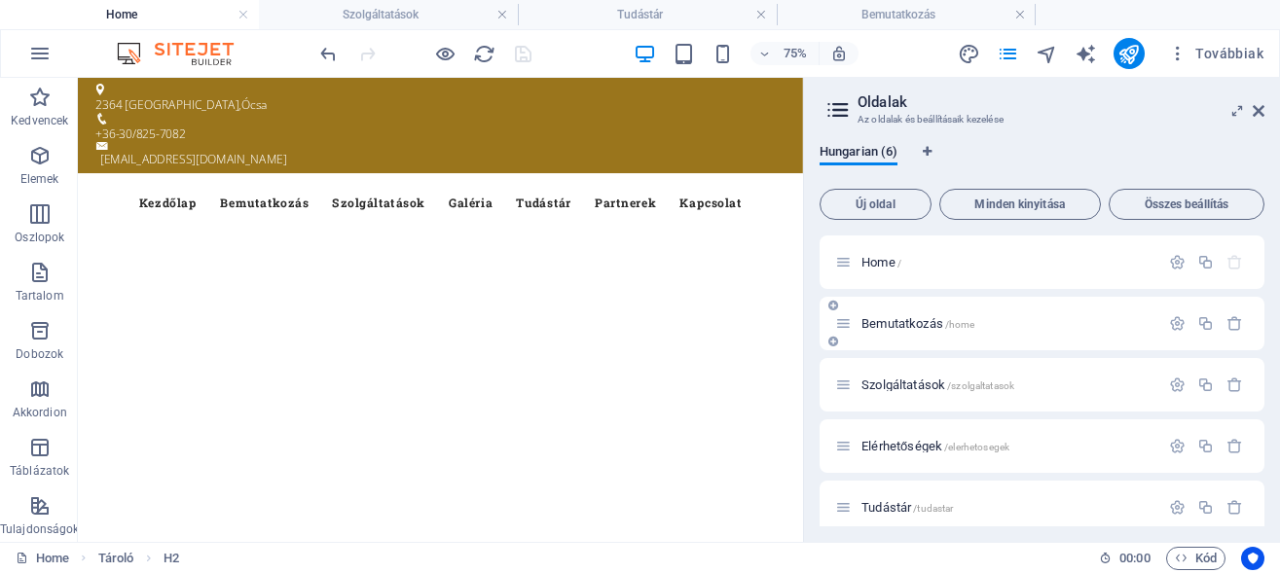
click at [889, 326] on span "Bemutatkozás /home" at bounding box center [917, 323] width 113 height 15
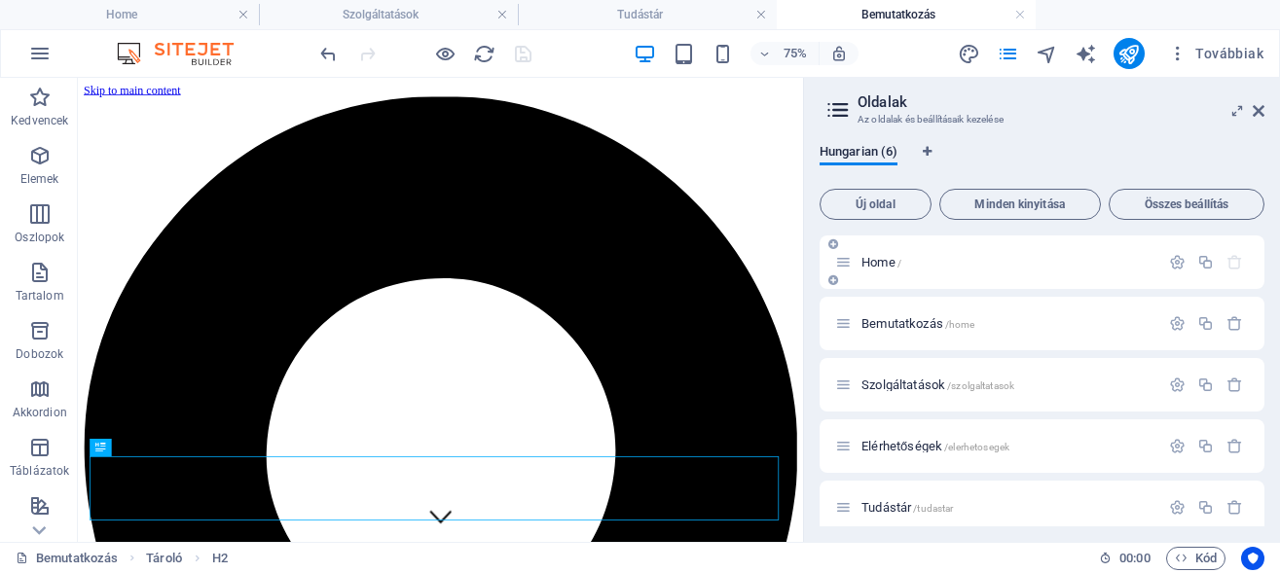
click at [879, 253] on div "Home /" at bounding box center [997, 262] width 324 height 22
click at [881, 260] on span "Home /" at bounding box center [881, 262] width 40 height 15
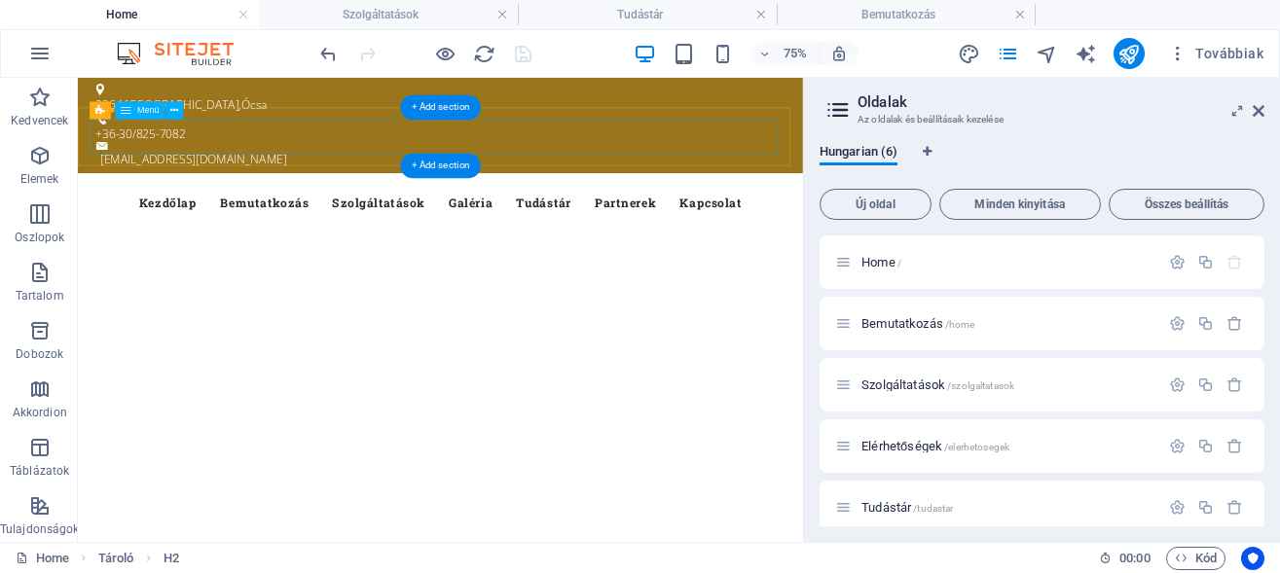
click at [690, 221] on nav "Kezdőlap Bemutatkozás Szolgáltatások Galéria Tudástár Partnerek Kapcsolat" at bounding box center [561, 244] width 919 height 47
select select
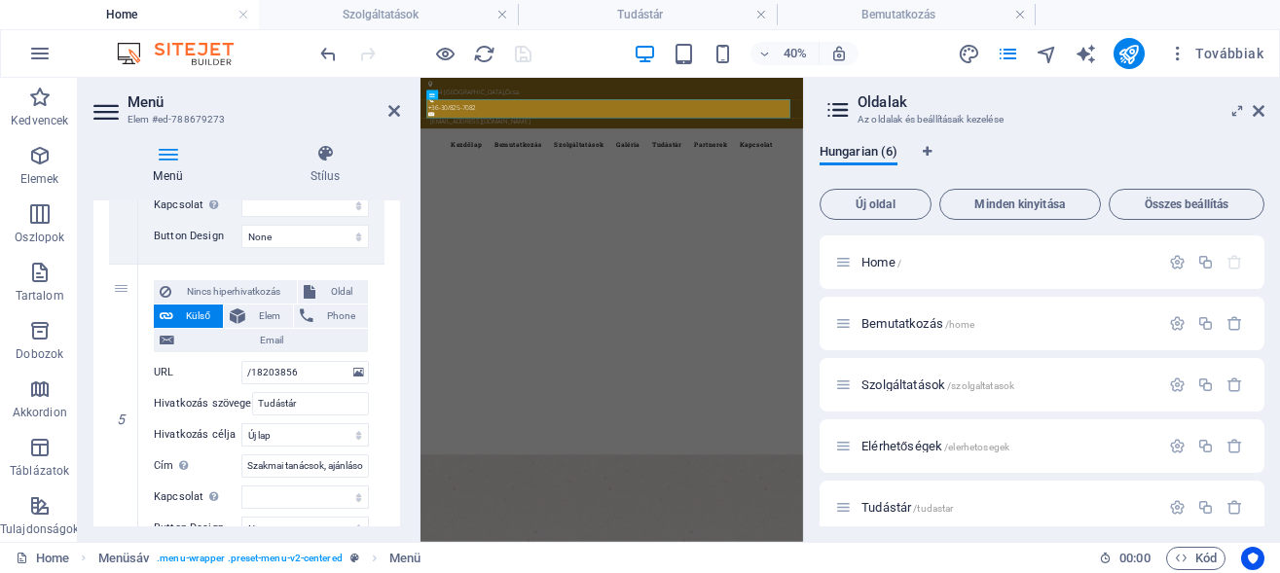
scroll to position [1226, 0]
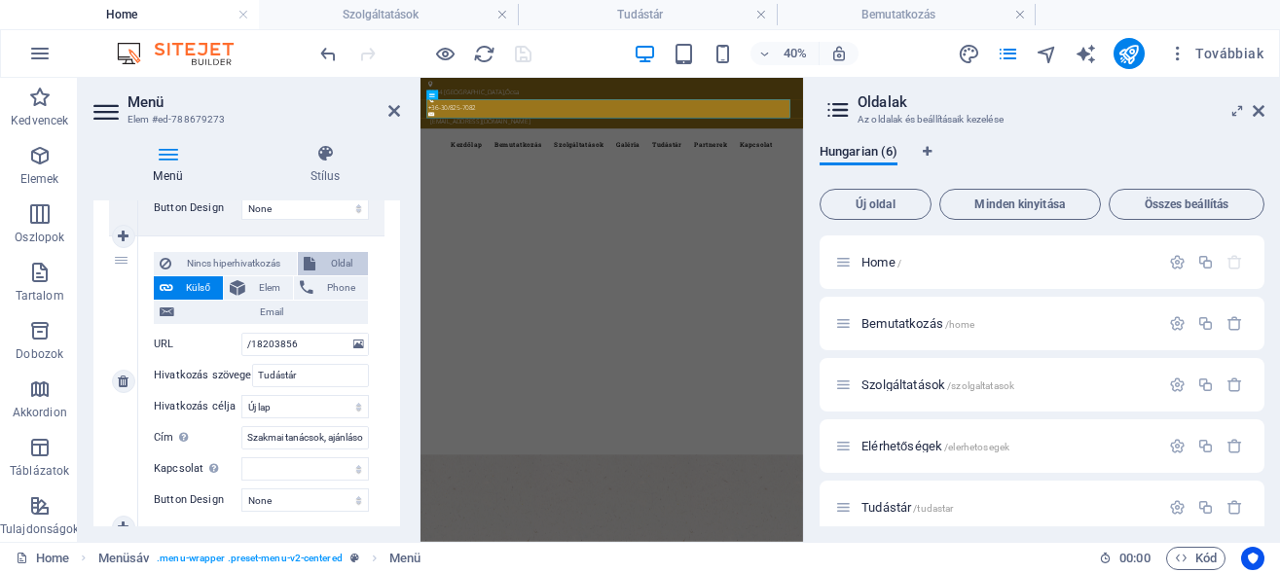
click at [312, 263] on button "Oldal" at bounding box center [333, 263] width 71 height 23
select select
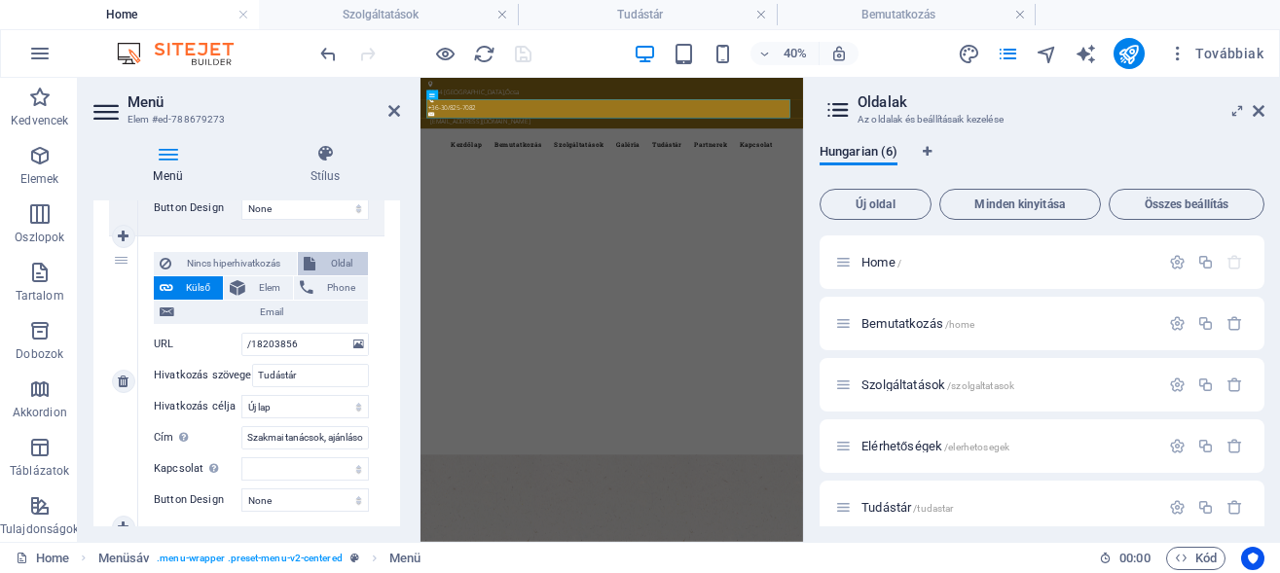
select select
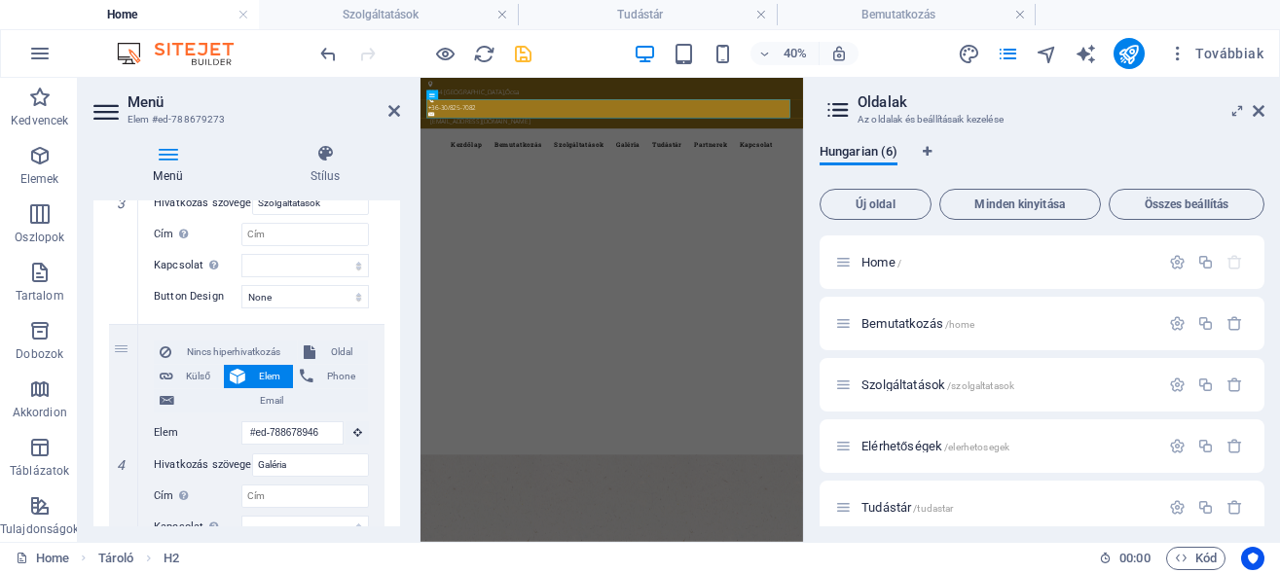
scroll to position [1139, 0]
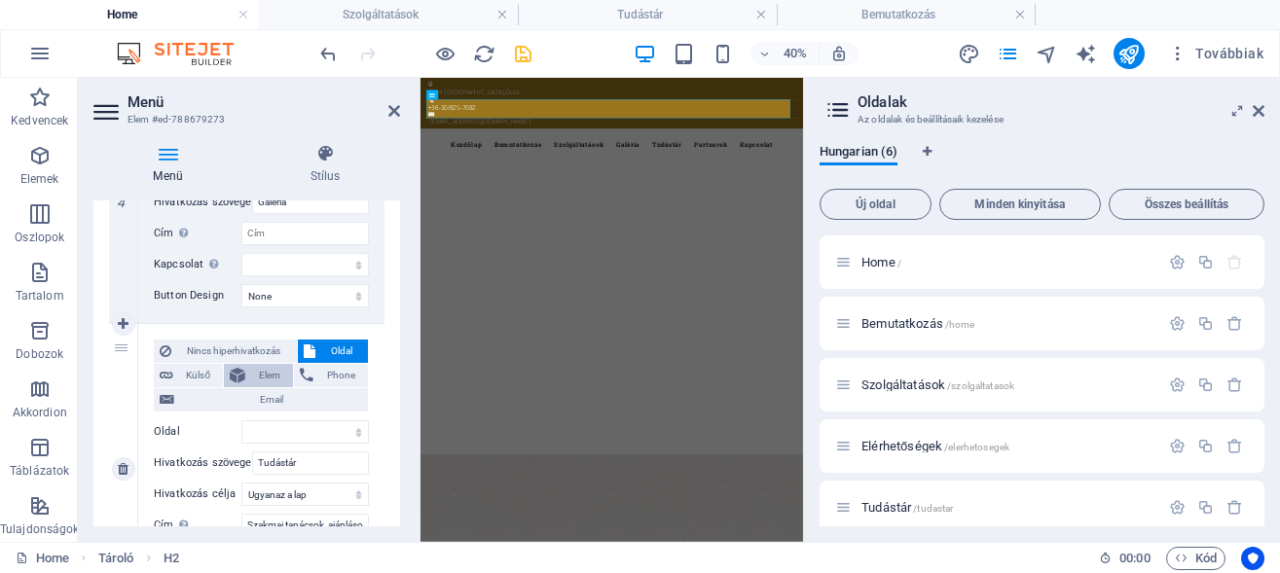
click at [263, 364] on span "Elem" at bounding box center [269, 375] width 36 height 23
select select
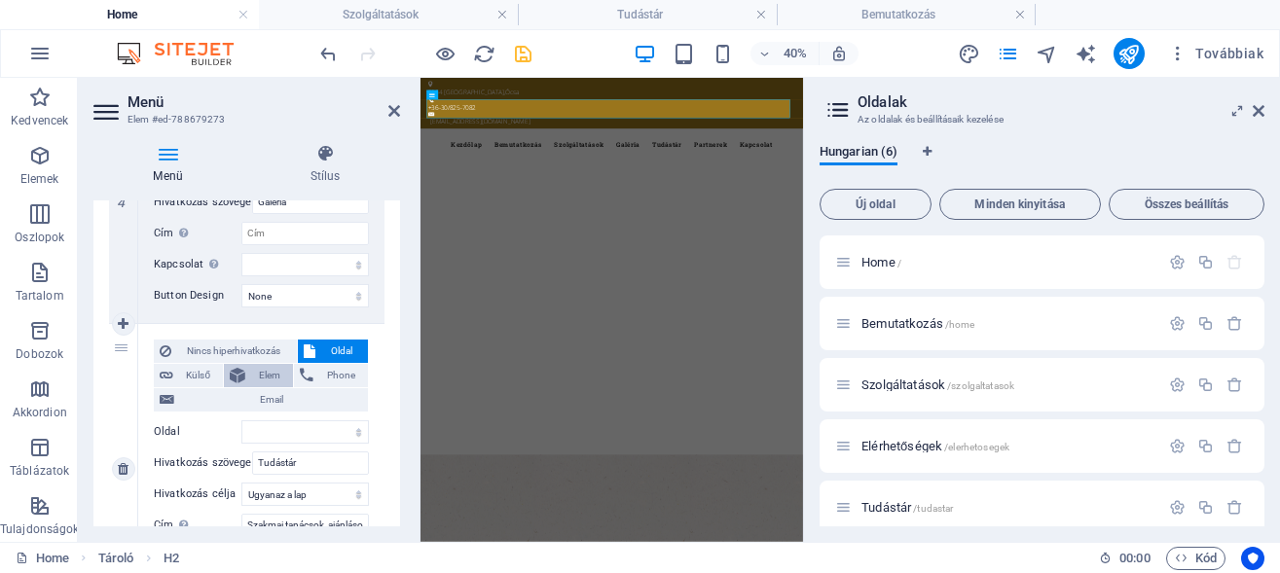
select select
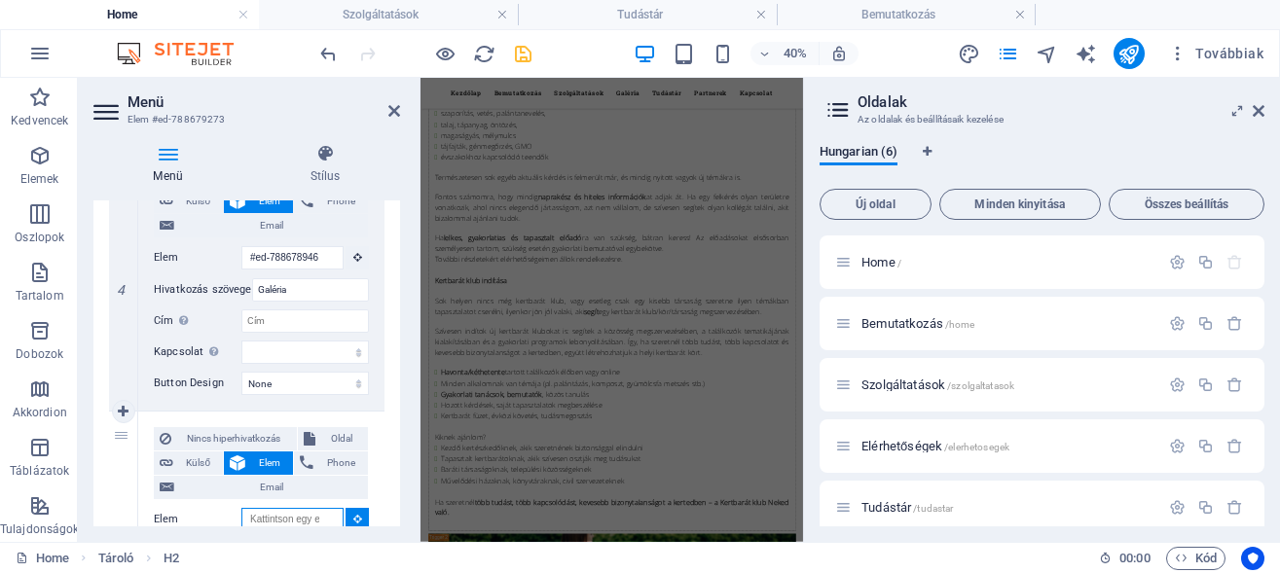
scroll to position [0, 0]
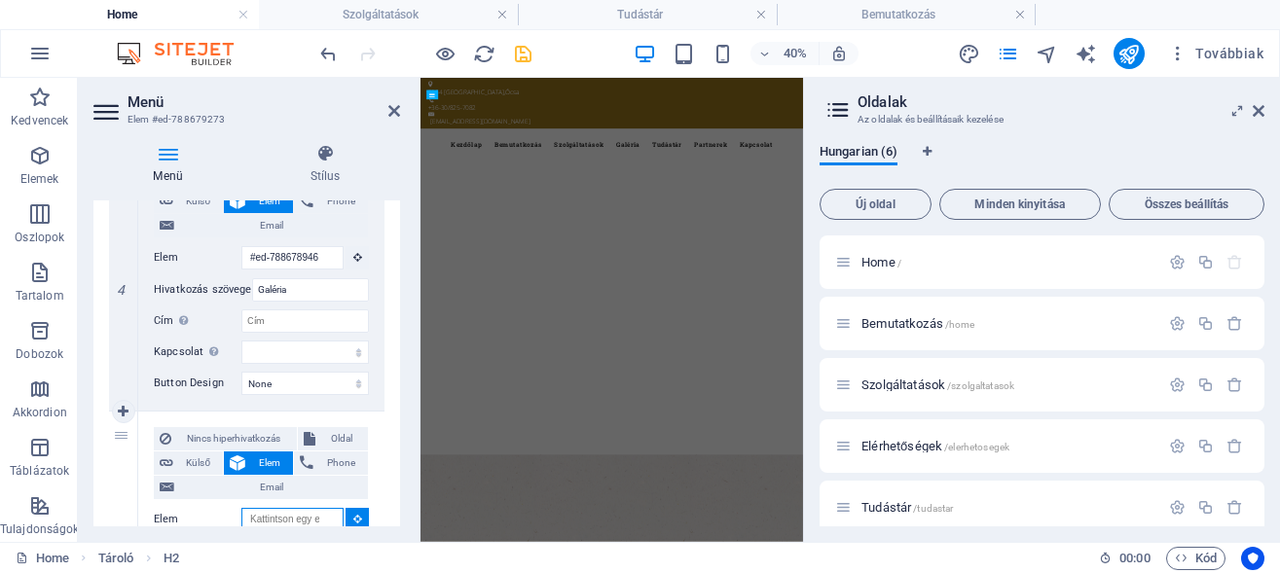
click at [276, 519] on input "Elem" at bounding box center [292, 519] width 102 height 23
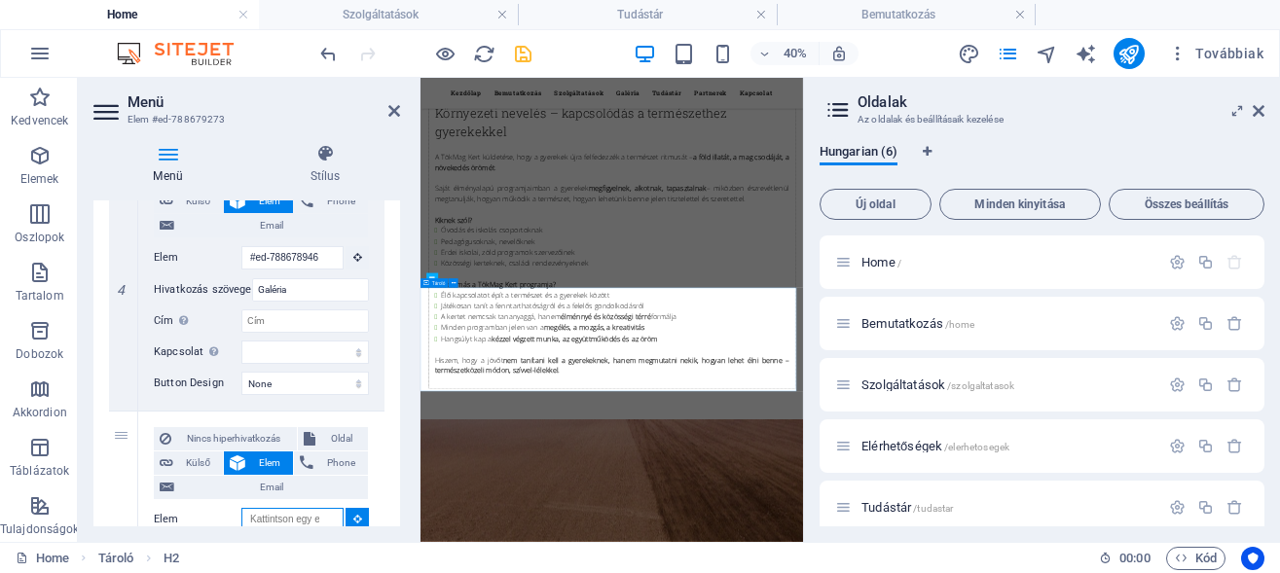
scroll to position [15355, 0]
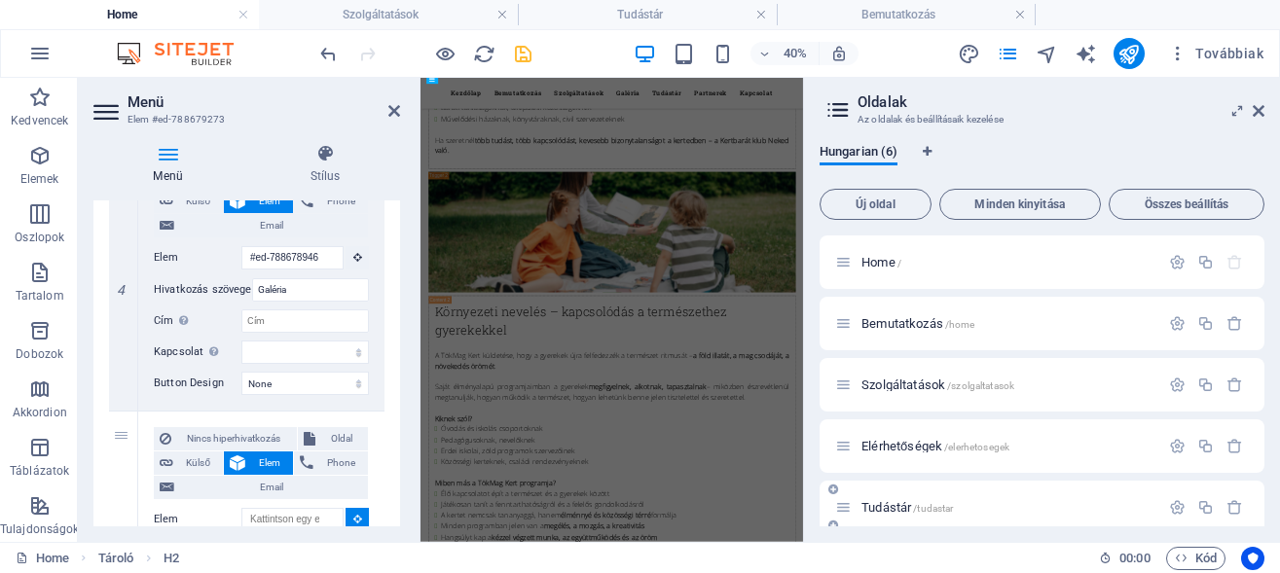
click at [889, 508] on span "Tudástár /tudastar" at bounding box center [906, 507] width 91 height 15
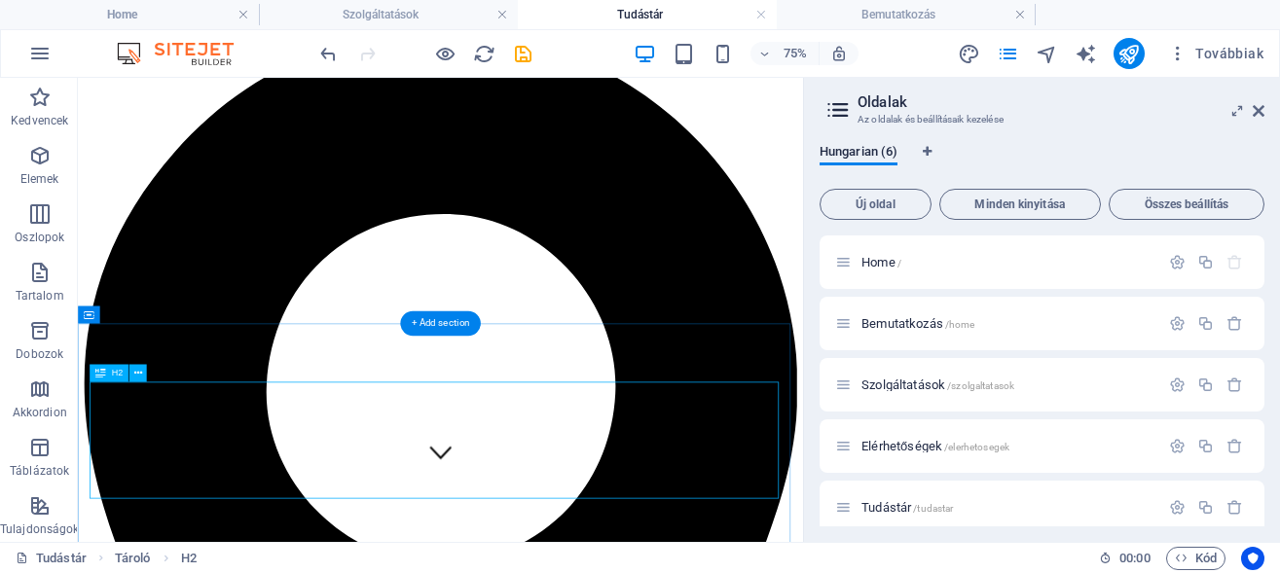
scroll to position [99, 0]
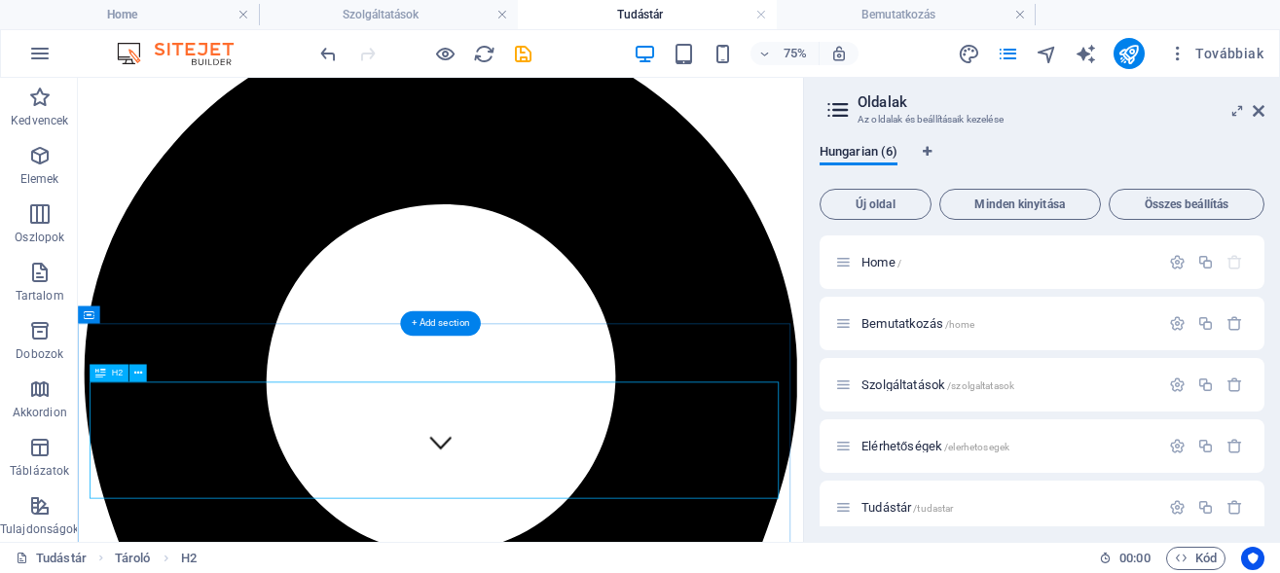
click at [144, 314] on button at bounding box center [140, 315] width 18 height 18
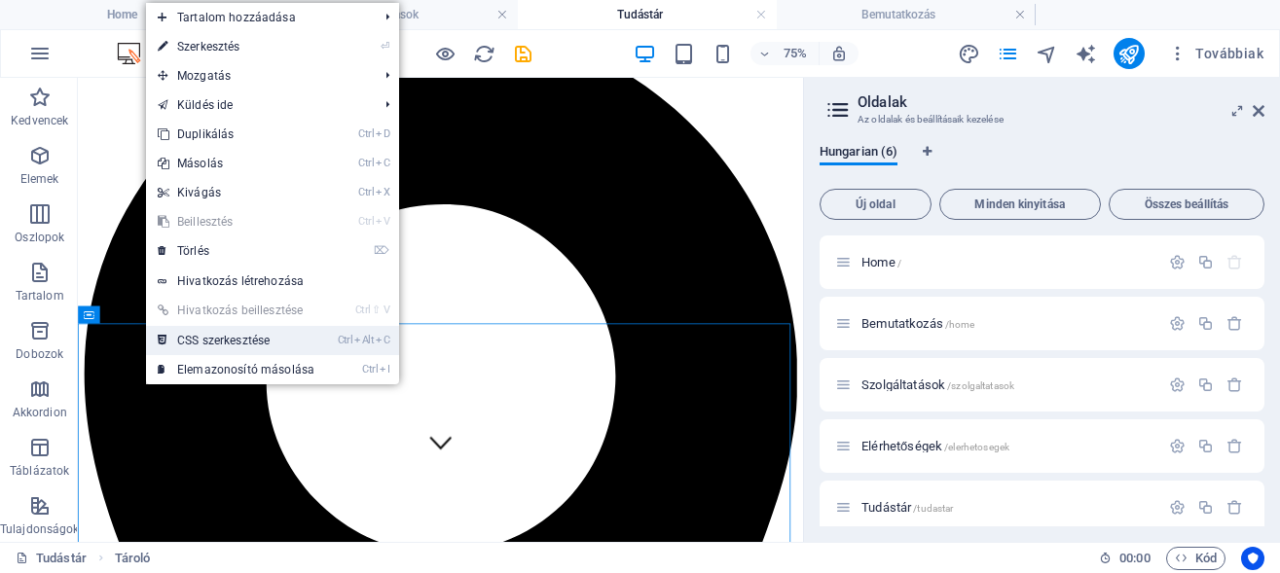
click at [231, 343] on link "Ctrl Alt C CSS szerkesztése" at bounding box center [236, 340] width 180 height 29
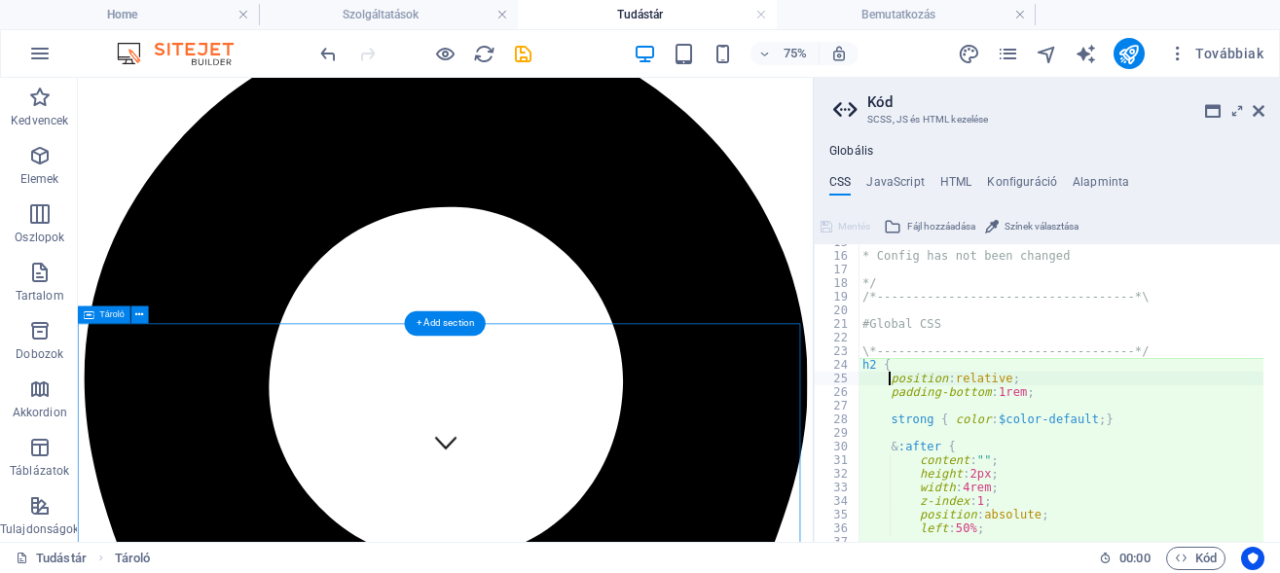
type textarea "position: relative;"
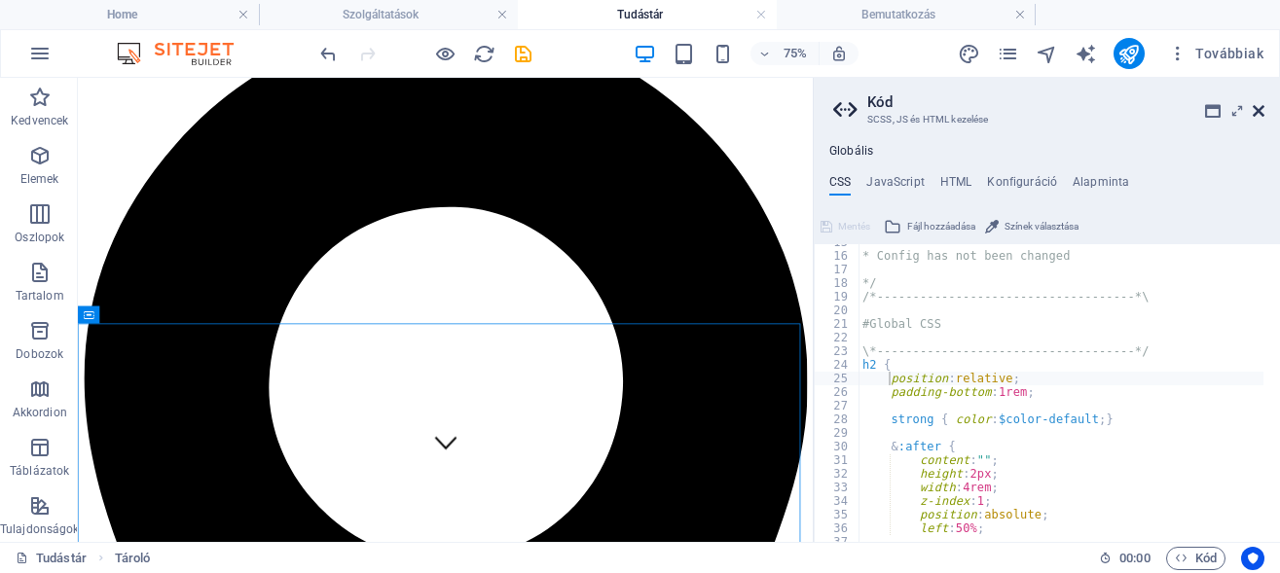
click at [1257, 108] on icon at bounding box center [1259, 111] width 12 height 16
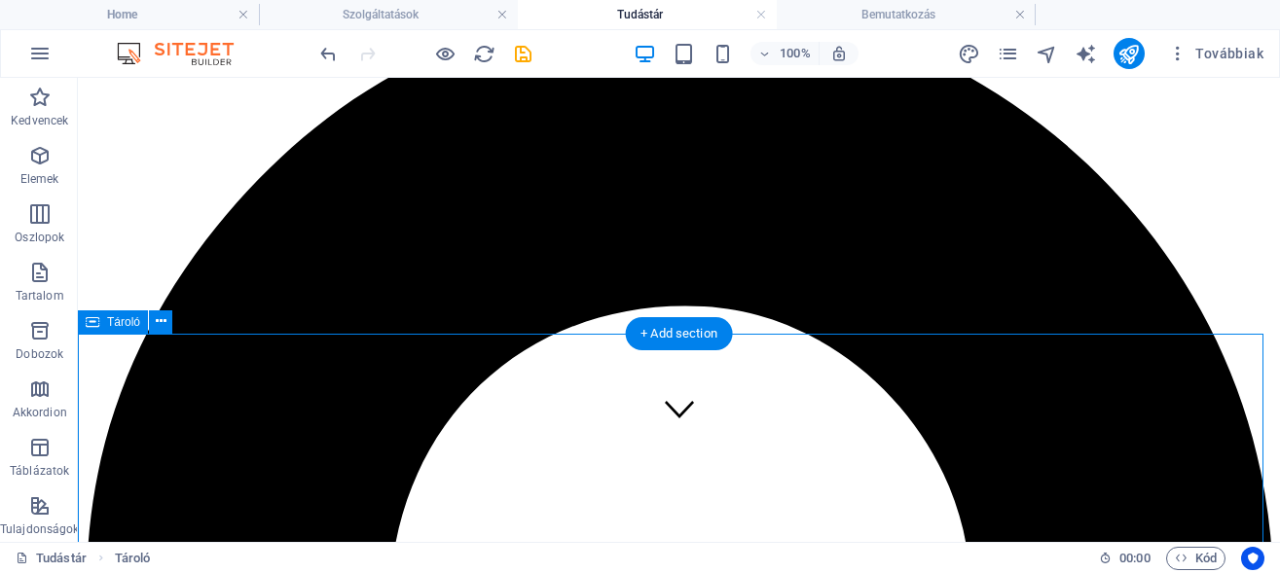
scroll to position [0, 0]
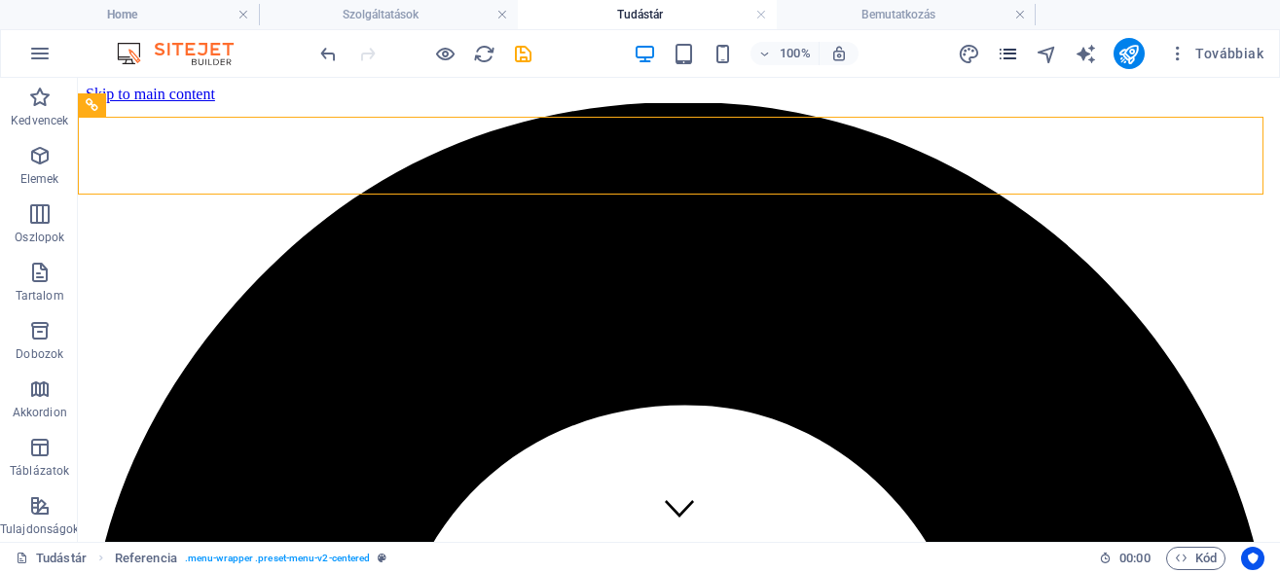
click at [1005, 46] on icon "pages" at bounding box center [1008, 54] width 22 height 22
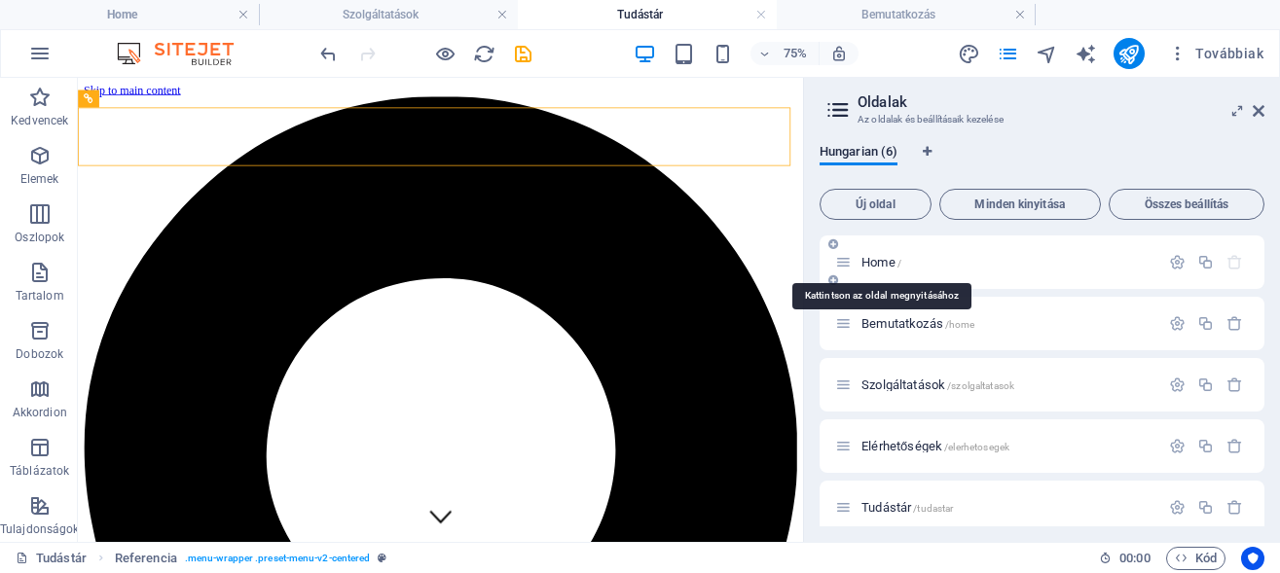
click at [879, 259] on span "Home /" at bounding box center [881, 262] width 40 height 15
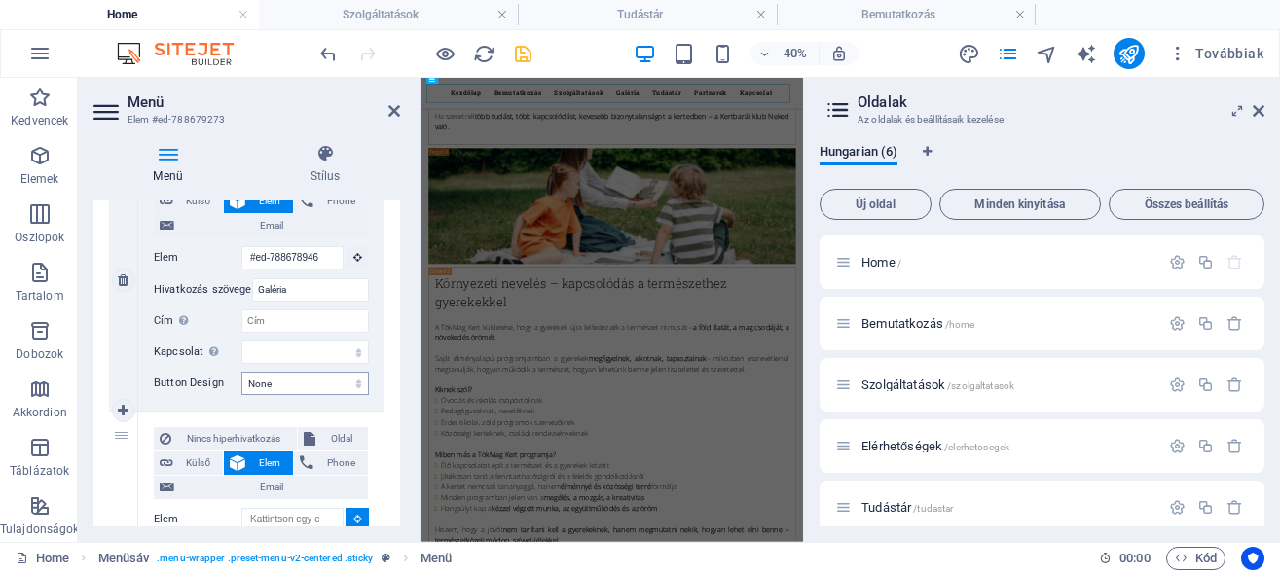
scroll to position [1139, 0]
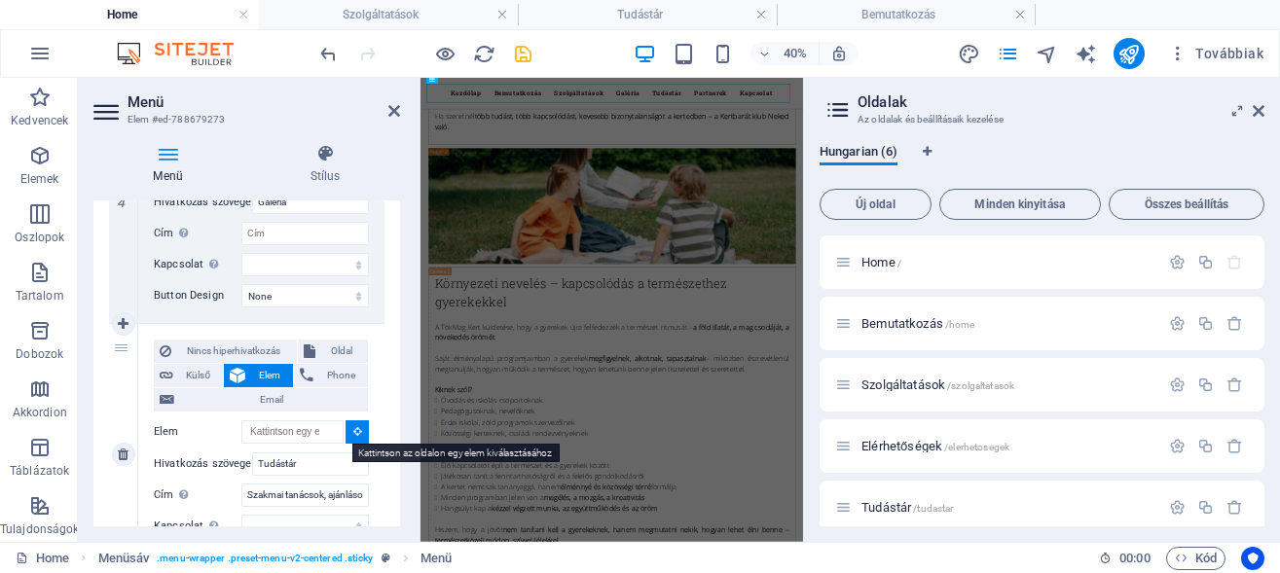
click at [353, 428] on icon at bounding box center [357, 431] width 9 height 10
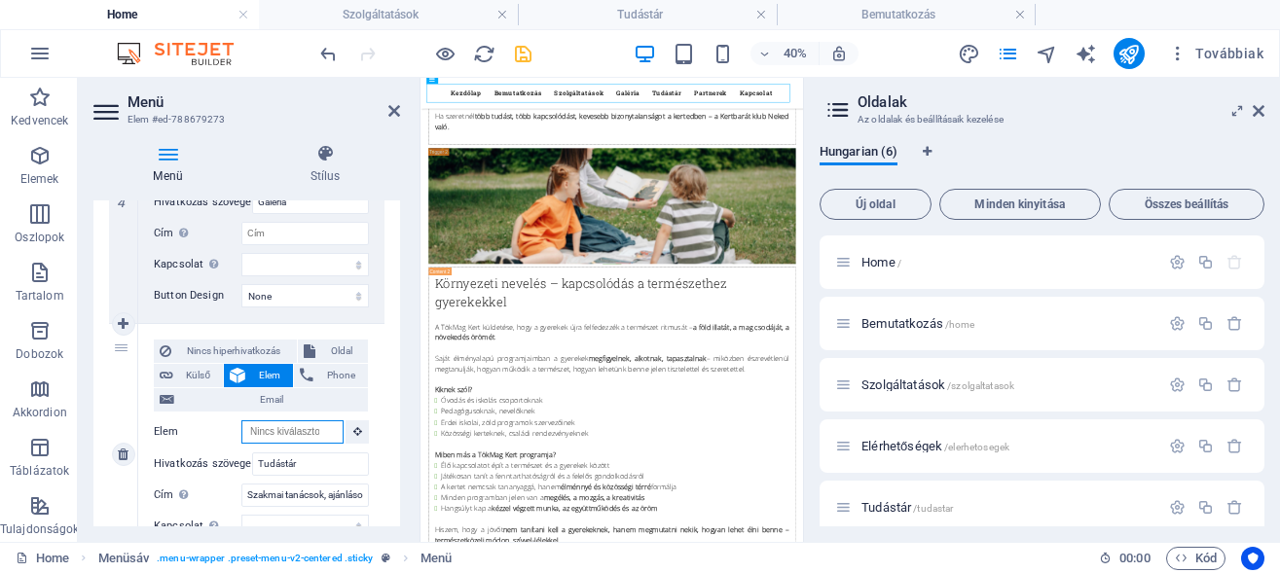
click at [292, 428] on input "Elem" at bounding box center [292, 431] width 102 height 23
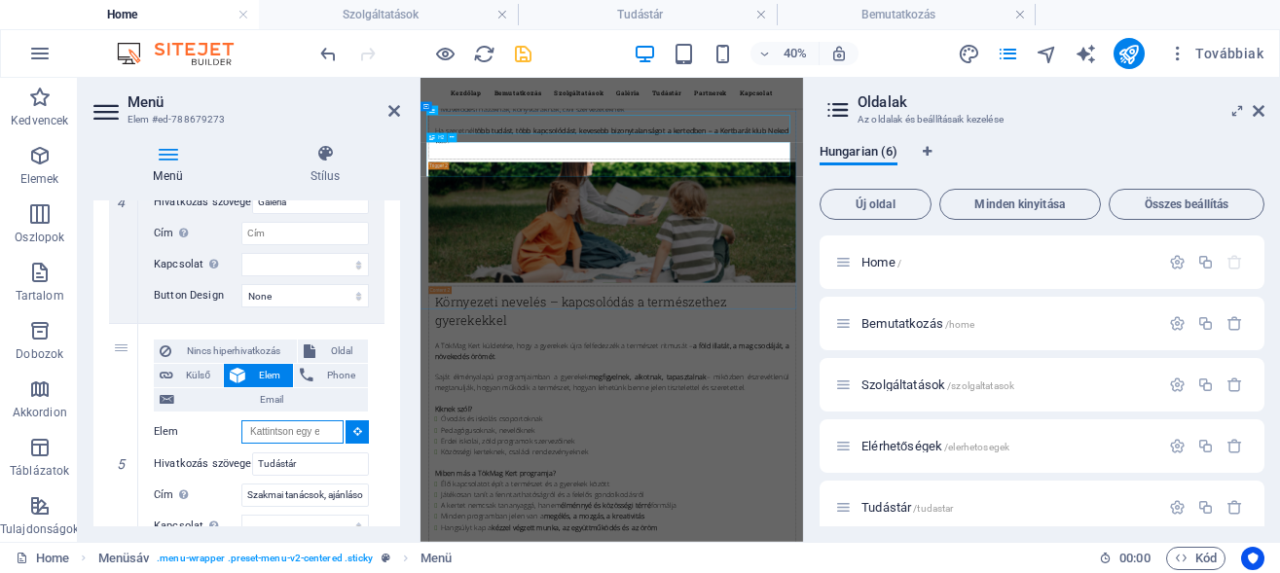
scroll to position [15301, 0]
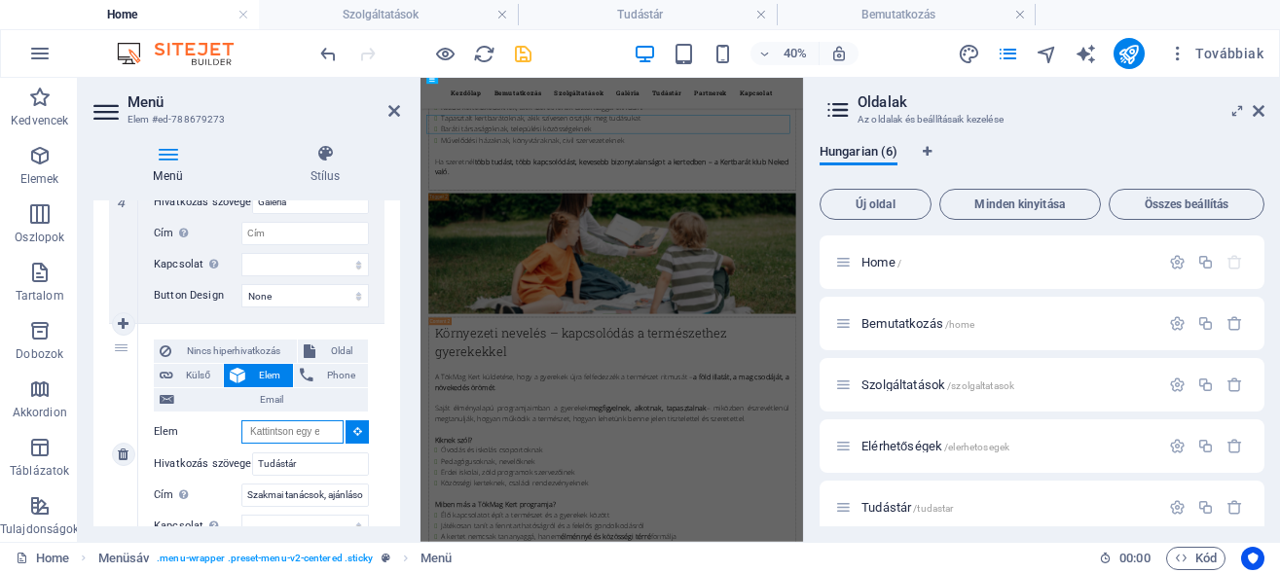
click at [268, 422] on input "Elem" at bounding box center [292, 431] width 102 height 23
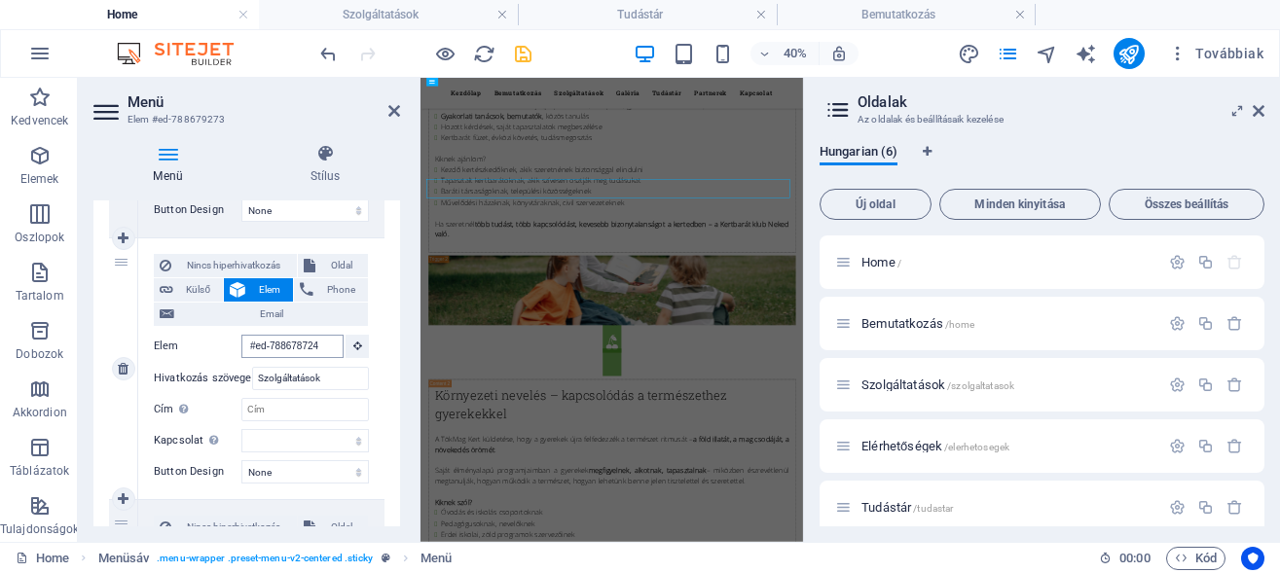
scroll to position [8792, 0]
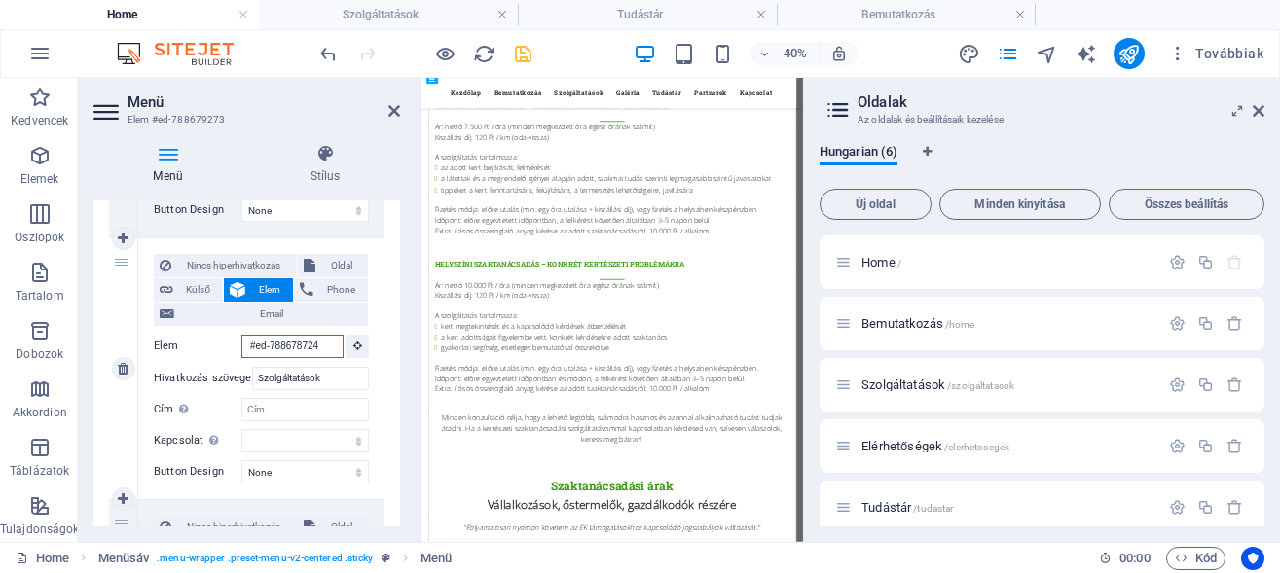
click at [273, 345] on input "#ed-788678724" at bounding box center [292, 346] width 102 height 23
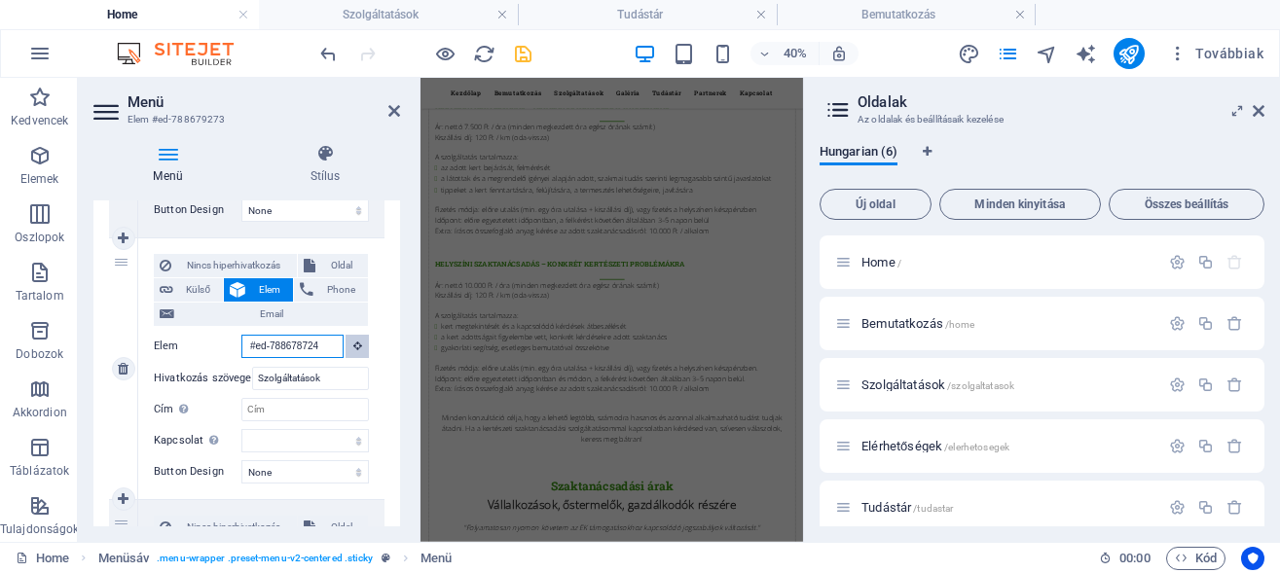
scroll to position [15067, 0]
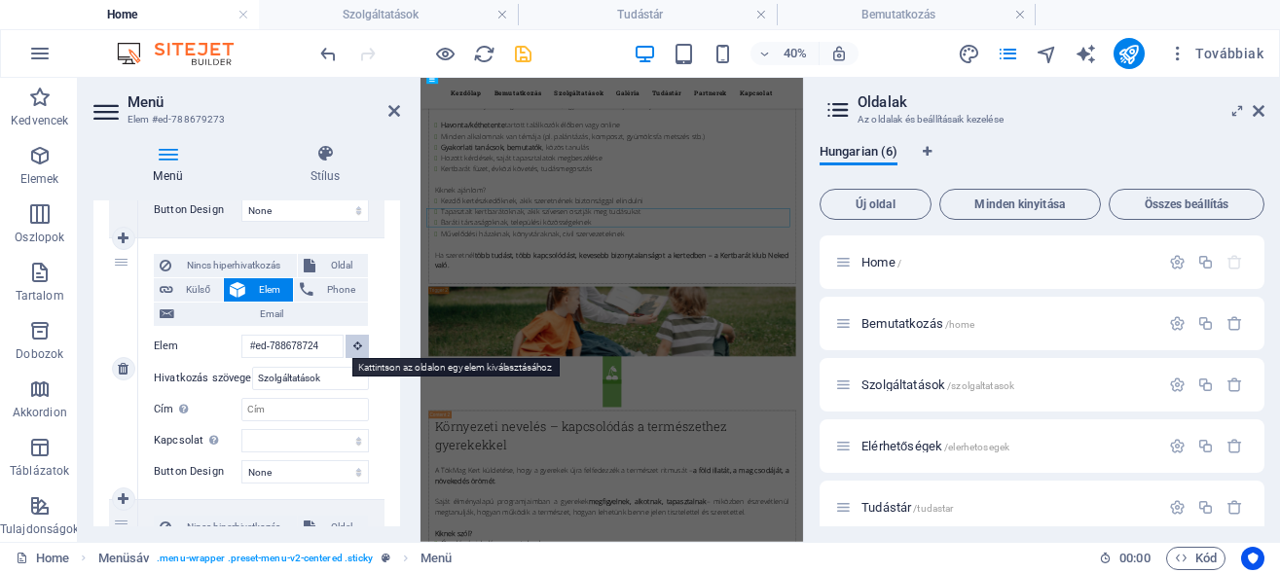
click at [345, 347] on button at bounding box center [356, 346] width 23 height 23
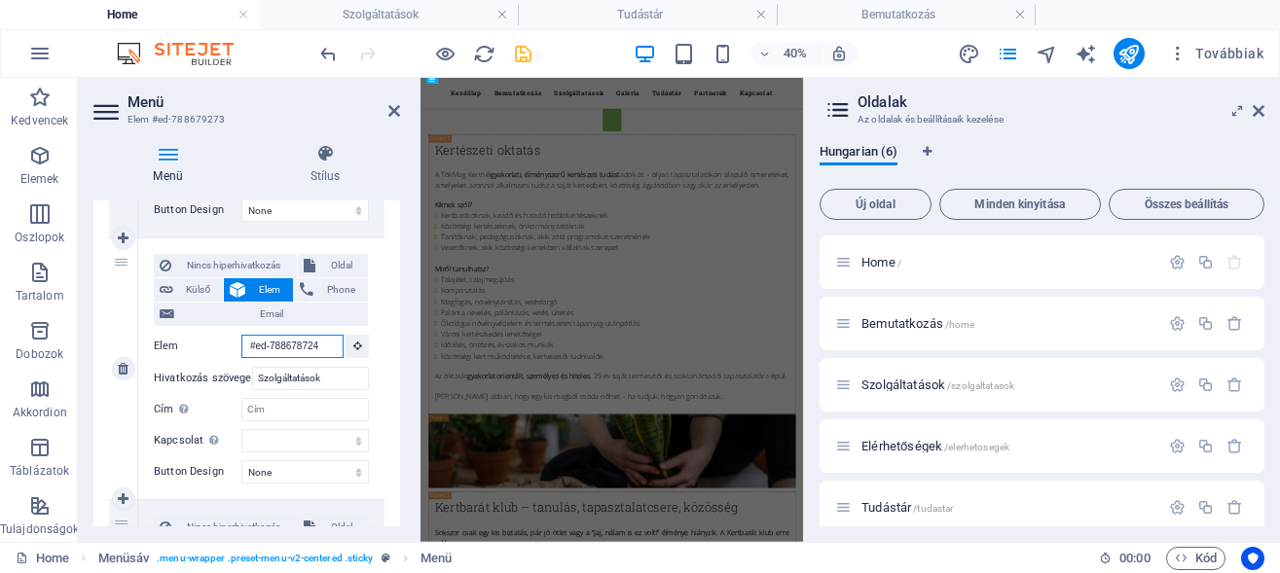
drag, startPoint x: 320, startPoint y: 340, endPoint x: 233, endPoint y: 343, distance: 87.6
click at [233, 343] on div "Elem #ed-788678724" at bounding box center [261, 347] width 215 height 24
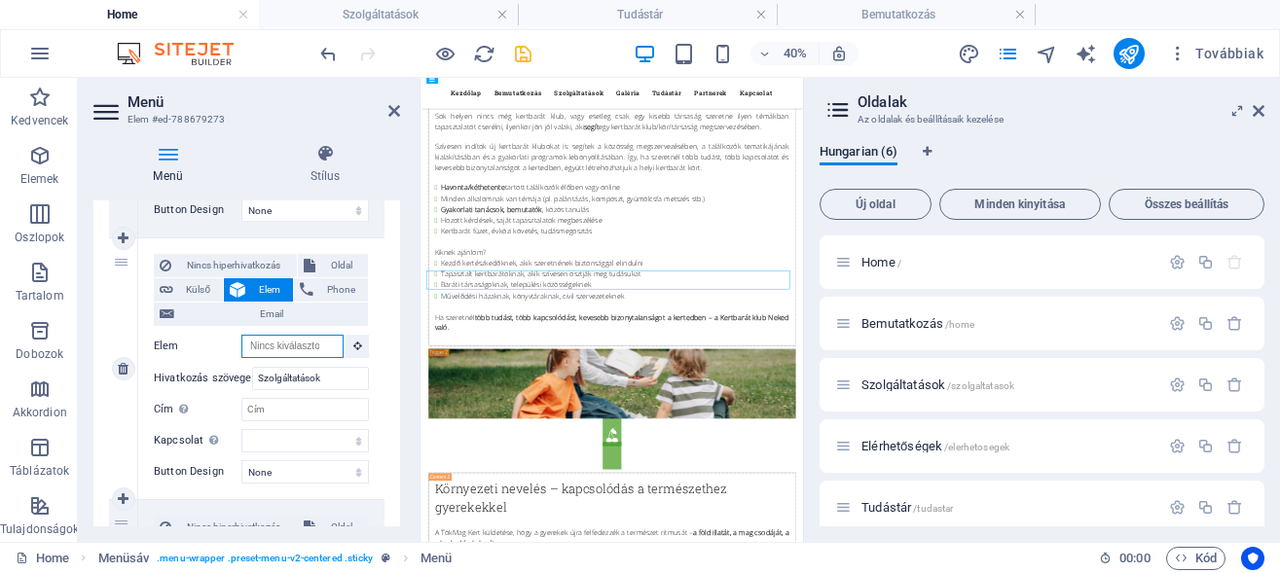
select select
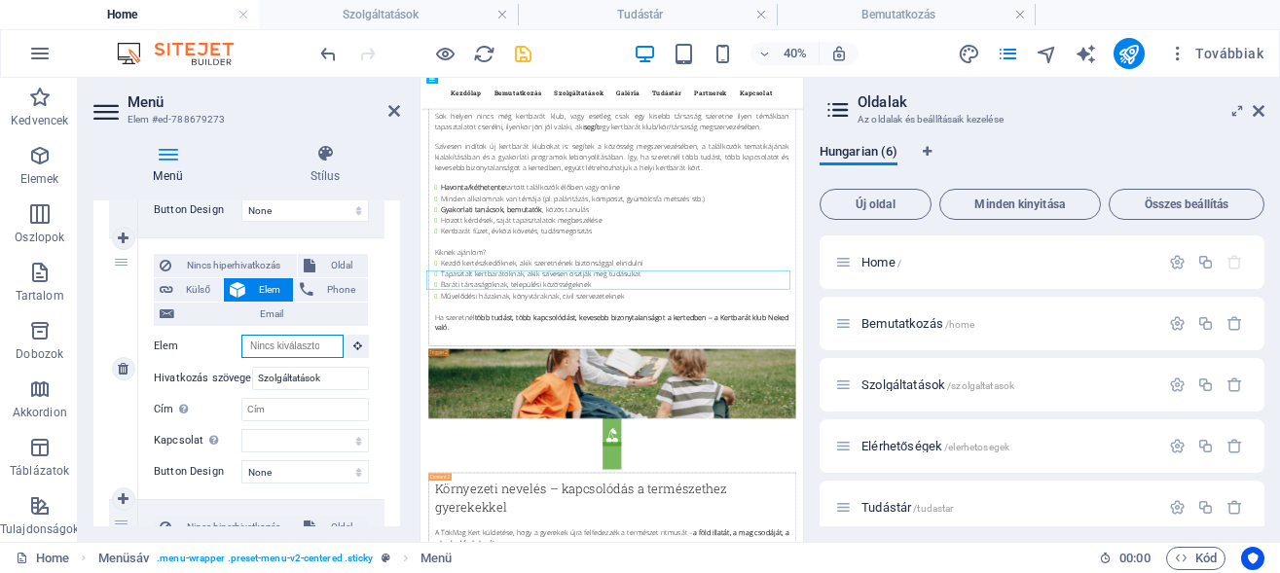
select select
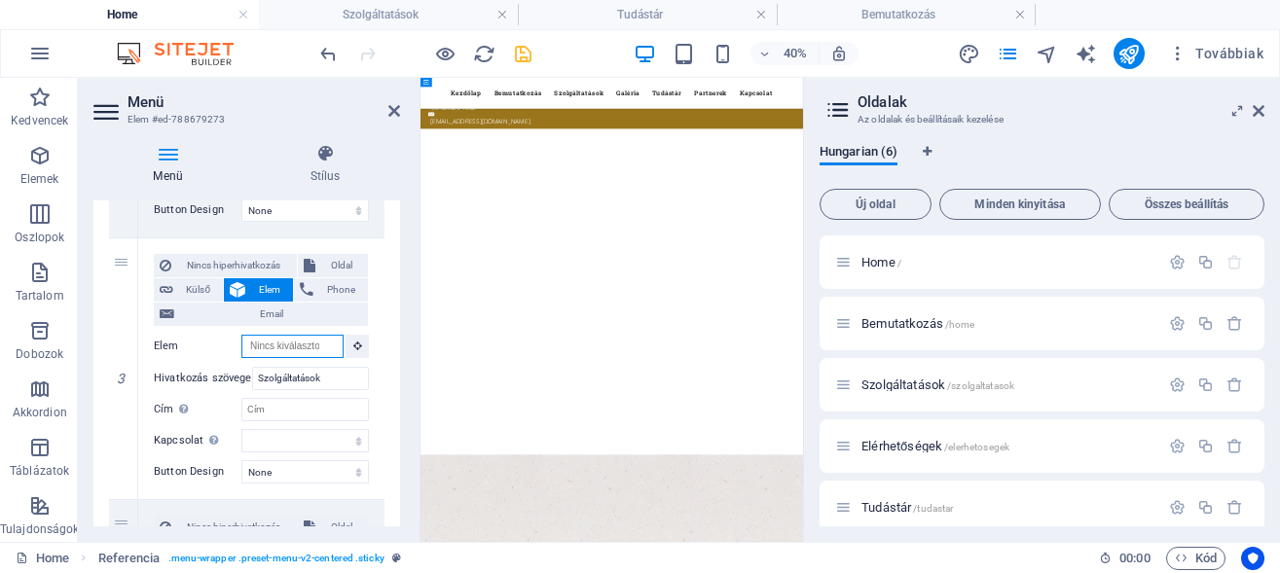
scroll to position [14678, 0]
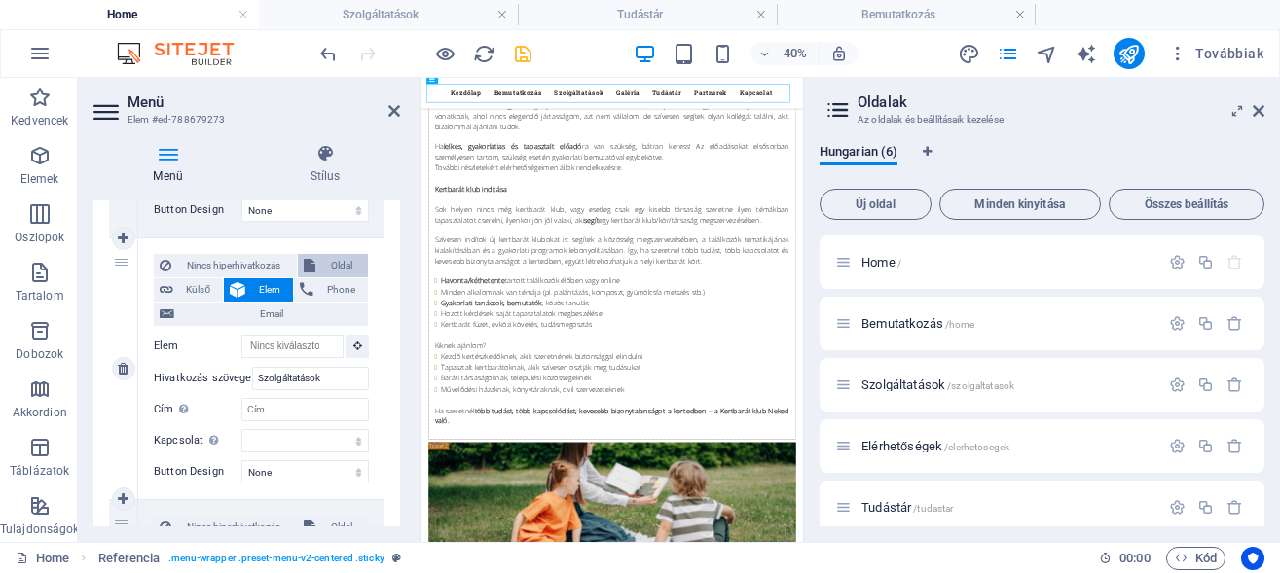
click at [321, 263] on span "Oldal" at bounding box center [342, 265] width 42 height 23
select select
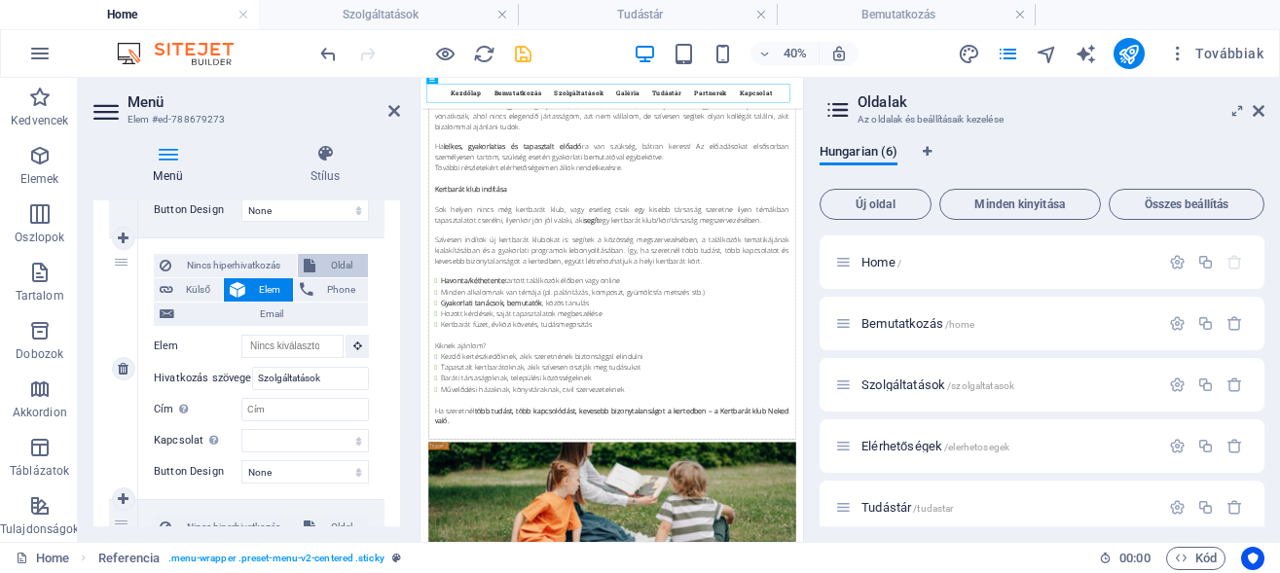
select select
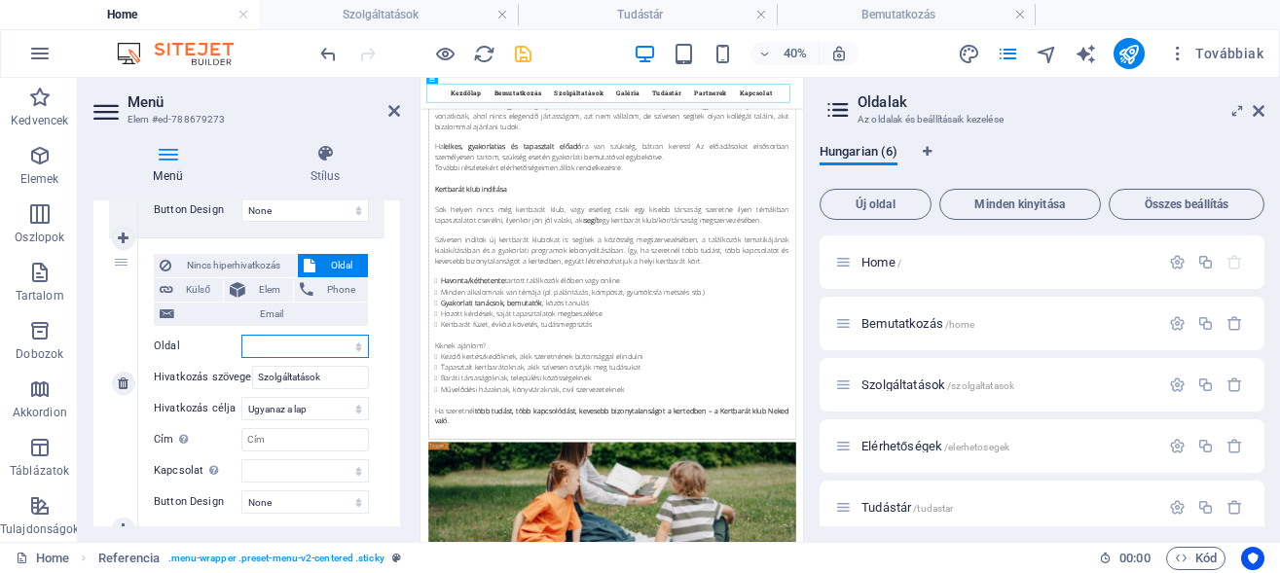
select select "4"
click option "Tudástár" at bounding box center [0, 0] width 0 height 0
select select
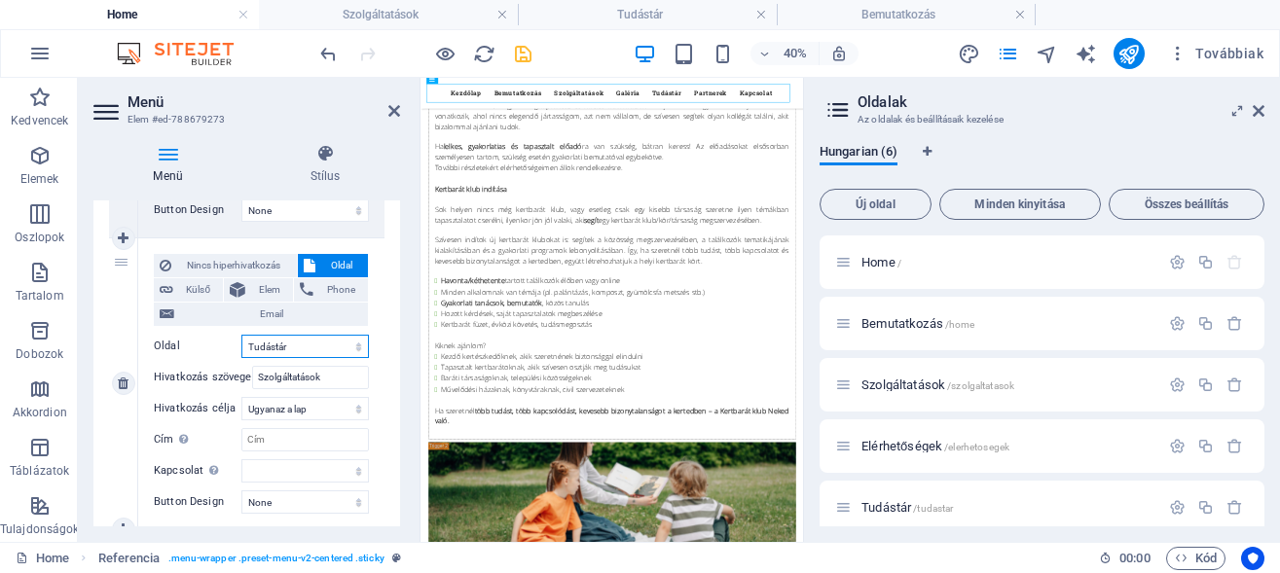
select select
select select "blank"
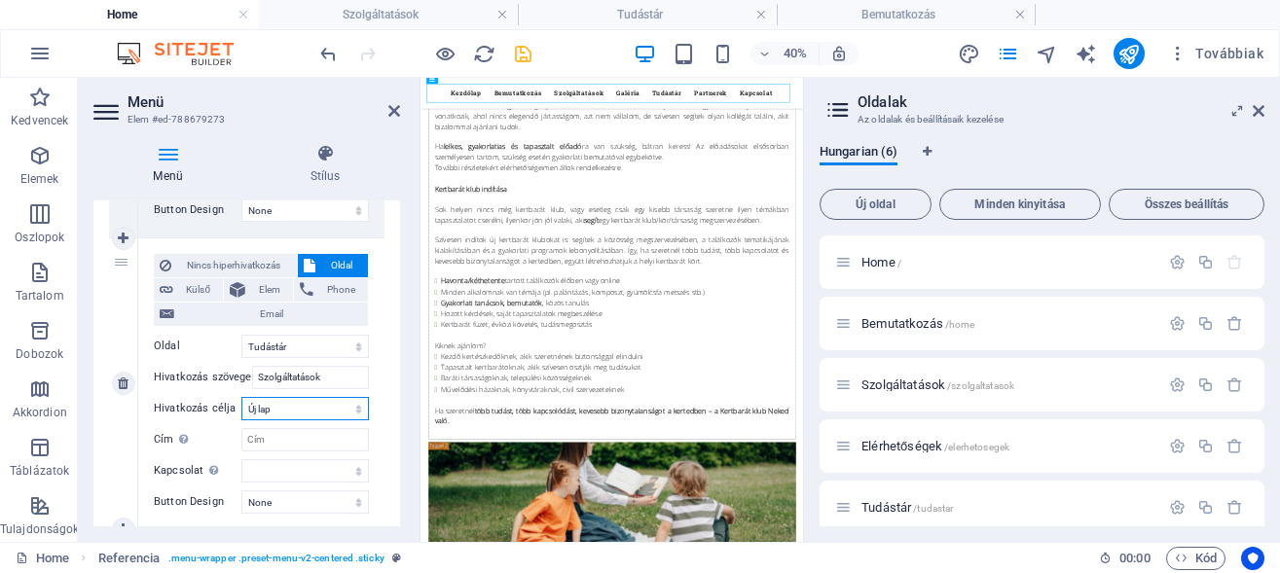
click option "Új lap" at bounding box center [0, 0] width 0 height 0
select select
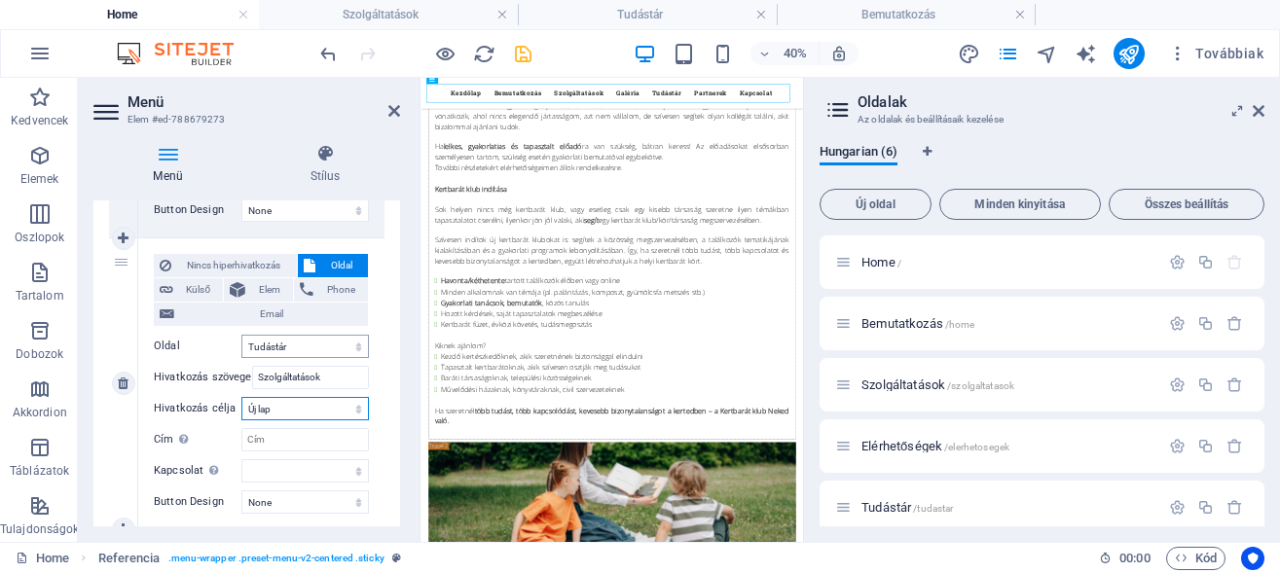
select select
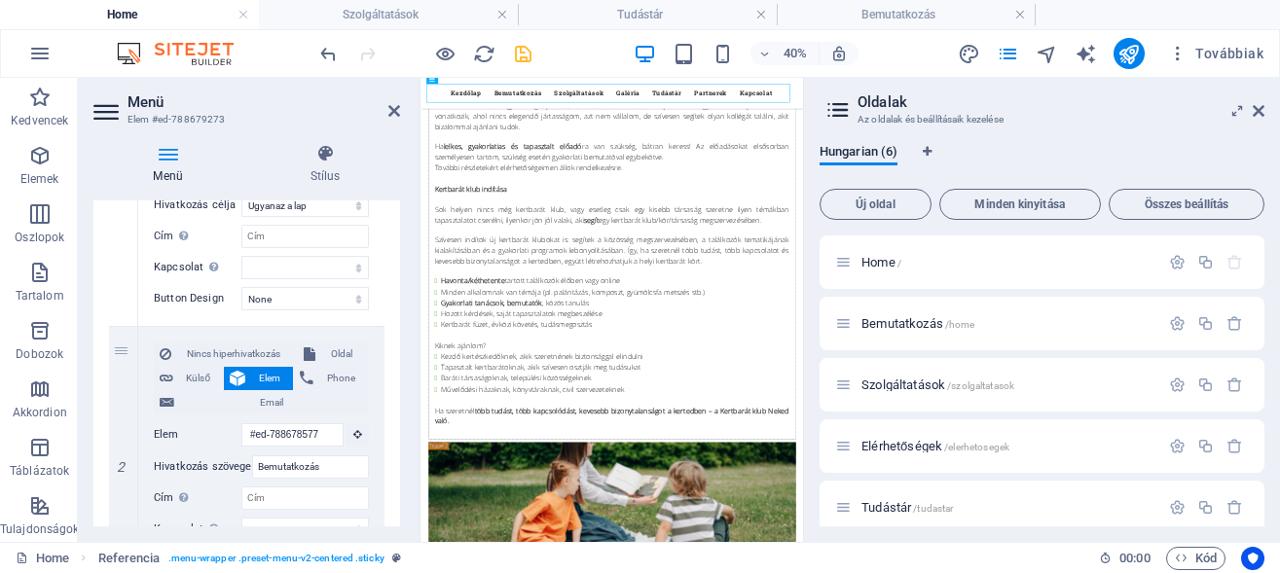
scroll to position [14600, 0]
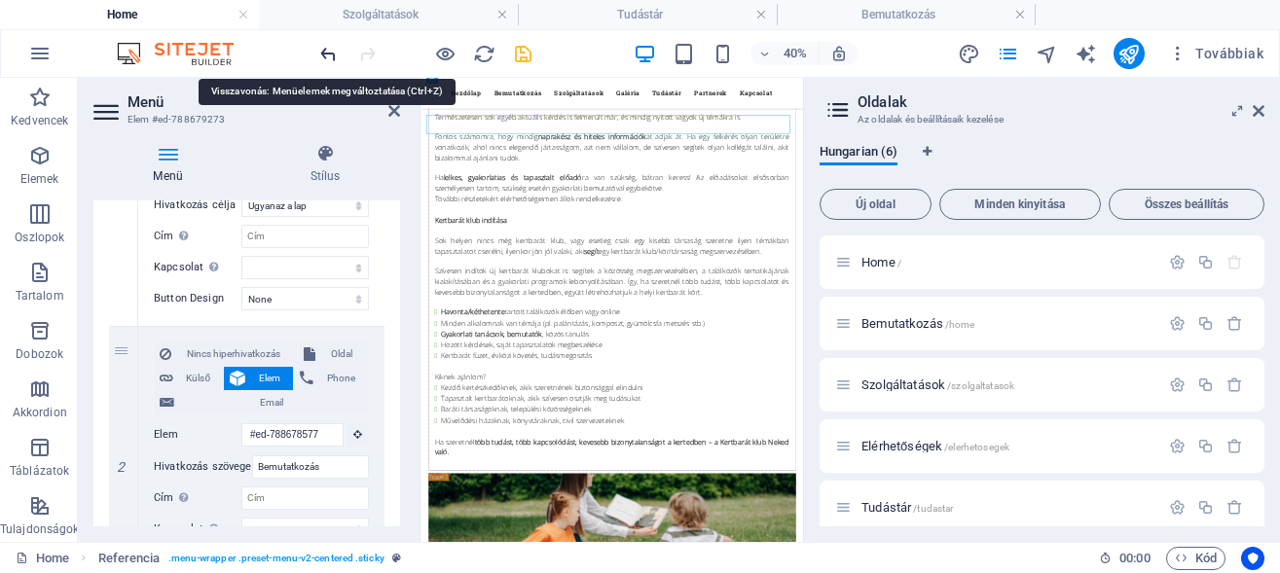
click at [327, 51] on icon "undo" at bounding box center [328, 54] width 22 height 22
select select
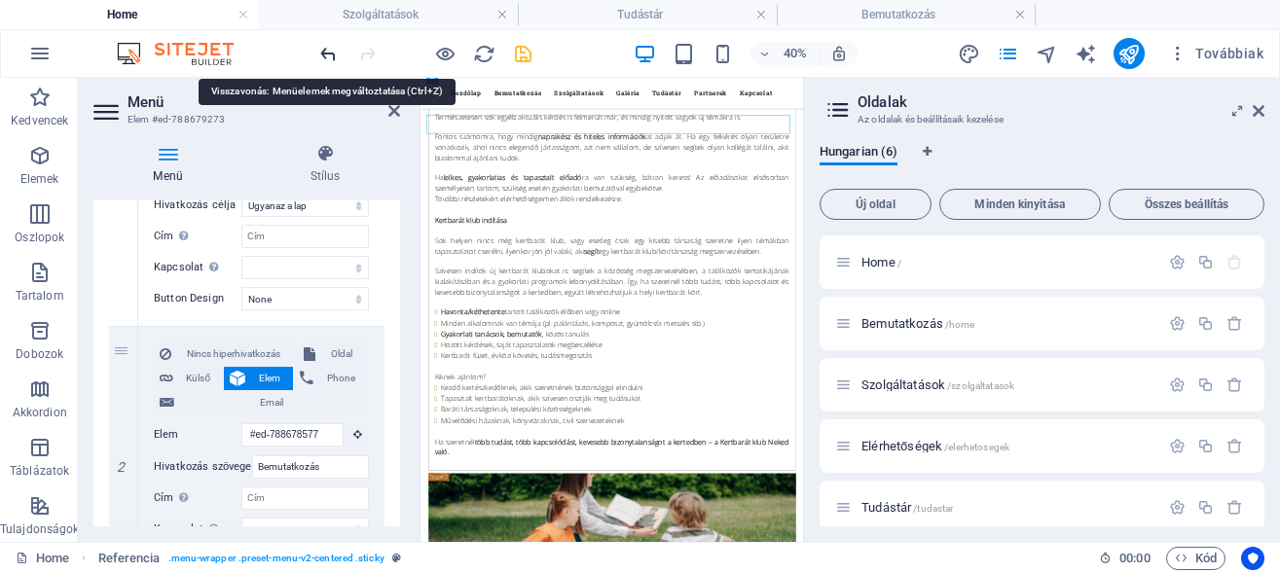
select select
click at [327, 52] on icon "undo" at bounding box center [328, 54] width 22 height 22
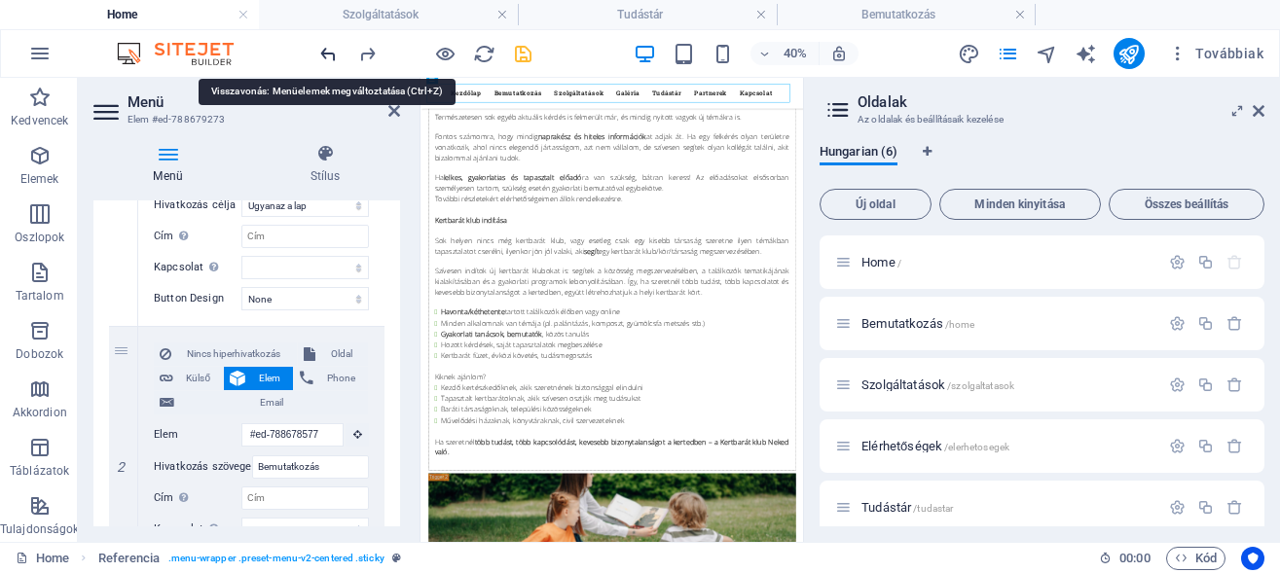
select select
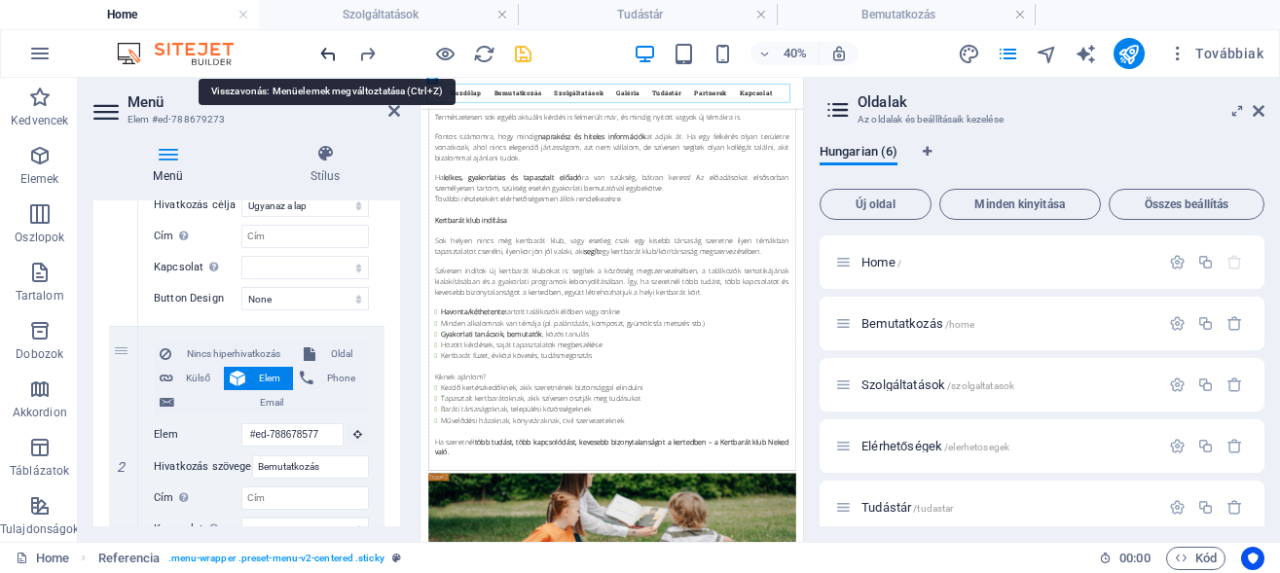
select select
click at [327, 52] on icon "undo" at bounding box center [328, 54] width 22 height 22
select select
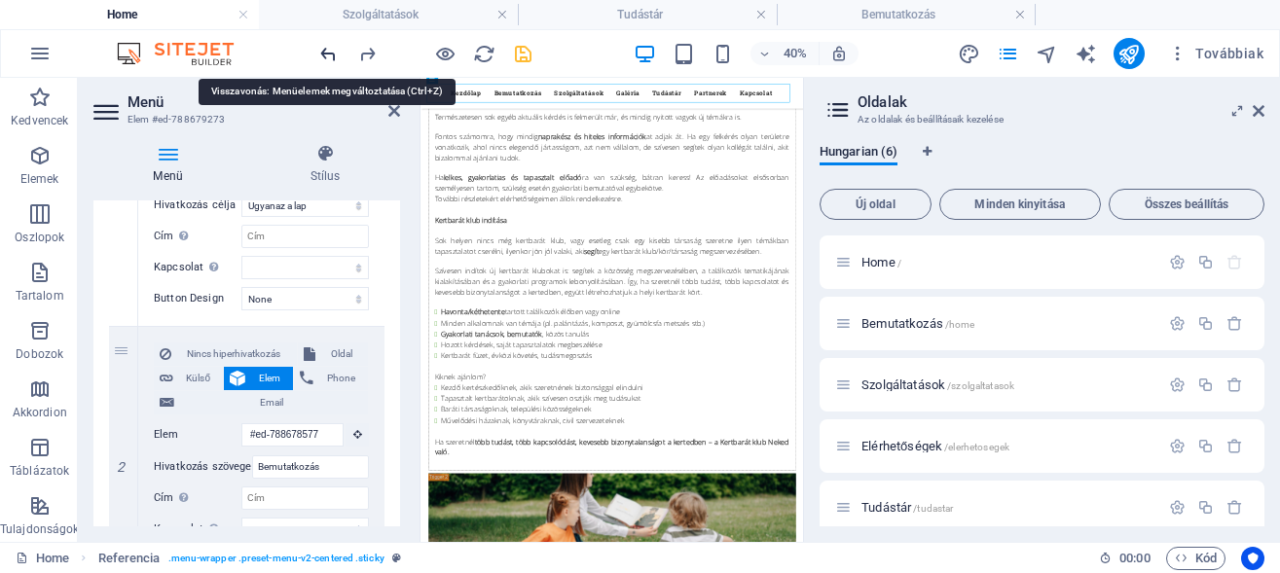
select select
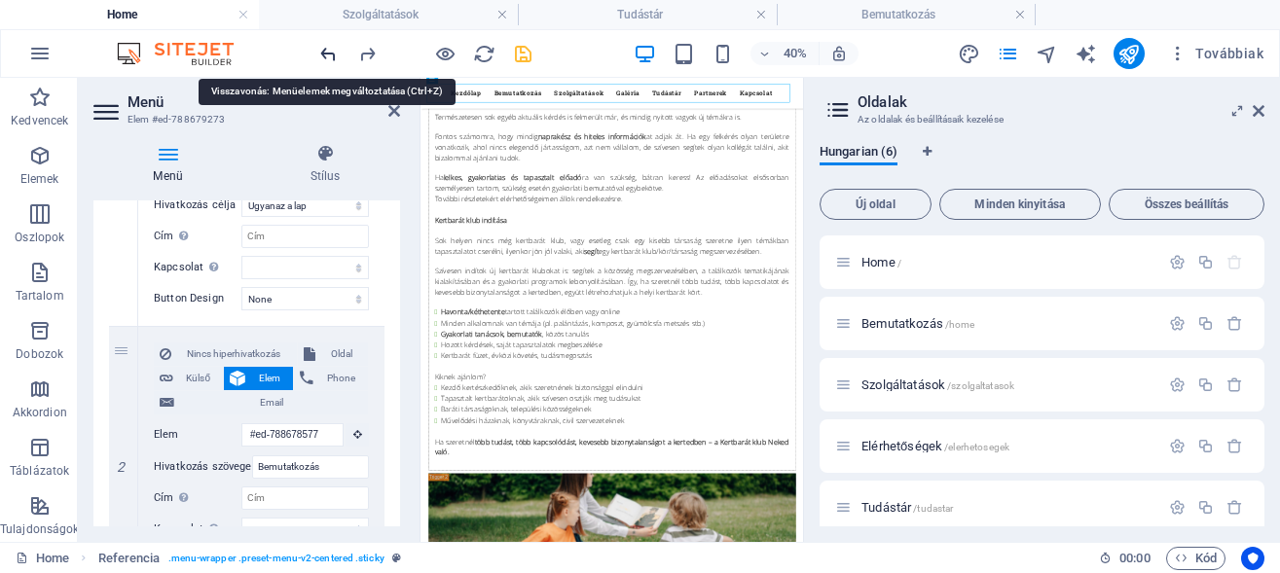
select select
click at [327, 52] on icon "undo" at bounding box center [328, 54] width 22 height 22
select select
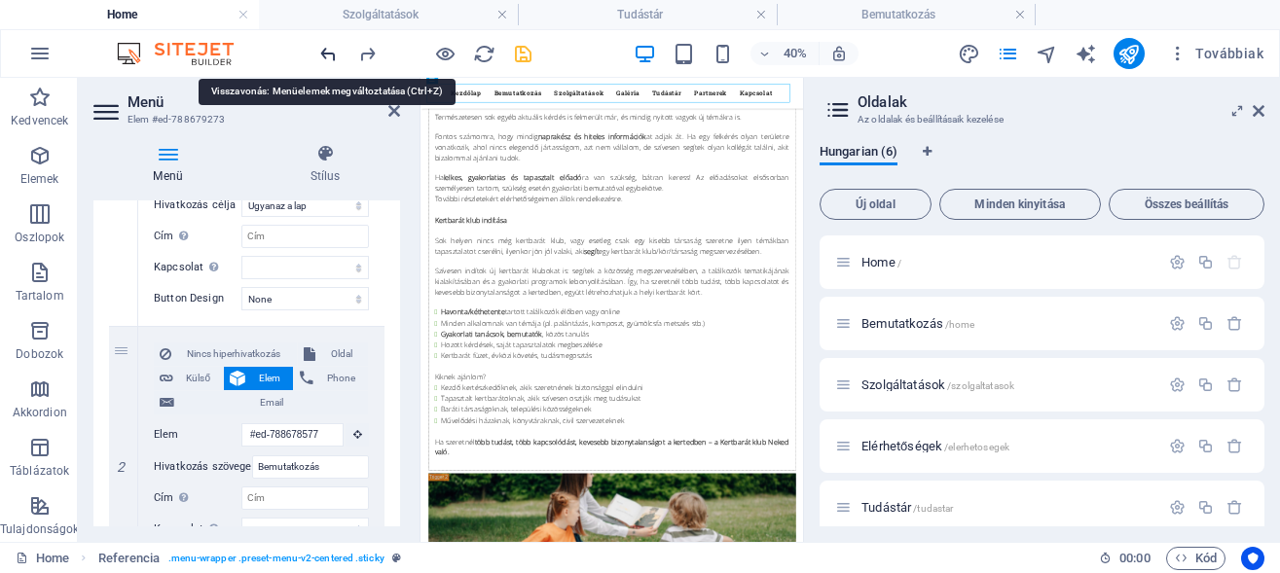
select select
click at [327, 52] on icon "undo" at bounding box center [328, 54] width 22 height 22
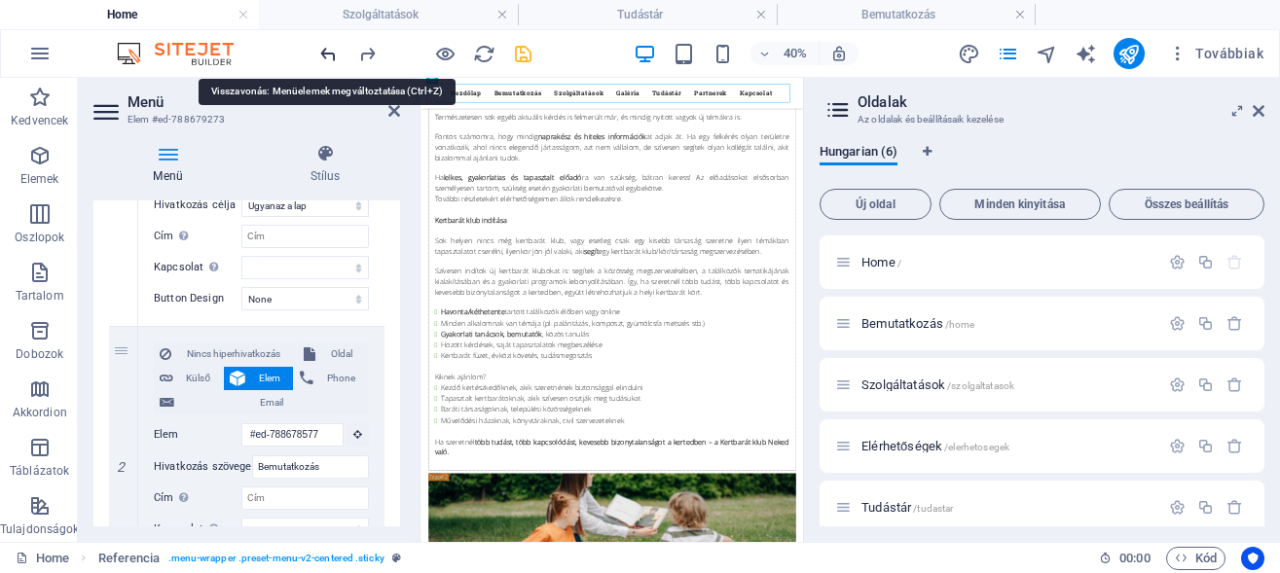
select select
type input "#ed-788678724"
select select
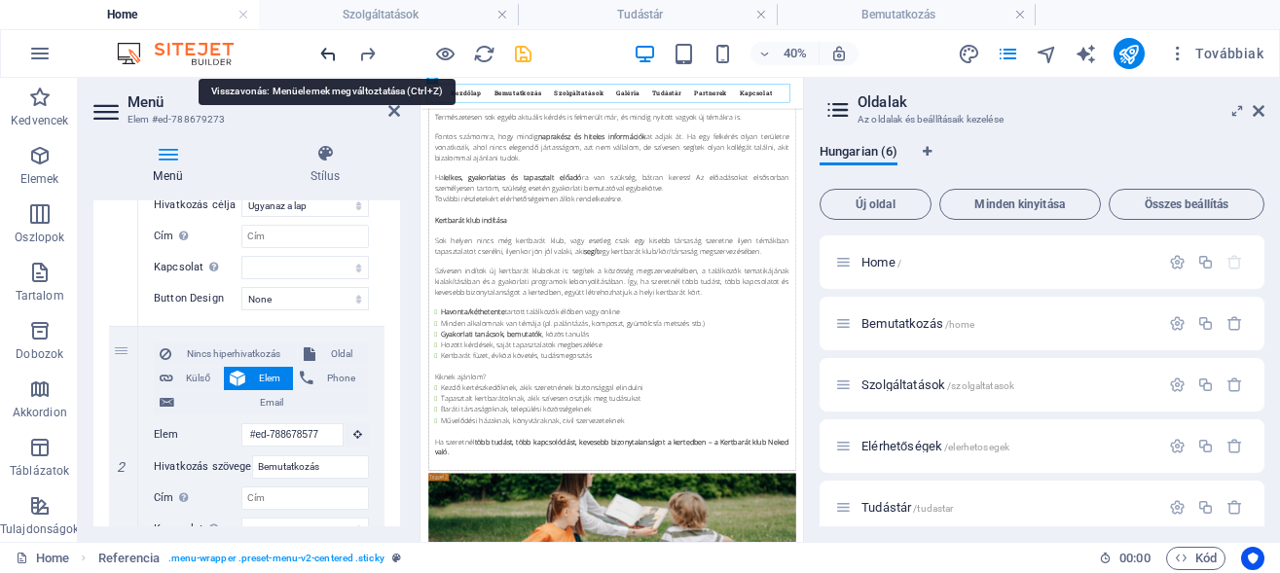
select select
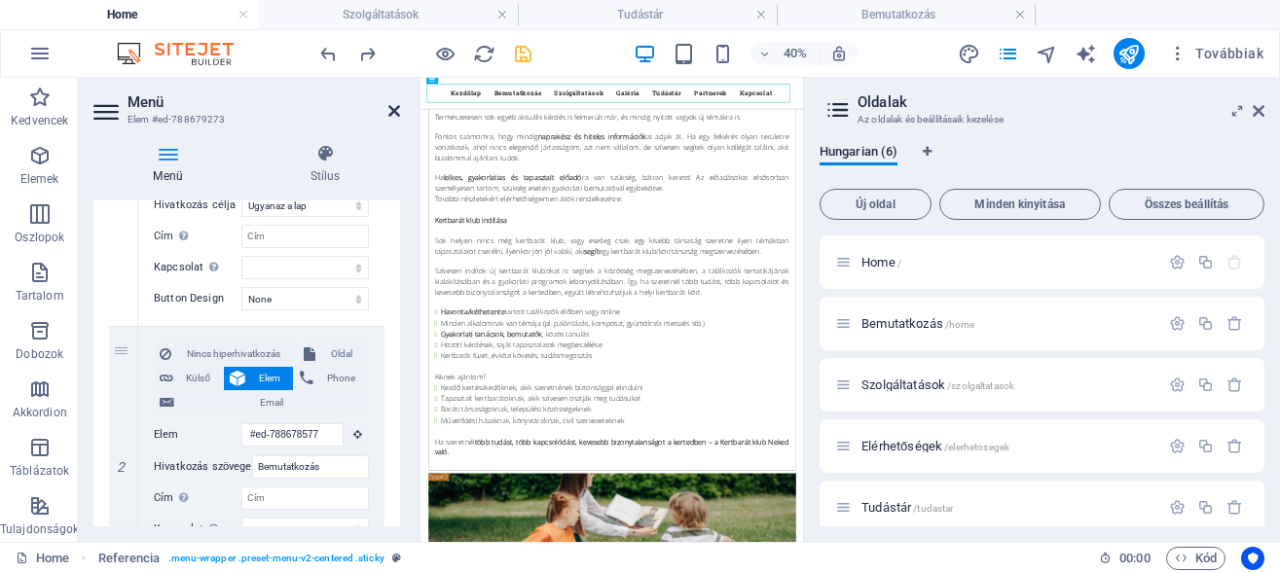
click at [396, 106] on icon at bounding box center [394, 111] width 12 height 16
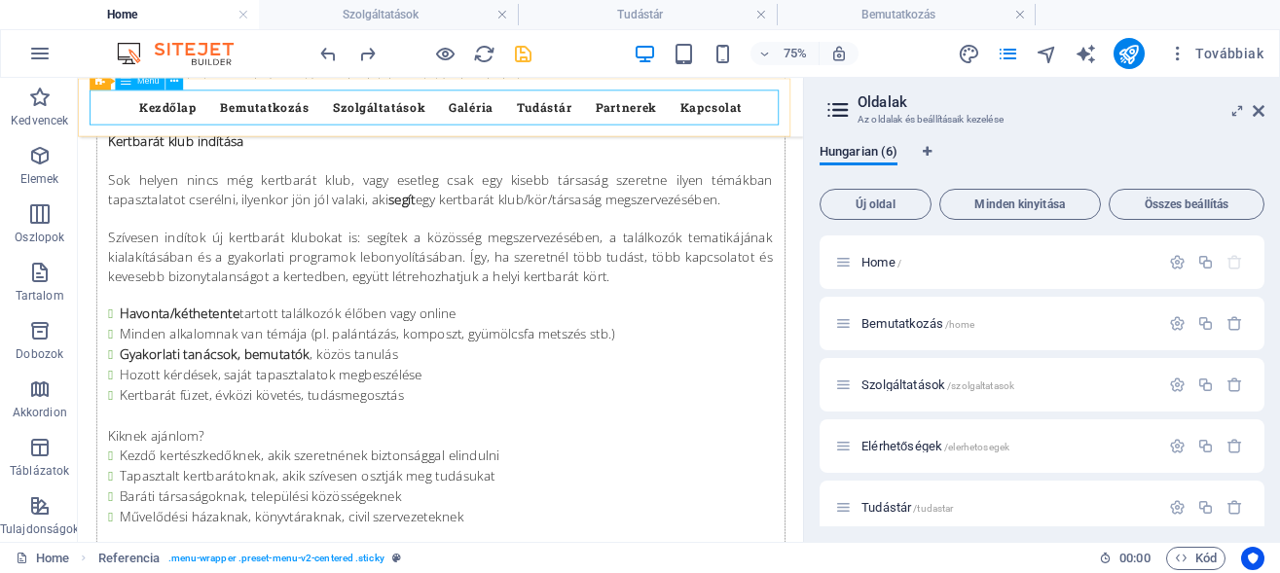
scroll to position [14276, 0]
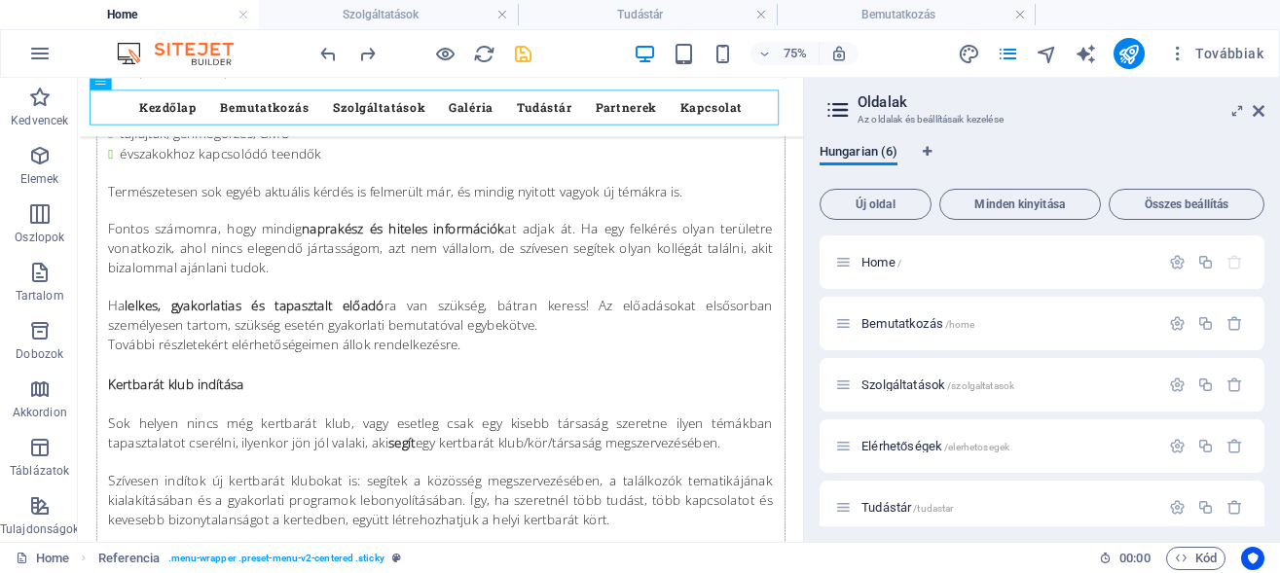
click at [213, 56] on img at bounding box center [185, 53] width 146 height 23
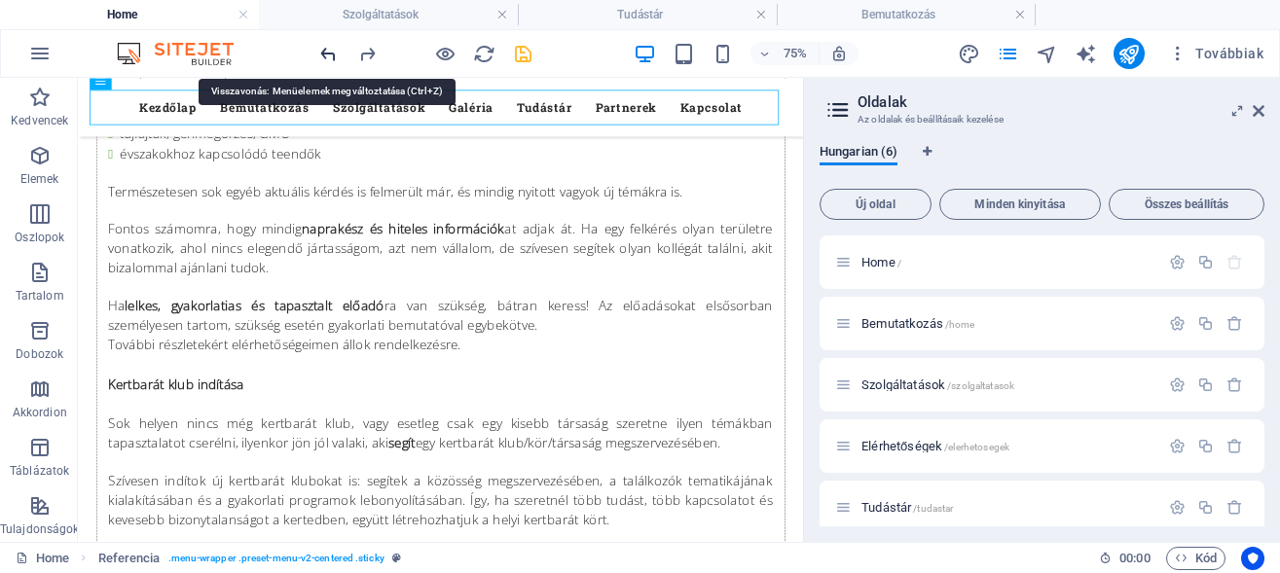
click at [332, 54] on icon "undo" at bounding box center [328, 54] width 22 height 22
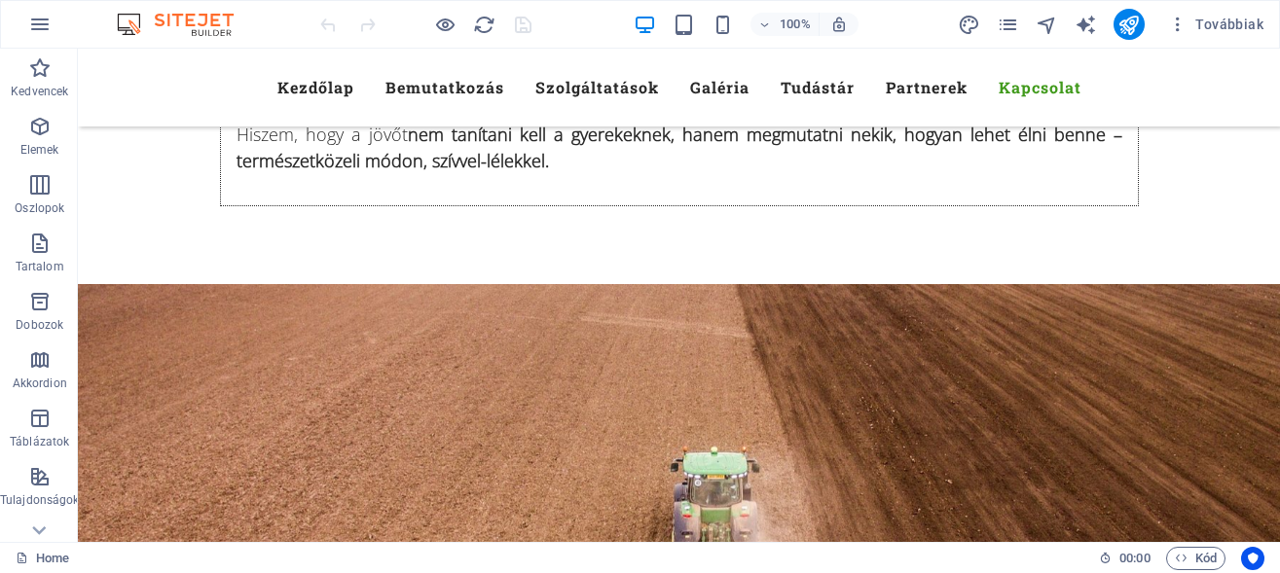
scroll to position [16030, 0]
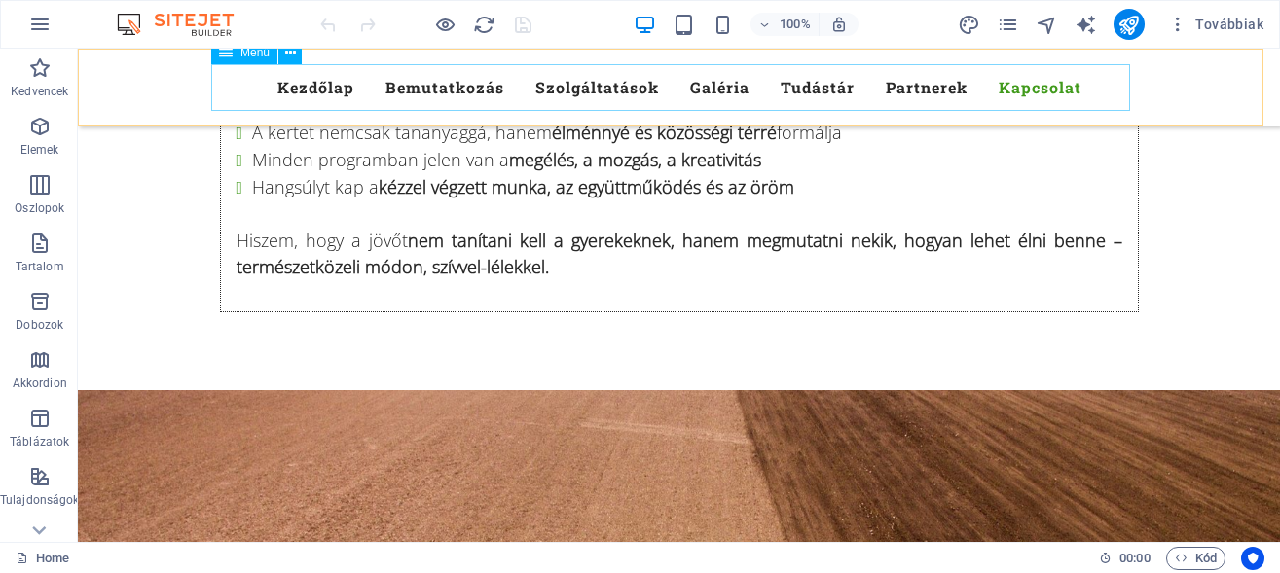
click at [422, 96] on nav "Kezdőlap Bemutatkozás Szolgáltatások Galéria Tudástár Partnerek Kapcsolat" at bounding box center [679, 87] width 919 height 47
click at [706, 91] on nav "Kezdőlap Bemutatkozás Szolgáltatások Galéria Tudástár Partnerek Kapcsolat" at bounding box center [679, 87] width 919 height 47
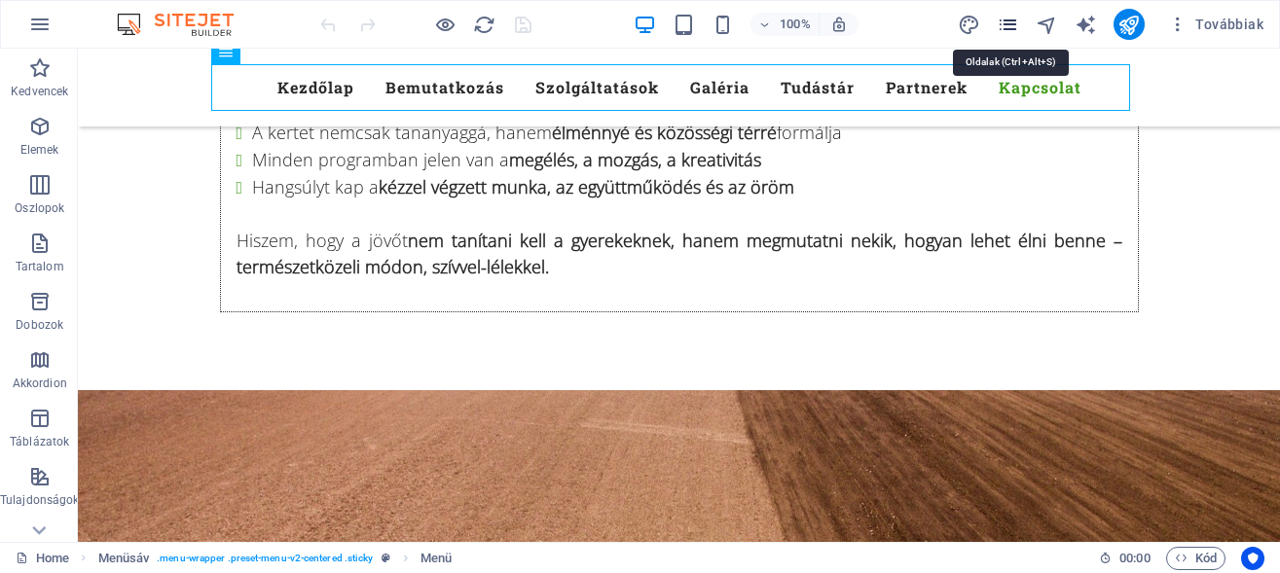
click at [1009, 27] on icon "pages" at bounding box center [1008, 25] width 22 height 22
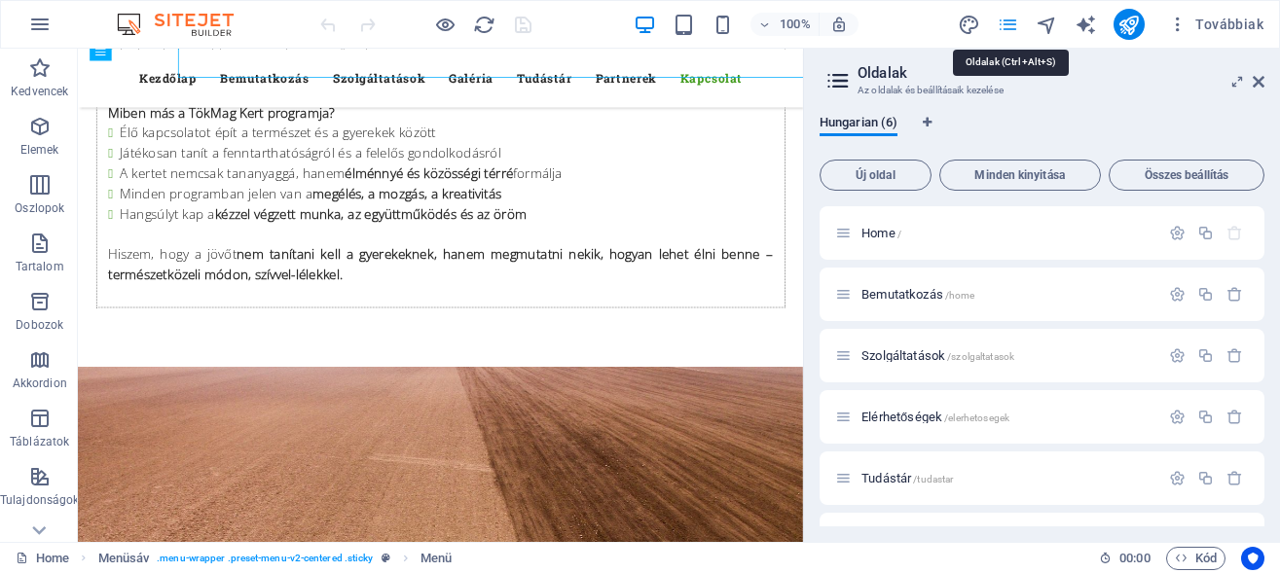
scroll to position [16054, 0]
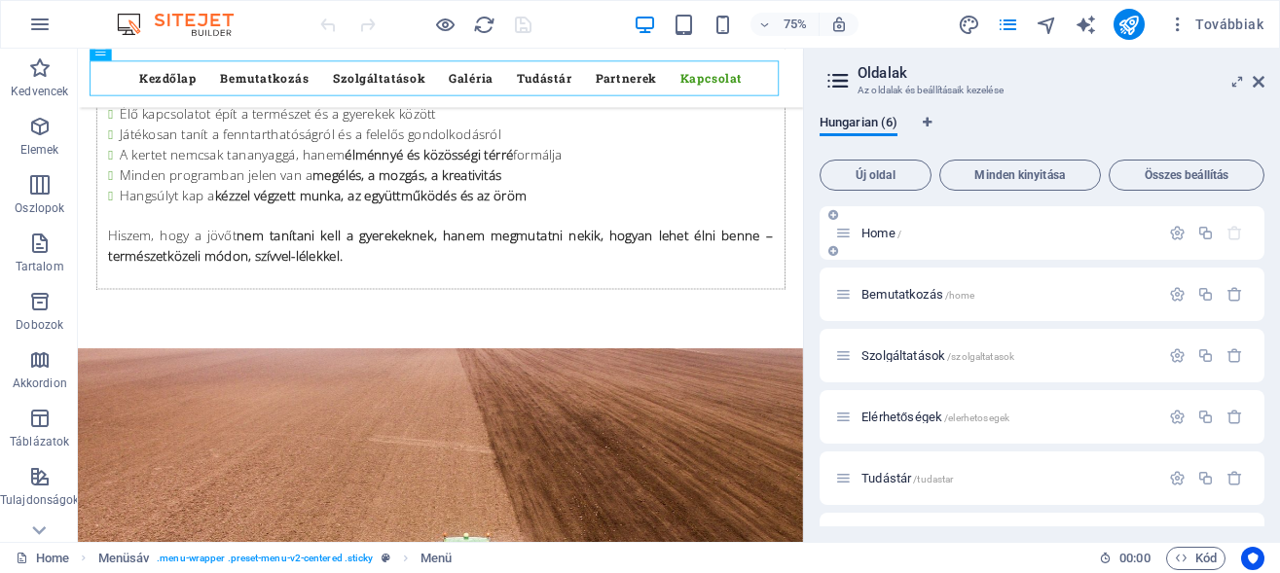
click at [883, 219] on div "Home /" at bounding box center [1041, 233] width 445 height 54
click at [883, 235] on span "Home /" at bounding box center [881, 233] width 40 height 15
click at [882, 229] on span "Home /" at bounding box center [881, 233] width 40 height 15
click at [878, 240] on div "Home /" at bounding box center [997, 233] width 324 height 22
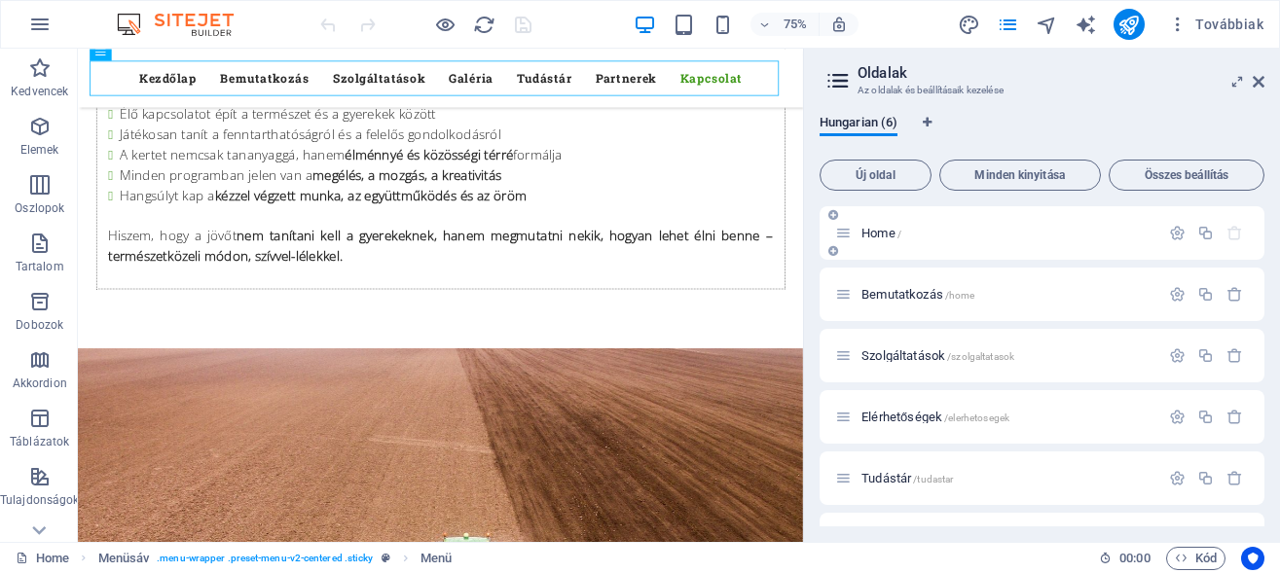
click at [840, 236] on icon at bounding box center [843, 233] width 17 height 17
click at [838, 234] on icon at bounding box center [843, 233] width 17 height 17
click at [845, 289] on icon at bounding box center [843, 294] width 17 height 17
click at [914, 295] on span "Bemutatkozás /home" at bounding box center [917, 294] width 113 height 15
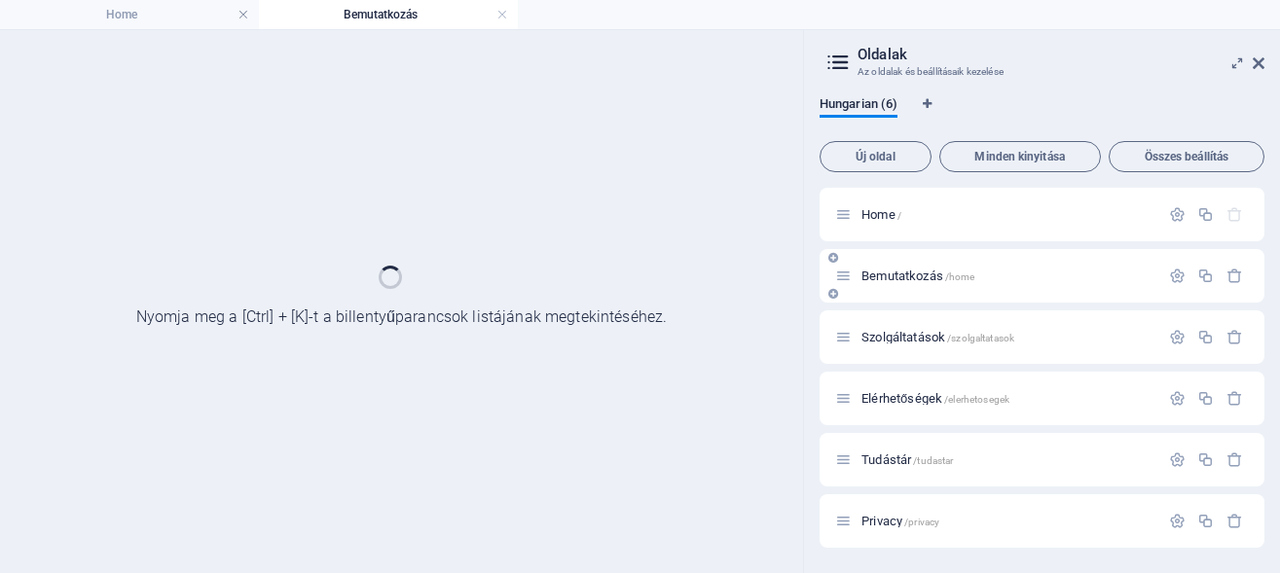
click at [914, 295] on div "Bemutatkozás /home" at bounding box center [1041, 276] width 445 height 54
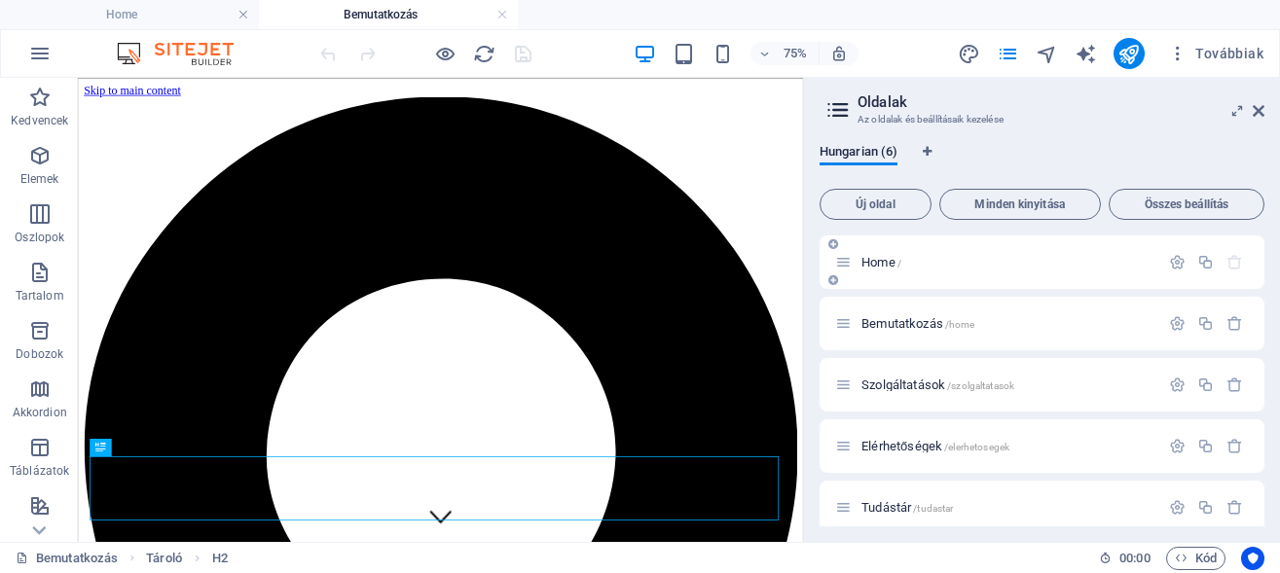
scroll to position [0, 0]
click at [878, 261] on span "Home /" at bounding box center [881, 262] width 40 height 15
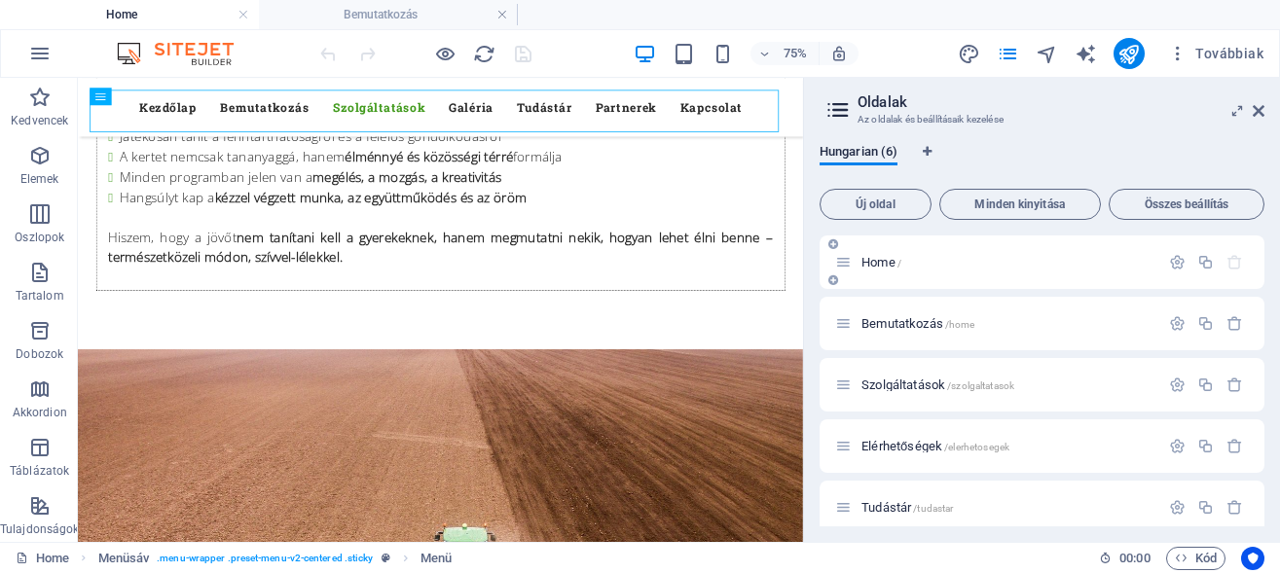
scroll to position [14520, 0]
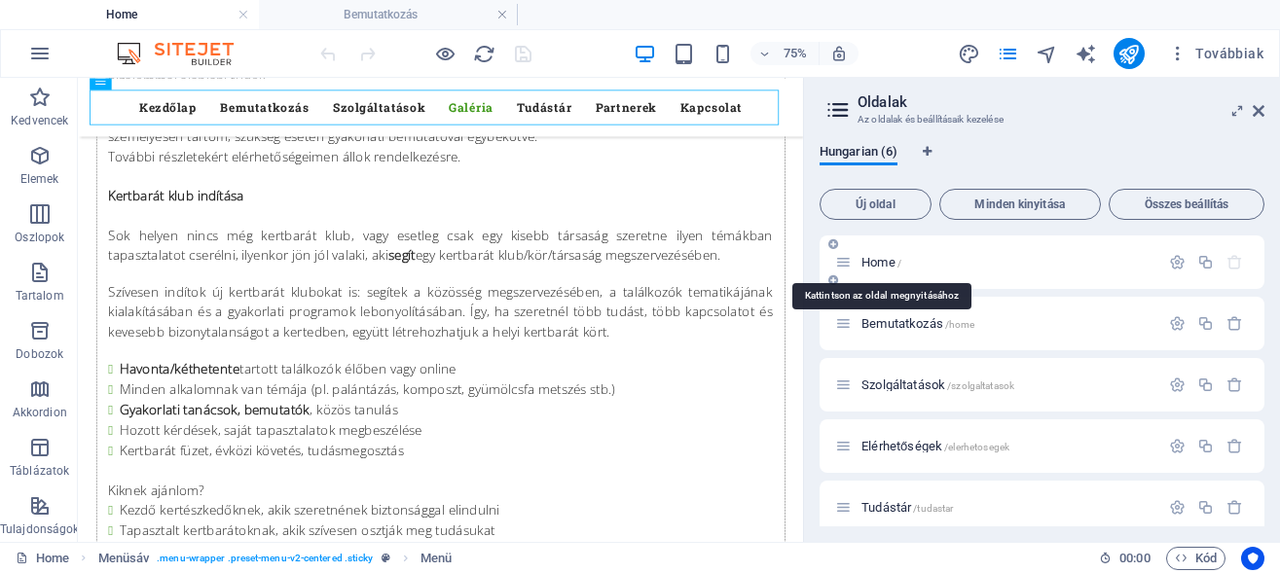
click at [877, 262] on span "Home /" at bounding box center [881, 262] width 40 height 15
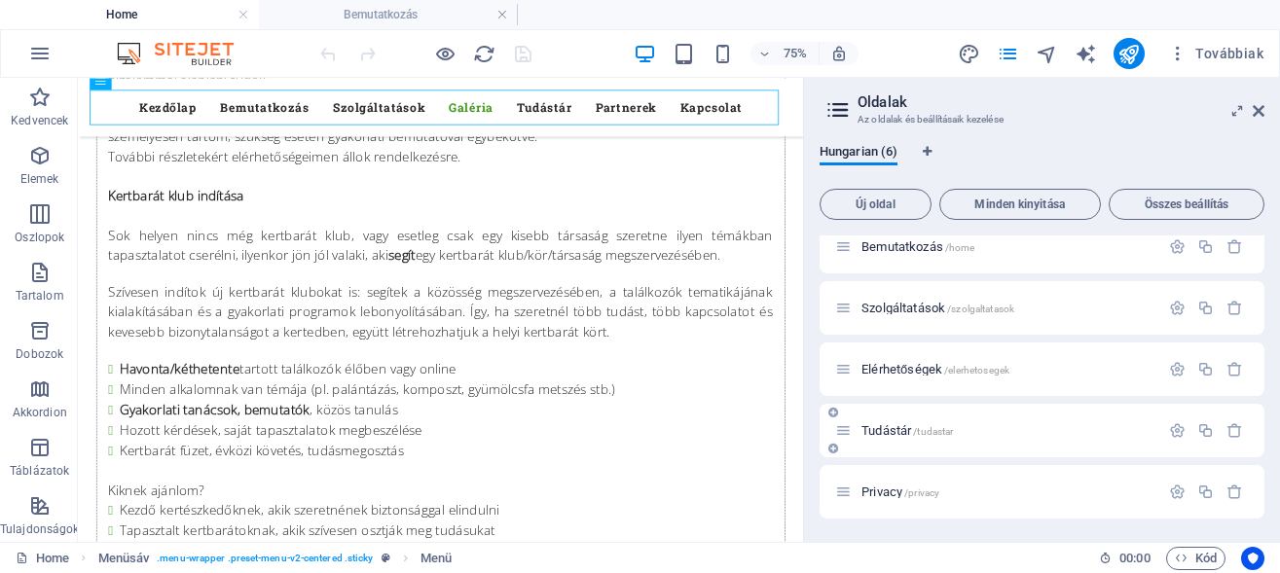
click at [892, 427] on span "Tudástár /tudastar" at bounding box center [906, 430] width 91 height 15
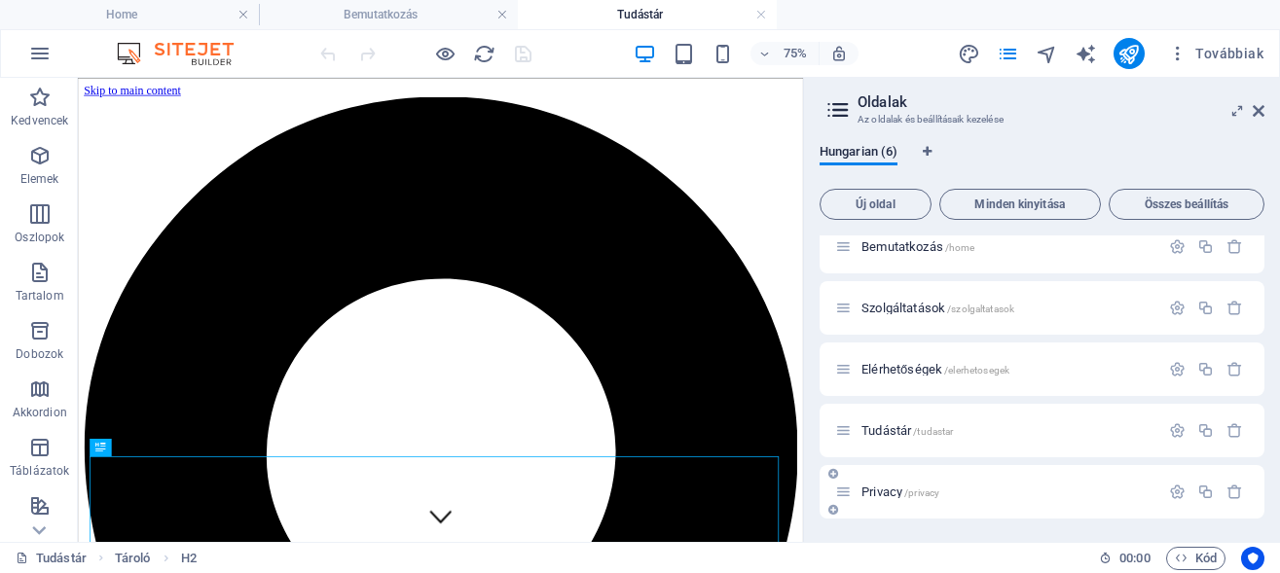
click at [890, 495] on span "Privacy /privacy" at bounding box center [900, 492] width 78 height 15
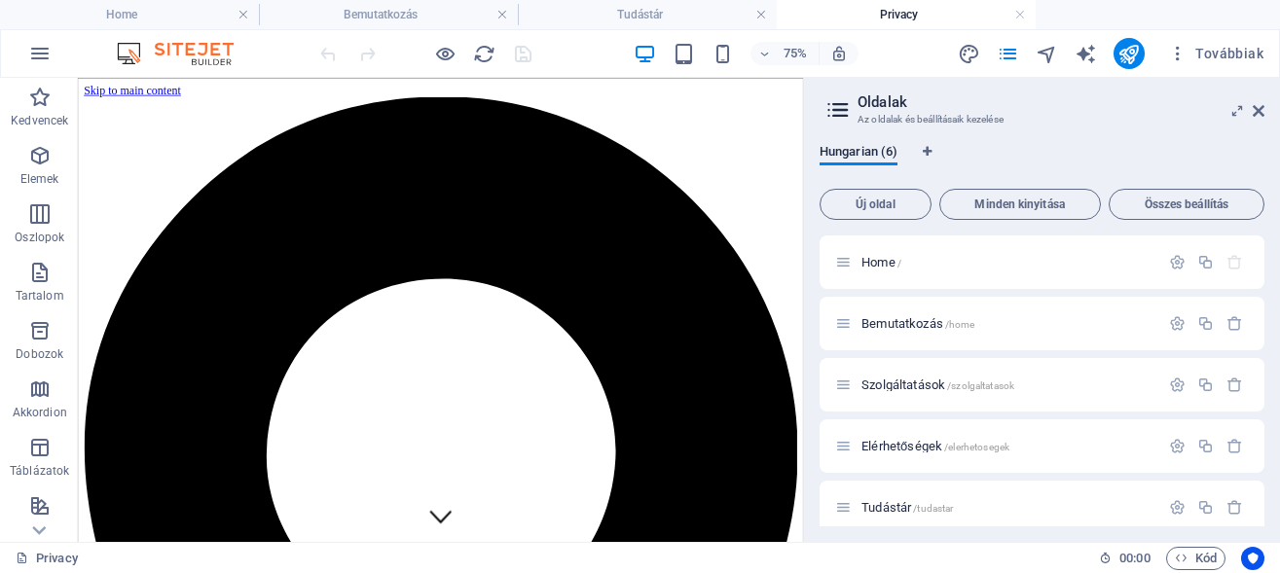
scroll to position [0, 0]
click at [894, 447] on span "Elérhetőségek /elerhetosegek" at bounding box center [935, 446] width 148 height 15
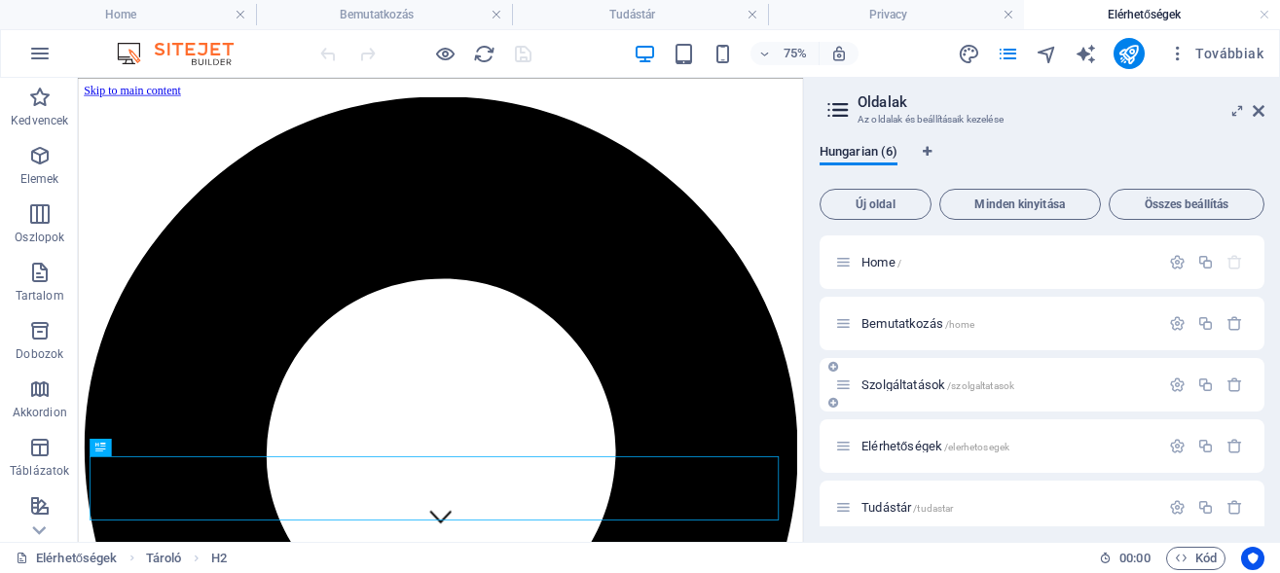
click at [907, 379] on span "Szolgáltatások /szolgaltatasok" at bounding box center [937, 385] width 153 height 15
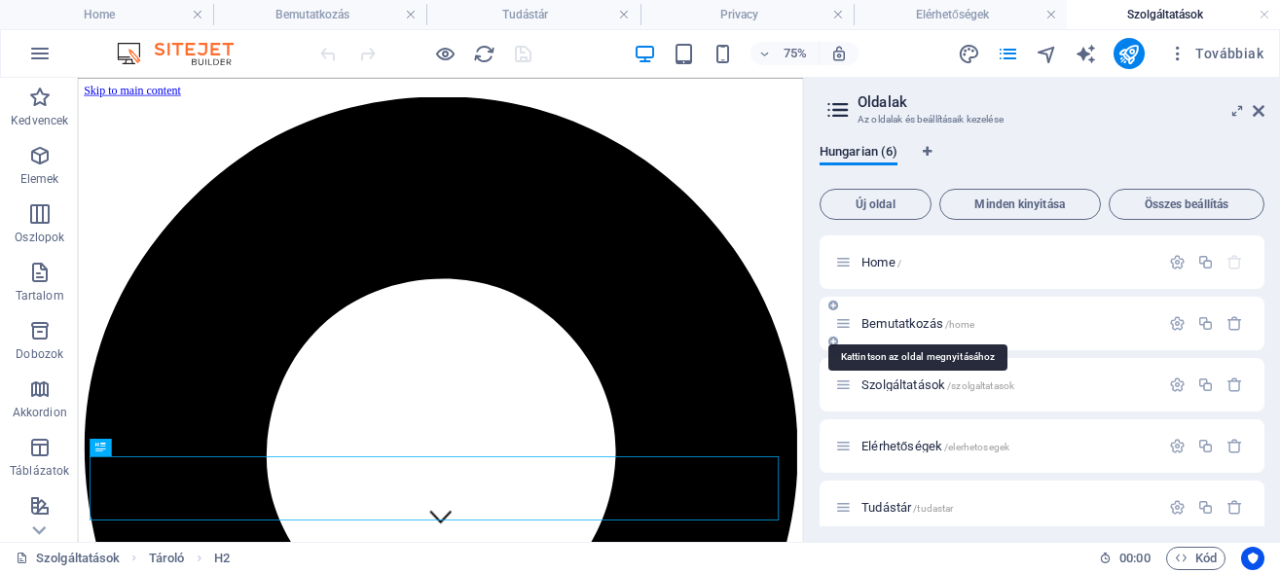
click at [913, 324] on span "Bemutatkozás /home" at bounding box center [917, 323] width 113 height 15
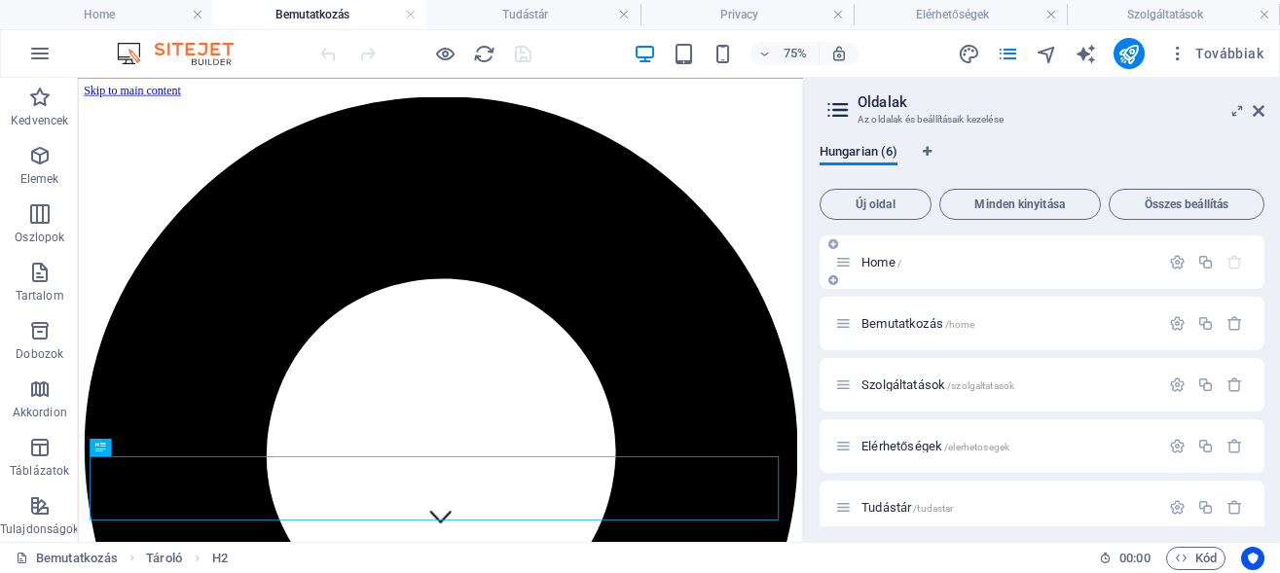
click at [890, 254] on div "Home /" at bounding box center [997, 262] width 324 height 22
click at [890, 260] on span "Home /" at bounding box center [881, 262] width 40 height 15
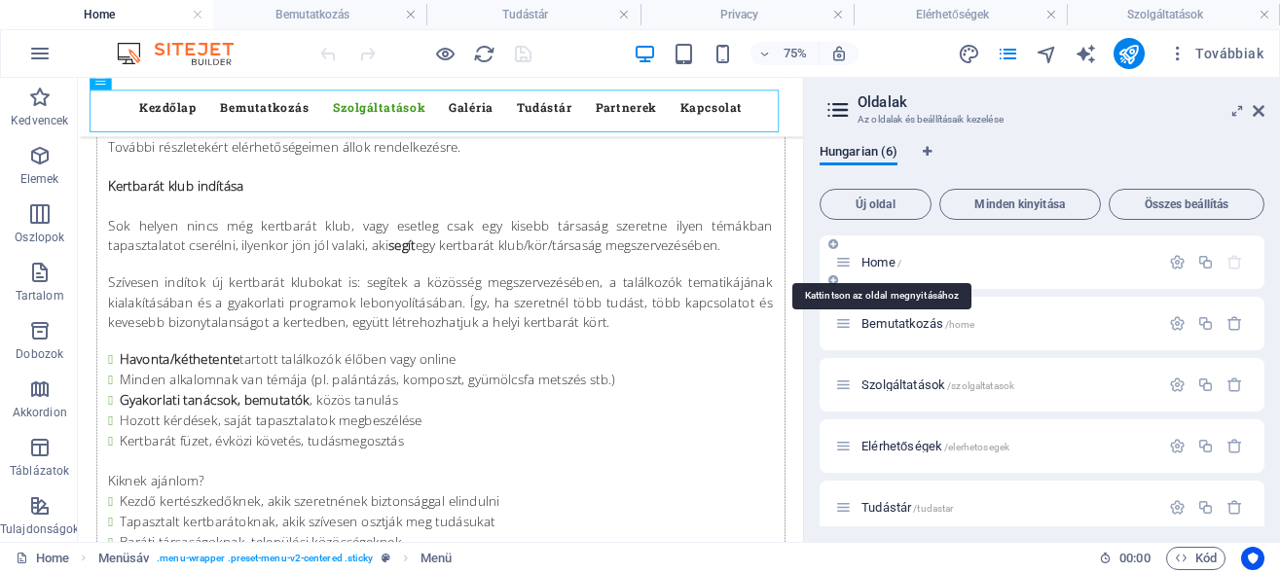
scroll to position [13272, 0]
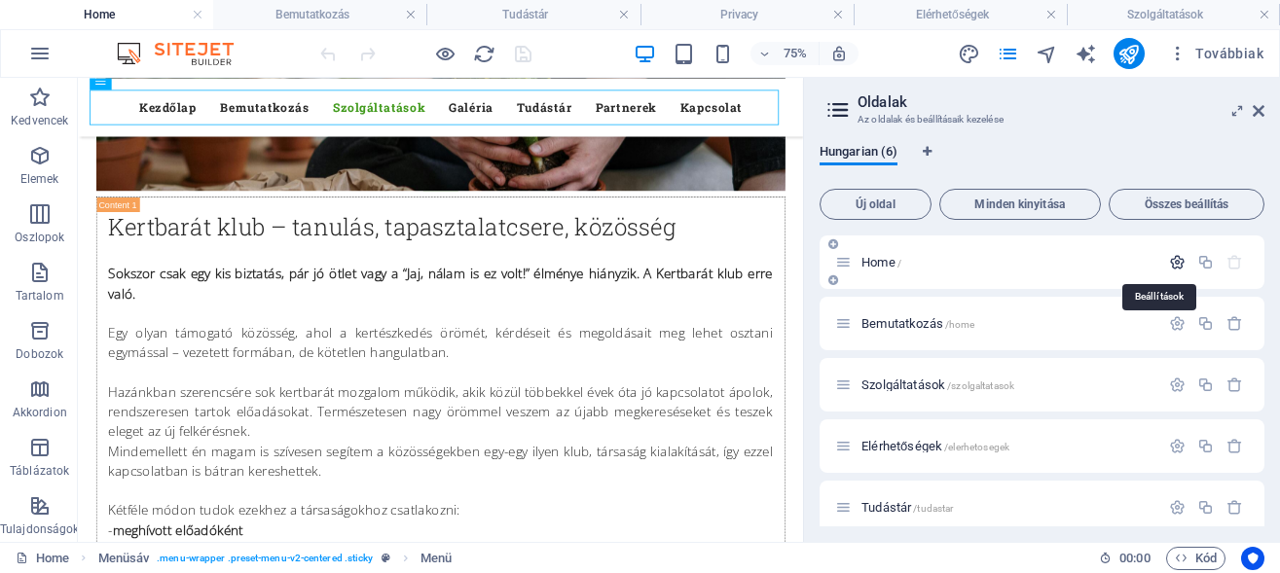
click at [1169, 256] on icon "button" at bounding box center [1177, 262] width 17 height 17
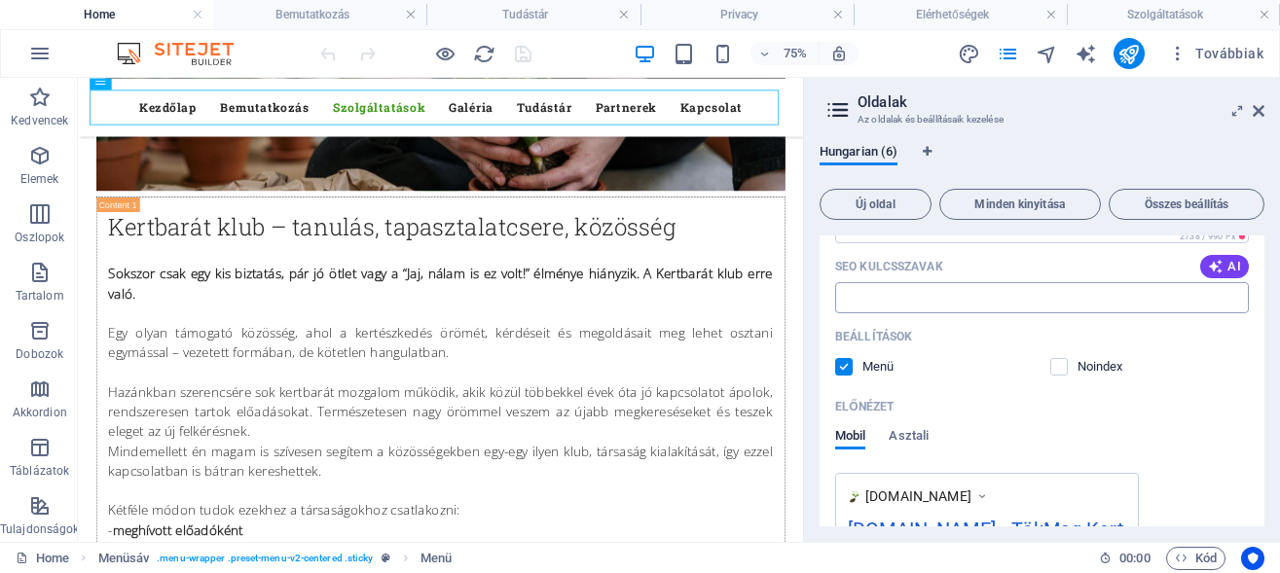
scroll to position [0, 0]
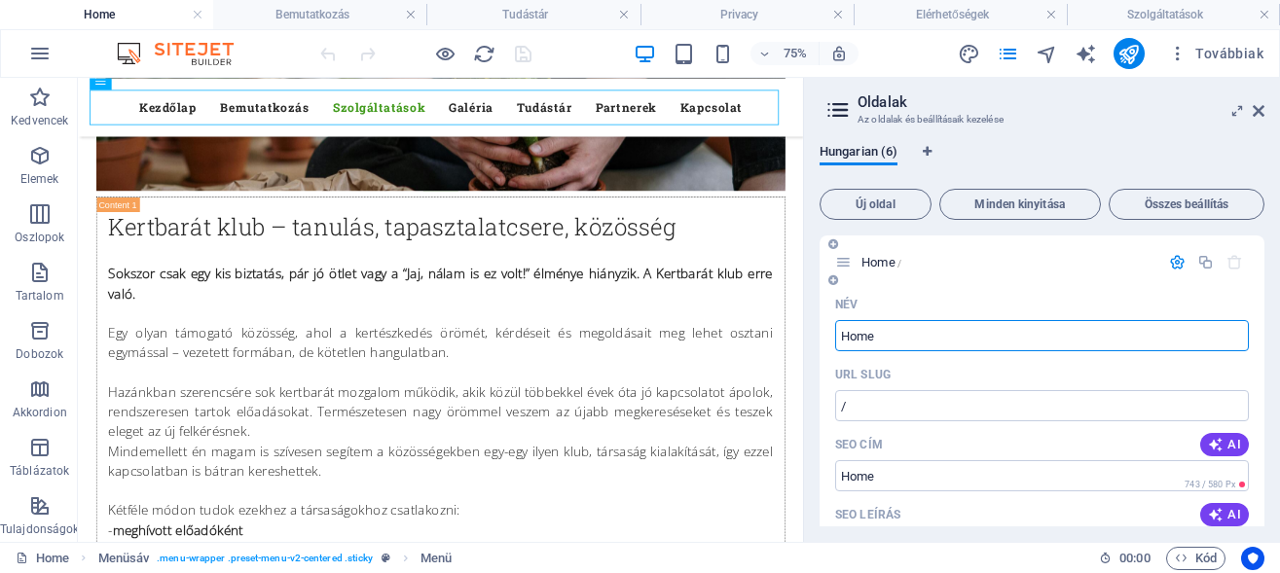
click at [1169, 263] on icon "button" at bounding box center [1177, 262] width 17 height 17
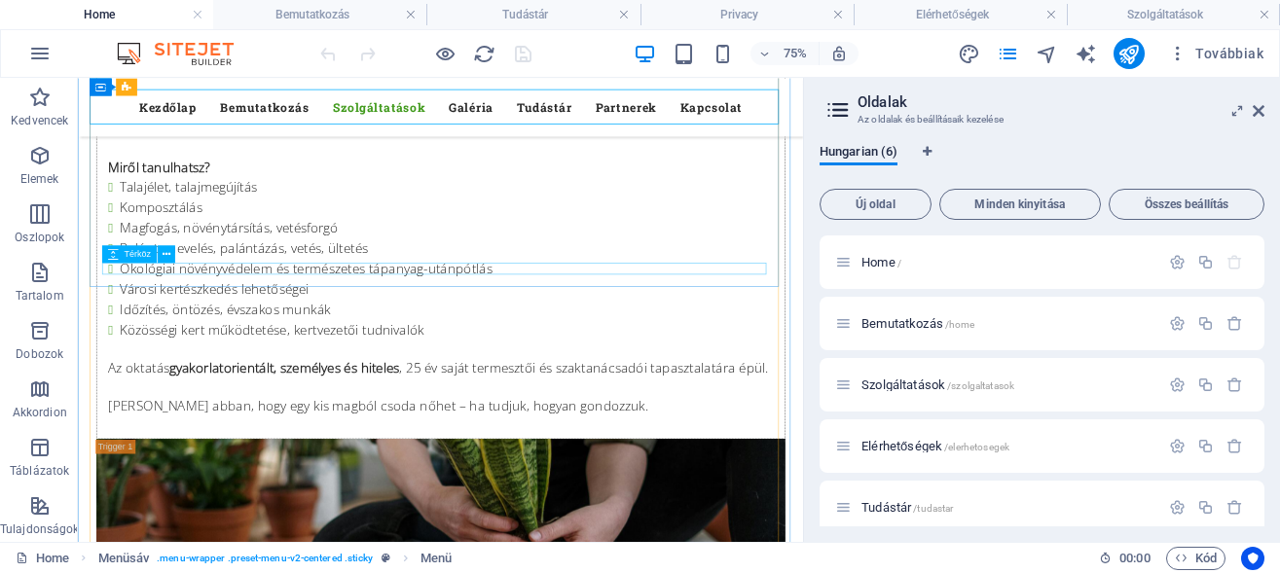
scroll to position [12378, 0]
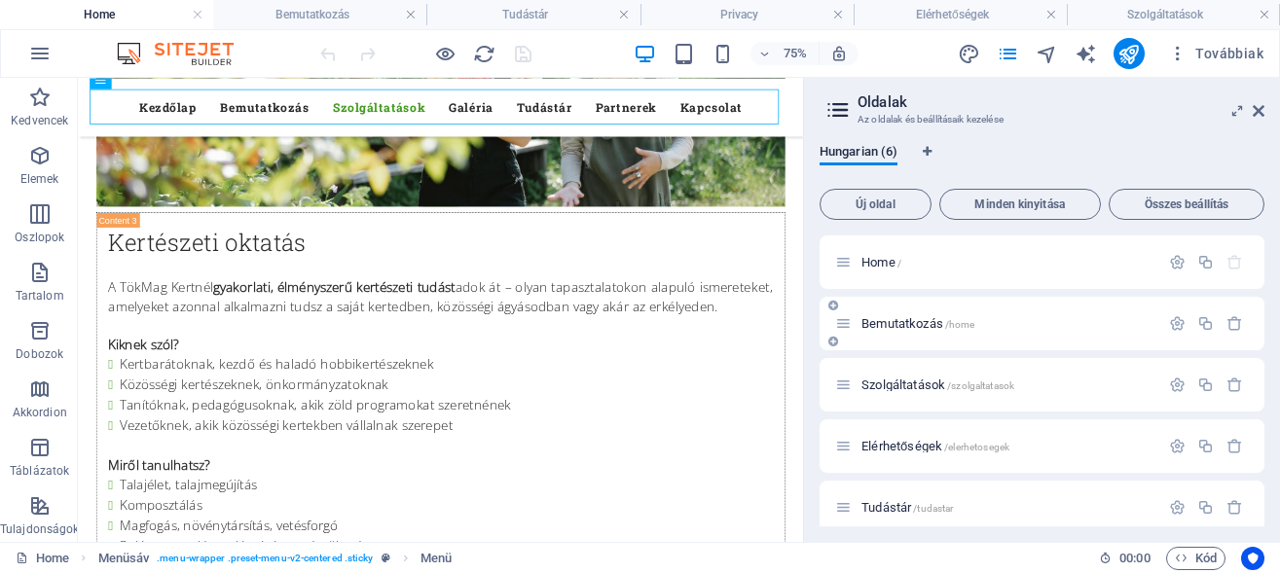
click at [915, 324] on span "Bemutatkozás /home" at bounding box center [917, 323] width 113 height 15
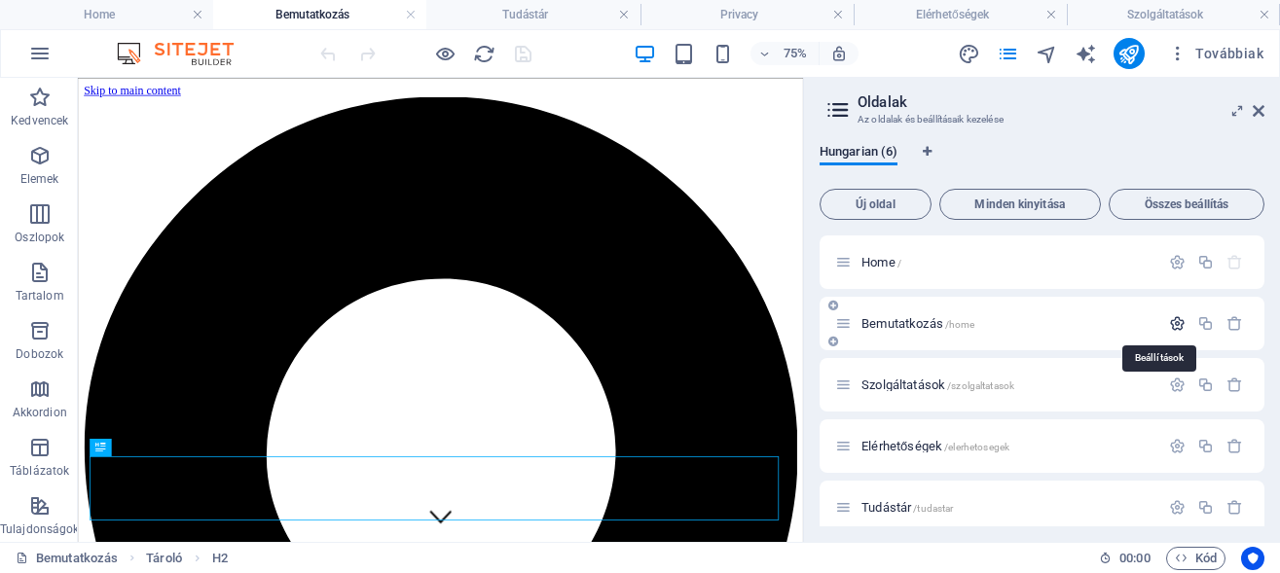
click at [1169, 325] on icon "button" at bounding box center [1177, 323] width 17 height 17
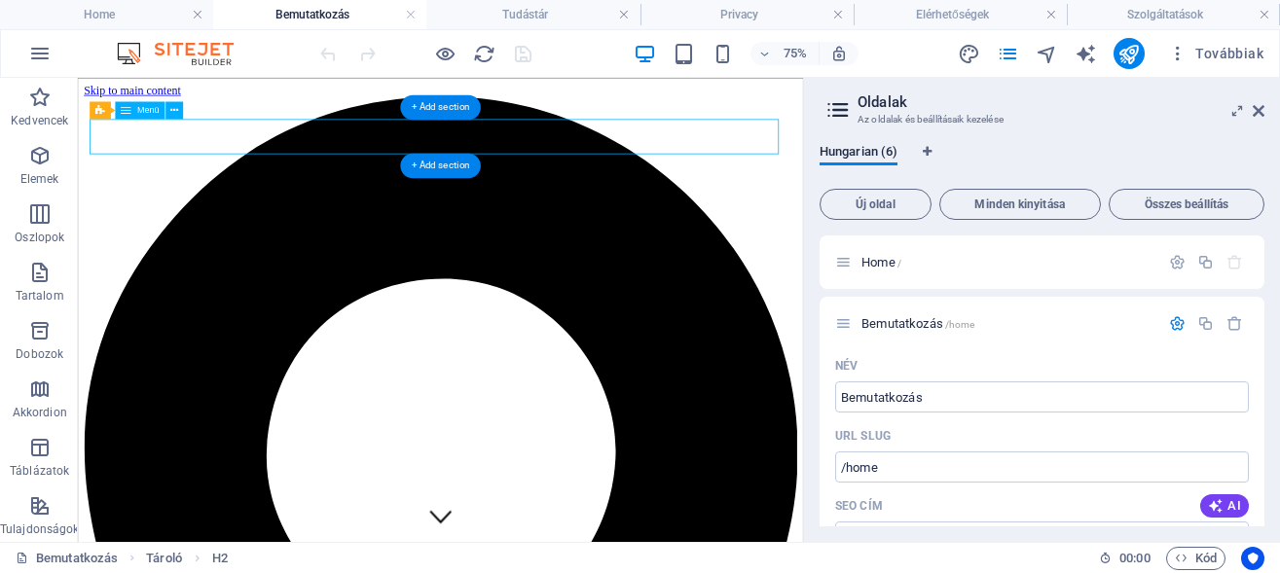
select select
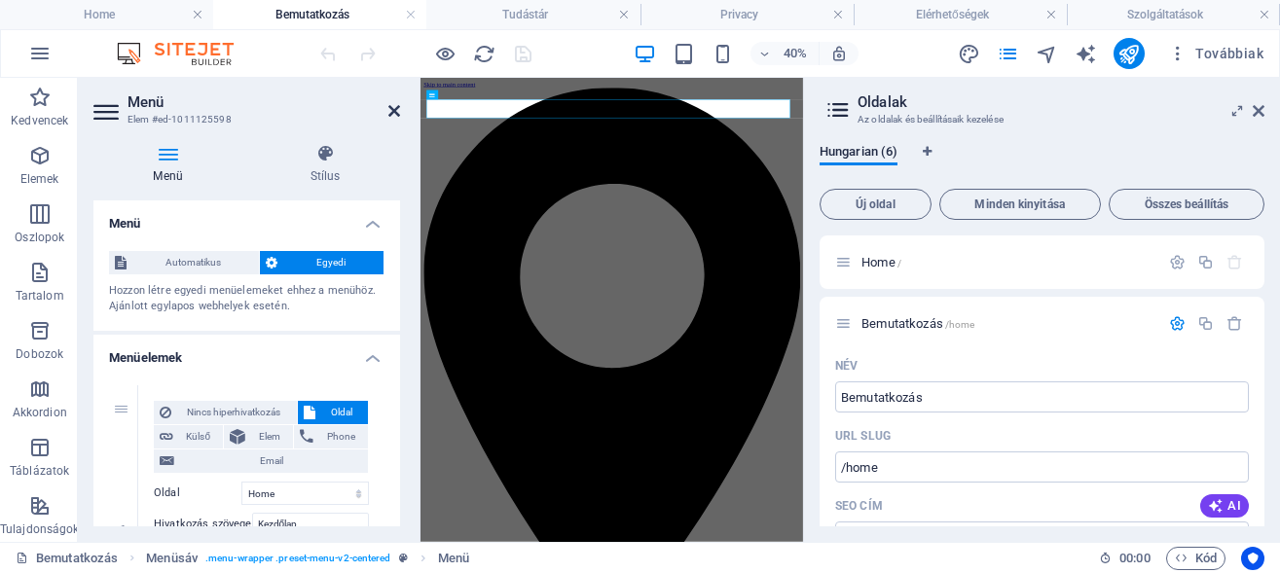
click at [393, 112] on icon at bounding box center [394, 111] width 12 height 16
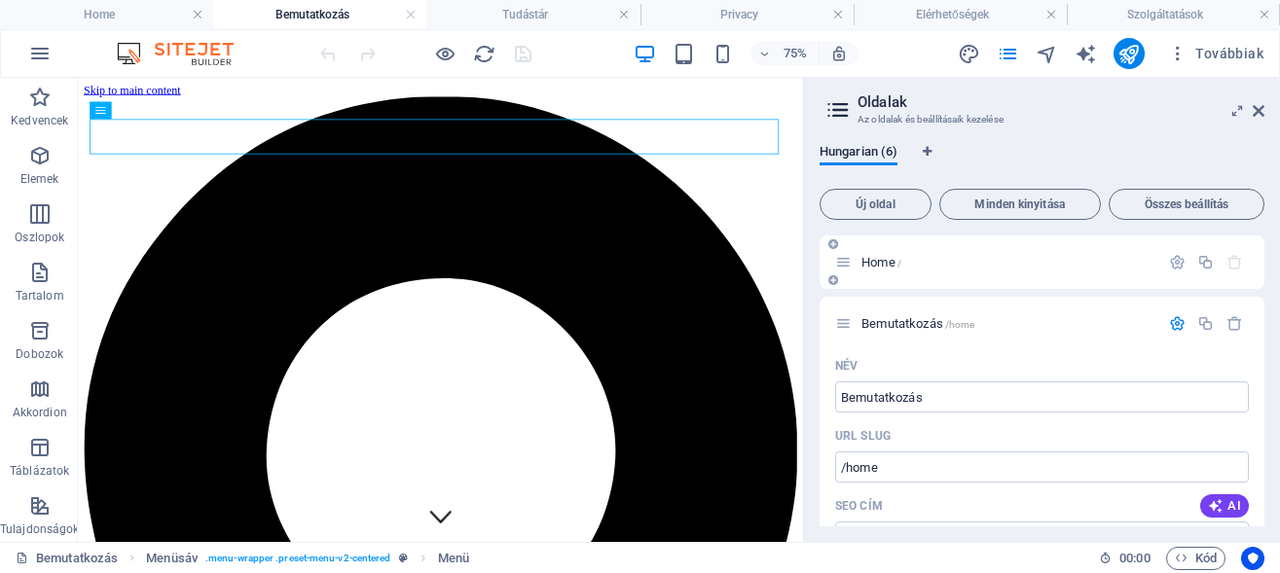
click at [884, 253] on div "Home /" at bounding box center [997, 262] width 324 height 22
click at [852, 259] on icon at bounding box center [843, 262] width 17 height 17
drag, startPoint x: 852, startPoint y: 259, endPoint x: 840, endPoint y: 259, distance: 11.7
click at [851, 259] on icon at bounding box center [843, 262] width 17 height 17
click at [840, 259] on icon at bounding box center [843, 262] width 17 height 17
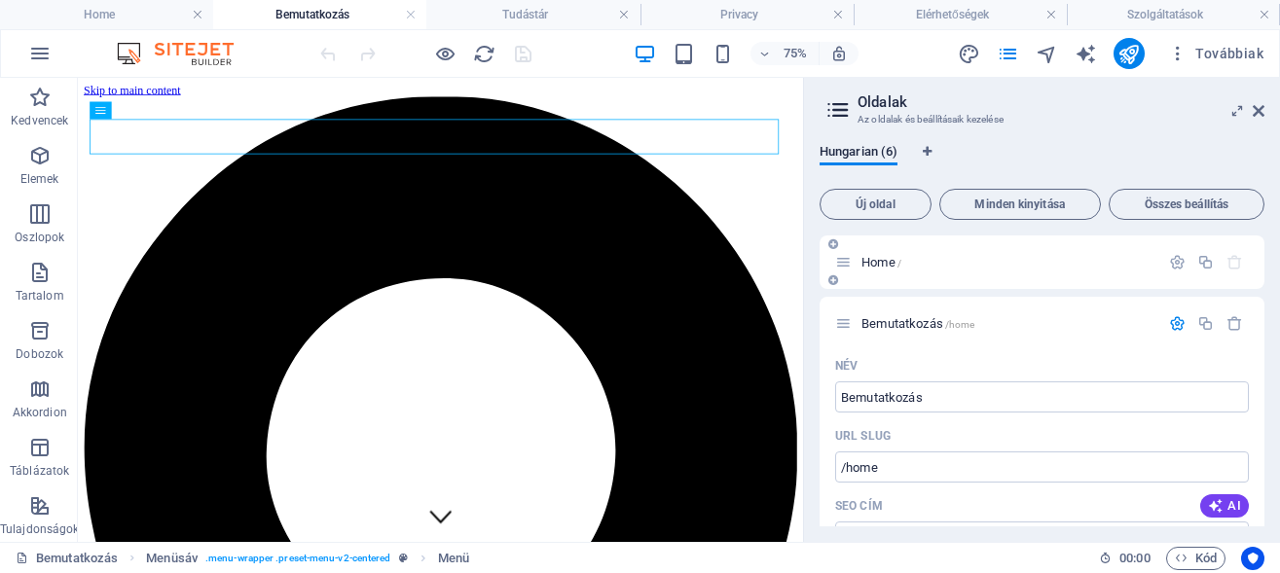
click at [840, 259] on icon at bounding box center [843, 262] width 17 height 17
click at [843, 256] on icon at bounding box center [843, 262] width 17 height 17
click at [846, 269] on icon at bounding box center [843, 262] width 17 height 17
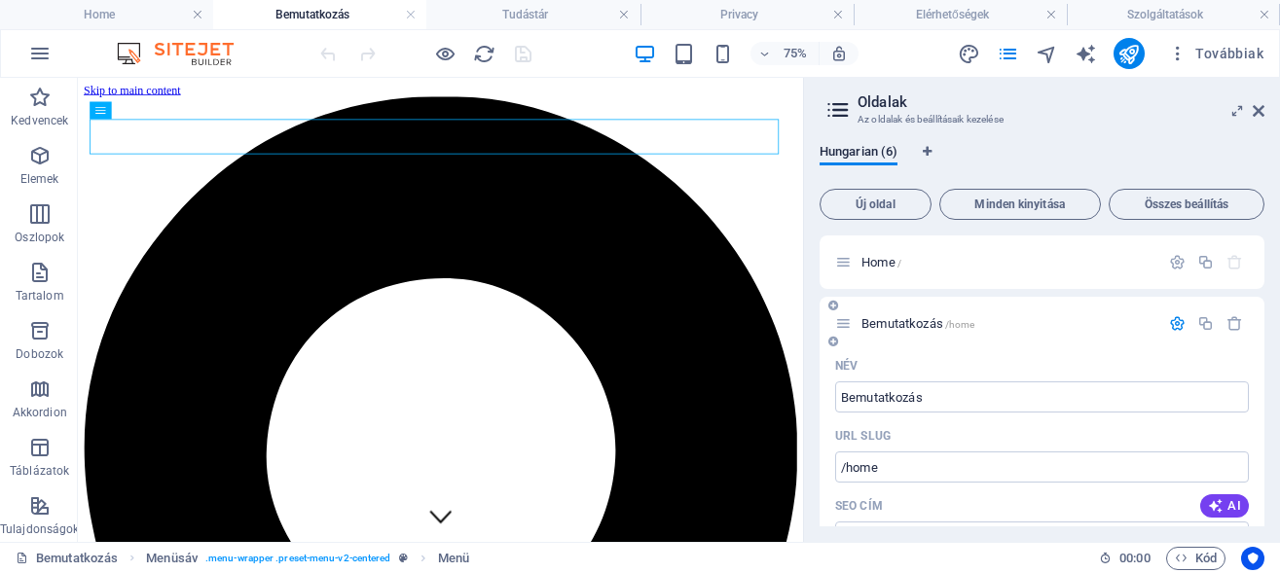
click at [1169, 318] on icon "button" at bounding box center [1177, 323] width 17 height 17
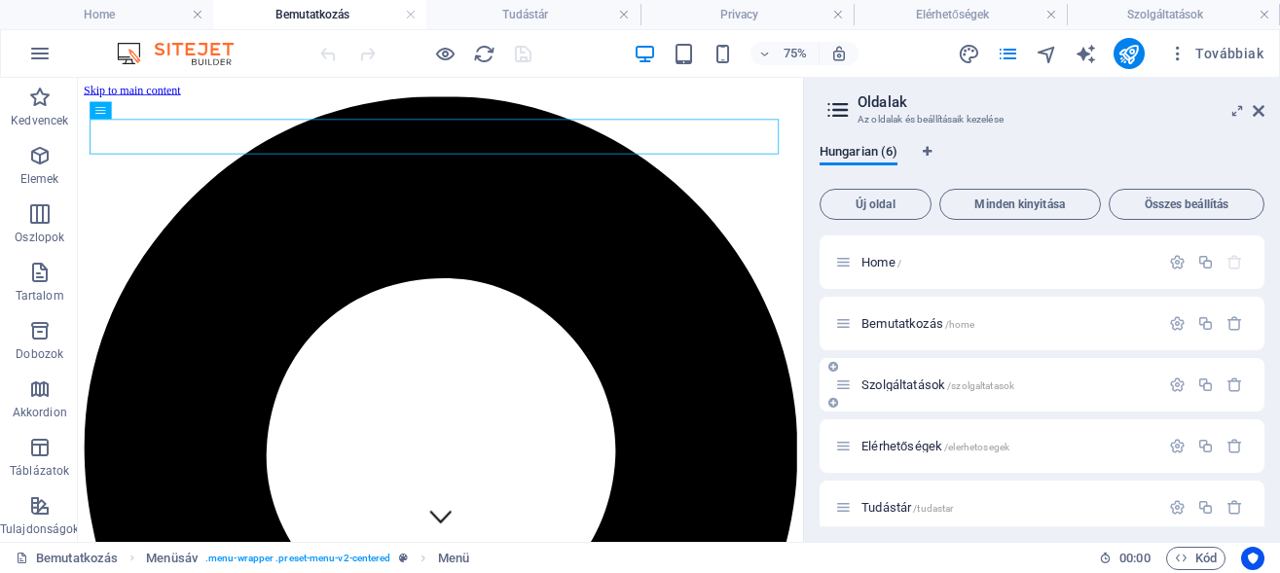
click at [893, 384] on span "Szolgáltatások /szolgaltatasok" at bounding box center [937, 385] width 153 height 15
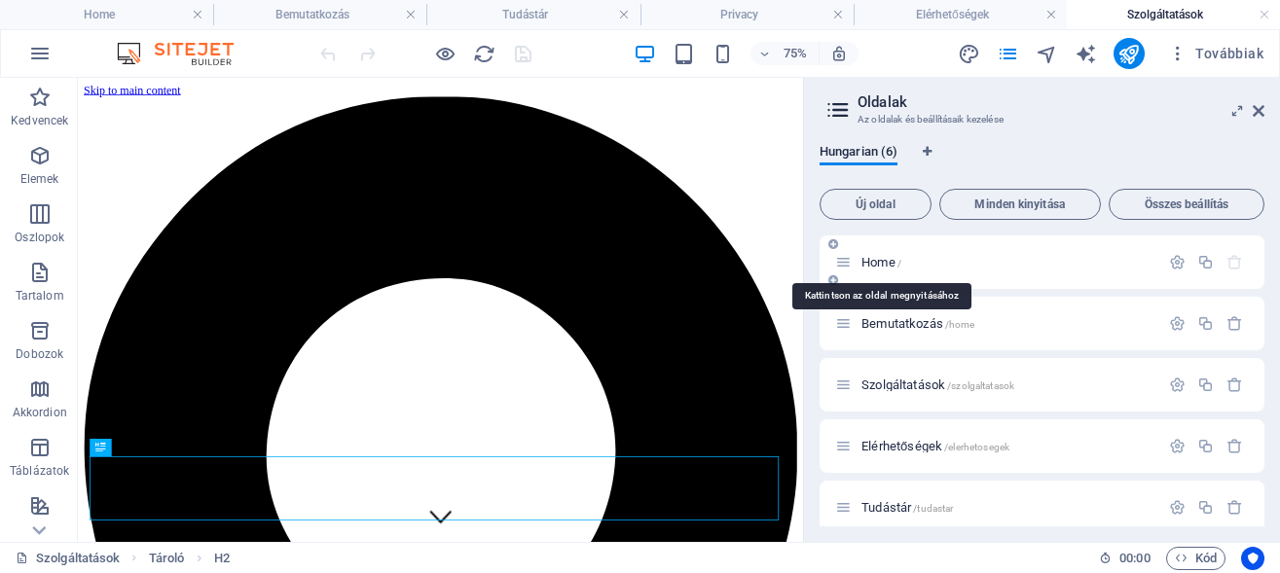
click at [881, 264] on span "Home /" at bounding box center [881, 262] width 40 height 15
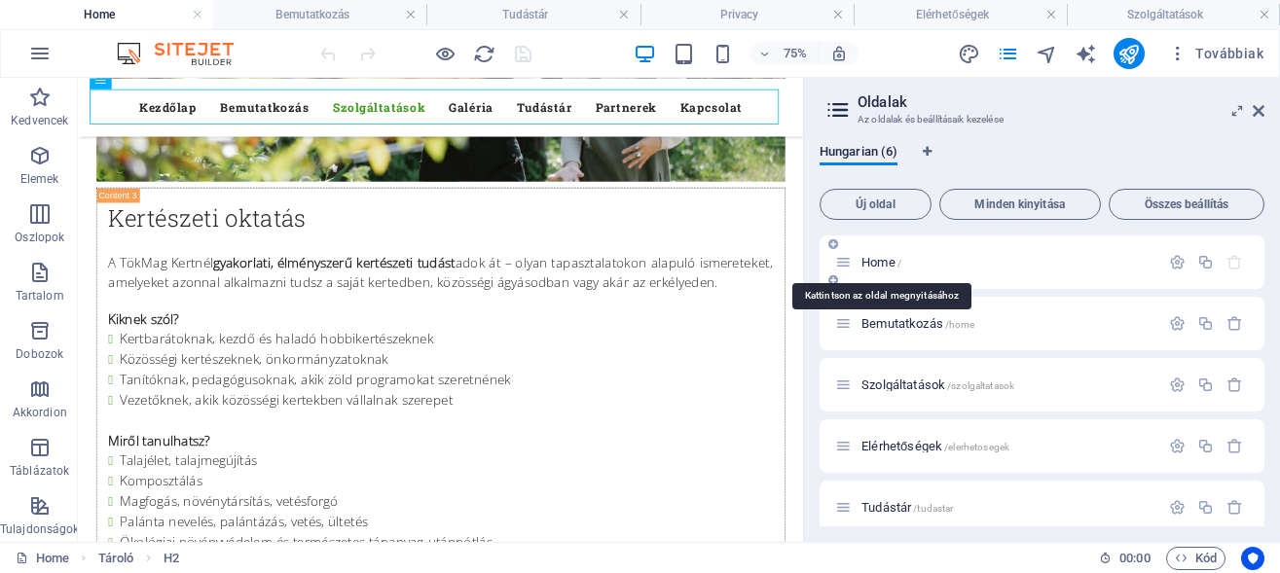
scroll to position [12414, 0]
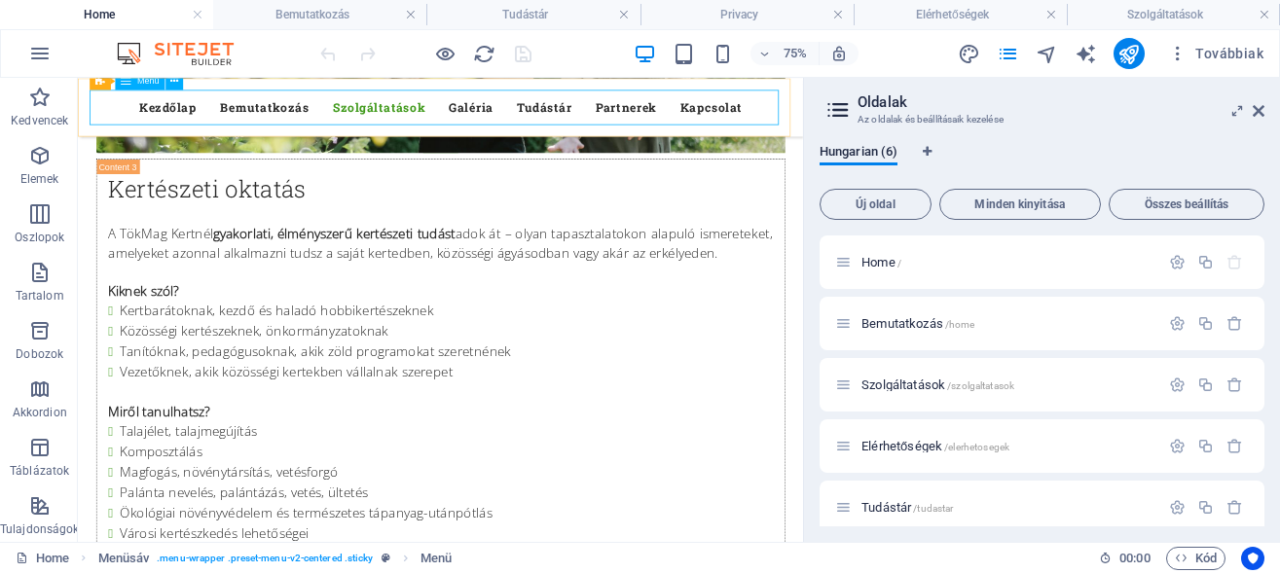
click at [250, 117] on nav "Kezdőlap Bemutatkozás Szolgáltatások Galéria Tudástár Partnerek Kapcsolat" at bounding box center [561, 116] width 919 height 47
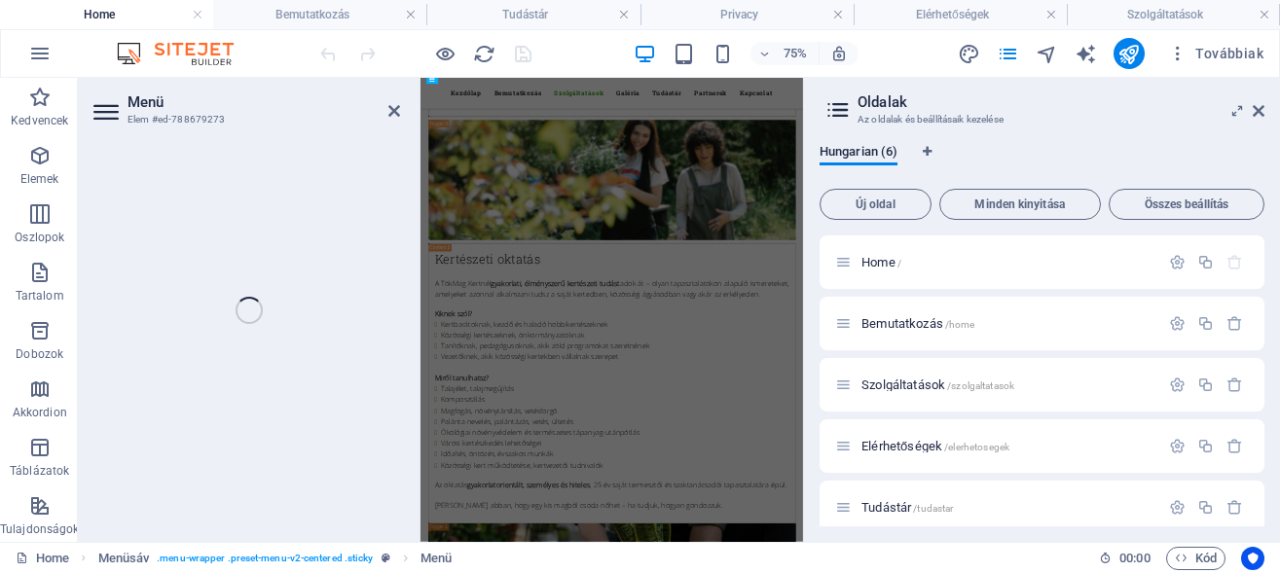
scroll to position [12738, 0]
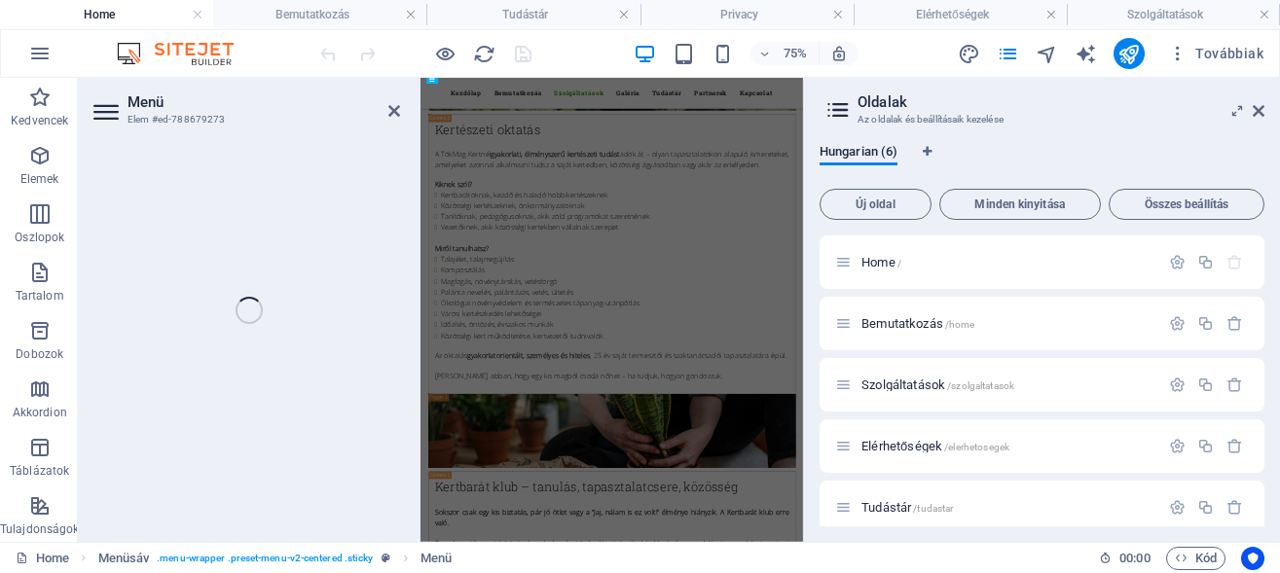
select select
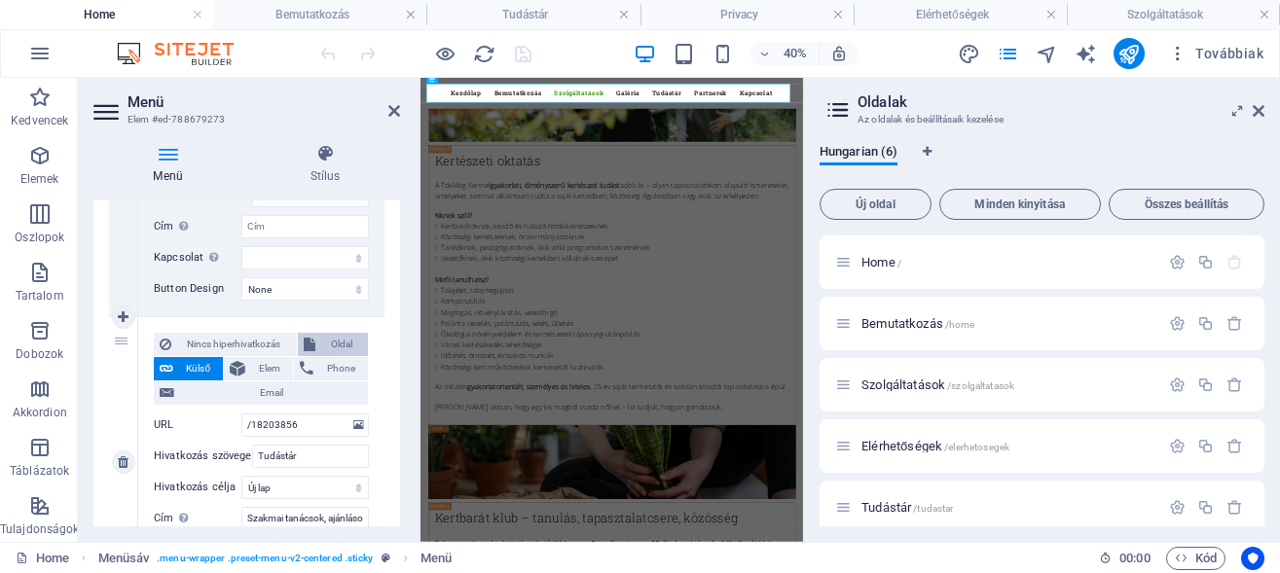
scroll to position [1139, 0]
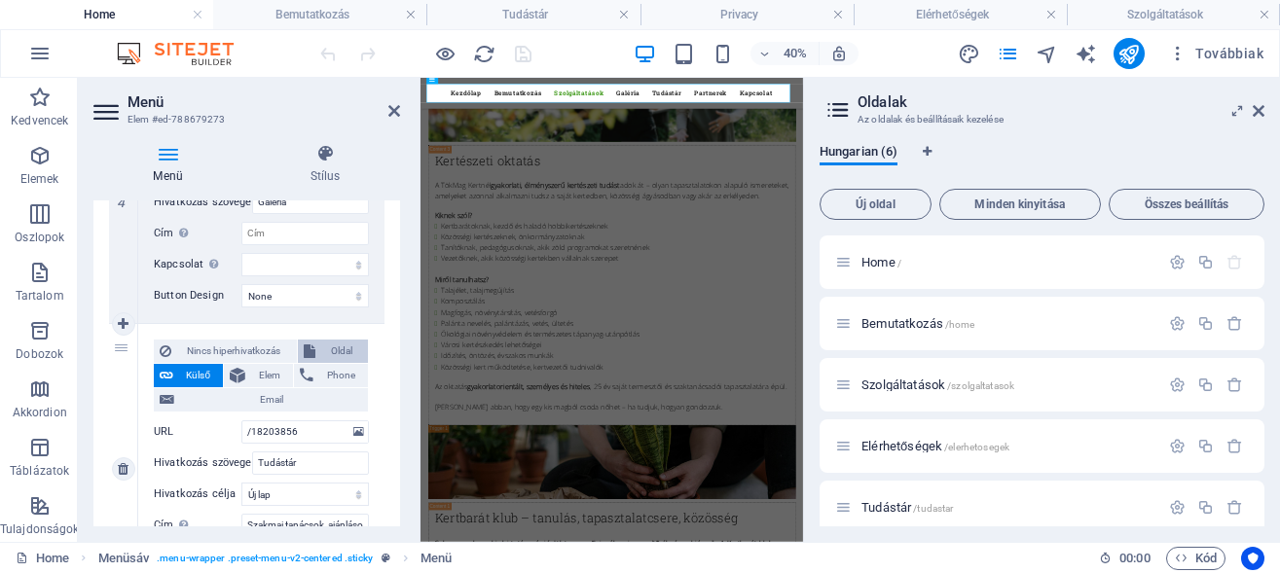
click at [324, 348] on span "Oldal" at bounding box center [342, 351] width 42 height 23
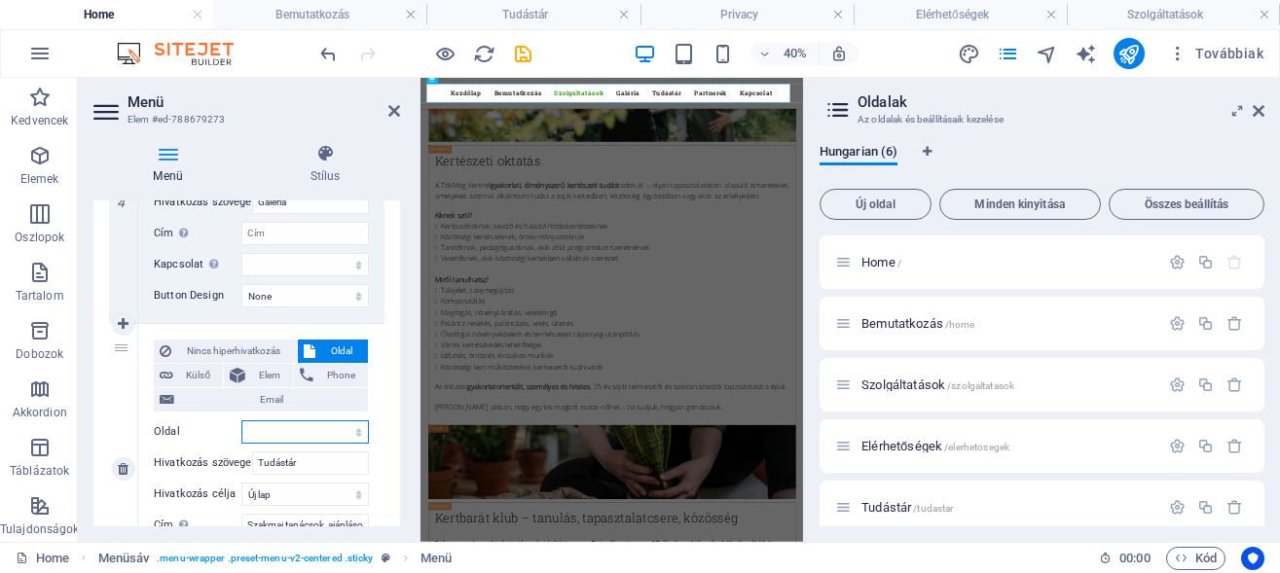
select select
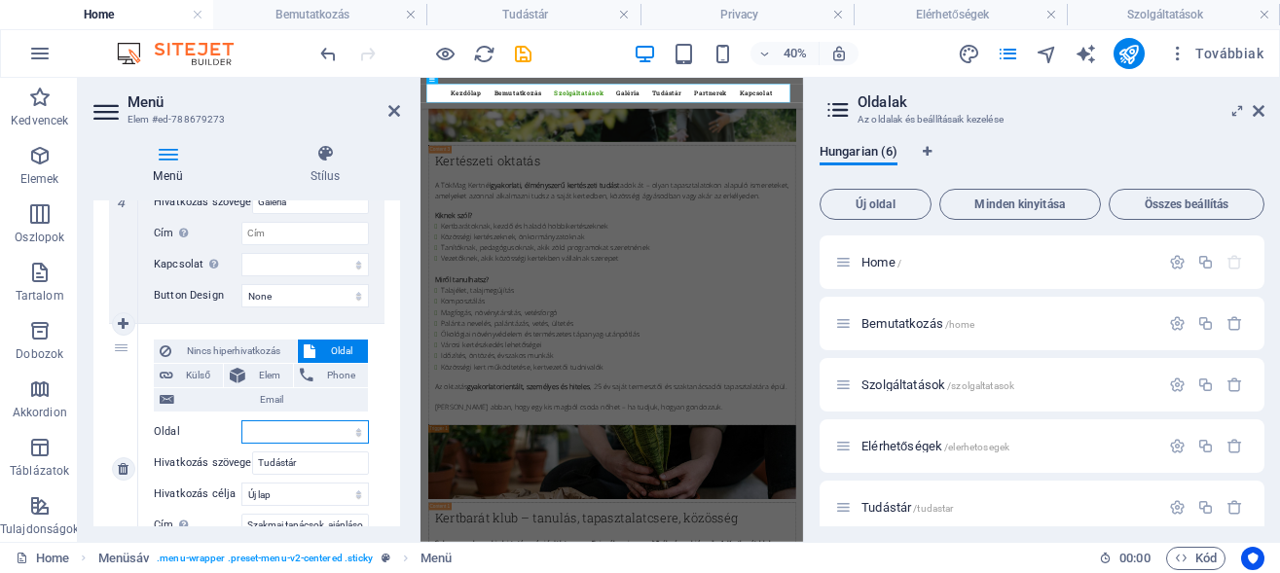
select select
select select "4"
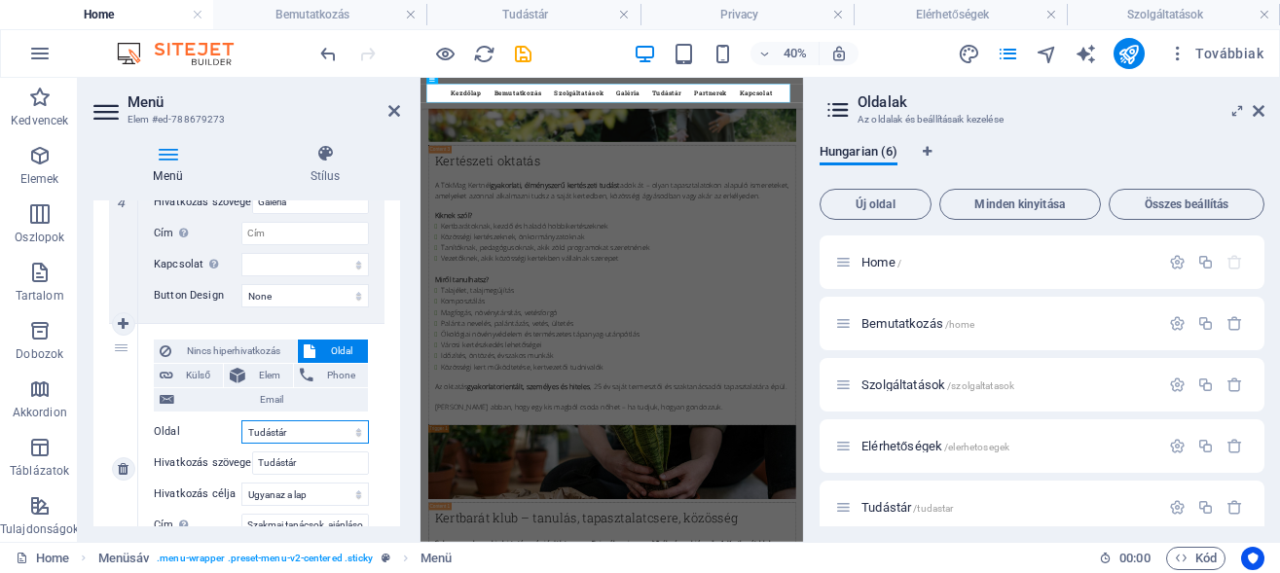
click option "Tudástár" at bounding box center [0, 0] width 0 height 0
select select
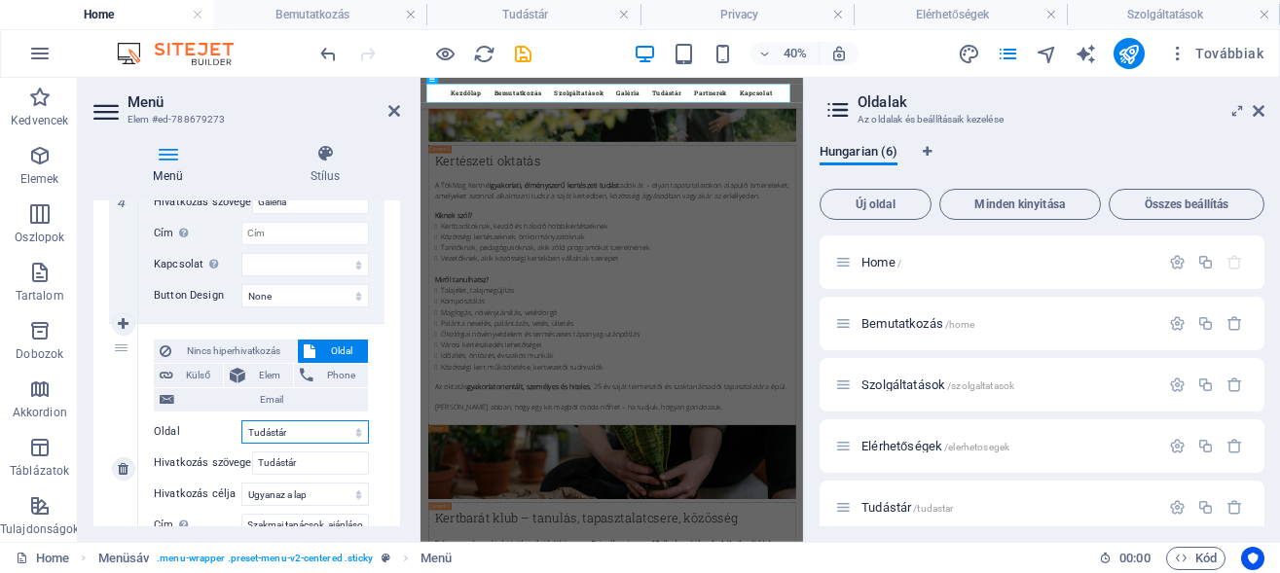
select select
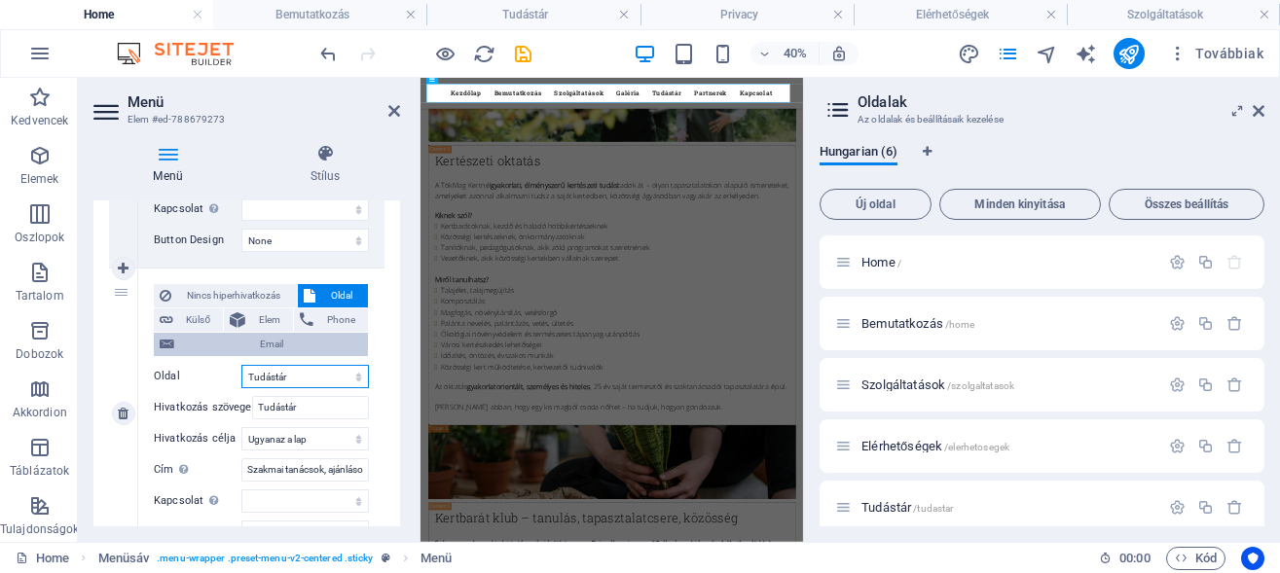
scroll to position [1226, 0]
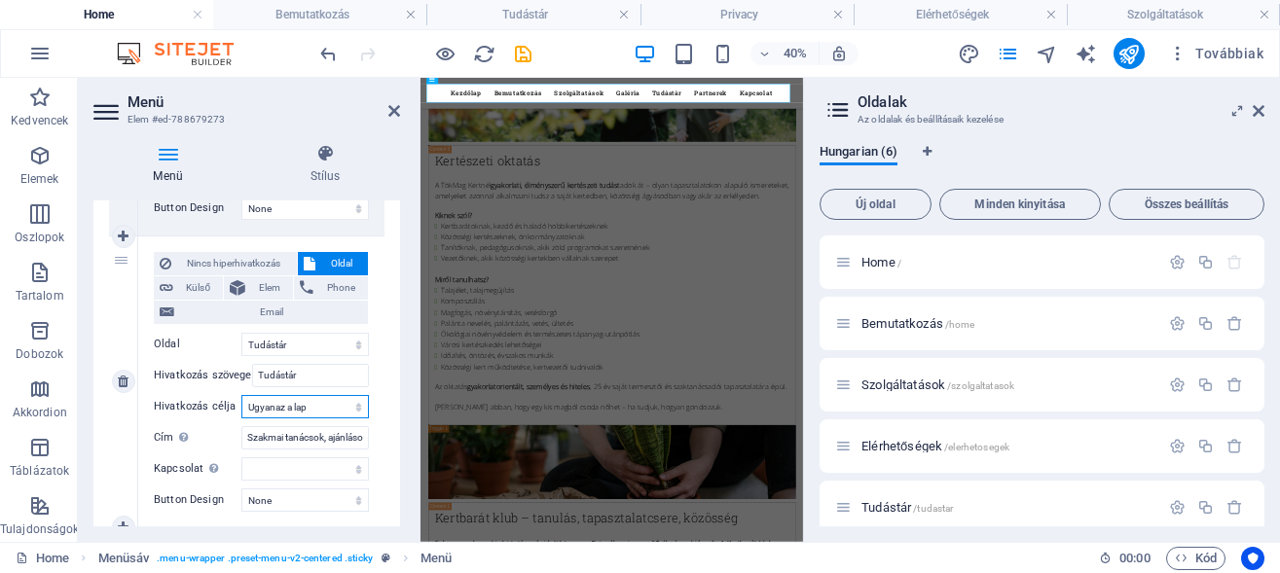
select select "blank"
click option "Új lap" at bounding box center [0, 0] width 0 height 0
select select
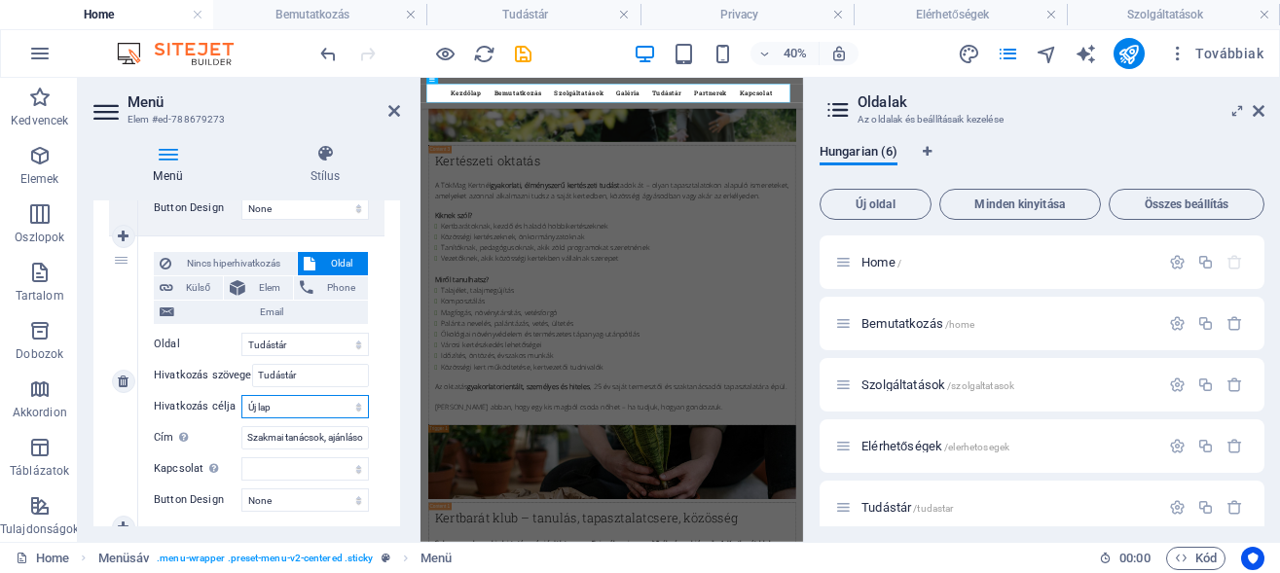
select select
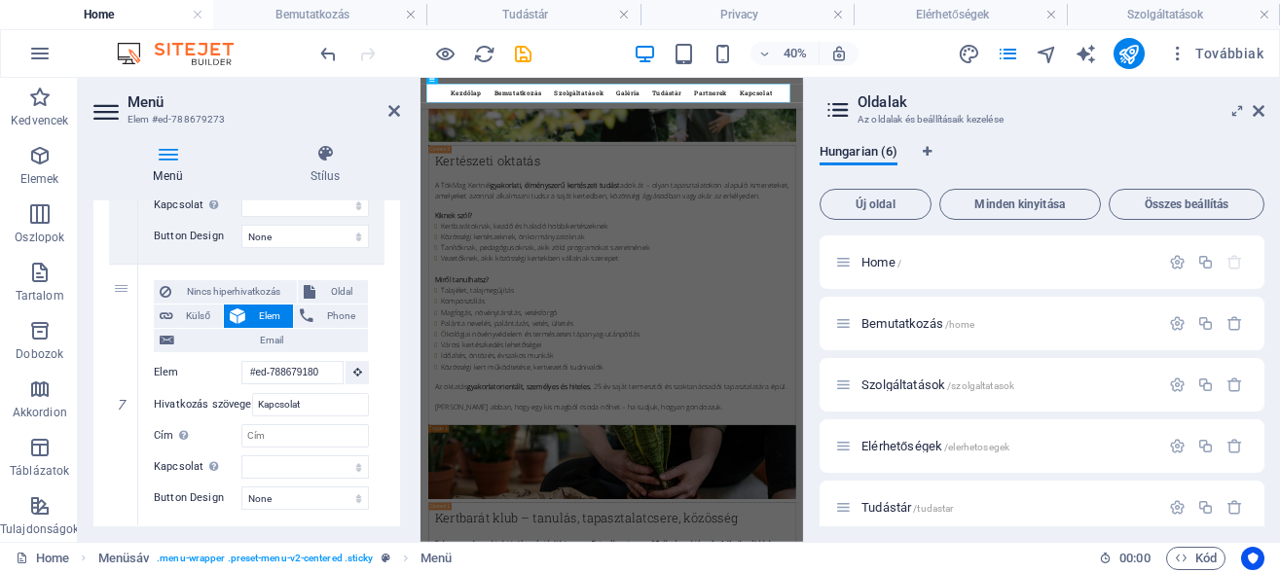
scroll to position [1821, 0]
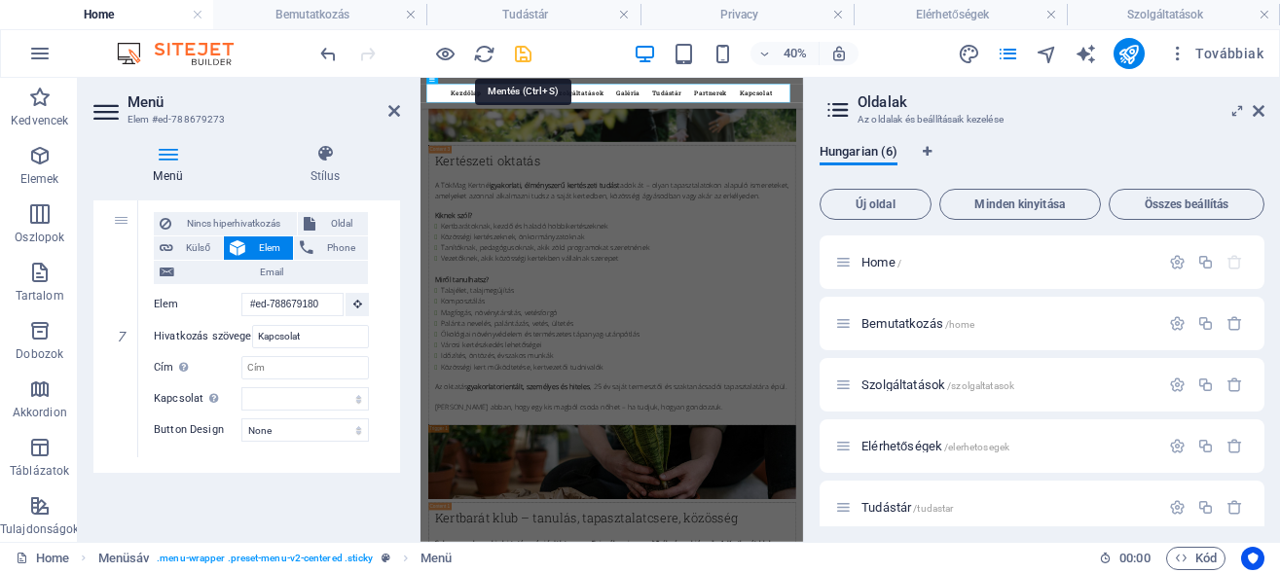
click at [520, 53] on icon "save" at bounding box center [523, 54] width 22 height 22
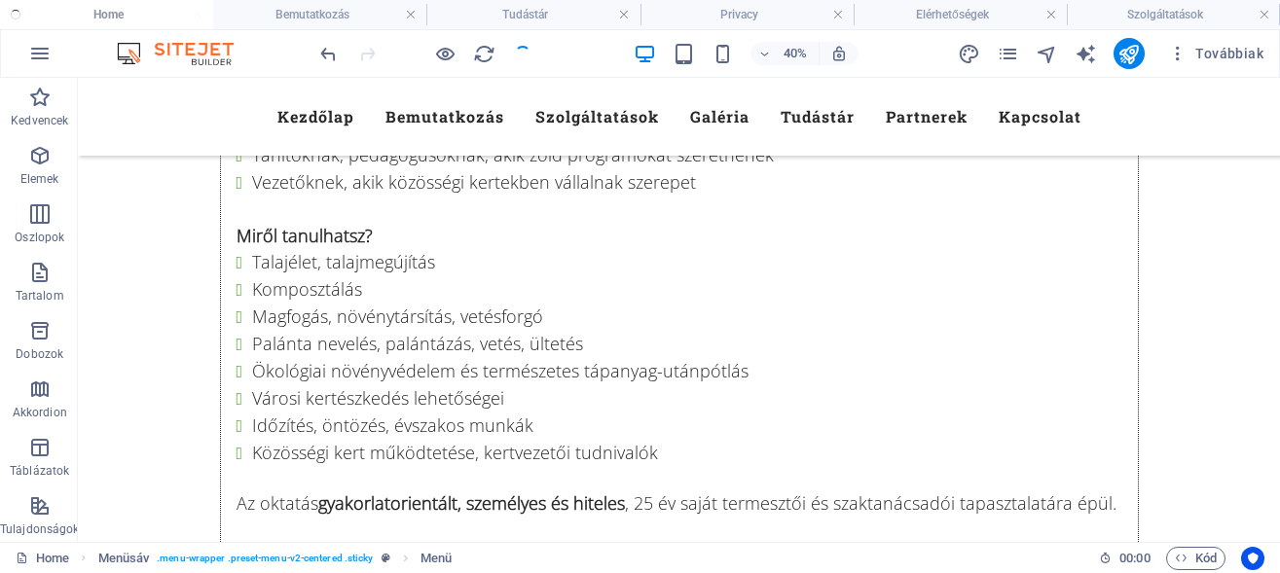
checkbox input "false"
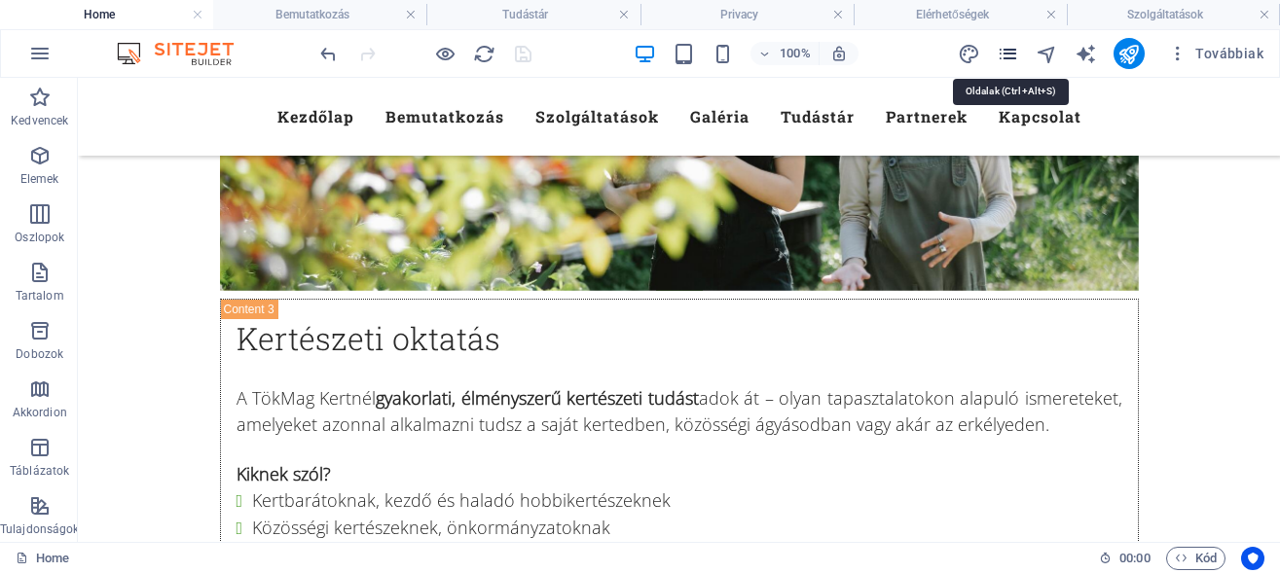
click at [1009, 45] on icon "pages" at bounding box center [1008, 54] width 22 height 22
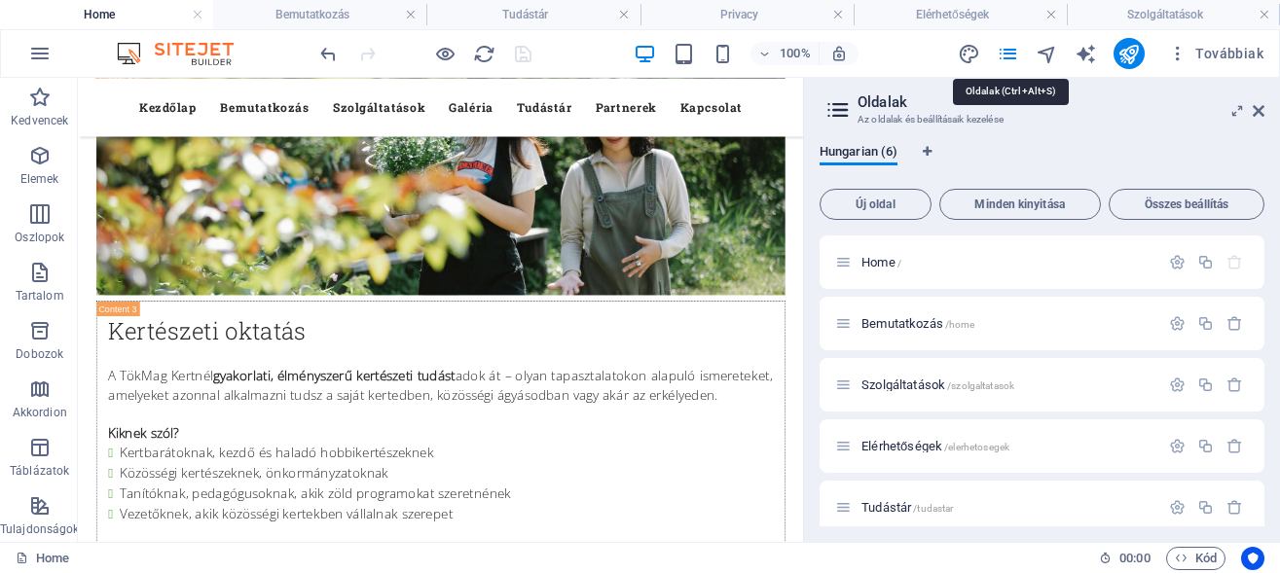
scroll to position [12336, 0]
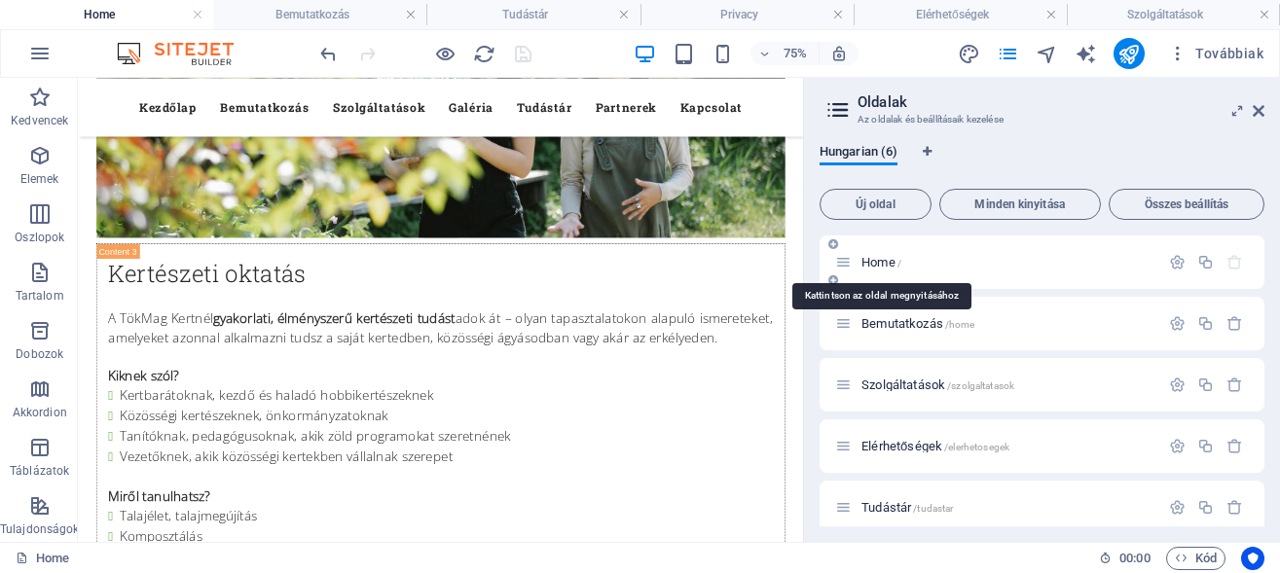
click at [880, 268] on span "Home /" at bounding box center [881, 262] width 40 height 15
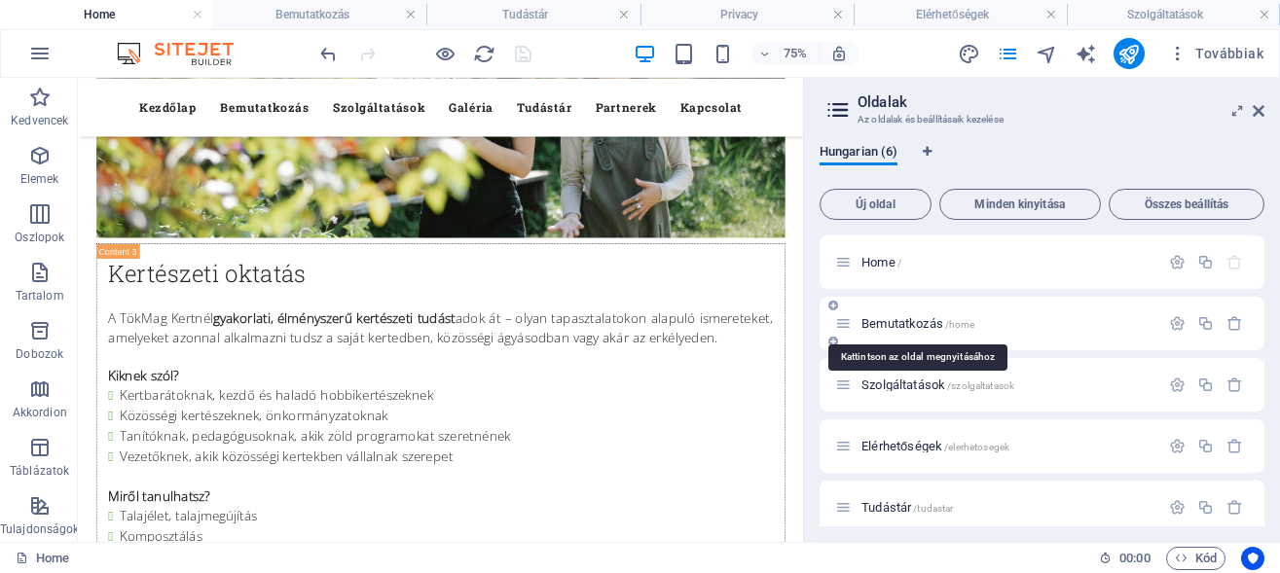
click at [887, 323] on span "Bemutatkozás /home" at bounding box center [917, 323] width 113 height 15
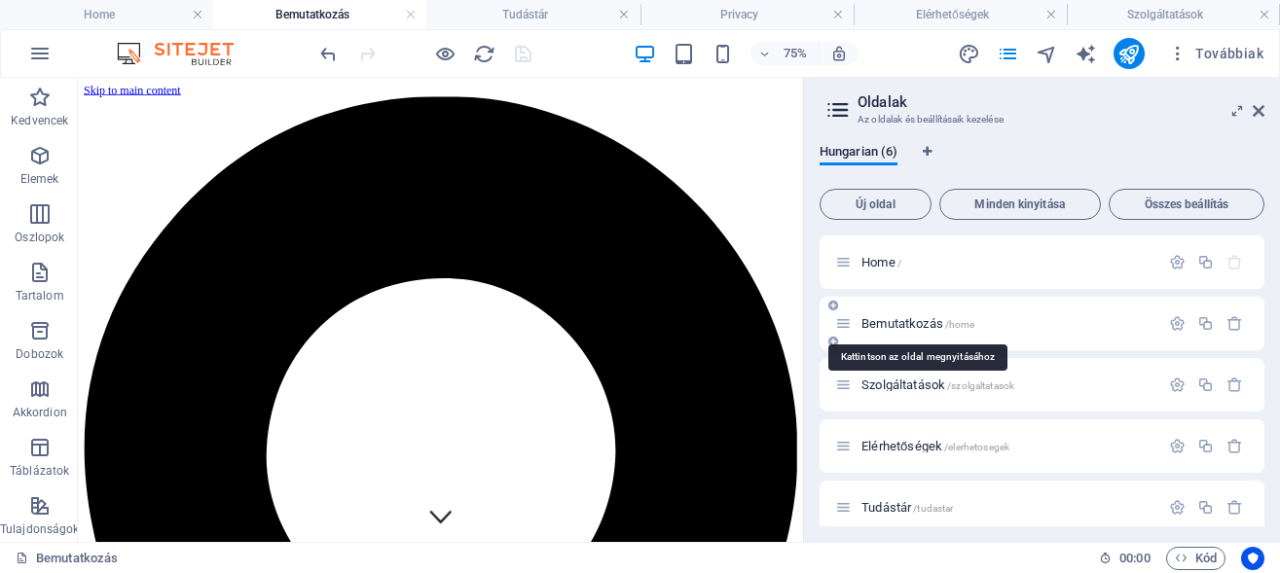
click at [887, 323] on span "Bemutatkozás /home" at bounding box center [917, 323] width 113 height 15
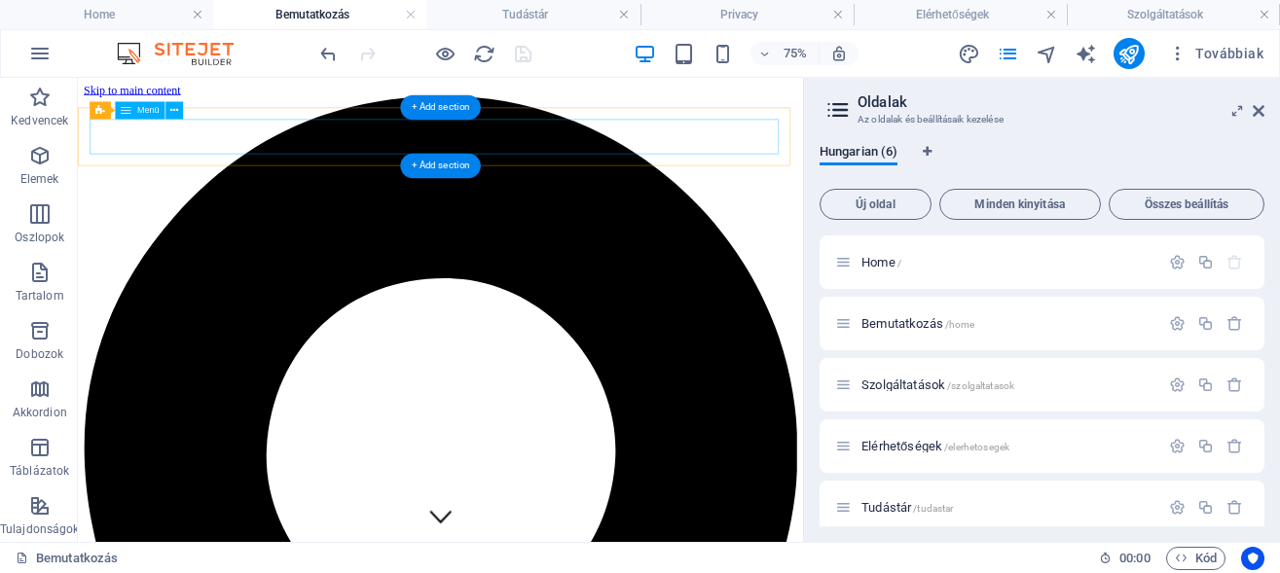
select select
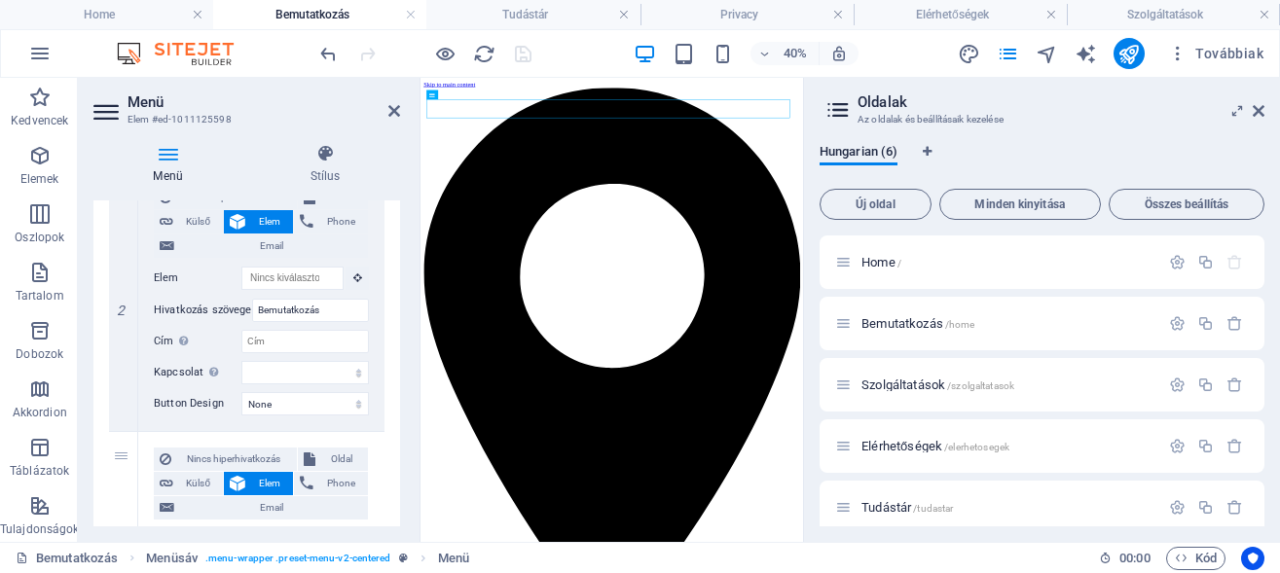
scroll to position [526, 0]
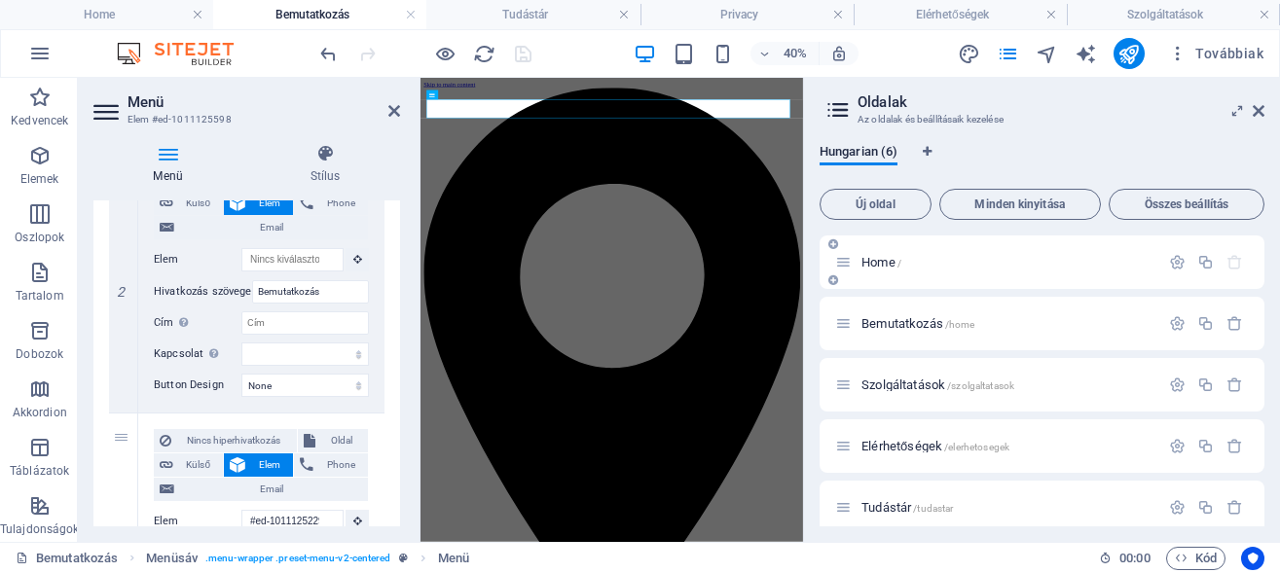
click at [870, 261] on span "Home /" at bounding box center [881, 262] width 40 height 15
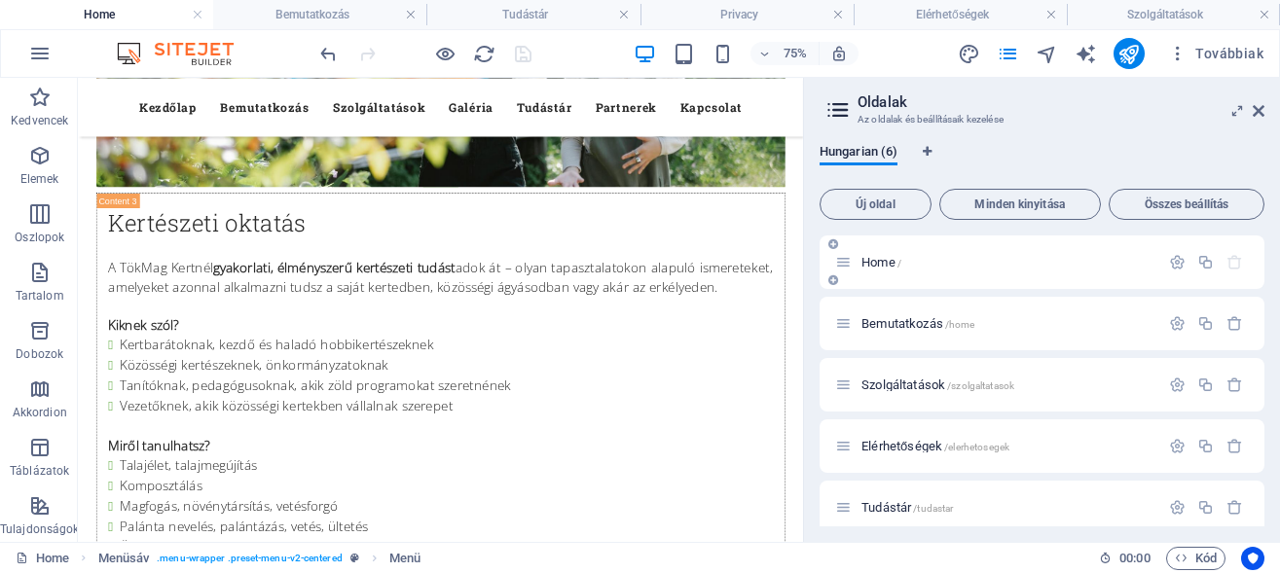
scroll to position [12371, 0]
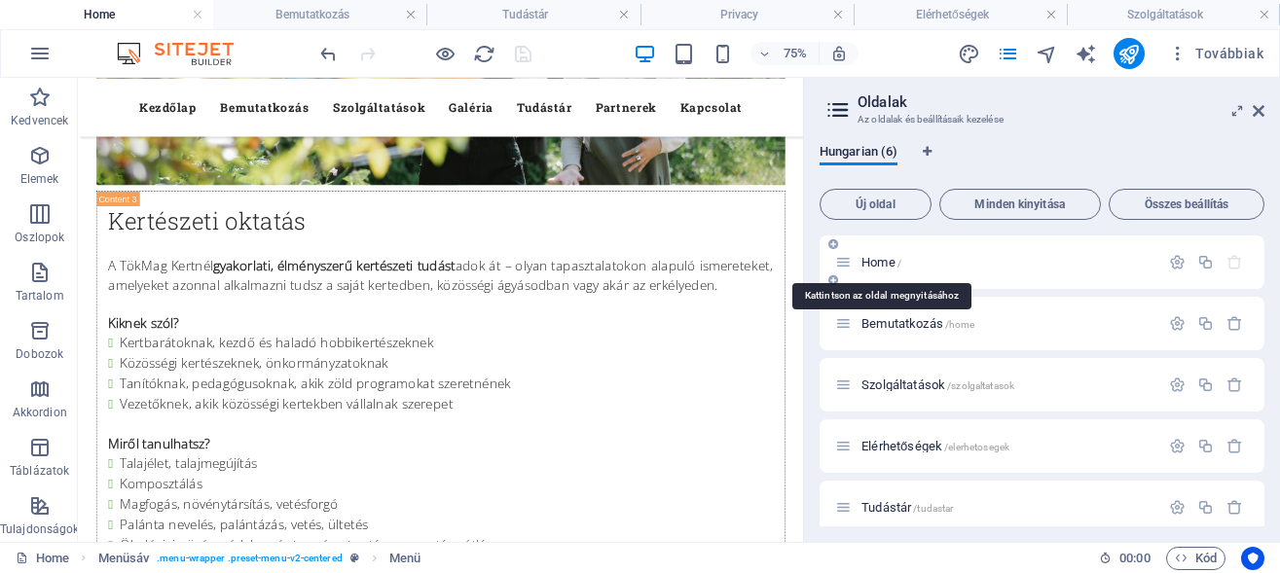
click at [874, 262] on span "Home /" at bounding box center [881, 262] width 40 height 15
click at [653, 112] on nav "Kezdőlap Bemutatkozás Szolgáltatások Galéria Tudástár Partnerek Kapcsolat" at bounding box center [561, 116] width 919 height 47
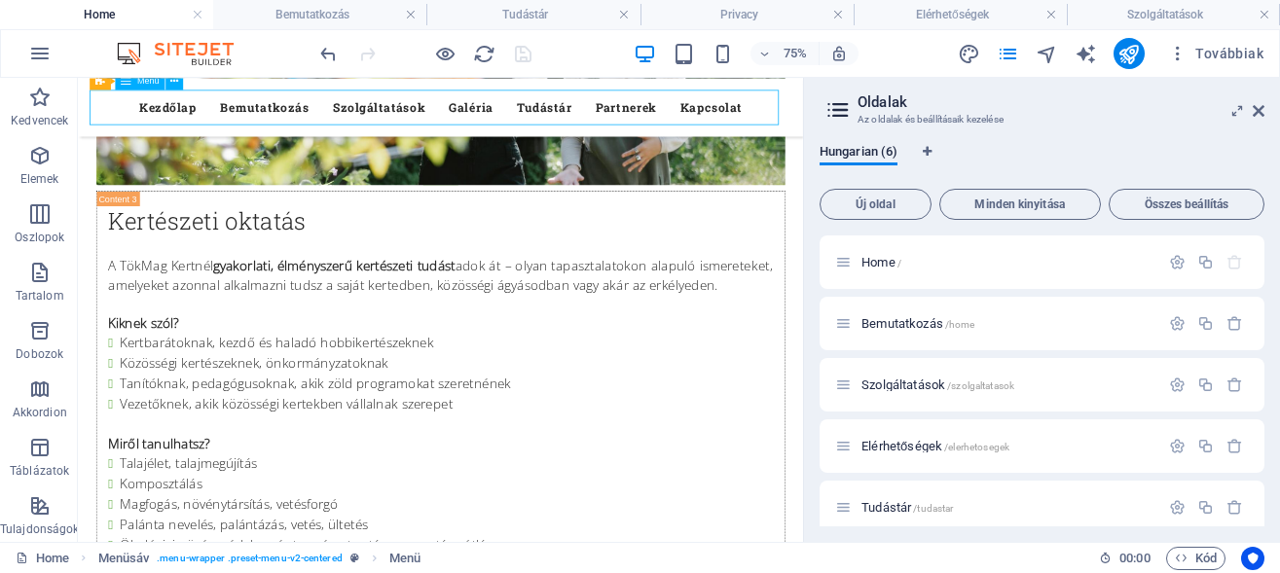
click at [653, 112] on nav "Kezdőlap Bemutatkozás Szolgáltatások Galéria Tudástár Partnerek Kapcsolat" at bounding box center [561, 116] width 919 height 47
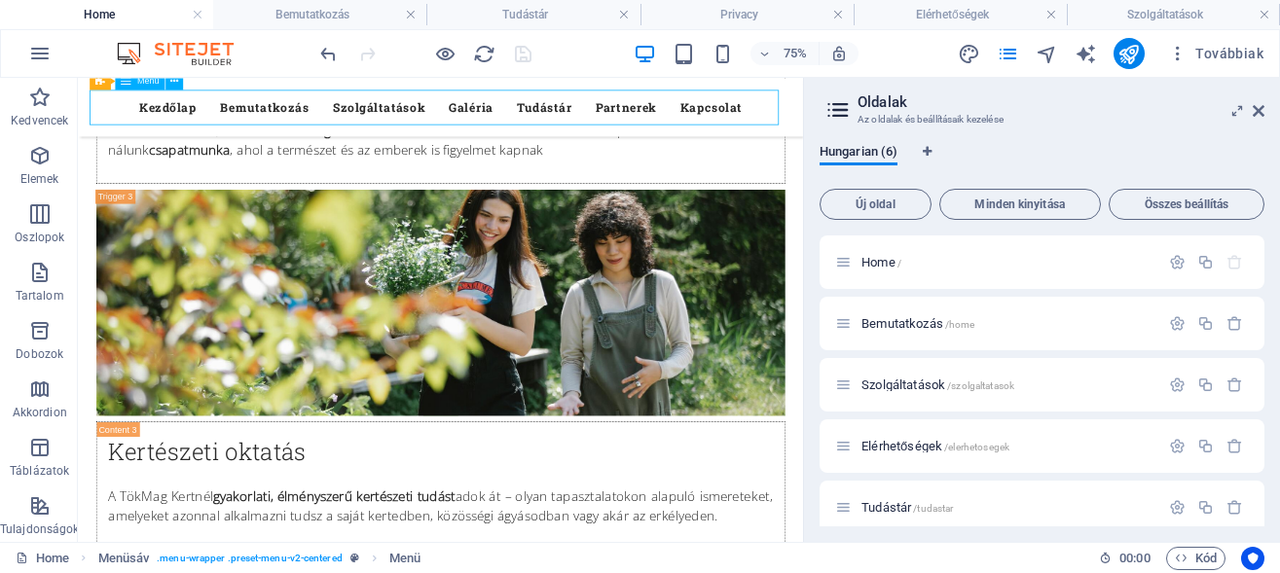
select select
select select "4"
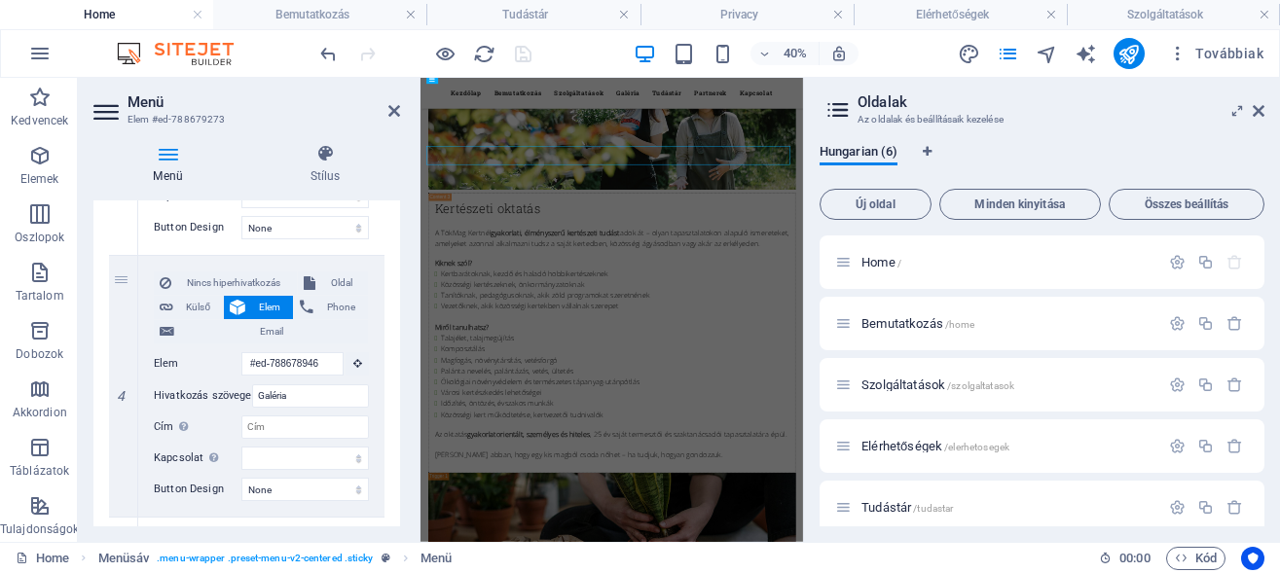
scroll to position [682, 0]
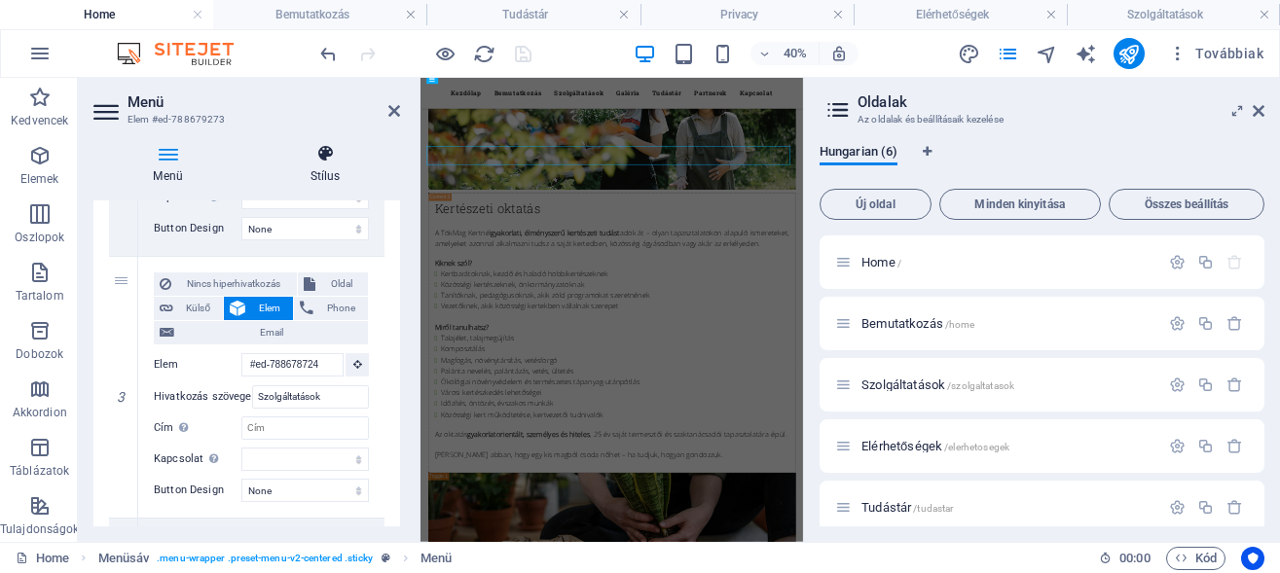
click at [321, 156] on icon at bounding box center [325, 153] width 150 height 19
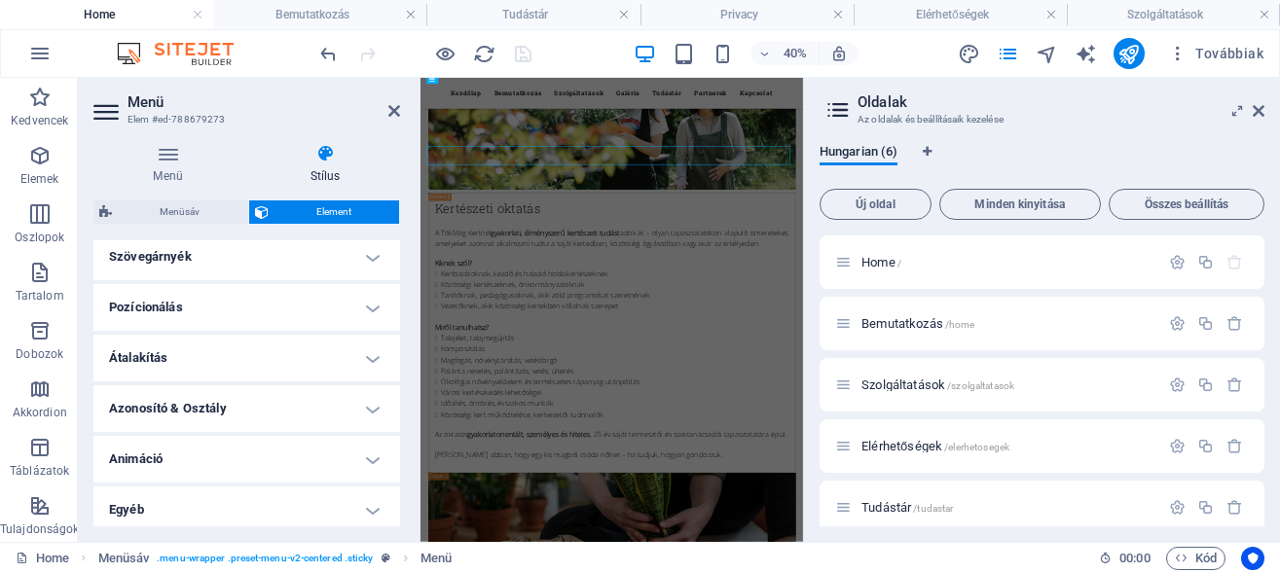
scroll to position [553, 0]
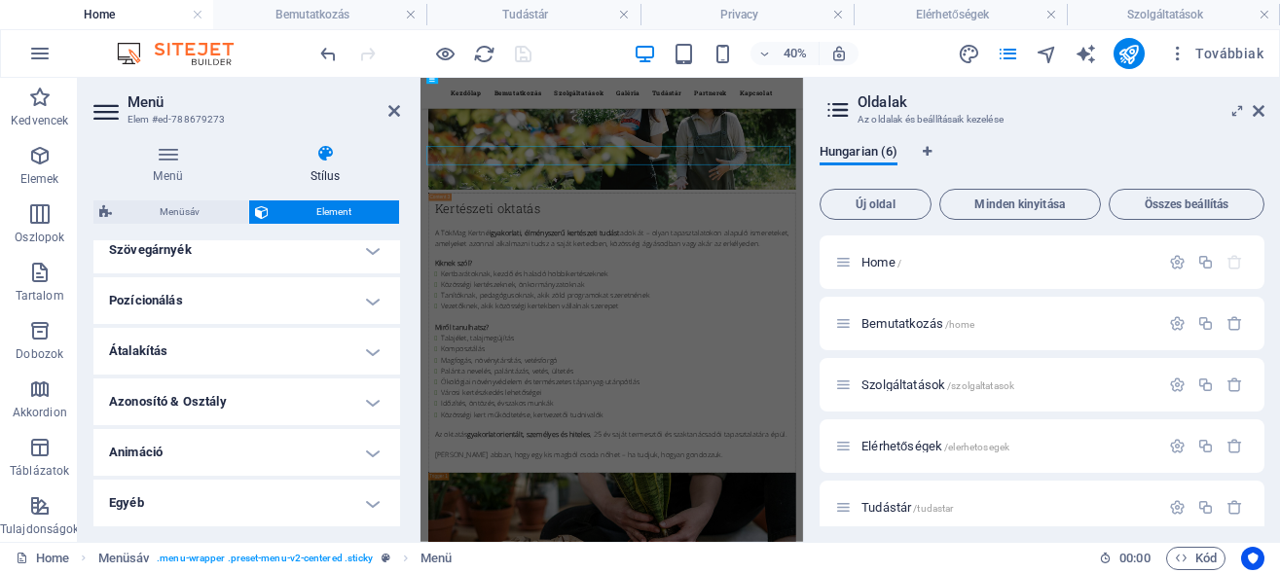
click at [323, 493] on h4 "Egyéb" at bounding box center [246, 503] width 307 height 47
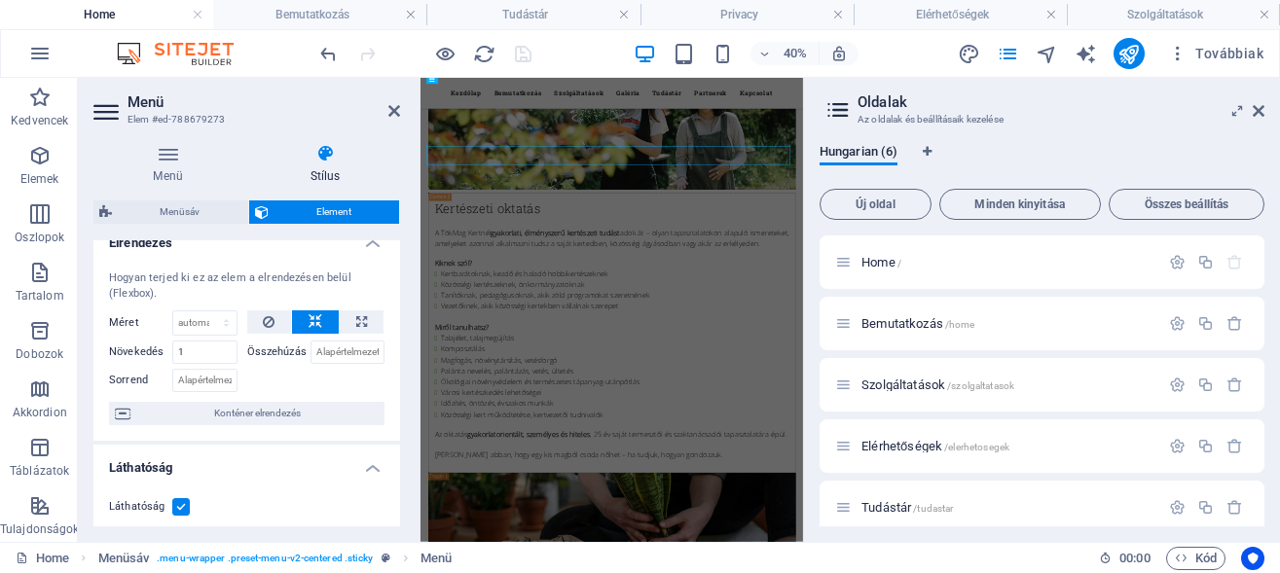
scroll to position [0, 0]
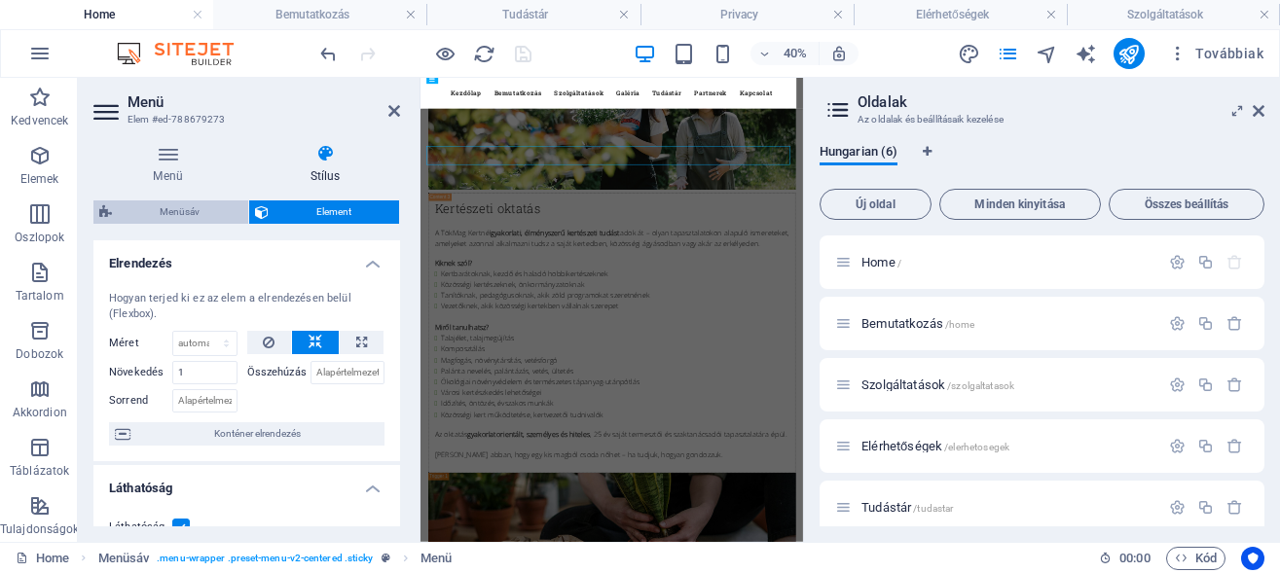
click at [176, 211] on span "Menüsáv" at bounding box center [180, 211] width 125 height 23
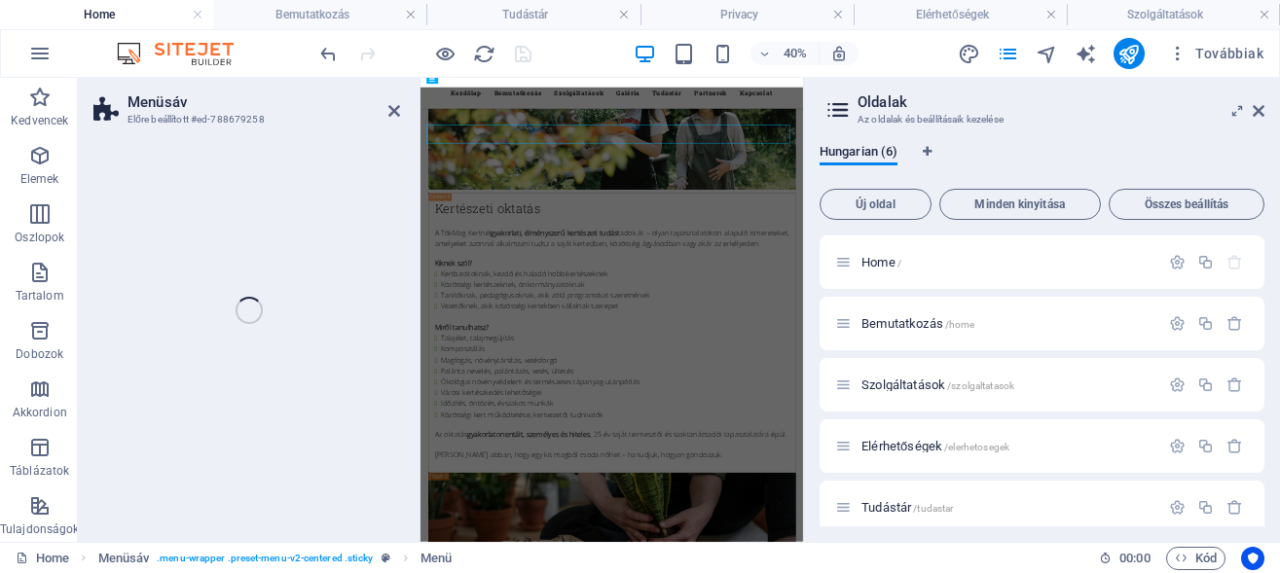
select select "rem"
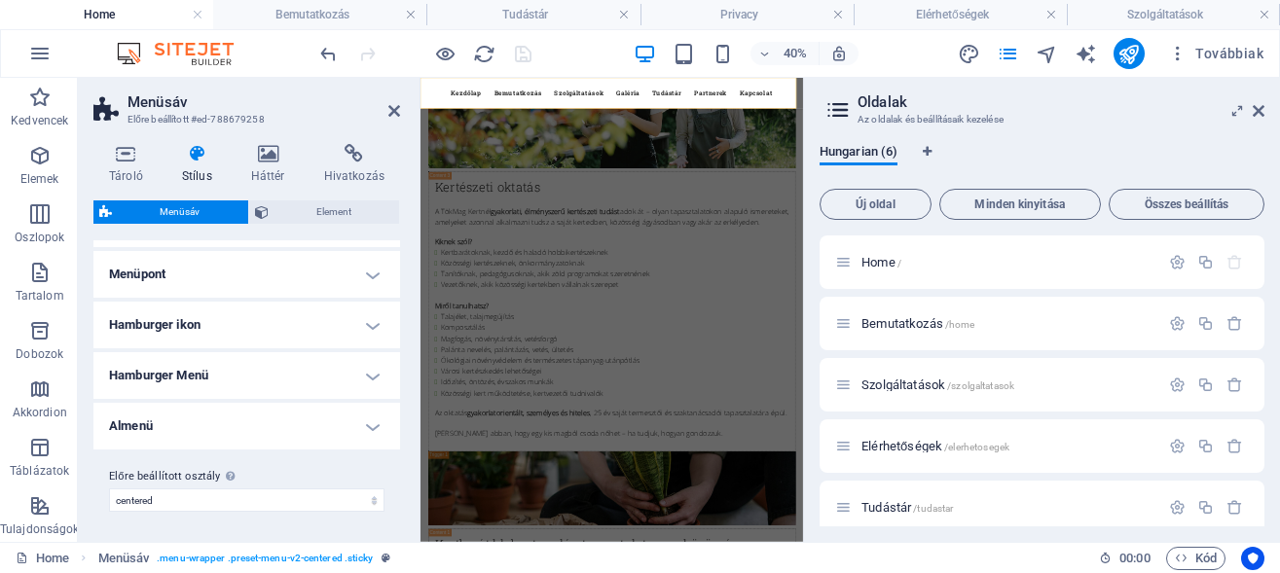
scroll to position [484, 0]
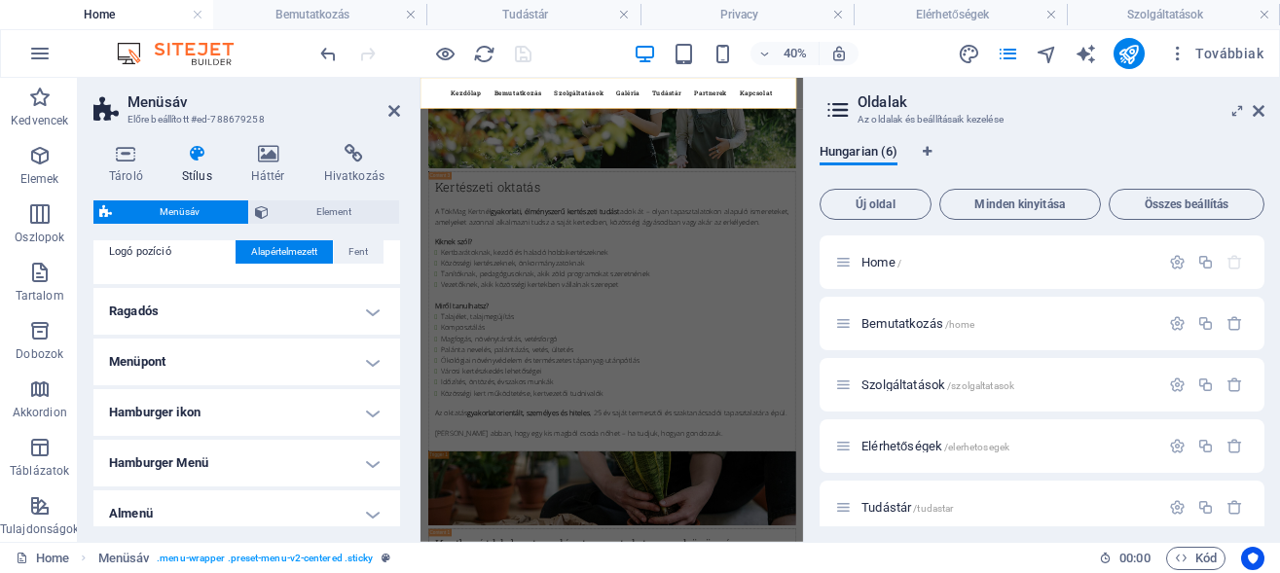
click at [355, 408] on h4 "Hamburger ikon" at bounding box center [246, 412] width 307 height 47
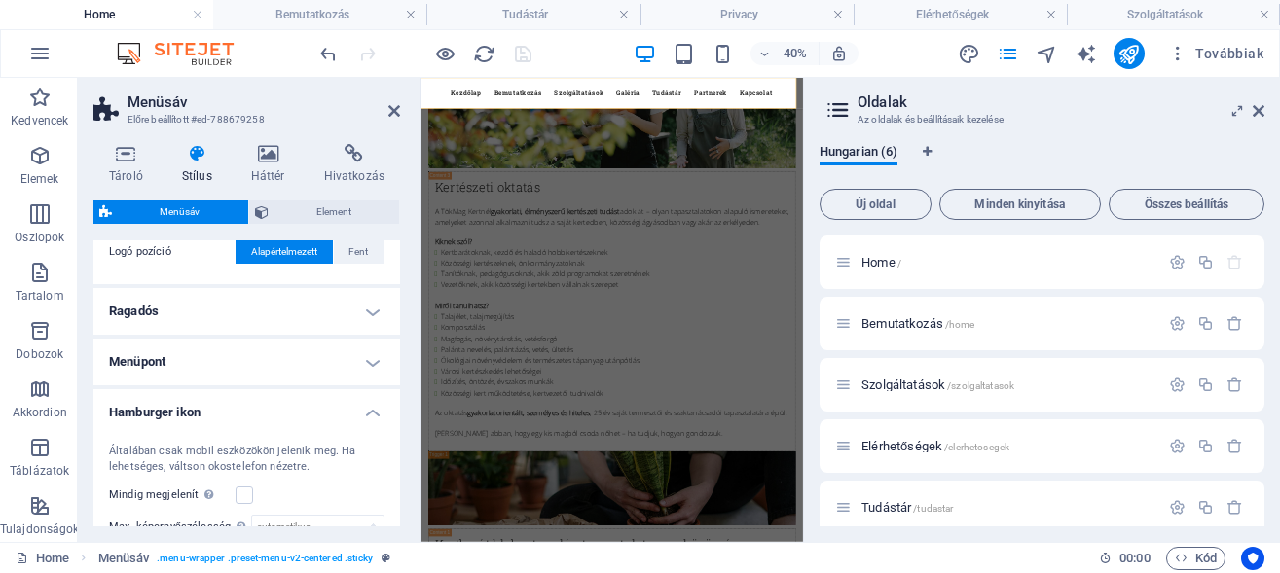
click at [355, 408] on h4 "Hamburger ikon" at bounding box center [246, 406] width 307 height 35
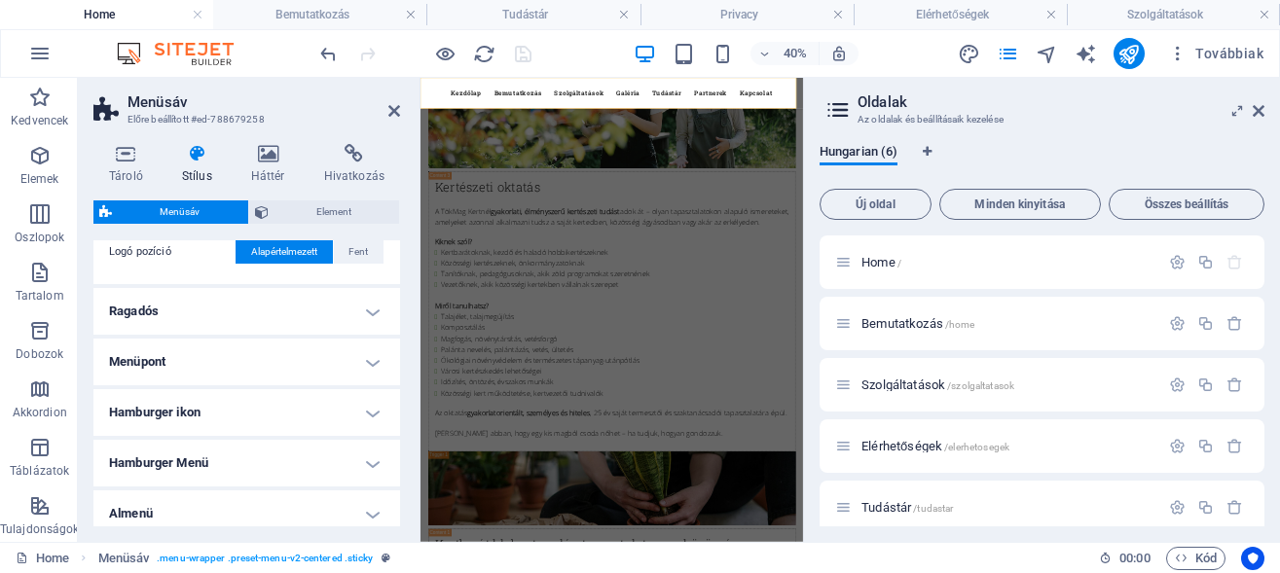
click at [351, 358] on h4 "Menüpont" at bounding box center [246, 362] width 307 height 47
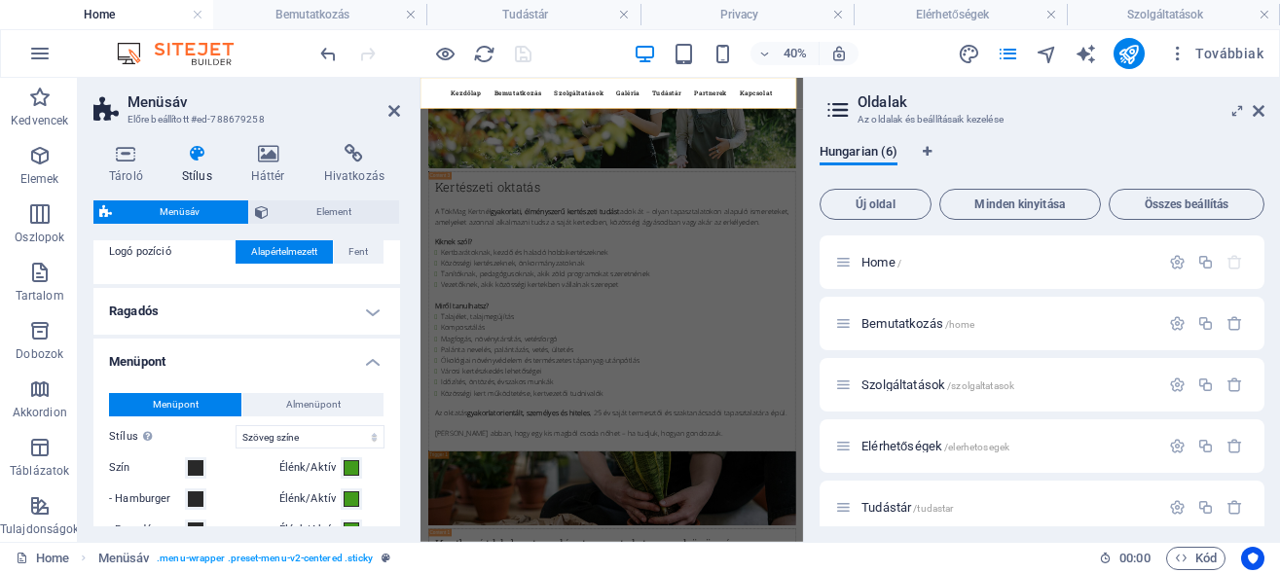
click at [351, 358] on h4 "Menüpont" at bounding box center [246, 356] width 307 height 35
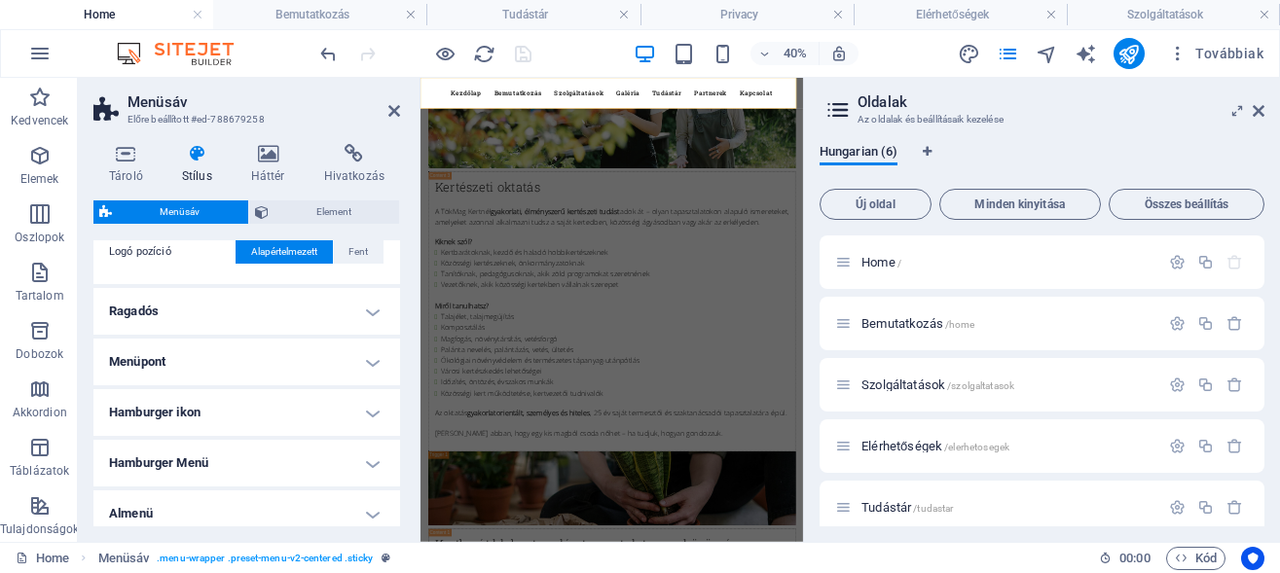
click at [360, 311] on h4 "Ragadós" at bounding box center [246, 311] width 307 height 47
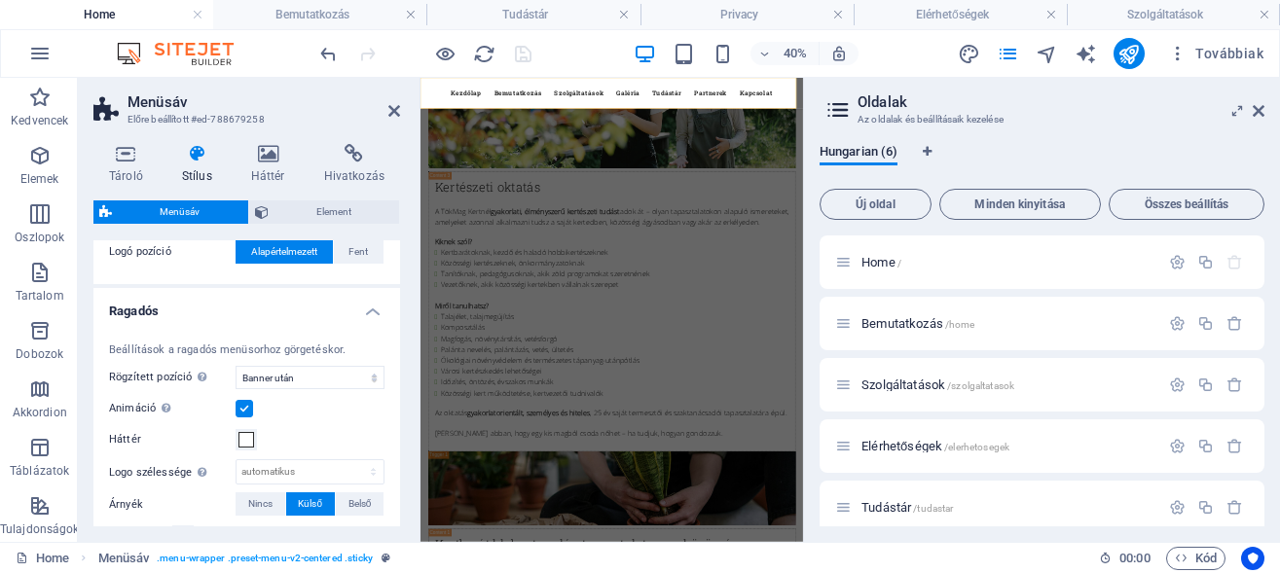
click at [360, 311] on h4 "Ragadós" at bounding box center [246, 305] width 307 height 35
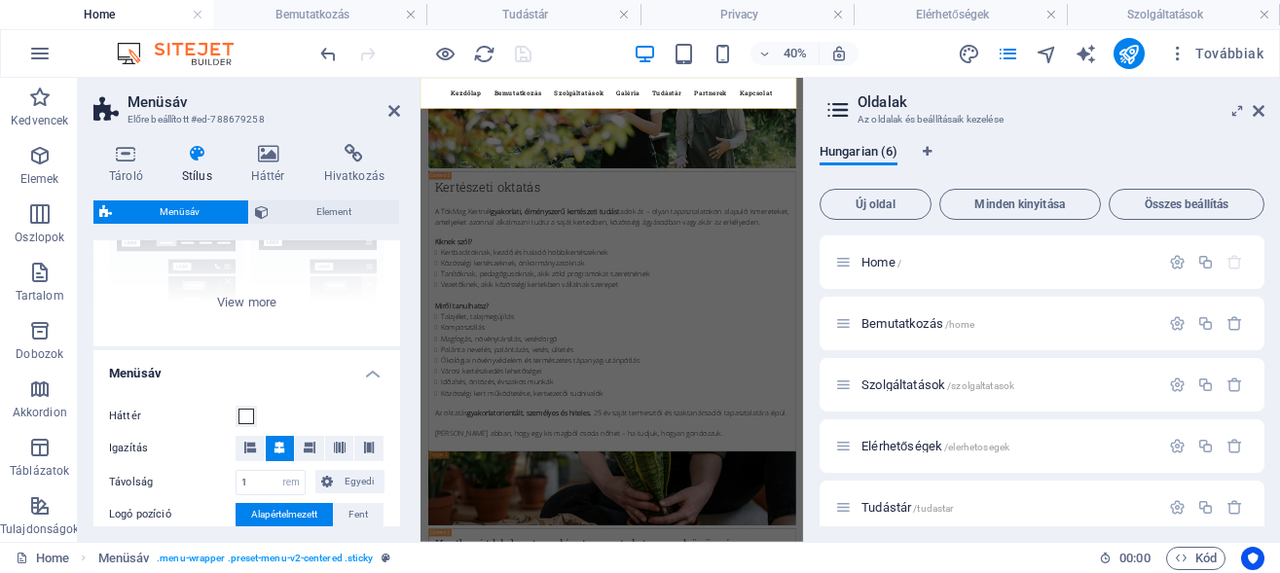
scroll to position [0, 0]
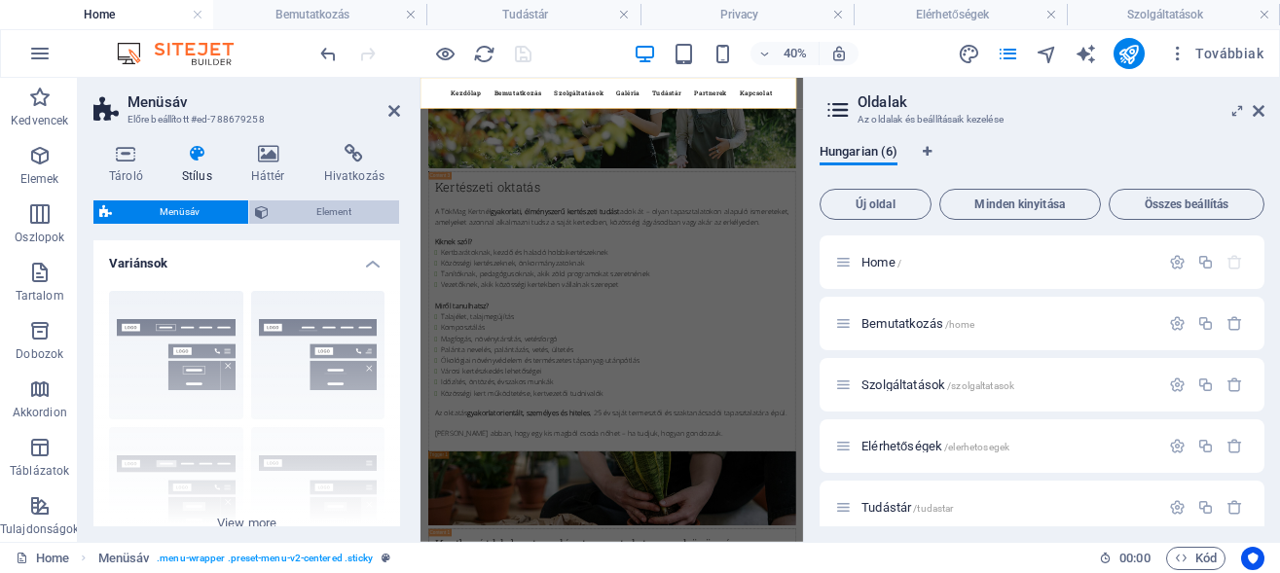
click at [328, 206] on span "Element" at bounding box center [334, 211] width 120 height 23
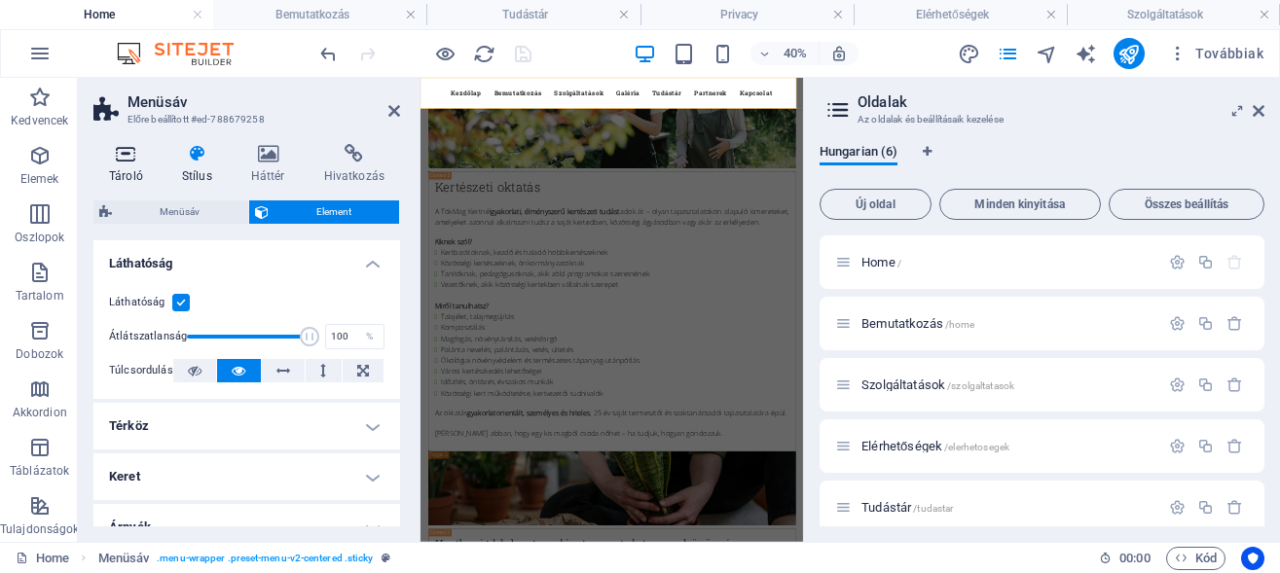
click at [116, 160] on icon at bounding box center [125, 153] width 65 height 19
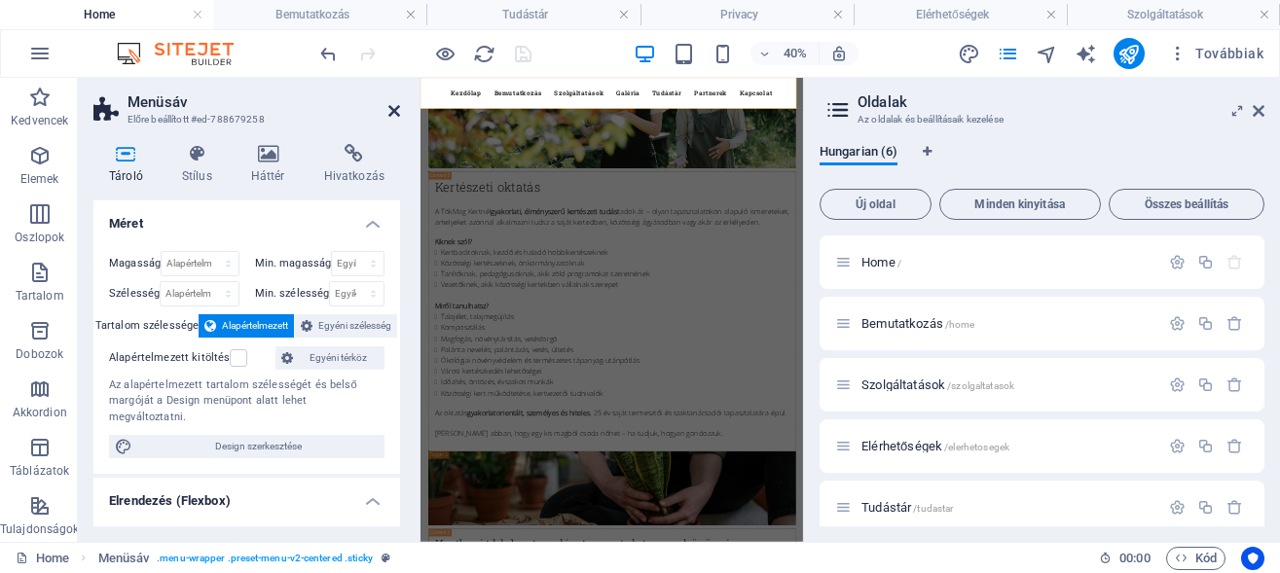
click at [395, 108] on icon at bounding box center [394, 111] width 12 height 16
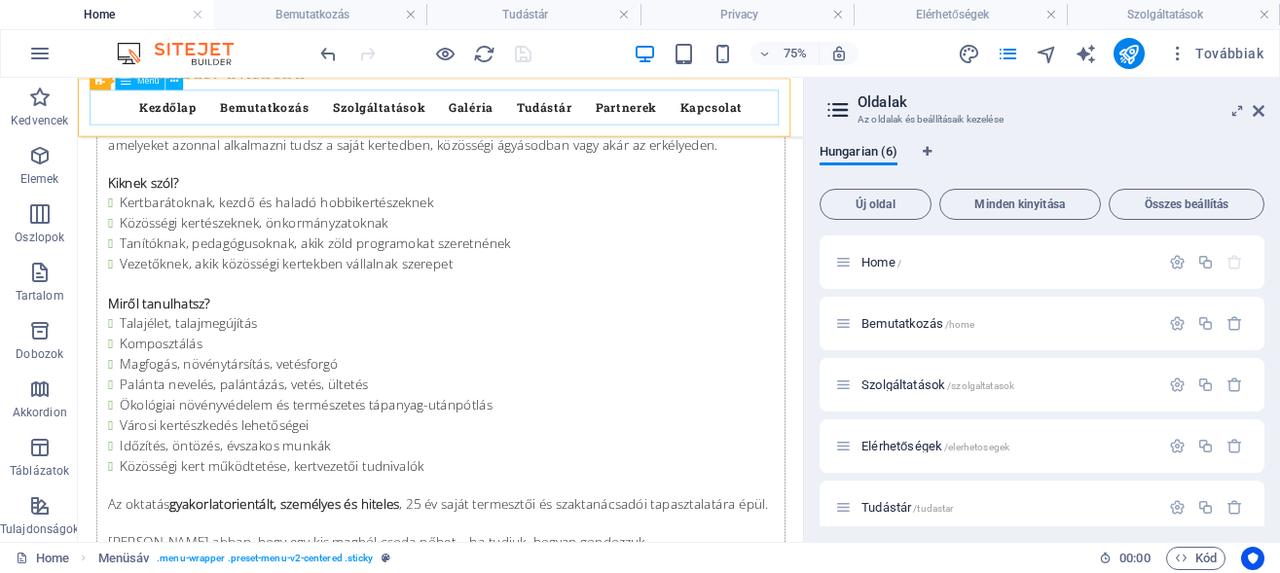
scroll to position [12269, 0]
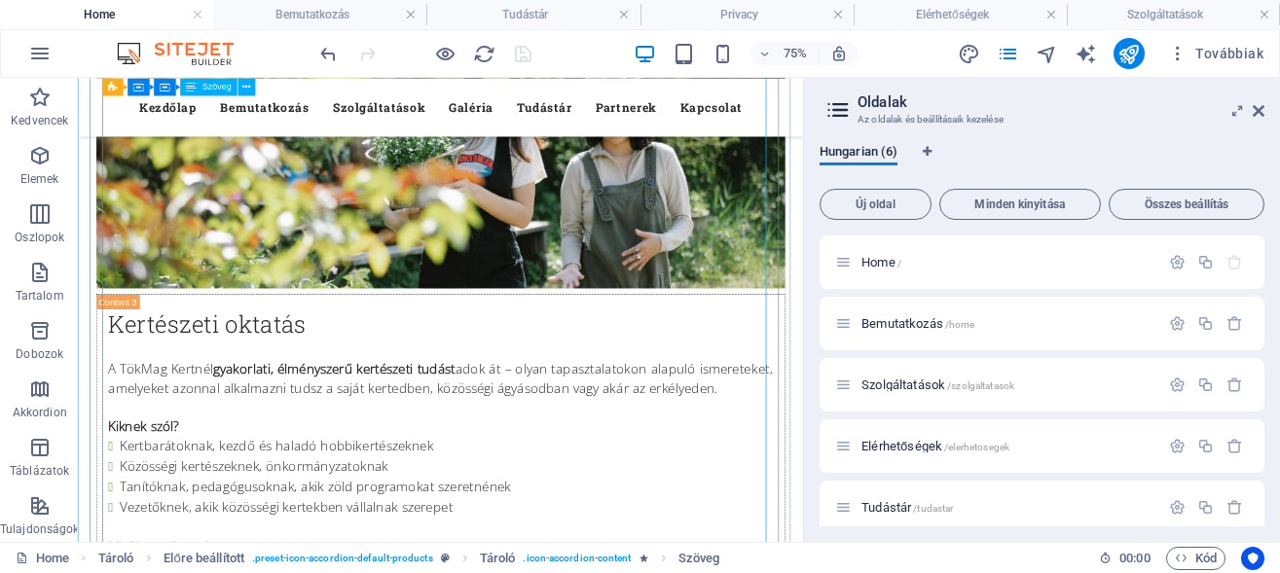
scroll to position [11872, 0]
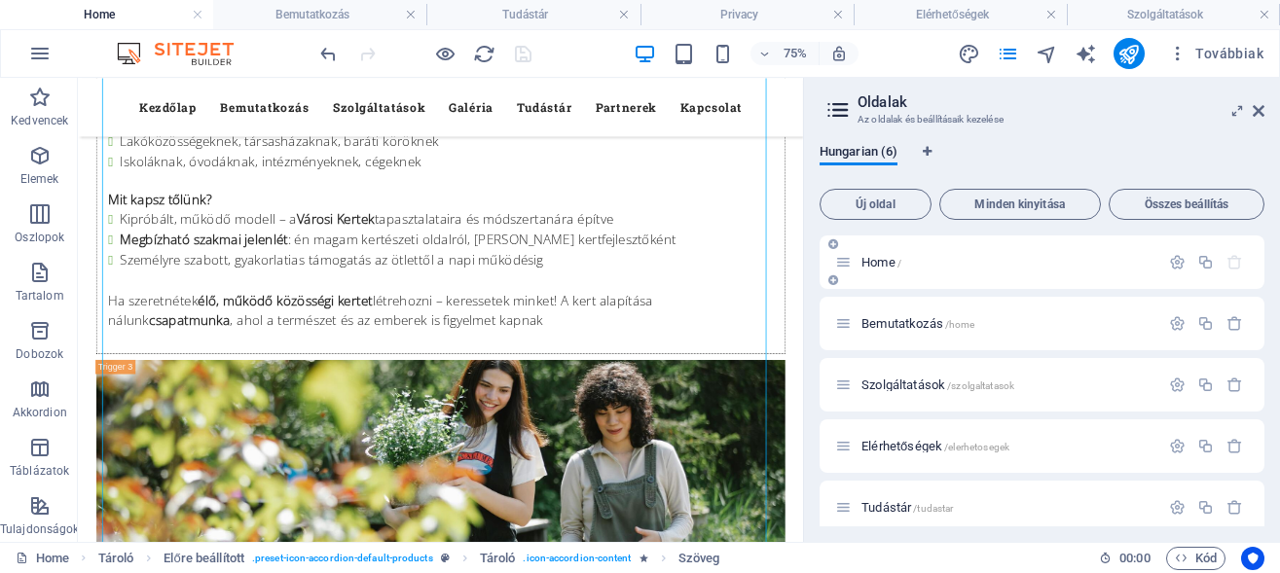
click at [833, 261] on div "Home /" at bounding box center [1041, 263] width 445 height 54
click at [844, 265] on icon at bounding box center [843, 262] width 17 height 17
click at [839, 324] on icon at bounding box center [843, 323] width 17 height 17
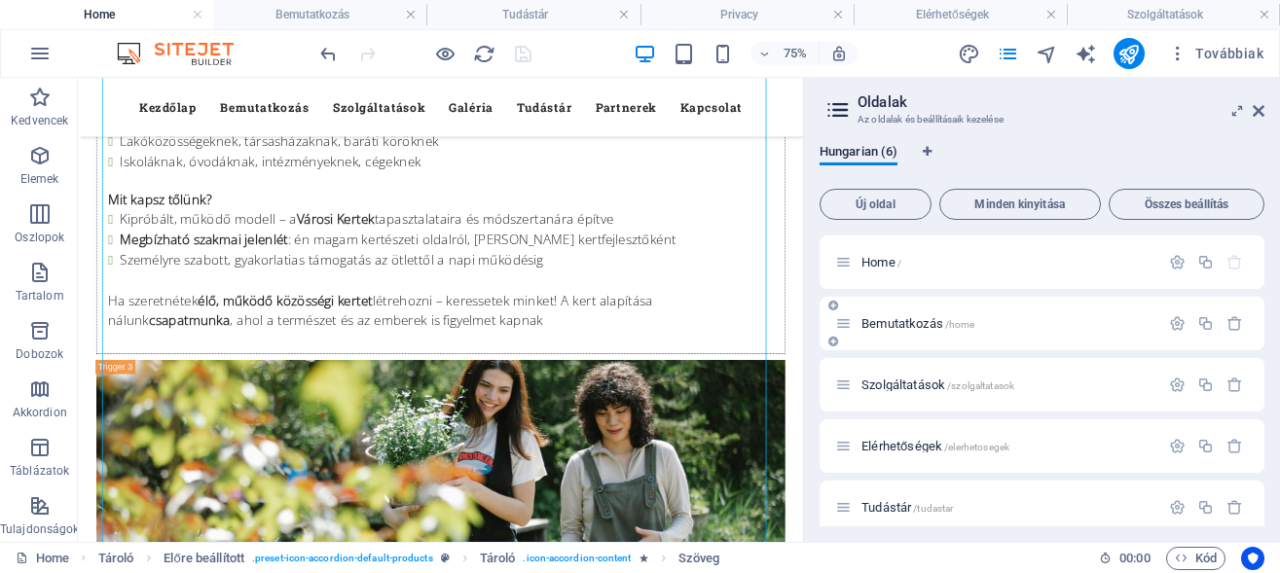
click at [870, 327] on span "Bemutatkozás /home" at bounding box center [917, 323] width 113 height 15
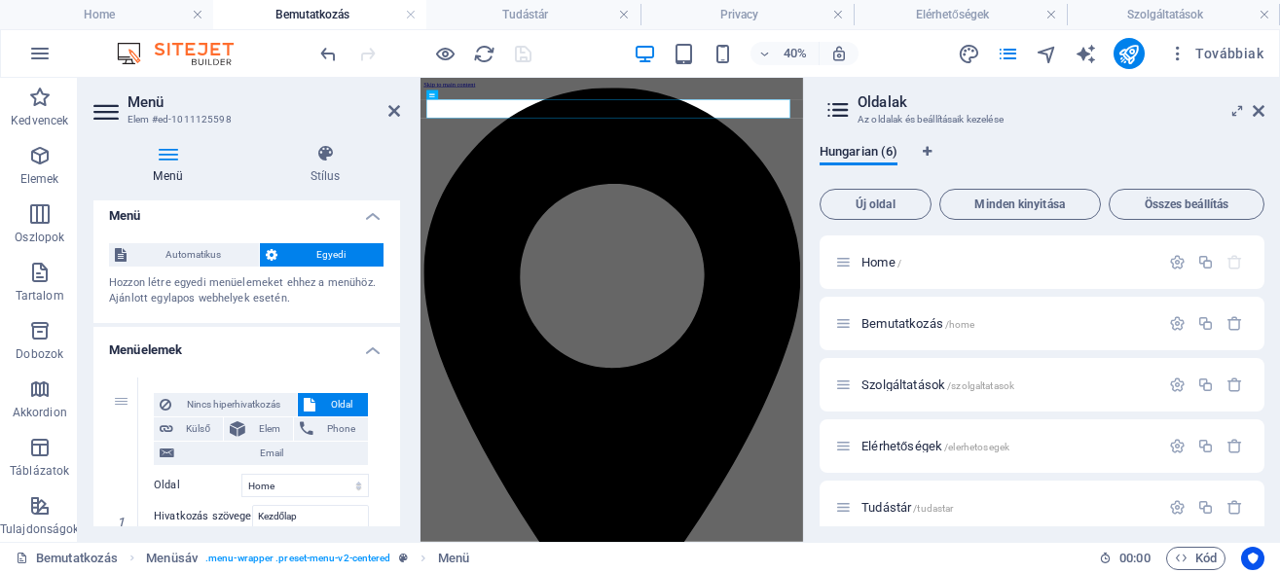
scroll to position [0, 0]
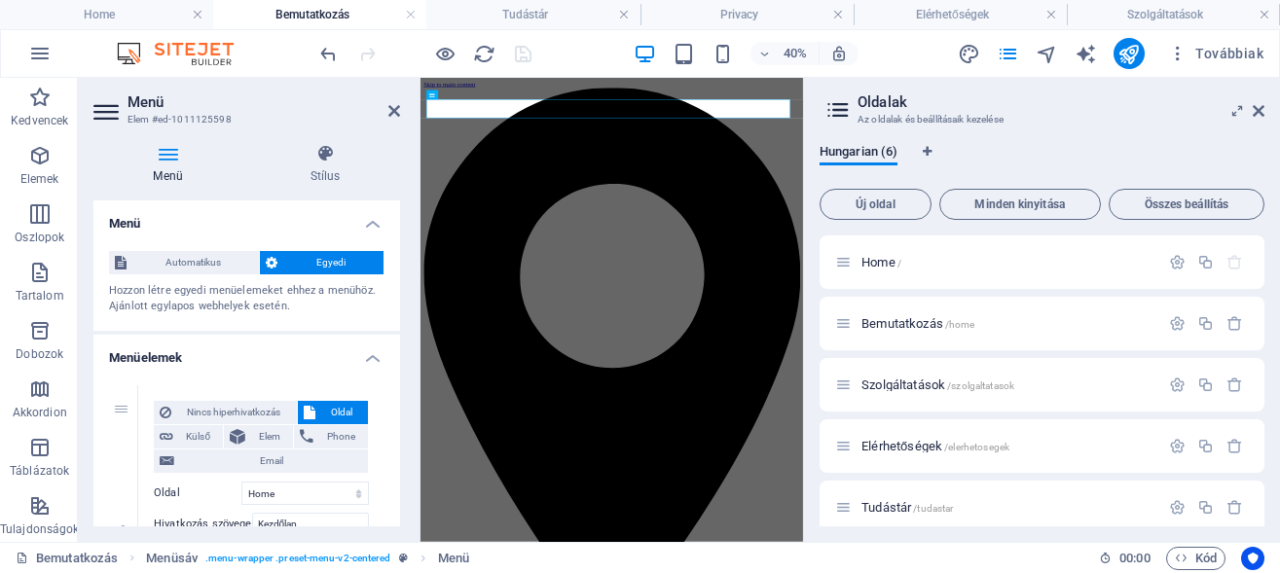
click at [200, 120] on h3 "Elem #ed-1011125598" at bounding box center [244, 120] width 234 height 18
click at [105, 103] on icon at bounding box center [107, 111] width 29 height 31
click at [107, 103] on icon at bounding box center [107, 111] width 29 height 31
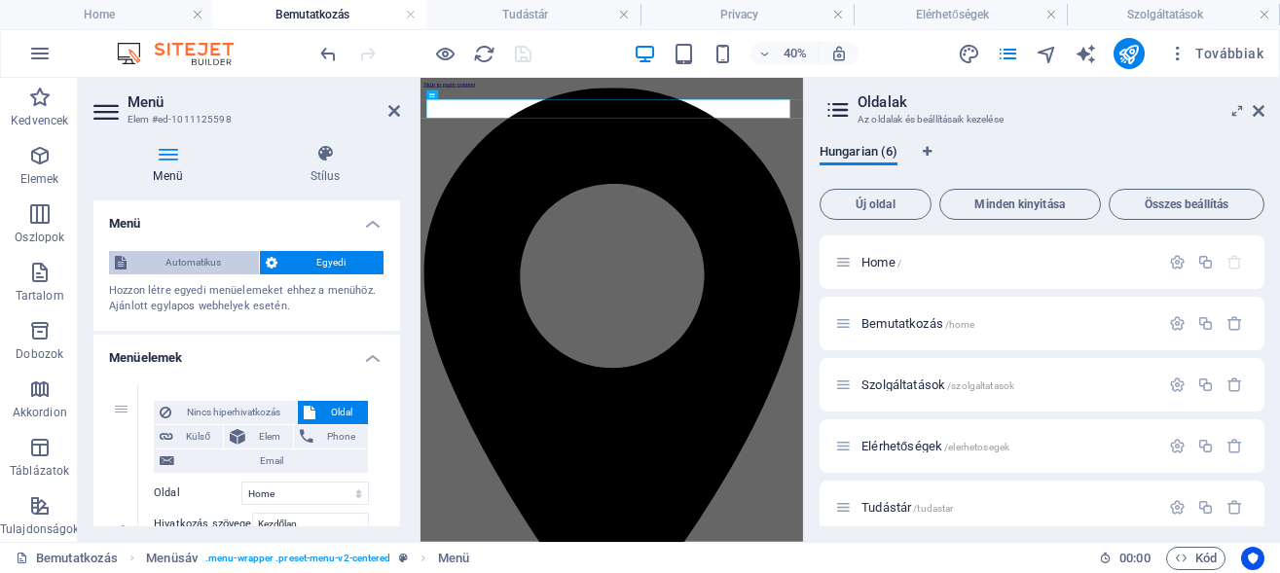
click at [209, 268] on span "Automatikus" at bounding box center [192, 262] width 121 height 23
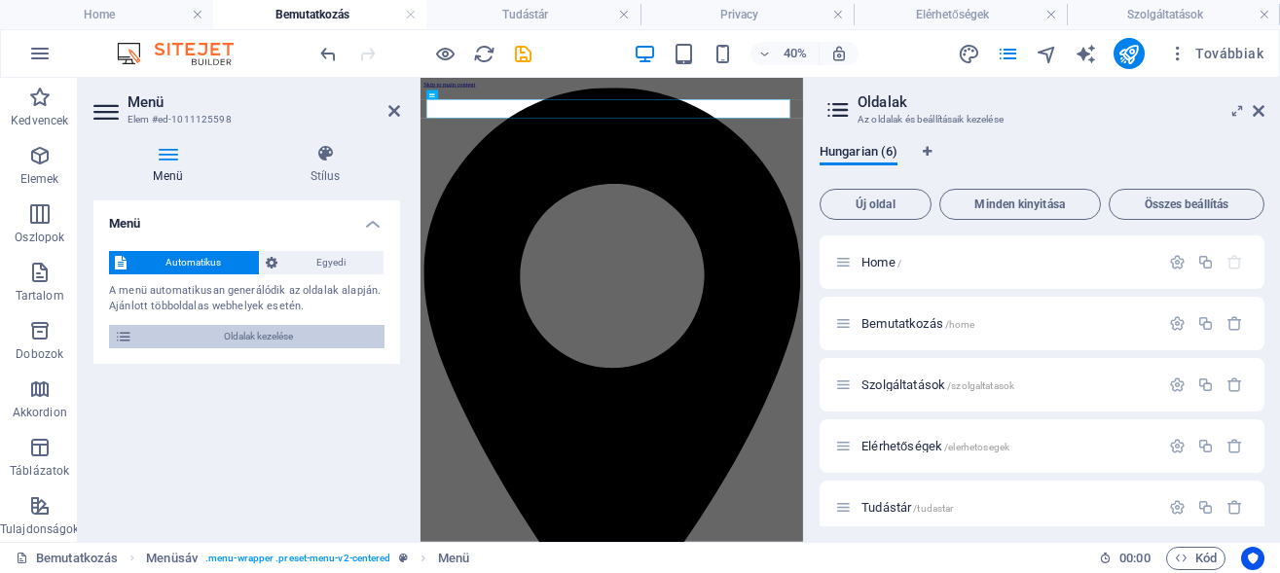
click at [247, 335] on span "Oldalak kezelése" at bounding box center [258, 336] width 240 height 23
click at [873, 268] on span "Home /" at bounding box center [881, 262] width 40 height 15
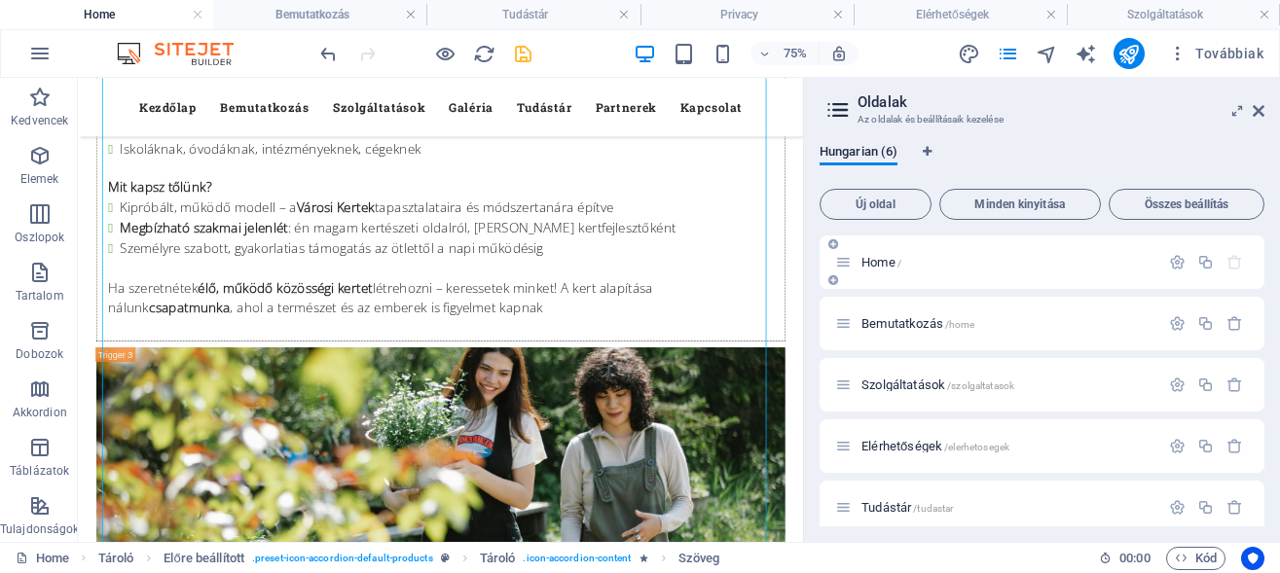
scroll to position [11908, 0]
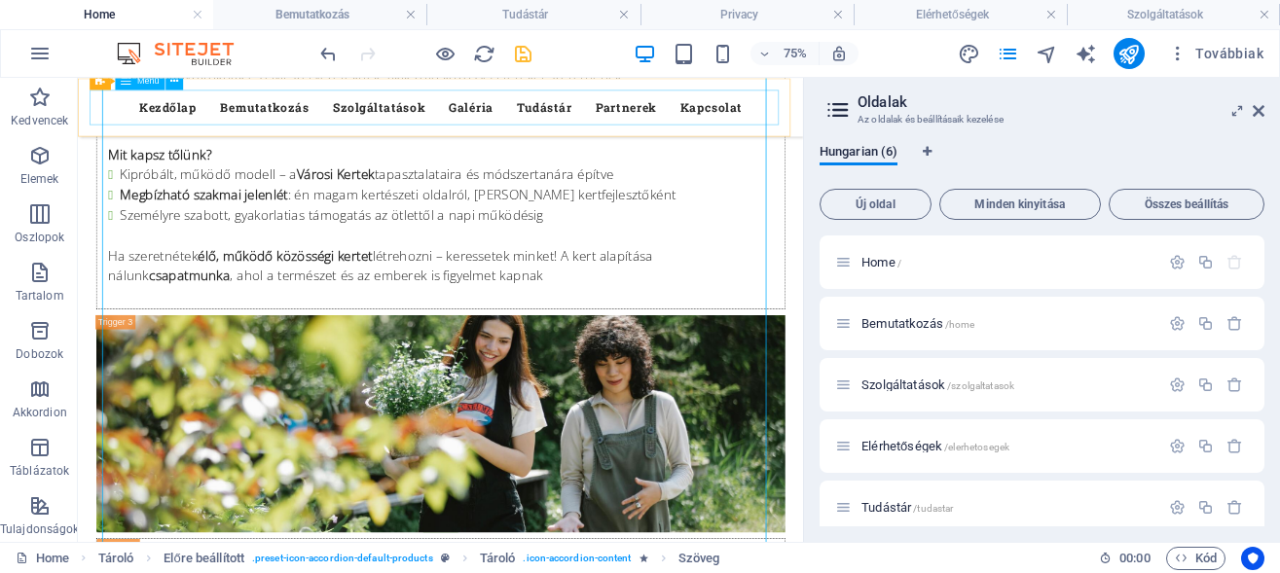
click at [803, 109] on nav "Kezdőlap Bemutatkozás Szolgáltatások Galéria Tudástár Partnerek Kapcsolat" at bounding box center [561, 116] width 919 height 47
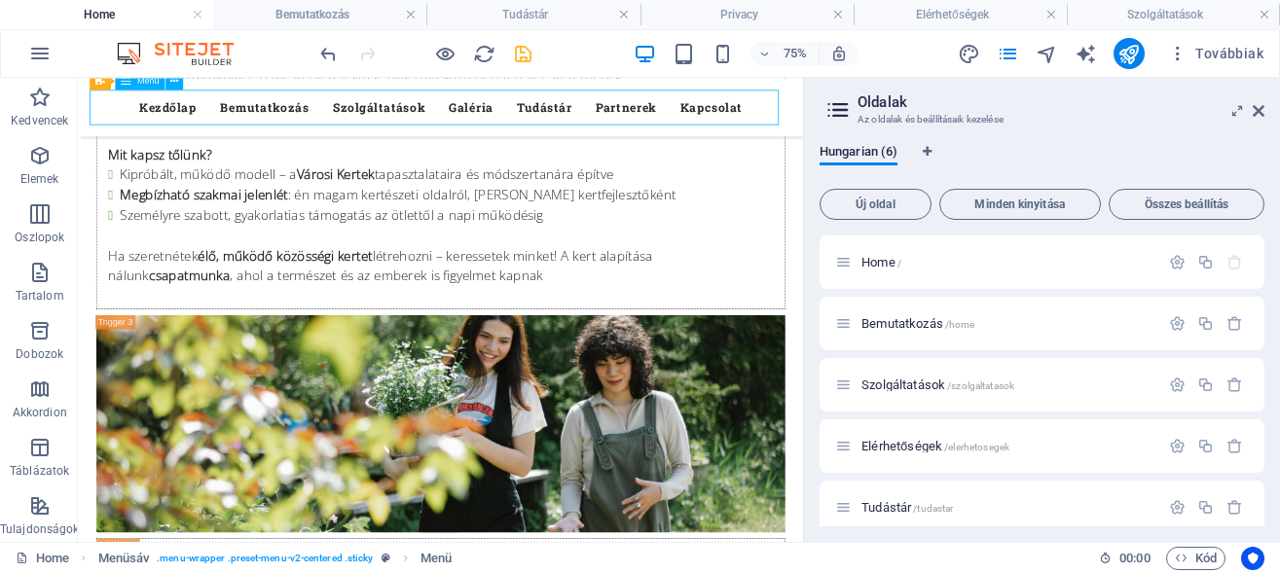
click at [803, 109] on nav "Kezdőlap Bemutatkozás Szolgáltatások Galéria Tudástár Partnerek Kapcsolat" at bounding box center [561, 116] width 919 height 47
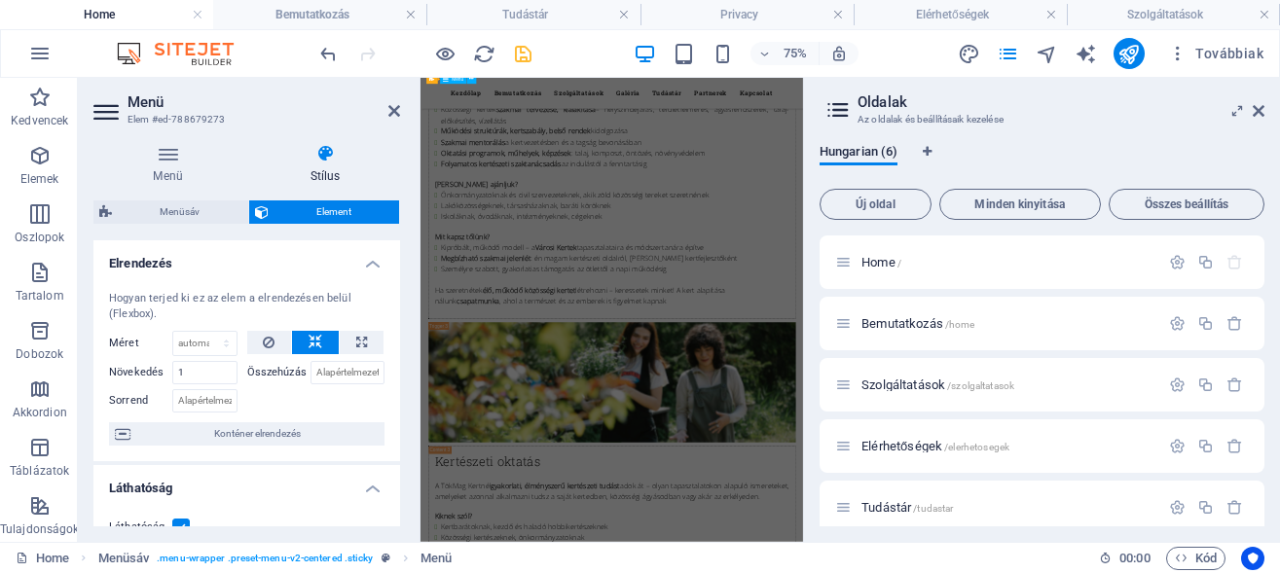
scroll to position [12233, 0]
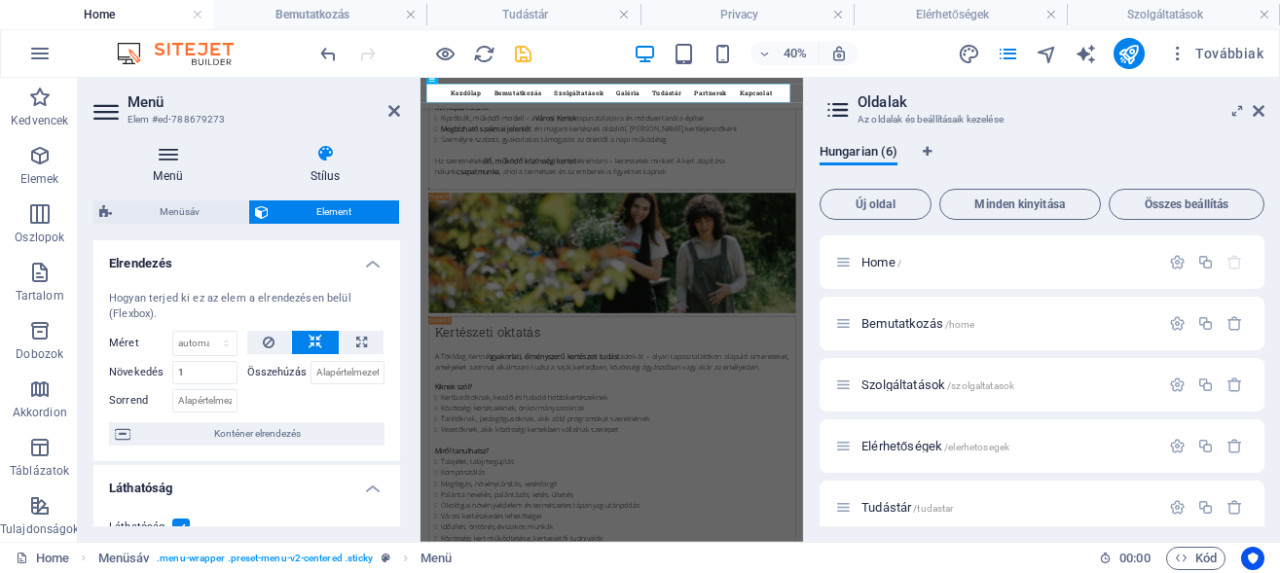
click at [172, 156] on icon at bounding box center [167, 153] width 149 height 19
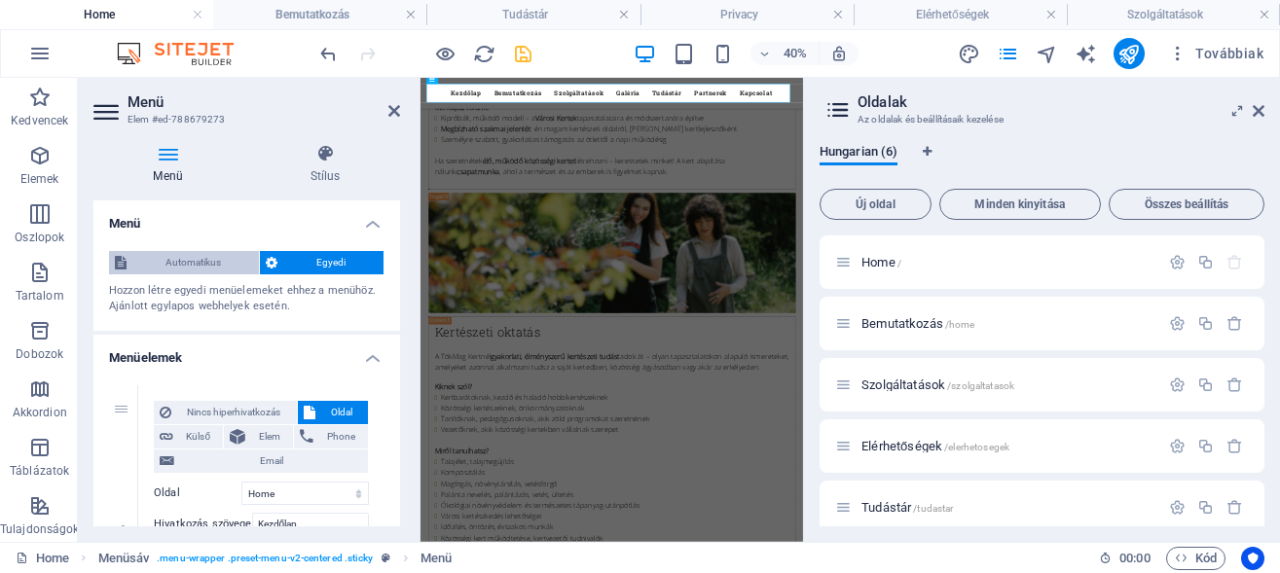
click at [185, 265] on span "Automatikus" at bounding box center [192, 262] width 121 height 23
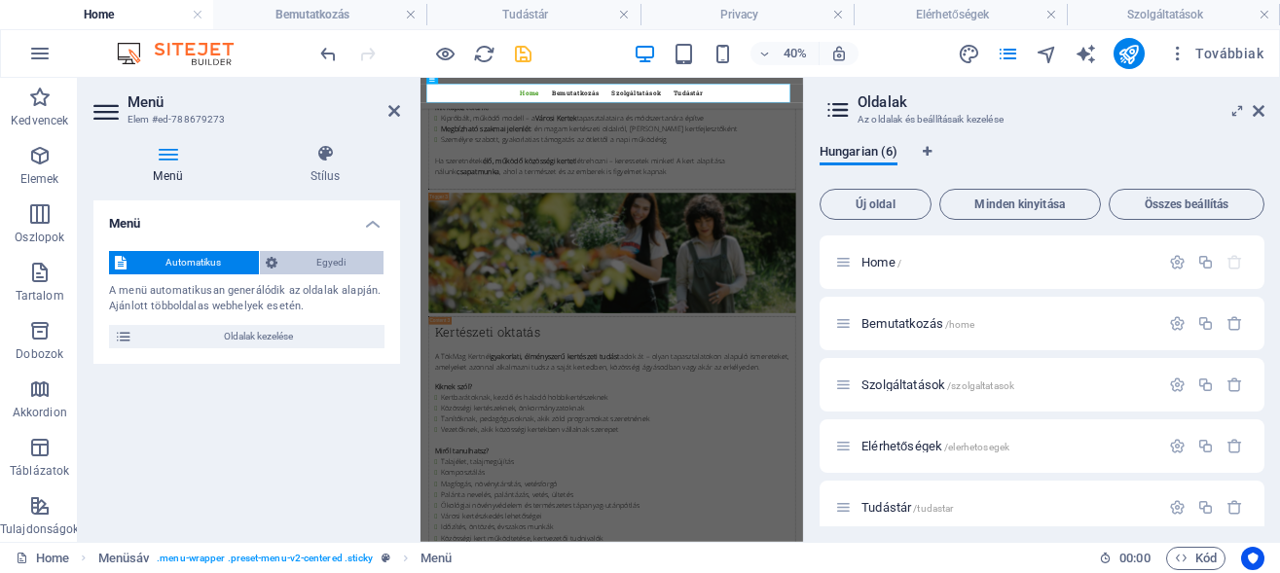
click at [337, 261] on span "Egyedi" at bounding box center [330, 262] width 94 height 23
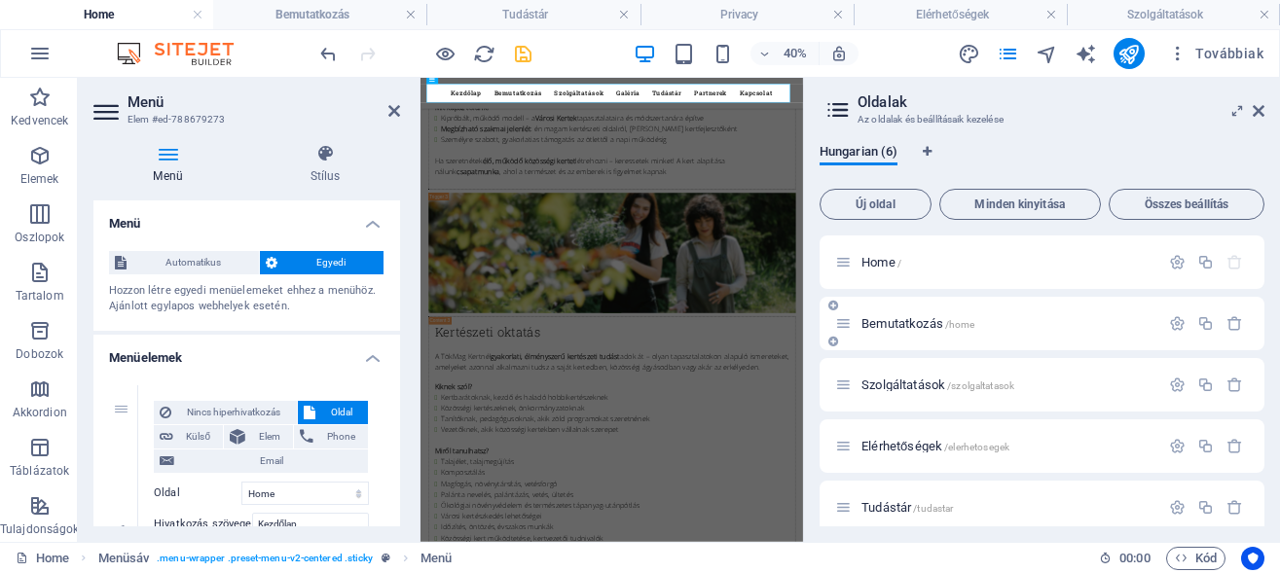
click at [886, 320] on span "Bemutatkozás /home" at bounding box center [917, 323] width 113 height 15
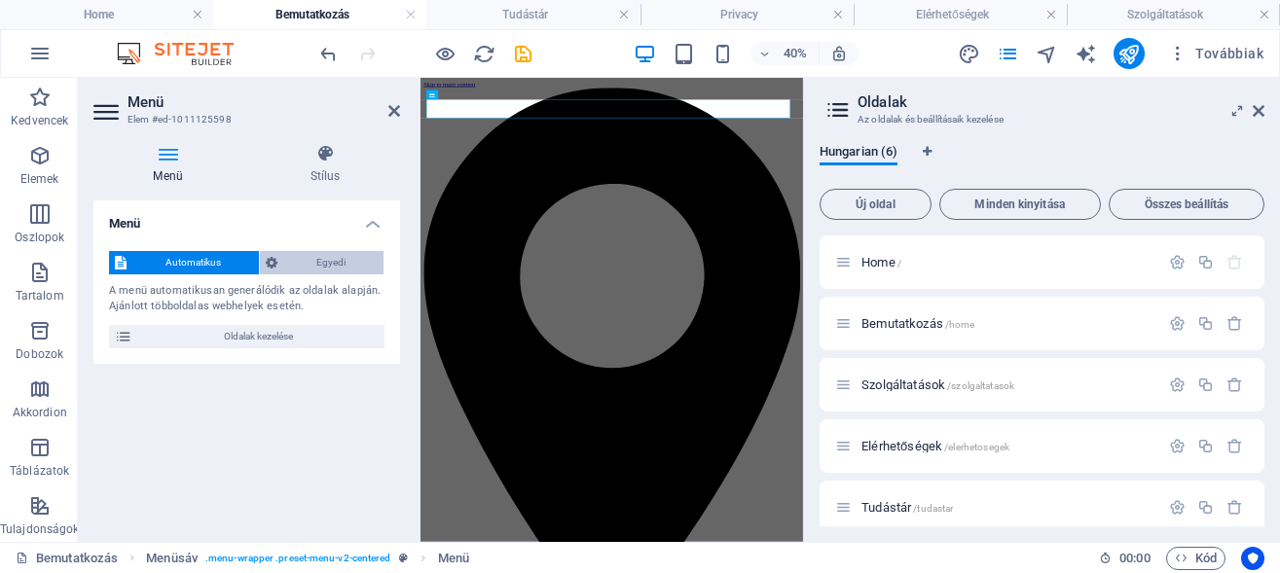
click at [341, 267] on span "Egyedi" at bounding box center [330, 262] width 94 height 23
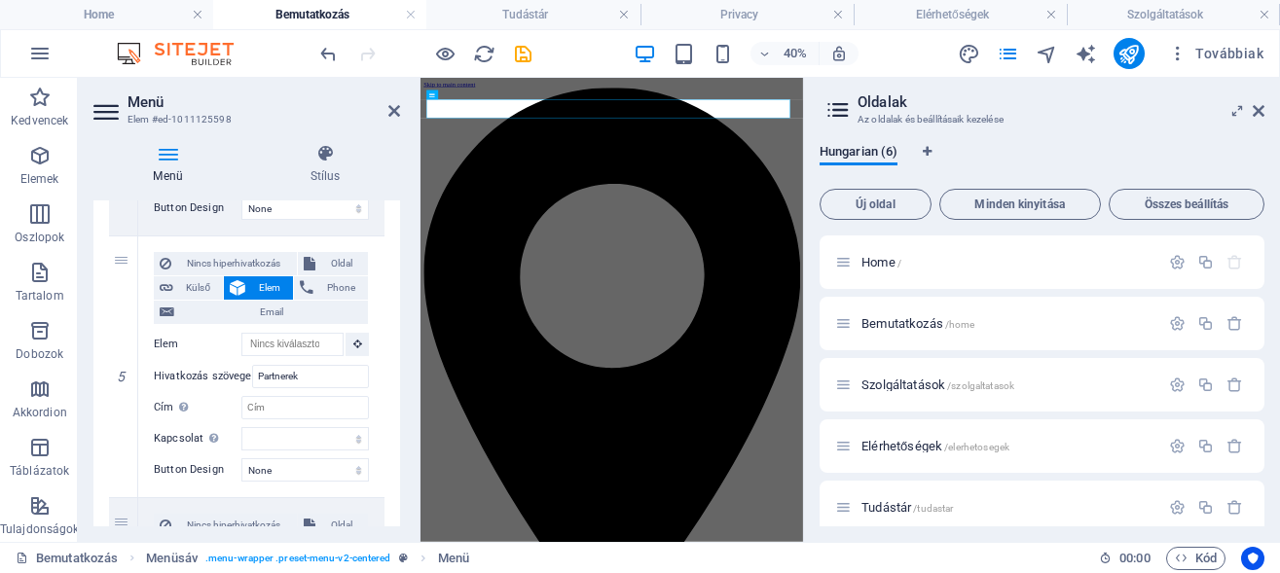
scroll to position [1139, 0]
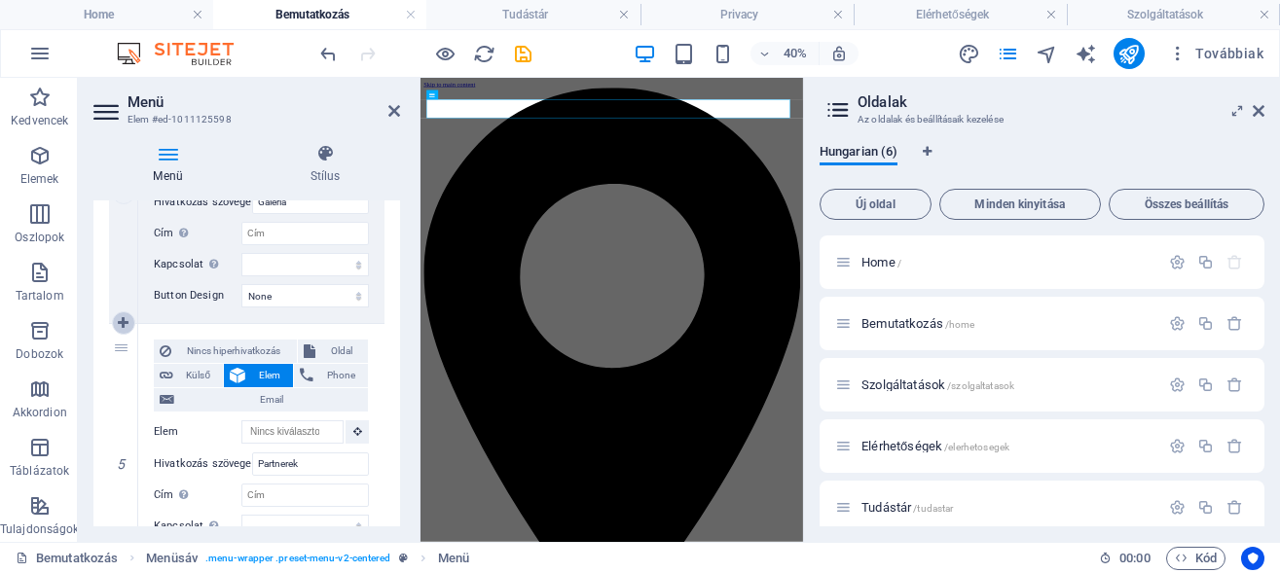
click at [124, 320] on icon at bounding box center [123, 323] width 11 height 14
select select
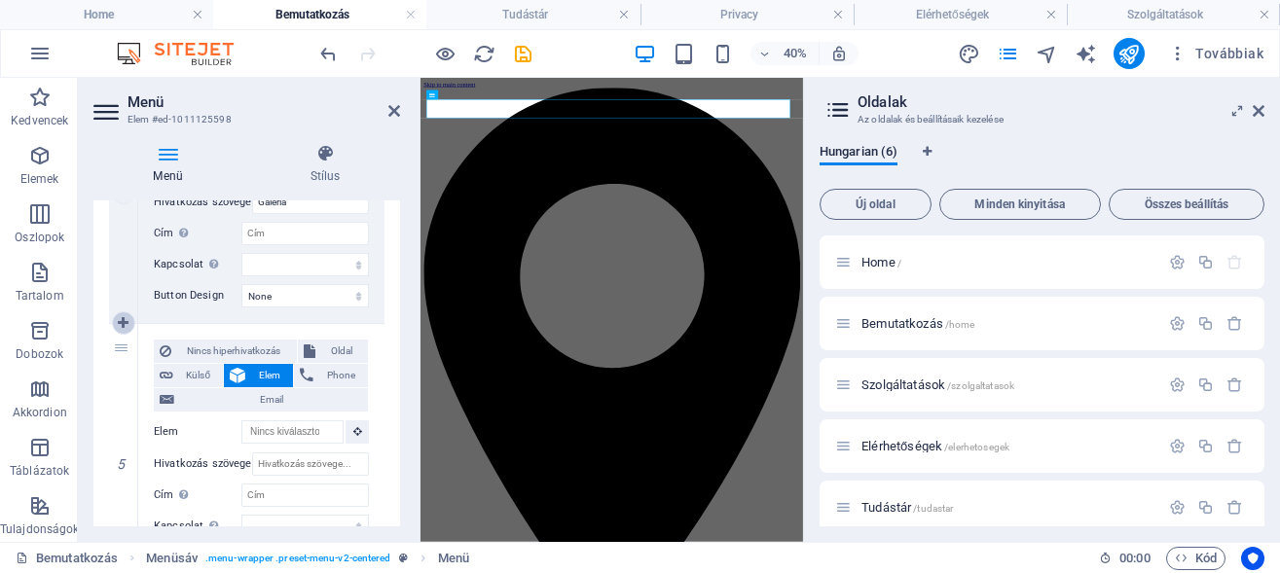
select select
type input "Partnerek"
select select
click at [321, 350] on span "Oldal" at bounding box center [342, 351] width 42 height 23
select select
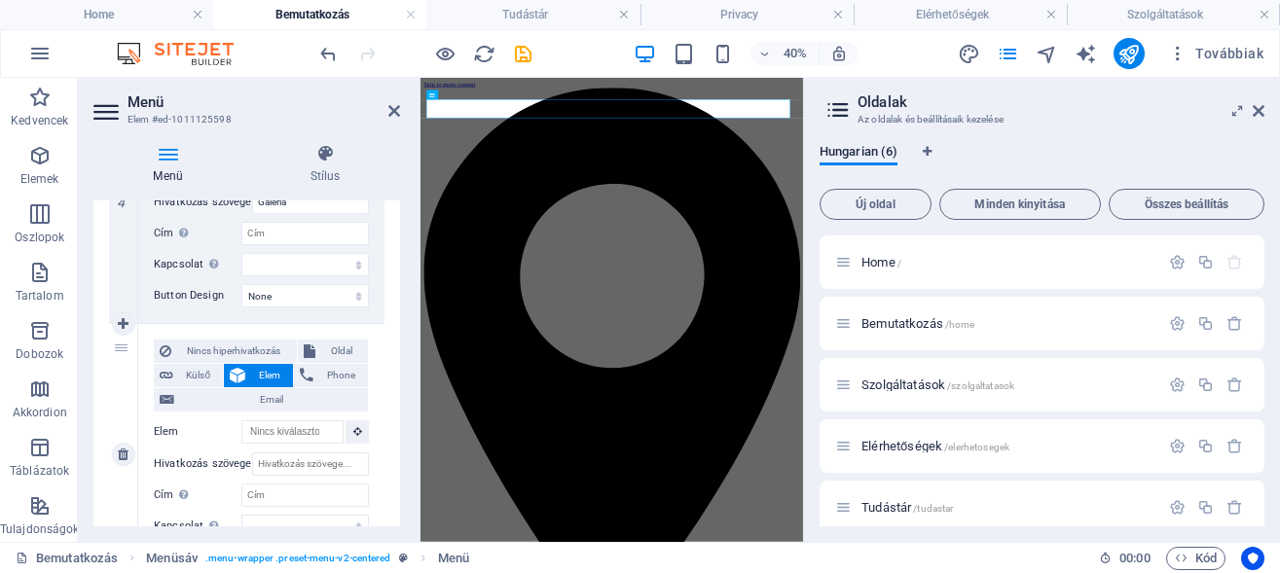
select select
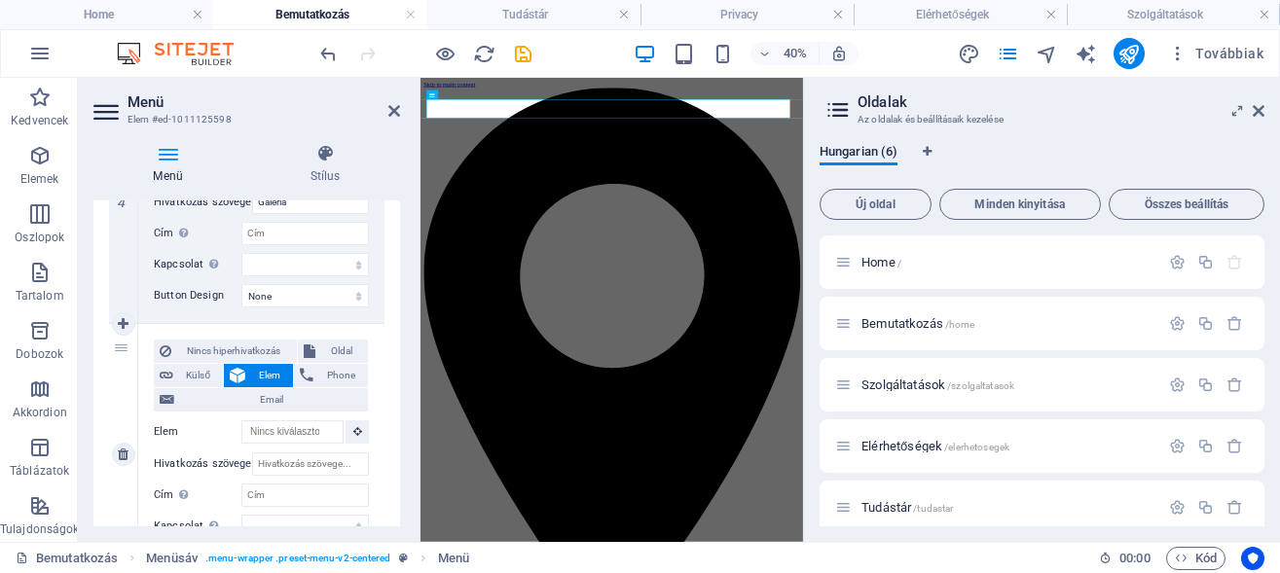
select select
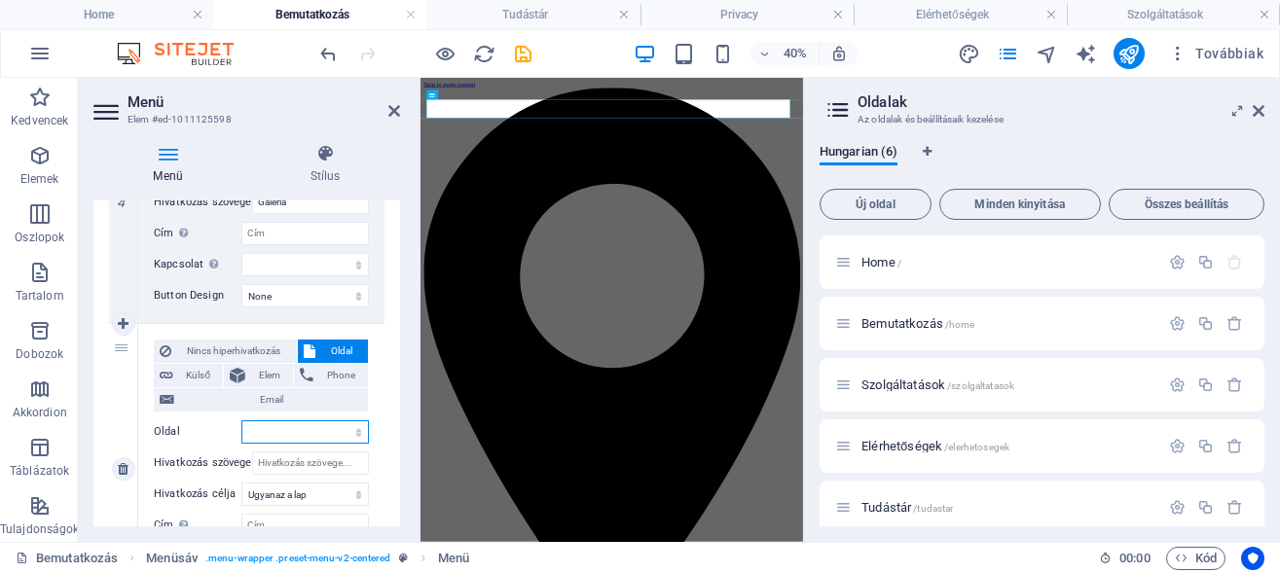
select select "4"
click option "Tudástár" at bounding box center [0, 0] width 0 height 0
select select
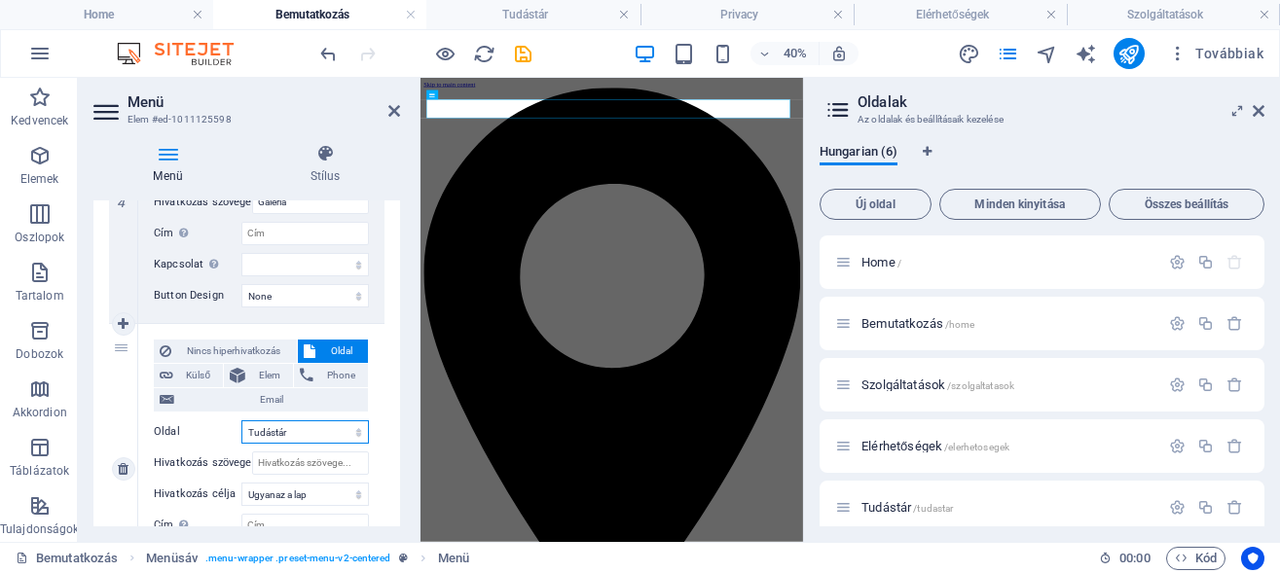
select select
click at [275, 466] on input "Hivatkozás szövege" at bounding box center [310, 463] width 117 height 23
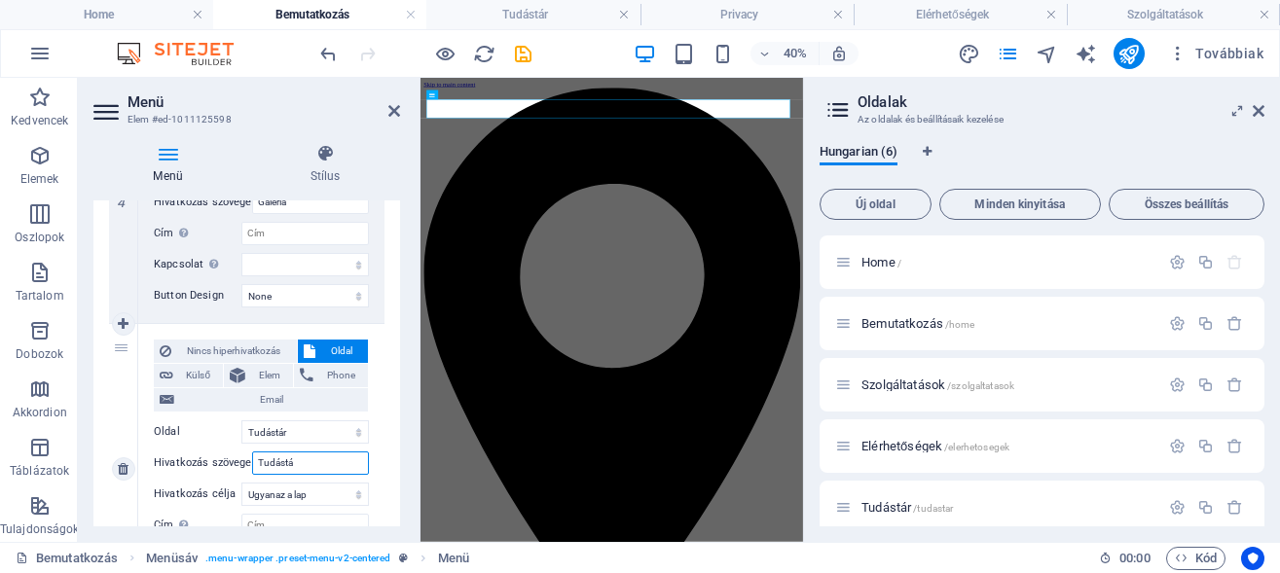
type input "Tudástár"
select select
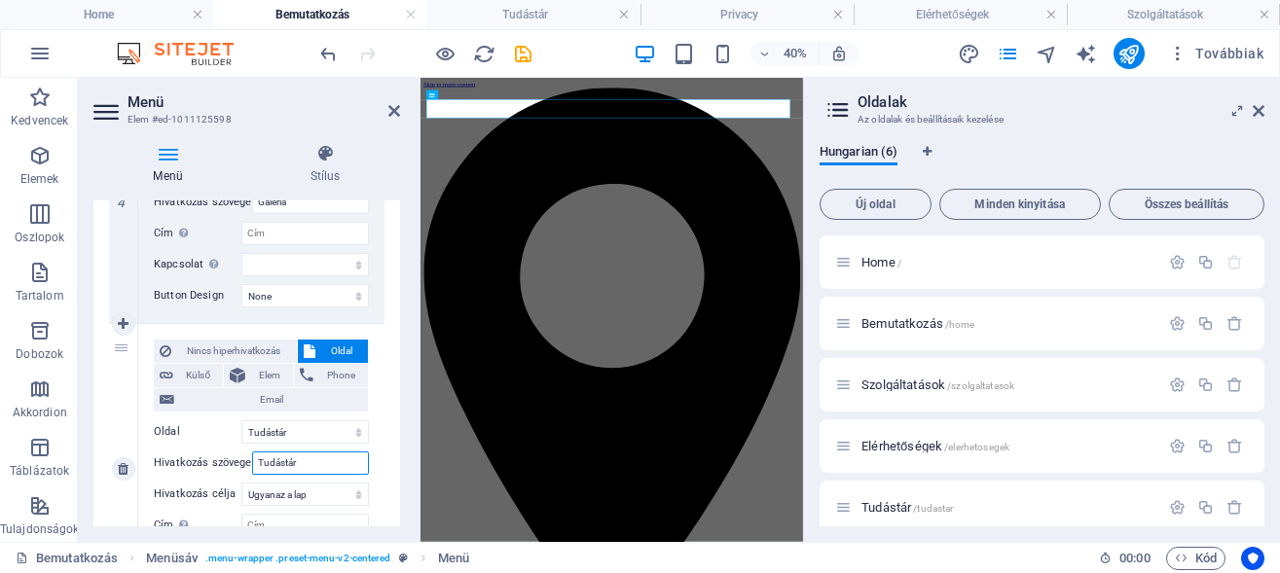
select select
type input "Tudástár"
click at [241, 483] on select "Új lap Ugyanaz a lap Átfedés" at bounding box center [304, 494] width 127 height 23
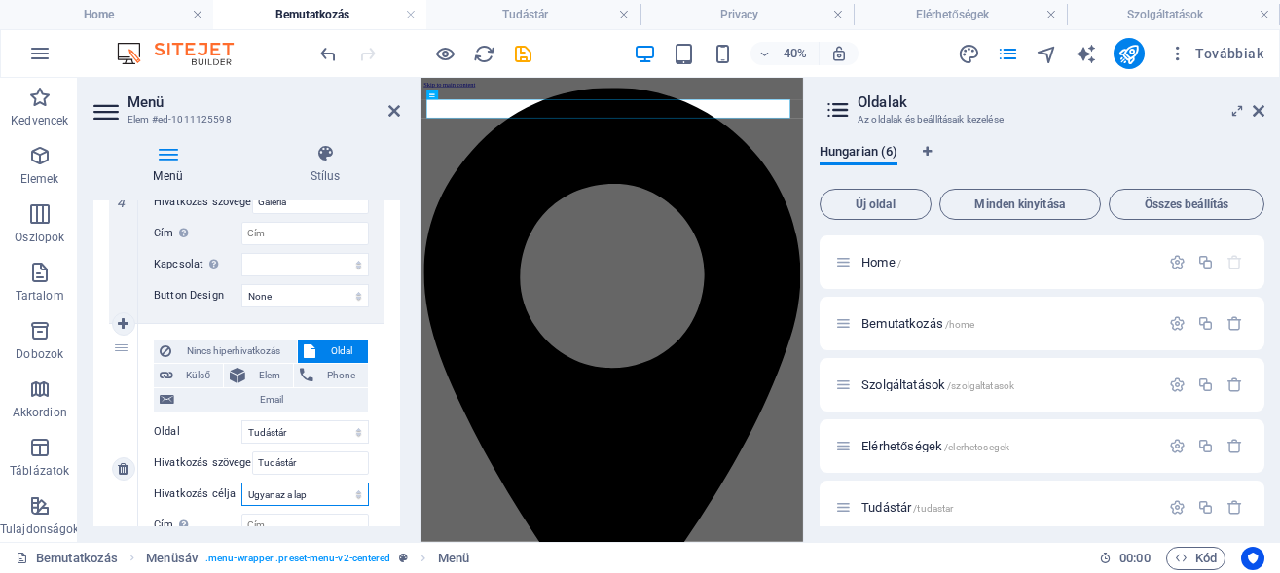
select select "blank"
click option "Új lap" at bounding box center [0, 0] width 0 height 0
select select
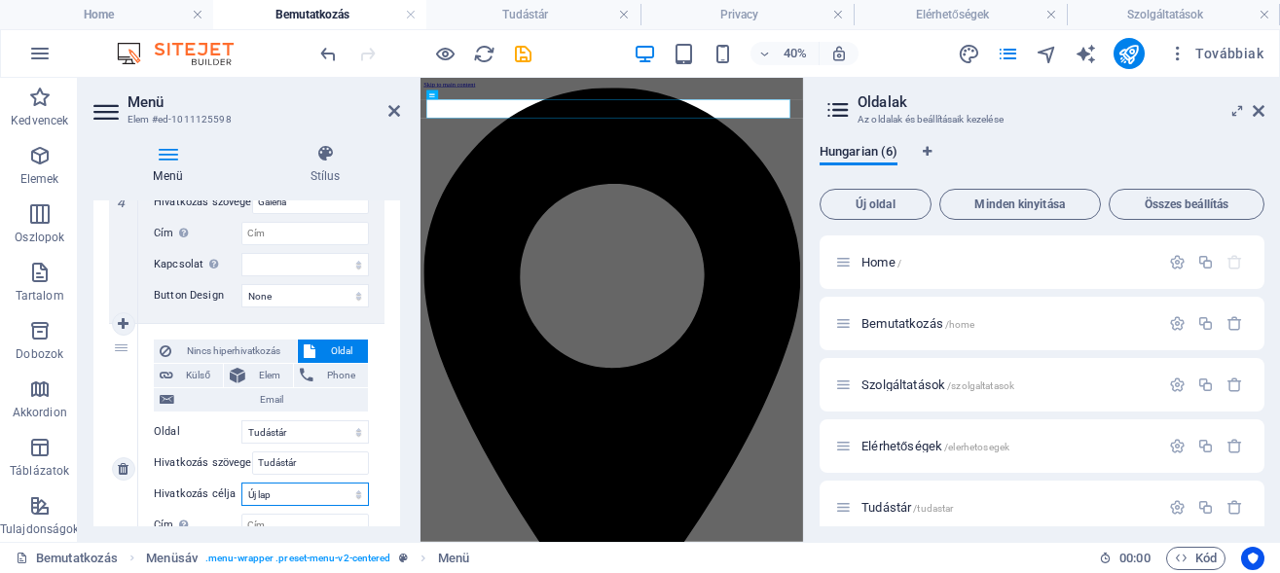
select select
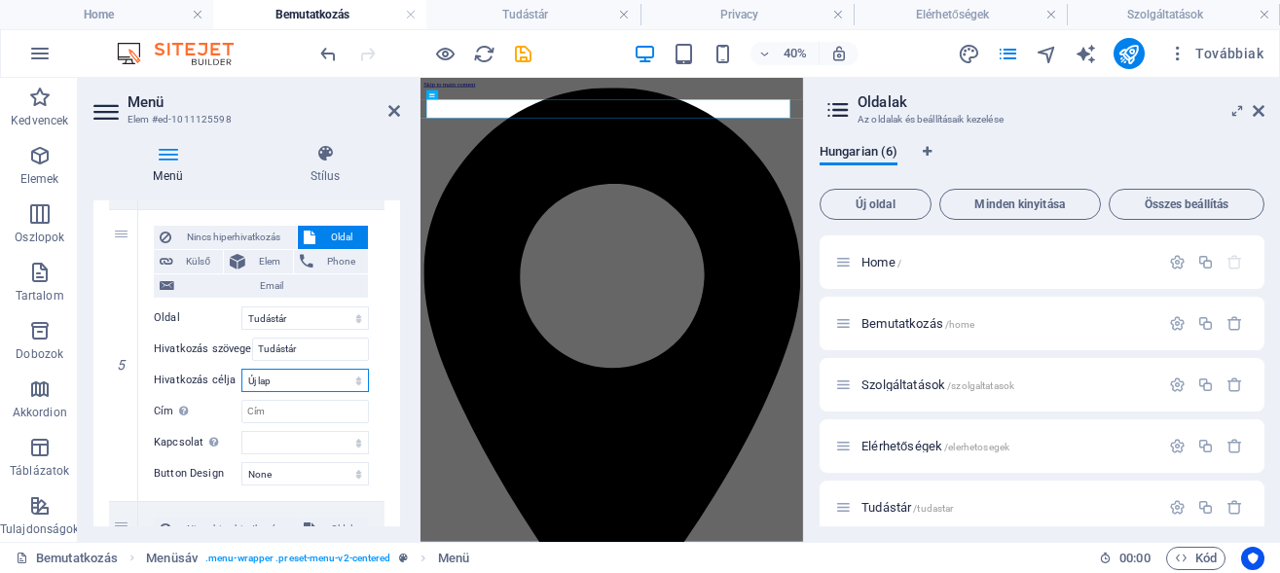
scroll to position [1314, 0]
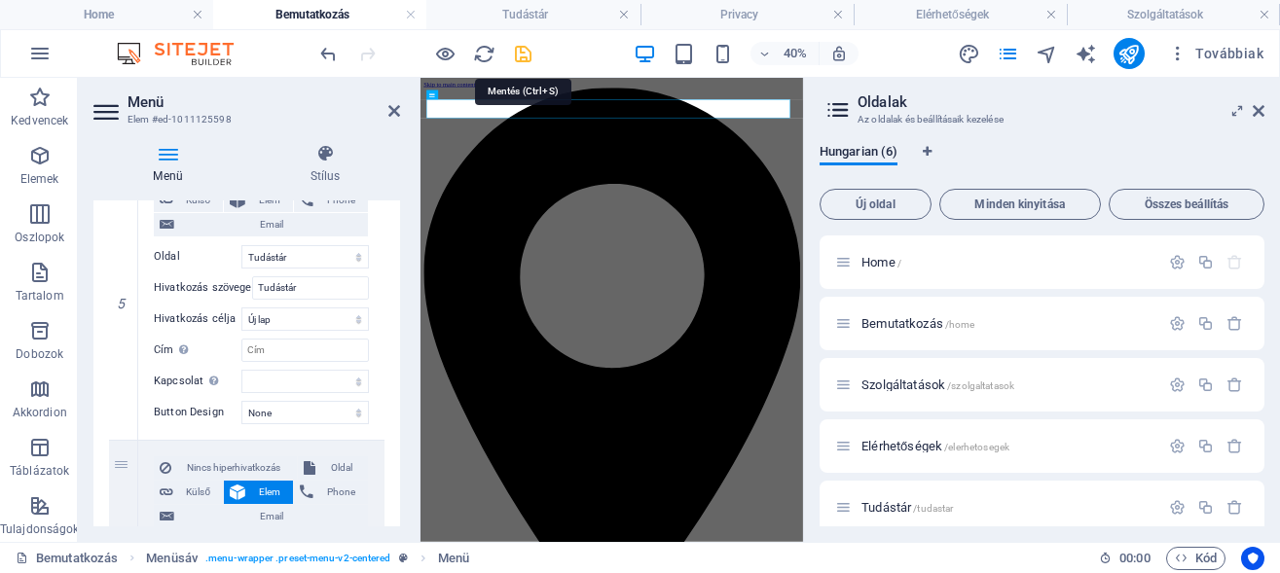
drag, startPoint x: 523, startPoint y: 52, endPoint x: 189, endPoint y: 252, distance: 389.4
click at [523, 52] on icon "save" at bounding box center [523, 54] width 22 height 22
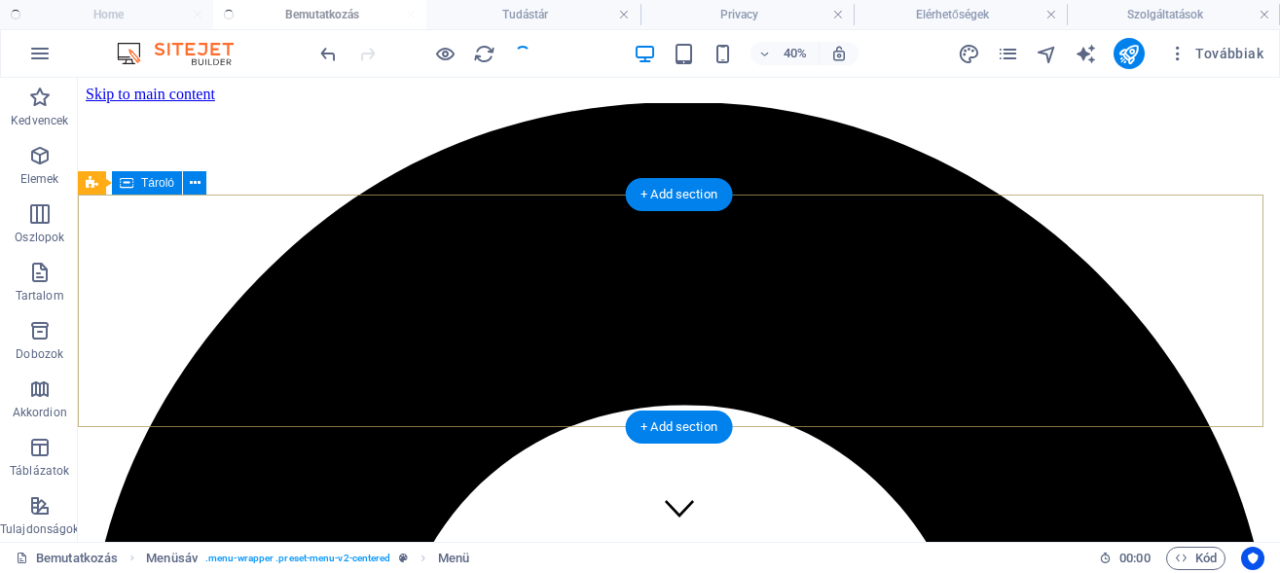
checkbox input "false"
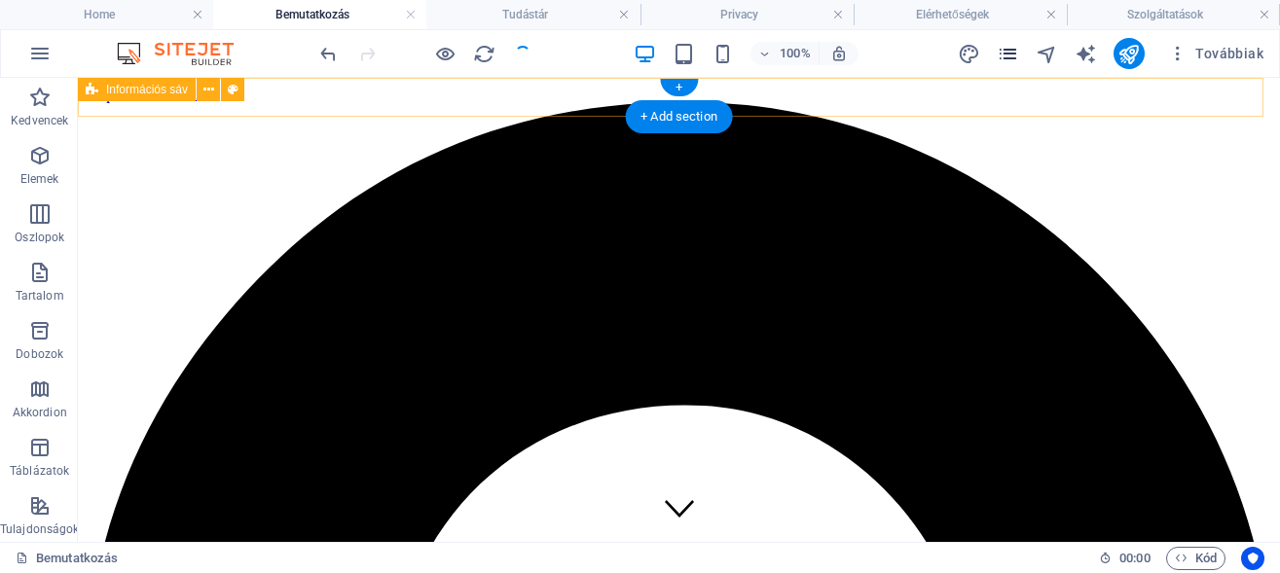
click at [1010, 53] on icon "pages" at bounding box center [1008, 54] width 22 height 22
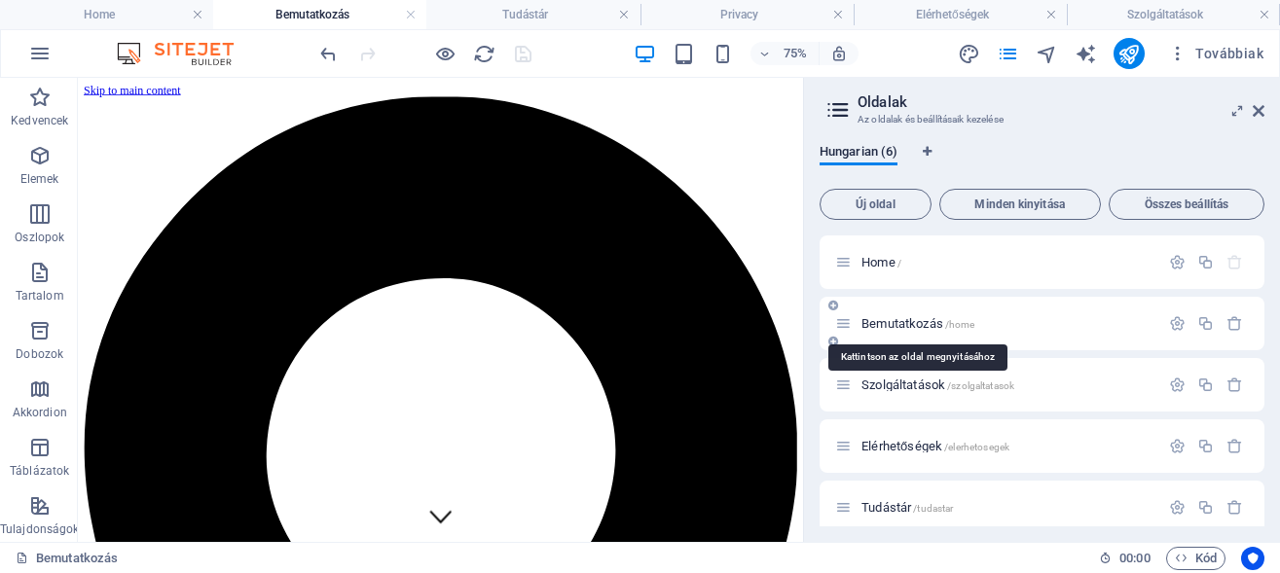
click at [885, 321] on span "Bemutatkozás /home" at bounding box center [917, 323] width 113 height 15
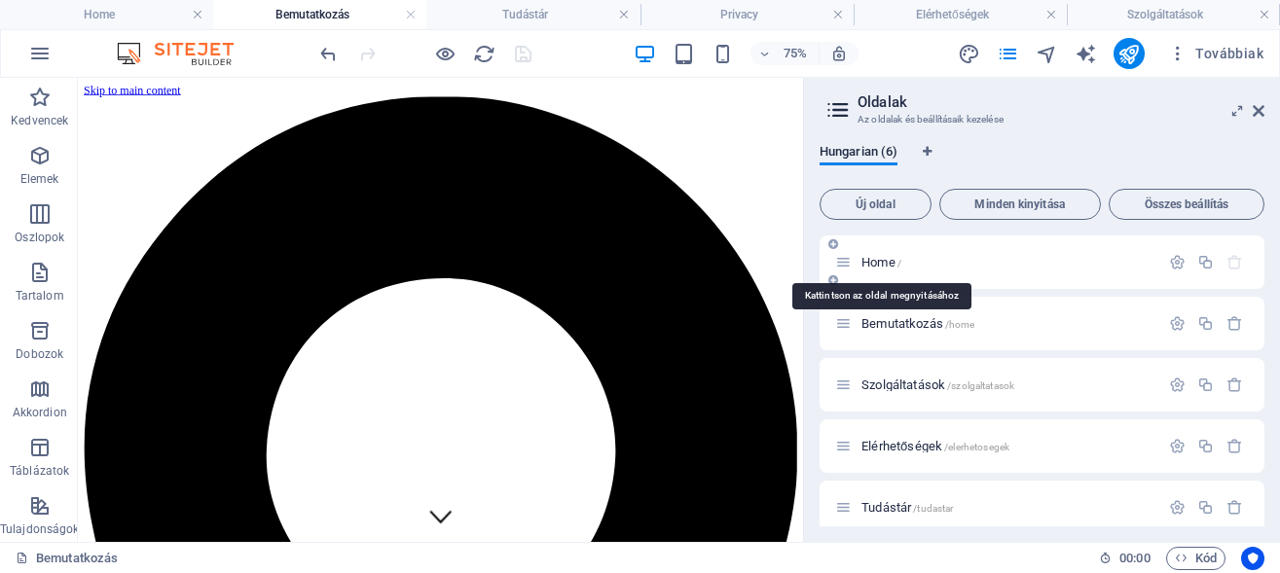
click at [887, 266] on span "Home /" at bounding box center [881, 262] width 40 height 15
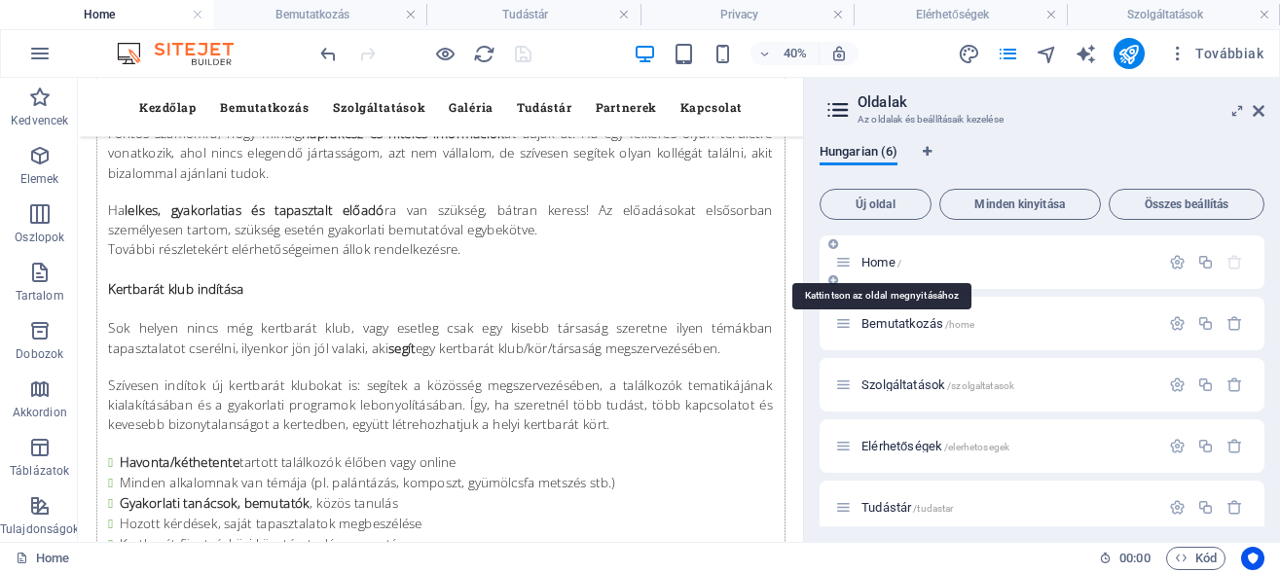
scroll to position [11998, 0]
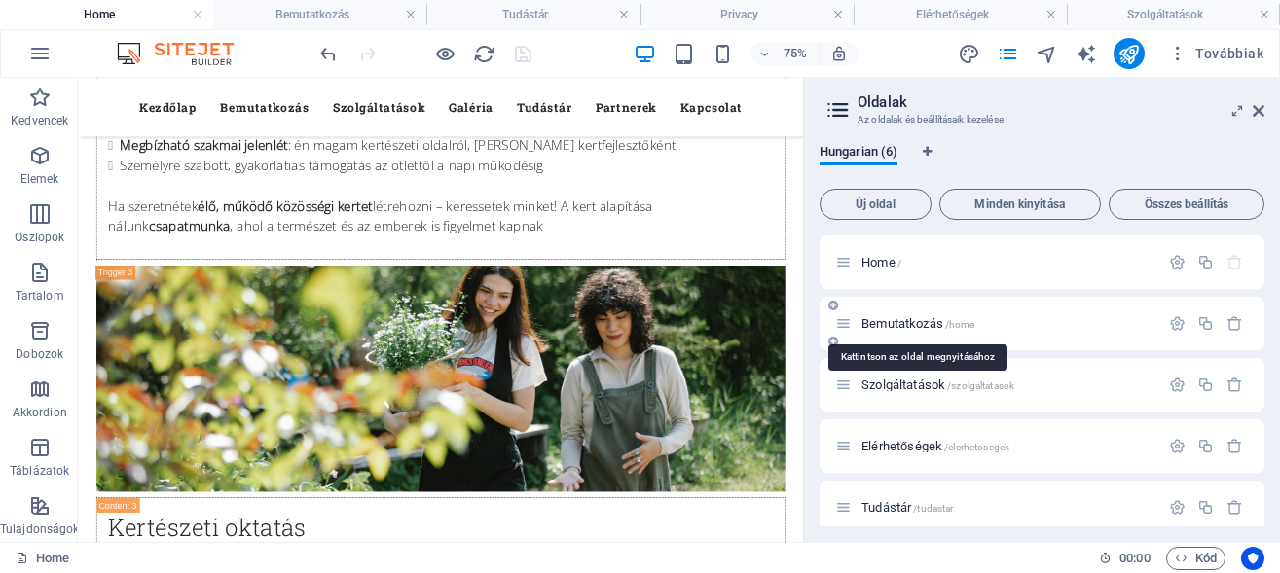
click at [907, 323] on span "Bemutatkozás /home" at bounding box center [917, 323] width 113 height 15
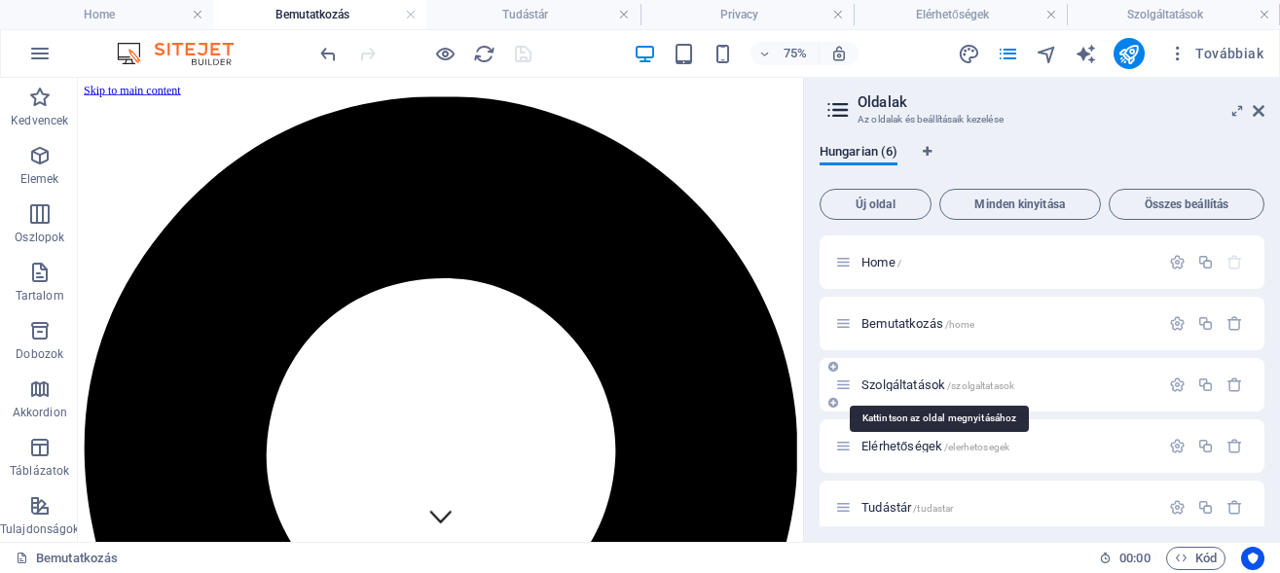
click at [909, 383] on span "Szolgáltatások /szolgaltatasok" at bounding box center [937, 385] width 153 height 15
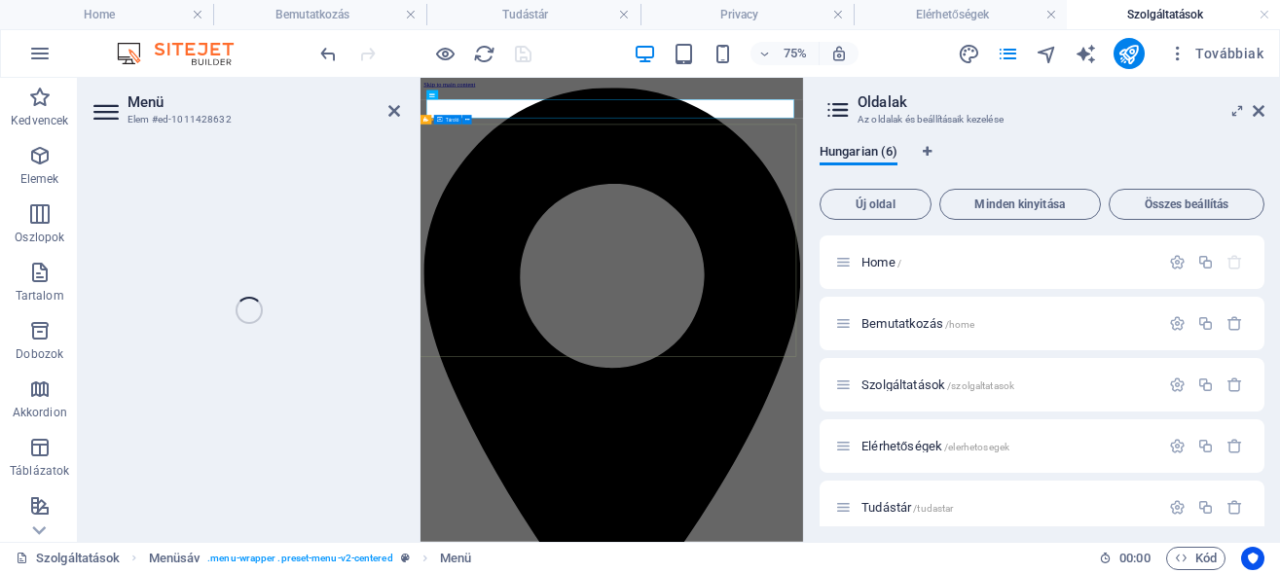
select select
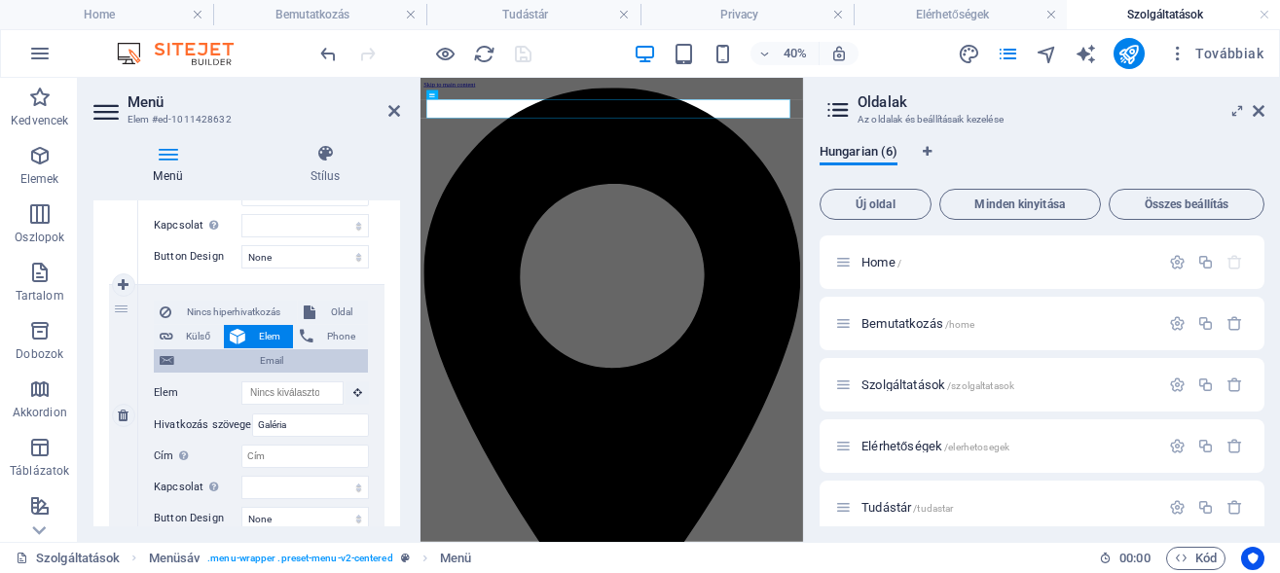
scroll to position [1003, 0]
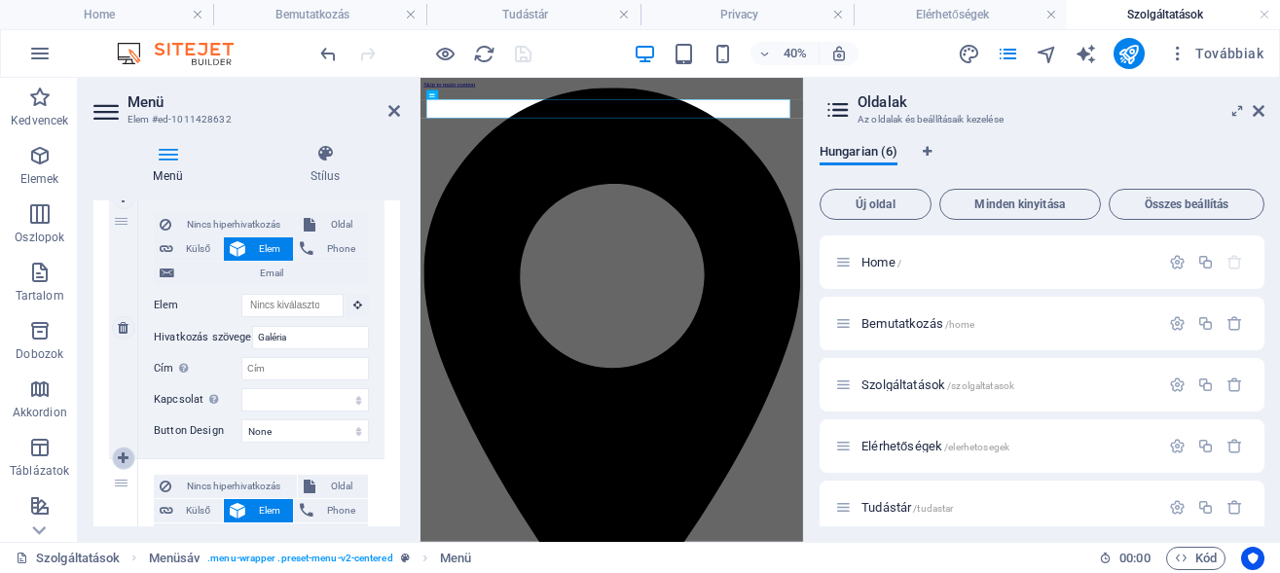
click at [121, 458] on icon at bounding box center [123, 459] width 11 height 14
select select
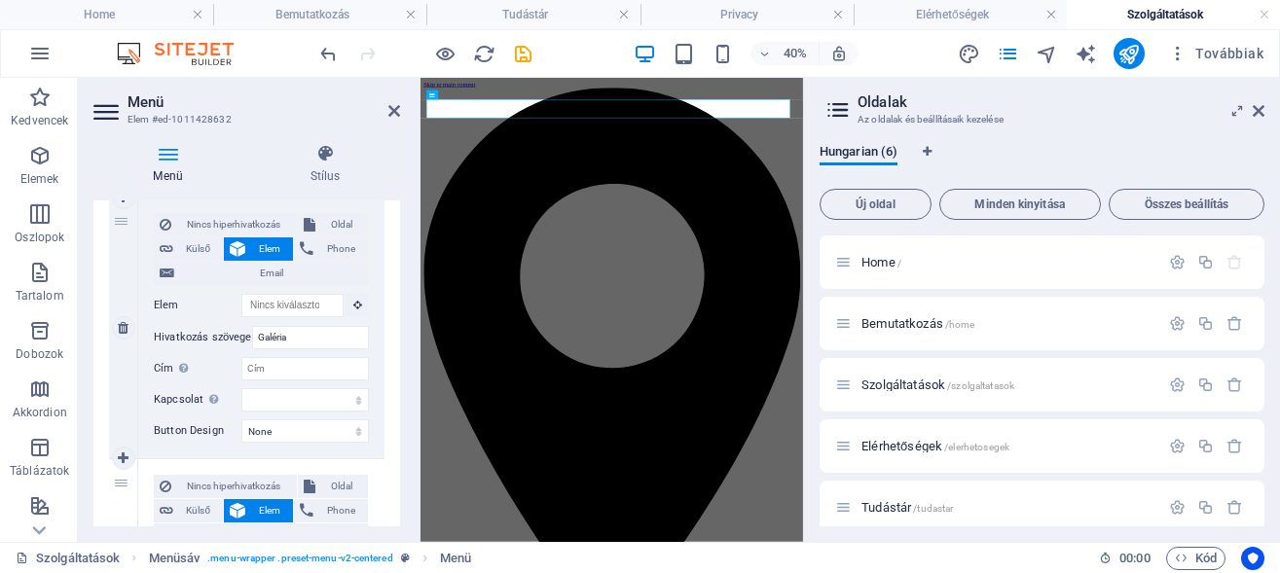
select select
type input "Partnerek"
select select
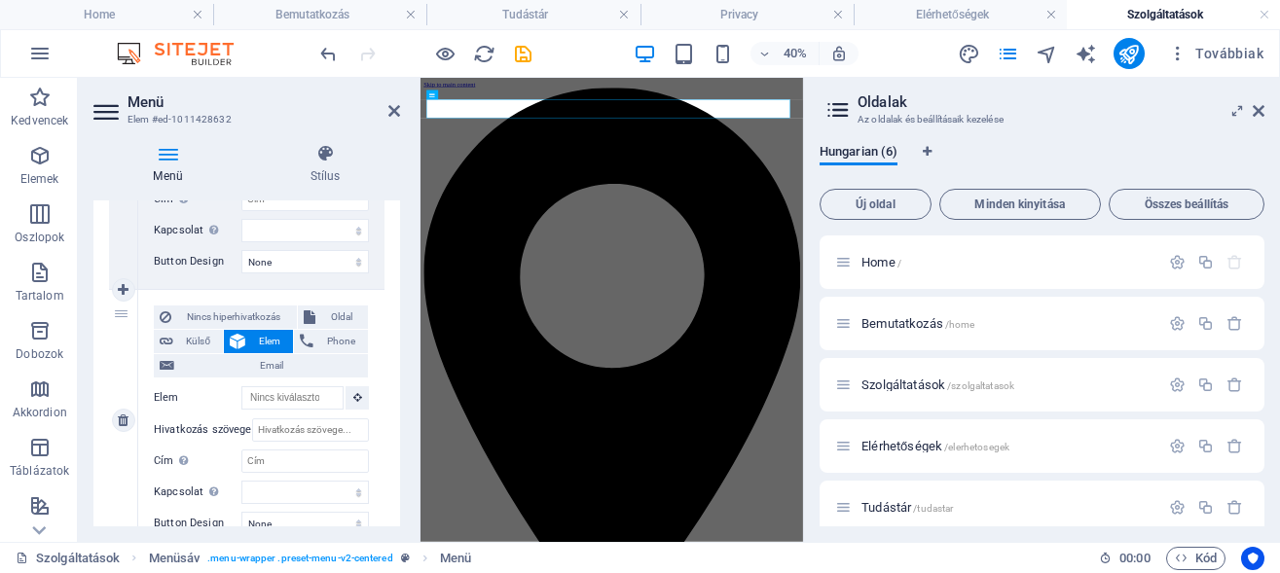
scroll to position [1179, 0]
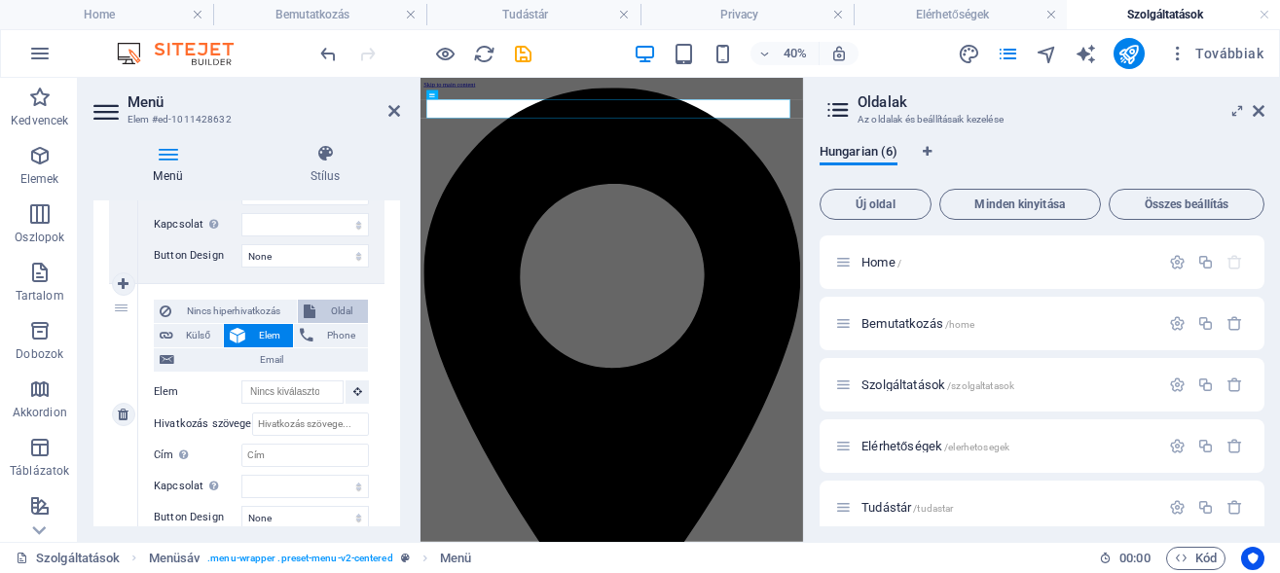
click at [327, 309] on span "Oldal" at bounding box center [342, 311] width 42 height 23
select select
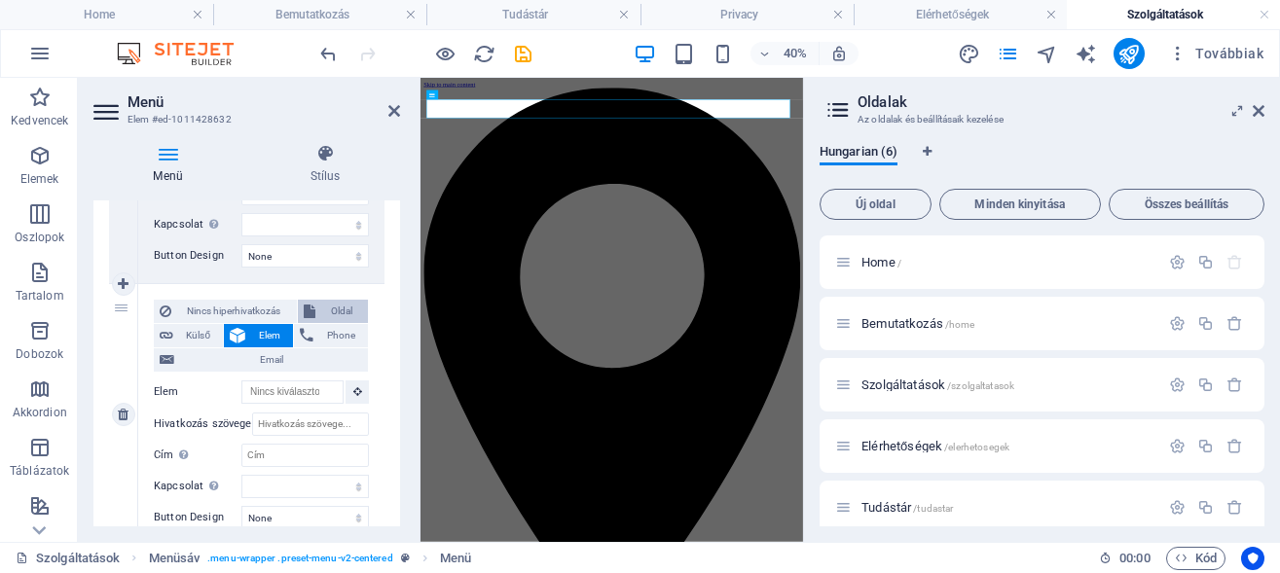
select select
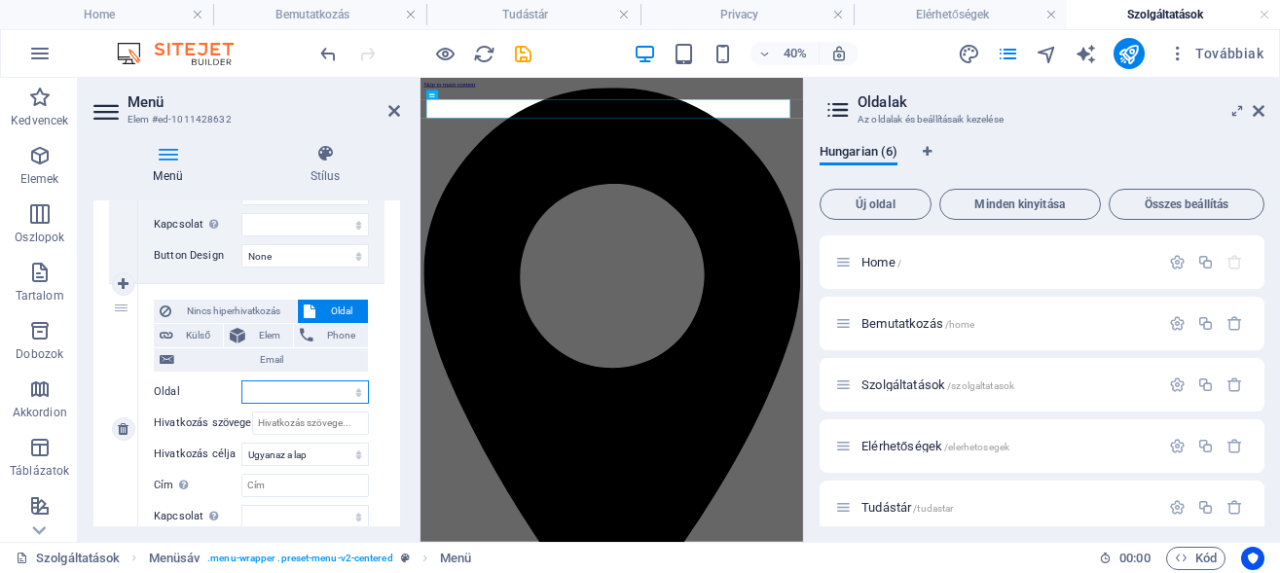
click at [241, 381] on select "Home Bemutatkozás Szolgáltatások Elérhetőségek Tudástár Privacy" at bounding box center [304, 392] width 127 height 23
select select "4"
click option "Tudástár" at bounding box center [0, 0] width 0 height 0
select select
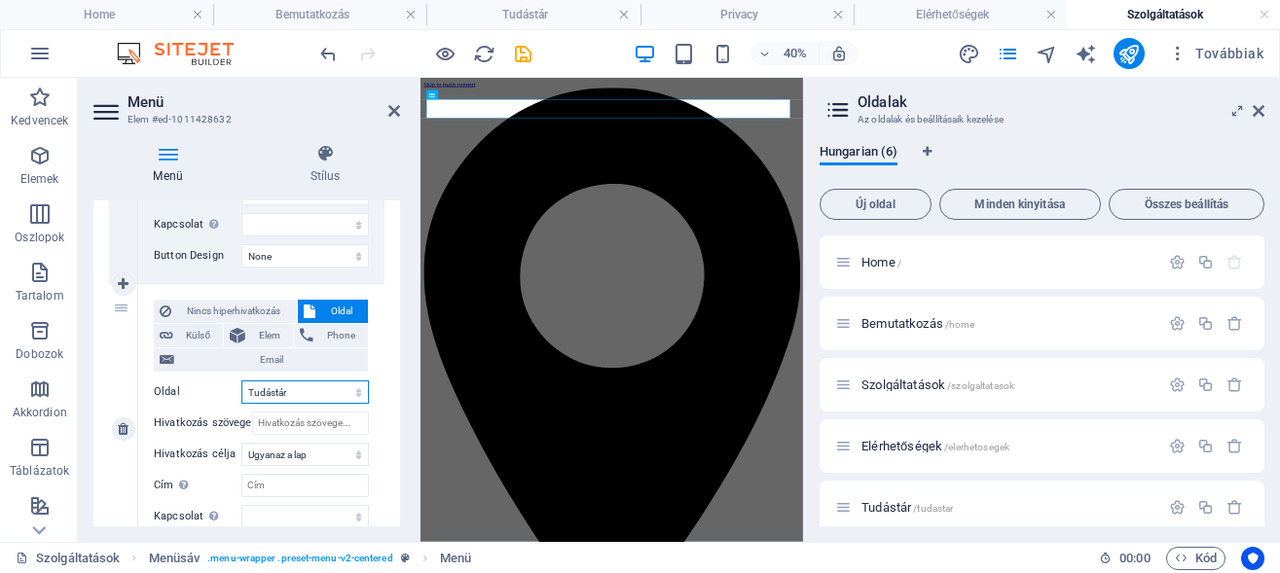
select select
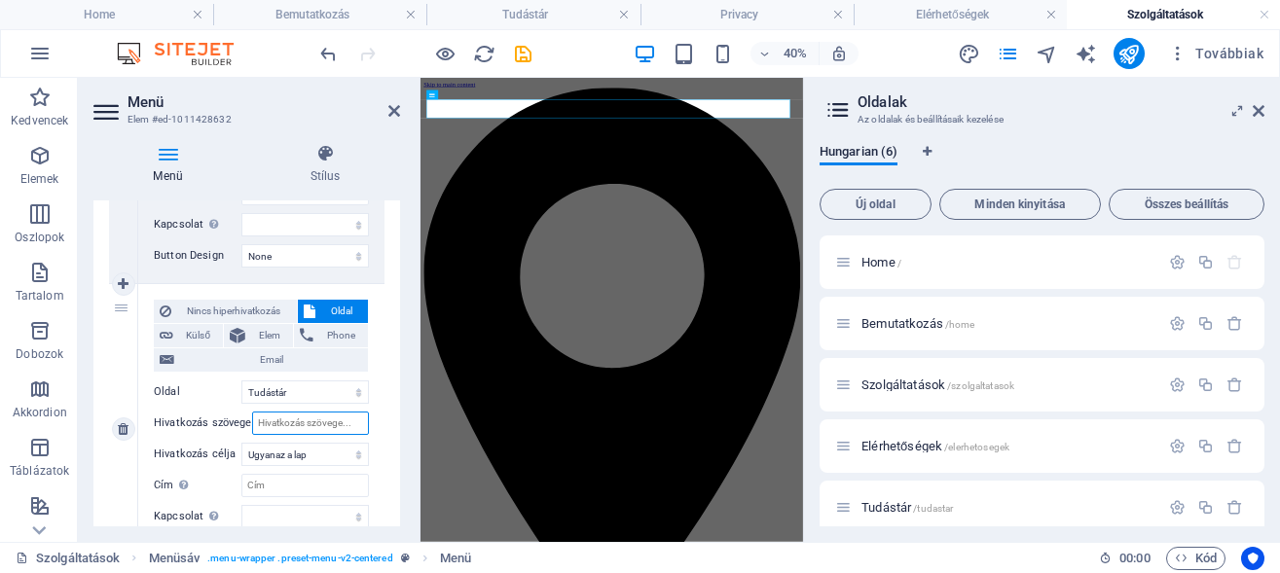
click at [294, 425] on input "Hivatkozás szövege" at bounding box center [310, 423] width 117 height 23
type input "Tudás tá"
select select
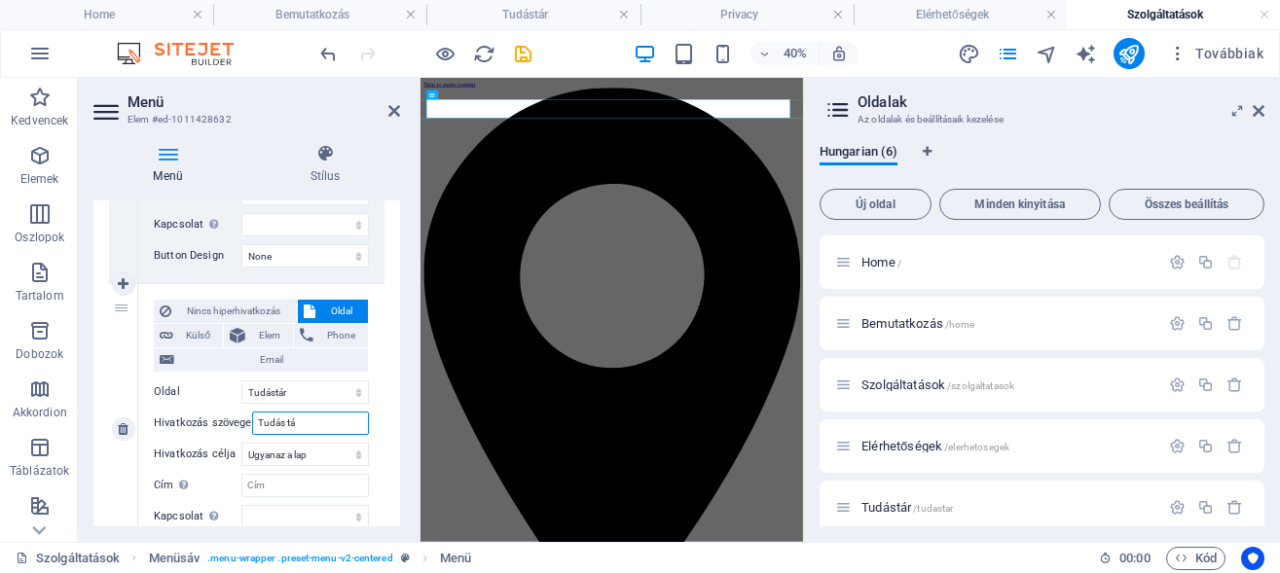
select select
type input "Tudás tár"
select select
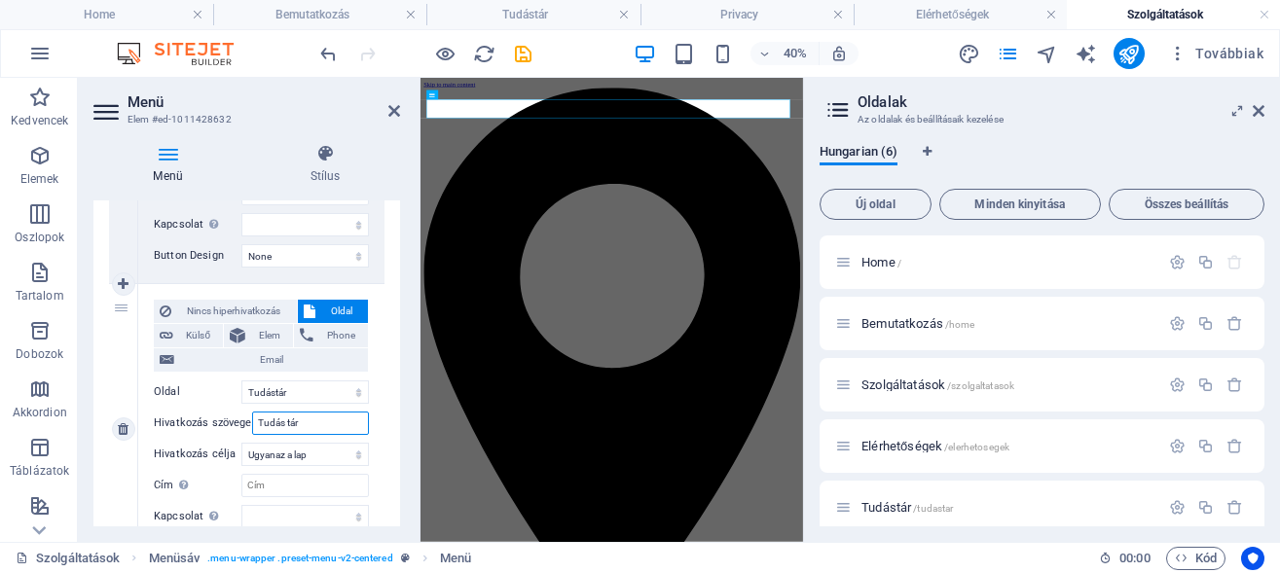
select select
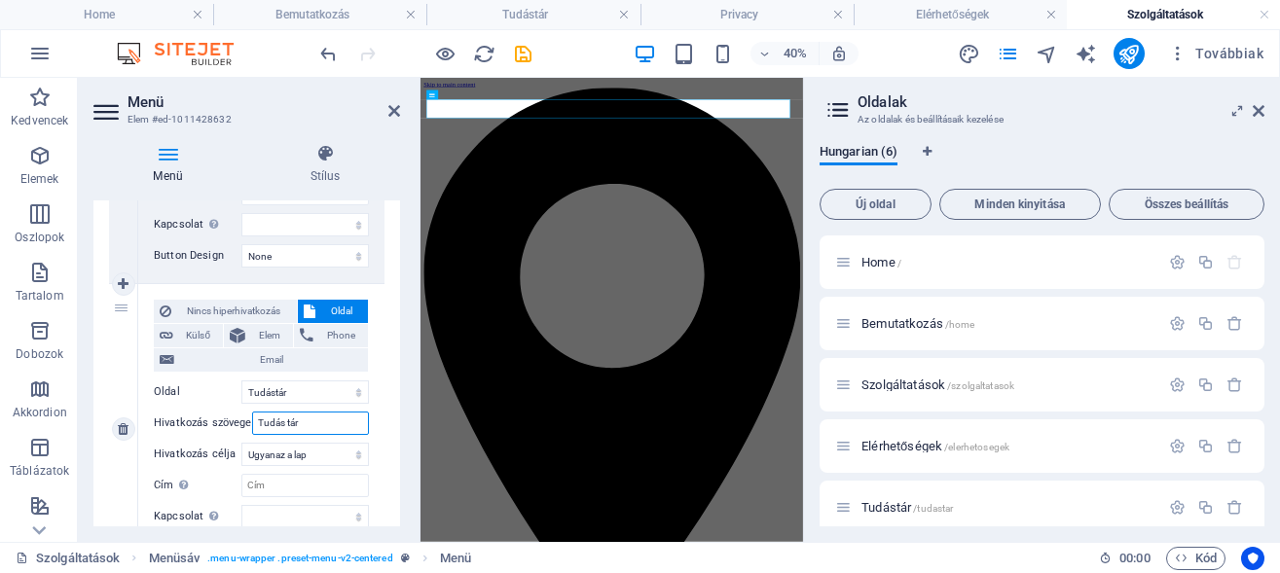
select select
type input "Tudá"
select select
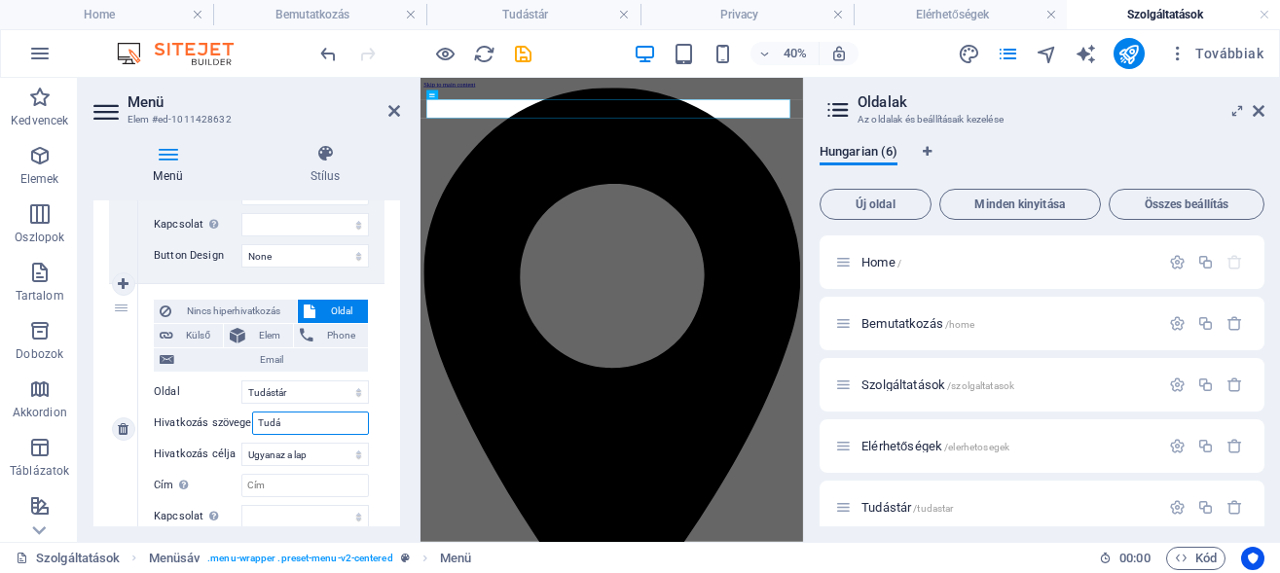
select select
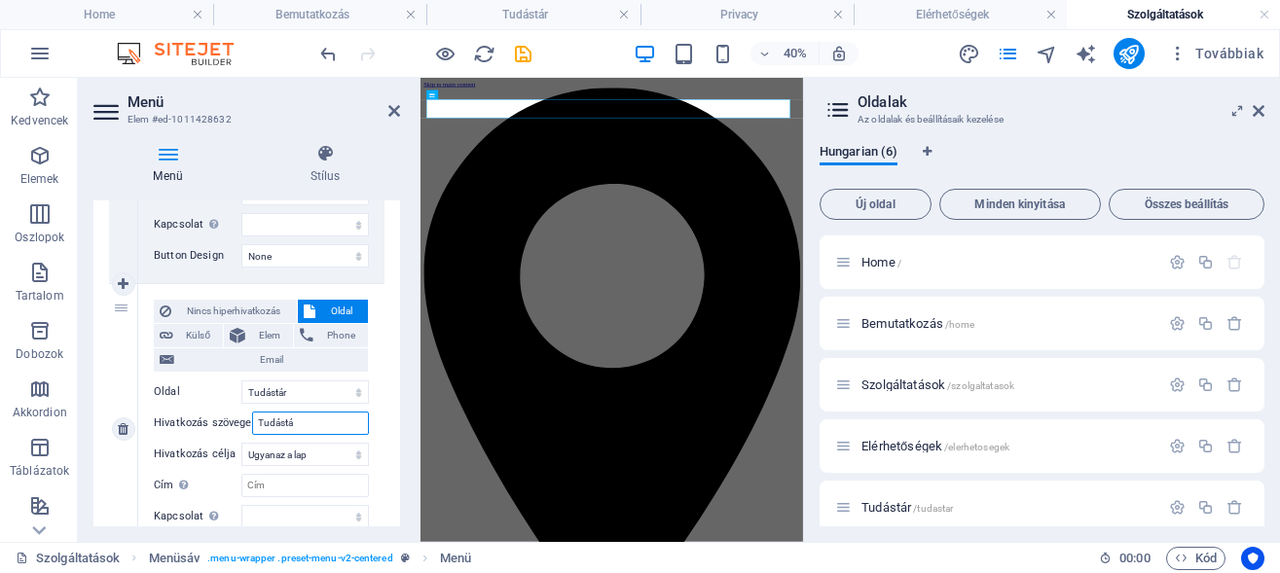
type input "Tudástár"
select select
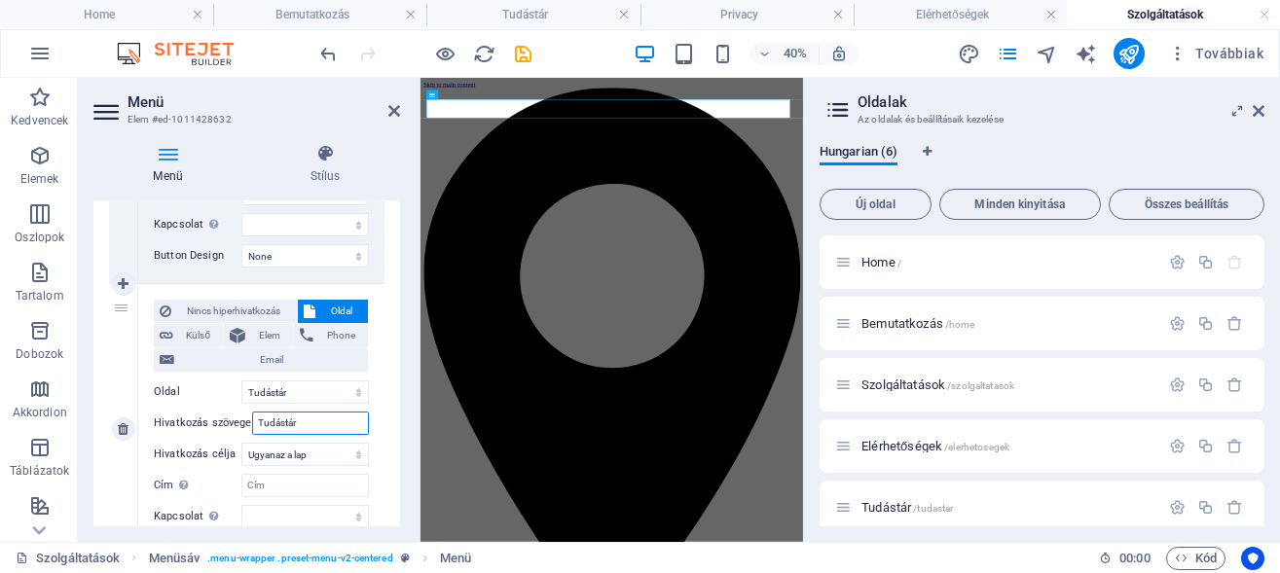
select select
type input "Tudástár"
click at [241, 443] on select "Új lap Ugyanaz a lap Átfedés" at bounding box center [304, 454] width 127 height 23
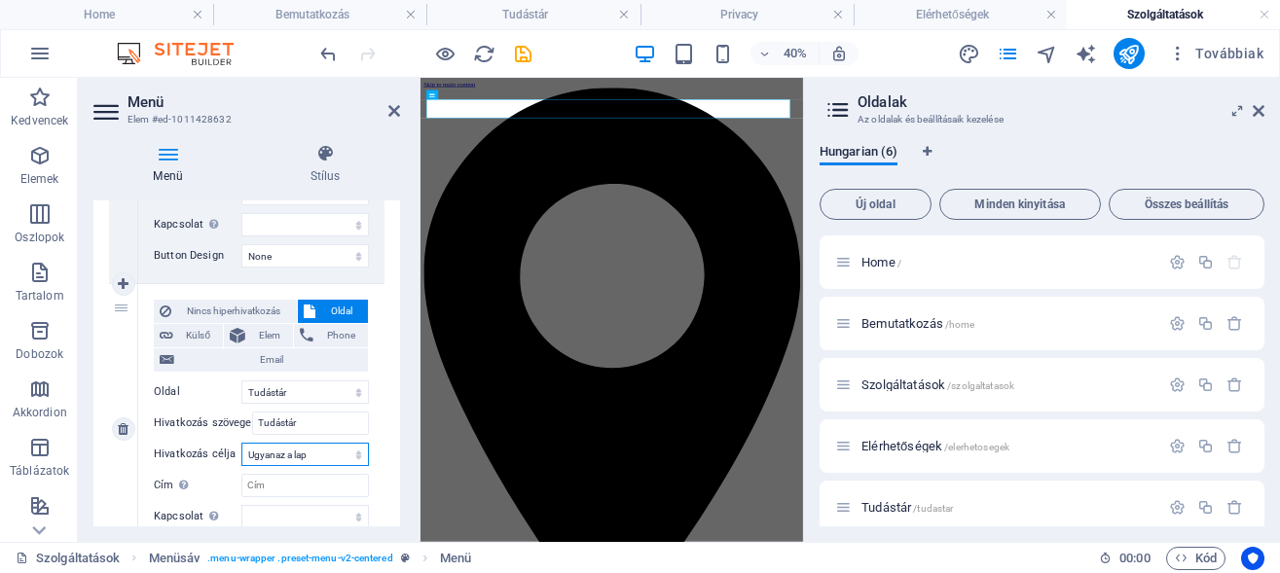
select select "blank"
click option "Új lap" at bounding box center [0, 0] width 0 height 0
select select
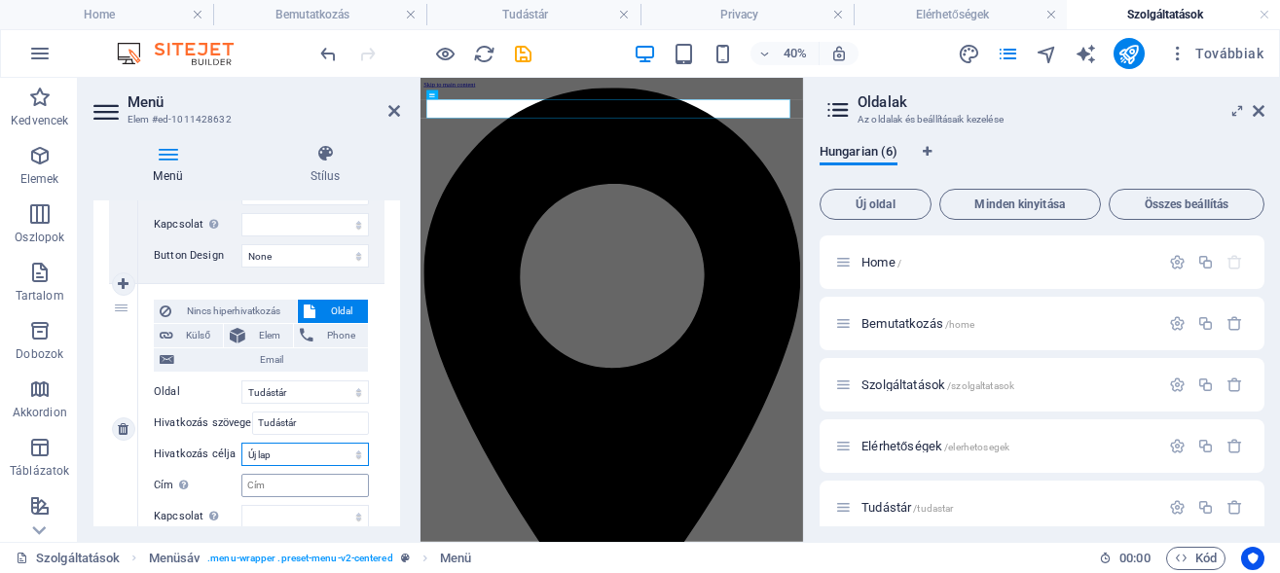
select select
click at [269, 495] on input "Cím További hivatkozás leírás, ne legyen azonos a hivatkozás szövegével. A címe…" at bounding box center [304, 485] width 127 height 23
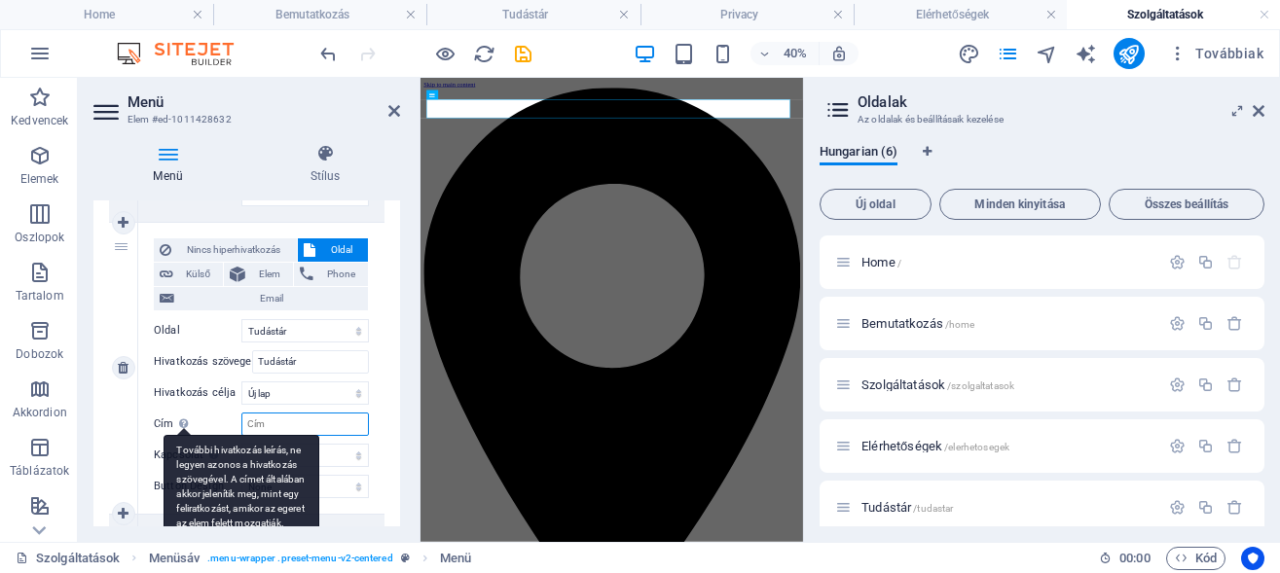
scroll to position [1266, 0]
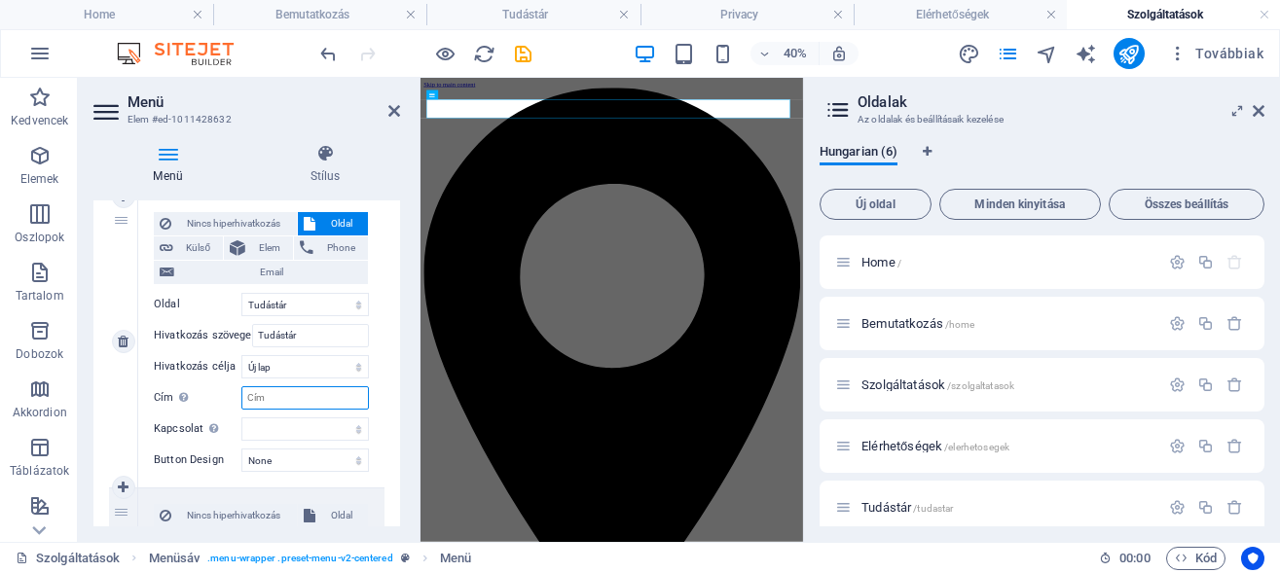
click at [259, 397] on input "Cím További hivatkozás leírás, ne legyen azonos a hivatkozás szövegével. A címe…" at bounding box center [304, 397] width 127 height 23
click at [217, 401] on label "Cím További hivatkozás leírás, ne legyen azonos a hivatkozás szövegével. A címe…" at bounding box center [198, 397] width 88 height 23
click at [241, 401] on input "Cím További hivatkozás leírás, ne legyen azonos a hivatkozás szövegével. A címe…" at bounding box center [304, 397] width 127 height 23
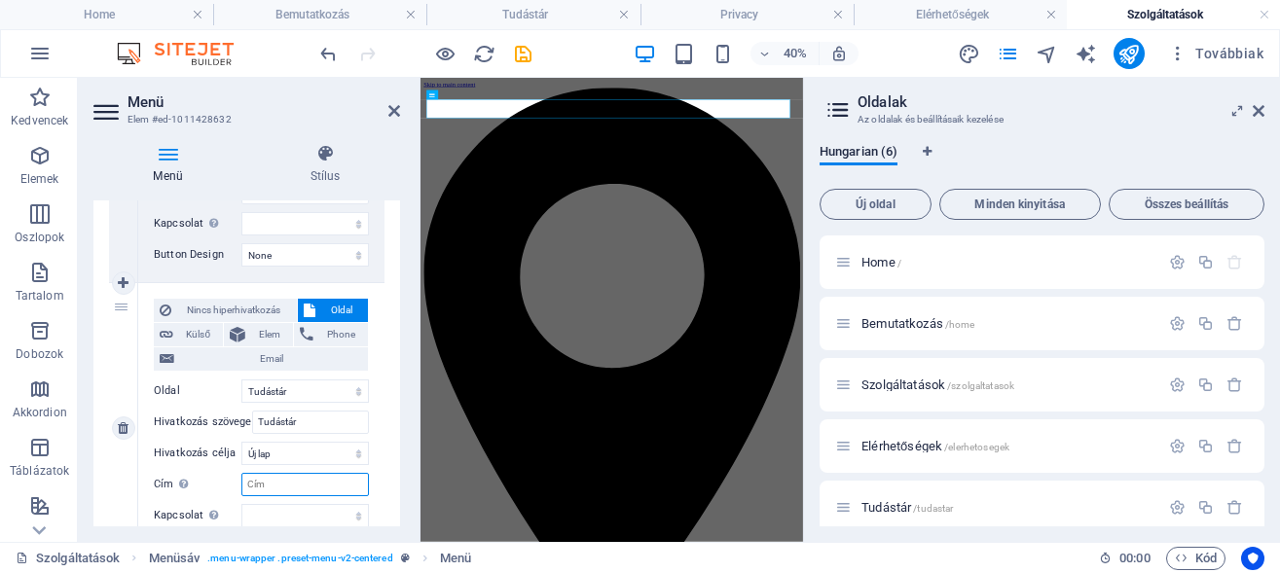
scroll to position [1179, 0]
click at [331, 309] on span "Oldal" at bounding box center [342, 311] width 42 height 23
click at [217, 424] on label "Hivatkozás szövege" at bounding box center [203, 423] width 98 height 23
click at [252, 424] on input "Tudástár" at bounding box center [310, 423] width 117 height 23
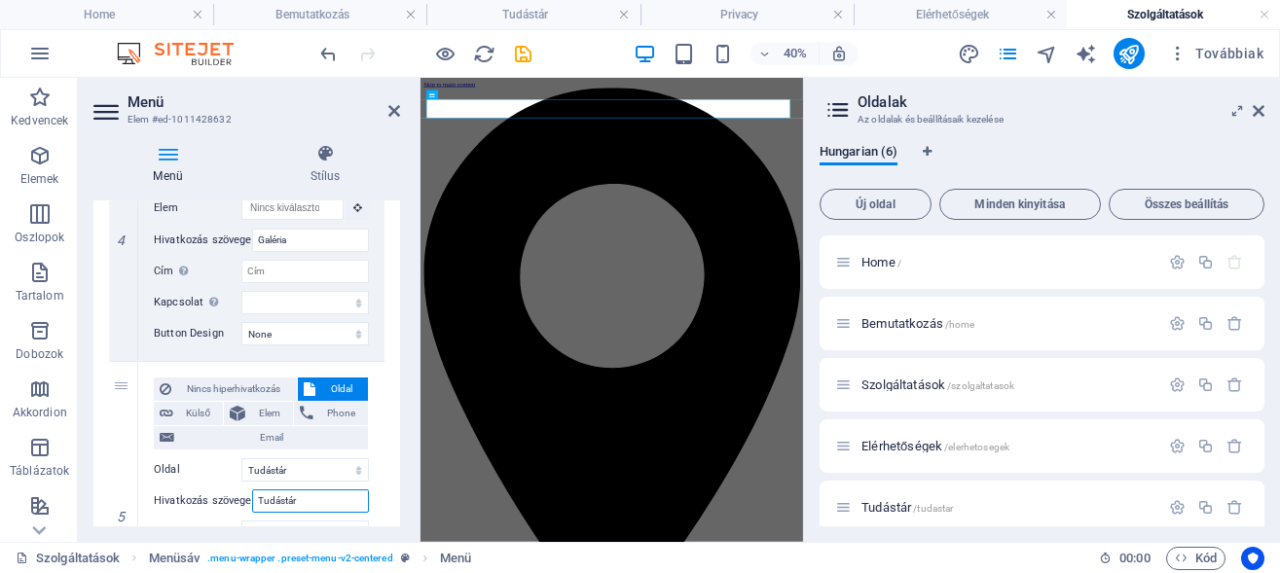
scroll to position [0, 0]
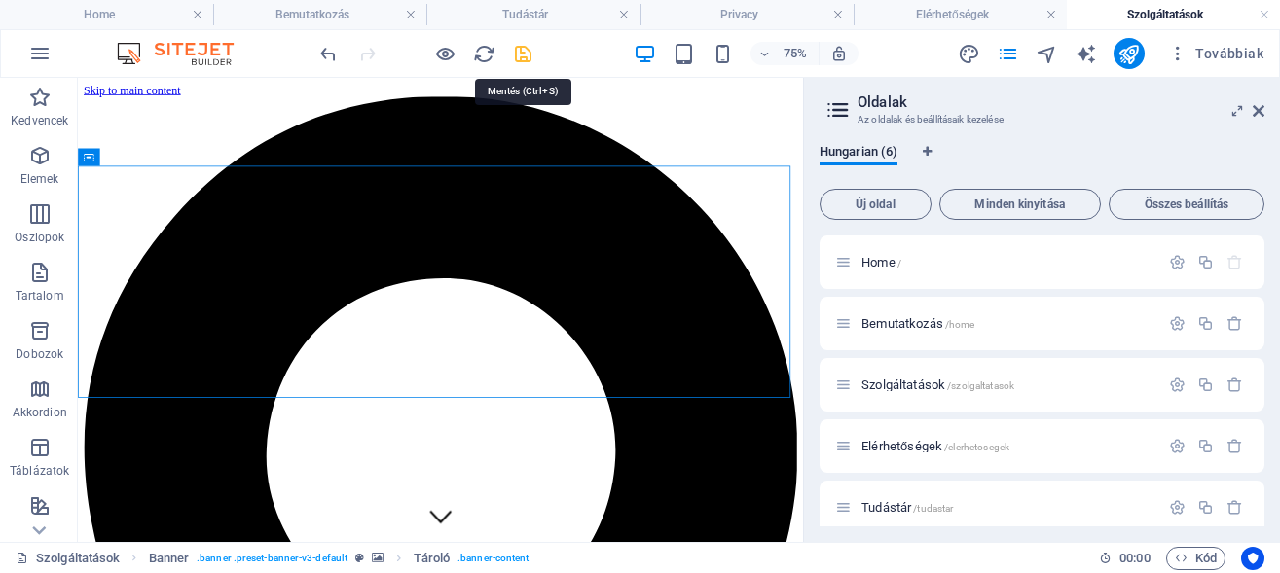
click at [523, 54] on icon "save" at bounding box center [523, 54] width 22 height 22
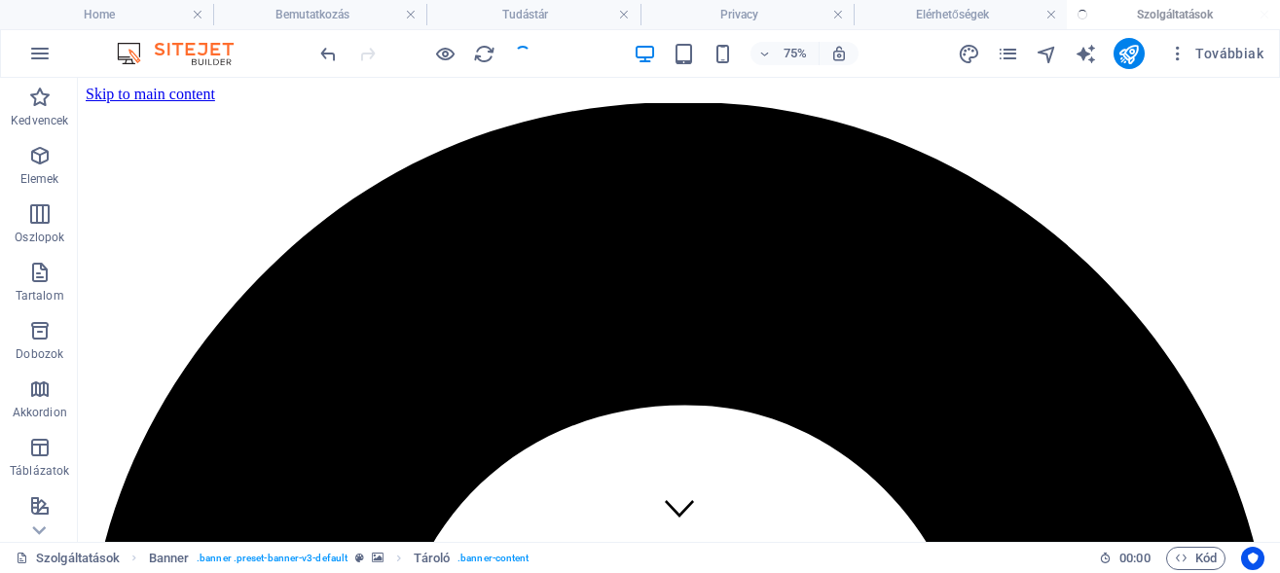
checkbox input "false"
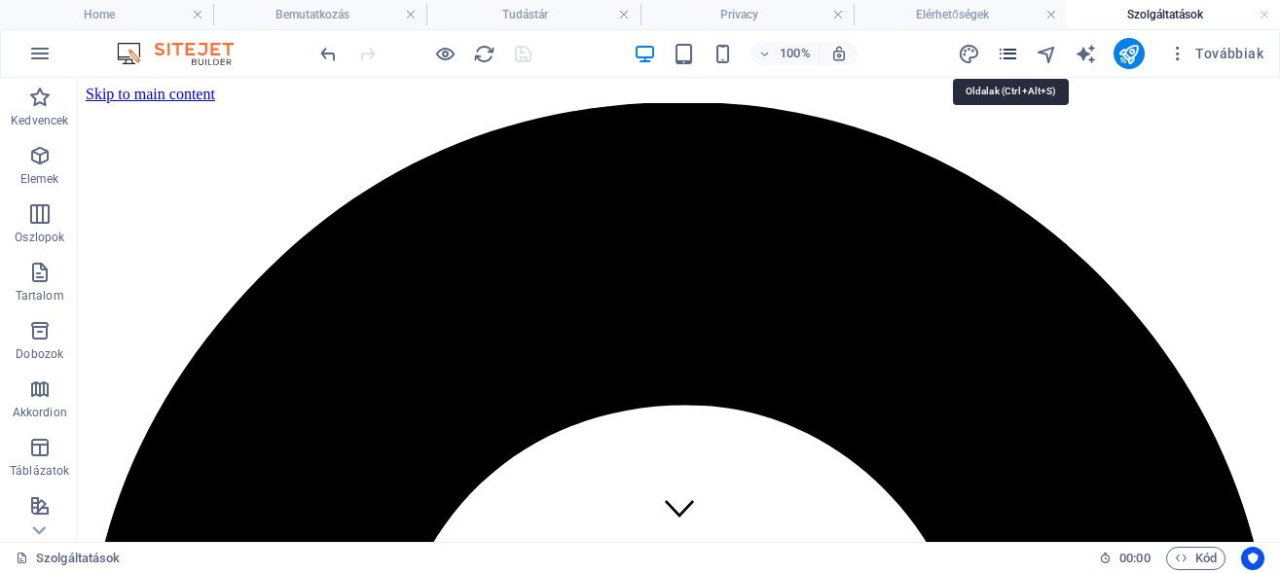
click at [1008, 48] on icon "pages" at bounding box center [1008, 54] width 22 height 22
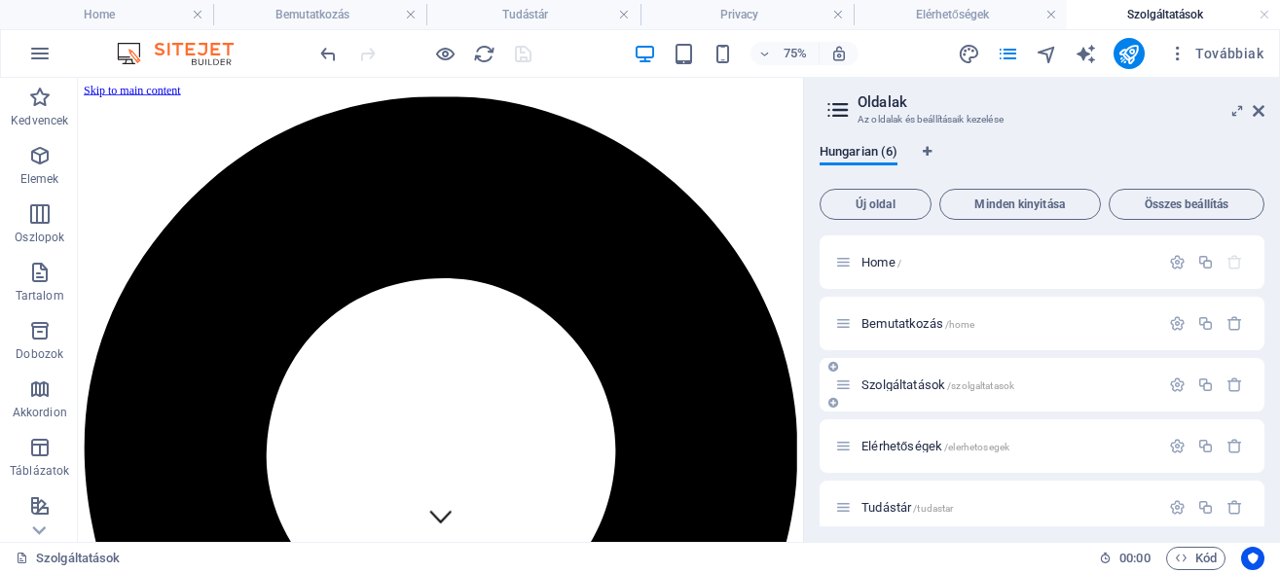
click at [886, 386] on span "Szolgáltatások /szolgaltatasok" at bounding box center [937, 385] width 153 height 15
click at [894, 317] on span "Bemutatkozás /home" at bounding box center [917, 323] width 113 height 15
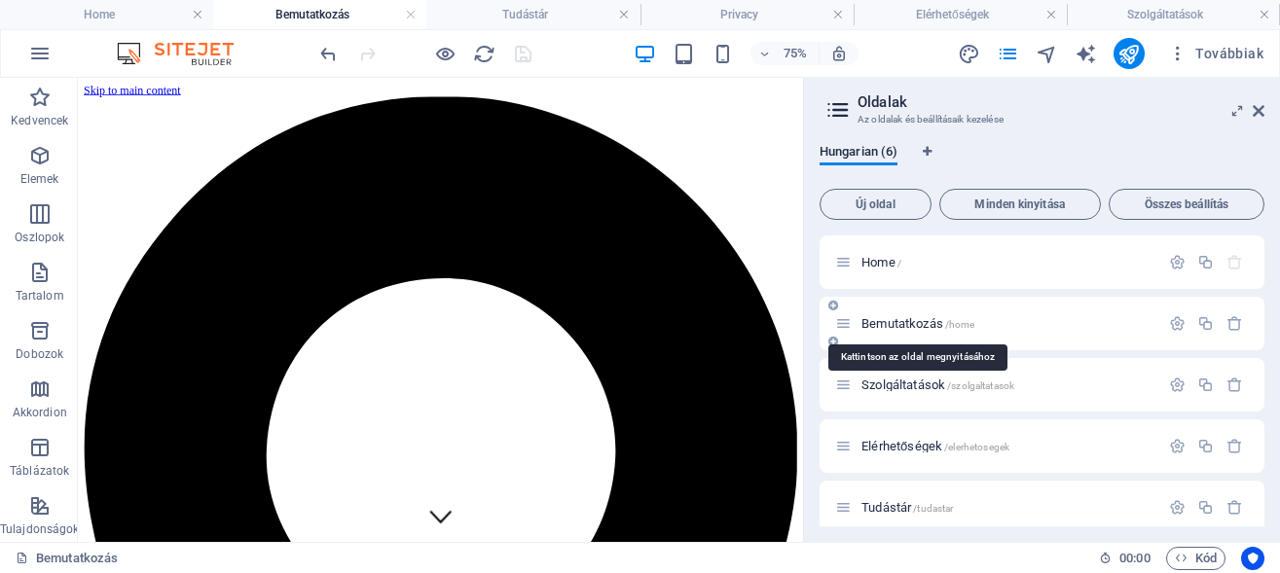
click at [898, 318] on span "Bemutatkozás /home" at bounding box center [917, 323] width 113 height 15
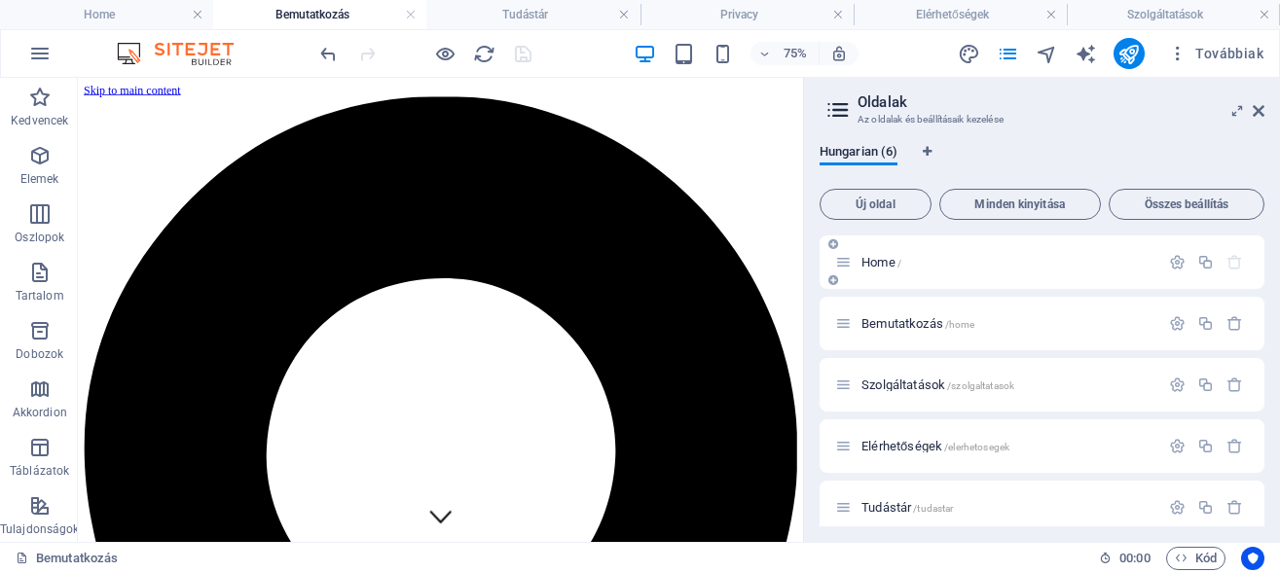
click at [883, 269] on div "Home /" at bounding box center [997, 262] width 324 height 22
click at [882, 262] on span "Home /" at bounding box center [881, 262] width 40 height 15
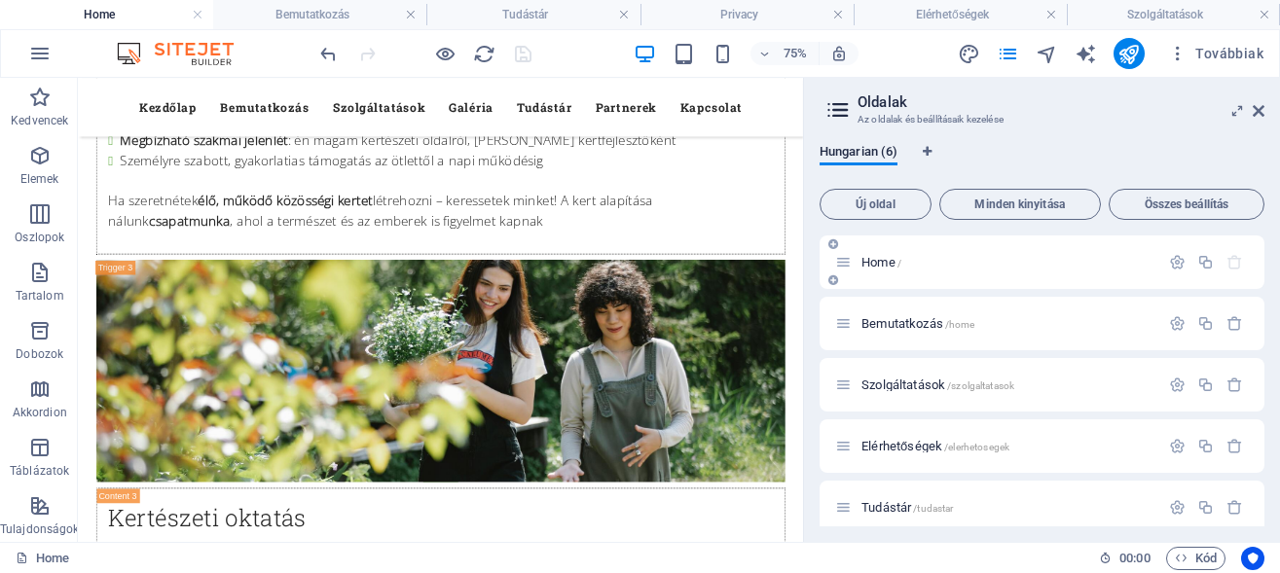
click at [882, 262] on span "Home /" at bounding box center [881, 262] width 40 height 15
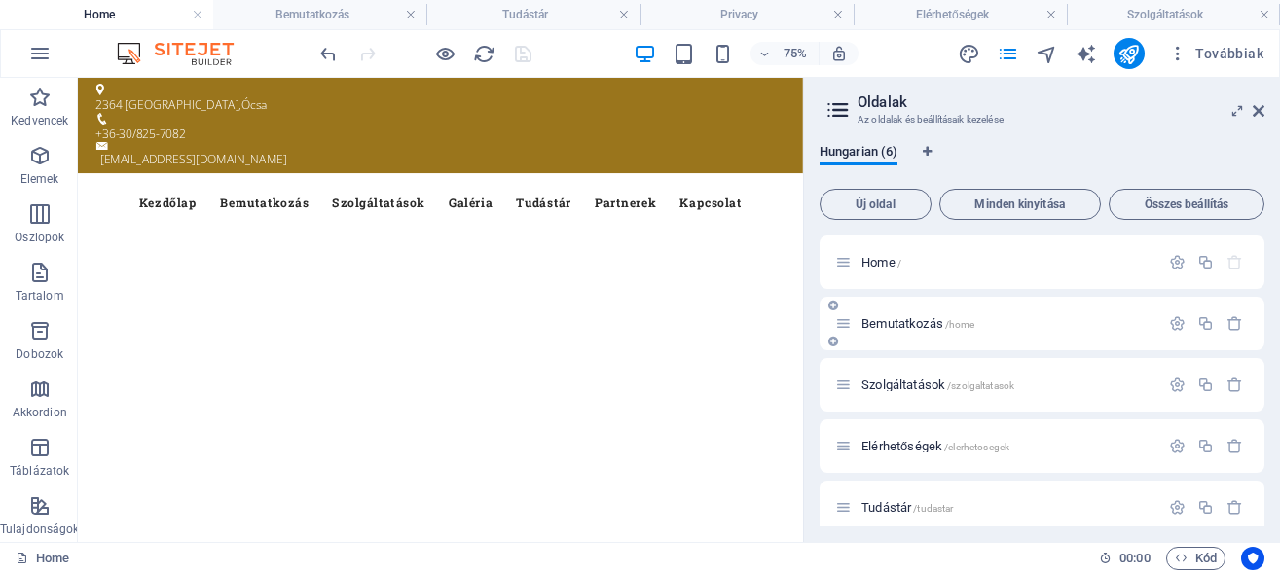
click at [893, 323] on span "Bemutatkozás /home" at bounding box center [917, 323] width 113 height 15
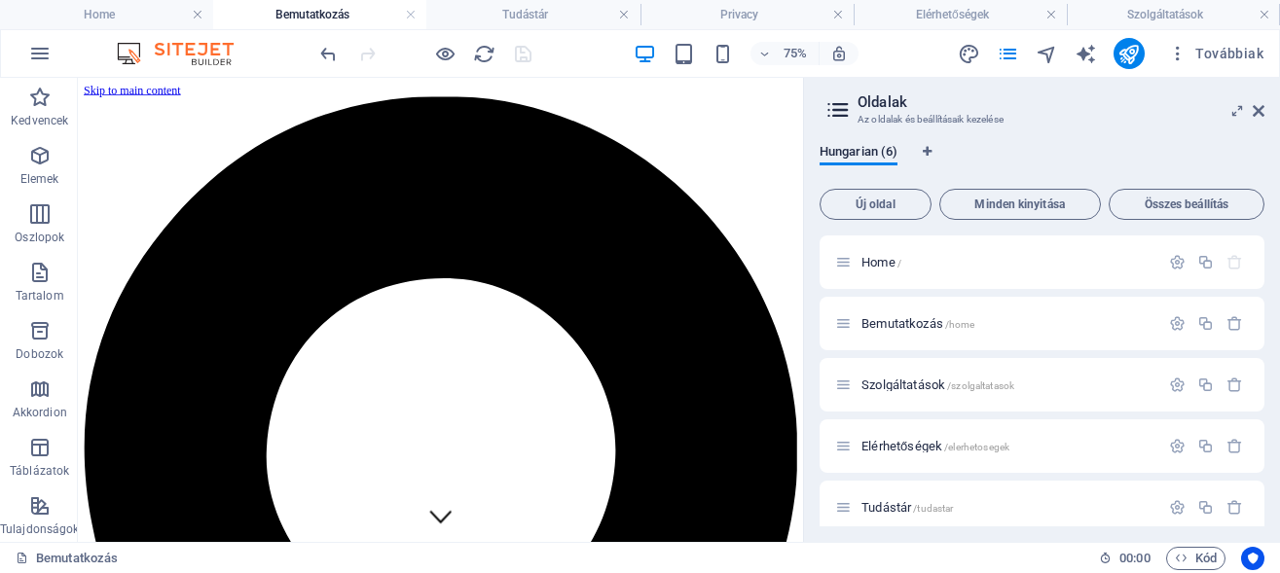
drag, startPoint x: 1031, startPoint y: 106, endPoint x: 930, endPoint y: 275, distance: 196.8
click at [910, 381] on span "Szolgáltatások /szolgaltatasok" at bounding box center [937, 385] width 153 height 15
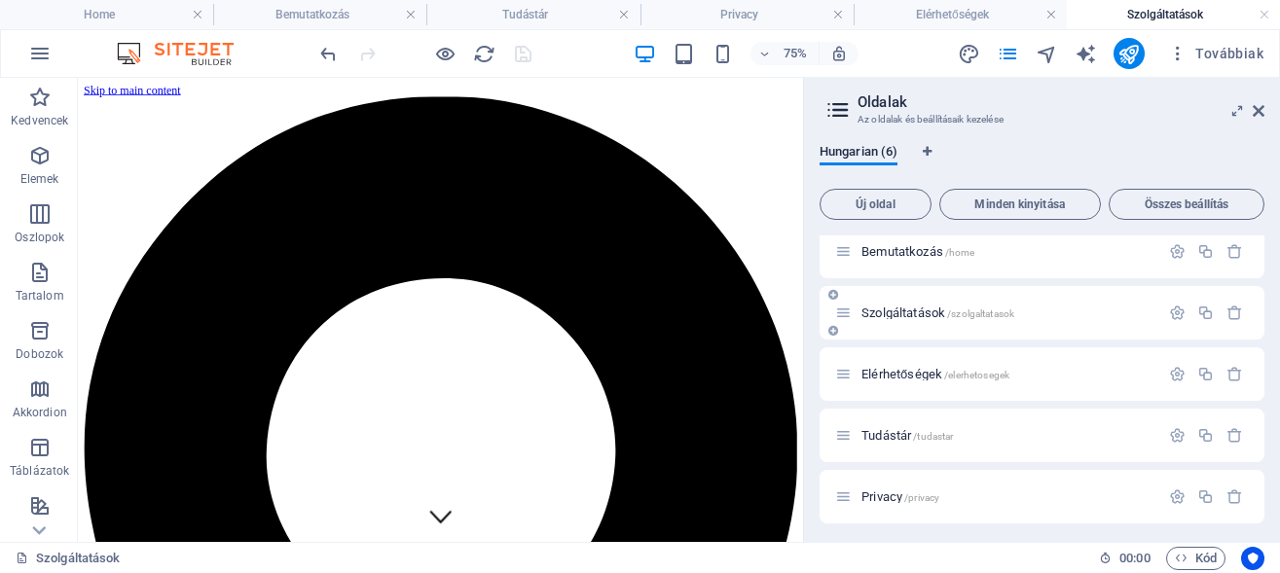
scroll to position [77, 0]
click at [920, 241] on span "Bemutatkozás /home" at bounding box center [917, 246] width 113 height 15
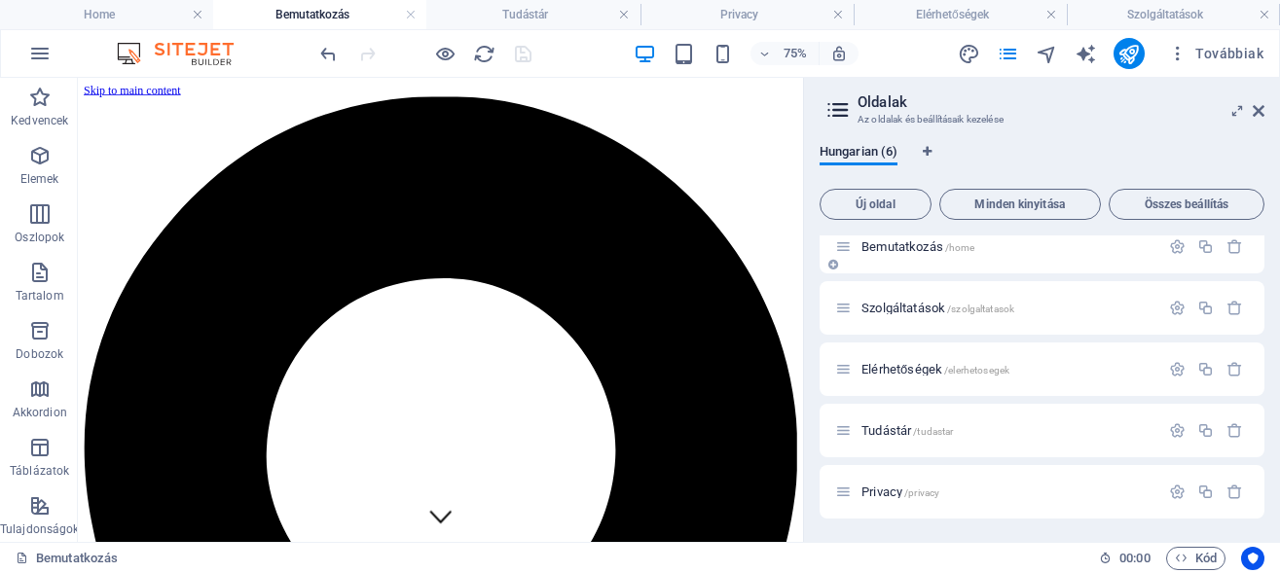
scroll to position [0, 0]
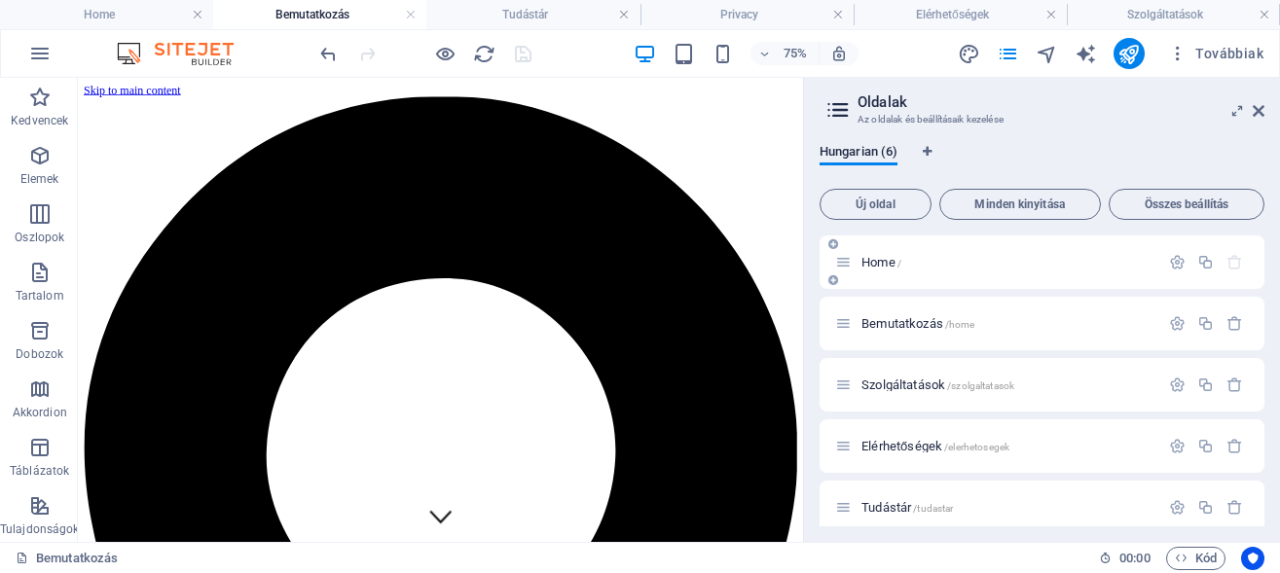
drag, startPoint x: 897, startPoint y: 251, endPoint x: 883, endPoint y: 261, distance: 17.5
click at [896, 251] on div "Home /" at bounding box center [997, 262] width 324 height 22
click at [883, 261] on span "Home /" at bounding box center [881, 262] width 40 height 15
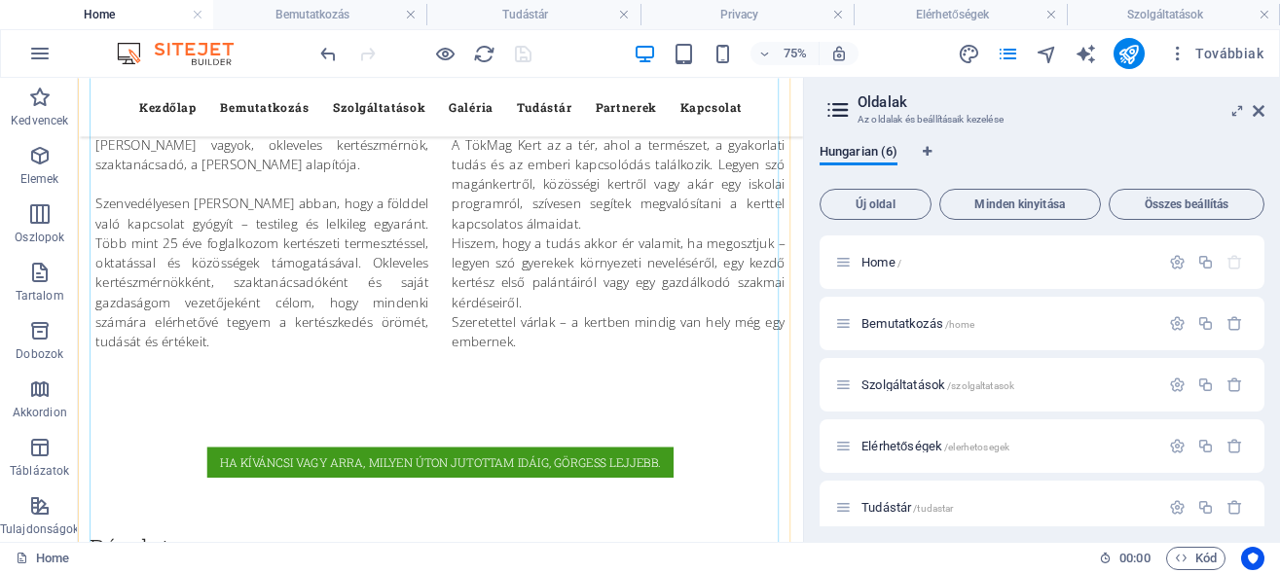
scroll to position [1787, 0]
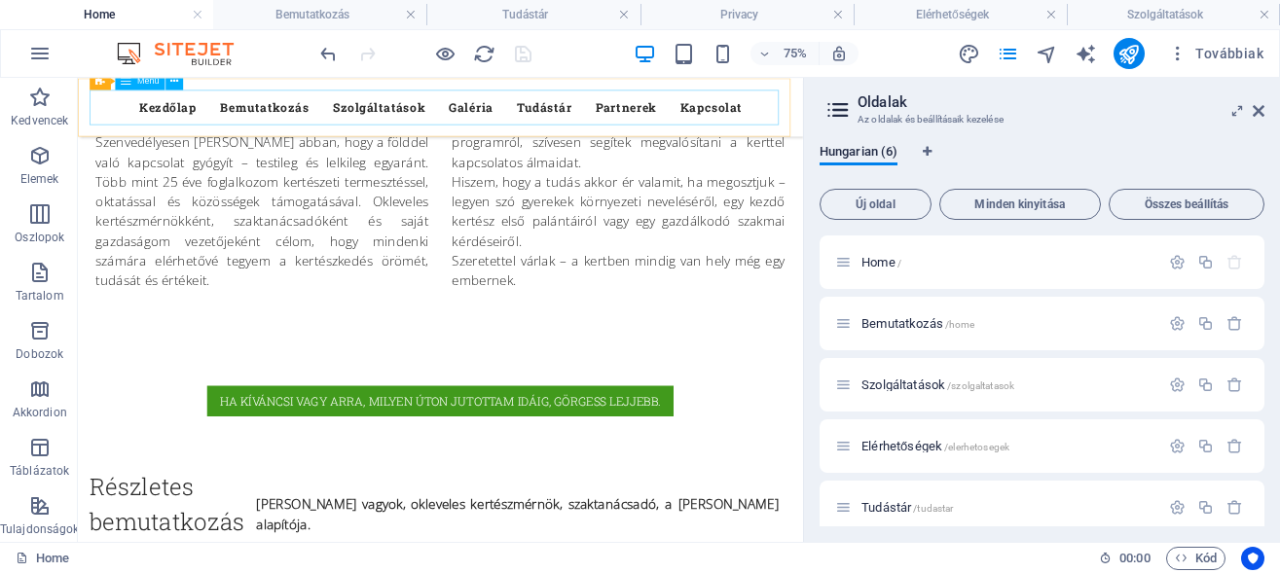
click at [287, 124] on nav "Kezdőlap Bemutatkozás Szolgáltatások Galéria Tudástár Partnerek Kapcsolat" at bounding box center [561, 116] width 919 height 47
click at [287, 114] on nav "Kezdőlap Bemutatkozás Szolgáltatások Galéria Tudástár Partnerek Kapcsolat" at bounding box center [561, 116] width 919 height 47
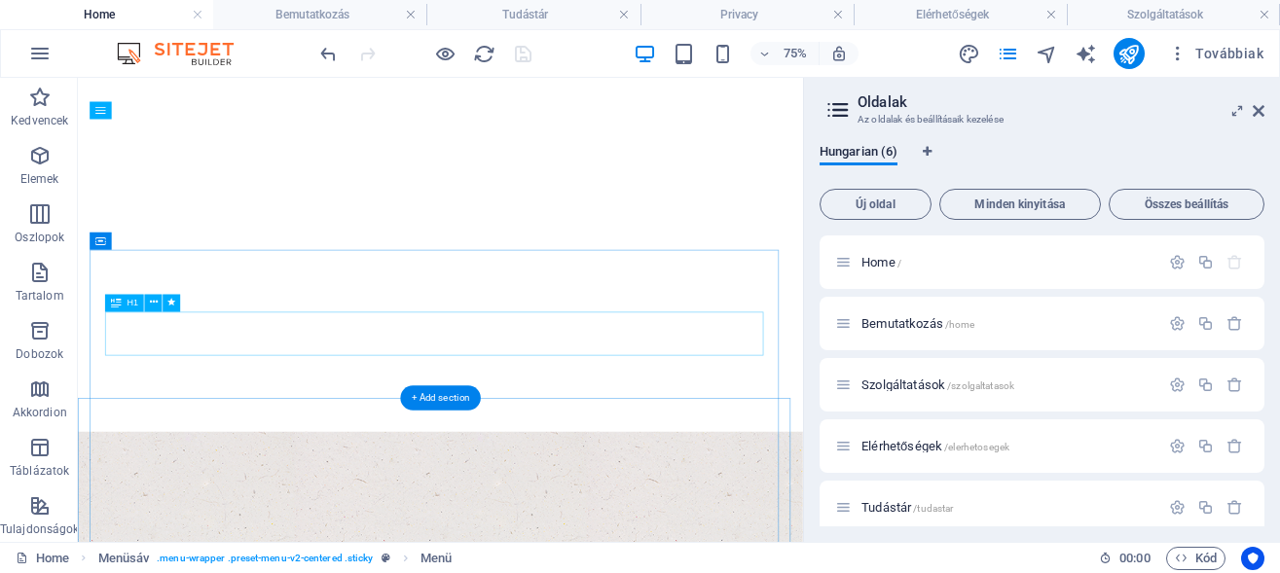
scroll to position [0, 0]
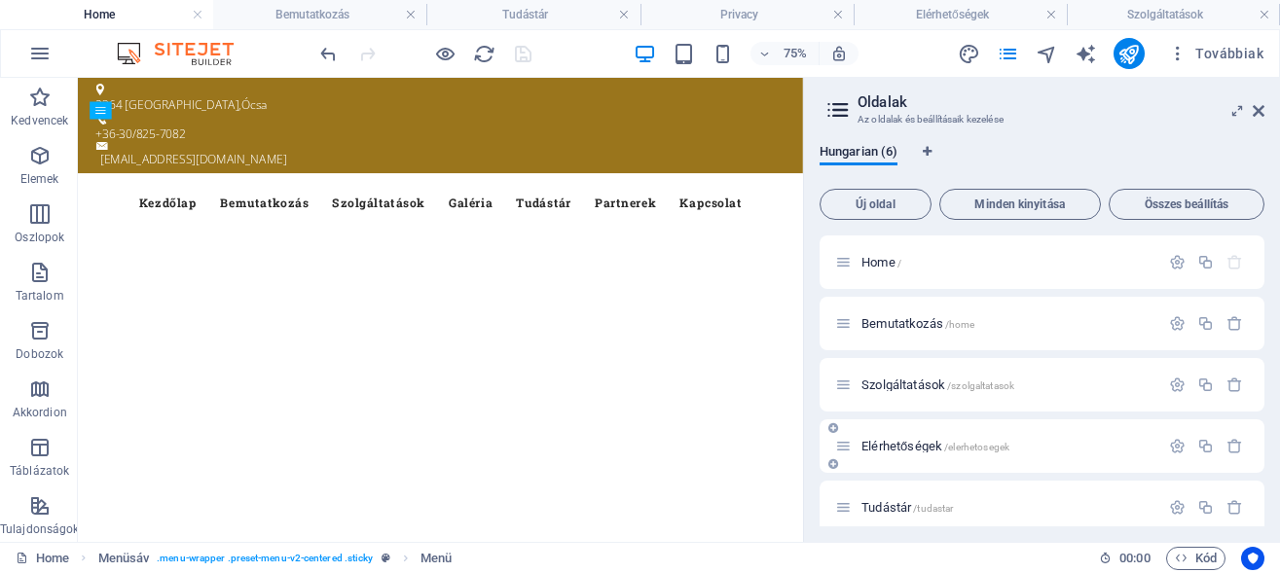
click at [908, 438] on div "Elérhetőségek /elerhetosegek" at bounding box center [997, 446] width 324 height 22
click at [910, 446] on span "Elérhetőségek /elerhetosegek" at bounding box center [935, 446] width 148 height 15
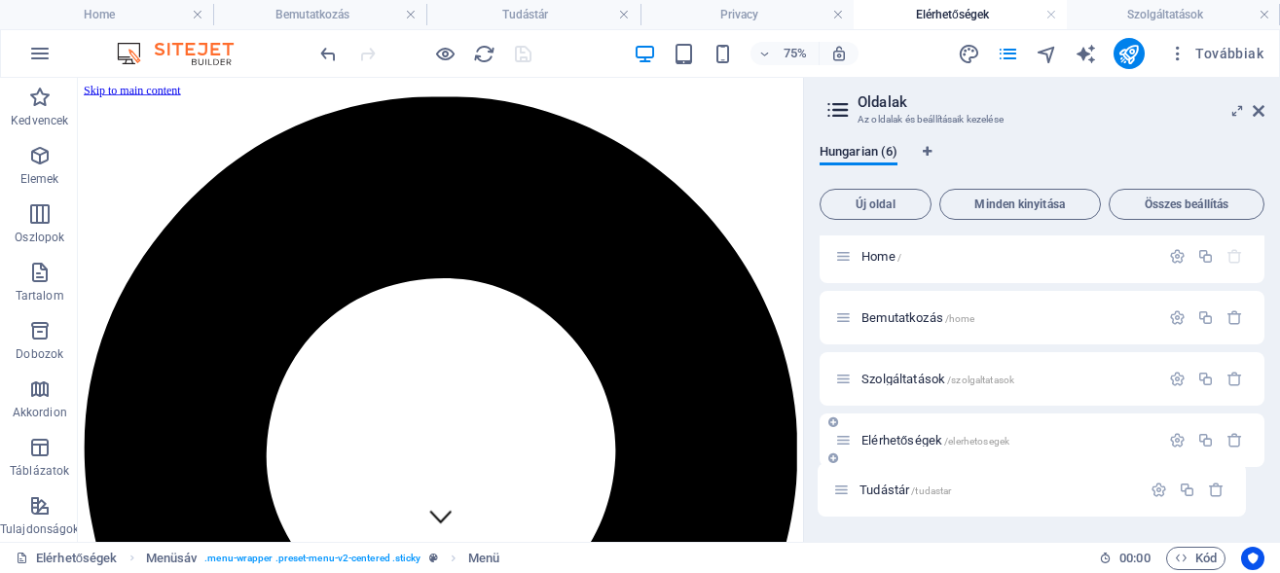
scroll to position [11, 0]
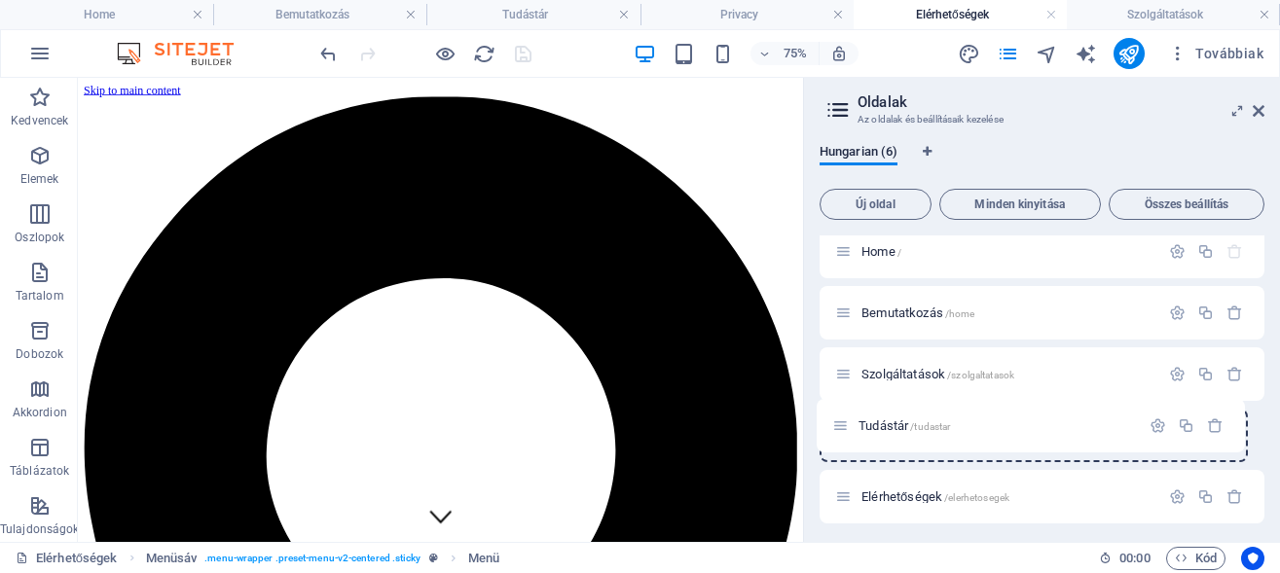
drag, startPoint x: 844, startPoint y: 508, endPoint x: 841, endPoint y: 421, distance: 86.7
click at [841, 421] on div "Home / Bemutatkozás /home Szolgáltatások /szolgaltatasok Elérhetőségek /elerhet…" at bounding box center [1041, 405] width 445 height 360
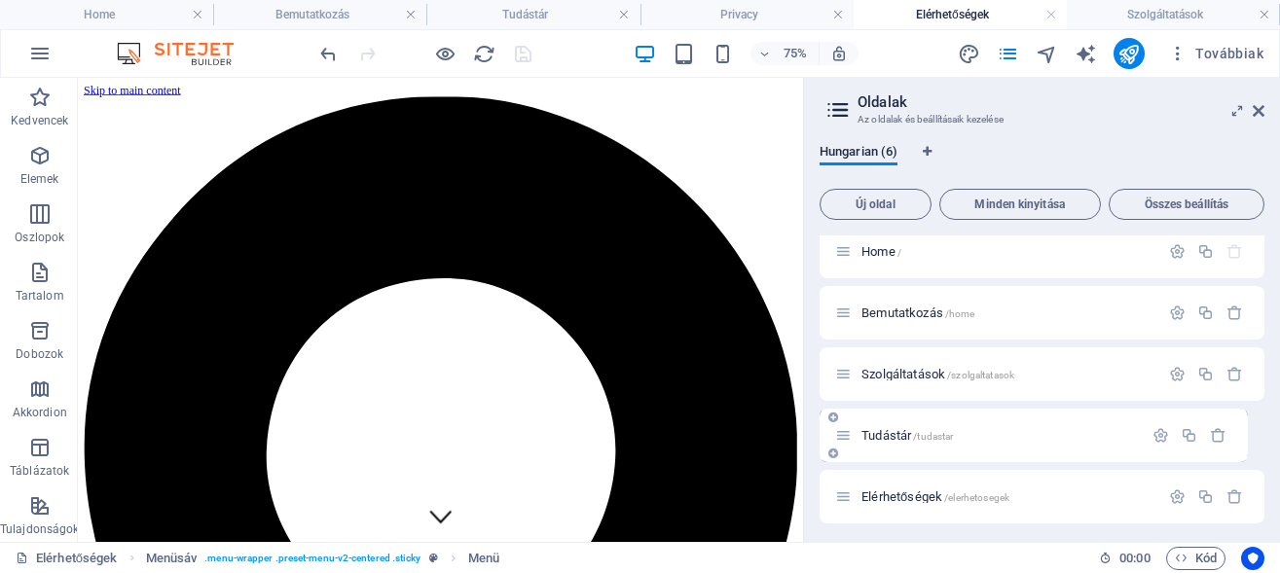
click at [898, 435] on span "Tudástár /tudastar" at bounding box center [906, 435] width 91 height 15
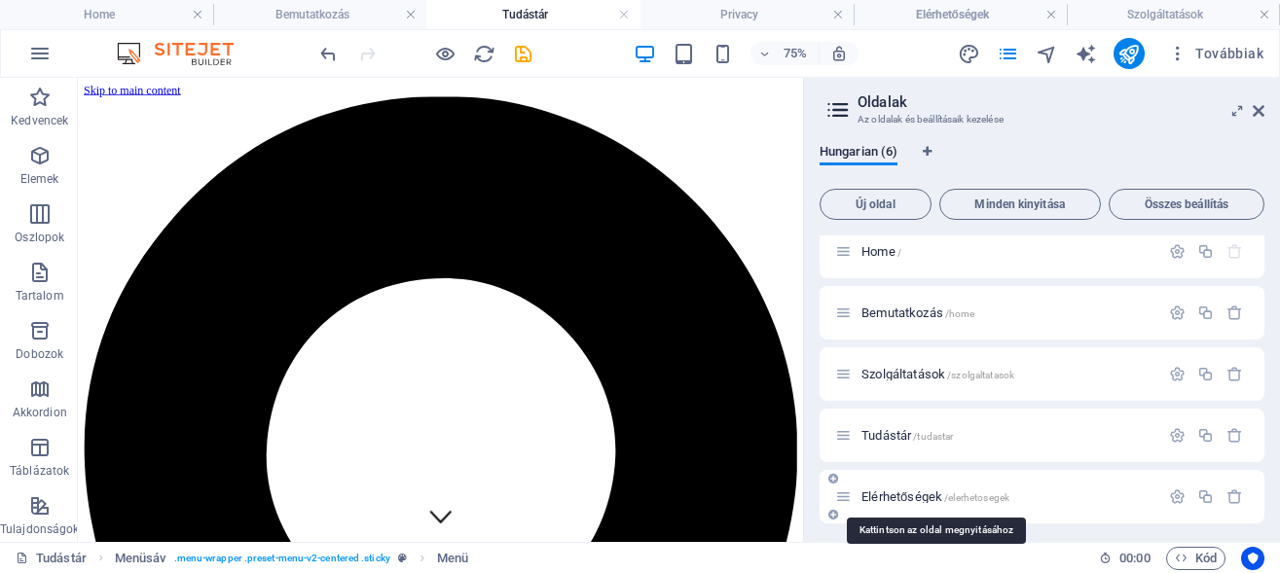
click at [900, 496] on span "Elérhetőségek /elerhetosegek" at bounding box center [935, 497] width 148 height 15
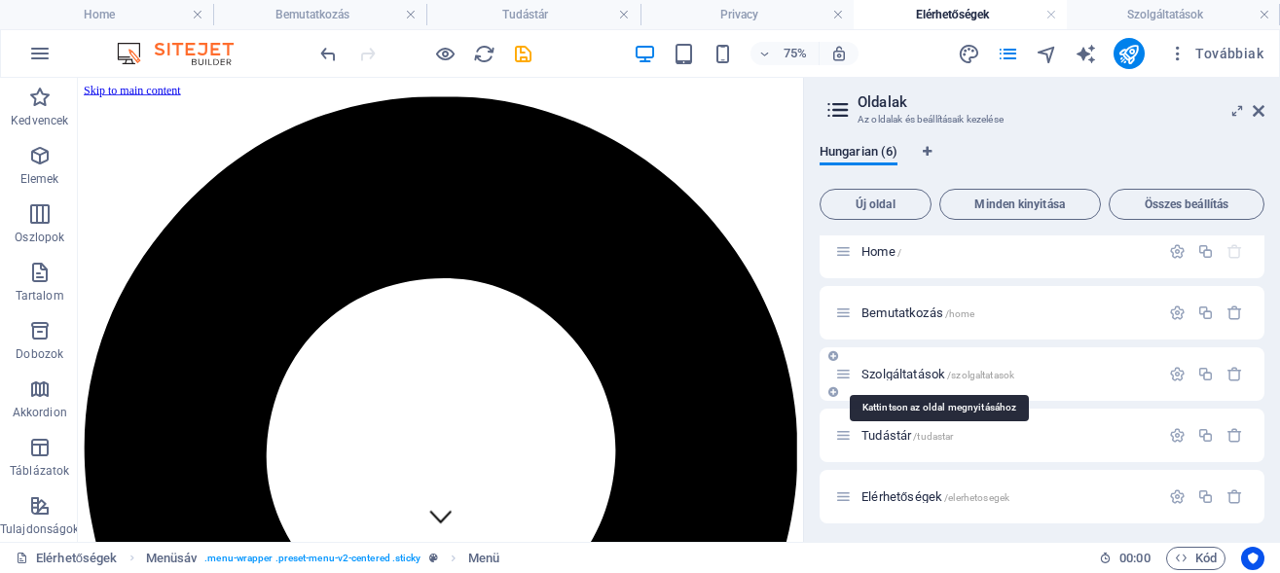
click at [898, 374] on span "Szolgáltatások /szolgaltatasok" at bounding box center [937, 374] width 153 height 15
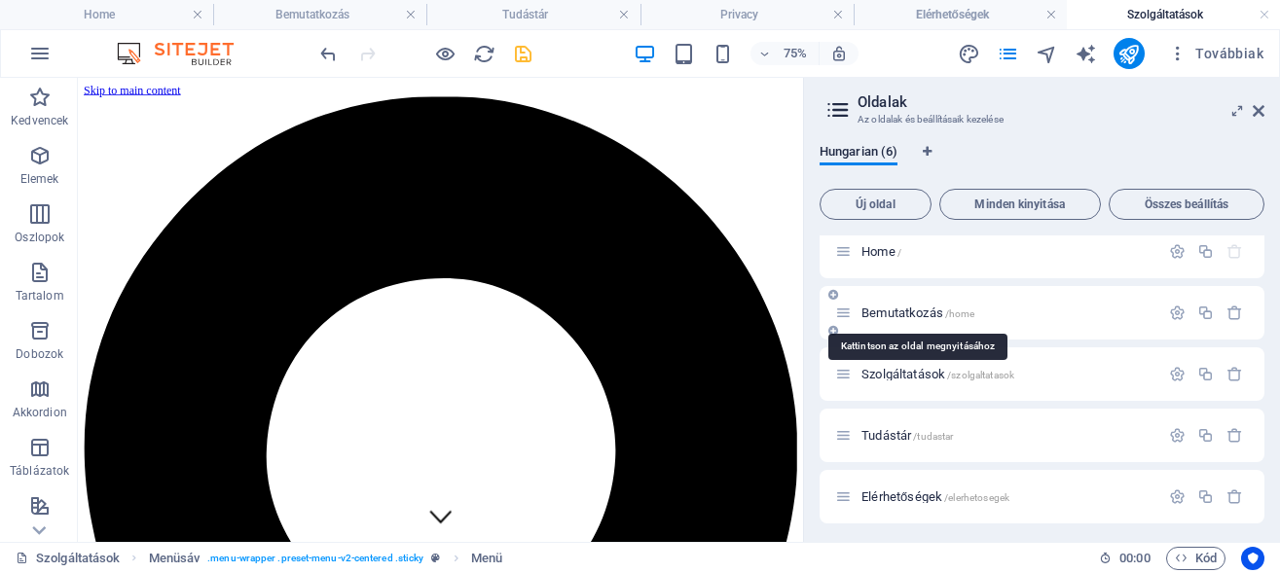
click at [897, 312] on span "Bemutatkozás /home" at bounding box center [917, 313] width 113 height 15
click at [894, 312] on span "Bemutatkozás /home" at bounding box center [917, 313] width 113 height 15
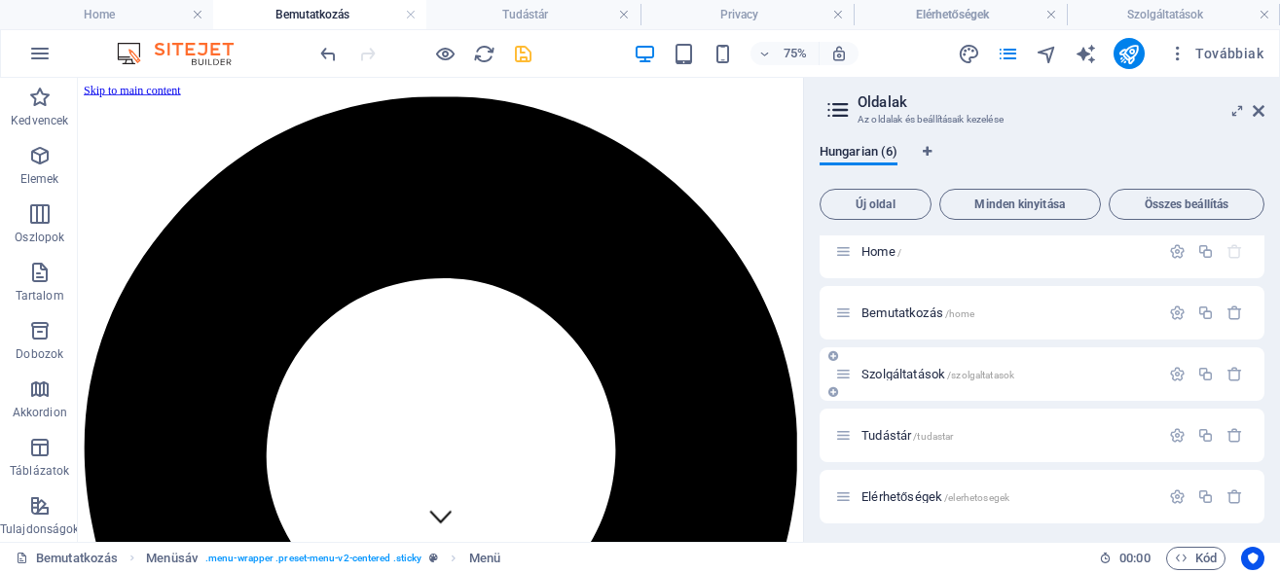
click at [921, 367] on div "Szolgáltatások /szolgaltatasok" at bounding box center [997, 374] width 324 height 22
click at [921, 375] on span "Szolgáltatások /szolgaltatasok" at bounding box center [937, 374] width 153 height 15
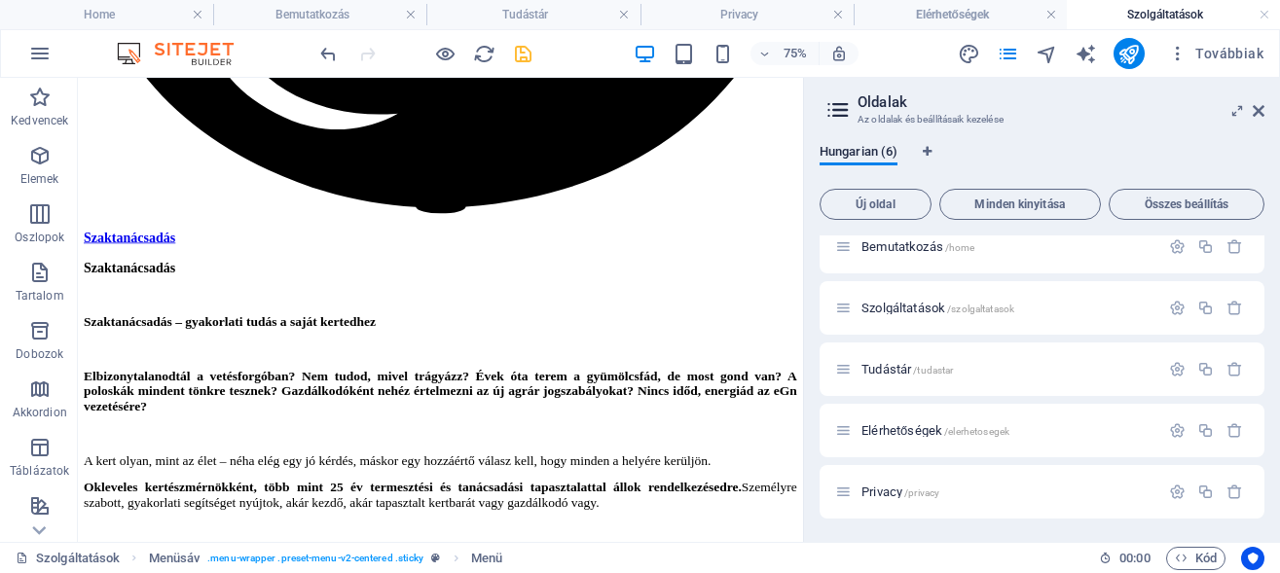
scroll to position [0, 0]
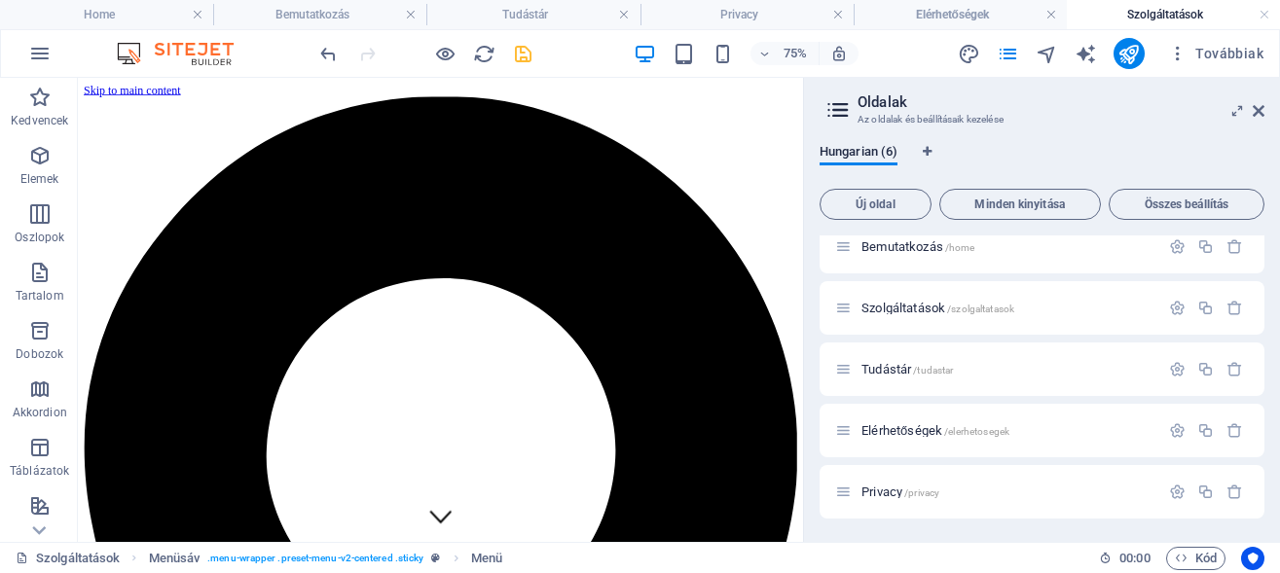
drag, startPoint x: 1032, startPoint y: 131, endPoint x: 913, endPoint y: 331, distance: 232.2
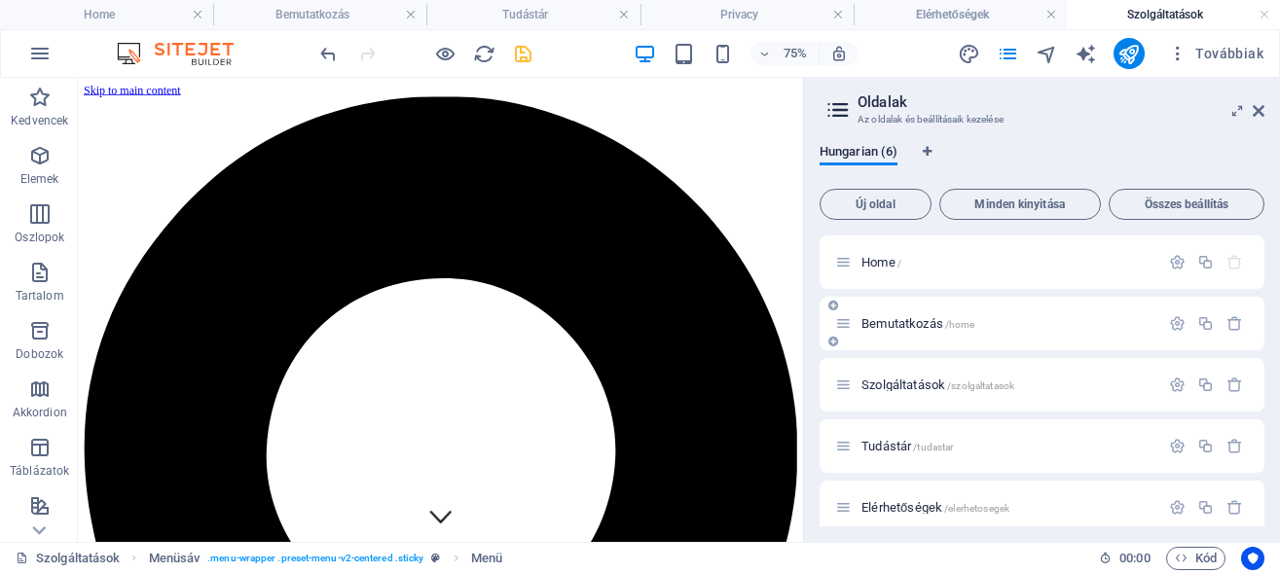
click at [905, 321] on span "Bemutatkozás /home" at bounding box center [917, 323] width 113 height 15
click at [873, 265] on span "Home /" at bounding box center [881, 262] width 40 height 15
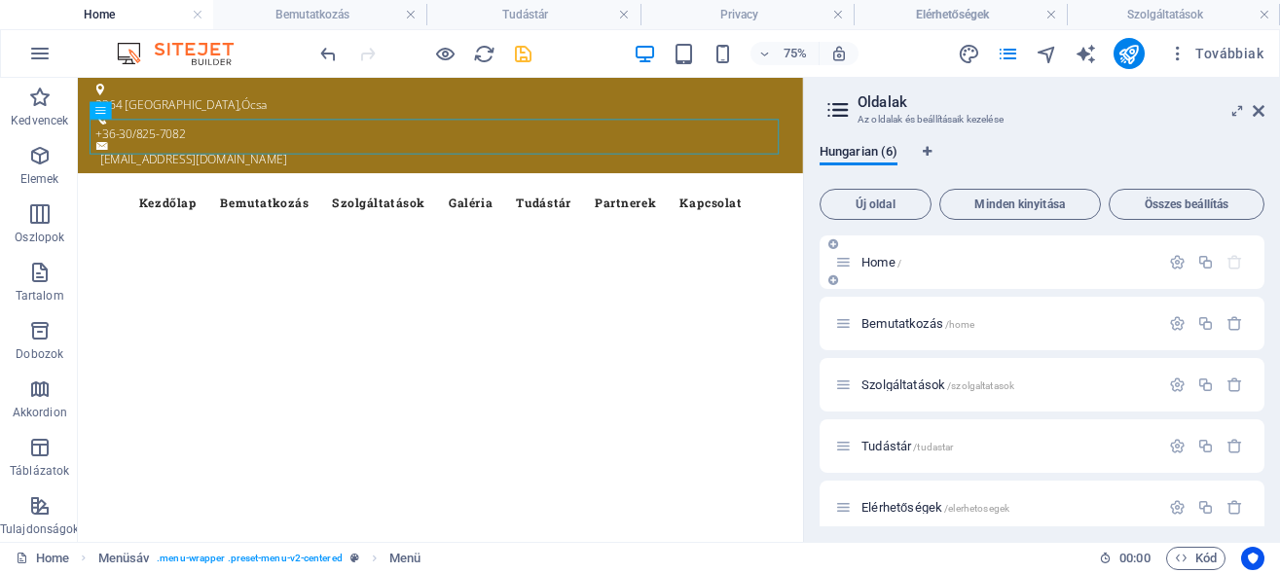
click at [881, 262] on span "Home /" at bounding box center [881, 262] width 40 height 15
click at [900, 310] on div "Bemutatkozás /home" at bounding box center [1041, 324] width 445 height 54
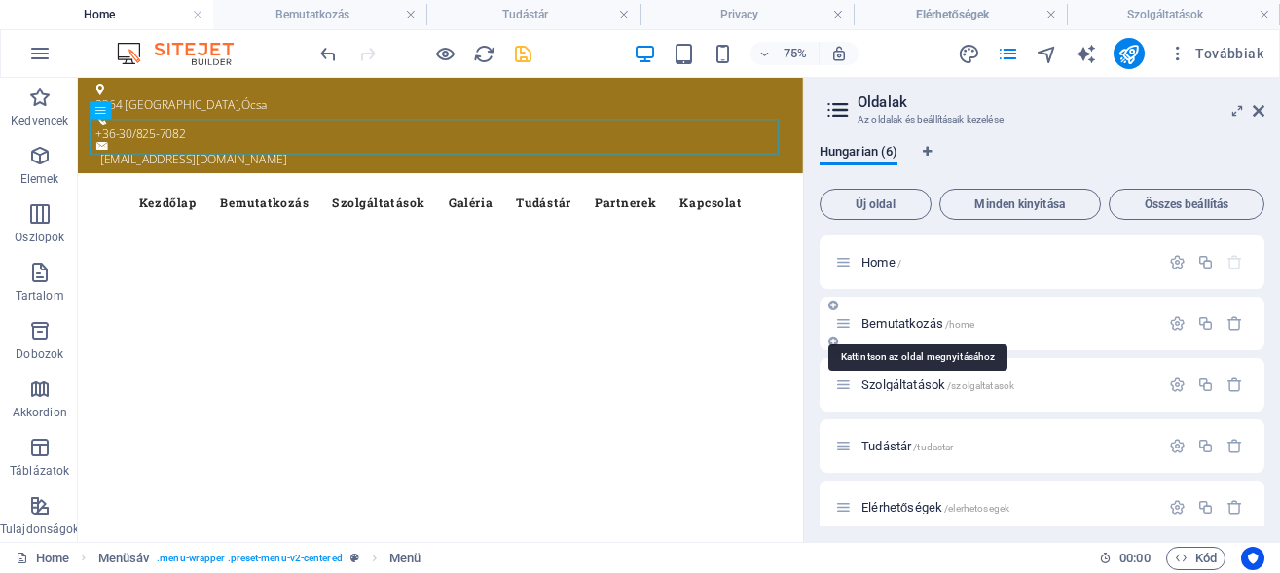
click at [902, 327] on span "Bemutatkozás /home" at bounding box center [917, 323] width 113 height 15
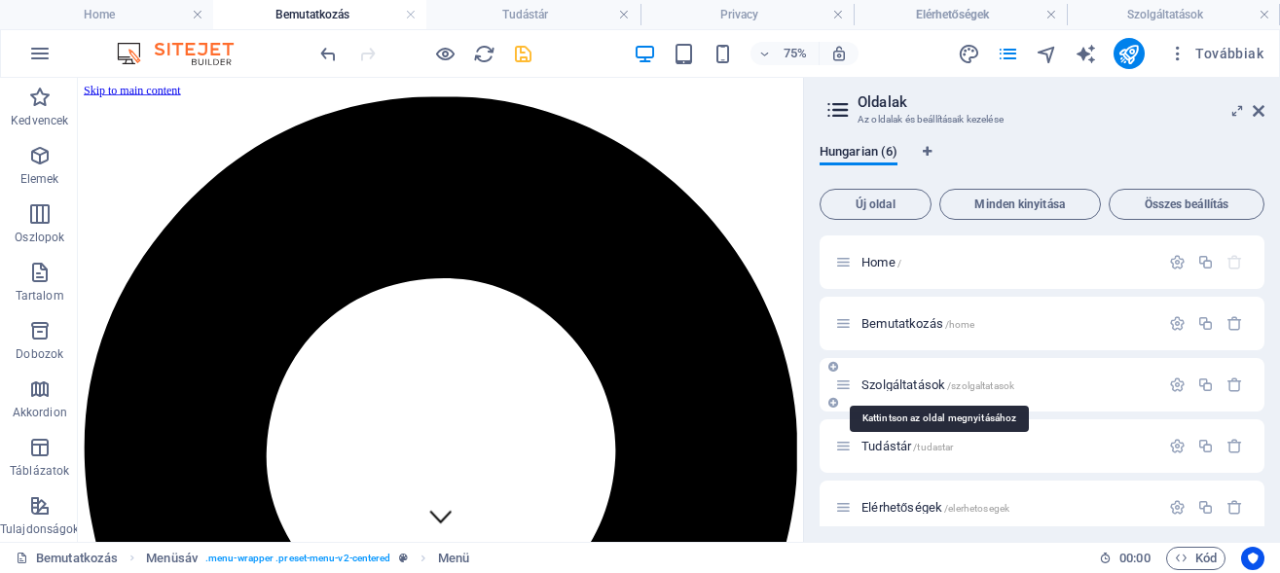
click at [920, 385] on span "Szolgáltatások /szolgaltatasok" at bounding box center [937, 385] width 153 height 15
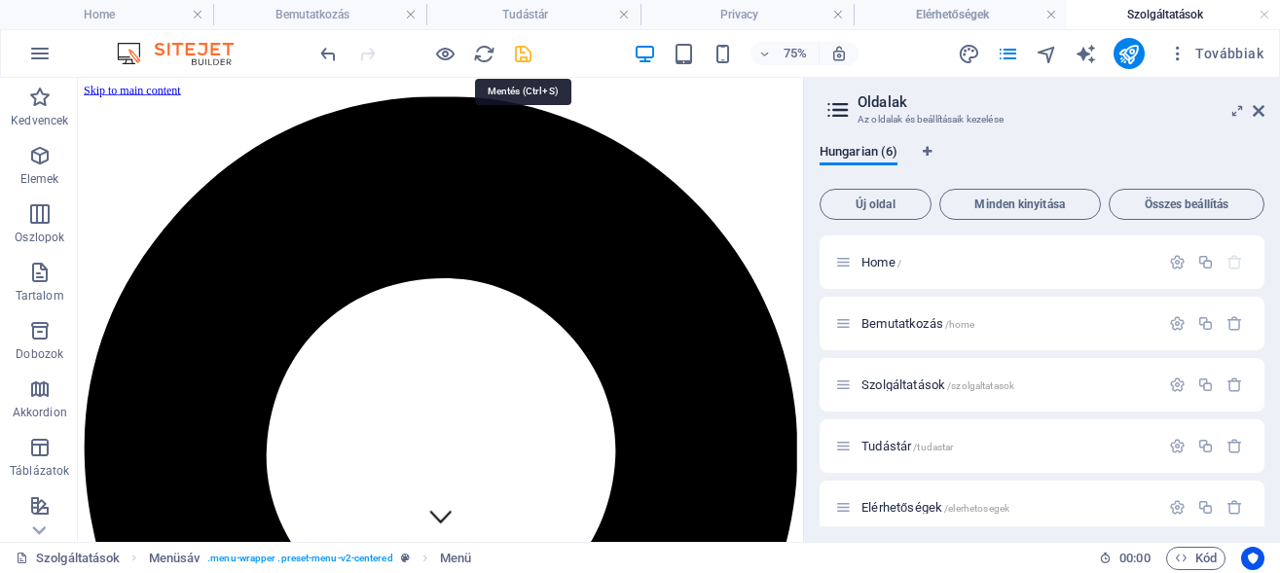
click at [525, 52] on icon "save" at bounding box center [523, 54] width 22 height 22
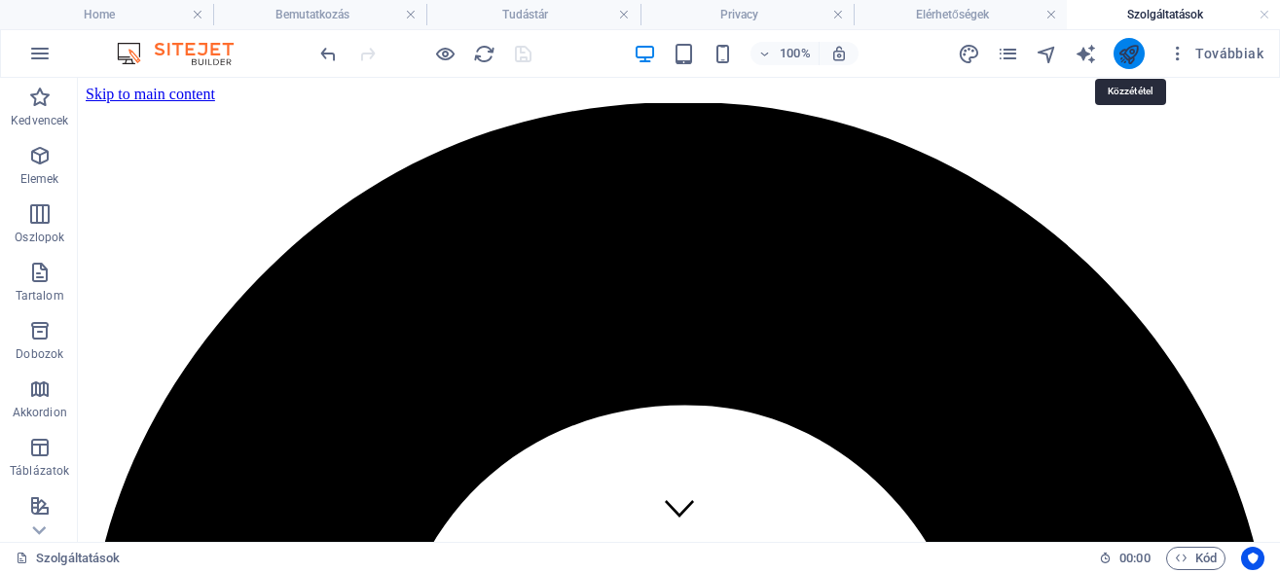
click at [1127, 57] on icon "publish" at bounding box center [1128, 54] width 22 height 22
